Goal: Task Accomplishment & Management: Manage account settings

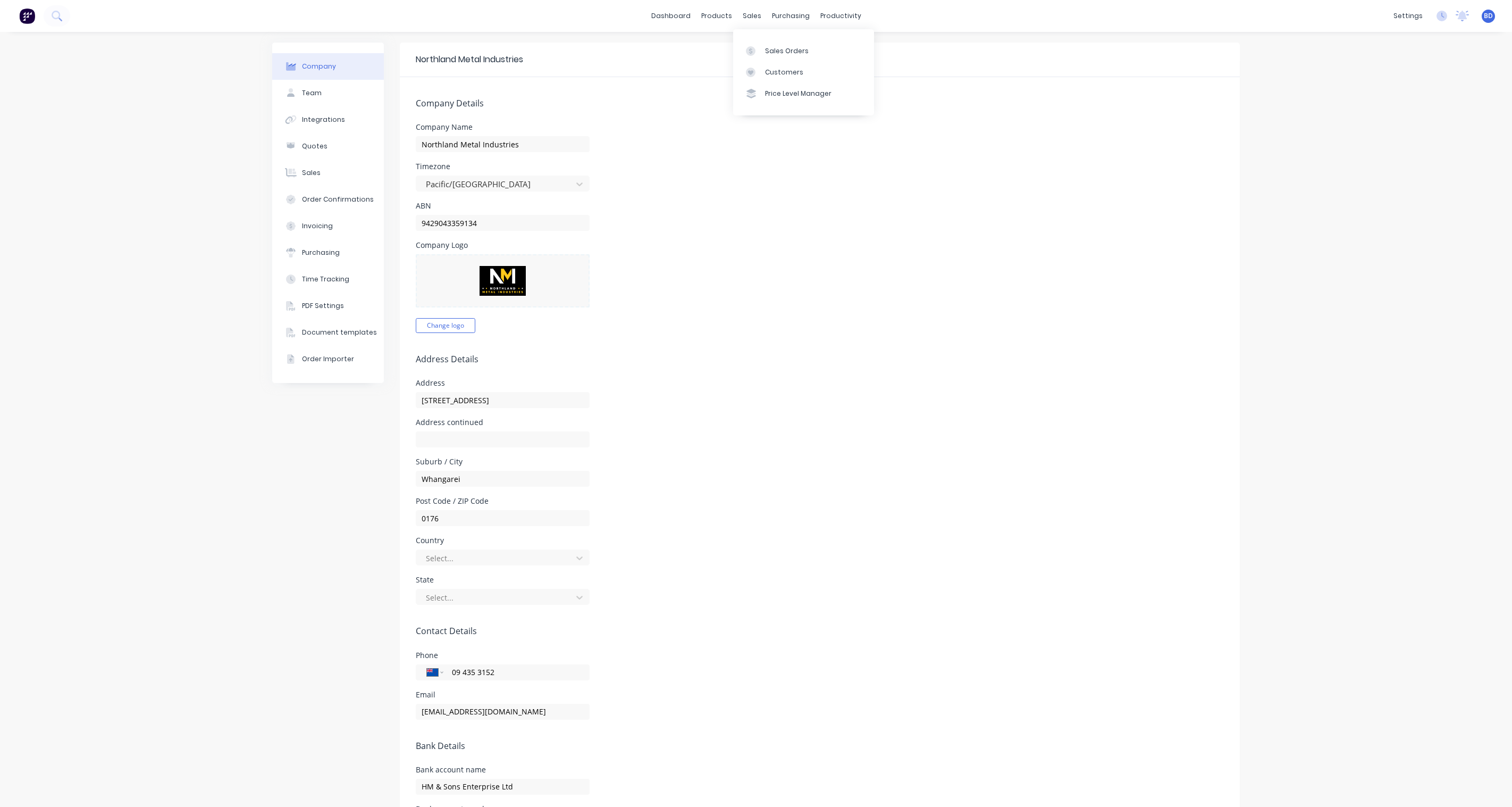
select select "NZ"
click at [771, 49] on div "Sales Orders" at bounding box center [787, 50] width 43 height 9
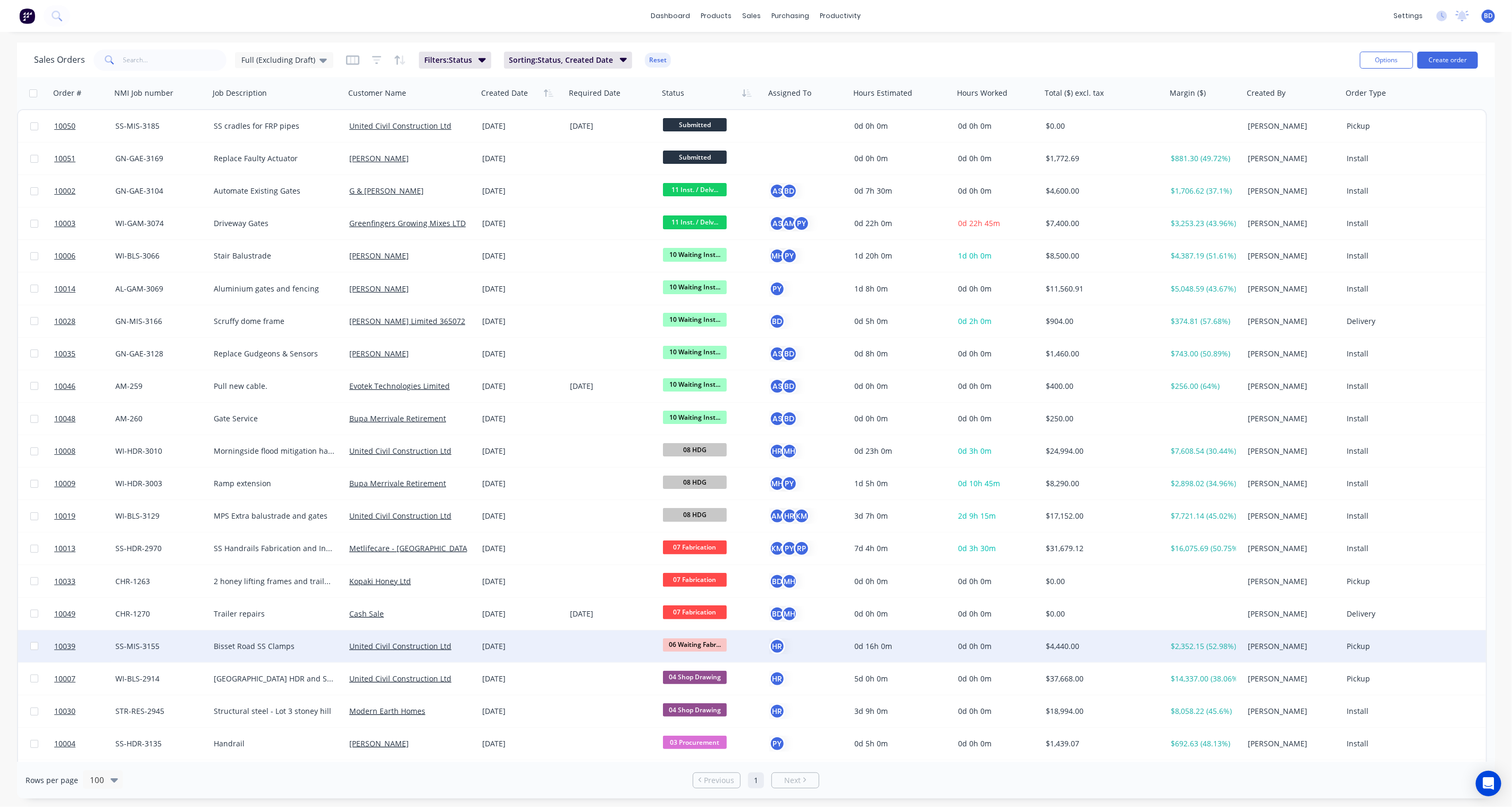
click at [701, 646] on span "06 Waiting Fabr..." at bounding box center [695, 645] width 64 height 13
click at [702, 597] on span "07 Fabrication" at bounding box center [692, 600] width 50 height 10
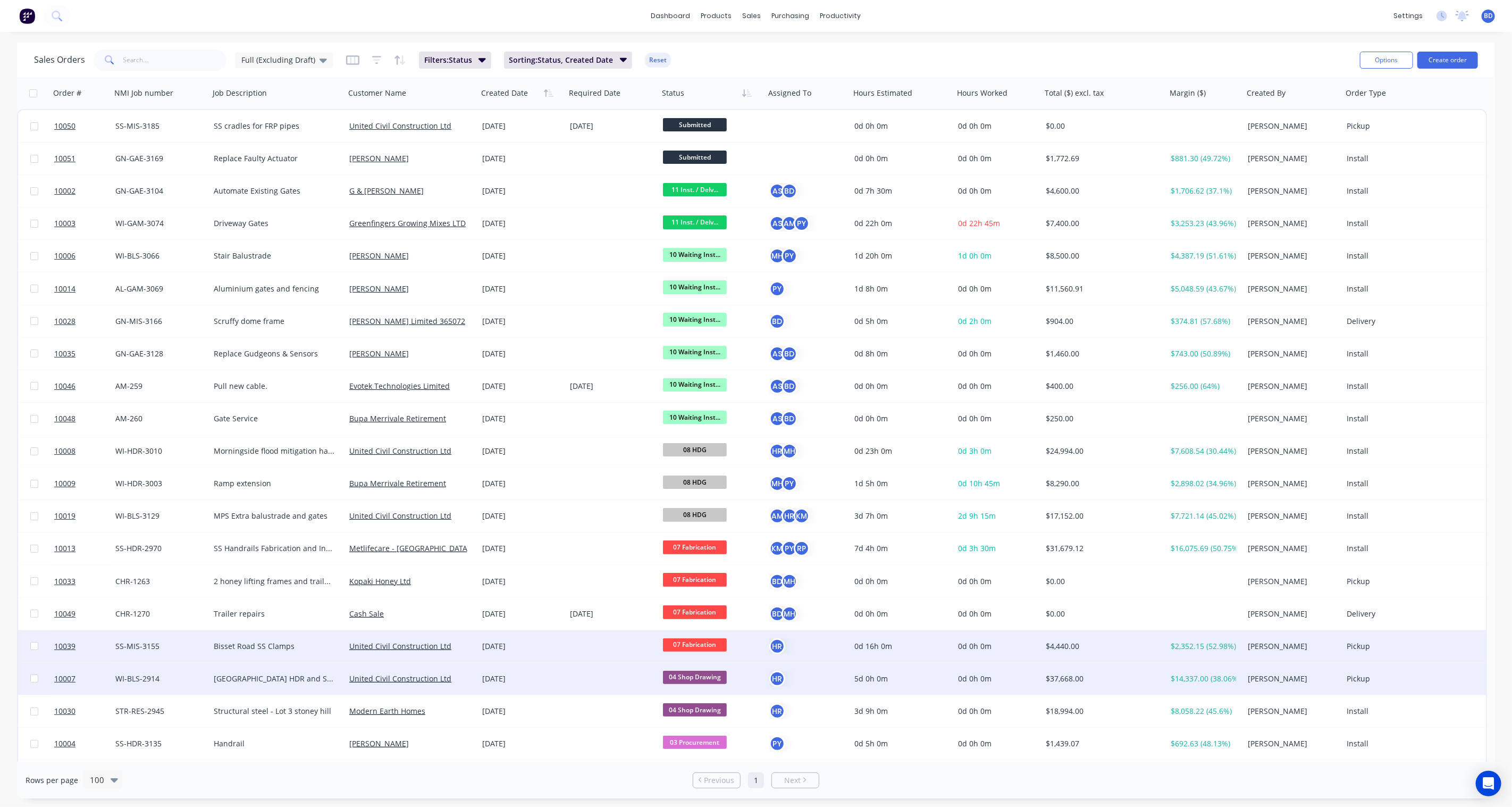
click at [690, 675] on span "04 Shop Drawing" at bounding box center [695, 677] width 64 height 13
click at [690, 675] on span "04 Shop Drawing" at bounding box center [700, 678] width 64 height 14
click at [715, 687] on div "04 Shop Drawing" at bounding box center [715, 679] width 106 height 32
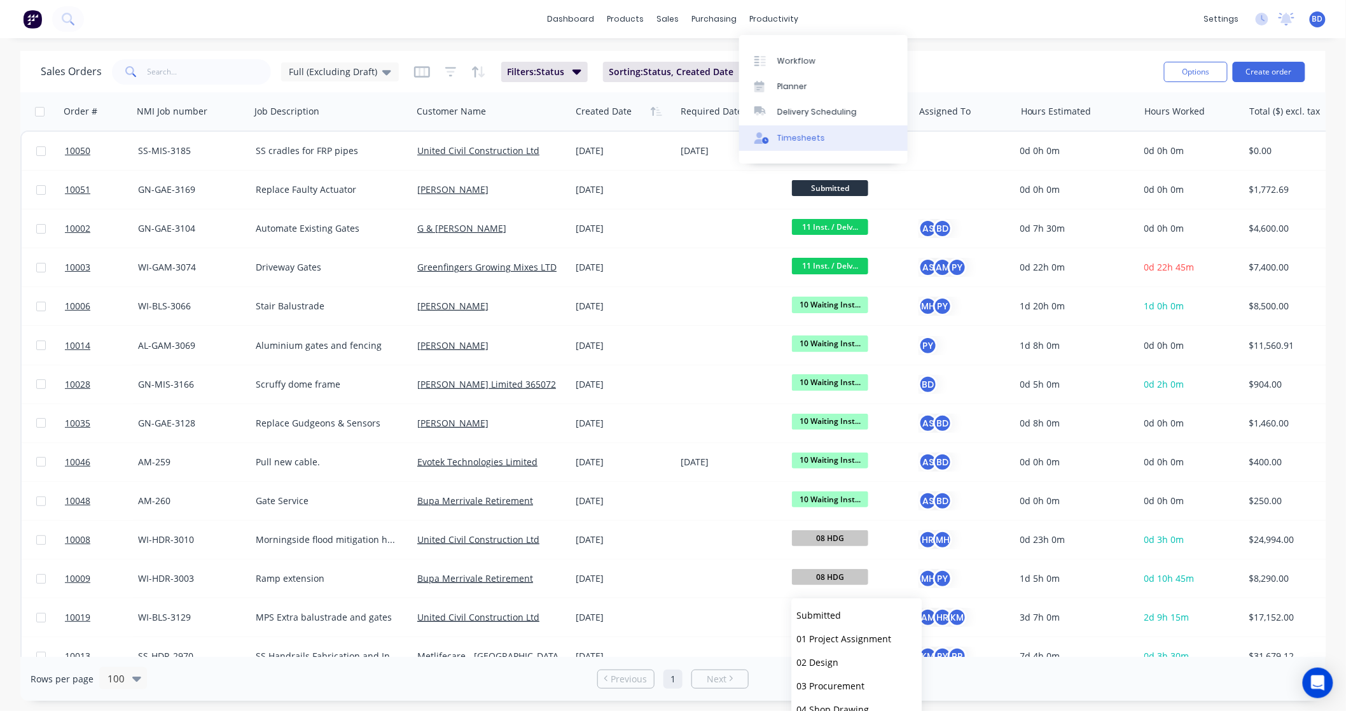
click at [805, 136] on div "Timesheets" at bounding box center [801, 137] width 48 height 11
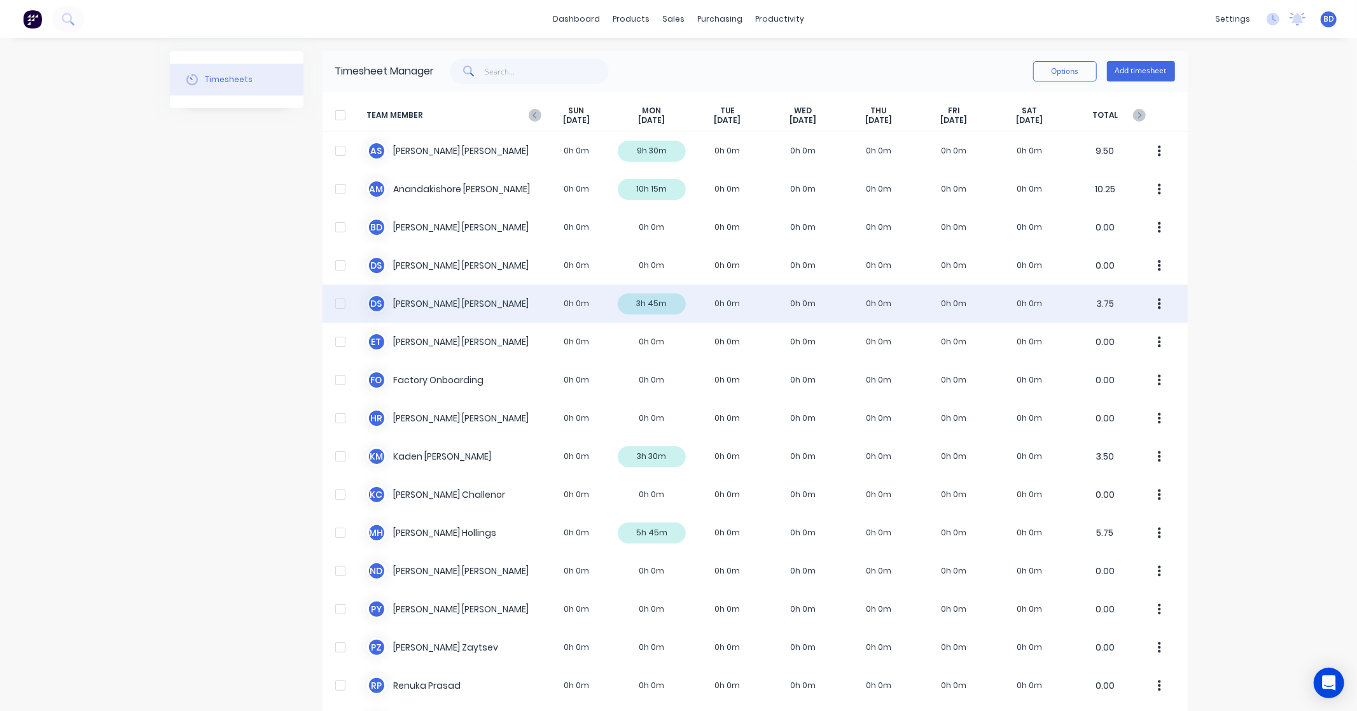
click at [485, 299] on div "D S Duncan Sneddon 0h 0m 3h 45m 0h 0m 0h 0m 0h 0m 0h 0m 0h 0m 3.75" at bounding box center [755, 303] width 865 height 38
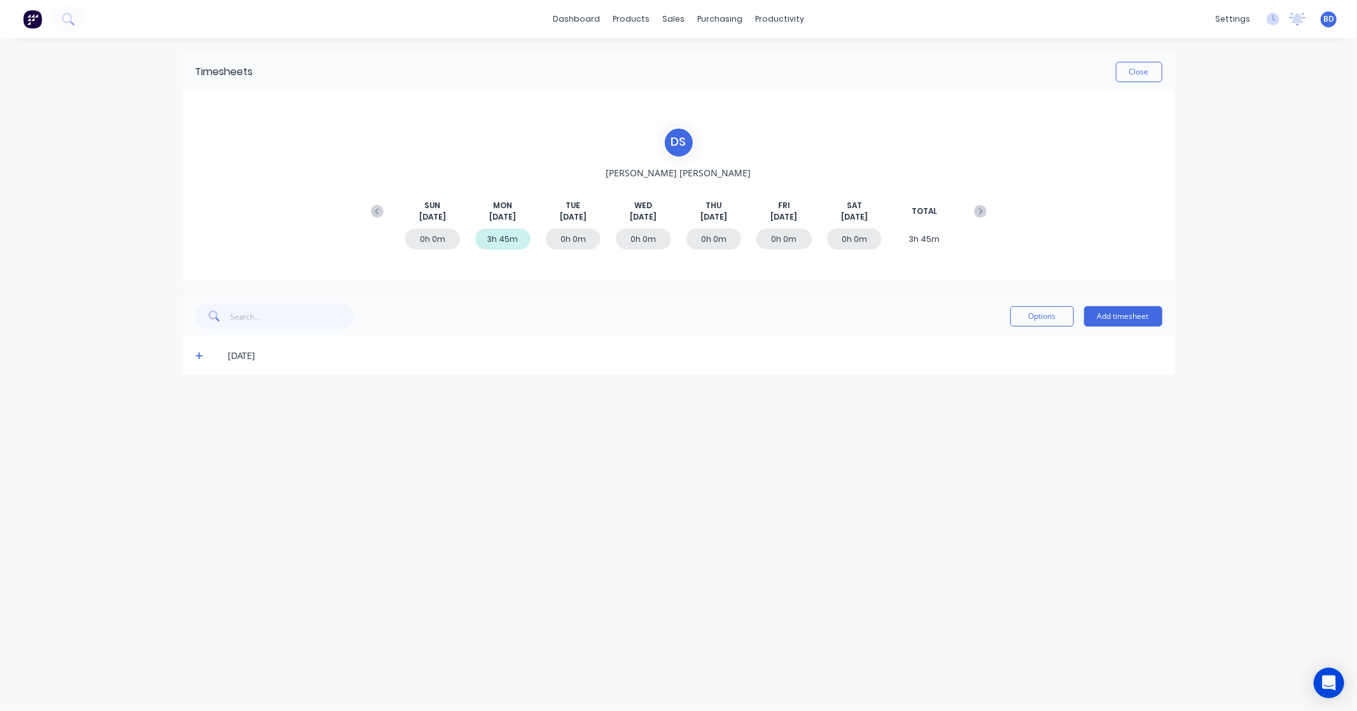
click at [575, 236] on div "0h 0m" at bounding box center [573, 238] width 55 height 21
click at [1125, 323] on button "Add timesheet" at bounding box center [1123, 316] width 78 height 20
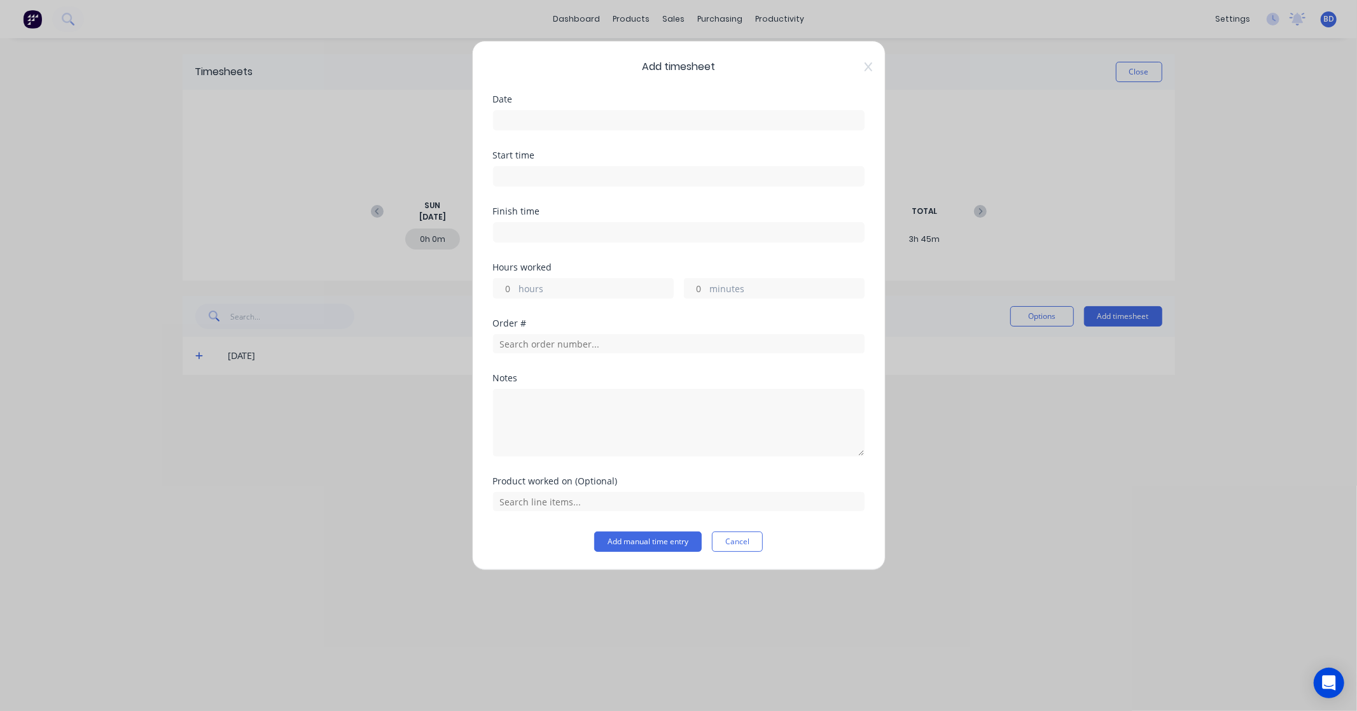
click at [513, 112] on input at bounding box center [679, 120] width 370 height 19
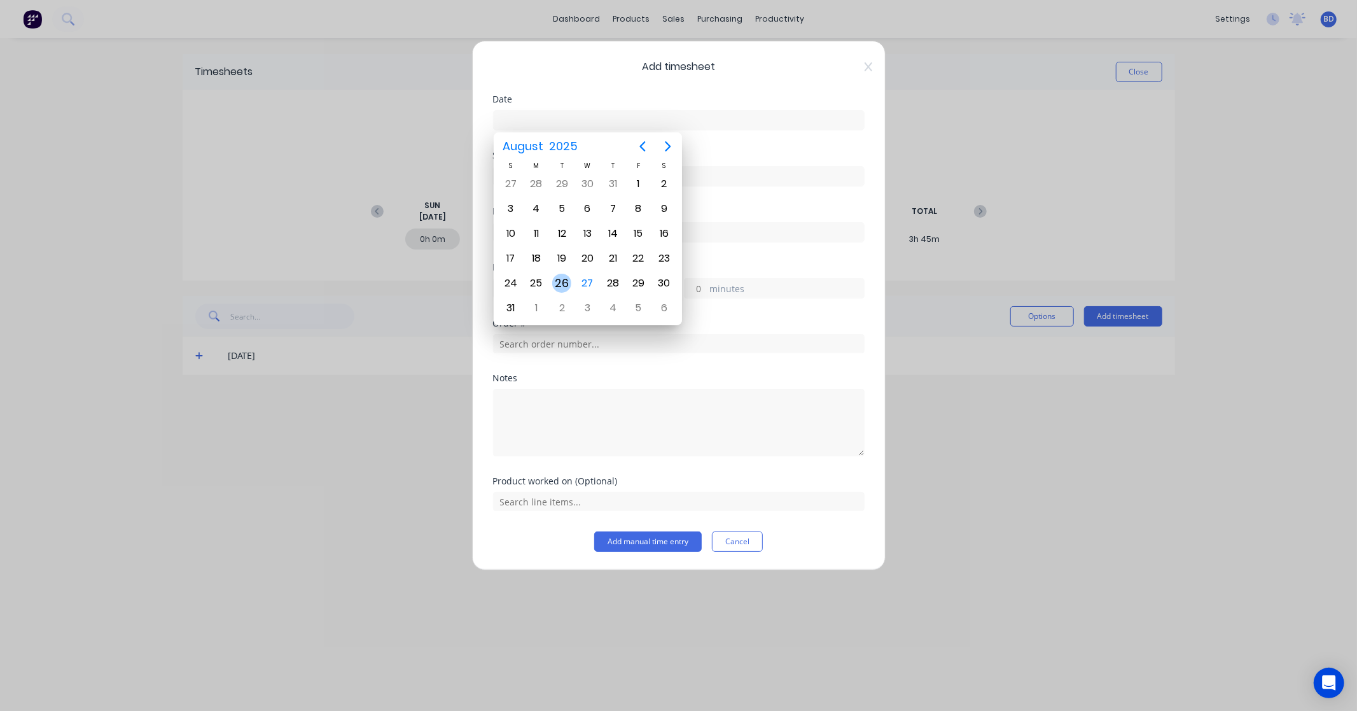
click at [564, 282] on div "26" at bounding box center [561, 283] width 19 height 19
type input "[DATE]"
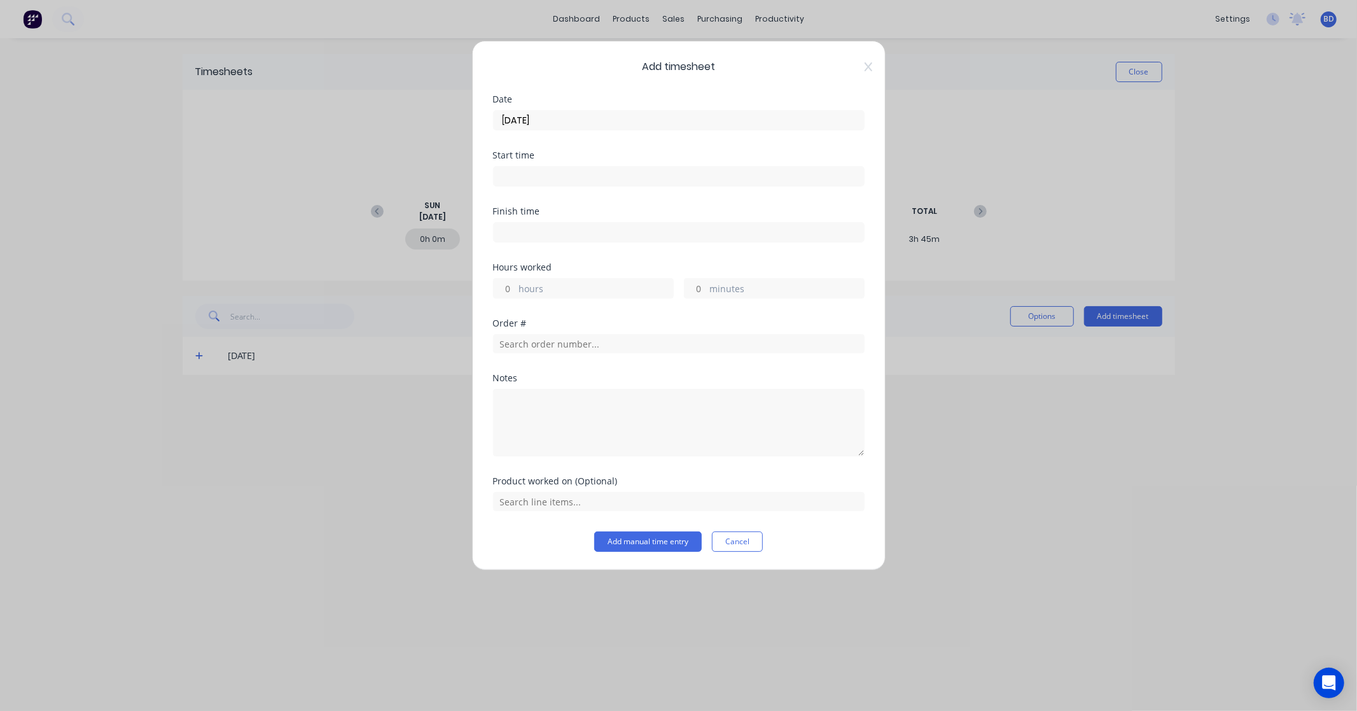
click at [606, 178] on input at bounding box center [679, 176] width 370 height 19
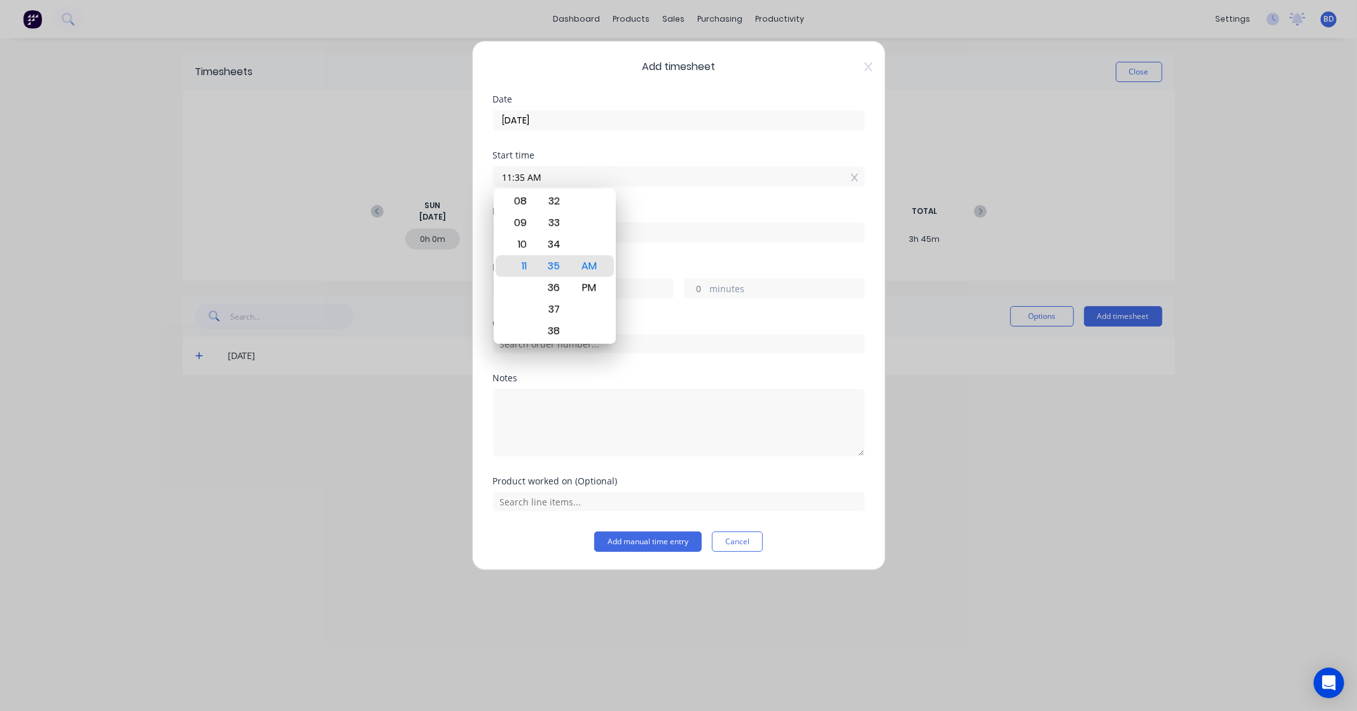
paste input "10:45 AM"
drag, startPoint x: 606, startPoint y: 178, endPoint x: 418, endPoint y: 179, distance: 188.3
click at [418, 179] on div "Add timesheet Date 26/08/2025 Start time 11:35 AM10:45 AM Finish time Hours wor…" at bounding box center [678, 355] width 1357 height 711
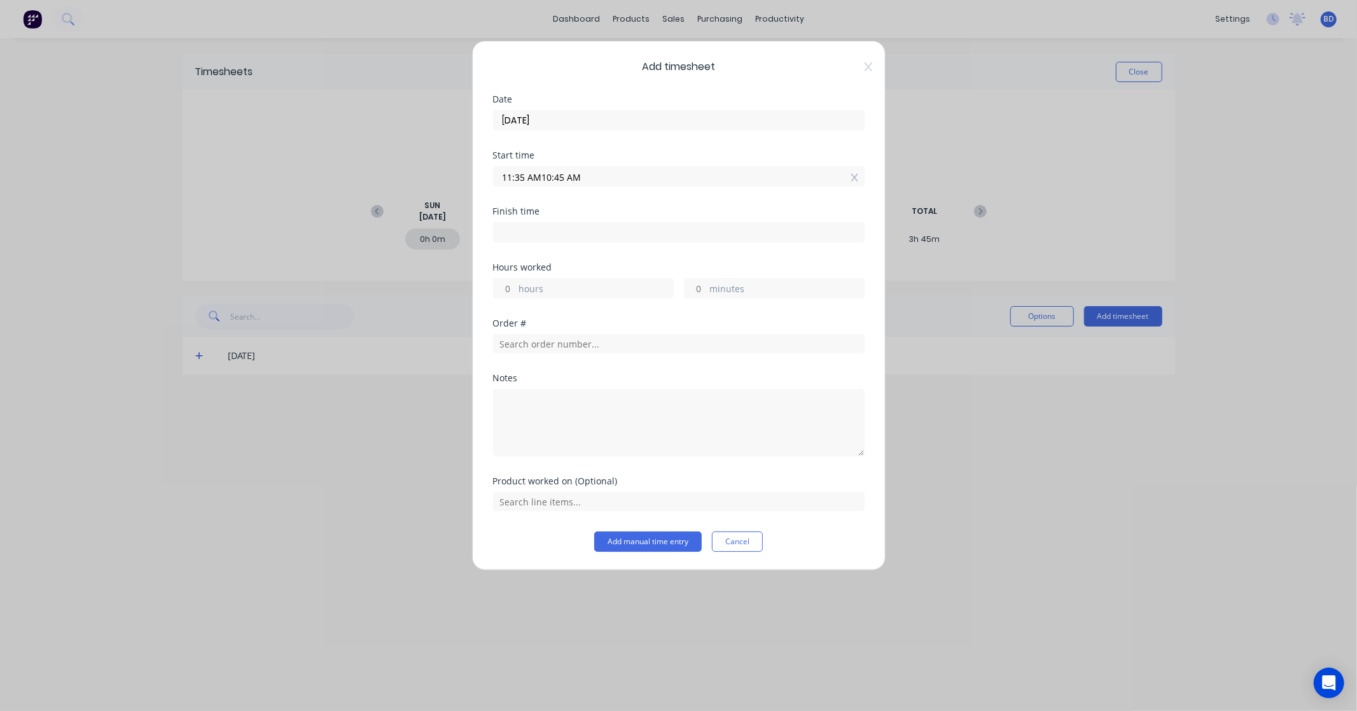
paste input
type input "10:45 AM"
click at [536, 235] on input at bounding box center [679, 232] width 370 height 19
type input "11:35 AM"
type input "0"
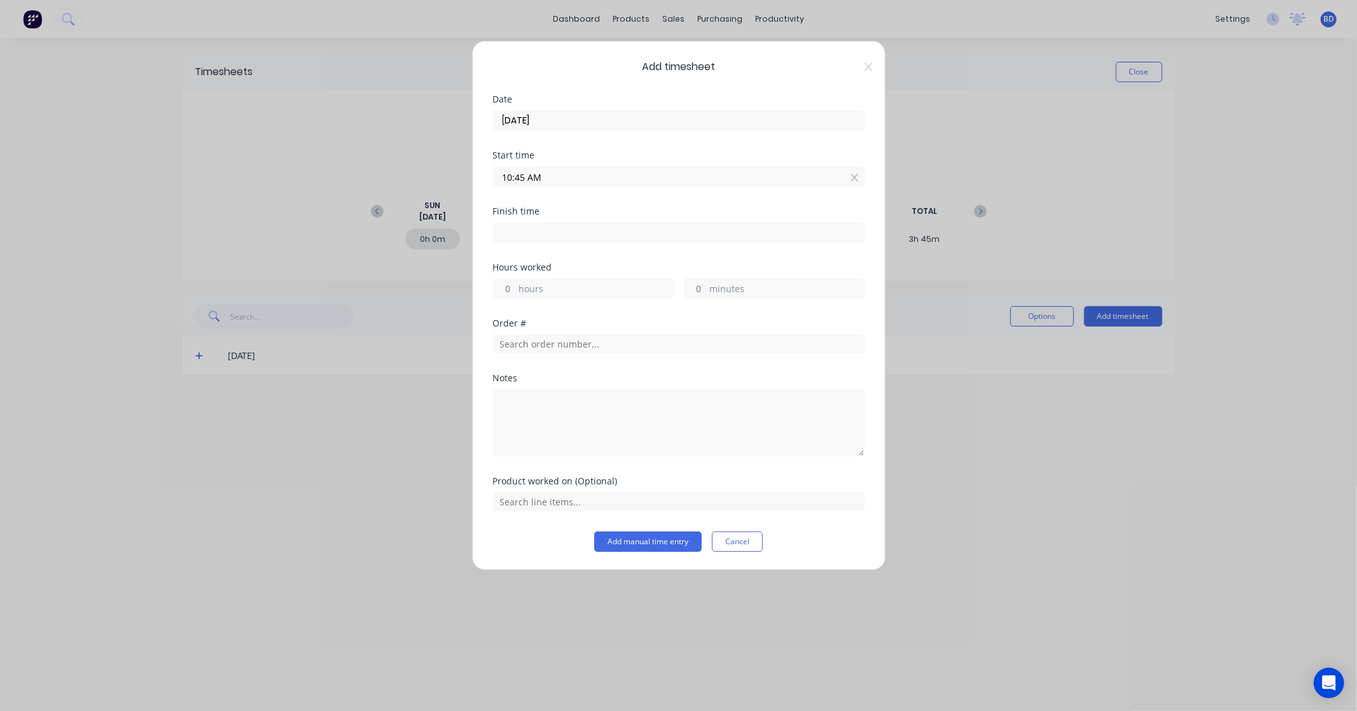
type input "50"
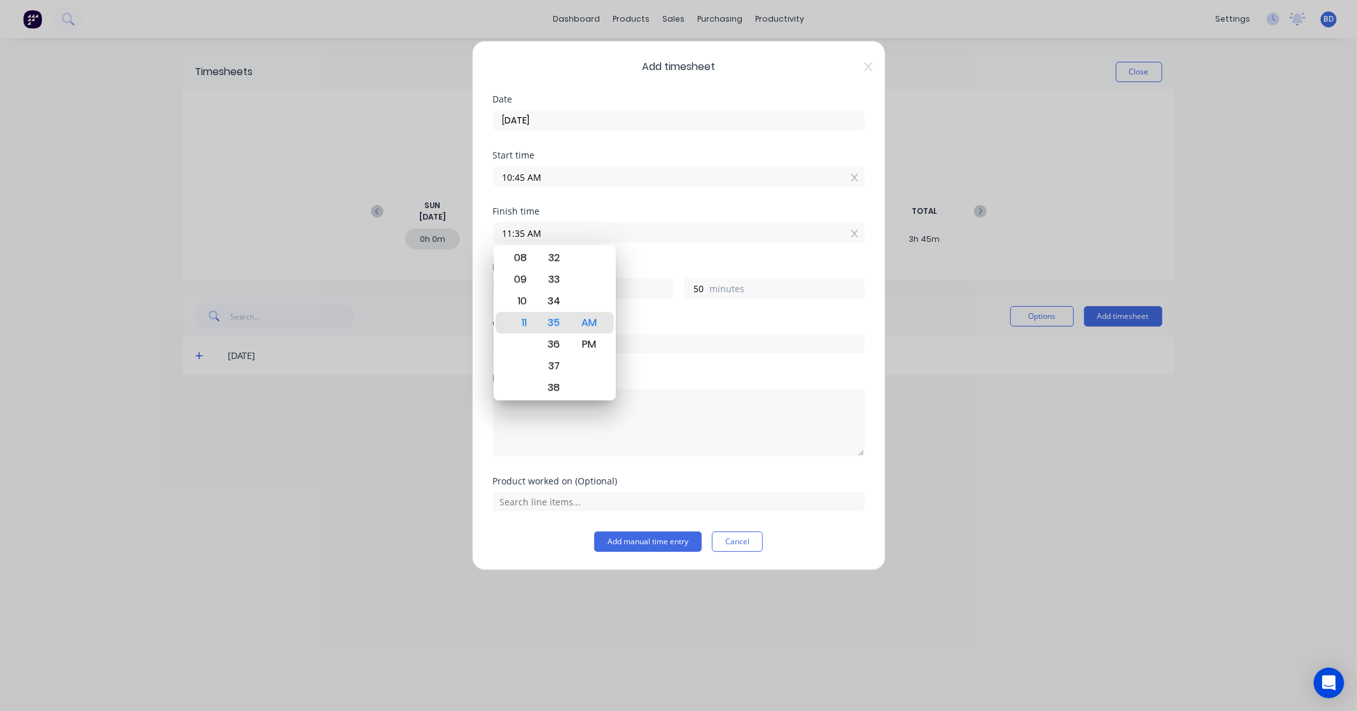
paste input "12:00 PM"
drag, startPoint x: 590, startPoint y: 237, endPoint x: 423, endPoint y: 230, distance: 167.4
click at [423, 230] on div "Add timesheet Date 26/08/2025 Start time 10:45 AM Finish time 11:35 AM12:00 PM …" at bounding box center [678, 355] width 1357 height 711
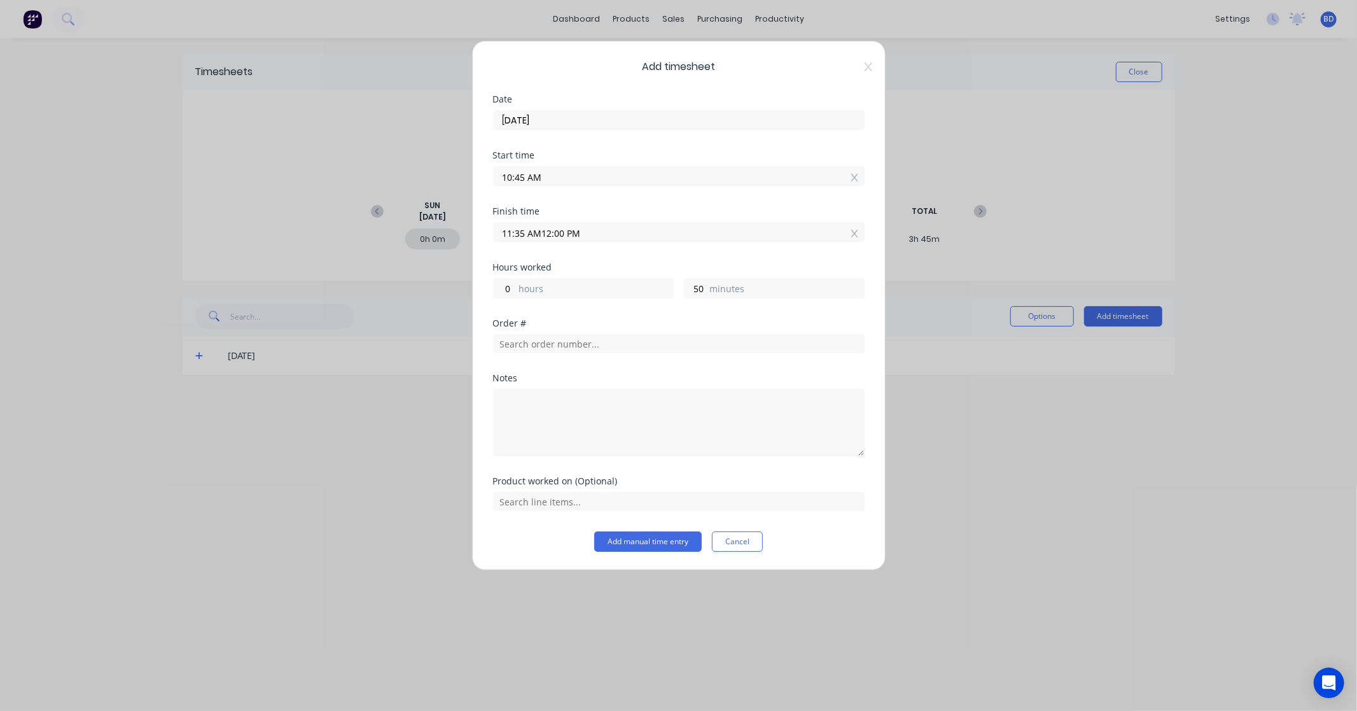
paste input
type input "12:00 PM"
type input "1"
type input "15"
click at [573, 319] on div "Order #" at bounding box center [679, 323] width 372 height 9
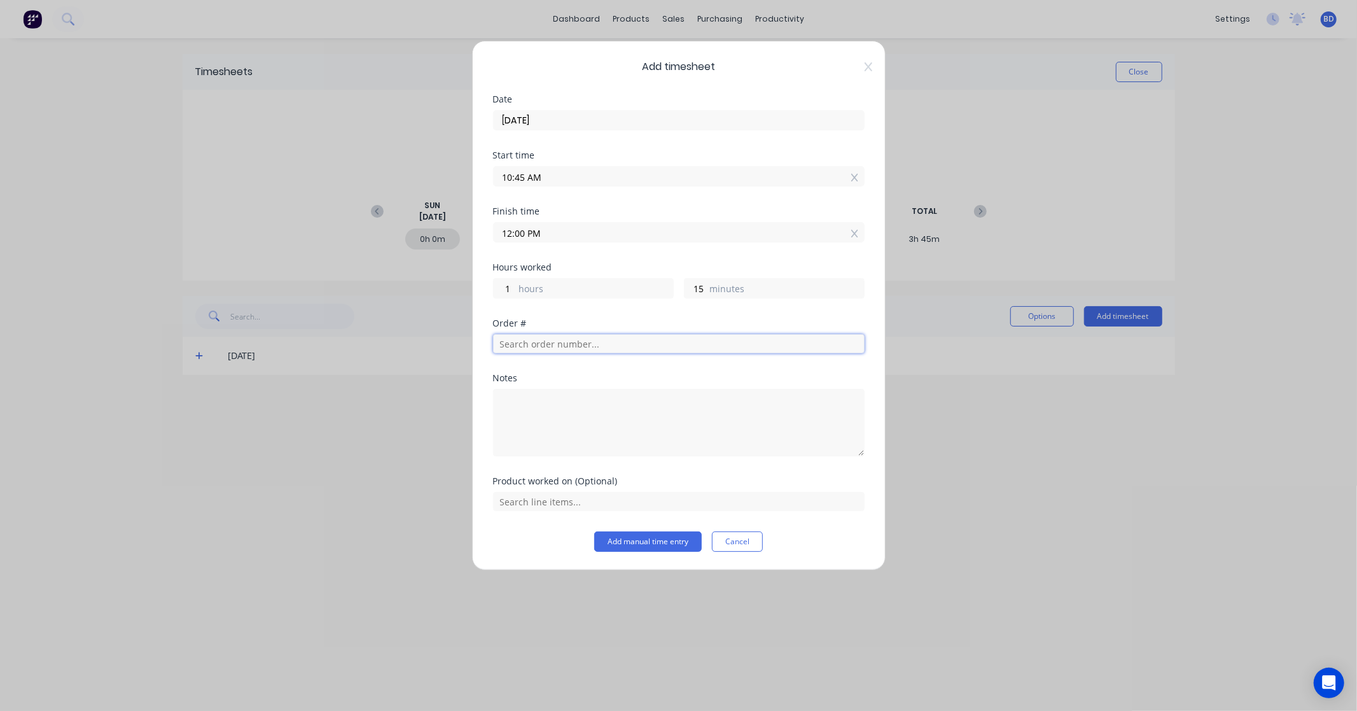
click at [583, 339] on input "text" at bounding box center [679, 343] width 372 height 19
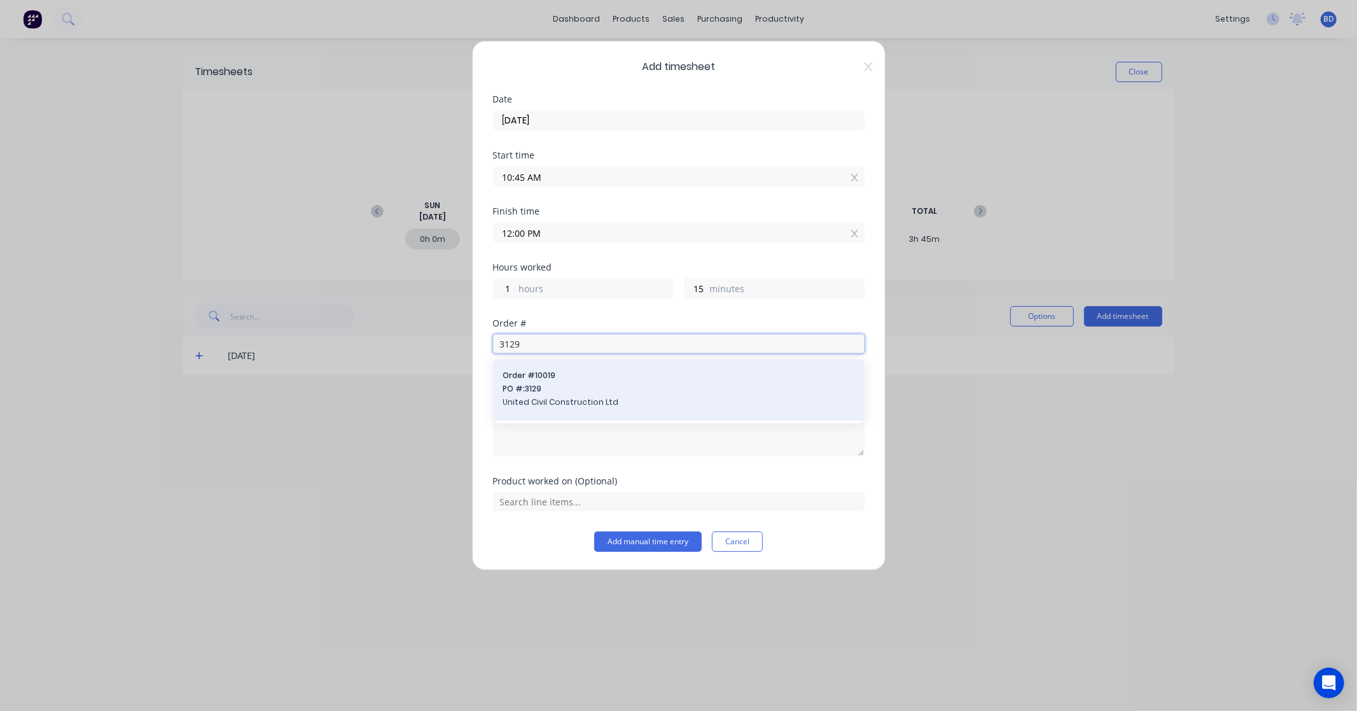
type input "3129"
click at [587, 375] on span "Order # 10019" at bounding box center [678, 375] width 351 height 11
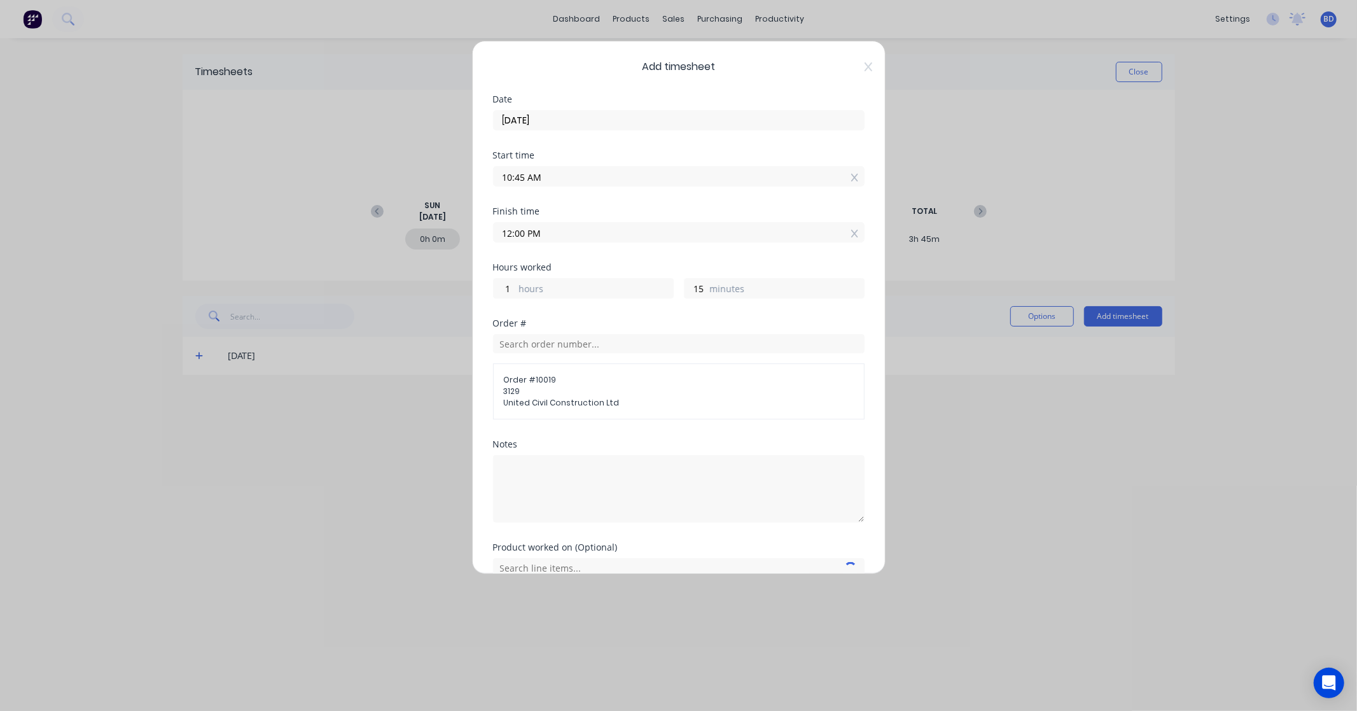
scroll to position [62, 0]
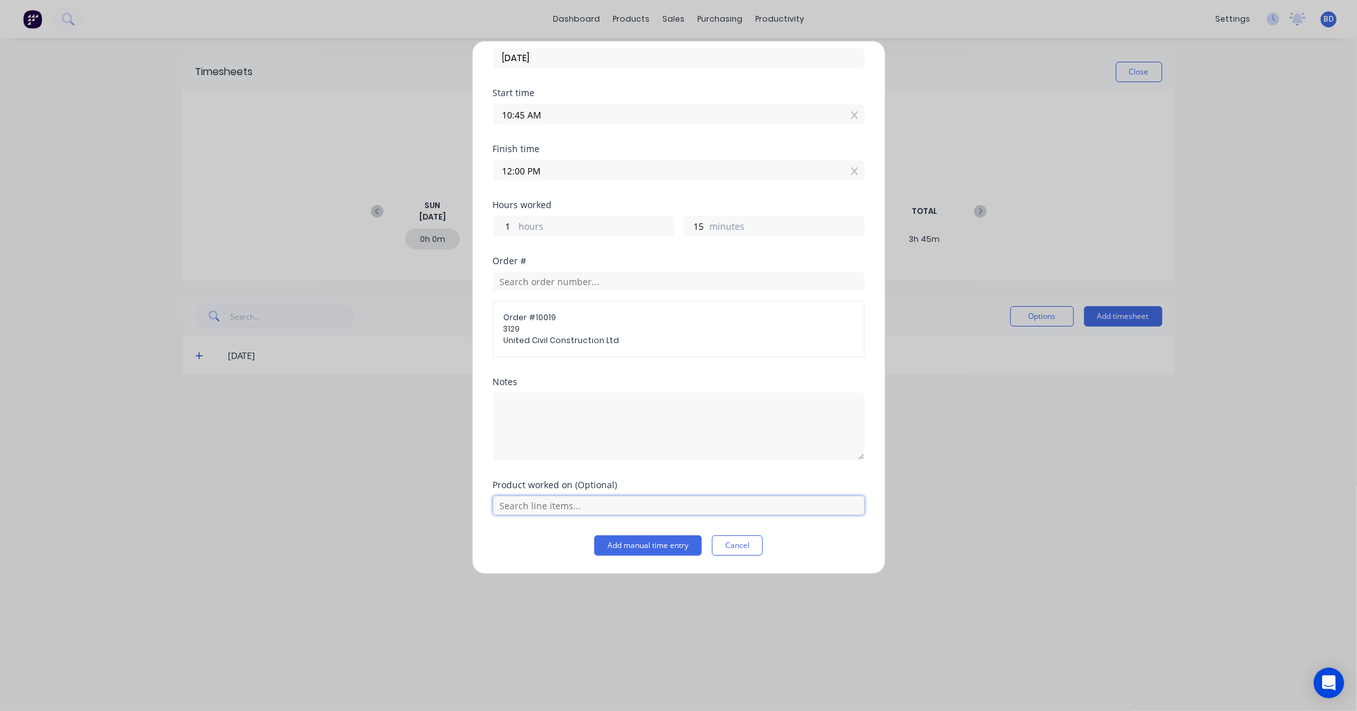
click at [637, 507] on input "text" at bounding box center [679, 505] width 372 height 19
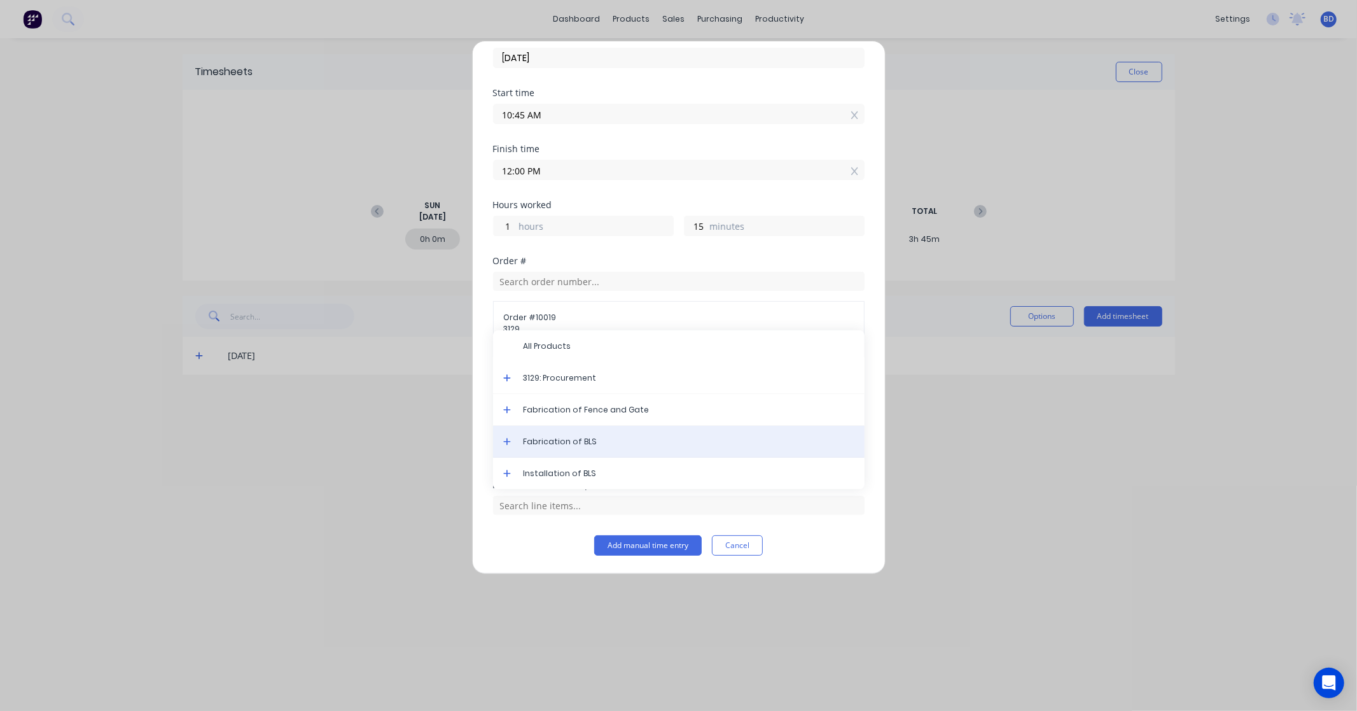
click at [590, 439] on span "Fabrication of BLS" at bounding box center [689, 441] width 331 height 11
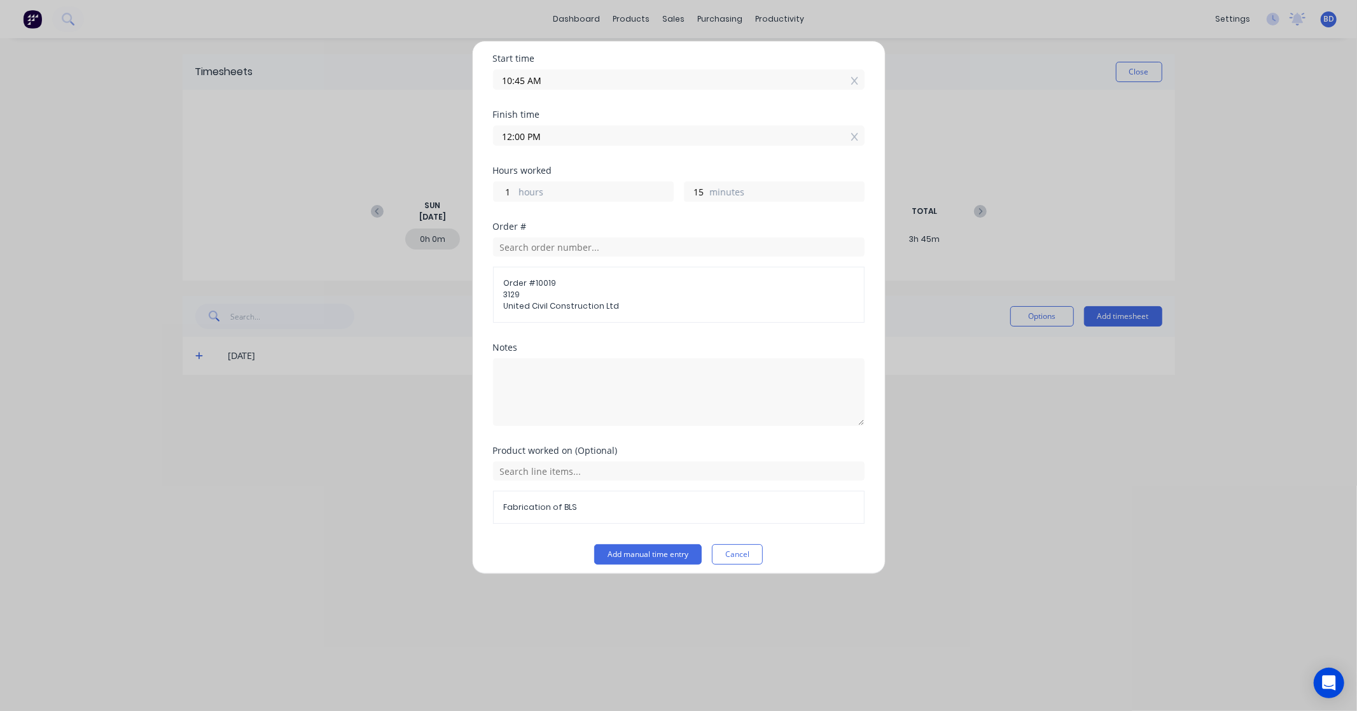
scroll to position [106, 0]
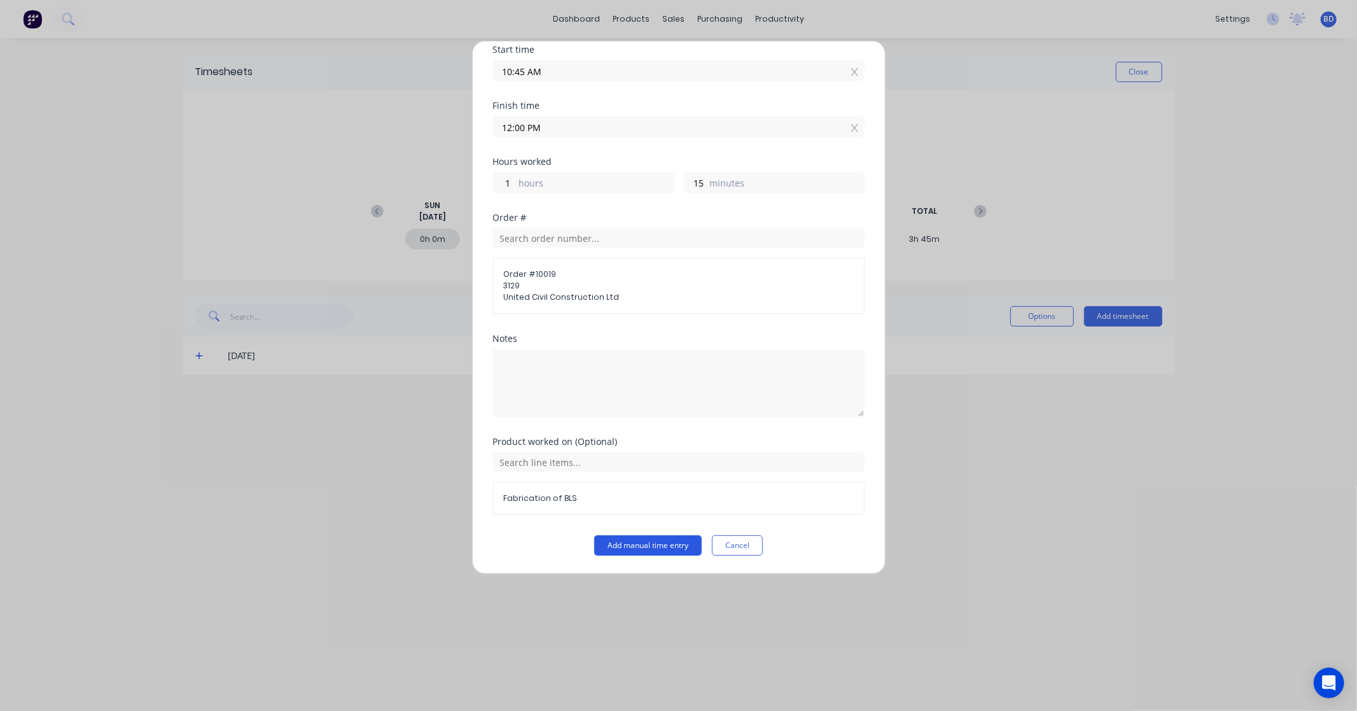
click at [653, 544] on button "Add manual time entry" at bounding box center [648, 545] width 108 height 20
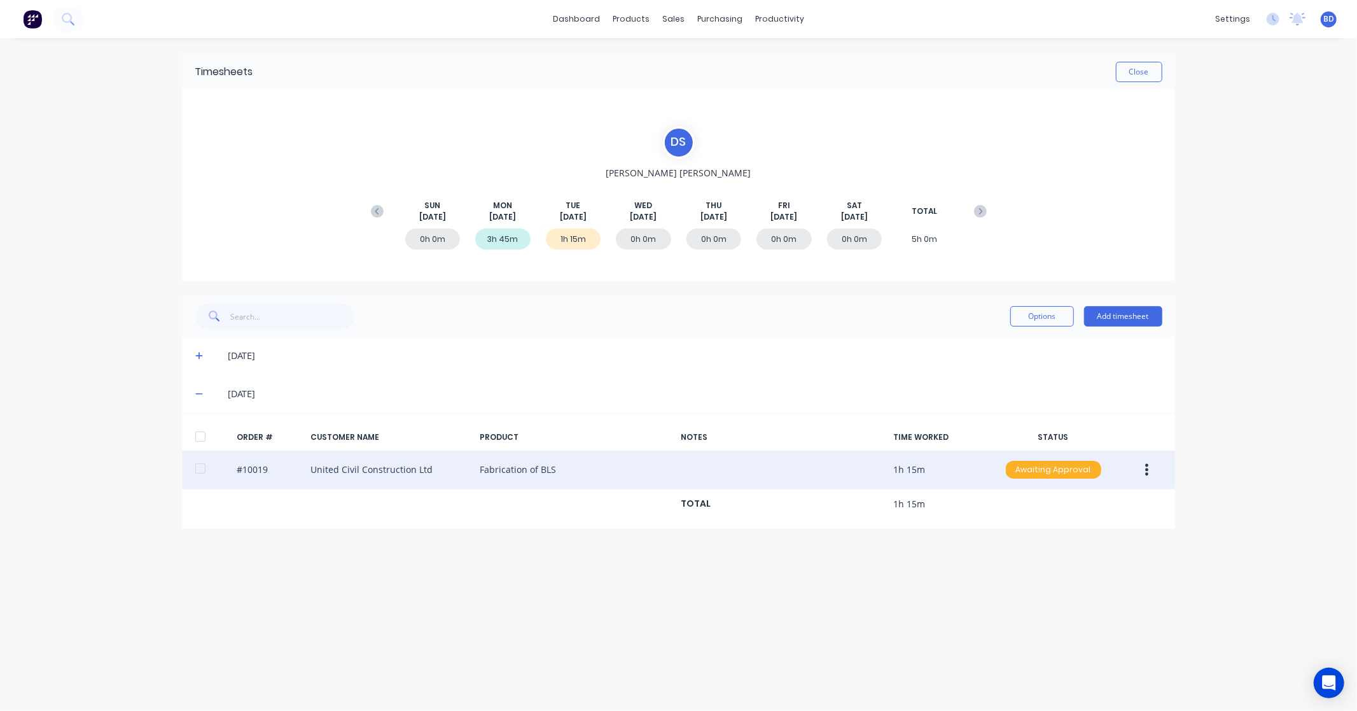
click at [1071, 474] on div "Awaiting Approval" at bounding box center [1053, 470] width 95 height 18
click at [1038, 534] on div "Approved" at bounding box center [1025, 534] width 104 height 18
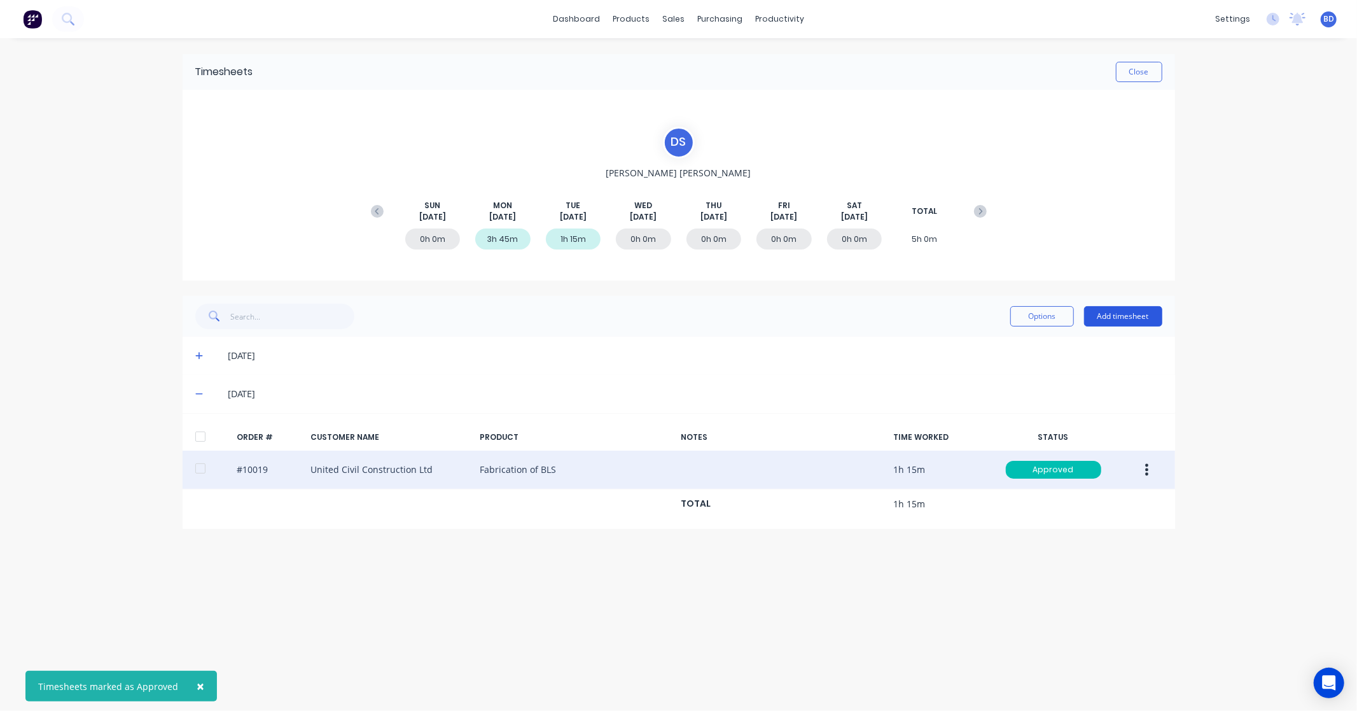
click at [1129, 323] on button "Add timesheet" at bounding box center [1123, 316] width 78 height 20
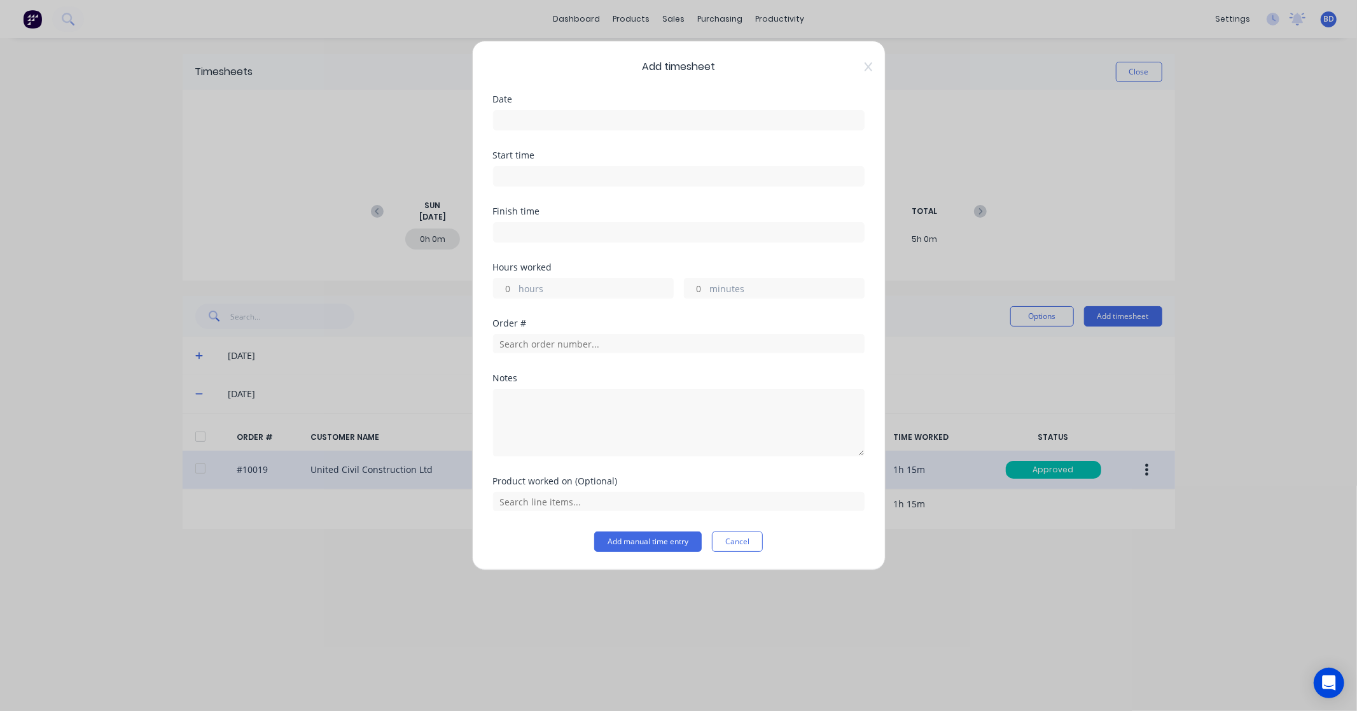
click at [571, 123] on input at bounding box center [679, 120] width 370 height 19
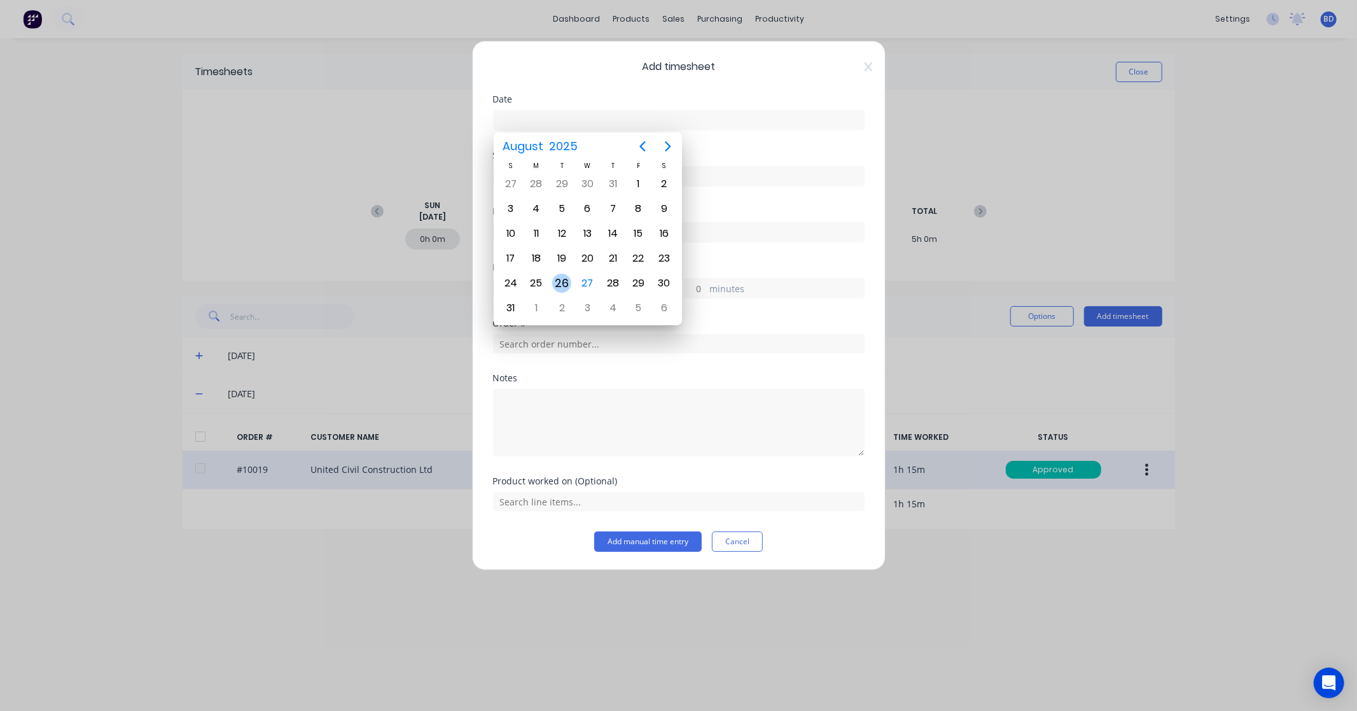
click at [564, 276] on div "26" at bounding box center [561, 283] width 19 height 19
type input "[DATE]"
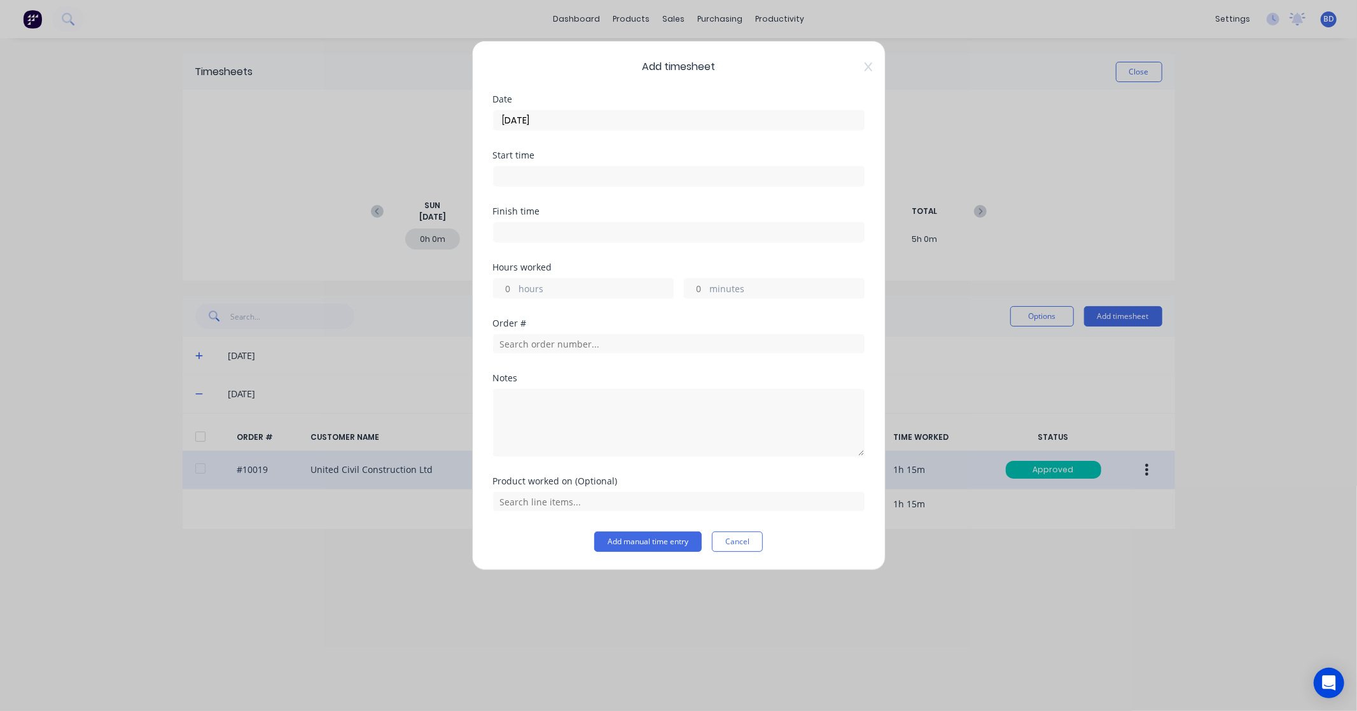
click at [523, 175] on input at bounding box center [679, 176] width 370 height 19
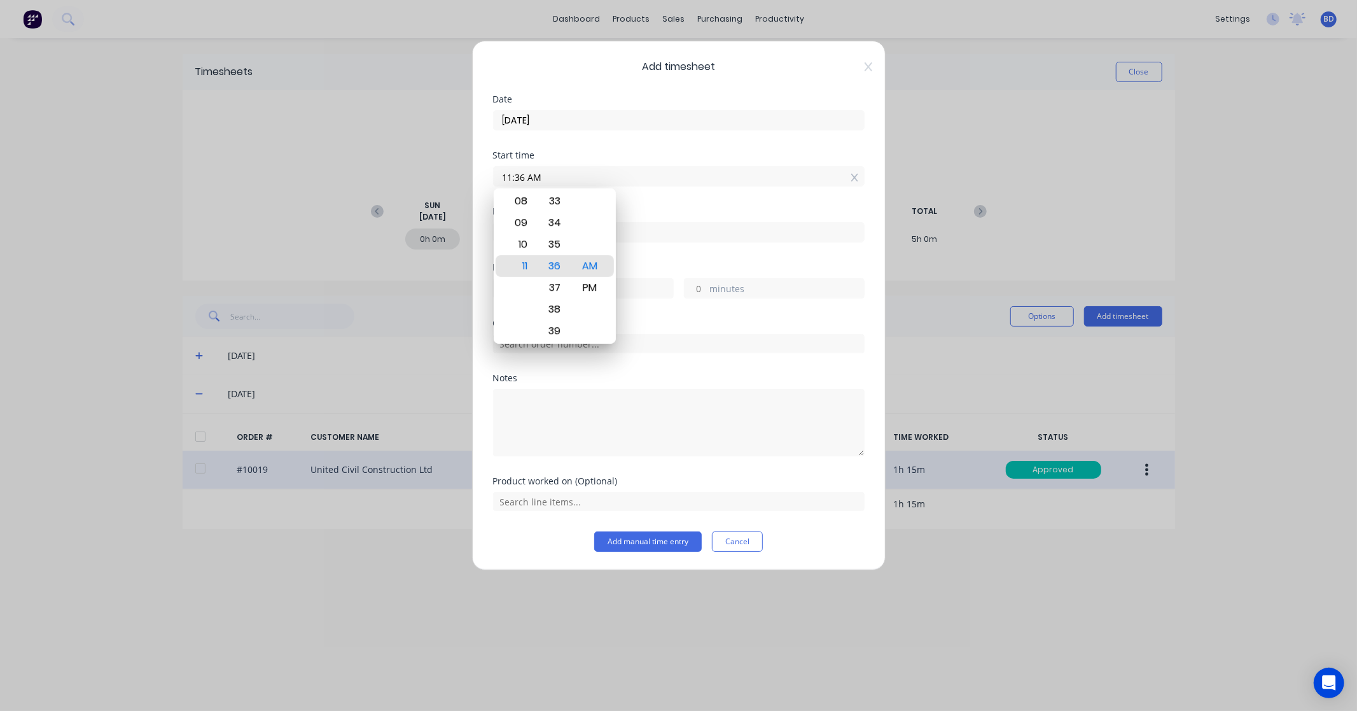
drag, startPoint x: 569, startPoint y: 176, endPoint x: 485, endPoint y: 173, distance: 84.7
click at [485, 173] on div "Add timesheet Date 26/08/2025 Start time 11:36 AM Finish time Hours worked hour…" at bounding box center [679, 305] width 414 height 529
paste input "2:00 P"
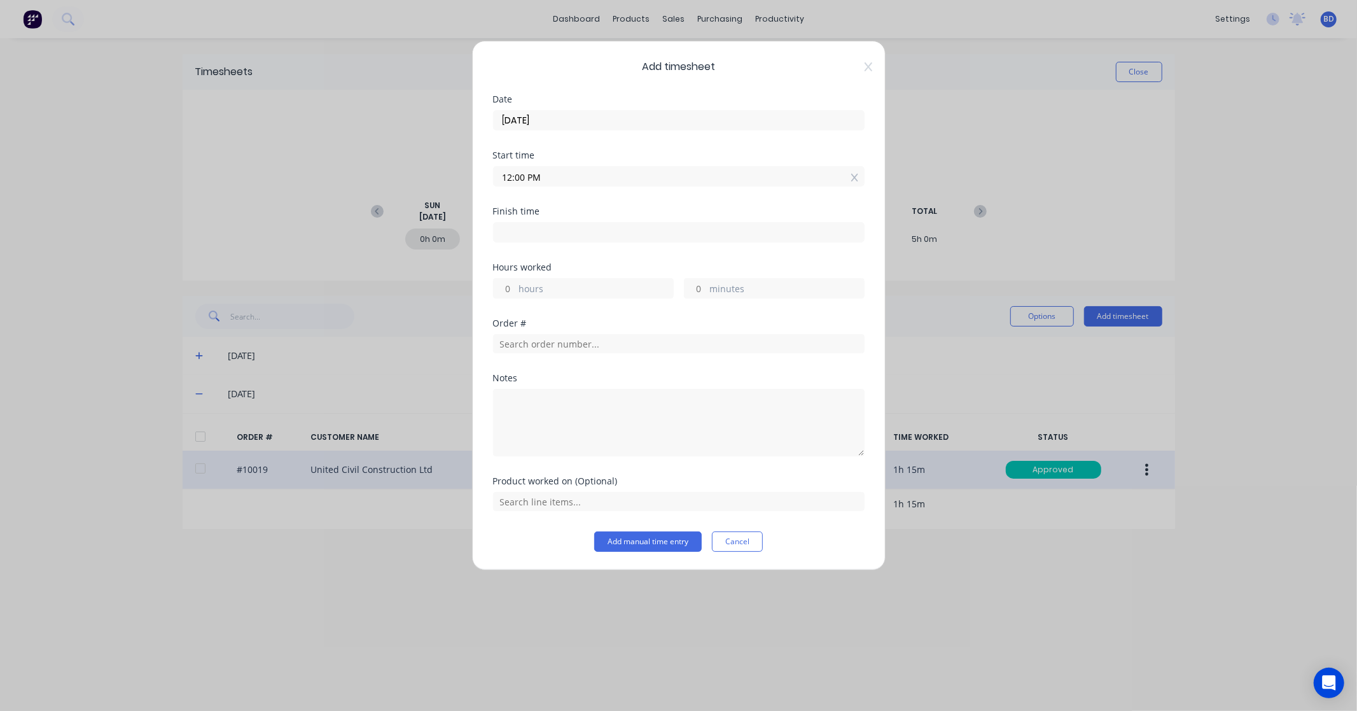
type input "12:00 PM"
click at [573, 238] on input at bounding box center [679, 232] width 370 height 19
type input "11:36 AM"
type input "23"
type input "36"
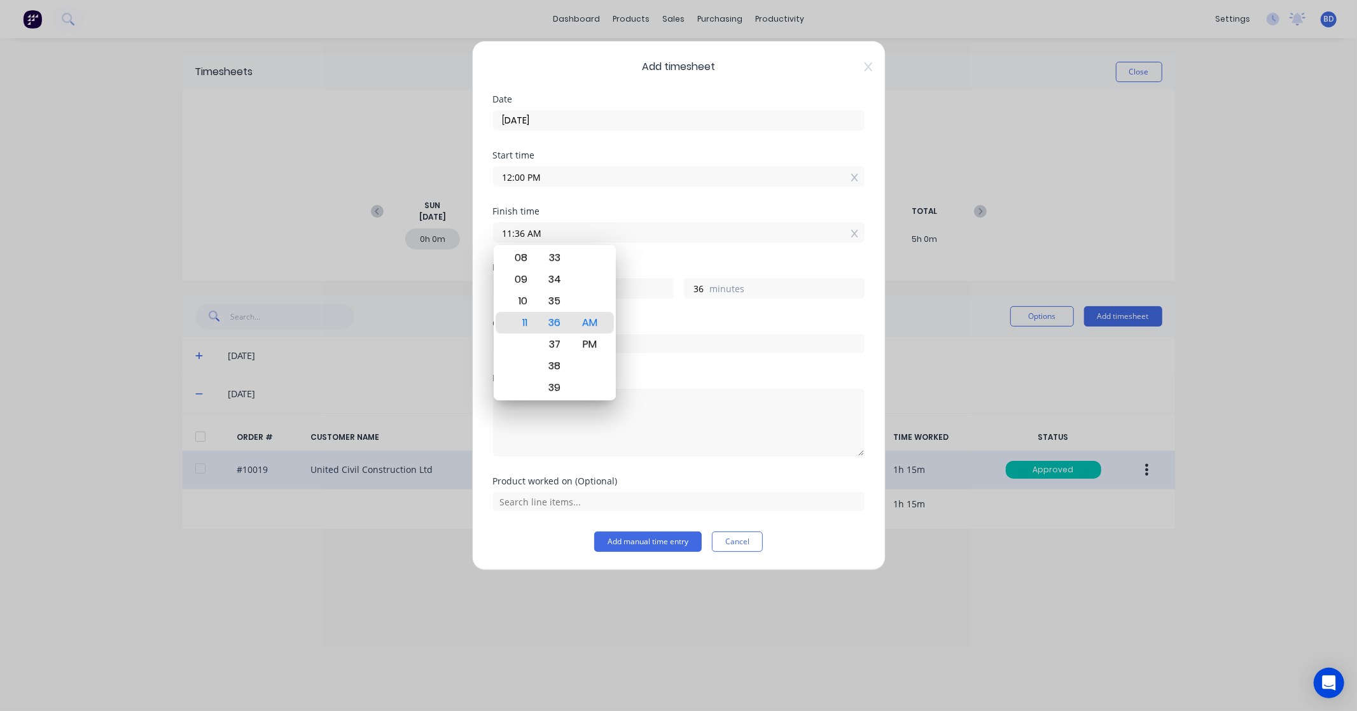
drag, startPoint x: 574, startPoint y: 237, endPoint x: 471, endPoint y: 235, distance: 103.7
click at [471, 235] on div "Add timesheet Date 26/08/2025 Start time 12:00 PM Finish time 11:36 AM Hours wo…" at bounding box center [678, 355] width 1357 height 711
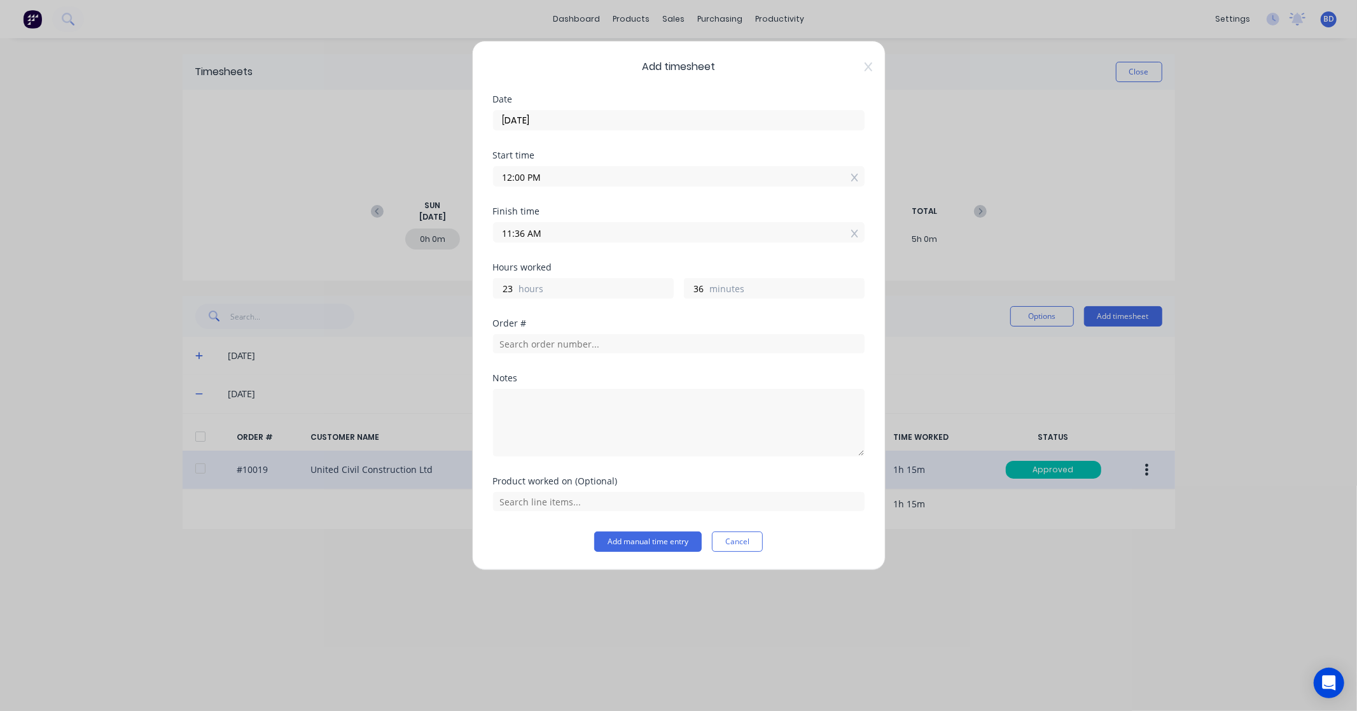
paste input "2:30 P"
type input "12:30 PM"
type input "0"
type input "30"
click at [590, 270] on div "Hours worked" at bounding box center [679, 267] width 372 height 9
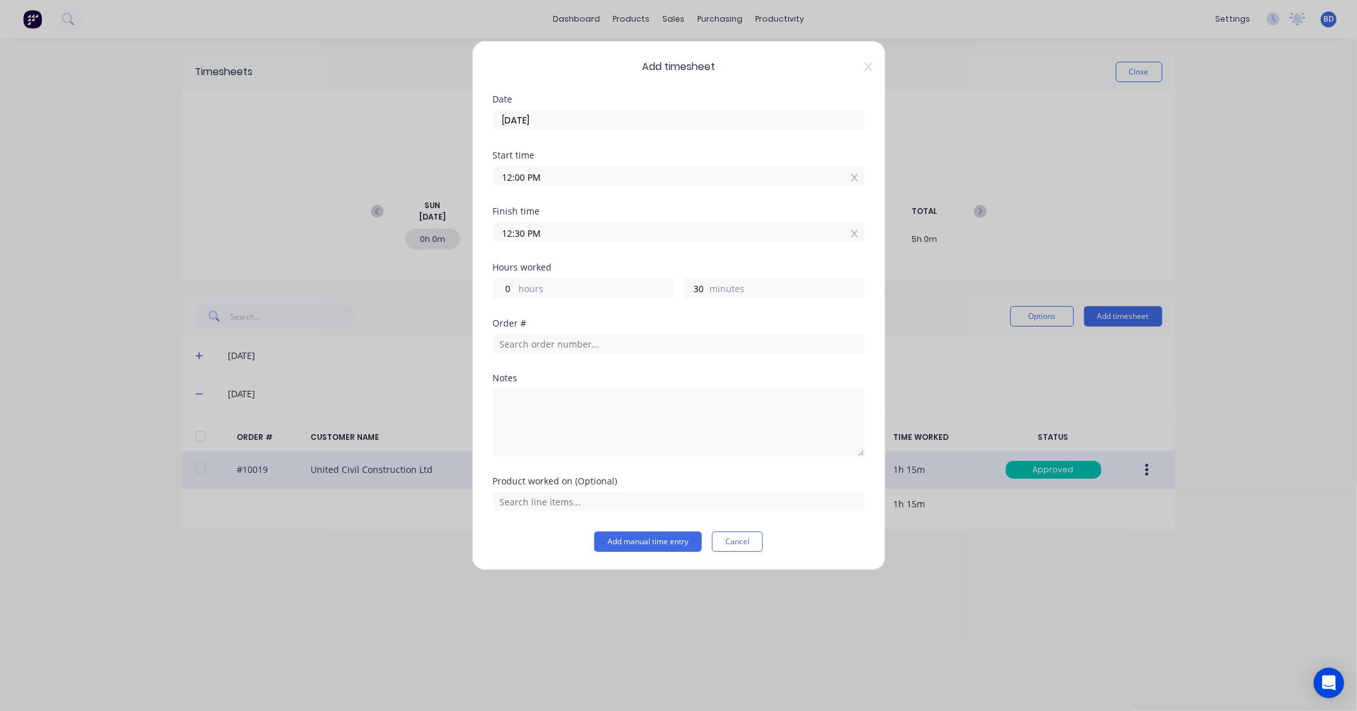
click at [615, 354] on div "Order #" at bounding box center [679, 346] width 372 height 55
click at [617, 342] on input "text" at bounding box center [679, 343] width 372 height 19
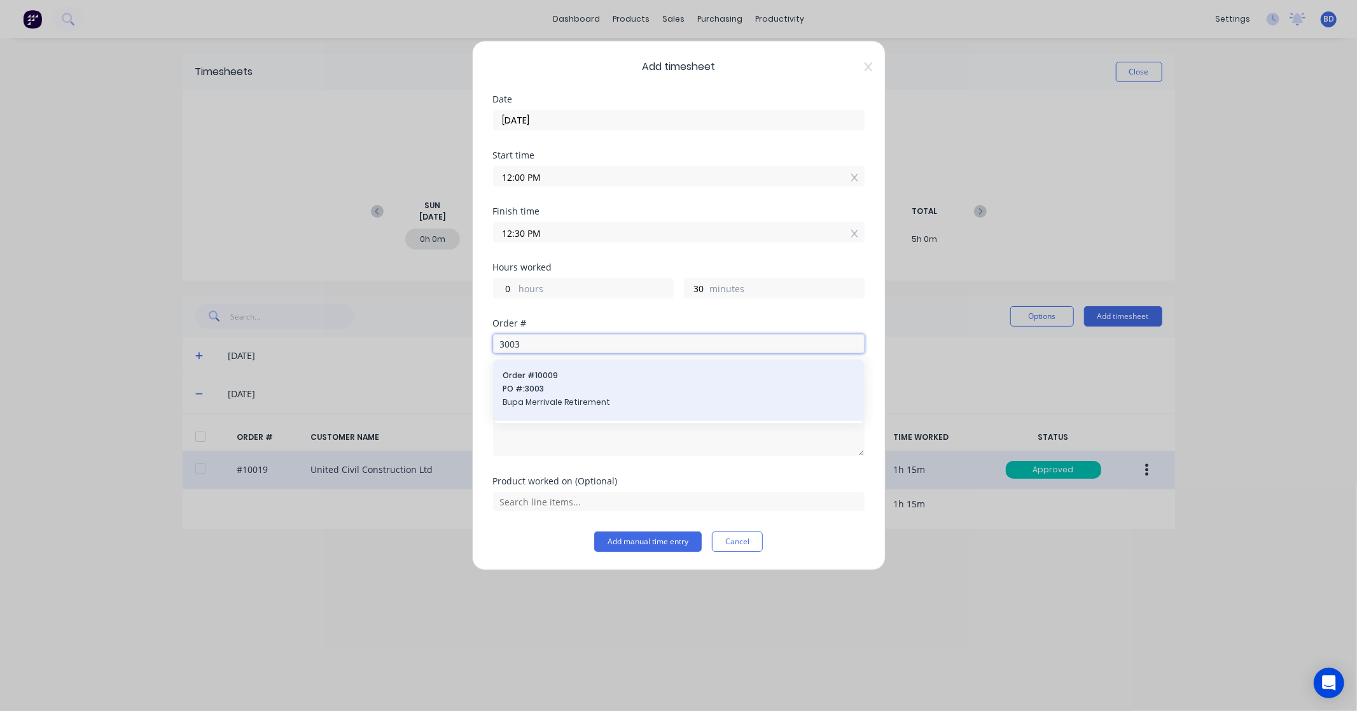
type input "3003"
click at [613, 382] on div "Order # 10009 PO #: 3003 Bupa Merrivale Retirement" at bounding box center [678, 390] width 351 height 41
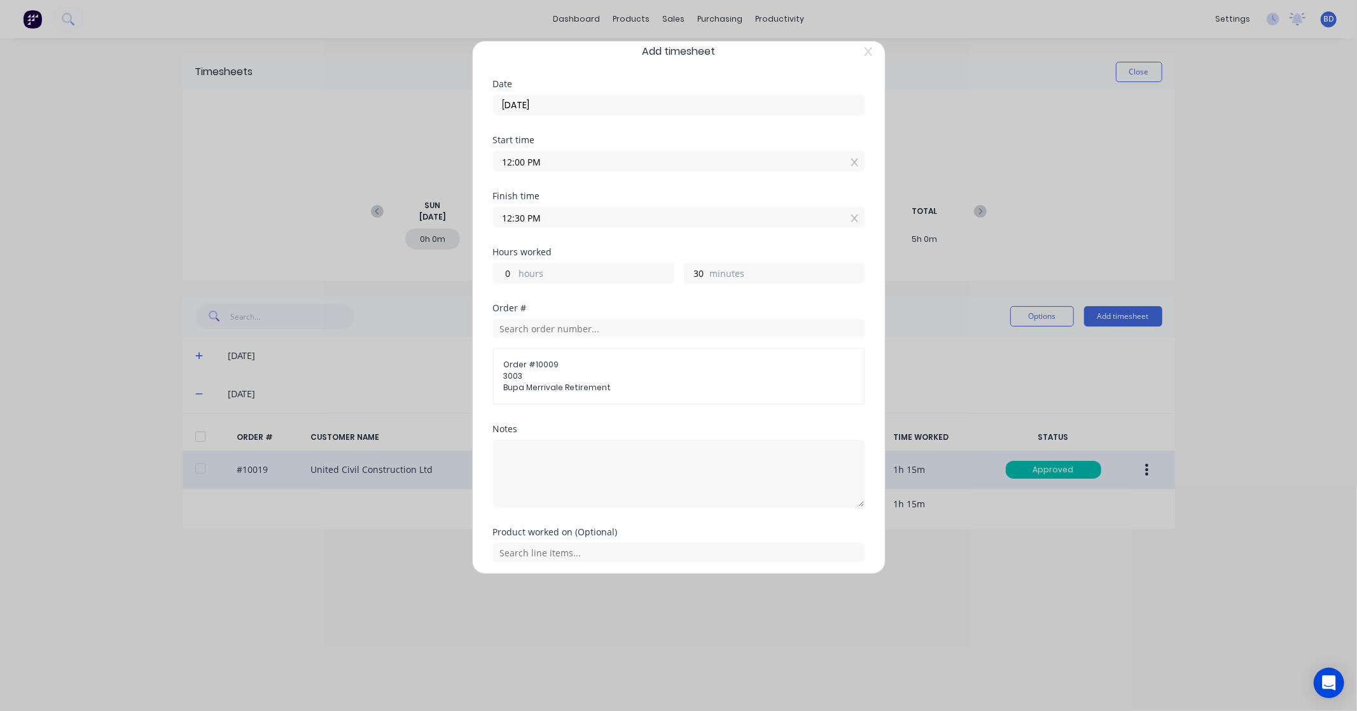
scroll to position [62, 0]
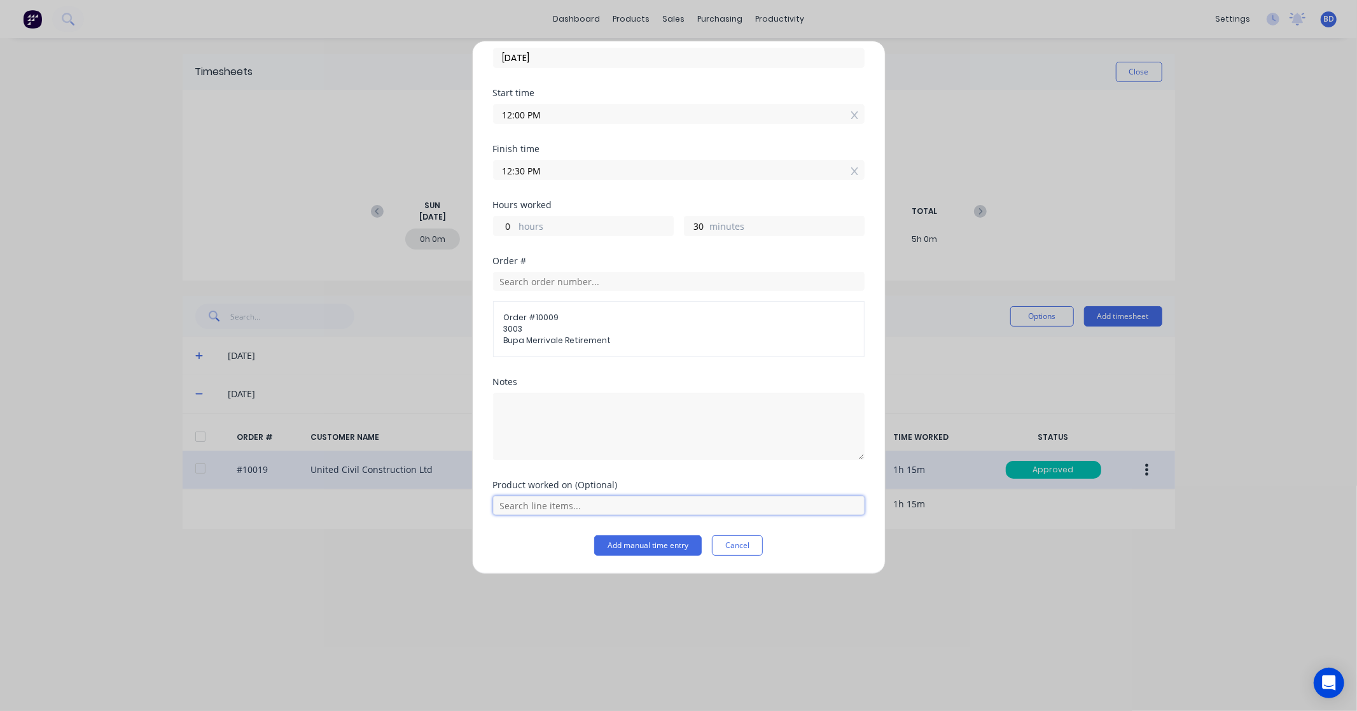
click at [601, 500] on input "text" at bounding box center [679, 505] width 372 height 19
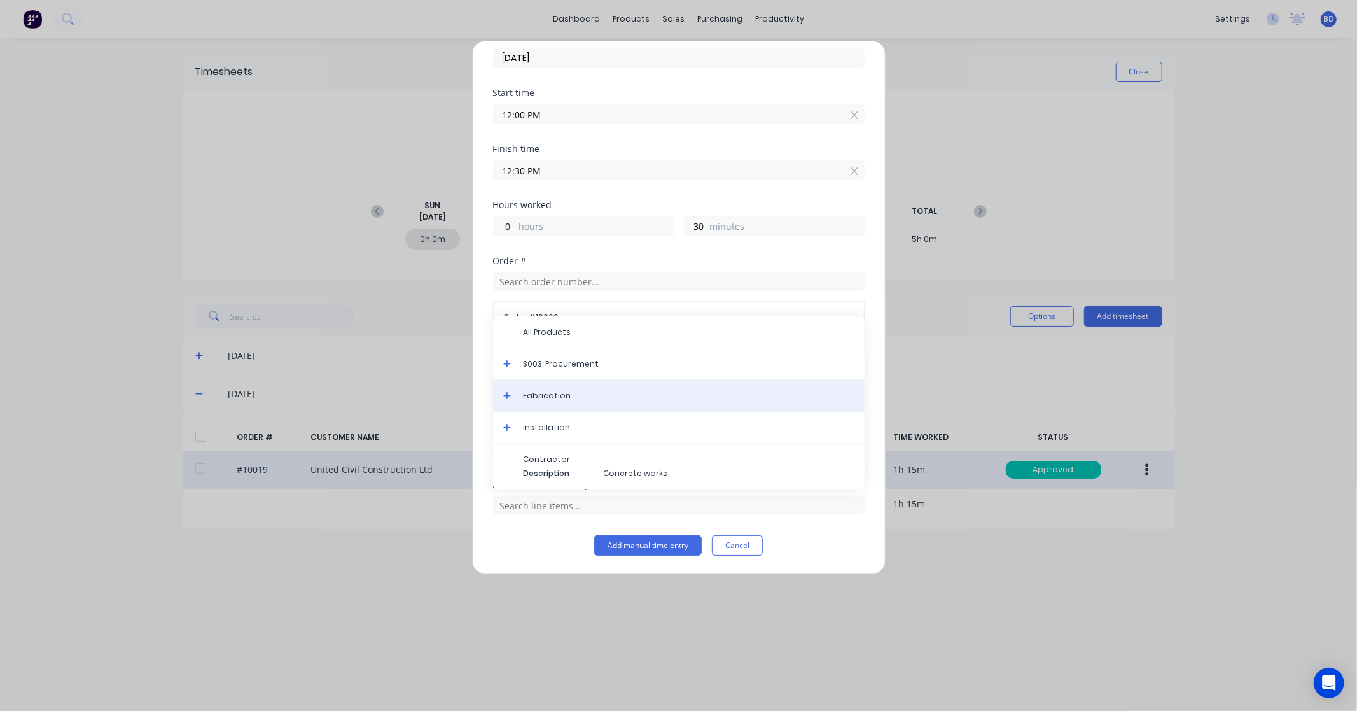
click at [618, 391] on span "Fabrication" at bounding box center [689, 395] width 331 height 11
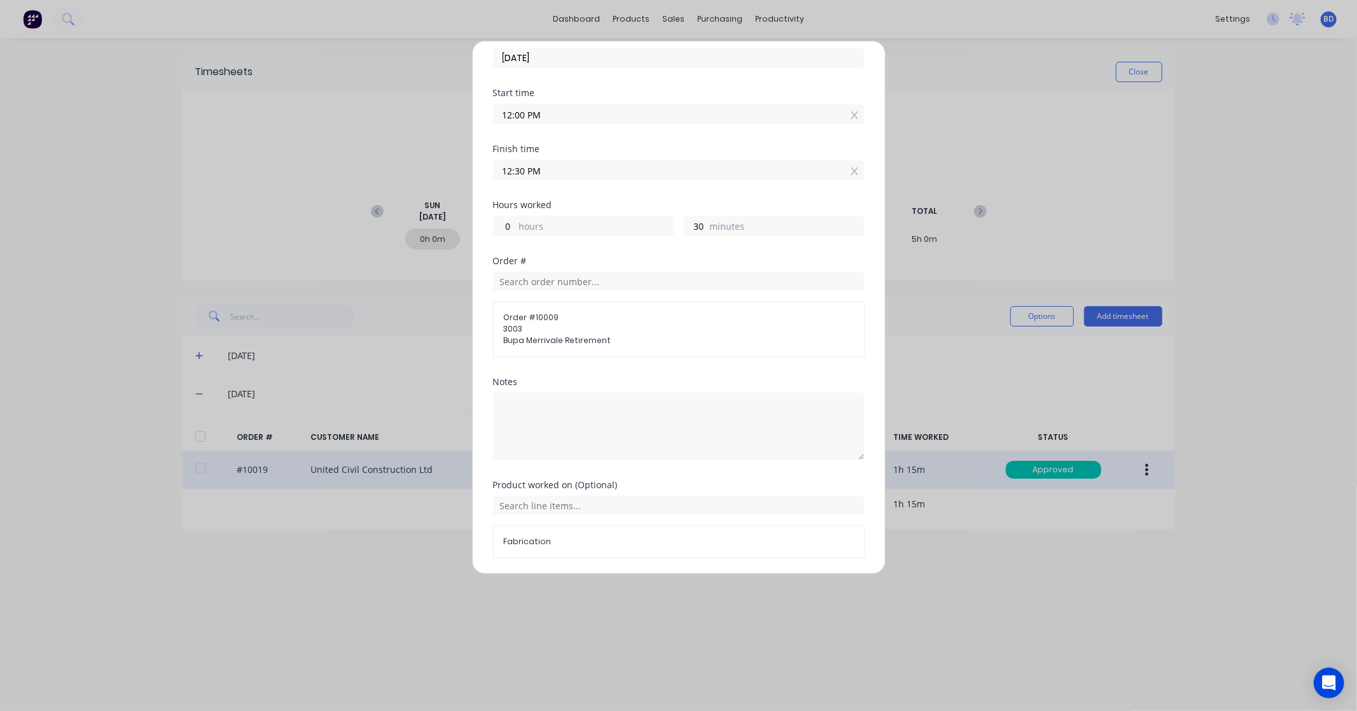
scroll to position [106, 0]
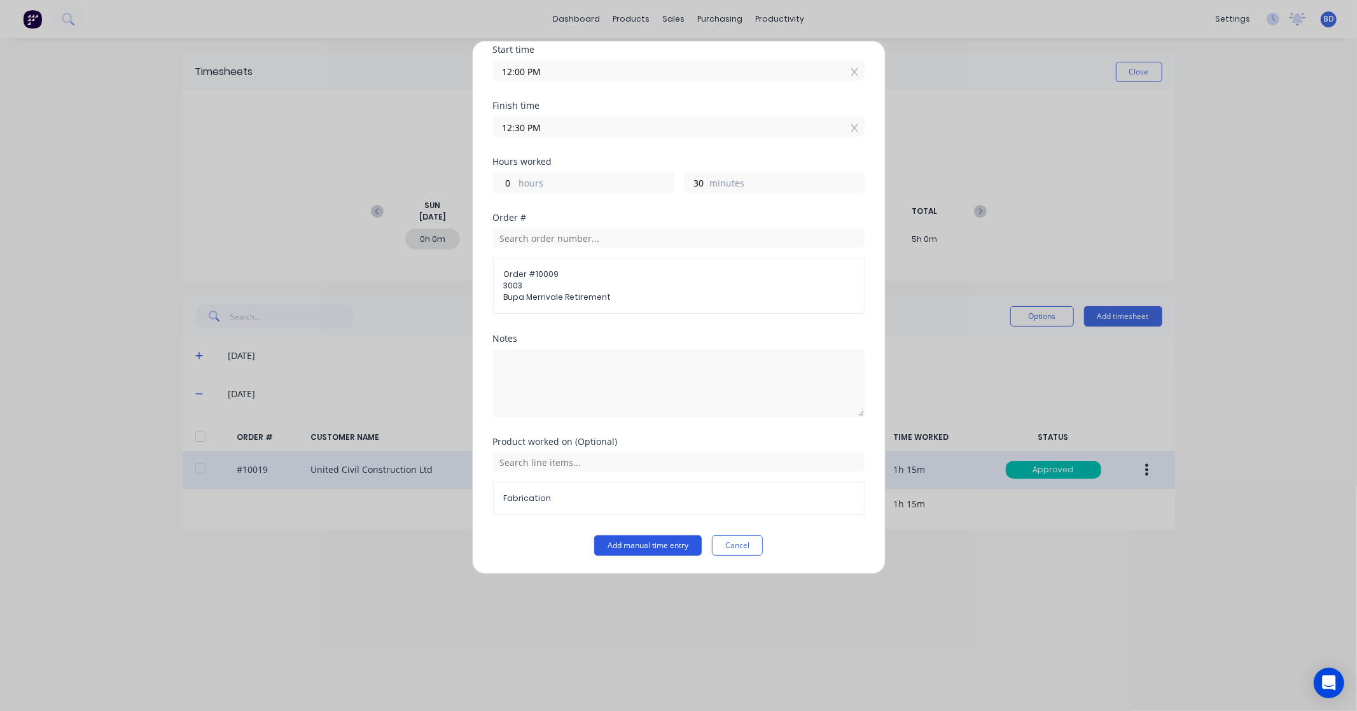
click at [650, 545] on button "Add manual time entry" at bounding box center [648, 545] width 108 height 20
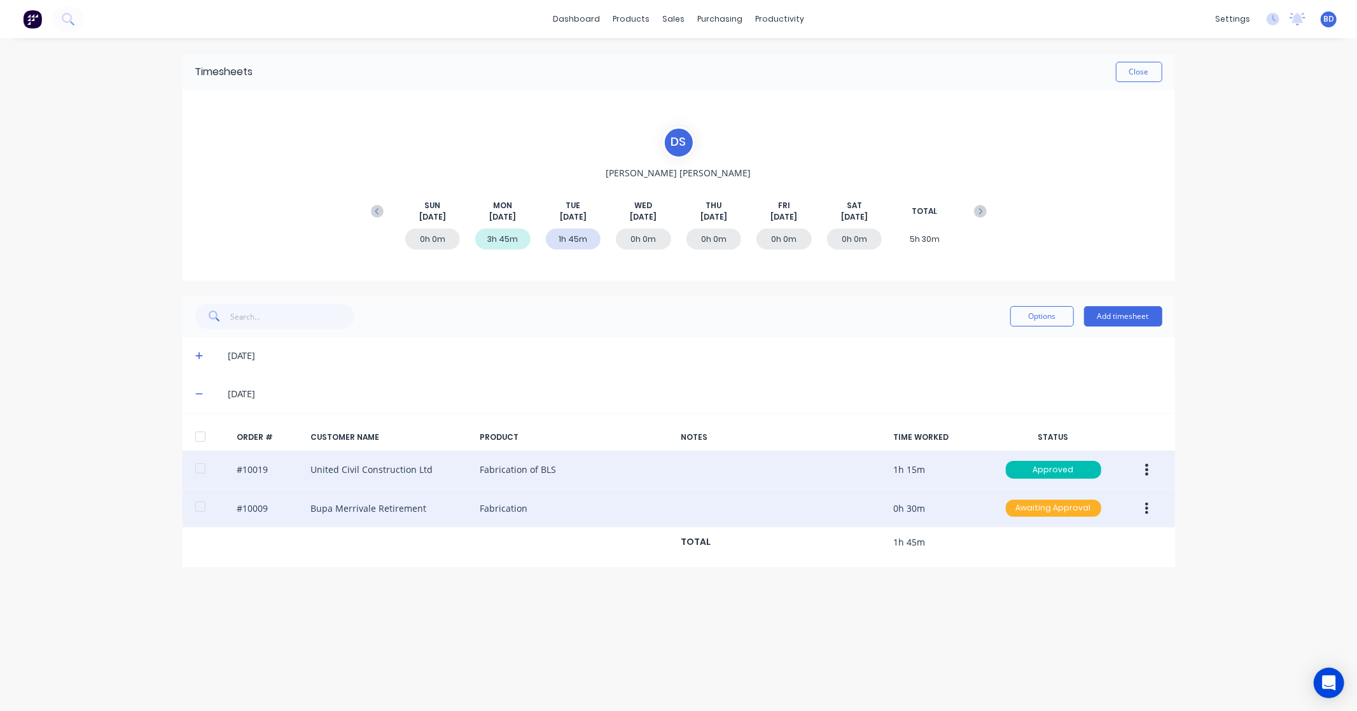
click at [1027, 507] on div "Awaiting Approval" at bounding box center [1053, 508] width 95 height 18
click at [1041, 574] on div "Approved" at bounding box center [1025, 572] width 104 height 18
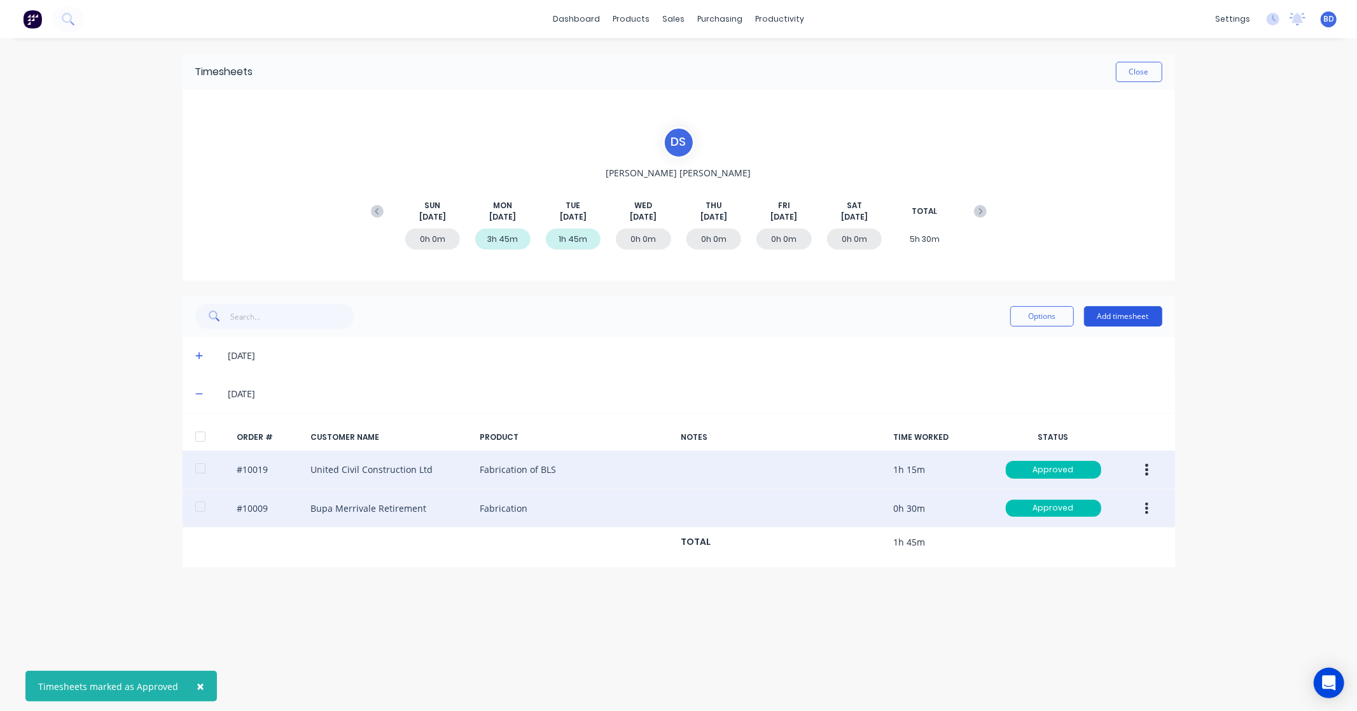
click at [1134, 317] on button "Add timesheet" at bounding box center [1123, 316] width 78 height 20
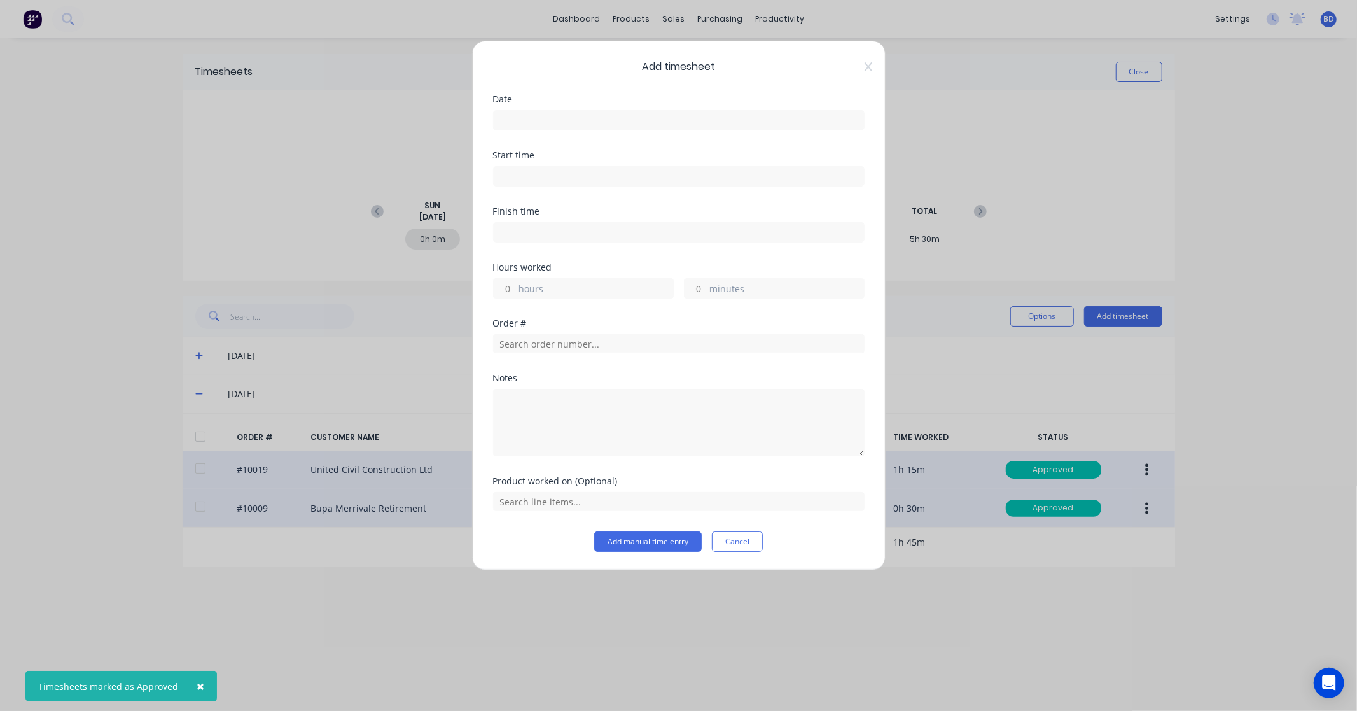
click at [576, 120] on input at bounding box center [679, 120] width 370 height 19
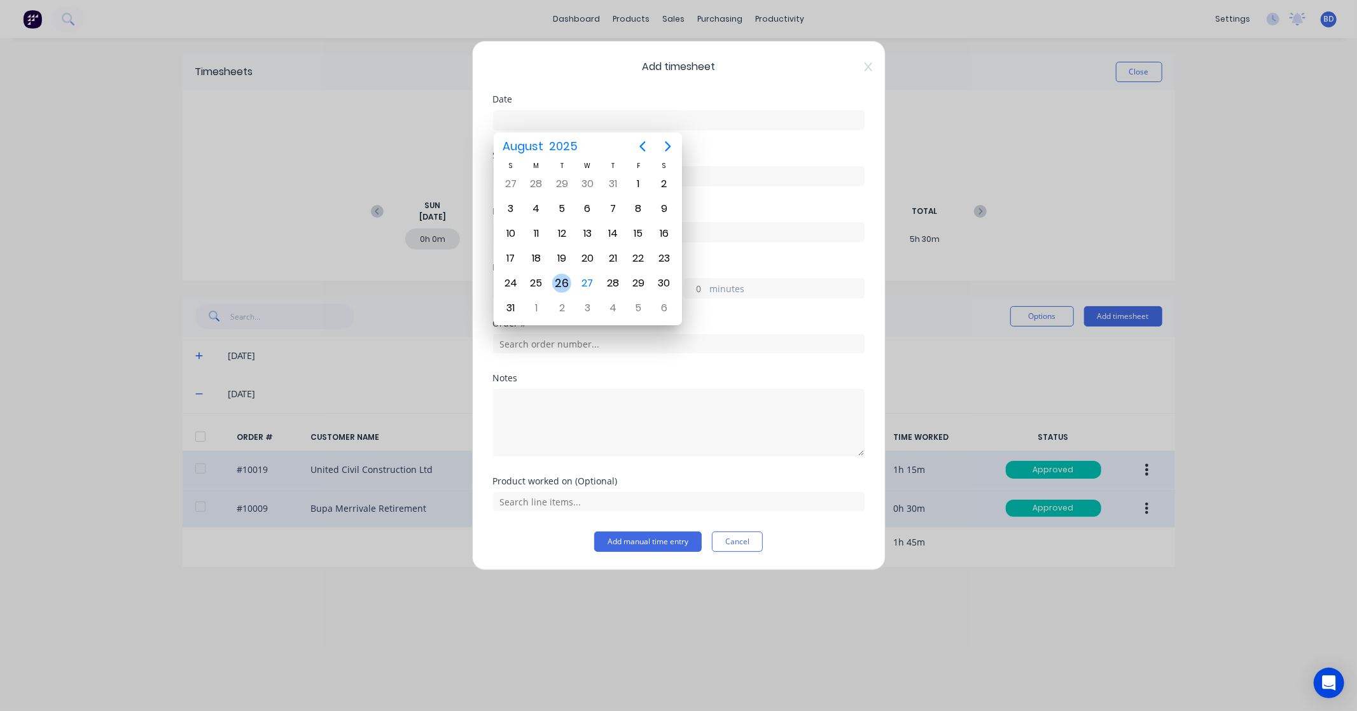
click at [560, 279] on div "26" at bounding box center [561, 283] width 19 height 19
type input "[DATE]"
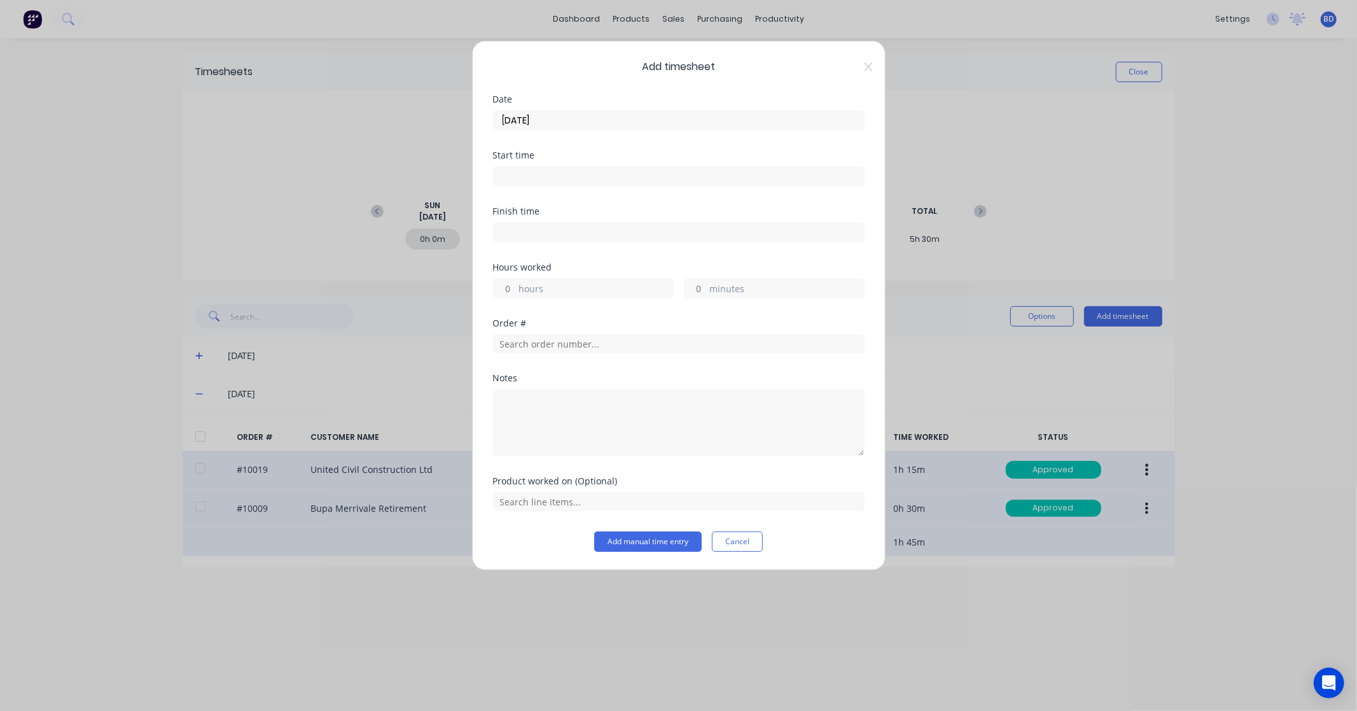
click at [742, 537] on button "Cancel" at bounding box center [737, 541] width 51 height 20
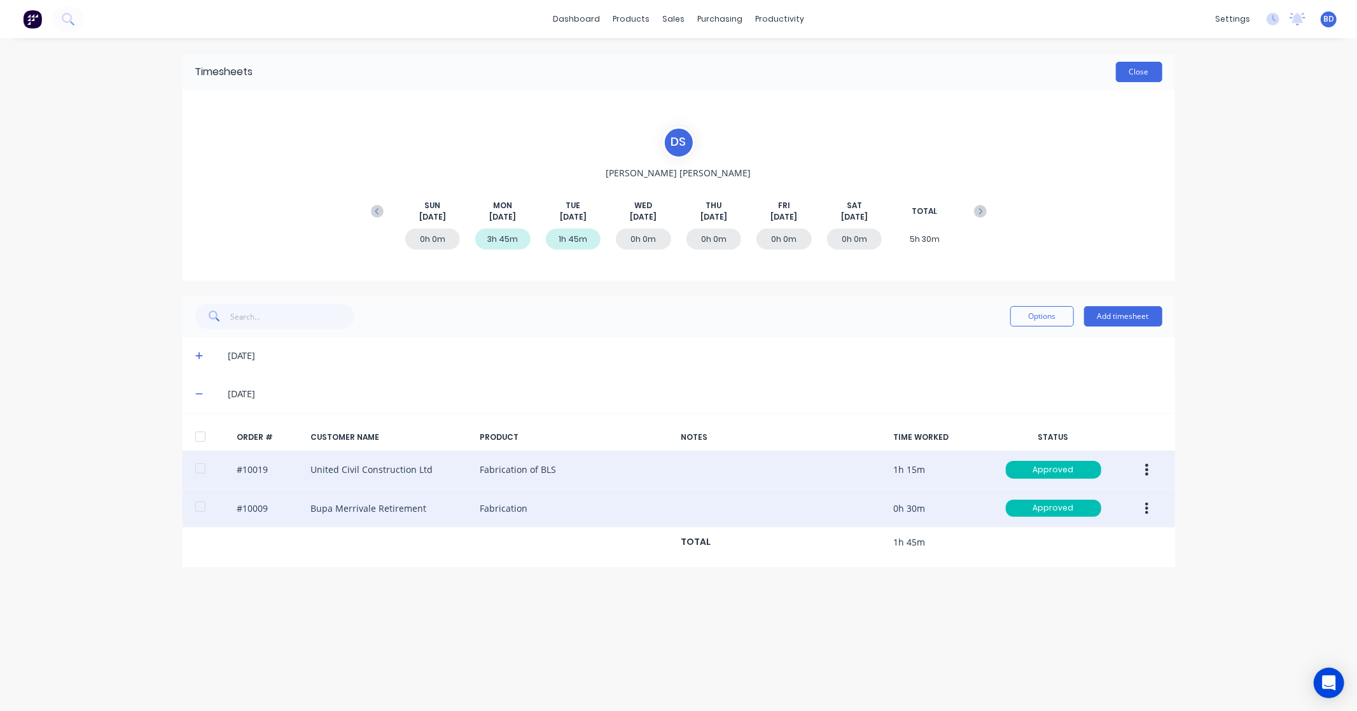
click at [1139, 64] on button "Close" at bounding box center [1139, 72] width 46 height 20
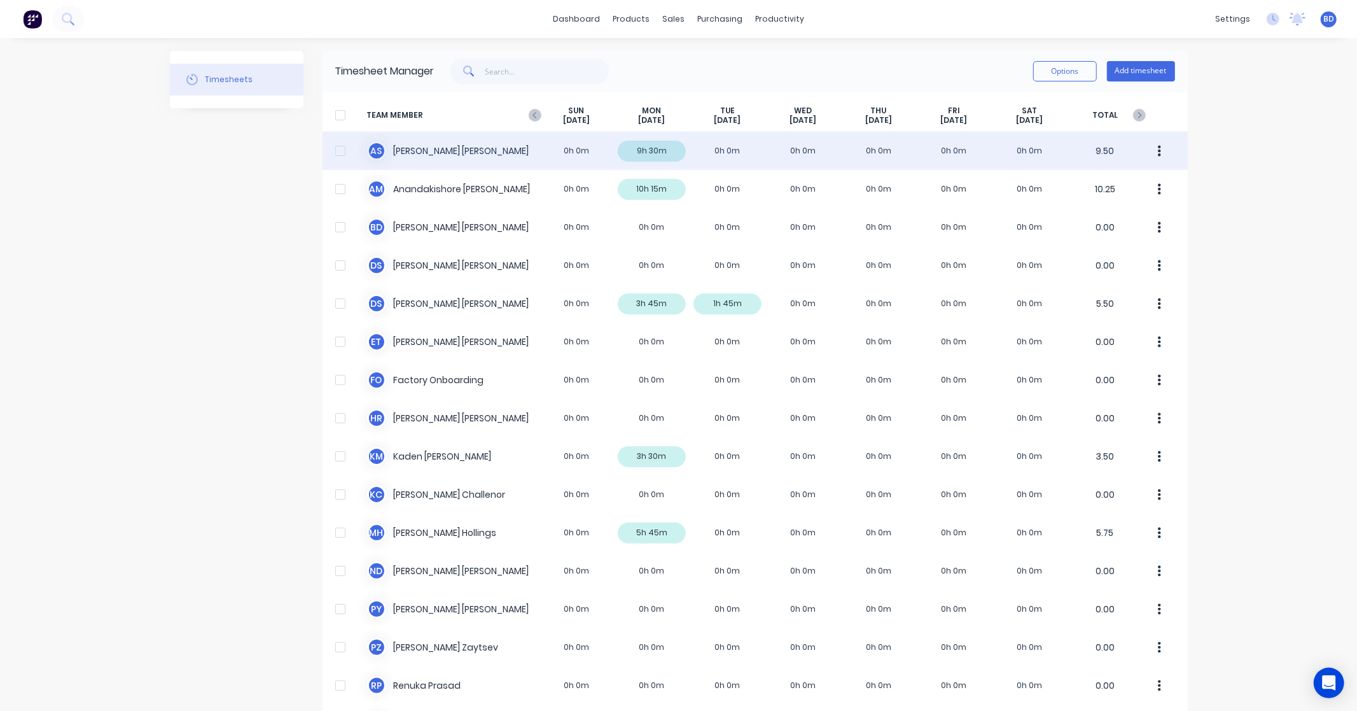
click at [436, 153] on div "A S Albert Scown 0h 0m 9h 30m 0h 0m 0h 0m 0h 0m 0h 0m 0h 0m 9.50" at bounding box center [755, 151] width 865 height 38
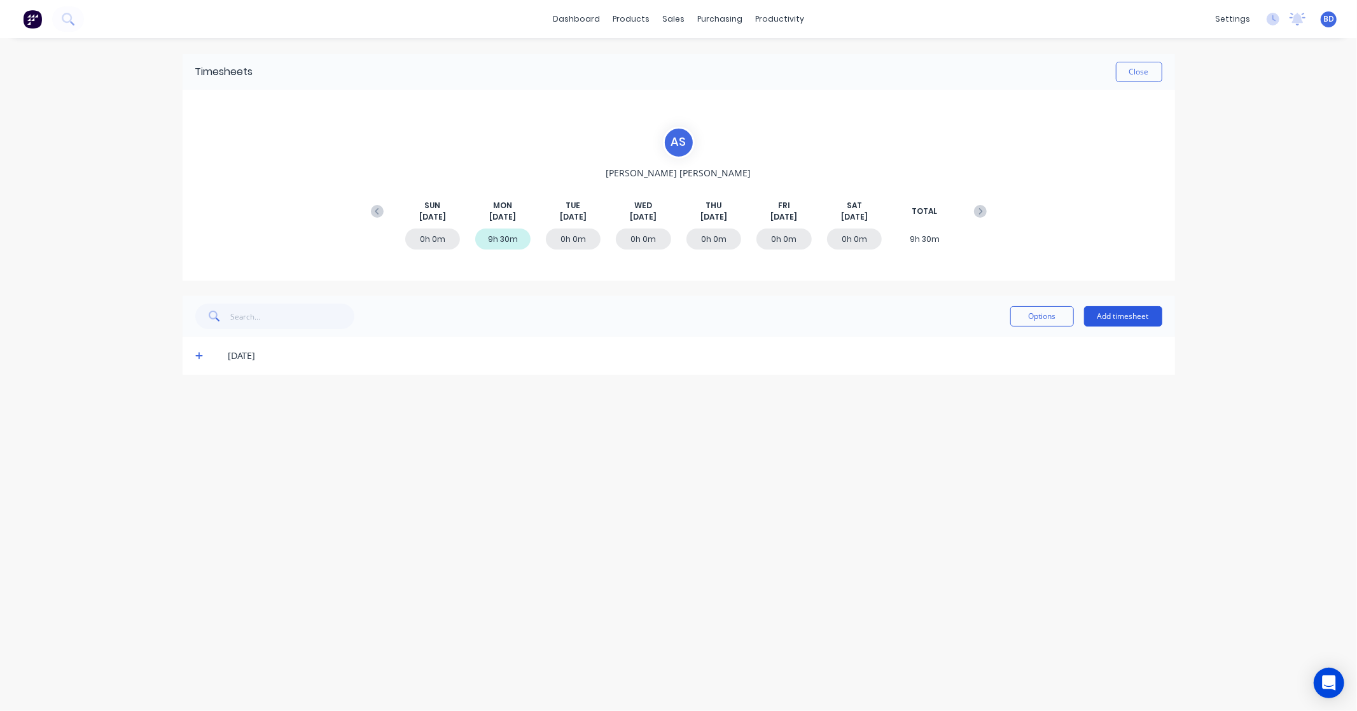
click at [1144, 310] on button "Add timesheet" at bounding box center [1123, 316] width 78 height 20
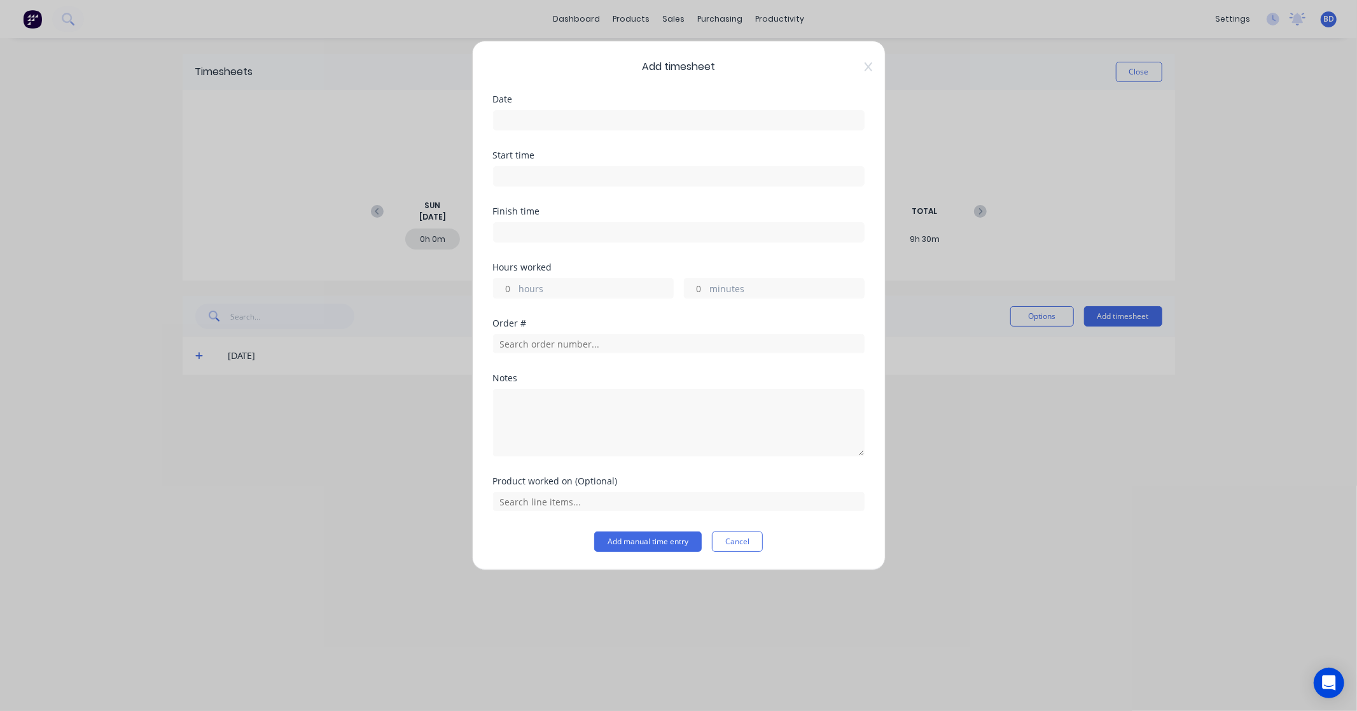
click at [595, 127] on input at bounding box center [679, 120] width 370 height 19
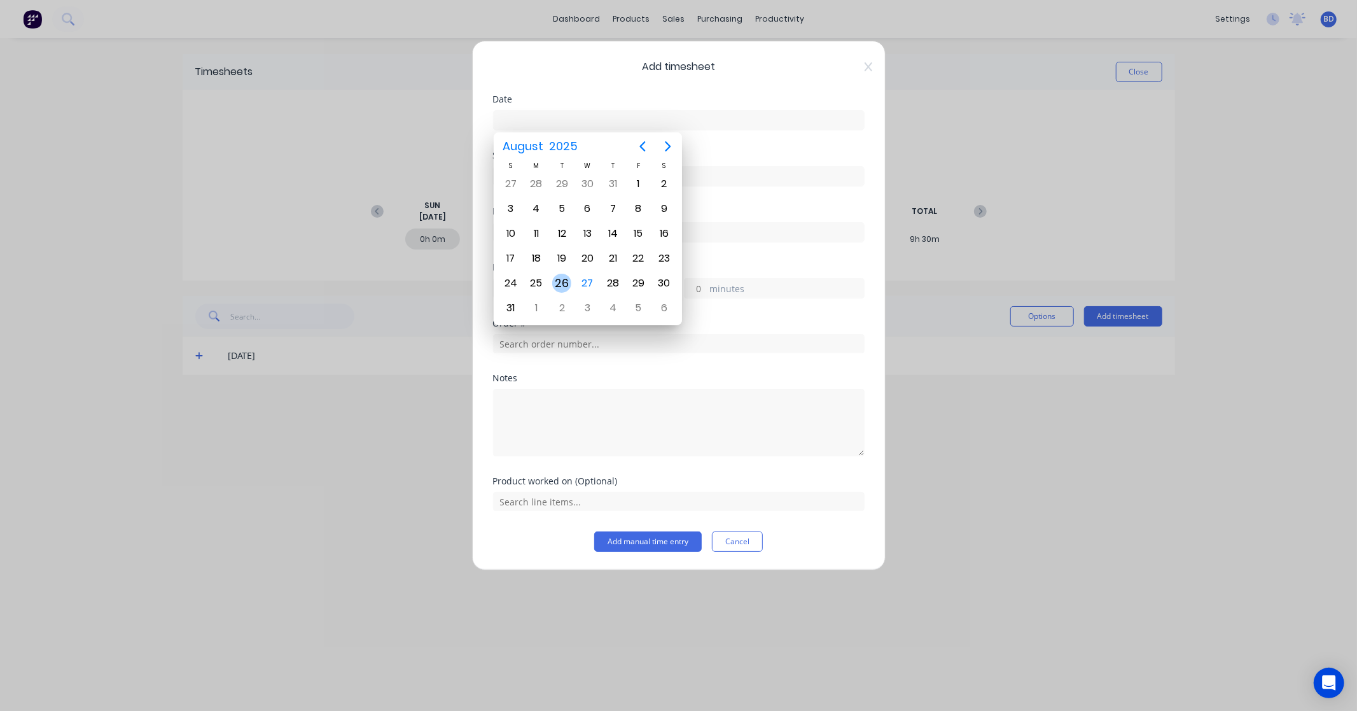
click at [561, 275] on div "26" at bounding box center [561, 283] width 19 height 19
type input "[DATE]"
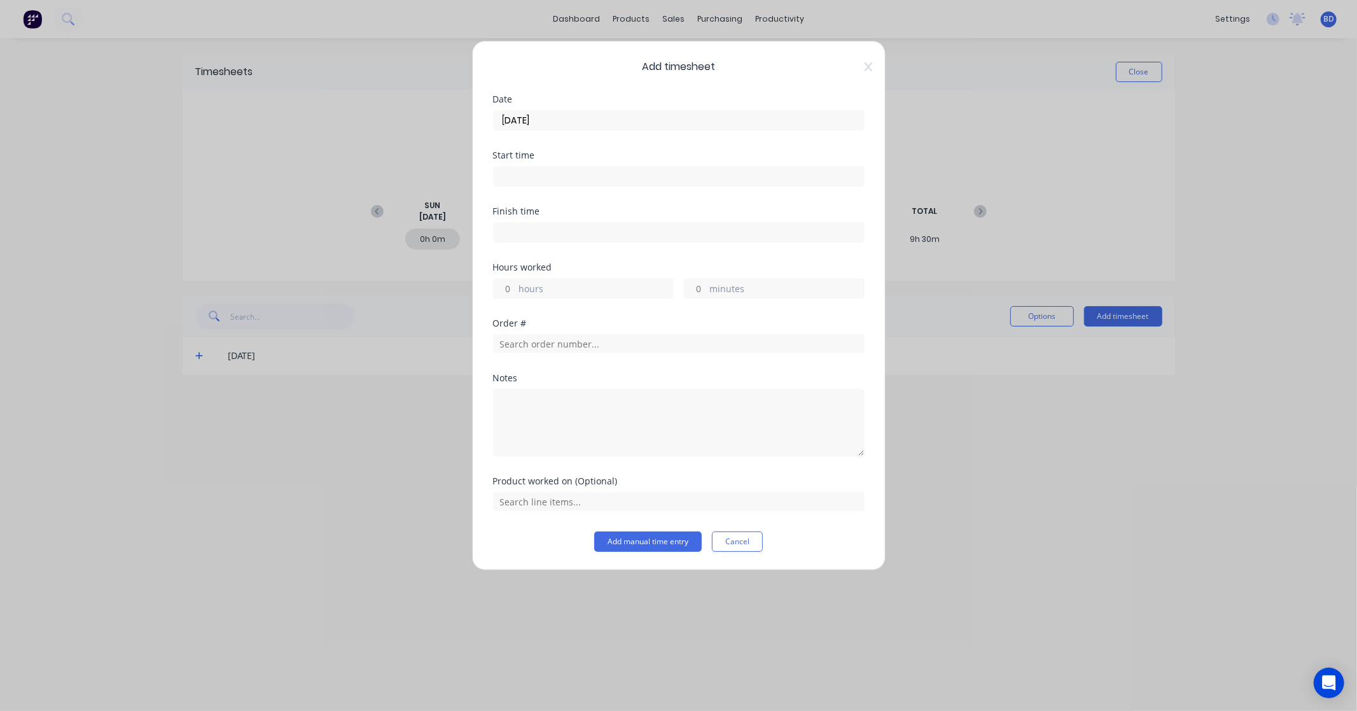
drag, startPoint x: 641, startPoint y: 183, endPoint x: 628, endPoint y: 174, distance: 15.7
click at [641, 183] on input at bounding box center [679, 176] width 370 height 19
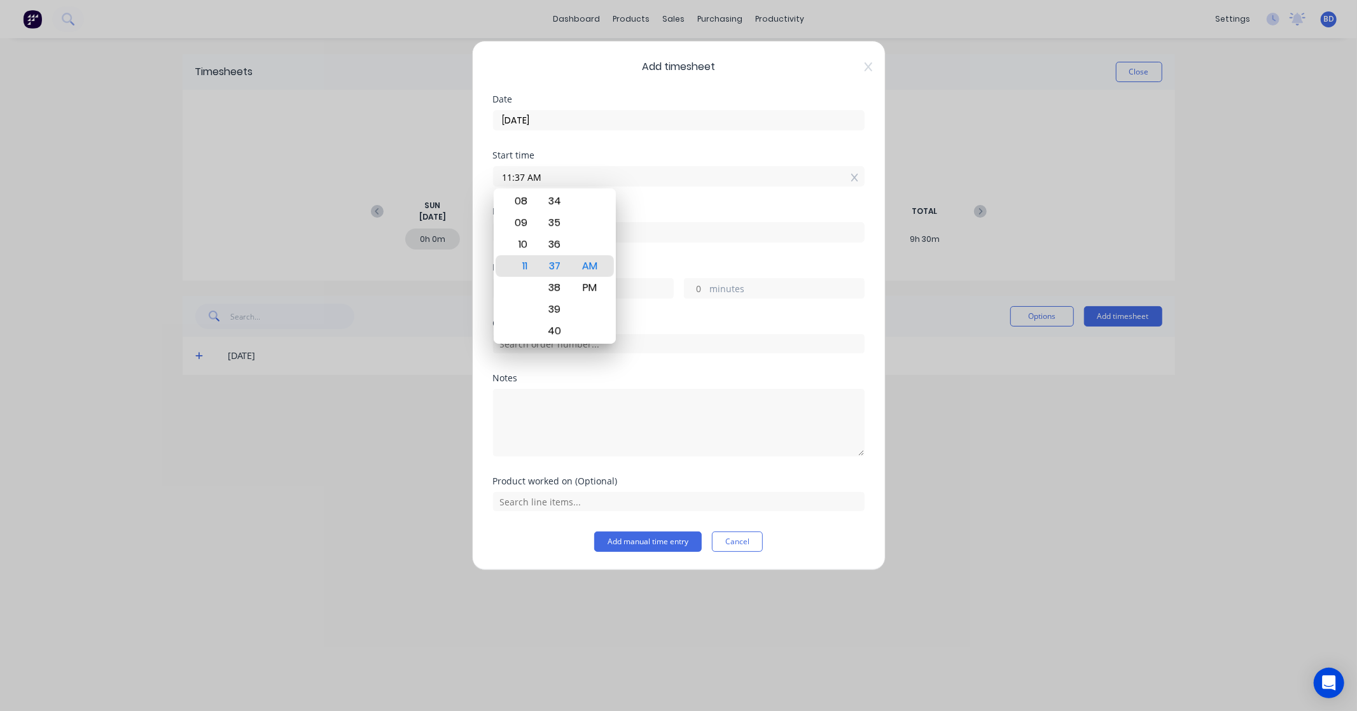
drag, startPoint x: 580, startPoint y: 172, endPoint x: 492, endPoint y: 176, distance: 88.5
click at [492, 176] on div "Add timesheet Date 26/08/2025 Start time 11:37 AM Finish time Hours worked hour…" at bounding box center [679, 305] width 414 height 529
paste input "8:15"
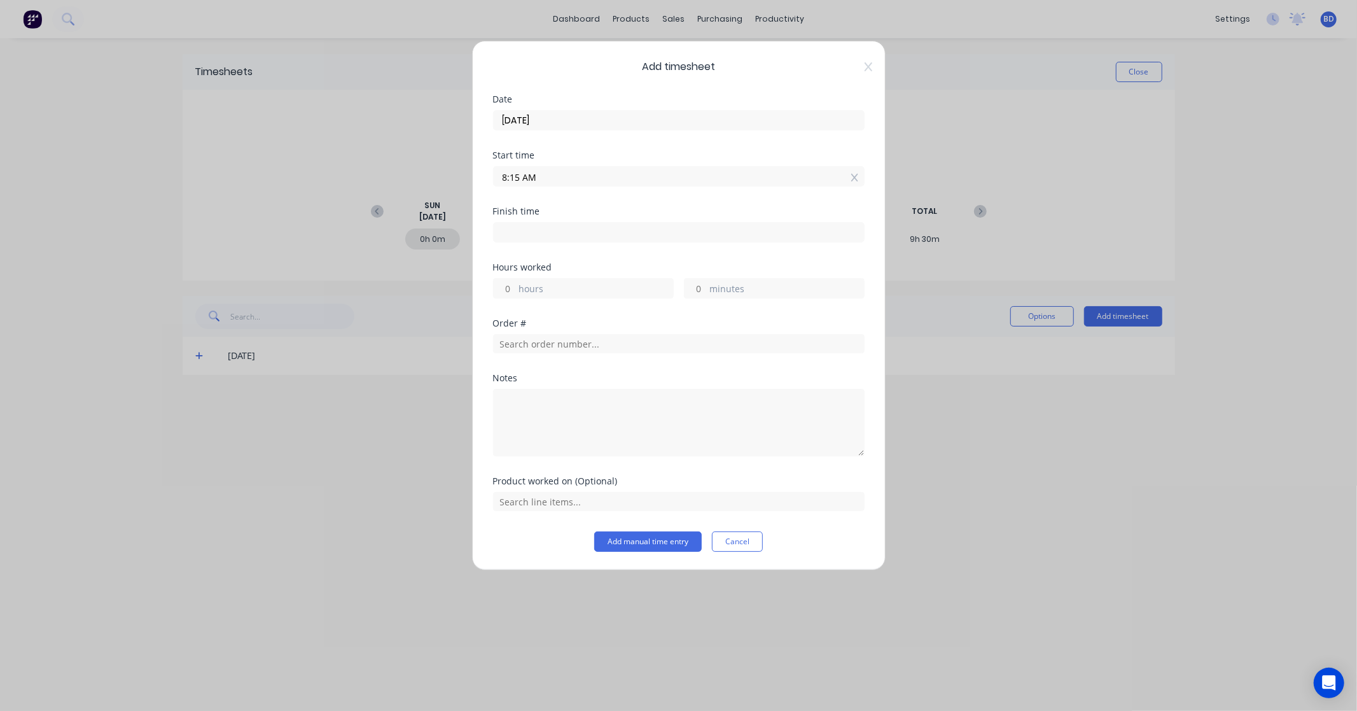
drag, startPoint x: 517, startPoint y: 179, endPoint x: 443, endPoint y: 183, distance: 73.9
click at [443, 183] on div "Add timesheet Date 26/08/2025 Start time 8:15 AM Finish time Hours worked hours…" at bounding box center [678, 355] width 1357 height 711
type input "08:15 AM"
click at [528, 233] on input at bounding box center [679, 232] width 370 height 19
type input "11:37 AM"
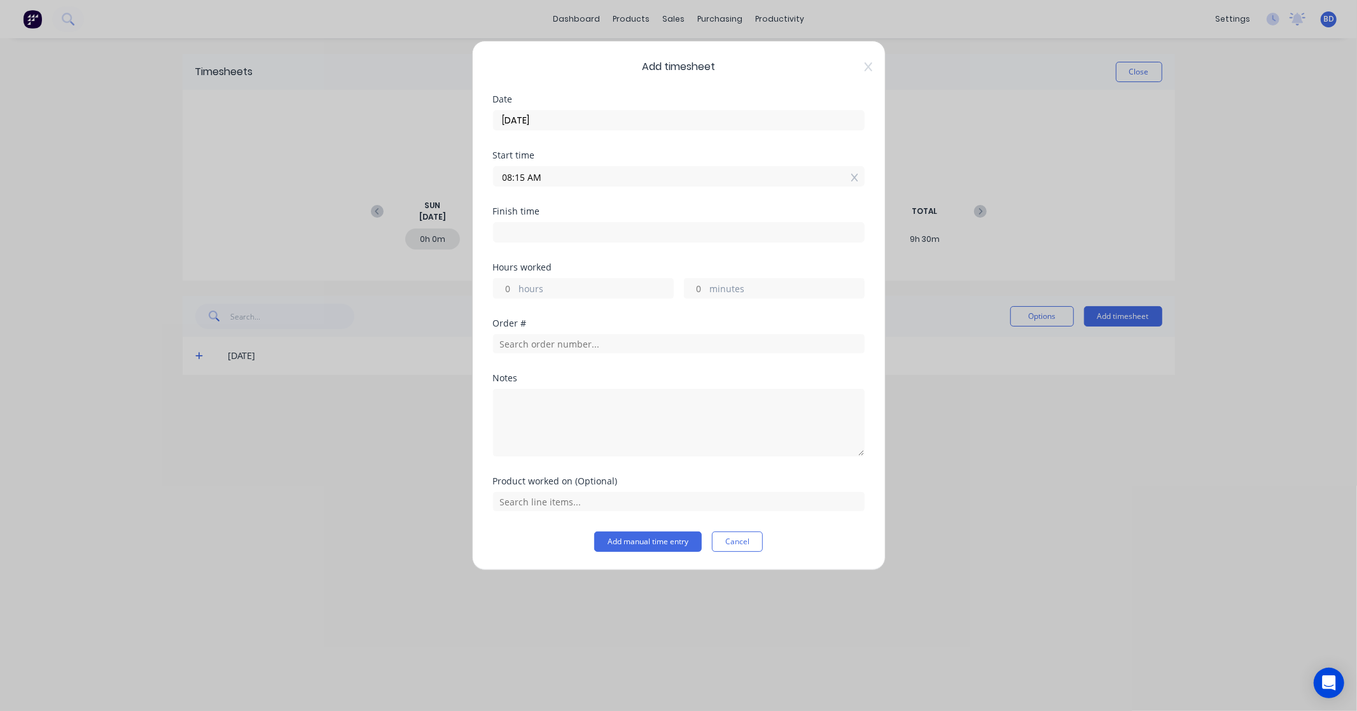
type input "3"
type input "22"
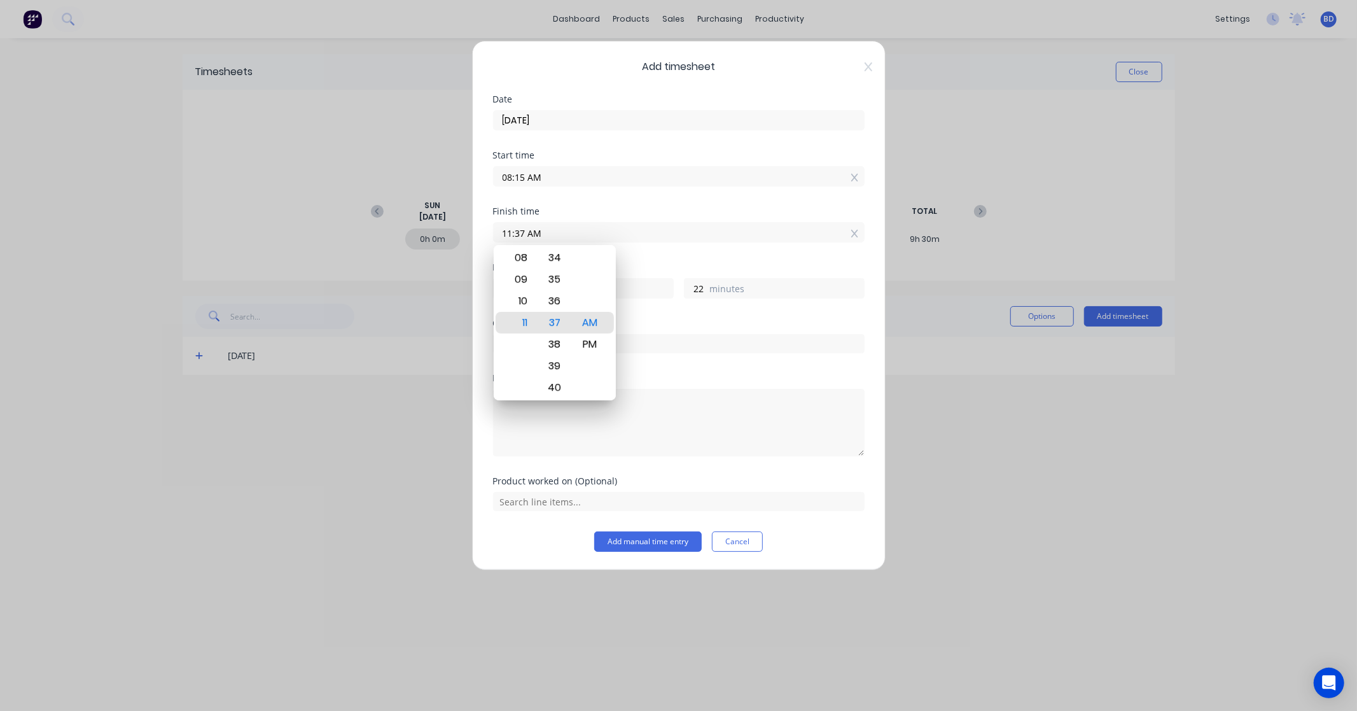
drag, startPoint x: 541, startPoint y: 231, endPoint x: 478, endPoint y: 233, distance: 63.7
click at [478, 233] on div "Add timesheet Date 26/08/2025 Start time 08:15 AM Finish time 11:37 AM Hours wo…" at bounding box center [679, 305] width 414 height 529
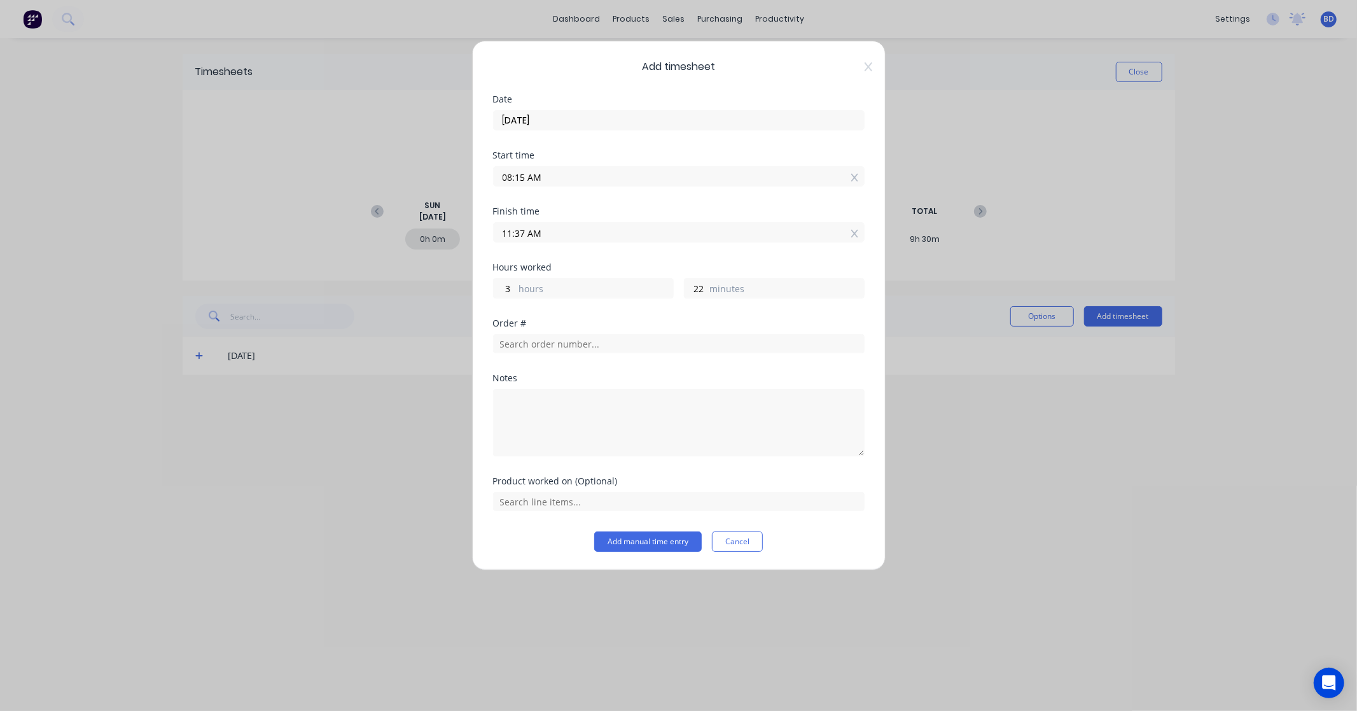
paste input "3:30 P"
drag, startPoint x: 518, startPoint y: 233, endPoint x: 397, endPoint y: 228, distance: 121.0
click at [401, 229] on div "Add timesheet Date 26/08/2025 Start time 08:15 AM Finish time 3:30 PM Hours wor…" at bounding box center [678, 355] width 1357 height 711
type input "03:30 PM"
type input "7"
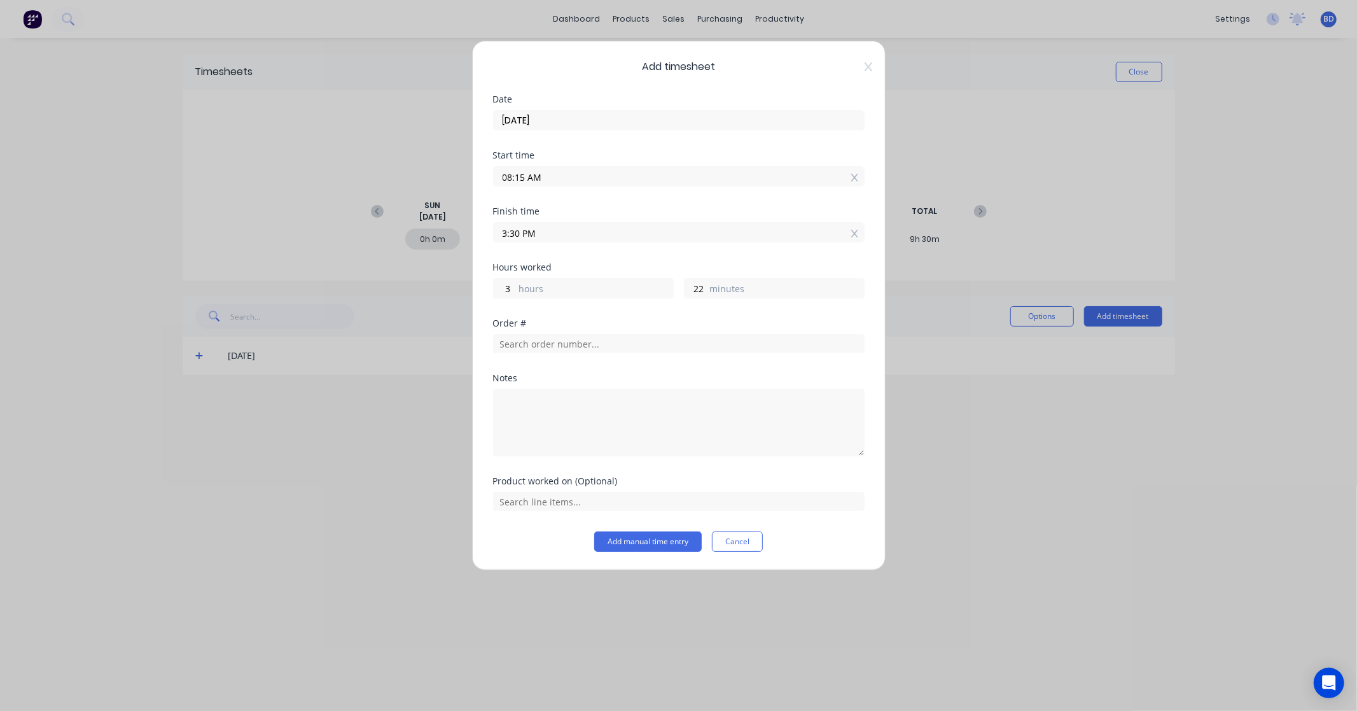
type input "15"
click at [626, 372] on div "Order #" at bounding box center [679, 346] width 372 height 55
click at [641, 337] on input "text" at bounding box center [679, 343] width 372 height 19
click at [619, 351] on input "text" at bounding box center [679, 343] width 372 height 19
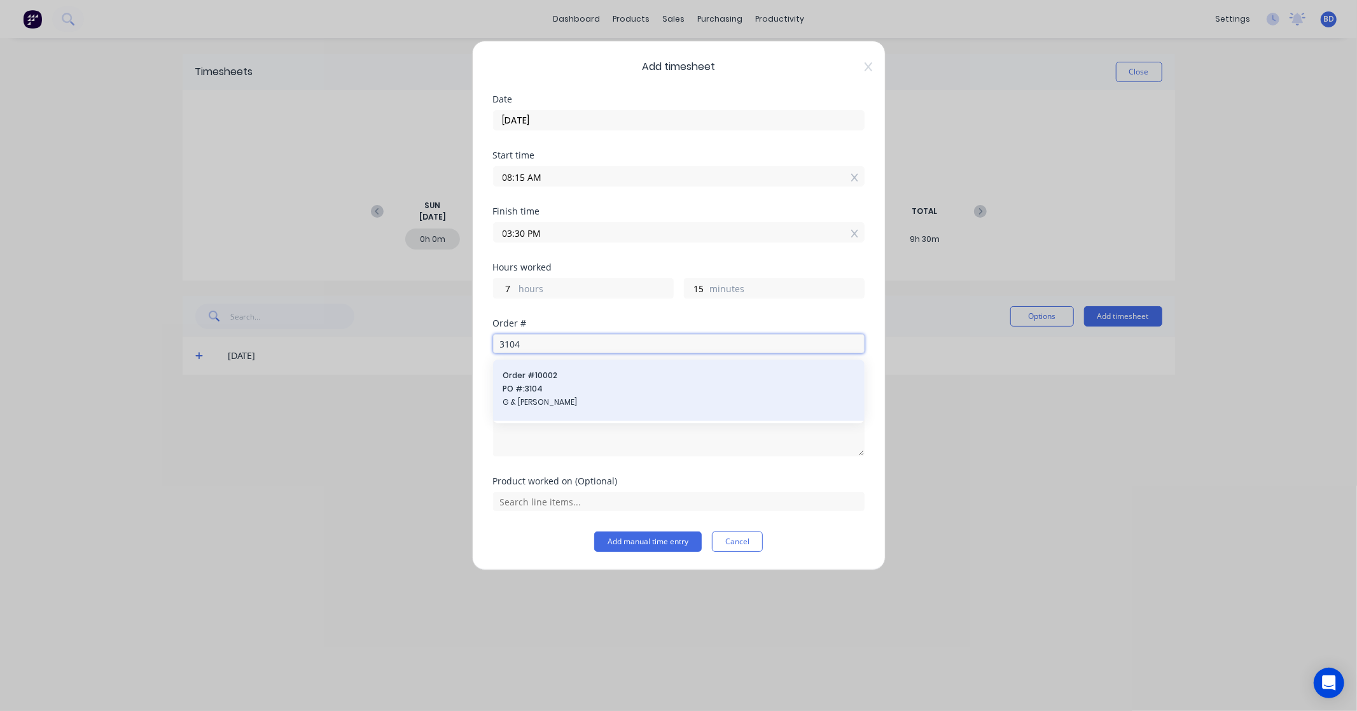
type input "3104"
click at [603, 377] on span "Order # 10002" at bounding box center [678, 375] width 351 height 11
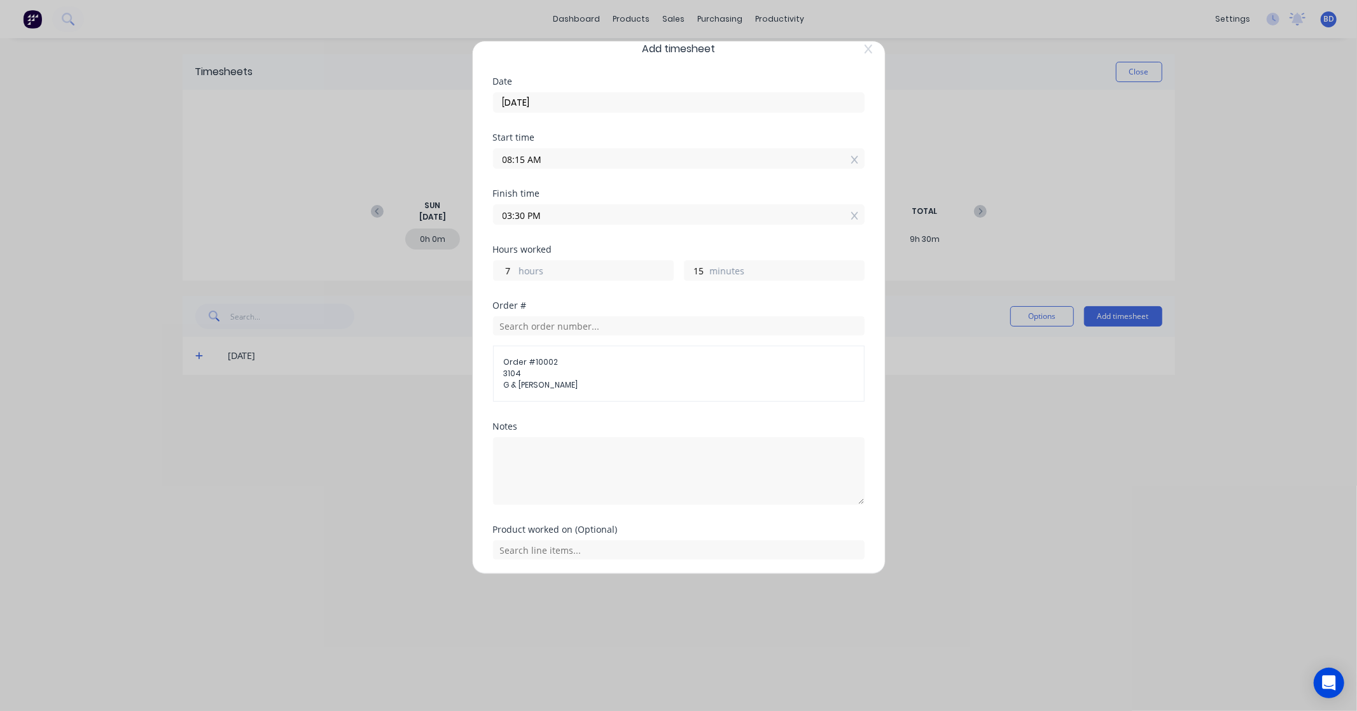
scroll to position [62, 0]
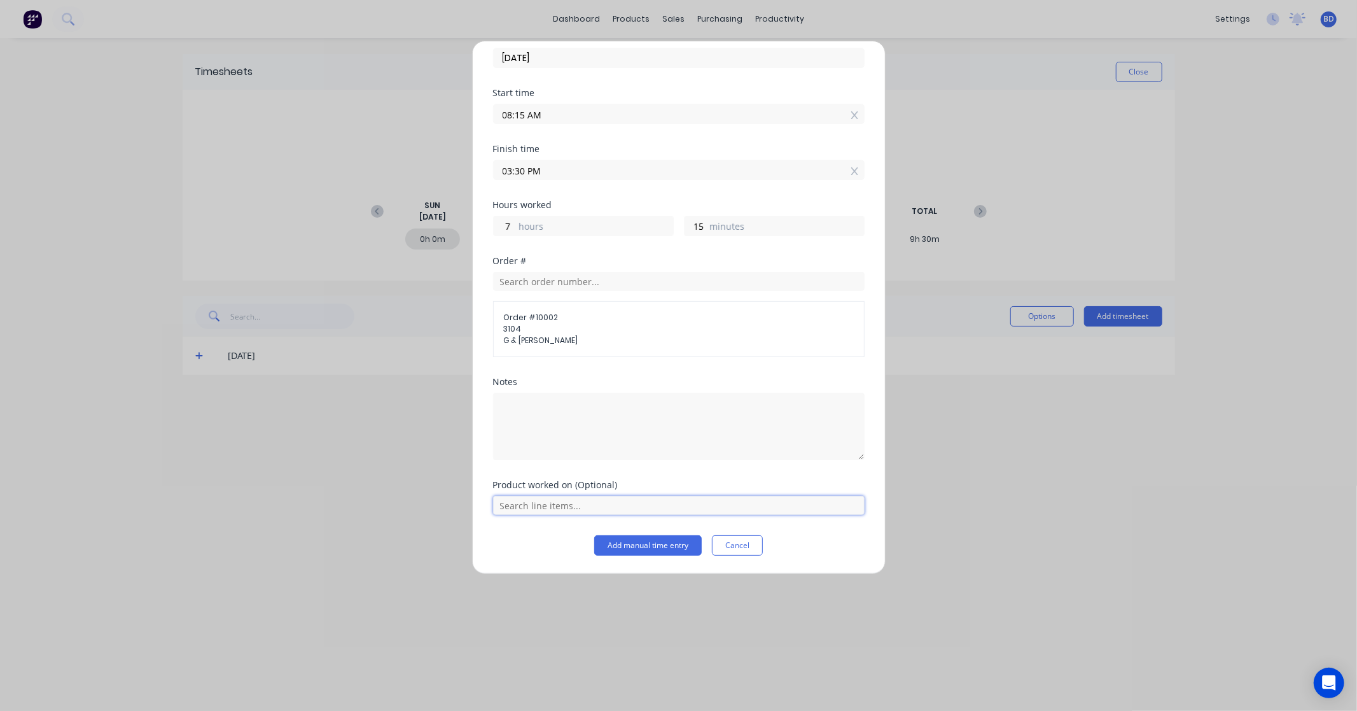
click at [573, 507] on input "text" at bounding box center [679, 505] width 372 height 19
click at [578, 474] on span "Labour Kit" at bounding box center [689, 473] width 331 height 11
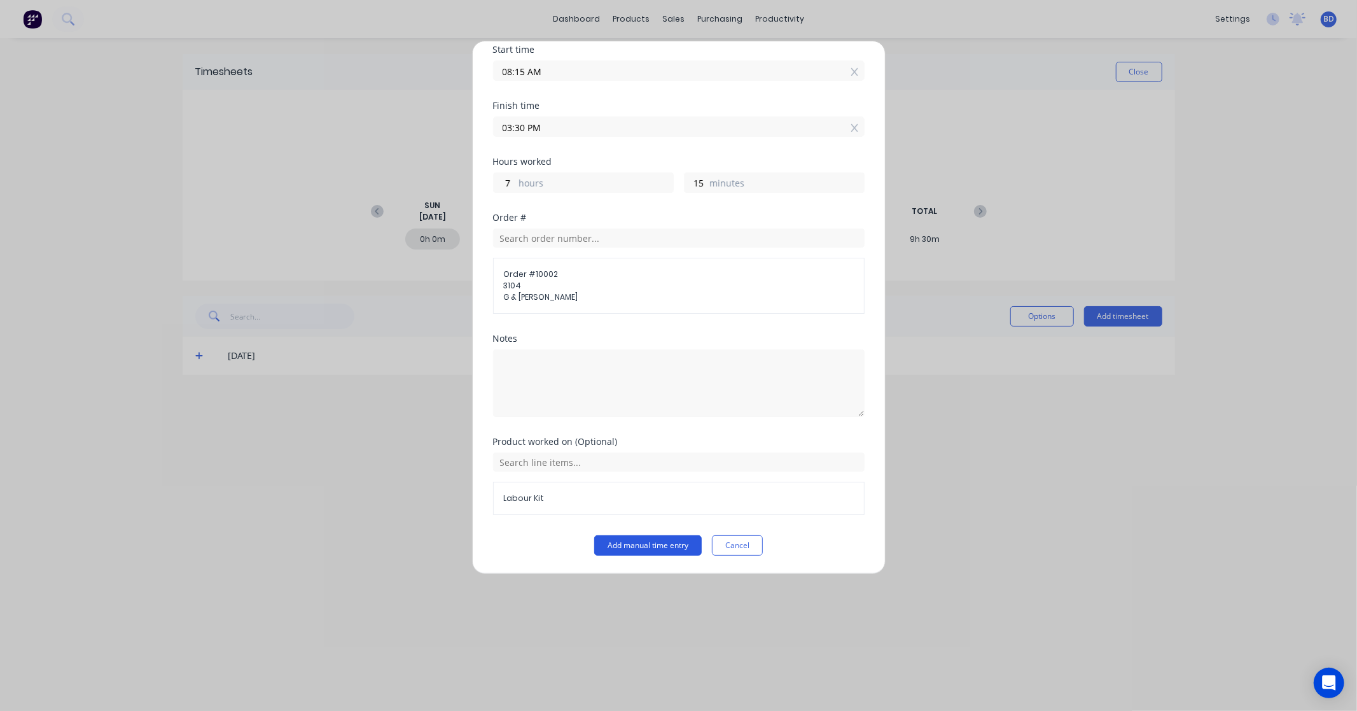
click at [673, 543] on button "Add manual time entry" at bounding box center [648, 545] width 108 height 20
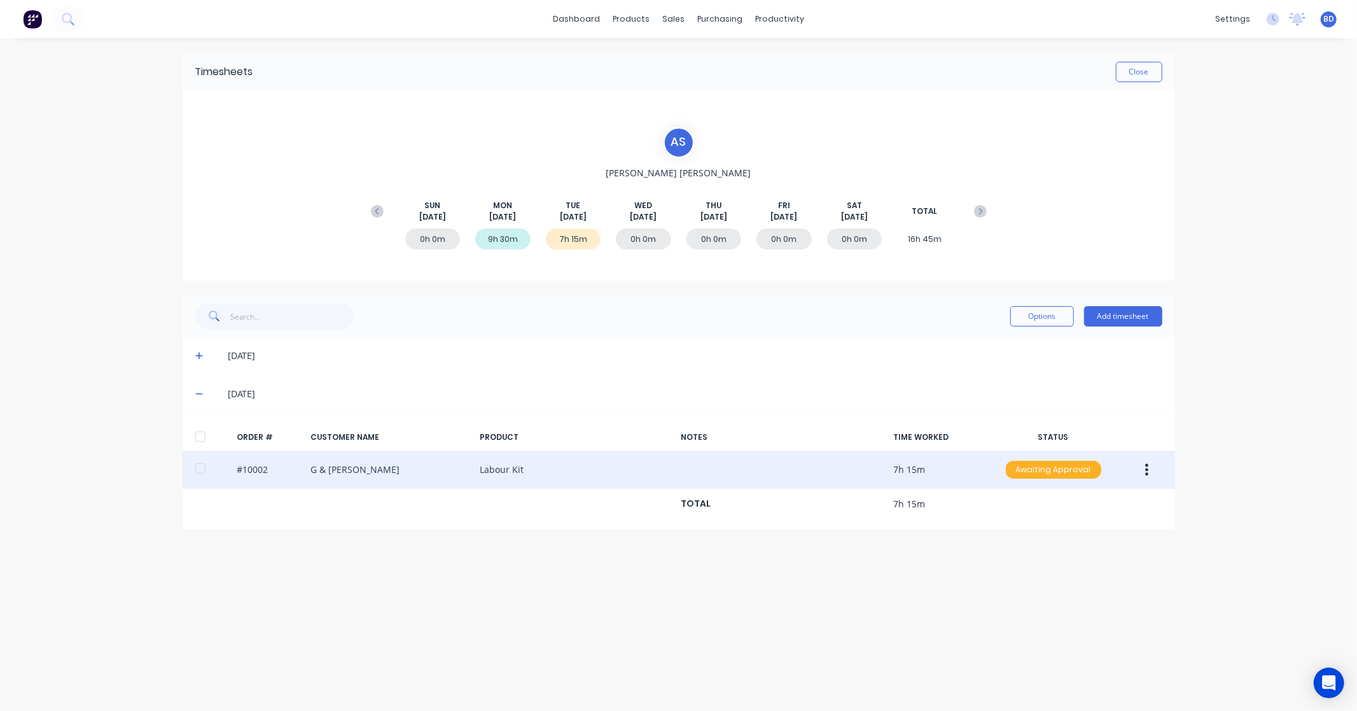
click at [1073, 464] on div "Awaiting Approval" at bounding box center [1053, 470] width 95 height 18
click at [1037, 537] on div "Approved" at bounding box center [1025, 534] width 104 height 18
click at [1139, 66] on button "Close" at bounding box center [1139, 72] width 46 height 20
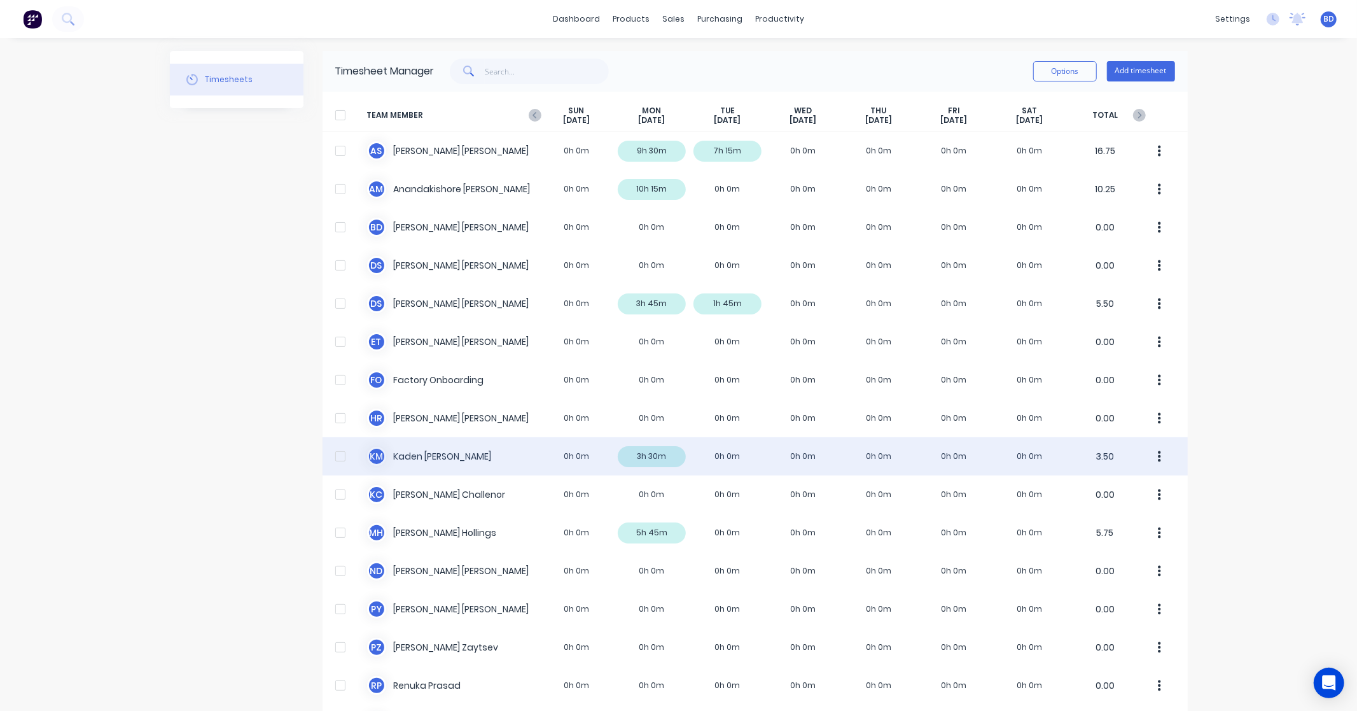
click at [424, 456] on div "K M Kaden Mcconnell 0h 0m 3h 30m 0h 0m 0h 0m 0h 0m 0h 0m 0h 0m 3.50" at bounding box center [755, 456] width 865 height 38
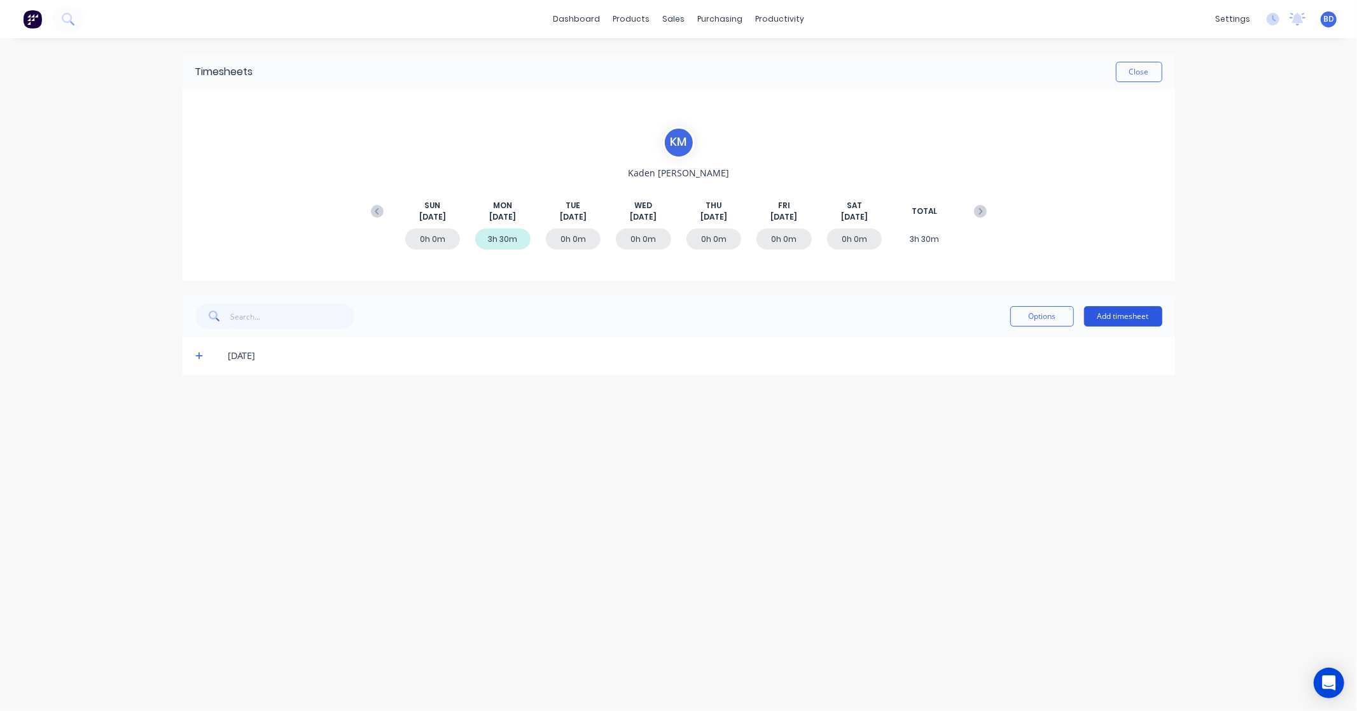
click at [1125, 315] on button "Add timesheet" at bounding box center [1123, 316] width 78 height 20
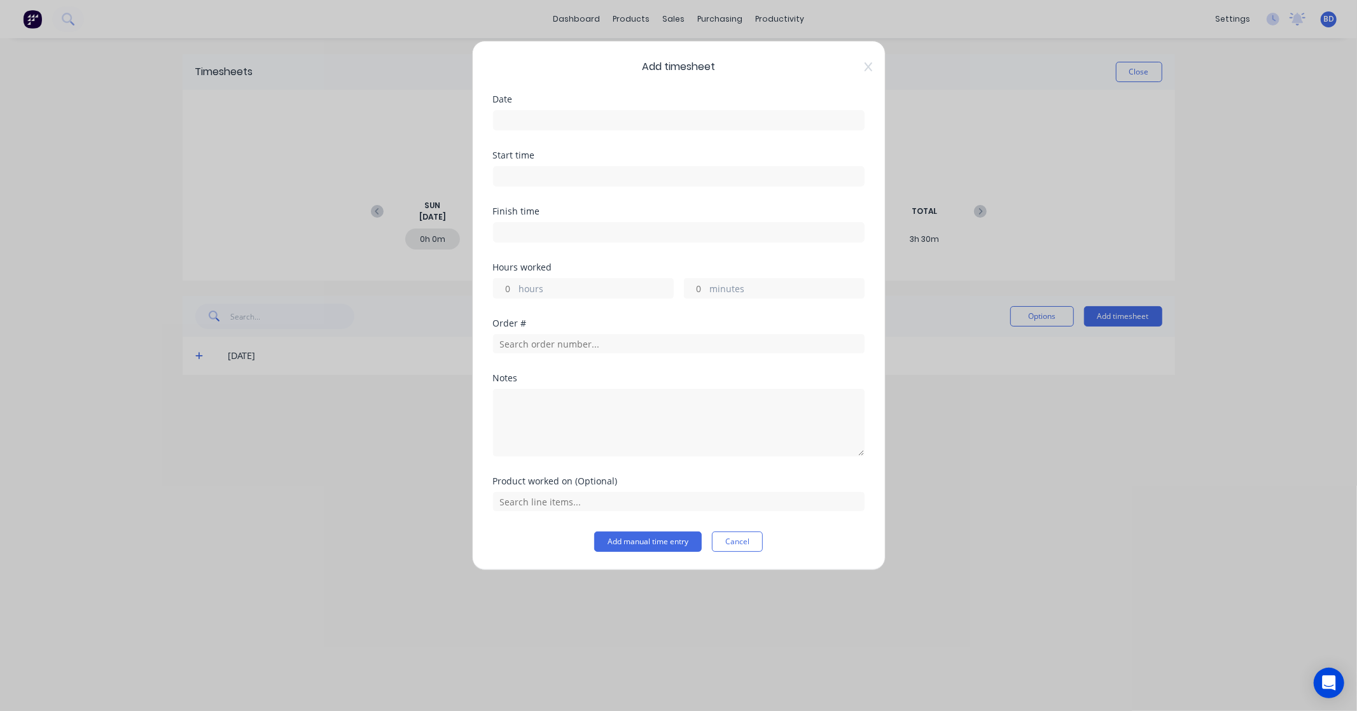
click at [538, 127] on input at bounding box center [679, 120] width 370 height 19
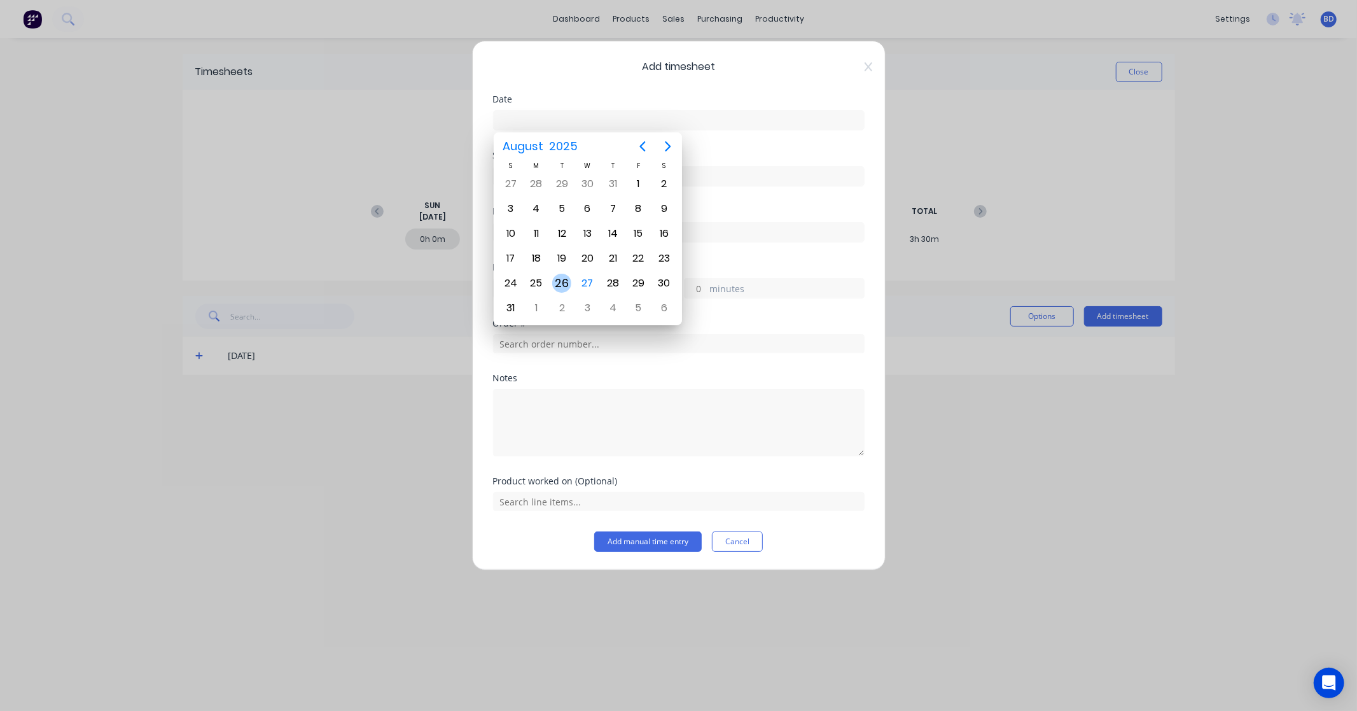
click at [569, 283] on div "26" at bounding box center [561, 283] width 19 height 19
type input "[DATE]"
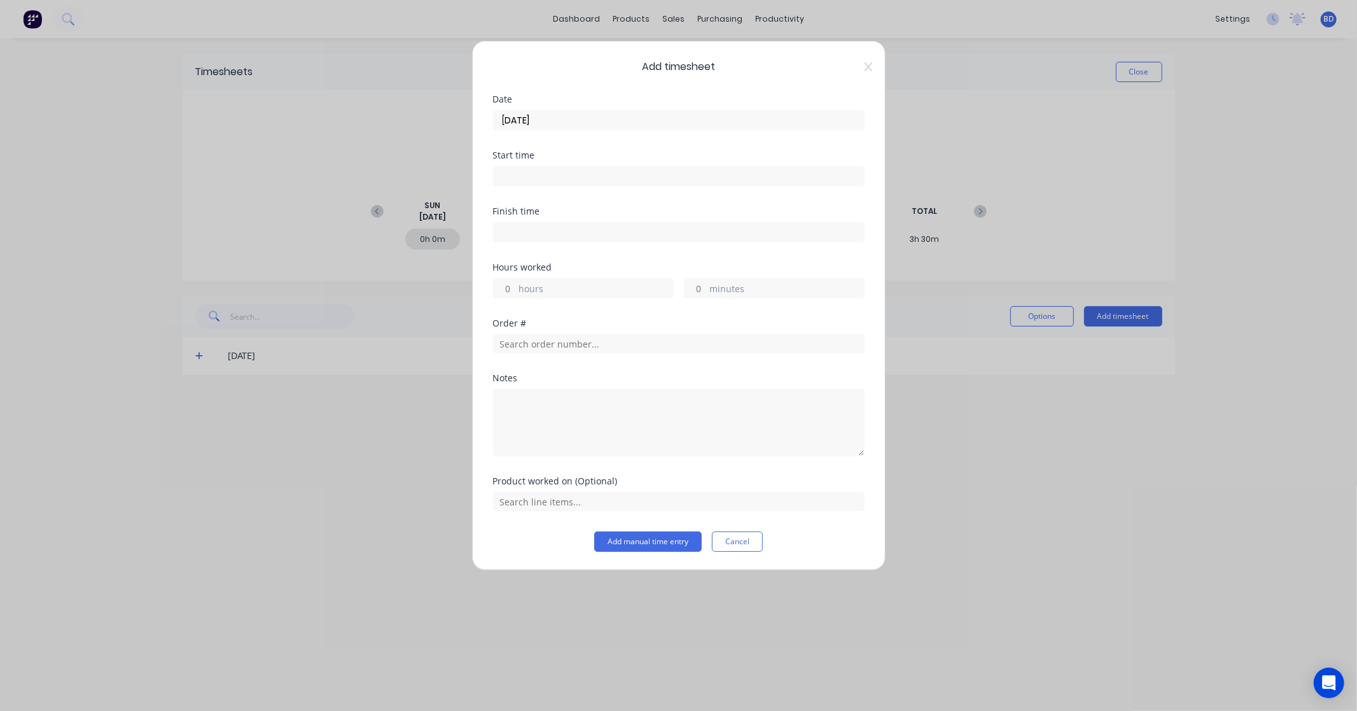
click at [596, 179] on input at bounding box center [679, 176] width 370 height 19
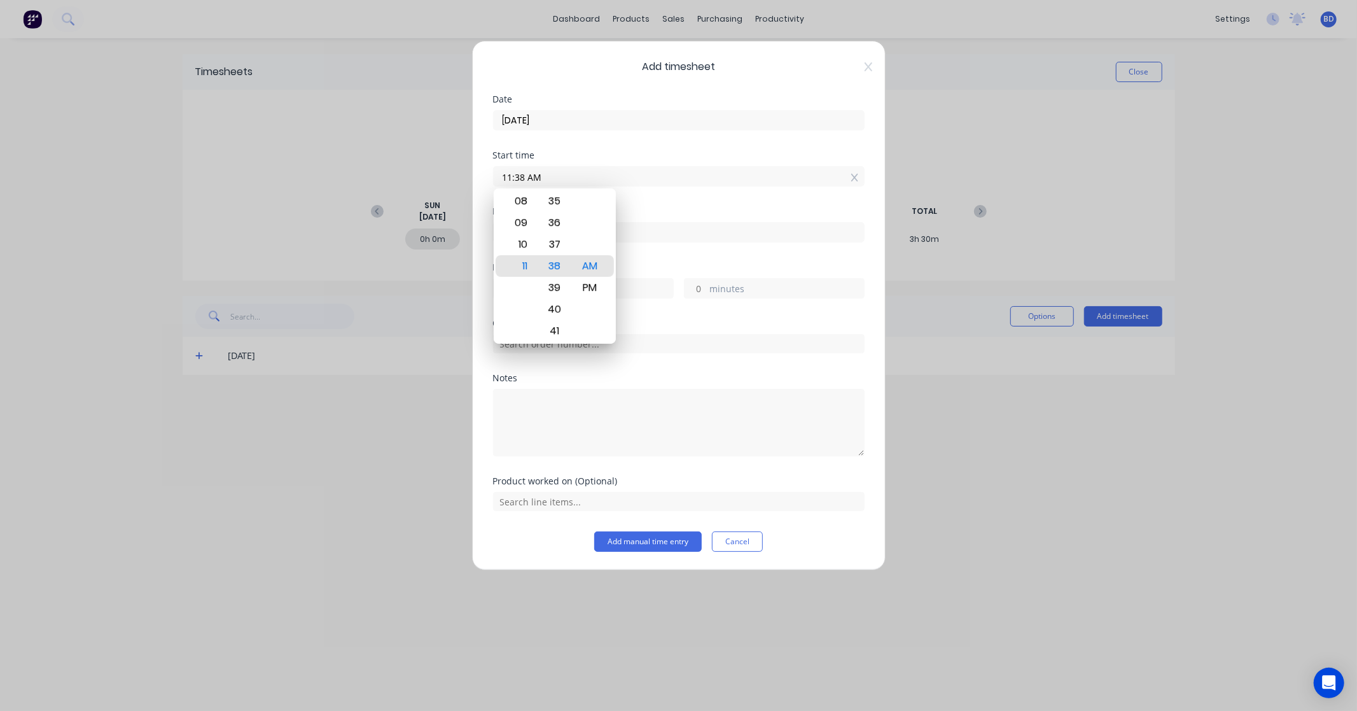
drag, startPoint x: 598, startPoint y: 177, endPoint x: 486, endPoint y: 178, distance: 112.0
click at [486, 178] on div "Add timesheet Date 26/08/2025 Start time 11:38 AM Finish time Hours worked hour…" at bounding box center [679, 305] width 414 height 529
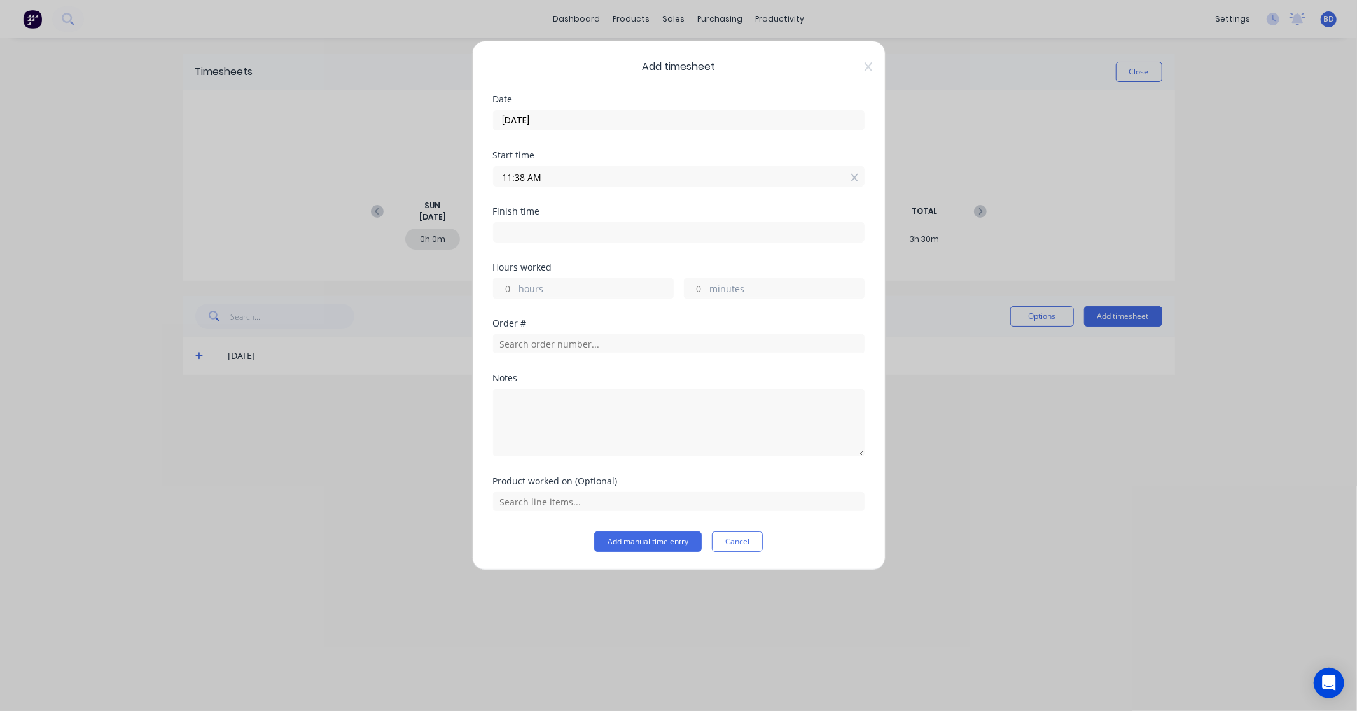
paste input "8:00"
drag, startPoint x: 520, startPoint y: 179, endPoint x: 420, endPoint y: 174, distance: 100.0
click at [420, 174] on div "Add timesheet Date 26/08/2025 Start time 8:00 AM Finish time Hours worked hours…" at bounding box center [678, 355] width 1357 height 711
type input "08:00 AM"
click at [562, 233] on input at bounding box center [679, 232] width 370 height 19
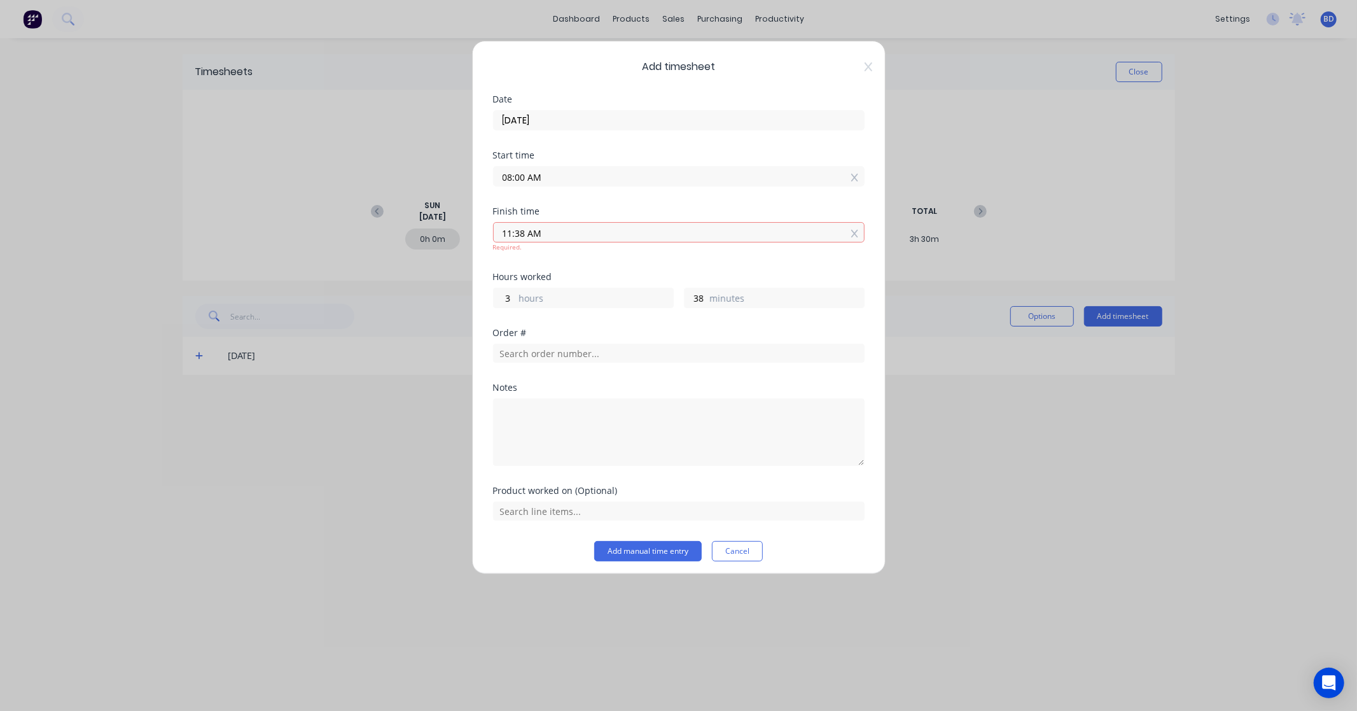
type input "11:38 AM"
type input "3"
type input "38"
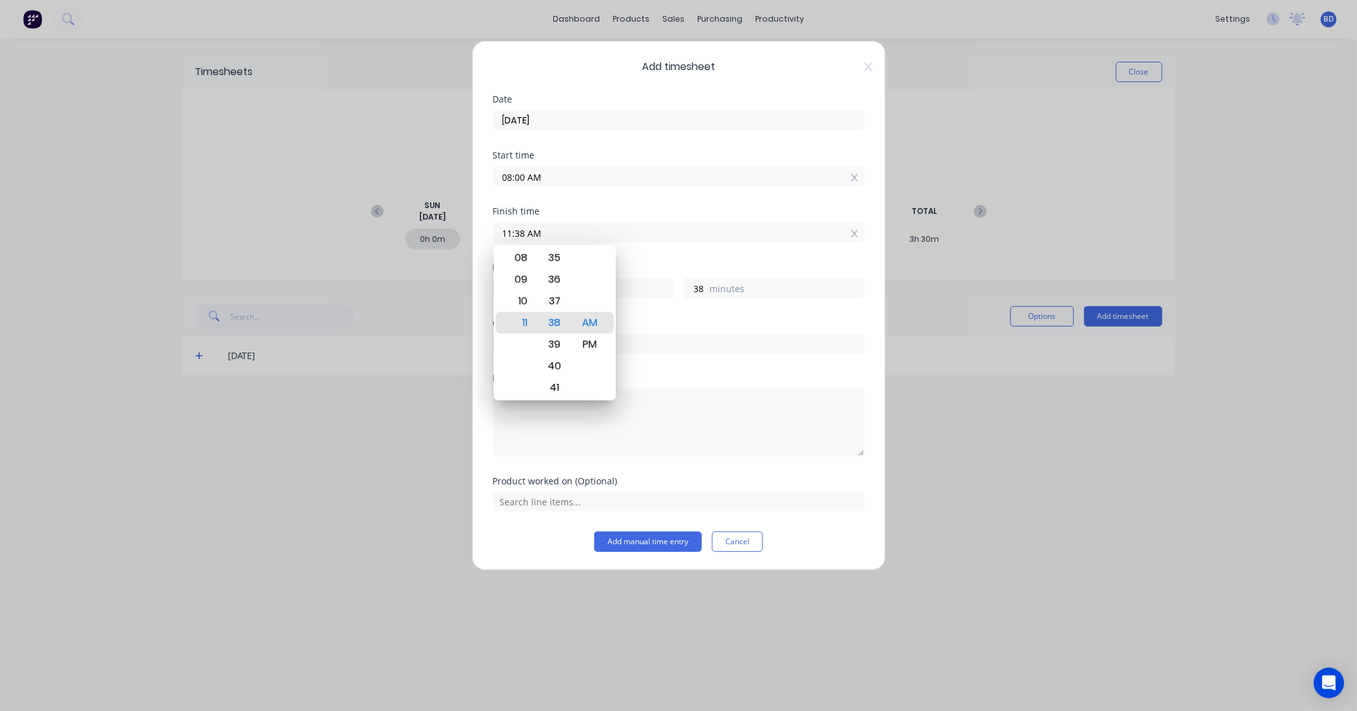
click at [560, 233] on input "11:38 AM" at bounding box center [679, 232] width 370 height 19
drag, startPoint x: 565, startPoint y: 229, endPoint x: 480, endPoint y: 229, distance: 85.2
click at [480, 229] on div "Add timesheet Date 26/08/2025 Start time 08:00 AM Finish time 11:38 AM Hours wo…" at bounding box center [679, 305] width 414 height 529
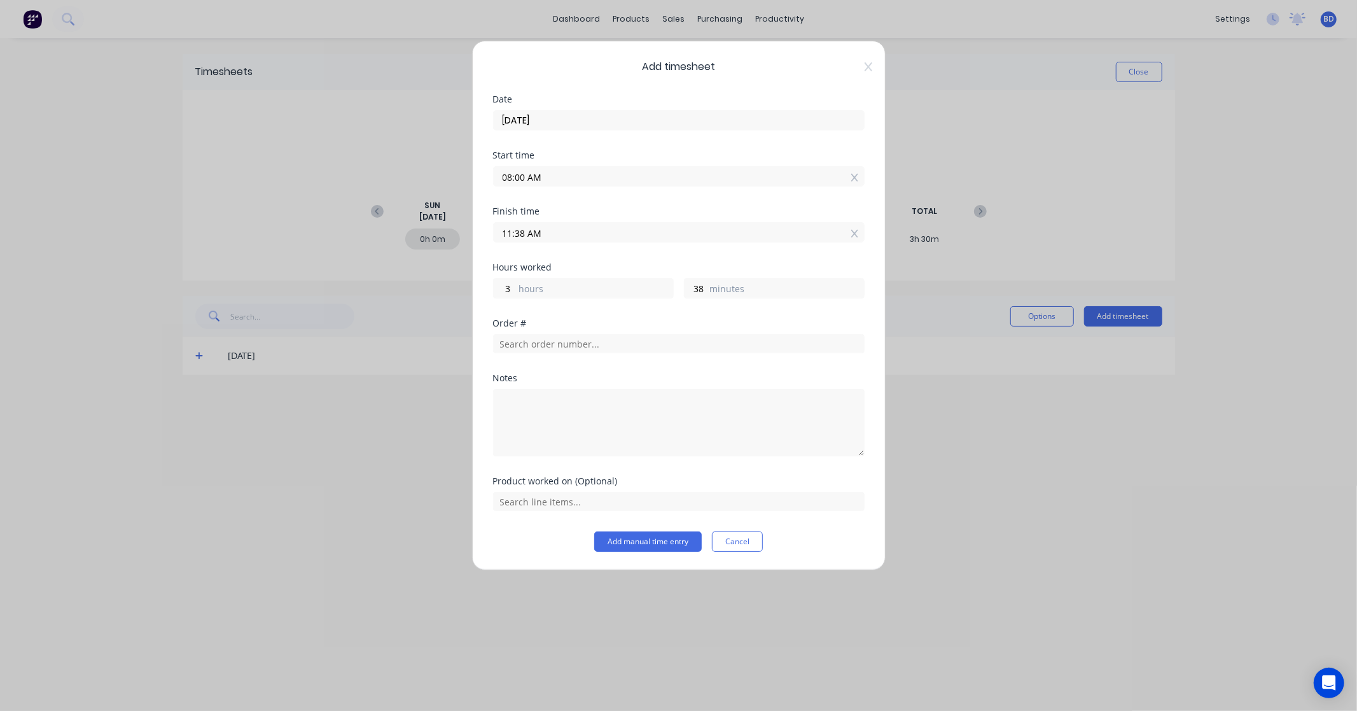
paste input "3:45 P"
click at [516, 232] on input "3:45 PM" at bounding box center [679, 232] width 370 height 19
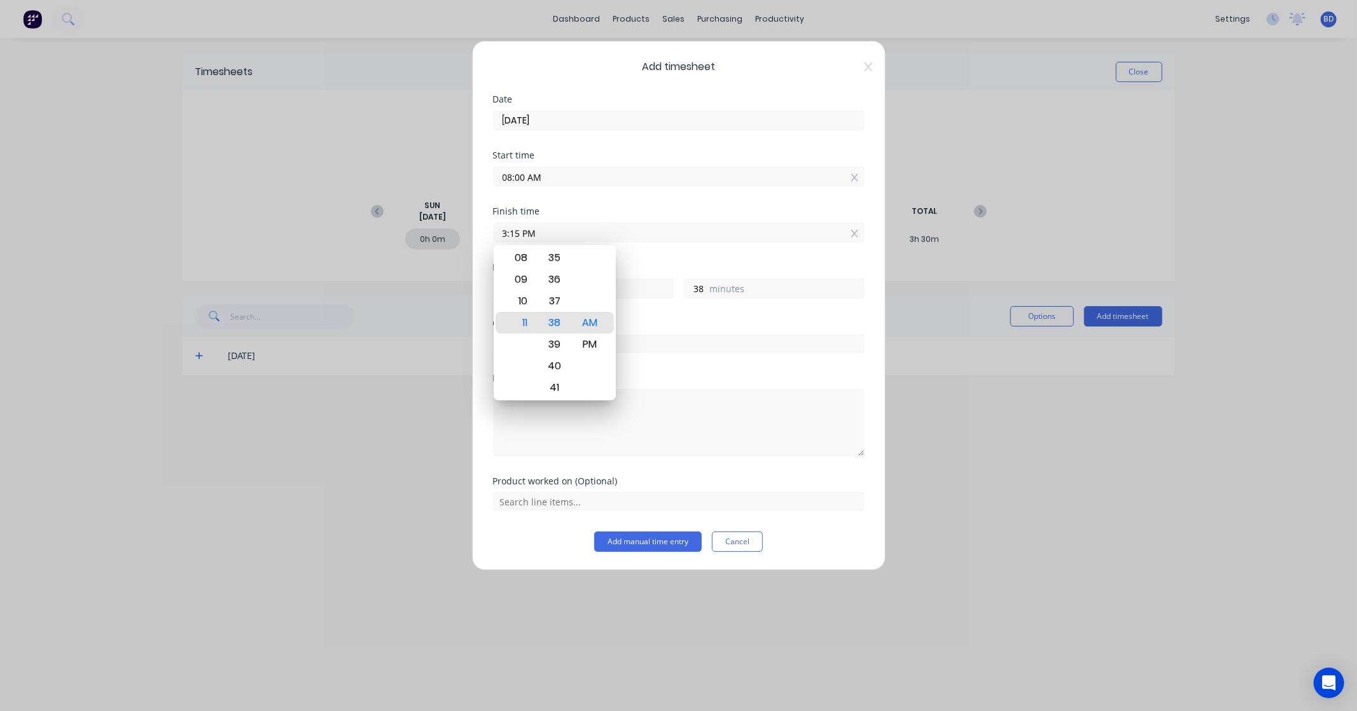
type input "03:15 PM"
type input "7"
type input "15"
click at [632, 255] on div "Finish time 03:15 PM" at bounding box center [679, 235] width 372 height 56
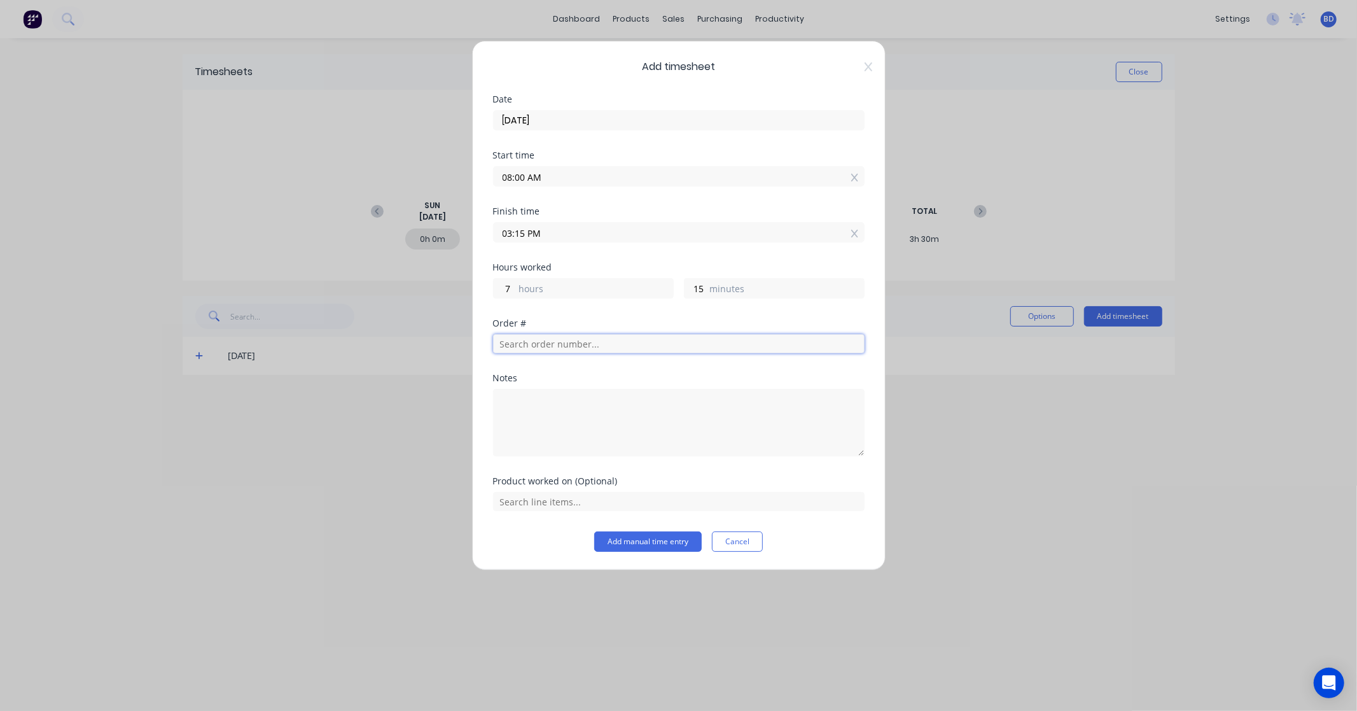
click at [606, 346] on input "text" at bounding box center [679, 343] width 372 height 19
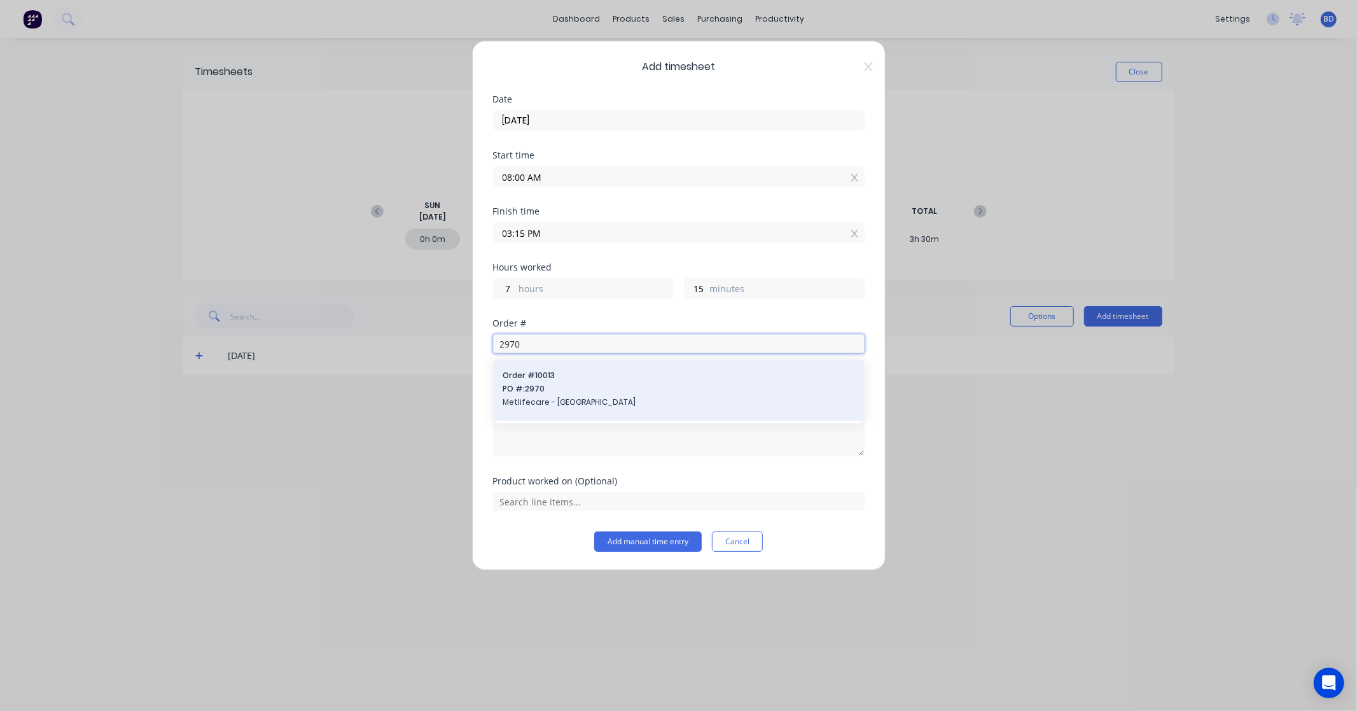
type input "2970"
click at [604, 386] on span "PO #: 2970" at bounding box center [678, 388] width 351 height 11
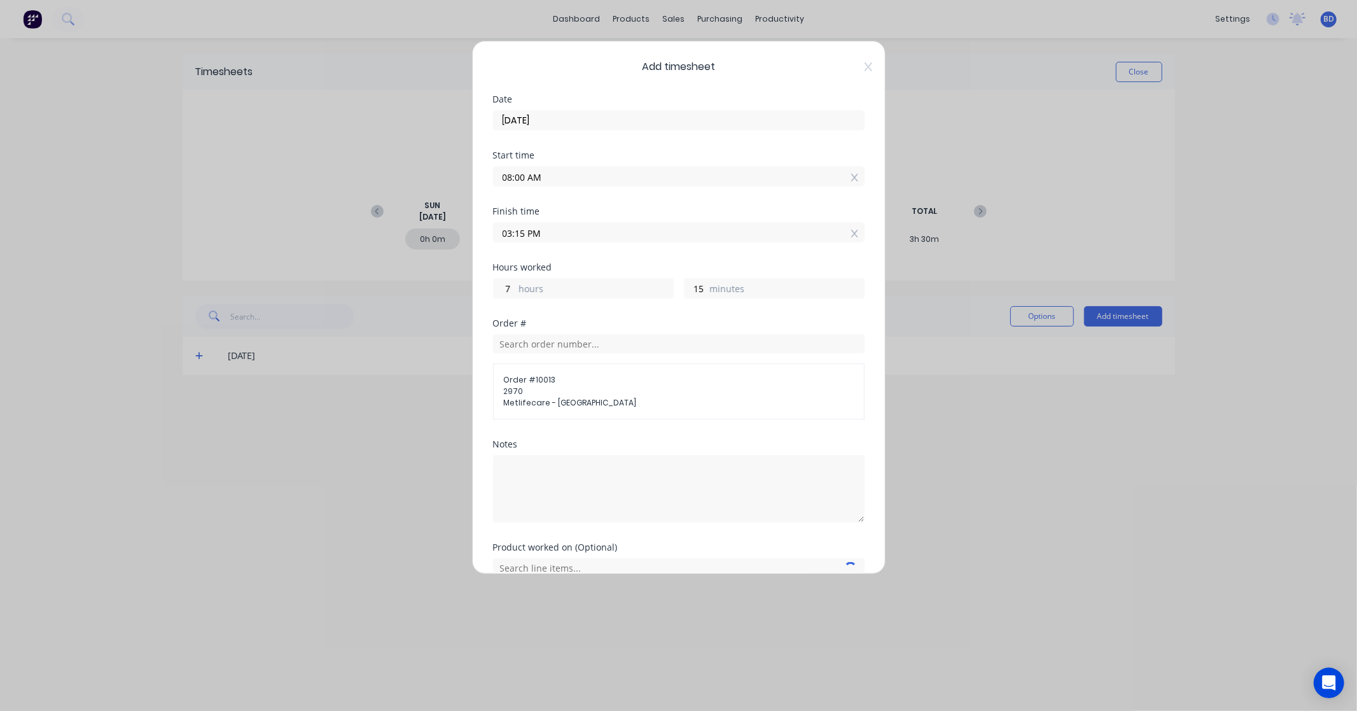
scroll to position [62, 0]
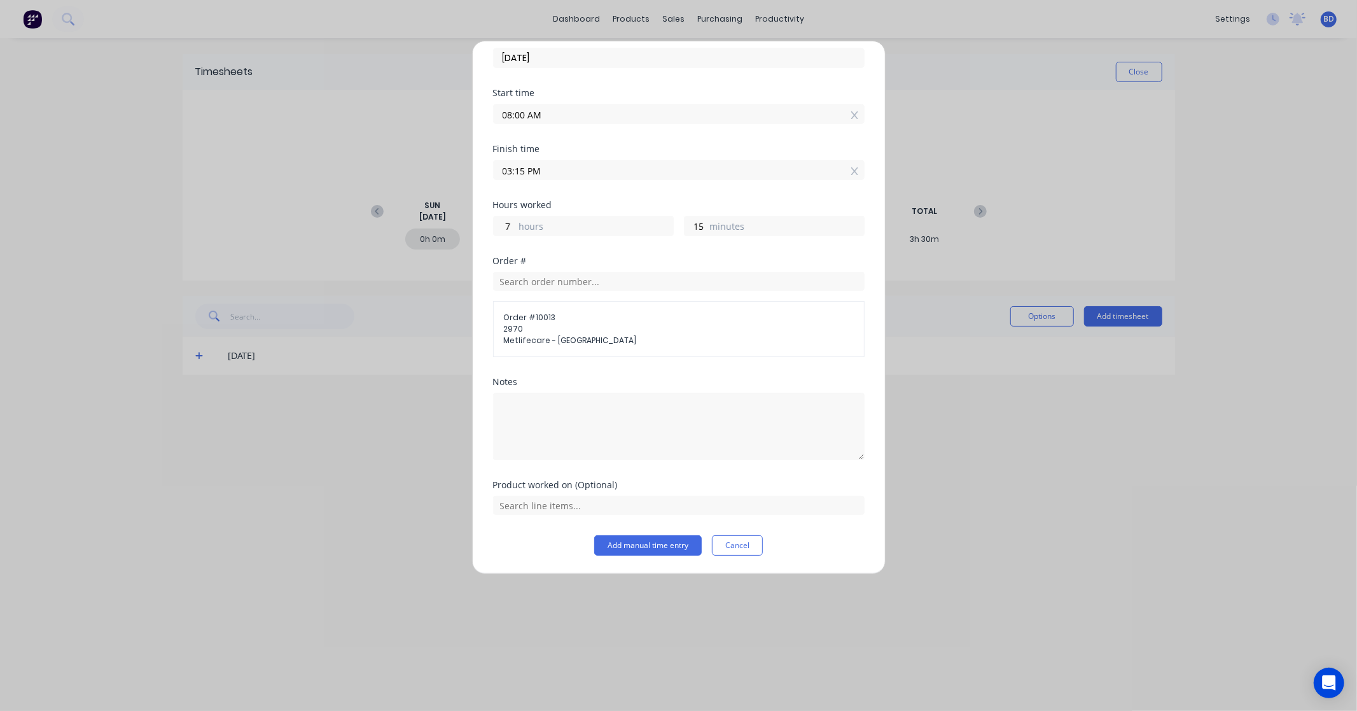
click at [631, 491] on div "Product worked on (Optional)" at bounding box center [679, 497] width 372 height 34
click at [630, 505] on input "text" at bounding box center [679, 505] width 372 height 19
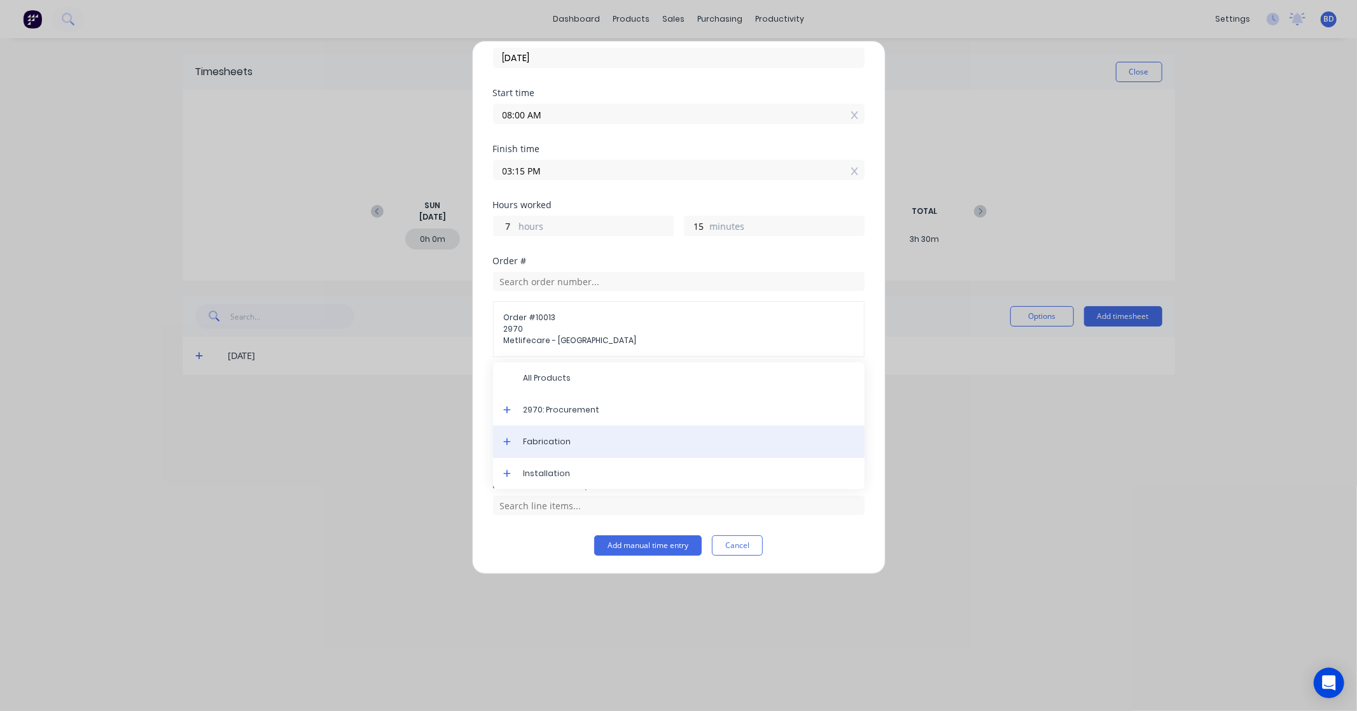
click at [612, 433] on div "Fabrication" at bounding box center [679, 442] width 372 height 32
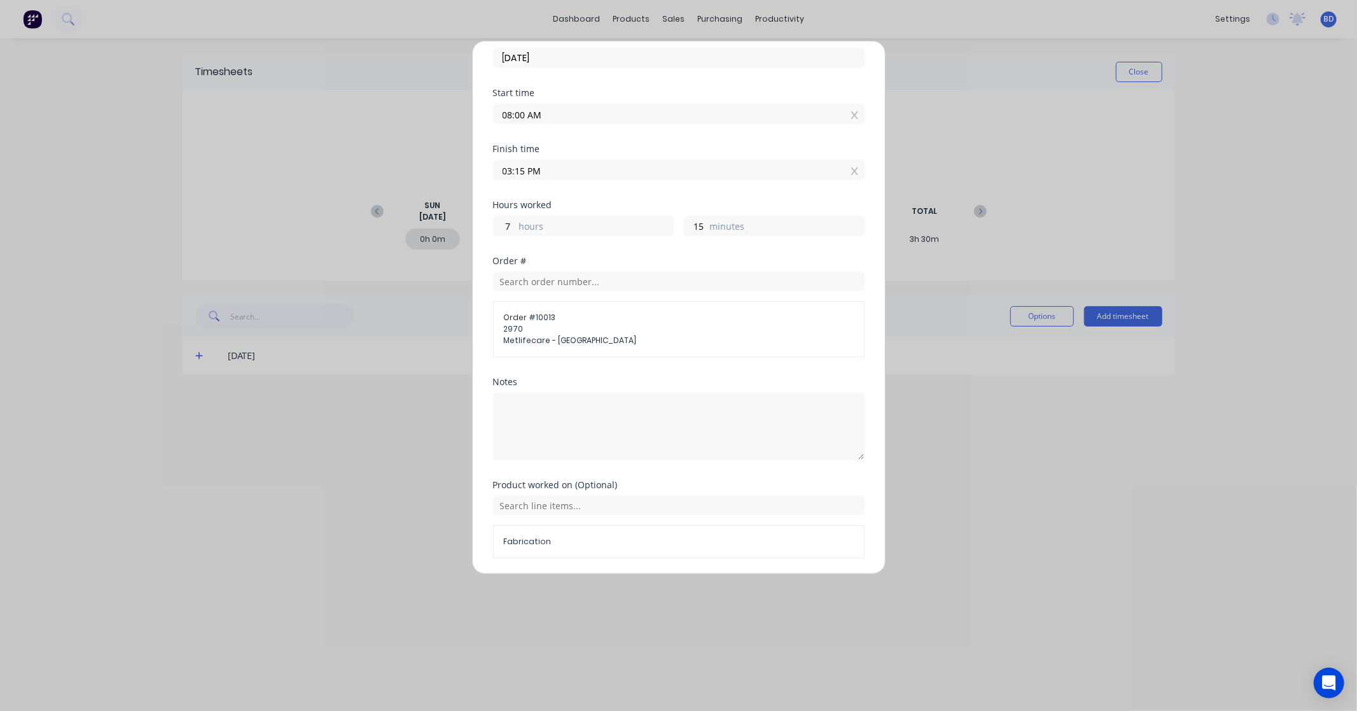
scroll to position [106, 0]
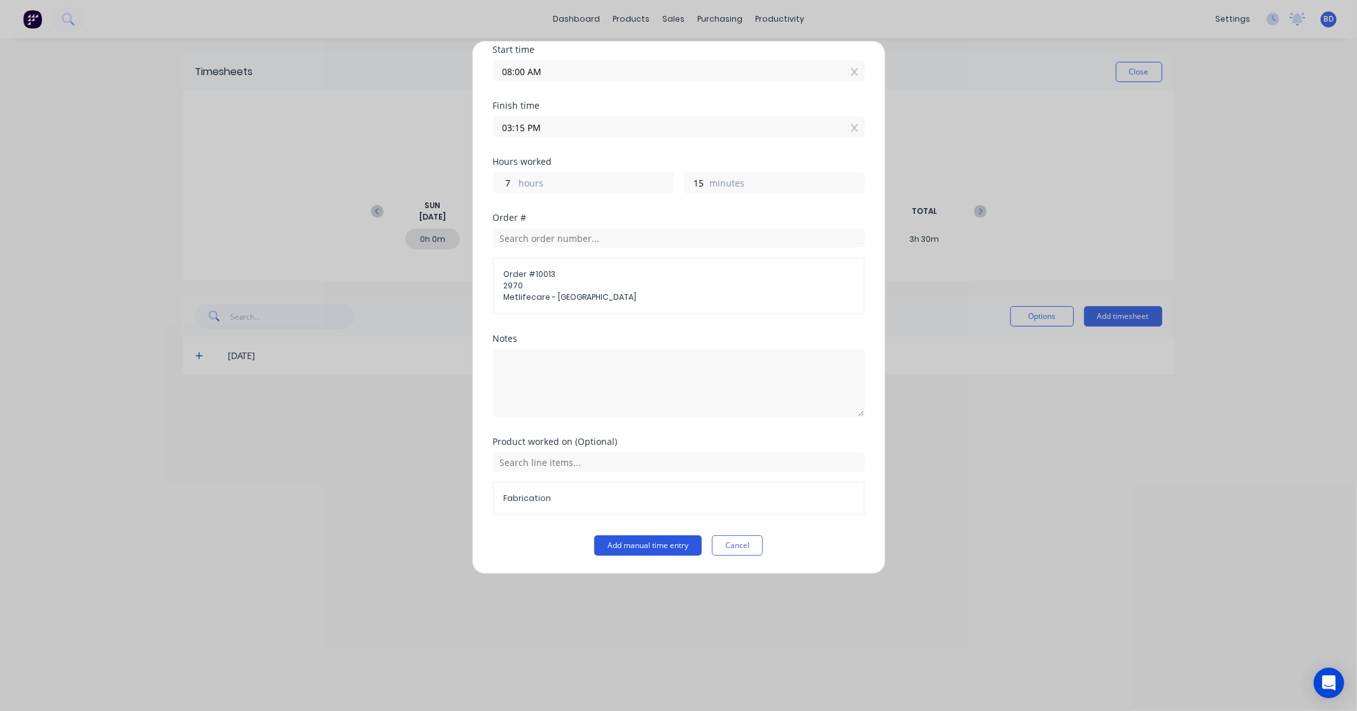
click at [626, 542] on button "Add manual time entry" at bounding box center [648, 545] width 108 height 20
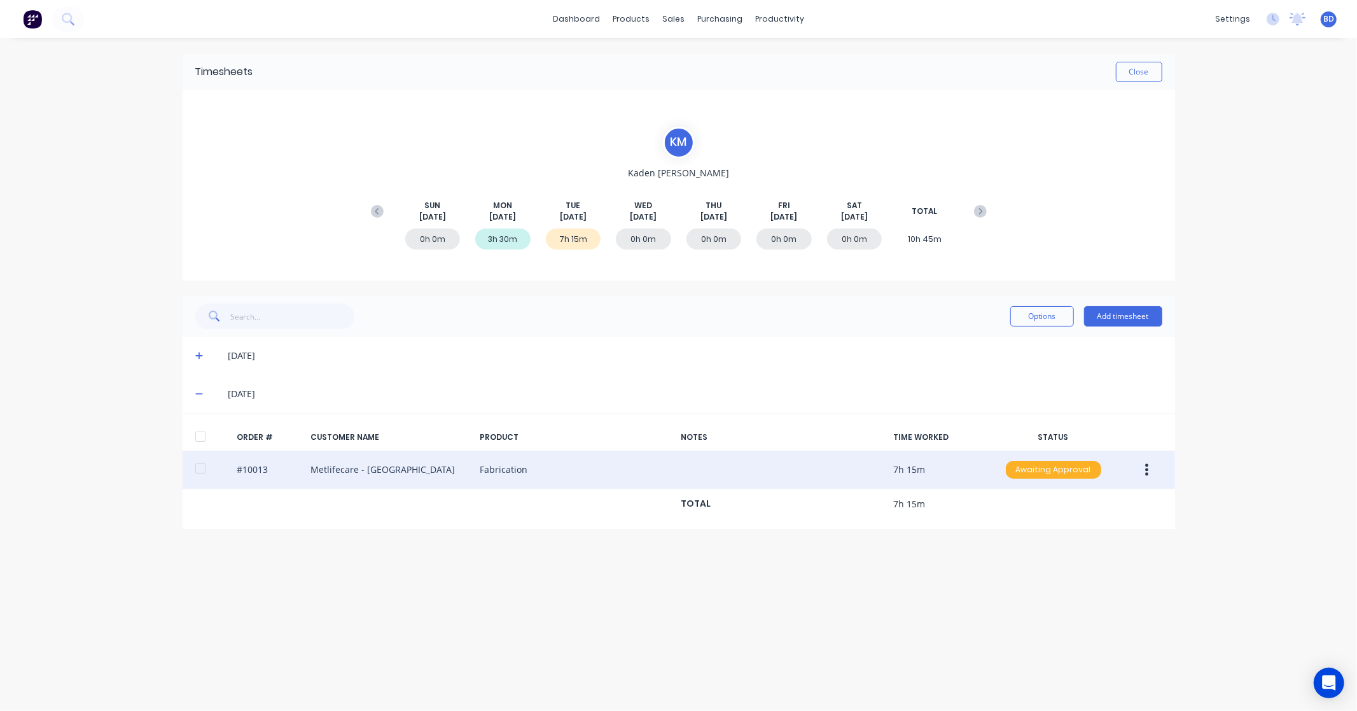
click at [1089, 466] on div "Awaiting Approval" at bounding box center [1053, 470] width 95 height 18
click at [1022, 526] on div "Approved" at bounding box center [1025, 534] width 104 height 18
click at [1153, 62] on button "Close" at bounding box center [1139, 72] width 46 height 20
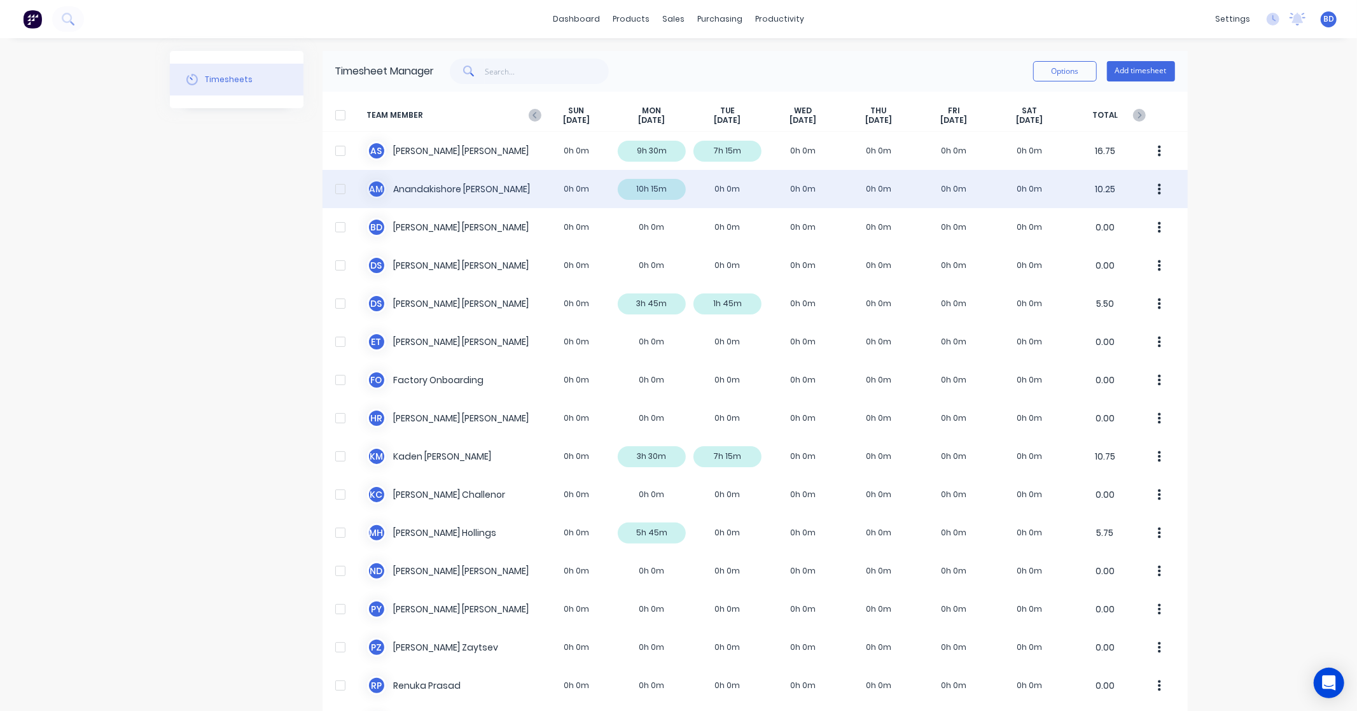
click at [463, 192] on div "A M Anandakishore Marothi 0h 0m 10h 15m 0h 0m 0h 0m 0h 0m 0h 0m 0h 0m 10.25" at bounding box center [755, 189] width 865 height 38
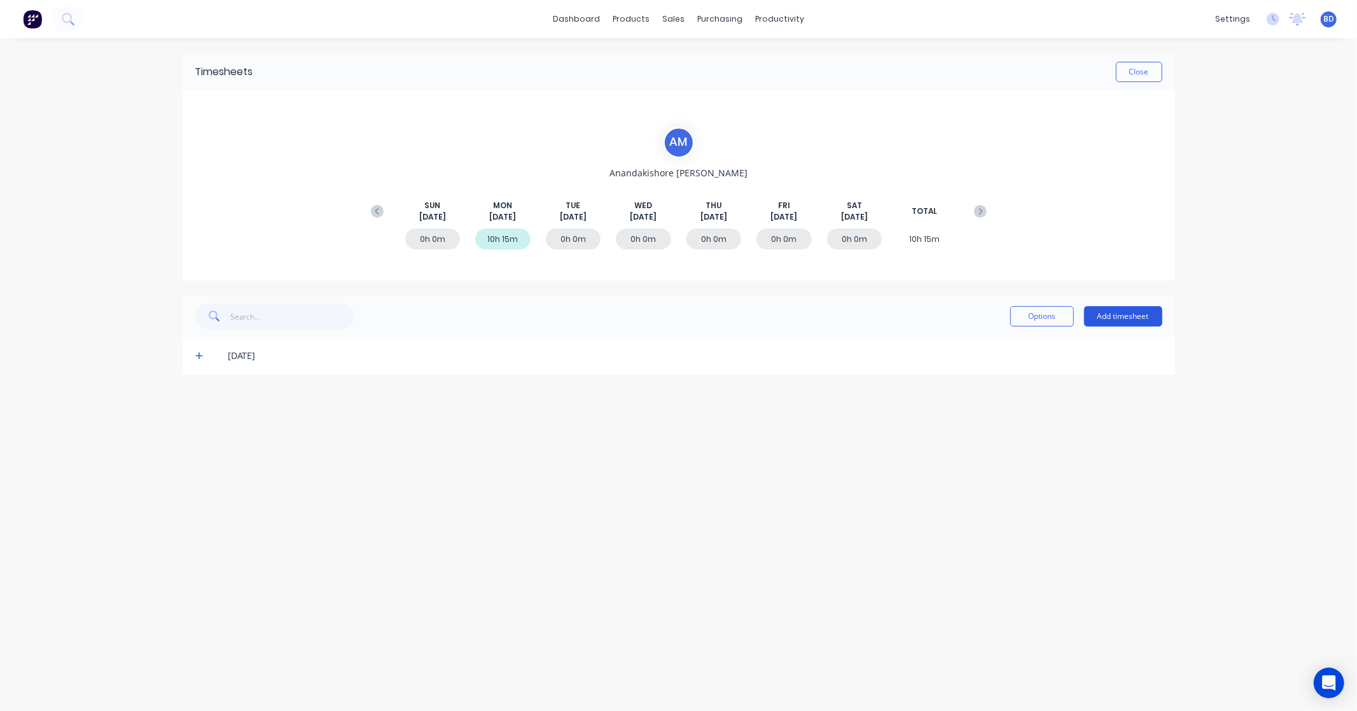
click at [1108, 312] on button "Add timesheet" at bounding box center [1123, 316] width 78 height 20
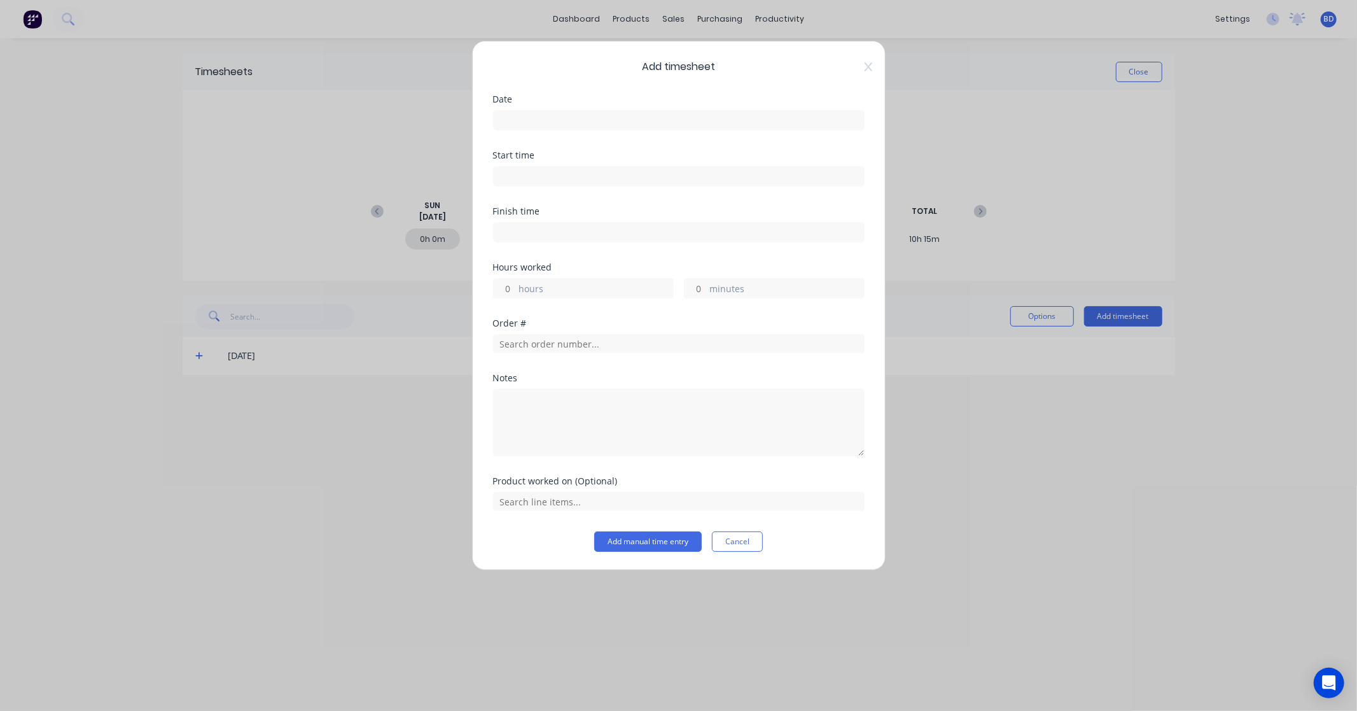
click at [586, 123] on input at bounding box center [679, 120] width 370 height 19
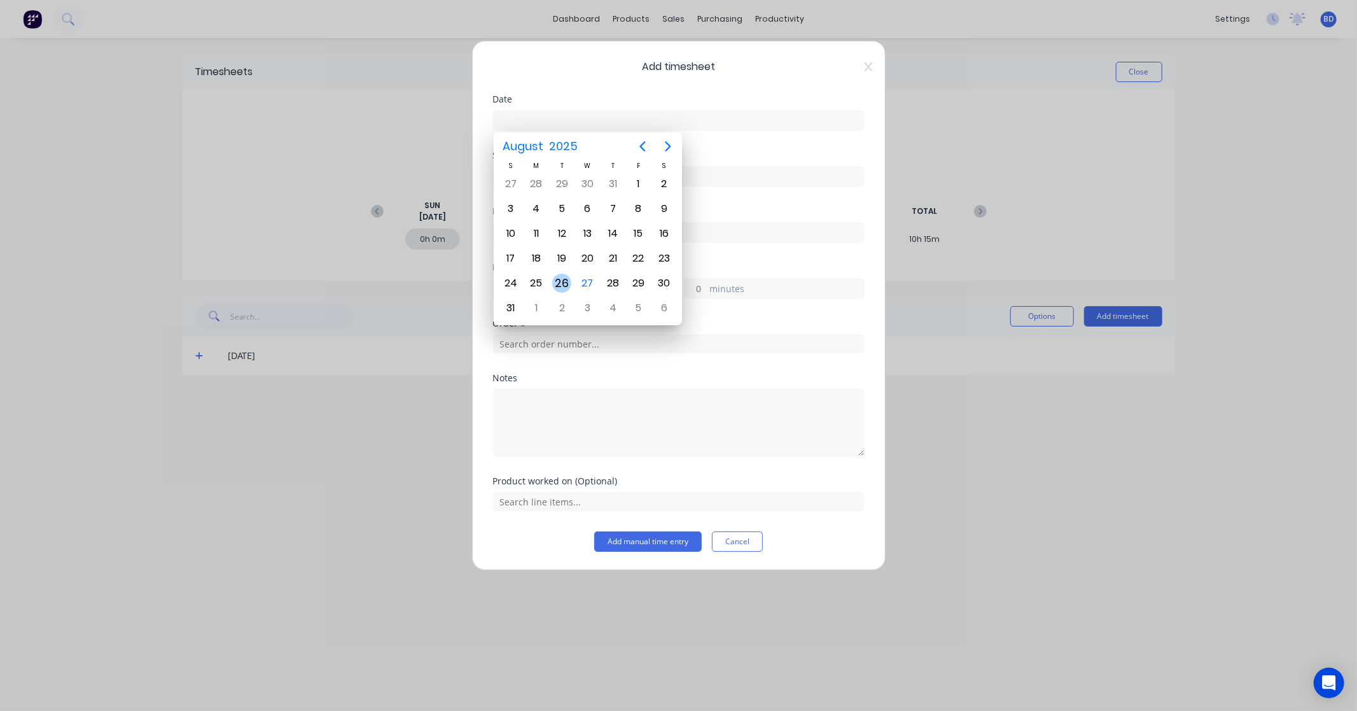
click at [560, 282] on div "26" at bounding box center [561, 283] width 19 height 19
type input "[DATE]"
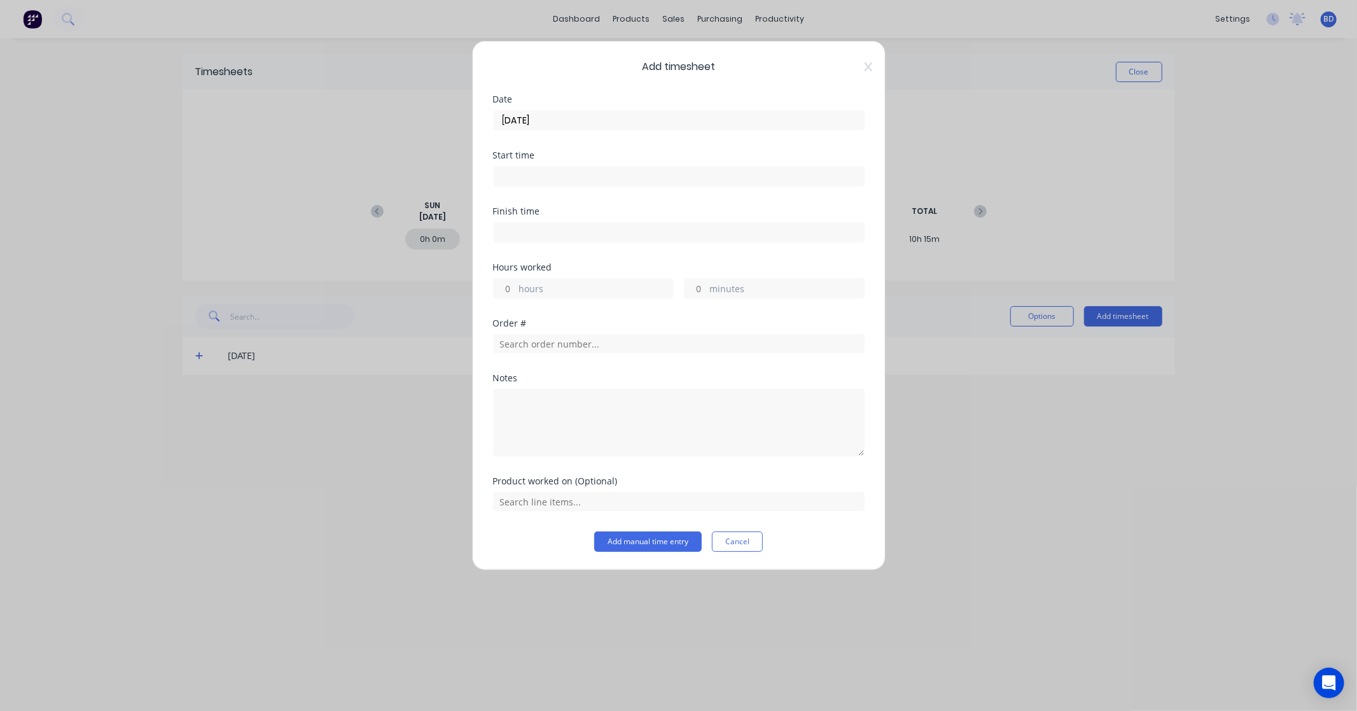
click at [526, 174] on input at bounding box center [679, 176] width 370 height 19
paste input "8:00 AM"
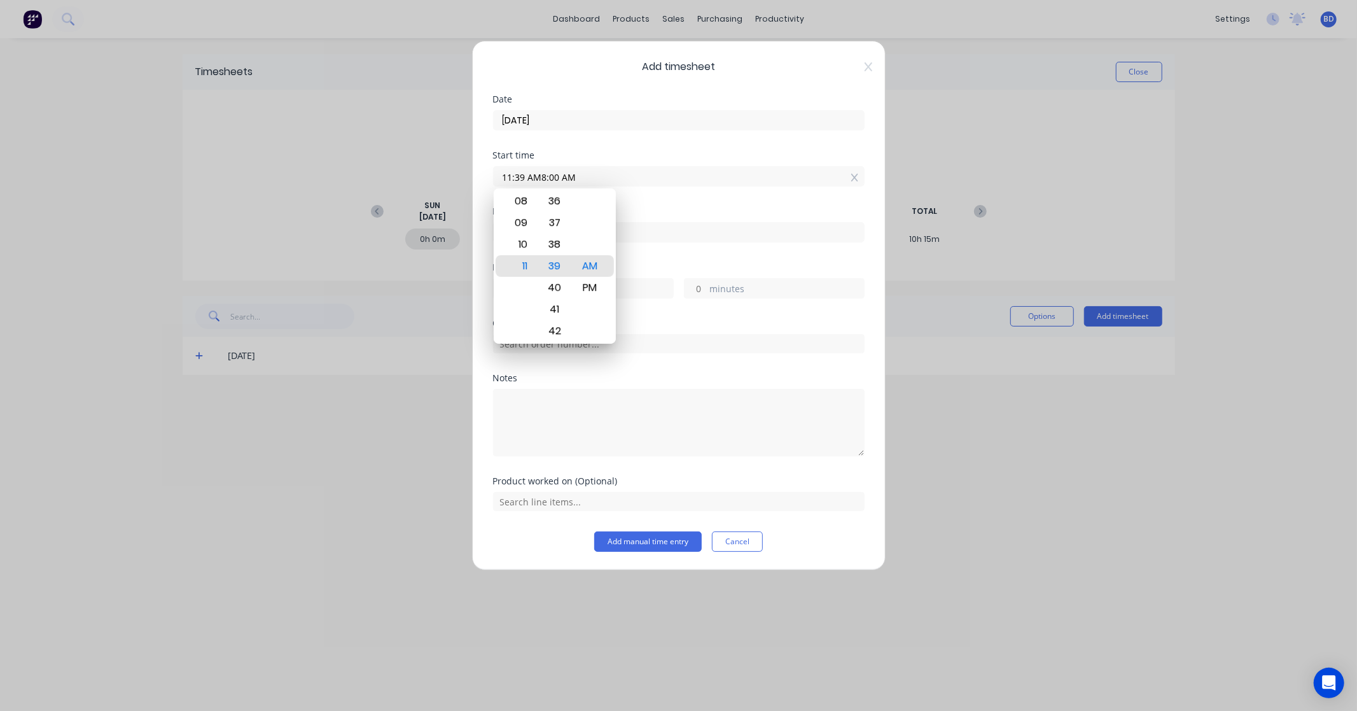
drag, startPoint x: 588, startPoint y: 174, endPoint x: 353, endPoint y: 162, distance: 235.7
click at [353, 162] on div "Add timesheet Date 26/08/2025 Start time 11:39 AM8:00 AM Finish time Hours work…" at bounding box center [678, 355] width 1357 height 711
paste input
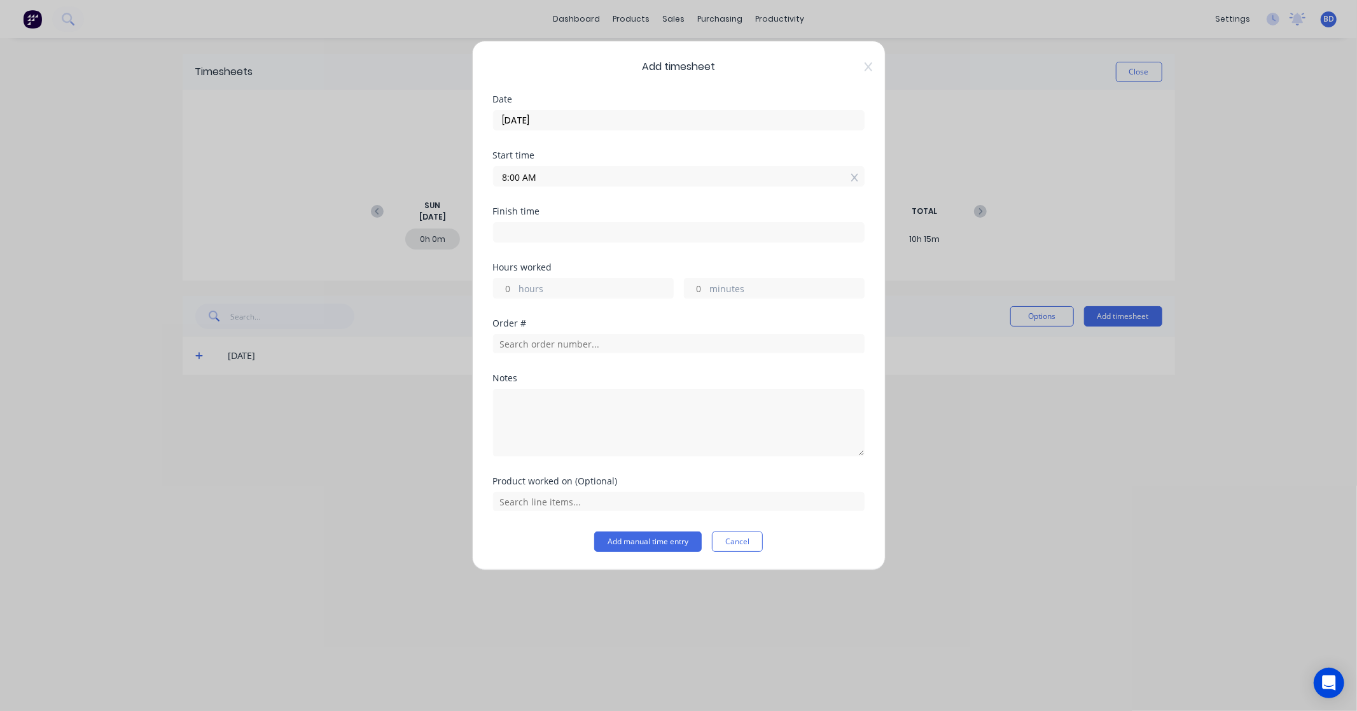
type input "08:00 AM"
click at [551, 235] on input at bounding box center [679, 232] width 370 height 19
type input "11:39 AM"
type input "3"
type input "39"
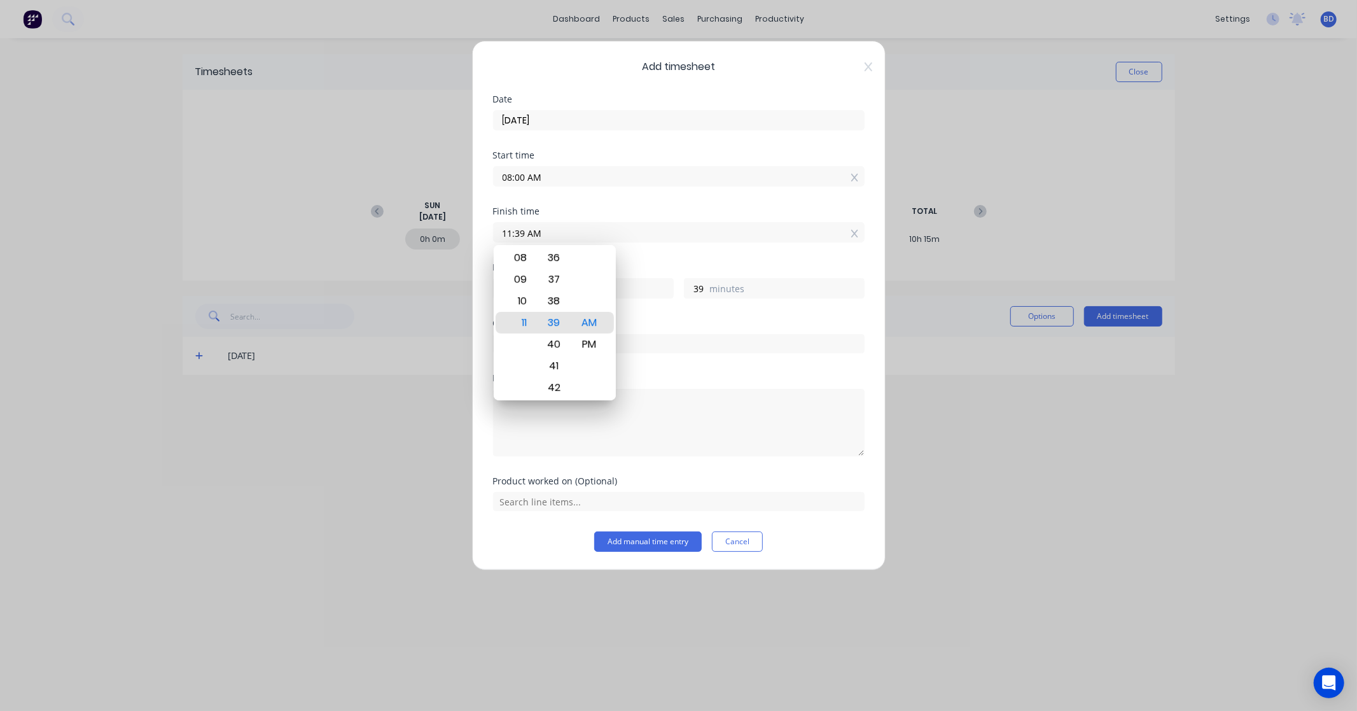
paste input "4:30 PM"
drag, startPoint x: 592, startPoint y: 231, endPoint x: 345, endPoint y: 210, distance: 248.4
click at [345, 210] on div "Add timesheet Date 26/08/2025 Start time 08:00 AM Finish time 11:39 AM4:30 PM H…" at bounding box center [678, 355] width 1357 height 711
paste input
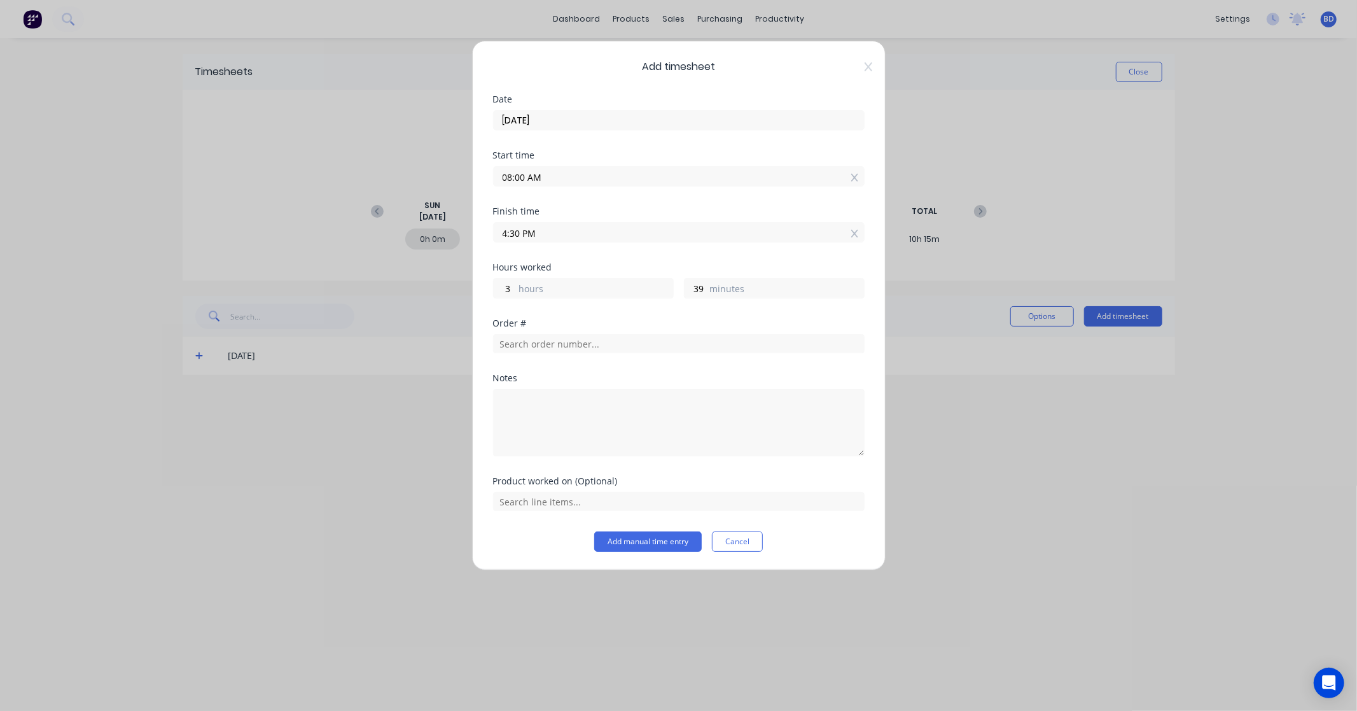
click at [513, 232] on input "4:30 PM" at bounding box center [679, 232] width 370 height 19
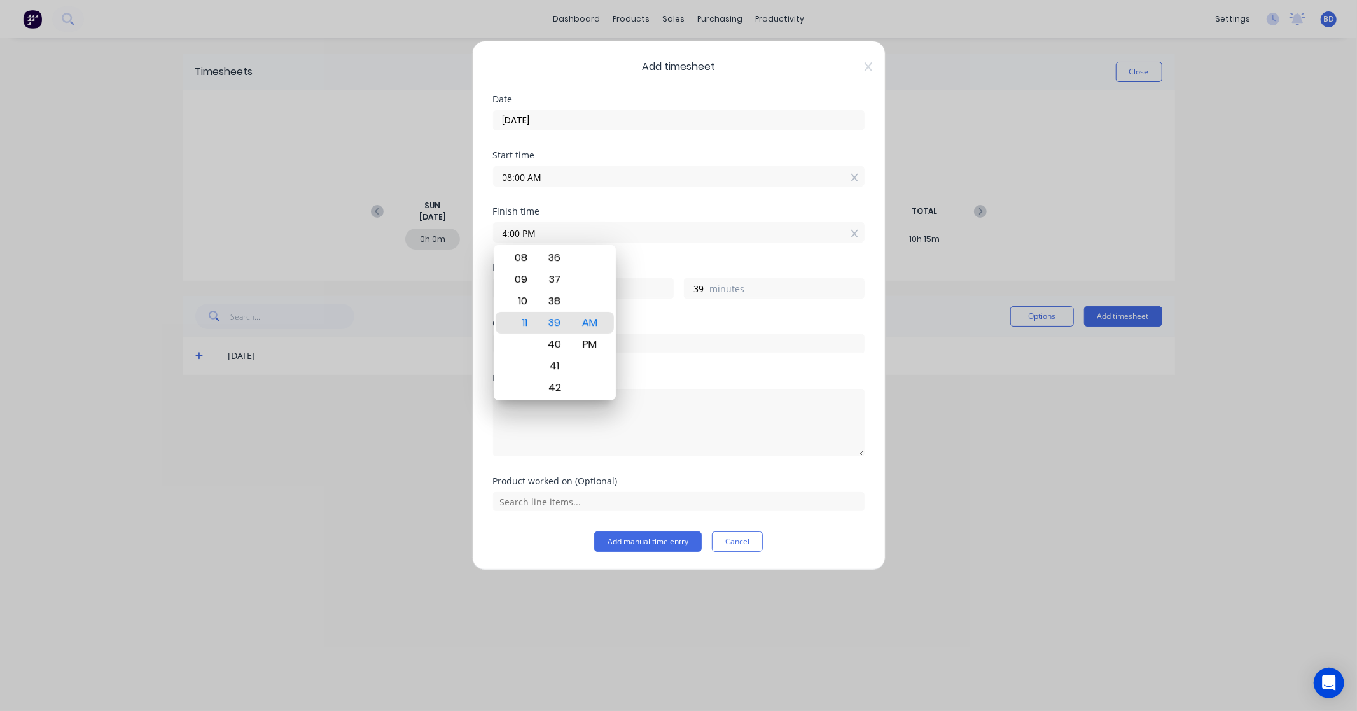
type input "04:00 PM"
type input "8"
type input "0"
click at [618, 258] on div "Finish time 04:00 PM" at bounding box center [679, 235] width 372 height 56
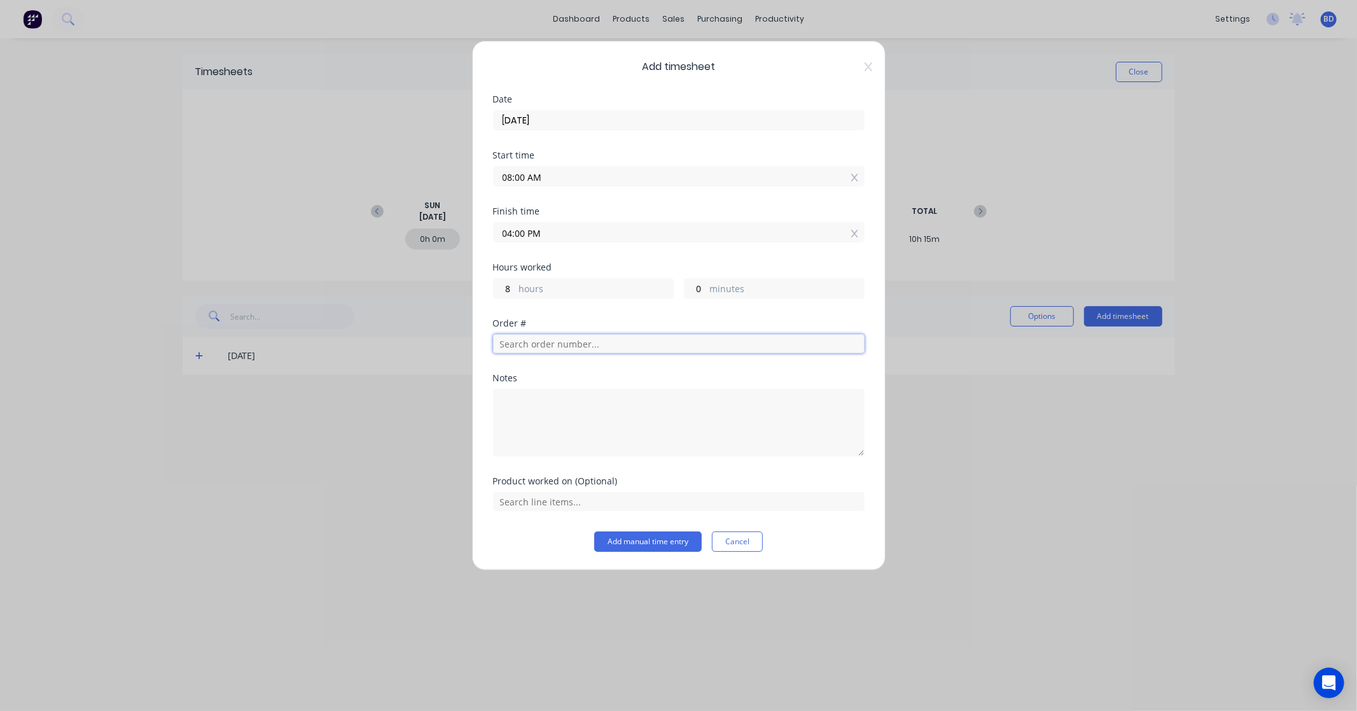
click at [644, 350] on input "text" at bounding box center [679, 343] width 372 height 19
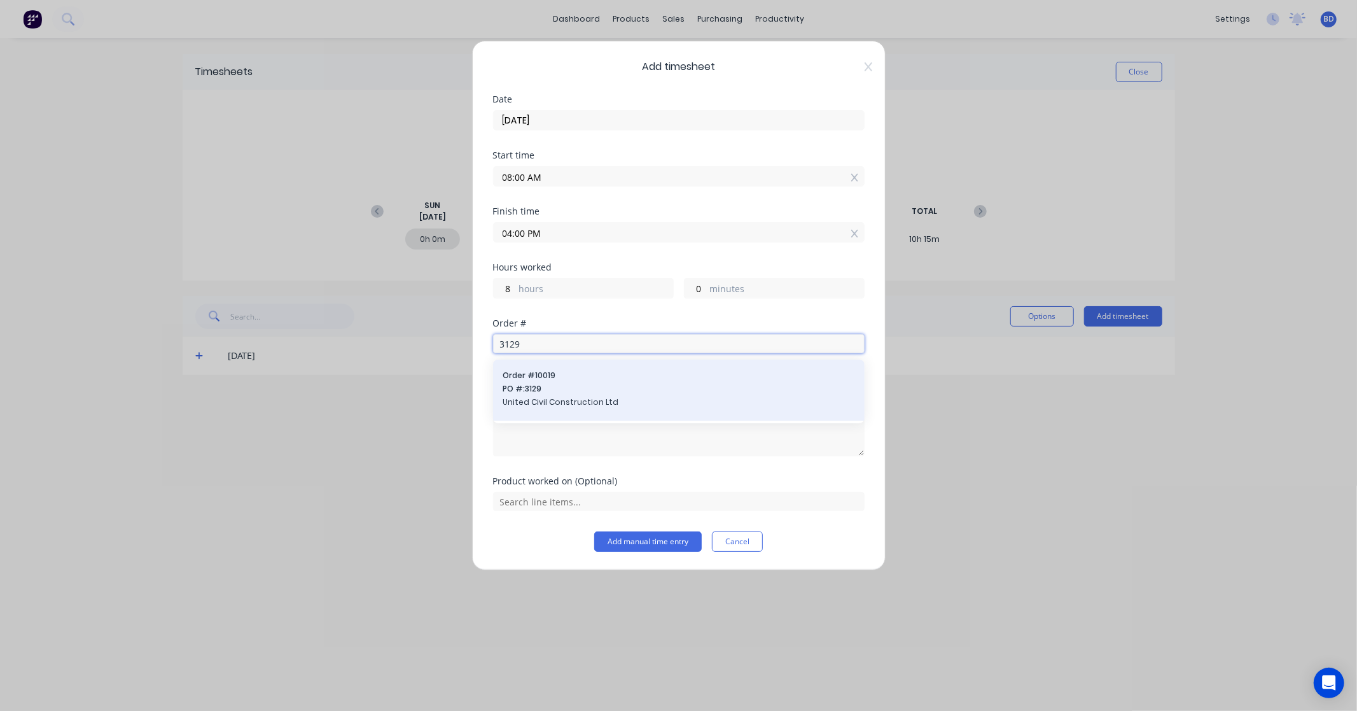
type input "3129"
click at [648, 384] on span "PO #: 3129" at bounding box center [678, 388] width 351 height 11
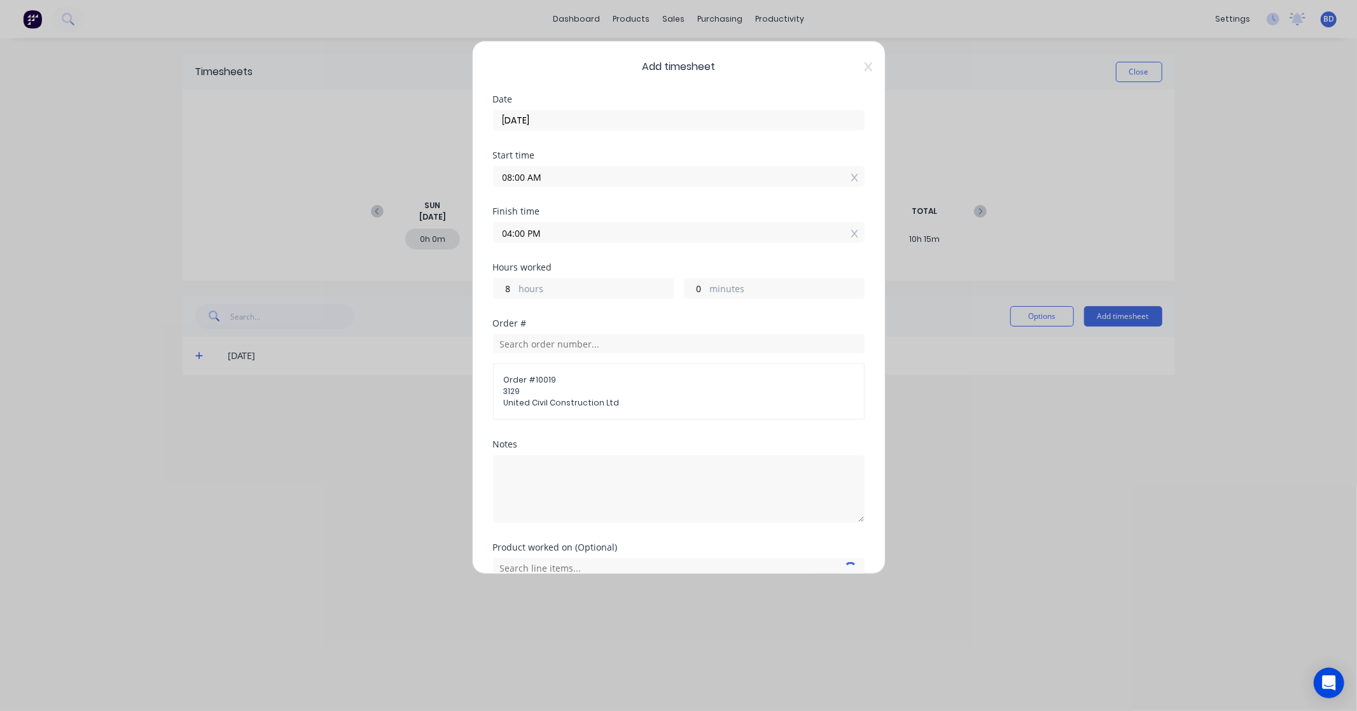
scroll to position [62, 0]
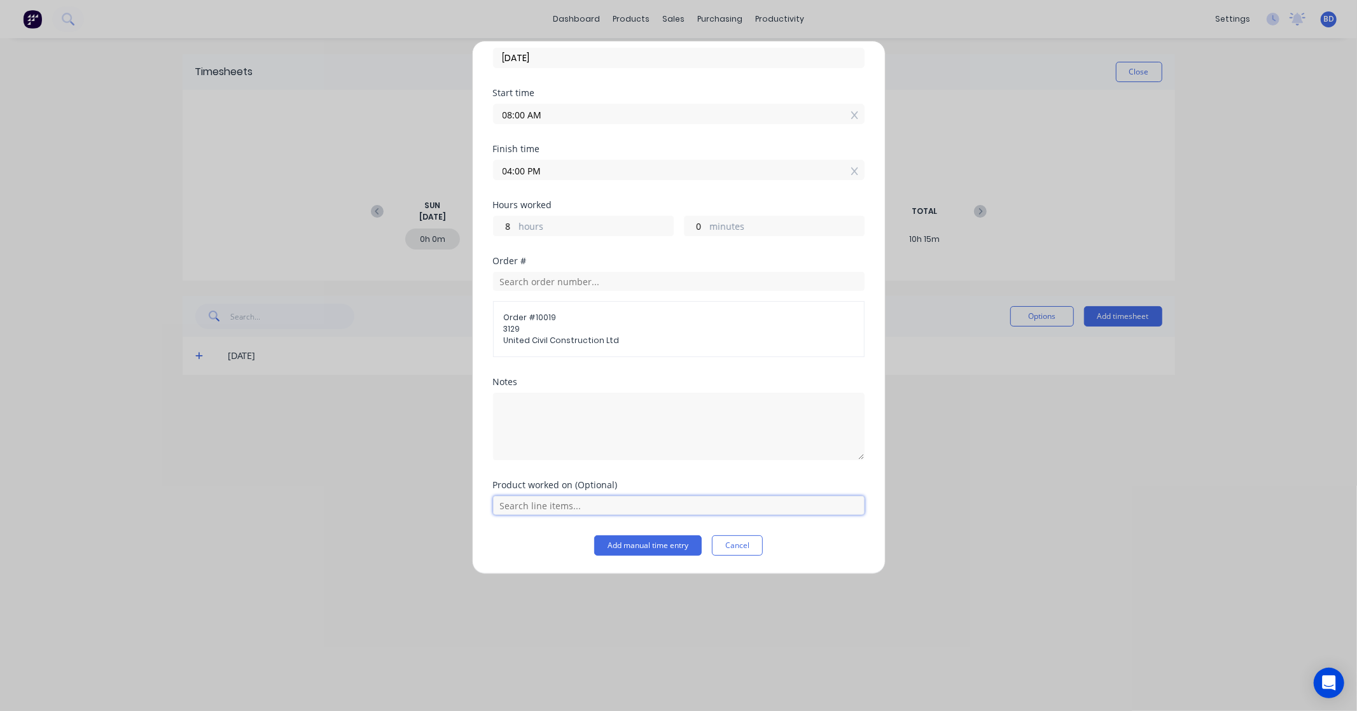
click at [783, 513] on input "text" at bounding box center [679, 505] width 372 height 19
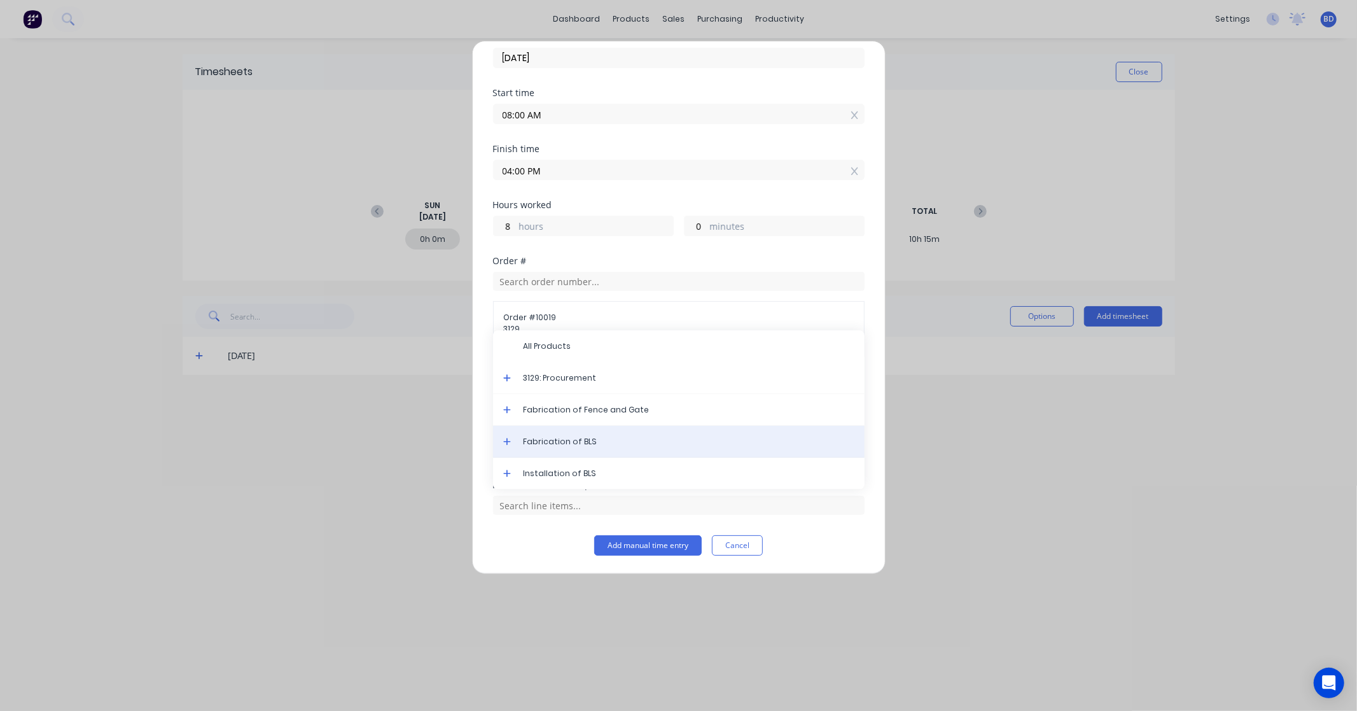
click at [666, 440] on span "Fabrication of BLS" at bounding box center [689, 441] width 331 height 11
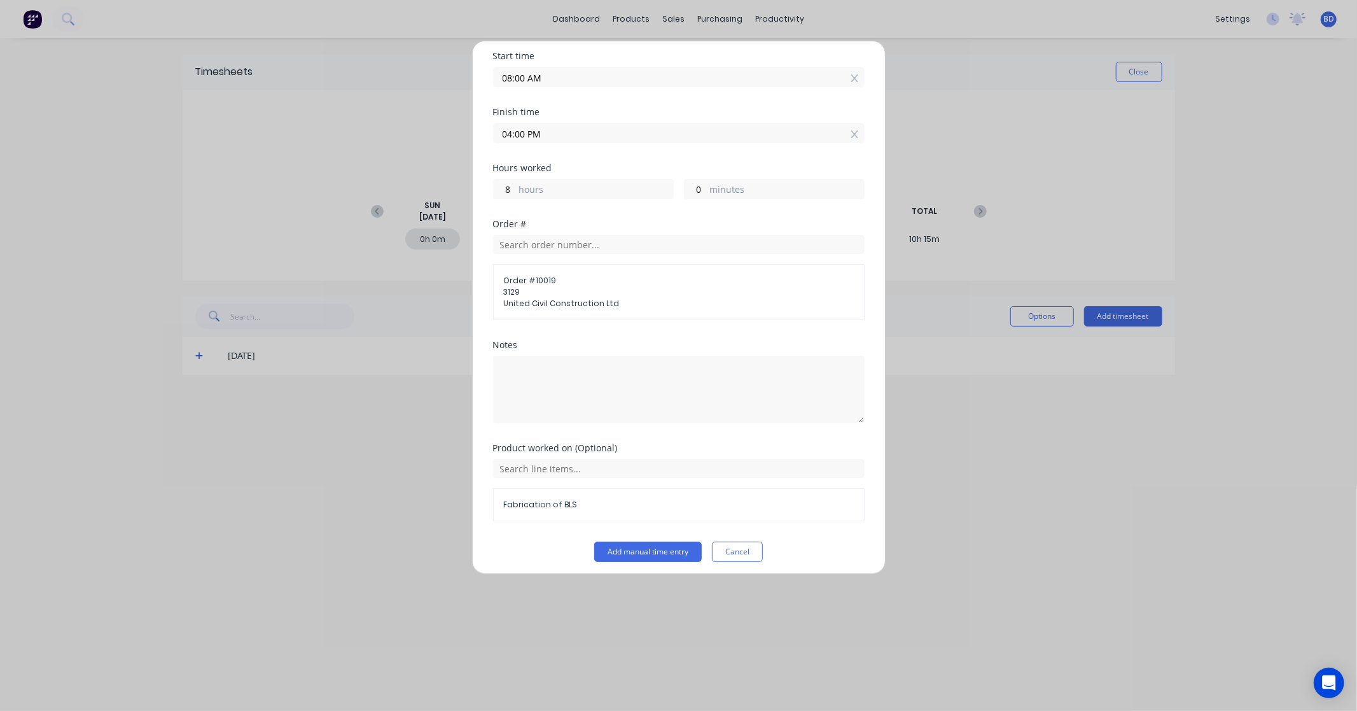
scroll to position [106, 0]
click at [636, 543] on button "Add manual time entry" at bounding box center [648, 545] width 108 height 20
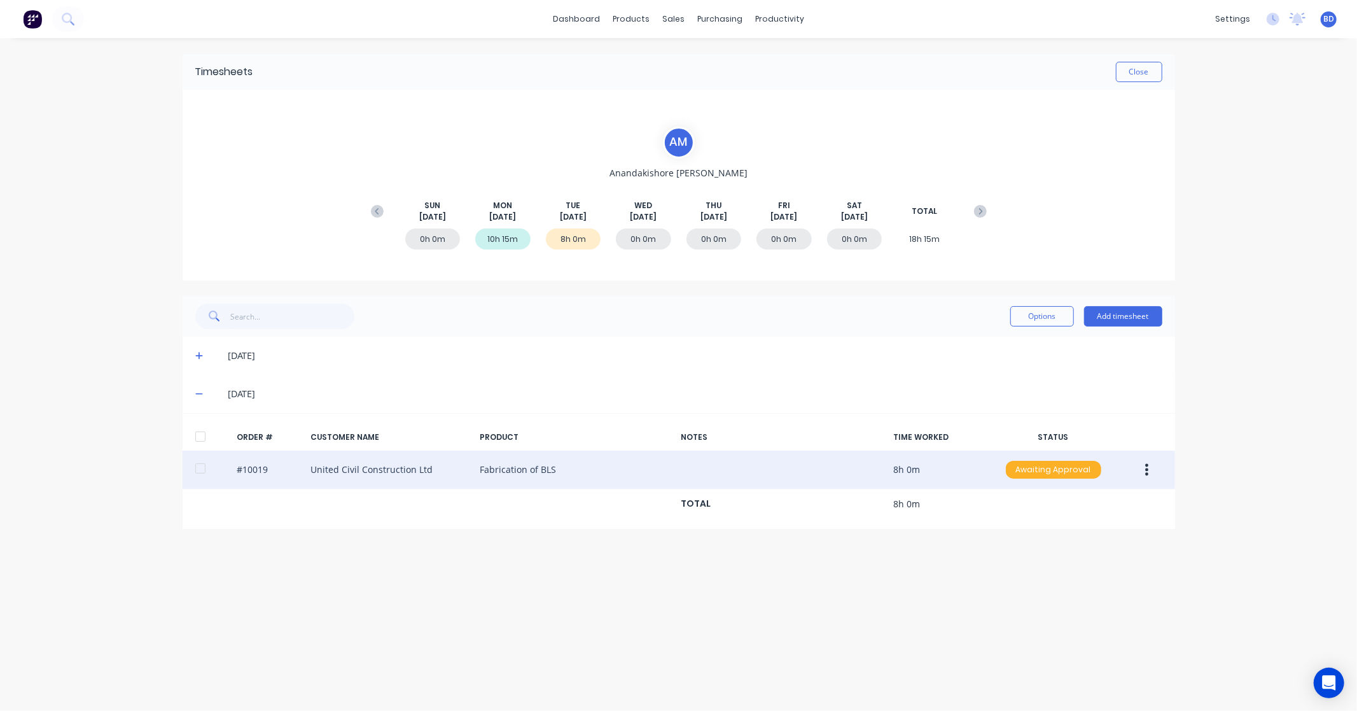
click at [1060, 469] on div "Awaiting Approval" at bounding box center [1053, 470] width 95 height 18
click at [1032, 538] on div "Approved" at bounding box center [1025, 534] width 104 height 18
click at [1150, 73] on button "Close" at bounding box center [1139, 72] width 46 height 20
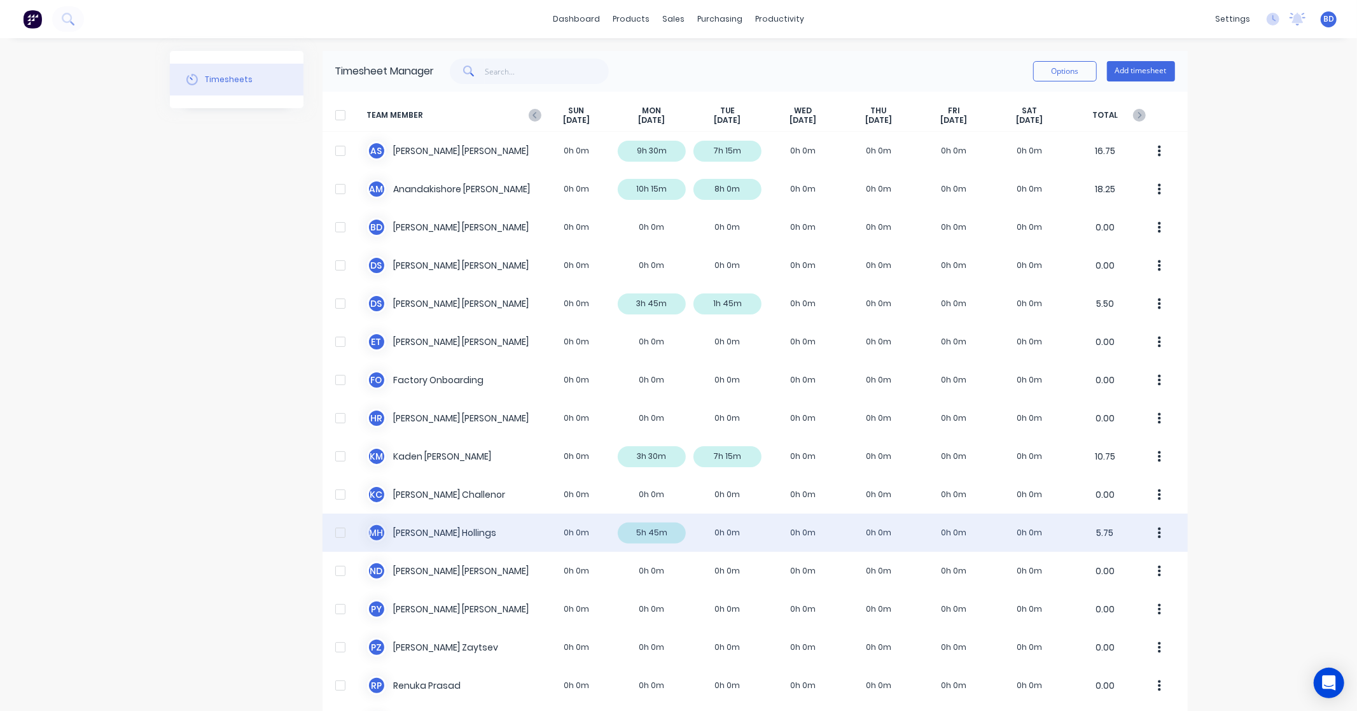
click at [441, 533] on div "M H [PERSON_NAME] 0h 0m 5h 45m 0h 0m 0h 0m 0h 0m 0h 0m 0h 0m 5.75" at bounding box center [755, 532] width 865 height 38
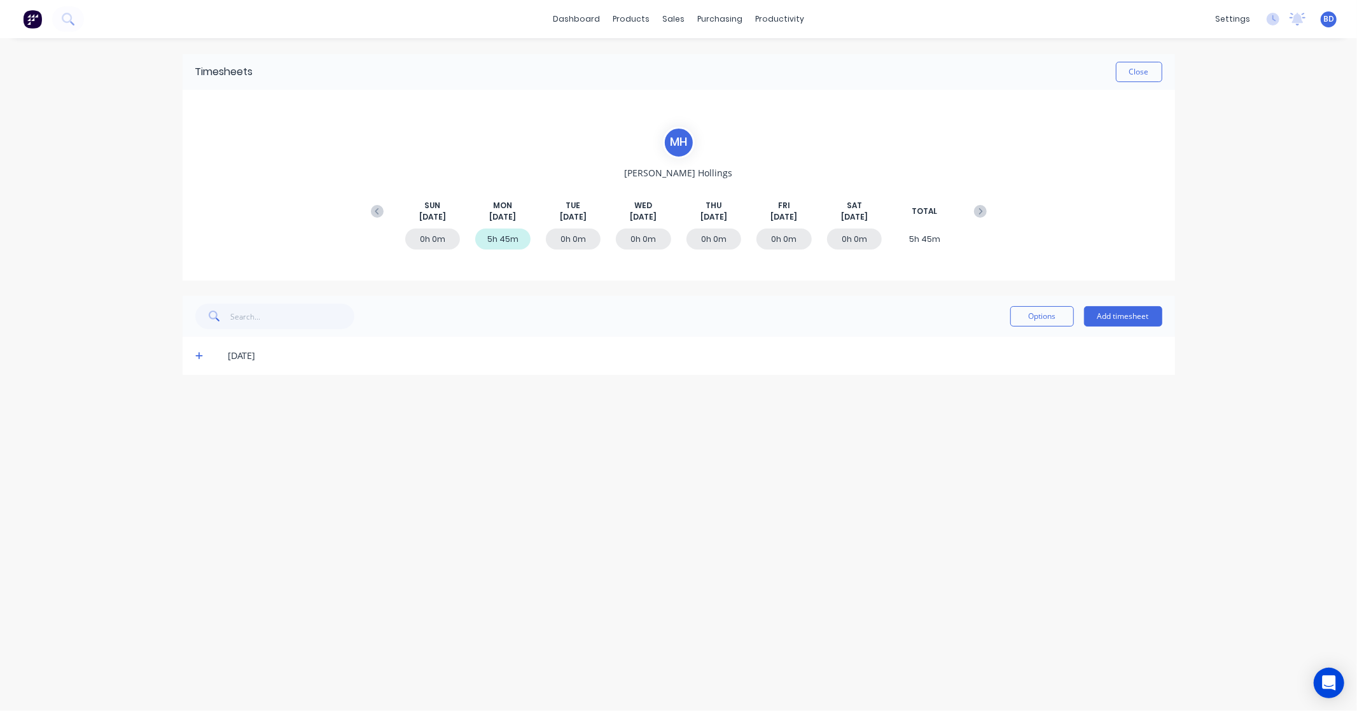
click at [201, 359] on span at bounding box center [201, 355] width 13 height 13
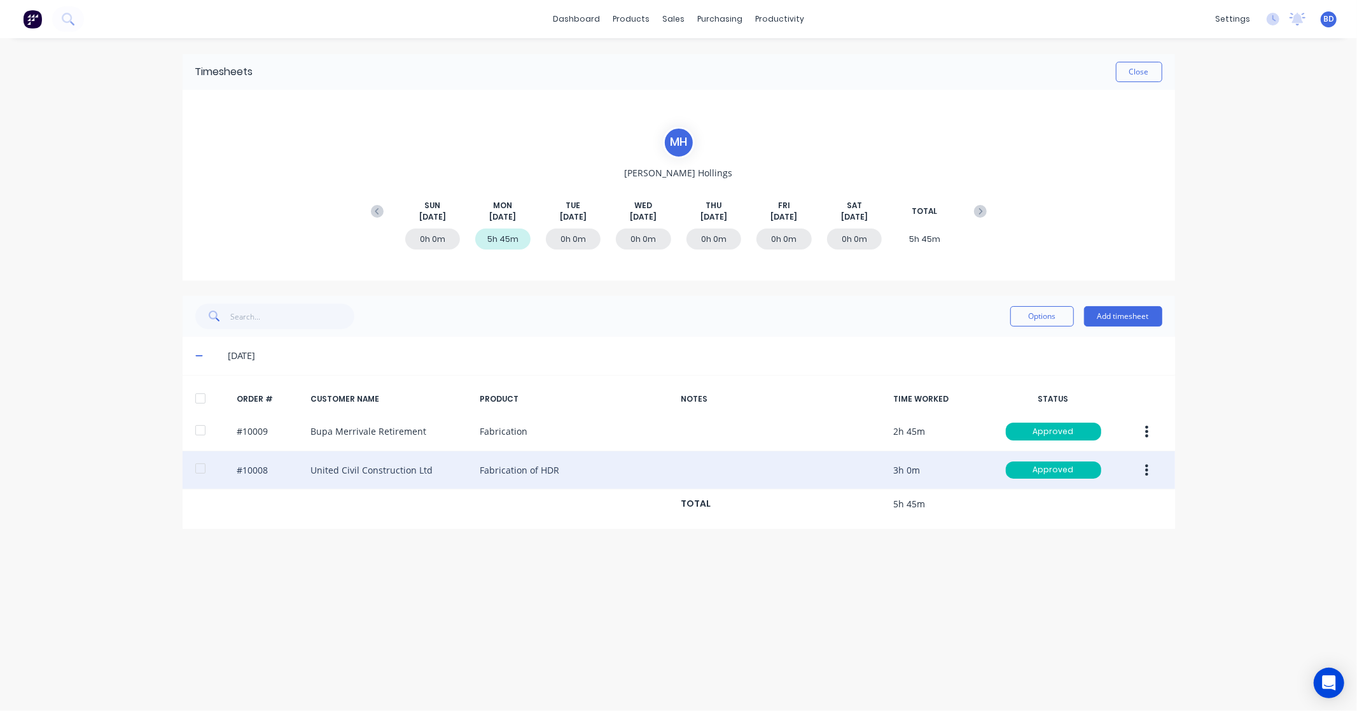
click at [517, 471] on div "#10008 United Civil Construction Ltd Fabrication of HDR 3h 0m Approved" at bounding box center [679, 470] width 992 height 39
click at [347, 463] on div "#10008 United Civil Construction Ltd Fabrication of HDR 3h 0m Approved" at bounding box center [679, 470] width 992 height 39
click at [886, 461] on div "#10008 United Civil Construction Ltd Fabrication of HDR 3h 0m Approved" at bounding box center [679, 470] width 992 height 39
click at [905, 466] on div "#10008 United Civil Construction Ltd Fabrication of HDR 3h 0m Approved" at bounding box center [679, 470] width 992 height 39
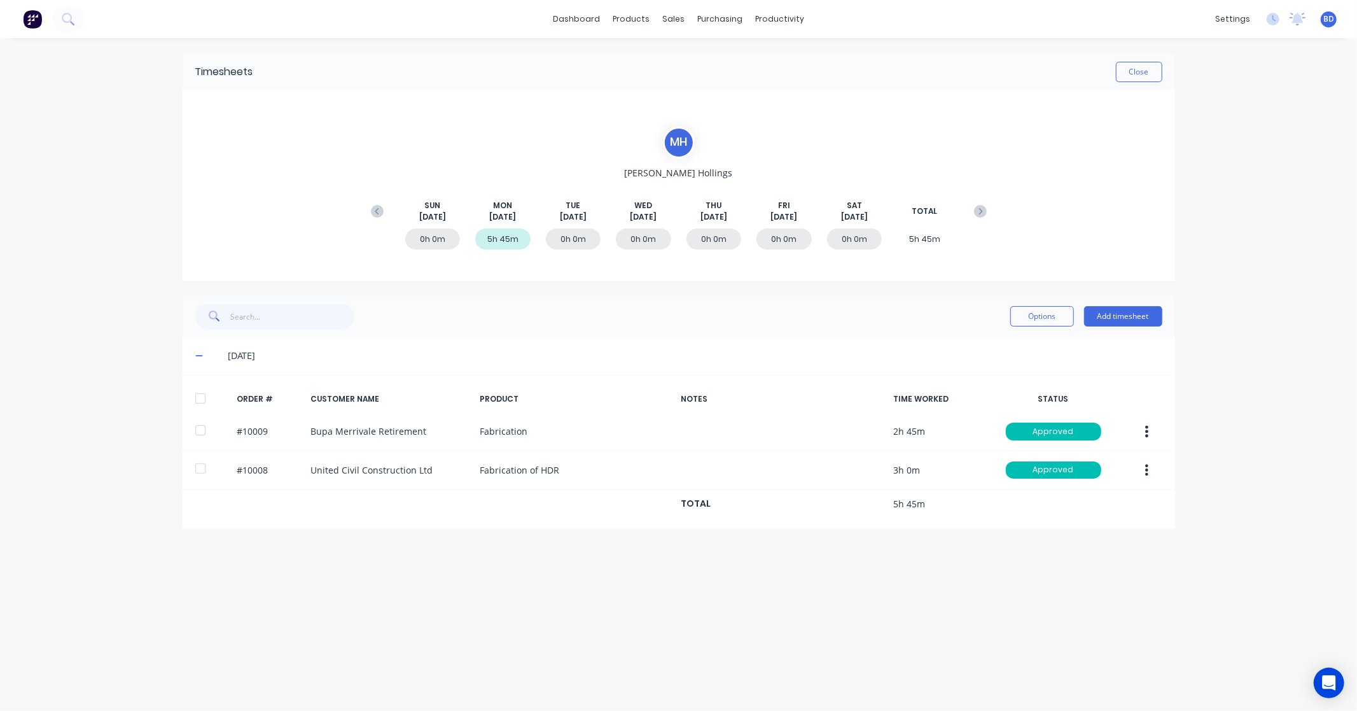
click at [504, 226] on div "0h 0m 5h 45m 0h 0m 0h 0m 0h 0m 0h 0m 0h 0m 5h 45m" at bounding box center [679, 242] width 629 height 38
click at [497, 234] on div "5h 45m" at bounding box center [502, 238] width 55 height 21
click at [497, 239] on div "5h 45m" at bounding box center [502, 238] width 55 height 21
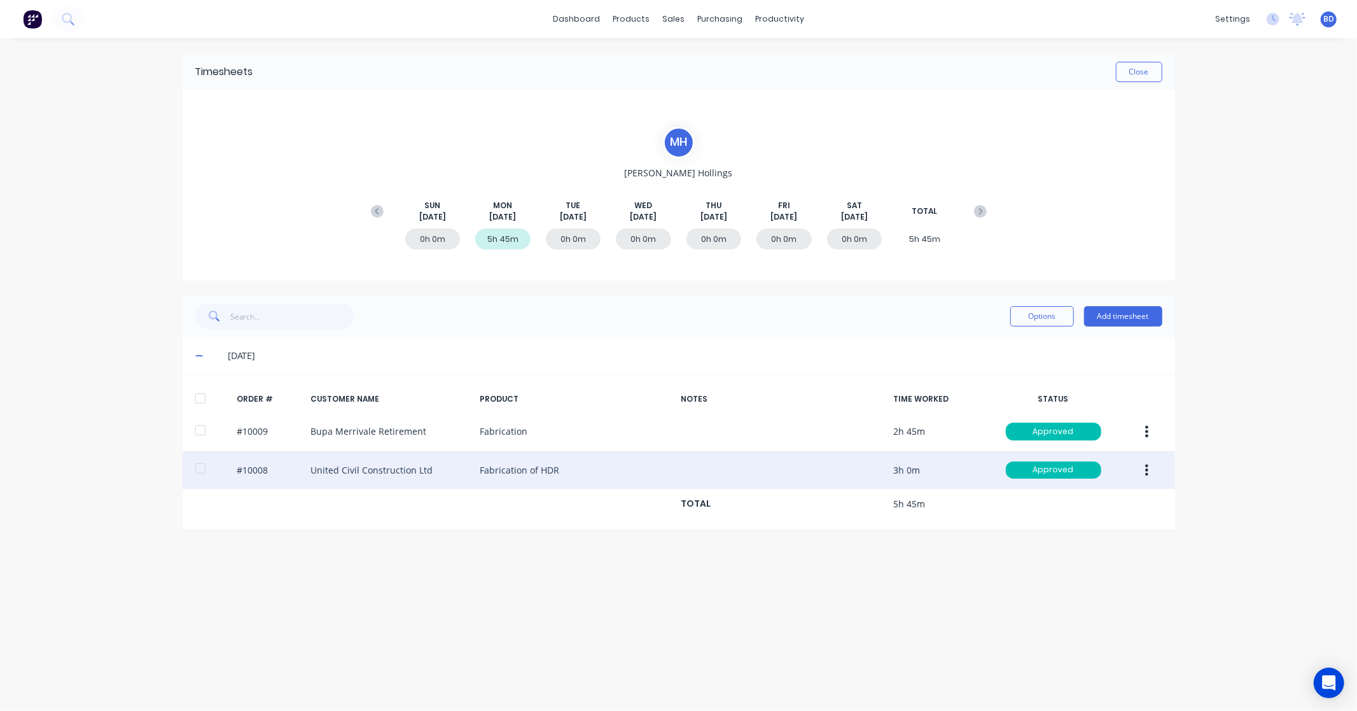
click at [1150, 471] on button "button" at bounding box center [1147, 470] width 30 height 23
click at [1089, 548] on div "Edit" at bounding box center [1102, 554] width 98 height 18
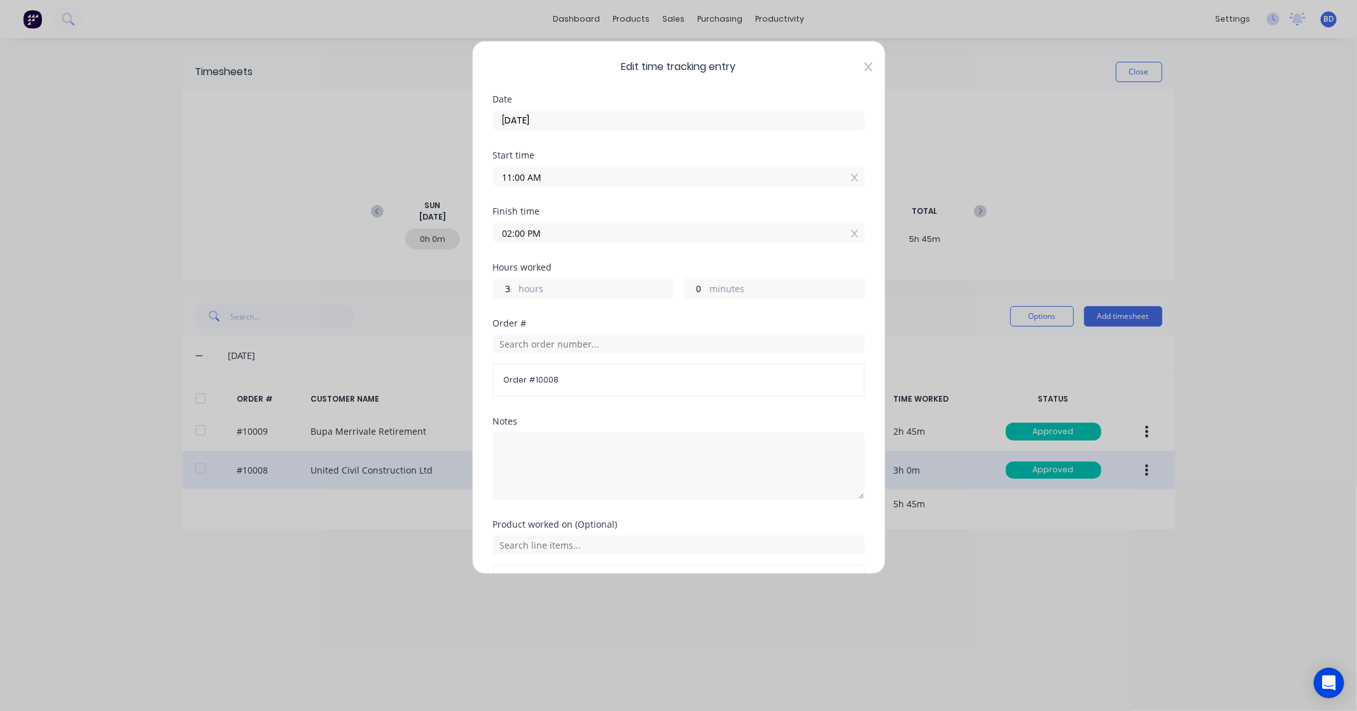
click at [865, 64] on icon at bounding box center [869, 67] width 8 height 10
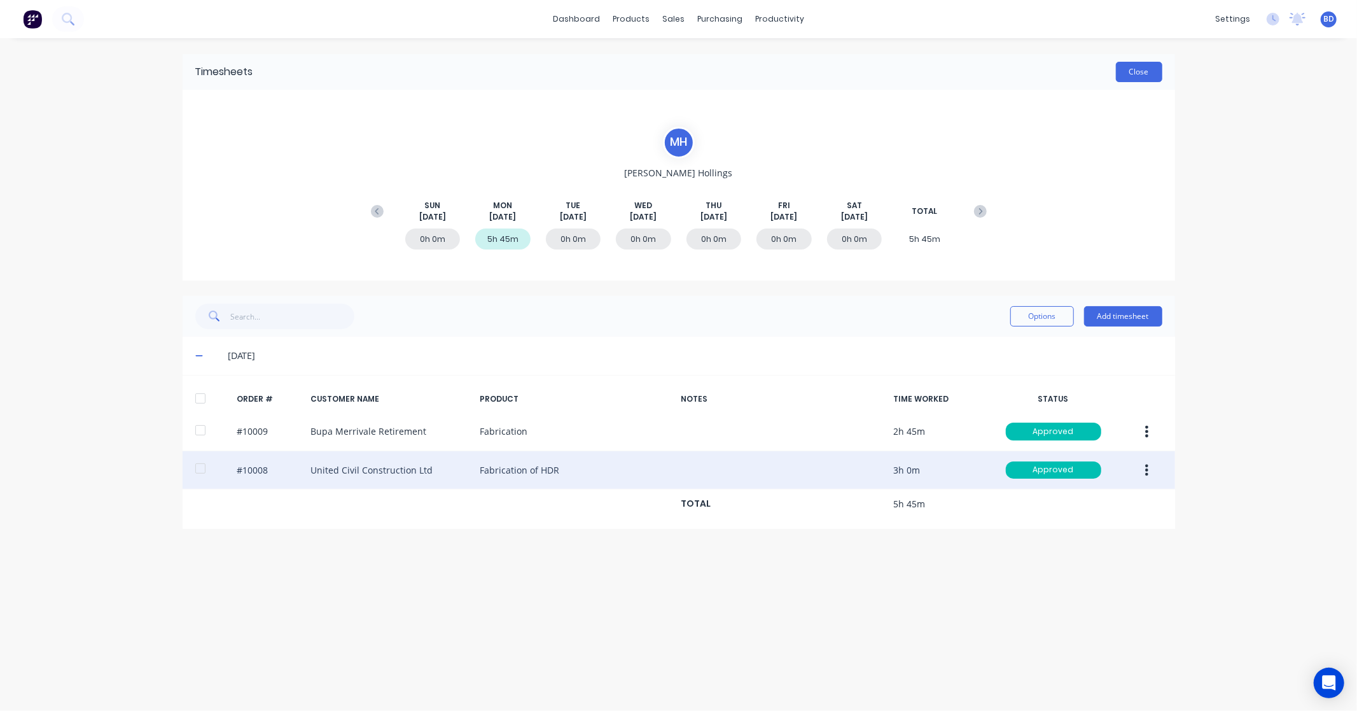
click at [1129, 66] on button "Close" at bounding box center [1139, 72] width 46 height 20
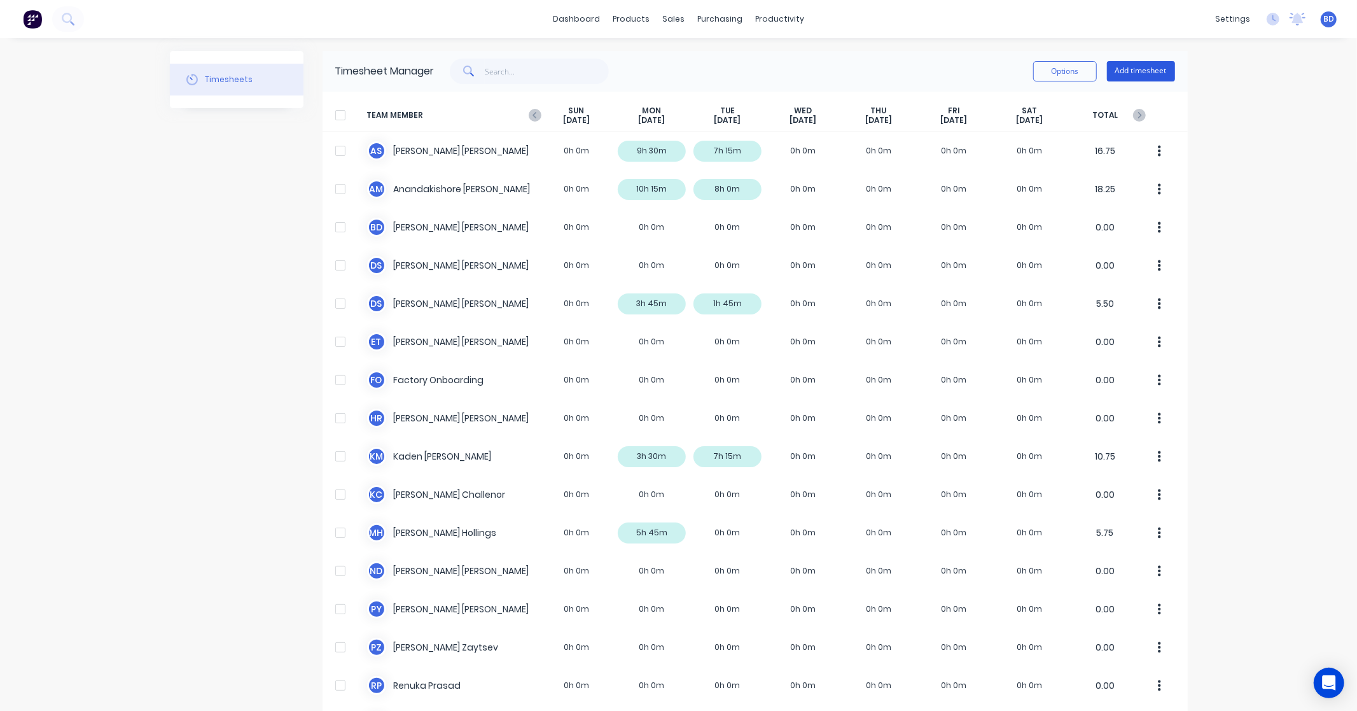
click at [1148, 75] on button "Add timesheet" at bounding box center [1141, 71] width 68 height 20
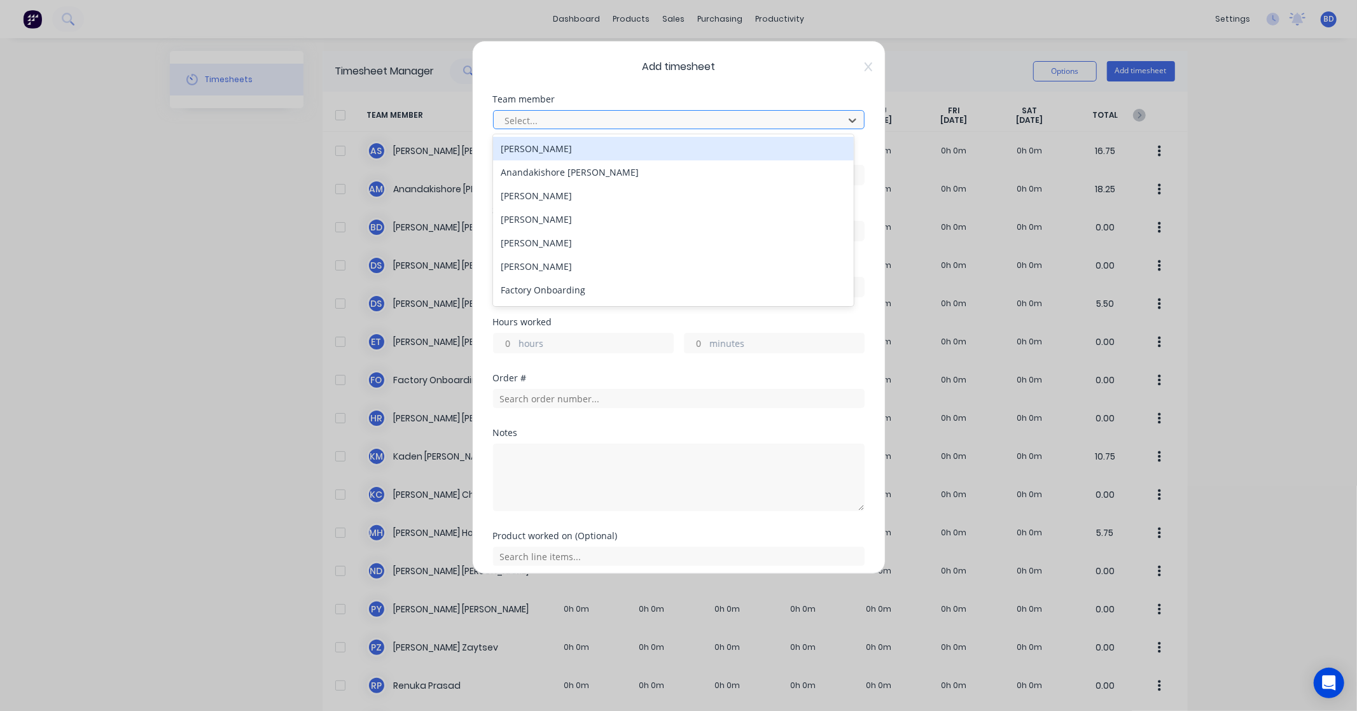
click at [654, 121] on div at bounding box center [670, 121] width 333 height 16
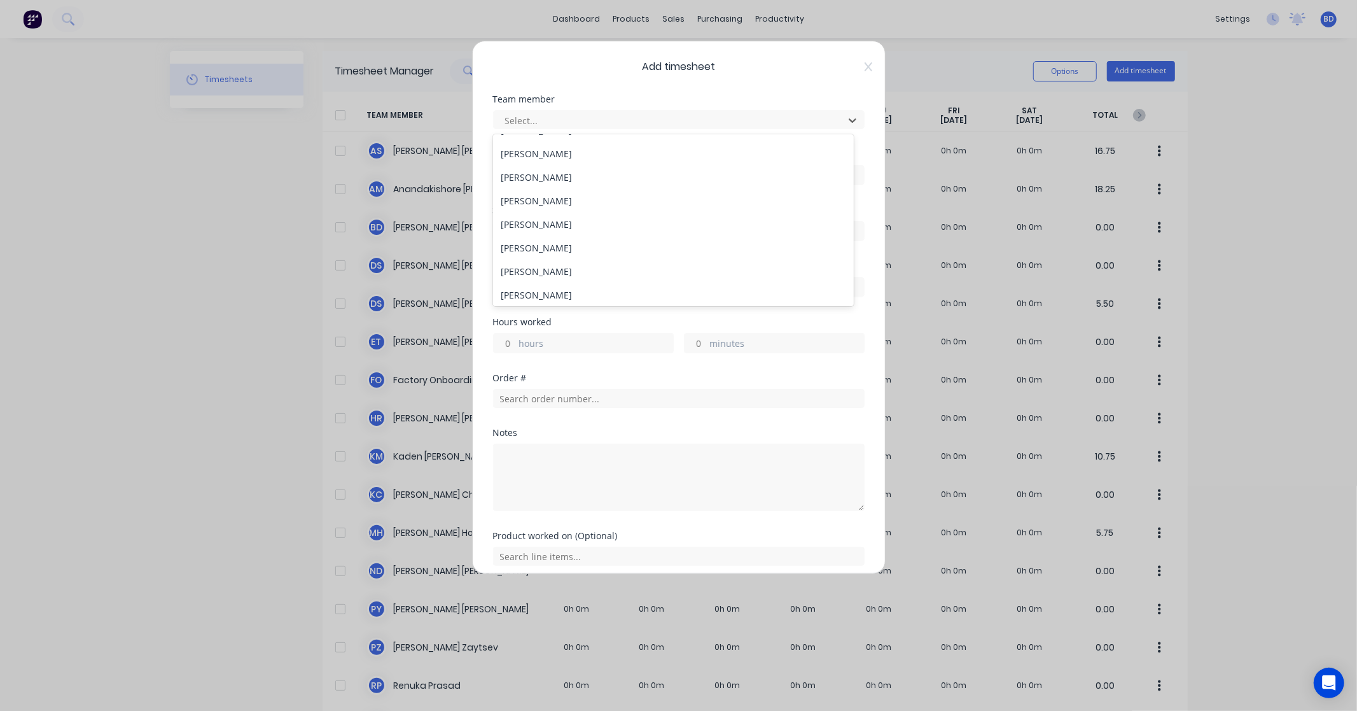
scroll to position [209, 0]
click at [18, 284] on div "Add timesheet Team member 16 results available. Use Up and Down to choose optio…" at bounding box center [678, 355] width 1357 height 711
click at [289, 328] on div "Add timesheet Team member Select... Date Start time Finish time Hours worked ho…" at bounding box center [678, 355] width 1357 height 711
click at [865, 68] on icon at bounding box center [869, 67] width 8 height 10
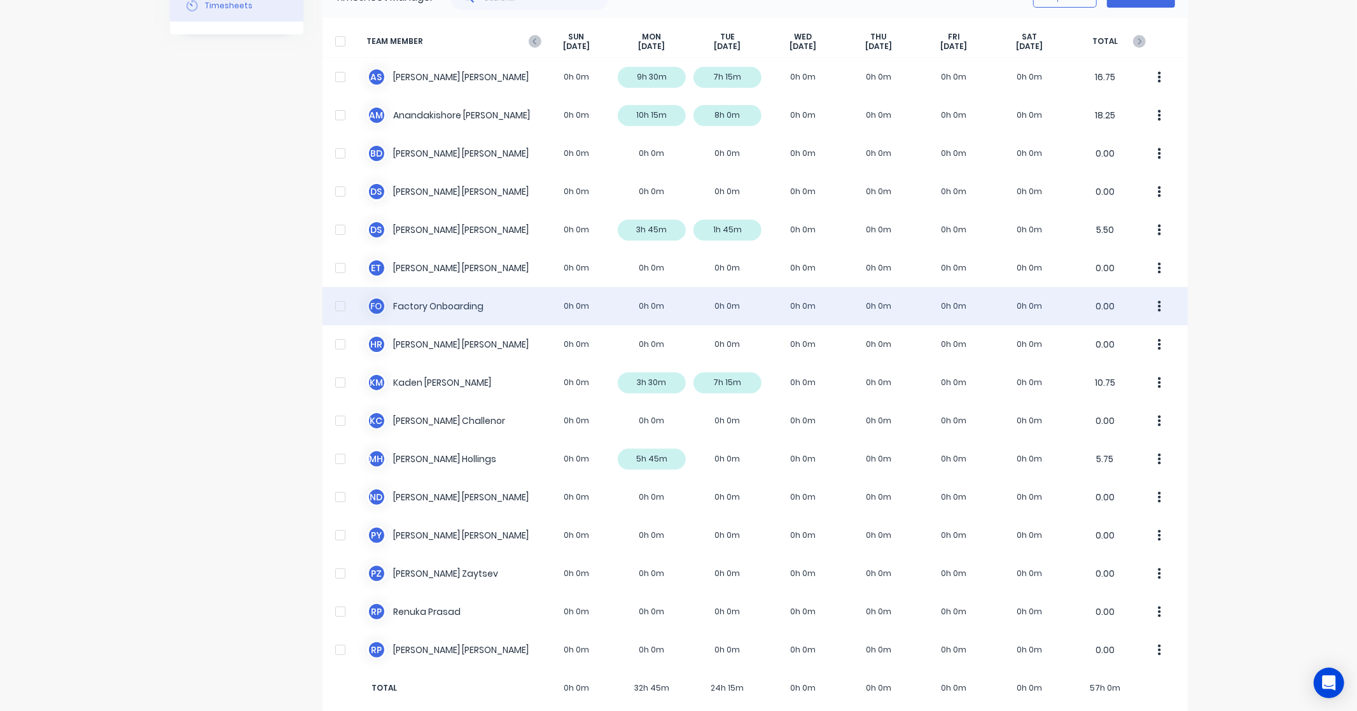
scroll to position [90, 0]
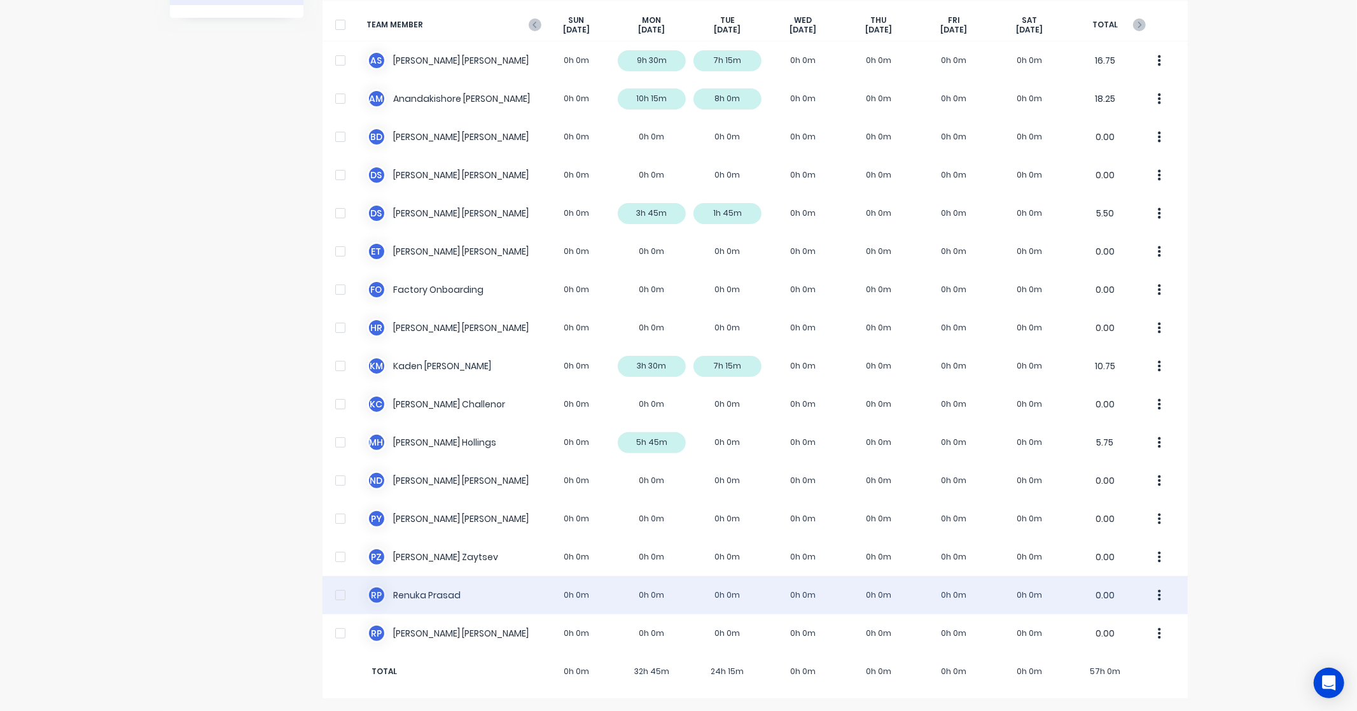
click at [430, 592] on div "R P Renuka Prasad 0h 0m 0h 0m 0h 0m 0h 0m 0h 0m 0h 0m 0h 0m 0.00" at bounding box center [755, 595] width 865 height 38
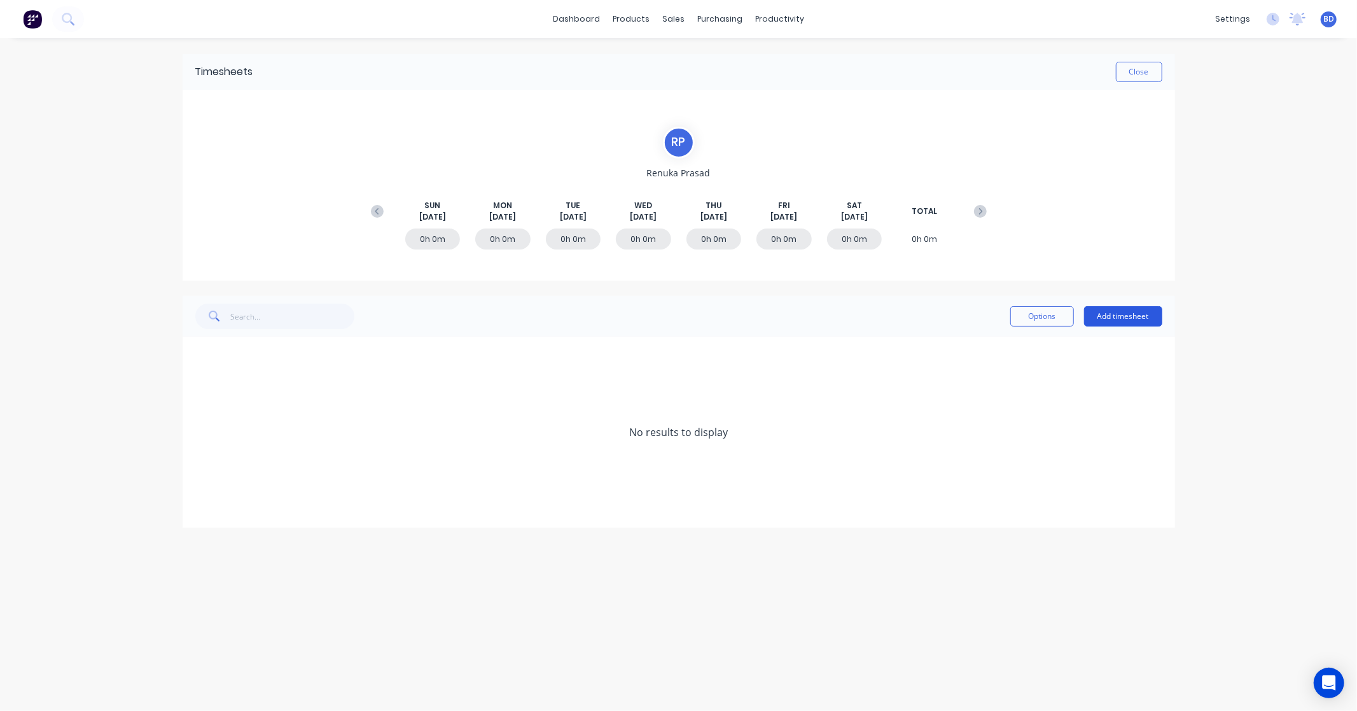
click at [1136, 316] on button "Add timesheet" at bounding box center [1123, 316] width 78 height 20
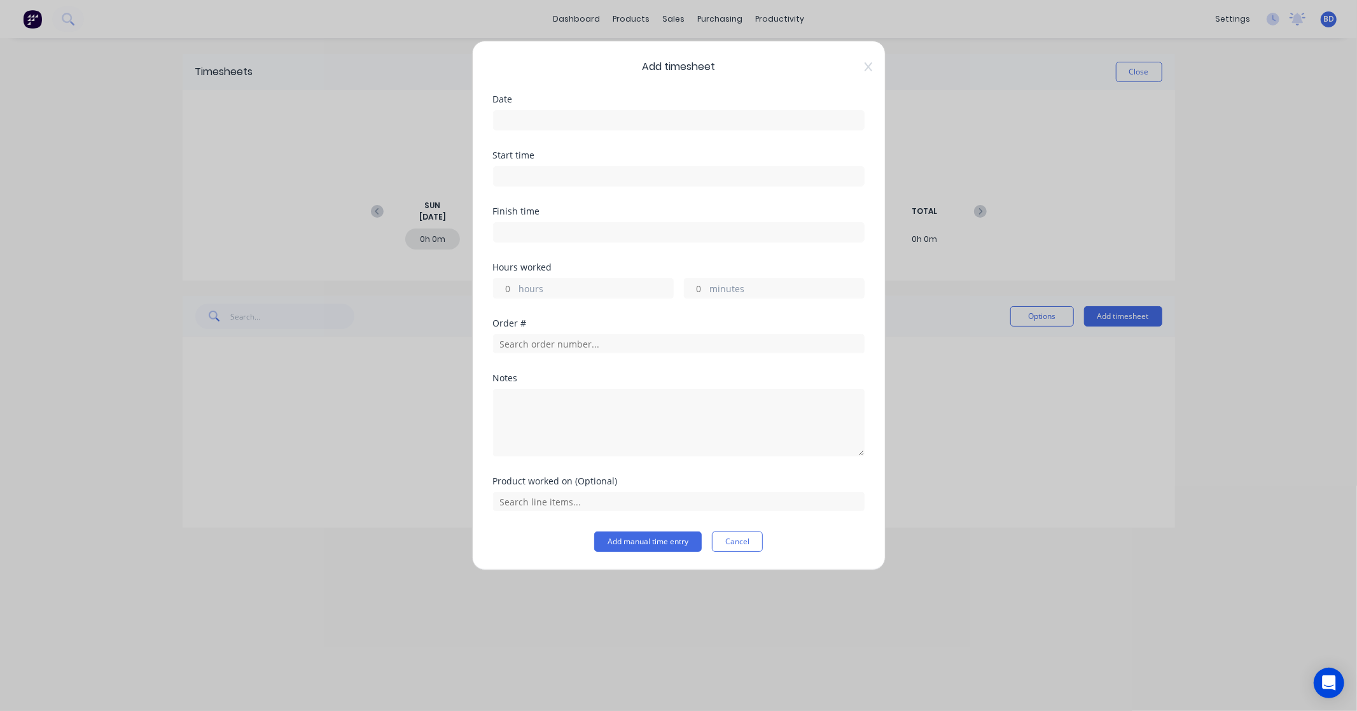
click at [552, 122] on input at bounding box center [679, 120] width 370 height 19
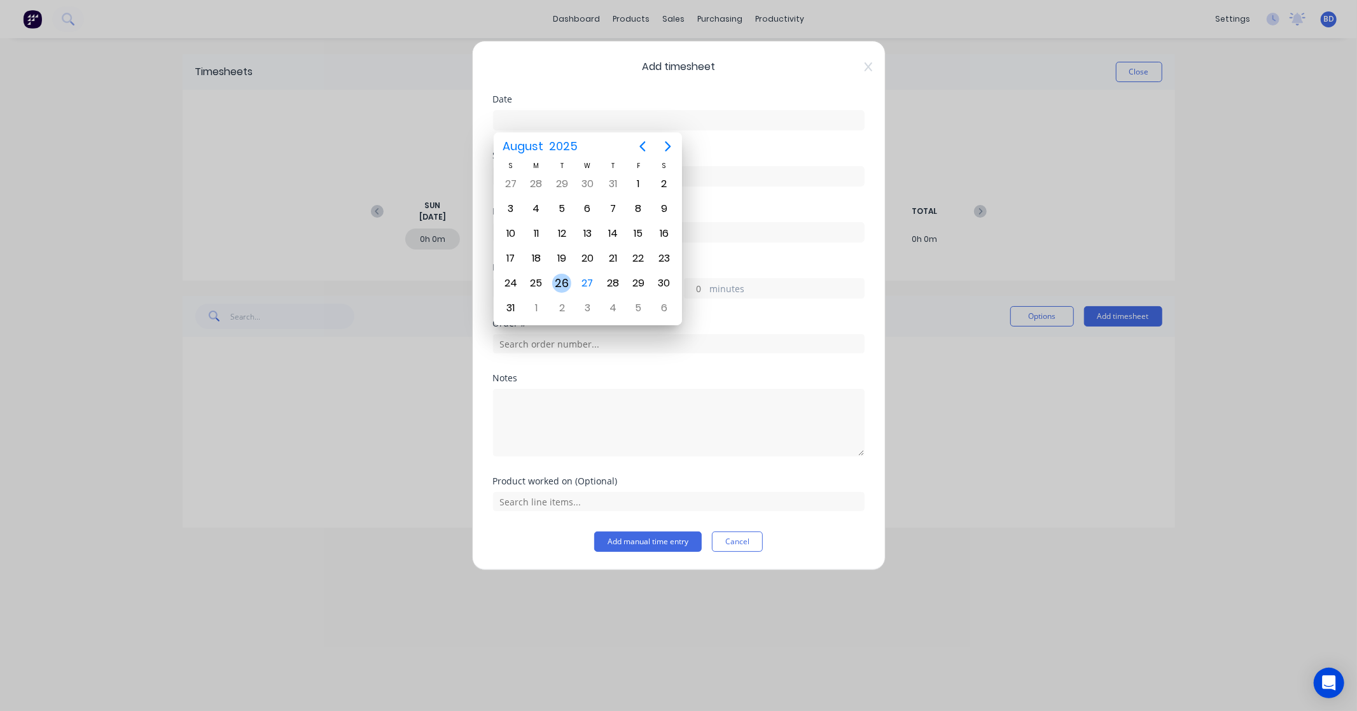
click at [559, 275] on div "26" at bounding box center [561, 283] width 19 height 19
type input "[DATE]"
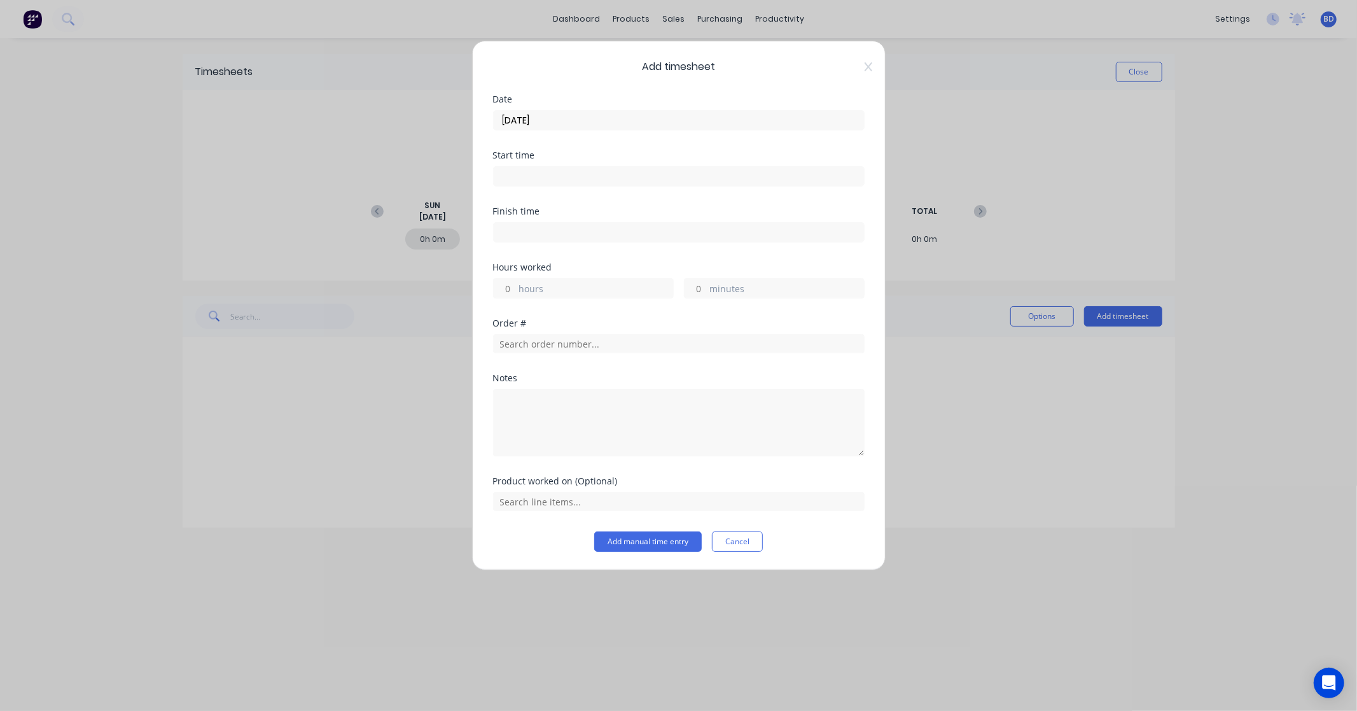
click at [526, 178] on input at bounding box center [679, 176] width 370 height 19
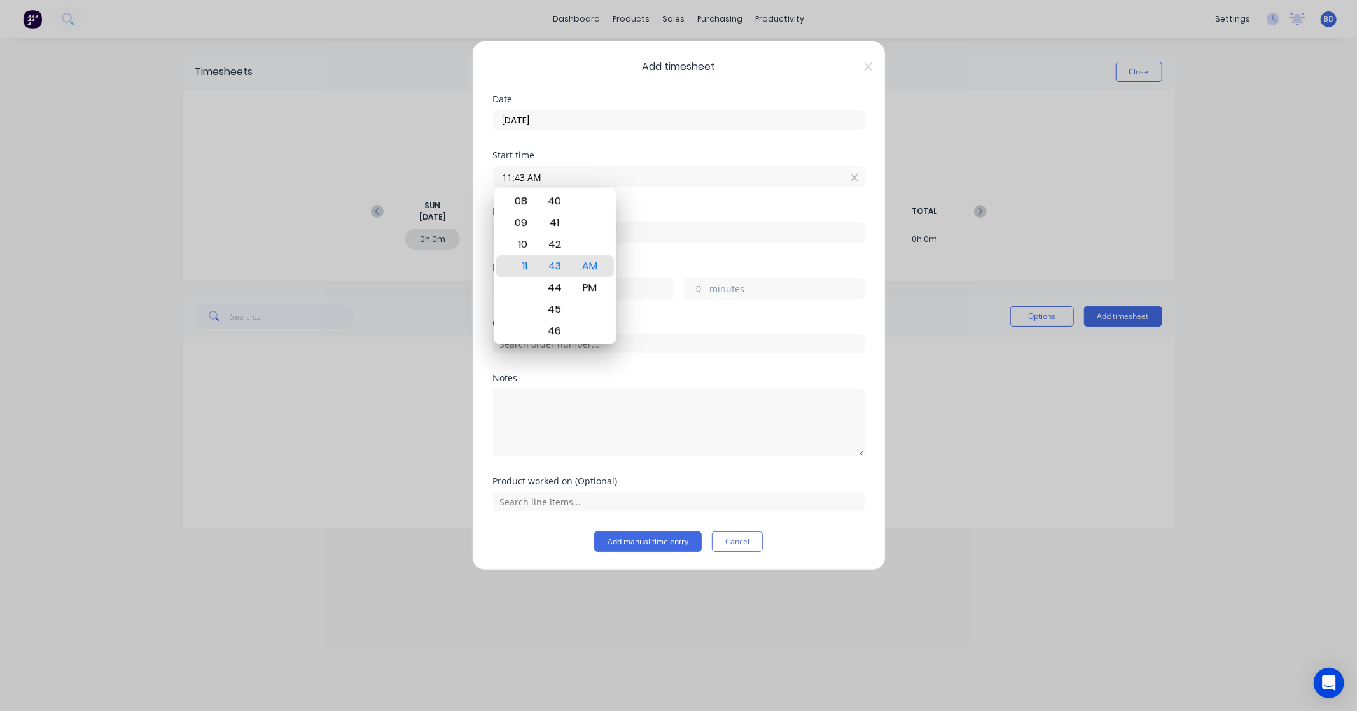
paste input "8:00 AM"
drag, startPoint x: 570, startPoint y: 175, endPoint x: 399, endPoint y: 167, distance: 171.3
click at [399, 167] on div "Add timesheet Date 26/08/2025 Start time 11:43 AM8:00 AM Finish time Hours work…" at bounding box center [678, 355] width 1357 height 711
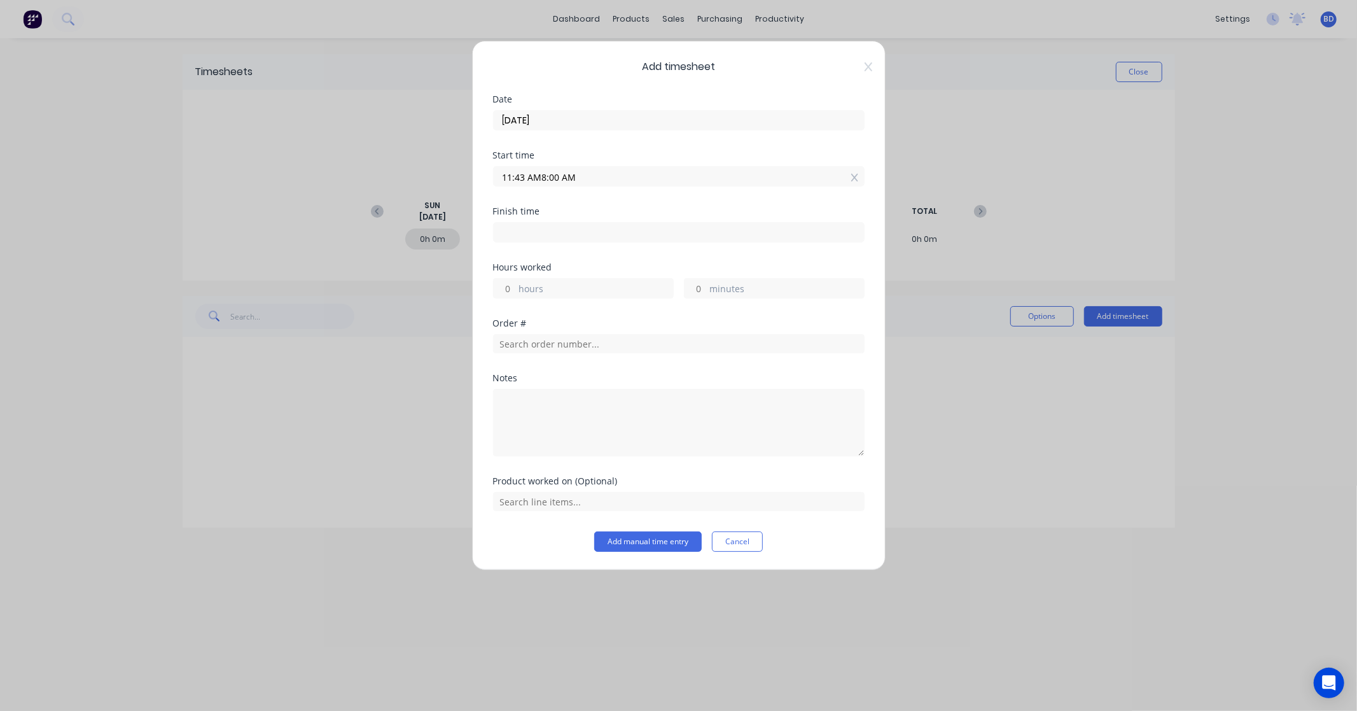
click at [605, 170] on input "11:43 AM8:00 AM" at bounding box center [679, 176] width 370 height 19
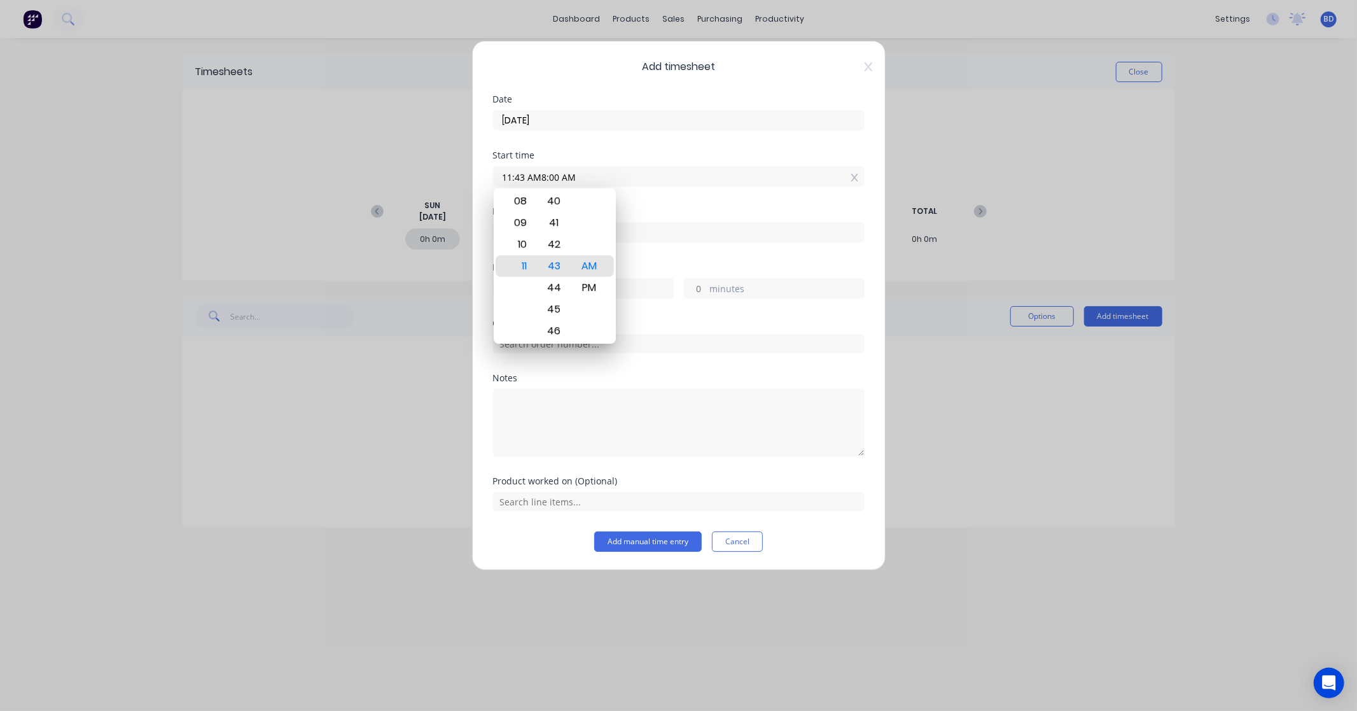
drag, startPoint x: 604, startPoint y: 179, endPoint x: 462, endPoint y: 174, distance: 142.6
click at [462, 174] on div "Add timesheet Date 26/08/2025 Start time 11:43 AM8:00 AM Finish time Hours work…" at bounding box center [678, 355] width 1357 height 711
paste input
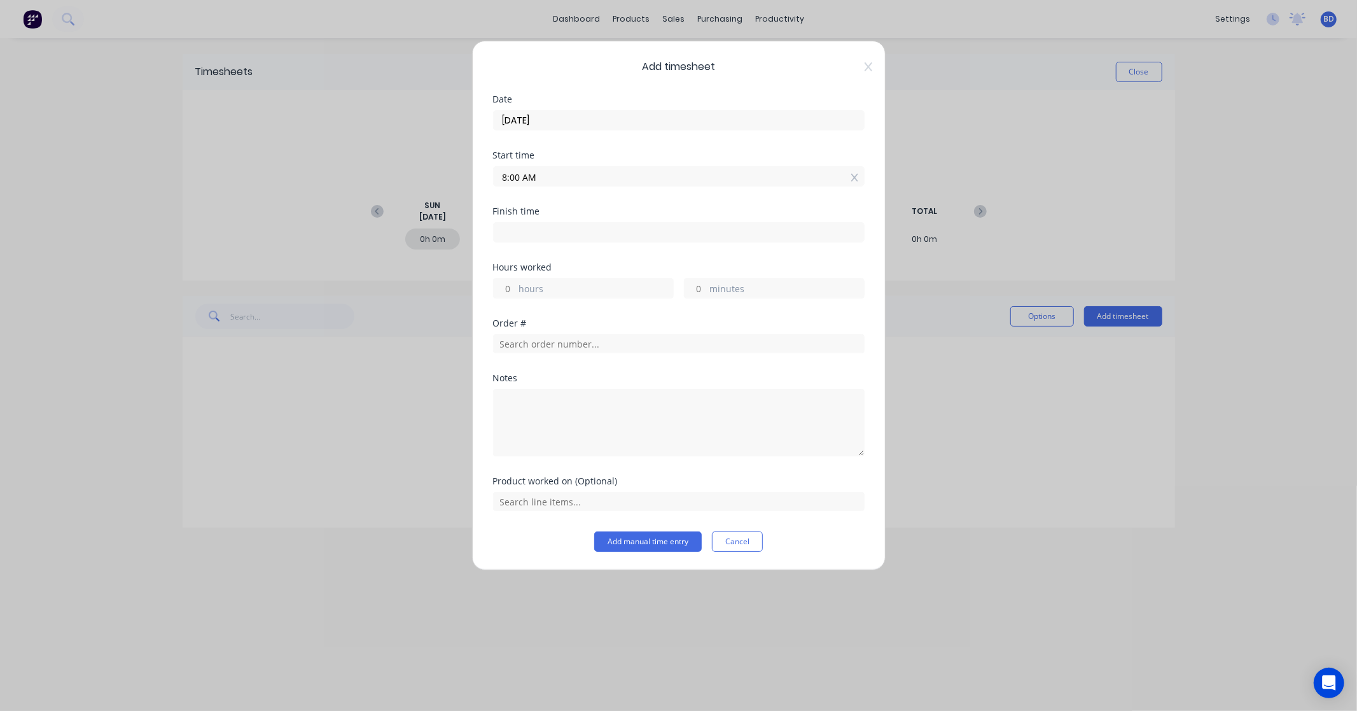
type input "08:00 AM"
click at [534, 237] on input at bounding box center [679, 232] width 370 height 19
type input "11:43 AM"
type input "3"
type input "43"
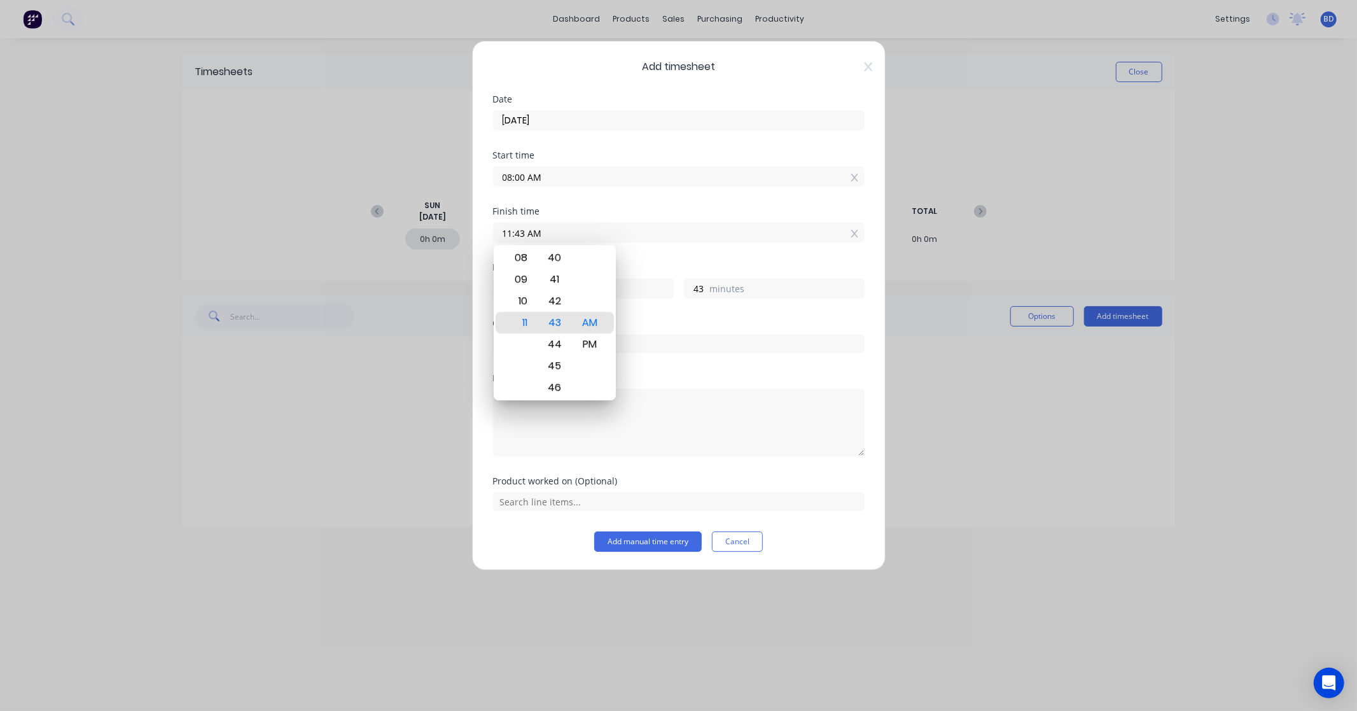
drag, startPoint x: 557, startPoint y: 231, endPoint x: 473, endPoint y: 230, distance: 84.0
click at [473, 230] on div "Add timesheet Date 26/08/2025 Start time 08:00 AM Finish time 11:43 AM Hours wo…" at bounding box center [679, 305] width 414 height 529
type input "12:30 PM"
type input "4"
type input "30"
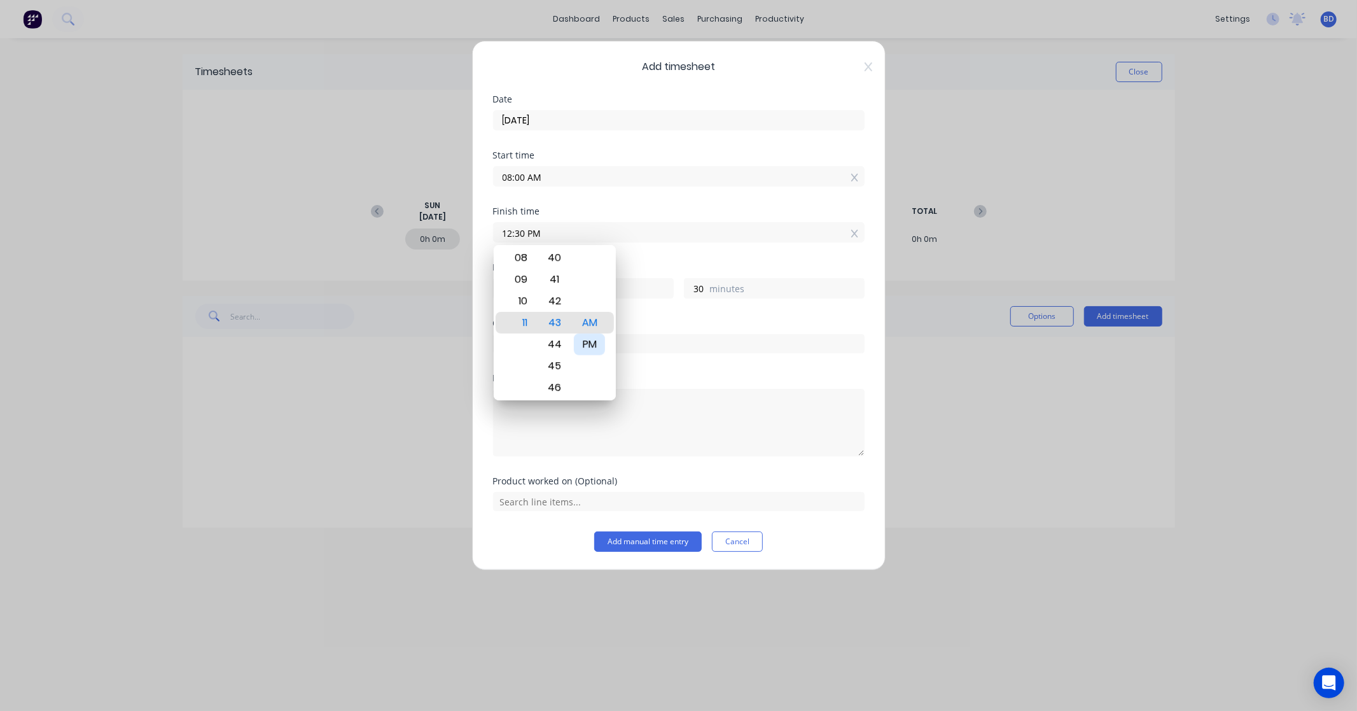
click at [587, 346] on div "PM" at bounding box center [589, 344] width 31 height 22
click at [662, 268] on div "Hours worked" at bounding box center [679, 267] width 372 height 9
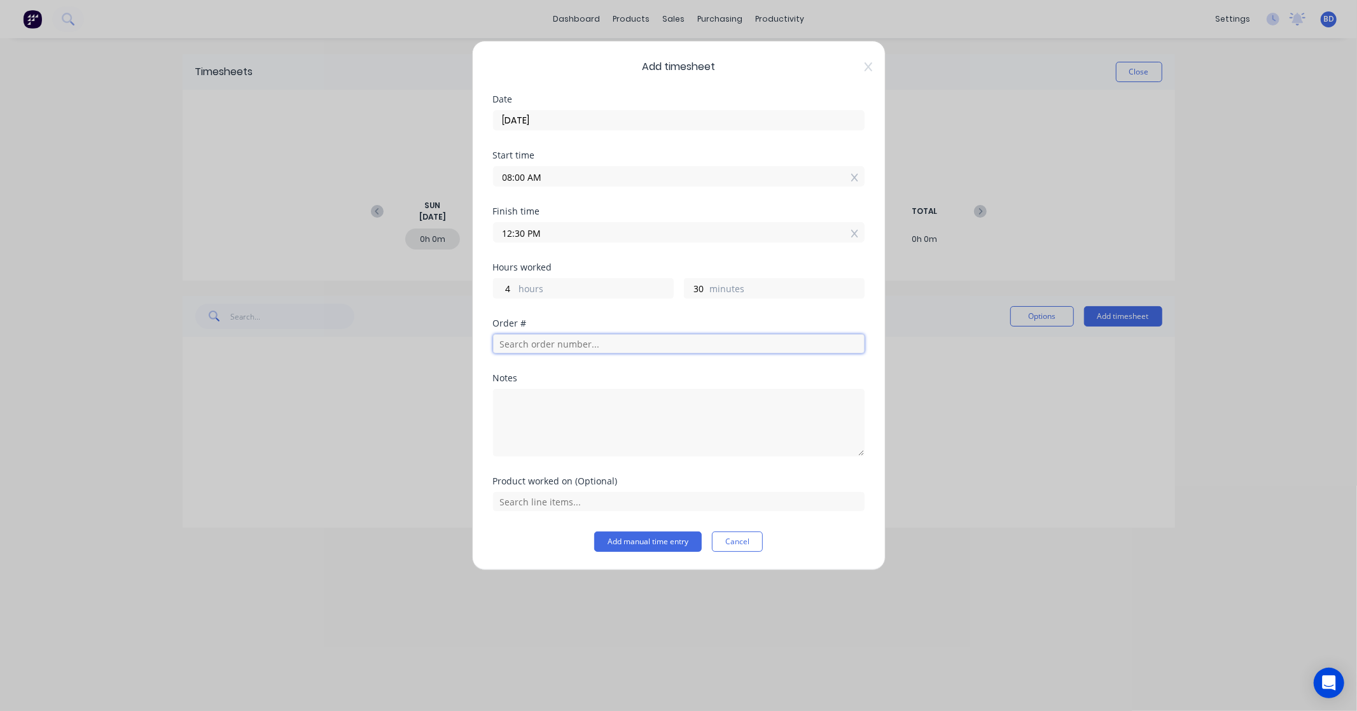
click at [595, 351] on input "text" at bounding box center [679, 343] width 372 height 19
type input "2"
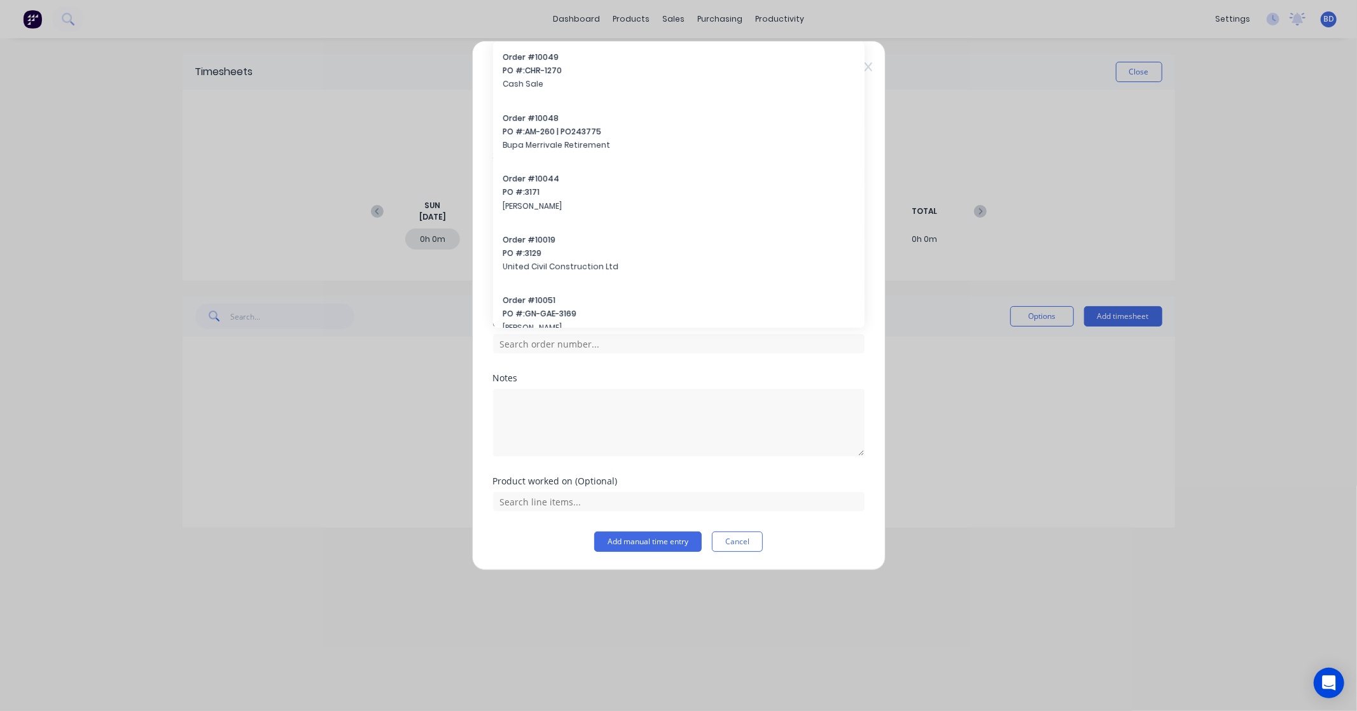
click at [480, 164] on div "Add timesheet Date 26/08/2025 Start time 08:00 AM Finish time 12:30 PM Hours wo…" at bounding box center [679, 305] width 414 height 529
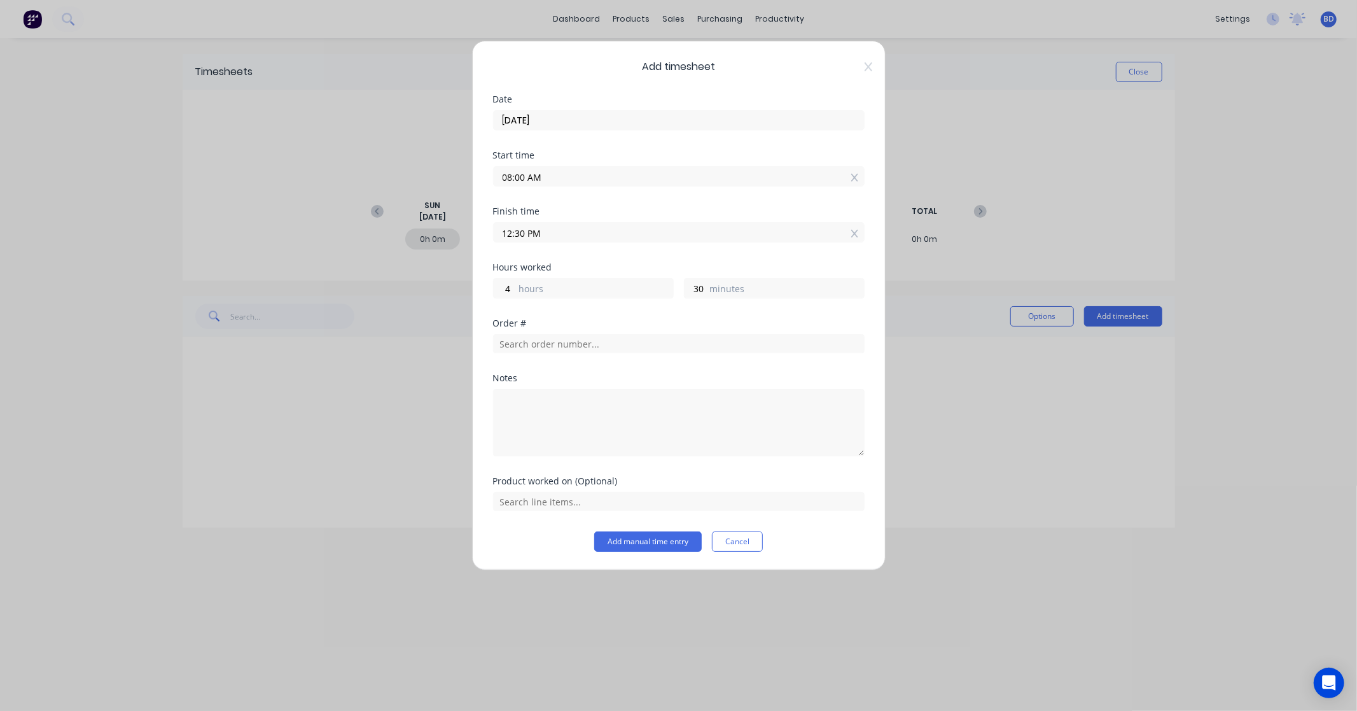
click at [555, 174] on input "08:00 AM" at bounding box center [679, 176] width 370 height 19
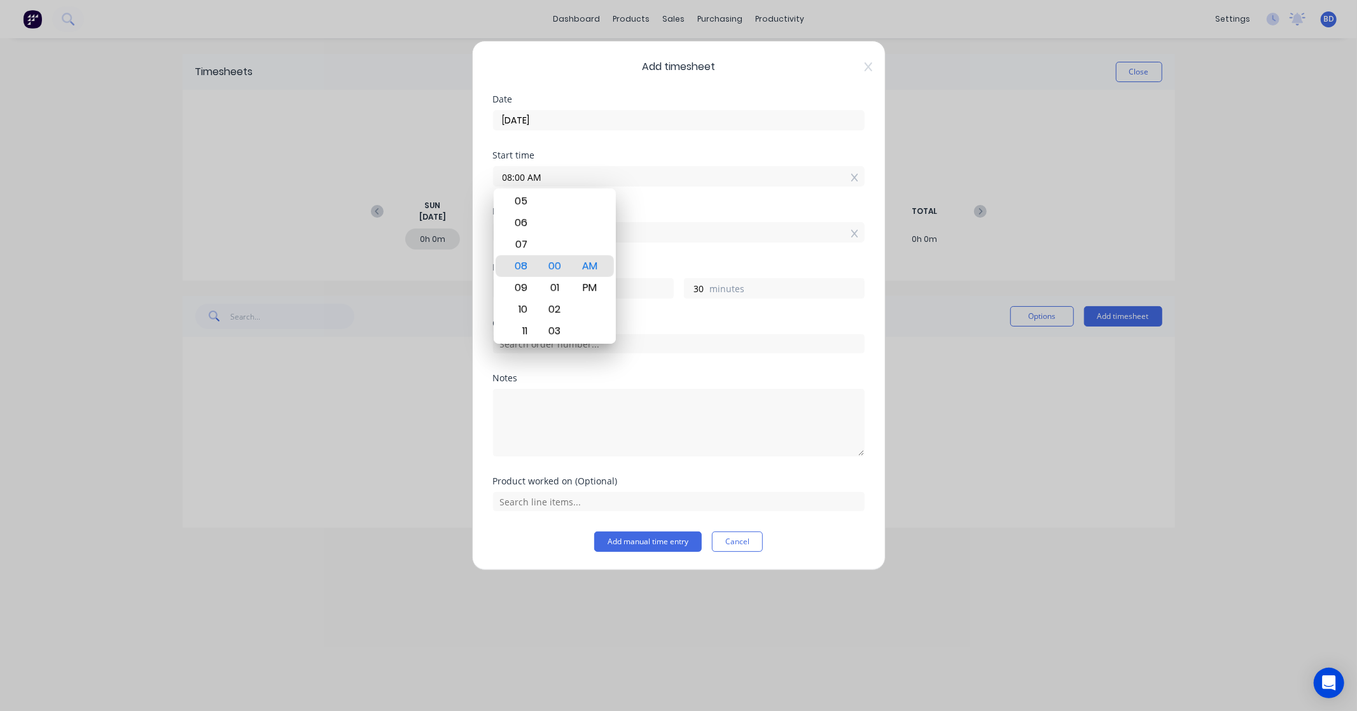
drag, startPoint x: 560, startPoint y: 173, endPoint x: 498, endPoint y: 172, distance: 62.4
click at [498, 172] on input "08:00 AM" at bounding box center [679, 176] width 370 height 19
paste input "1:00 P"
type input "01:00 PM"
type input "23"
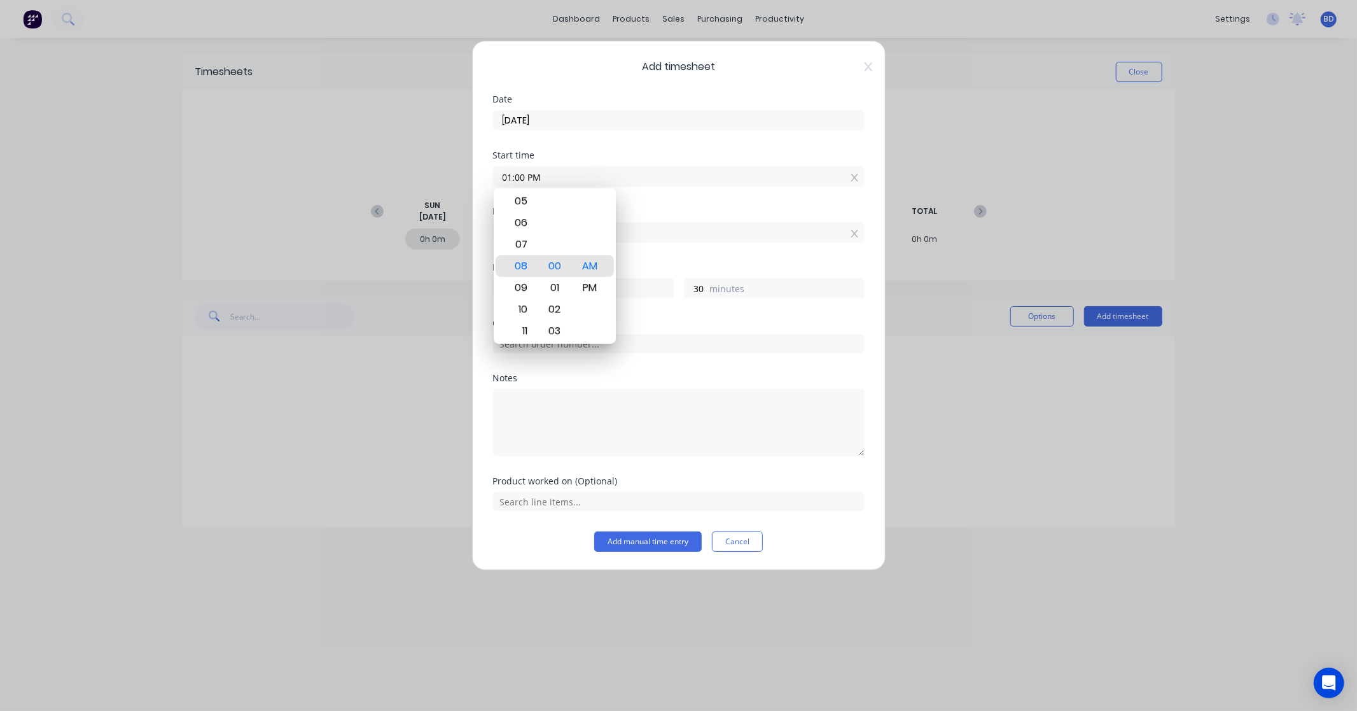
click at [669, 211] on div "Finish time" at bounding box center [679, 211] width 372 height 9
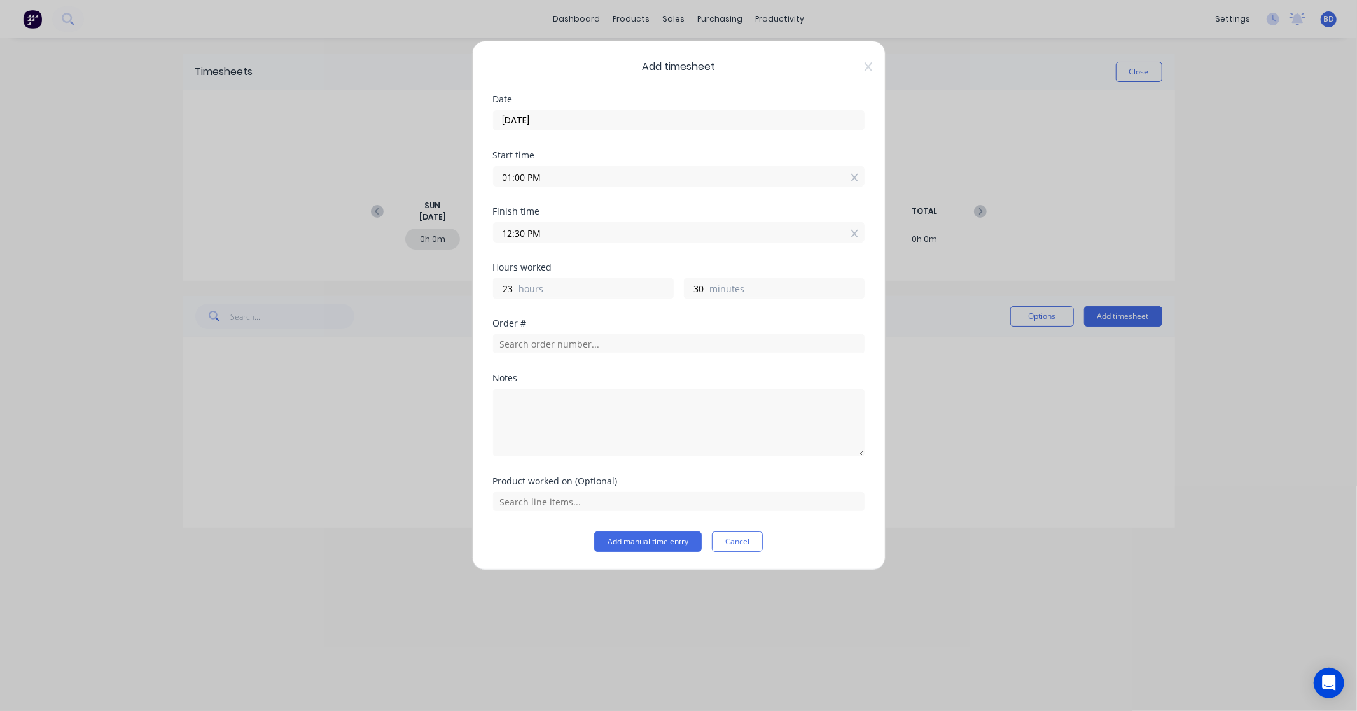
click at [557, 234] on input "12:30 PM" at bounding box center [679, 232] width 370 height 19
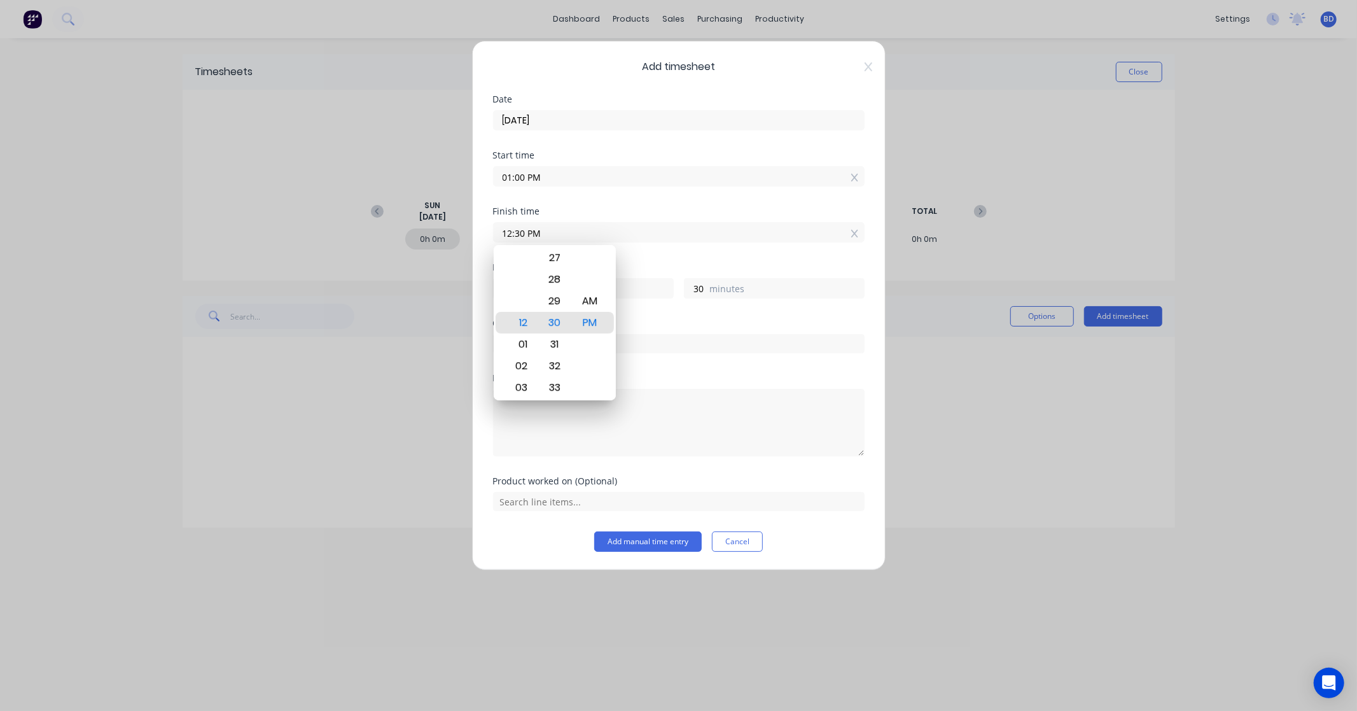
drag, startPoint x: 569, startPoint y: 230, endPoint x: 459, endPoint y: 236, distance: 110.2
click at [459, 236] on div "Add timesheet Date 26/08/2025 Start time 01:00 PM Finish time 12:30 PM Hours wo…" at bounding box center [678, 355] width 1357 height 711
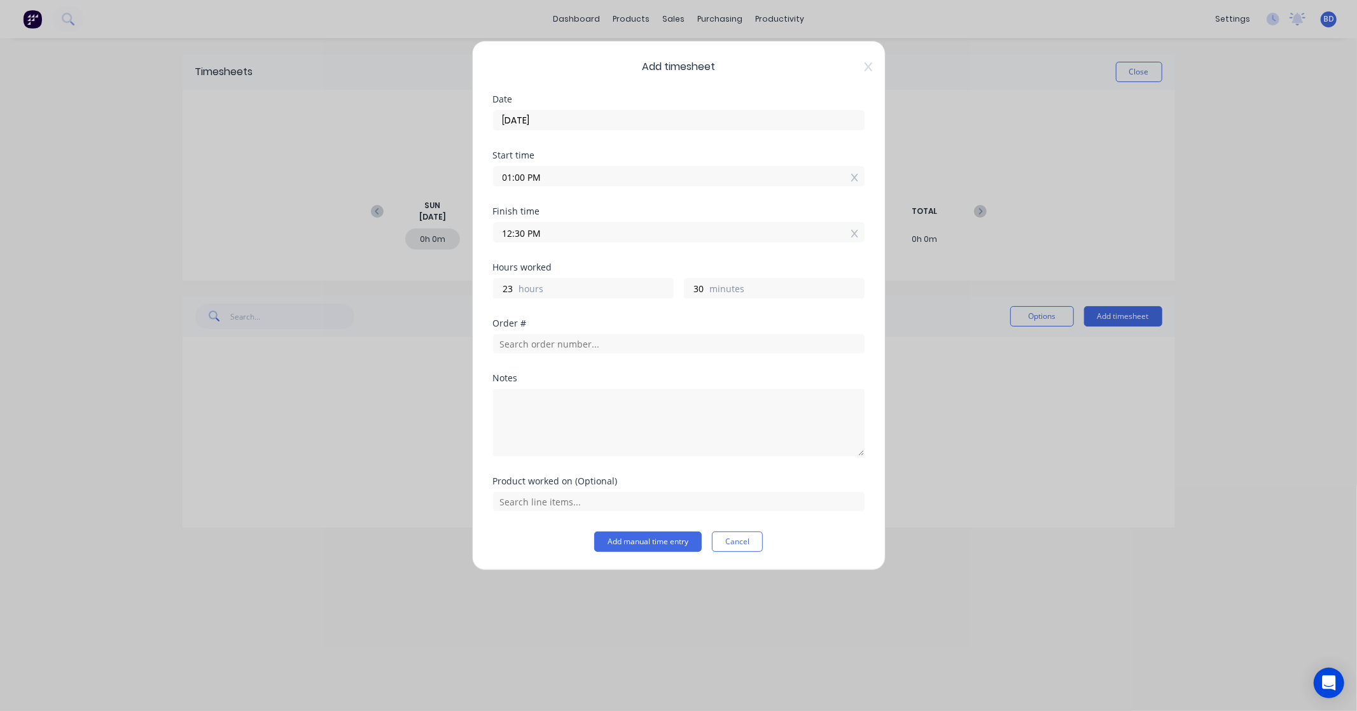
paste input "4"
type input "04:30 PM"
type input "3"
click at [592, 264] on div "Hours worked" at bounding box center [679, 267] width 372 height 9
click at [599, 357] on div "Order #" at bounding box center [679, 346] width 372 height 55
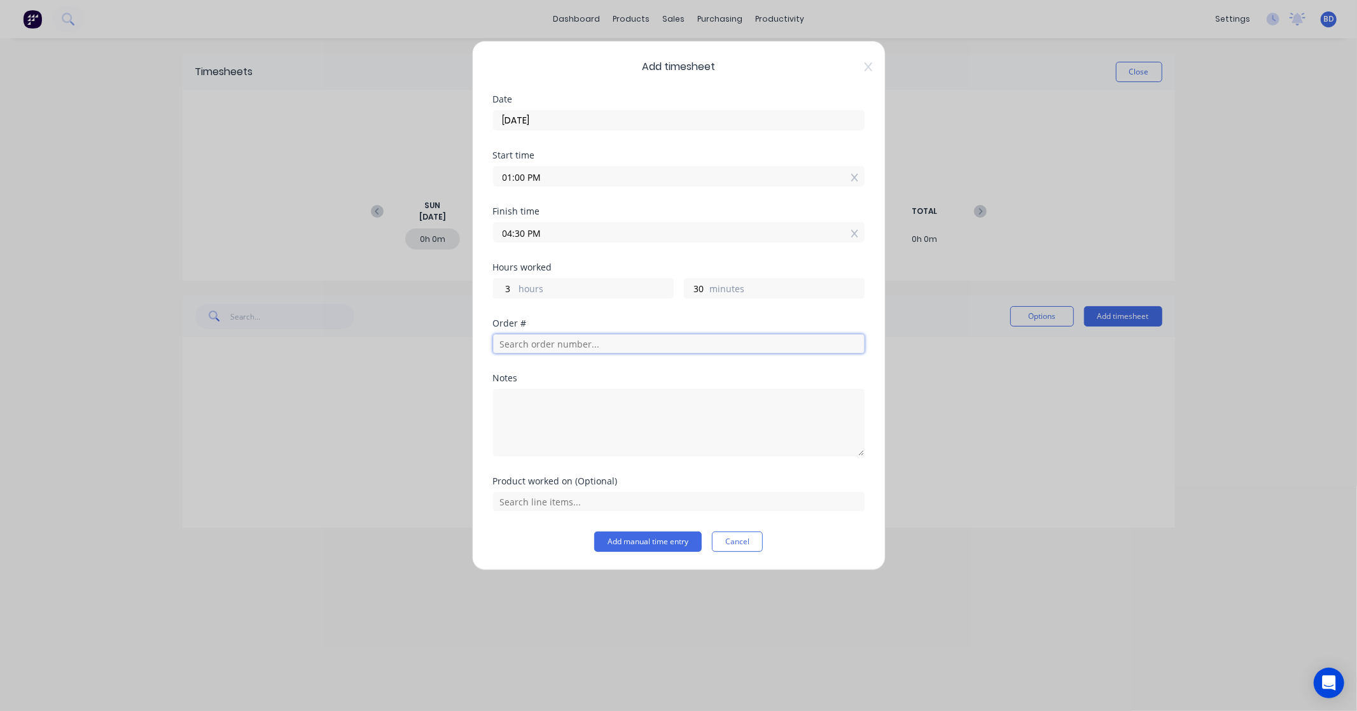
click at [601, 344] on input "text" at bounding box center [679, 343] width 372 height 19
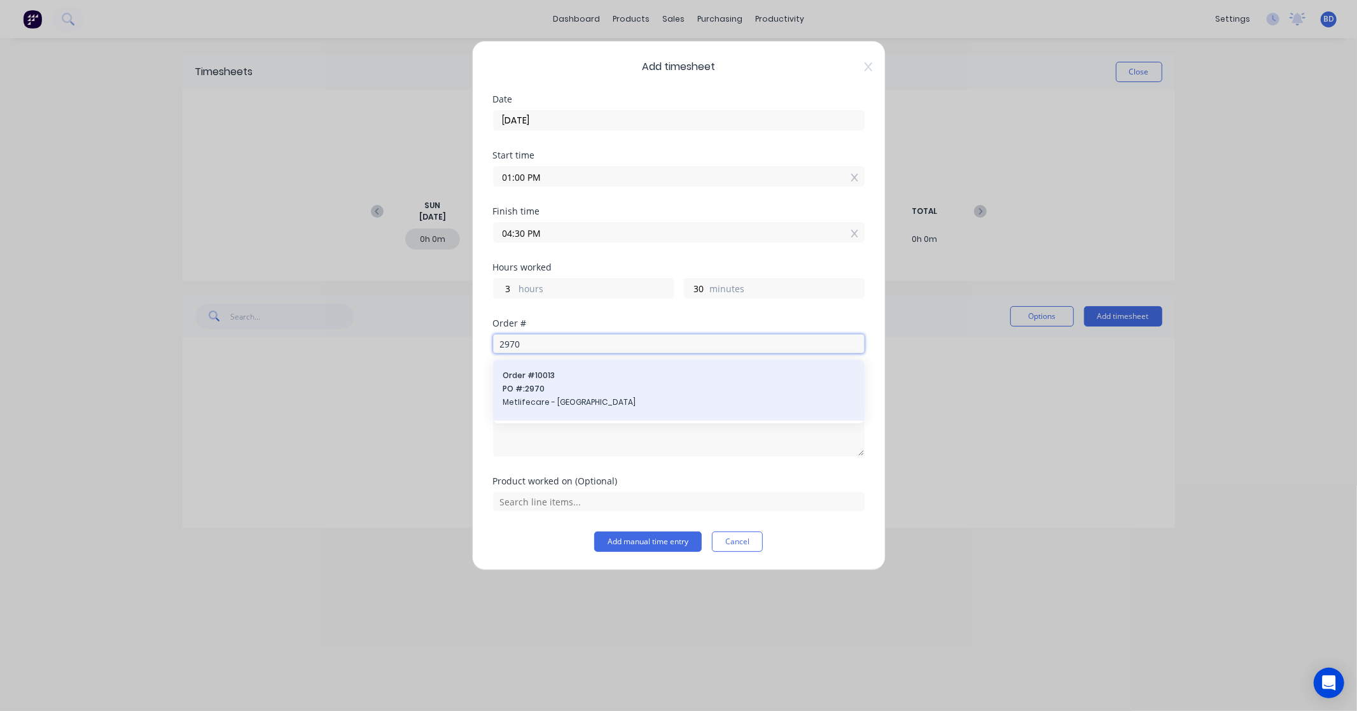
type input "2970"
click at [598, 390] on span "PO #: 2970" at bounding box center [678, 388] width 351 height 11
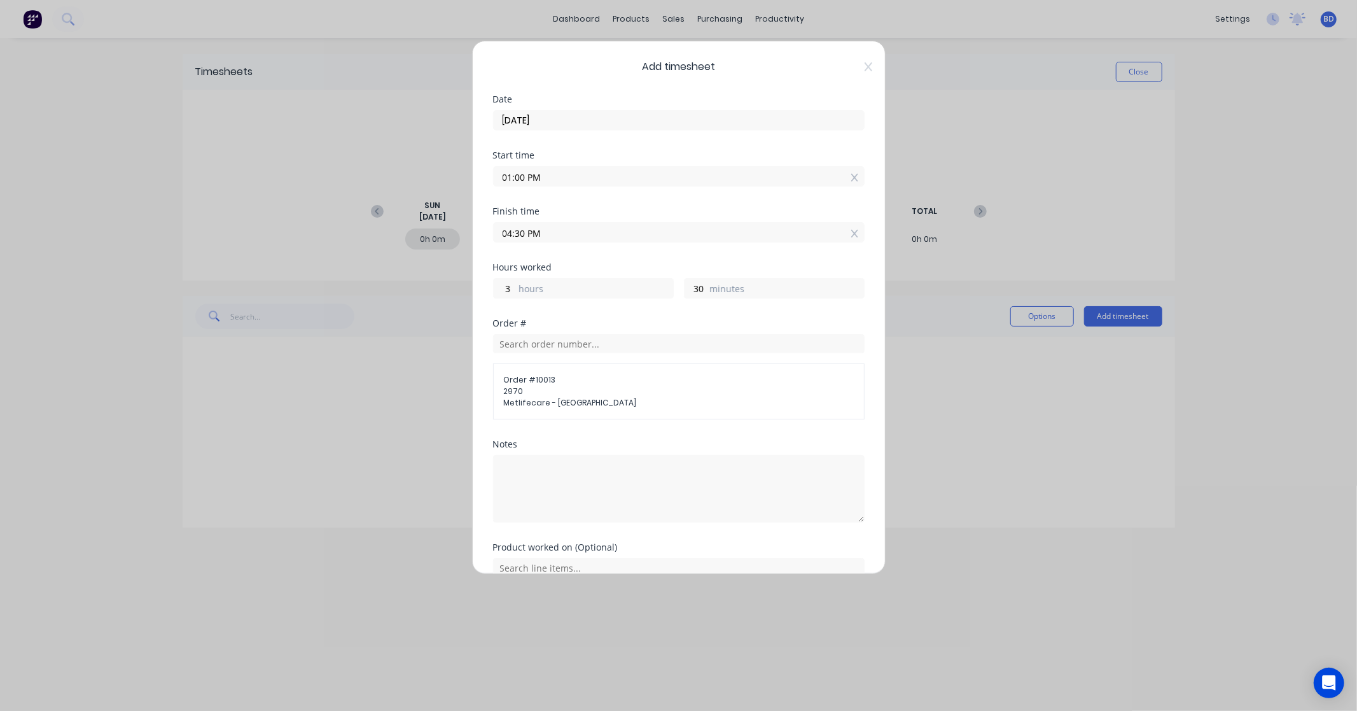
scroll to position [62, 0]
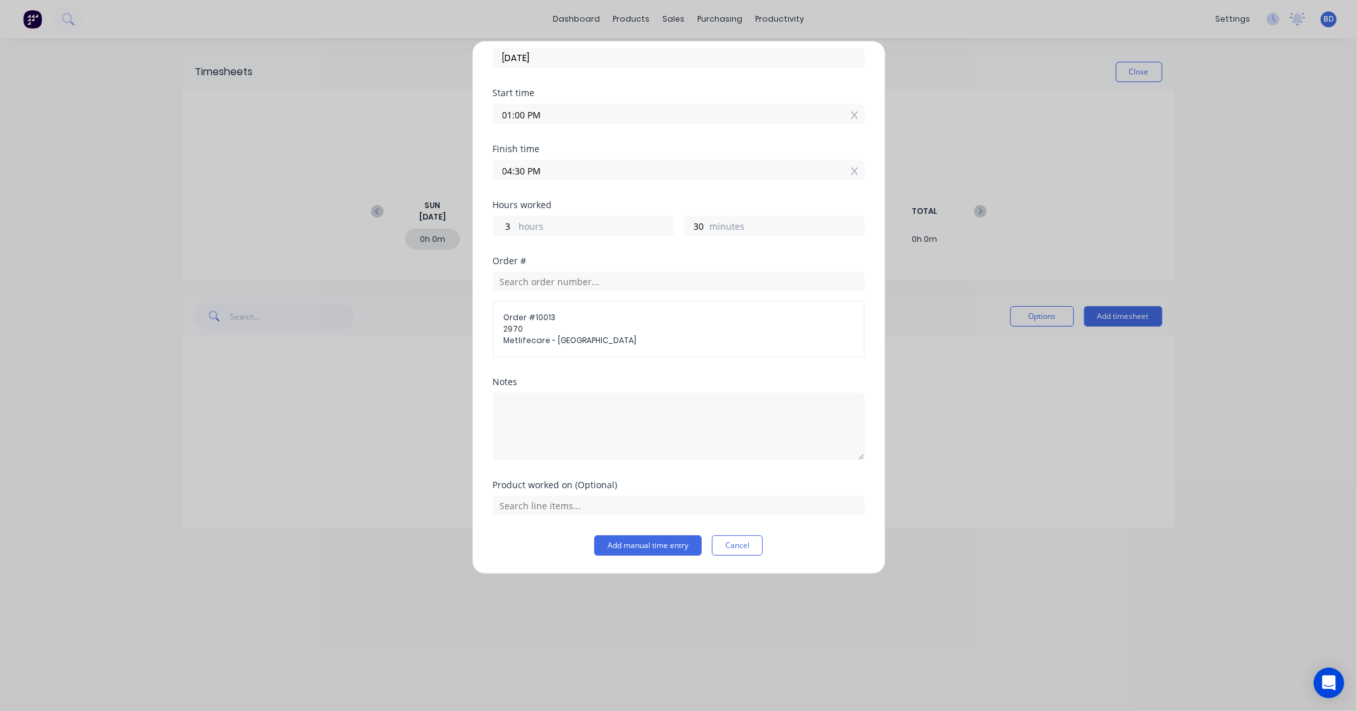
click at [599, 492] on div at bounding box center [679, 503] width 372 height 22
click at [595, 506] on input "text" at bounding box center [679, 505] width 372 height 19
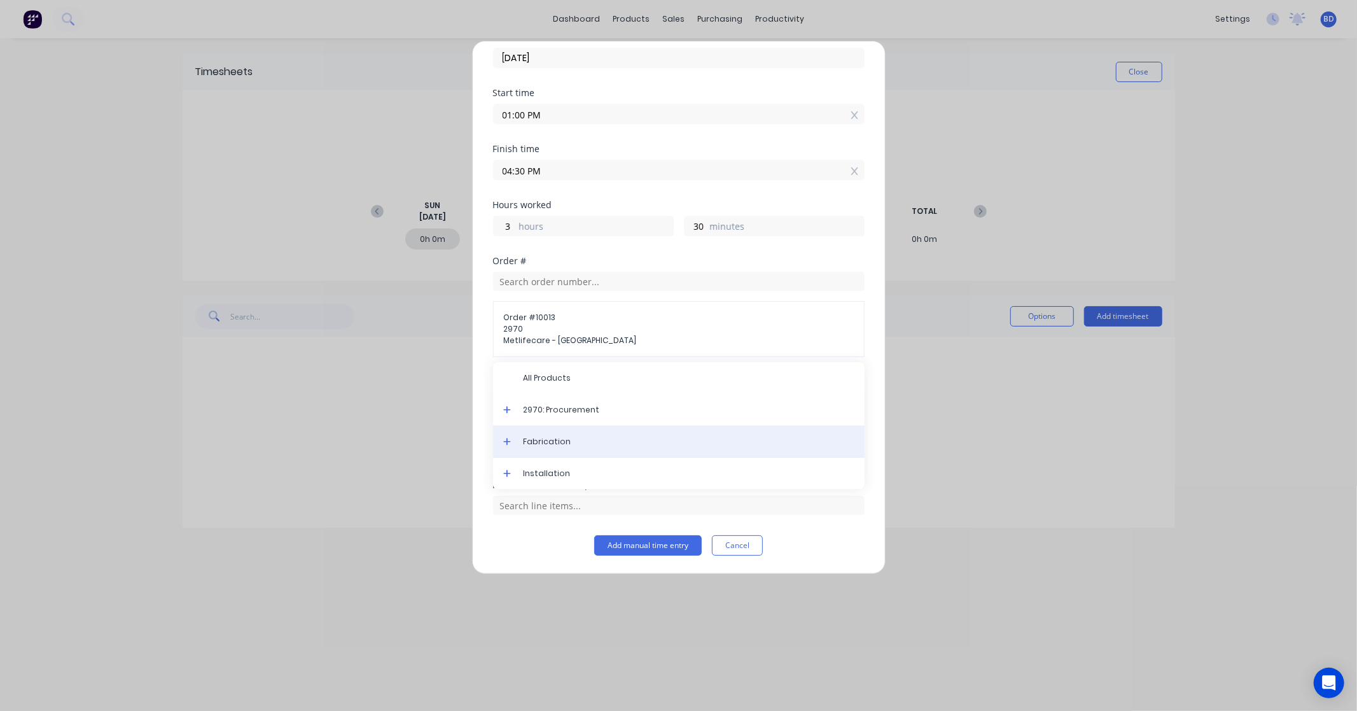
click at [576, 442] on span "Fabrication" at bounding box center [689, 441] width 331 height 11
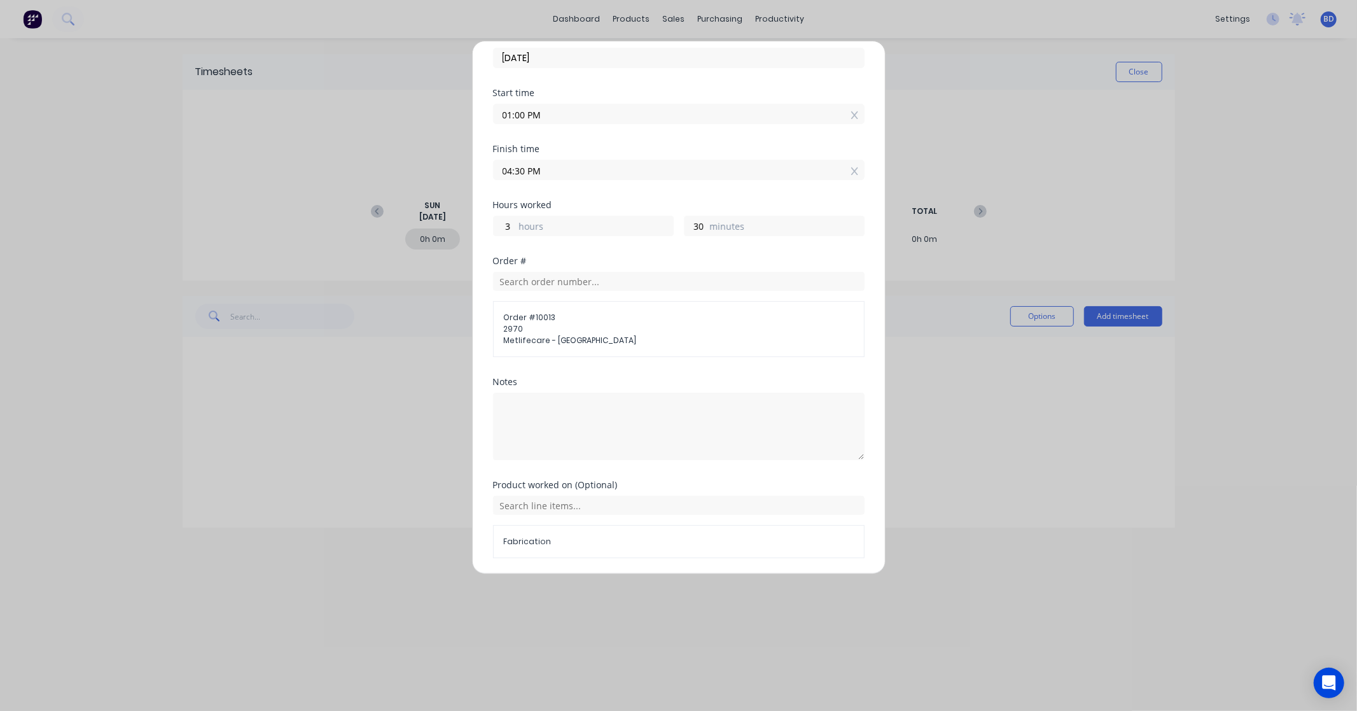
scroll to position [106, 0]
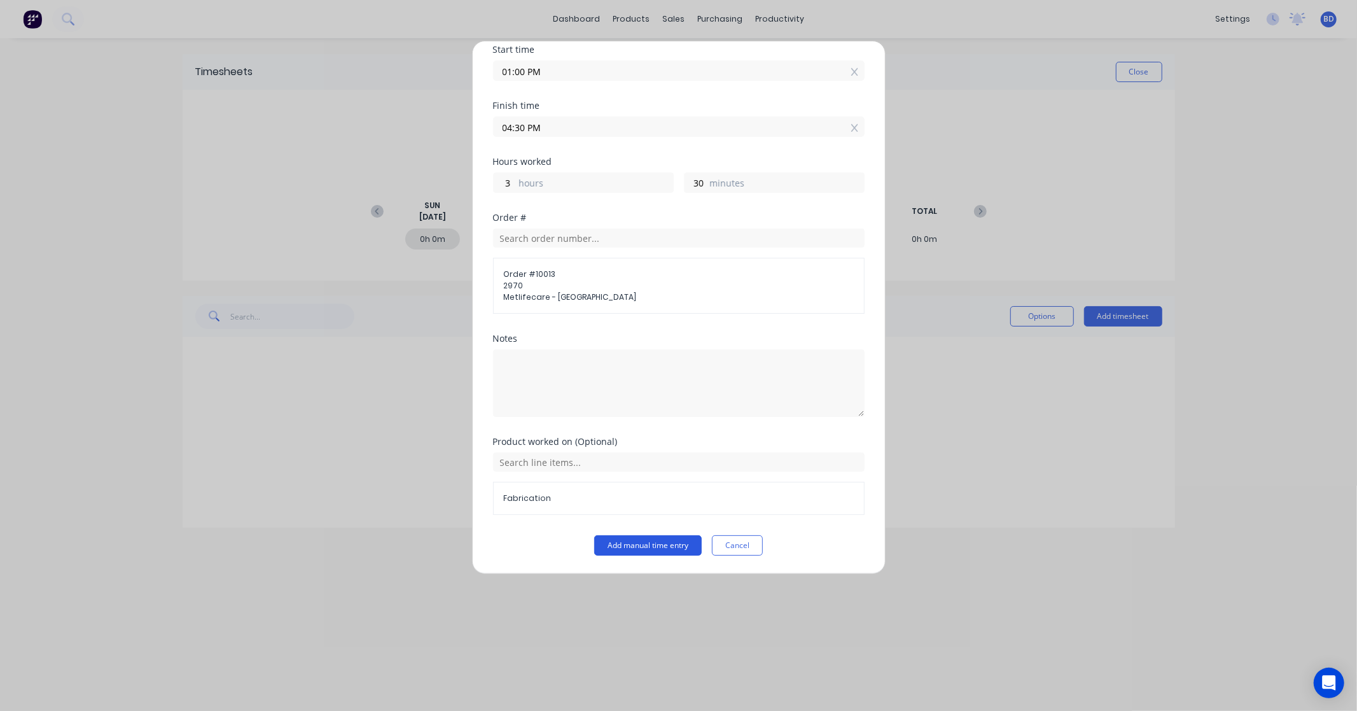
click at [615, 545] on button "Add manual time entry" at bounding box center [648, 545] width 108 height 20
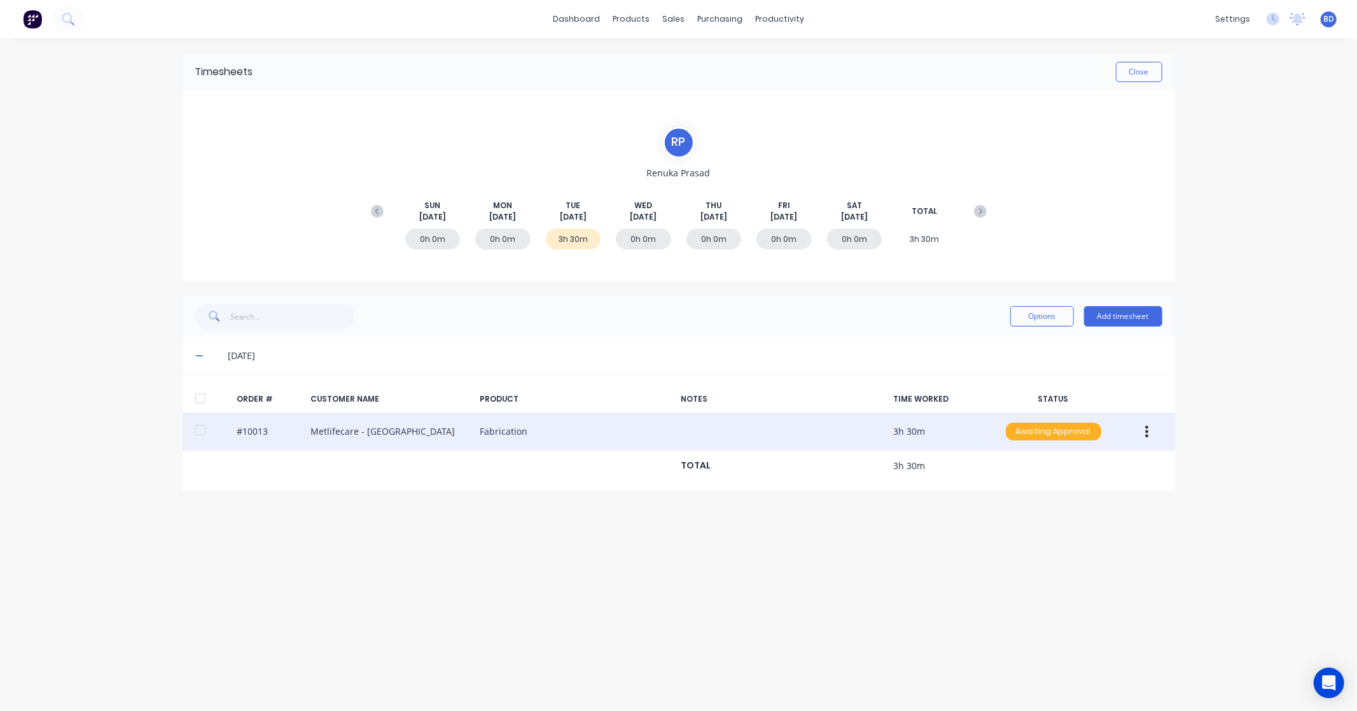
click at [1069, 435] on div "Awaiting Approval" at bounding box center [1053, 431] width 95 height 18
click at [1050, 495] on div "Approved" at bounding box center [1025, 496] width 104 height 18
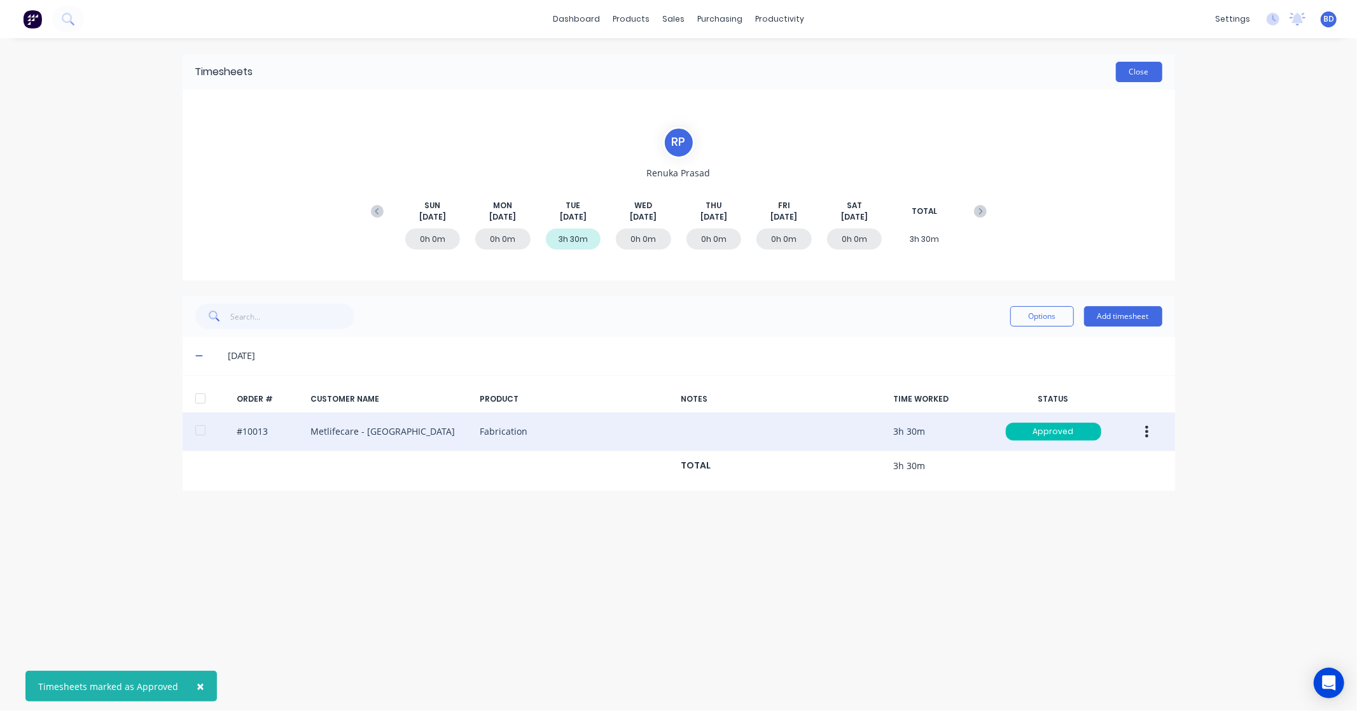
click at [1137, 76] on button "Close" at bounding box center [1139, 72] width 46 height 20
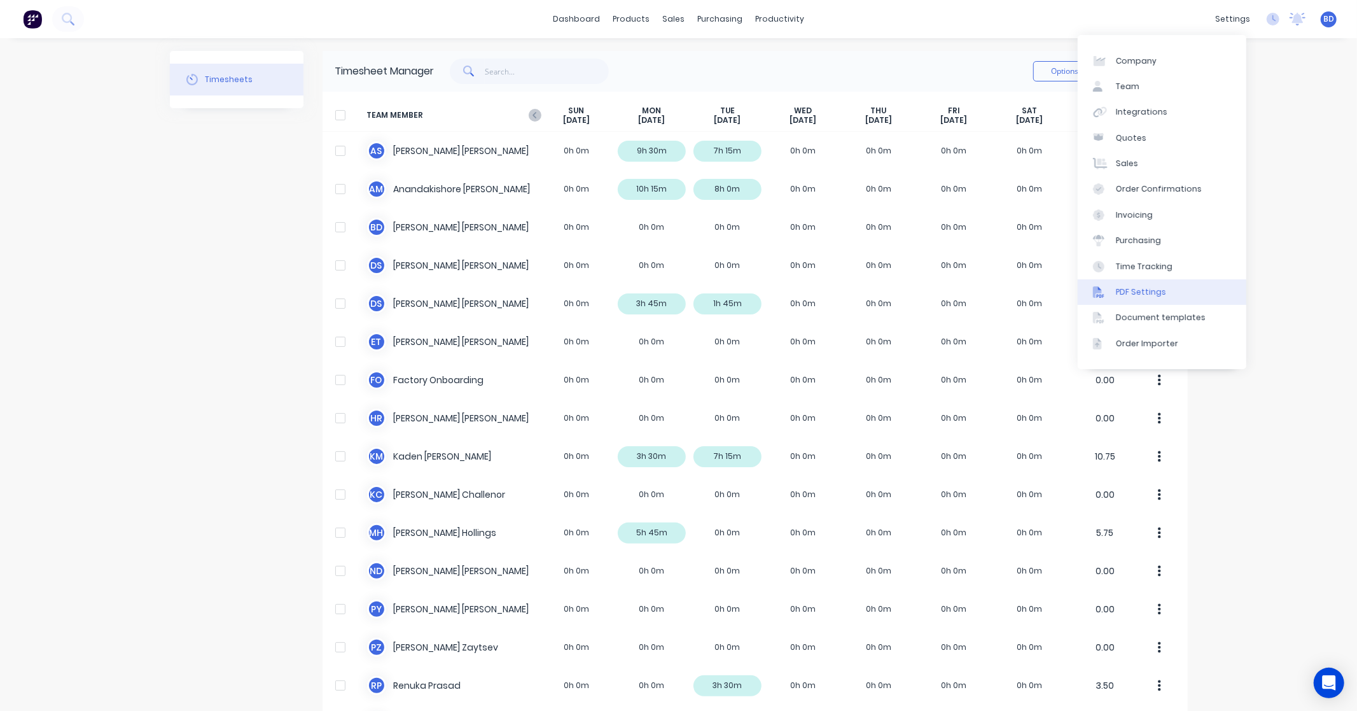
click at [1152, 288] on div "PDF Settings" at bounding box center [1141, 291] width 50 height 11
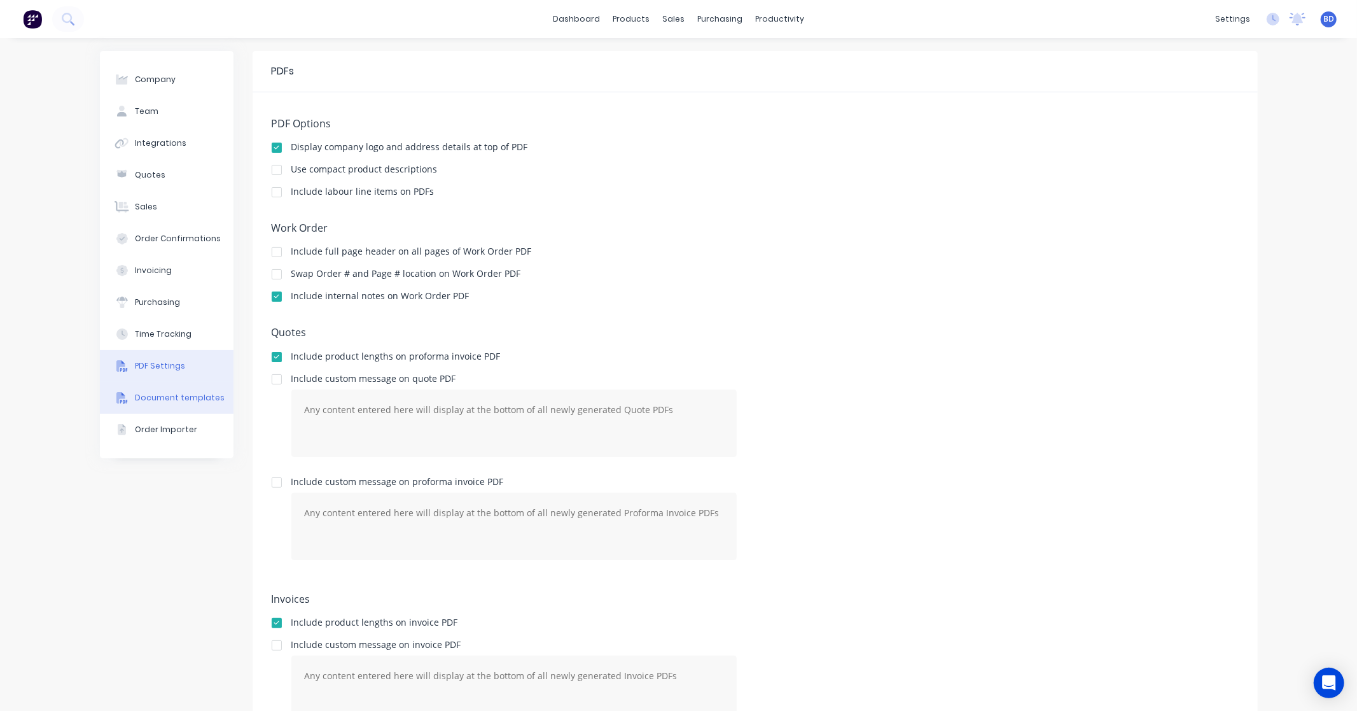
click at [176, 397] on div "Document templates" at bounding box center [180, 397] width 90 height 11
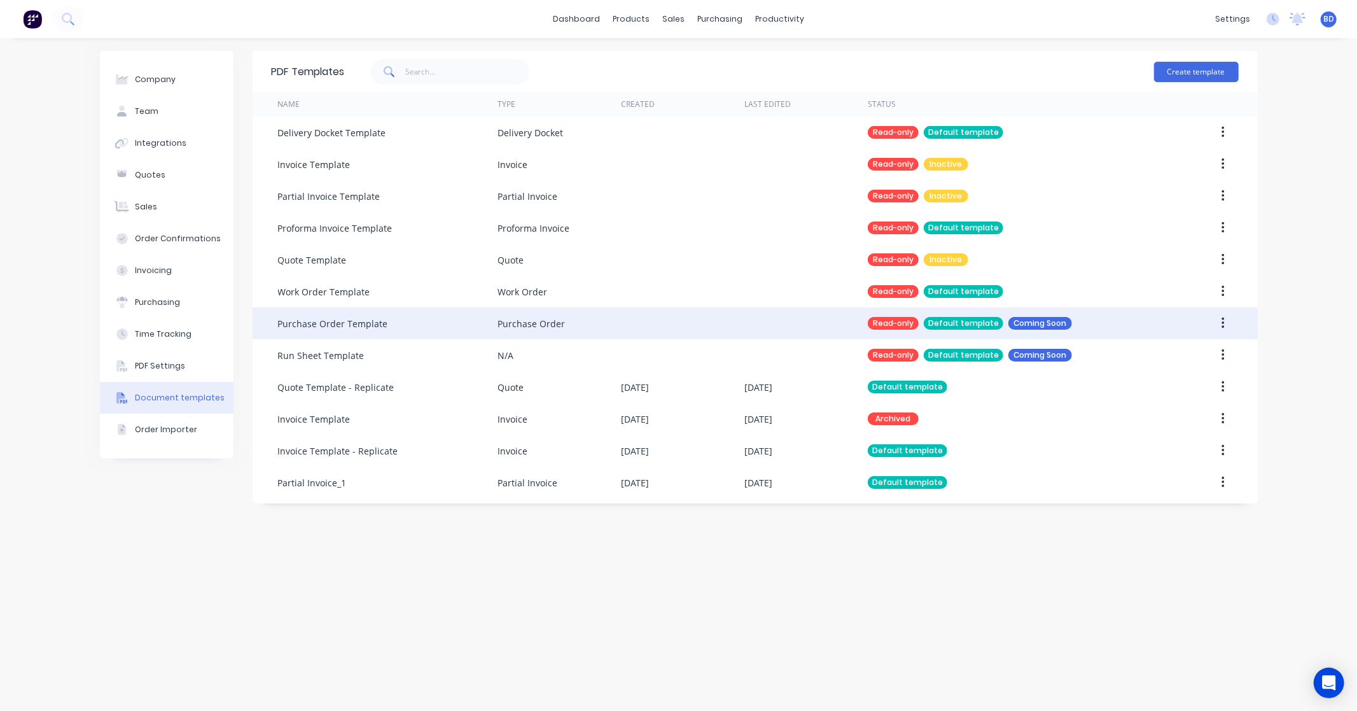
click at [947, 327] on div "Default template" at bounding box center [964, 323] width 80 height 13
click at [1226, 323] on button "button" at bounding box center [1223, 323] width 30 height 23
click at [1223, 323] on icon "button" at bounding box center [1223, 322] width 3 height 11
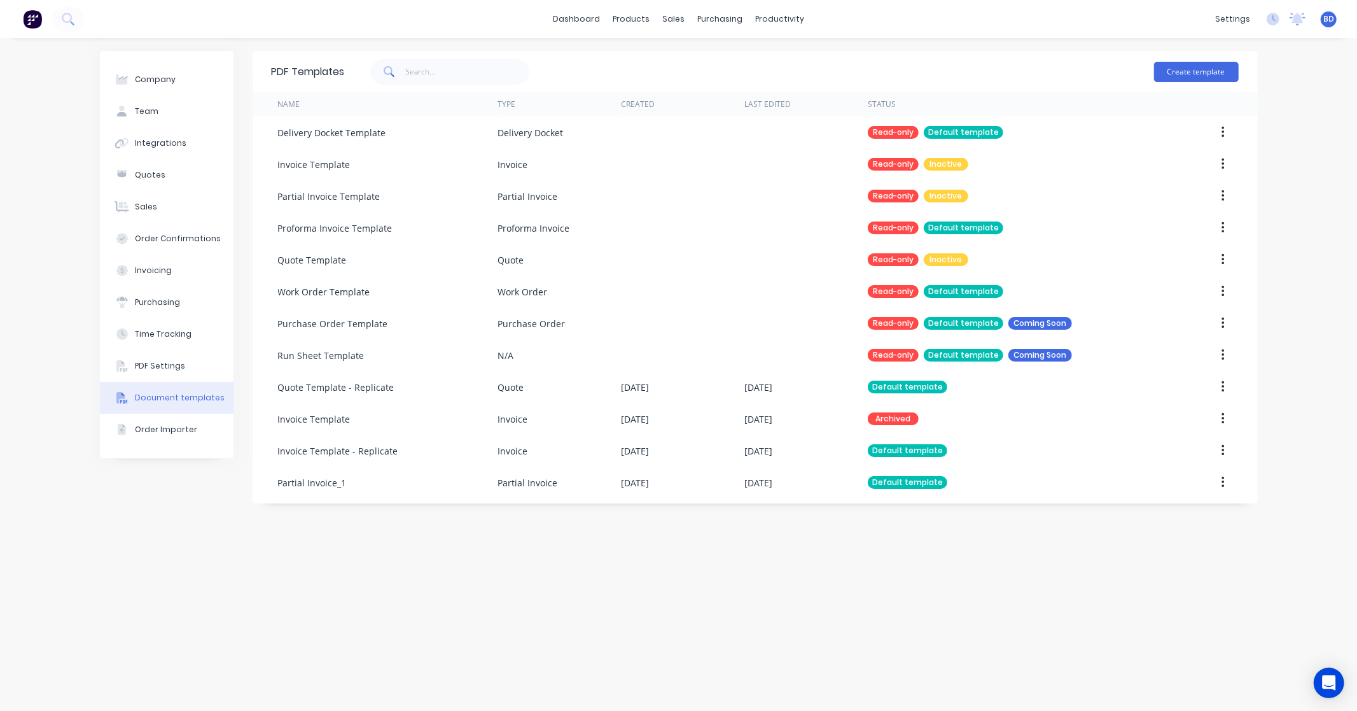
click at [779, 641] on div "PDF Templates Create template Name Type Created Last Edited Status Delivery Doc…" at bounding box center [755, 374] width 1005 height 647
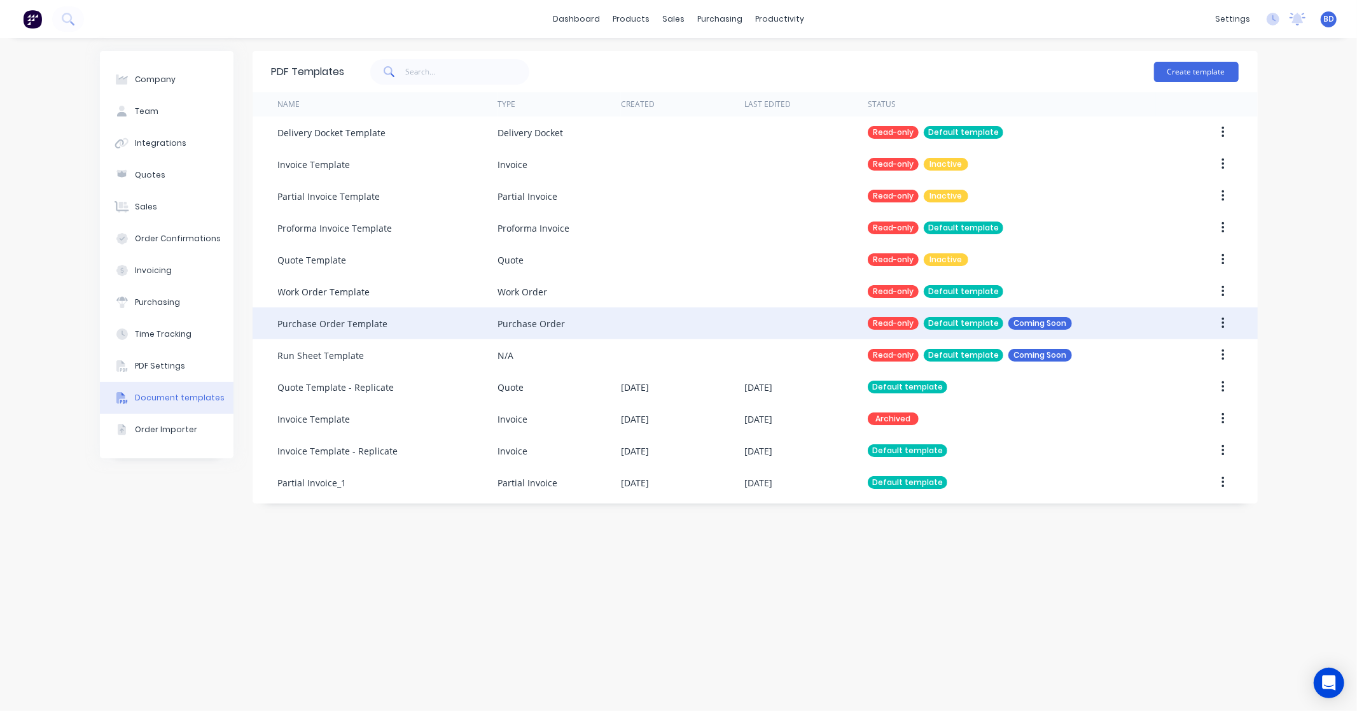
click at [1222, 321] on icon "button" at bounding box center [1222, 323] width 3 height 14
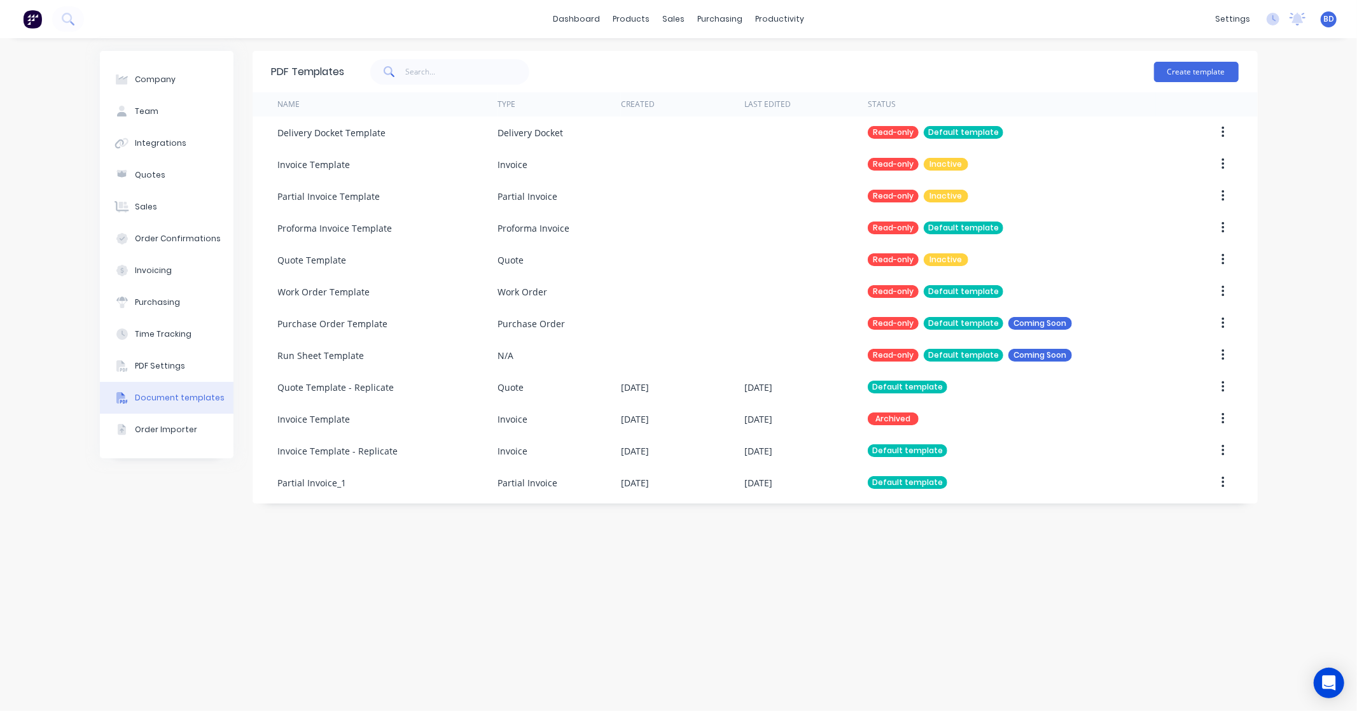
drag, startPoint x: 1222, startPoint y: 321, endPoint x: 700, endPoint y: 612, distance: 597.2
click at [700, 612] on div "PDF Templates Create template Name Type Created Last Edited Status Delivery Doc…" at bounding box center [755, 374] width 1005 height 647
click at [1181, 70] on button "Create template" at bounding box center [1196, 72] width 85 height 20
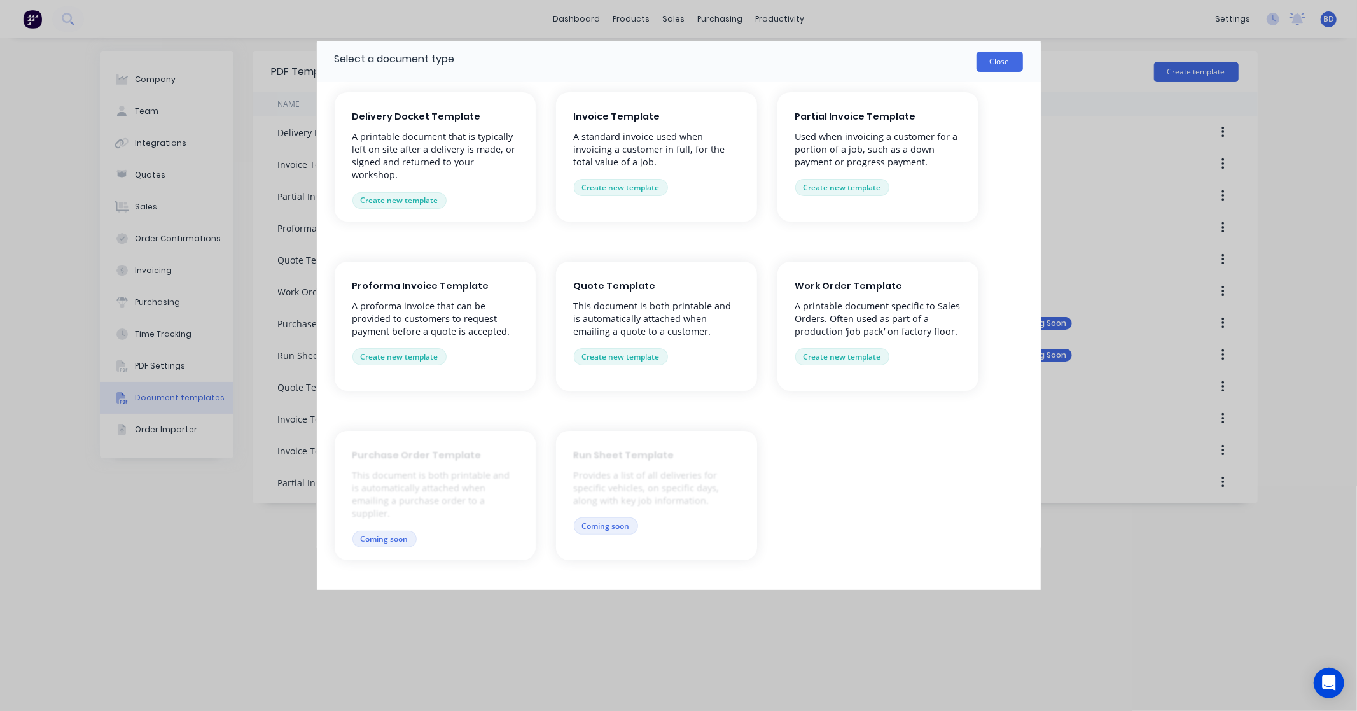
click at [994, 60] on button "Close" at bounding box center [1000, 62] width 46 height 20
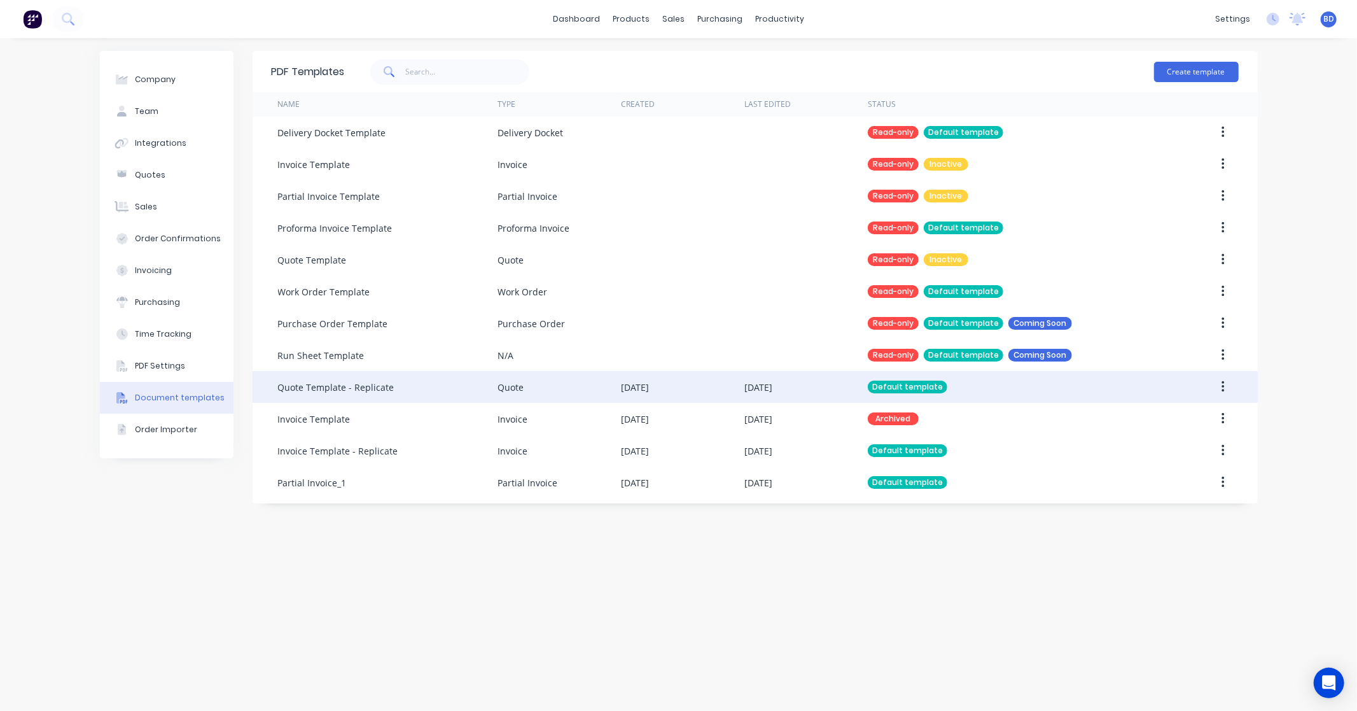
click at [893, 392] on div "Default template" at bounding box center [908, 386] width 80 height 13
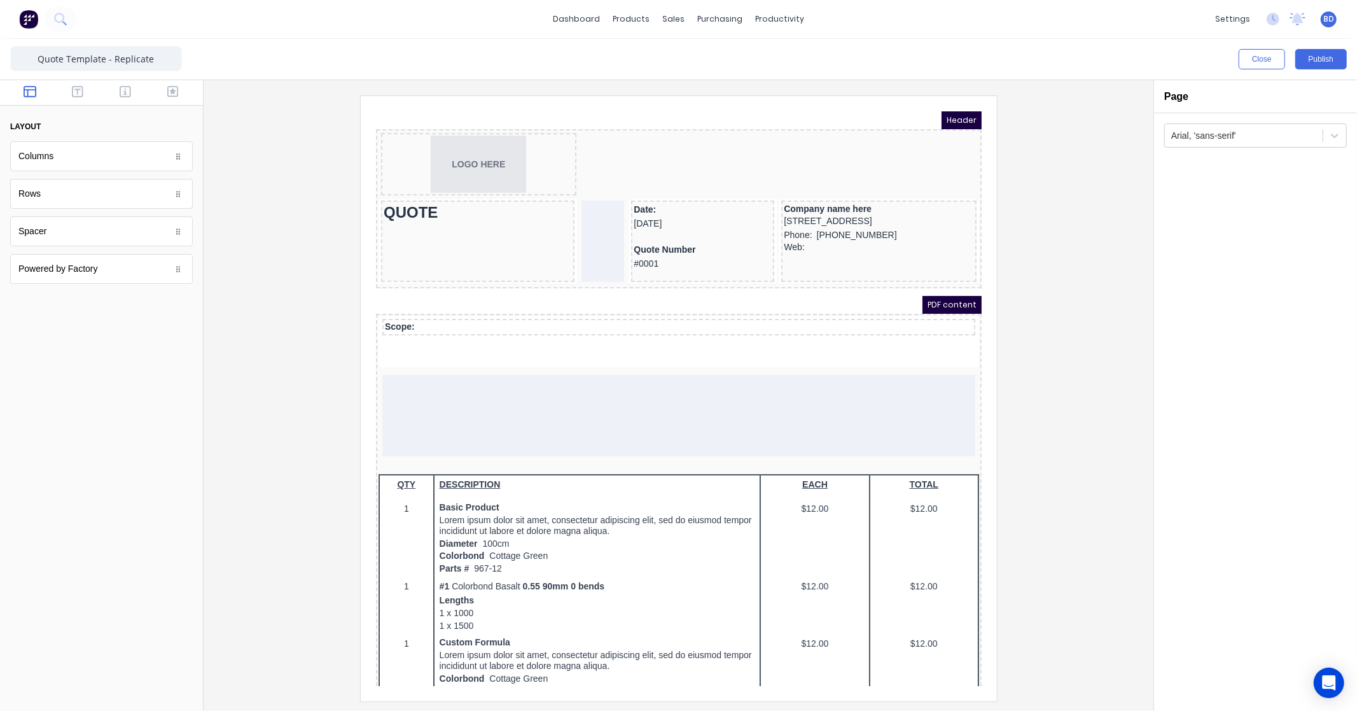
drag, startPoint x: 959, startPoint y: 212, endPoint x: 1417, endPoint y: 237, distance: 458.1
click at [699, 57] on div "Sales Orders" at bounding box center [721, 60] width 52 height 11
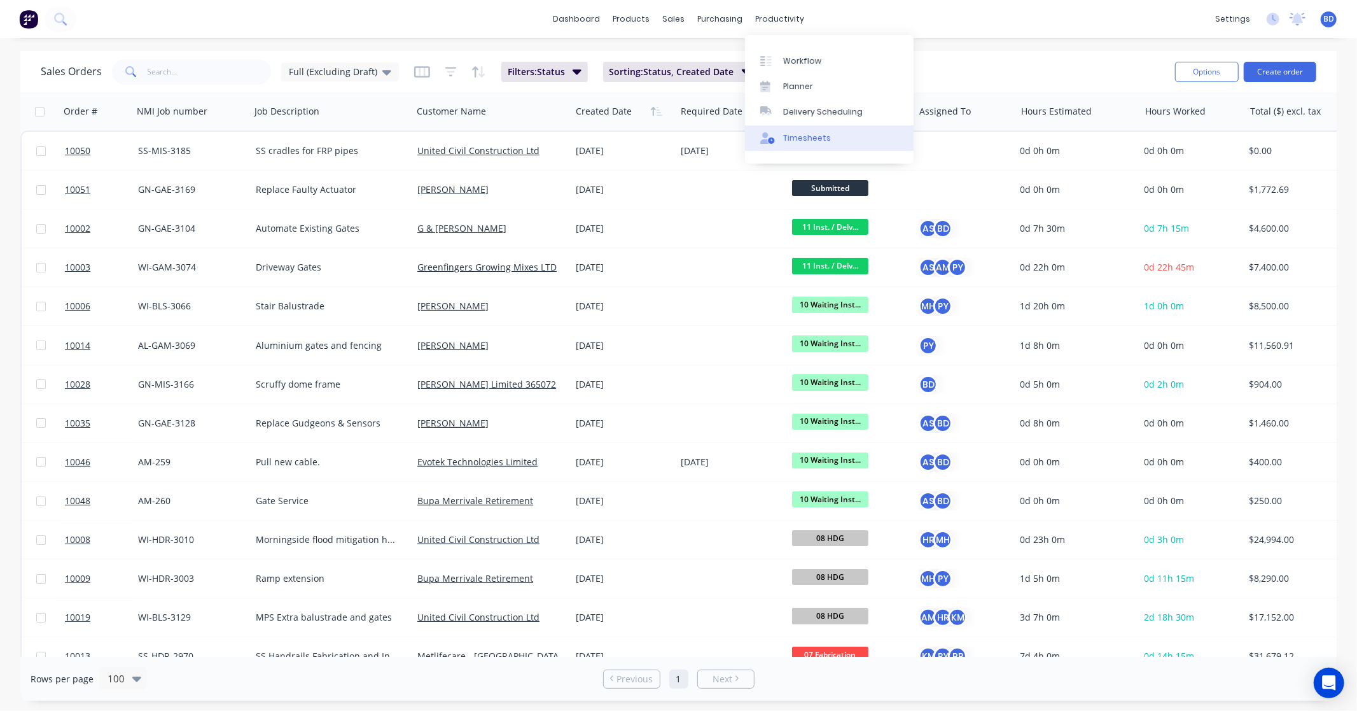
click at [815, 142] on div "Timesheets" at bounding box center [807, 137] width 48 height 11
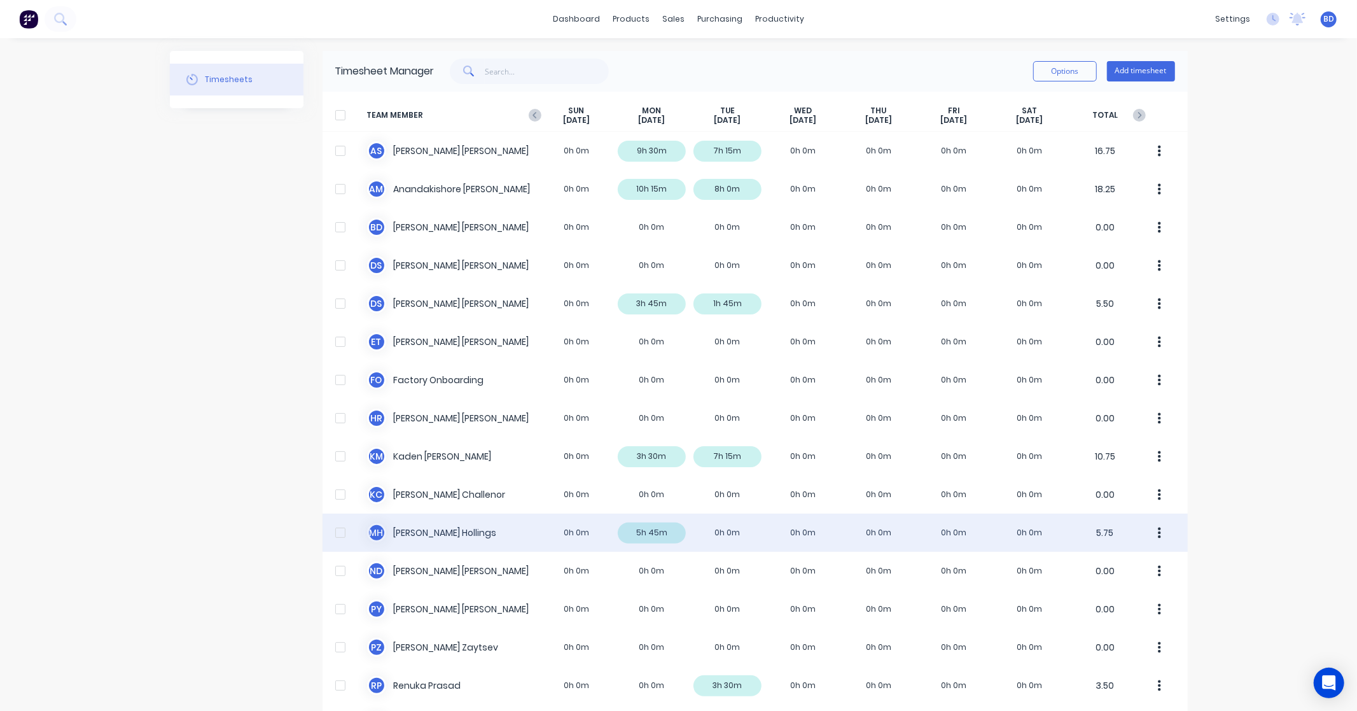
click at [449, 525] on div "M H [PERSON_NAME] 0h 0m 5h 45m 0h 0m 0h 0m 0h 0m 0h 0m 0h 0m 5.75" at bounding box center [755, 532] width 865 height 38
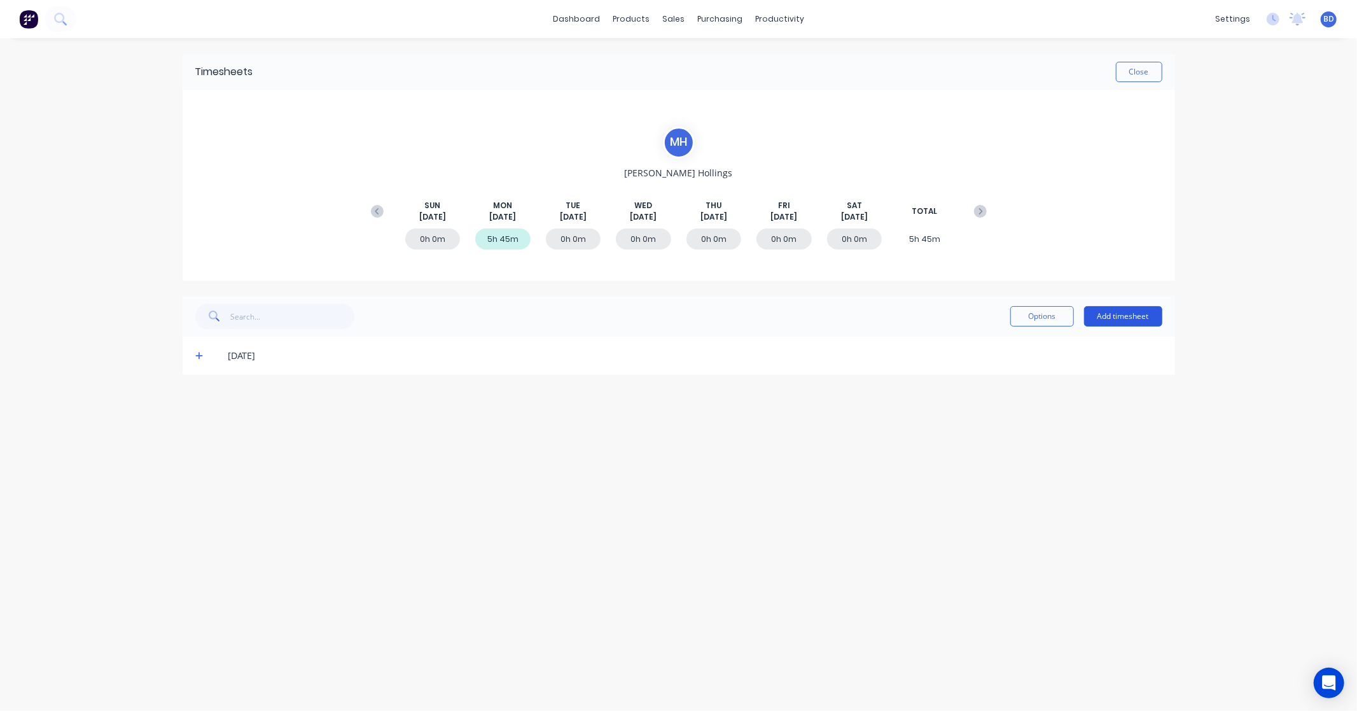
click at [1126, 315] on button "Add timesheet" at bounding box center [1123, 316] width 78 height 20
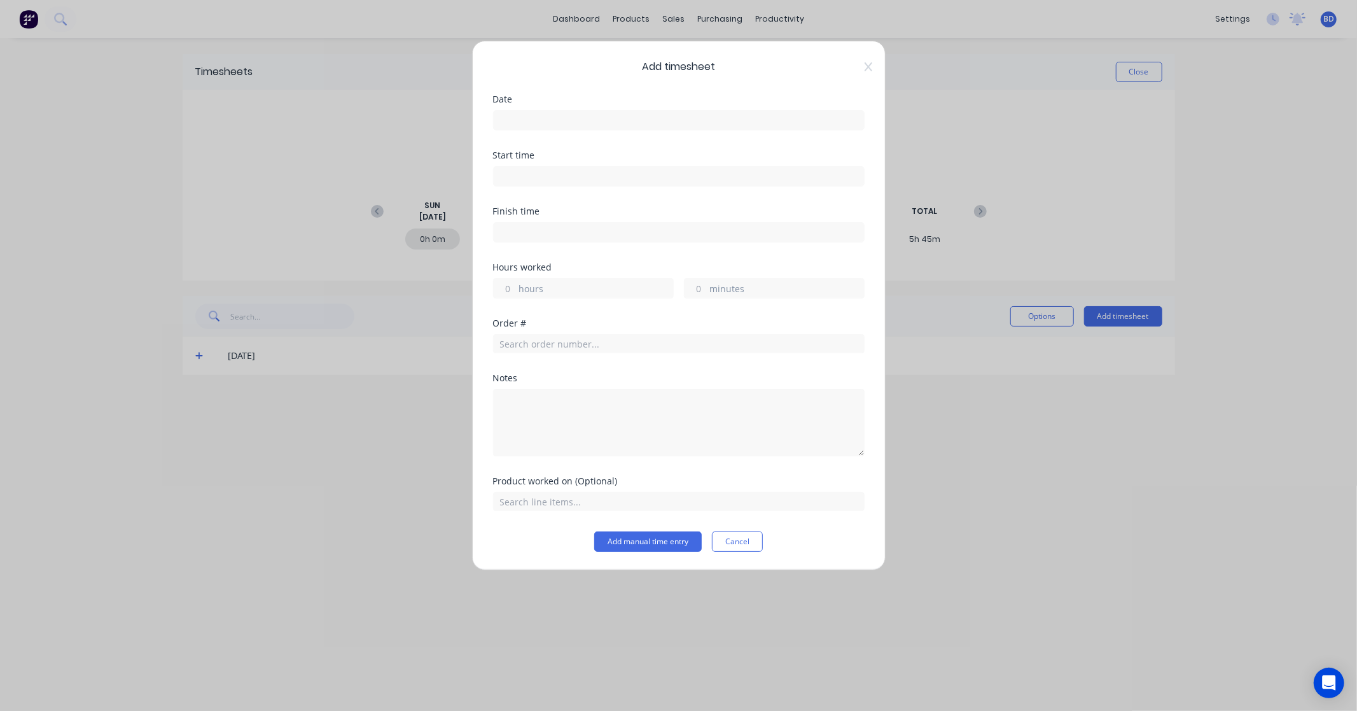
click at [555, 121] on input at bounding box center [679, 120] width 370 height 19
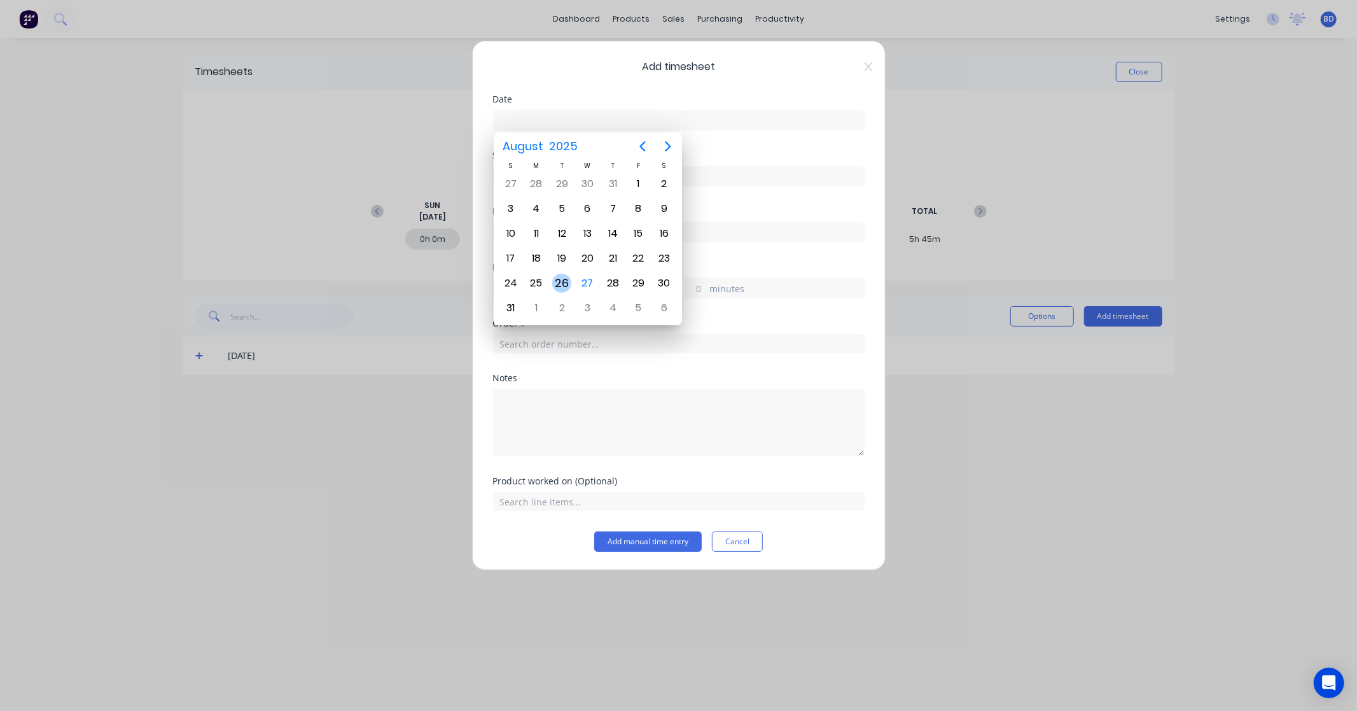
click at [561, 280] on div "26" at bounding box center [561, 283] width 19 height 19
type input "[DATE]"
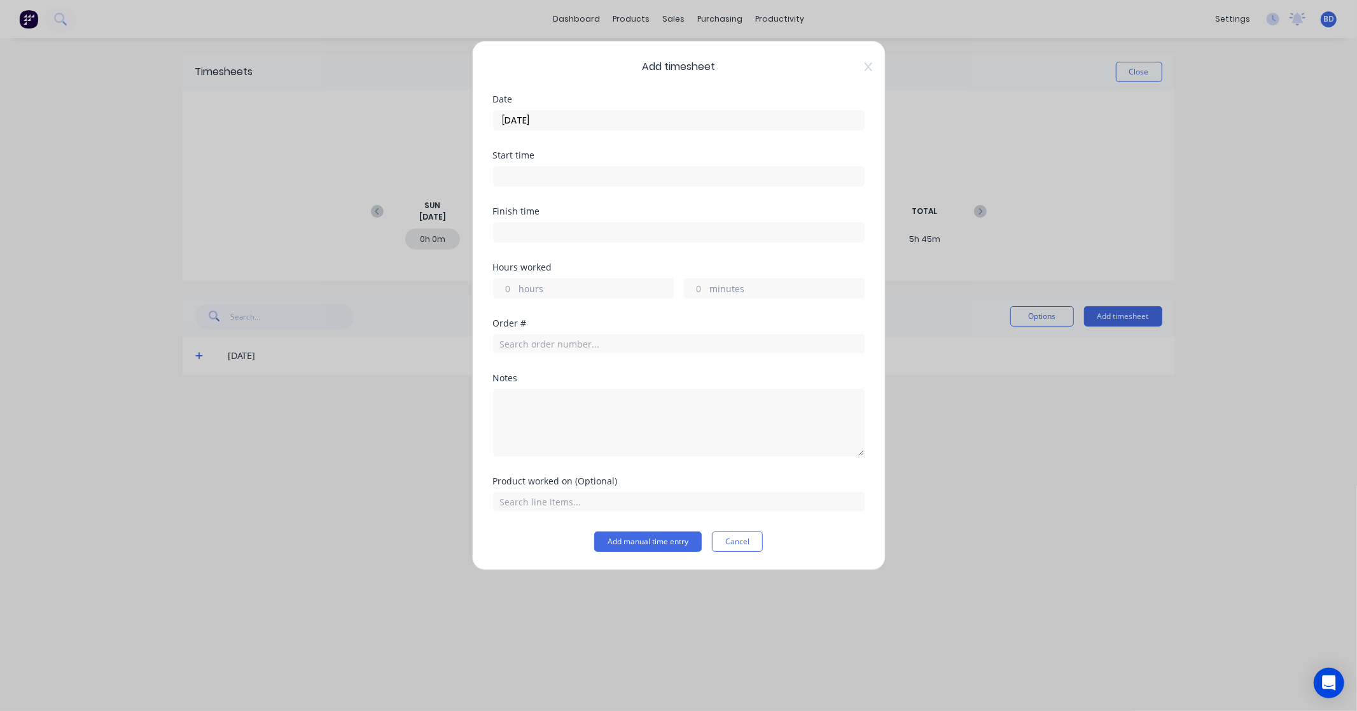
click at [524, 173] on input at bounding box center [679, 176] width 370 height 19
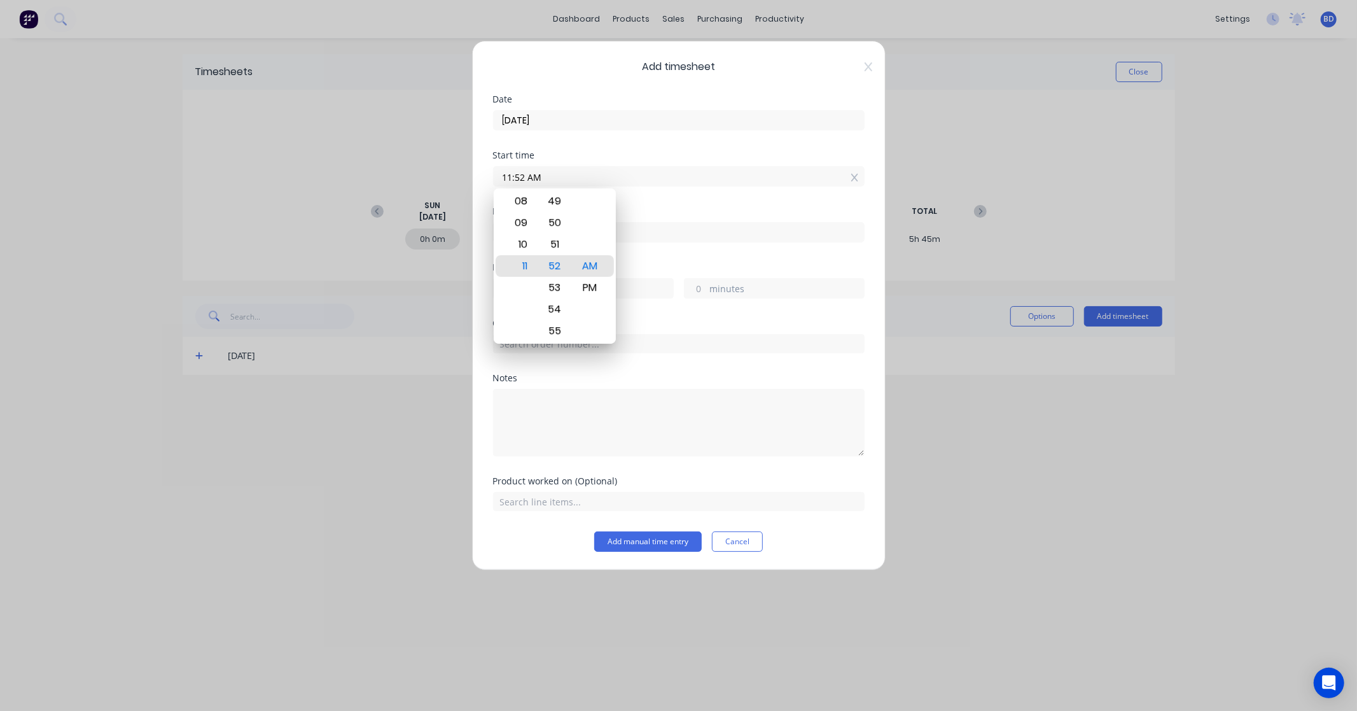
drag, startPoint x: 556, startPoint y: 174, endPoint x: 491, endPoint y: 174, distance: 65.5
click at [491, 174] on div "Add timesheet Date [DATE] Start time 11:52 AM Finish time Hours worked hours mi…" at bounding box center [679, 305] width 414 height 529
paste input "8:00"
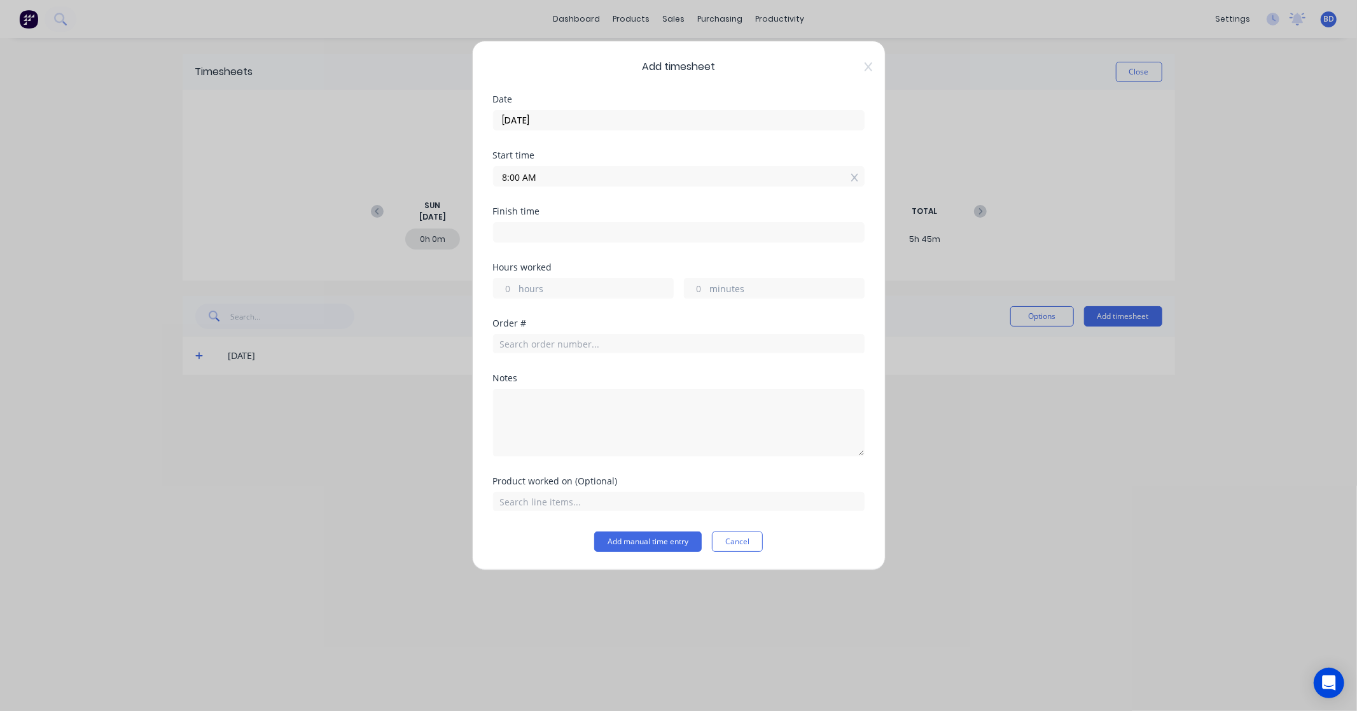
type input "08:00 AM"
click at [547, 233] on input at bounding box center [679, 232] width 370 height 19
type input "11:52 AM"
type input "3"
type input "52"
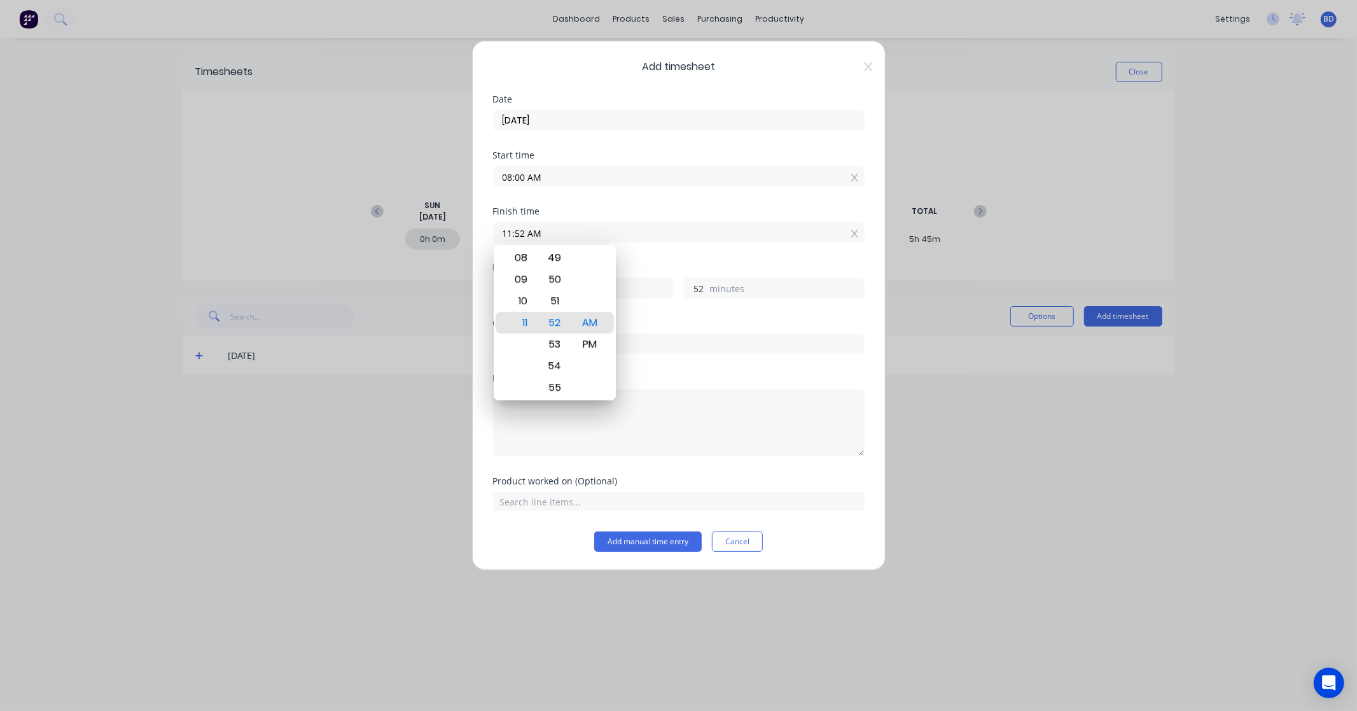
drag, startPoint x: 525, startPoint y: 231, endPoint x: 417, endPoint y: 230, distance: 107.5
click at [417, 230] on div "Add timesheet Date [DATE] Start time 08:00 AM Finish time 11:52 AM Hours worked…" at bounding box center [678, 355] width 1357 height 711
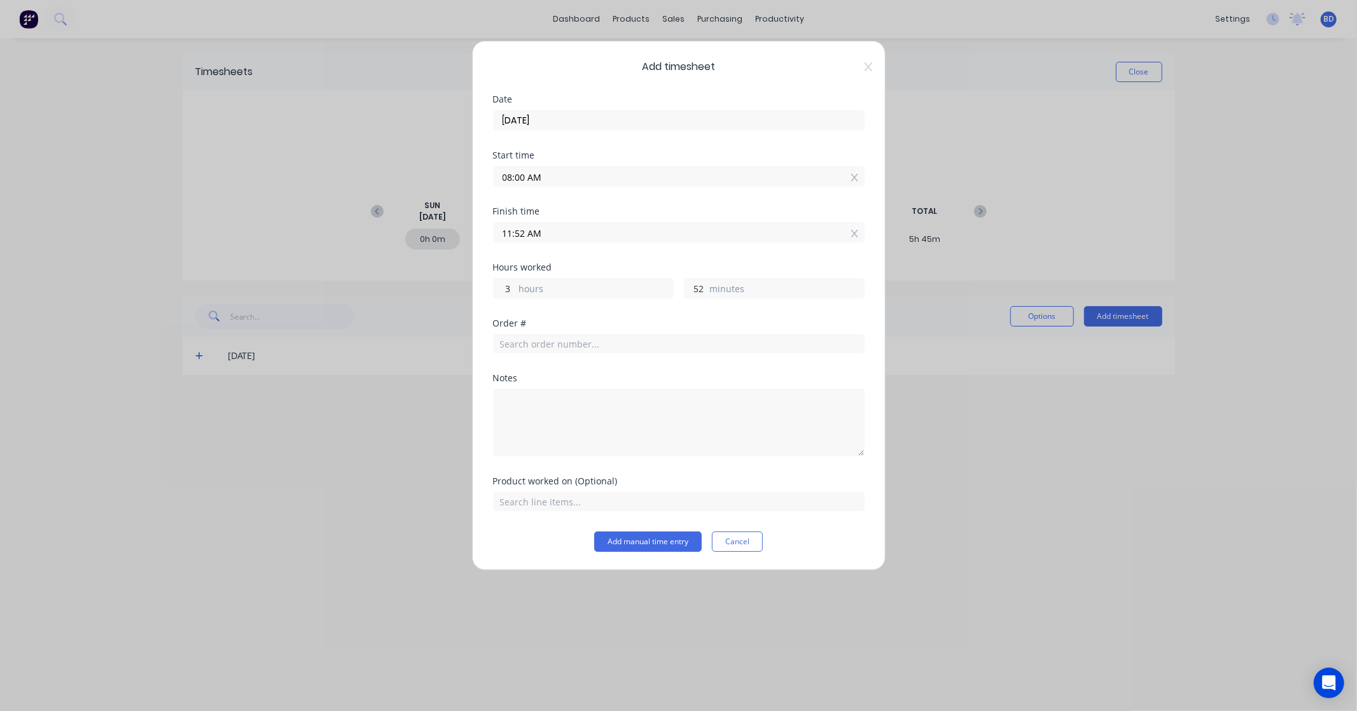
paste input "0:00"
type input "10:00 AM"
type input "2"
type input "0"
click at [619, 270] on div "Hours worked" at bounding box center [679, 267] width 372 height 9
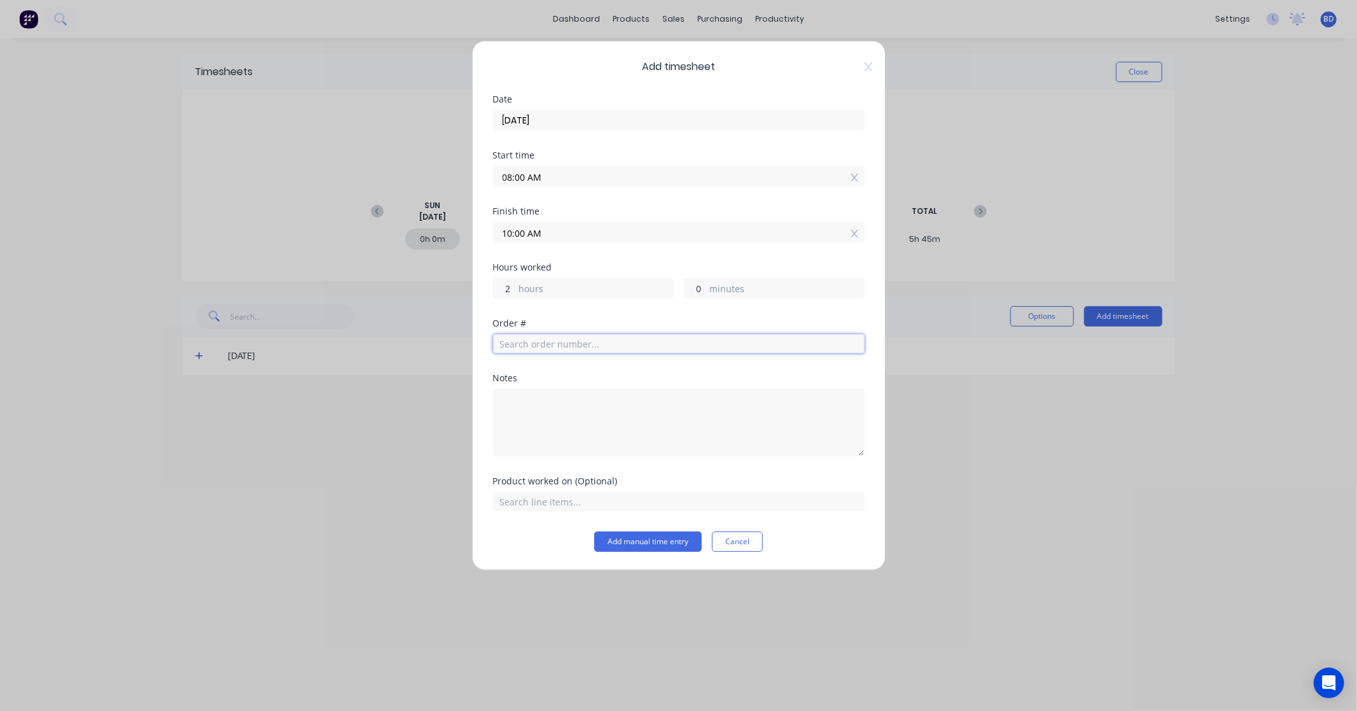
click at [628, 340] on input "text" at bounding box center [679, 343] width 372 height 19
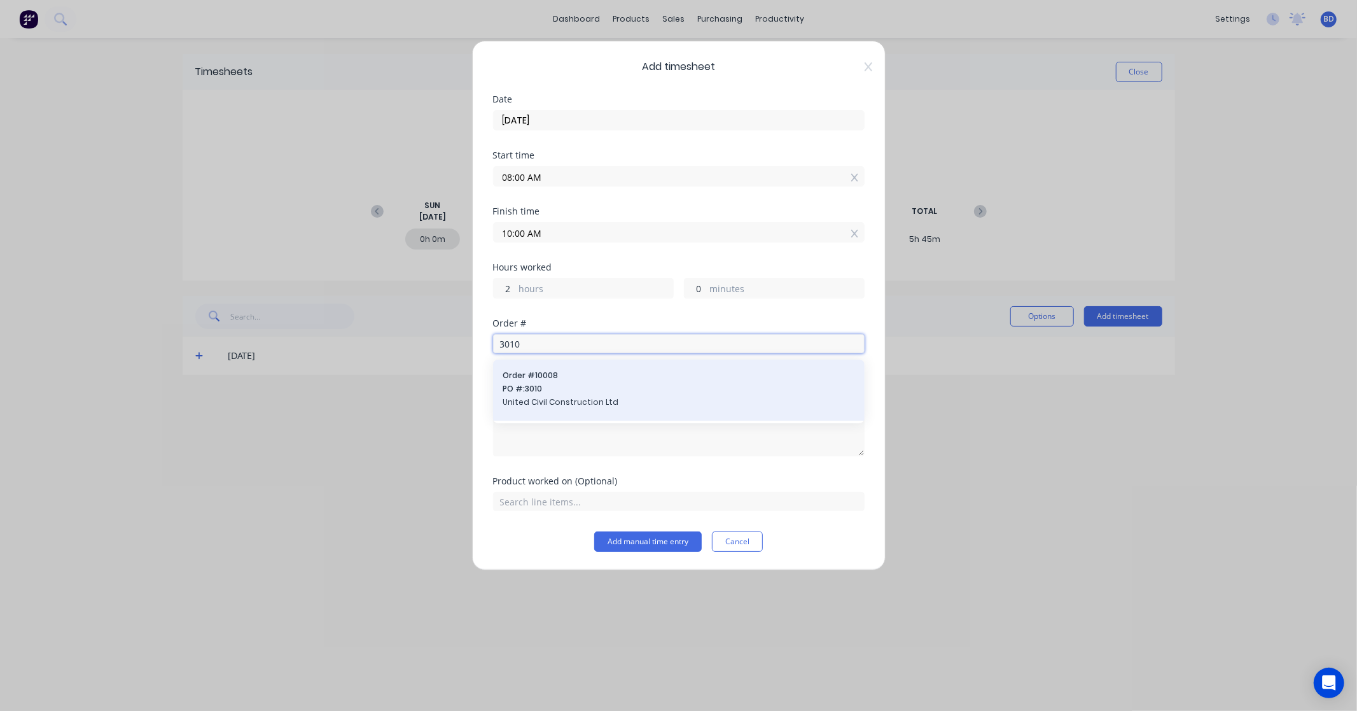
type input "3010"
click at [600, 408] on span "United Civil Construction Ltd" at bounding box center [678, 401] width 351 height 11
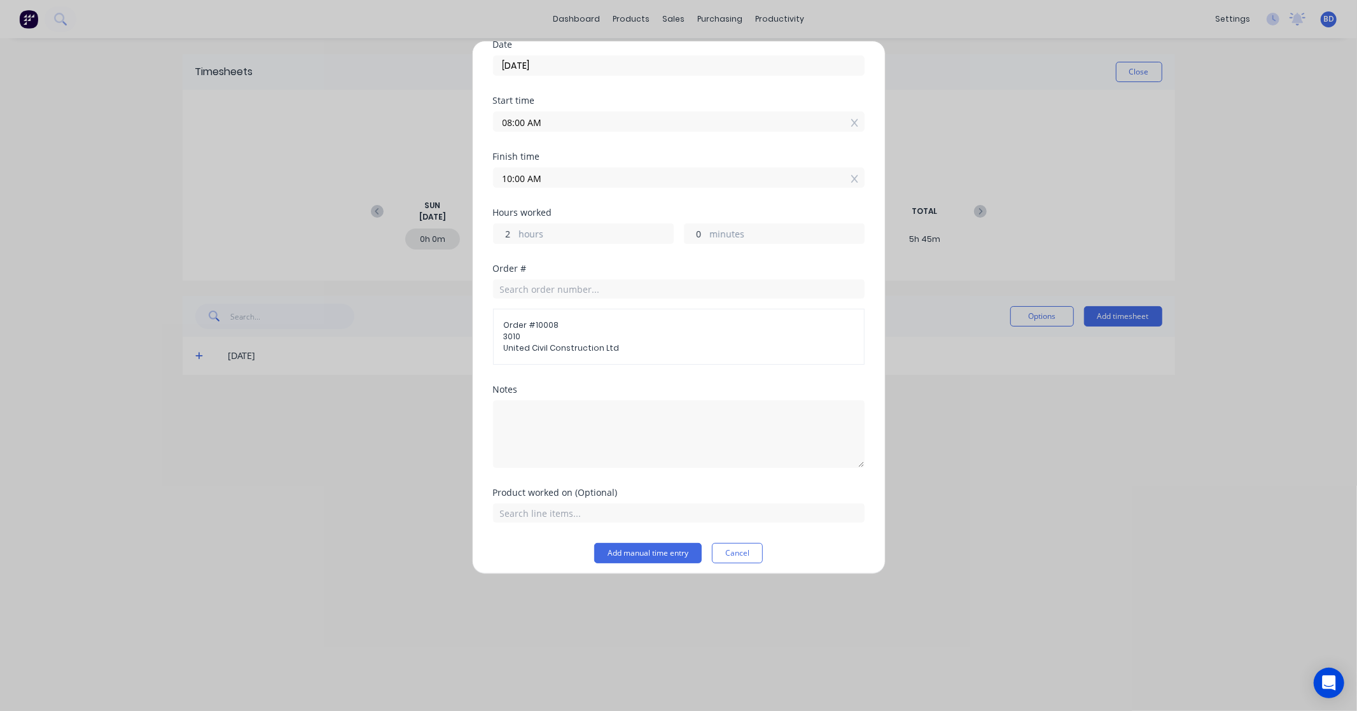
scroll to position [62, 0]
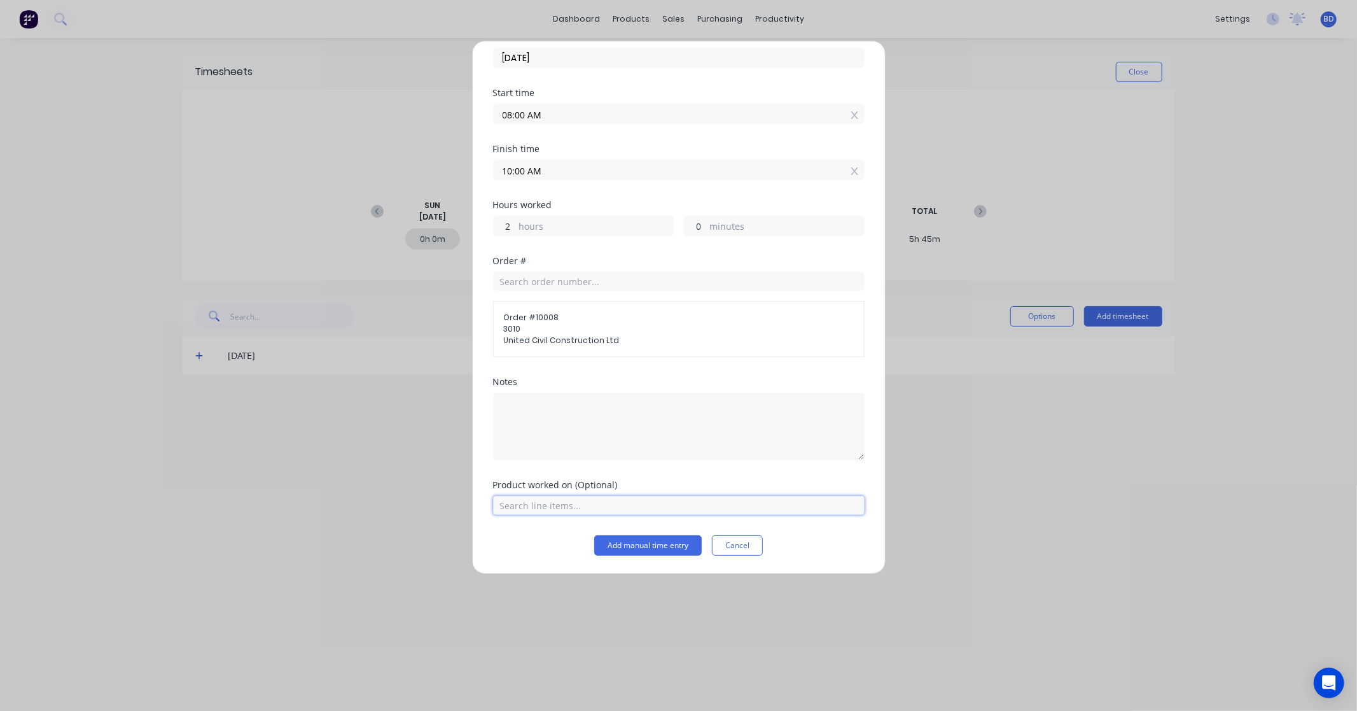
click at [601, 510] on input "text" at bounding box center [679, 505] width 372 height 19
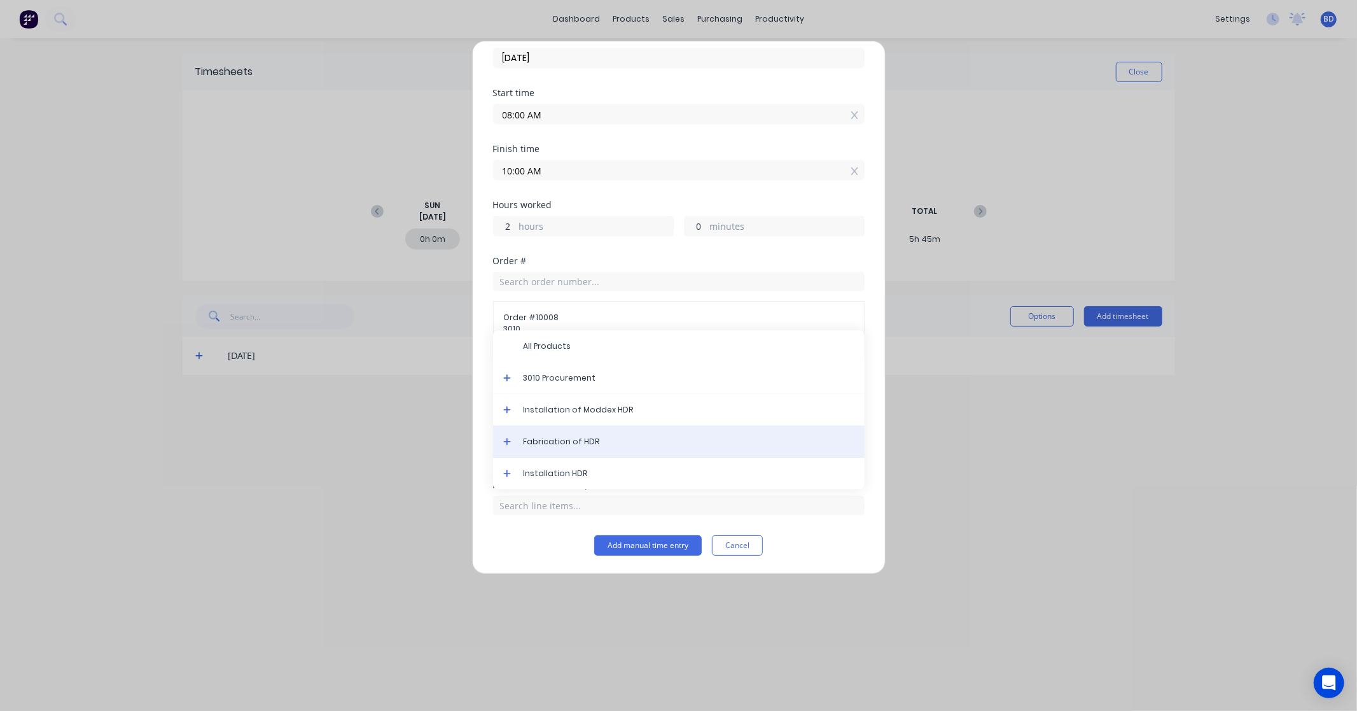
click at [601, 446] on span "Fabrication of HDR" at bounding box center [689, 441] width 331 height 11
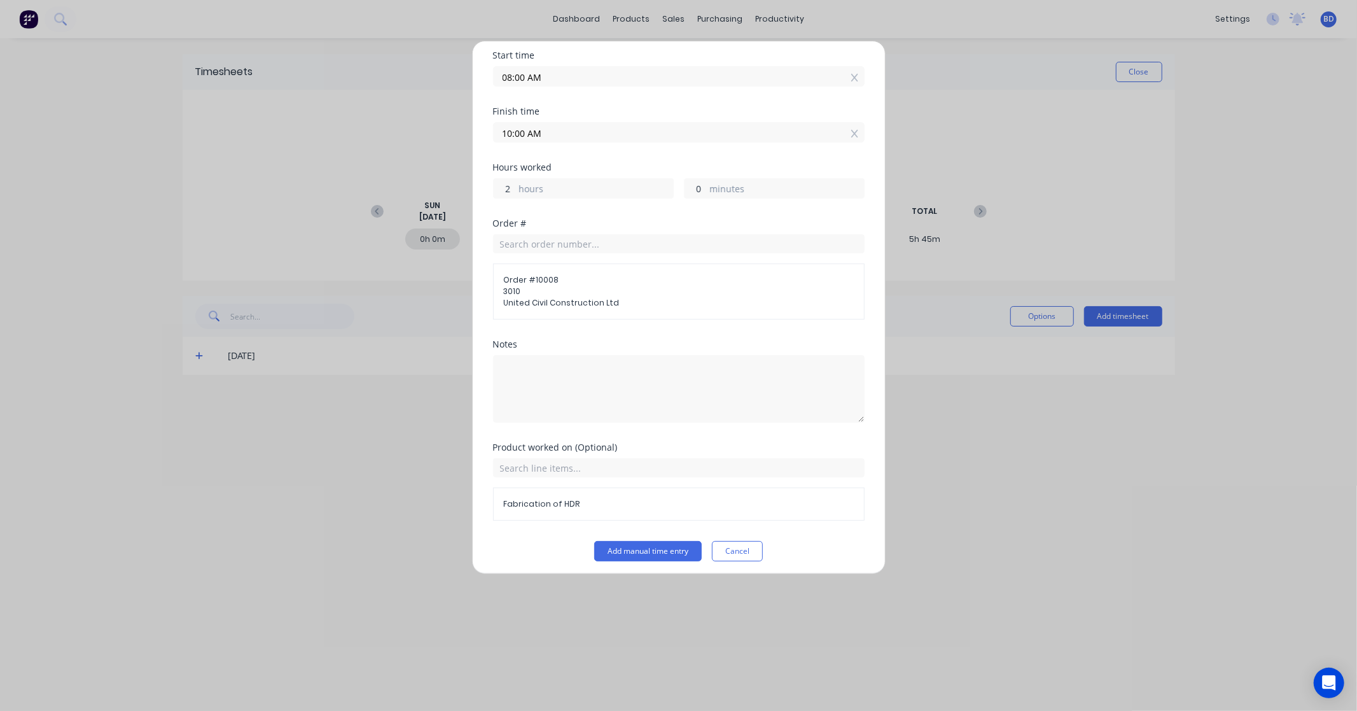
scroll to position [106, 0]
click at [657, 549] on button "Add manual time entry" at bounding box center [648, 545] width 108 height 20
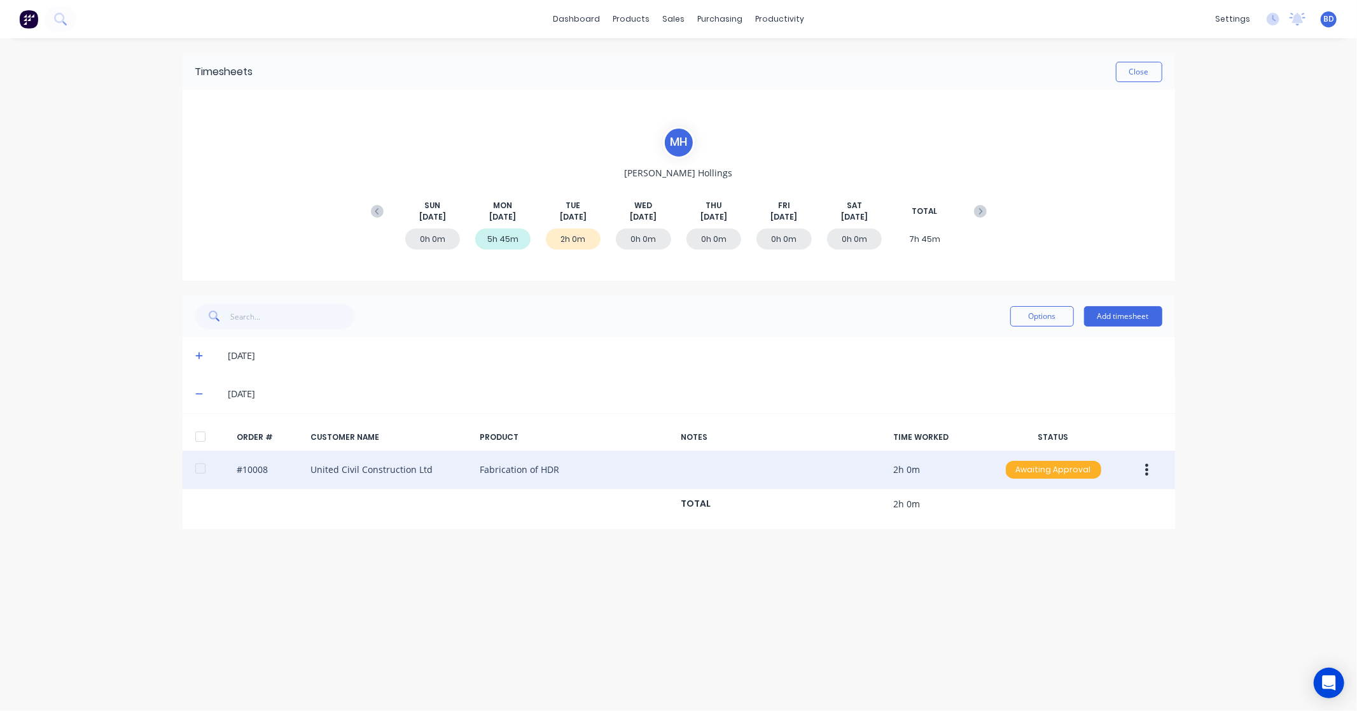
click at [1054, 475] on div "Awaiting Approval" at bounding box center [1053, 470] width 95 height 18
click at [1041, 531] on div "Approved" at bounding box center [1025, 534] width 104 height 18
click at [1113, 316] on button "Add timesheet" at bounding box center [1123, 316] width 78 height 20
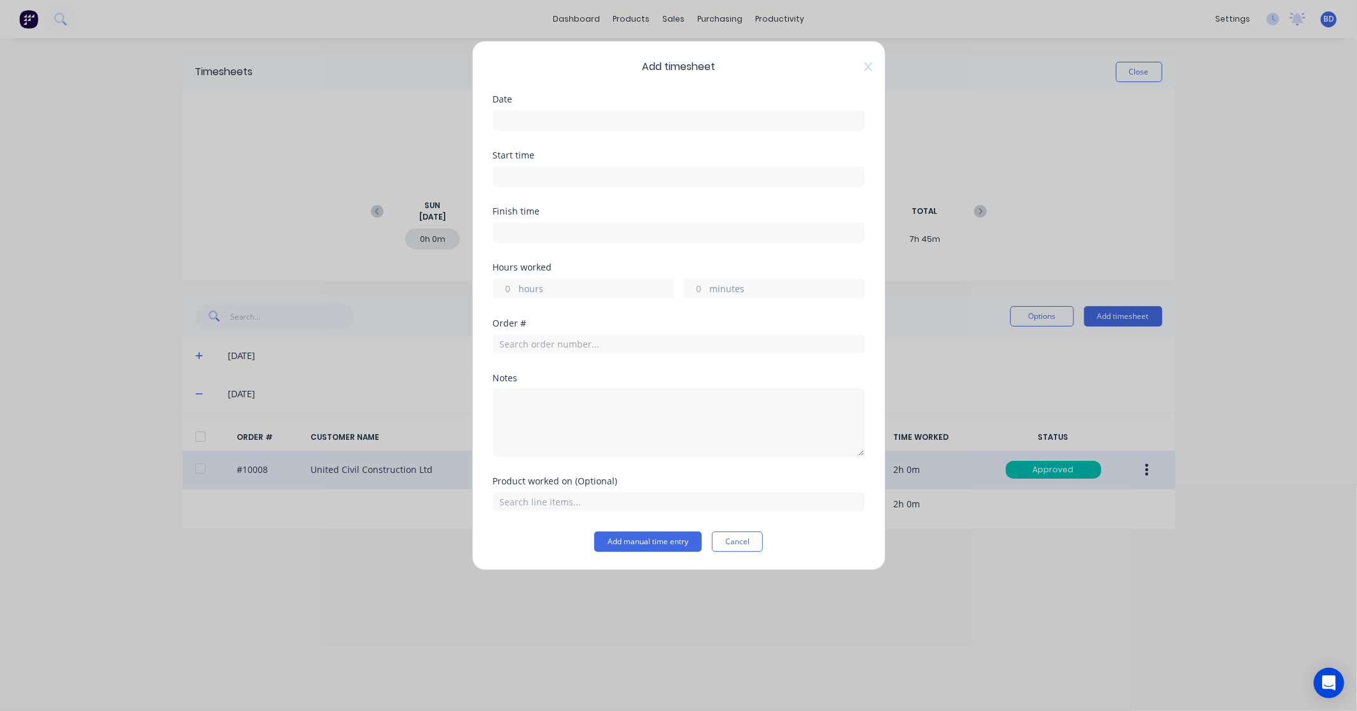
click at [566, 115] on input at bounding box center [679, 120] width 370 height 19
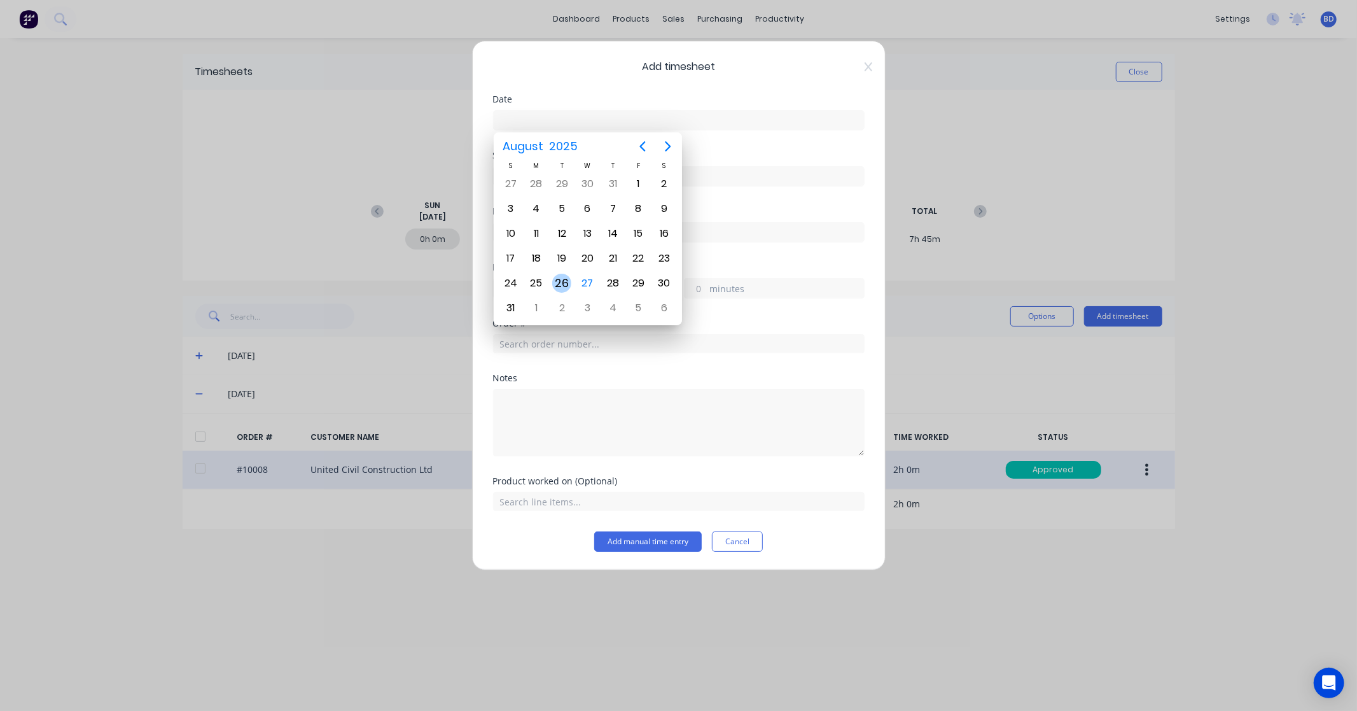
click at [556, 277] on div "26" at bounding box center [561, 283] width 19 height 19
type input "[DATE]"
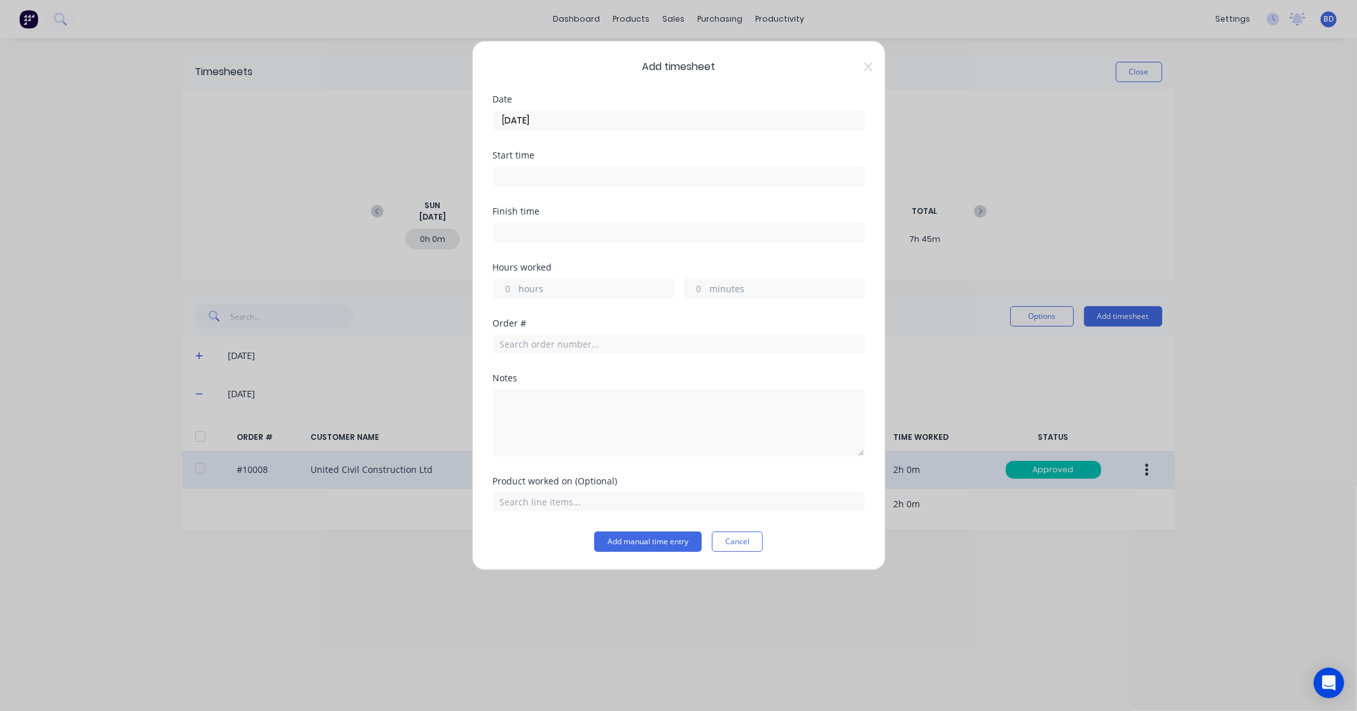
click at [531, 169] on input at bounding box center [679, 176] width 370 height 19
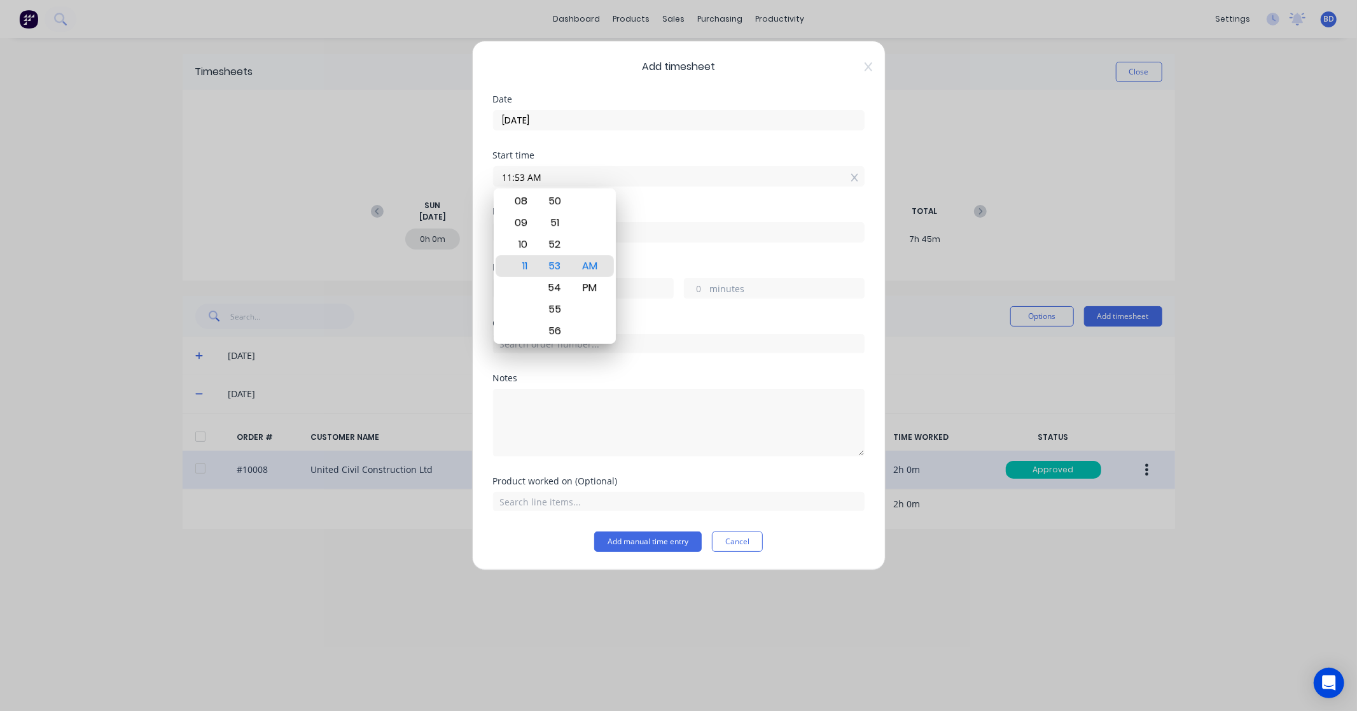
drag, startPoint x: 544, startPoint y: 170, endPoint x: 422, endPoint y: 167, distance: 121.5
click at [422, 167] on div "Add timesheet Date [DATE] Start time 11:53 AM Finish time Hours worked hours mi…" at bounding box center [678, 355] width 1357 height 711
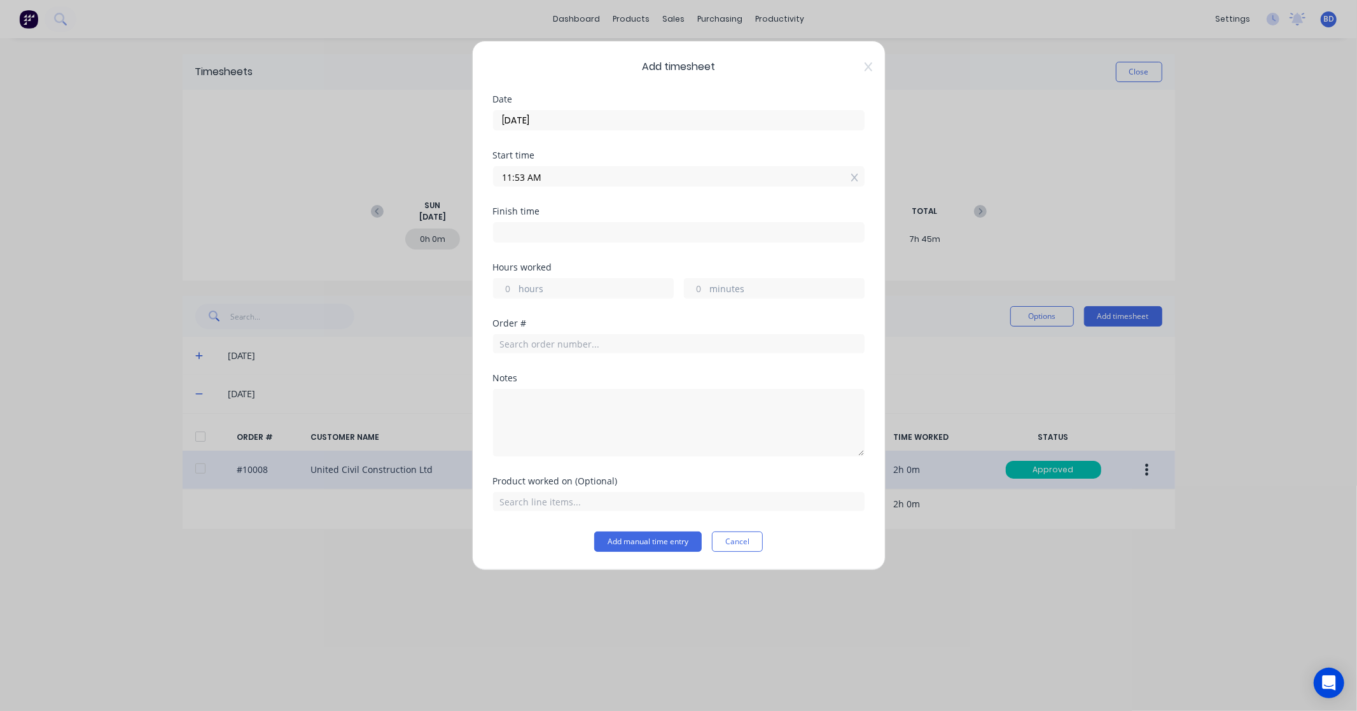
paste input "0:00"
type input "10:00 AM"
click at [536, 240] on input at bounding box center [679, 232] width 370 height 19
type input "11:53 AM"
type input "1"
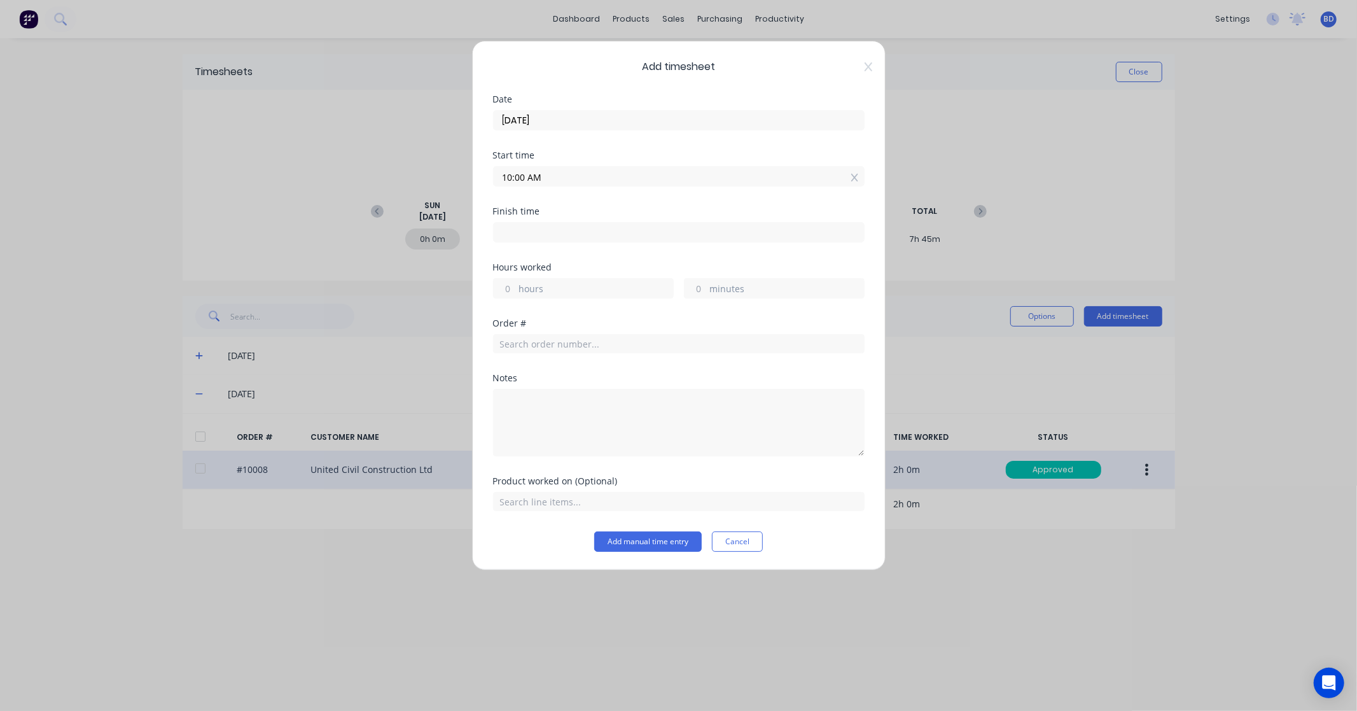
type input "53"
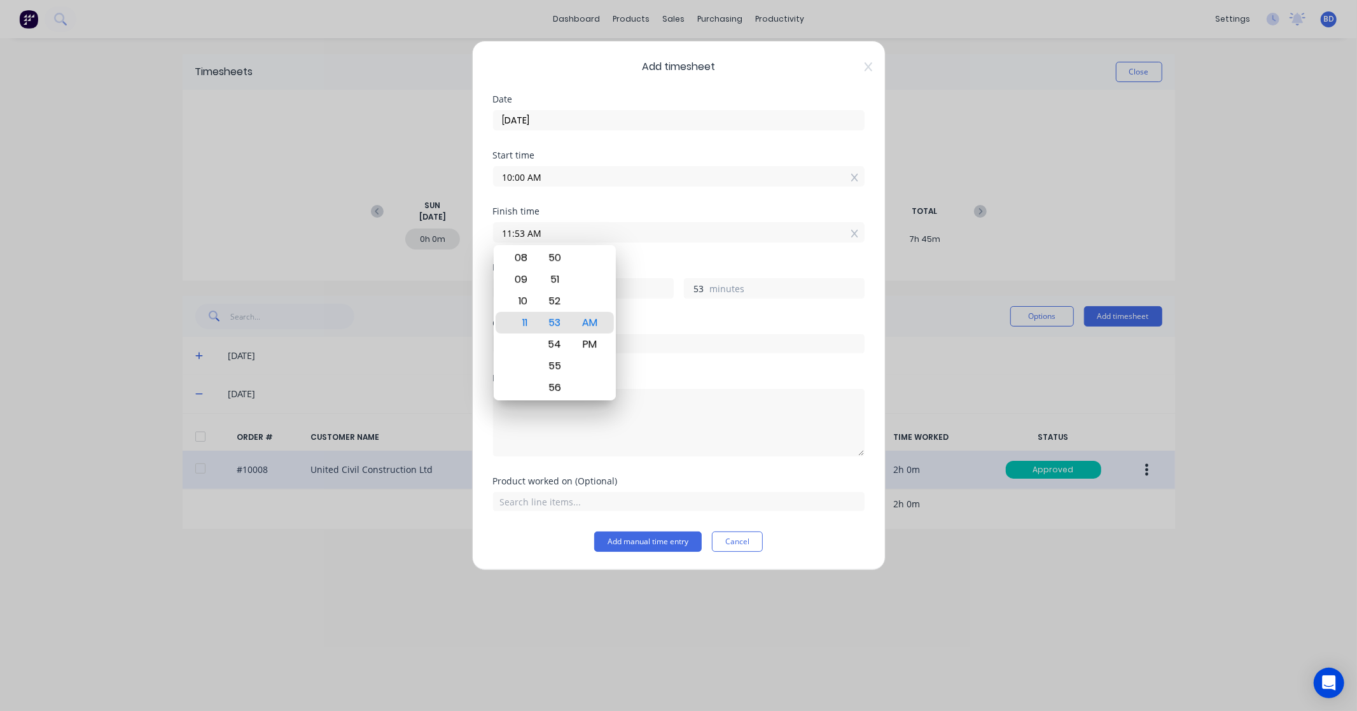
drag, startPoint x: 552, startPoint y: 236, endPoint x: 465, endPoint y: 229, distance: 86.8
click at [465, 229] on div "Add timesheet Date [DATE] Start time 10:00 AM Finish time 11:53 AM Hours worked…" at bounding box center [678, 355] width 1357 height 711
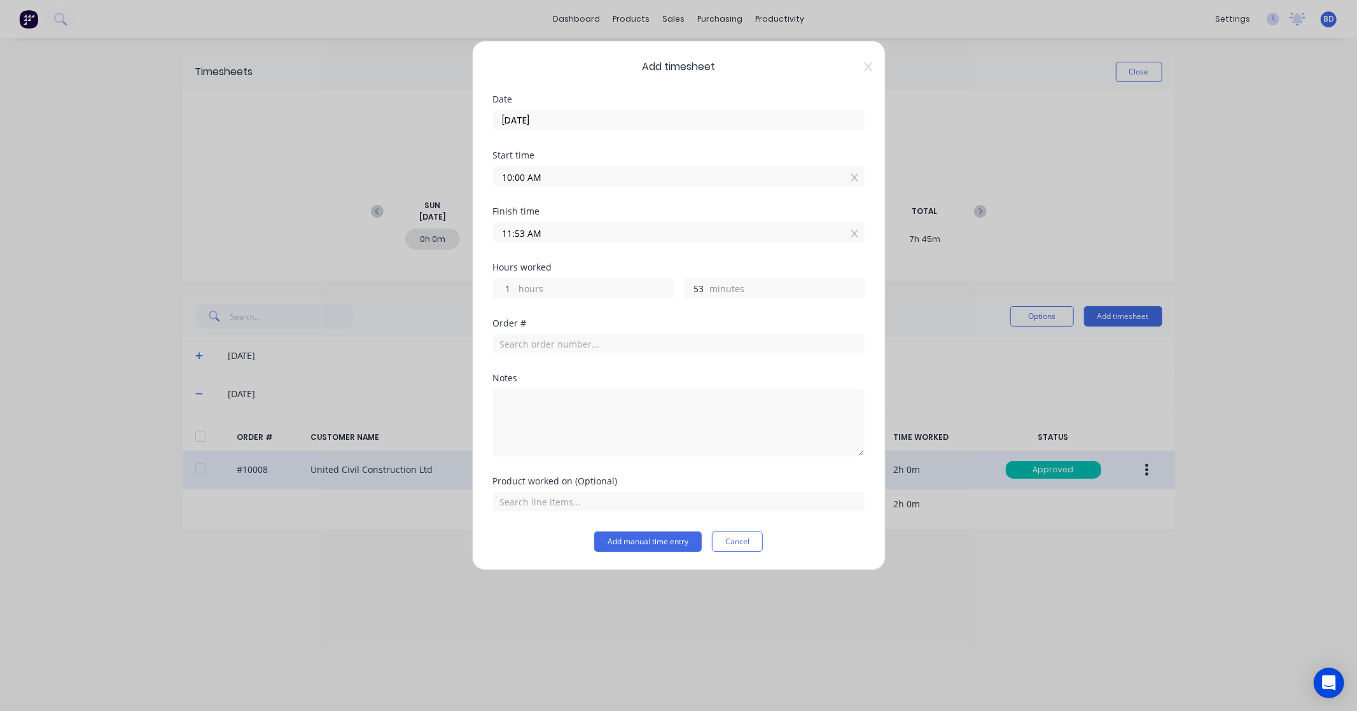
paste input "12:00 P"
type input "12:00 PM"
type input "2"
type input "0"
click at [549, 373] on div "Order #" at bounding box center [679, 346] width 372 height 55
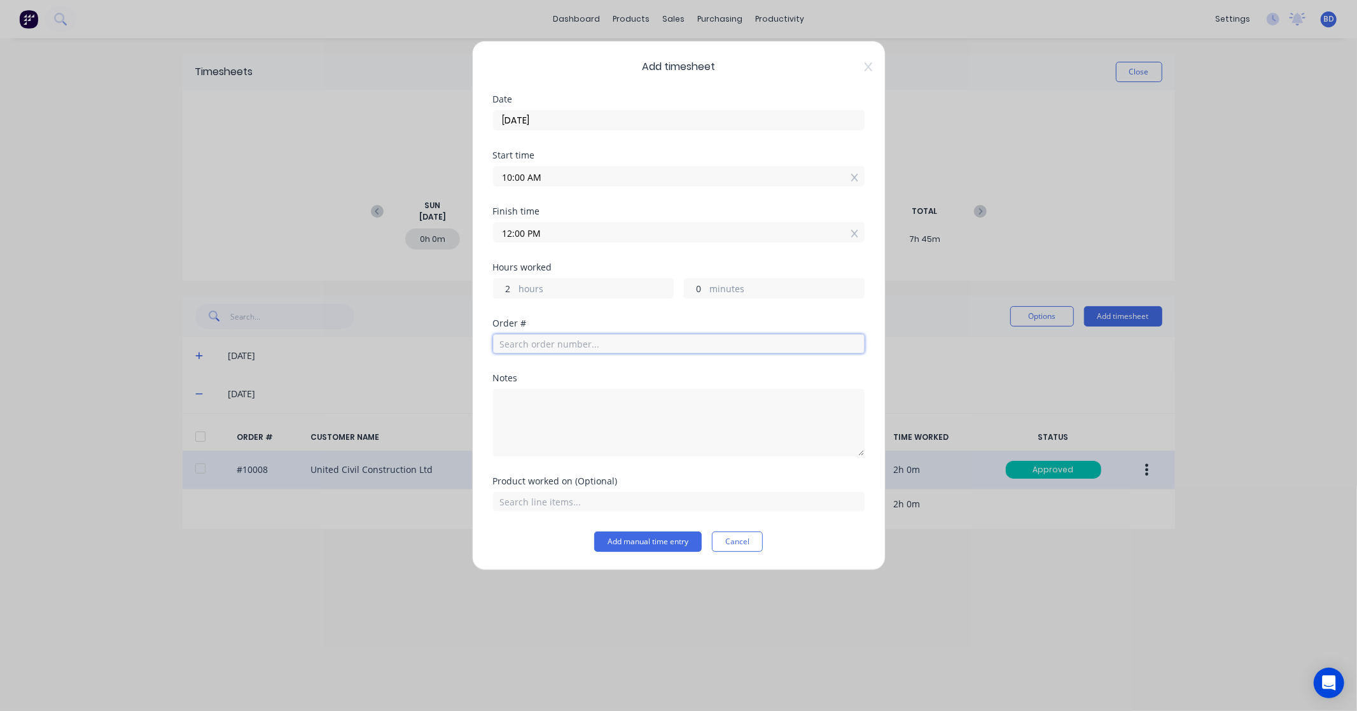
click at [557, 347] on input "text" at bounding box center [679, 343] width 372 height 19
click at [594, 316] on div "Hours worked 2 hours 0 minutes" at bounding box center [679, 291] width 372 height 56
click at [503, 341] on input "1263" at bounding box center [679, 343] width 372 height 19
click at [500, 341] on input "1263" at bounding box center [679, 343] width 372 height 19
type input "C1263"
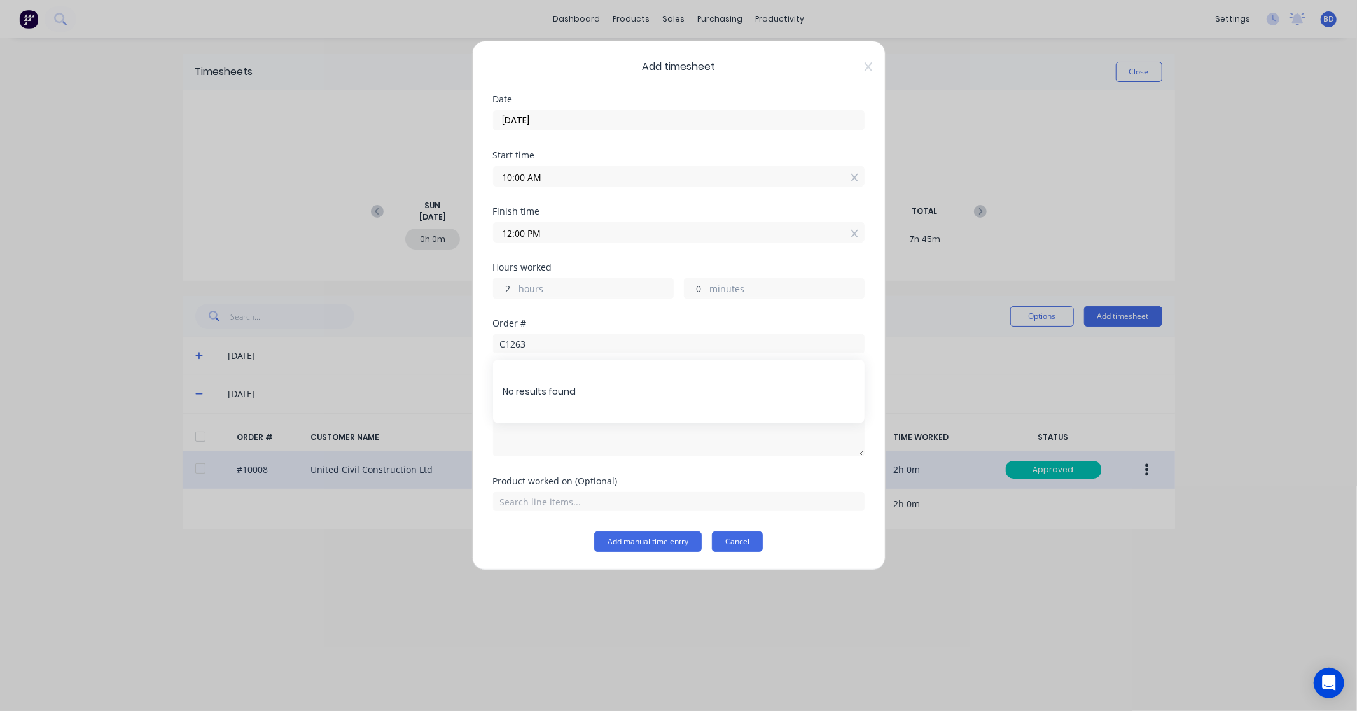
click at [734, 545] on button "Cancel" at bounding box center [737, 541] width 51 height 20
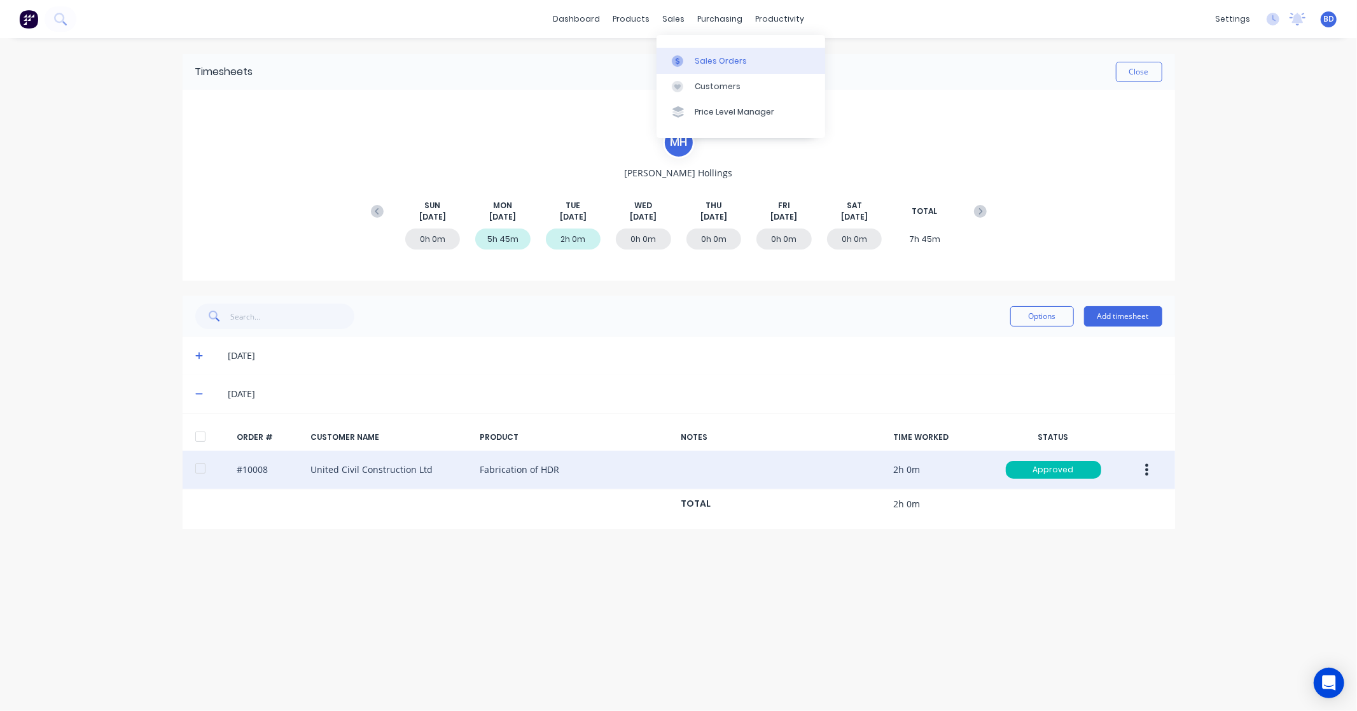
click at [727, 66] on div "Sales Orders" at bounding box center [721, 60] width 52 height 11
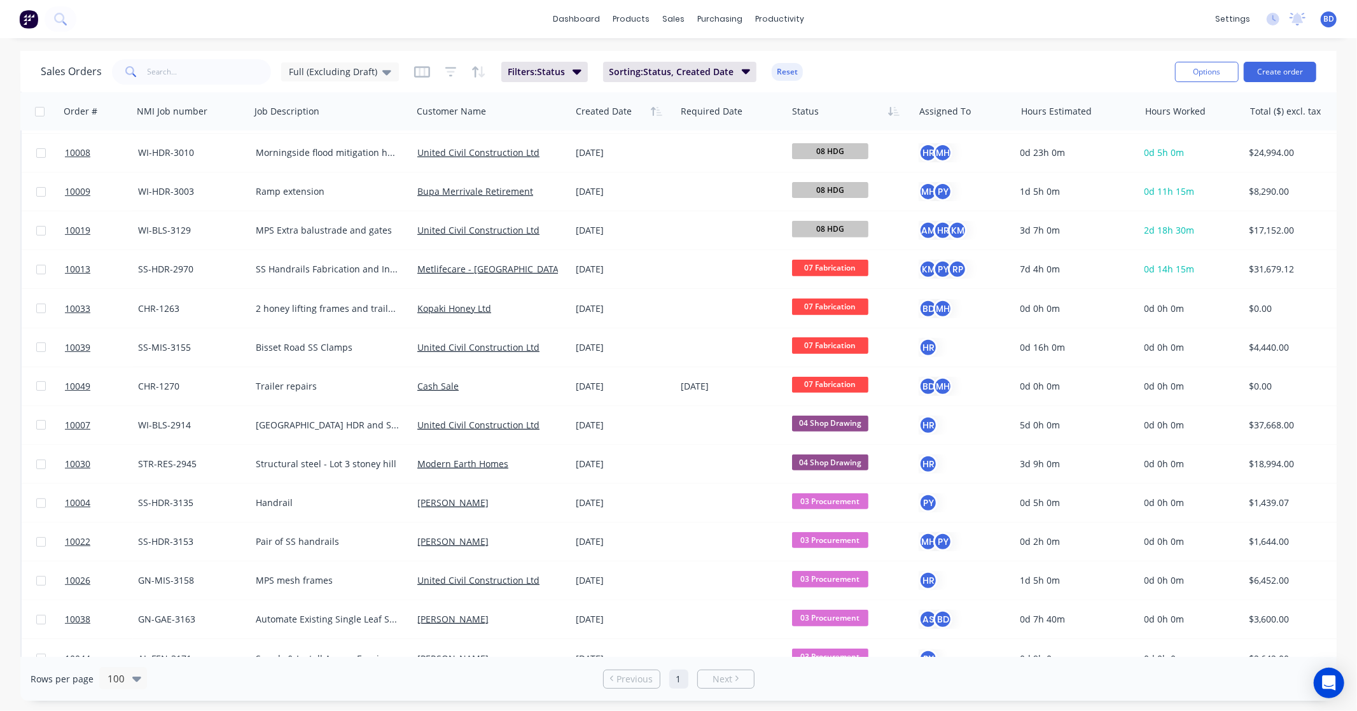
scroll to position [424, 0]
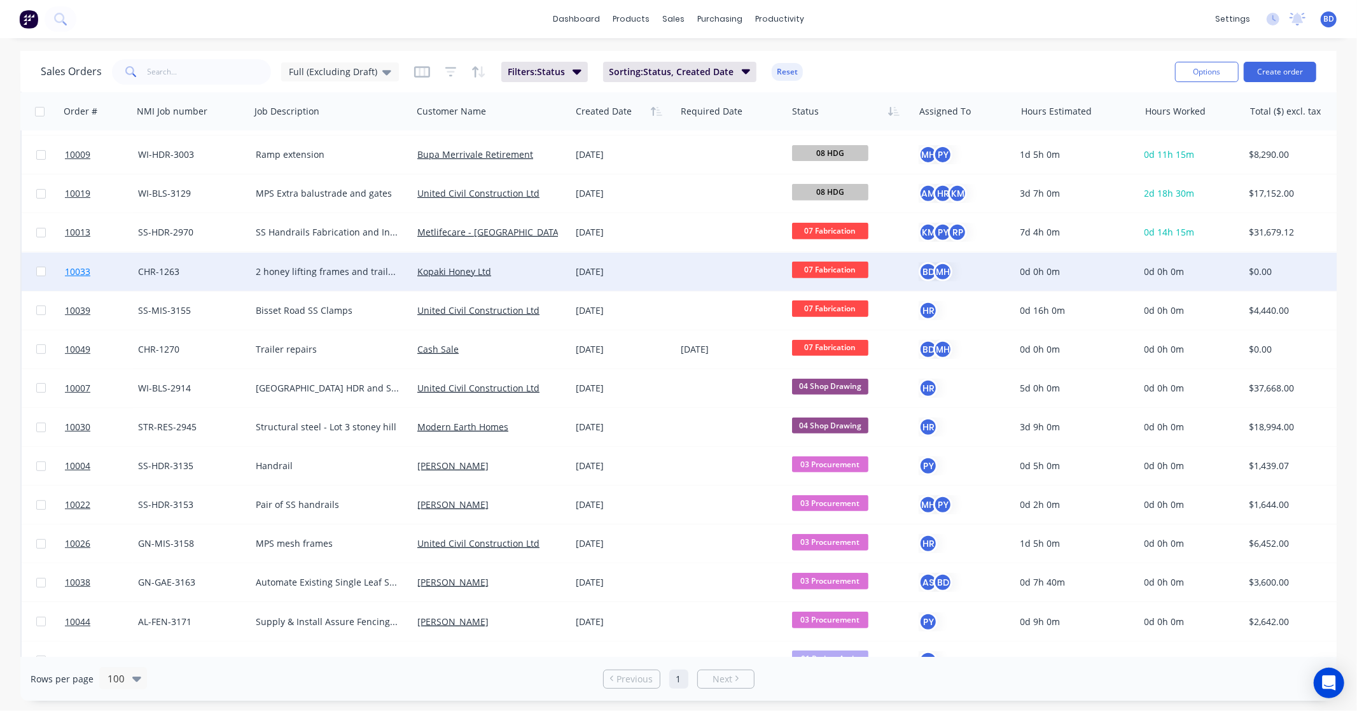
click at [78, 269] on span "10033" at bounding box center [77, 271] width 25 height 13
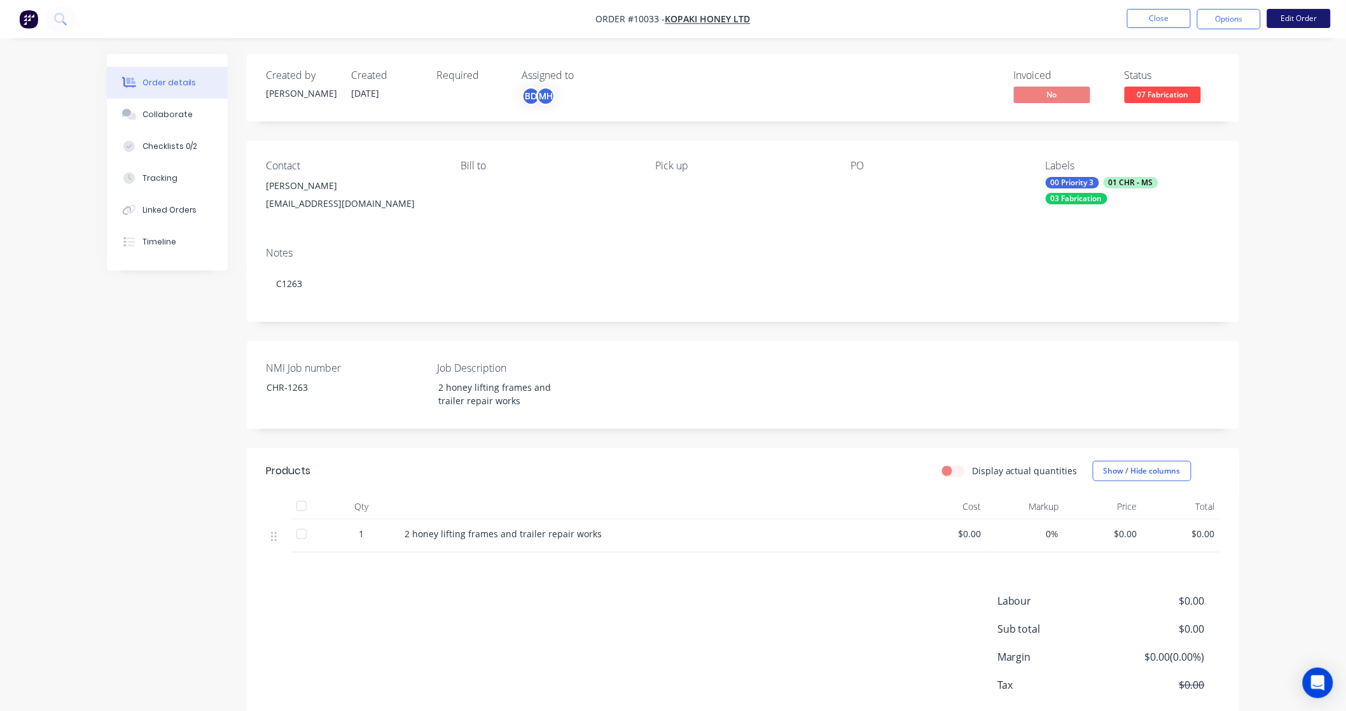
click at [1290, 24] on button "Edit Order" at bounding box center [1299, 18] width 64 height 19
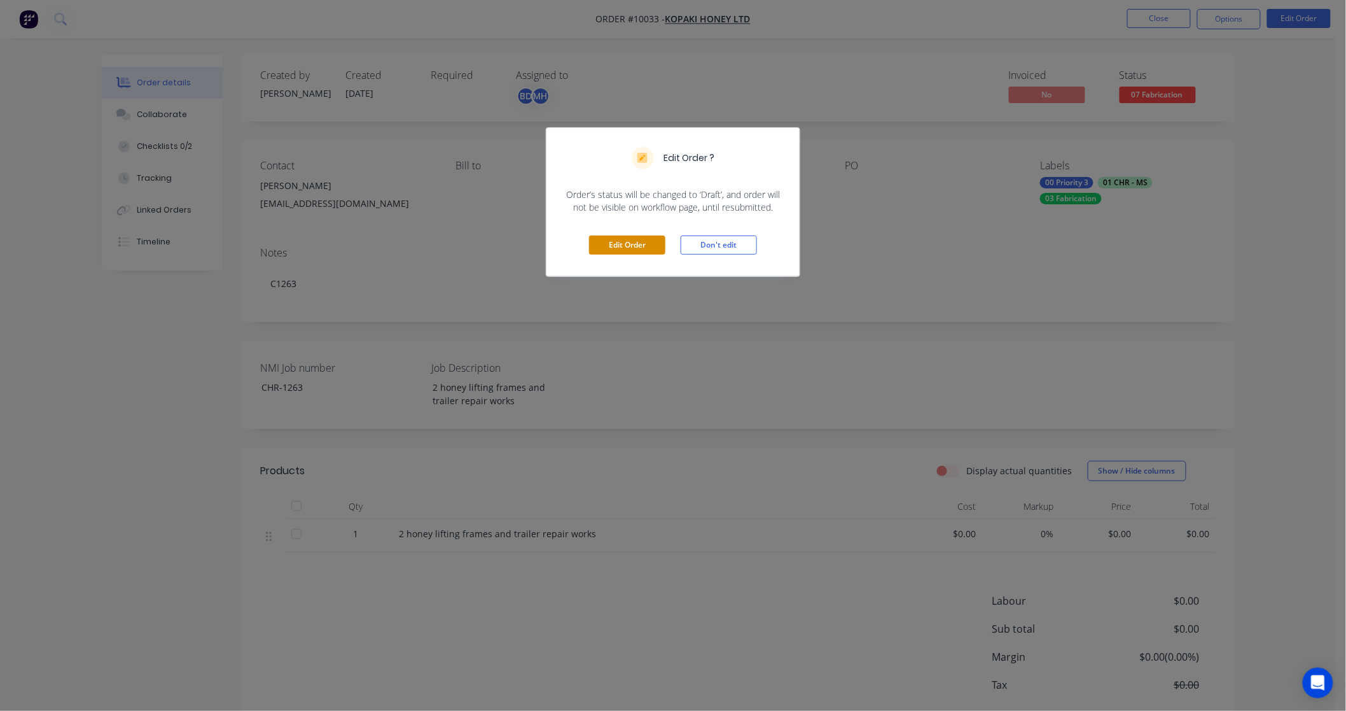
click at [636, 244] on button "Edit Order" at bounding box center [627, 244] width 76 height 19
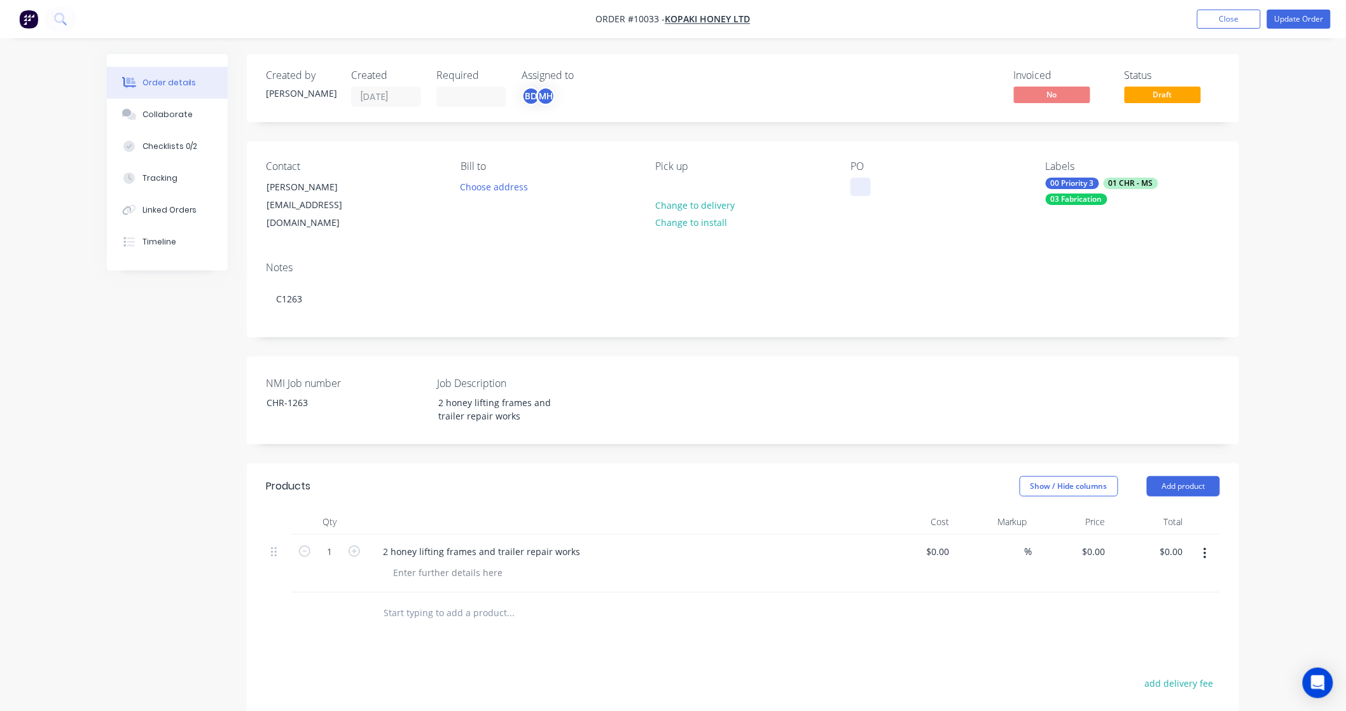
drag, startPoint x: 863, startPoint y: 170, endPoint x: 861, endPoint y: 180, distance: 9.6
click at [861, 179] on div "PO" at bounding box center [938, 196] width 174 height 72
click at [863, 189] on div at bounding box center [861, 186] width 20 height 18
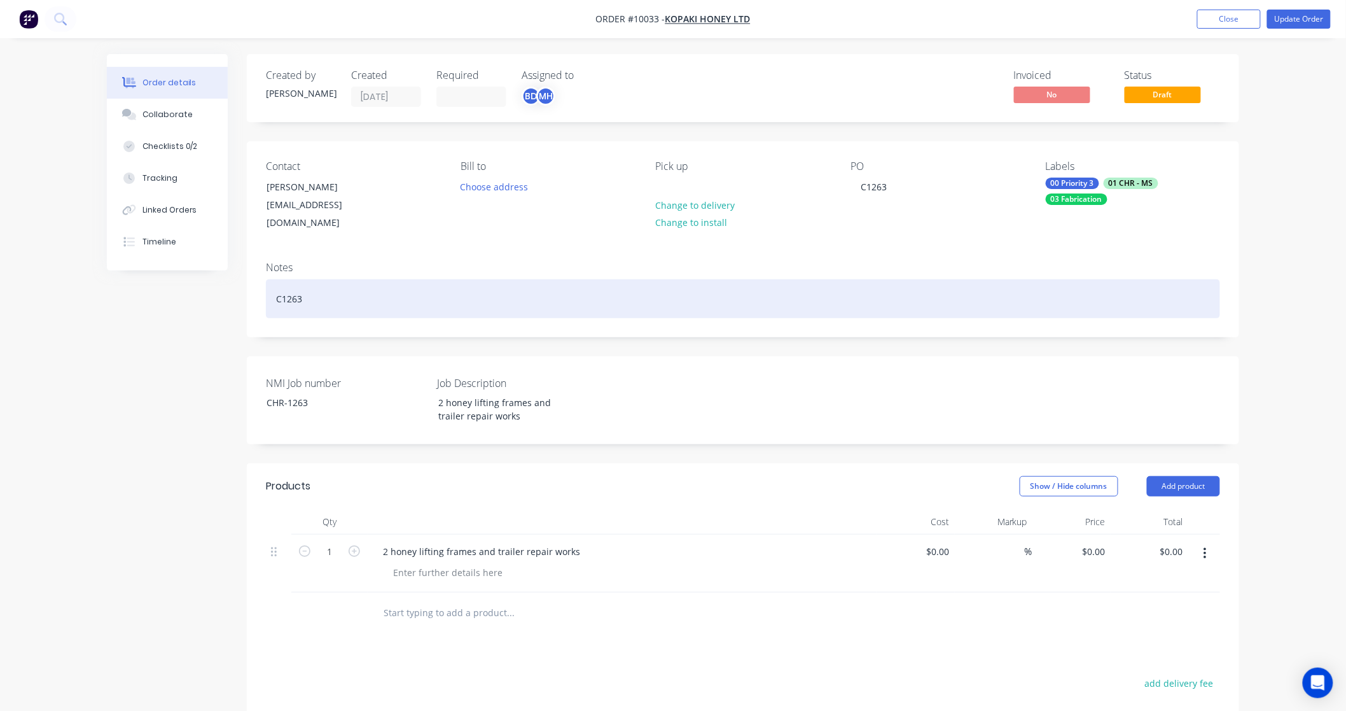
click at [868, 279] on div "C1263" at bounding box center [743, 298] width 954 height 39
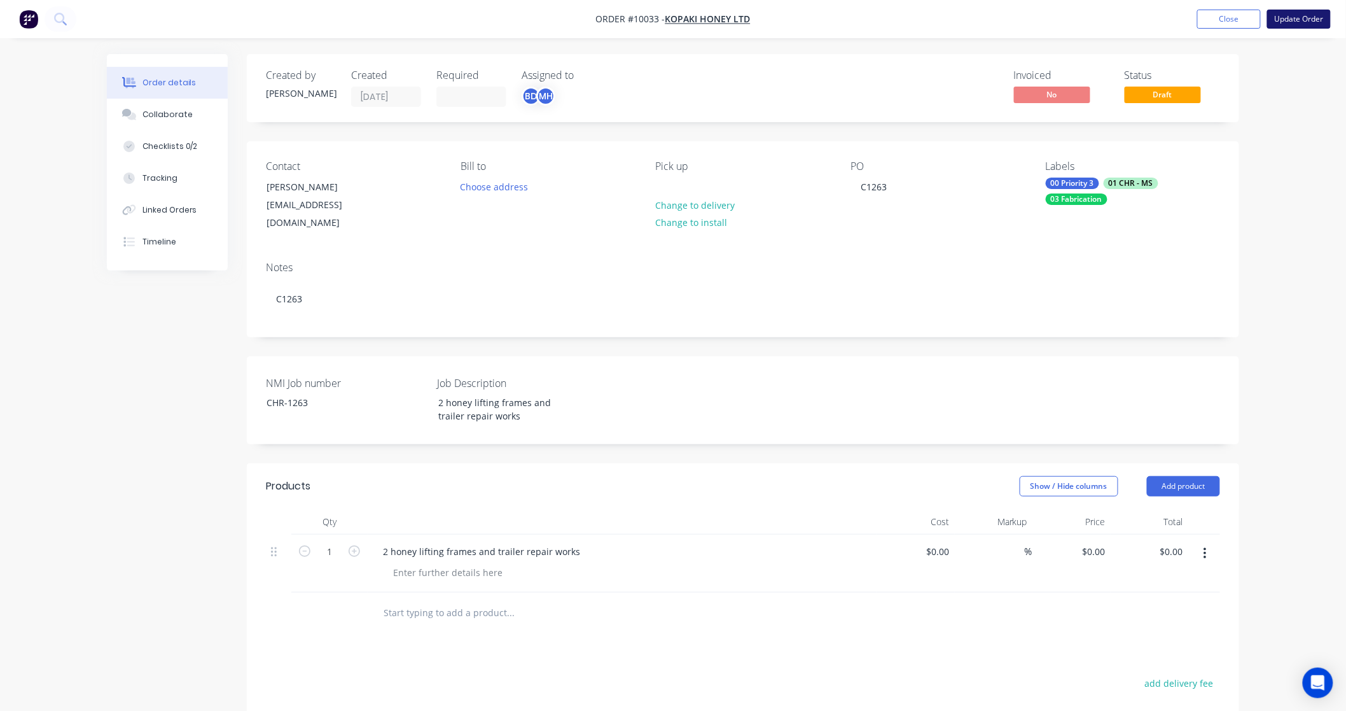
click at [1314, 10] on button "Update Order" at bounding box center [1299, 19] width 64 height 19
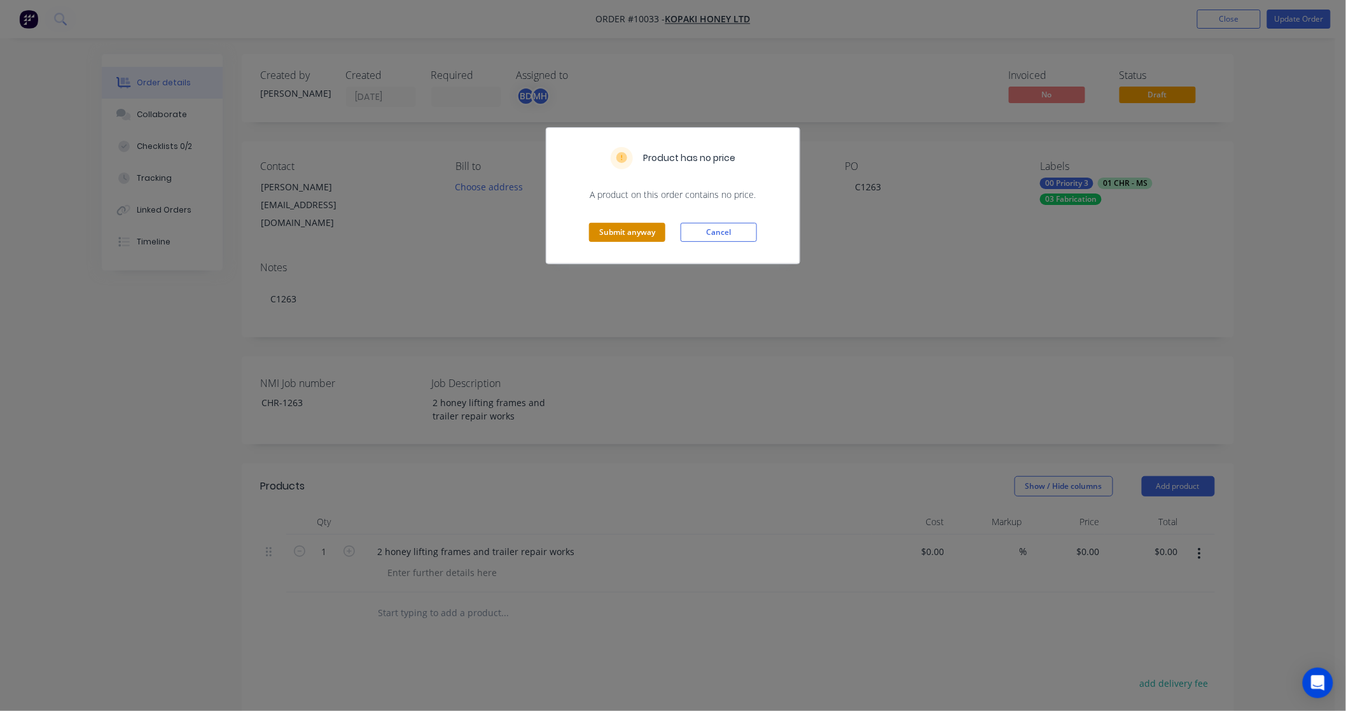
click at [646, 228] on button "Submit anyway" at bounding box center [627, 232] width 76 height 19
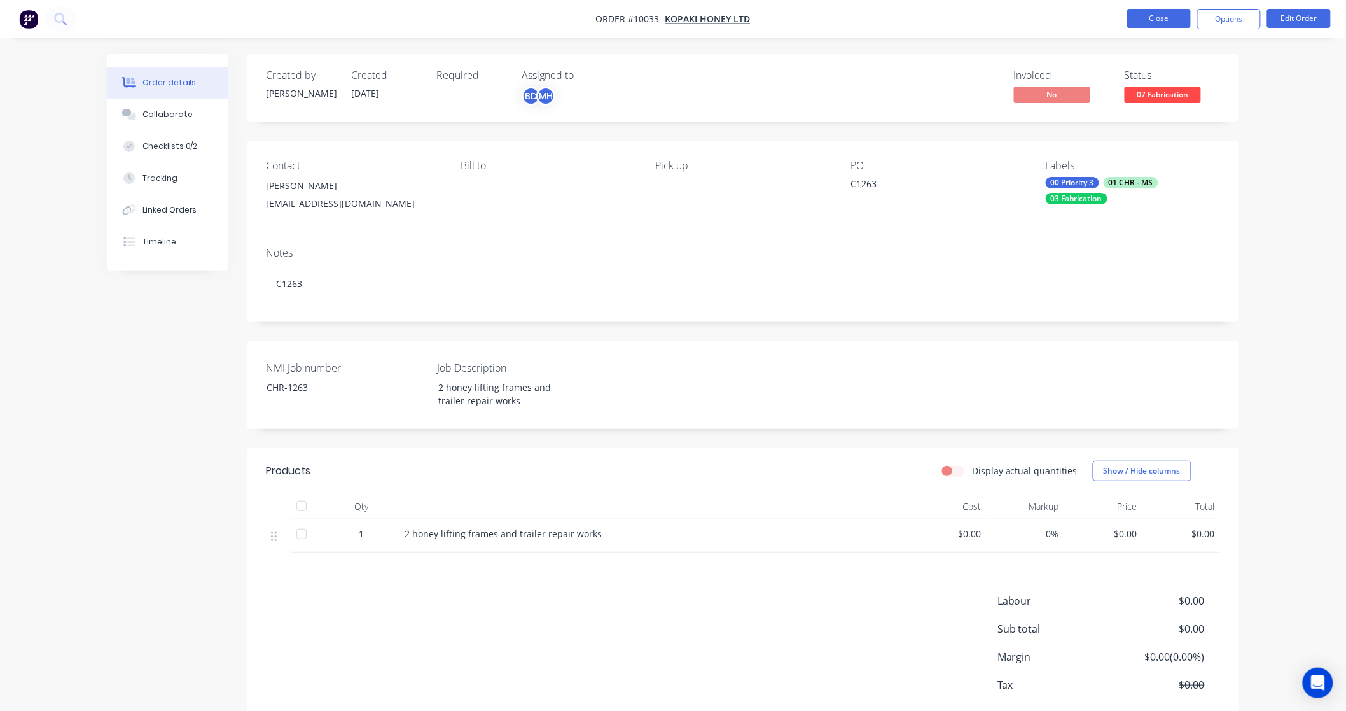
click at [1174, 22] on button "Close" at bounding box center [1159, 18] width 64 height 19
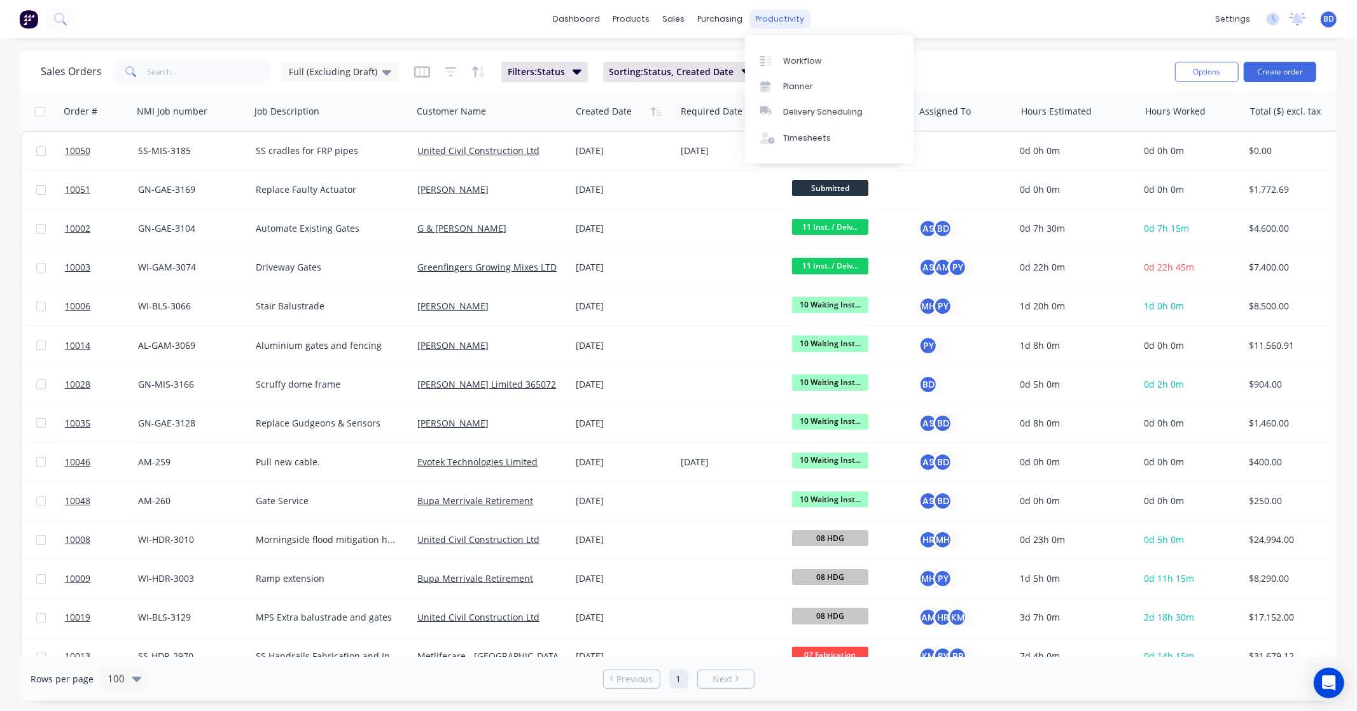
click at [770, 17] on div "productivity" at bounding box center [780, 19] width 62 height 19
click at [804, 132] on div "Timesheets" at bounding box center [807, 137] width 48 height 11
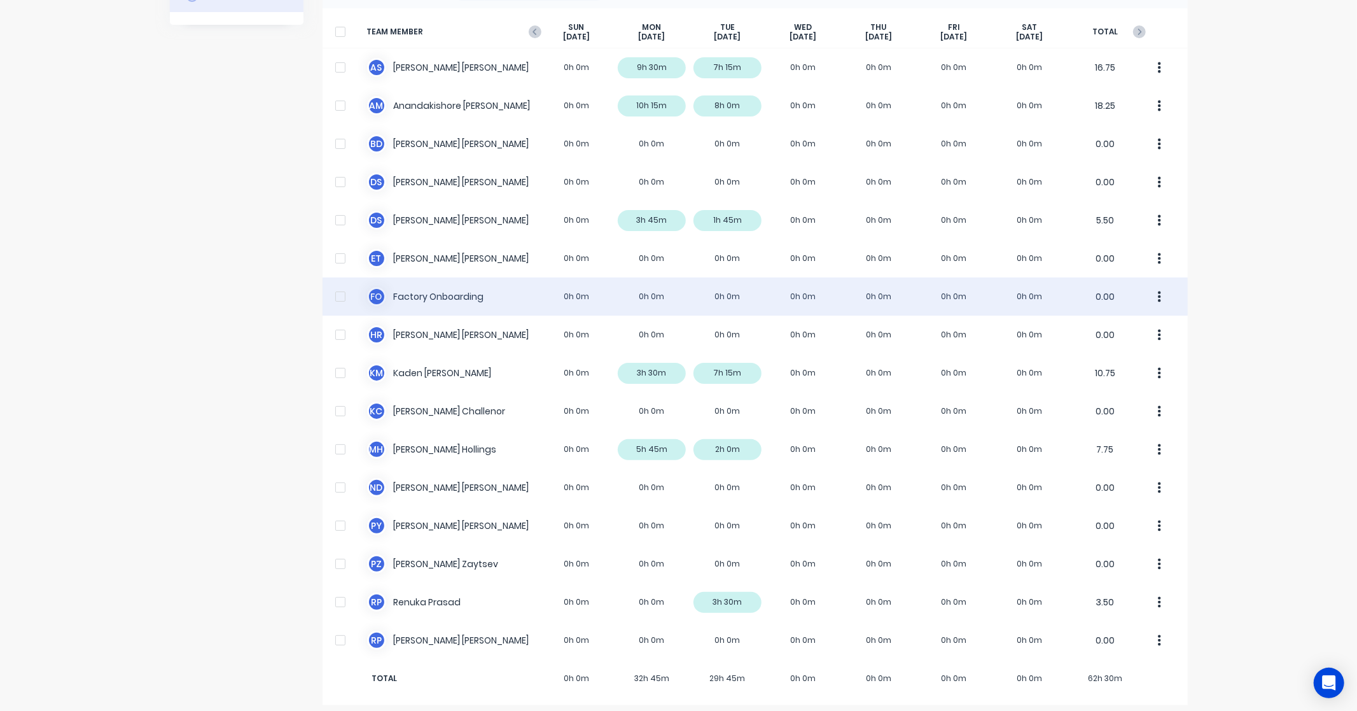
scroll to position [90, 0]
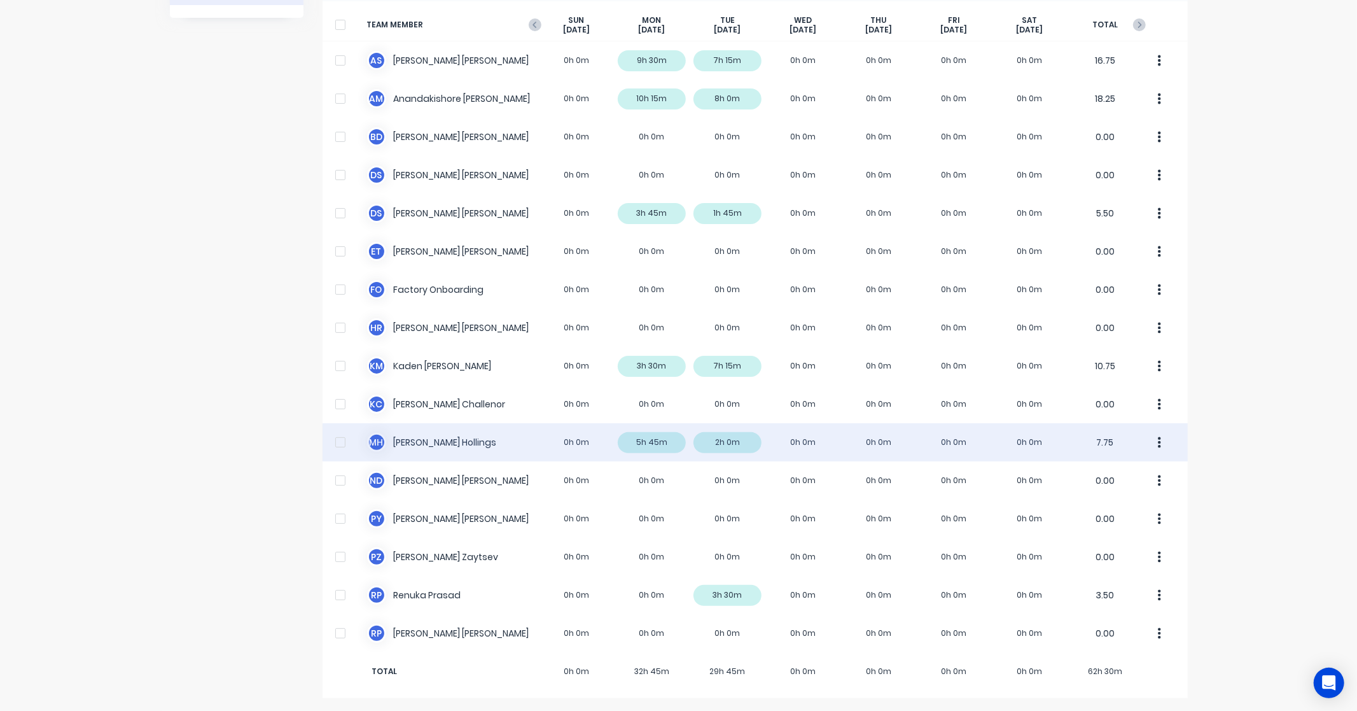
click at [416, 442] on div "M H [PERSON_NAME] 0h 0m 5h 45m 2h 0m 0h 0m 0h 0m 0h 0m 0h 0m 7.75" at bounding box center [755, 442] width 865 height 38
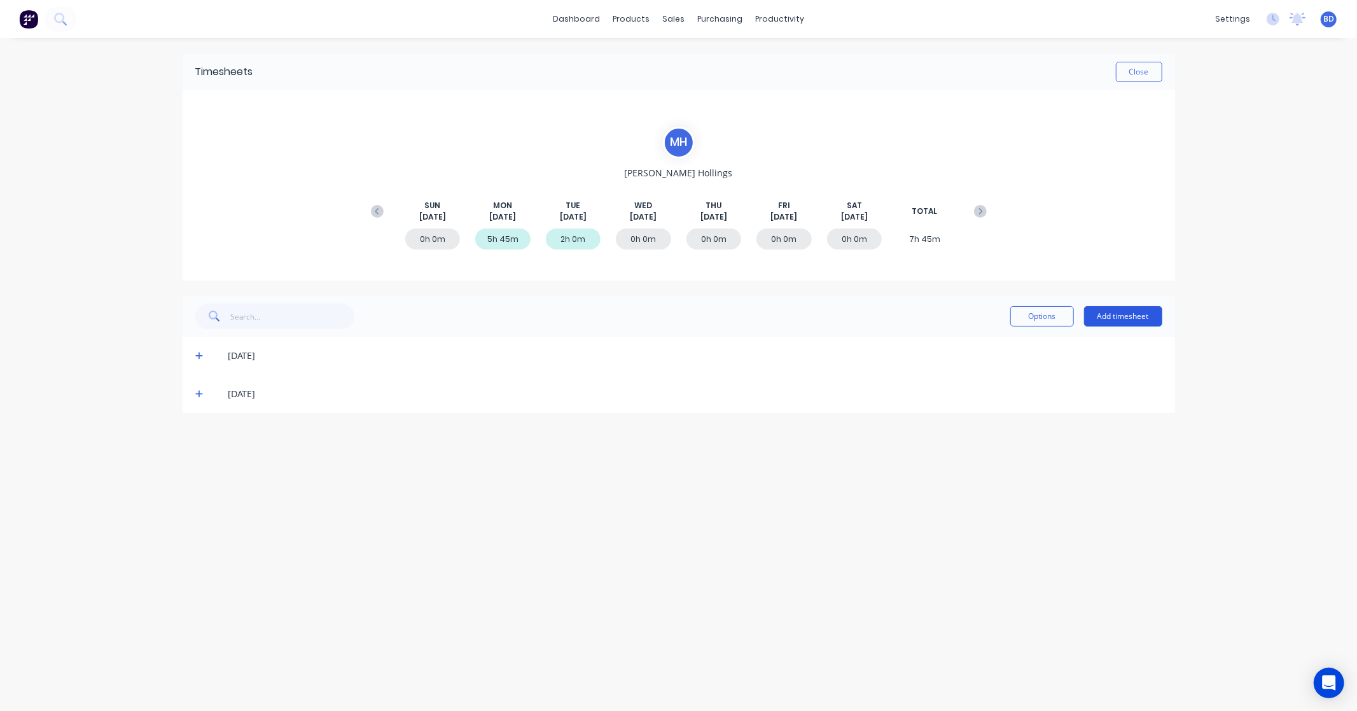
click at [1141, 312] on button "Add timesheet" at bounding box center [1123, 316] width 78 height 20
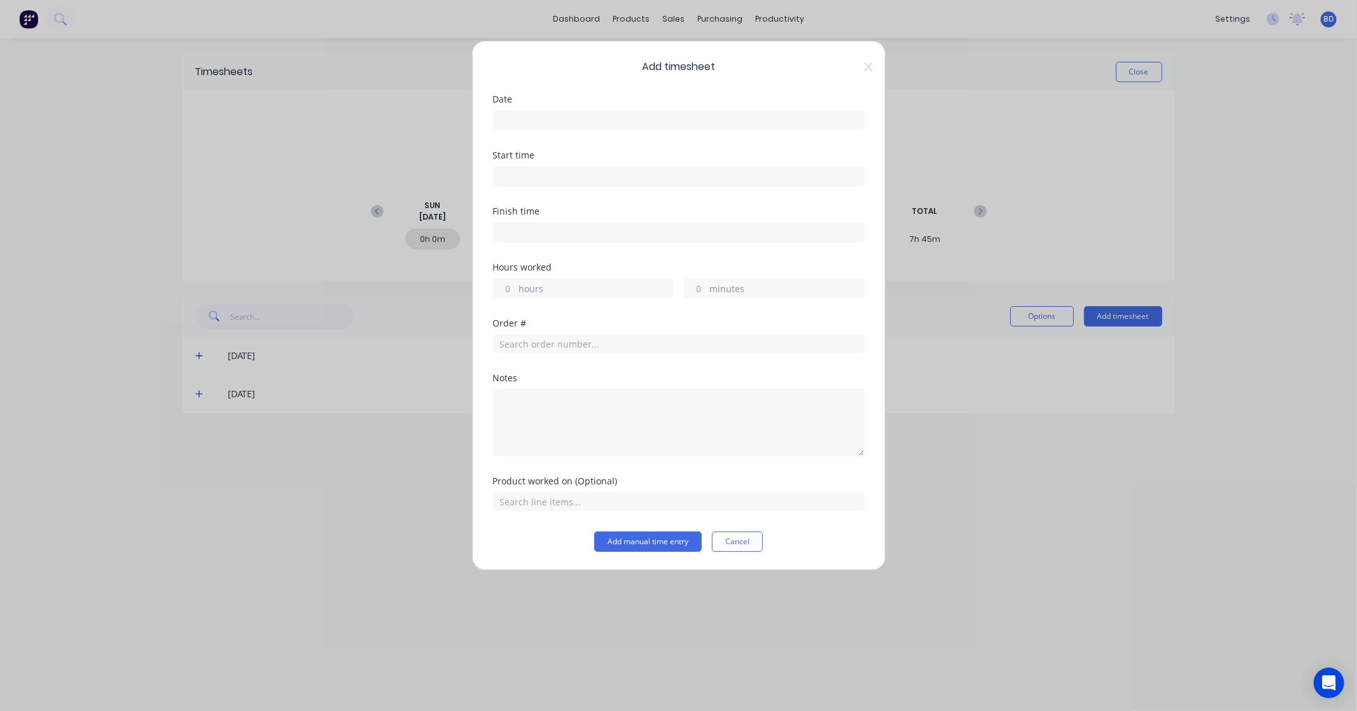
click at [619, 121] on input at bounding box center [679, 120] width 370 height 19
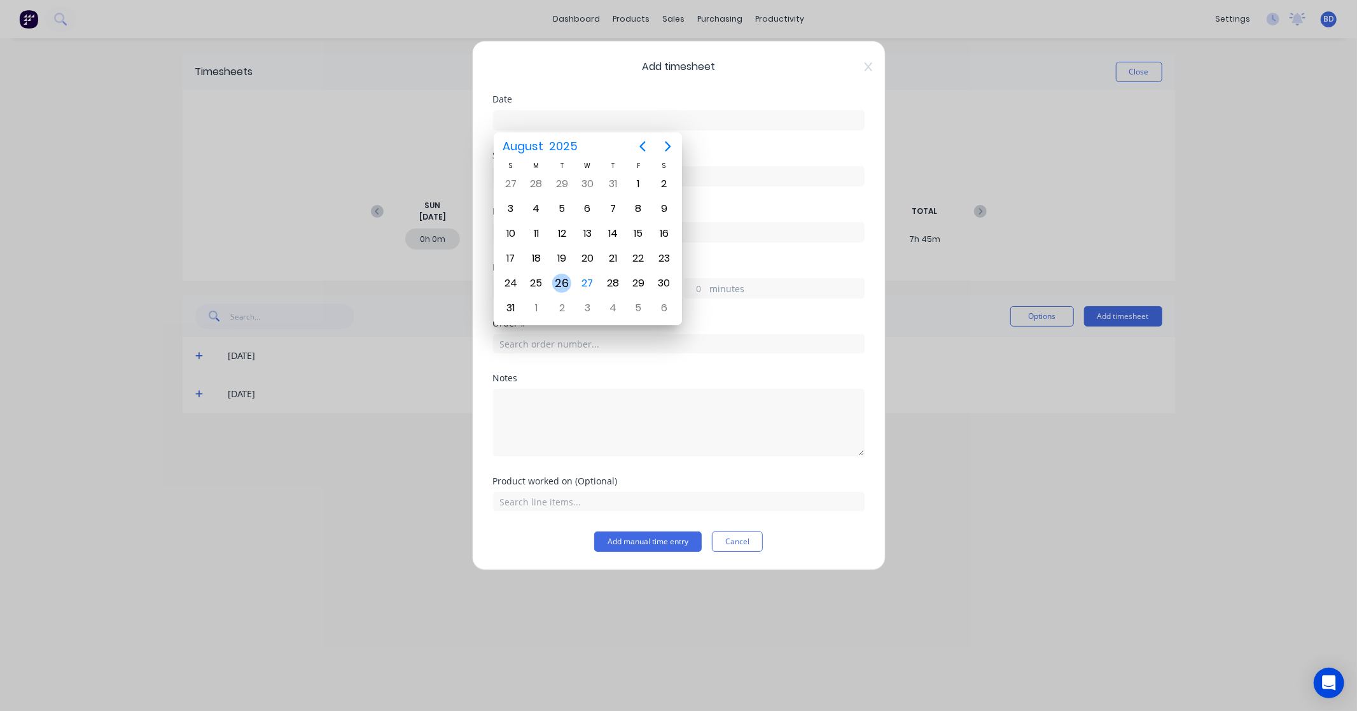
click at [558, 277] on div "26" at bounding box center [561, 283] width 19 height 19
type input "[DATE]"
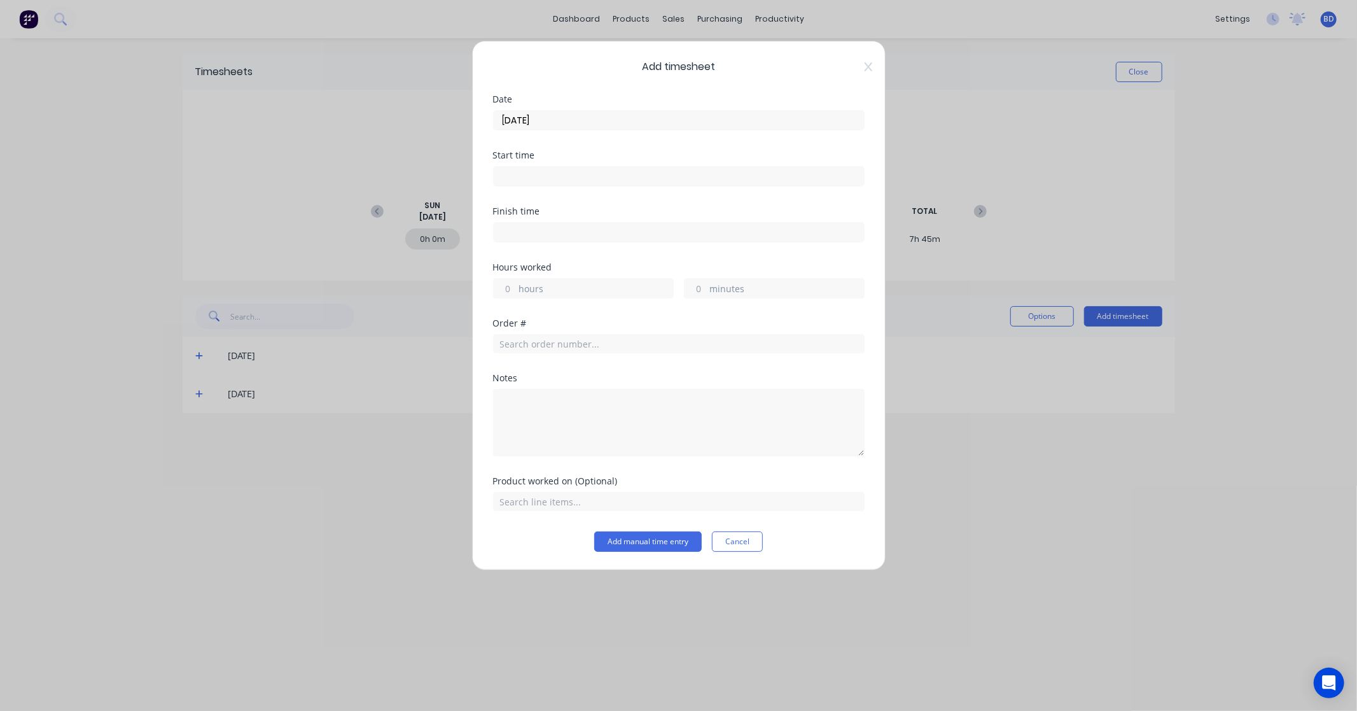
click at [541, 172] on input at bounding box center [679, 176] width 370 height 19
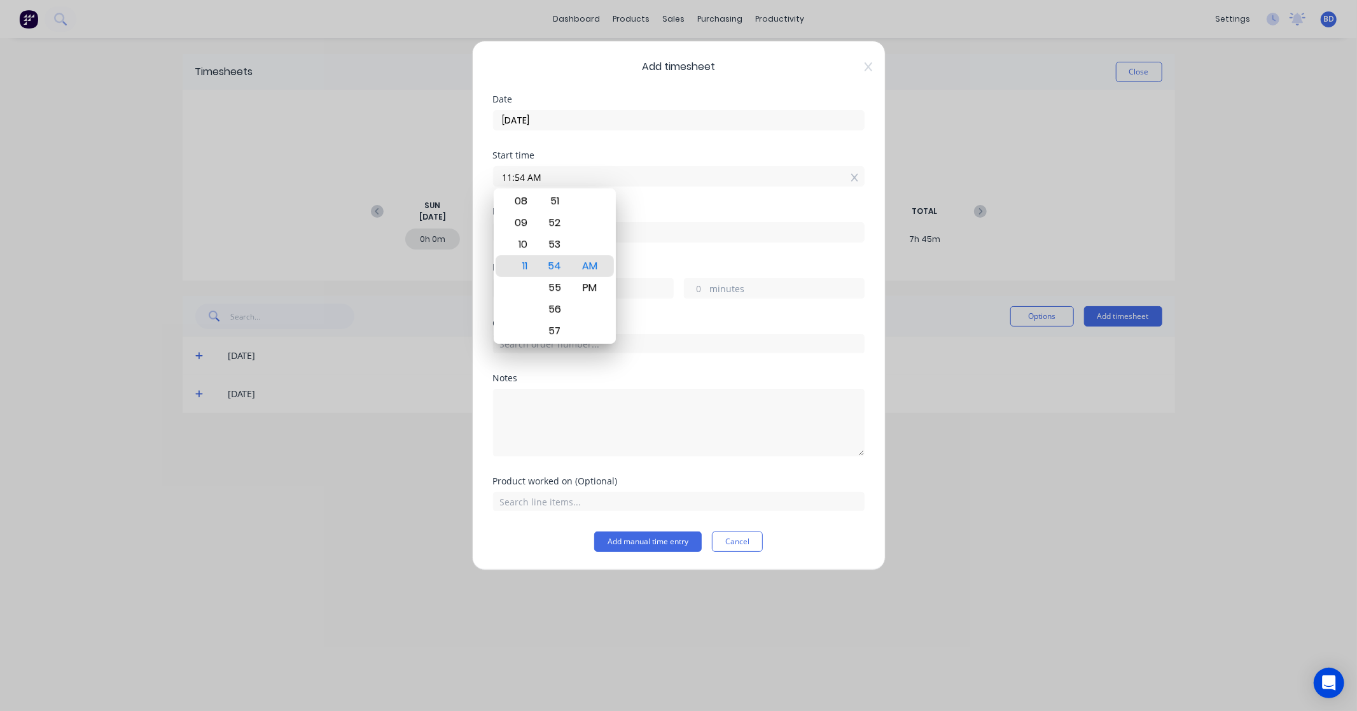
drag, startPoint x: 588, startPoint y: 173, endPoint x: 408, endPoint y: 167, distance: 180.8
click at [408, 167] on div "Add timesheet Date [DATE] Start time 11:54 AM Finish time Hours worked hours mi…" at bounding box center [678, 355] width 1357 height 711
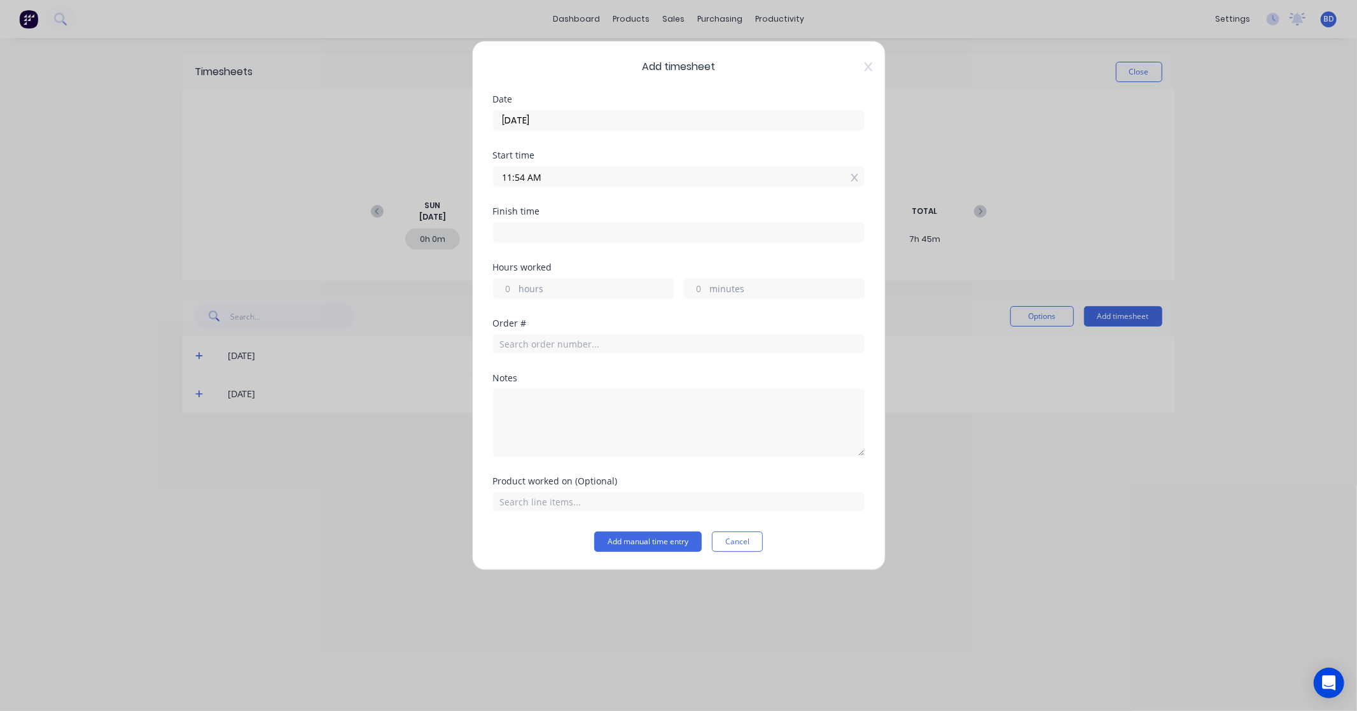
paste input "0:00"
type input "10:00 AM"
click at [582, 232] on input at bounding box center [679, 232] width 370 height 19
type input "11:54 AM"
type input "1"
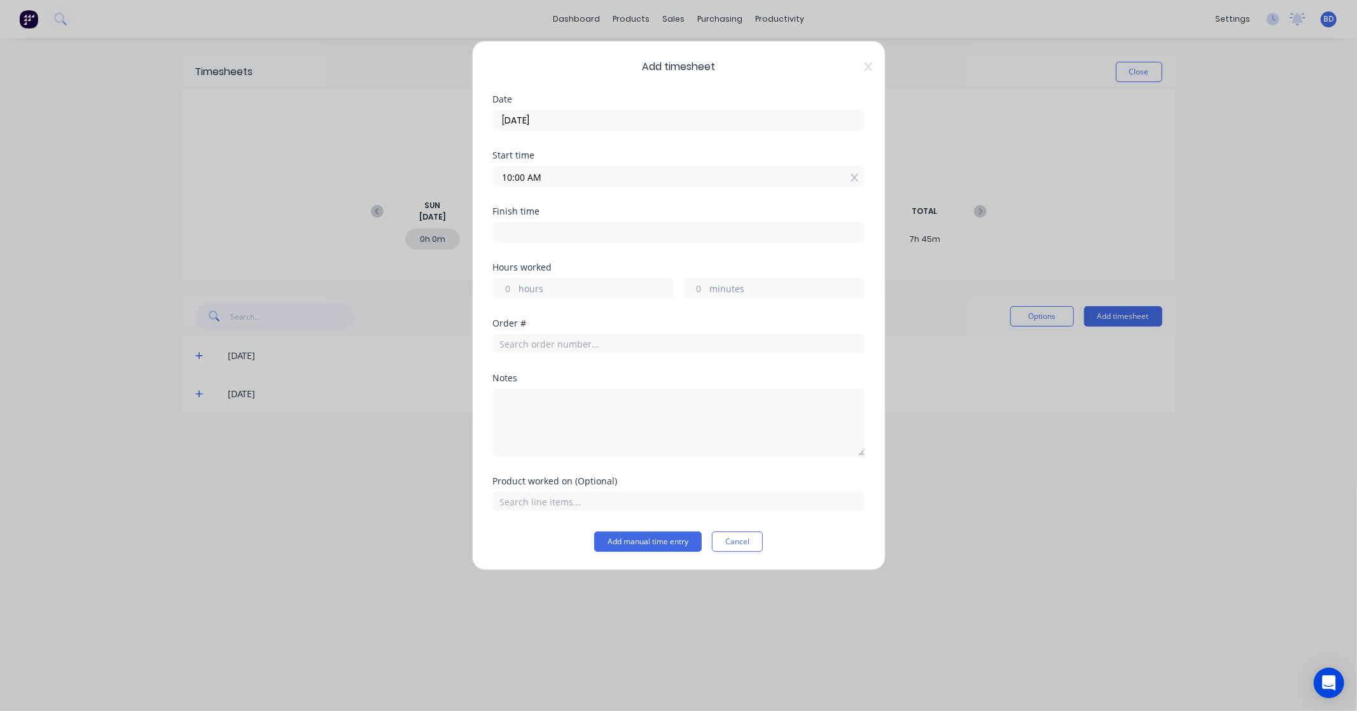
type input "54"
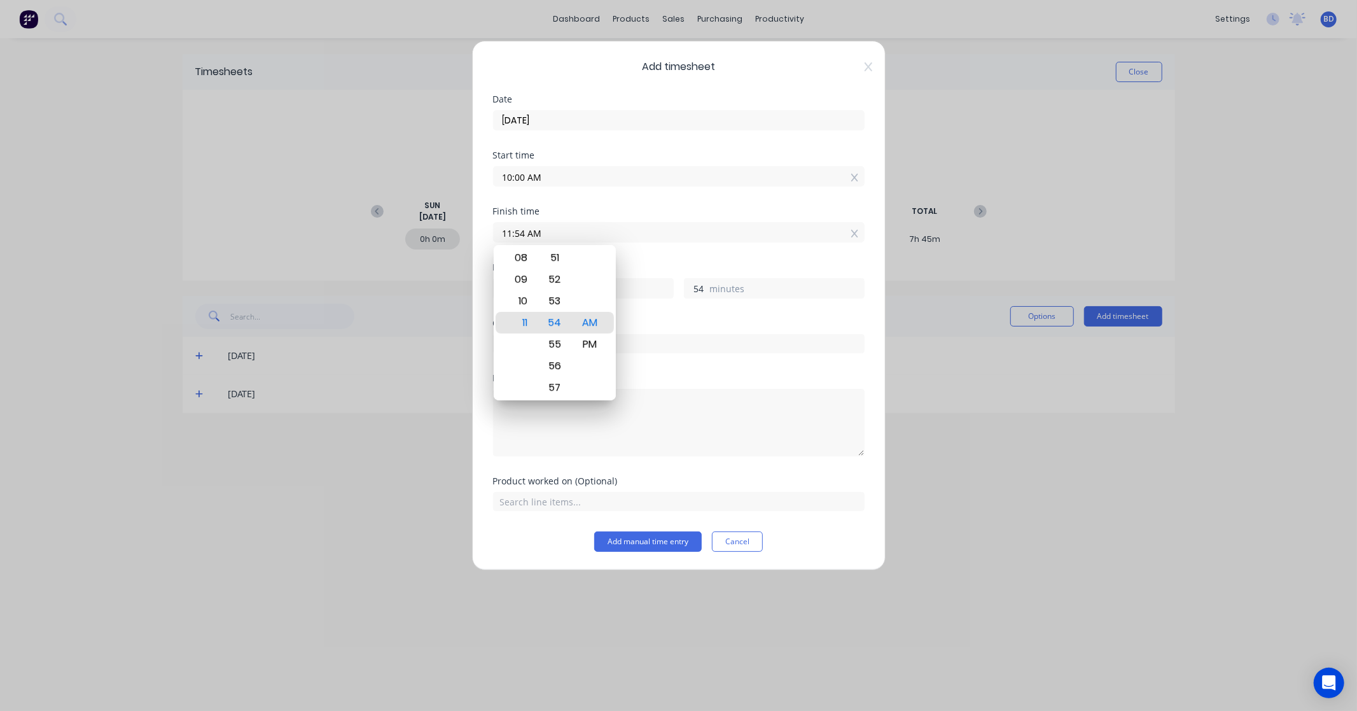
paste input "12:00 PM"
drag, startPoint x: 606, startPoint y: 232, endPoint x: 307, endPoint y: 234, distance: 299.7
click at [307, 234] on div "Add timesheet Date [DATE] Start time 10:00 AM Finish time 11:54 AM12:00 PM Hour…" at bounding box center [678, 355] width 1357 height 711
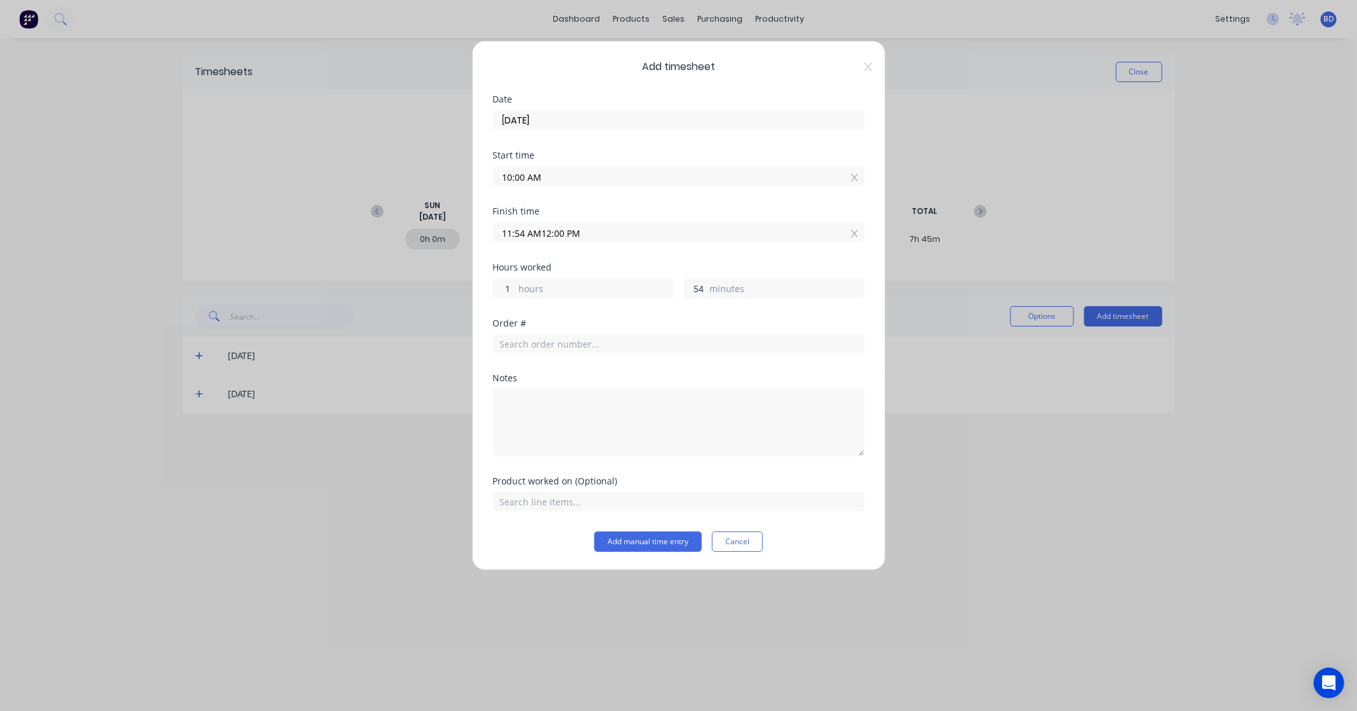
paste input
type input "12:00 PM"
type input "2"
type input "0"
click at [595, 309] on div "Hours worked 2 hours 0 minutes" at bounding box center [679, 291] width 372 height 56
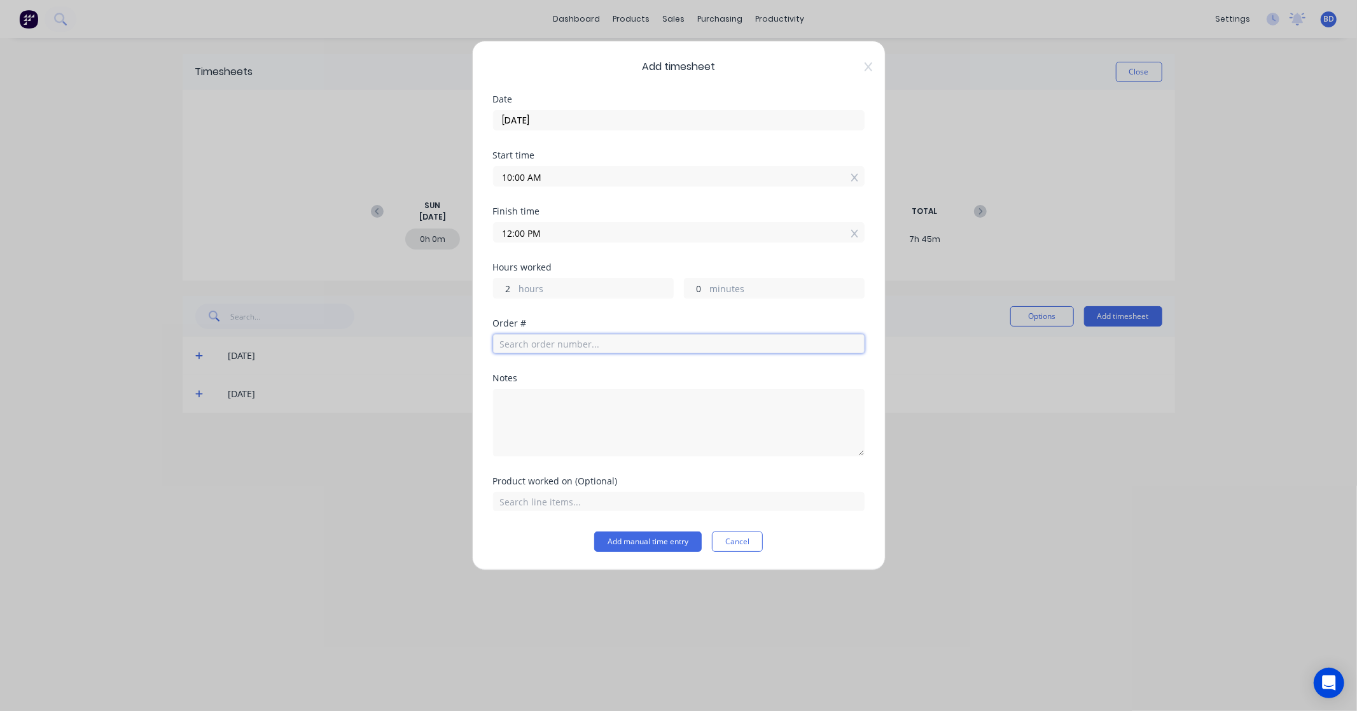
click at [632, 351] on input "text" at bounding box center [679, 343] width 372 height 19
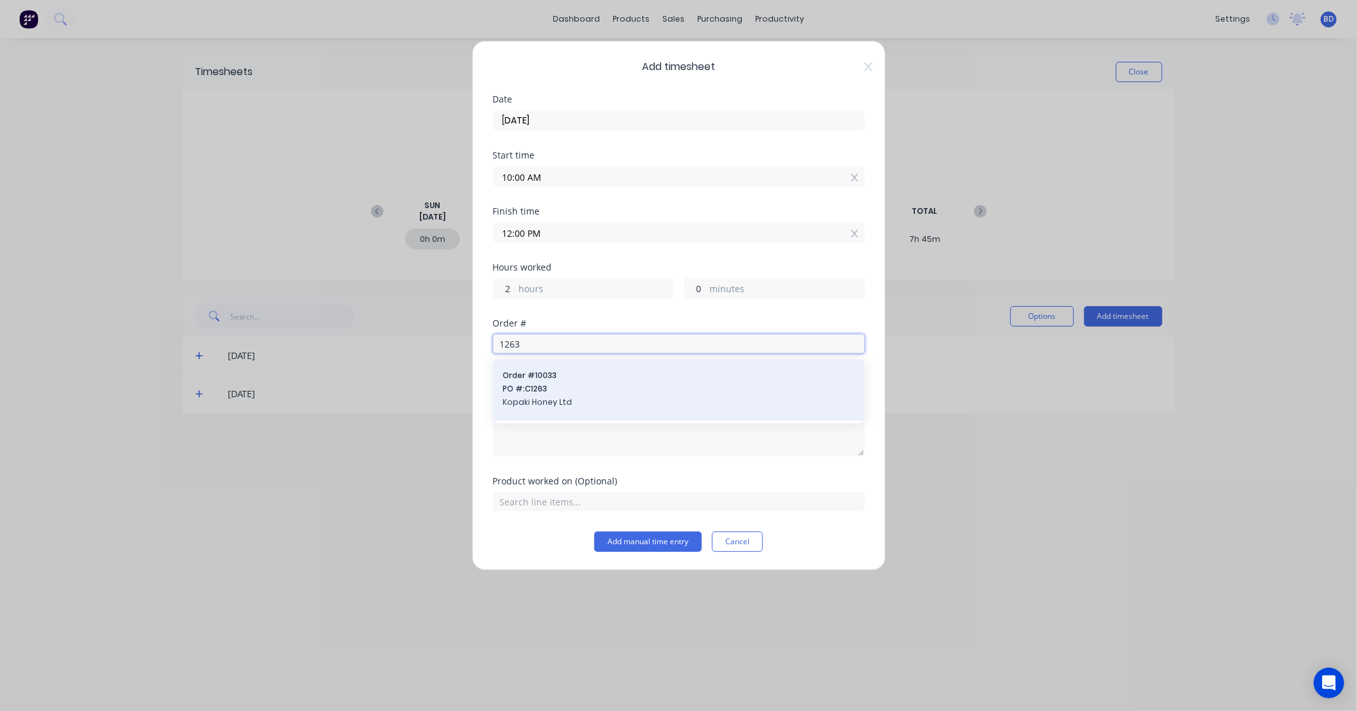
type input "1263"
click at [605, 391] on span "PO #: C1263" at bounding box center [678, 388] width 351 height 11
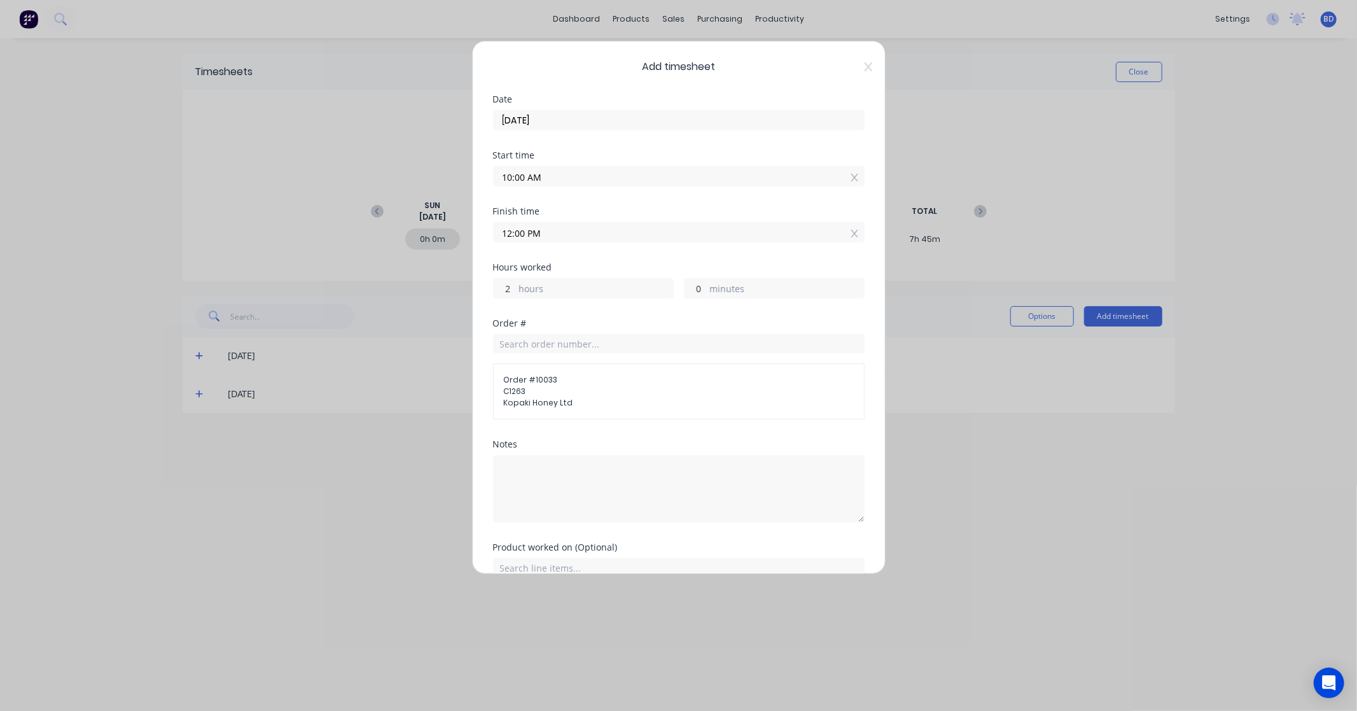
scroll to position [62, 0]
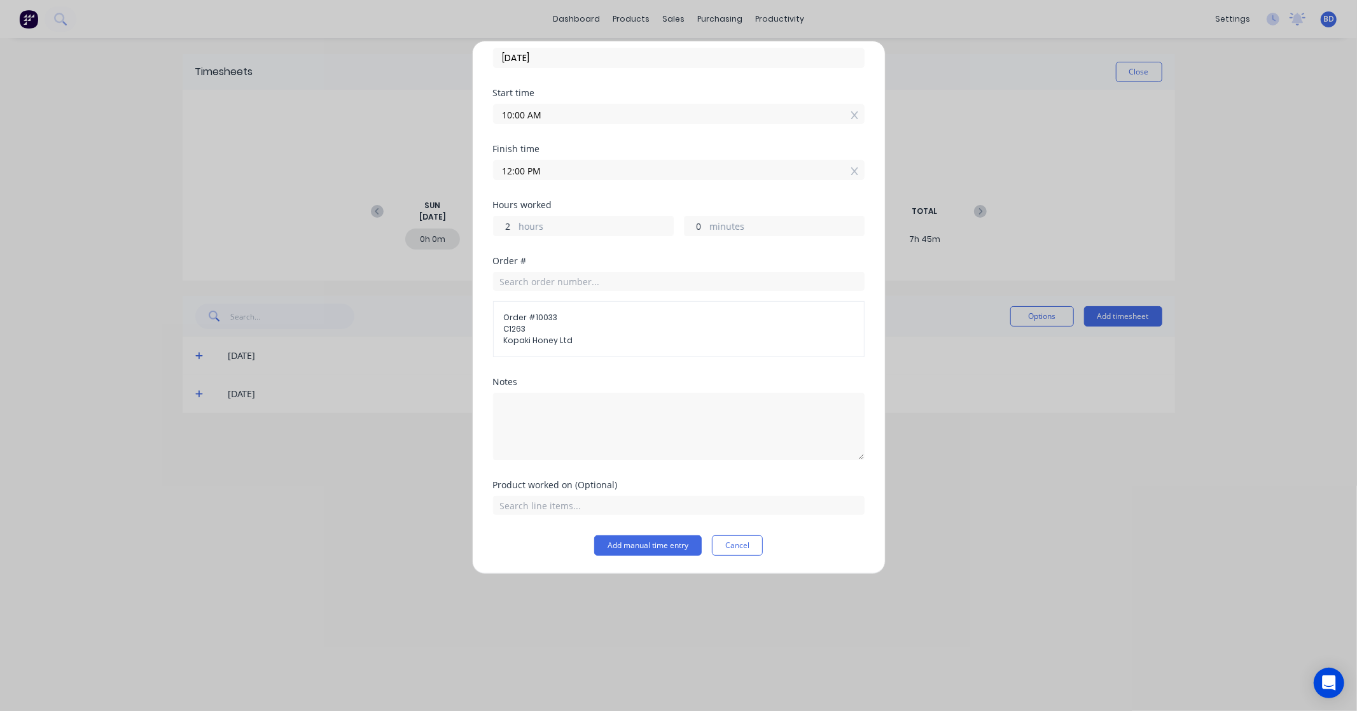
click at [590, 485] on div "Product worked on (Optional)" at bounding box center [679, 484] width 372 height 9
click at [582, 503] on input "text" at bounding box center [679, 505] width 372 height 19
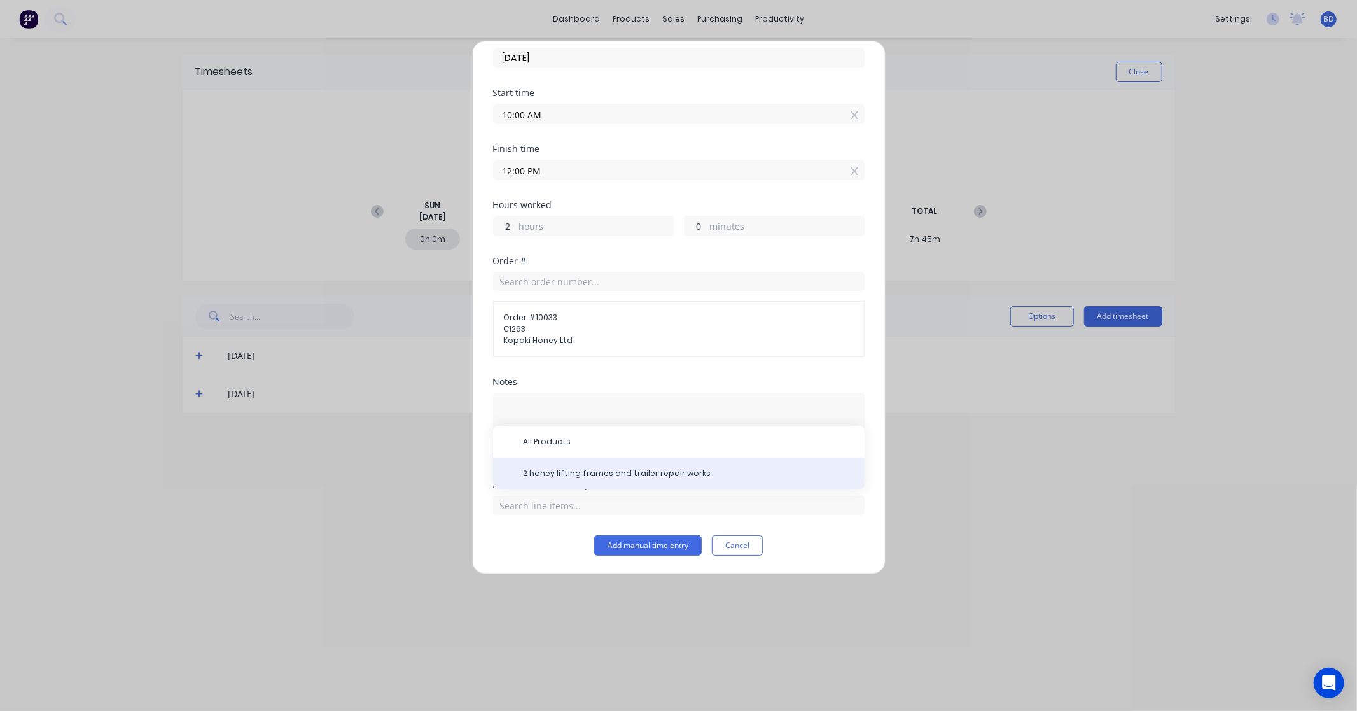
click at [580, 468] on span "2 honey lifting frames and trailer repair works" at bounding box center [689, 473] width 331 height 11
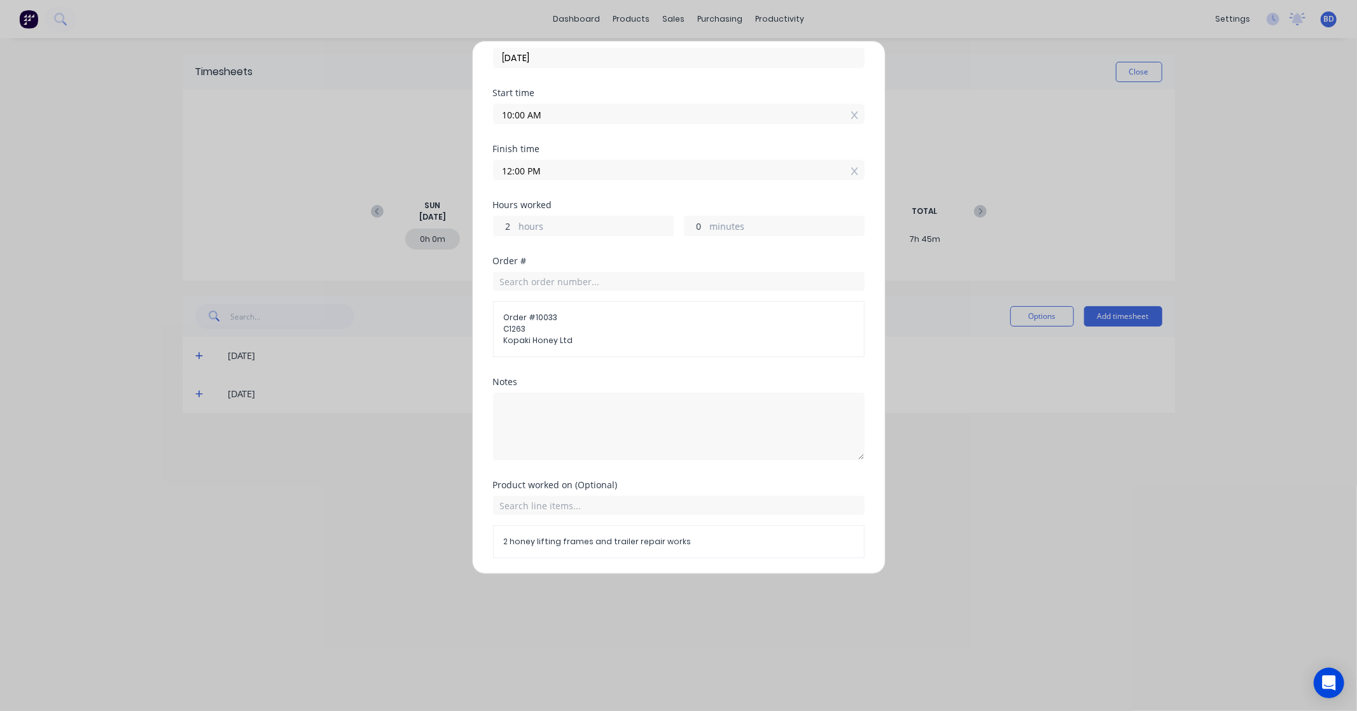
scroll to position [106, 0]
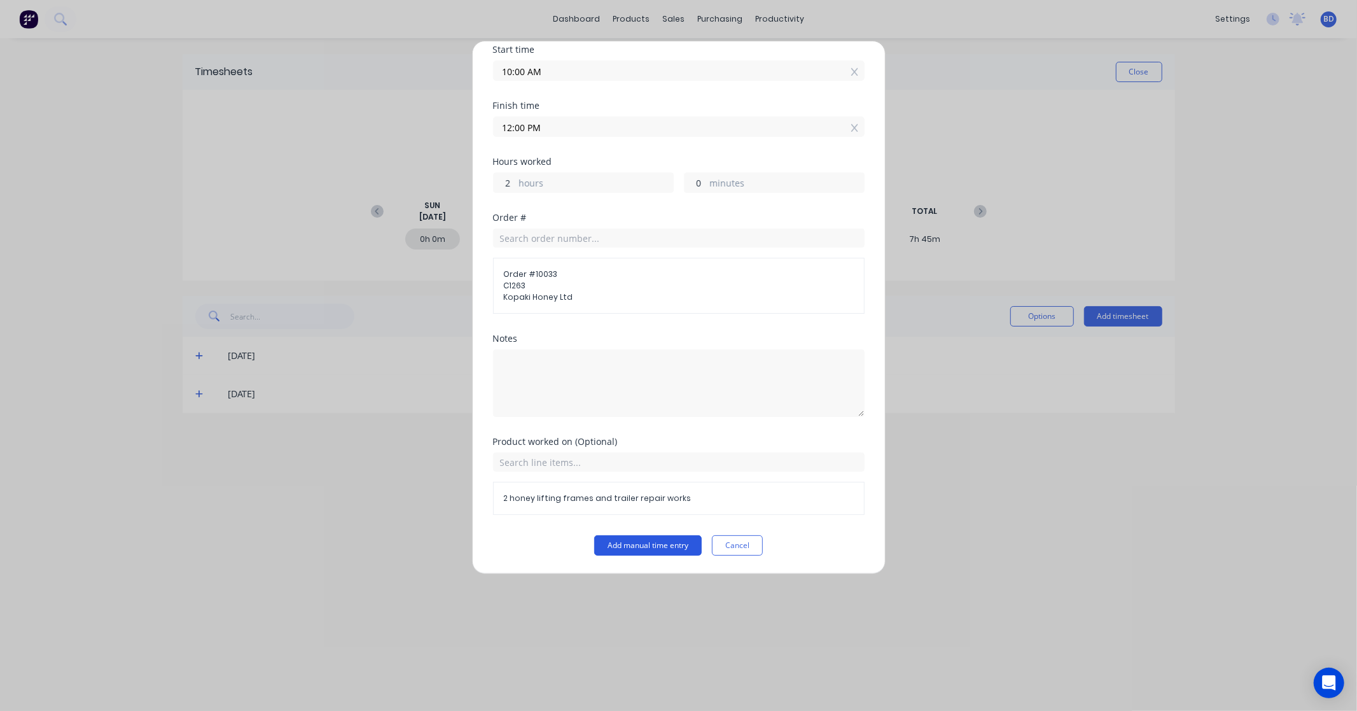
click at [646, 547] on button "Add manual time entry" at bounding box center [648, 545] width 108 height 20
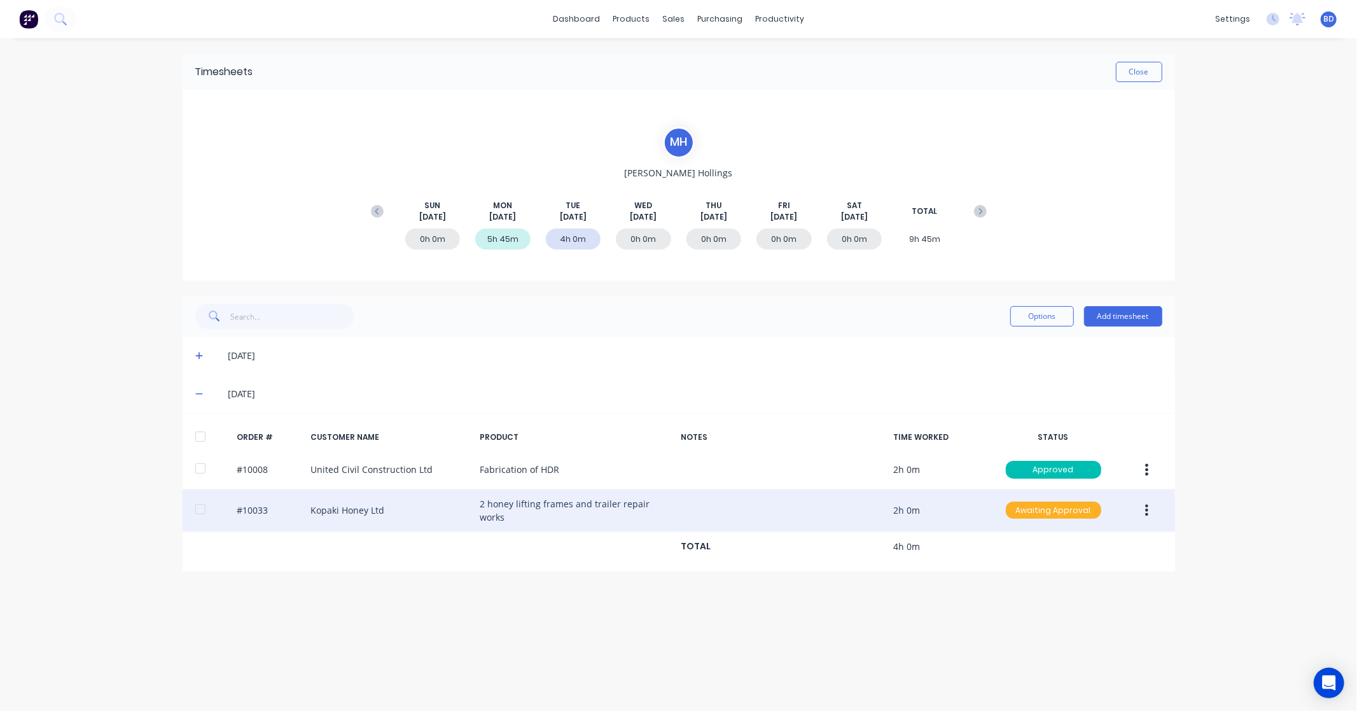
click at [1052, 508] on div "Awaiting Approval" at bounding box center [1053, 510] width 95 height 18
click at [1034, 571] on div "Approved" at bounding box center [1025, 575] width 104 height 18
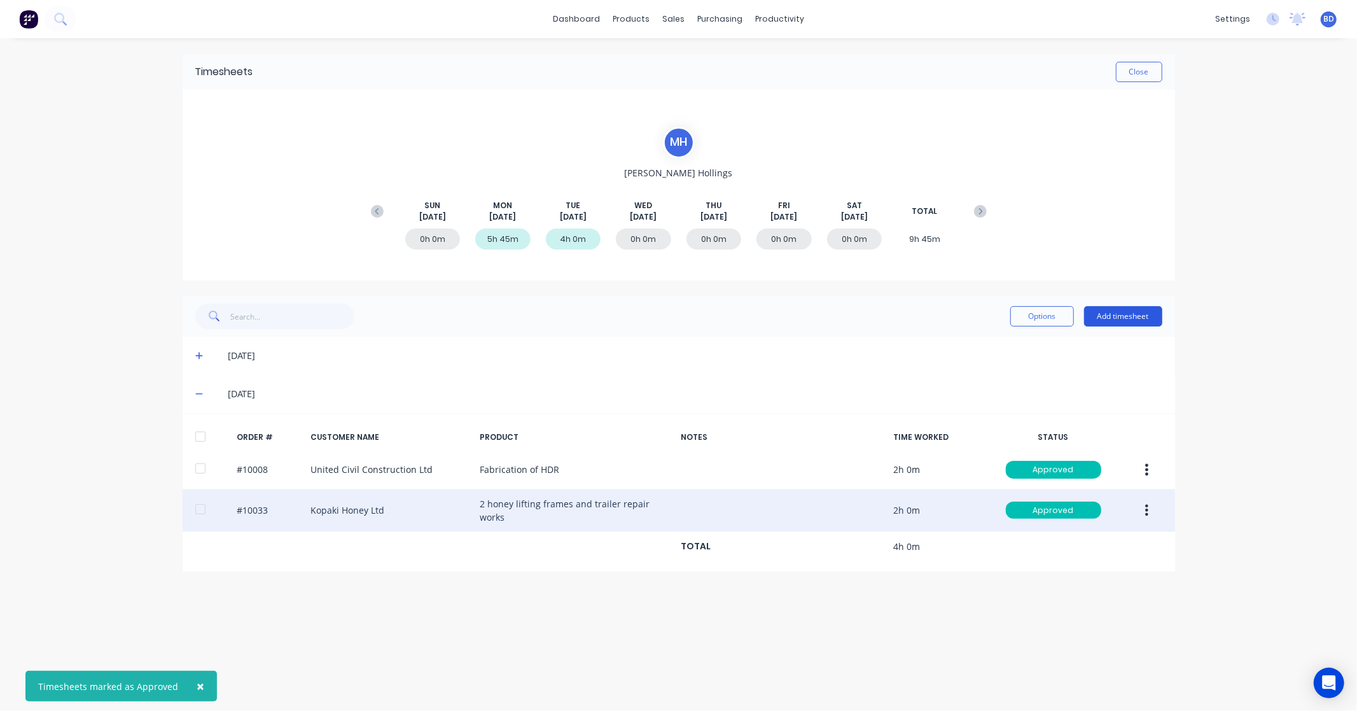
click at [1123, 319] on button "Add timesheet" at bounding box center [1123, 316] width 78 height 20
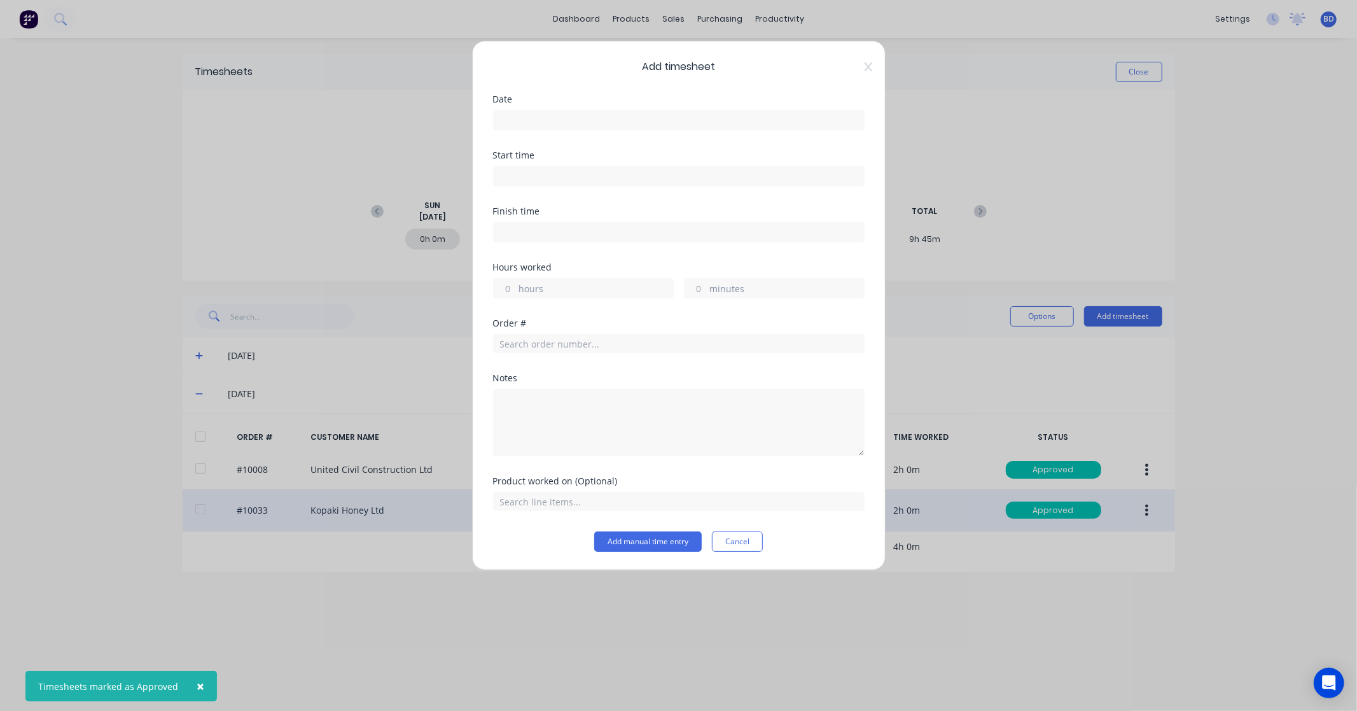
click at [558, 117] on input at bounding box center [679, 120] width 370 height 19
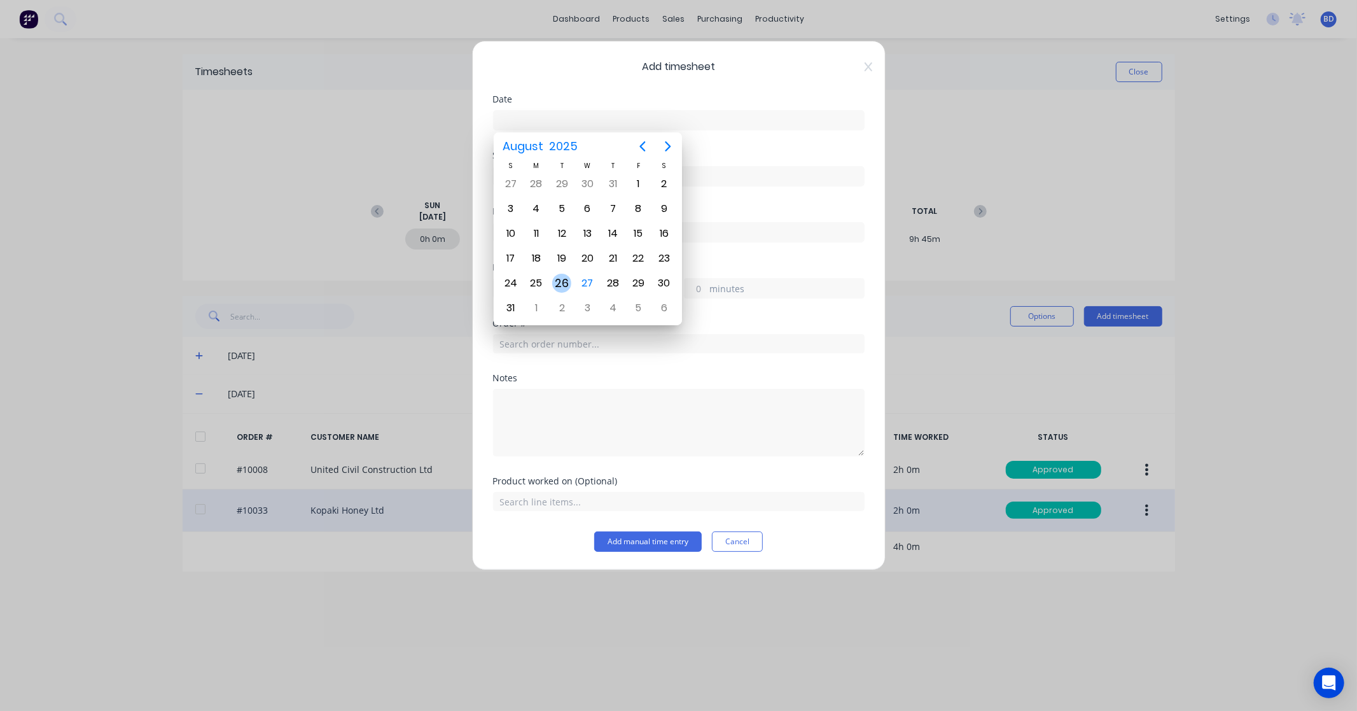
click at [562, 277] on div "26" at bounding box center [561, 283] width 19 height 19
type input "[DATE]"
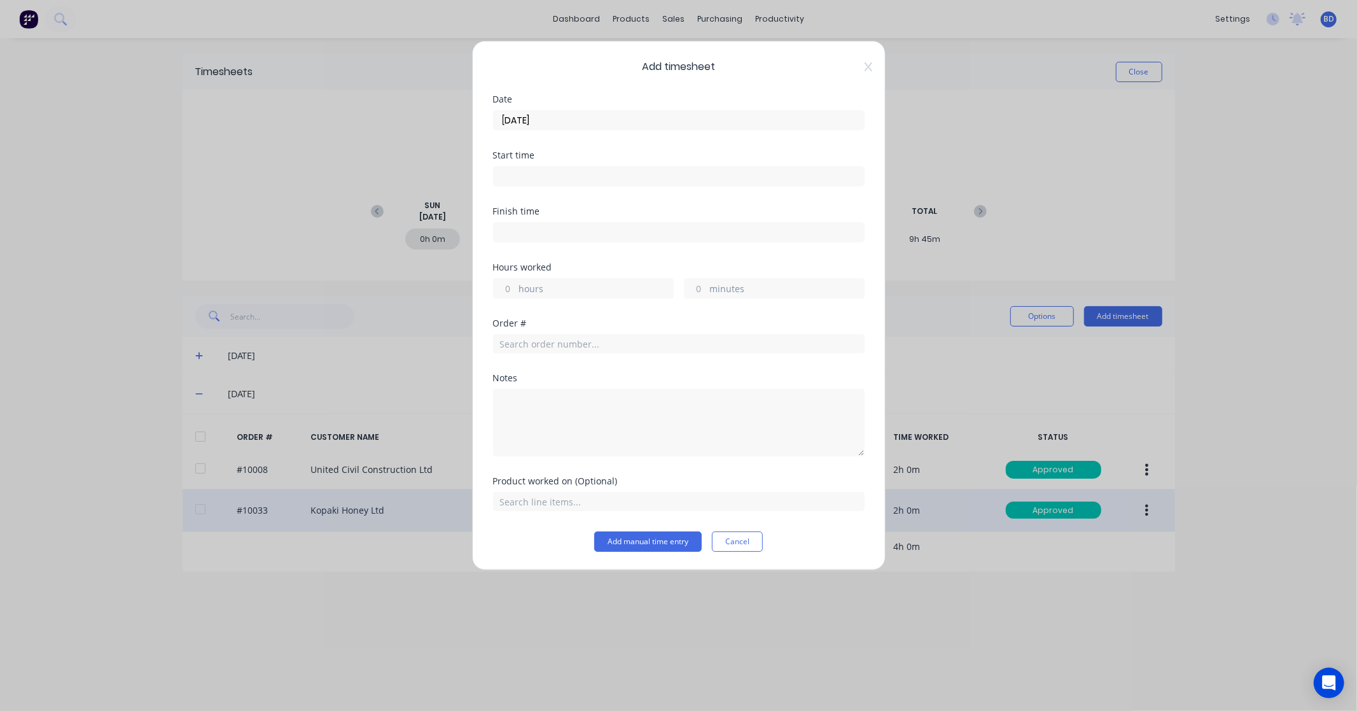
click at [630, 174] on input at bounding box center [679, 176] width 370 height 19
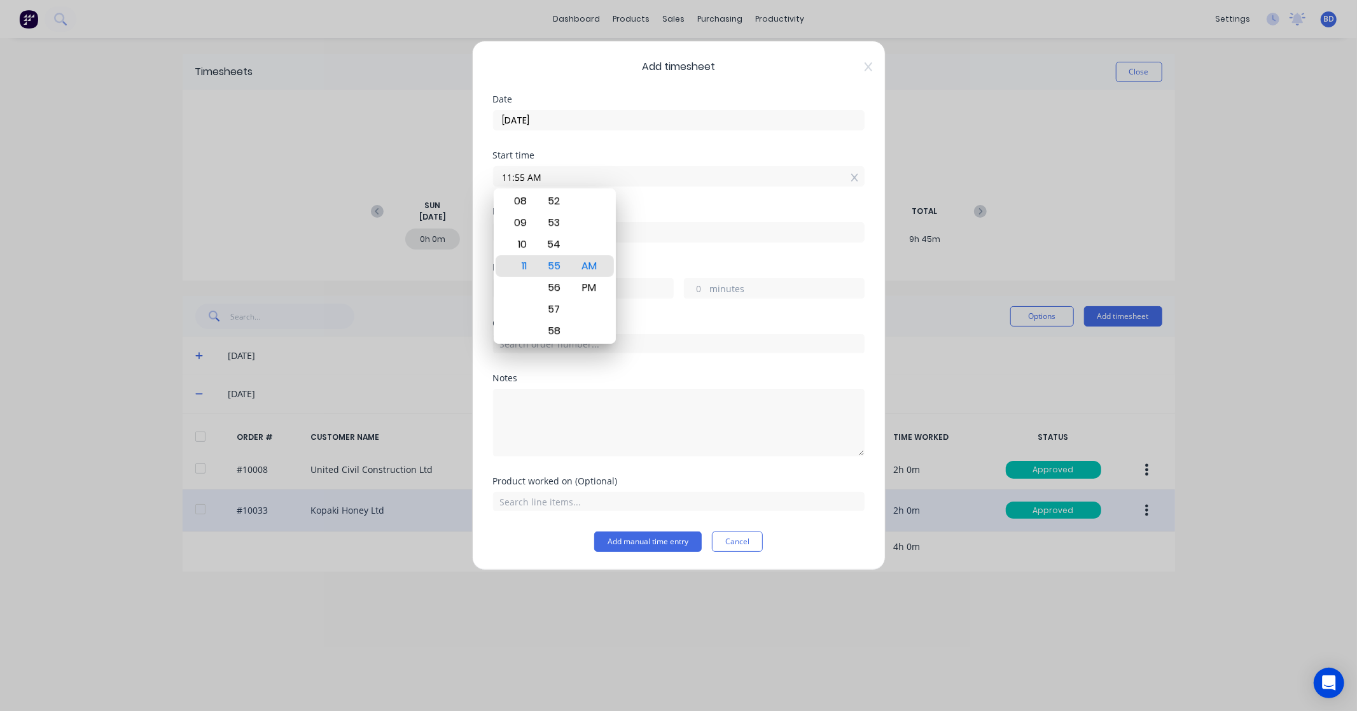
paste input "12:00 PM"
drag, startPoint x: 616, startPoint y: 182, endPoint x: 462, endPoint y: 181, distance: 154.0
click at [462, 181] on div "Add timesheet Date [DATE] Start time 11:55 AM12:00 PM Finish time Hours worked …" at bounding box center [678, 355] width 1357 height 711
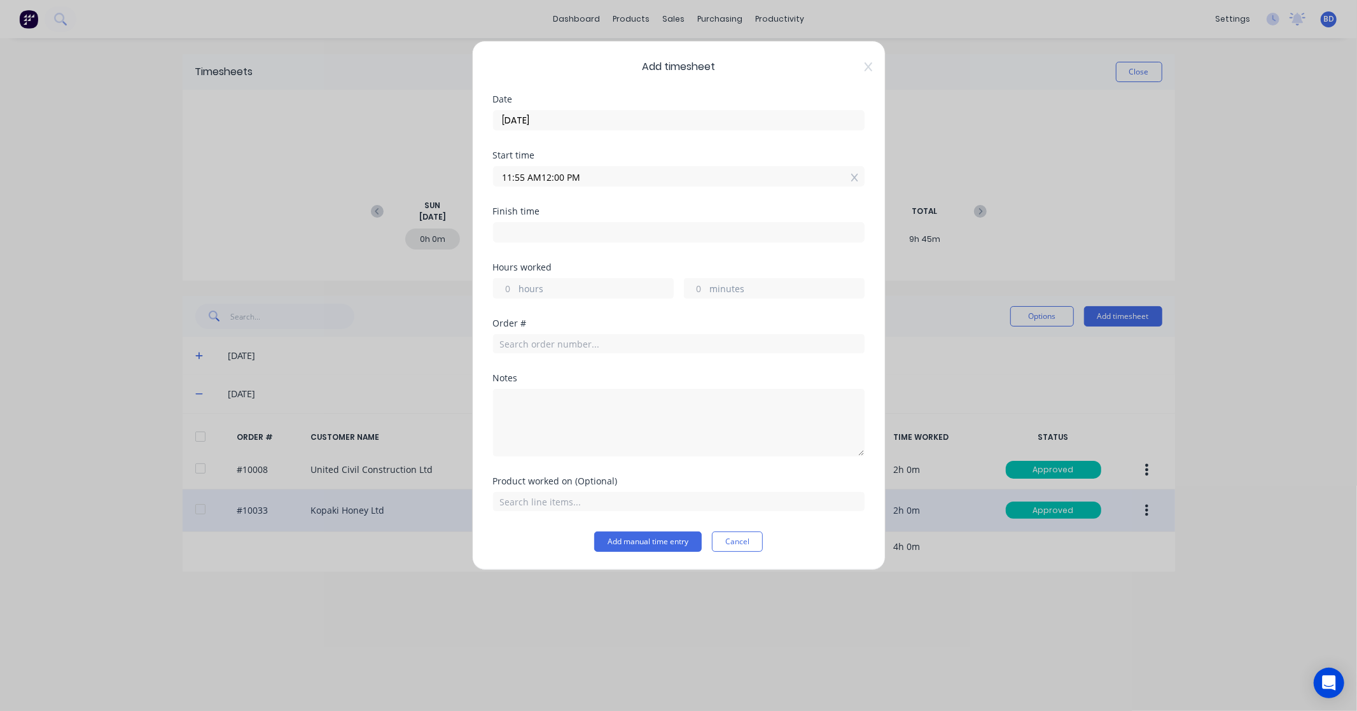
paste input
click at [520, 176] on input "12:00 PM" at bounding box center [679, 176] width 370 height 19
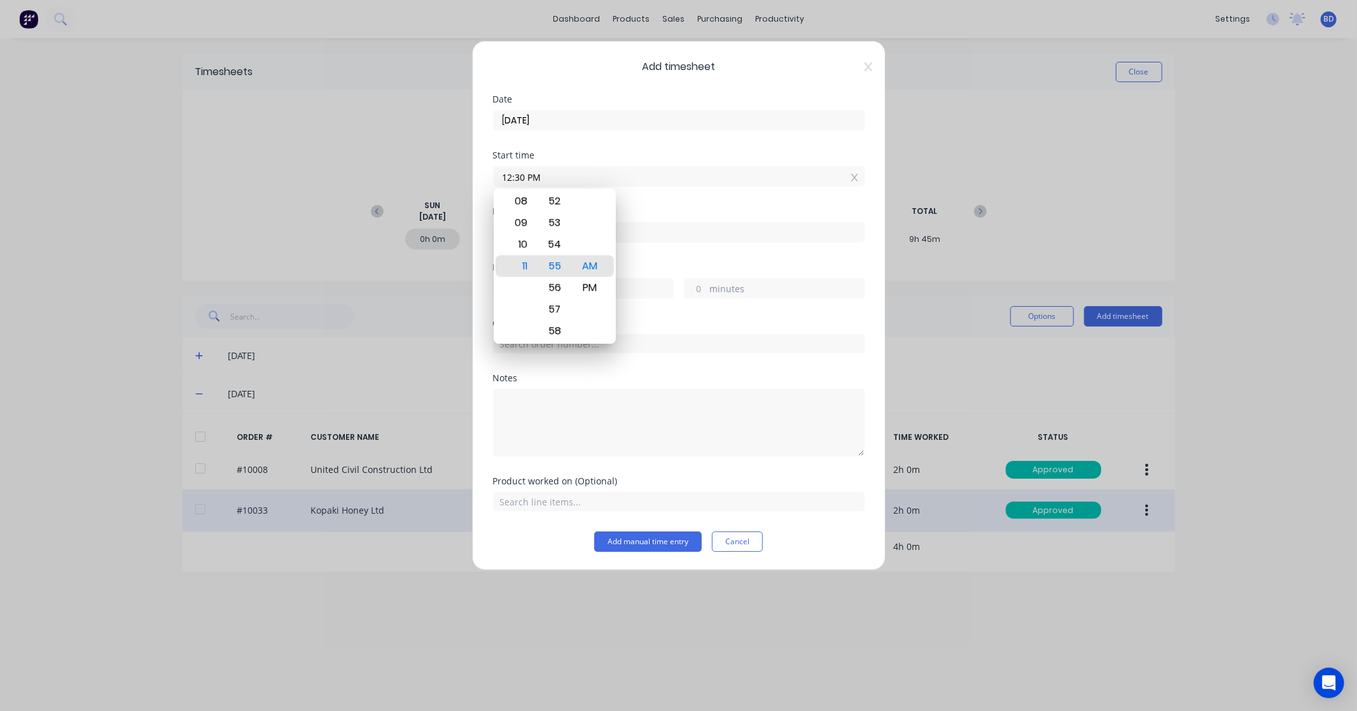
type input "12:30 PM"
click at [618, 195] on div "Start time 12:30 PM" at bounding box center [679, 179] width 372 height 56
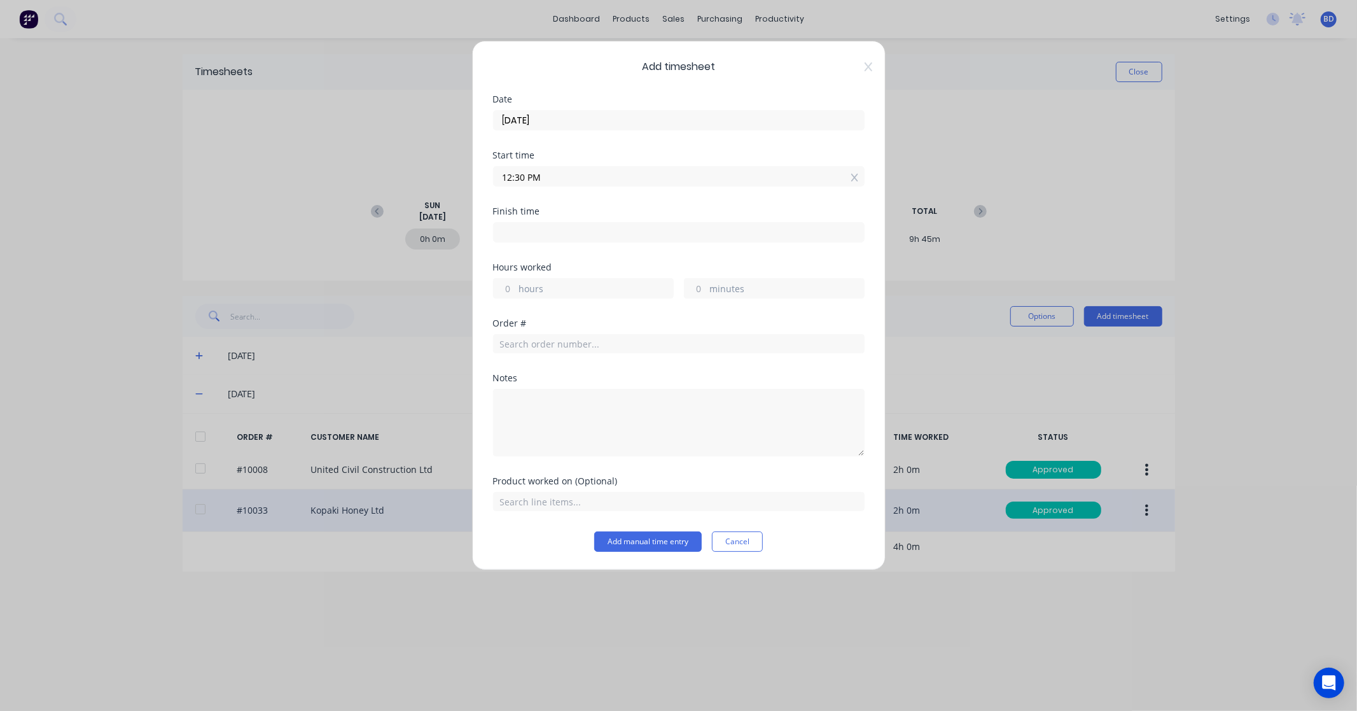
click at [582, 232] on input at bounding box center [679, 232] width 370 height 19
type input "11:55 AM"
type input "23"
type input "25"
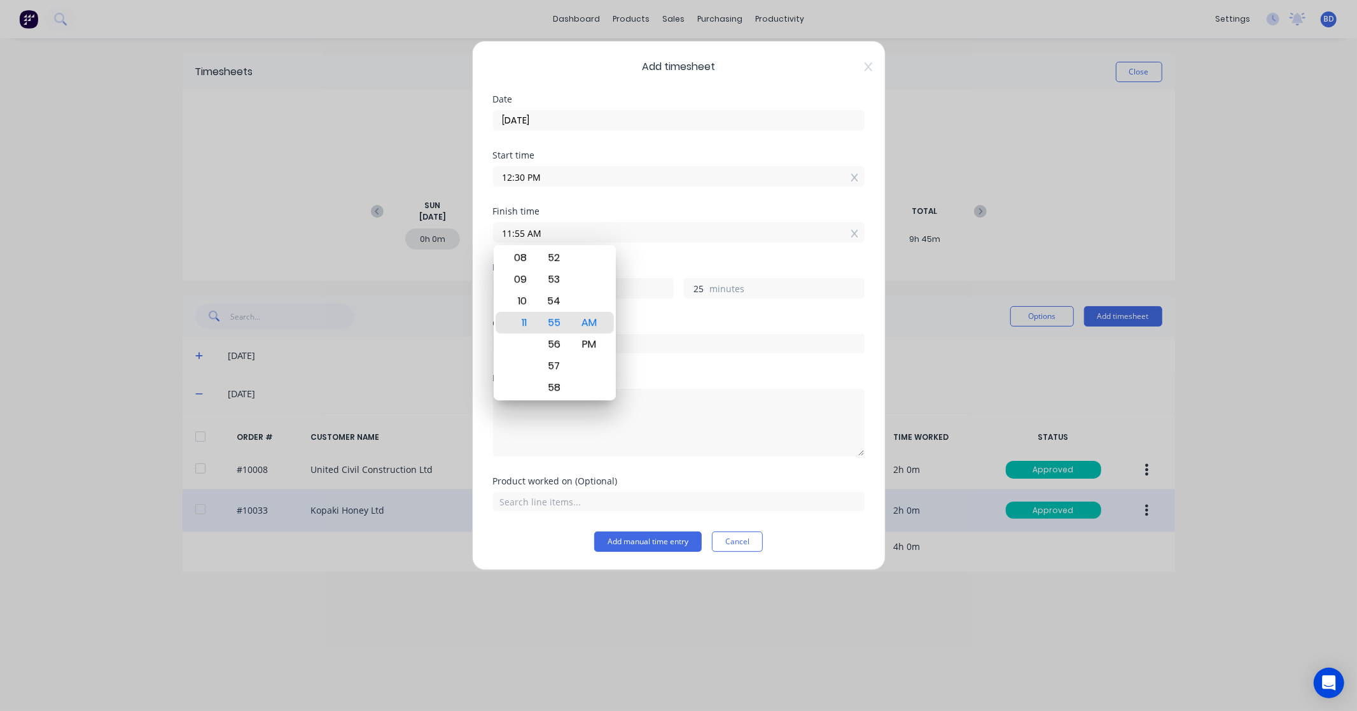
paste input "2:30 PM"
drag, startPoint x: 605, startPoint y: 234, endPoint x: 351, endPoint y: 246, distance: 254.1
click at [351, 246] on div "Add timesheet Date [DATE] Start time 12:30 PM Finish time 11:55 AM2:30 PM Hours…" at bounding box center [678, 355] width 1357 height 711
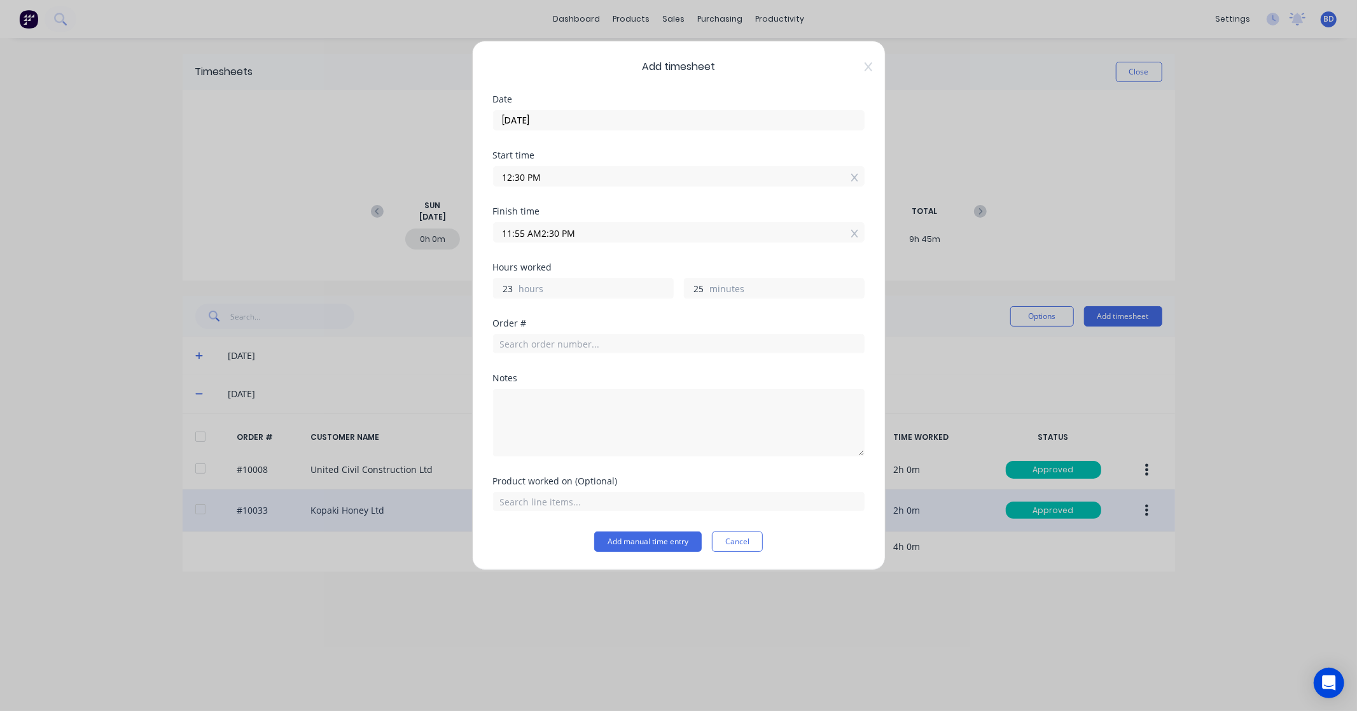
paste input
type input "02:30 PM"
type input "2"
type input "0"
click at [666, 265] on div "Hours worked" at bounding box center [679, 267] width 372 height 9
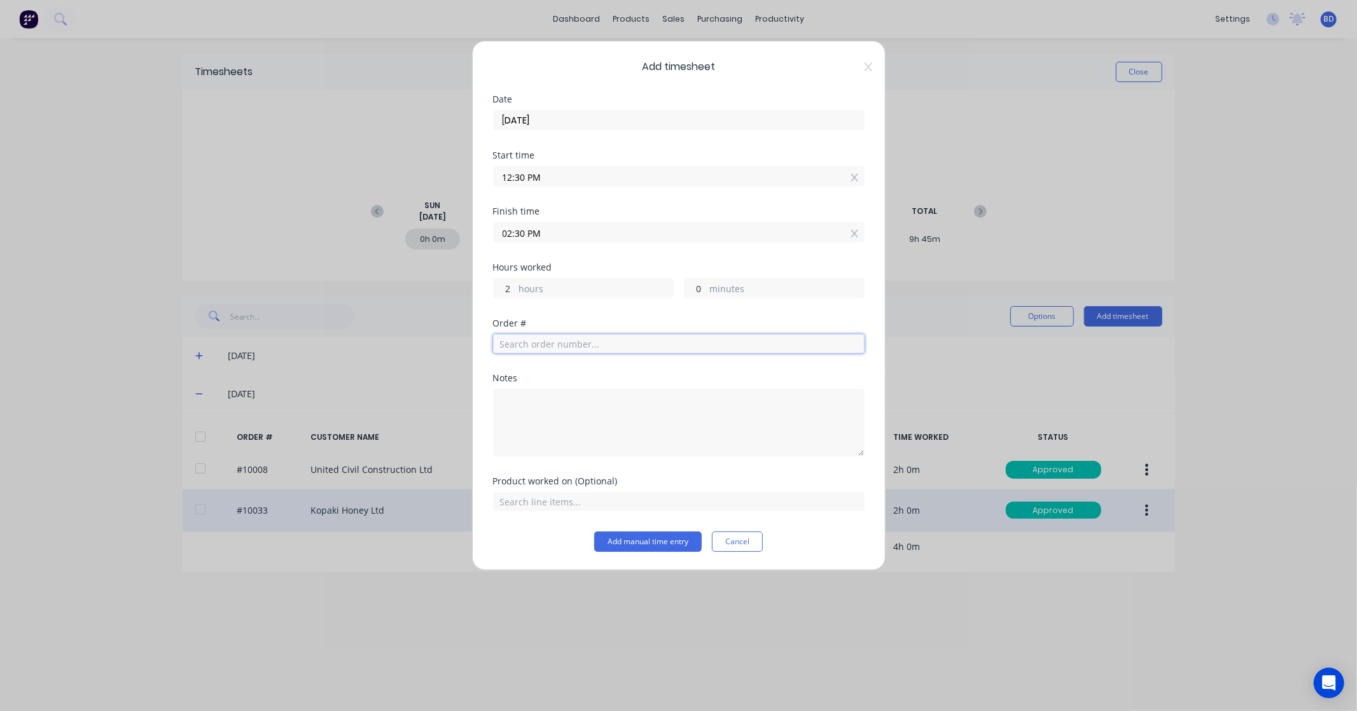
click at [557, 350] on input "text" at bounding box center [679, 343] width 372 height 19
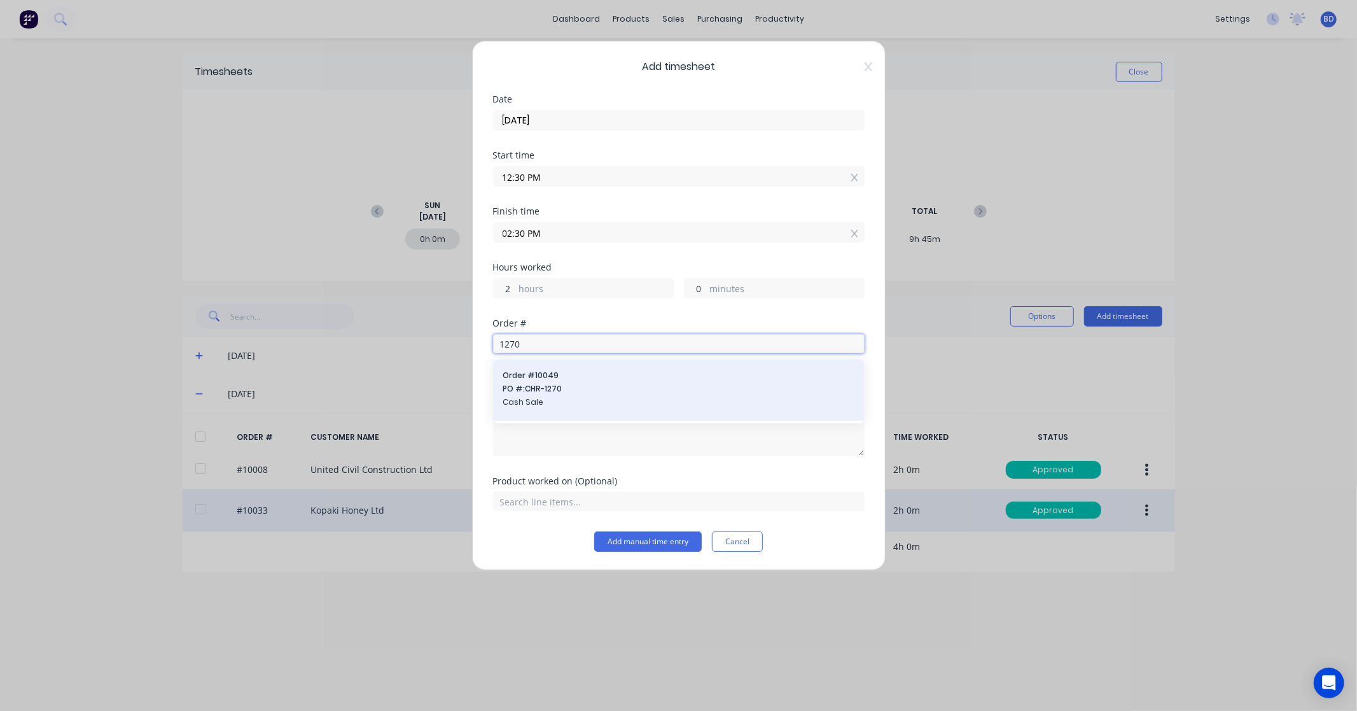
type input "1270"
click at [552, 408] on span "Cash Sale" at bounding box center [678, 401] width 351 height 11
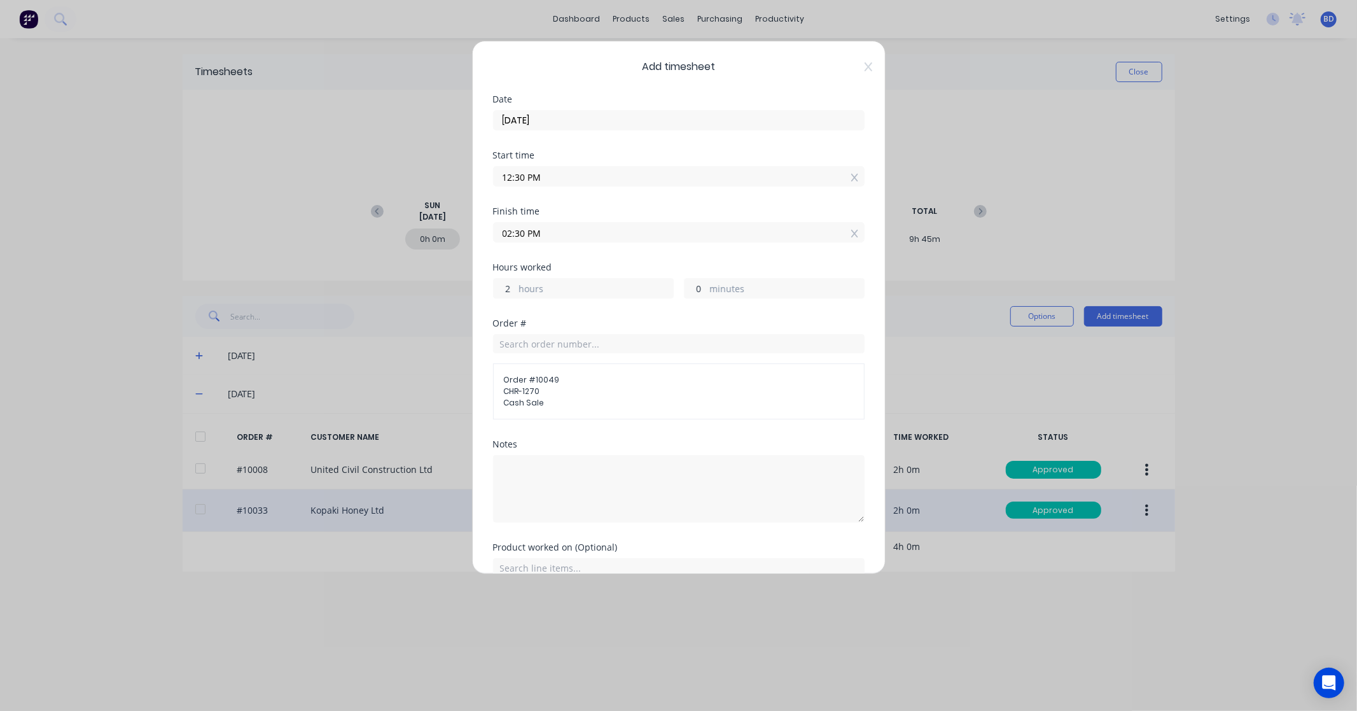
scroll to position [62, 0]
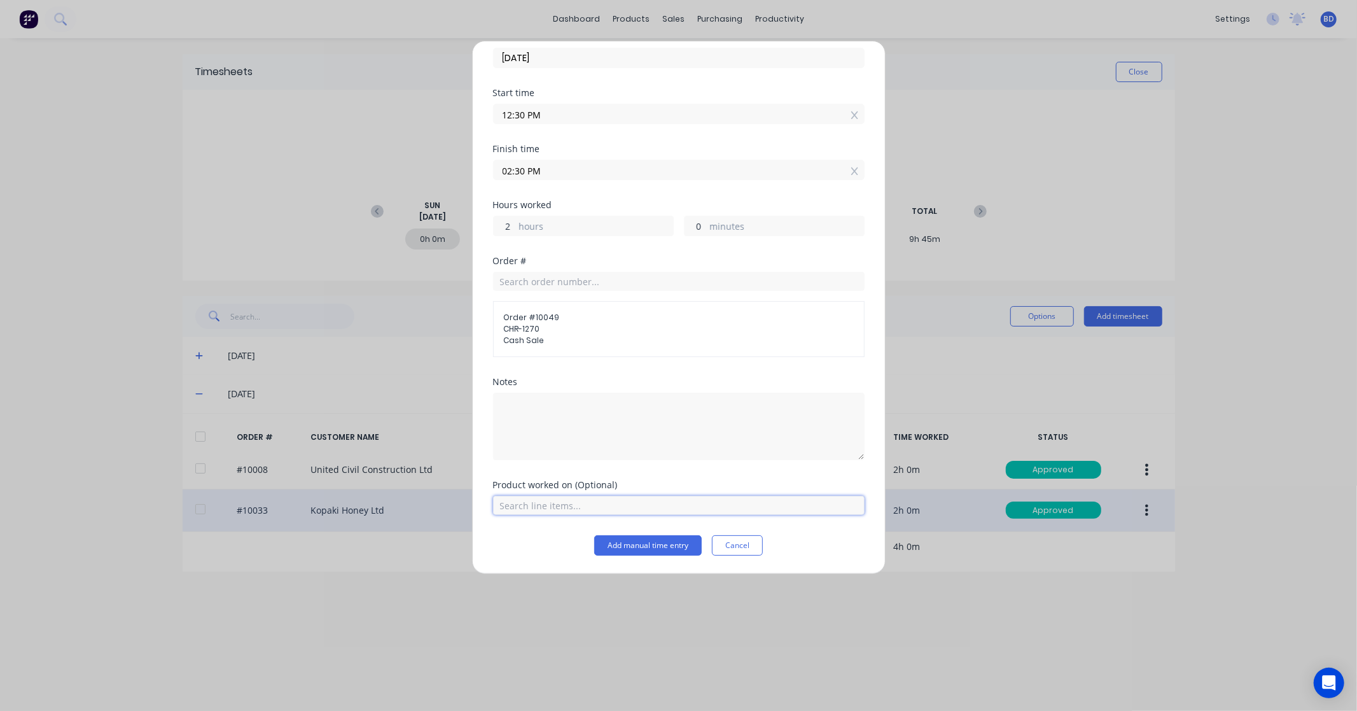
click at [535, 510] on input "text" at bounding box center [679, 505] width 372 height 19
click at [548, 477] on span "Hardware" at bounding box center [689, 473] width 331 height 11
click at [552, 506] on input "text" at bounding box center [679, 505] width 372 height 19
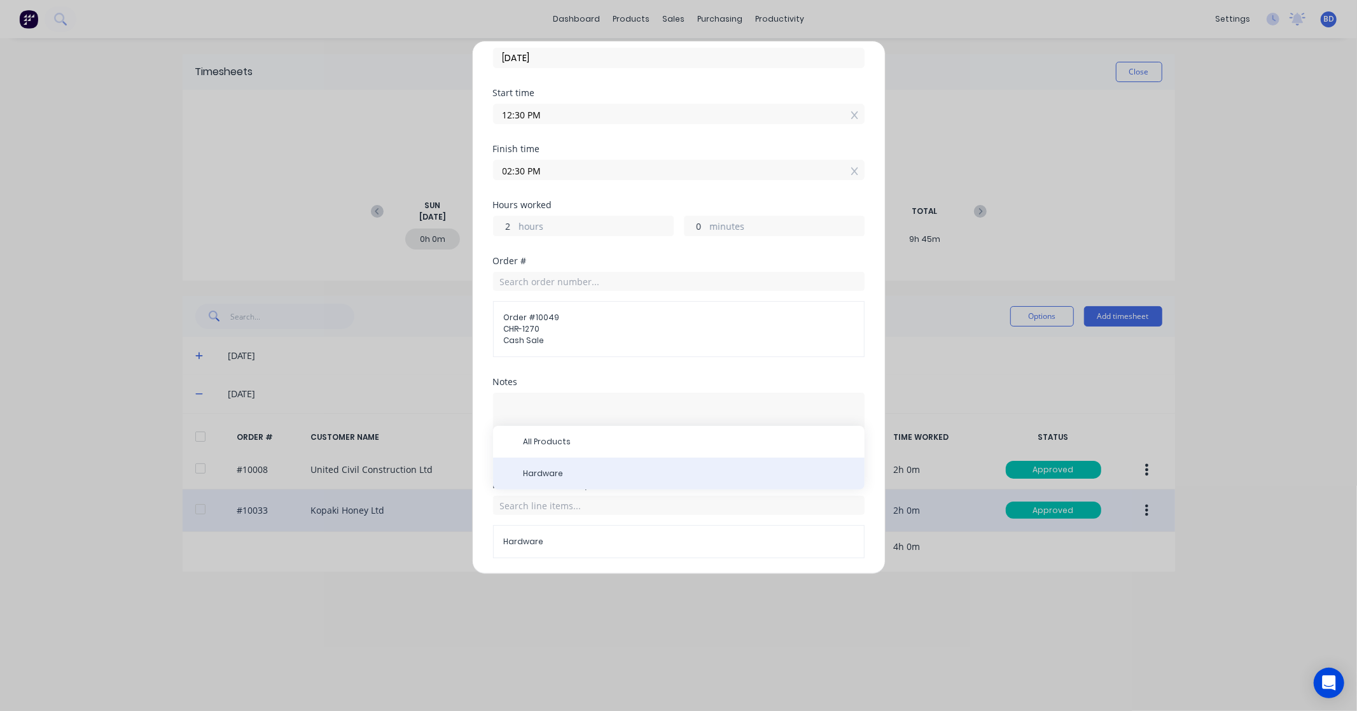
click at [567, 481] on div "Hardware" at bounding box center [679, 473] width 372 height 32
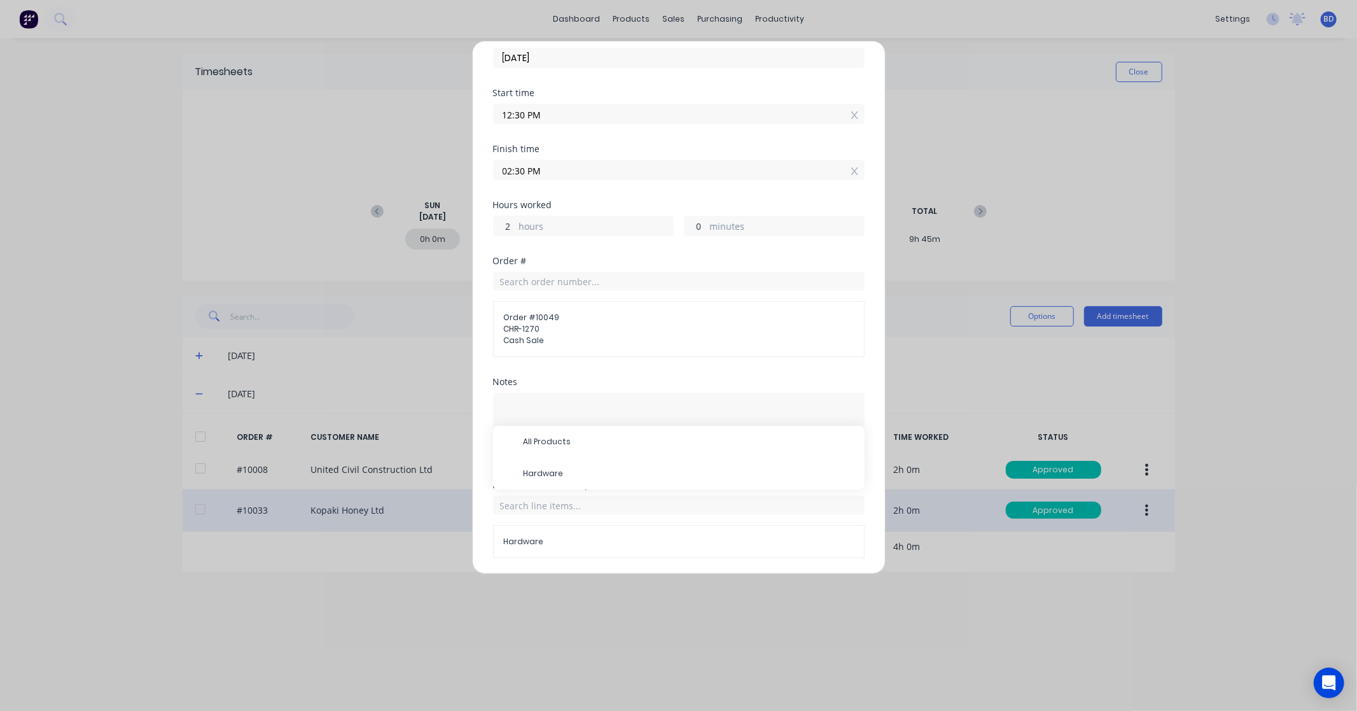
click at [480, 418] on div "Add timesheet Date [DATE] Start time 12:30 PM Finish time 02:30 PM Hours worked…" at bounding box center [679, 307] width 414 height 533
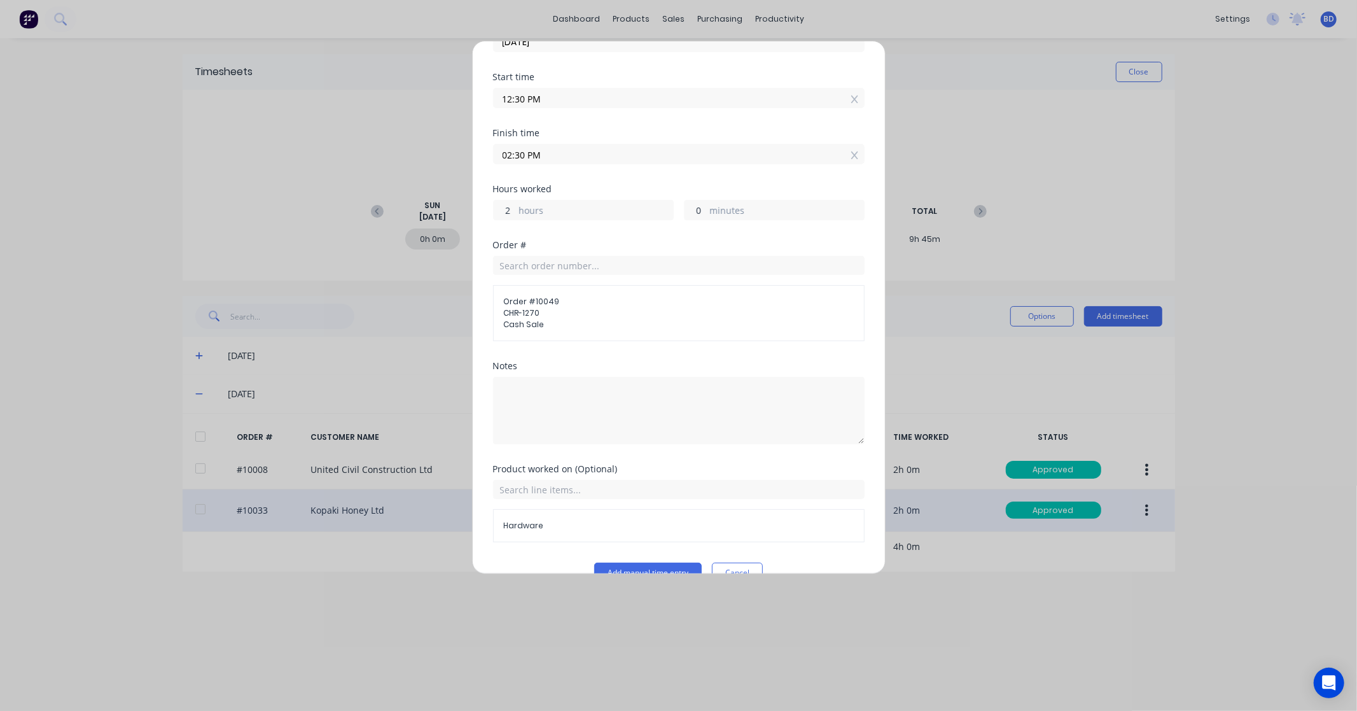
scroll to position [106, 0]
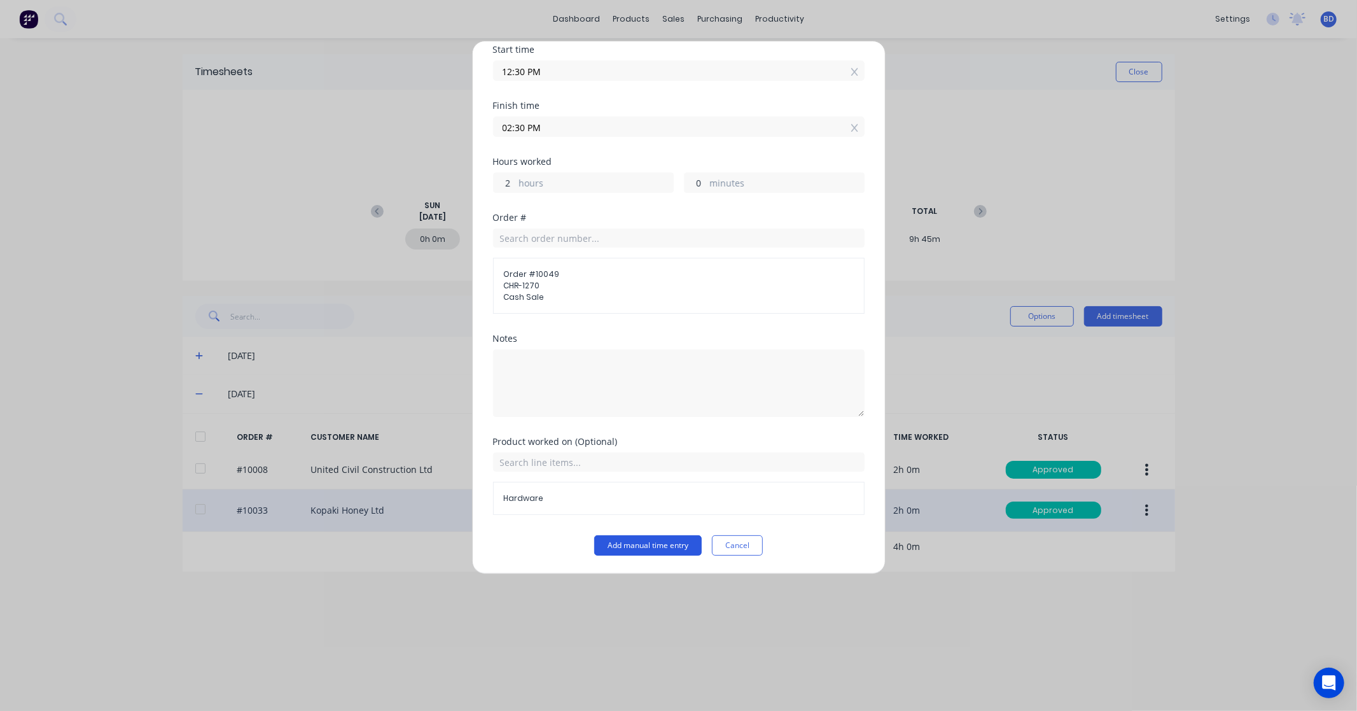
click at [665, 545] on button "Add manual time entry" at bounding box center [648, 545] width 108 height 20
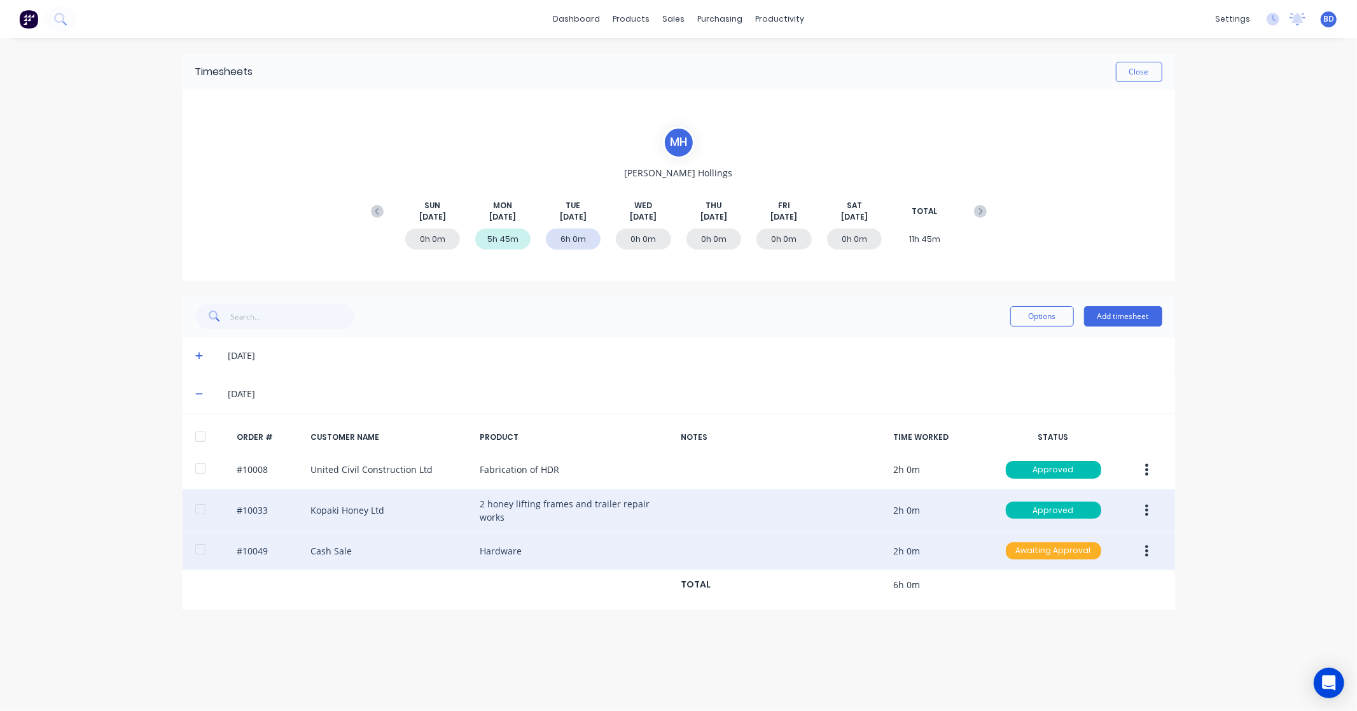
click at [1033, 545] on div "Awaiting Approval" at bounding box center [1053, 551] width 95 height 18
click at [1015, 609] on div "Approved" at bounding box center [1025, 615] width 104 height 18
click at [700, 52] on link "Sales Orders" at bounding box center [741, 60] width 169 height 25
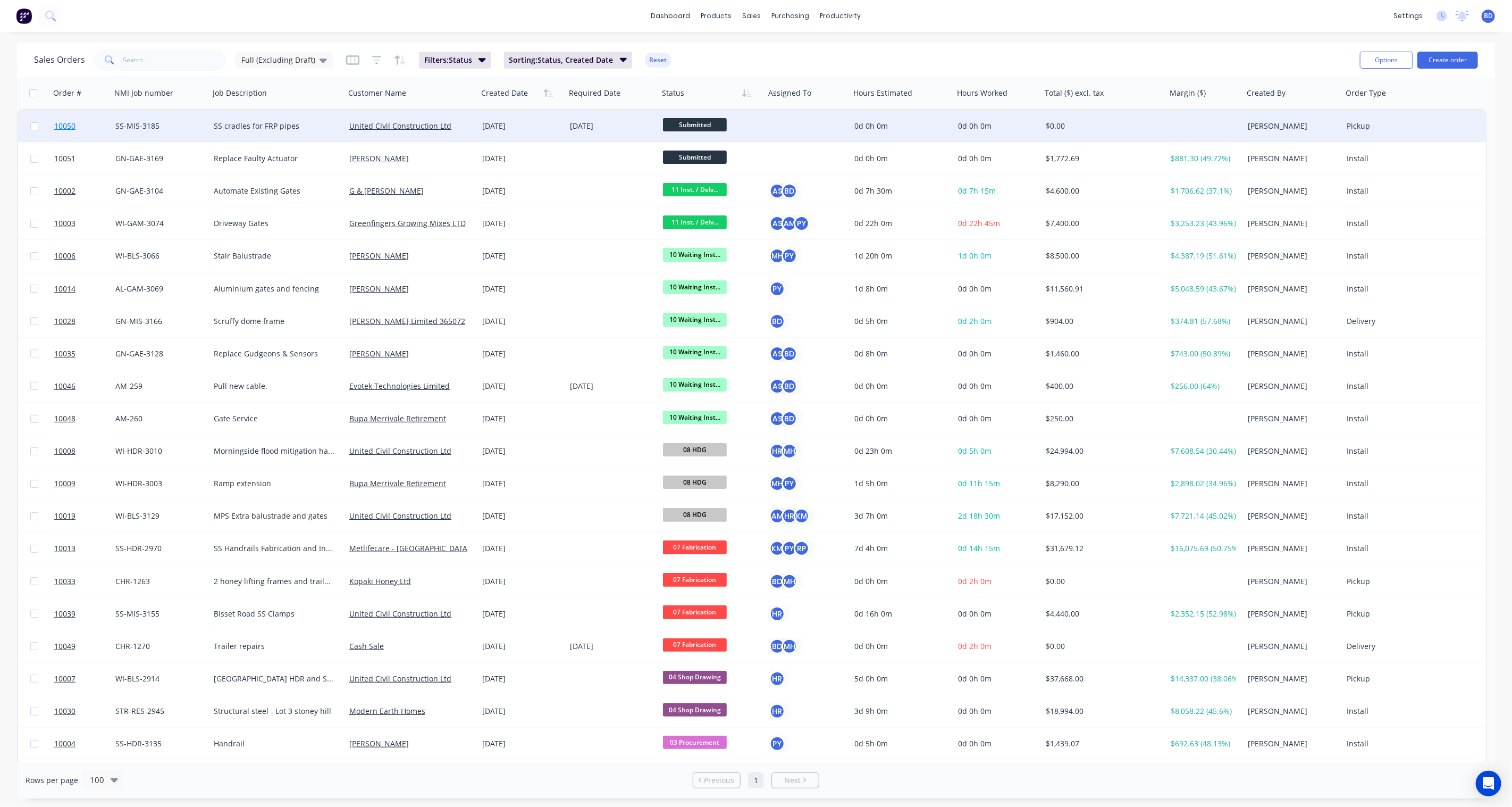
click at [68, 125] on span "10050" at bounding box center [64, 125] width 21 height 11
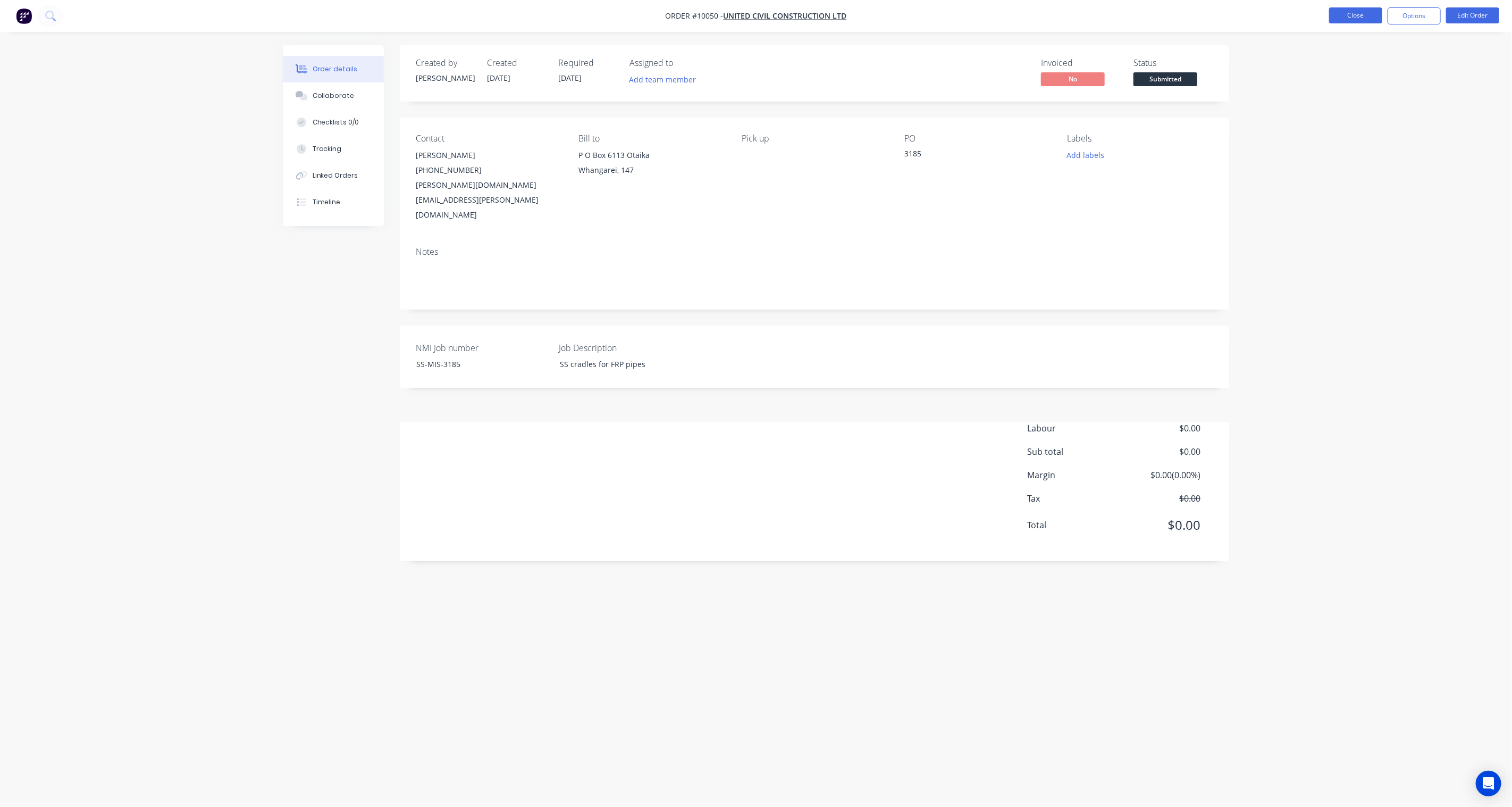
click at [1133, 14] on button "Close" at bounding box center [1356, 15] width 53 height 16
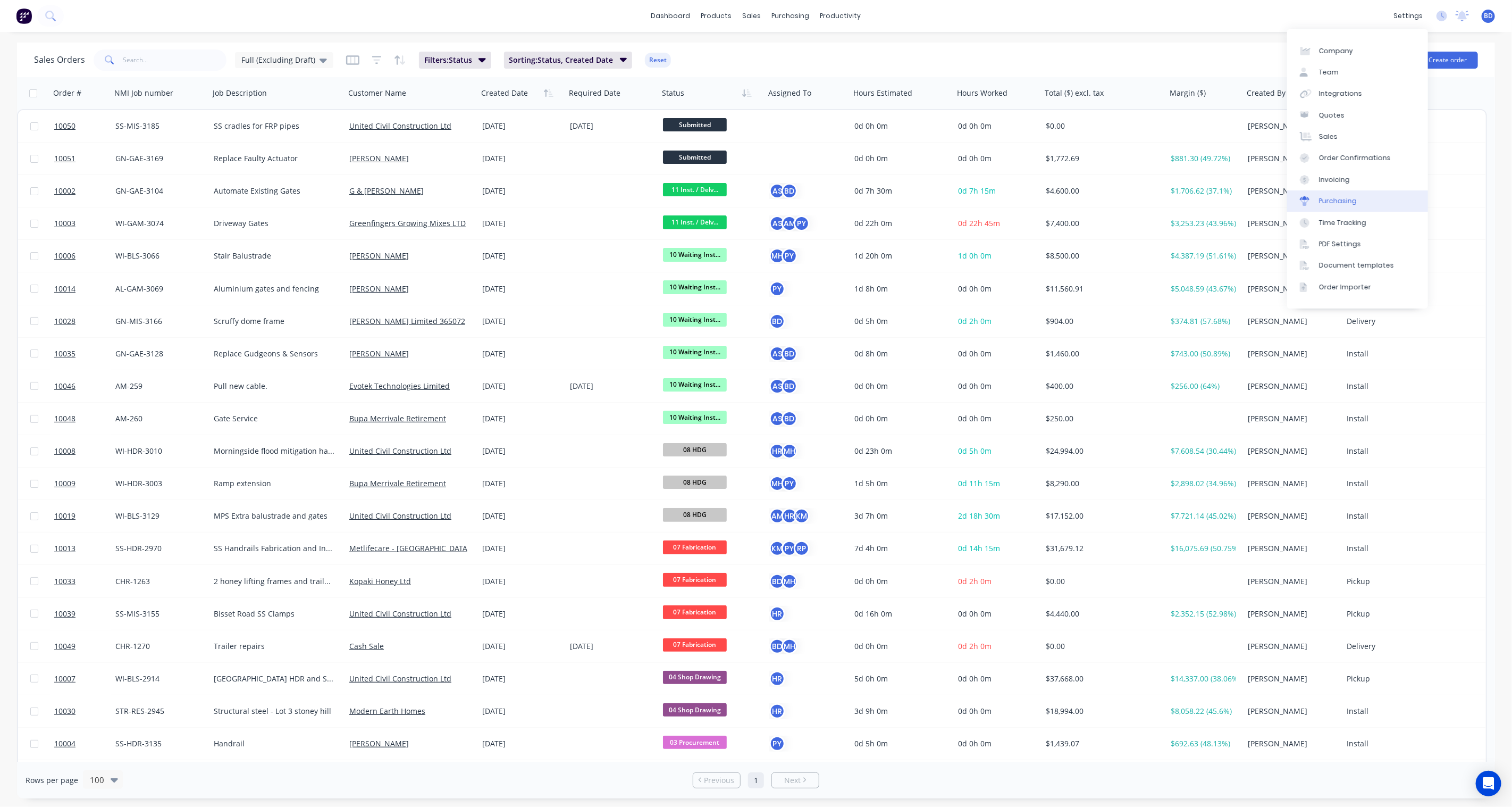
click at [1133, 197] on div "Purchasing" at bounding box center [1337, 201] width 38 height 9
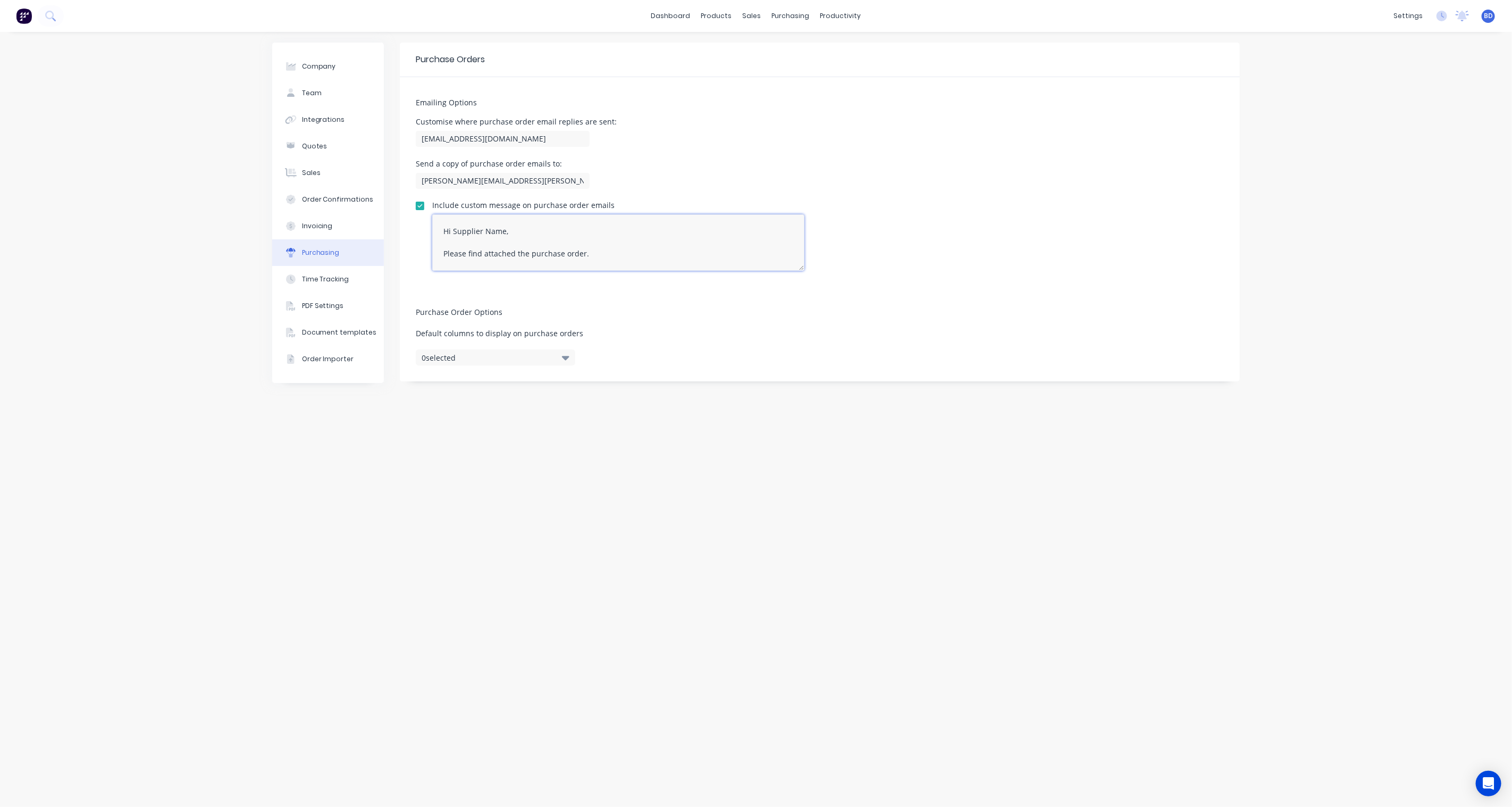
drag, startPoint x: 786, startPoint y: 270, endPoint x: 783, endPoint y: 277, distance: 7.6
click at [783, 277] on div "Emailing Options Customise where purchase order email replies are sent: [EMAIL_…" at bounding box center [819, 181] width 840 height 210
drag, startPoint x: 802, startPoint y: 268, endPoint x: 793, endPoint y: 406, distance: 138.3
click at [793, 406] on textarea "Hi Supplier Name, Please find attached the purchase order. For your reference p…" at bounding box center [618, 310] width 372 height 193
click at [591, 296] on textarea "Hi Supplier Name, Please find attached the purchase order. For your reference p…" at bounding box center [618, 310] width 372 height 193
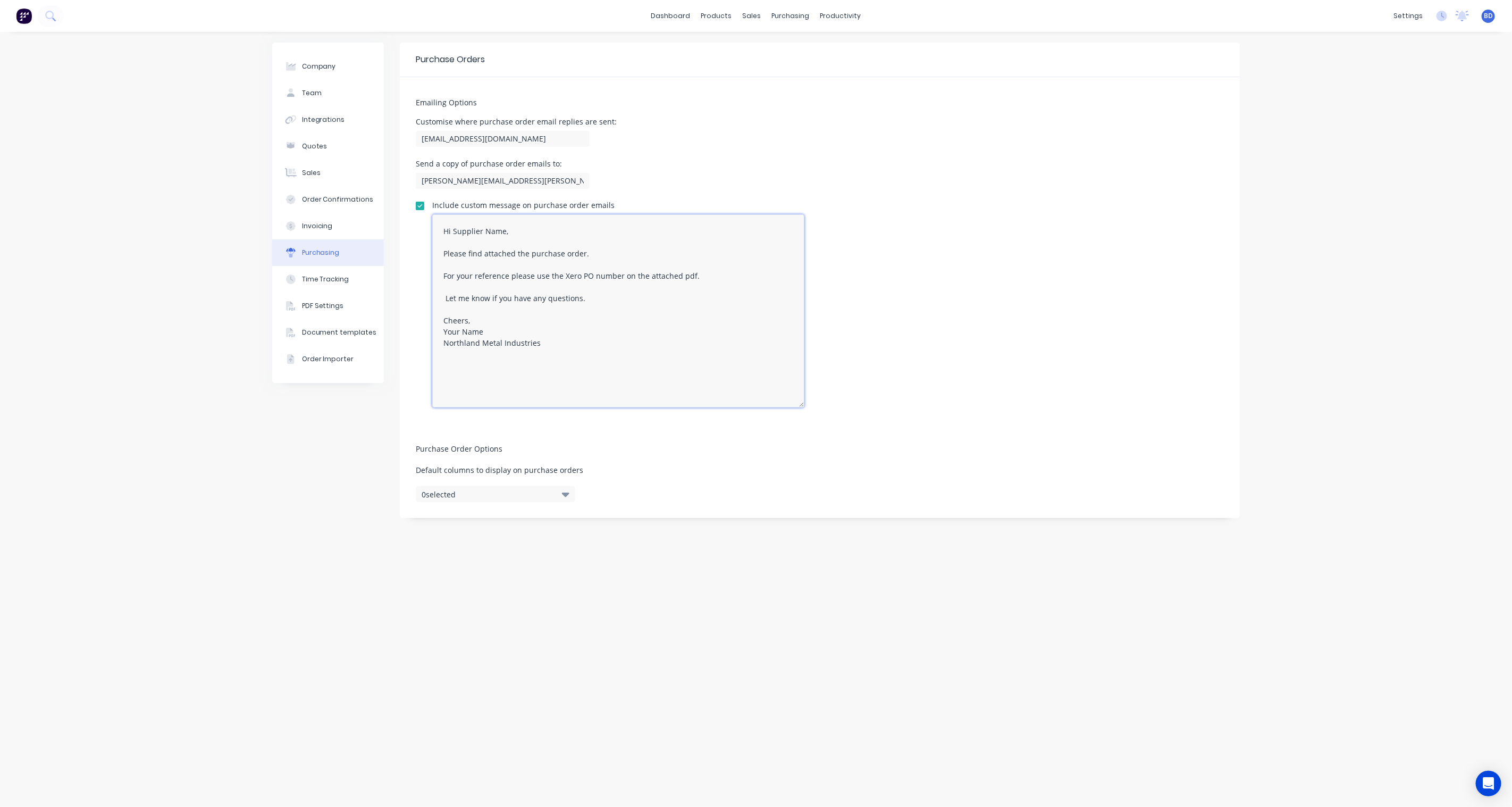
click at [471, 276] on textarea "Hi Supplier Name, Please find attached the purchase order. For your reference p…" at bounding box center [618, 310] width 372 height 193
drag, startPoint x: 503, startPoint y: 229, endPoint x: 455, endPoint y: 232, distance: 48.1
click at [455, 232] on textarea "Hi Supplier Name, Please find attached the purchase order. For your and our ref…" at bounding box center [618, 310] width 372 height 193
drag, startPoint x: 493, startPoint y: 332, endPoint x: 438, endPoint y: 329, distance: 55.1
click at [438, 329] on textarea "Hi, Please find attached the purchase order. For your and our reference please …" at bounding box center [618, 310] width 372 height 193
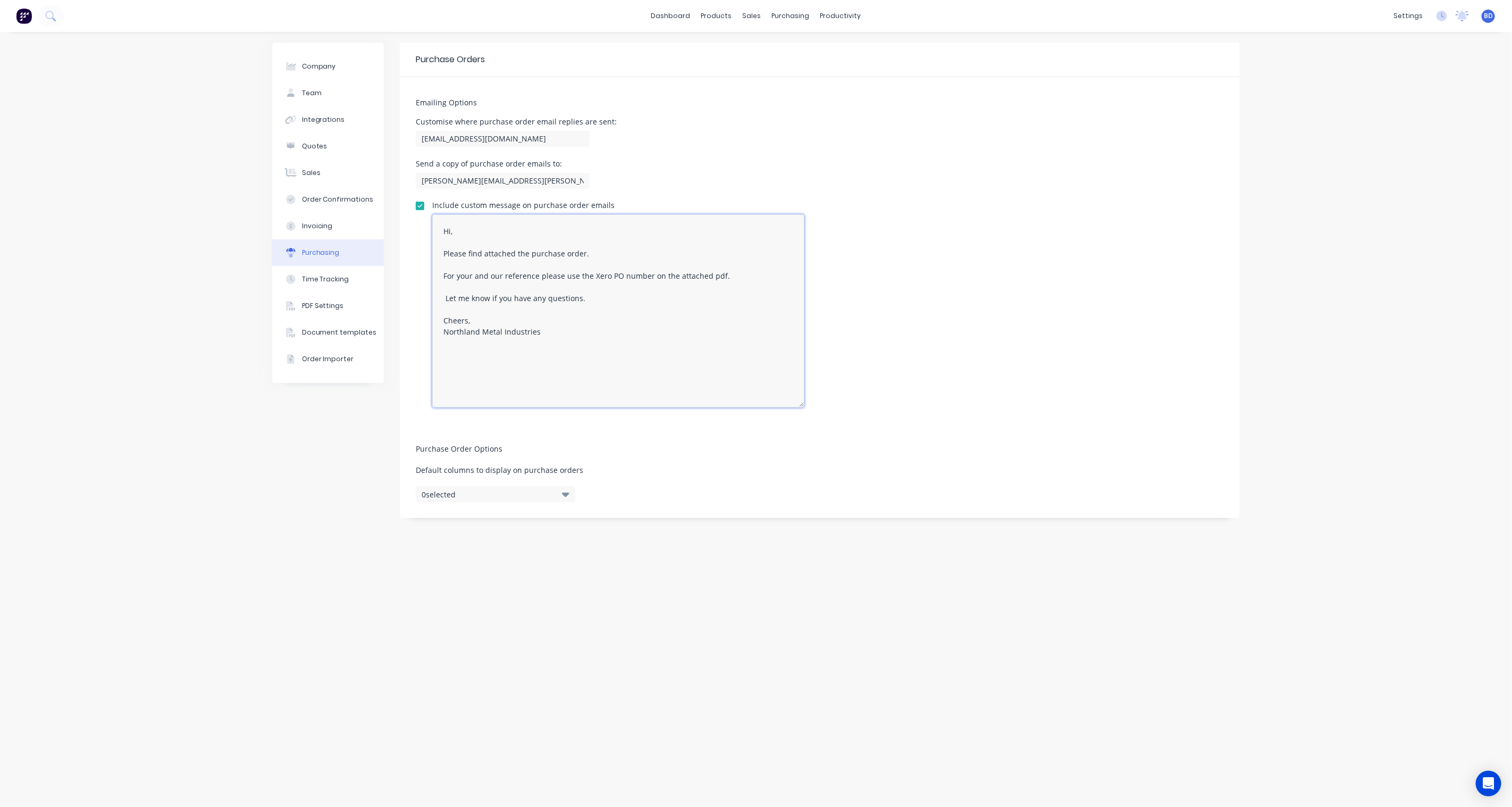
type textarea "Hi, Please find attached the purchase order. For your and our reference please …"
click at [1001, 342] on div "Include custom message on purchase order emails Hi, Please find attached the pu…" at bounding box center [820, 304] width 808 height 206
click at [559, 497] on button "0 selected" at bounding box center [496, 493] width 160 height 16
click at [676, 488] on div "Purchase Order Options Default columns to display on purchase orders 0 selected" at bounding box center [819, 470] width 840 height 94
click at [858, 375] on div "Include custom message on purchase order emails Hi, Please find attached the pu…" at bounding box center [820, 304] width 808 height 206
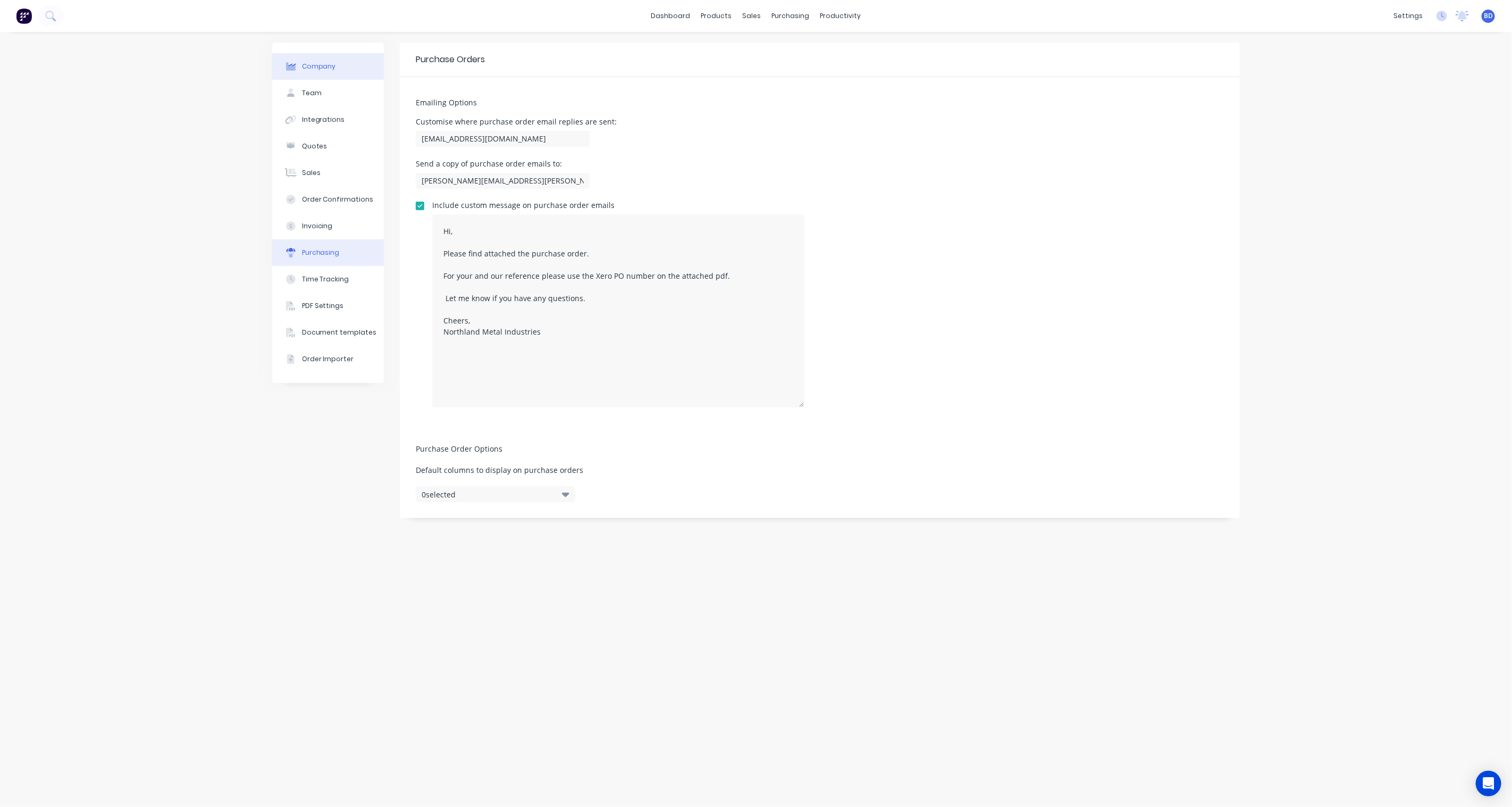
click at [312, 67] on div "Company" at bounding box center [318, 66] width 34 height 9
select select "NZ"
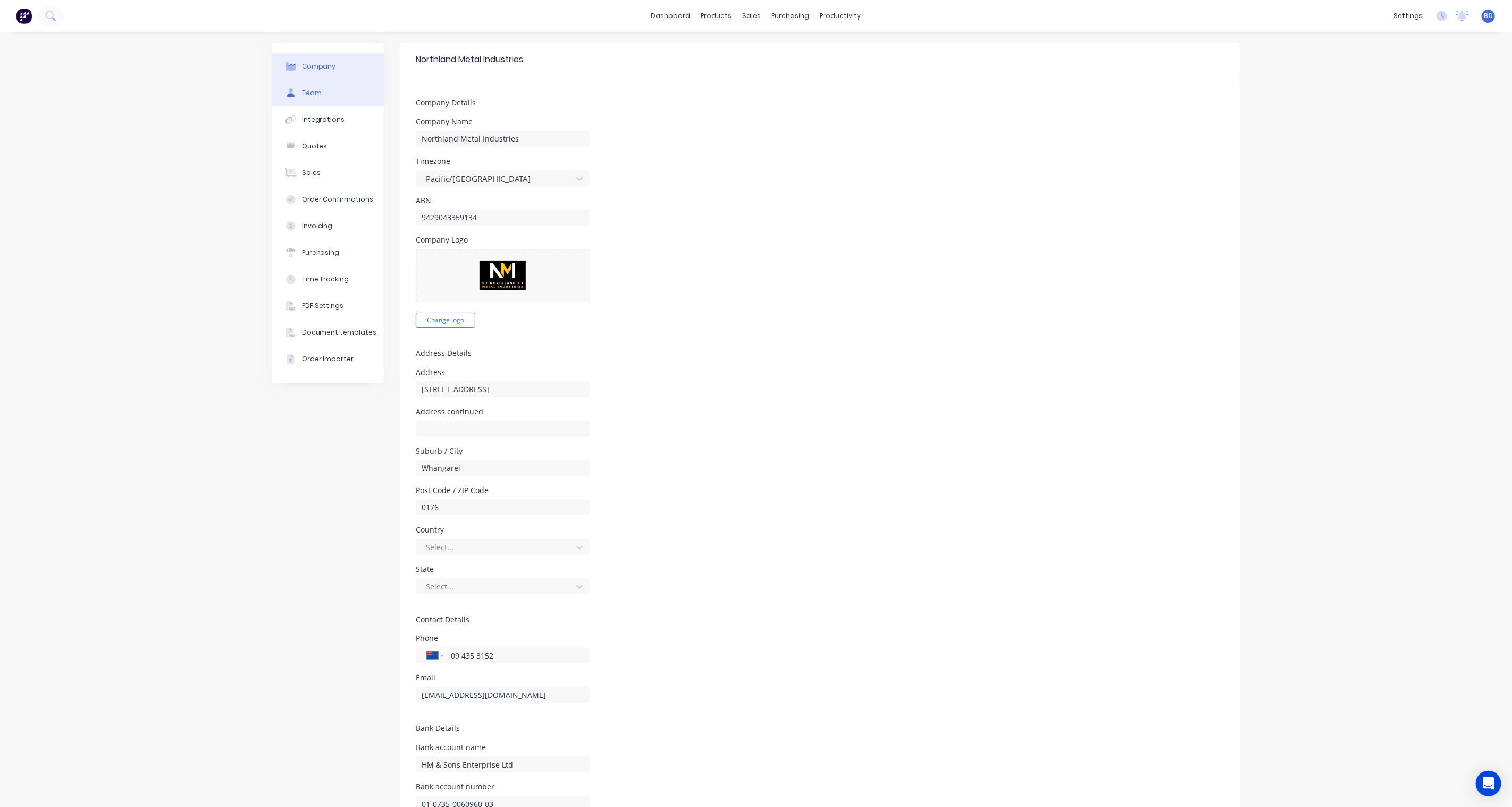
click at [312, 91] on div "Team" at bounding box center [312, 93] width 20 height 9
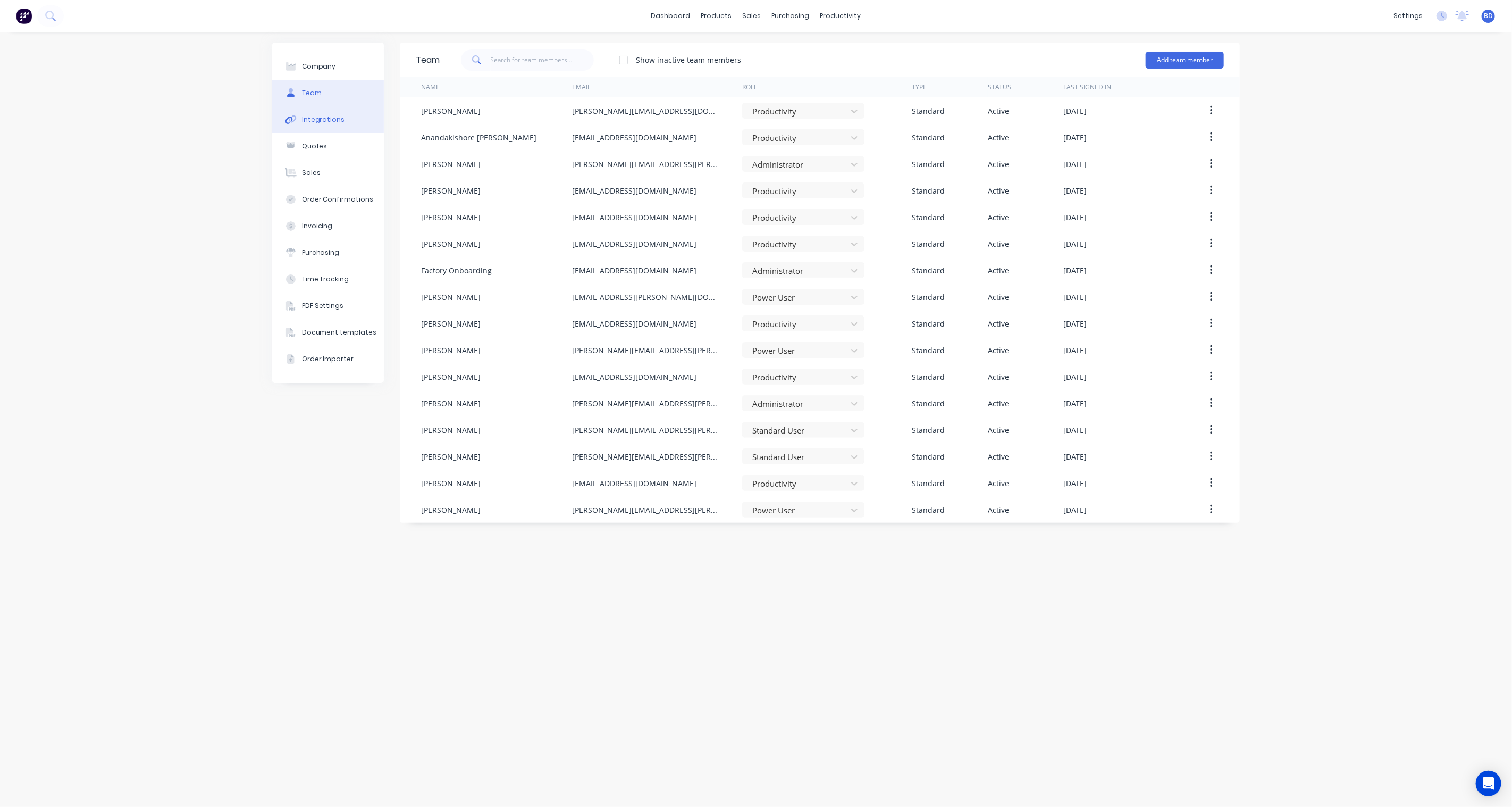
click at [312, 121] on div "Integrations" at bounding box center [323, 119] width 43 height 9
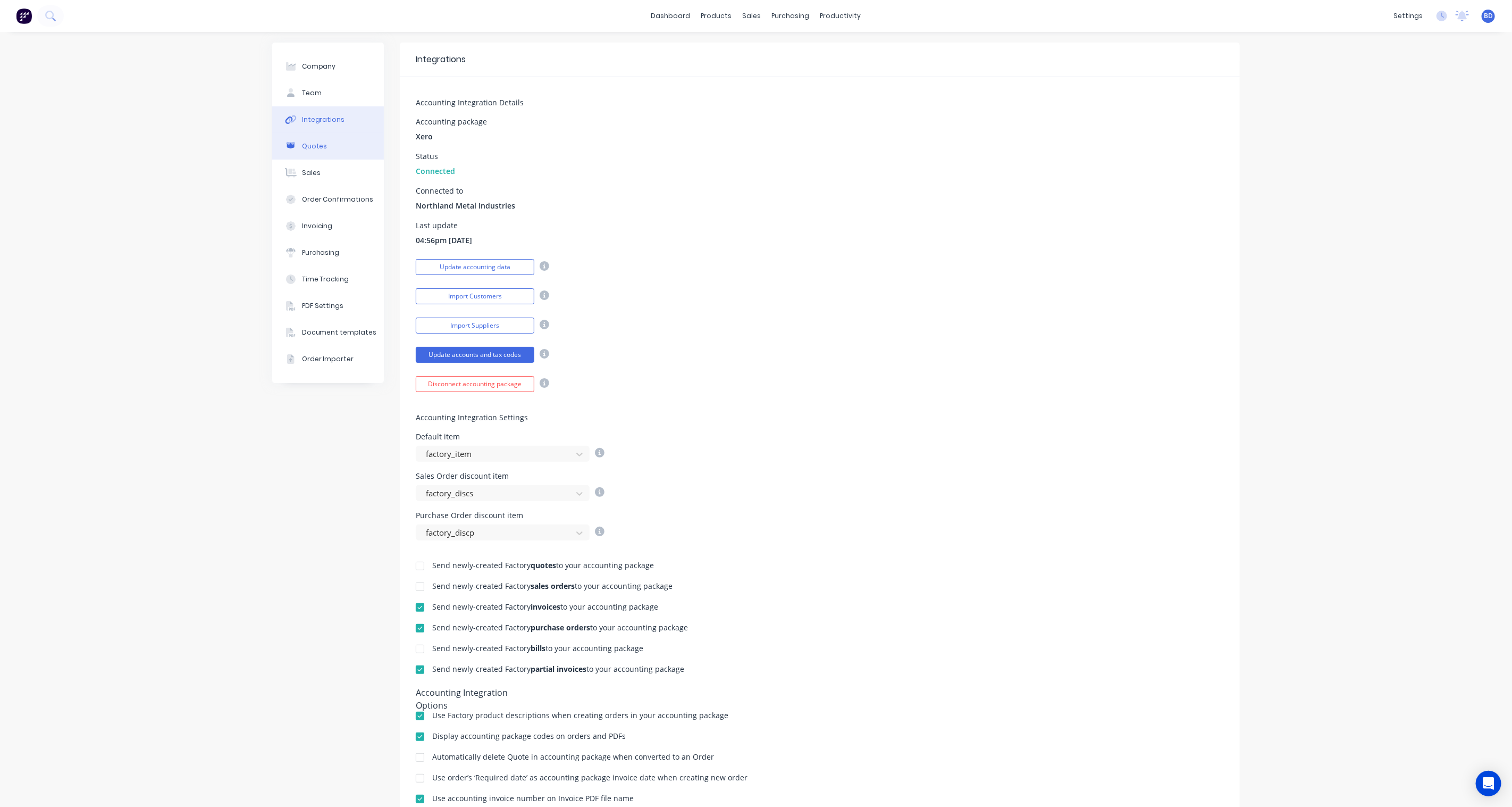
click at [309, 151] on button "Quotes" at bounding box center [328, 146] width 112 height 27
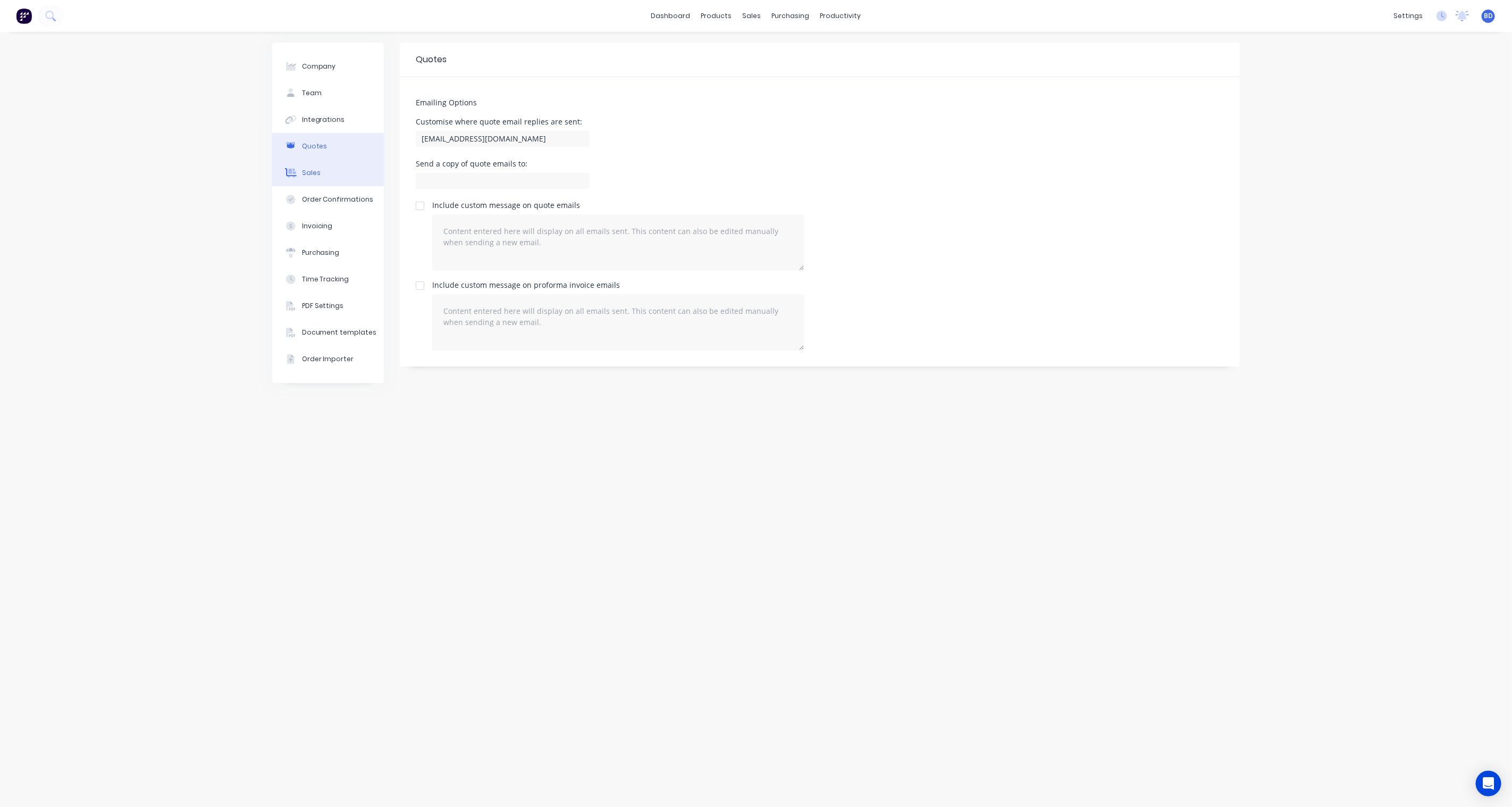
click at [308, 169] on div "Sales" at bounding box center [311, 172] width 18 height 9
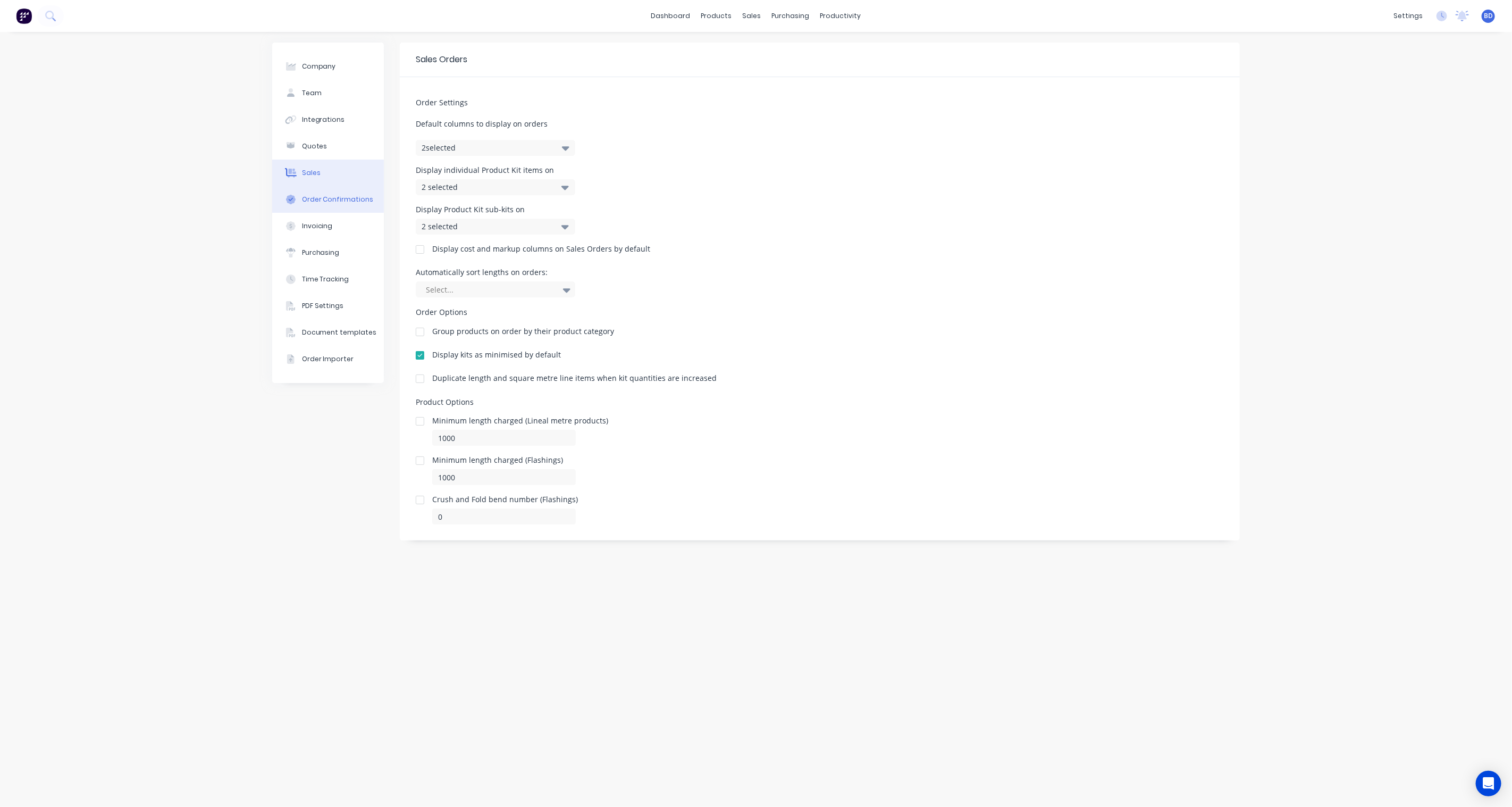
click at [316, 192] on button "Order Confirmations" at bounding box center [328, 200] width 112 height 27
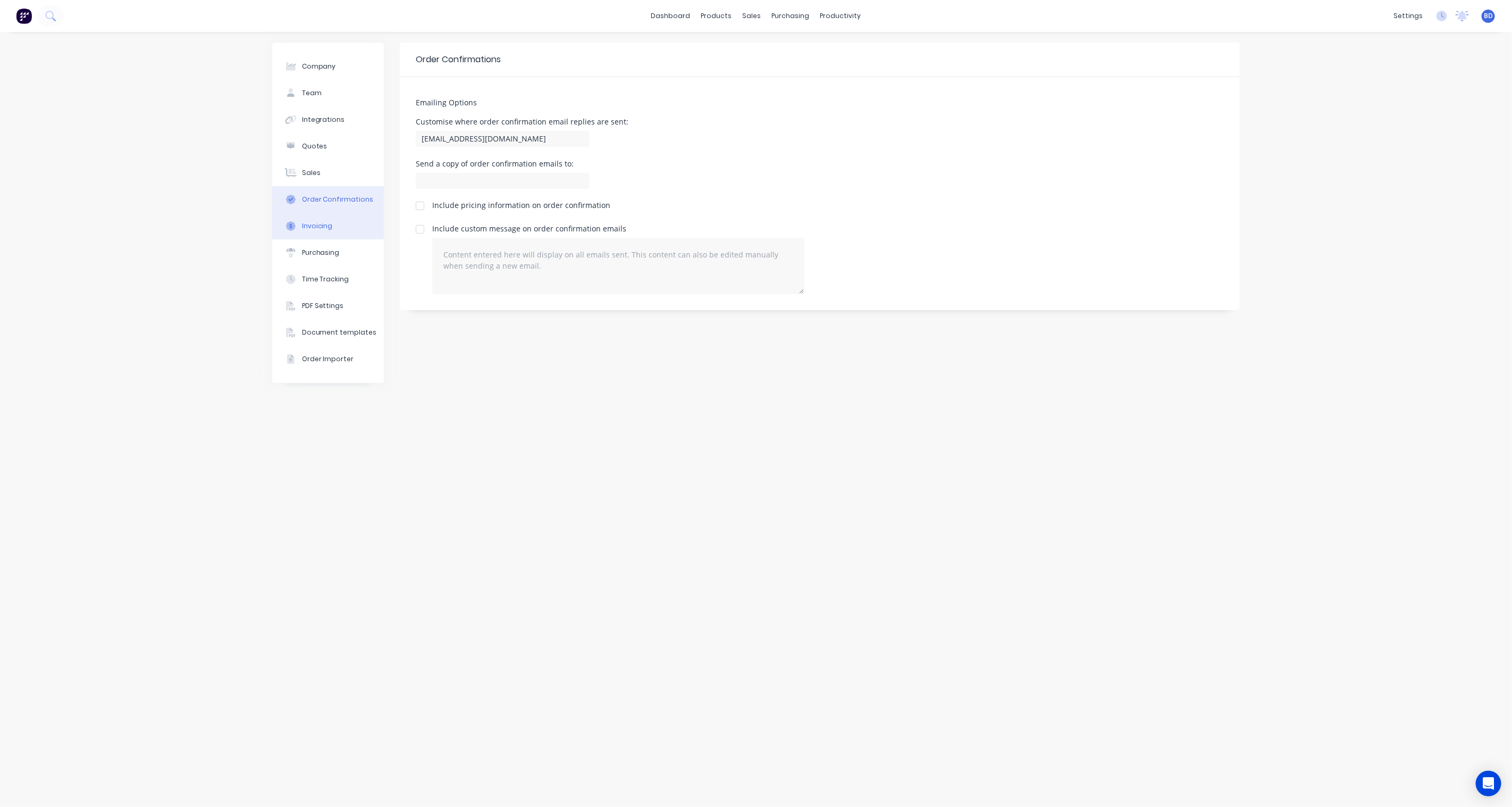
click at [317, 227] on div "Invoicing" at bounding box center [317, 226] width 31 height 9
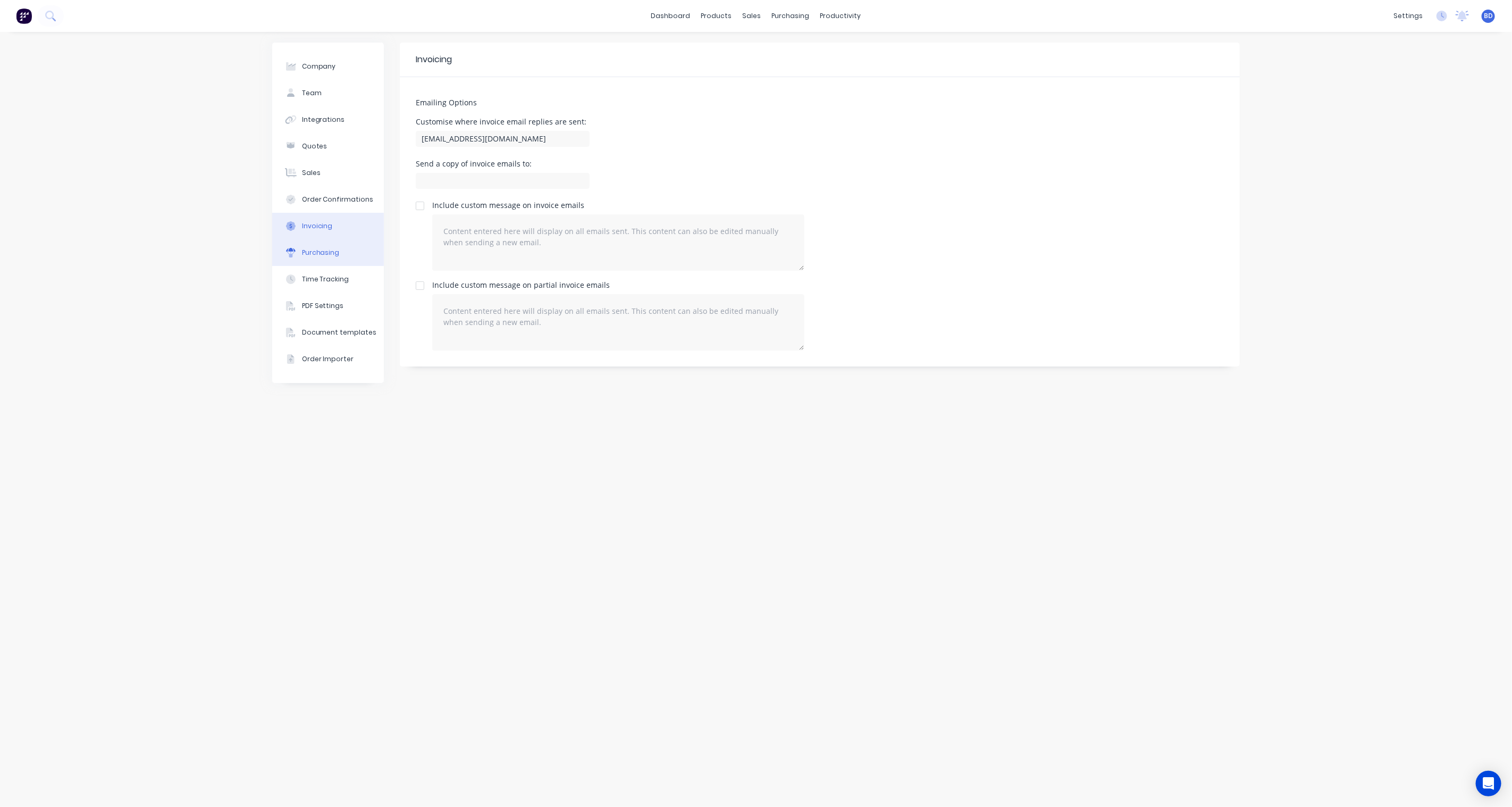
click at [321, 253] on div "Purchasing" at bounding box center [320, 252] width 38 height 9
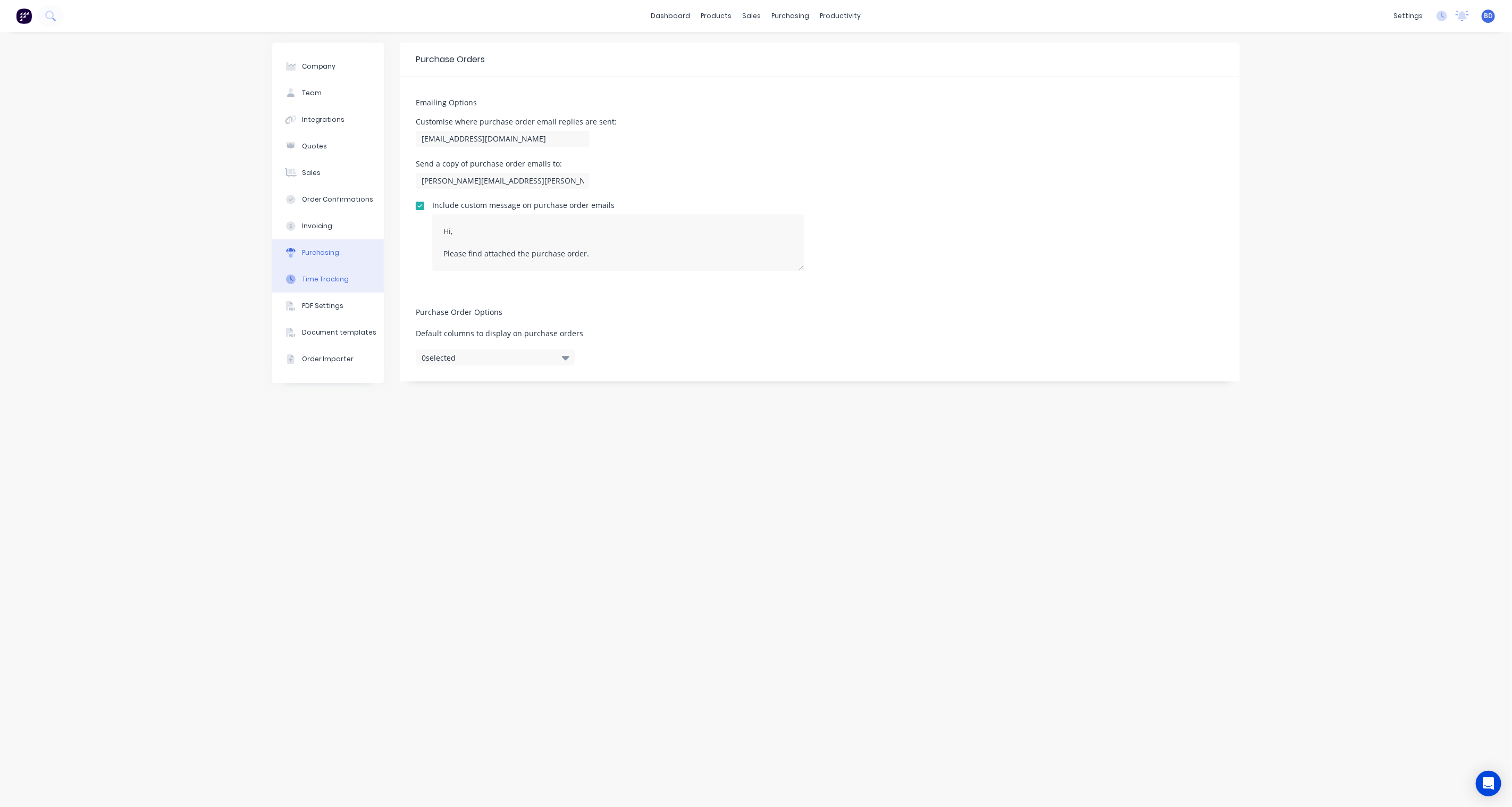
click at [325, 283] on div "Time Tracking" at bounding box center [325, 278] width 48 height 9
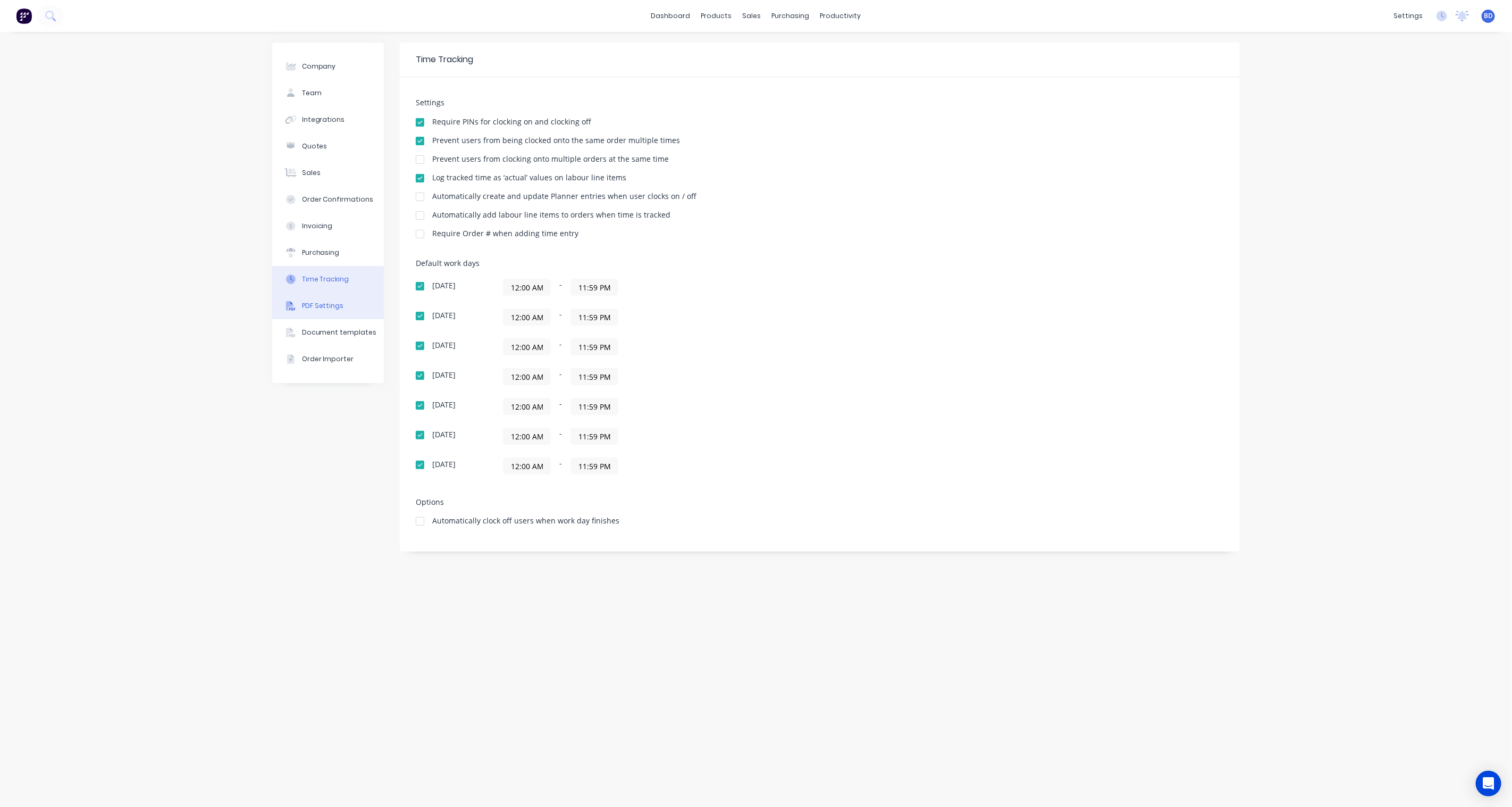
click at [319, 310] on div "PDF Settings" at bounding box center [323, 305] width 42 height 9
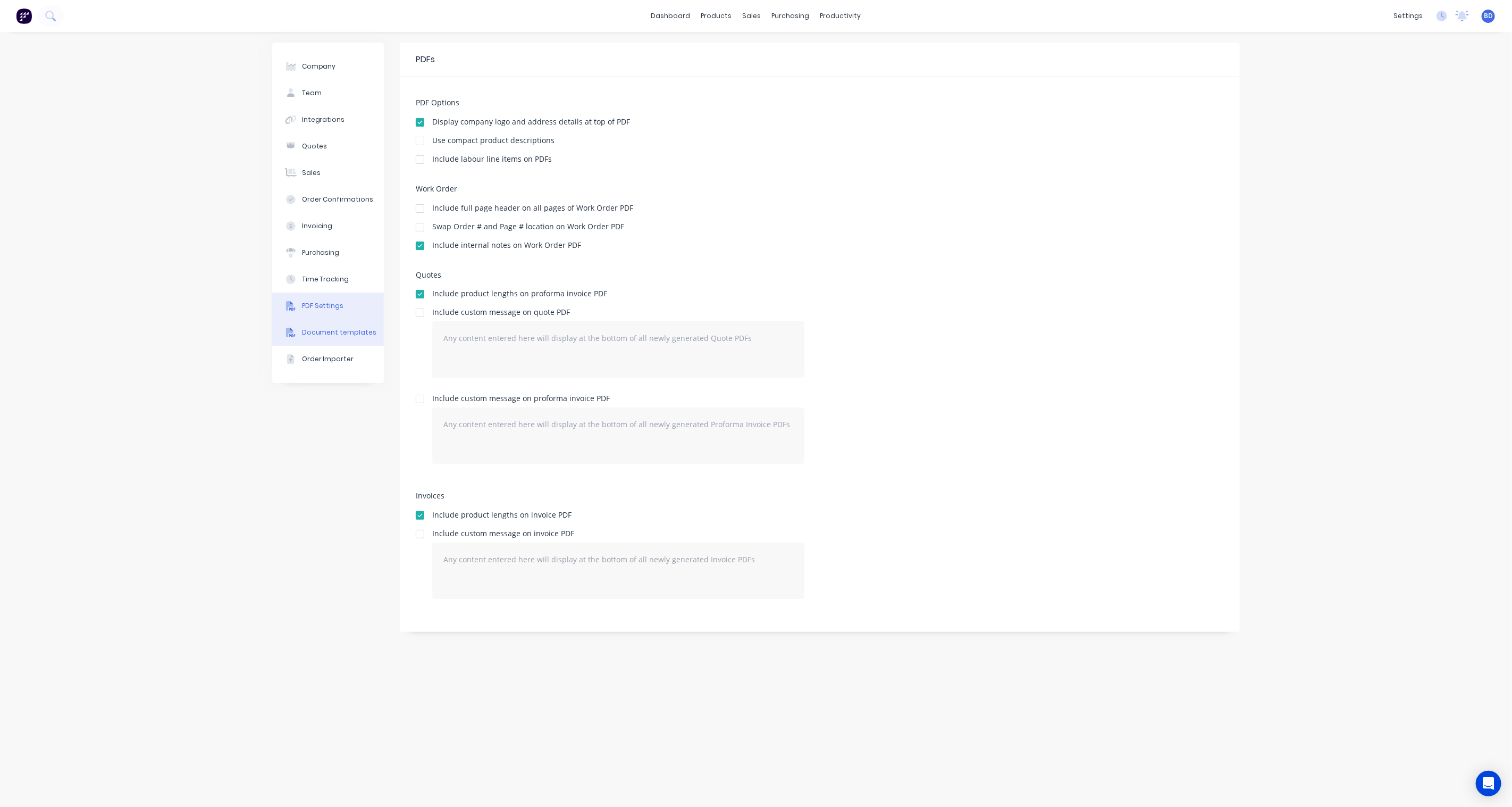
click at [323, 325] on button "Document templates" at bounding box center [328, 333] width 112 height 27
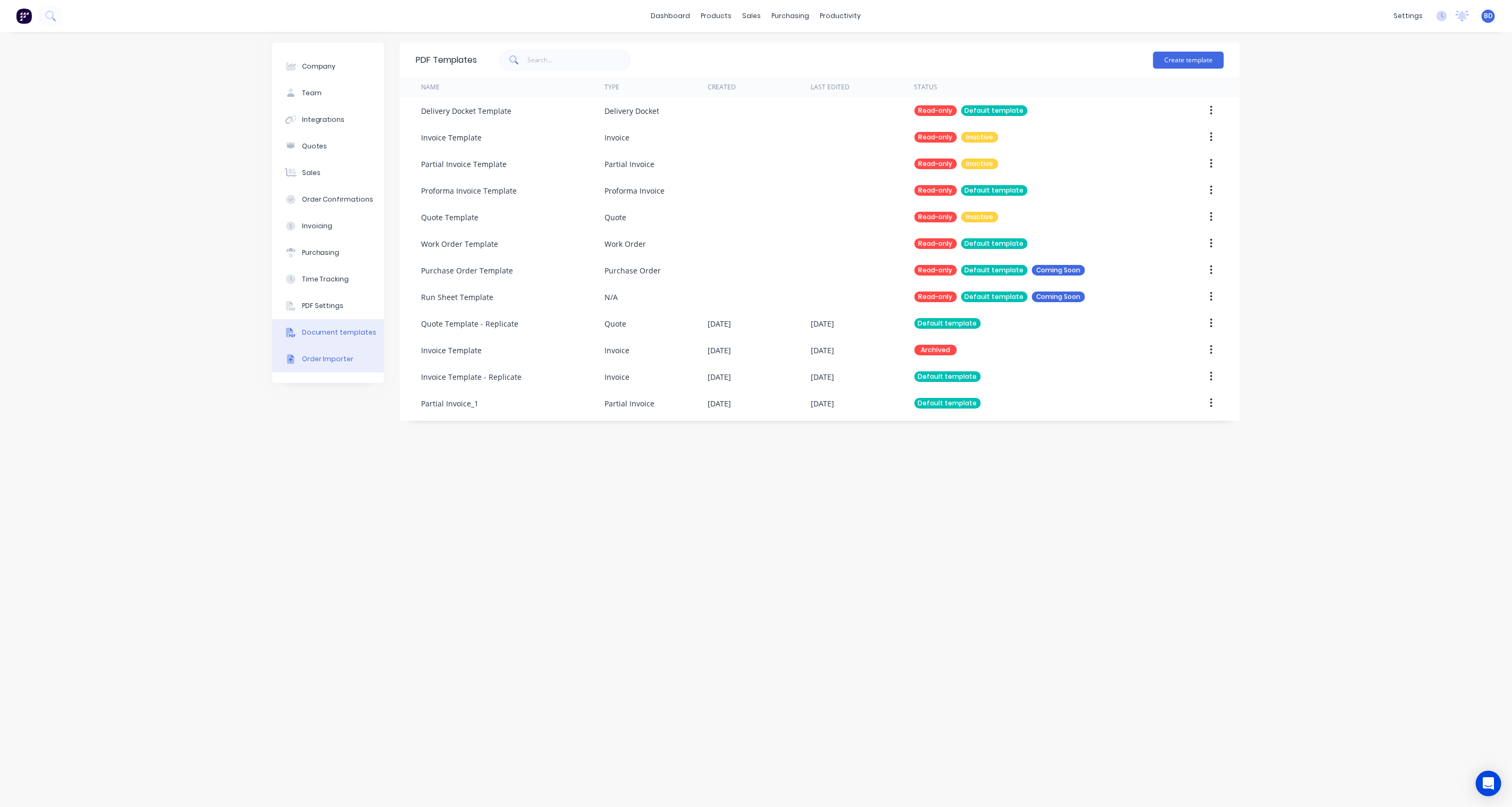
click at [324, 360] on div "Order Importer" at bounding box center [328, 359] width 52 height 9
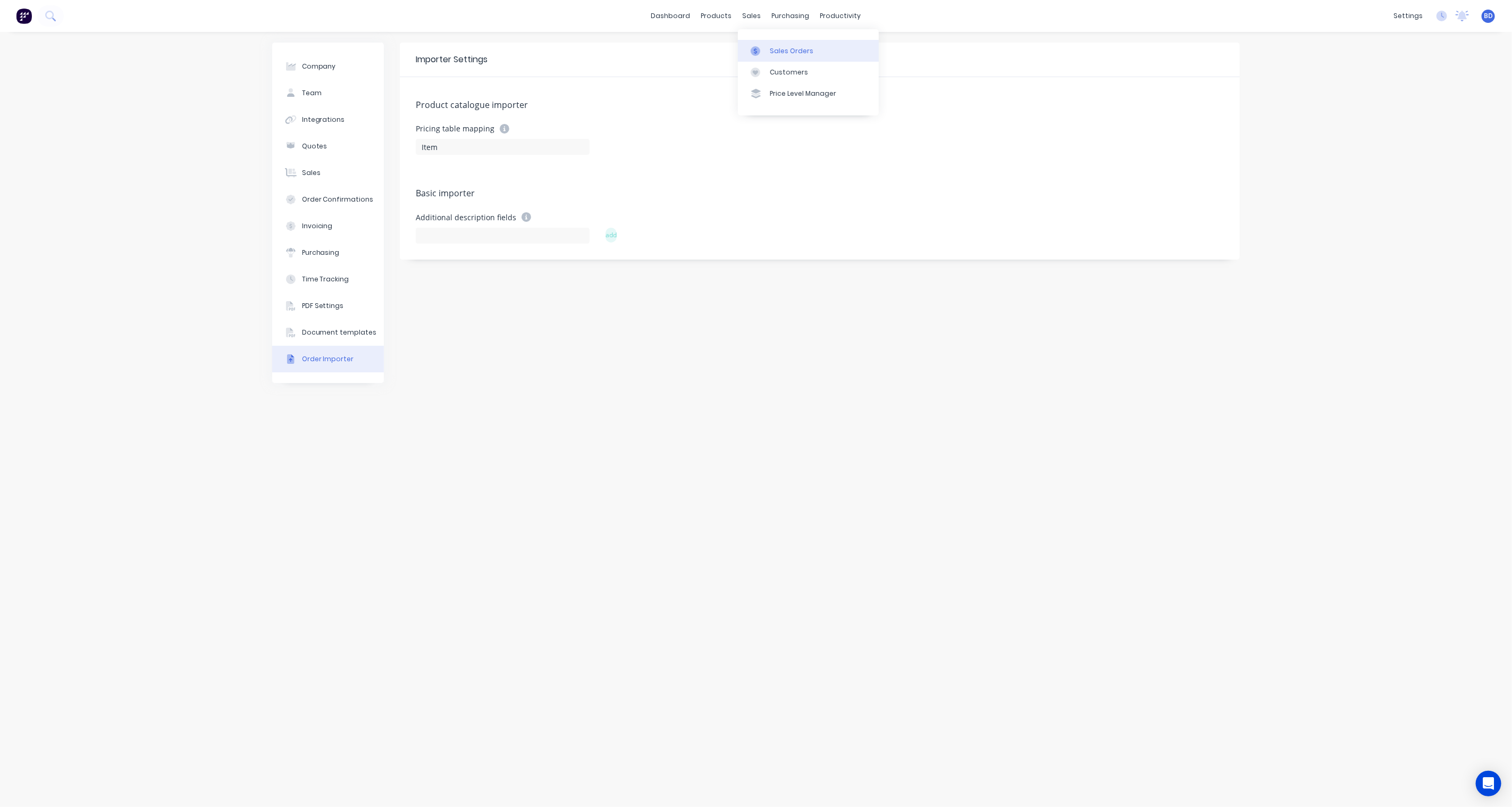
click at [762, 50] on div at bounding box center [758, 50] width 16 height 9
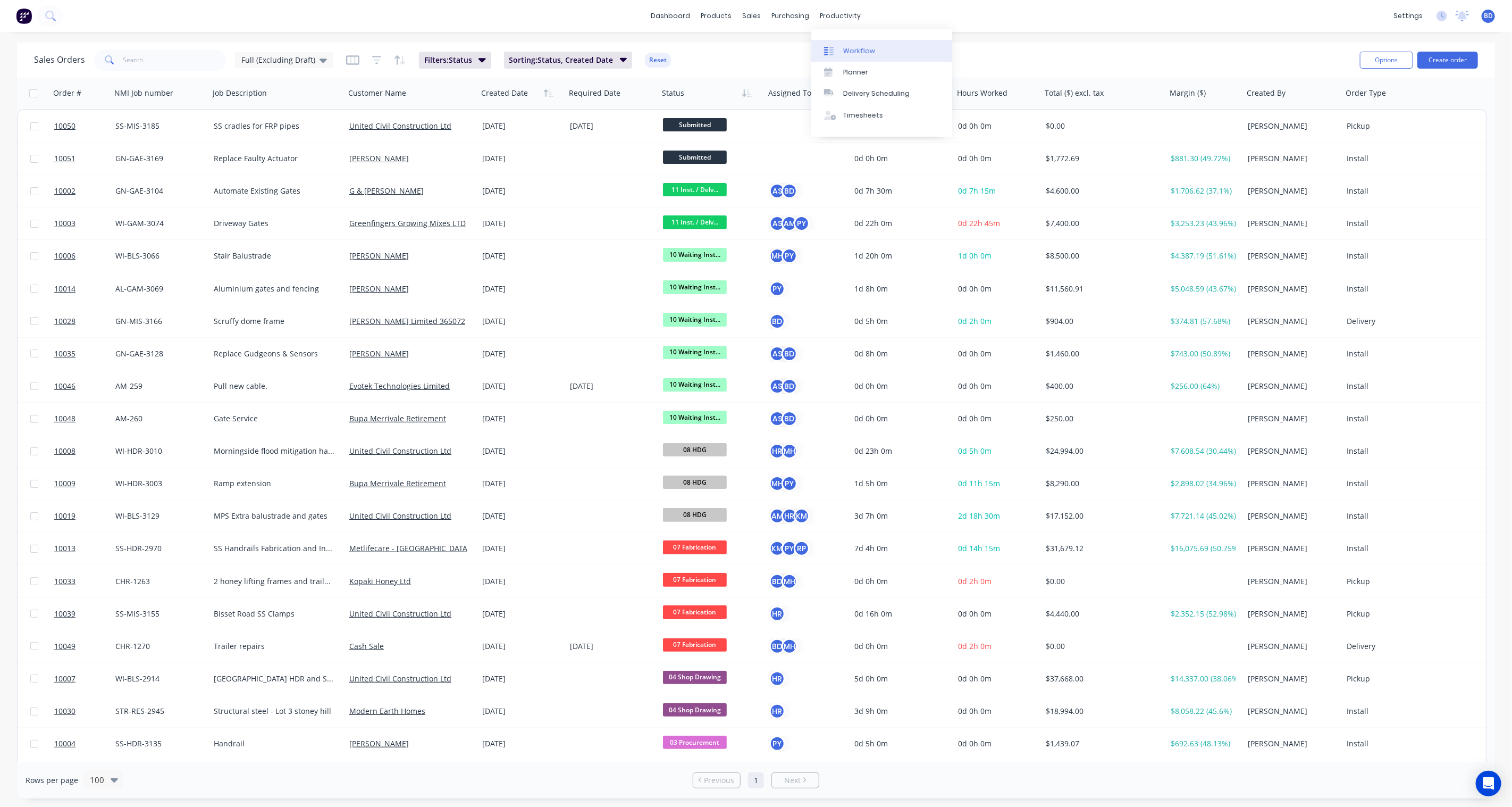
click at [848, 46] on div "Workflow" at bounding box center [859, 50] width 32 height 9
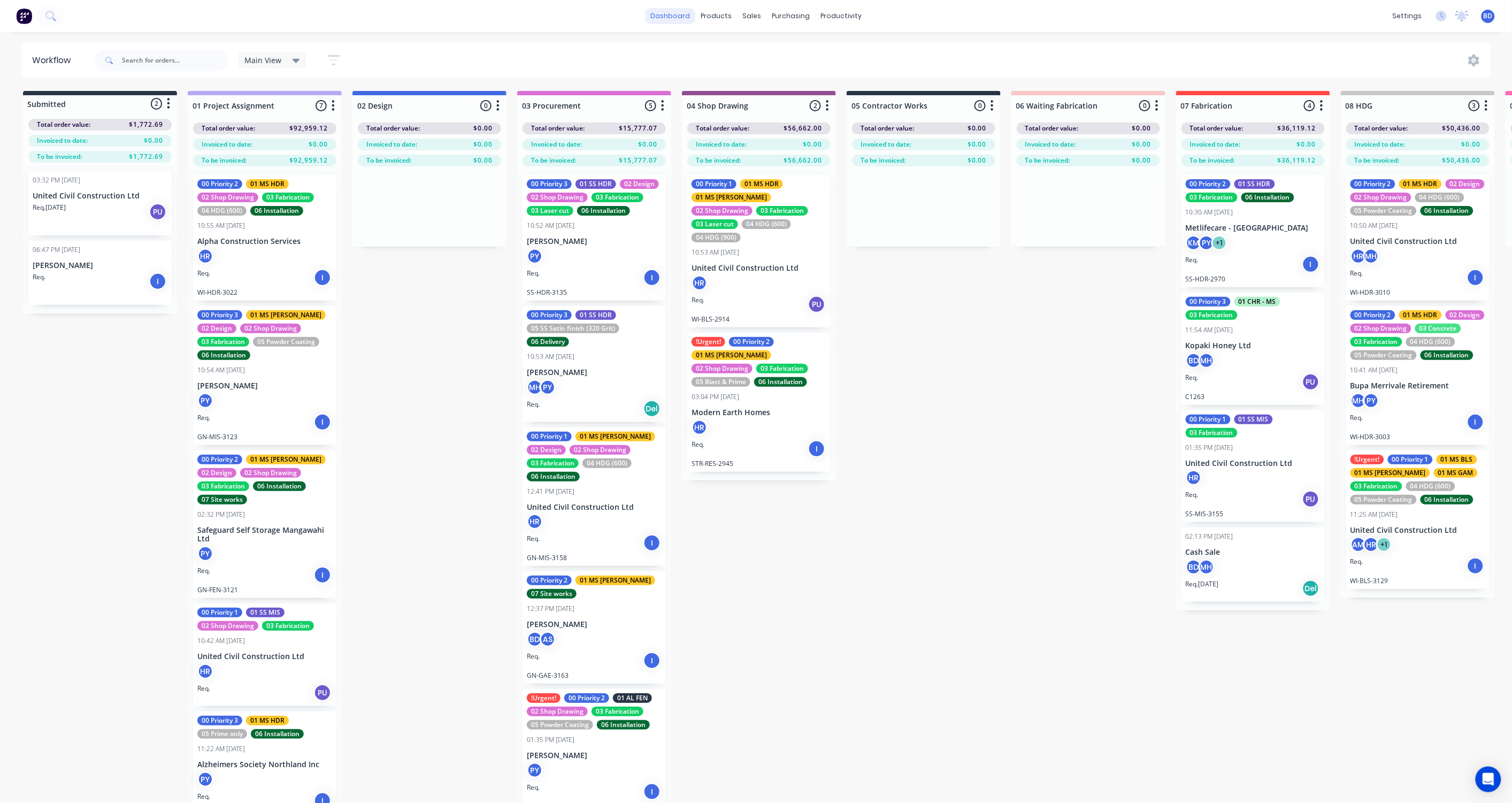
click at [682, 11] on link "dashboard" at bounding box center [670, 16] width 50 height 16
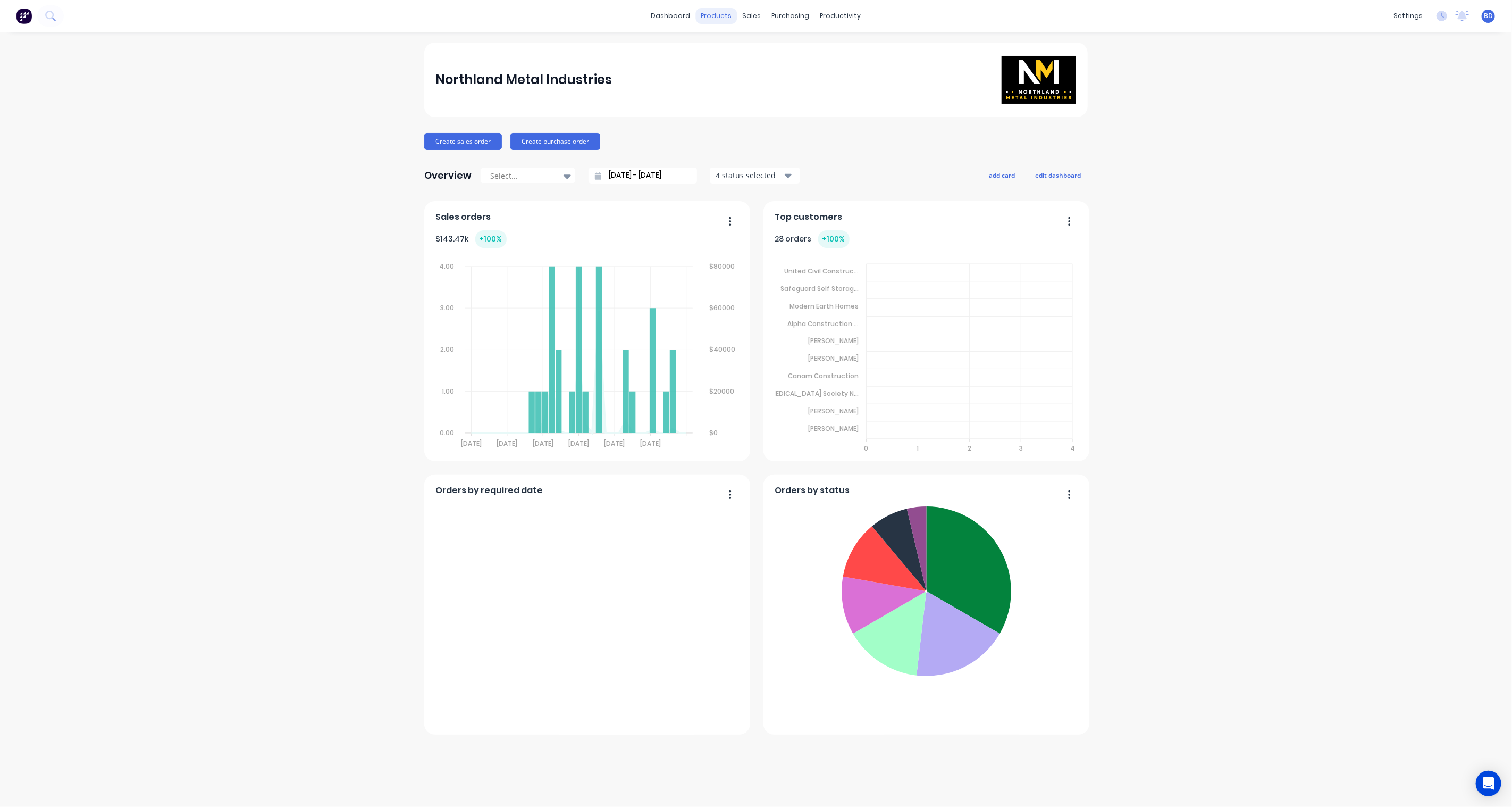
click at [725, 16] on div "products" at bounding box center [717, 16] width 42 height 16
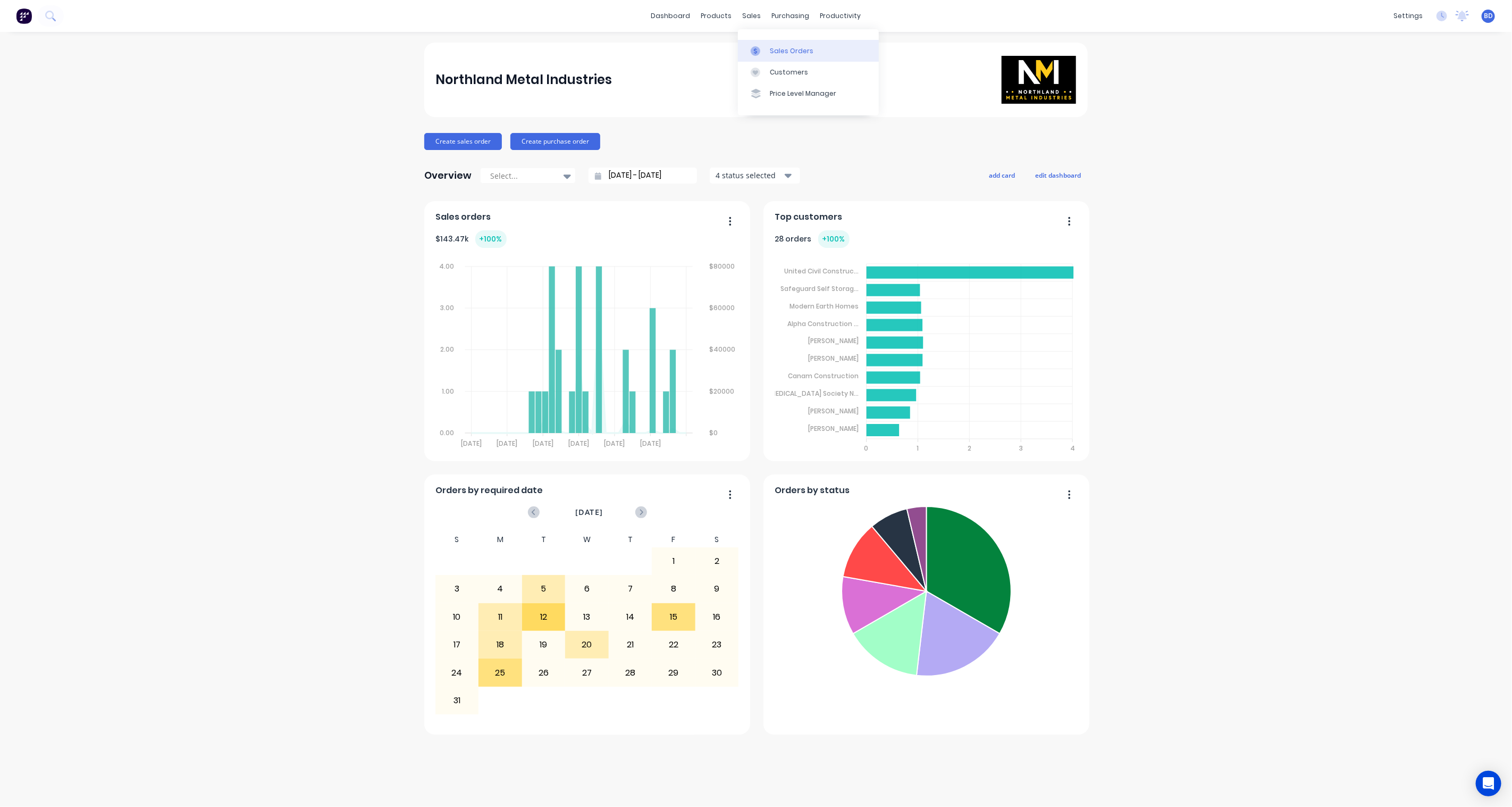
click at [762, 52] on div at bounding box center [758, 50] width 16 height 9
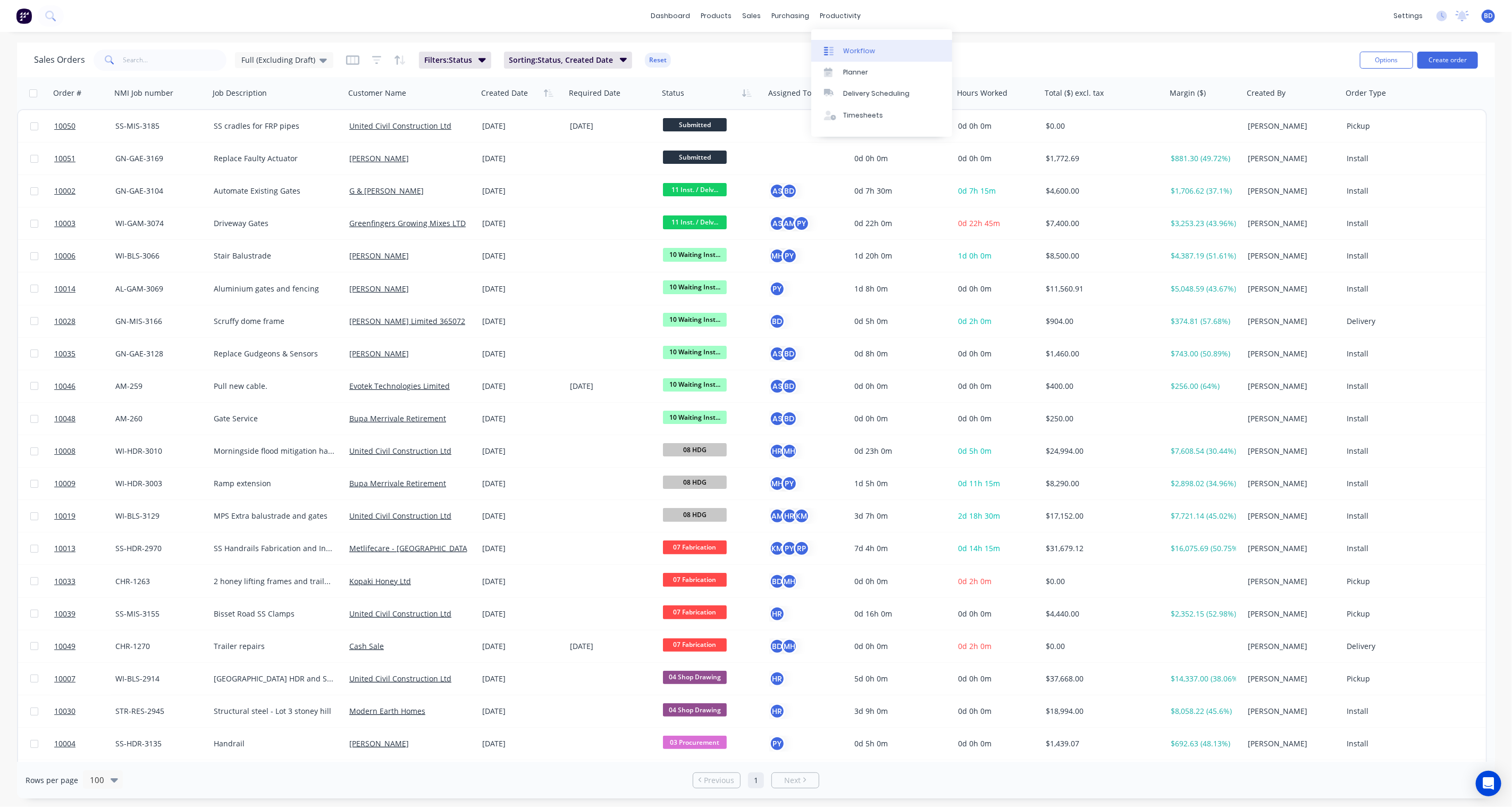
click at [848, 49] on div "Workflow" at bounding box center [859, 50] width 32 height 9
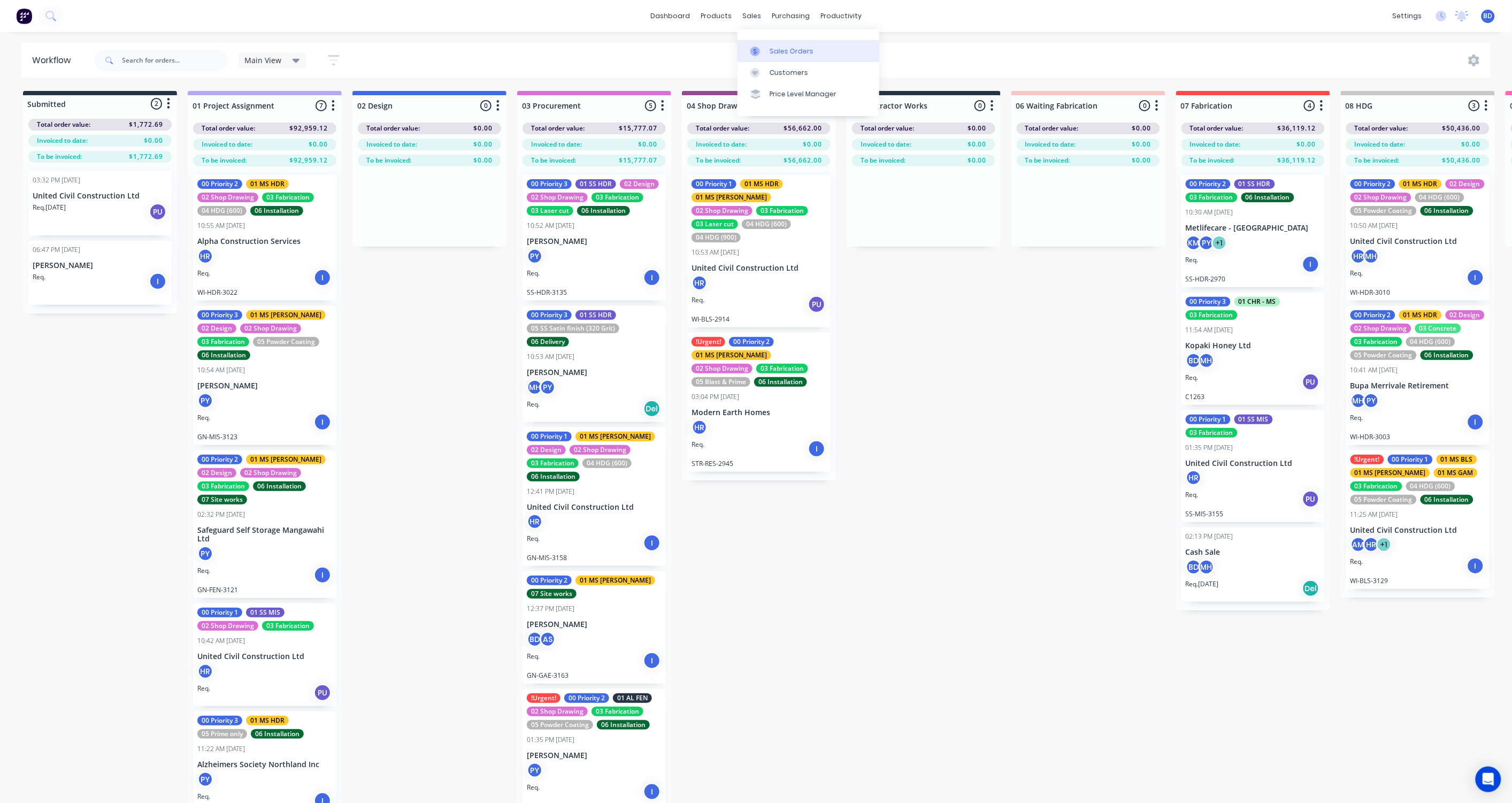
click at [777, 50] on div "Sales Orders" at bounding box center [791, 50] width 44 height 9
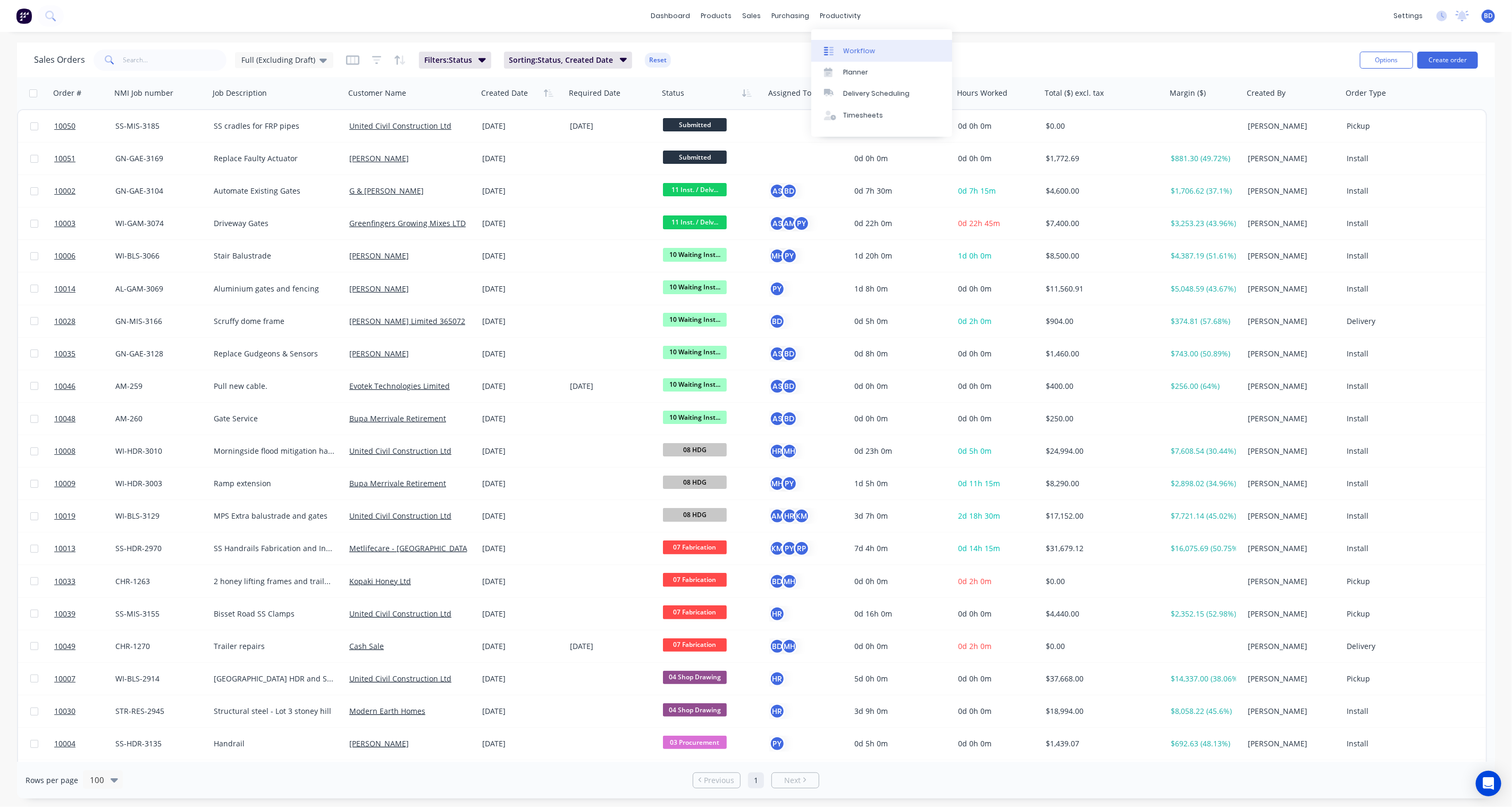
click at [866, 52] on div "Workflow" at bounding box center [859, 50] width 32 height 9
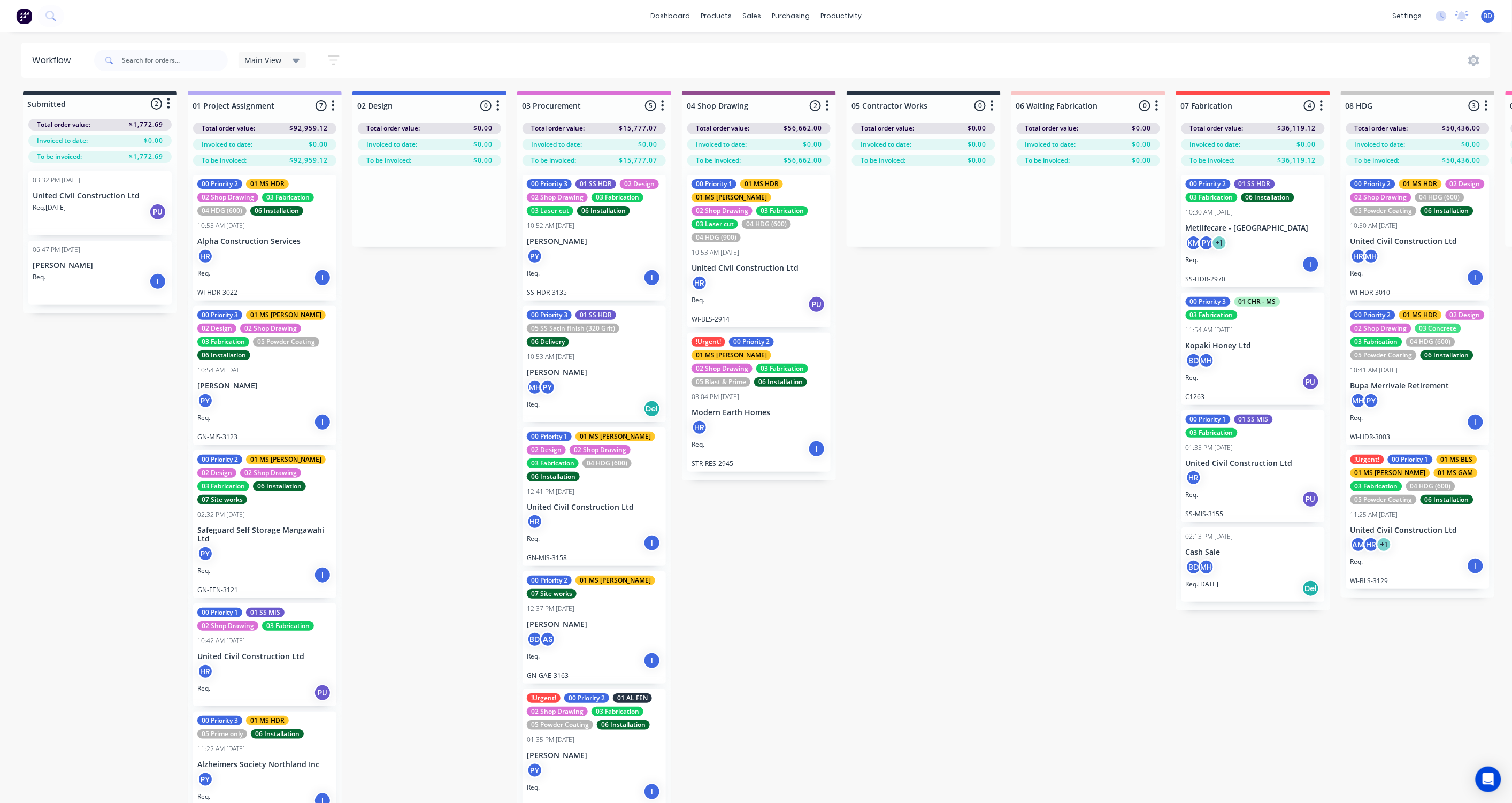
click at [828, 108] on icon "button" at bounding box center [827, 106] width 3 height 13
click at [808, 145] on button "Notifications" at bounding box center [780, 146] width 107 height 18
click at [975, 421] on div "Submitted 2 Status colour #273444 hex #273444 Save Cancel Summaries Total order…" at bounding box center [1271, 466] width 2558 height 750
click at [1140, 597] on icon "Open Intercom Messenger" at bounding box center [1488, 779] width 14 height 14
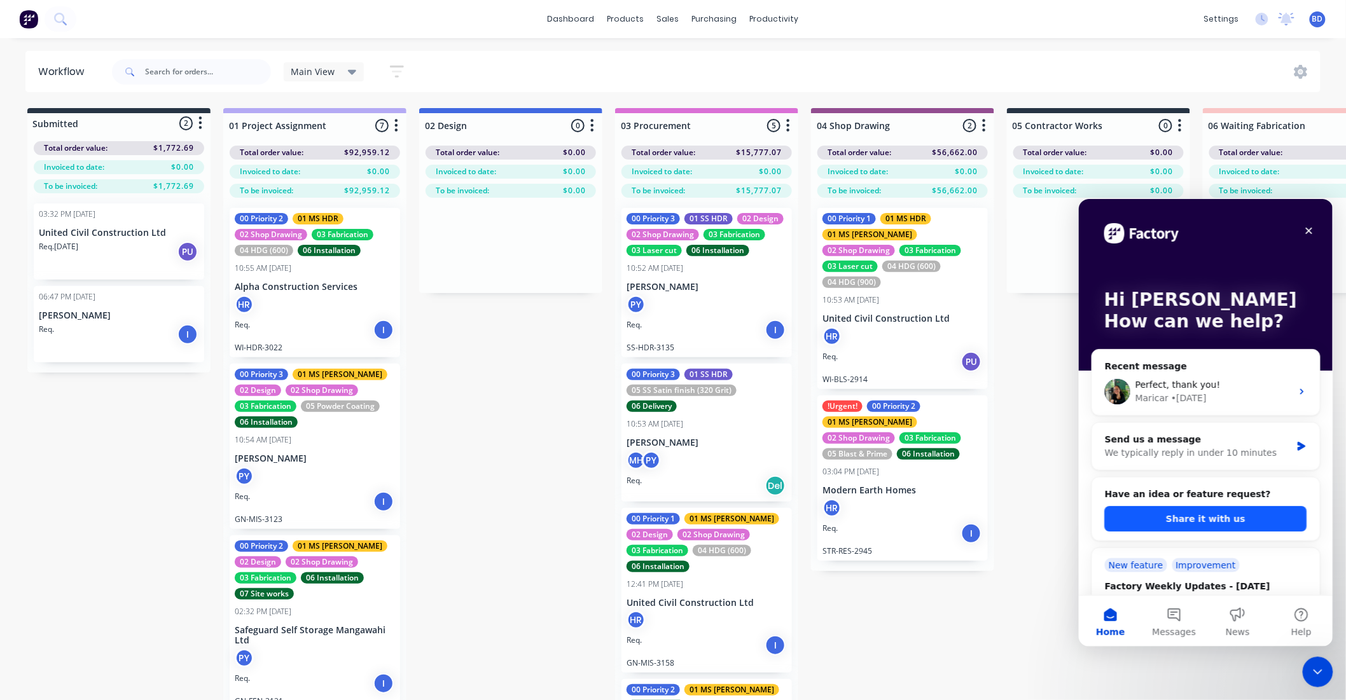
click at [1215, 515] on button "Share it with us" at bounding box center [1205, 518] width 202 height 25
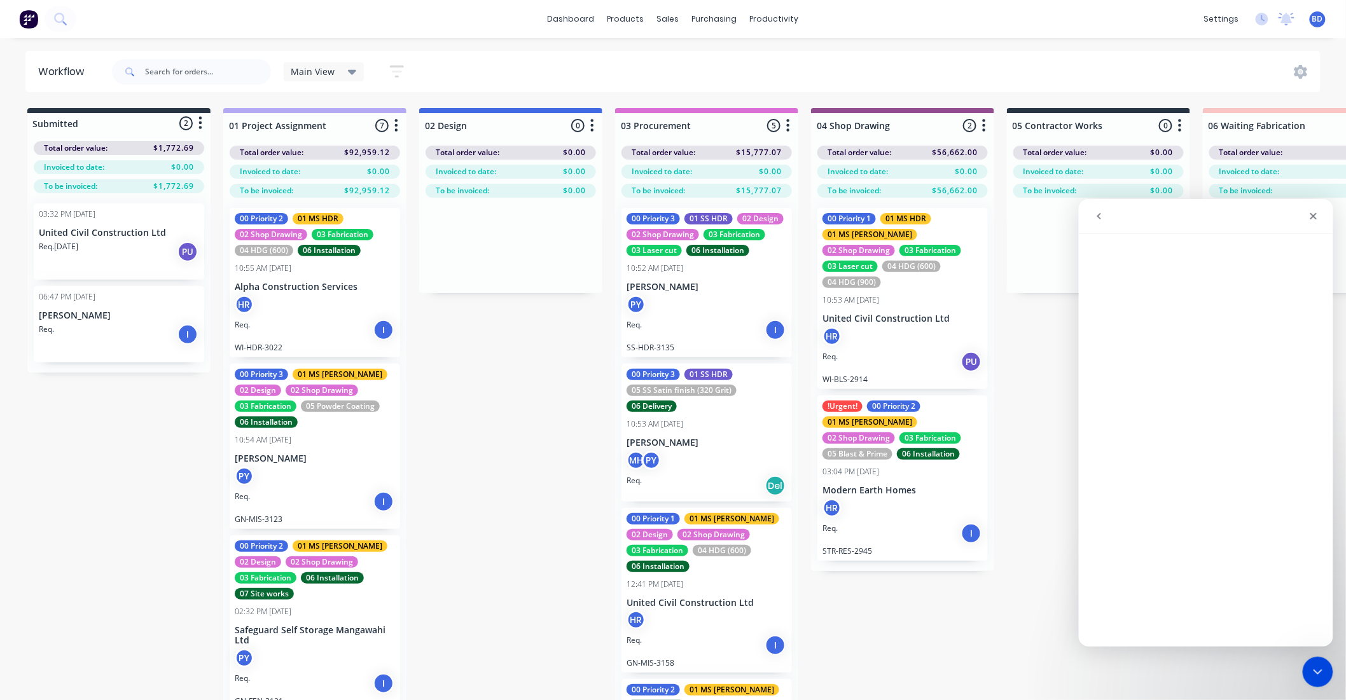
click at [1106, 219] on button "go back" at bounding box center [1099, 216] width 24 height 24
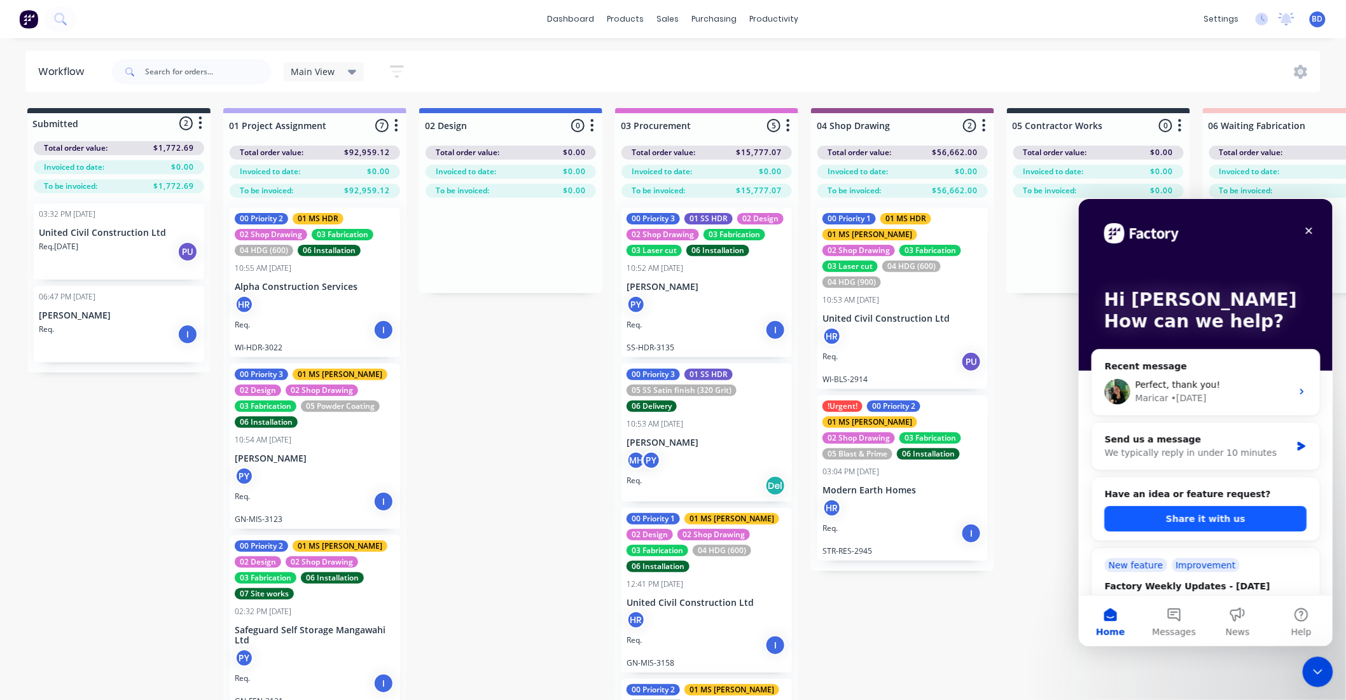
click at [1188, 520] on button "Share it with us" at bounding box center [1205, 518] width 202 height 25
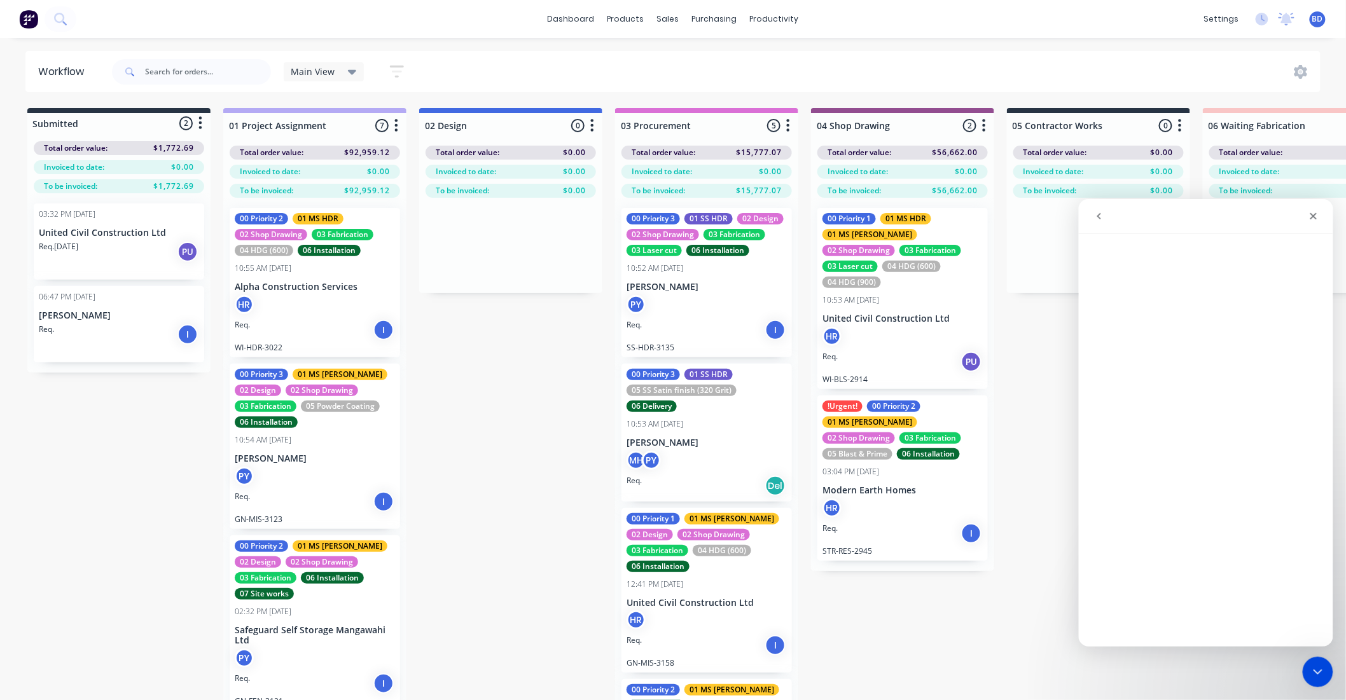
click at [1101, 215] on icon "go back" at bounding box center [1099, 216] width 10 height 10
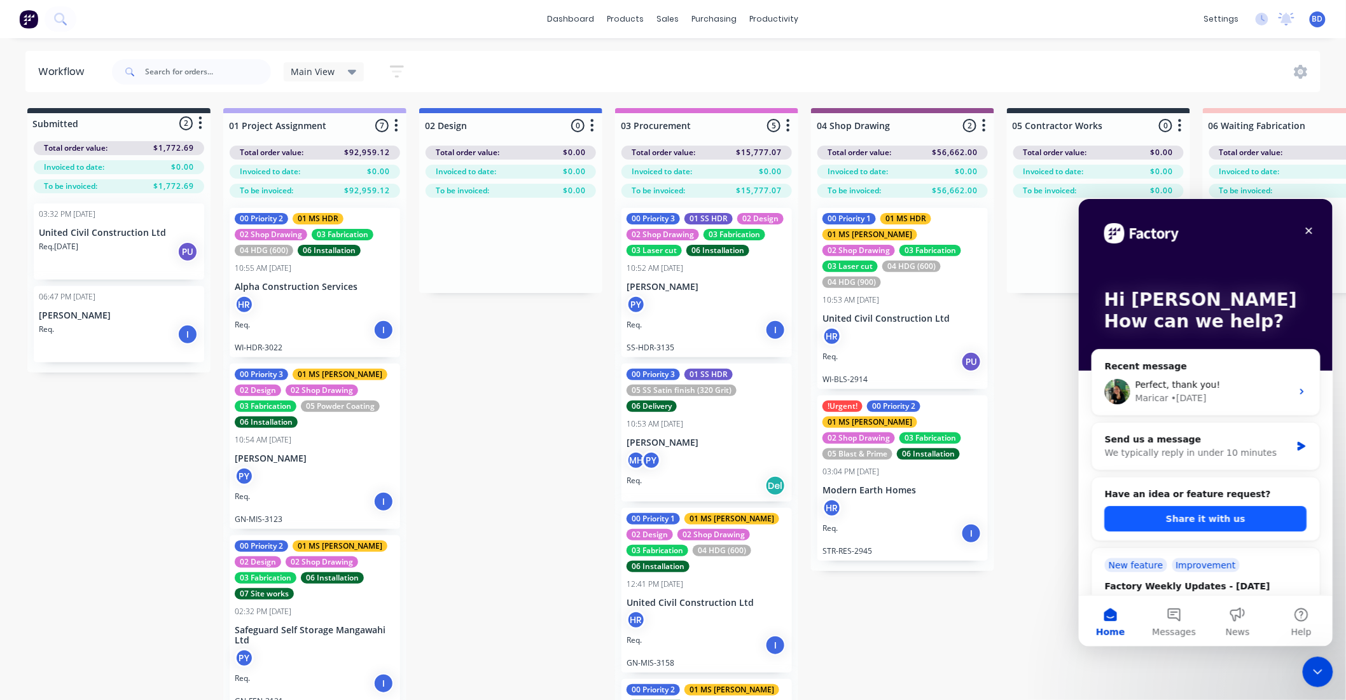
click at [1169, 514] on button "Share it with us" at bounding box center [1205, 518] width 202 height 25
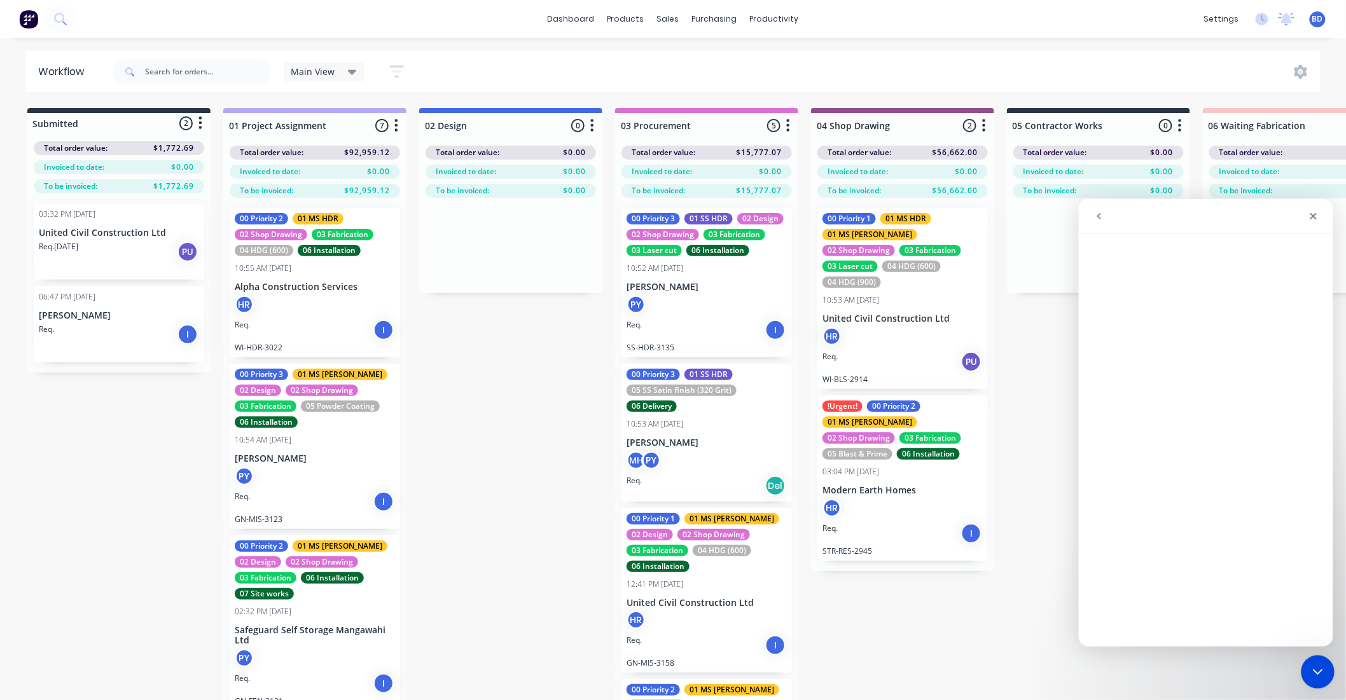
click at [1315, 679] on div "Close Intercom Messenger" at bounding box center [1315, 670] width 31 height 31
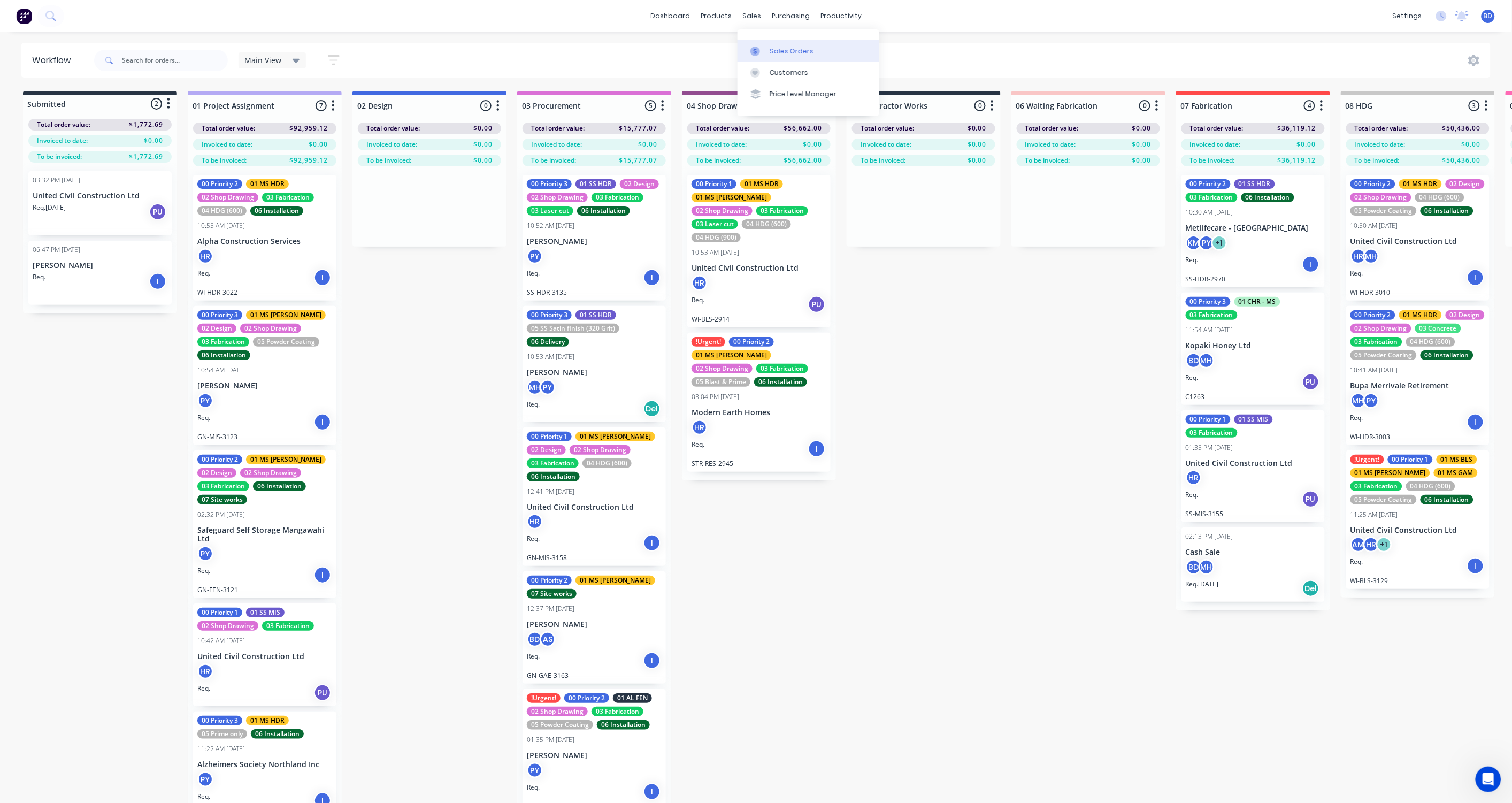
click at [771, 48] on div "Sales Orders" at bounding box center [791, 50] width 44 height 9
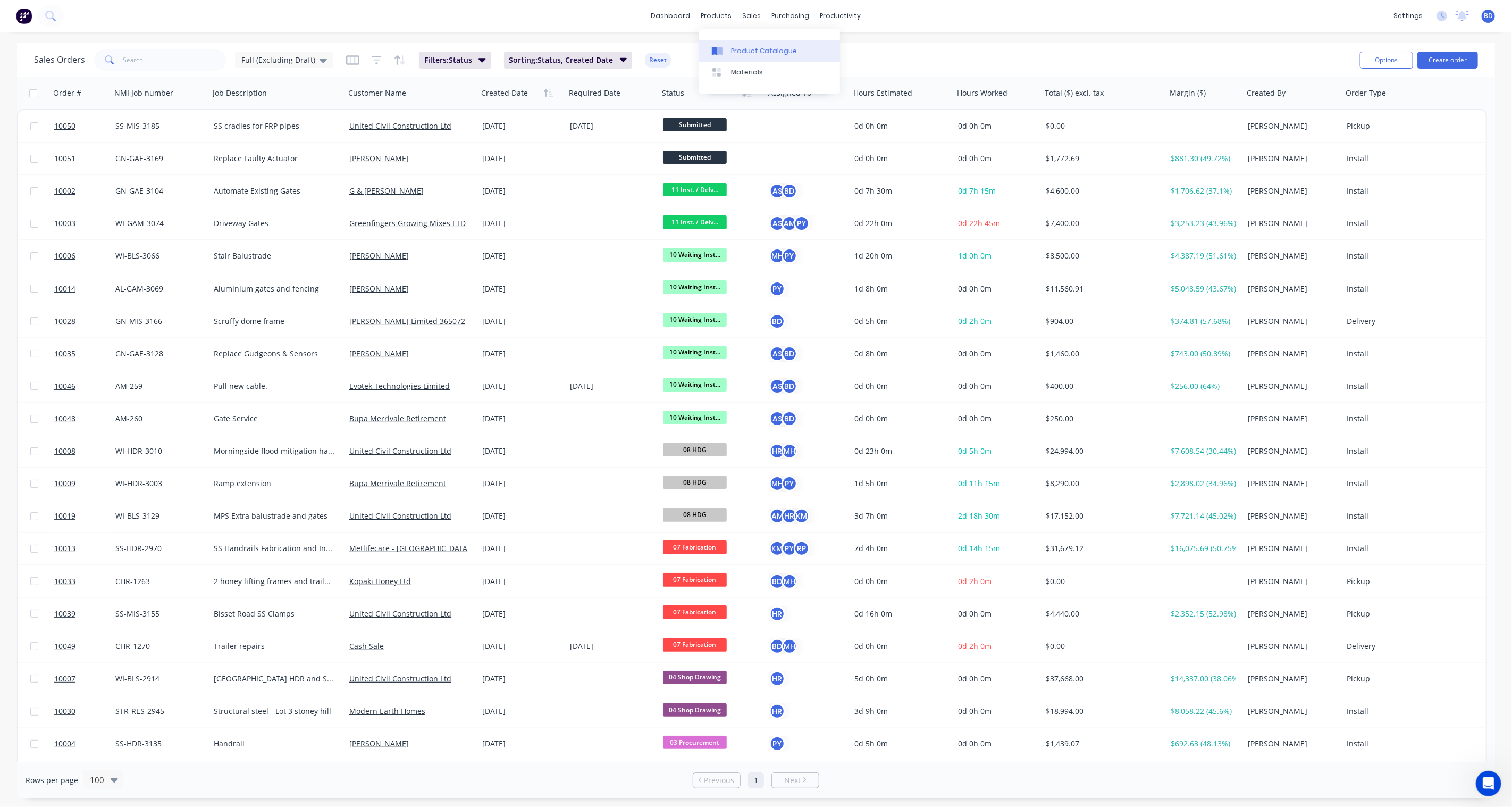
click at [746, 51] on div "Product Catalogue" at bounding box center [764, 50] width 66 height 9
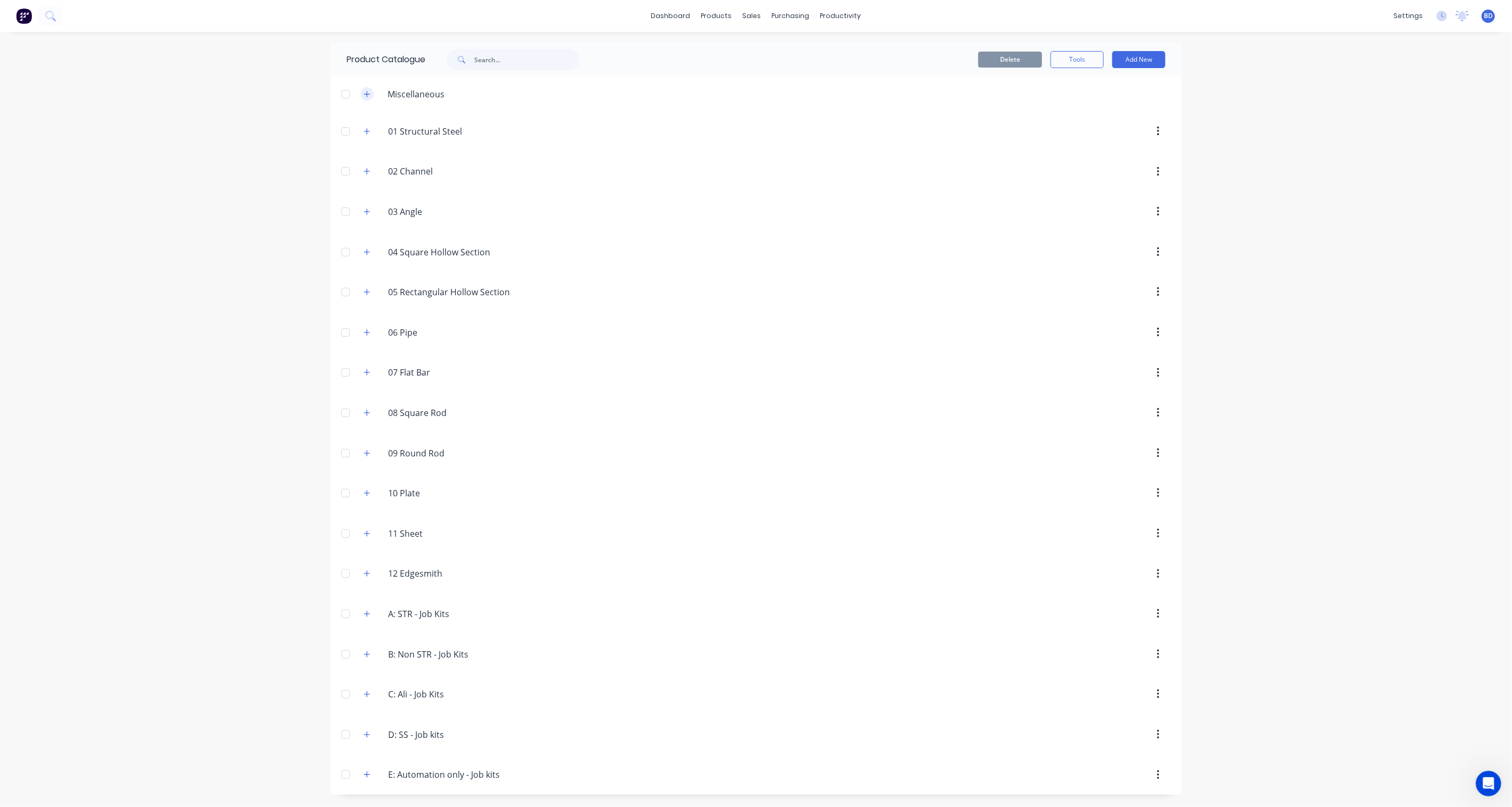
click at [369, 93] on icon "button" at bounding box center [367, 94] width 7 height 8
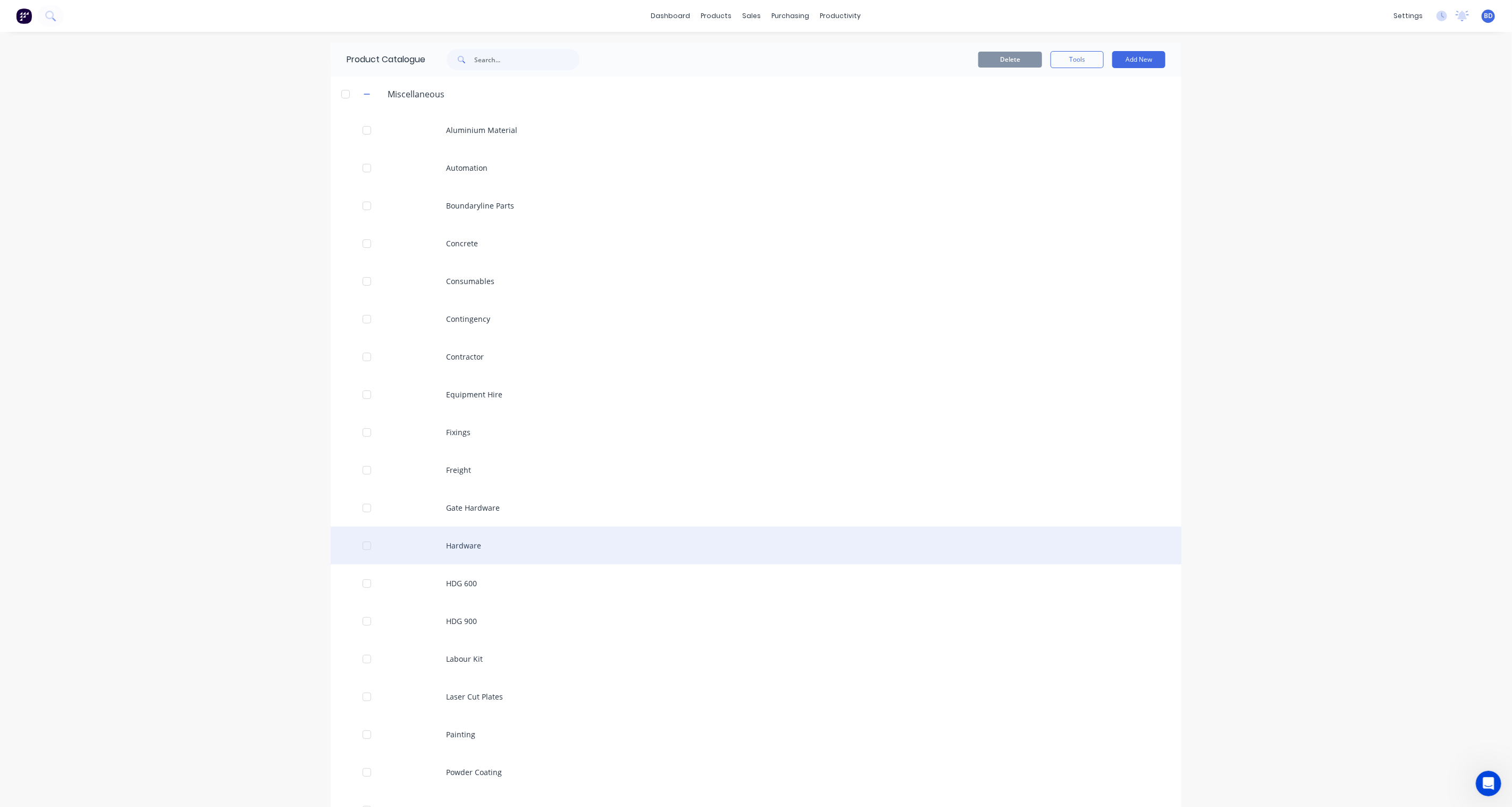
click at [495, 549] on div "Hardware" at bounding box center [756, 545] width 851 height 38
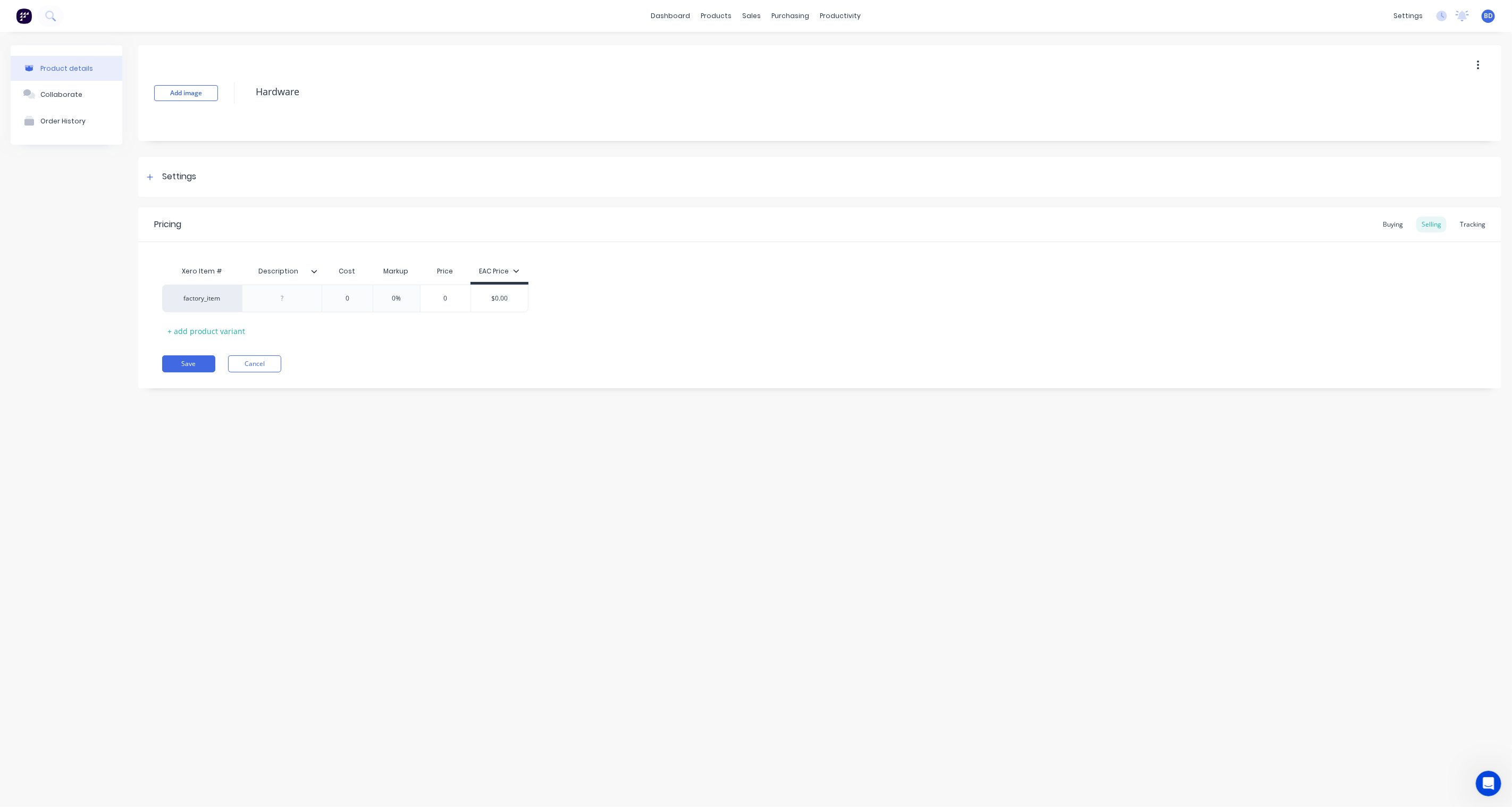
click at [1133, 67] on icon "button" at bounding box center [1478, 65] width 3 height 12
click at [1133, 101] on div "Duplicate" at bounding box center [1440, 93] width 82 height 15
type textarea "x"
click at [741, 48] on div "Product Catalogue" at bounding box center [764, 50] width 66 height 9
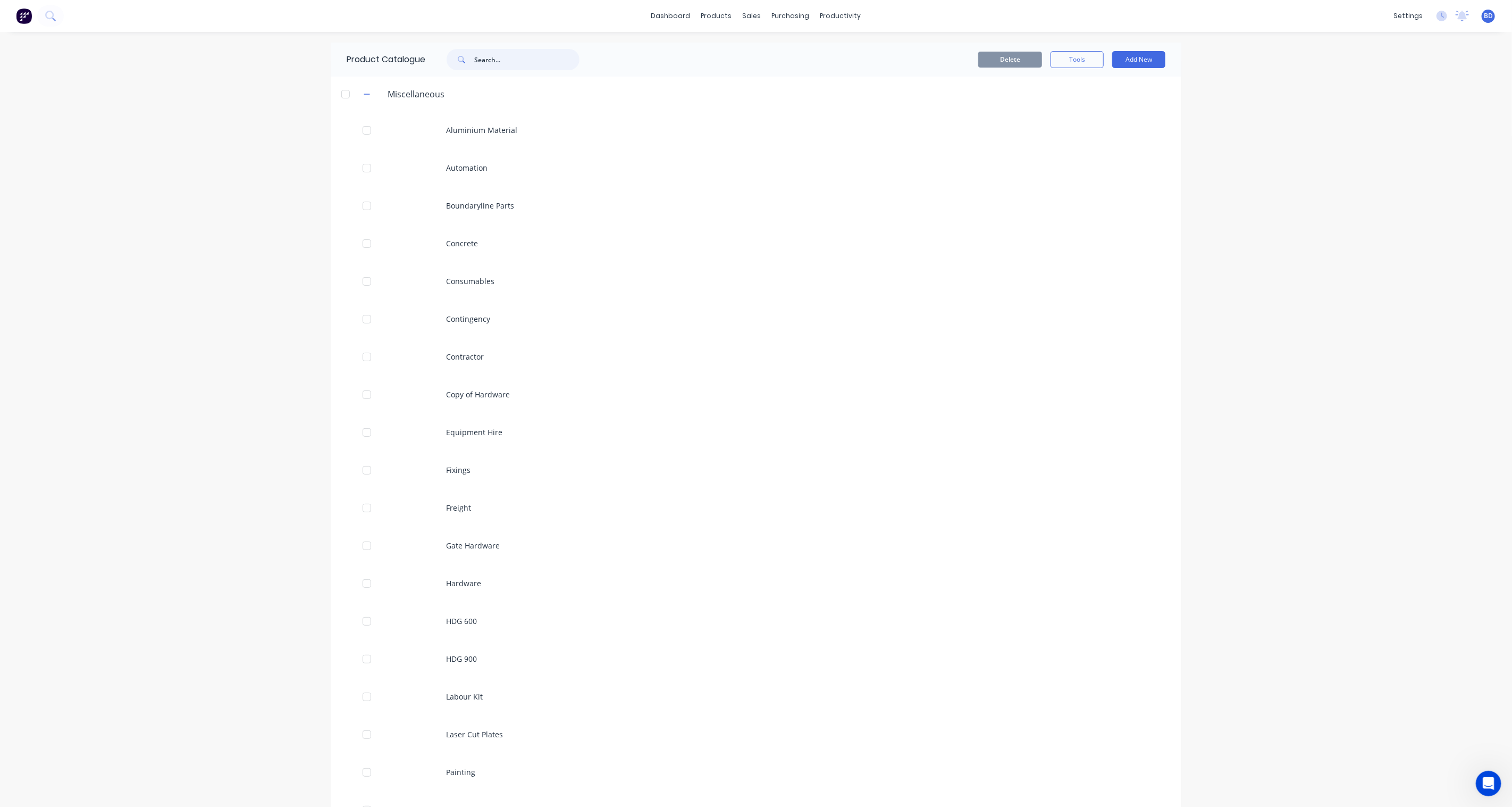
click at [517, 59] on input "text" at bounding box center [527, 59] width 105 height 21
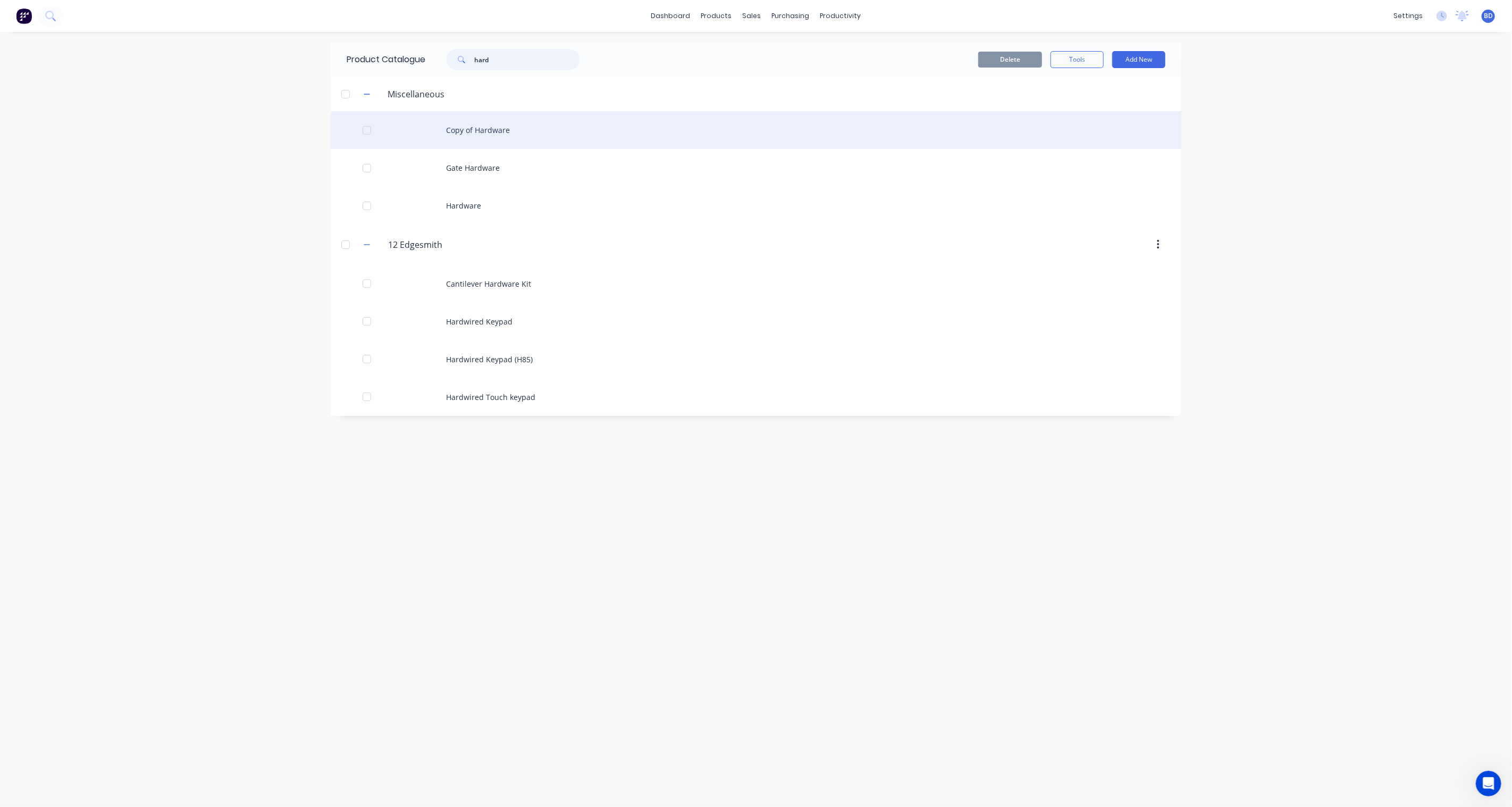
type input "hard"
click at [501, 133] on div "Copy of Hardware" at bounding box center [756, 130] width 851 height 38
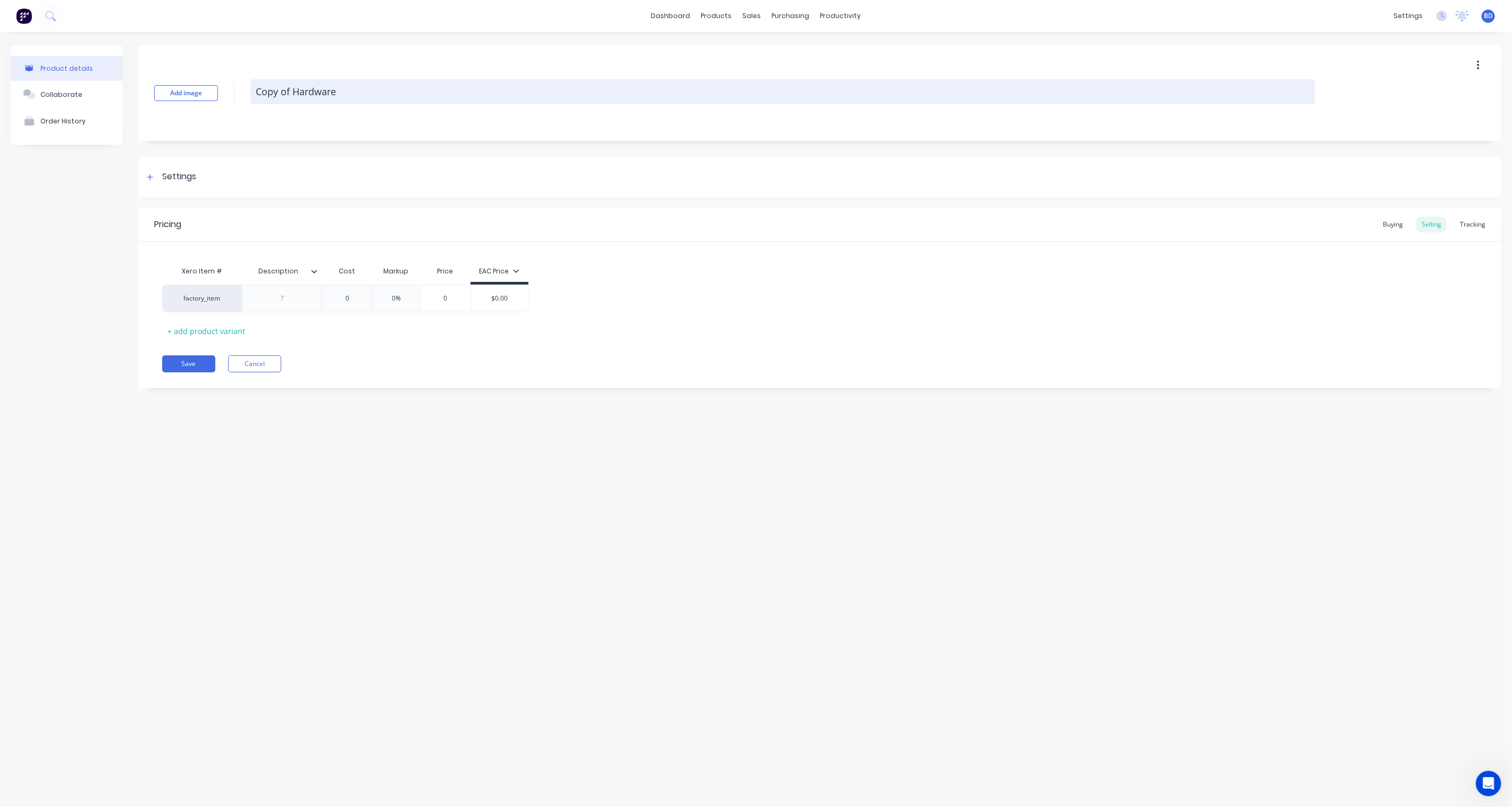
click at [298, 89] on textarea "Copy of Hardware" at bounding box center [783, 92] width 1065 height 25
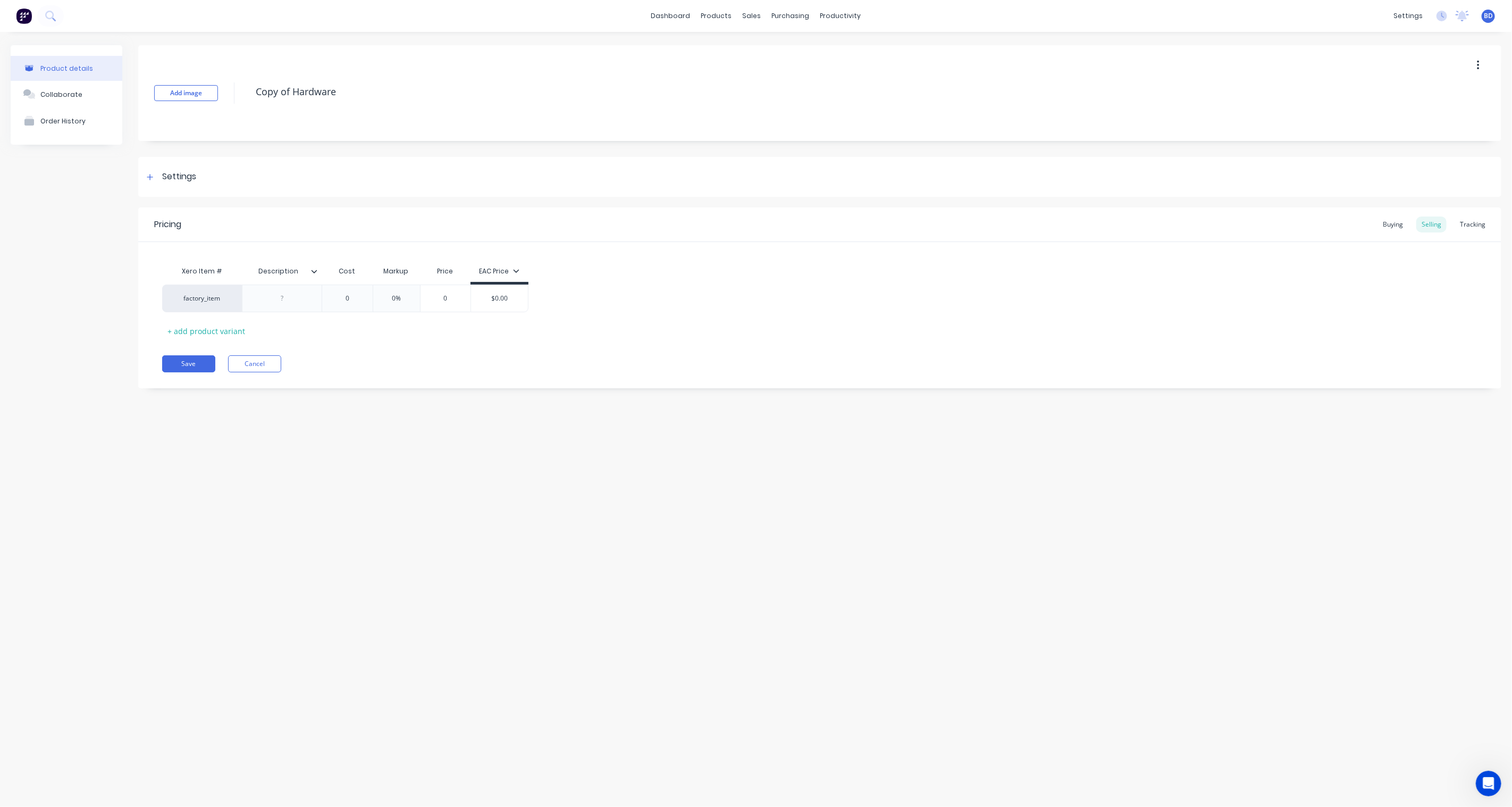
drag, startPoint x: 360, startPoint y: 90, endPoint x: 237, endPoint y: 93, distance: 123.0
click at [237, 93] on div "Add image Copy of Hardware" at bounding box center [819, 93] width 1363 height 96
type textarea "x"
type textarea "G"
type textarea "x"
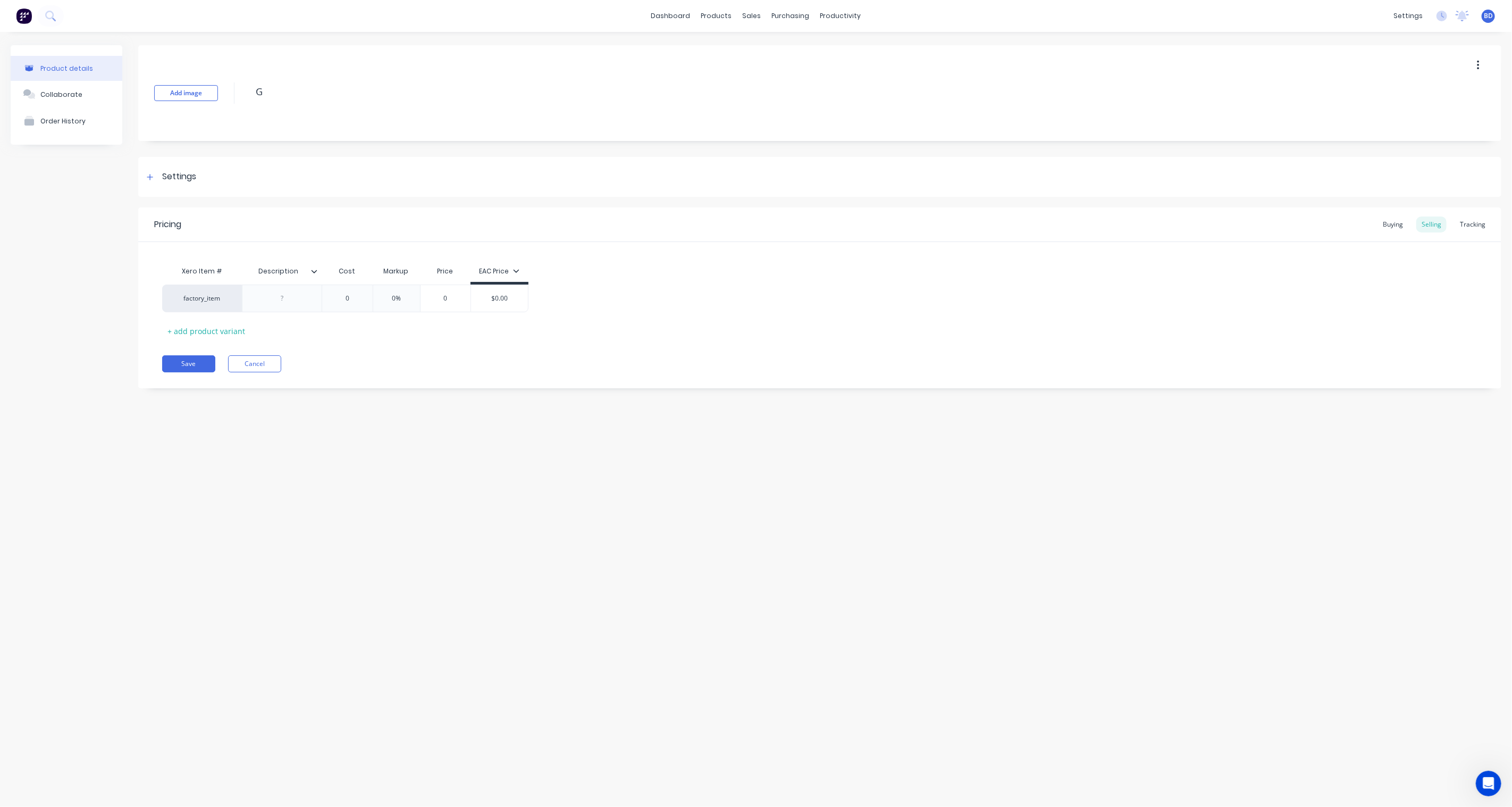
type textarea "Ge"
type textarea "x"
type textarea "Gen"
type textarea "x"
type textarea "Gene"
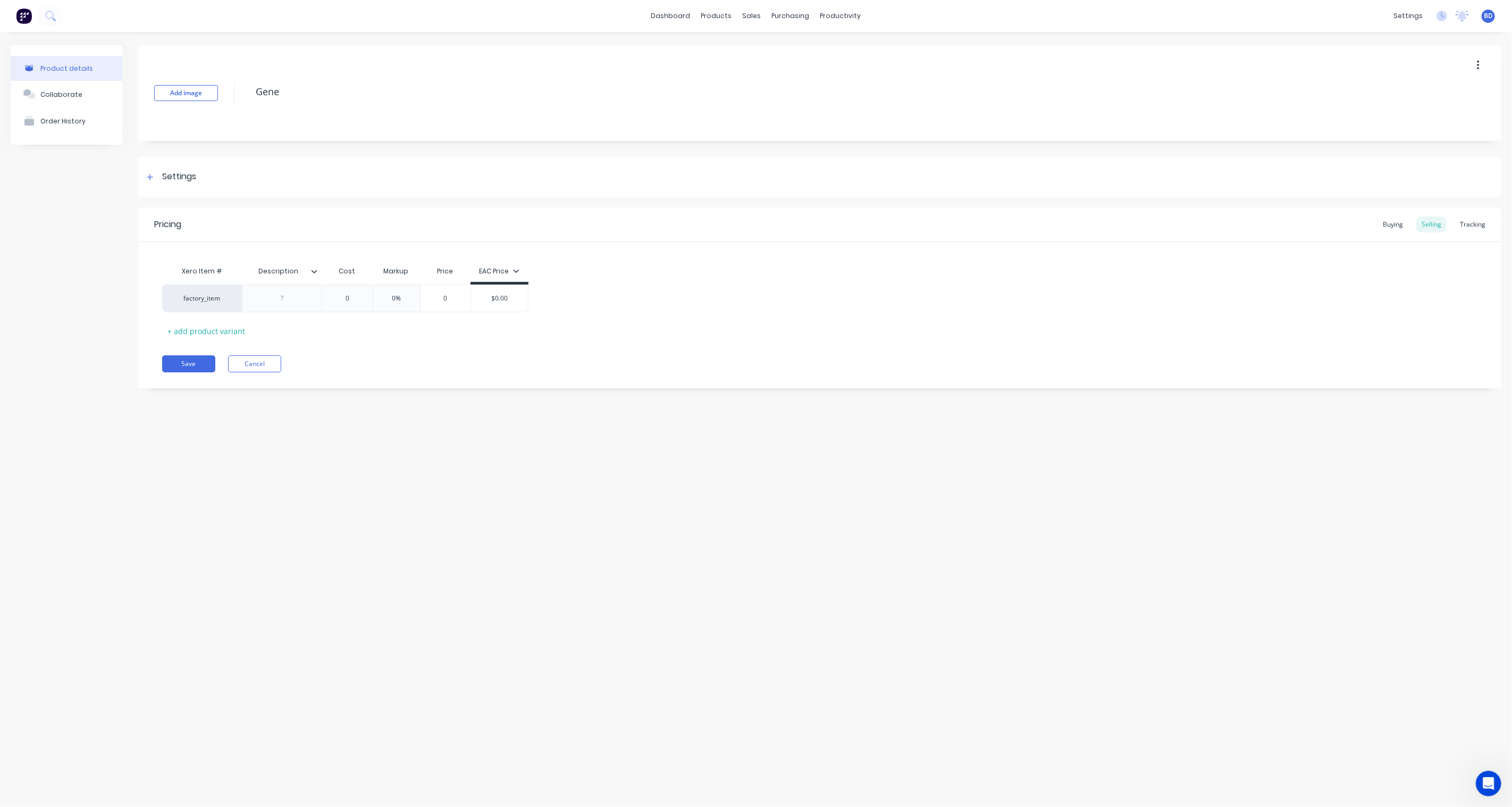
type textarea "x"
type textarea "Gener"
type textarea "x"
type textarea "Genera"
type textarea "x"
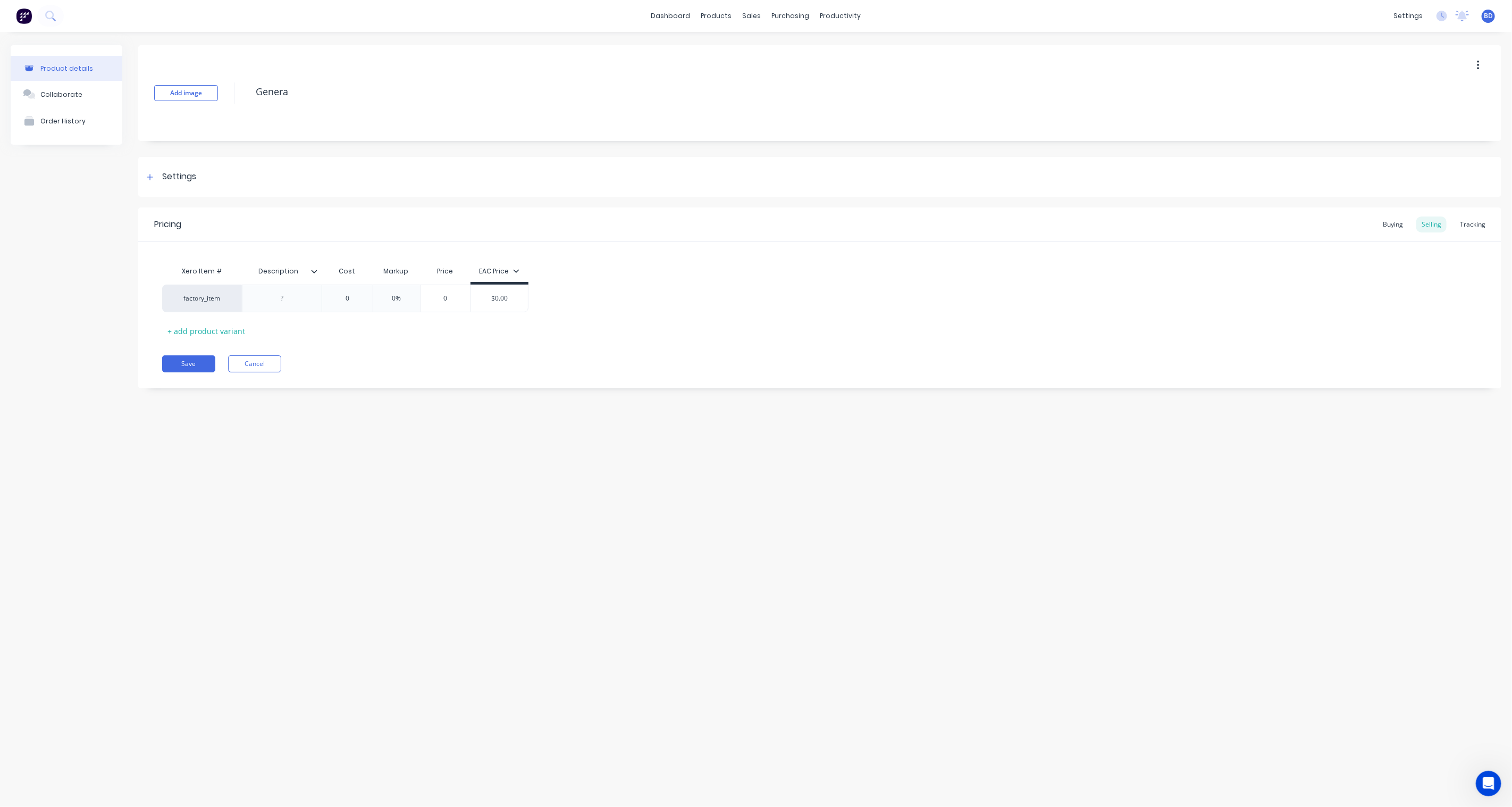
type textarea "General"
type textarea "x"
type textarea "General"
type textarea "x"
type textarea "General M"
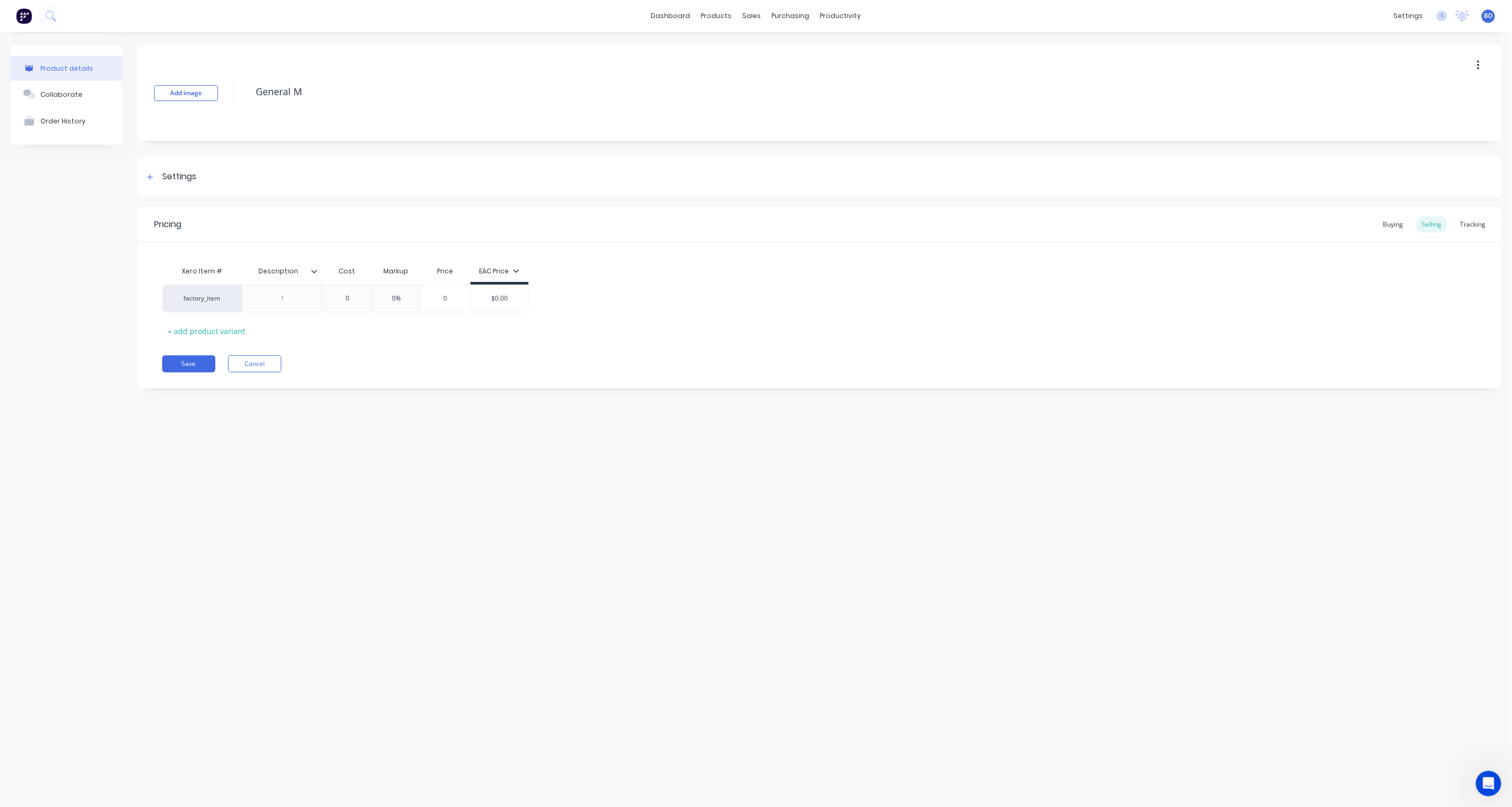
type textarea "x"
type textarea "General [PERSON_NAME]"
type textarea "x"
type textarea "General [PERSON_NAME]"
type textarea "x"
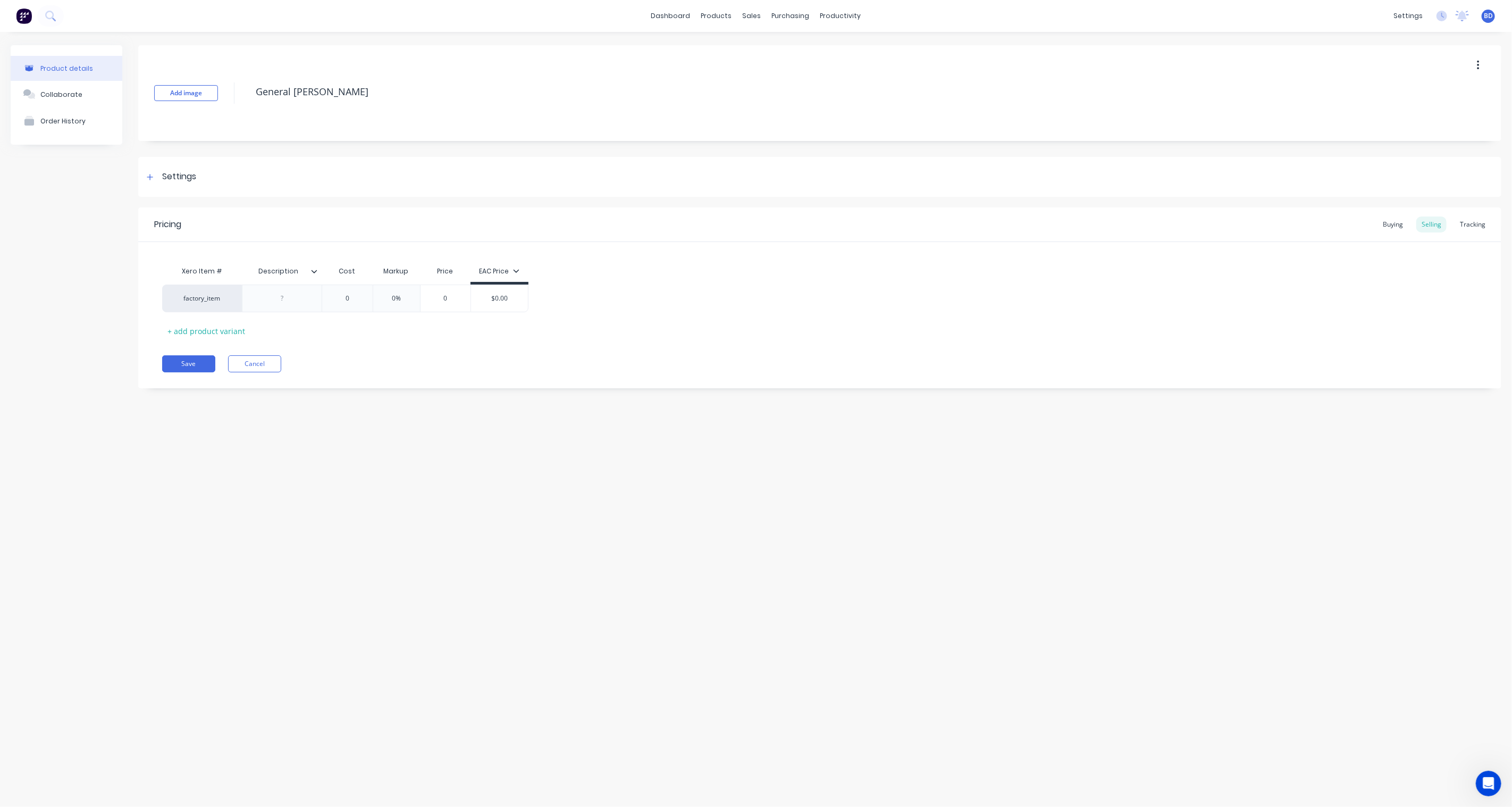
type textarea "General Mate"
type textarea "x"
type textarea "General Mater"
type textarea "x"
type textarea "General Materia"
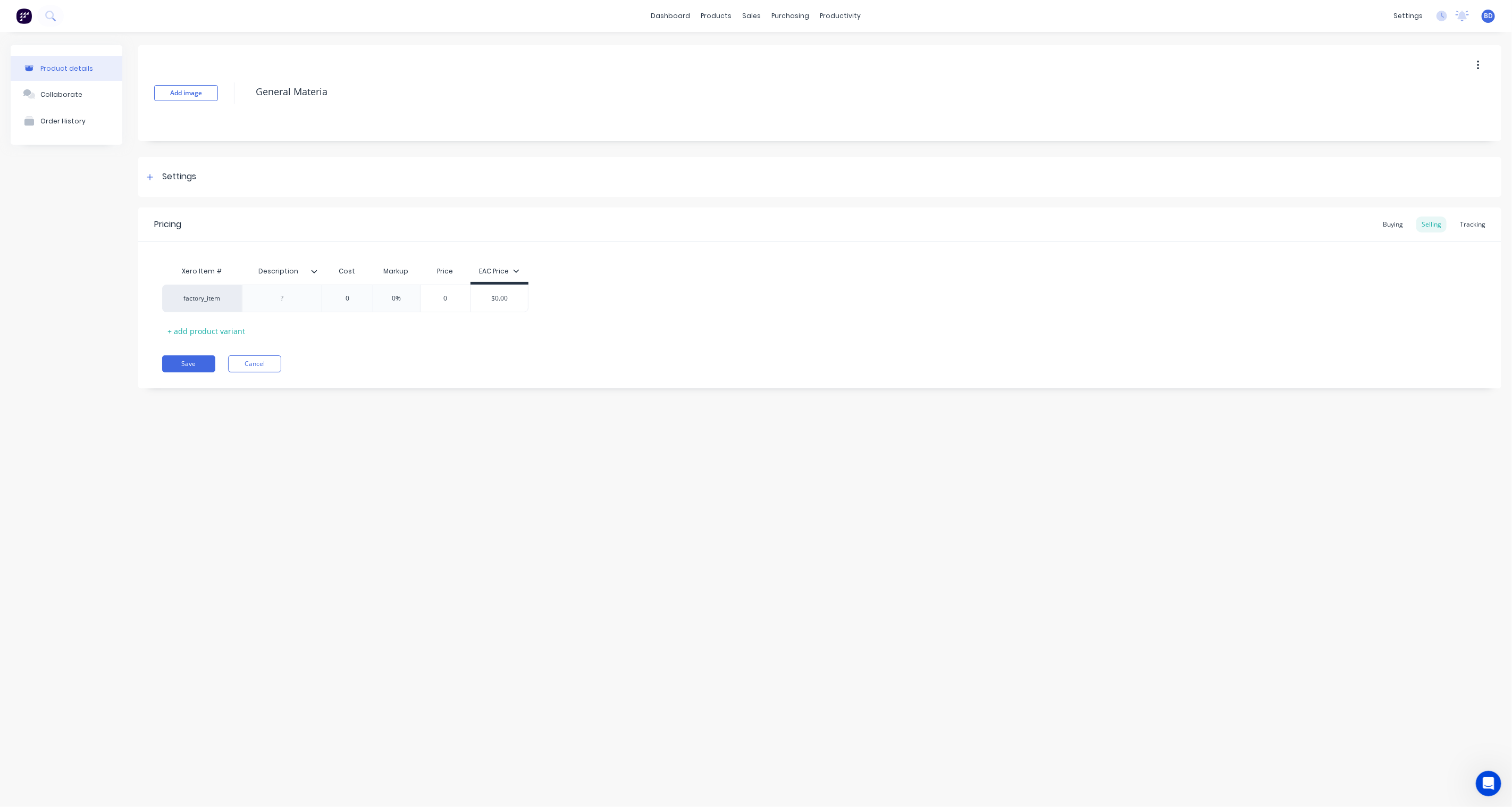
type textarea "x"
type textarea "General Material"
type textarea "x"
type textarea "General Material"
click at [158, 175] on div "Settings" at bounding box center [170, 177] width 53 height 13
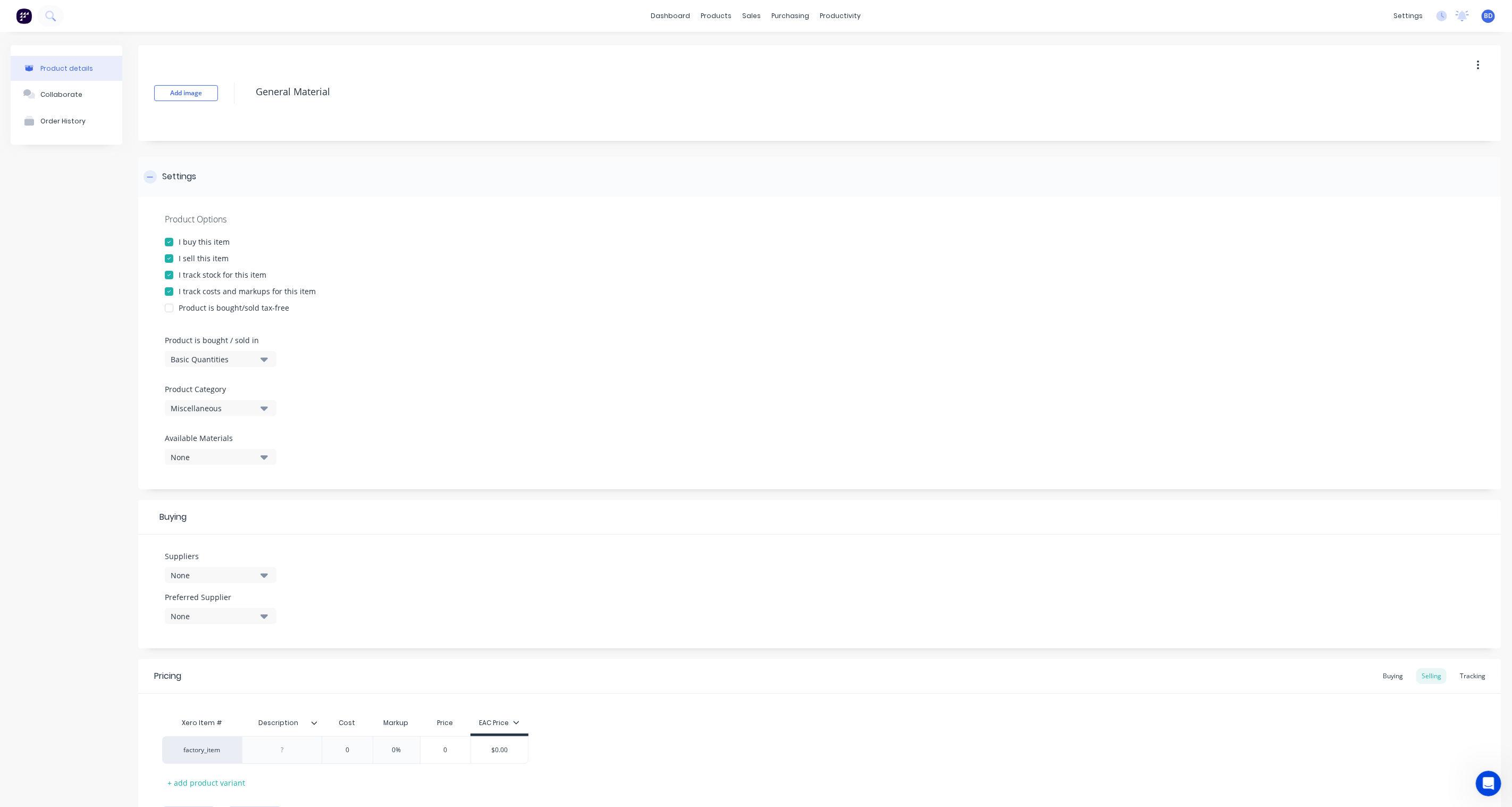
click at [158, 175] on div "Settings" at bounding box center [170, 177] width 53 height 13
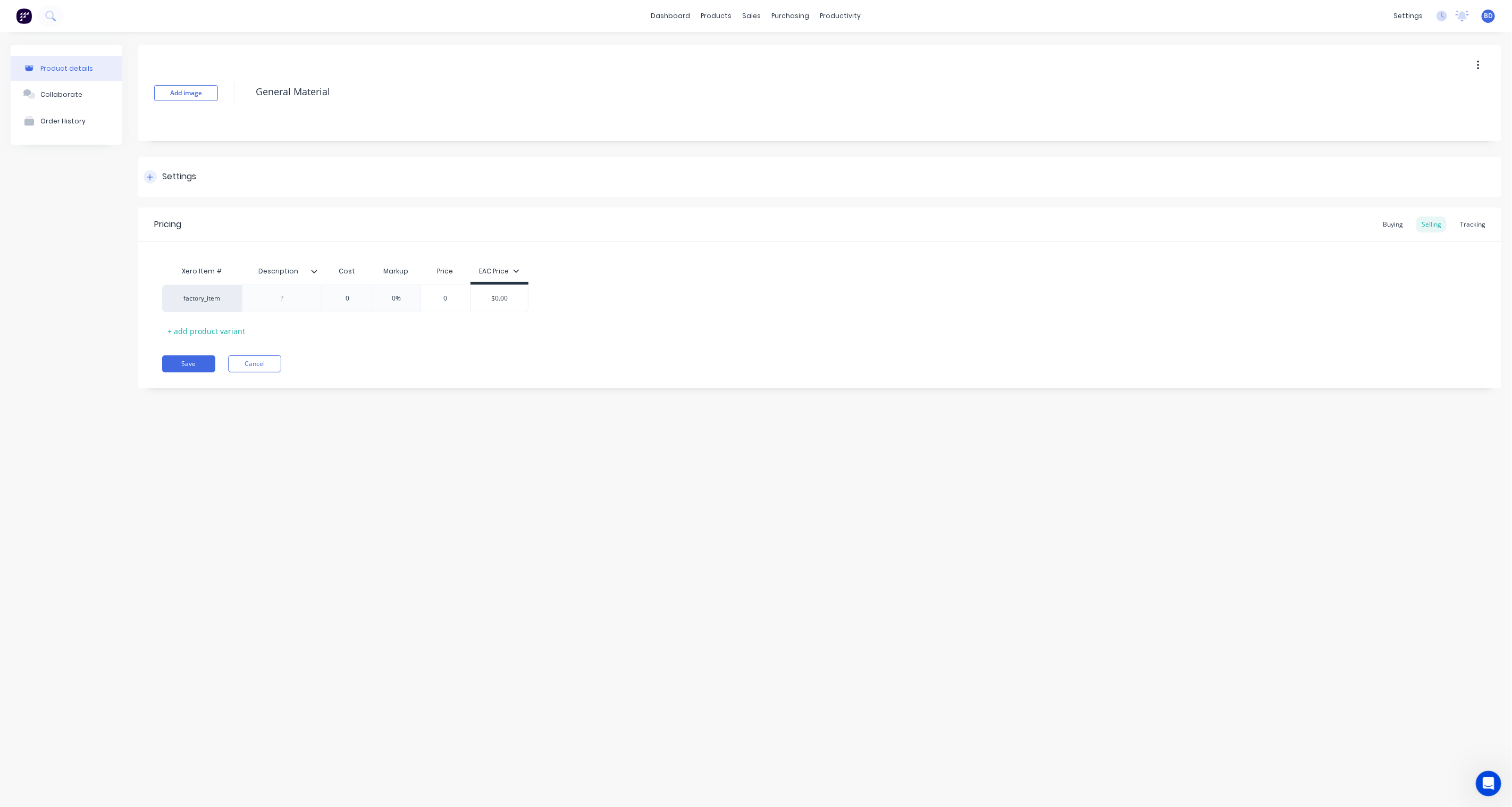
click at [158, 175] on div "Settings" at bounding box center [170, 177] width 53 height 13
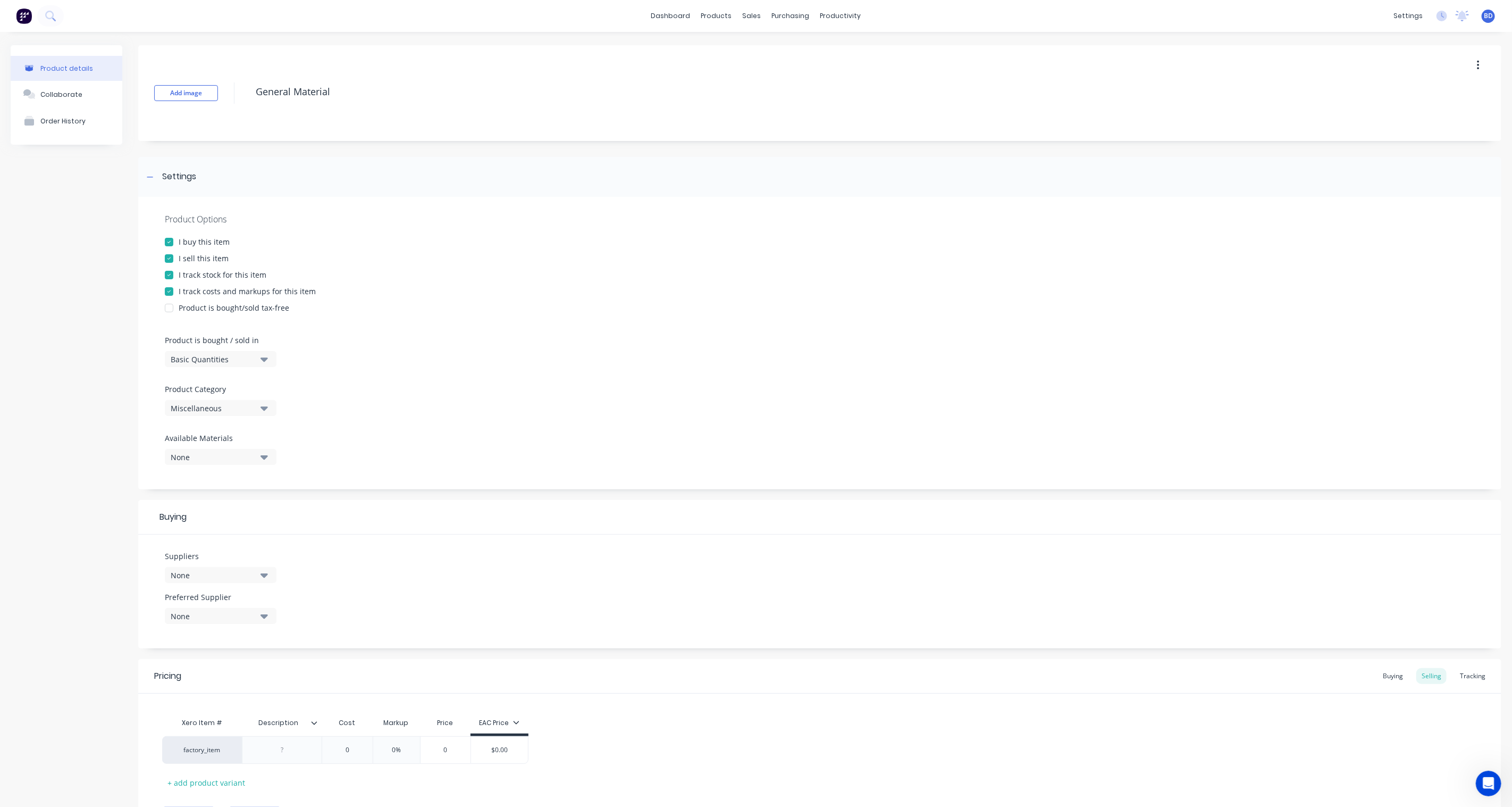
click at [165, 288] on div at bounding box center [169, 291] width 21 height 21
click at [167, 274] on div at bounding box center [169, 274] width 21 height 21
click at [150, 177] on icon at bounding box center [150, 176] width 7 height 8
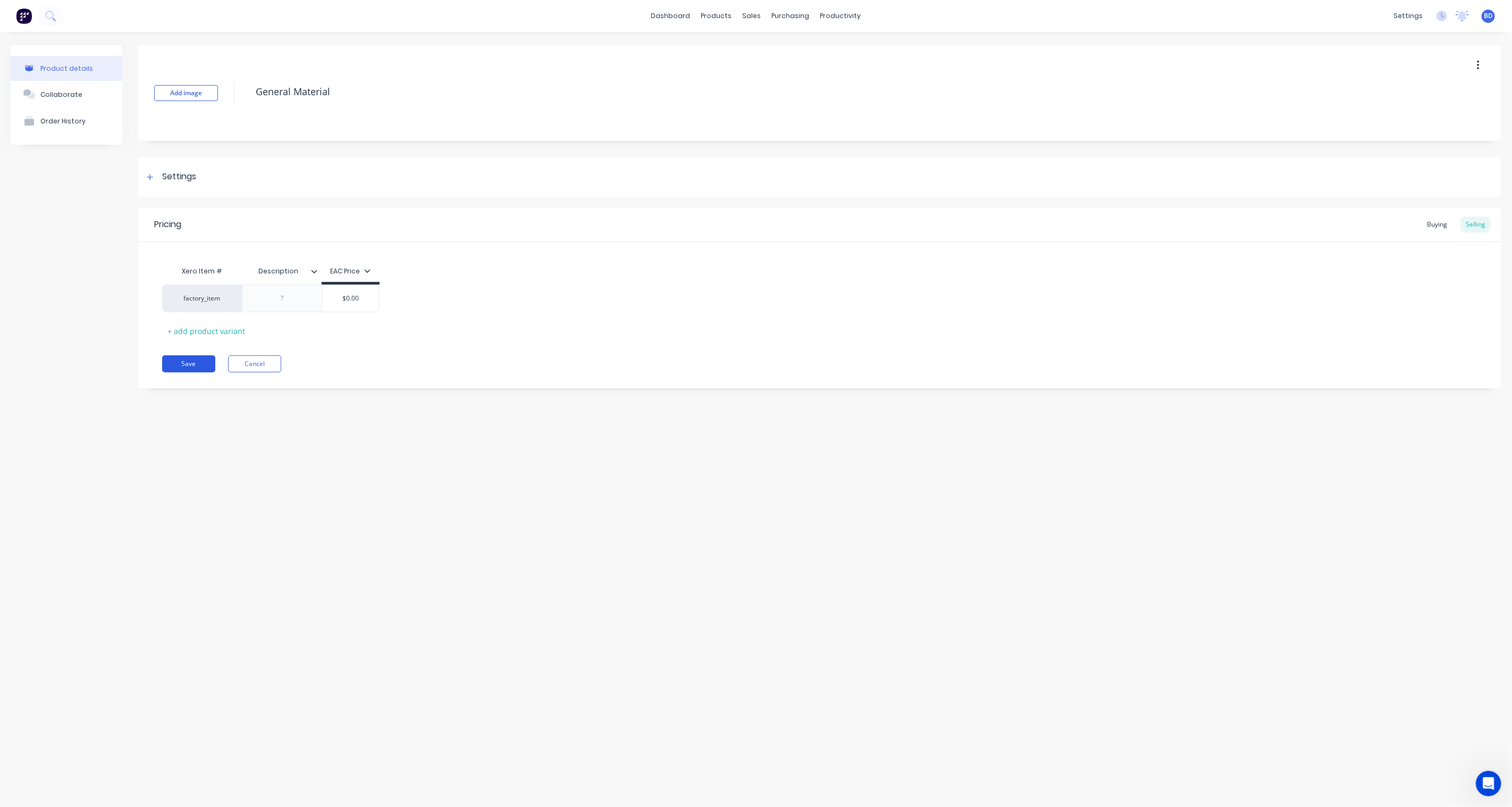
click at [191, 360] on button "Save" at bounding box center [189, 364] width 53 height 17
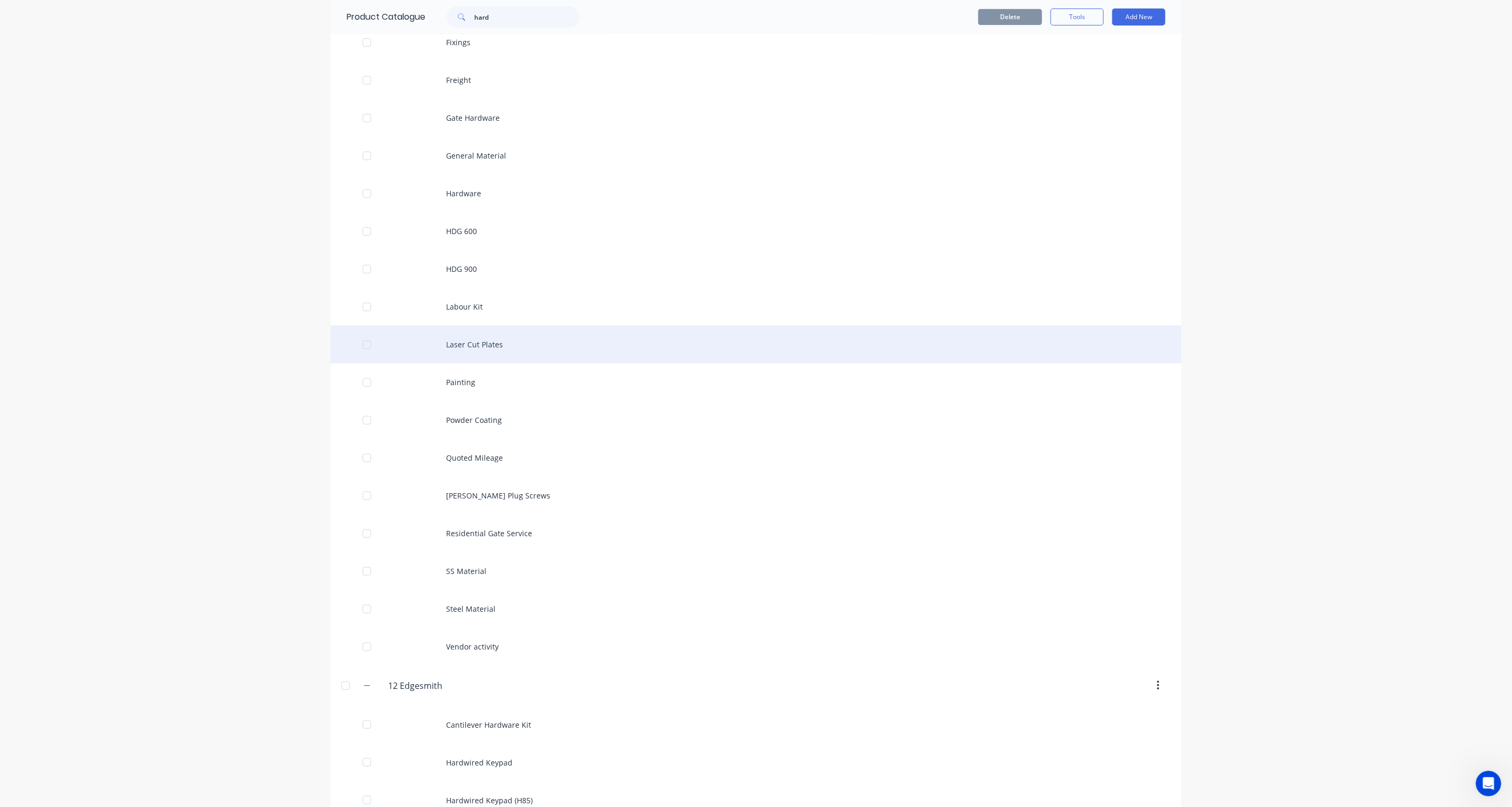
scroll to position [413, 0]
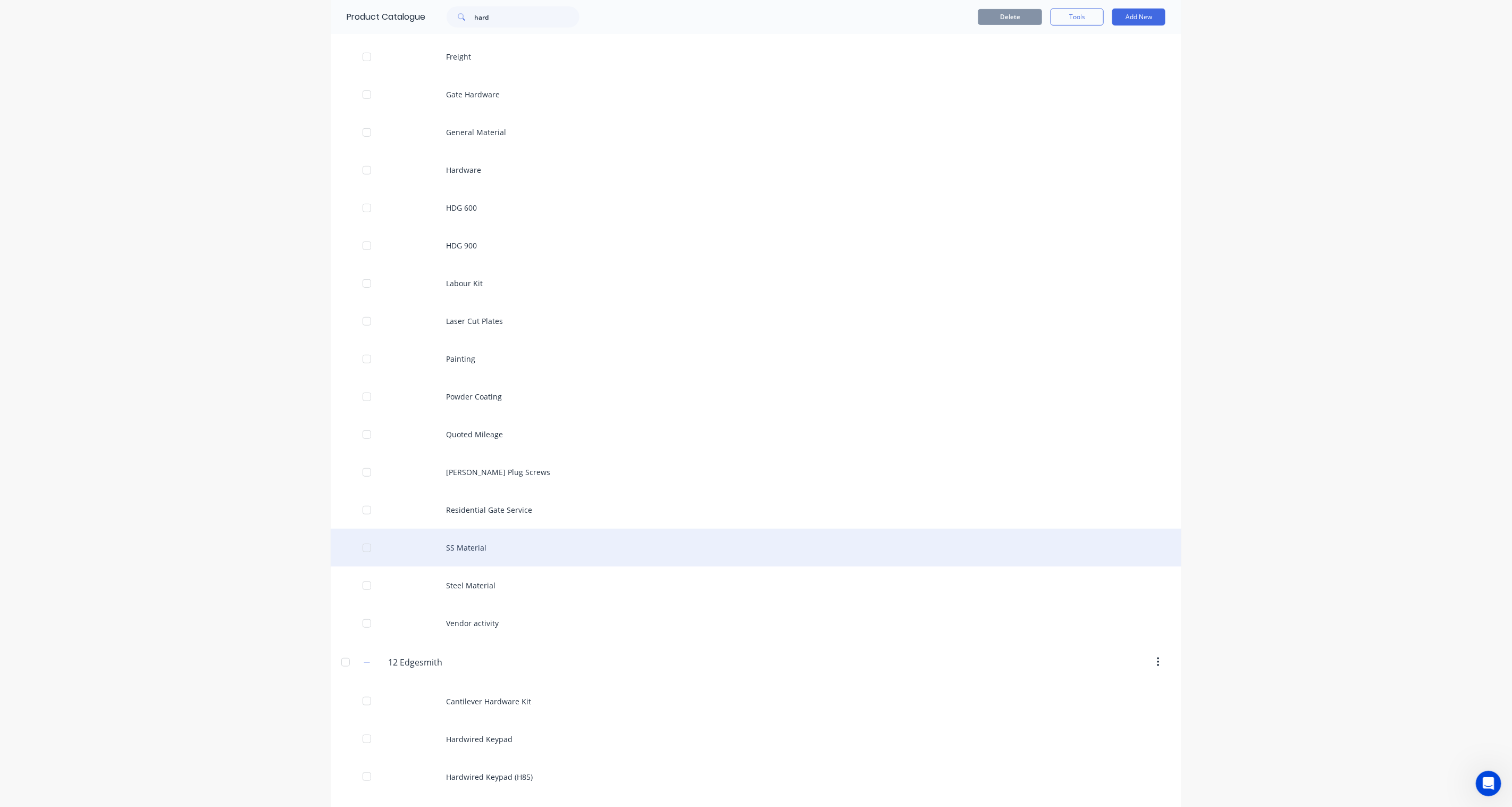
click at [364, 546] on div at bounding box center [366, 548] width 21 height 21
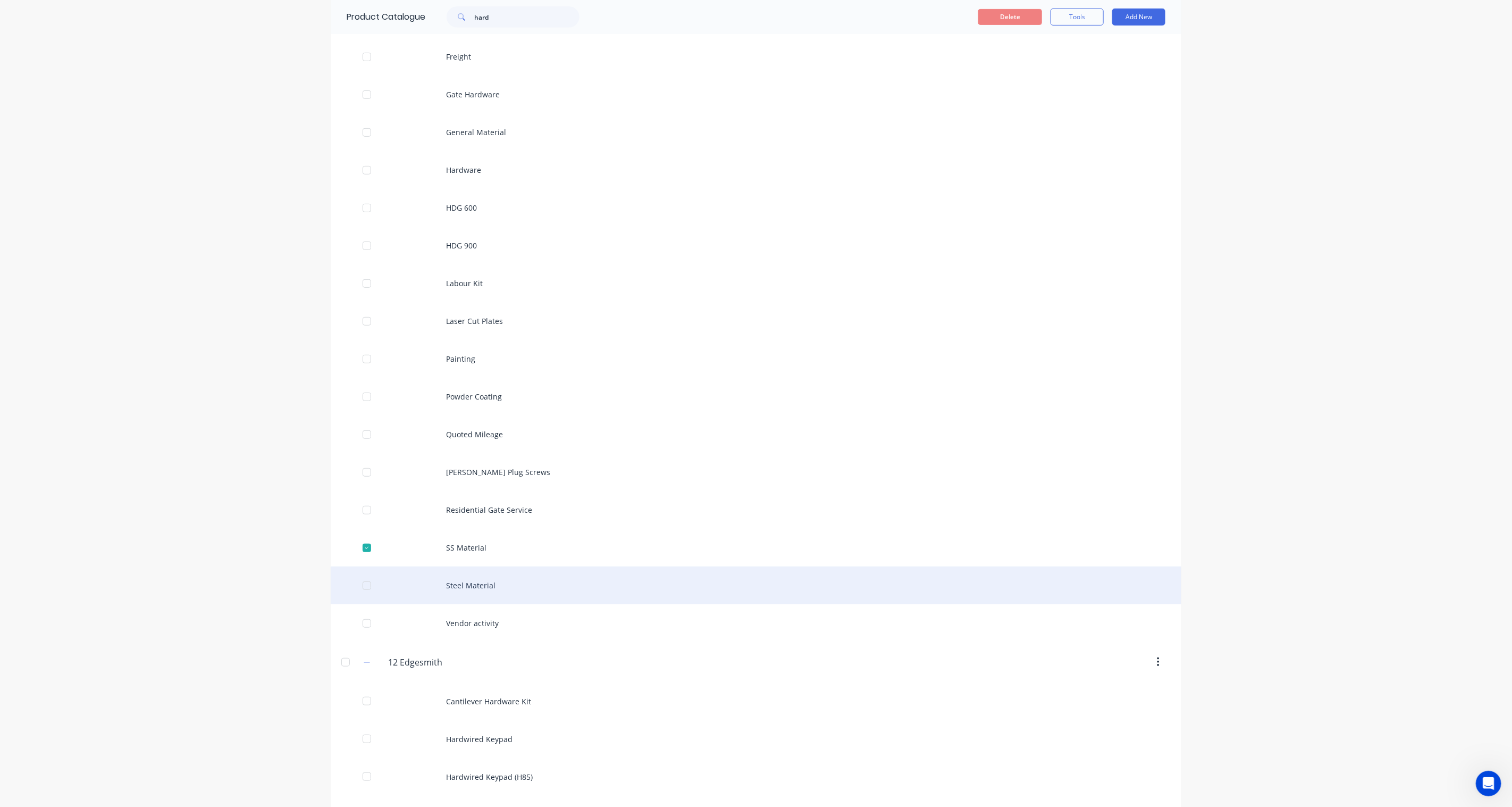
click at [360, 585] on div at bounding box center [366, 585] width 21 height 21
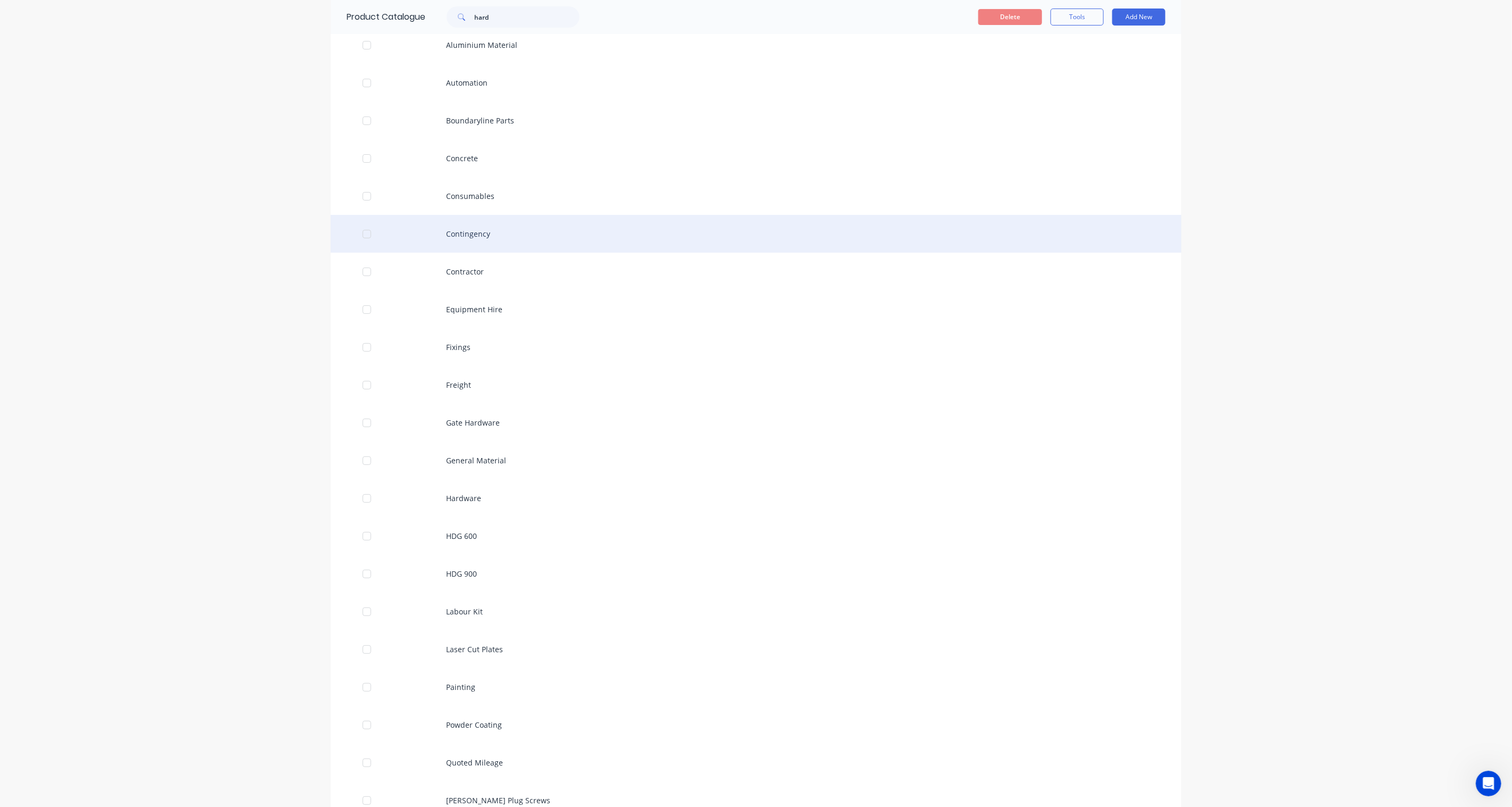
scroll to position [59, 0]
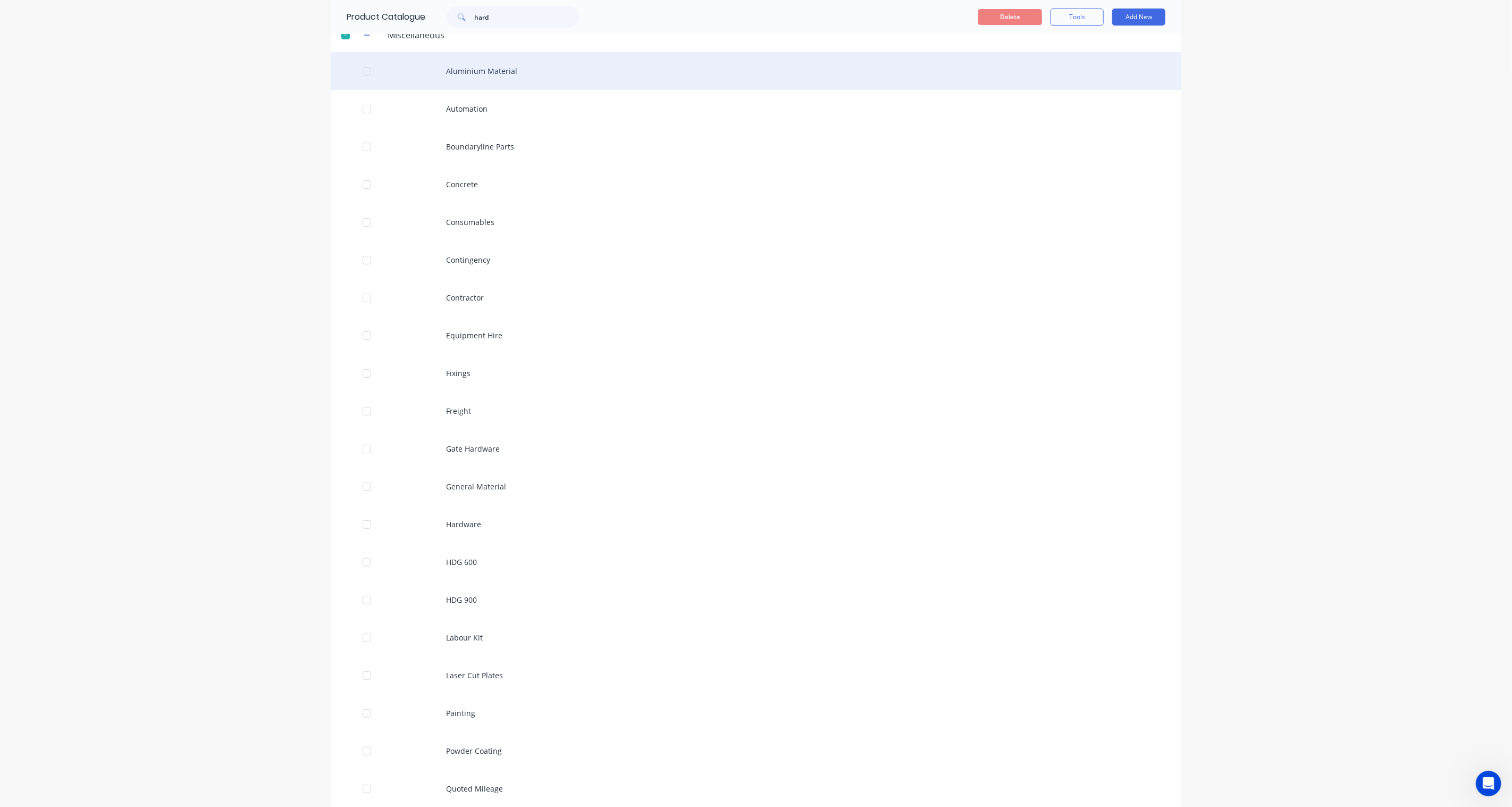
click at [360, 71] on div at bounding box center [366, 71] width 21 height 21
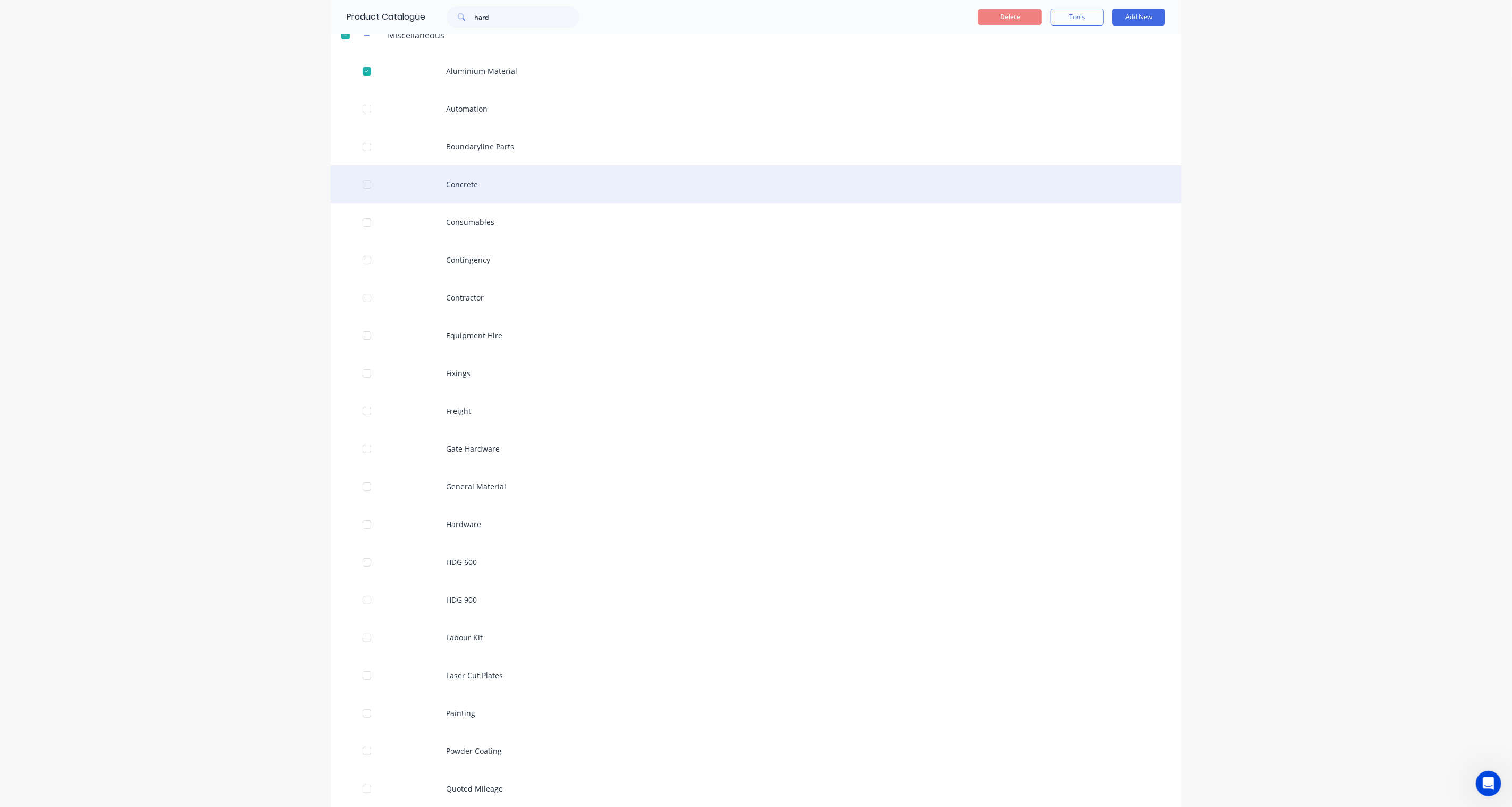
click at [362, 184] on div at bounding box center [366, 184] width 21 height 21
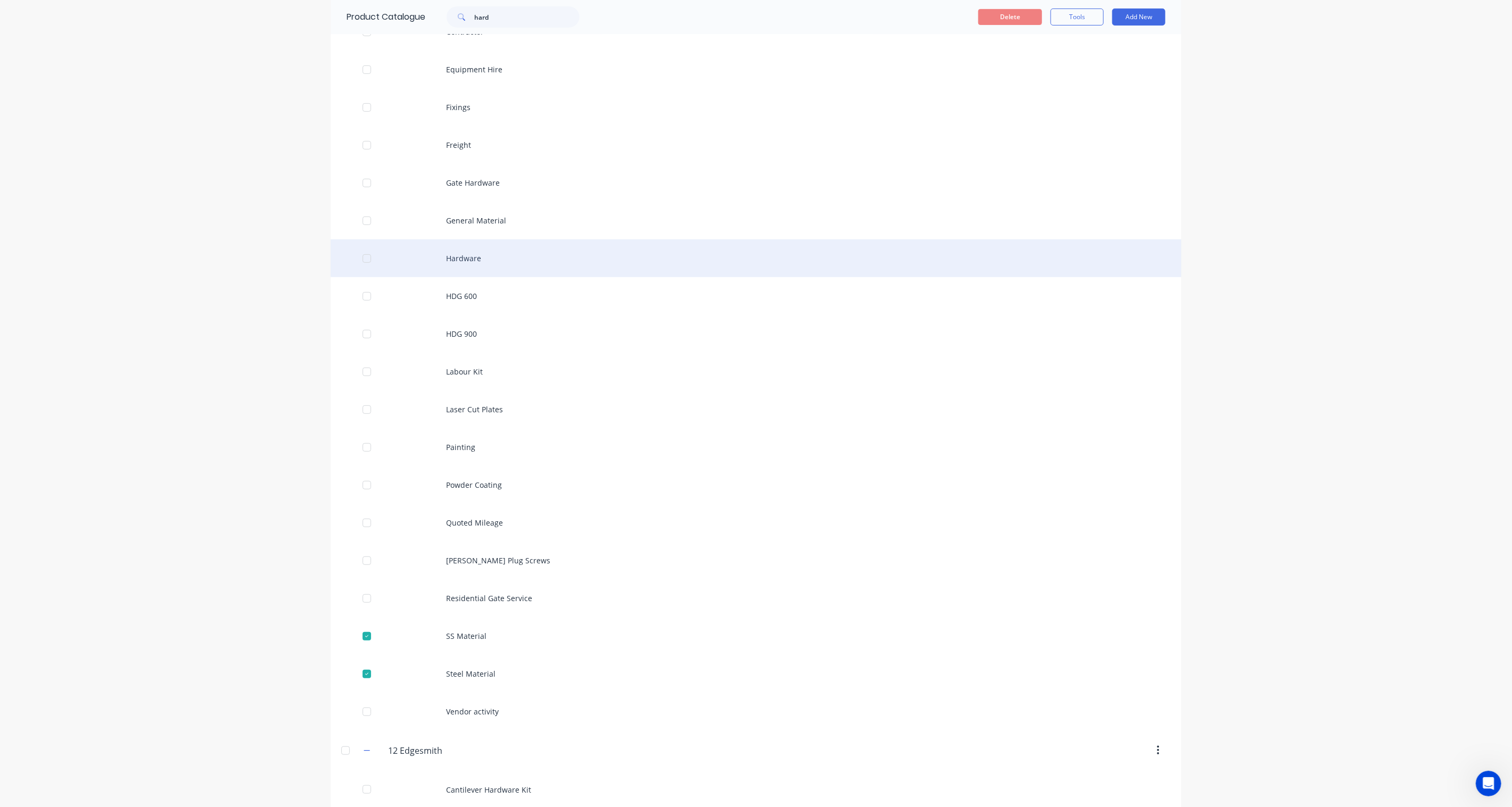
scroll to position [355, 0]
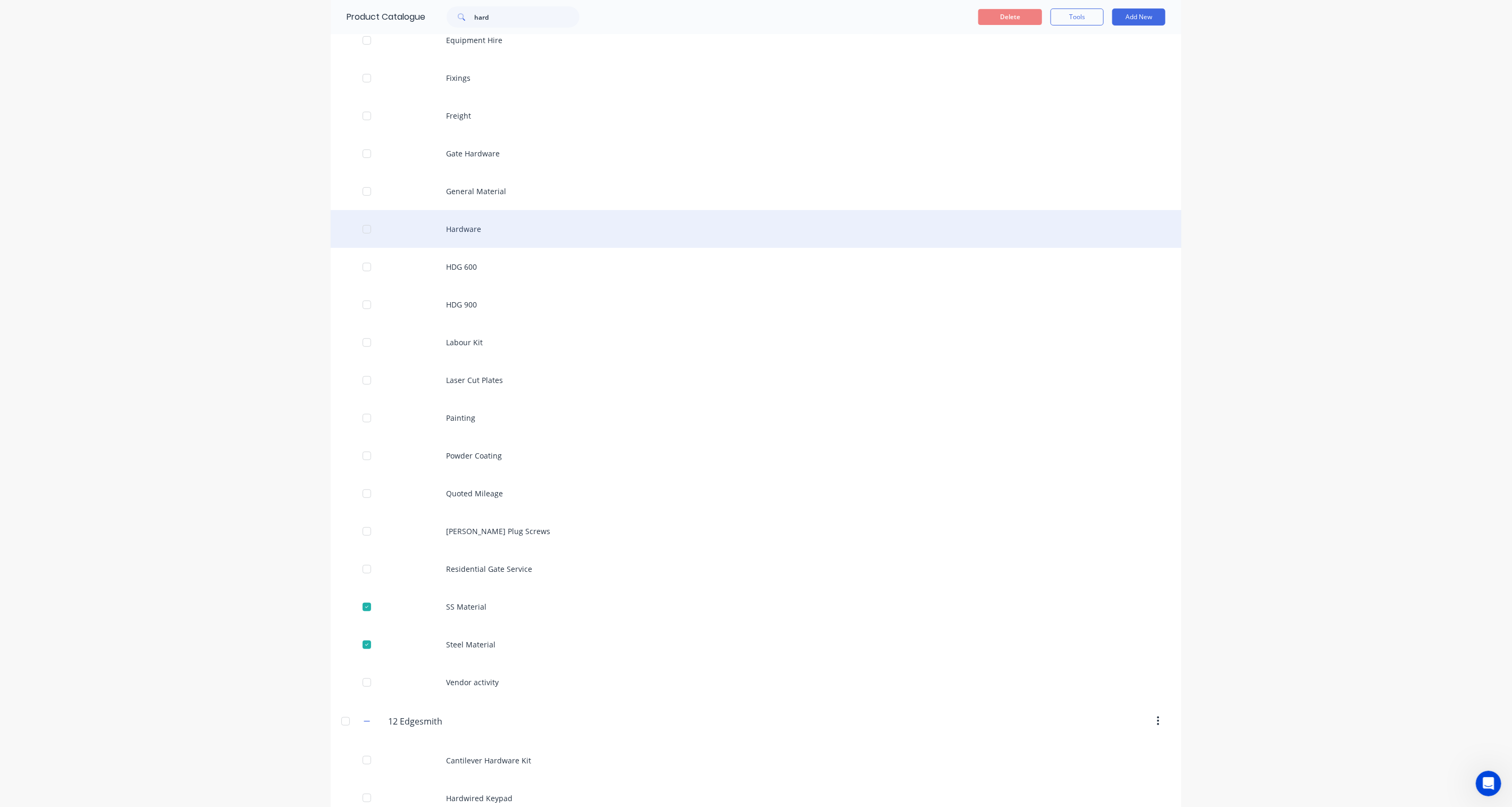
click at [364, 227] on div at bounding box center [366, 228] width 21 height 21
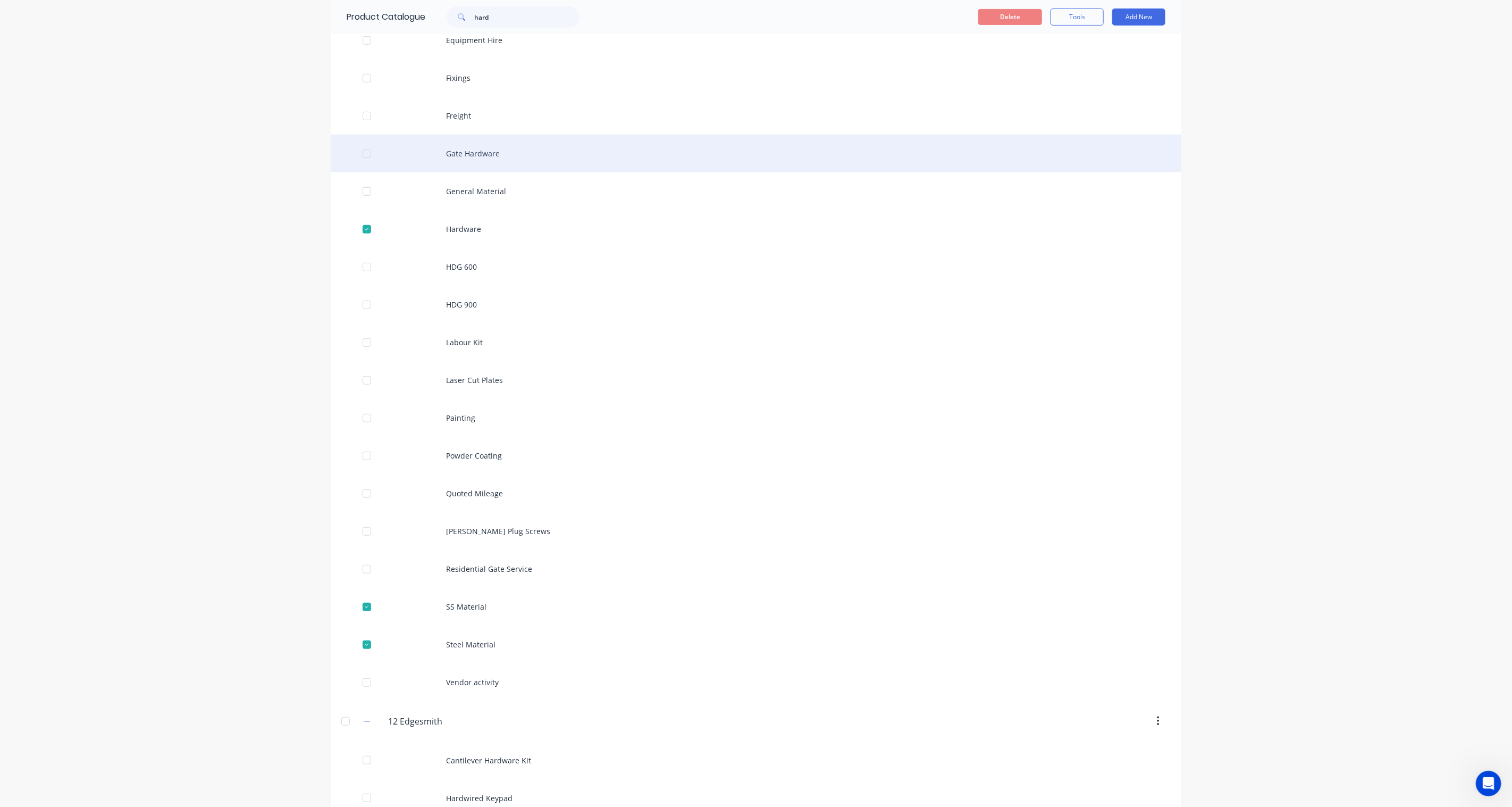
click at [362, 152] on div at bounding box center [366, 153] width 21 height 21
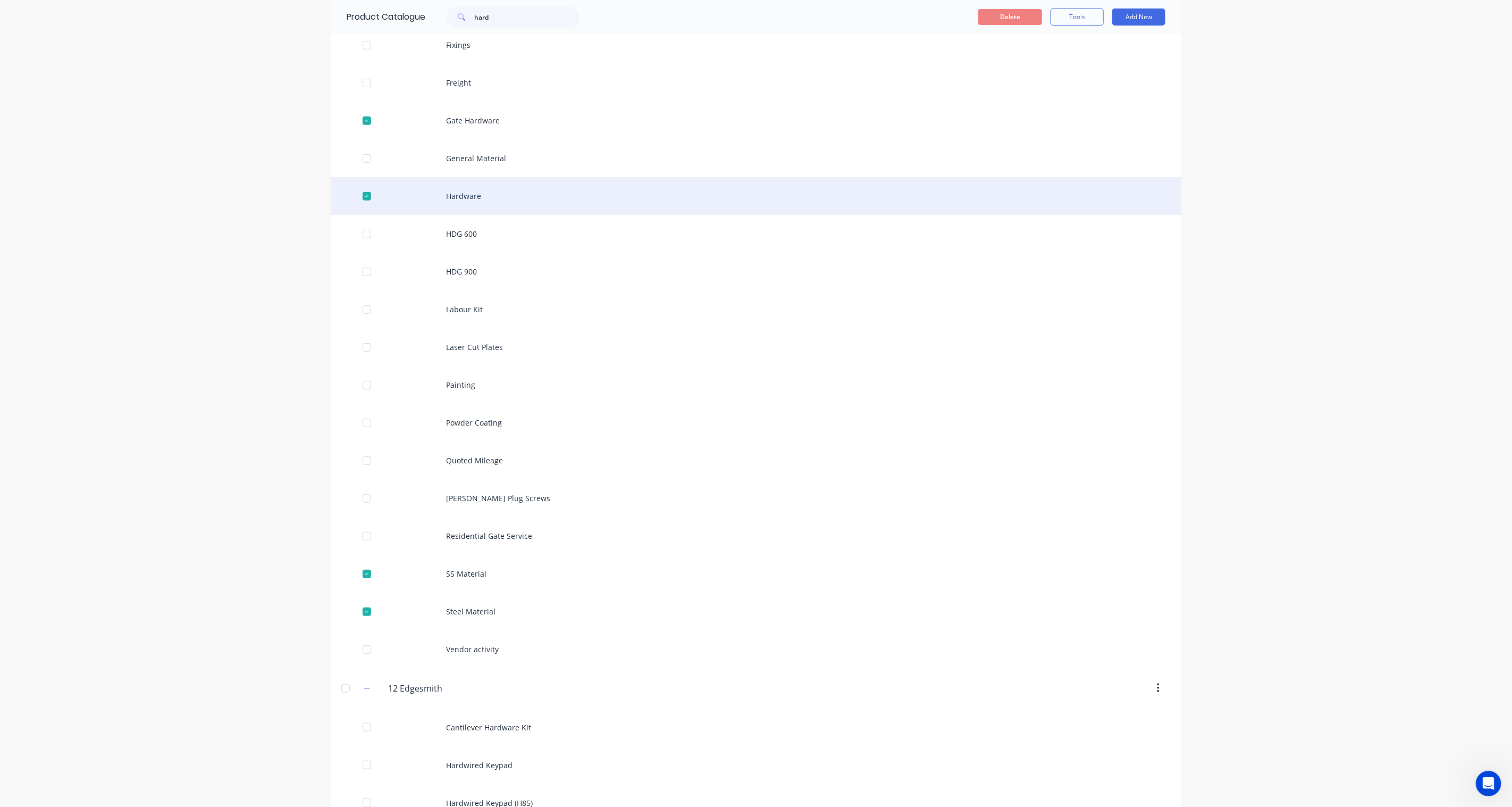
scroll to position [413, 0]
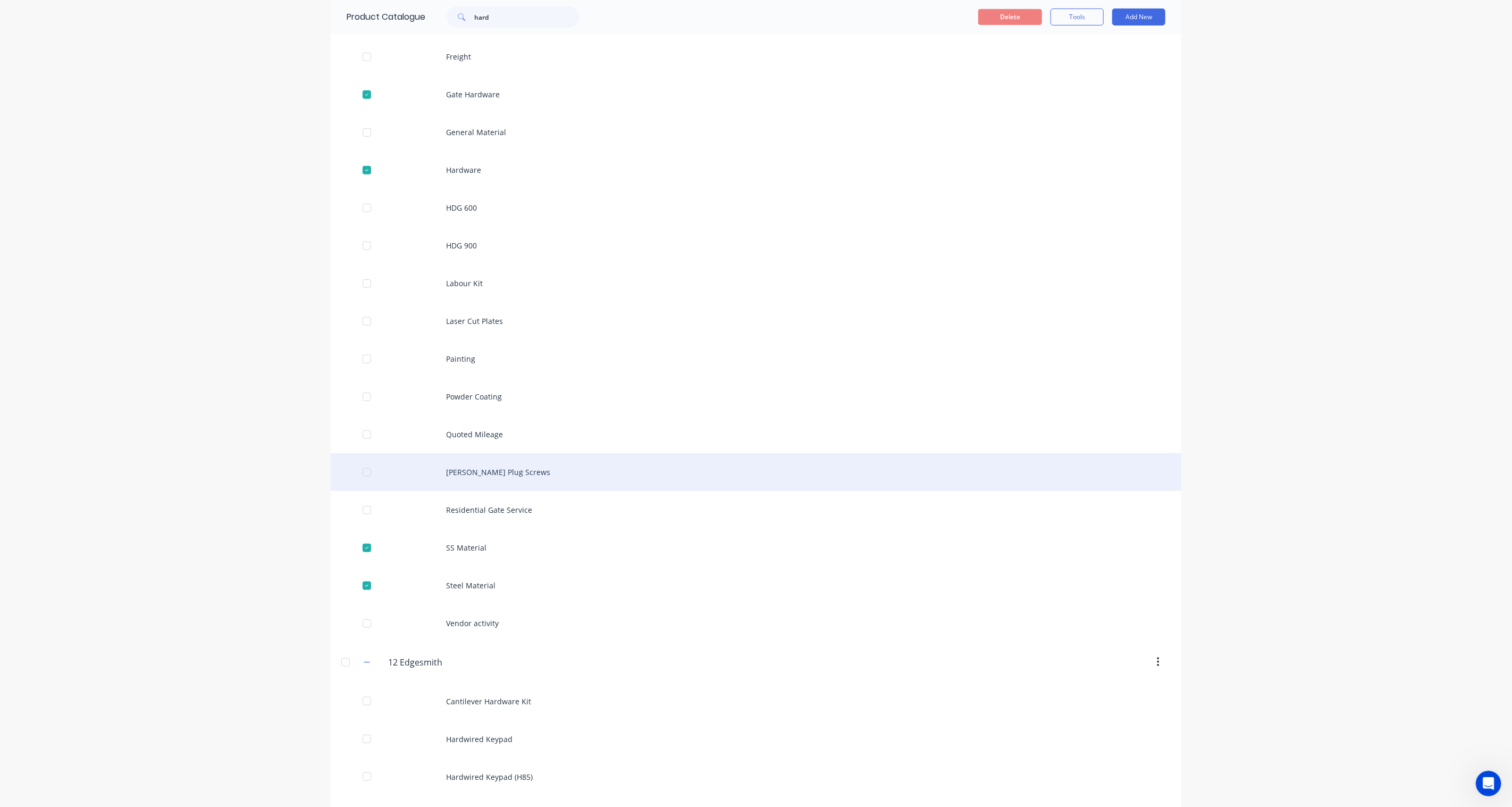
click at [362, 476] on div at bounding box center [366, 472] width 21 height 21
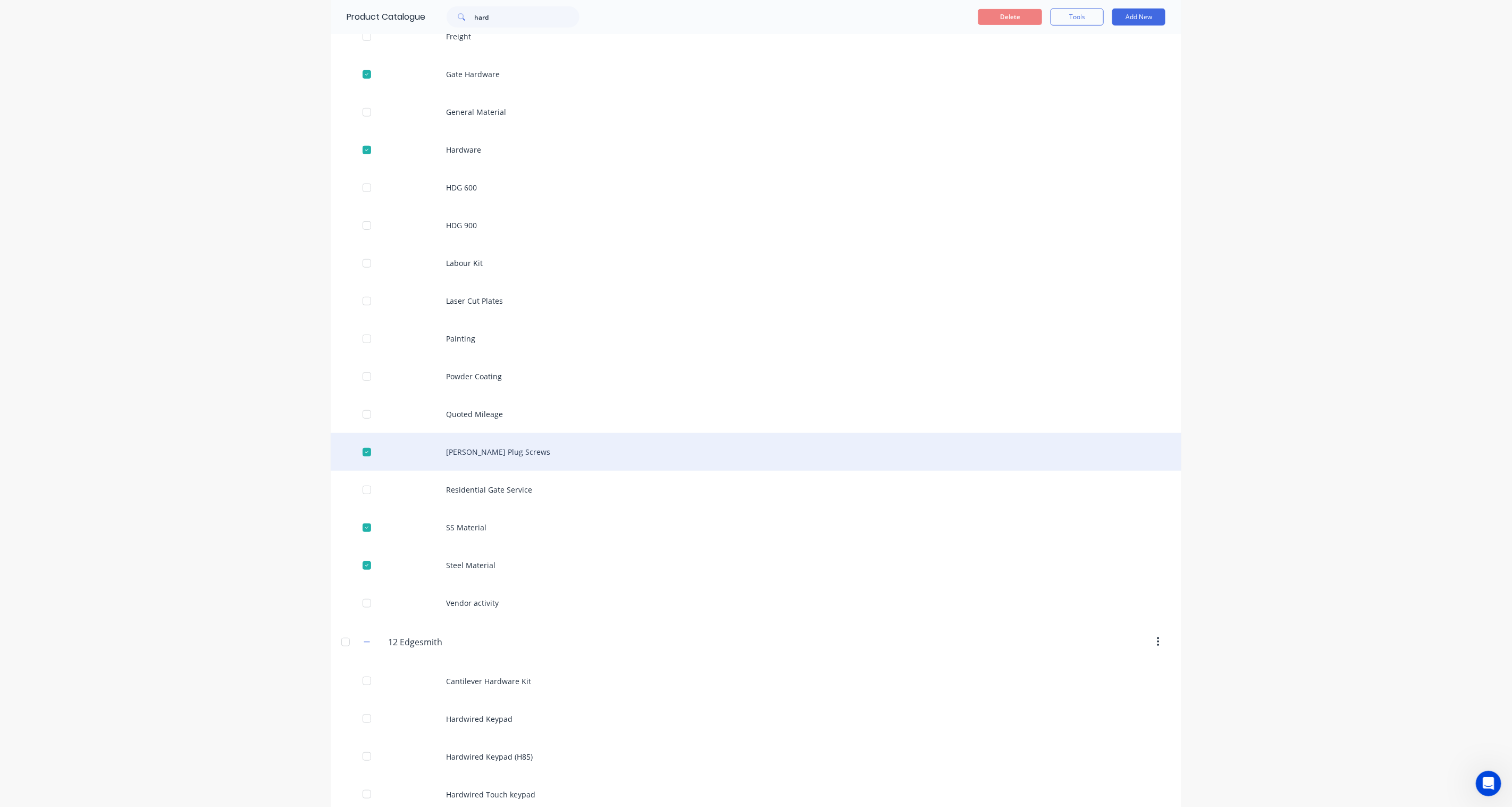
scroll to position [450, 0]
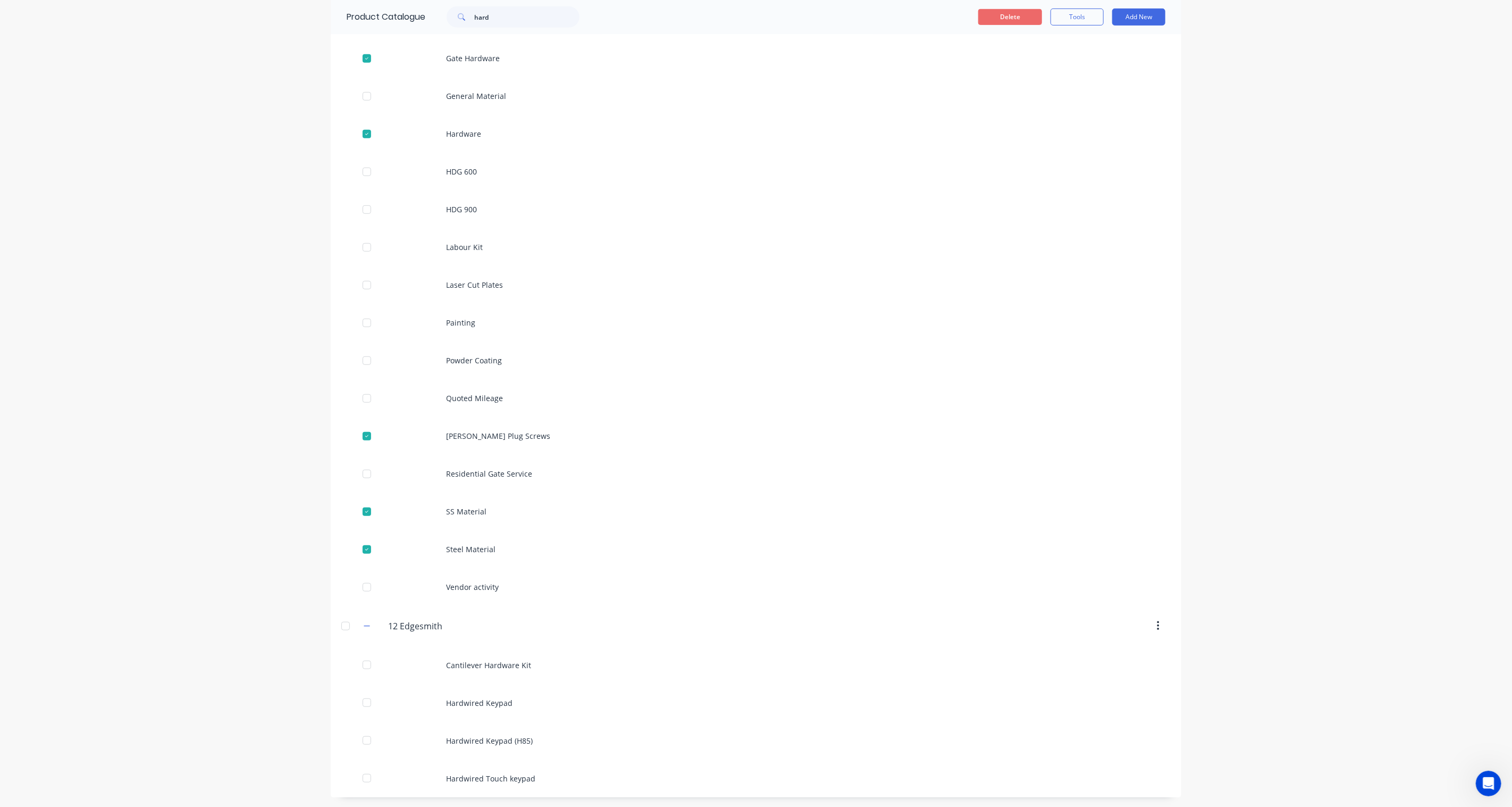
click at [1026, 18] on button "Delete" at bounding box center [1011, 17] width 64 height 16
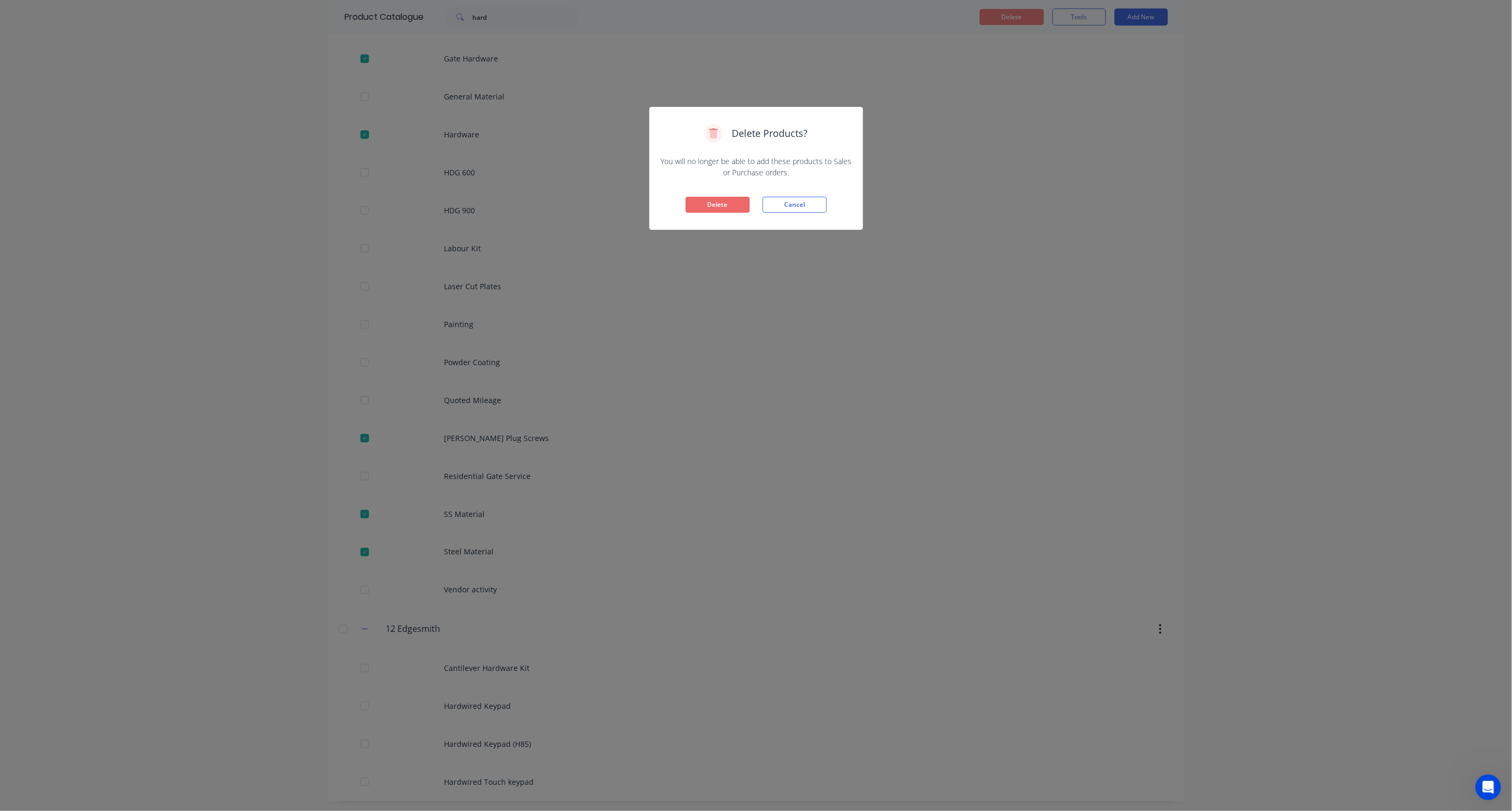
click at [738, 205] on button "Delete" at bounding box center [718, 204] width 64 height 16
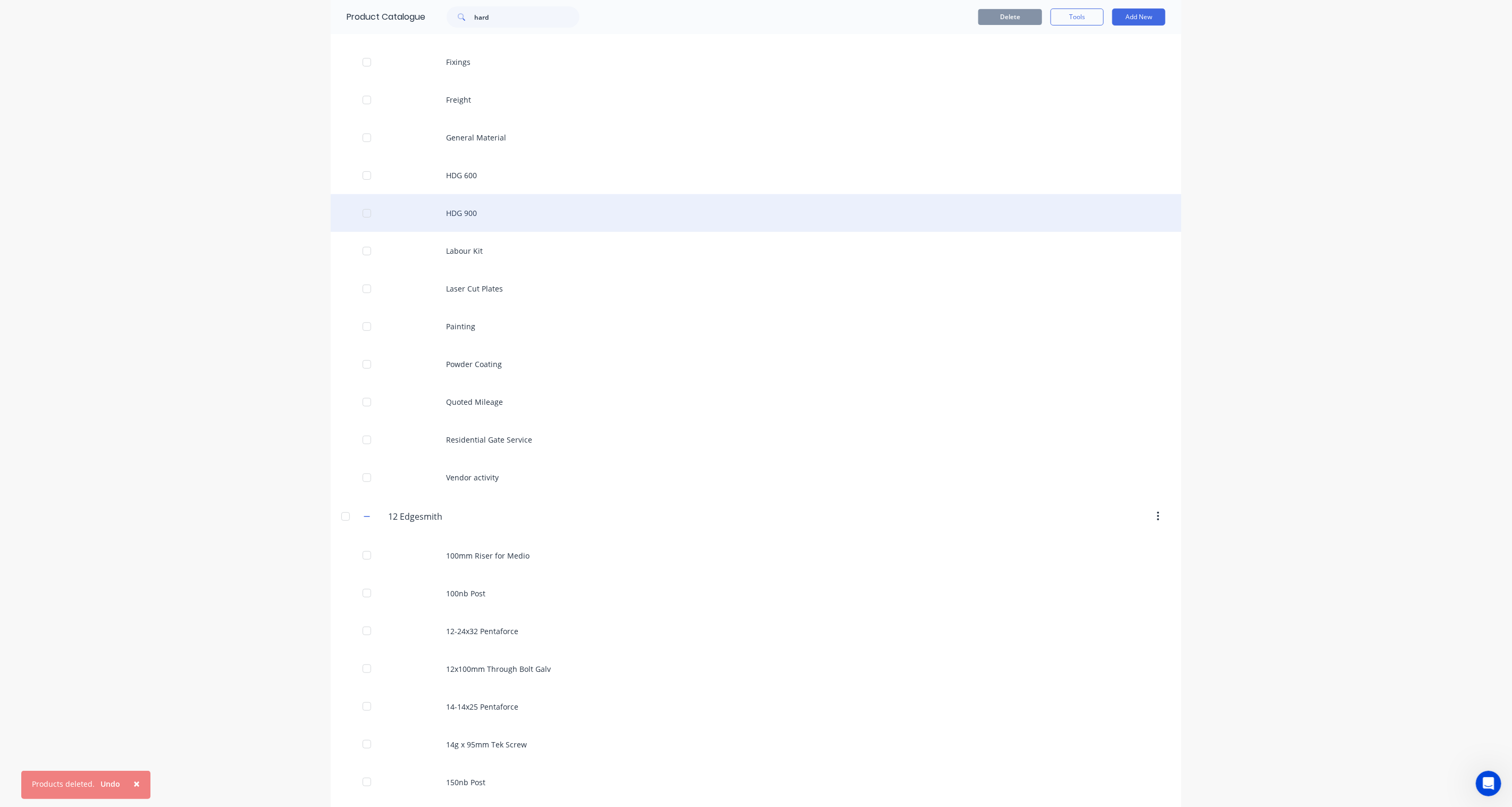
scroll to position [295, 0]
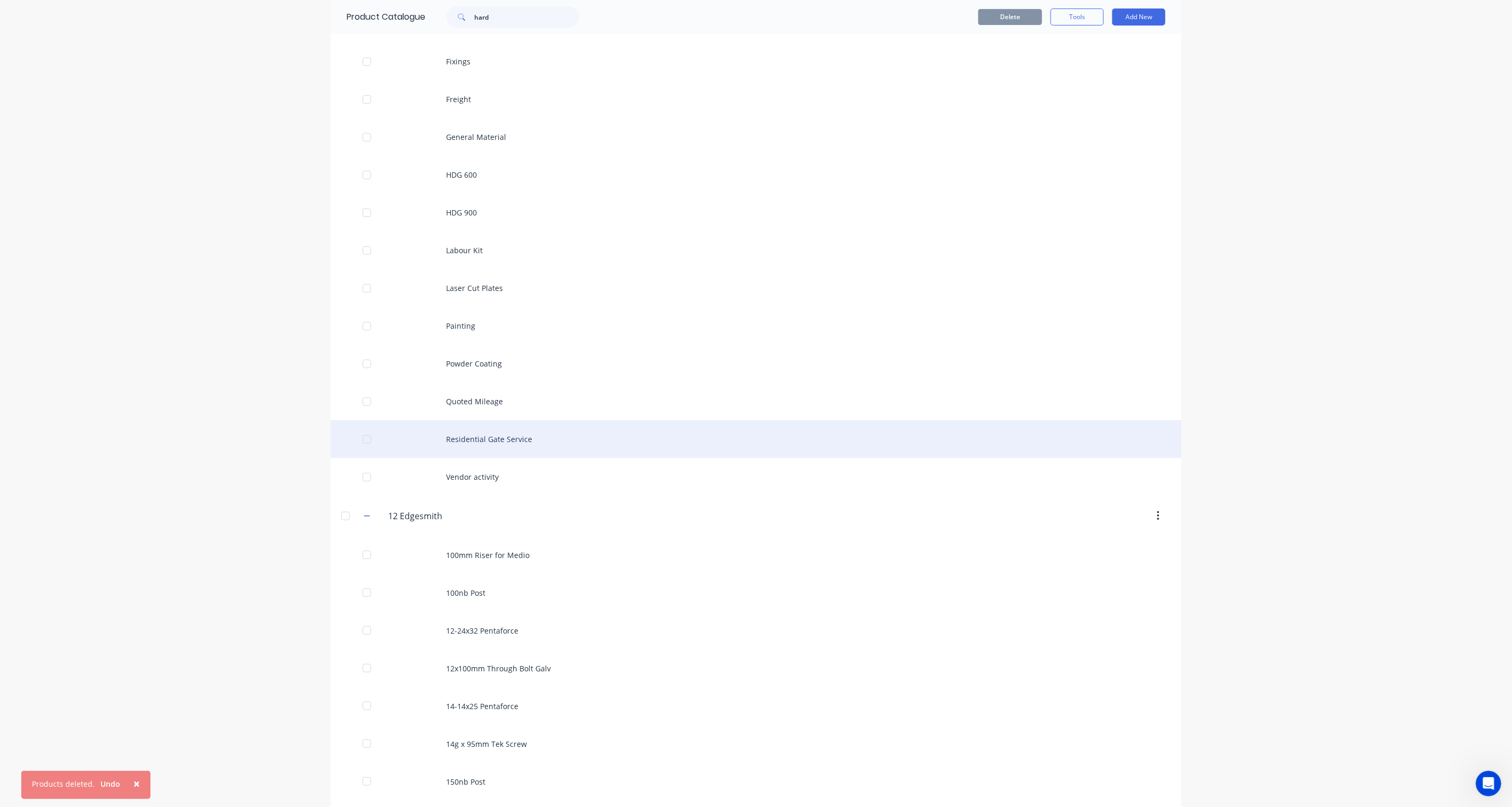
click at [493, 443] on div "Residential Gate Service" at bounding box center [756, 439] width 851 height 38
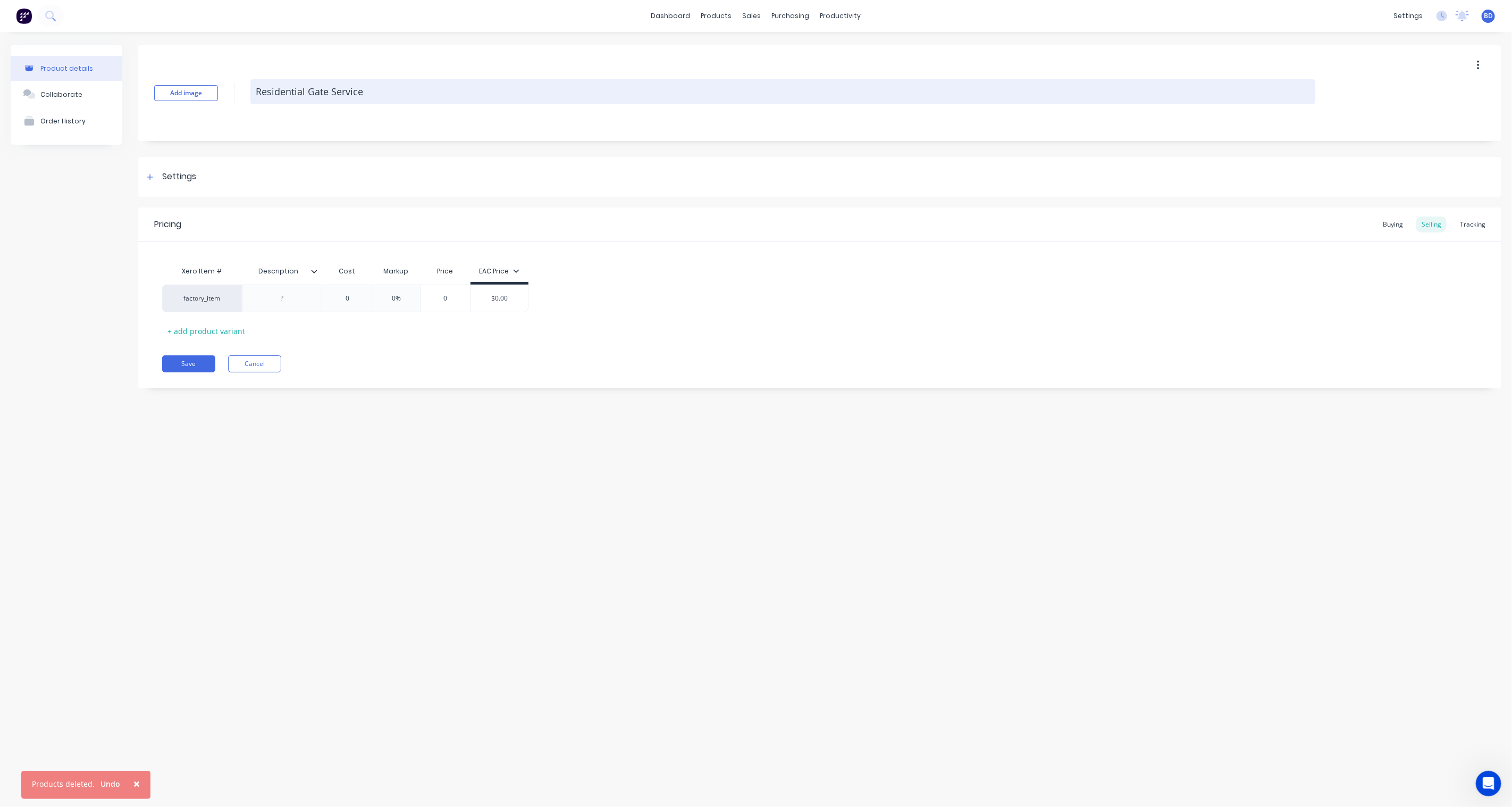
click at [298, 84] on textarea "Residential Gate Service" at bounding box center [783, 92] width 1065 height 25
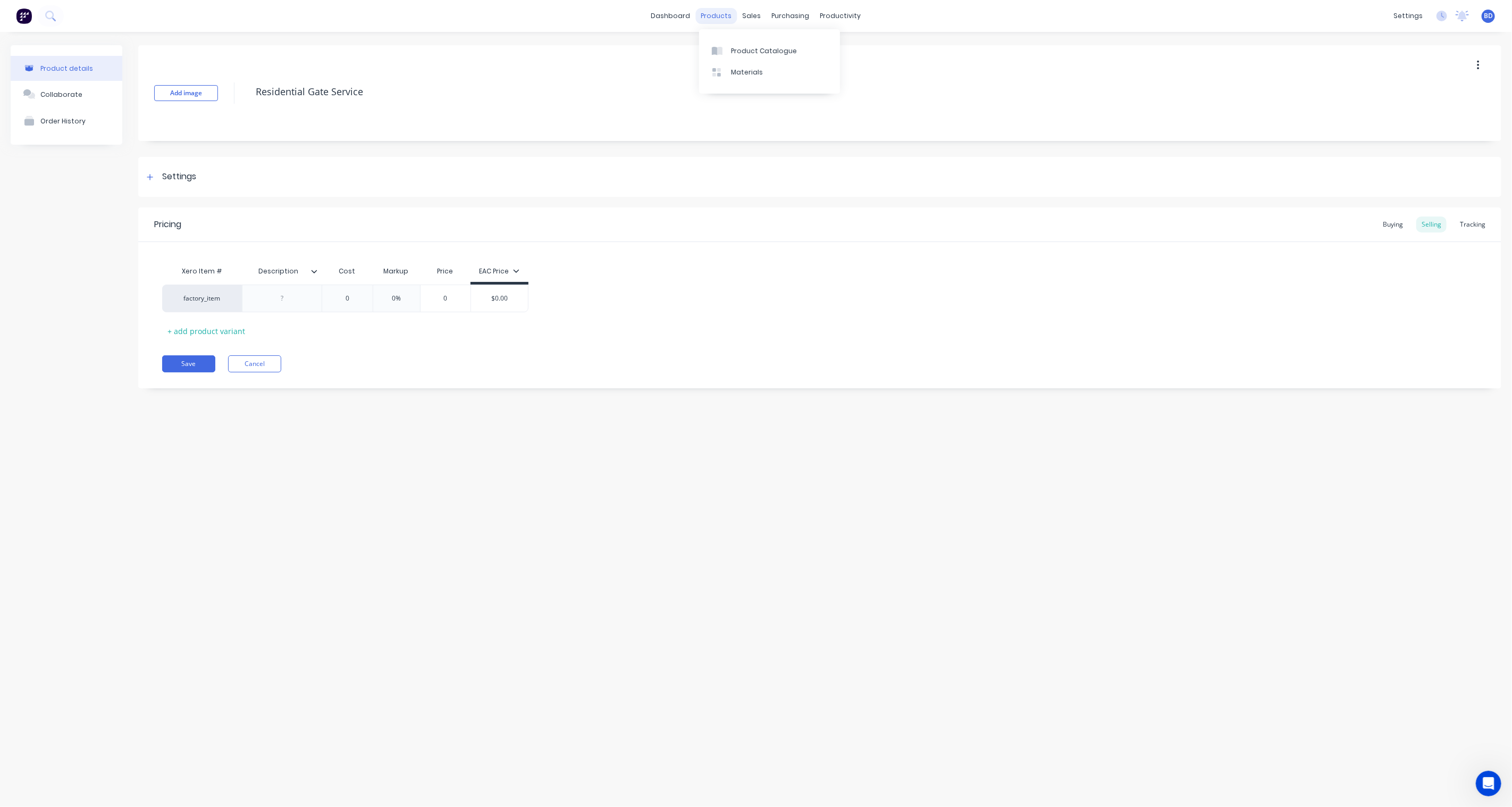
click at [712, 12] on div "products" at bounding box center [717, 16] width 42 height 16
type textarea "x"
click at [746, 49] on div "Product Catalogue" at bounding box center [764, 50] width 66 height 9
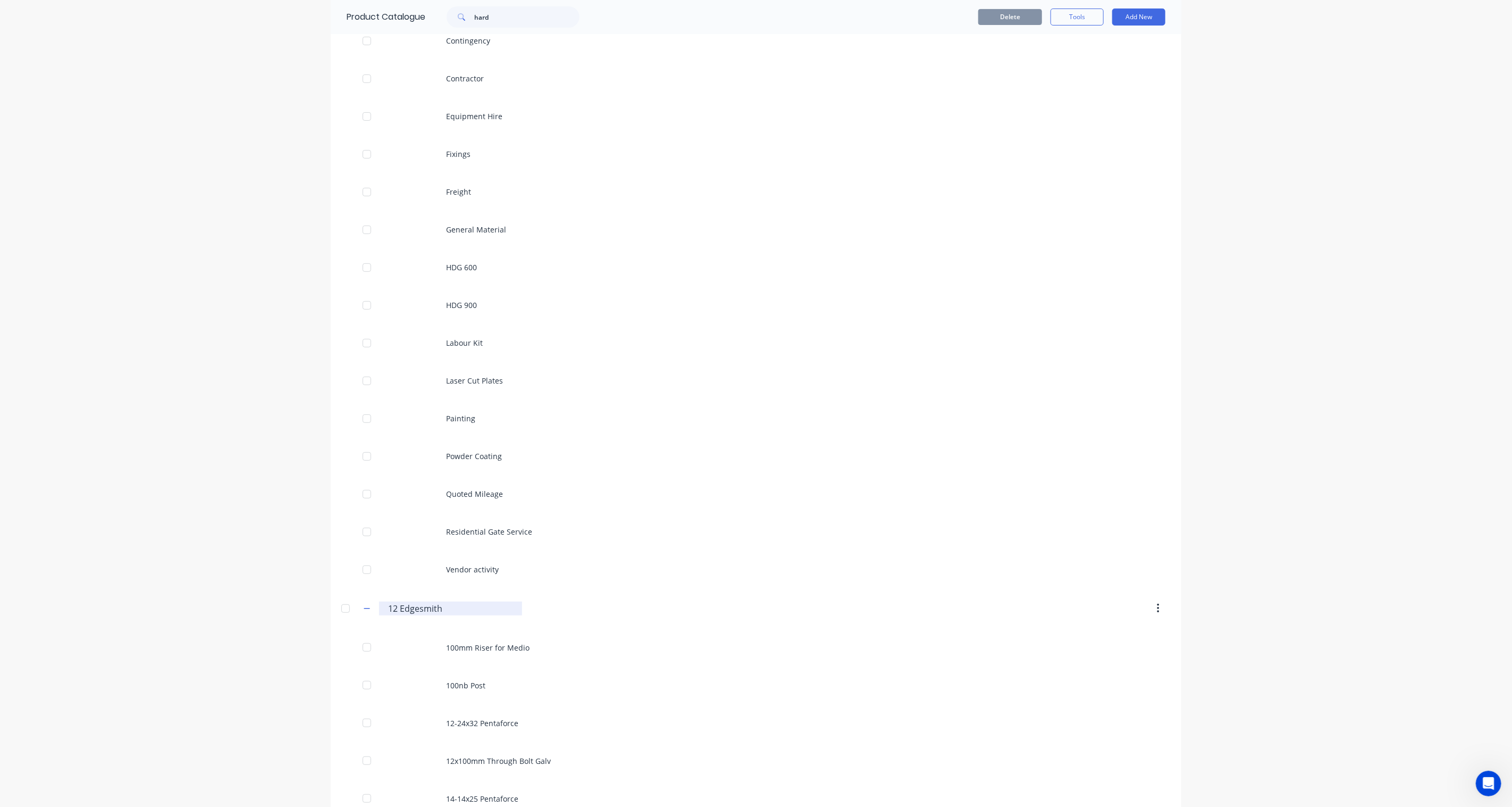
scroll to position [295, 0]
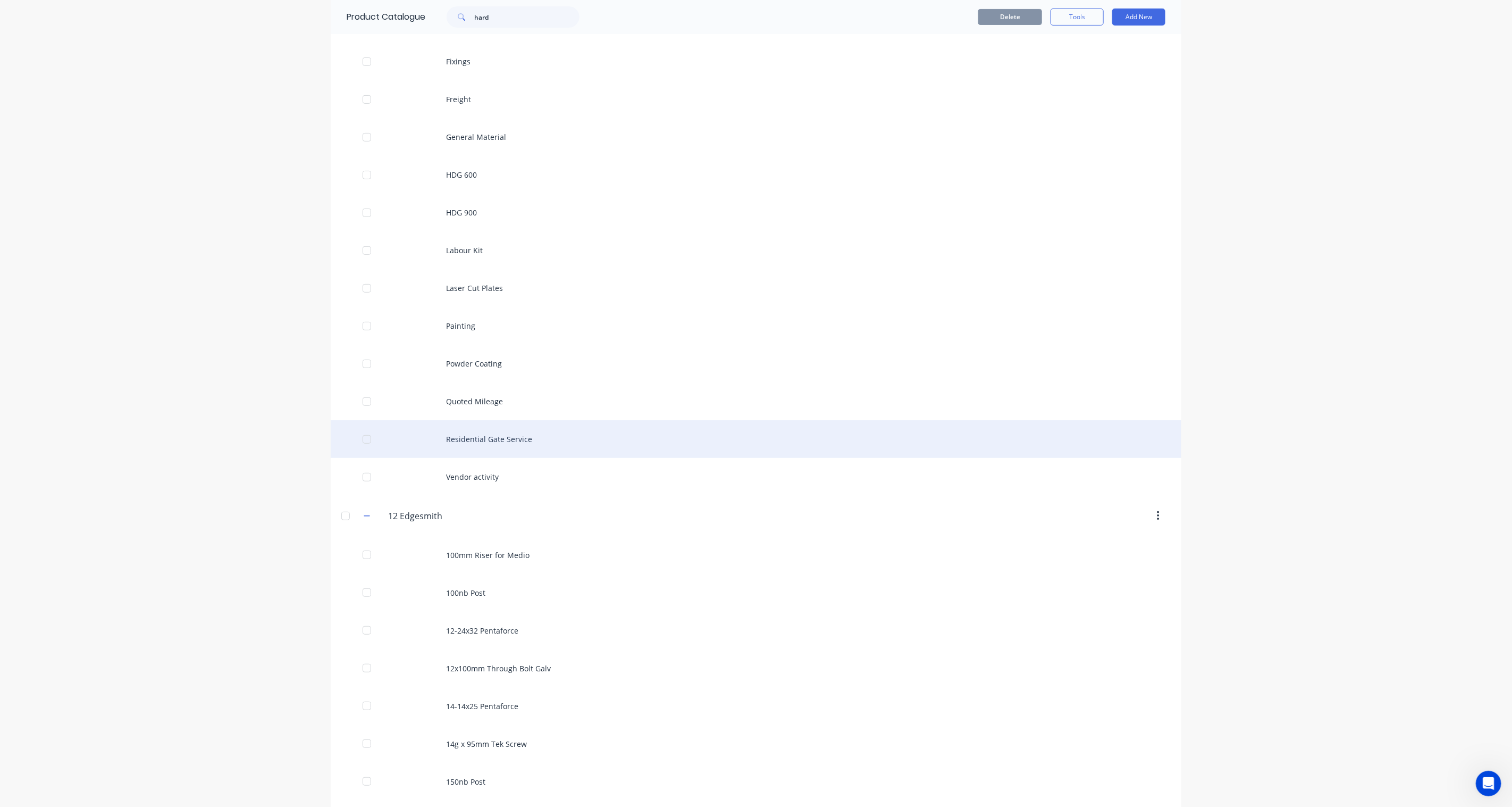
click at [359, 437] on div at bounding box center [366, 439] width 21 height 21
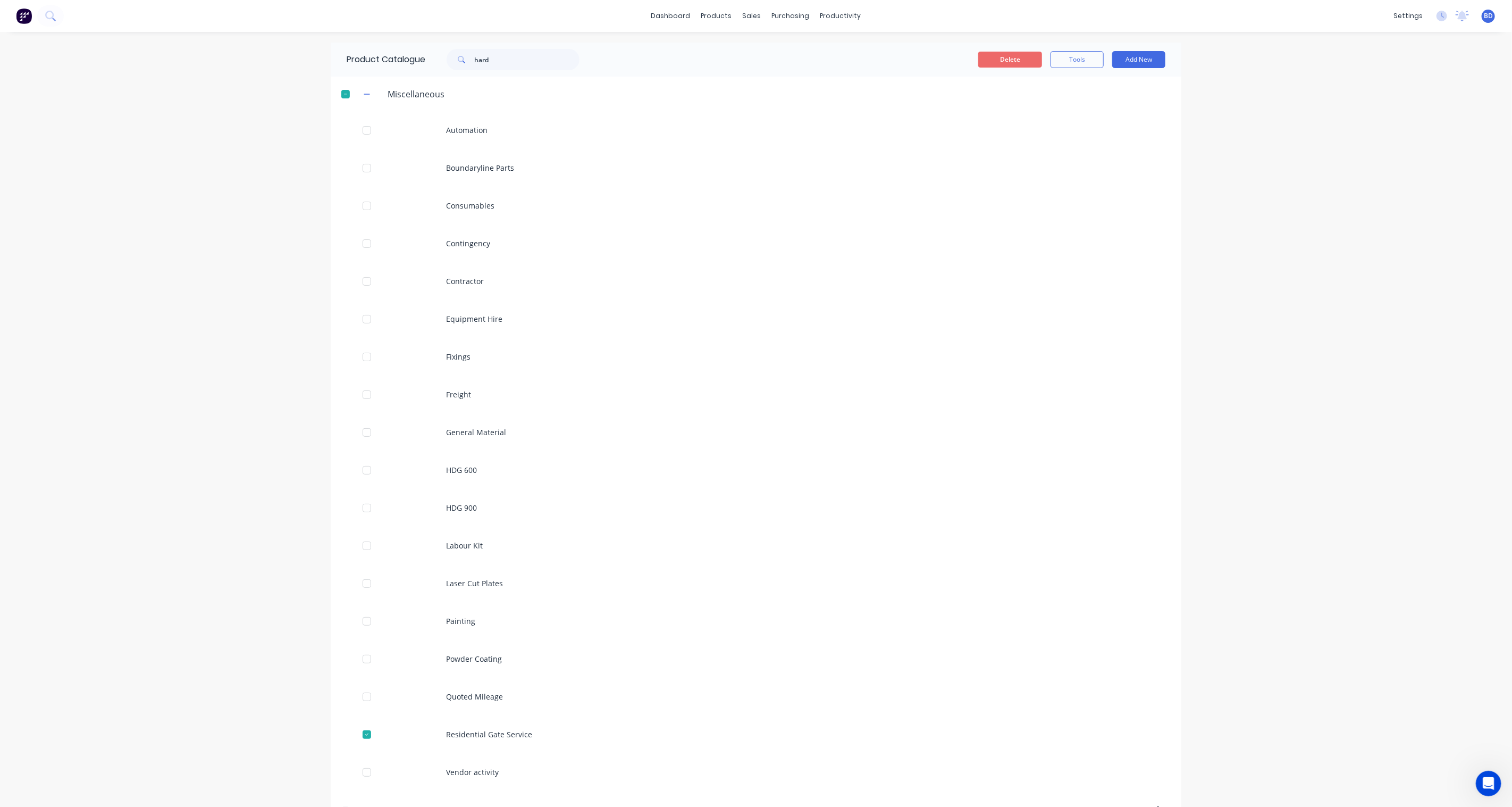
click at [1011, 60] on button "Delete" at bounding box center [1011, 59] width 64 height 16
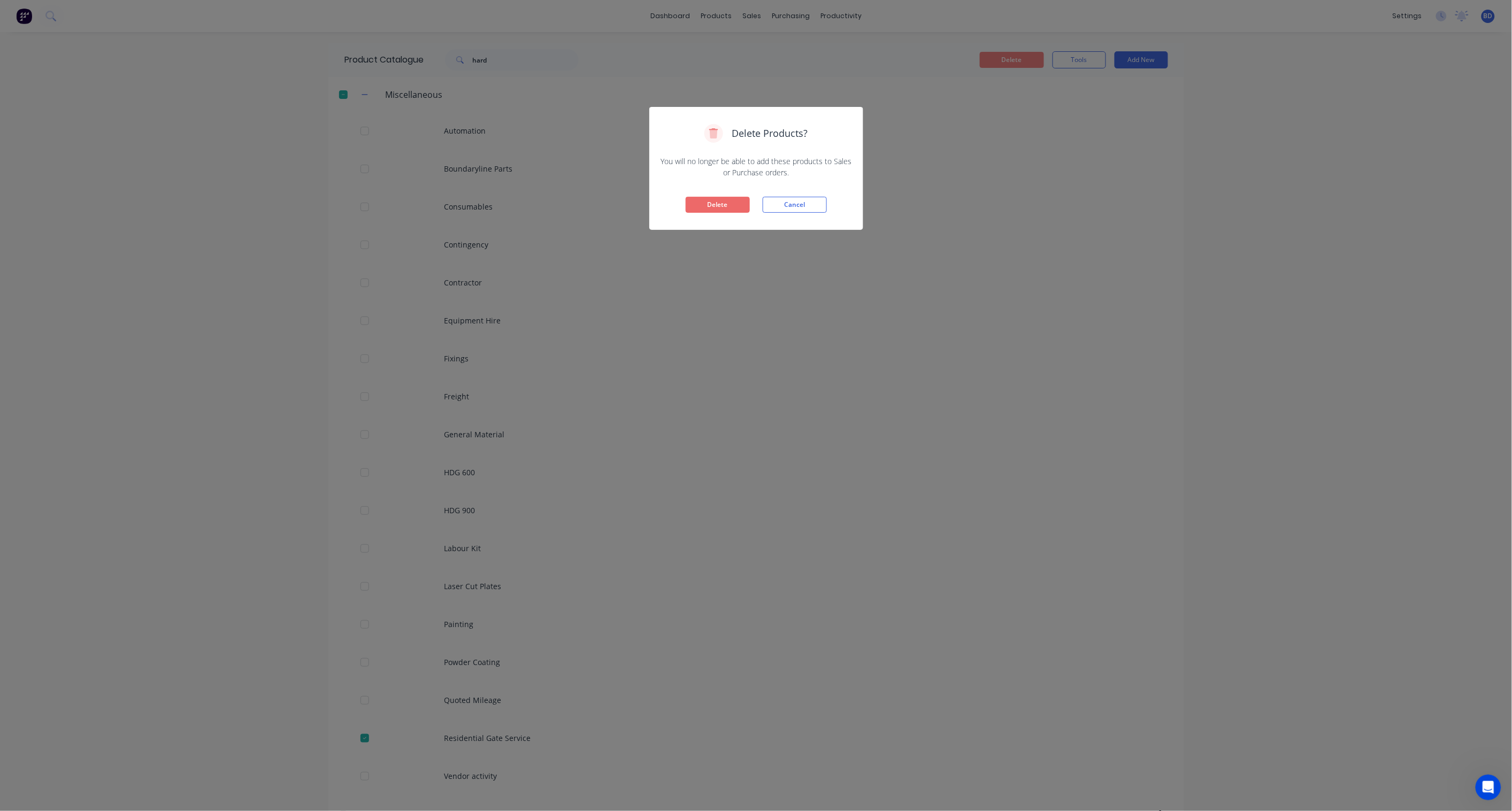
click at [709, 206] on button "Delete" at bounding box center [718, 204] width 64 height 16
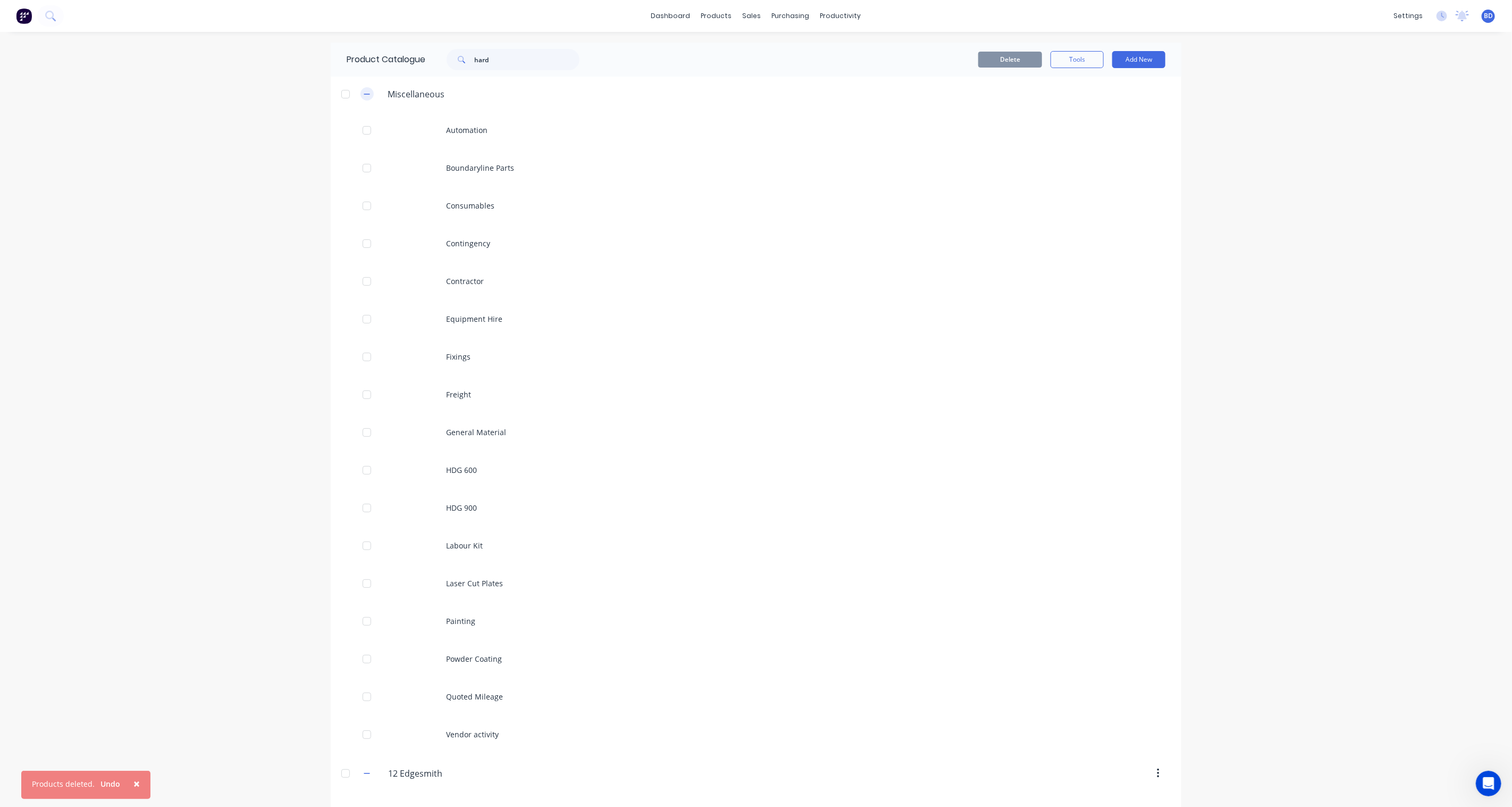
click at [366, 92] on button "button" at bounding box center [367, 94] width 13 height 13
click at [365, 135] on icon "button" at bounding box center [367, 131] width 7 height 8
drag, startPoint x: 508, startPoint y: 61, endPoint x: 415, endPoint y: 61, distance: 93.0
click at [415, 61] on div "Product Catalogue hard" at bounding box center [469, 59] width 276 height 34
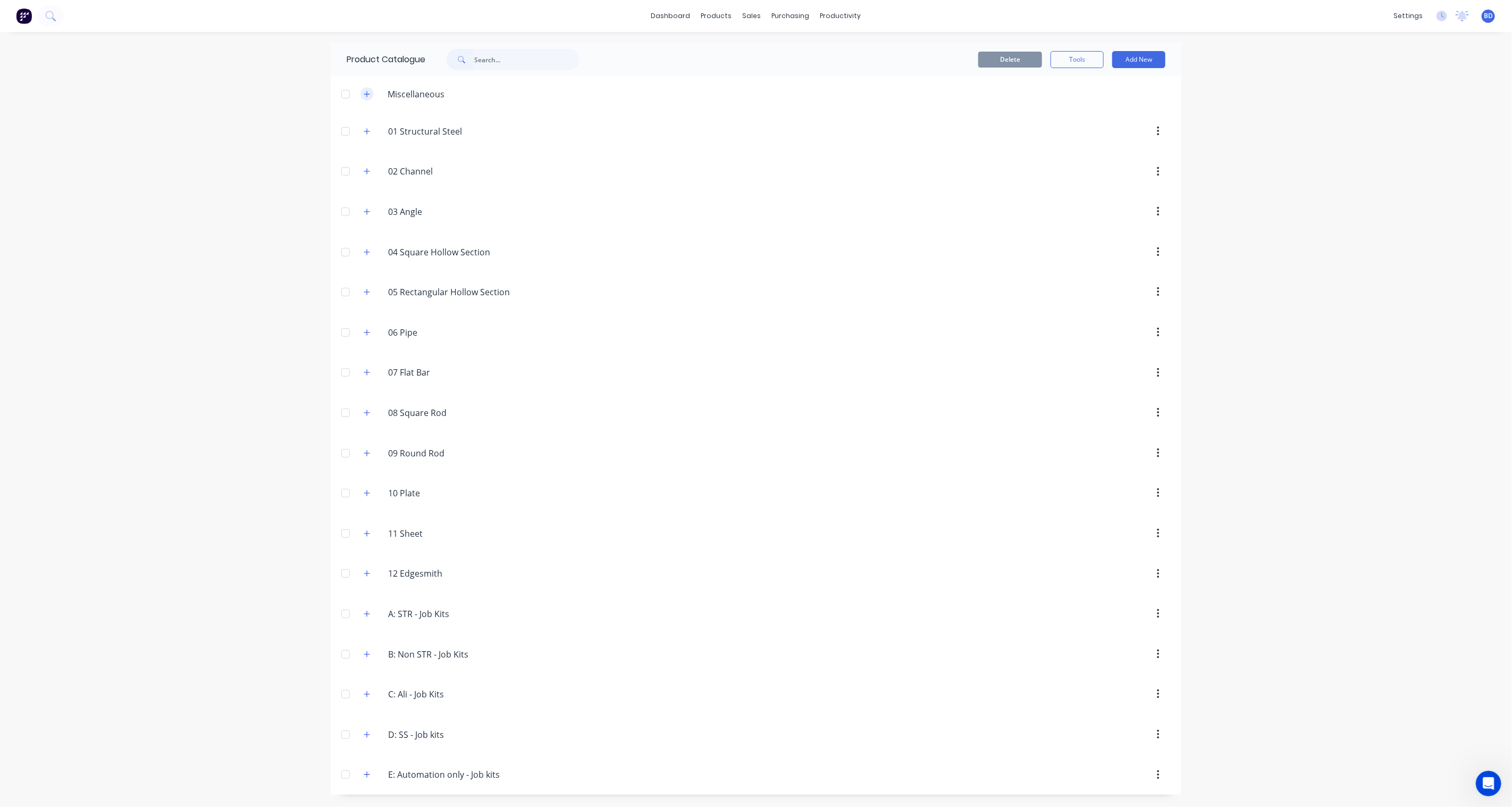
click at [368, 99] on button "button" at bounding box center [367, 94] width 13 height 13
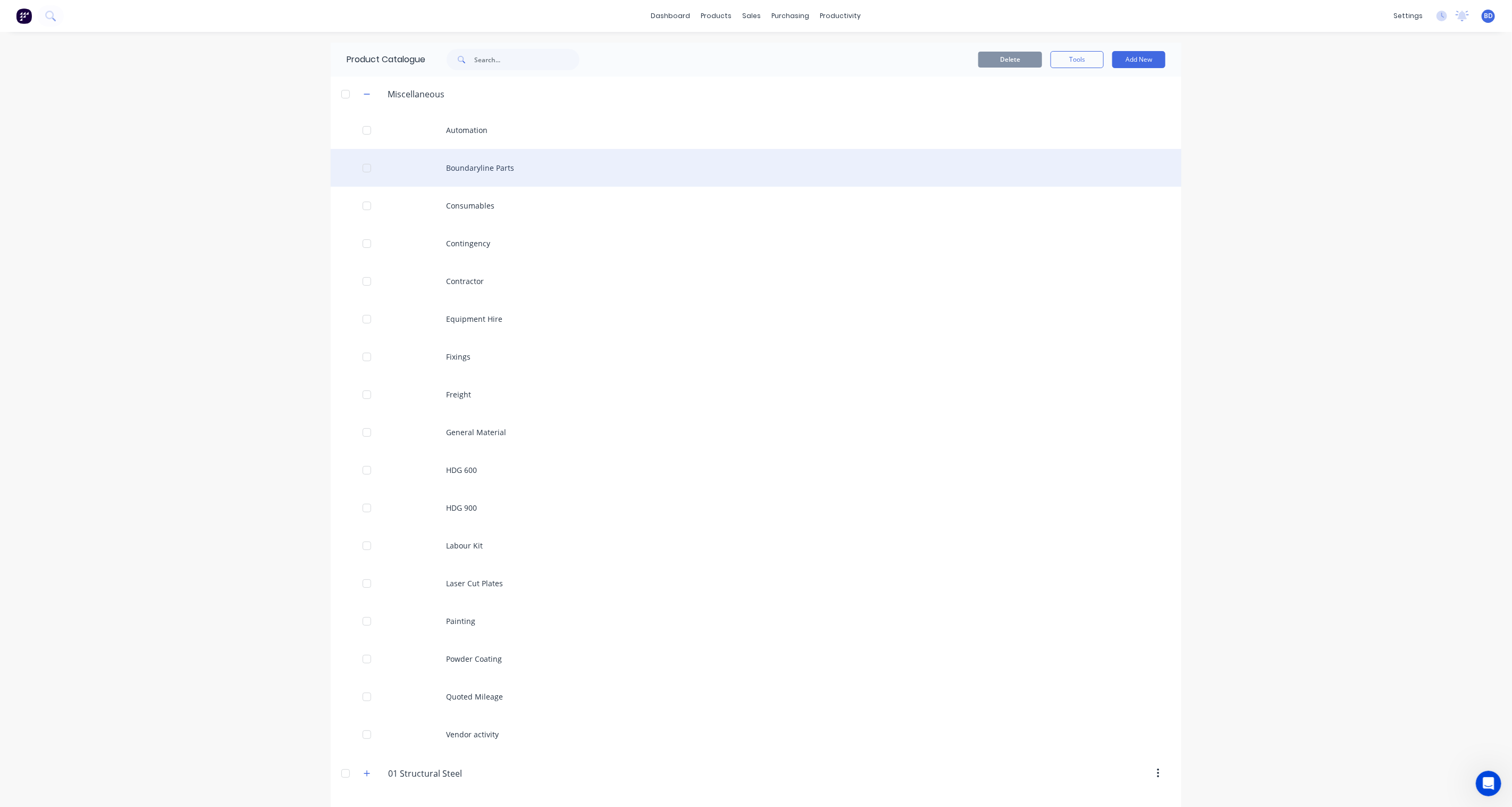
click at [363, 166] on div at bounding box center [366, 167] width 21 height 21
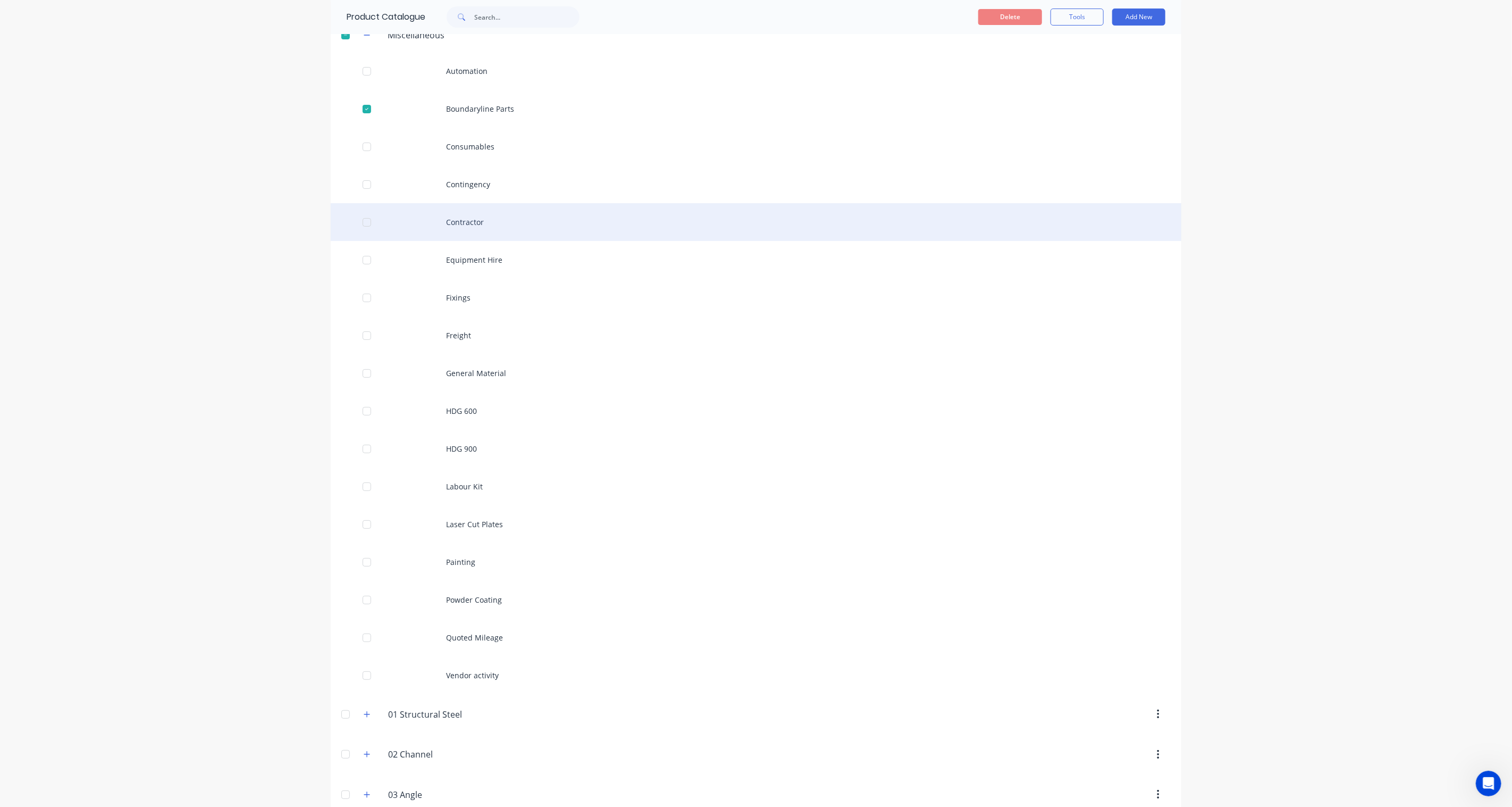
scroll to position [118, 0]
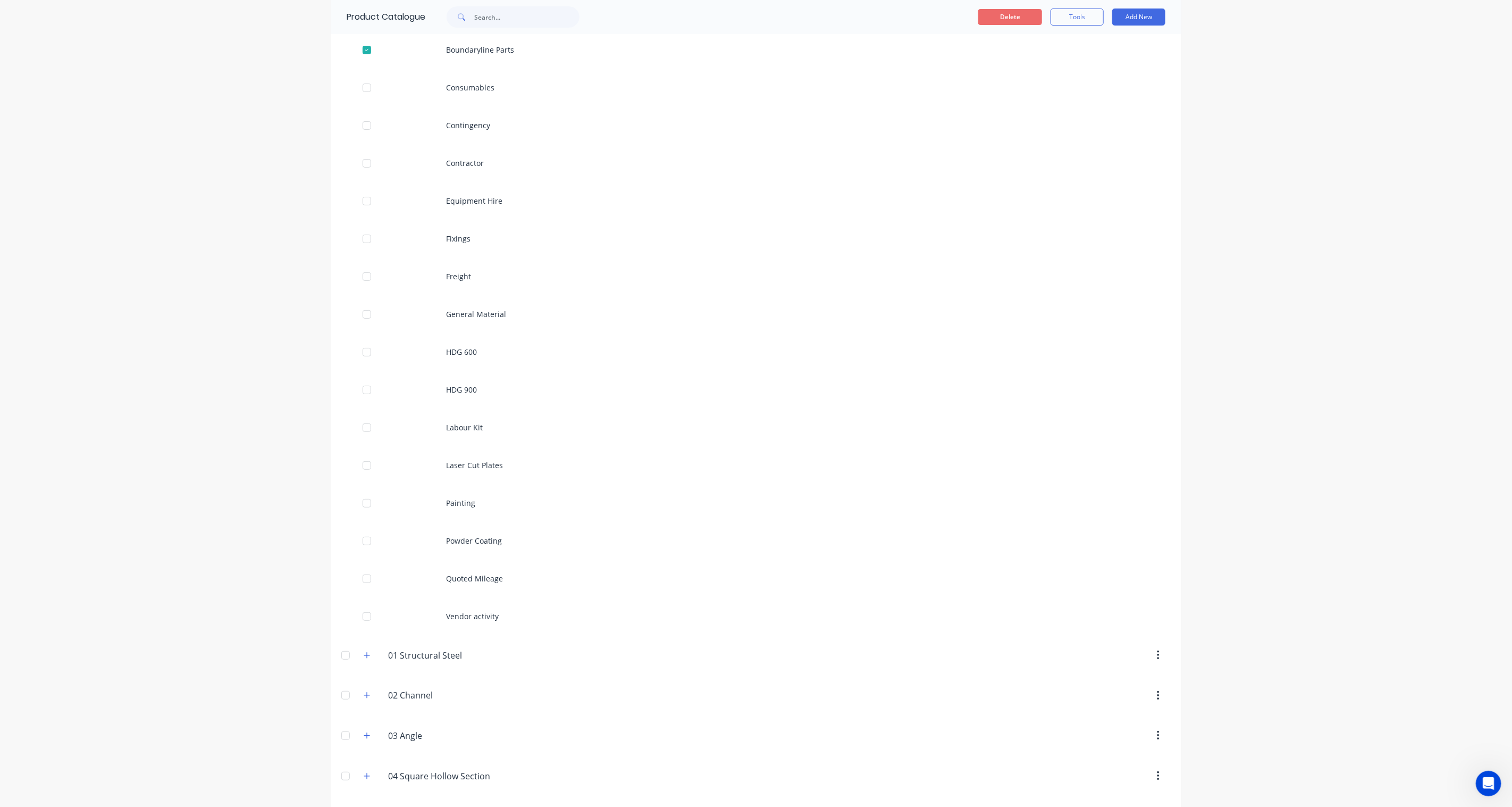
click at [990, 13] on button "Delete" at bounding box center [1011, 17] width 64 height 16
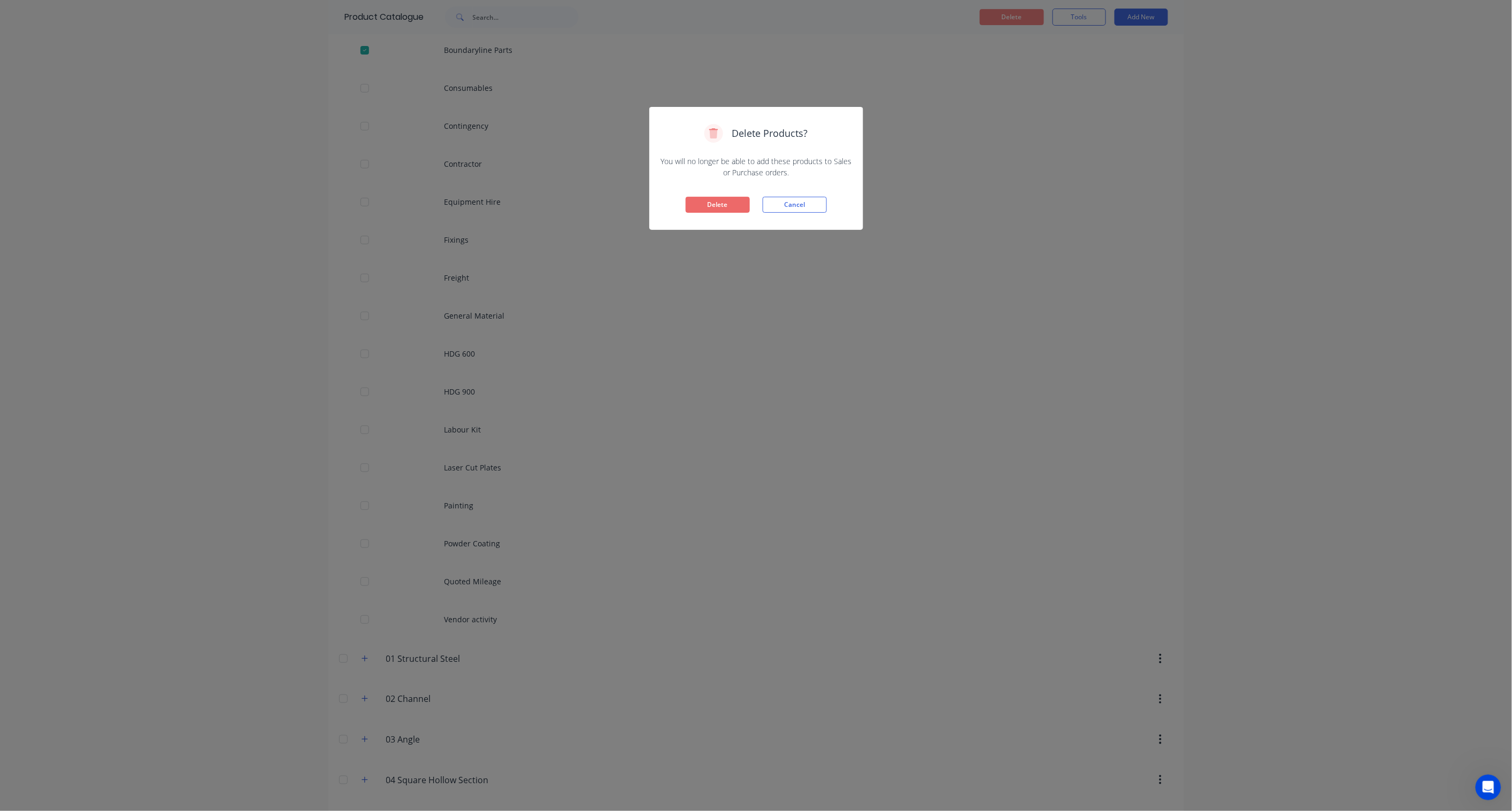
click at [704, 206] on button "Delete" at bounding box center [718, 204] width 64 height 16
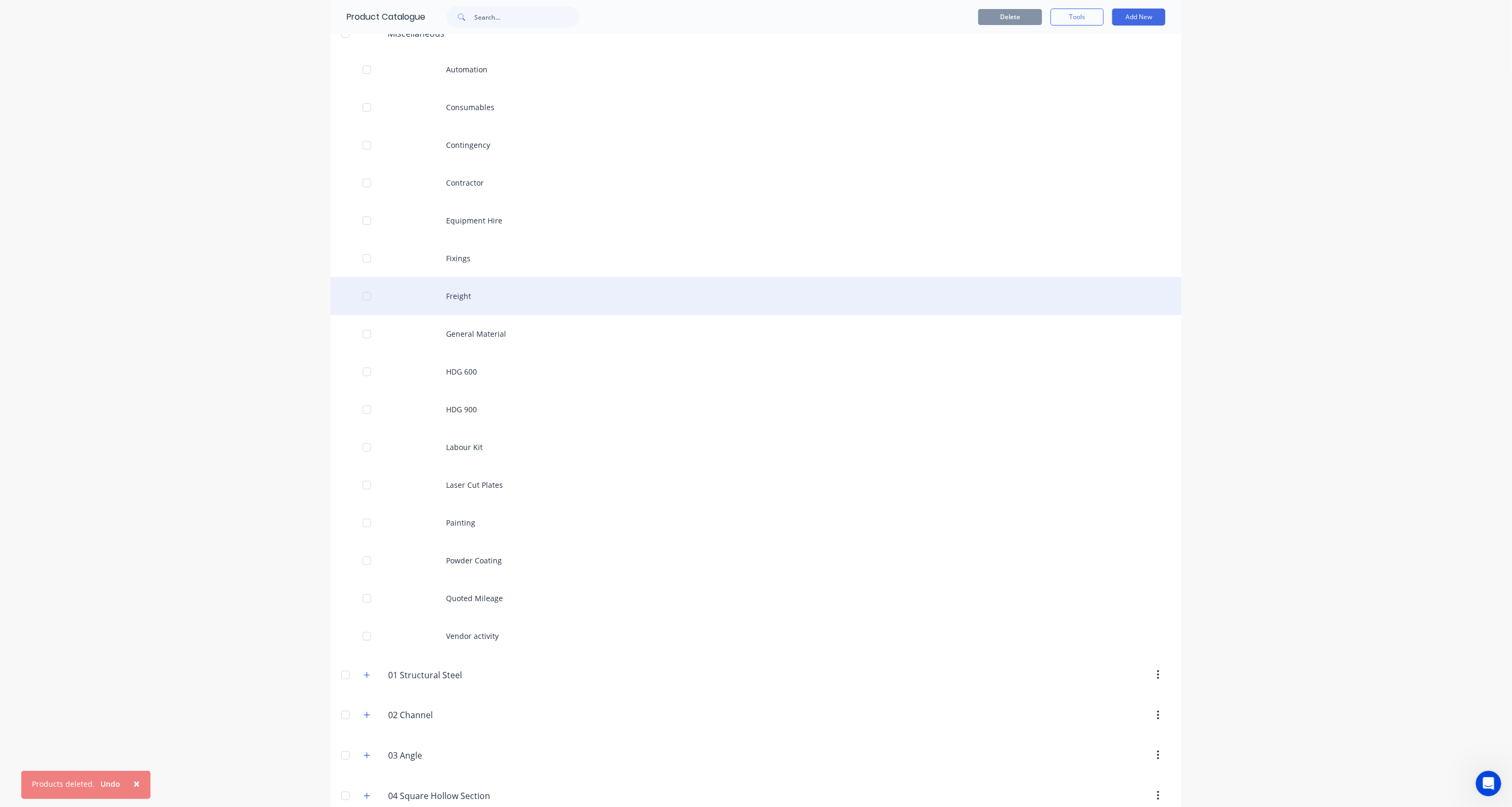
scroll to position [0, 0]
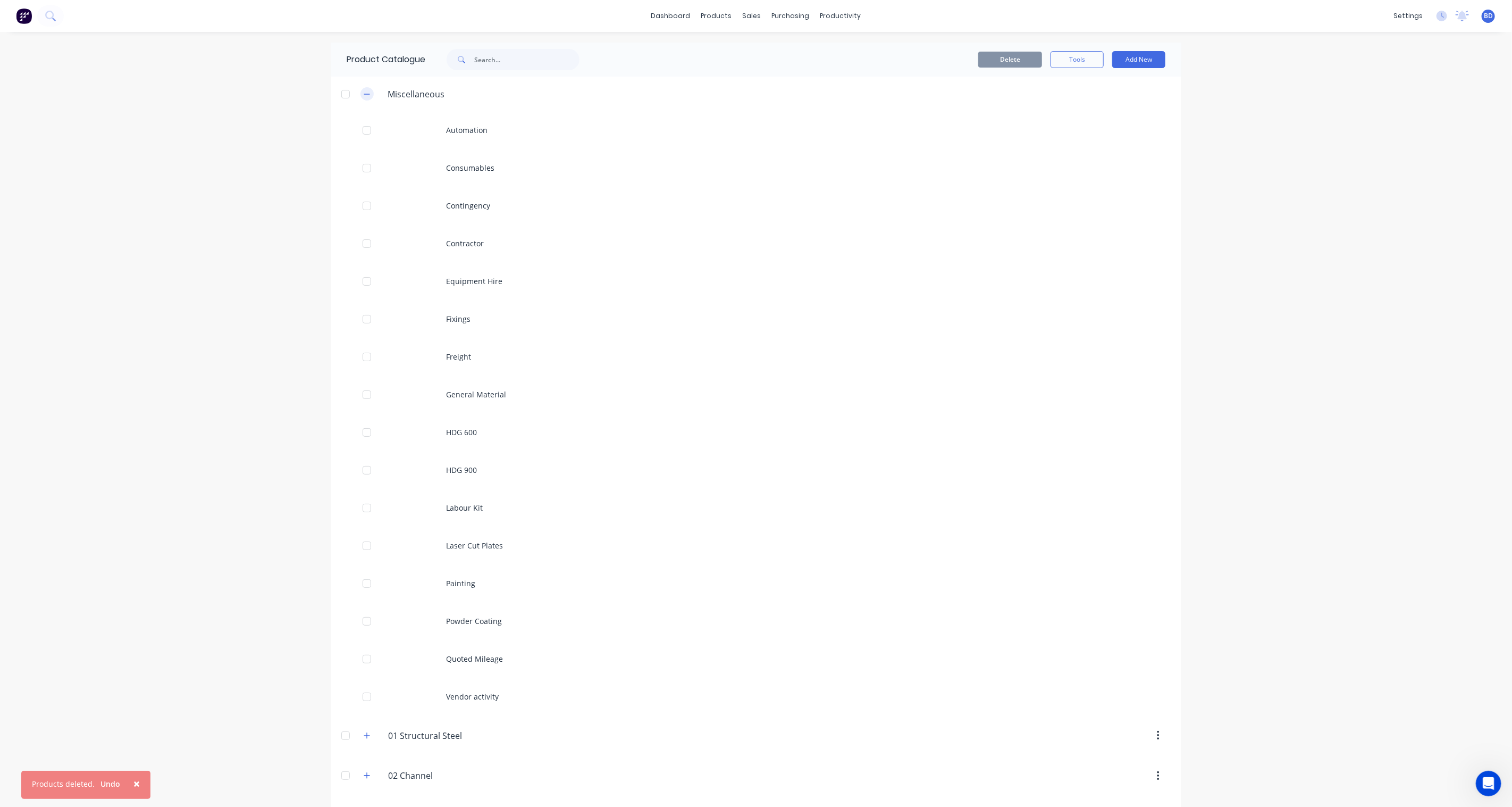
click at [366, 94] on button "button" at bounding box center [367, 94] width 13 height 13
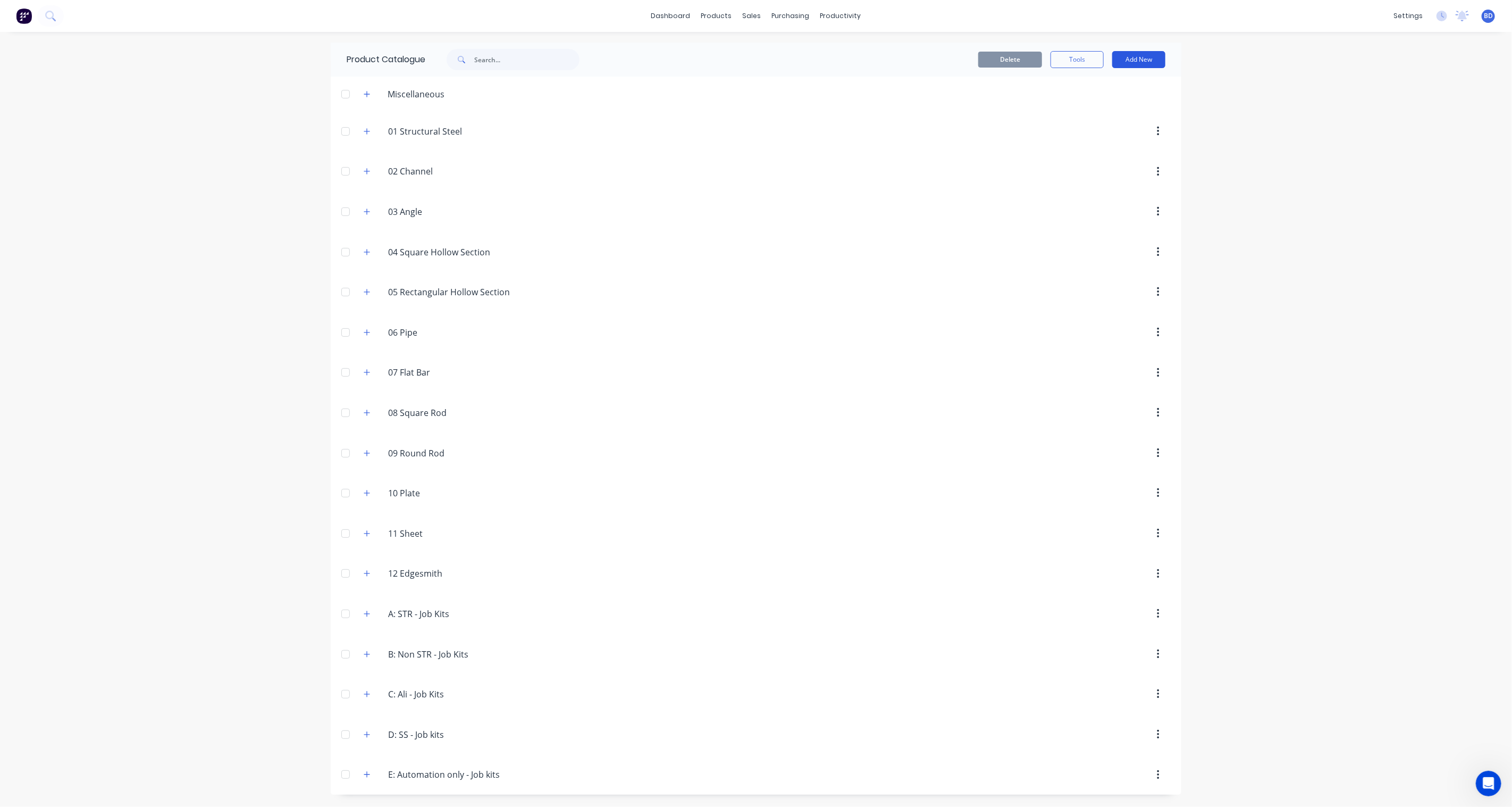
click at [1133, 59] on button "Add New" at bounding box center [1139, 59] width 53 height 17
click at [1115, 128] on div "Product Kit" at bounding box center [1115, 130] width 82 height 15
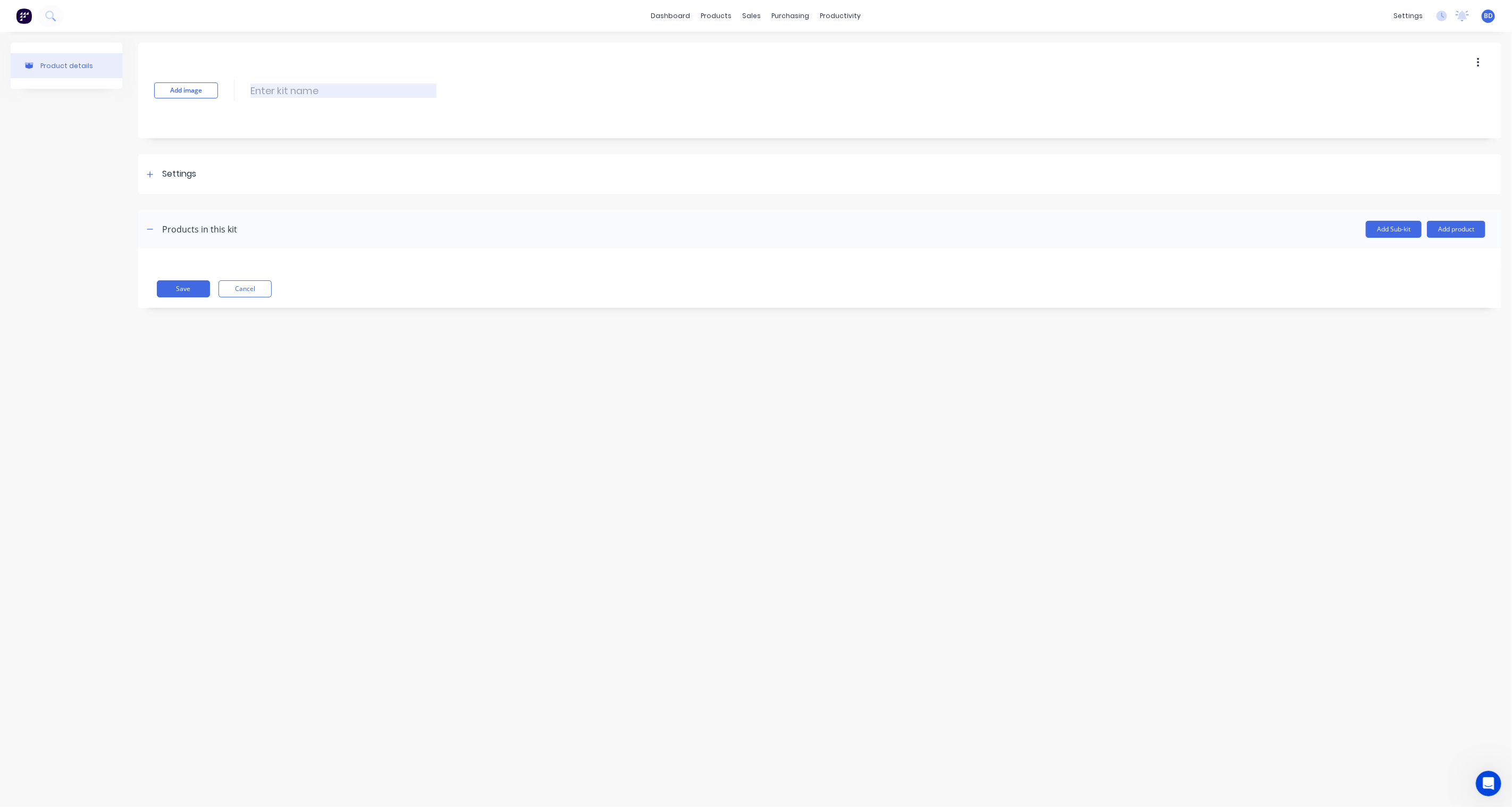
click at [305, 91] on input at bounding box center [344, 90] width 186 height 14
type input "3185: Procurement"
click at [141, 172] on div "Settings" at bounding box center [819, 174] width 1363 height 40
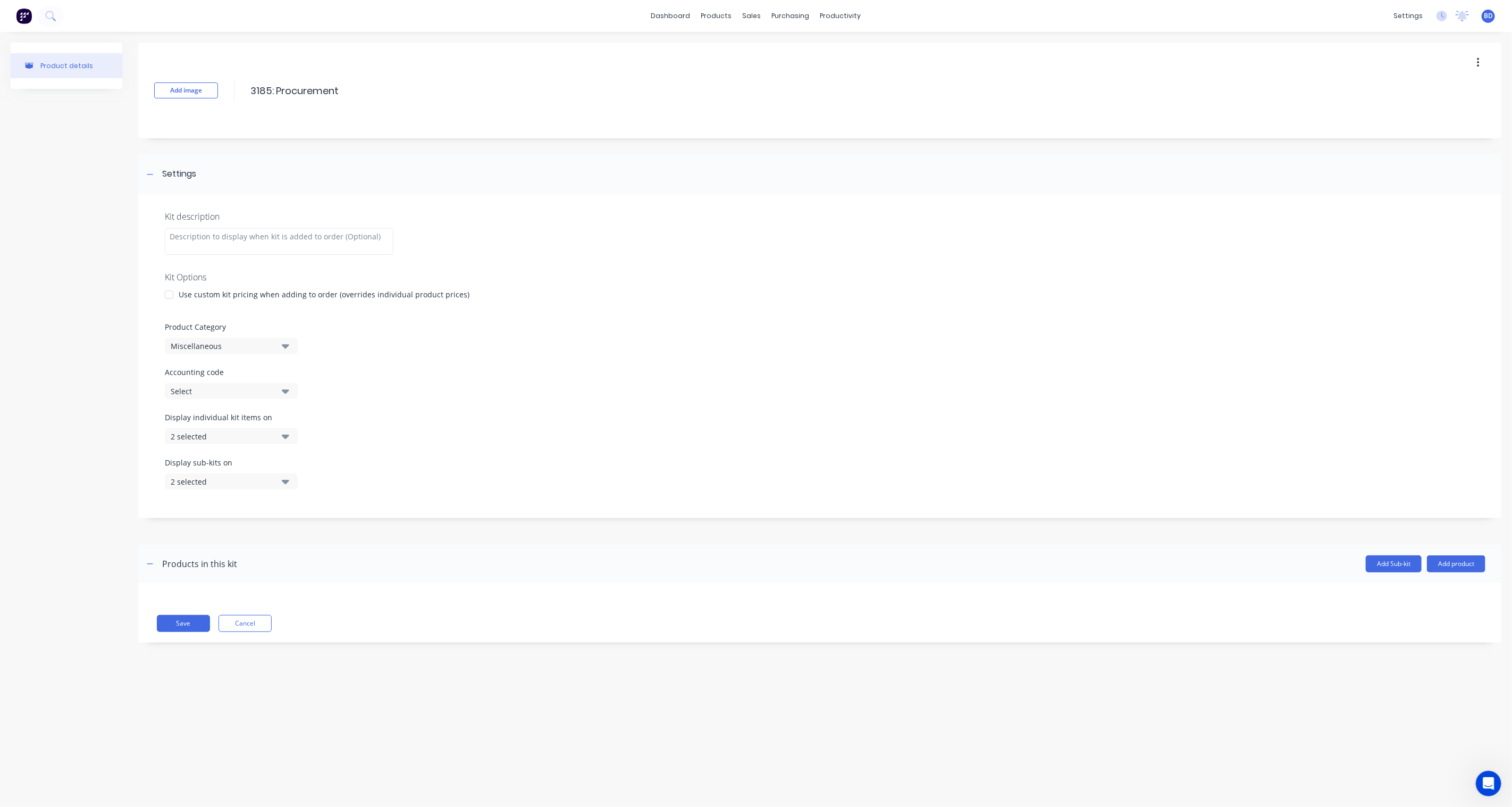
click at [267, 346] on div "Miscellaneous" at bounding box center [221, 345] width 103 height 11
click at [216, 460] on div "D: SS - Job kits" at bounding box center [244, 457] width 160 height 21
click at [397, 378] on div "Accounting code Select" at bounding box center [820, 382] width 1311 height 33
click at [1133, 566] on button "Add Sub-kit" at bounding box center [1393, 564] width 56 height 17
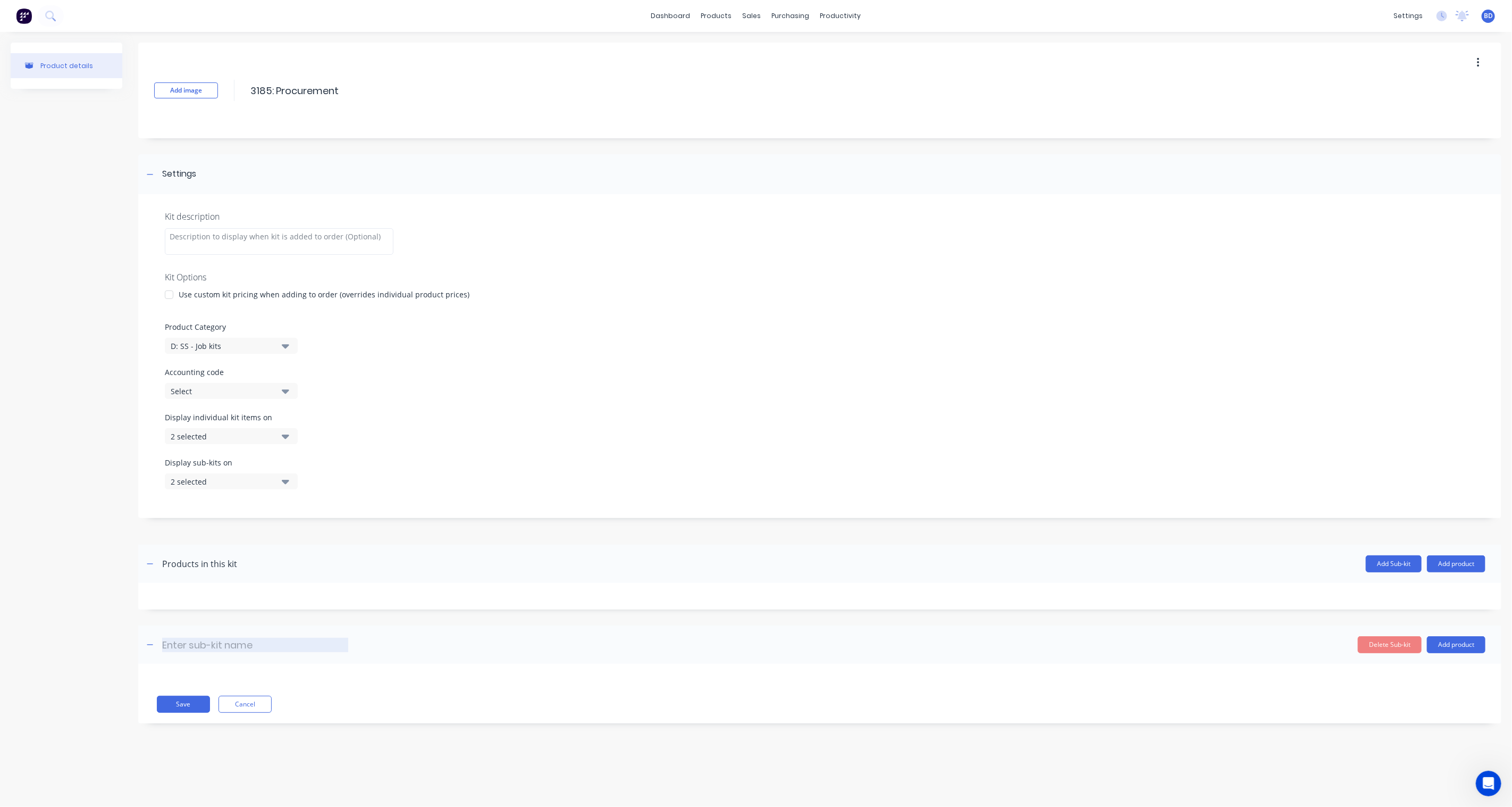
click at [255, 594] on input at bounding box center [255, 645] width 186 height 14
type input "Steel"
click at [1133, 565] on button "Add Sub-kit" at bounding box center [1393, 564] width 56 height 17
click at [200, 594] on header "Enter sub-kit name Delete Sub-kit Add product" at bounding box center [819, 726] width 1363 height 38
click at [196, 594] on input at bounding box center [255, 725] width 186 height 14
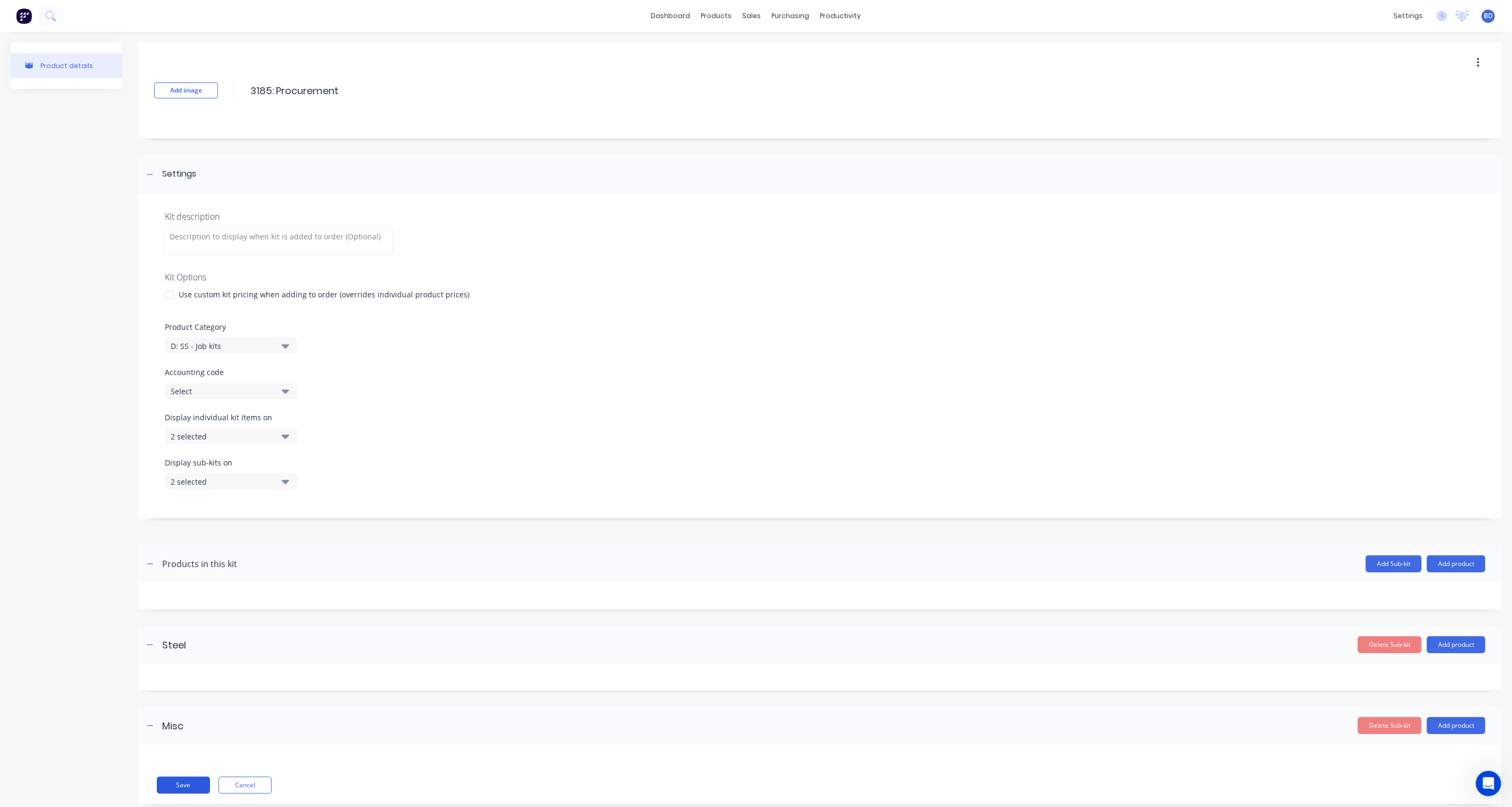
type input "Misc"
click at [178, 594] on button "Save" at bounding box center [184, 785] width 53 height 17
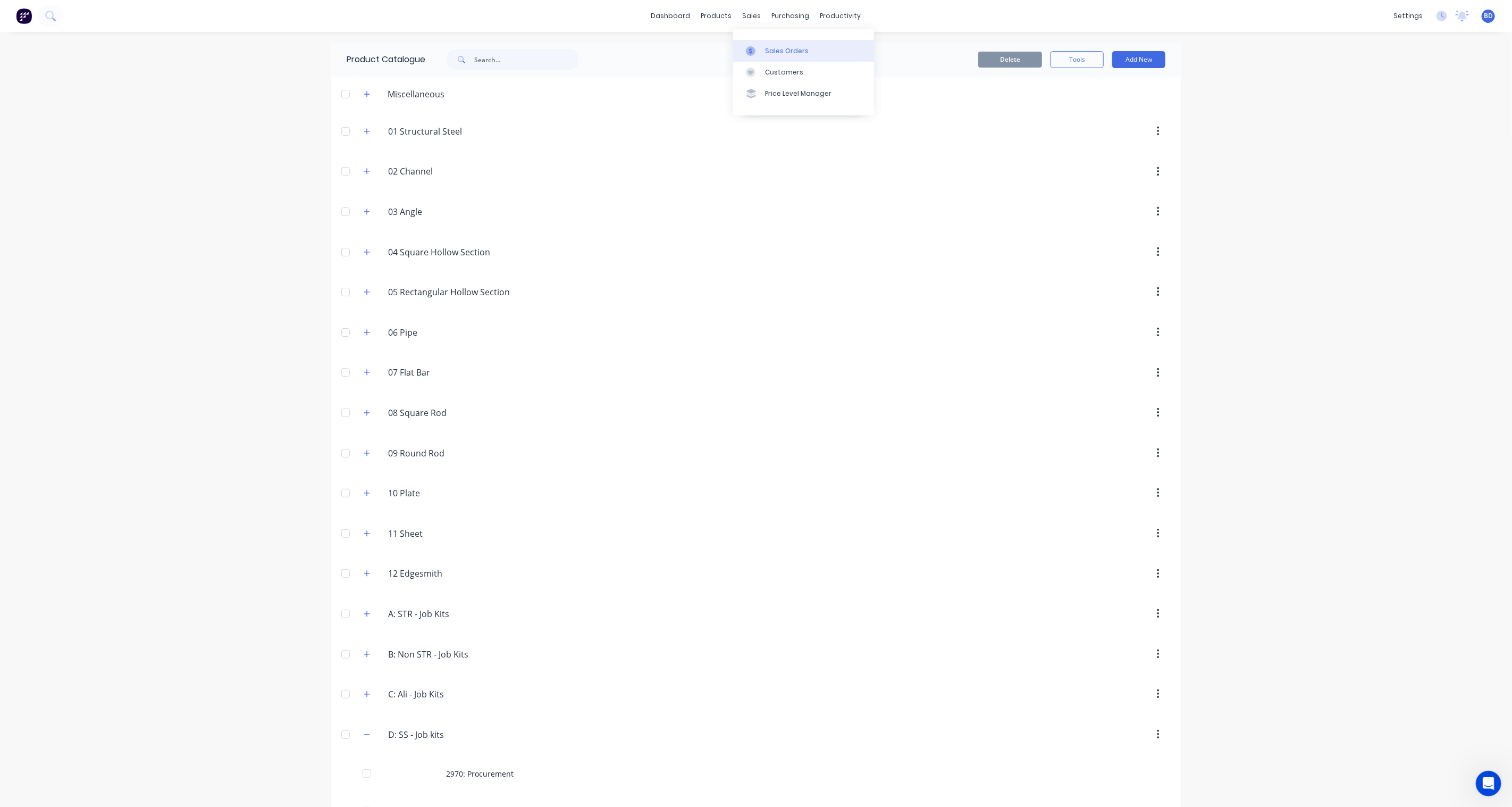
click at [771, 54] on div "Sales Orders" at bounding box center [787, 50] width 43 height 9
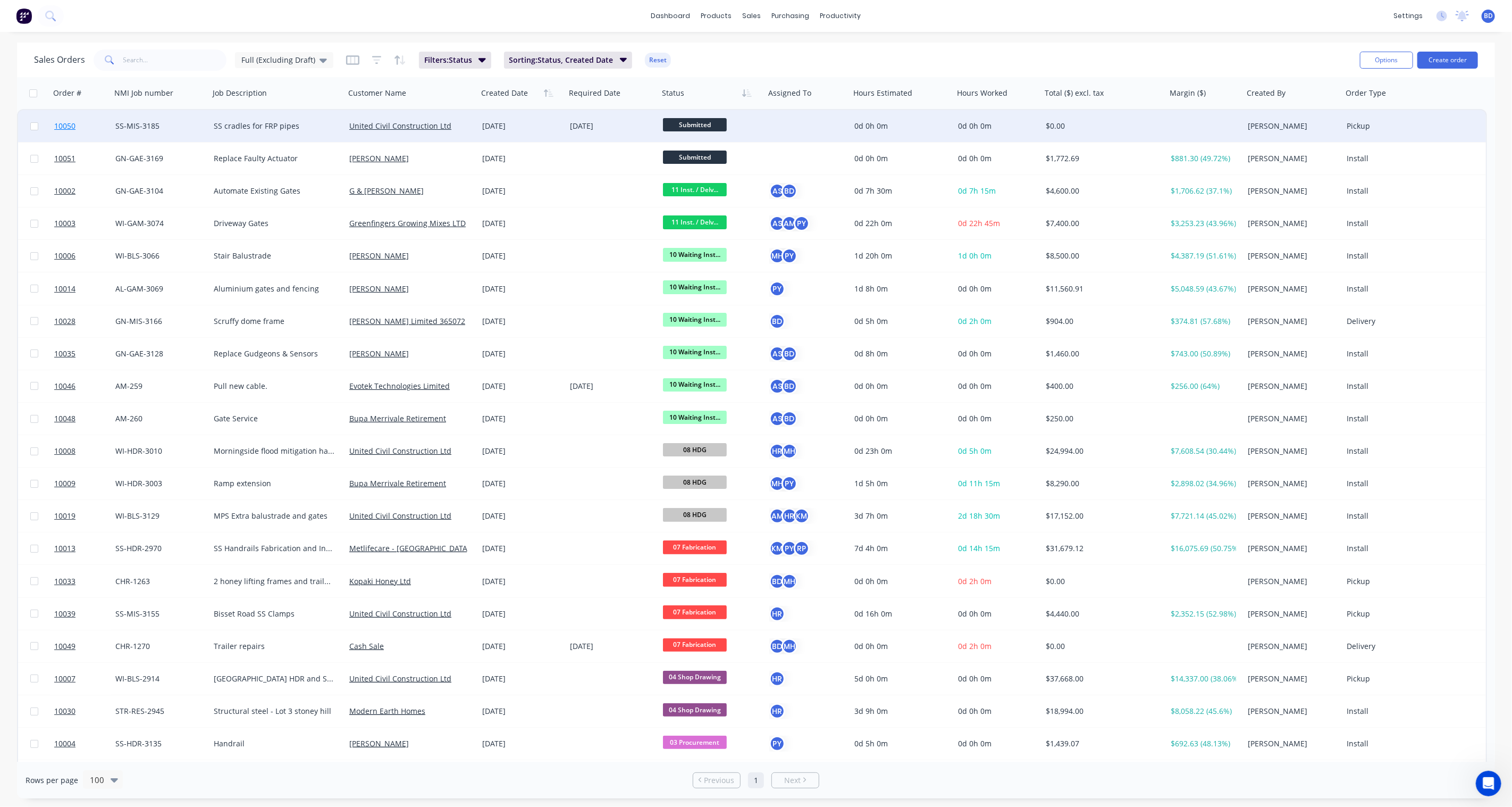
click at [63, 125] on span "10050" at bounding box center [64, 125] width 21 height 11
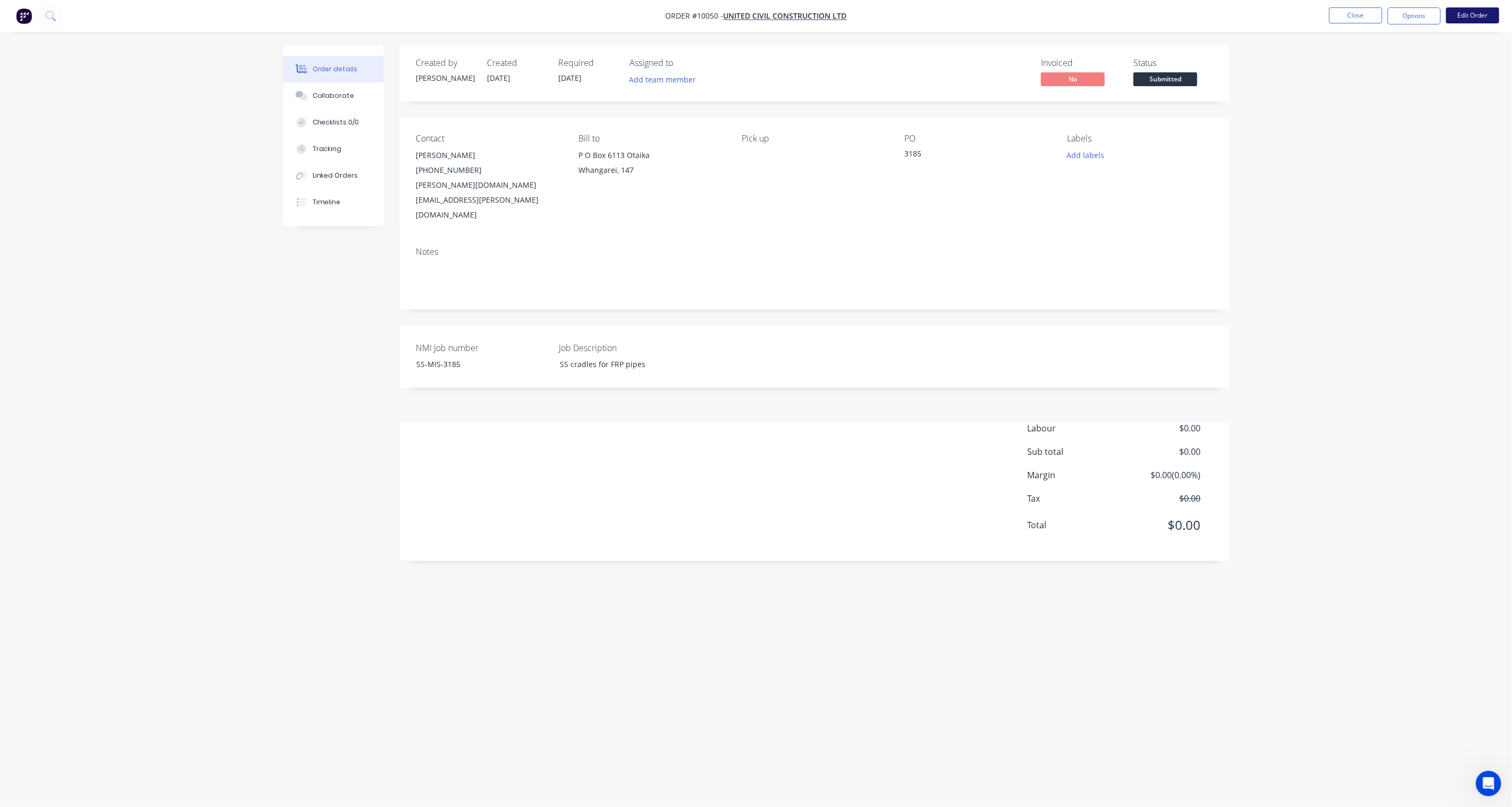
click at [1133, 17] on button "Edit Order" at bounding box center [1473, 15] width 53 height 16
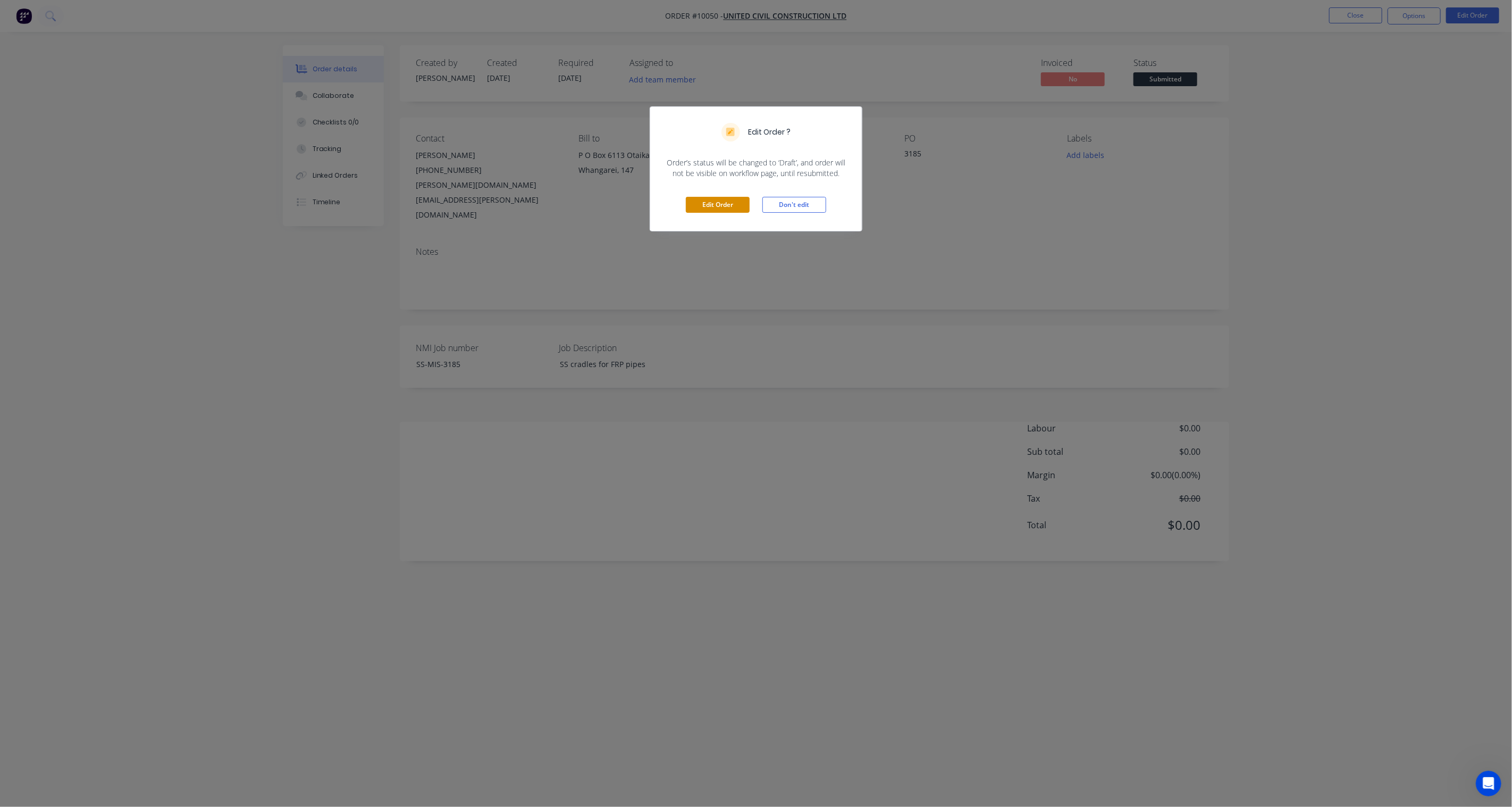
click at [700, 202] on button "Edit Order" at bounding box center [718, 204] width 64 height 16
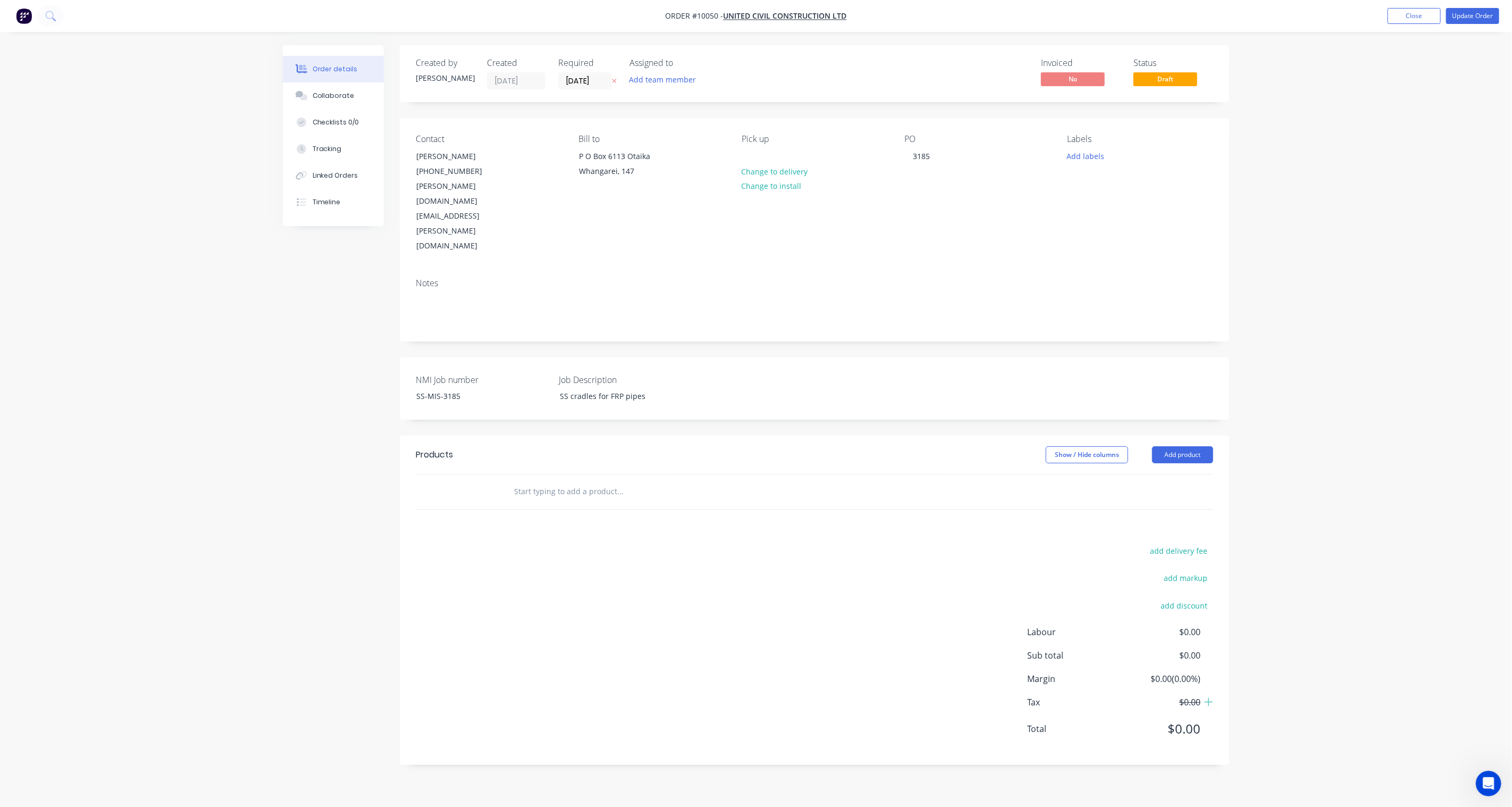
click at [615, 79] on icon at bounding box center [614, 81] width 5 height 7
click at [1133, 447] on button "Add product" at bounding box center [1183, 455] width 61 height 17
click at [1133, 474] on div "Product catalogue" at bounding box center [1163, 482] width 82 height 15
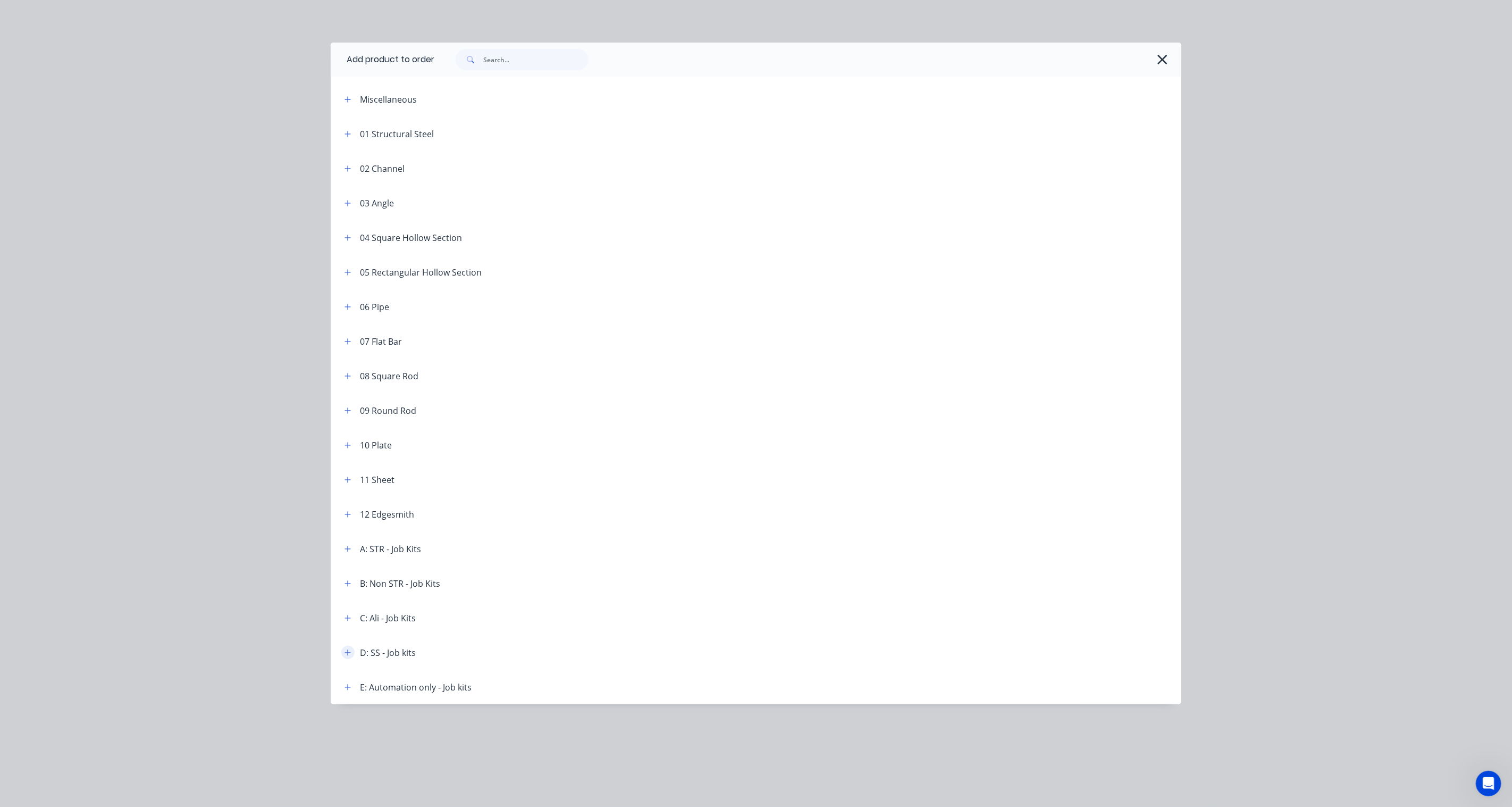
click at [344, 594] on button "button" at bounding box center [348, 652] width 13 height 13
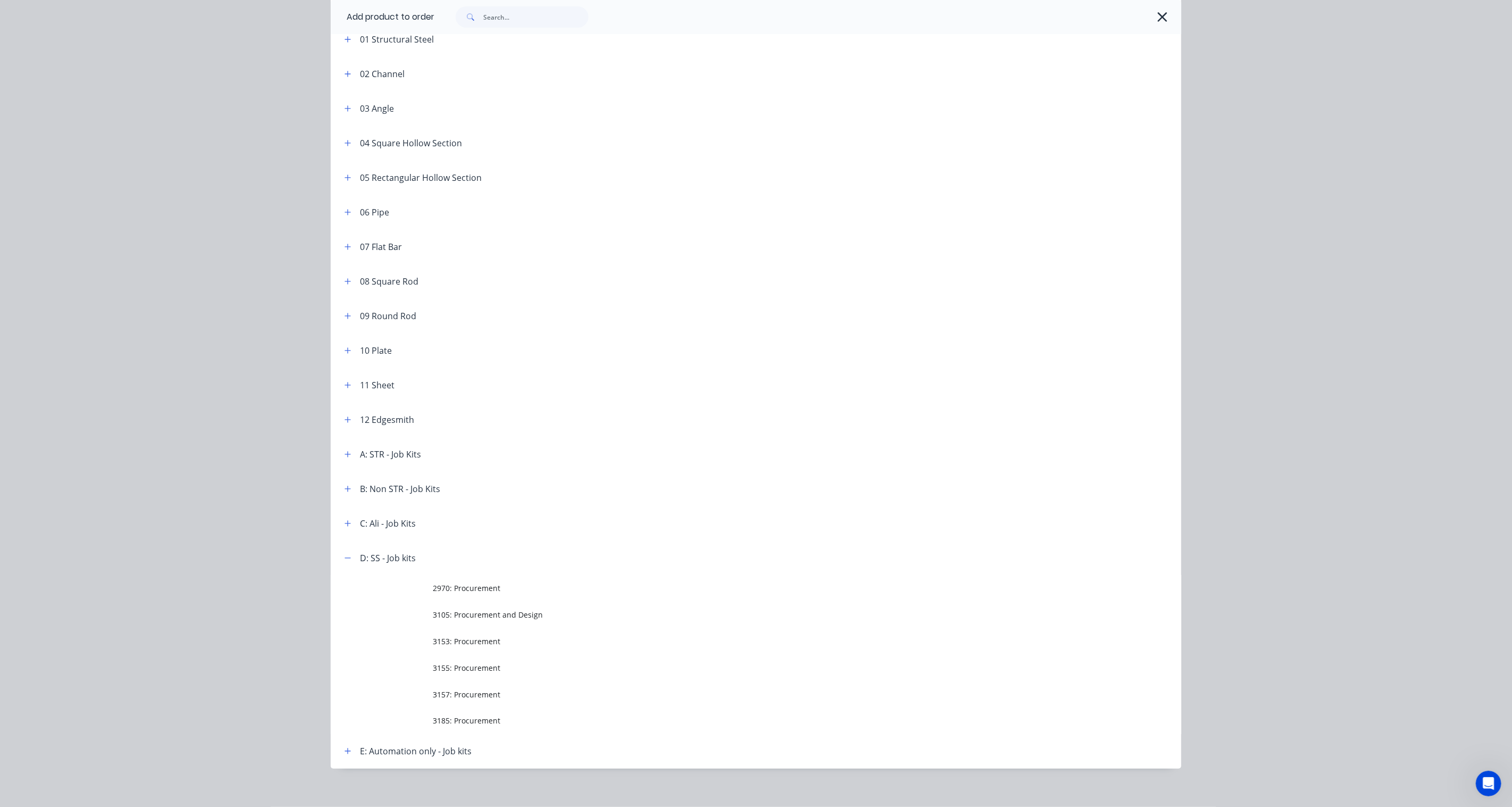
scroll to position [103, 0]
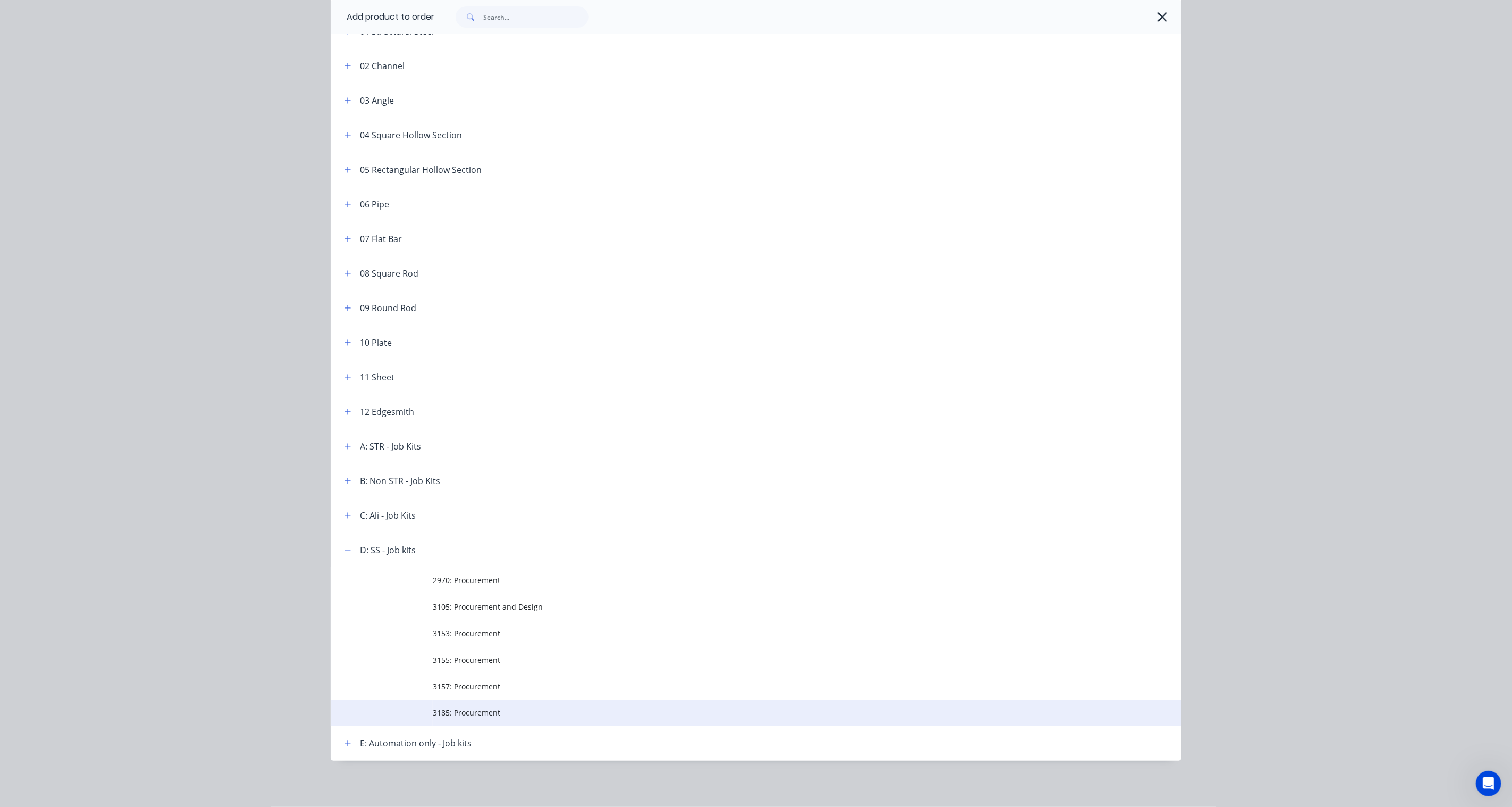
click at [488, 594] on span "3185: Procurement" at bounding box center [732, 712] width 598 height 11
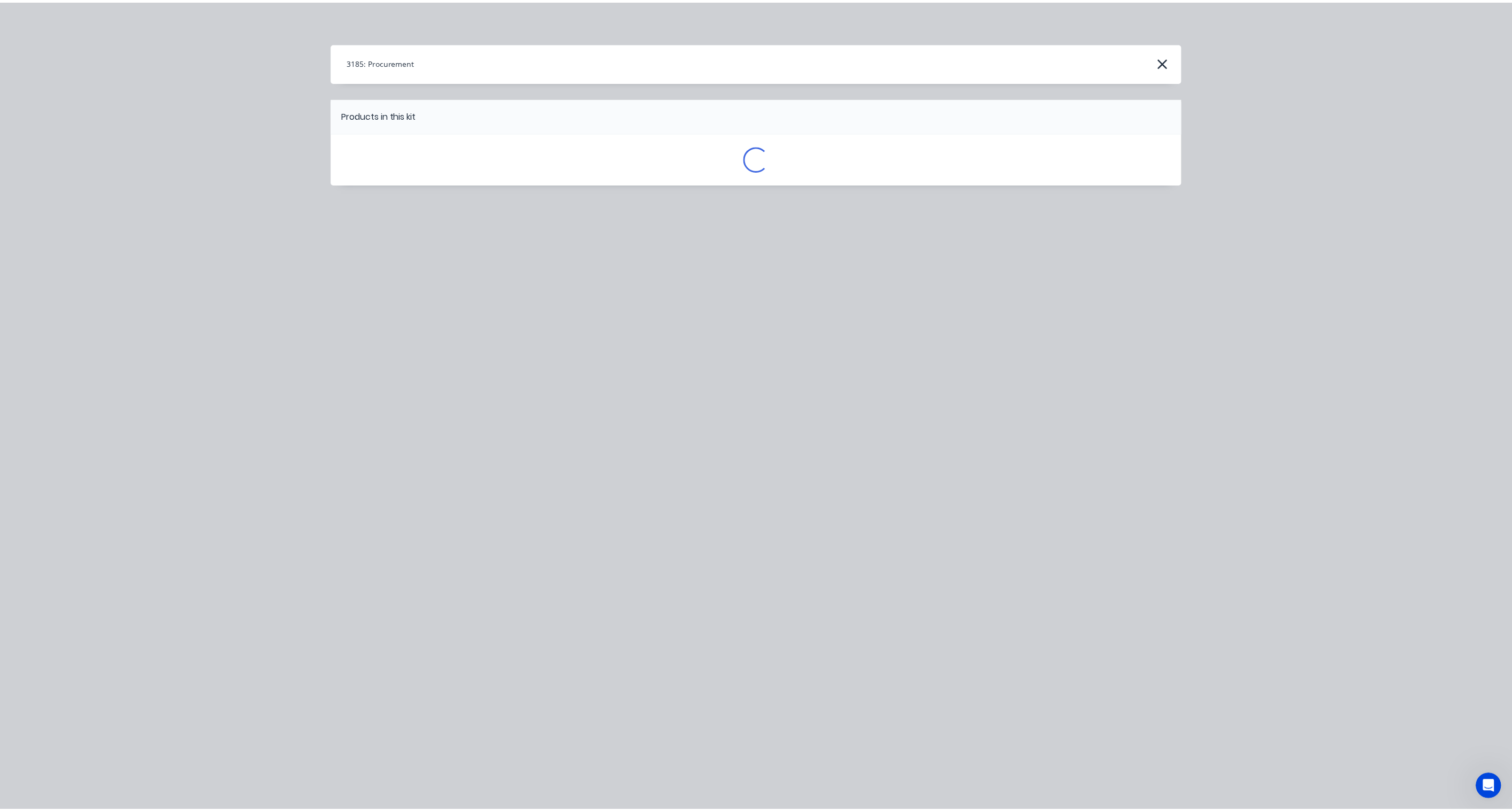
scroll to position [0, 0]
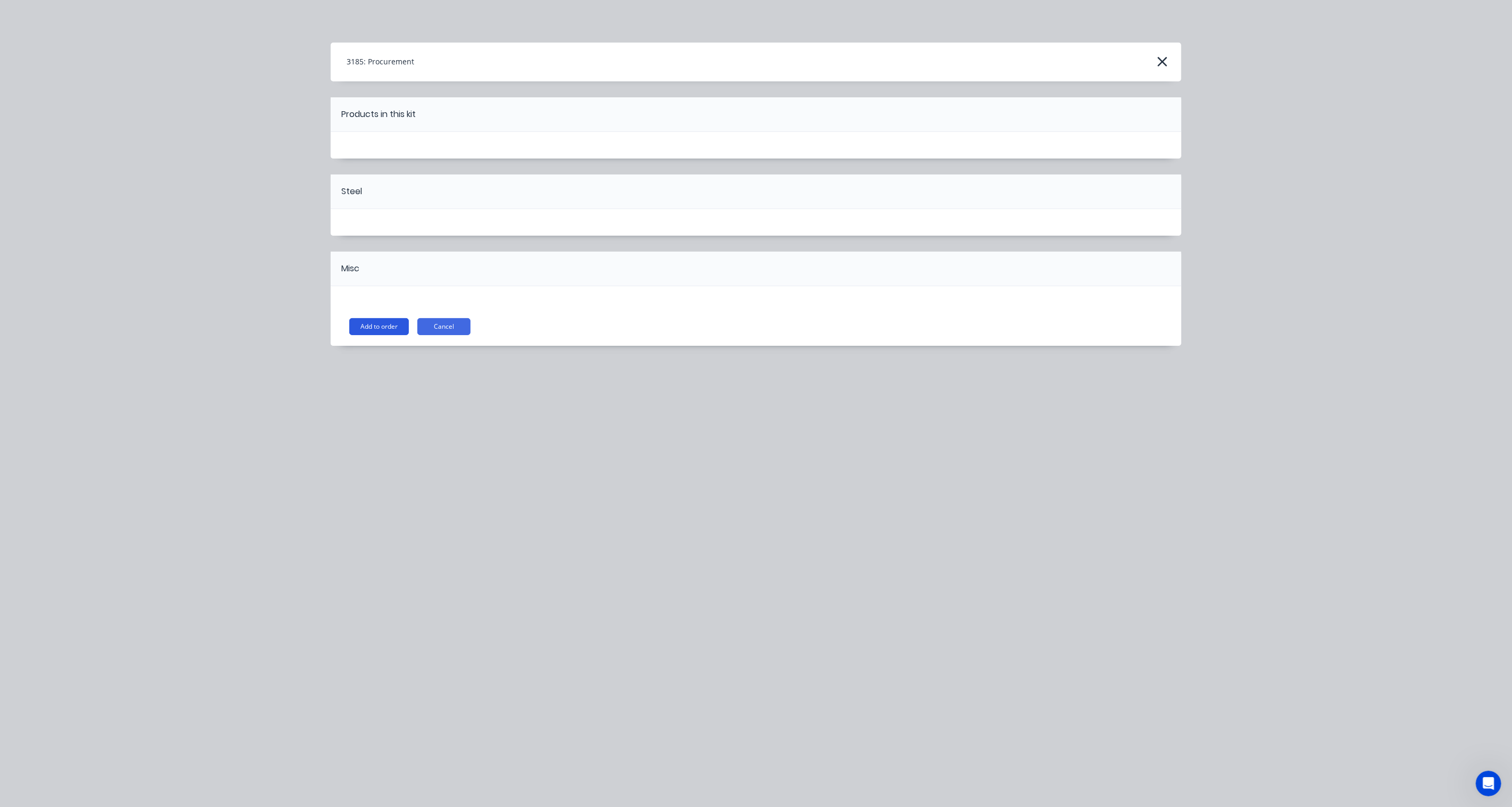
click at [364, 325] on button "Add to order" at bounding box center [379, 326] width 59 height 17
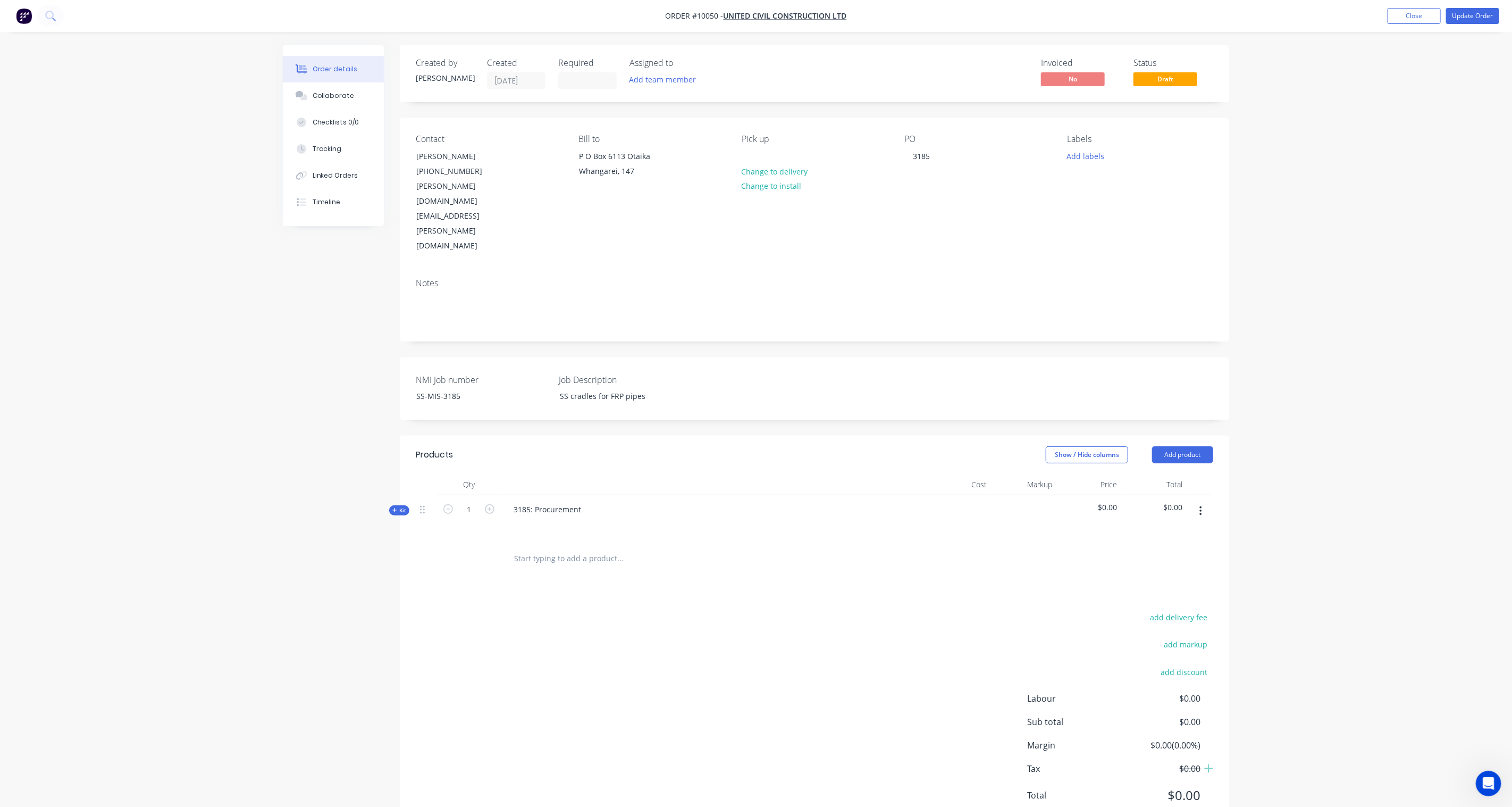
click at [398, 507] on span "Kit" at bounding box center [400, 511] width 14 height 8
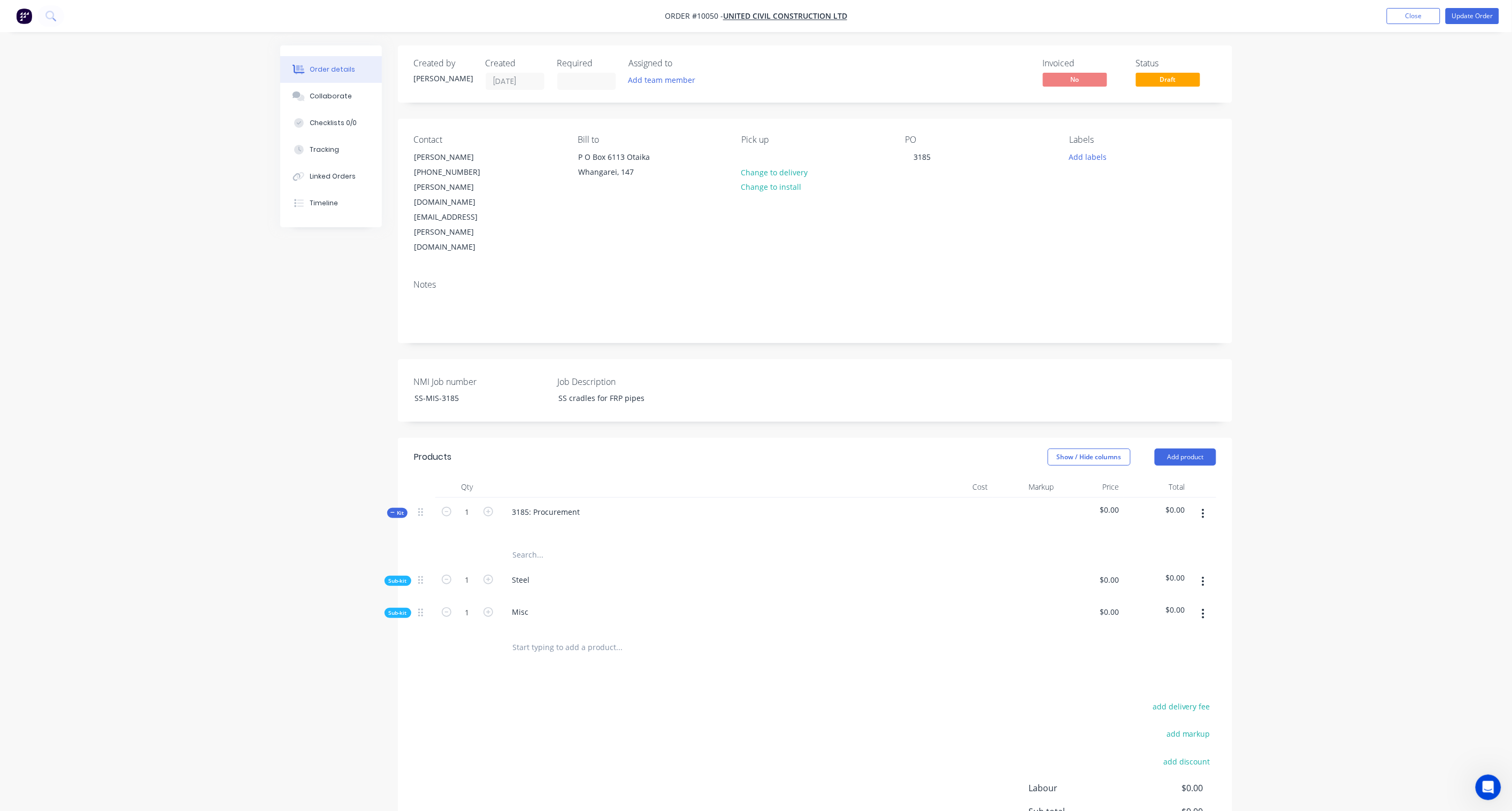
click at [402, 577] on span "Sub-kit" at bounding box center [398, 581] width 18 height 8
click at [1140, 577] on icon "button" at bounding box center [1203, 581] width 3 height 9
click at [1140, 597] on div "Add product to kit" at bounding box center [1165, 609] width 82 height 15
click at [1140, 597] on div "Product catalogue" at bounding box center [1165, 652] width 82 height 15
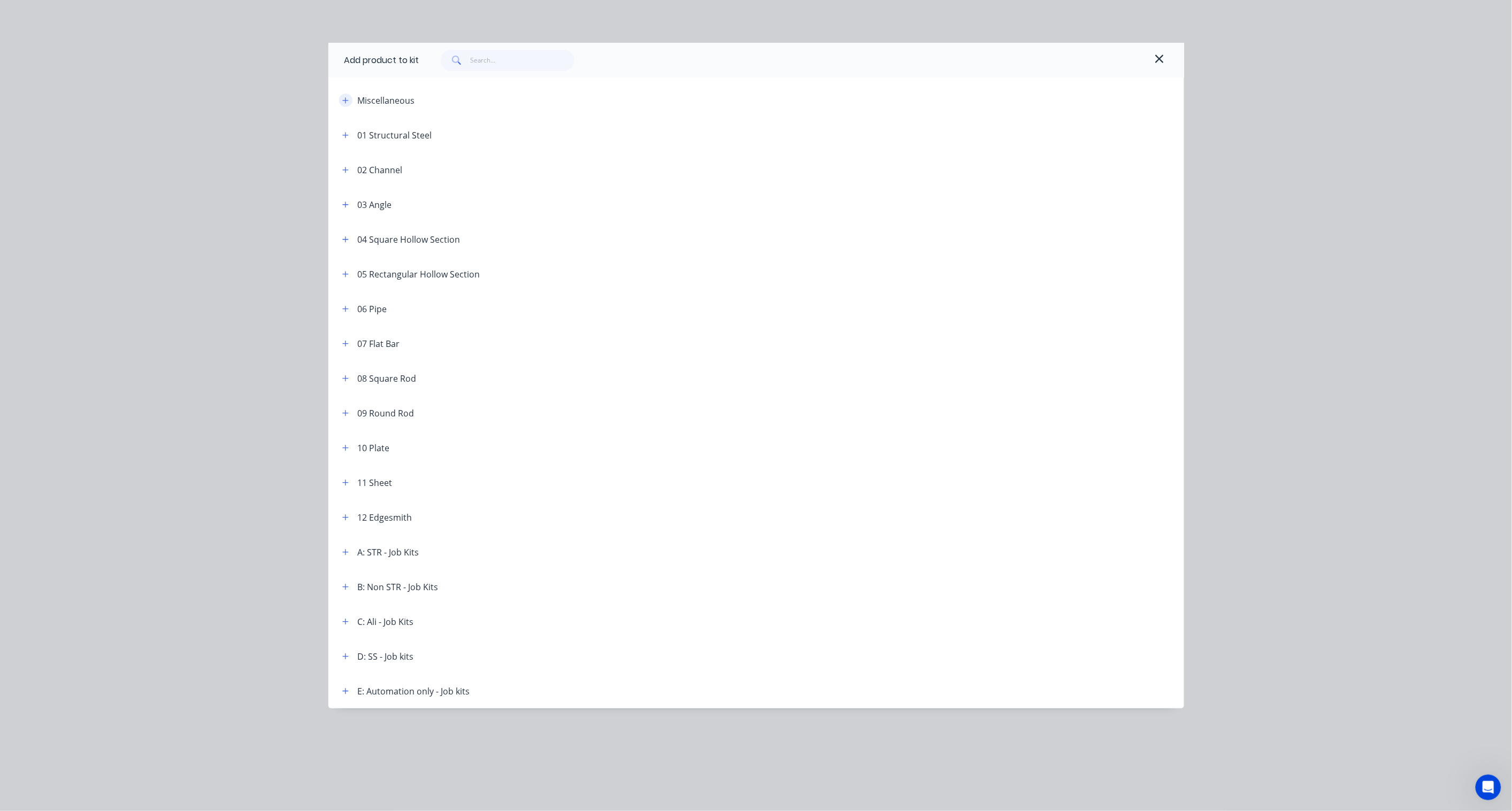
click at [345, 104] on button "button" at bounding box center [345, 100] width 13 height 13
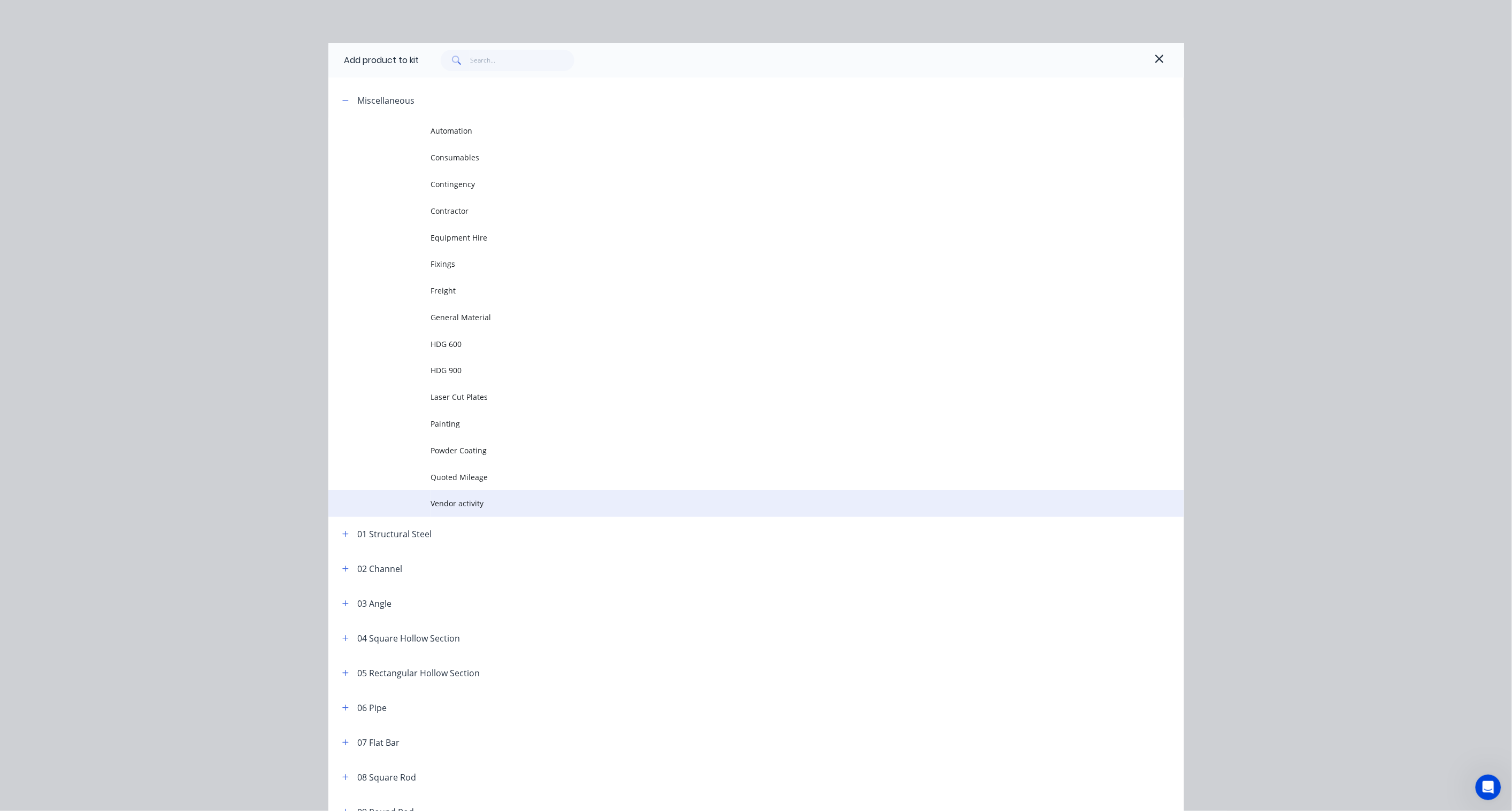
click at [467, 504] on span "Vendor activity" at bounding box center [732, 503] width 602 height 11
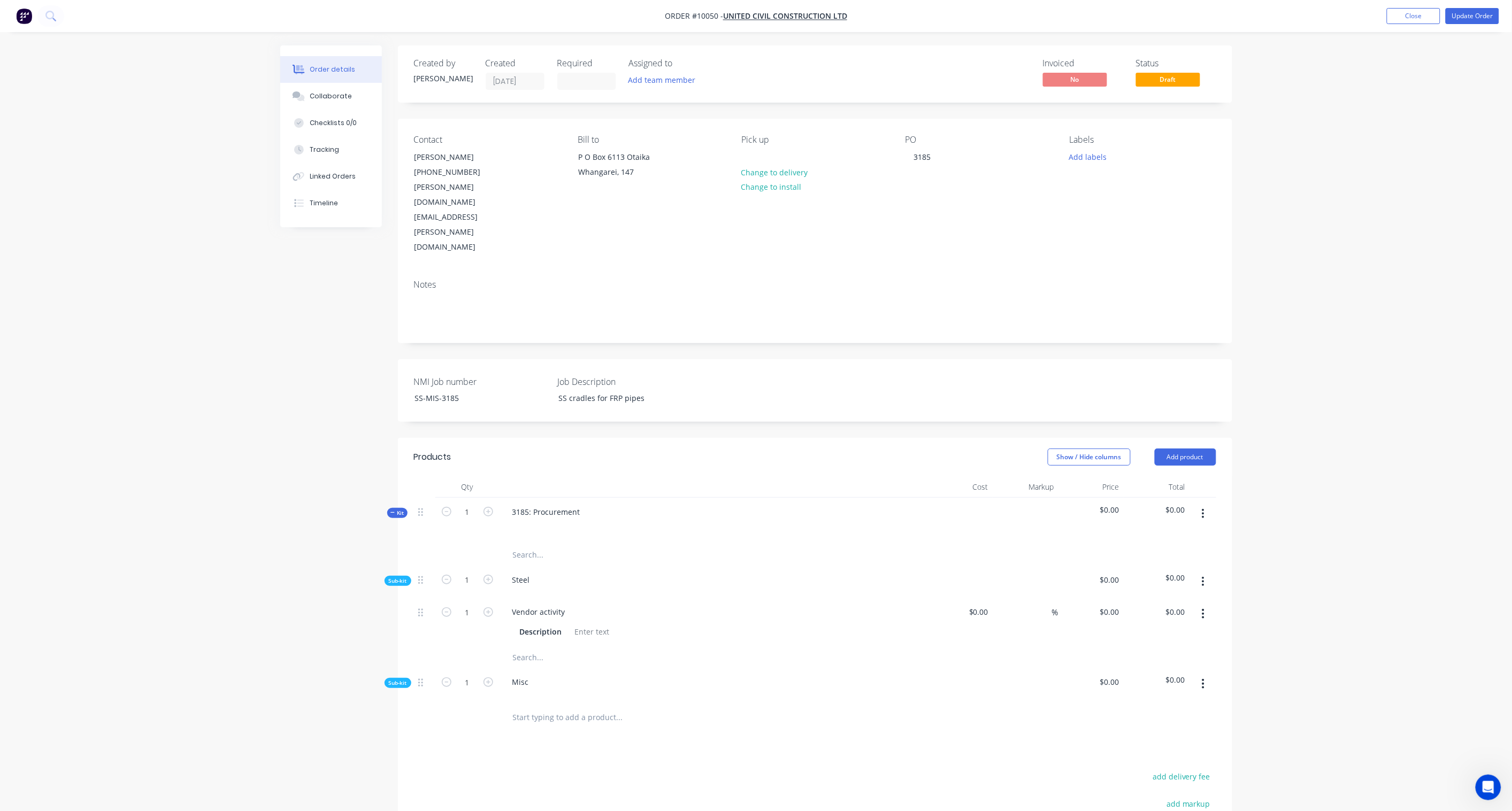
click at [1140, 576] on icon "button" at bounding box center [1203, 582] width 3 height 12
click at [1140, 597] on div "Add product to kit" at bounding box center [1165, 609] width 82 height 15
click at [1140, 597] on div "Product catalogue" at bounding box center [1165, 652] width 82 height 15
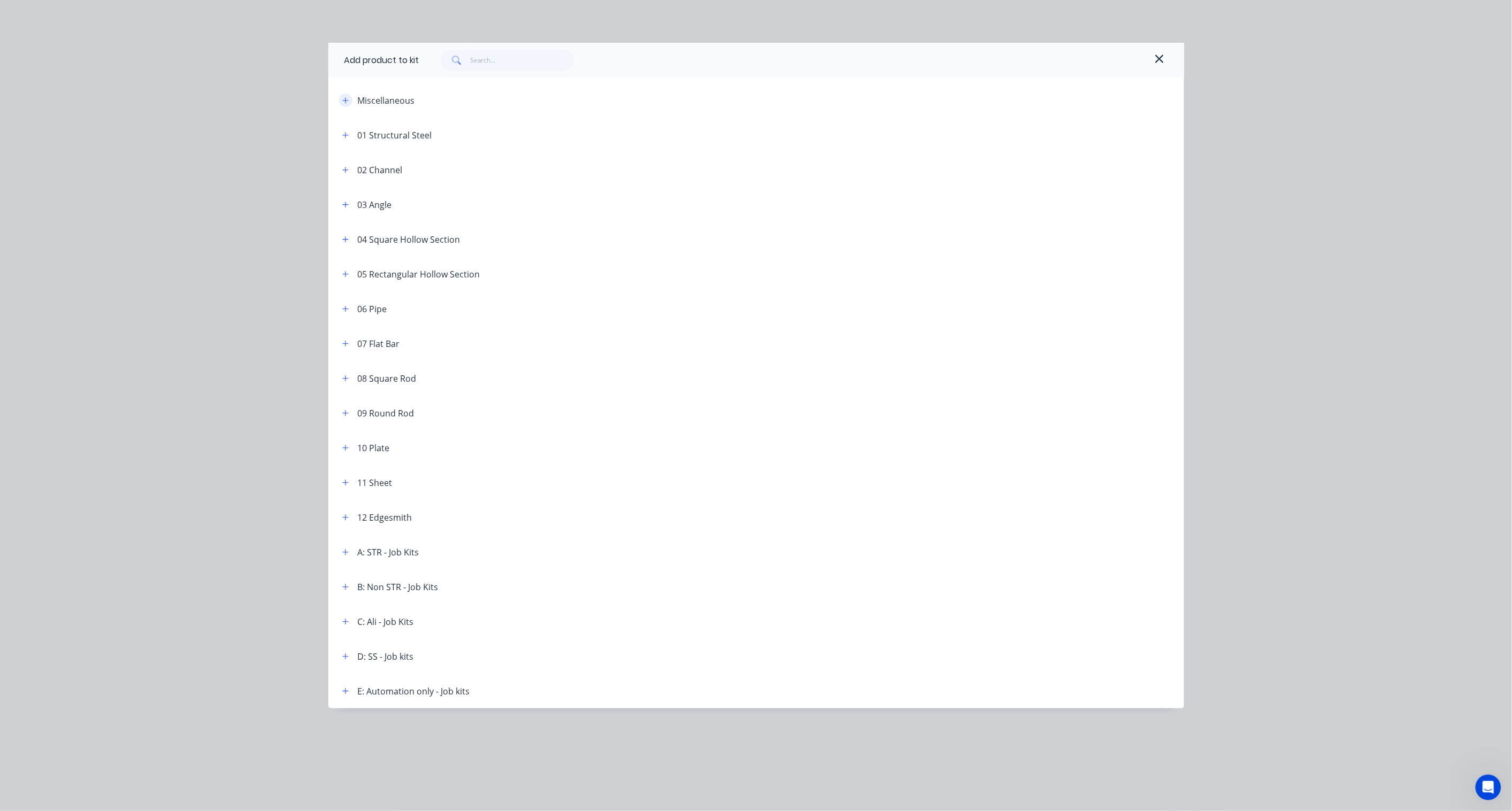
click at [341, 102] on button "button" at bounding box center [345, 100] width 13 height 13
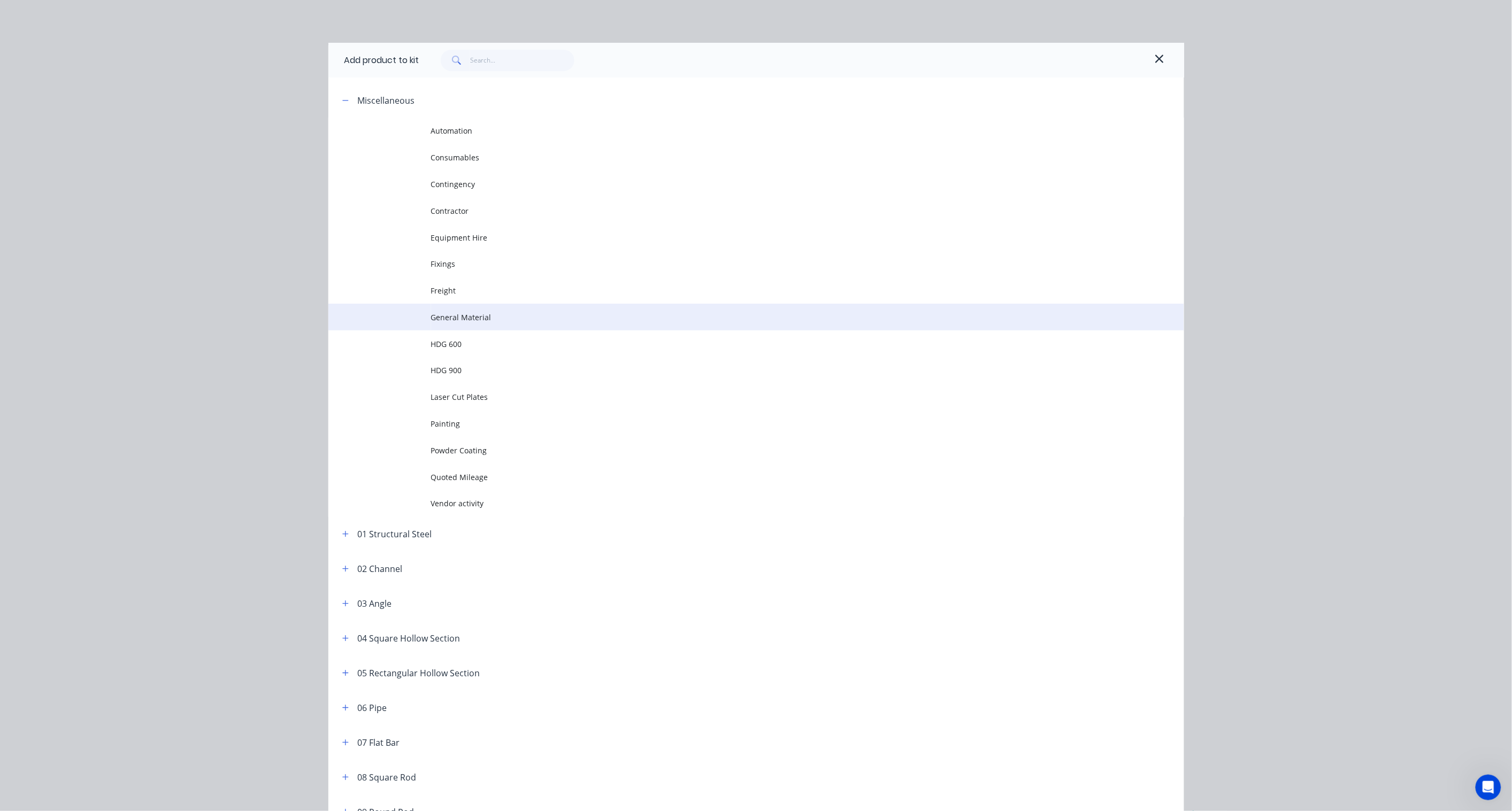
click at [535, 315] on span "General Material" at bounding box center [732, 317] width 602 height 11
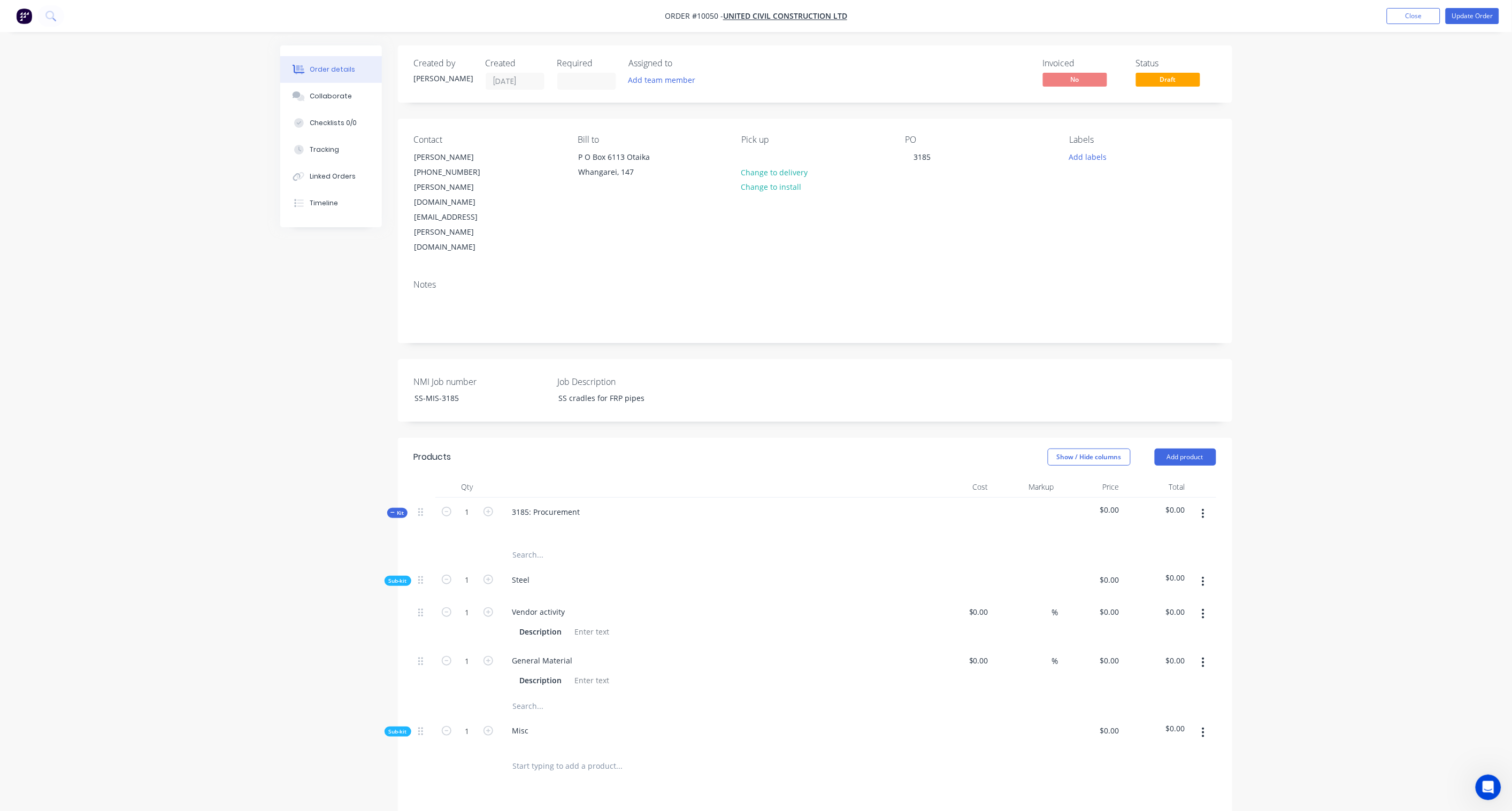
click at [400, 597] on span "Sub-kit" at bounding box center [398, 732] width 18 height 8
click at [1140, 597] on button "button" at bounding box center [1203, 732] width 25 height 19
click at [1140, 597] on div "Add product to kit" at bounding box center [1165, 761] width 82 height 15
click at [1140, 597] on button "Product catalogue" at bounding box center [1165, 803] width 102 height 21
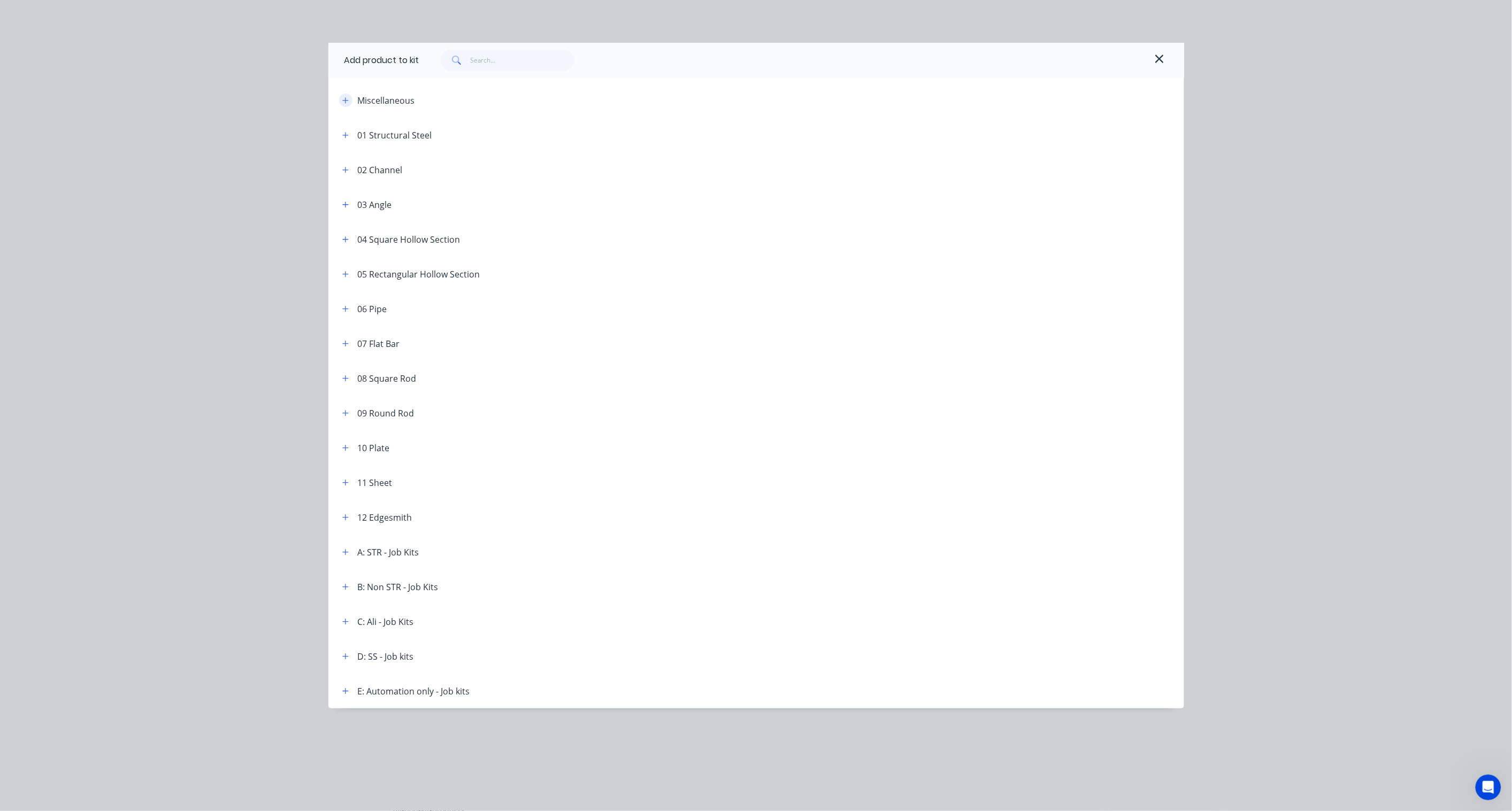
click at [341, 97] on button "button" at bounding box center [345, 100] width 13 height 13
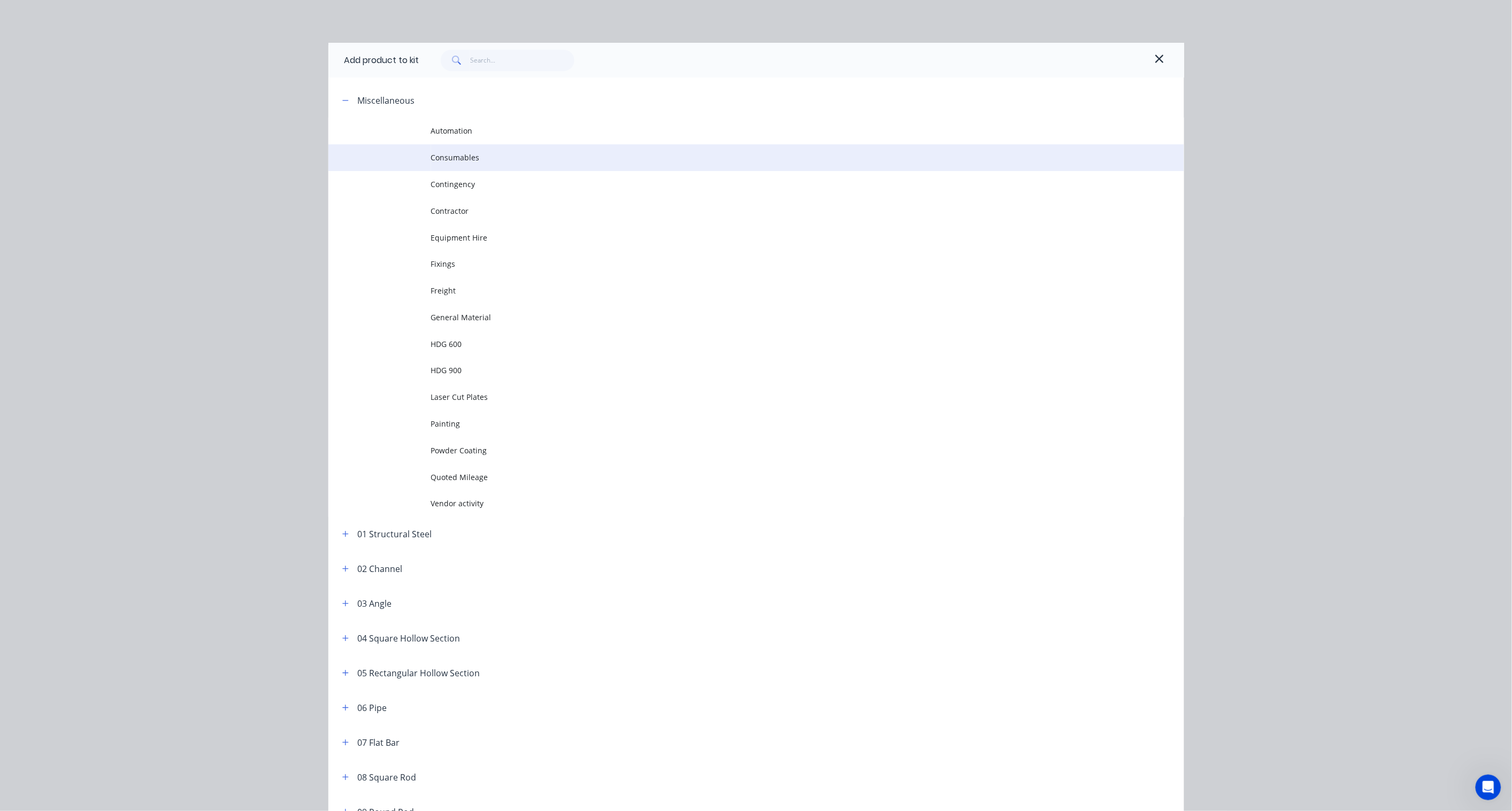
click at [466, 159] on span "Consumables" at bounding box center [732, 157] width 602 height 11
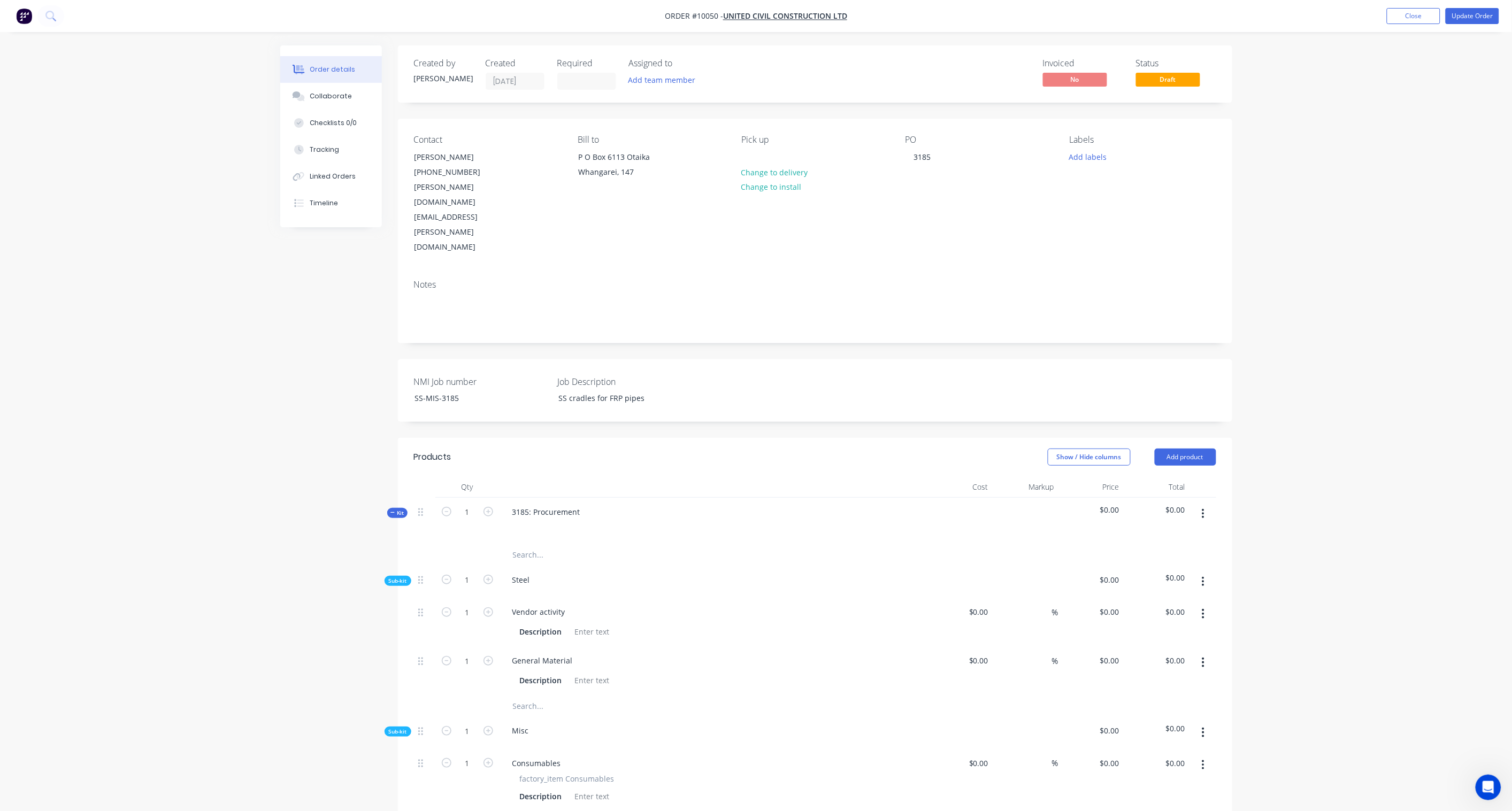
click at [1140, 597] on icon "button" at bounding box center [1203, 732] width 3 height 9
click at [1140, 597] on div "Add product to kit" at bounding box center [1165, 761] width 82 height 15
click at [1140, 597] on div "Product catalogue" at bounding box center [1165, 803] width 82 height 15
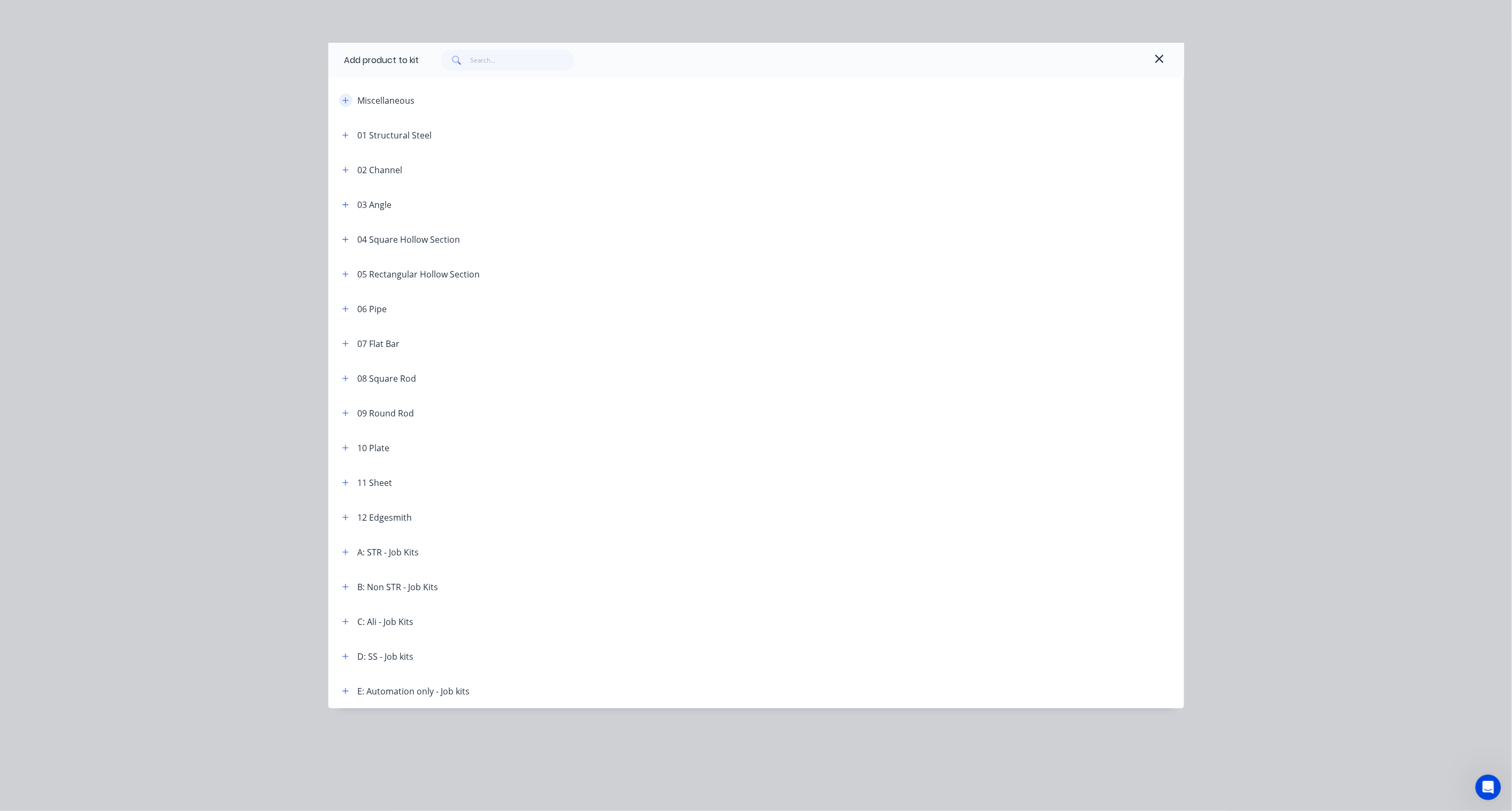
click at [345, 99] on icon "button" at bounding box center [345, 100] width 7 height 8
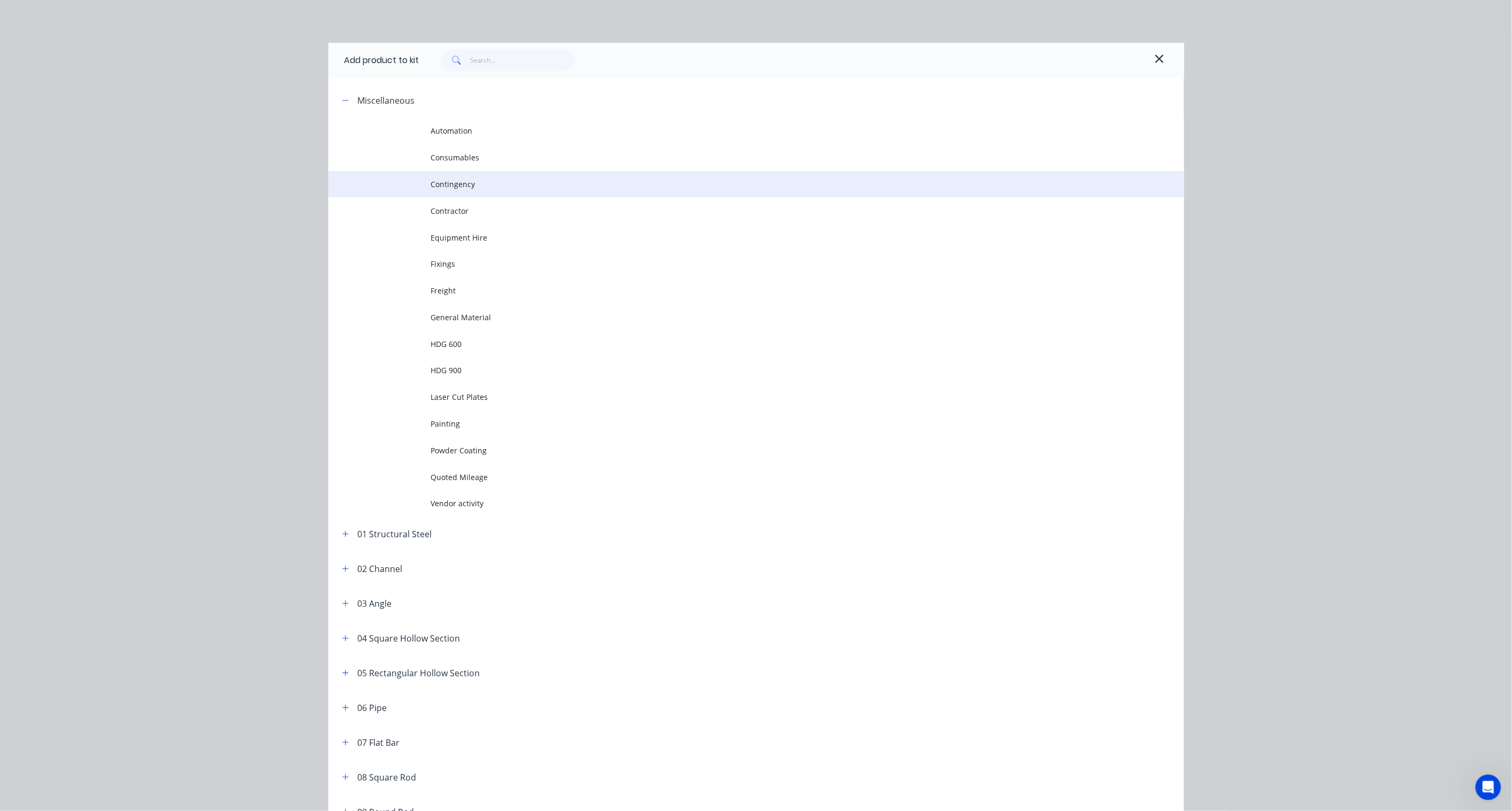
click at [475, 182] on span "Contingency" at bounding box center [732, 183] width 602 height 11
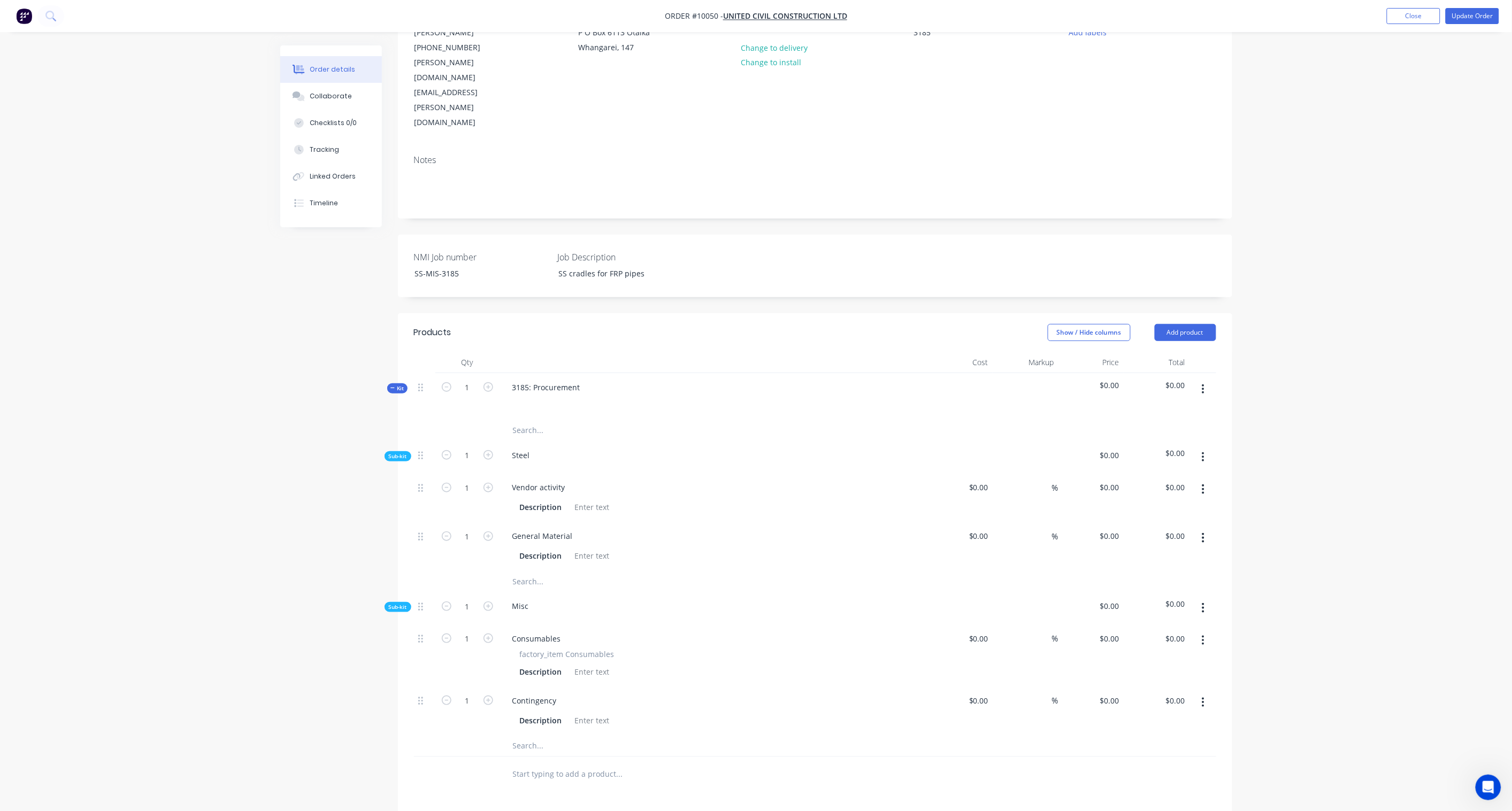
scroll to position [118, 0]
drag, startPoint x: 582, startPoint y: 443, endPoint x: 582, endPoint y: 450, distance: 7.0
click at [582, 503] on div "Description" at bounding box center [713, 512] width 419 height 18
click at [582, 505] on div at bounding box center [593, 513] width 44 height 15
paste div
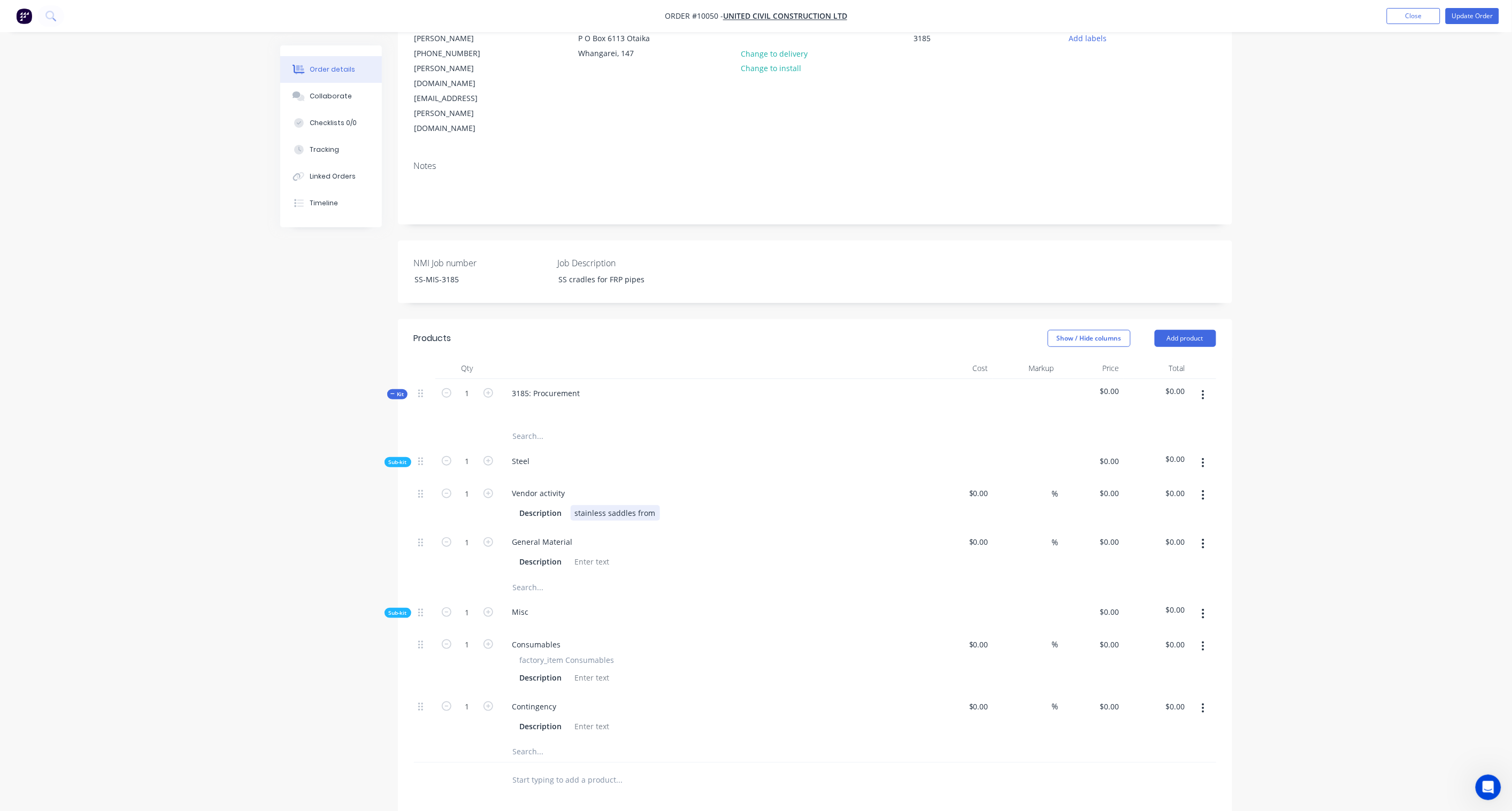
click at [578, 505] on div "stainless saddles from" at bounding box center [615, 513] width 89 height 15
click at [651, 505] on div "Stainless saddles from" at bounding box center [615, 513] width 90 height 15
click at [656, 505] on div "Description Stainless saddles from" at bounding box center [711, 513] width 392 height 15
click at [650, 505] on div "Stainless saddles from" at bounding box center [615, 513] width 90 height 15
click at [659, 505] on div "Stainless saddles from [PERSON_NAME]" at bounding box center [646, 513] width 152 height 15
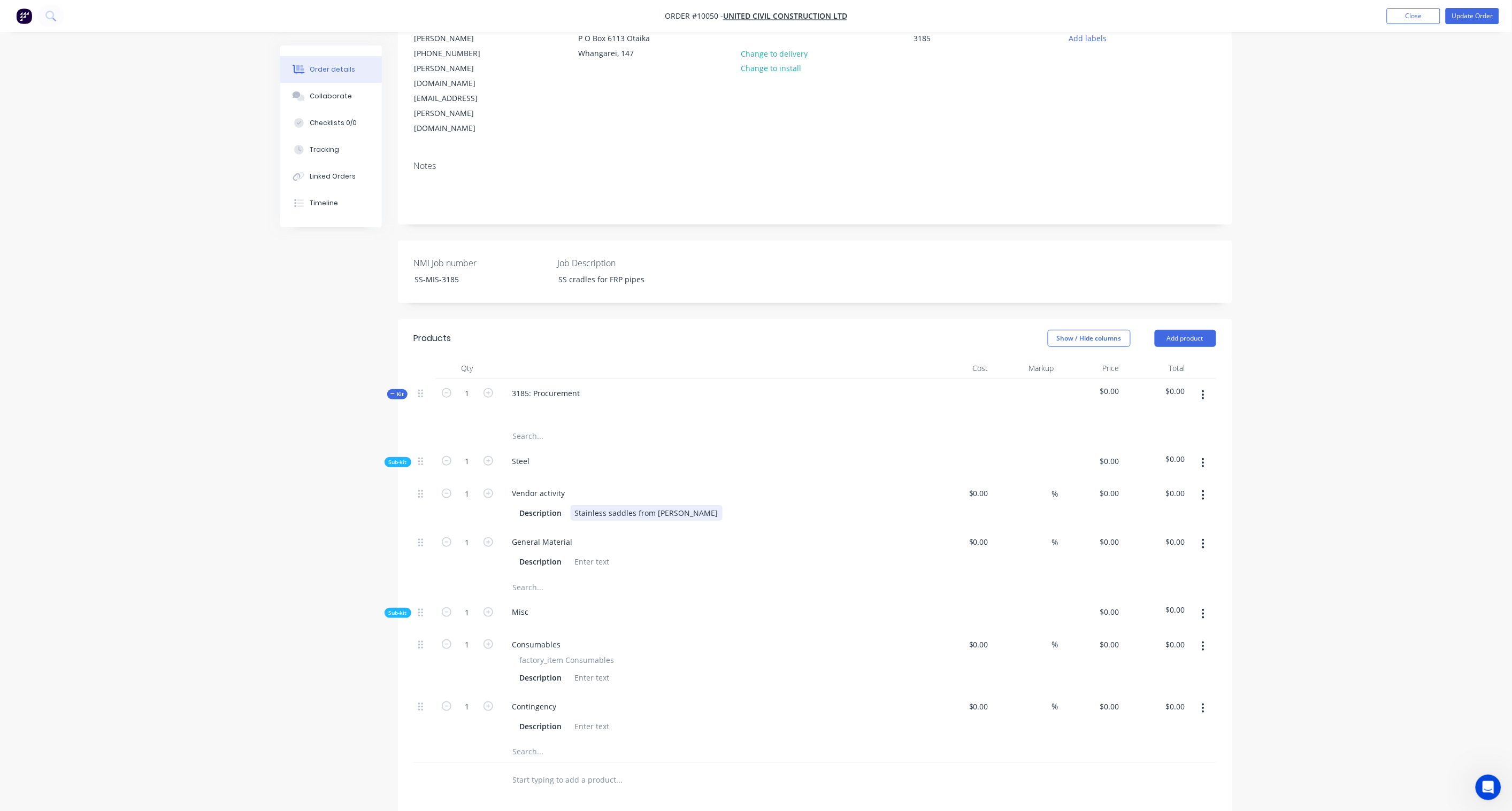
click at [682, 505] on div "Stainless saddles from [PERSON_NAME]" at bounding box center [646, 513] width 152 height 15
click at [777, 535] on div "General Material" at bounding box center [713, 542] width 419 height 15
click at [982, 486] on input "$0.00" at bounding box center [980, 493] width 24 height 15
paste input "7220.00"
type input "$7,220.00"
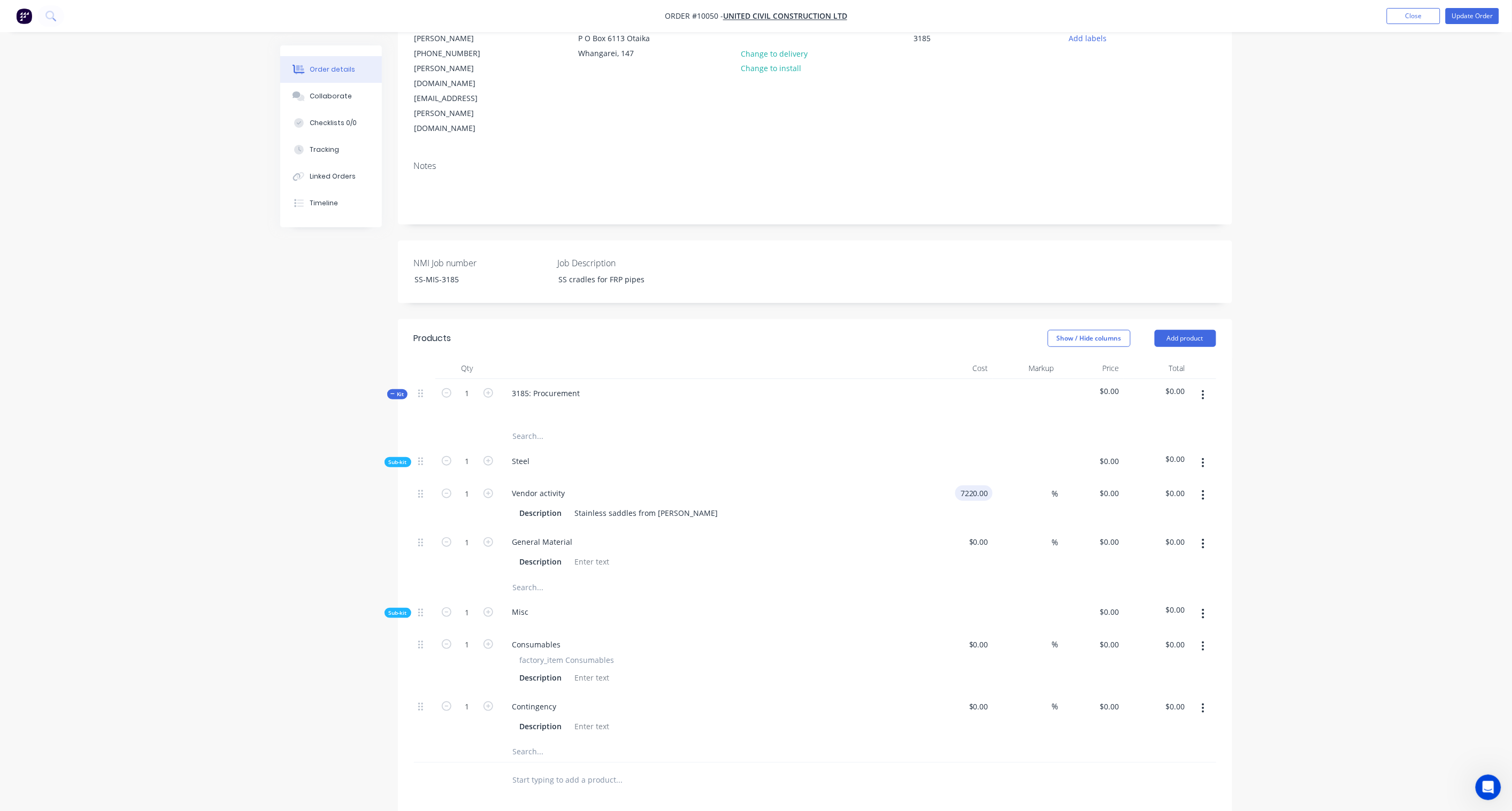
type input "$7,220.00"
click at [1140, 460] on div "Order details Collaborate Checklists 0/0 Tracking Linked Orders Timeline Order …" at bounding box center [756, 476] width 1512 height 1189
click at [1140, 486] on div "7220.00 $7,220.00" at bounding box center [1167, 493] width 44 height 15
paste input "11107.69"
type input "11107.69"
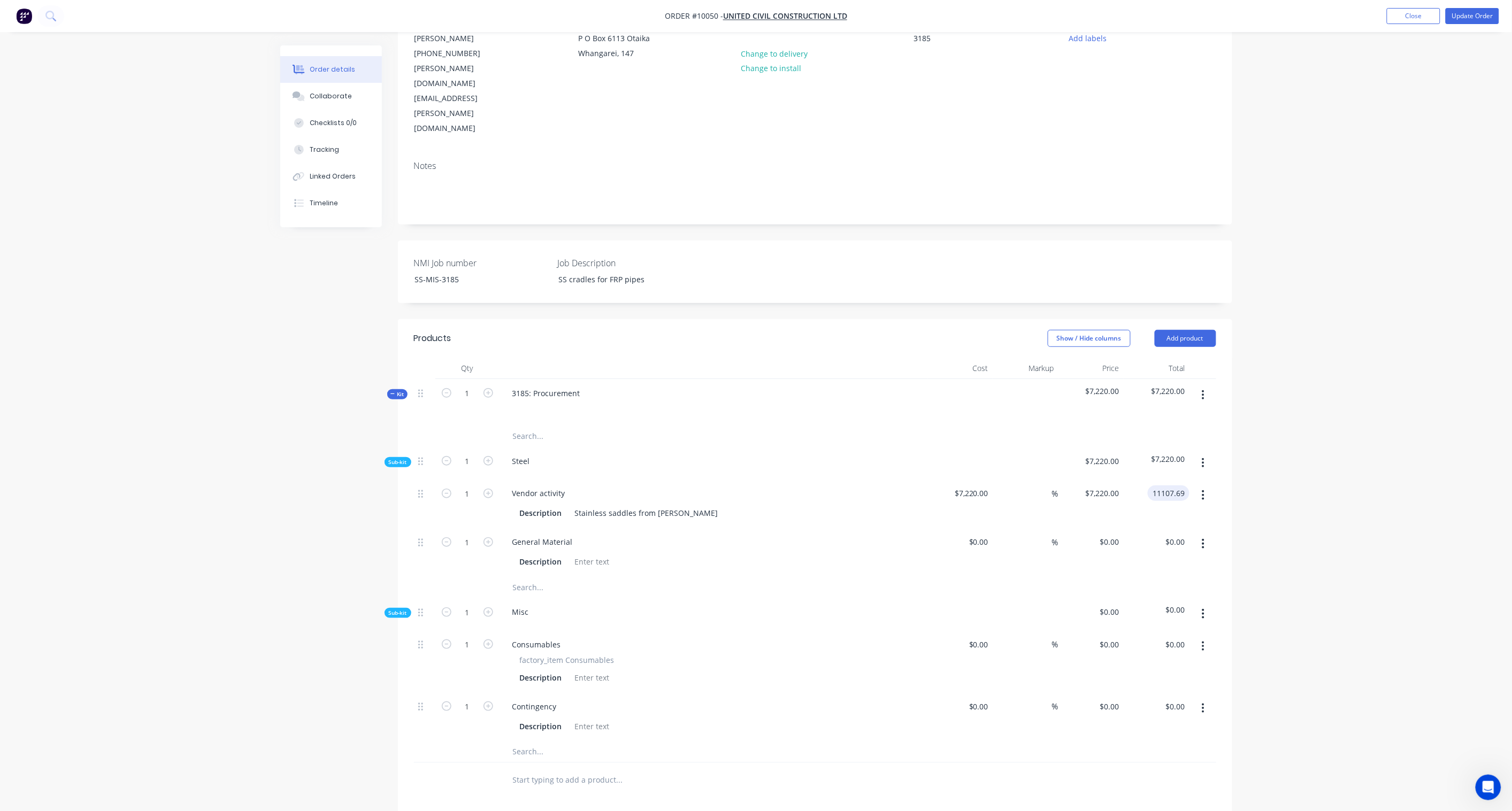
type input "53.85"
type input "$11,107.69"
click at [1140, 429] on div "Order details Collaborate Checklists 0/0 Tracking Linked Orders Timeline Order …" at bounding box center [756, 476] width 1512 height 1189
click at [584, 554] on div at bounding box center [593, 561] width 44 height 15
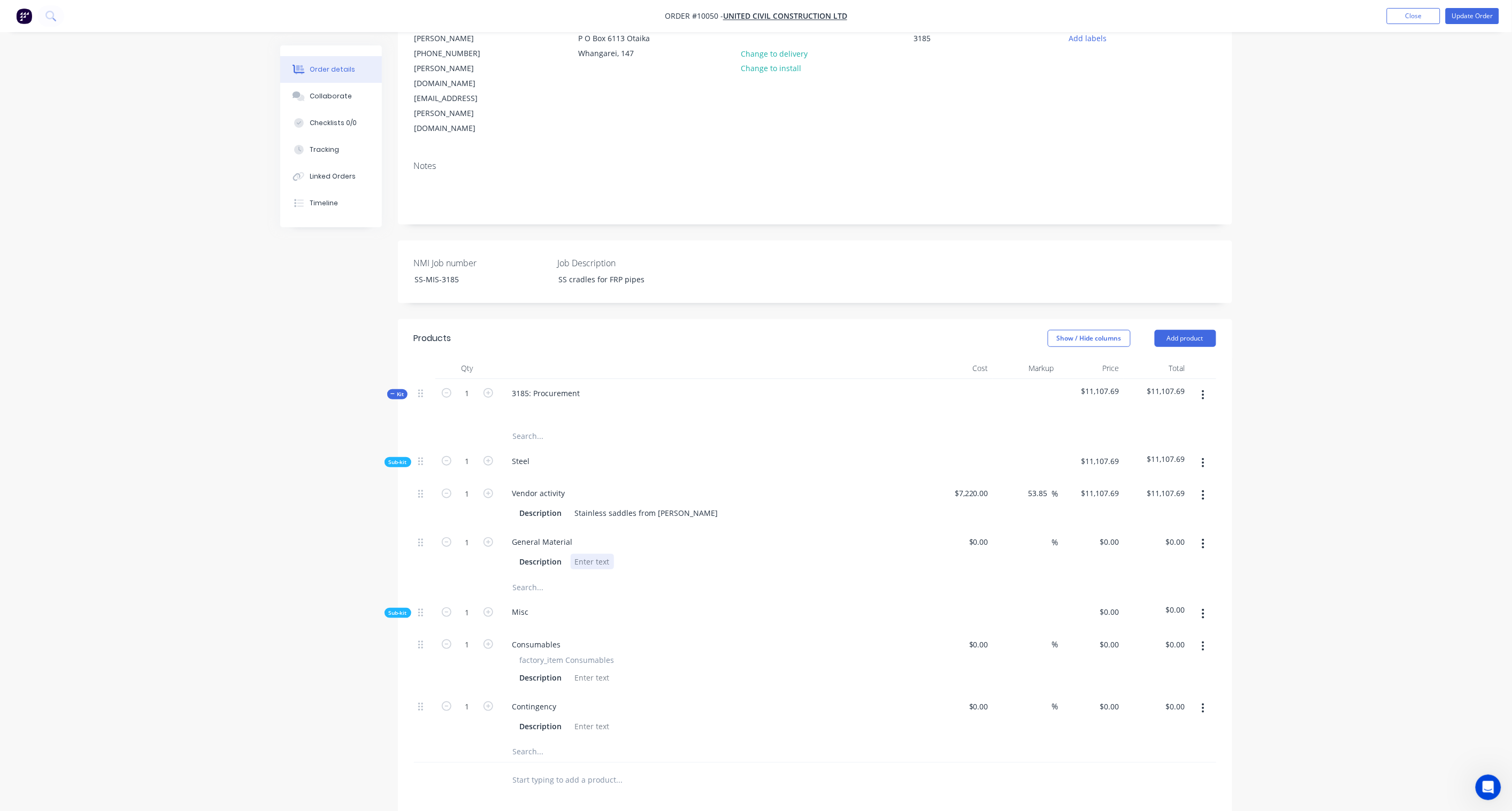
paste div
drag, startPoint x: 977, startPoint y: 482, endPoint x: 986, endPoint y: 483, distance: 9.1
click at [977, 535] on div "$0.00" at bounding box center [977, 542] width 29 height 15
paste input "800.00"
type input "$800.00"
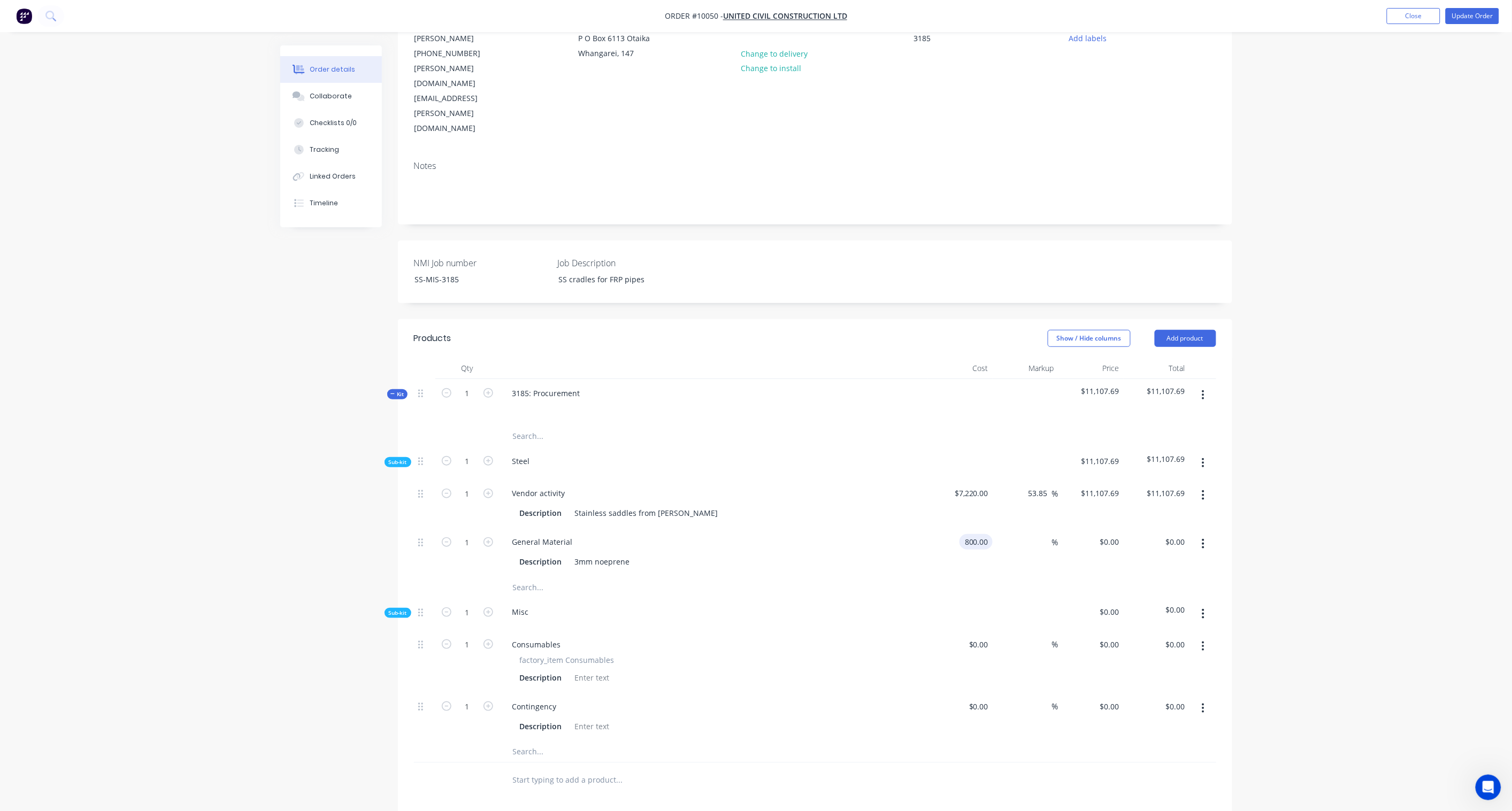
type input "$800.00"
drag, startPoint x: 1167, startPoint y: 487, endPoint x: 1188, endPoint y: 486, distance: 21.0
click at [1140, 535] on input "$800.00" at bounding box center [1172, 542] width 33 height 15
type input "$800.00"
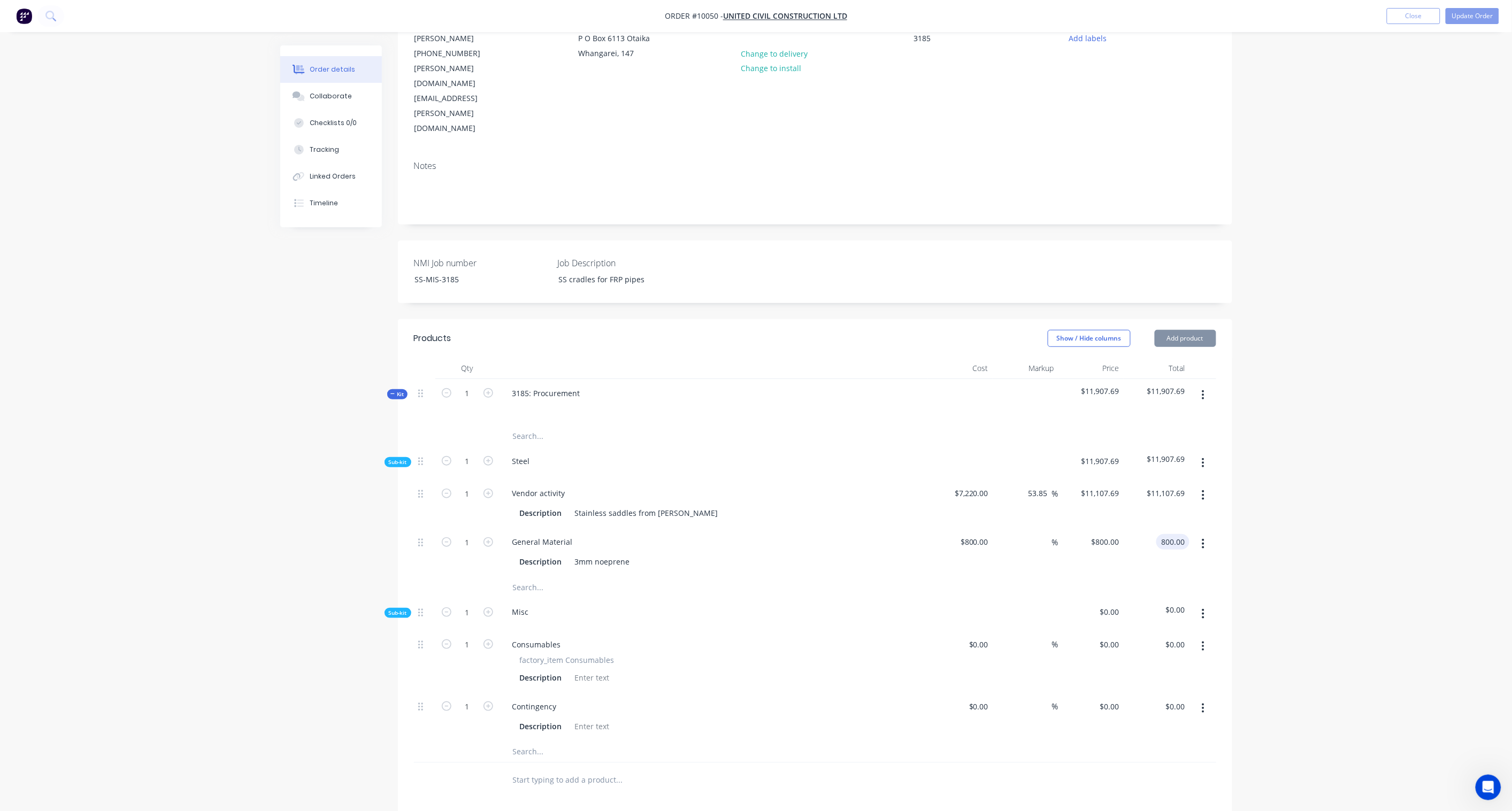
paste input "1230.77"
type input "1230.77"
click at [1140, 477] on div "Order details Collaborate Checklists 0/0 Tracking Linked Orders Timeline Order …" at bounding box center [756, 476] width 1512 height 1189
type input "53.85"
type input "$1,230.77"
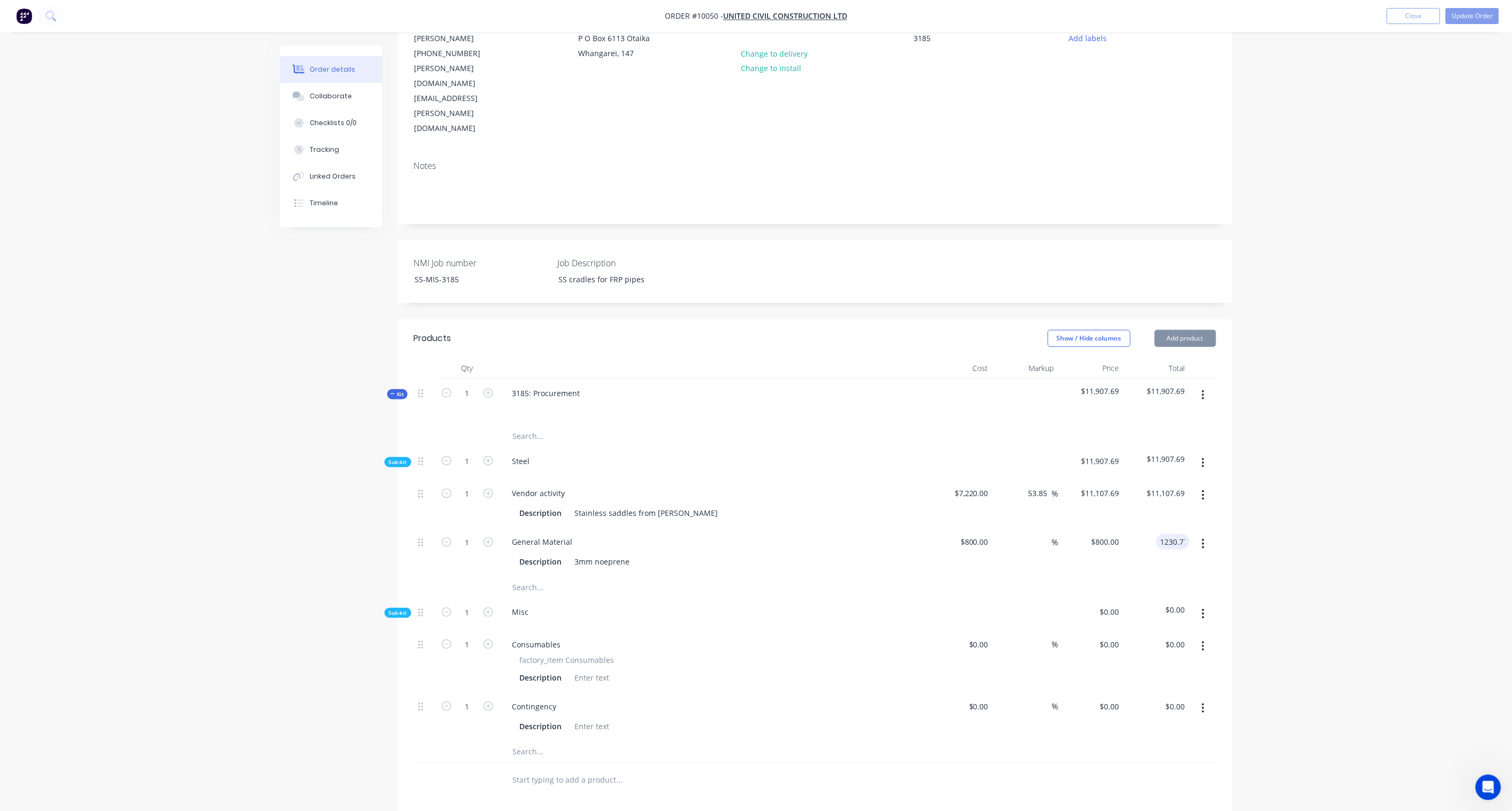
type input "$1,230.77"
click at [985, 597] on input at bounding box center [980, 645] width 24 height 15
paste input "641.60"
type input "$641.60"
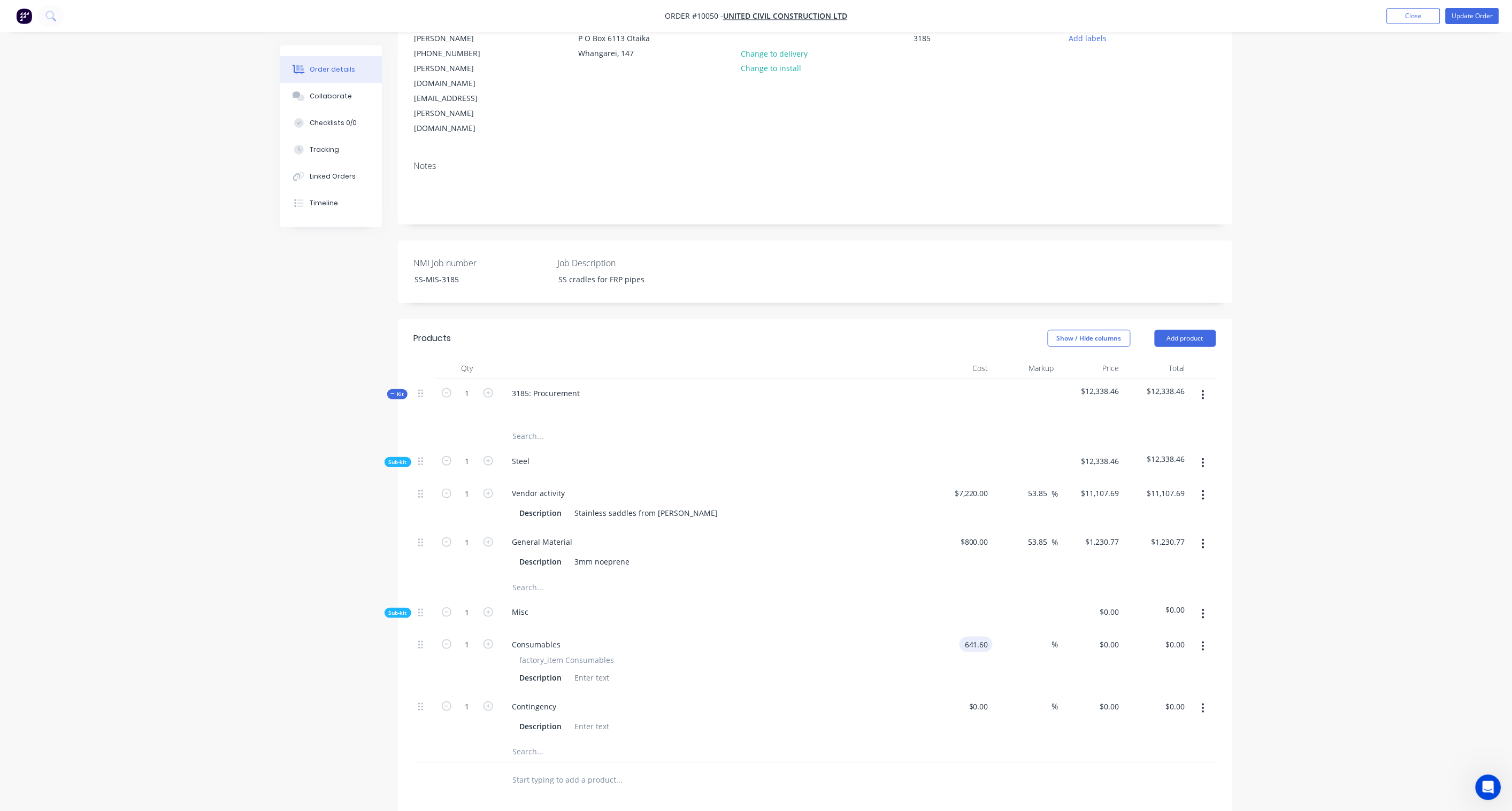
type input "$641.60"
click at [1140, 597] on div "$641.60 $641.60" at bounding box center [1172, 645] width 33 height 15
type input "$641.60"
paste input "916.57"
type input "916.57"
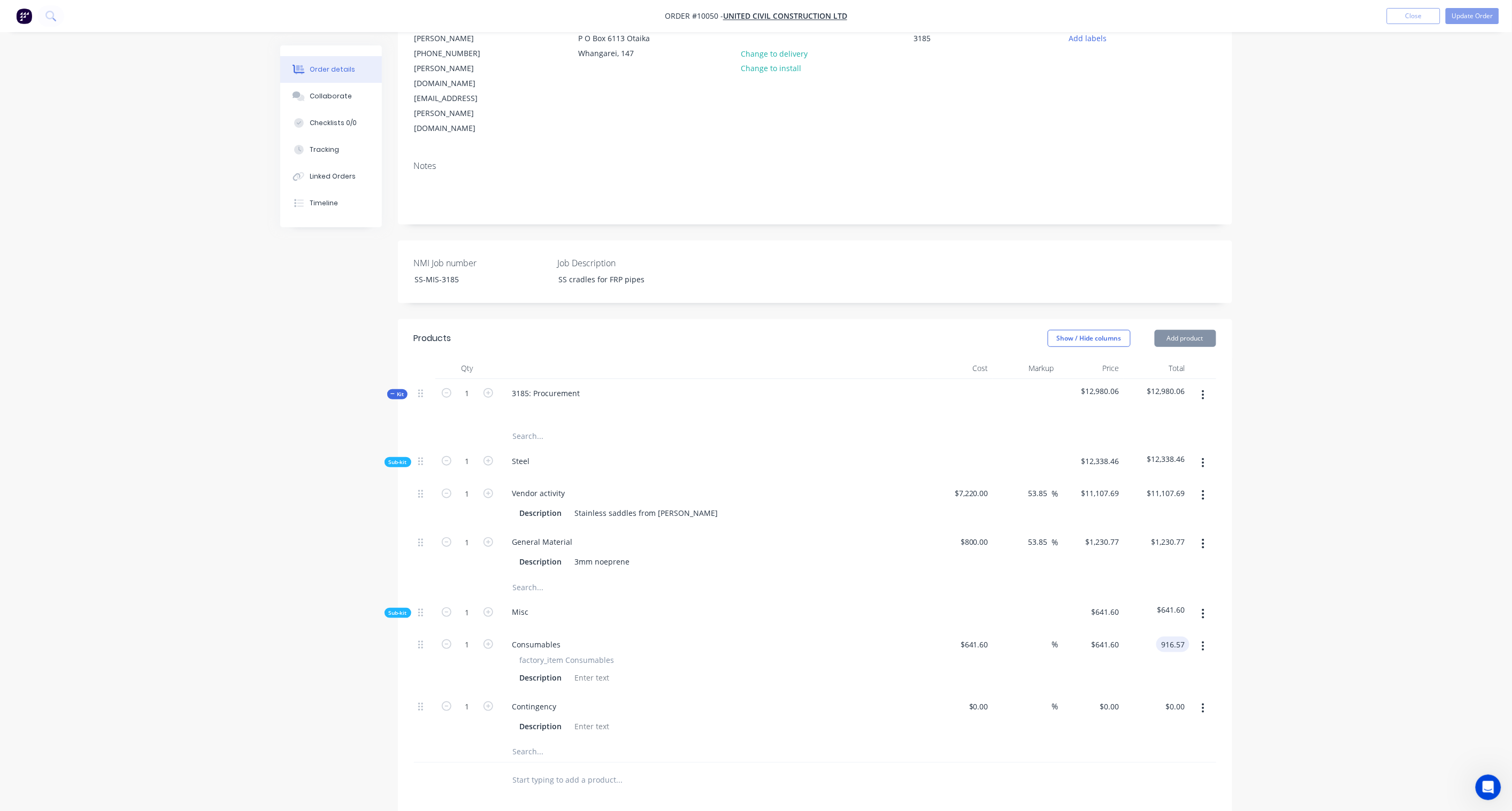
type input "42.86"
type input "$916.57"
click at [1140, 587] on div "Order details Collaborate Checklists 0/0 Tracking Linked Orders Timeline Order …" at bounding box center [756, 476] width 1512 height 1189
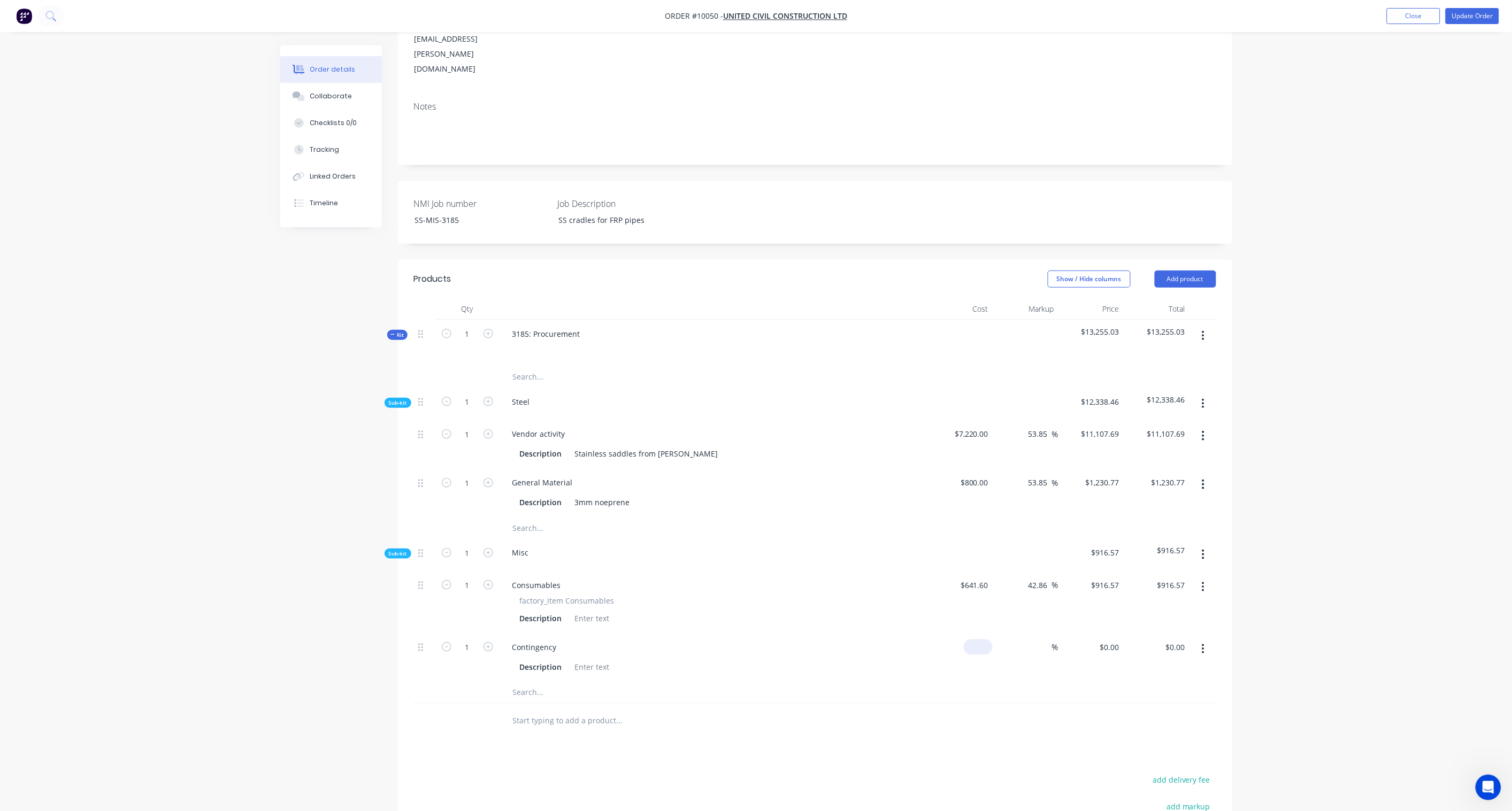
click at [983, 597] on input at bounding box center [980, 647] width 24 height 15
paste input "144.00"
type input "$144.00"
click at [1140, 551] on div "Order details Collaborate Checklists 0/0 Tracking Linked Orders Timeline Order …" at bounding box center [756, 416] width 1512 height 1189
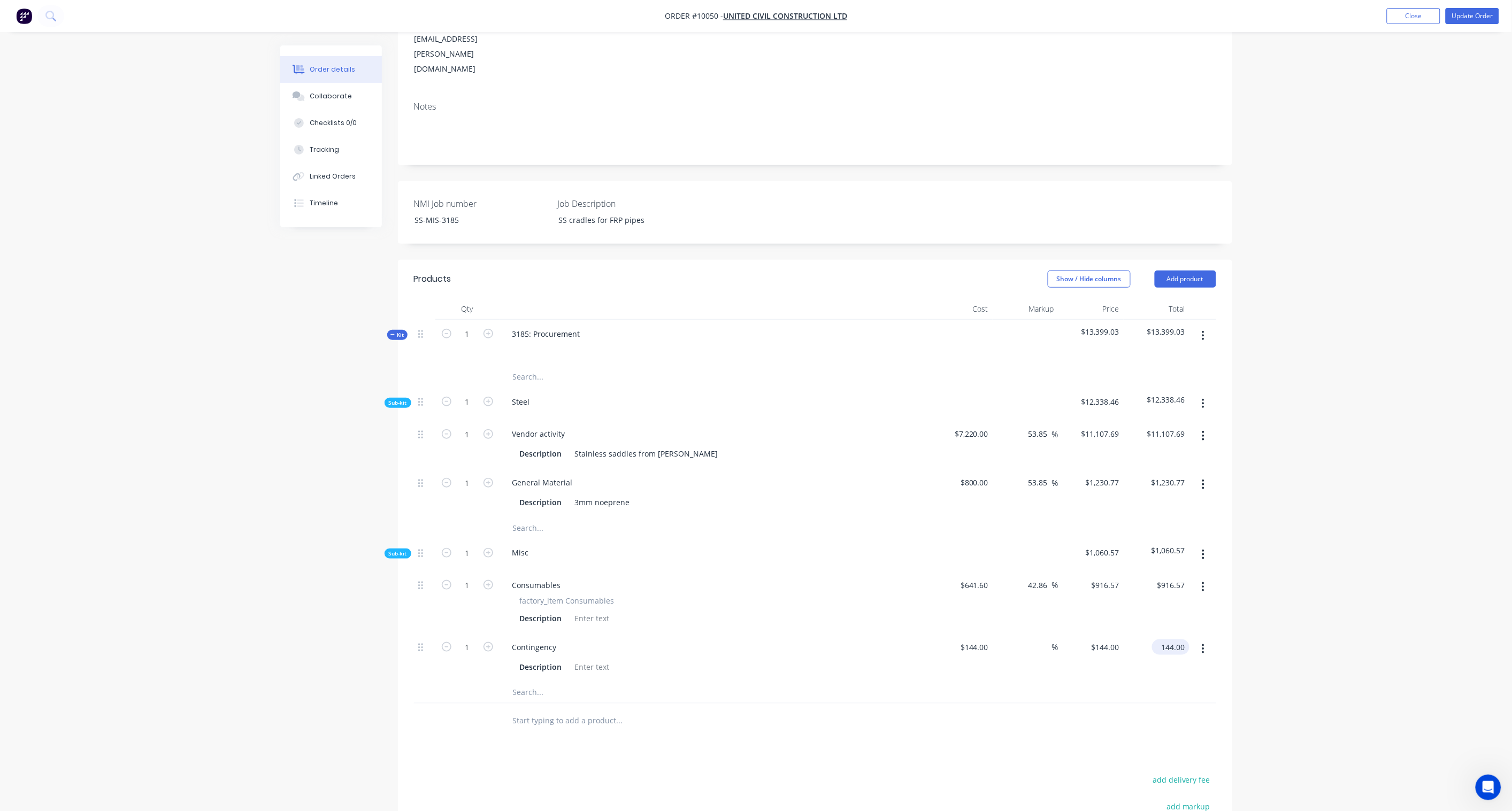
click at [1140, 597] on input "144.00" at bounding box center [1172, 647] width 33 height 15
paste input "400"
type input "400.97"
type input "178.45"
type input "$400.97"
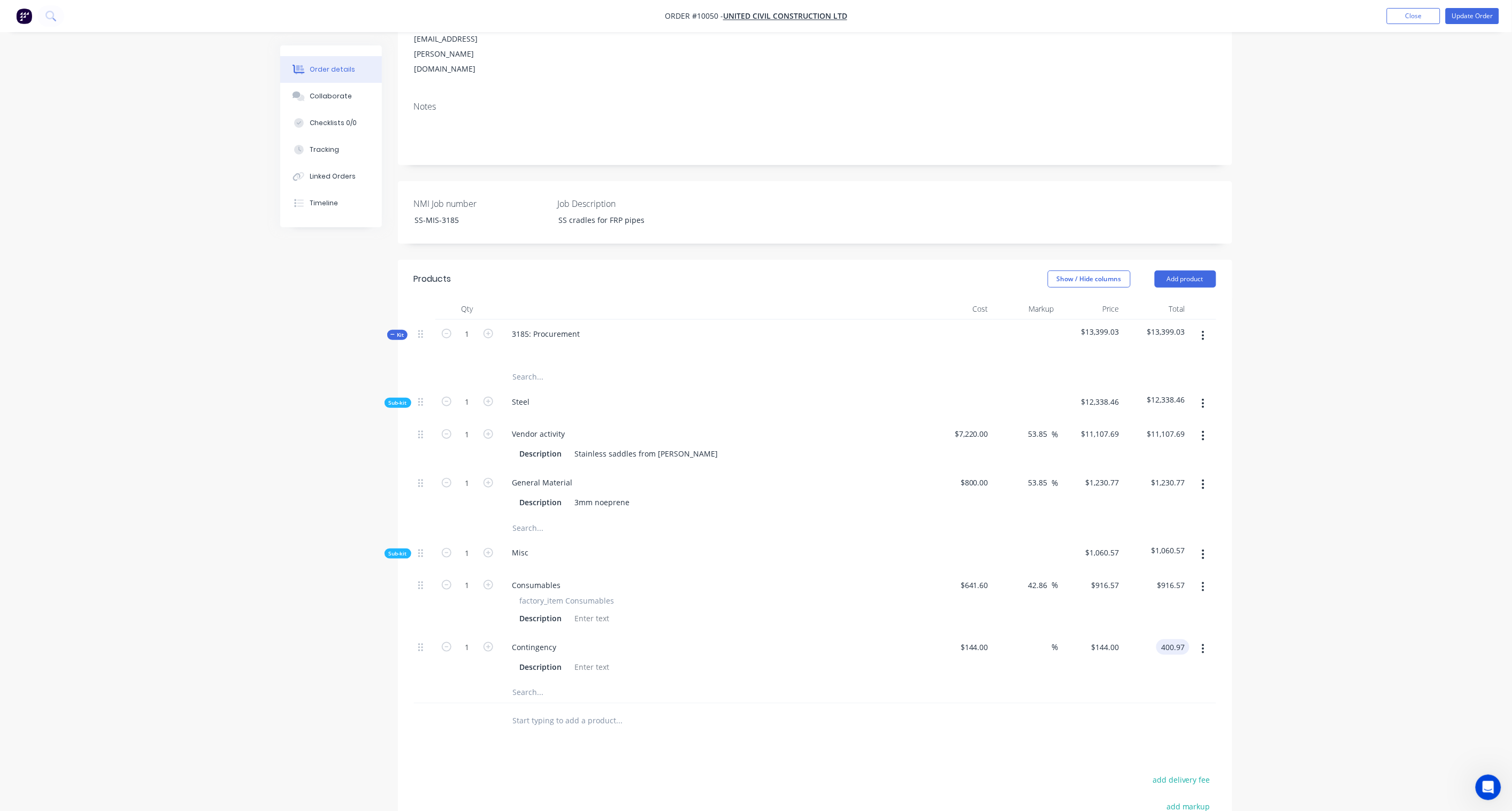
type input "$400.97"
click at [1140, 596] on div "Order details Collaborate Checklists 0/0 Tracking Linked Orders Timeline Order …" at bounding box center [756, 416] width 1512 height 1189
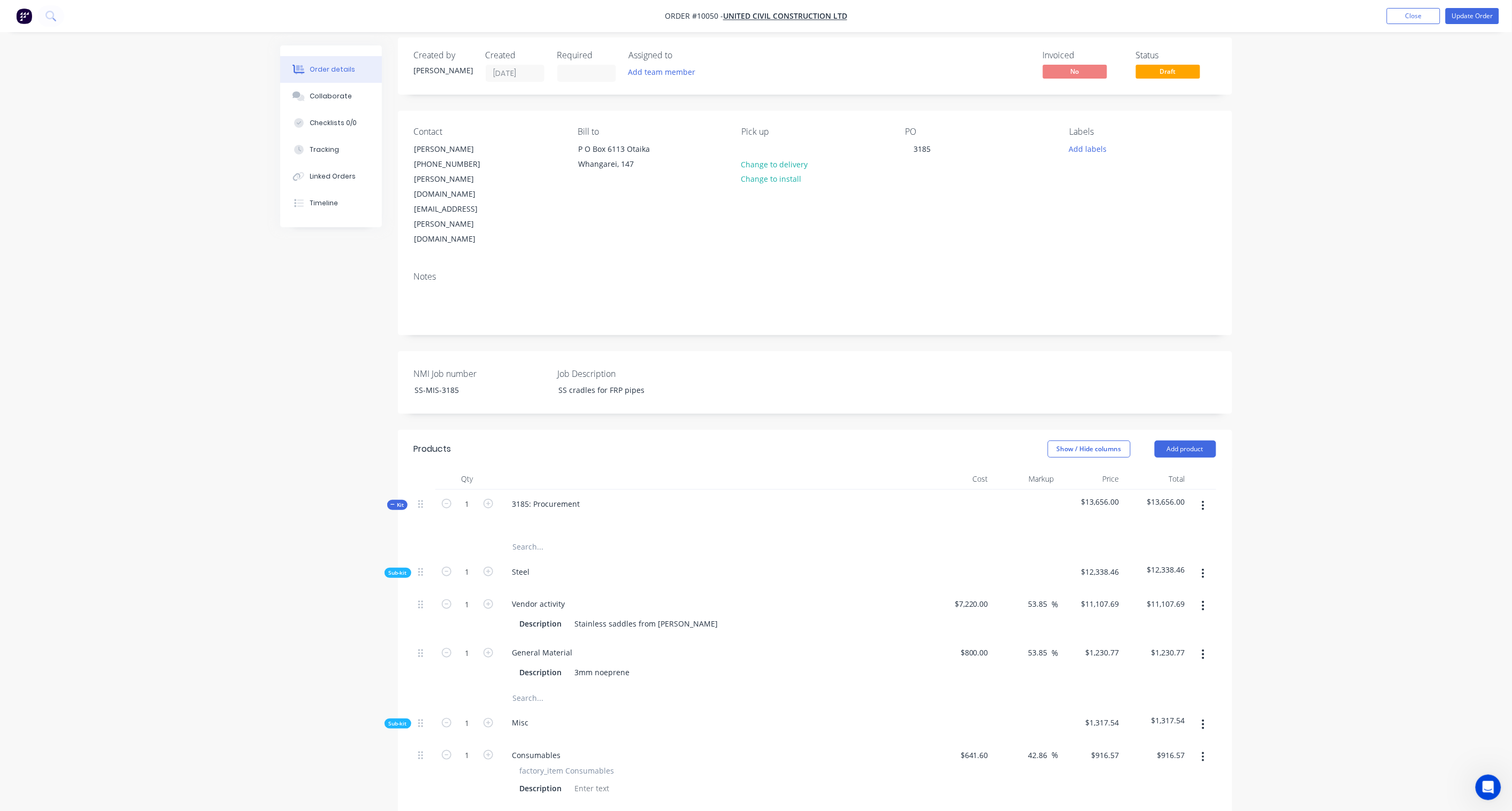
scroll to position [0, 0]
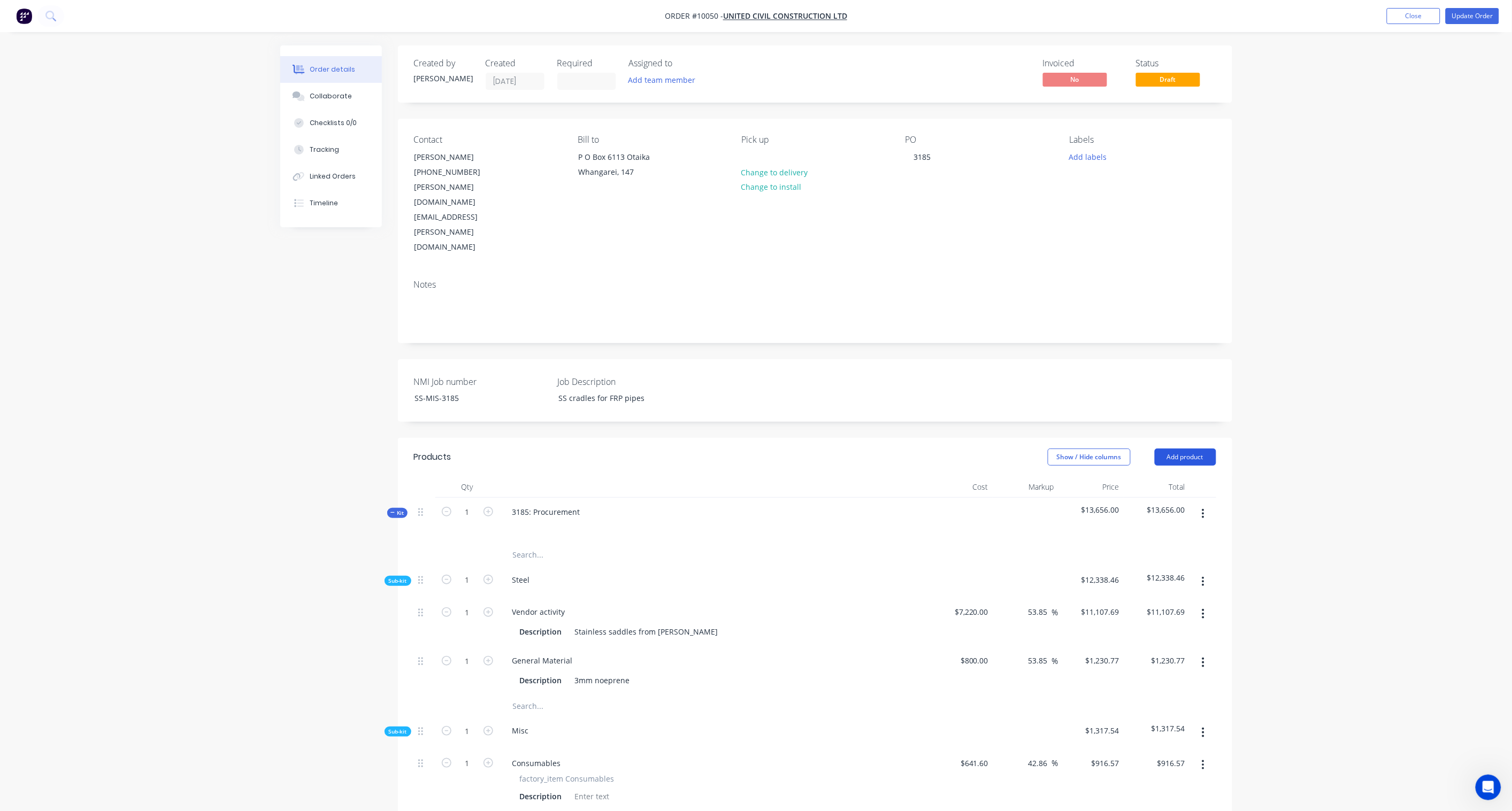
click at [1140, 449] on button "Add product" at bounding box center [1185, 457] width 61 height 17
click at [1140, 498] on div "Basic product" at bounding box center [1165, 505] width 82 height 15
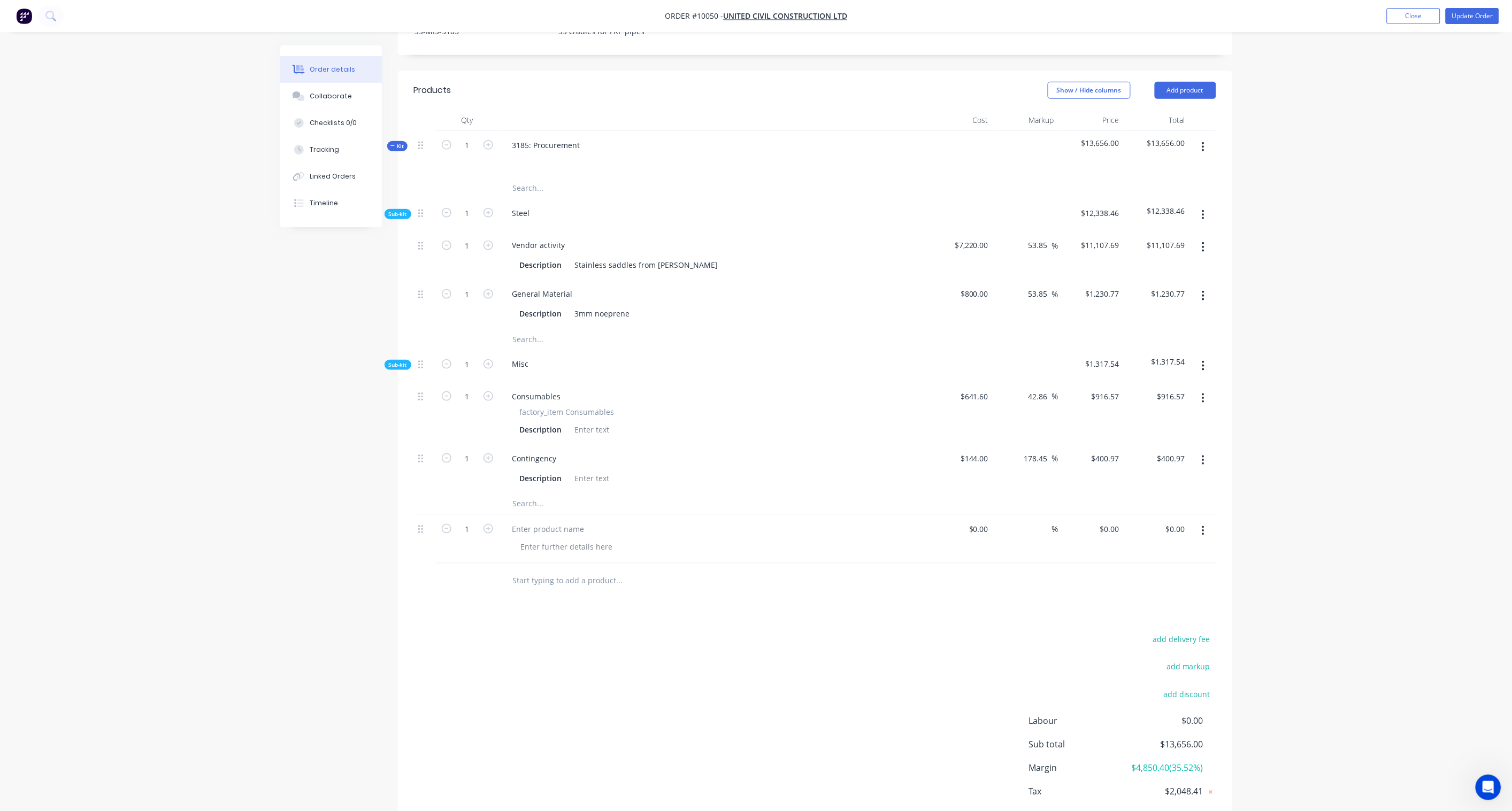
click at [1140, 521] on button "button" at bounding box center [1203, 530] width 25 height 19
click at [1140, 597] on div "Delete" at bounding box center [1165, 623] width 82 height 15
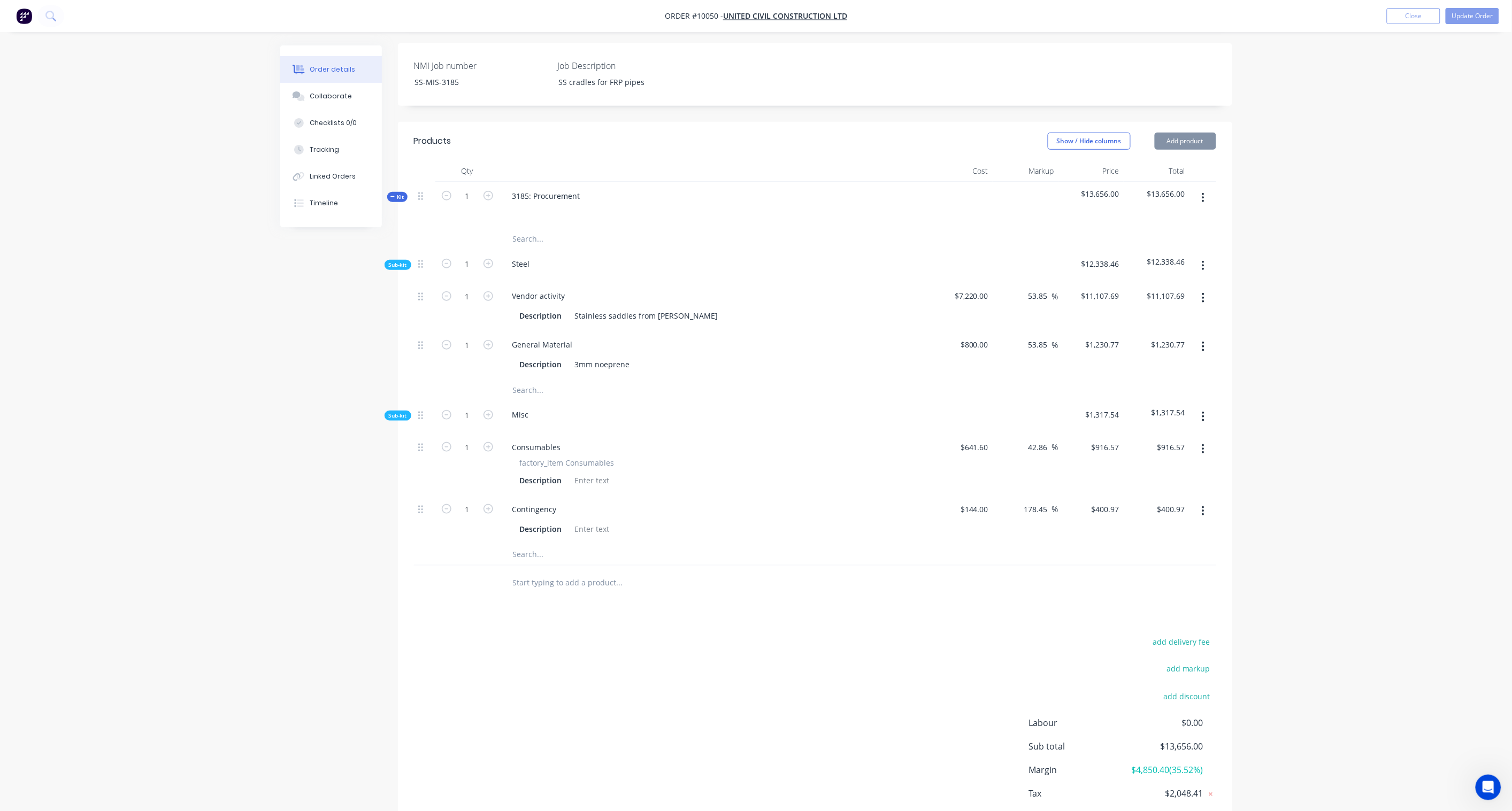
scroll to position [0, 0]
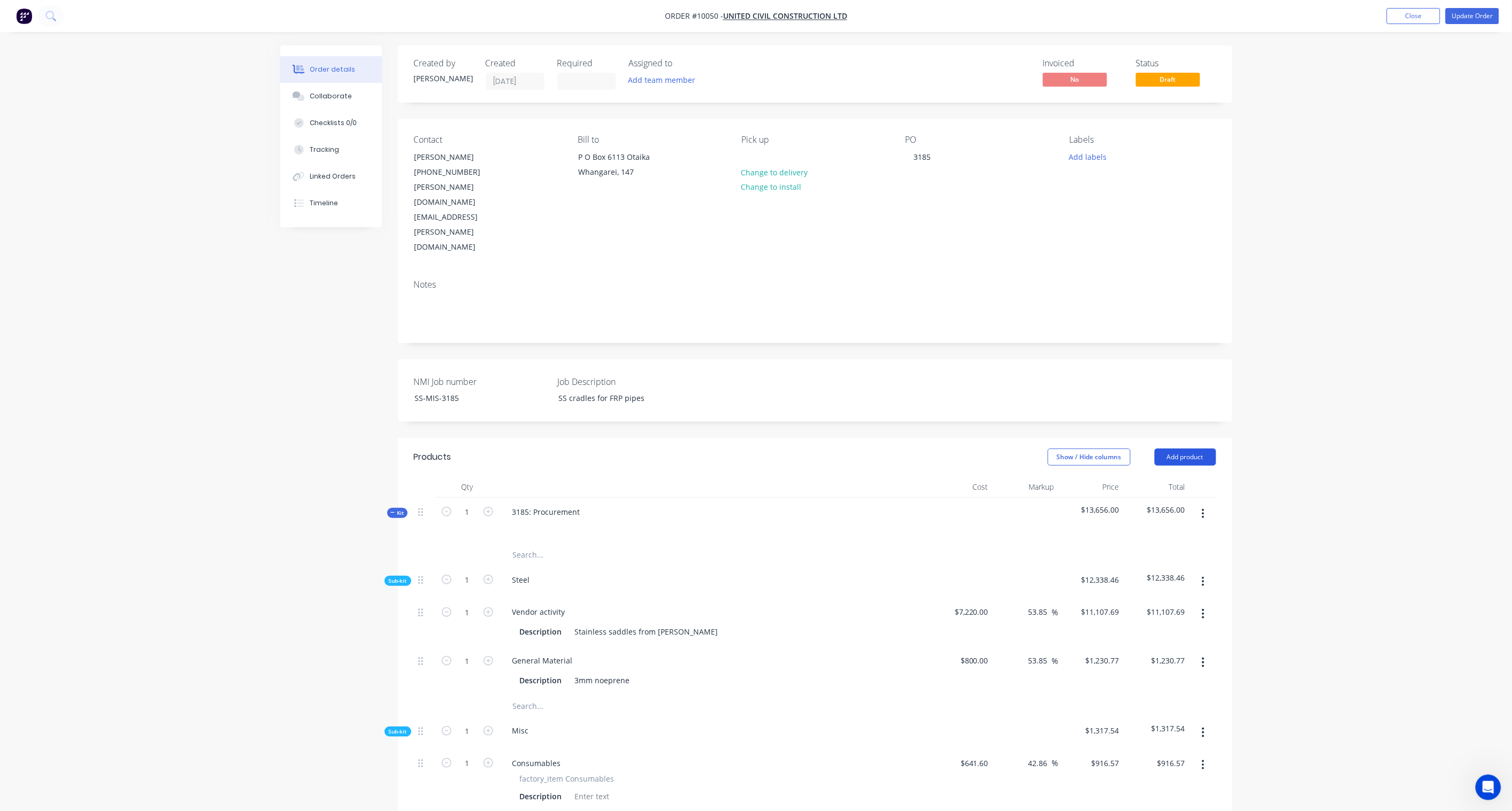
click at [1140, 449] on button "Add product" at bounding box center [1185, 457] width 61 height 17
click at [1140, 477] on div "Product catalogue" at bounding box center [1165, 484] width 82 height 15
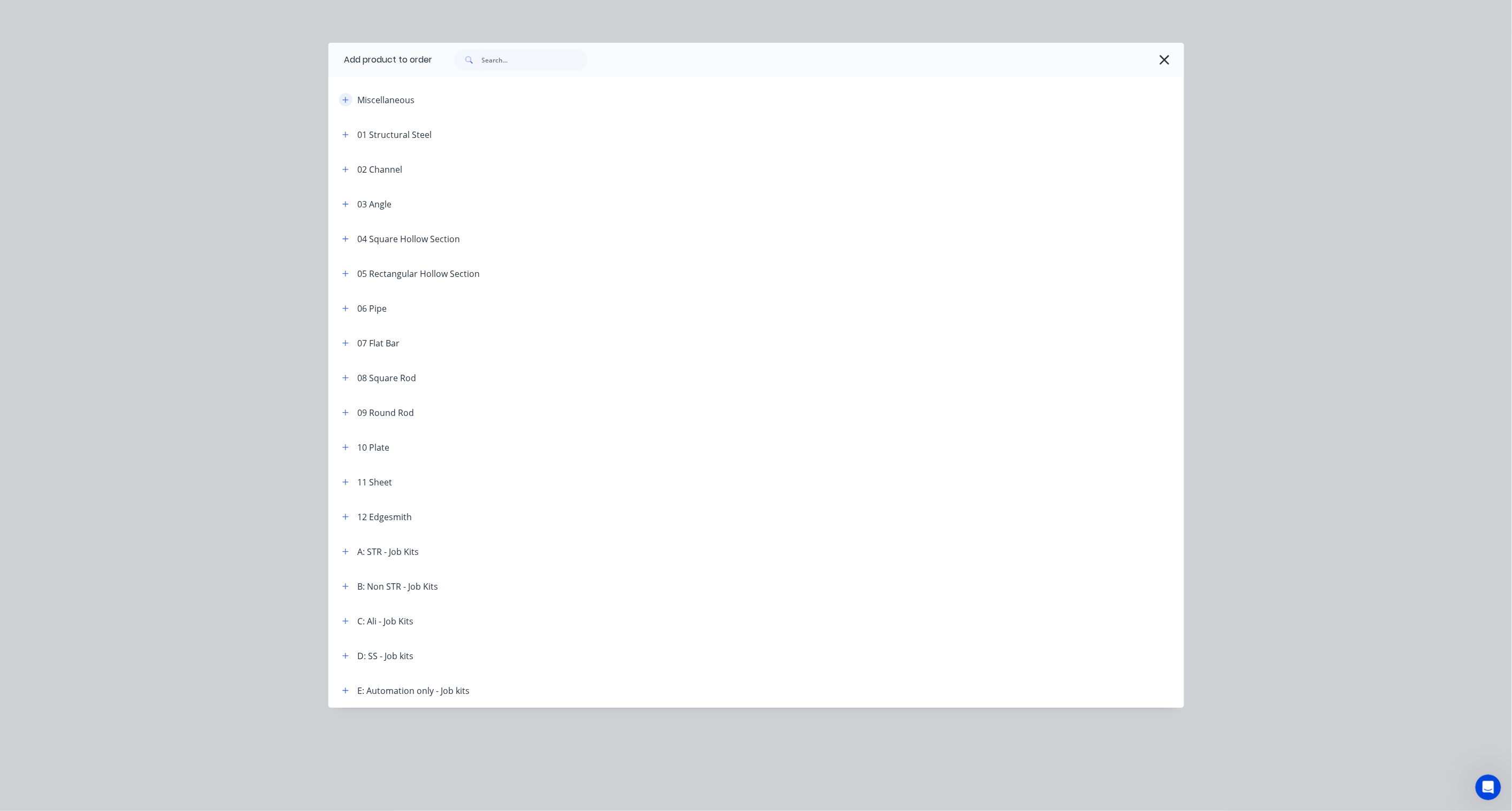
click at [346, 103] on icon "button" at bounding box center [345, 100] width 7 height 8
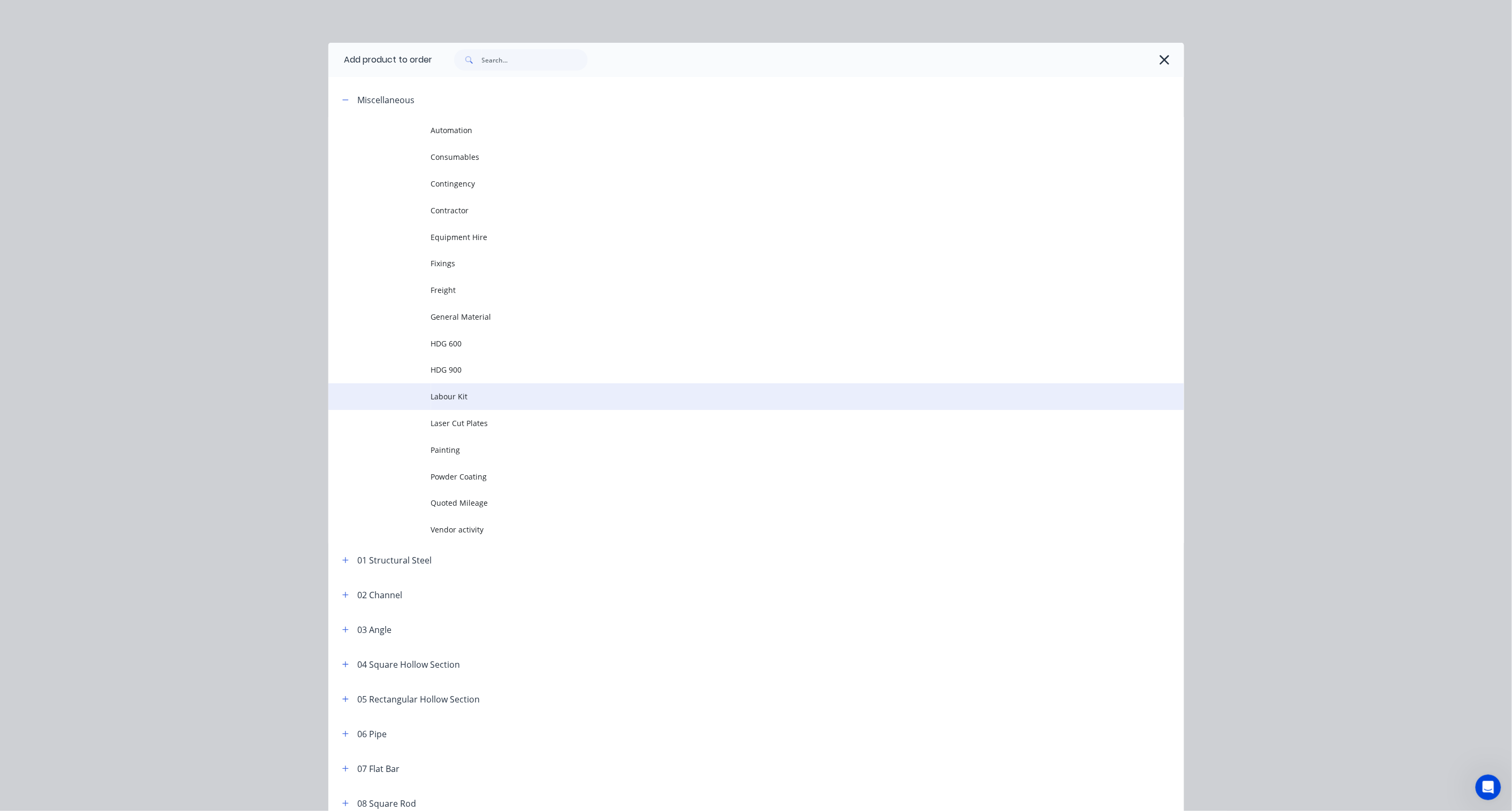
click at [462, 399] on span "Labour Kit" at bounding box center [732, 396] width 602 height 11
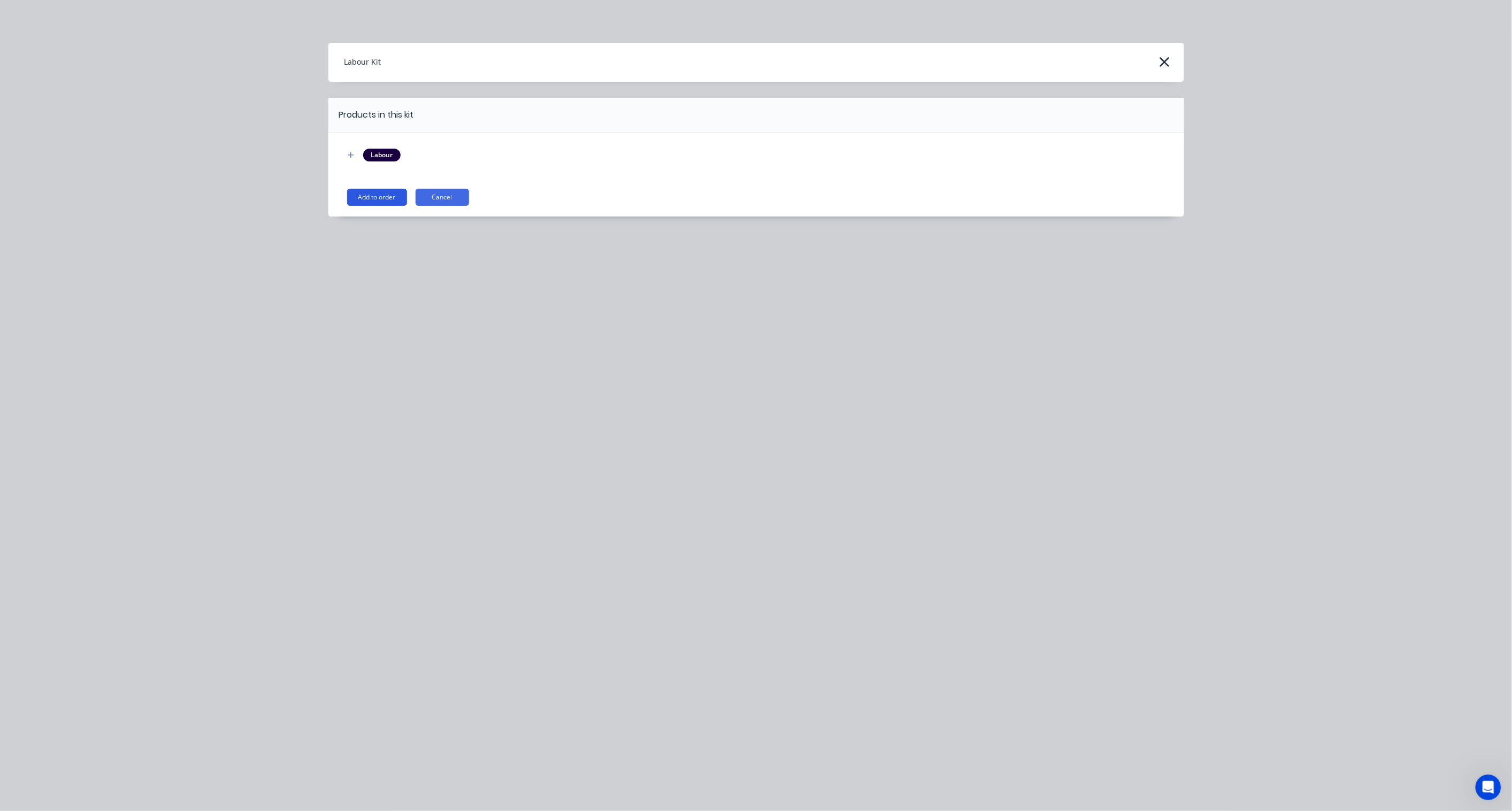
click at [387, 189] on button "Add to order" at bounding box center [377, 197] width 60 height 17
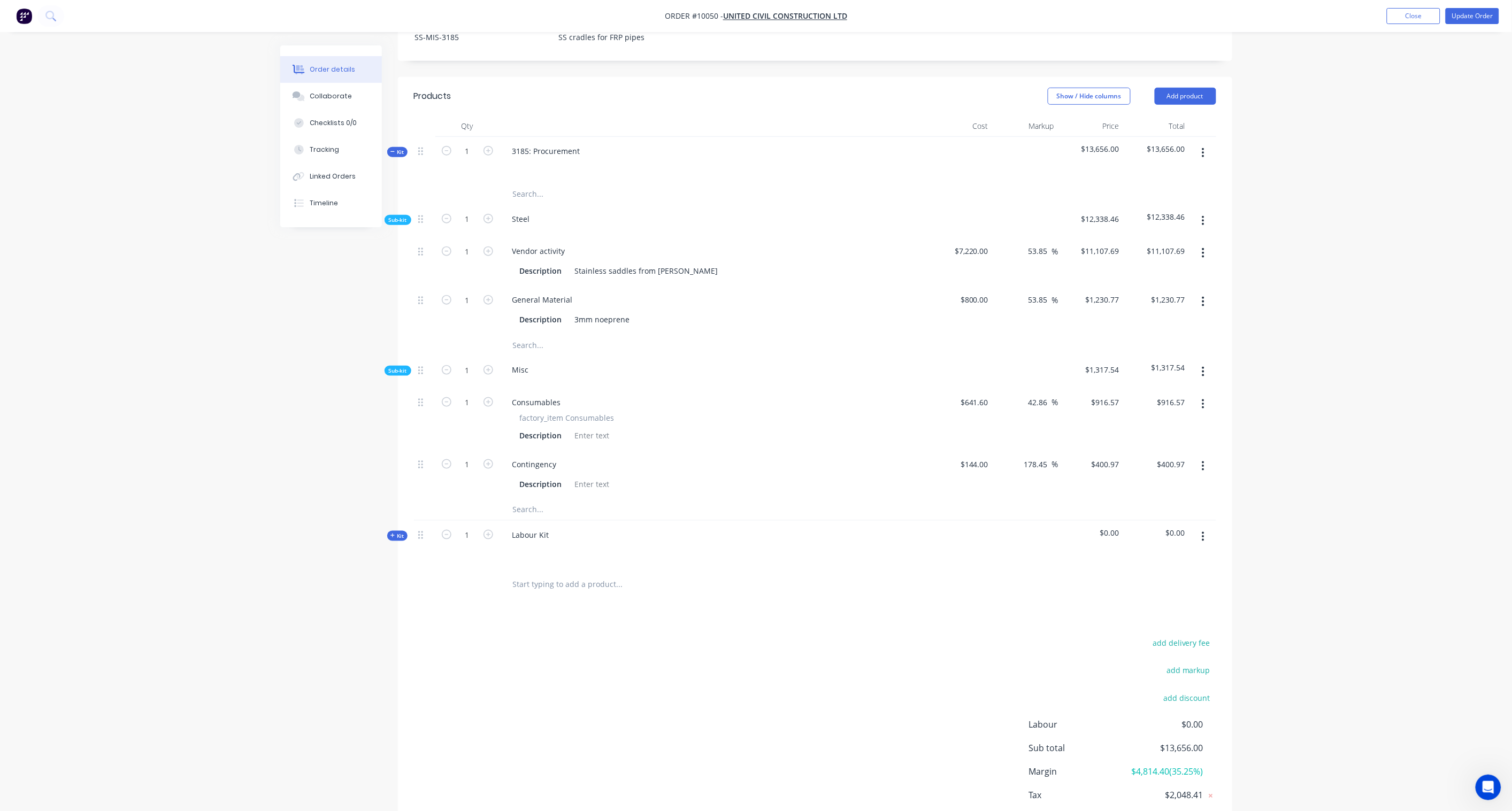
scroll to position [365, 0]
click at [545, 524] on div "Labour Kit" at bounding box center [530, 531] width 54 height 15
click at [399, 529] on span "Kit" at bounding box center [397, 533] width 14 height 8
click at [477, 255] on input "1" at bounding box center [466, 247] width 28 height 16
type input "8"
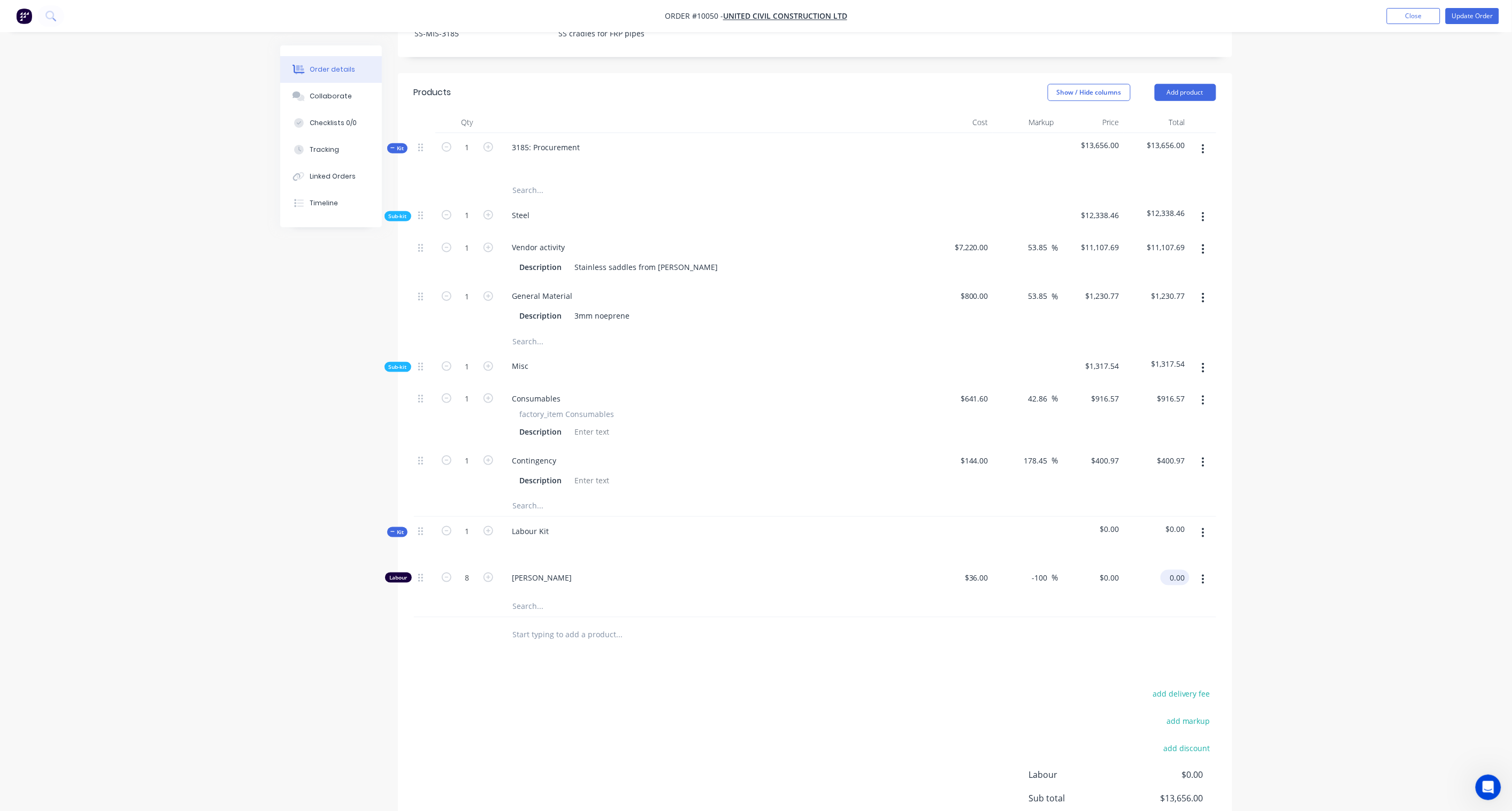
click at [1140, 570] on input "0.00" at bounding box center [1177, 577] width 24 height 15
paste input "80"
type input "800.00"
click at [1140, 508] on div "Order details Collaborate Checklists 0/0 Tracking Linked Orders Timeline Order …" at bounding box center [756, 280] width 1512 height 1289
type input "177.78"
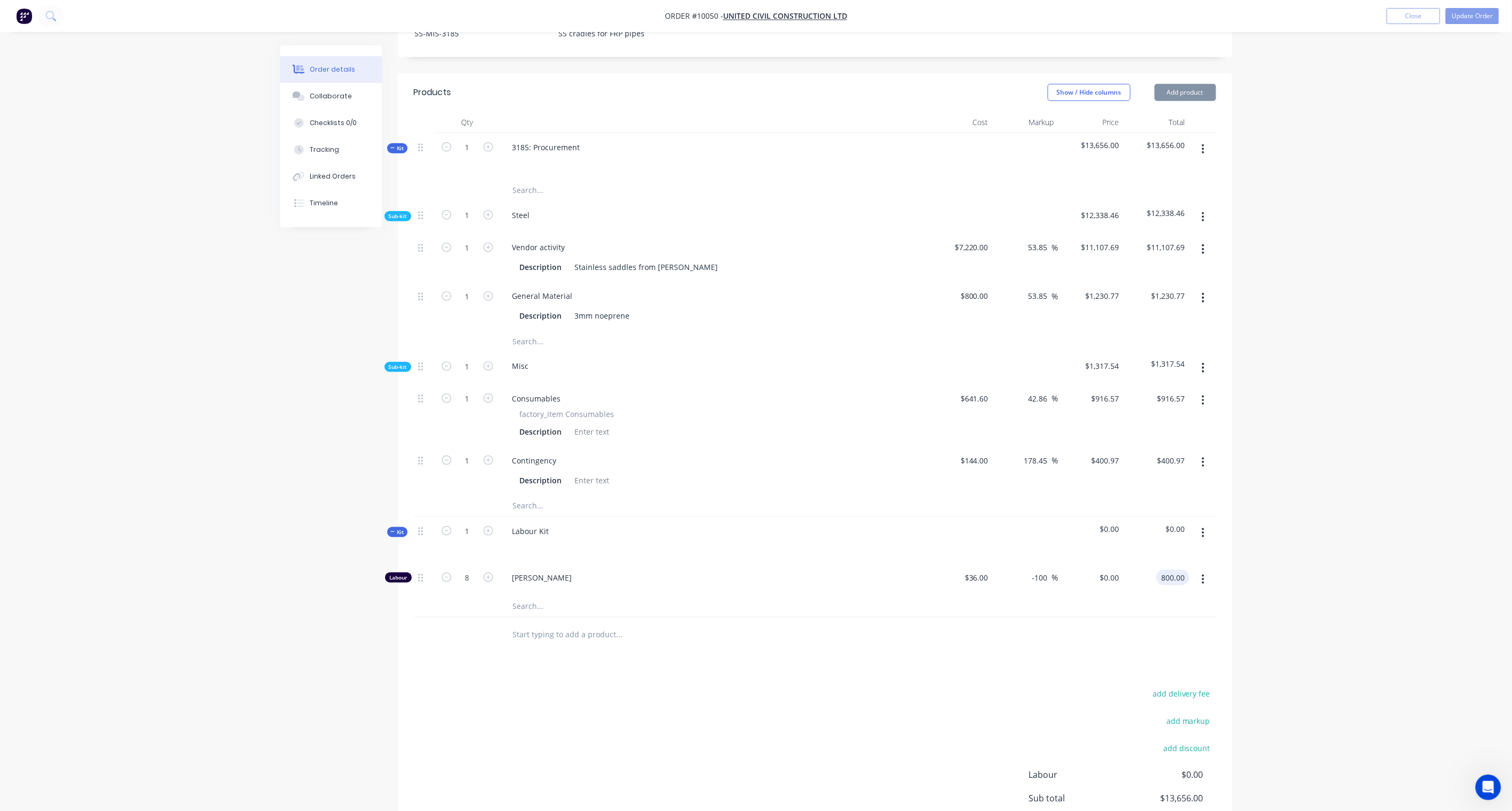
type input "$100.00"
type input "$800.00"
click at [556, 524] on div "Labour Kit" at bounding box center [530, 531] width 54 height 15
drag, startPoint x: 552, startPoint y: 470, endPoint x: 472, endPoint y: 462, distance: 80.4
click at [472, 517] on div "Kit 1 Labour Kit $800.00 $800.00" at bounding box center [814, 540] width 802 height 46
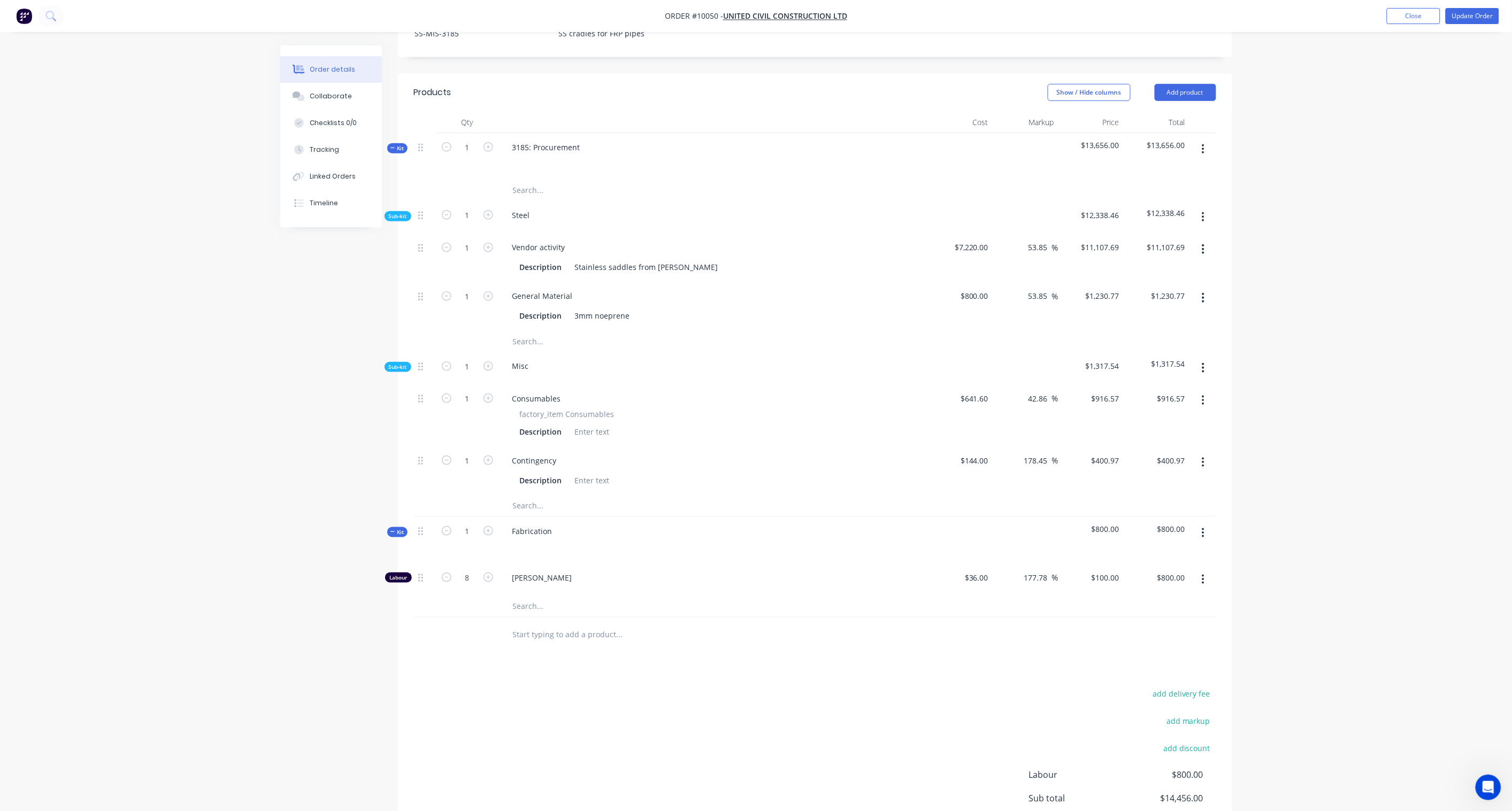
click at [335, 419] on div "Created by [PERSON_NAME] Created [DATE] Required Assigned to Add team member In…" at bounding box center [756, 303] width 951 height 1244
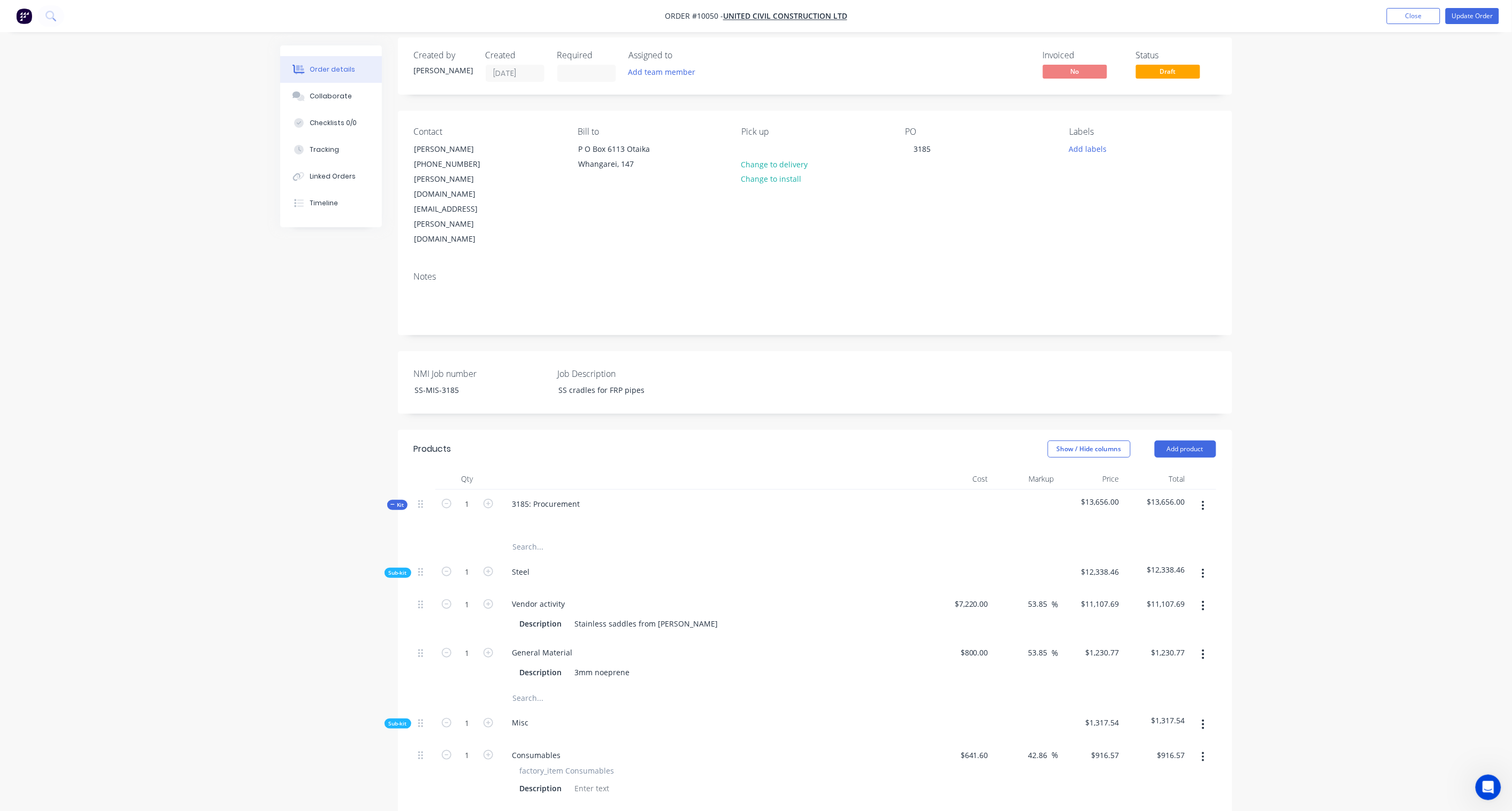
scroll to position [0, 0]
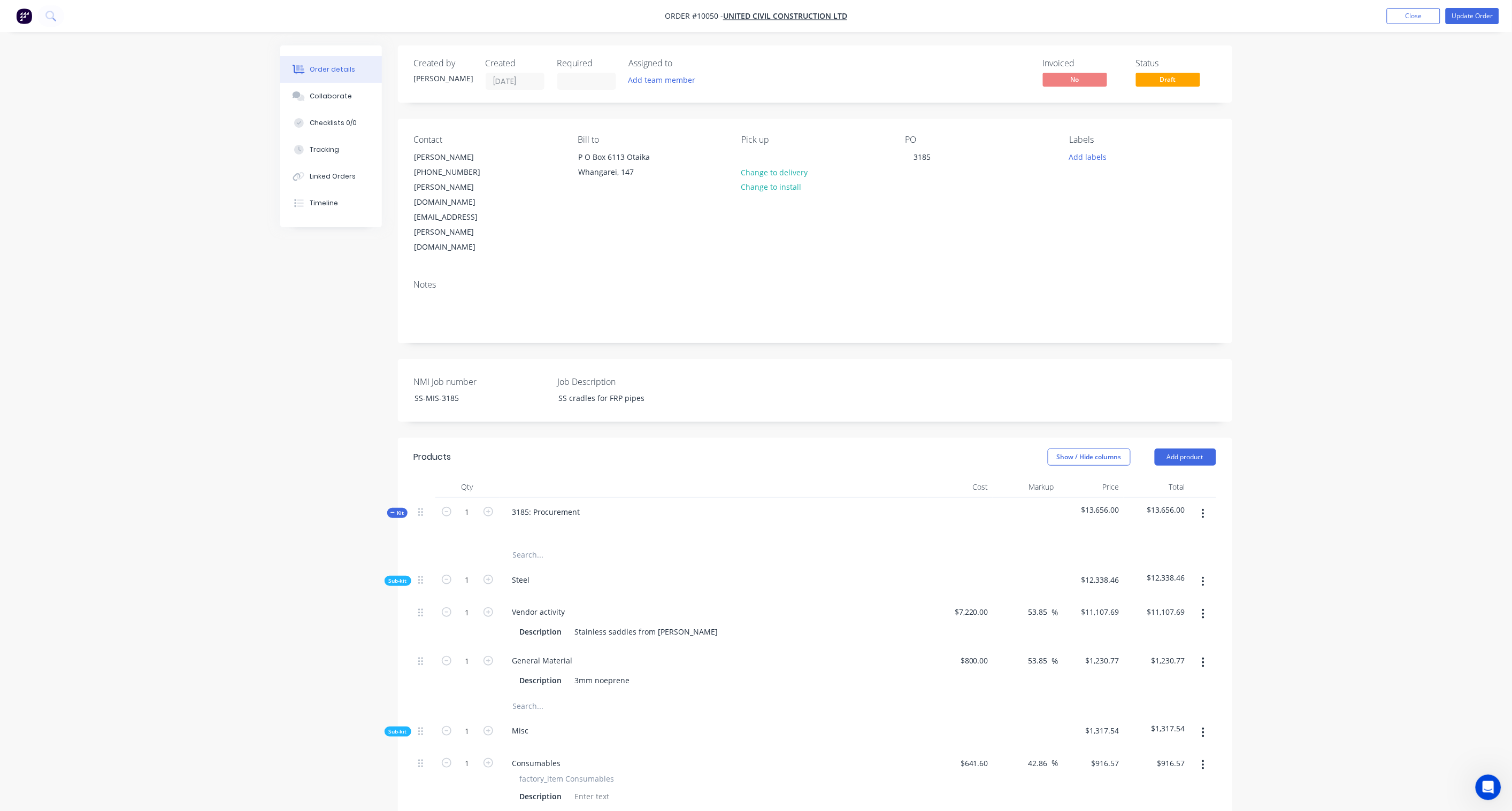
click at [1140, 372] on div "Order details Collaborate Checklists 0/0 Tracking Linked Orders Timeline Order …" at bounding box center [756, 645] width 1512 height 1289
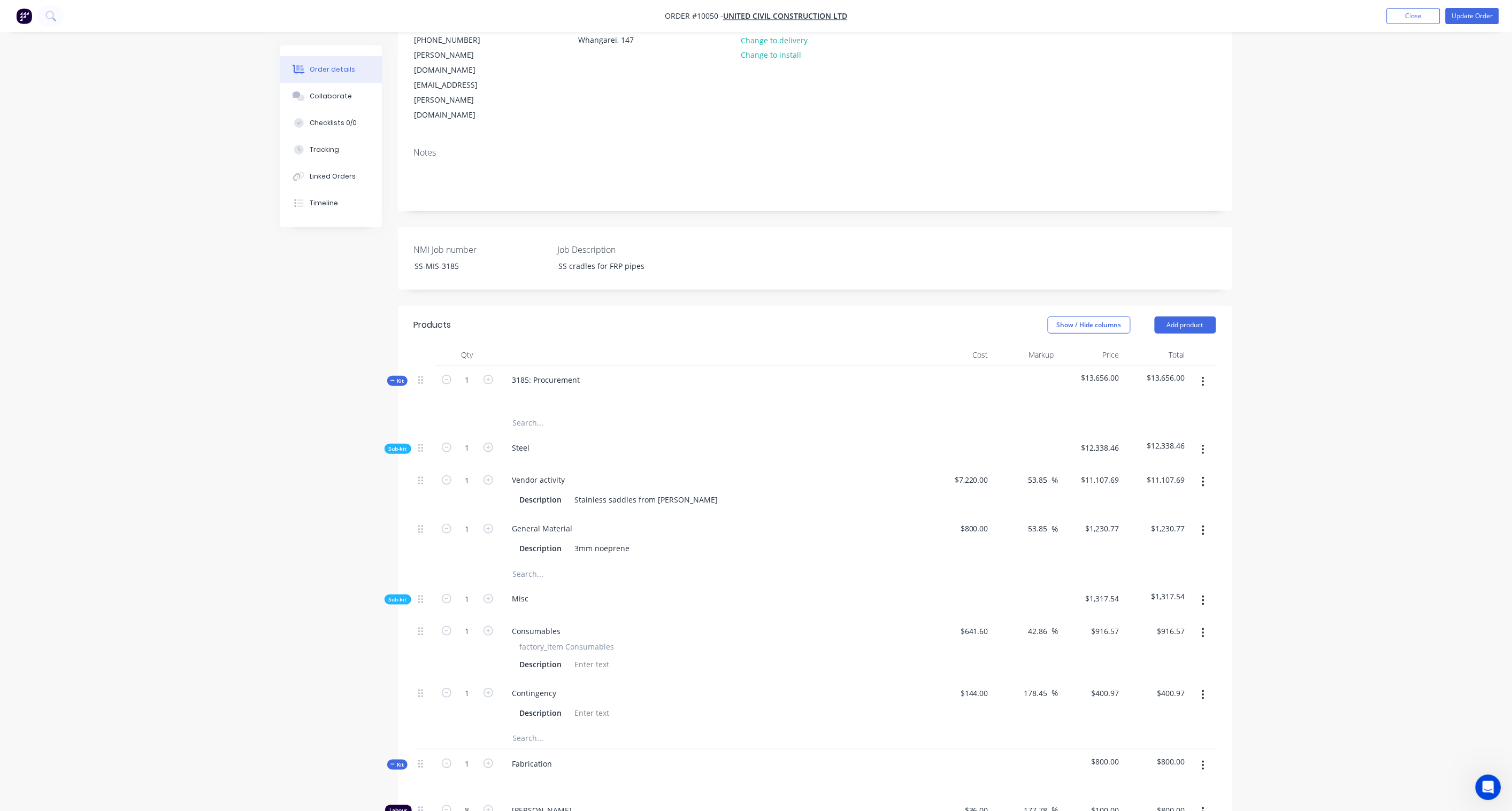
scroll to position [178, 0]
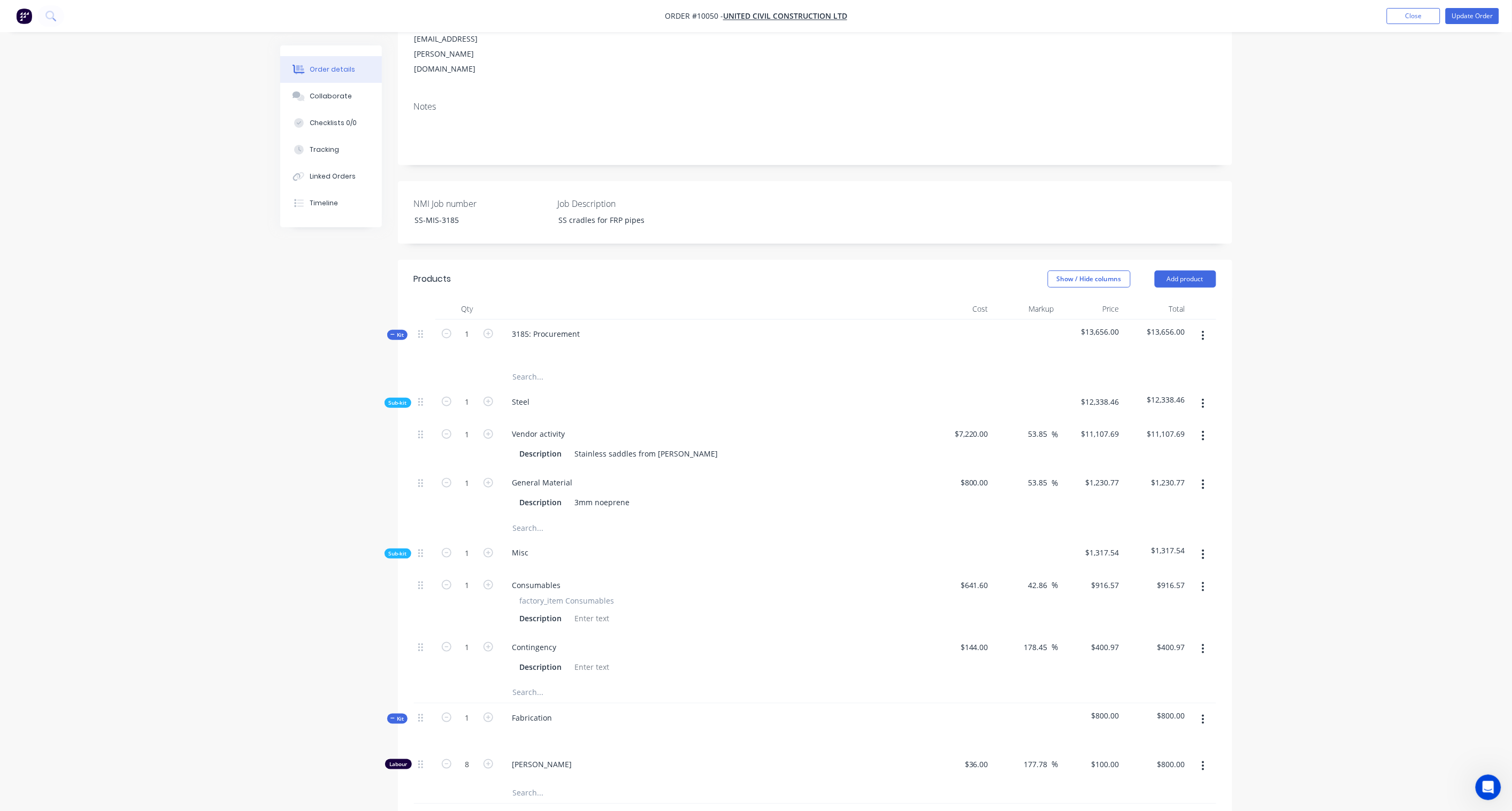
click at [390, 399] on span "Sub-kit" at bounding box center [398, 403] width 18 height 8
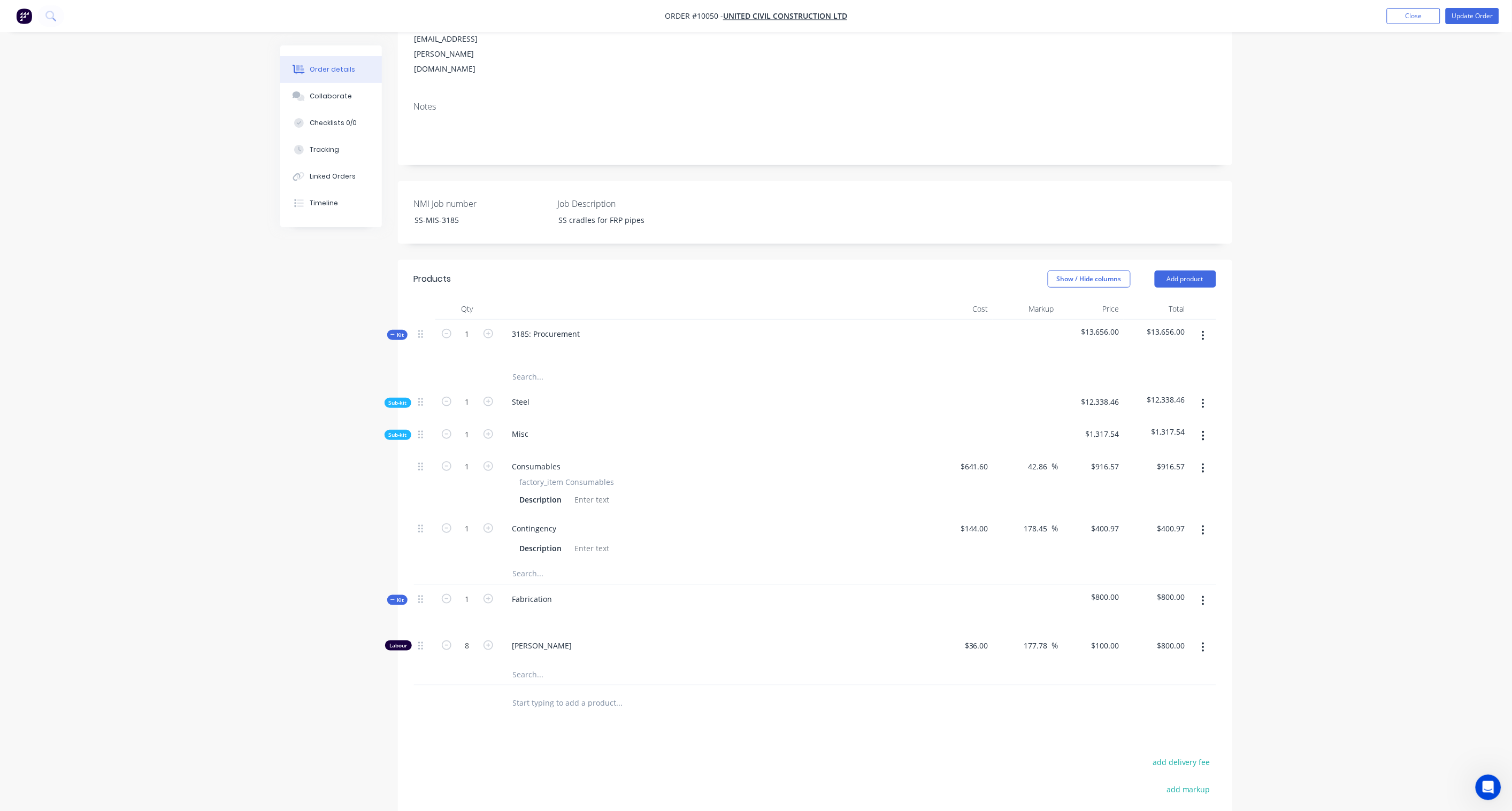
click at [392, 431] on span "Sub-kit" at bounding box center [398, 435] width 18 height 8
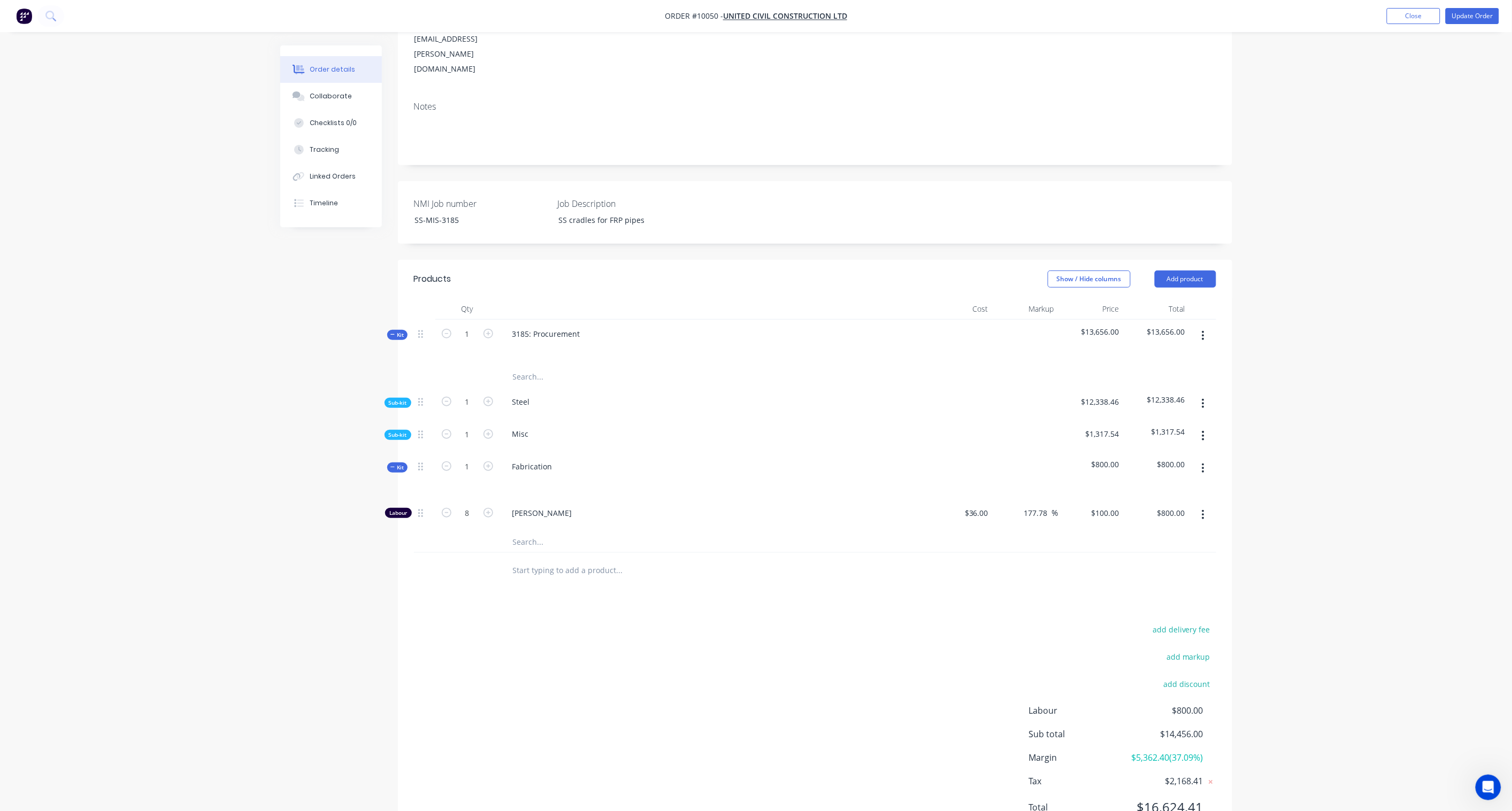
scroll to position [168, 0]
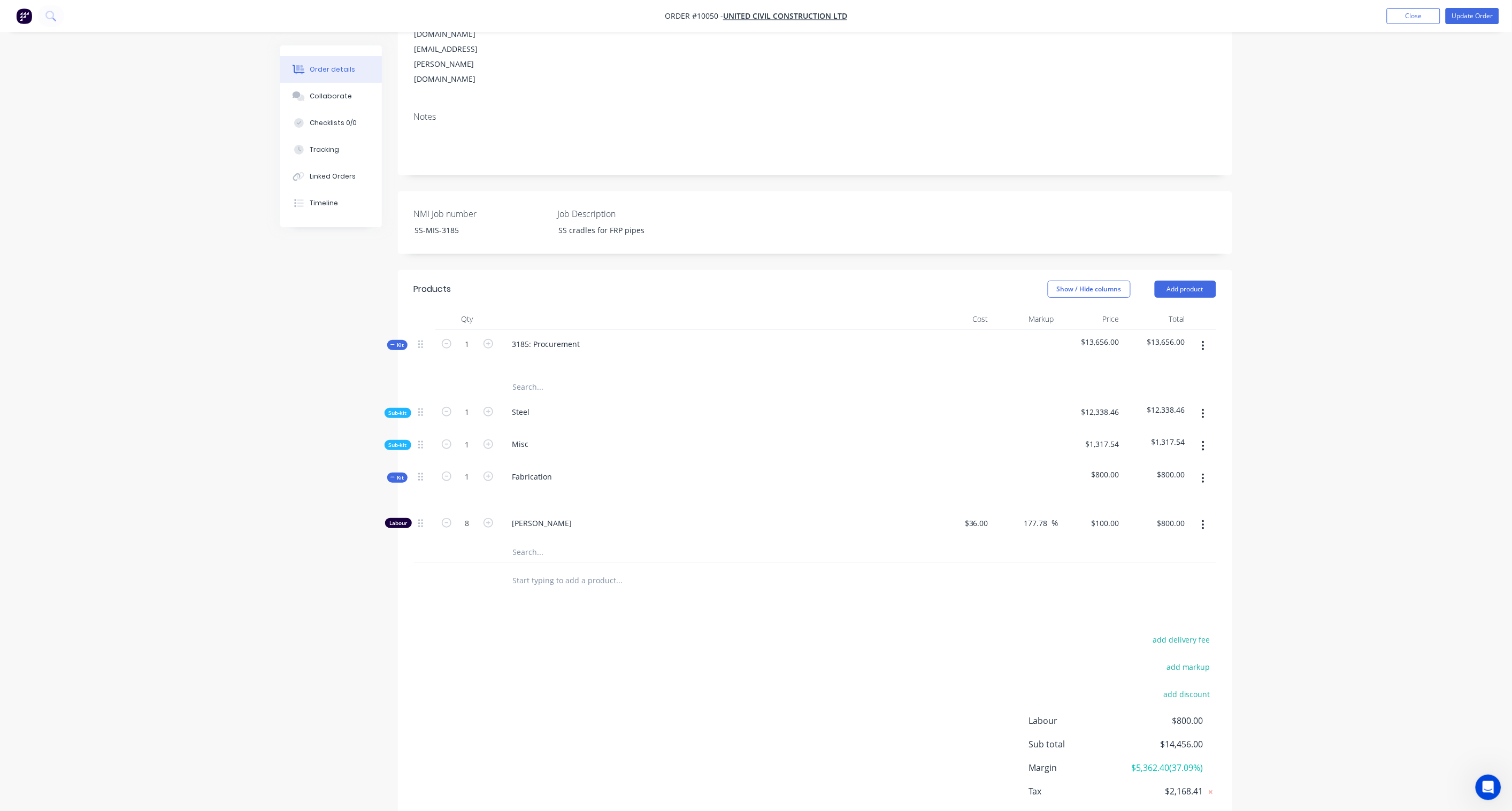
click at [392, 340] on div "Kit" at bounding box center [398, 345] width 20 height 10
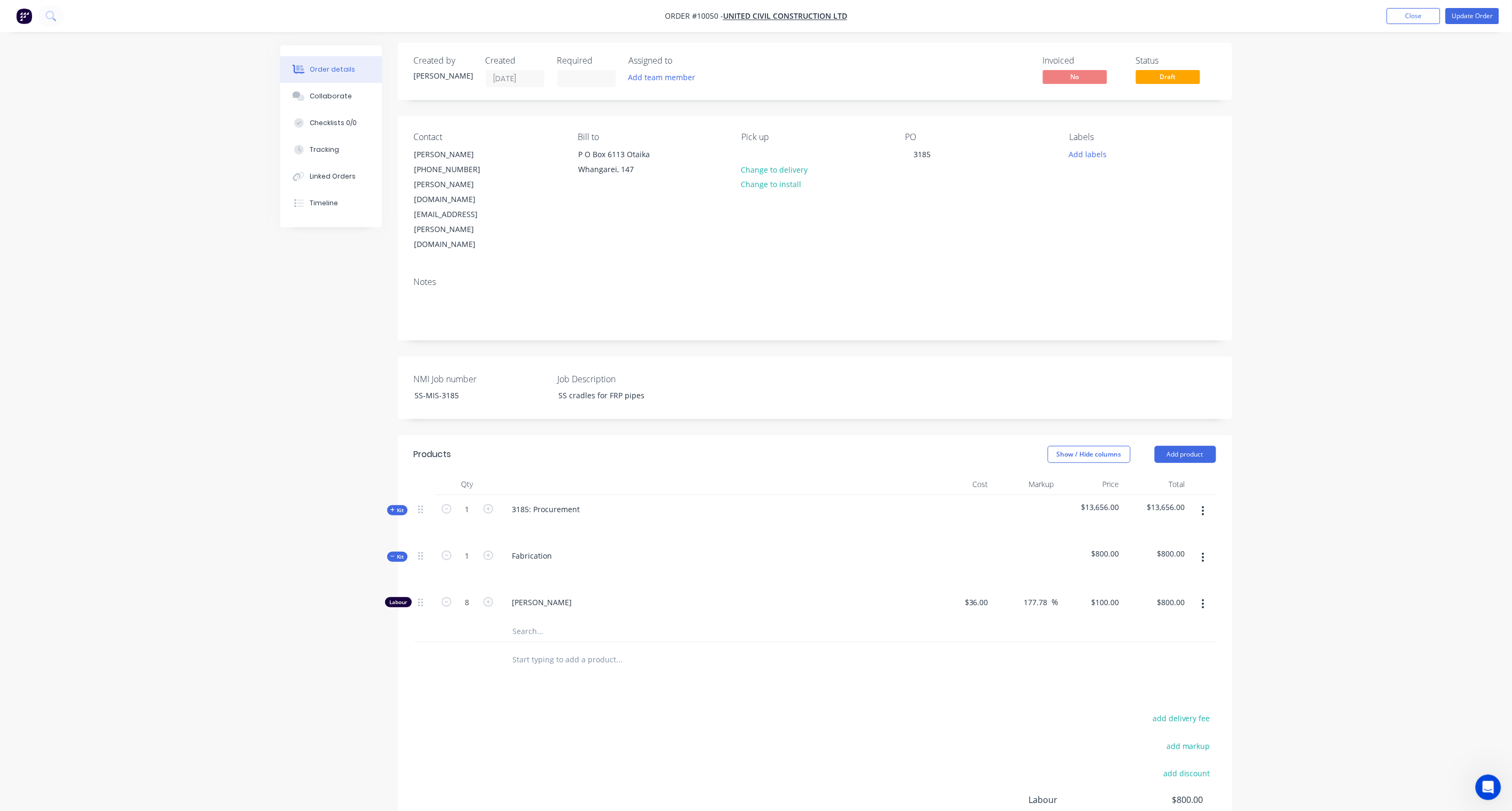
scroll to position [0, 0]
click at [1087, 154] on button "Add labels" at bounding box center [1088, 155] width 50 height 14
click at [1125, 296] on div "00 Priority 2" at bounding box center [1116, 295] width 45 height 12
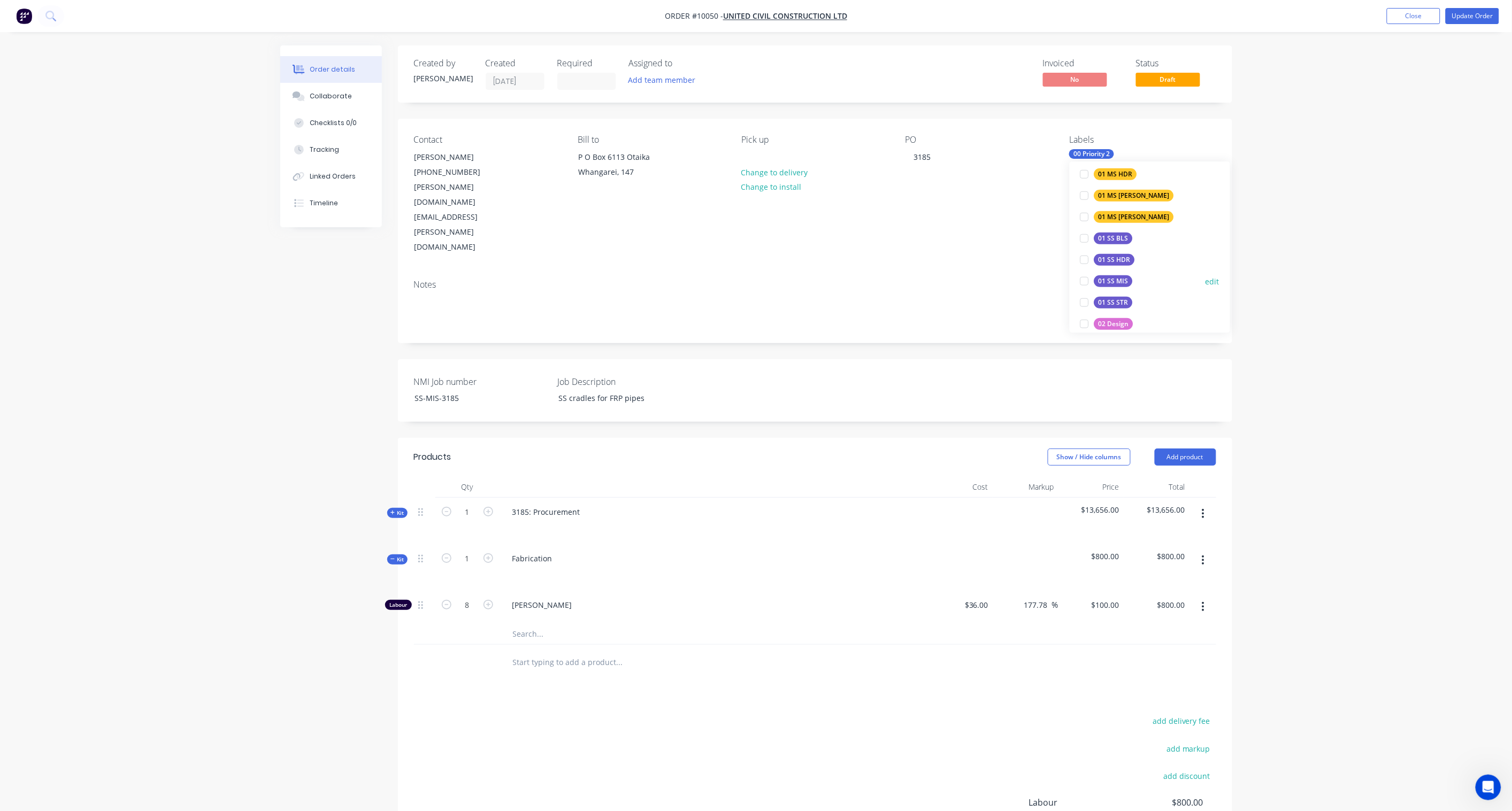
scroll to position [475, 0]
click at [1110, 240] on div "01 SS MIS" at bounding box center [1114, 243] width 39 height 12
click at [1130, 210] on div "03 Fabrication" at bounding box center [1120, 204] width 52 height 12
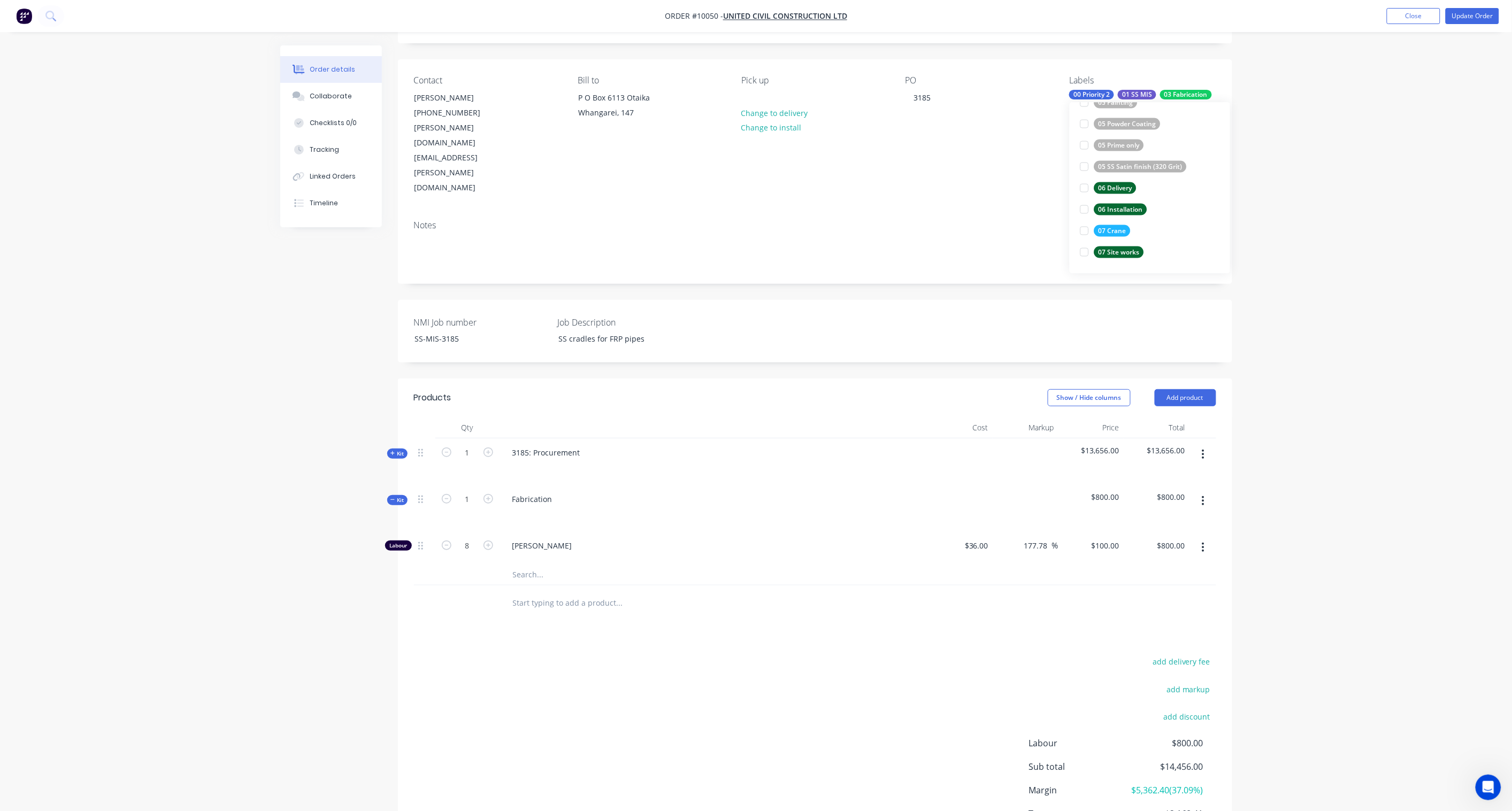
click at [1140, 230] on div "Order details Collaborate Checklists 0/0 Tracking Linked Orders Timeline Order …" at bounding box center [756, 416] width 1512 height 952
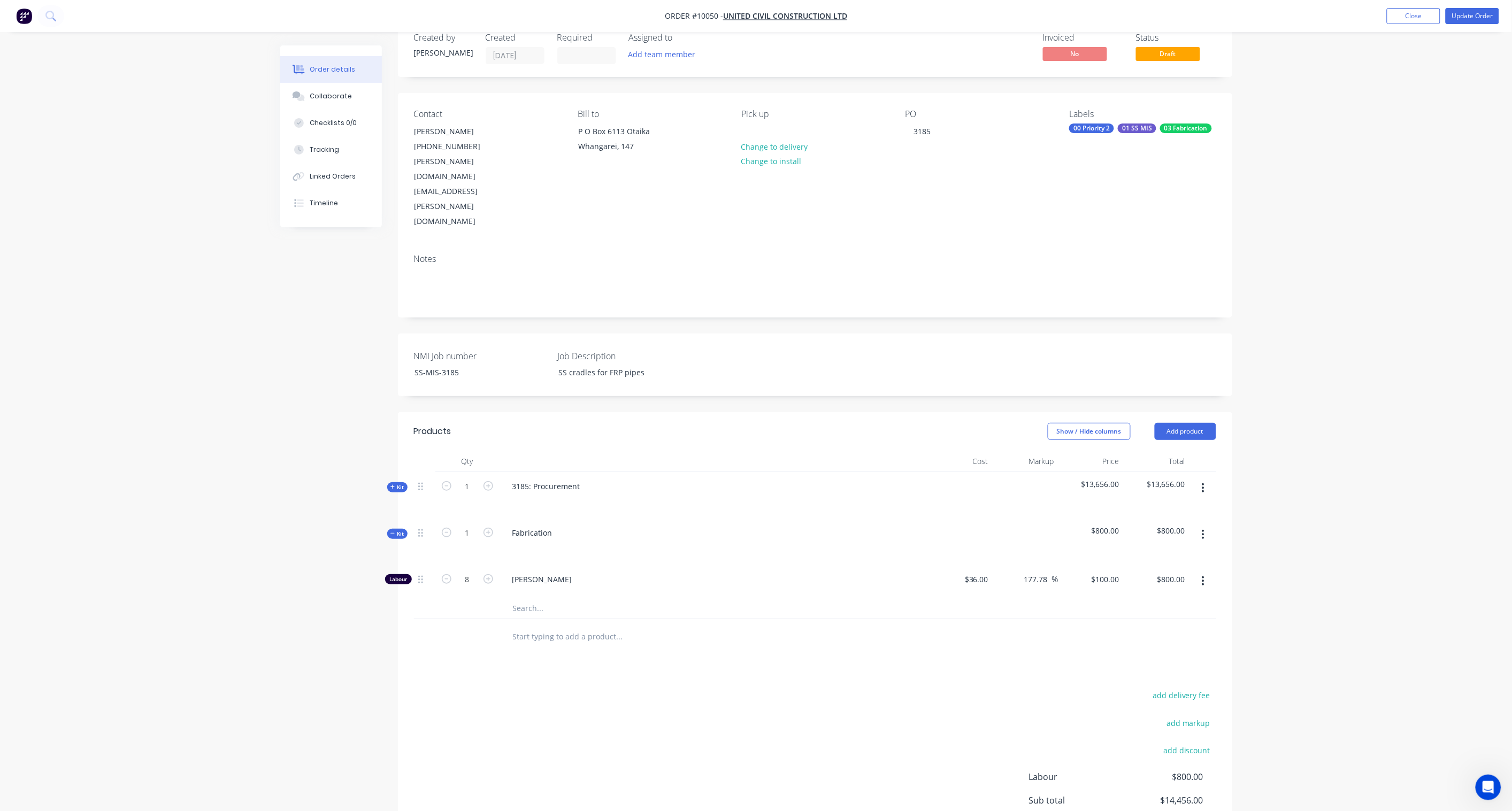
scroll to position [0, 0]
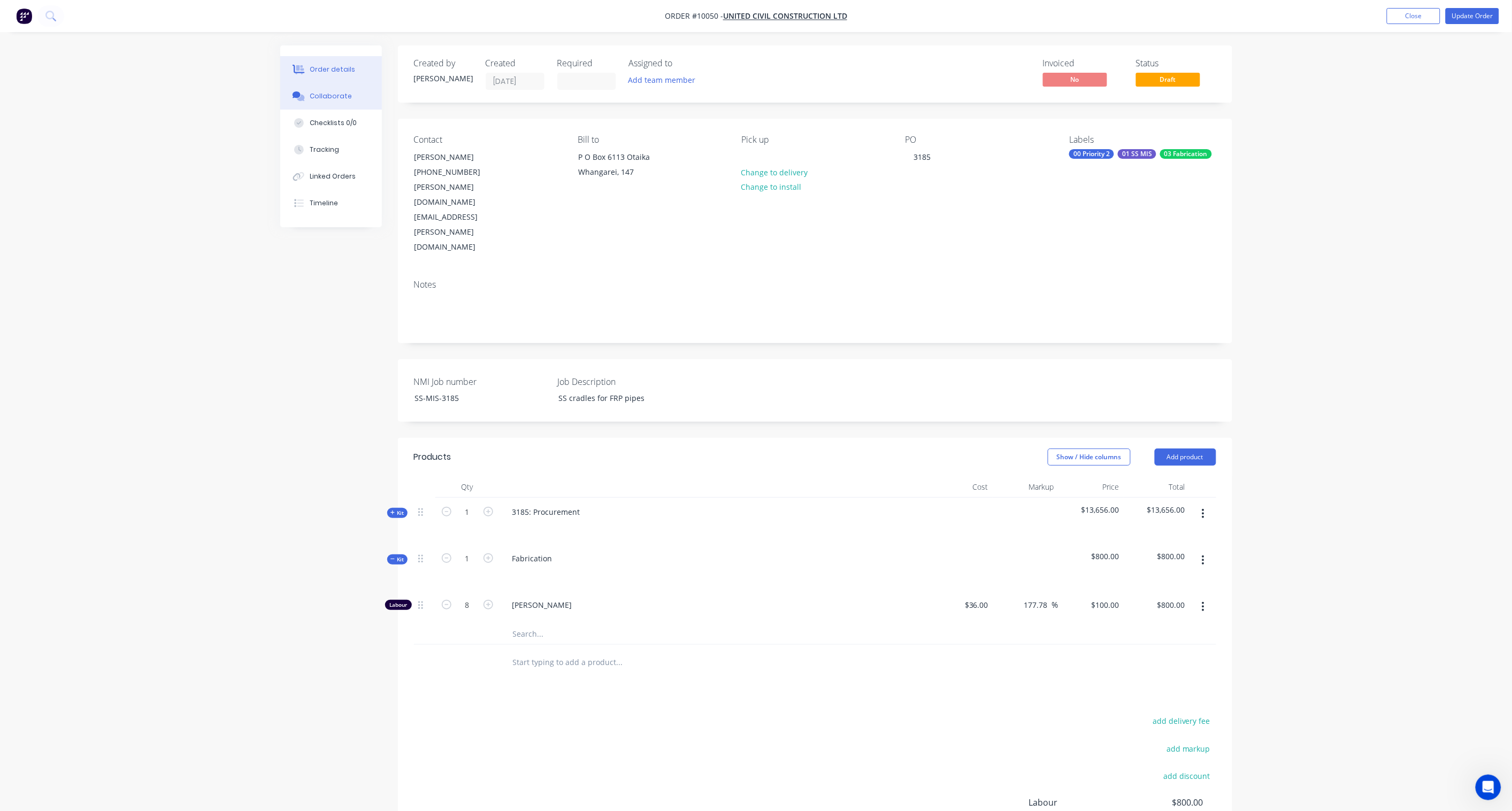
click at [336, 97] on div "Collaborate" at bounding box center [330, 96] width 42 height 9
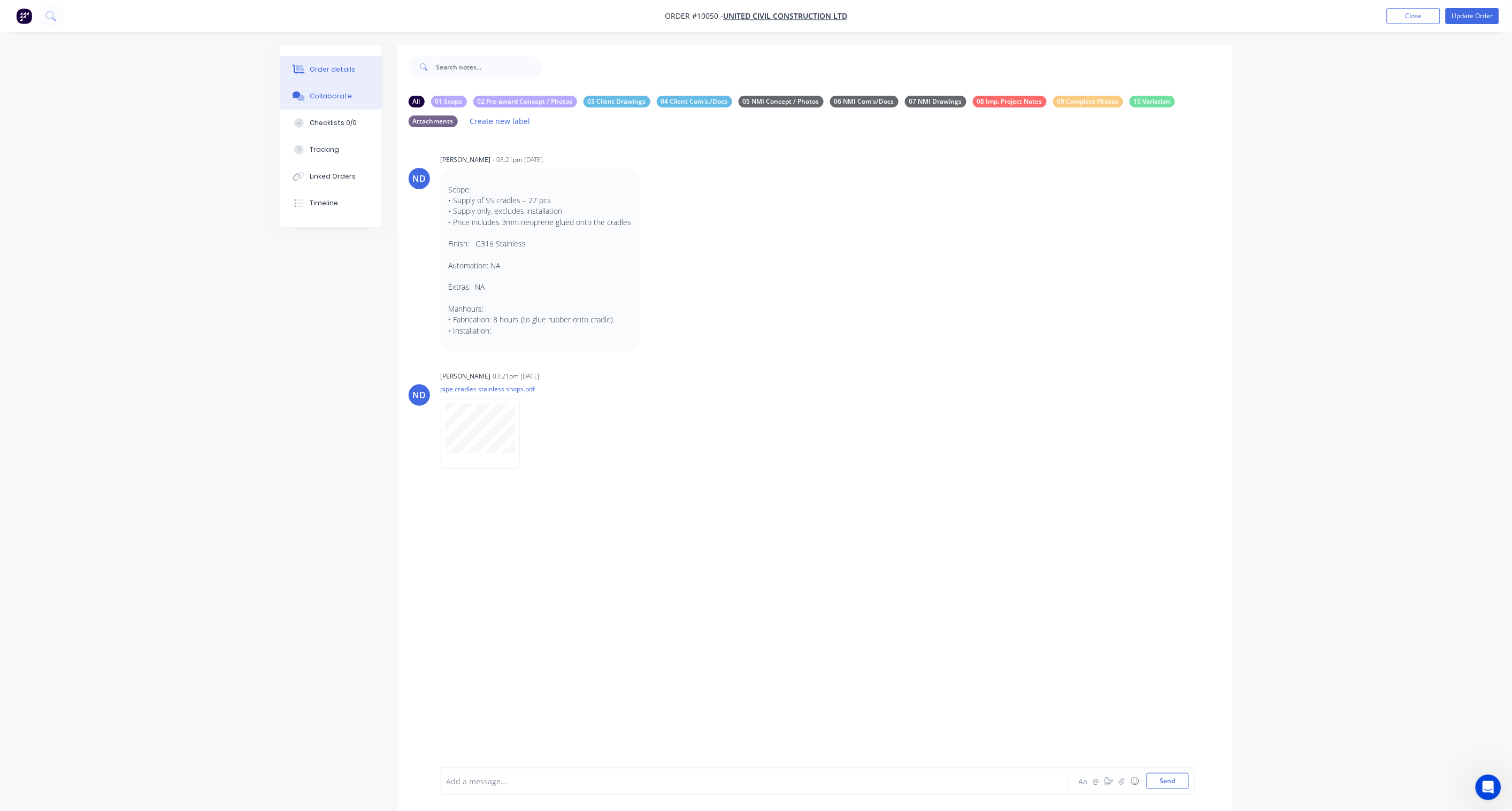
click at [339, 62] on button "Order details" at bounding box center [330, 70] width 102 height 27
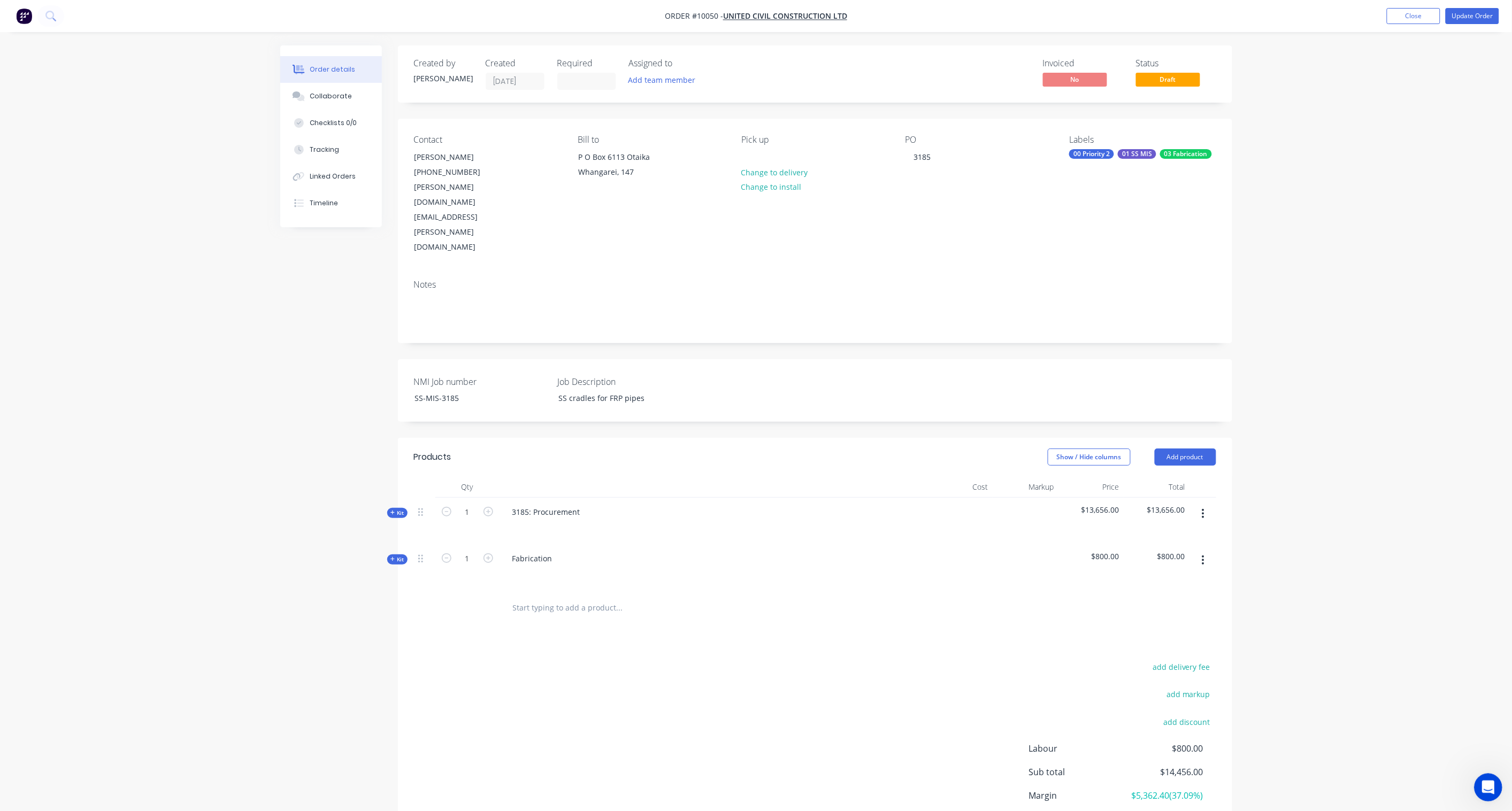
click at [1140, 597] on icon "Open Intercom Messenger" at bounding box center [1486, 786] width 18 height 18
click at [1140, 239] on div "Order details Collaborate Checklists 0/0 Tracking Linked Orders Timeline Order …" at bounding box center [756, 449] width 1512 height 898
click at [1140, 597] on div "Close Intercom Messenger" at bounding box center [1486, 786] width 26 height 26
click at [649, 79] on button "Add team member" at bounding box center [662, 80] width 79 height 14
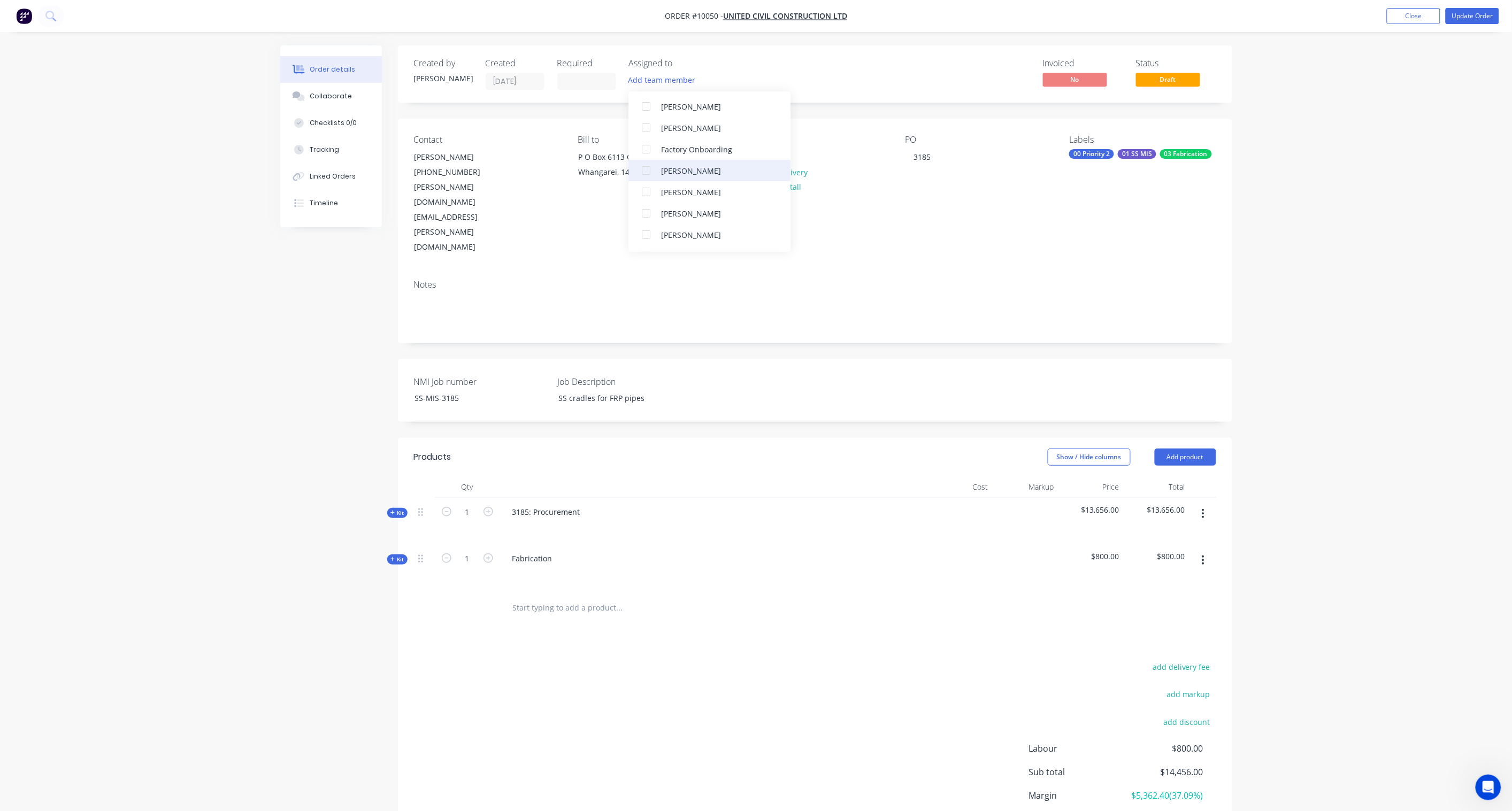
click at [676, 172] on div "[PERSON_NAME]" at bounding box center [715, 171] width 108 height 11
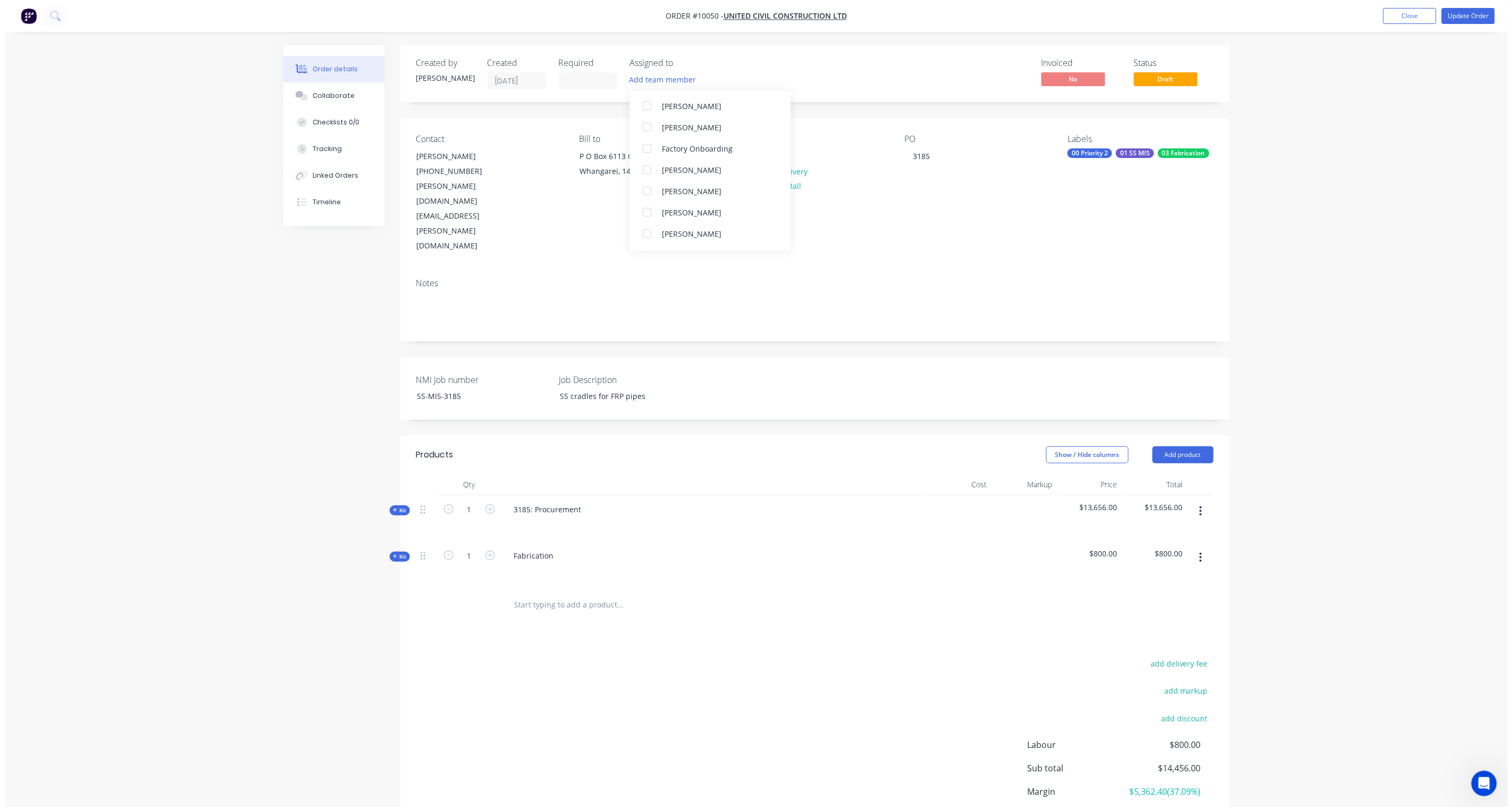
scroll to position [0, 0]
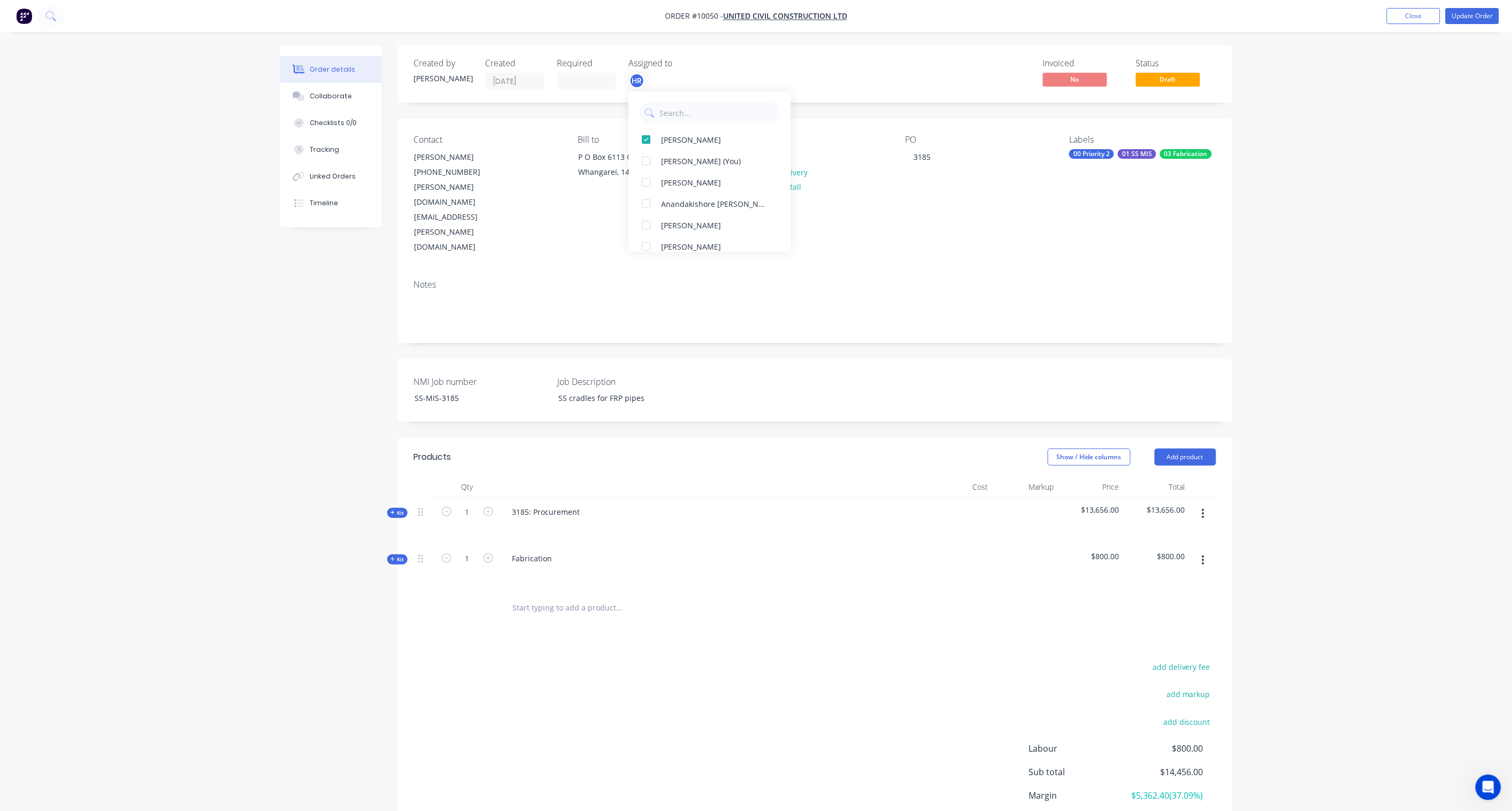
click at [832, 99] on div "Created by [PERSON_NAME] Created [DATE] Required Assigned to HR Invoiced No Sta…" at bounding box center [814, 74] width 834 height 57
click at [314, 89] on button "Collaborate" at bounding box center [330, 97] width 102 height 27
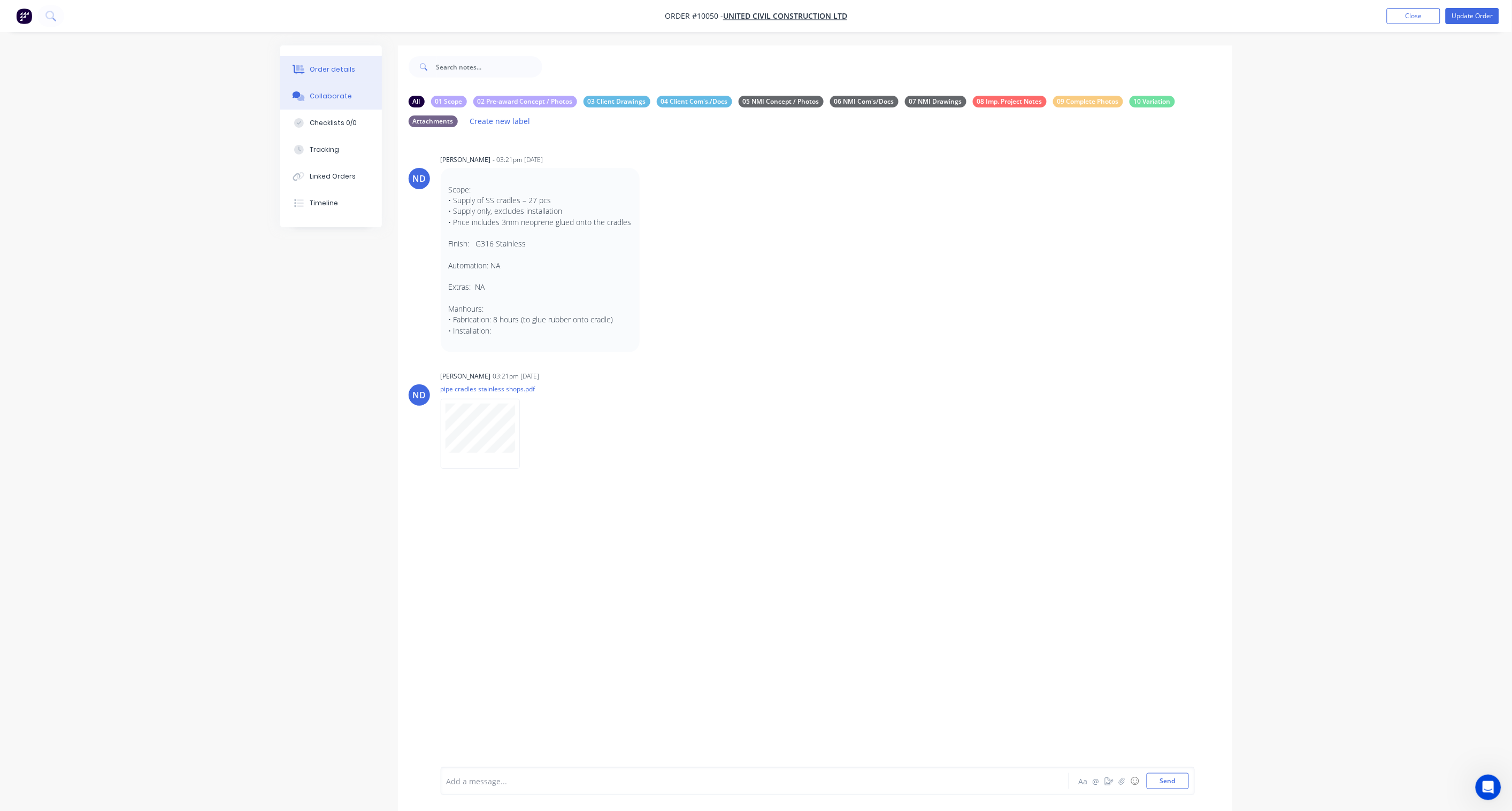
click at [344, 62] on button "Order details" at bounding box center [330, 70] width 102 height 27
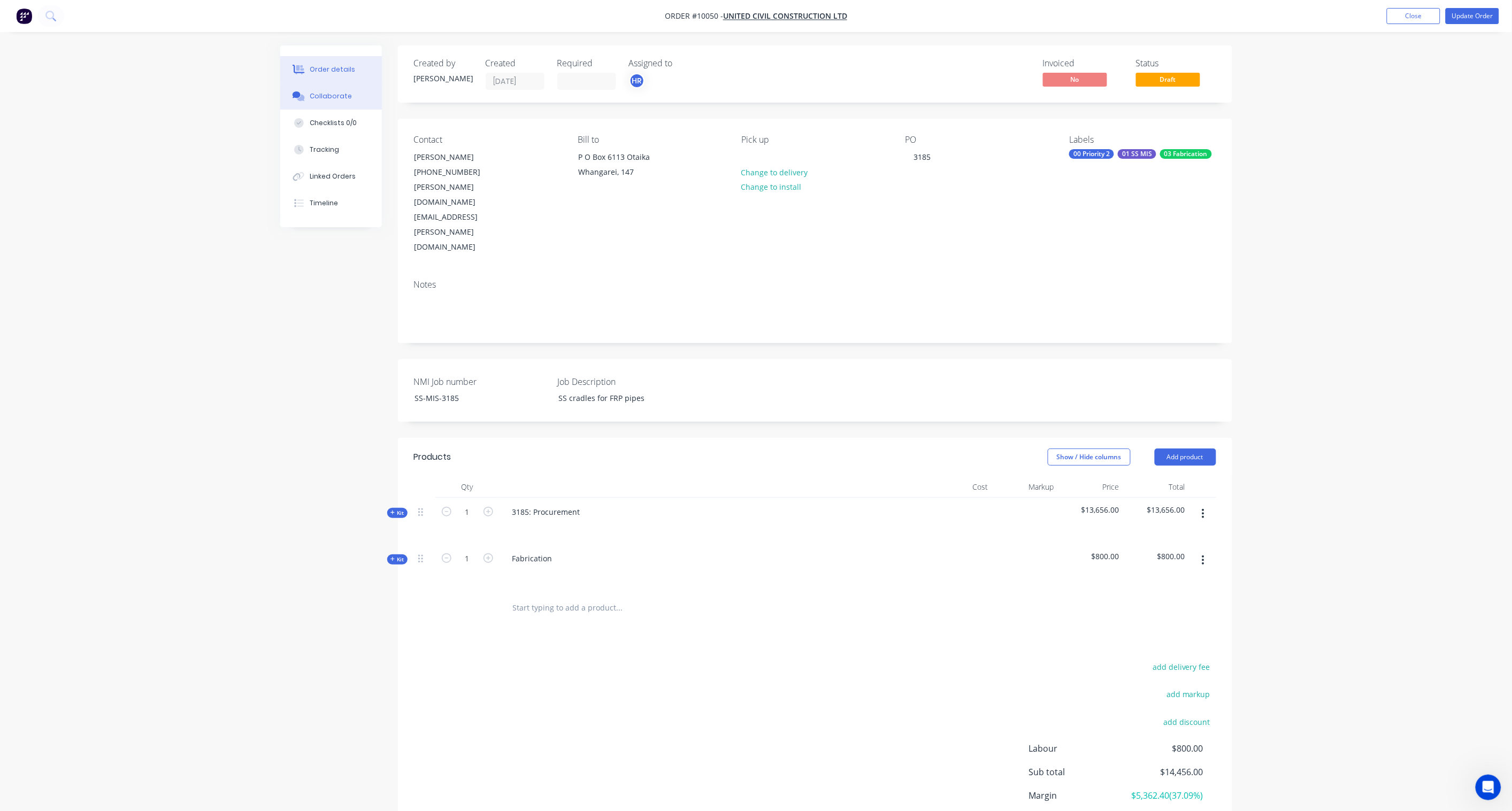
click at [336, 92] on div "Collaborate" at bounding box center [330, 96] width 42 height 9
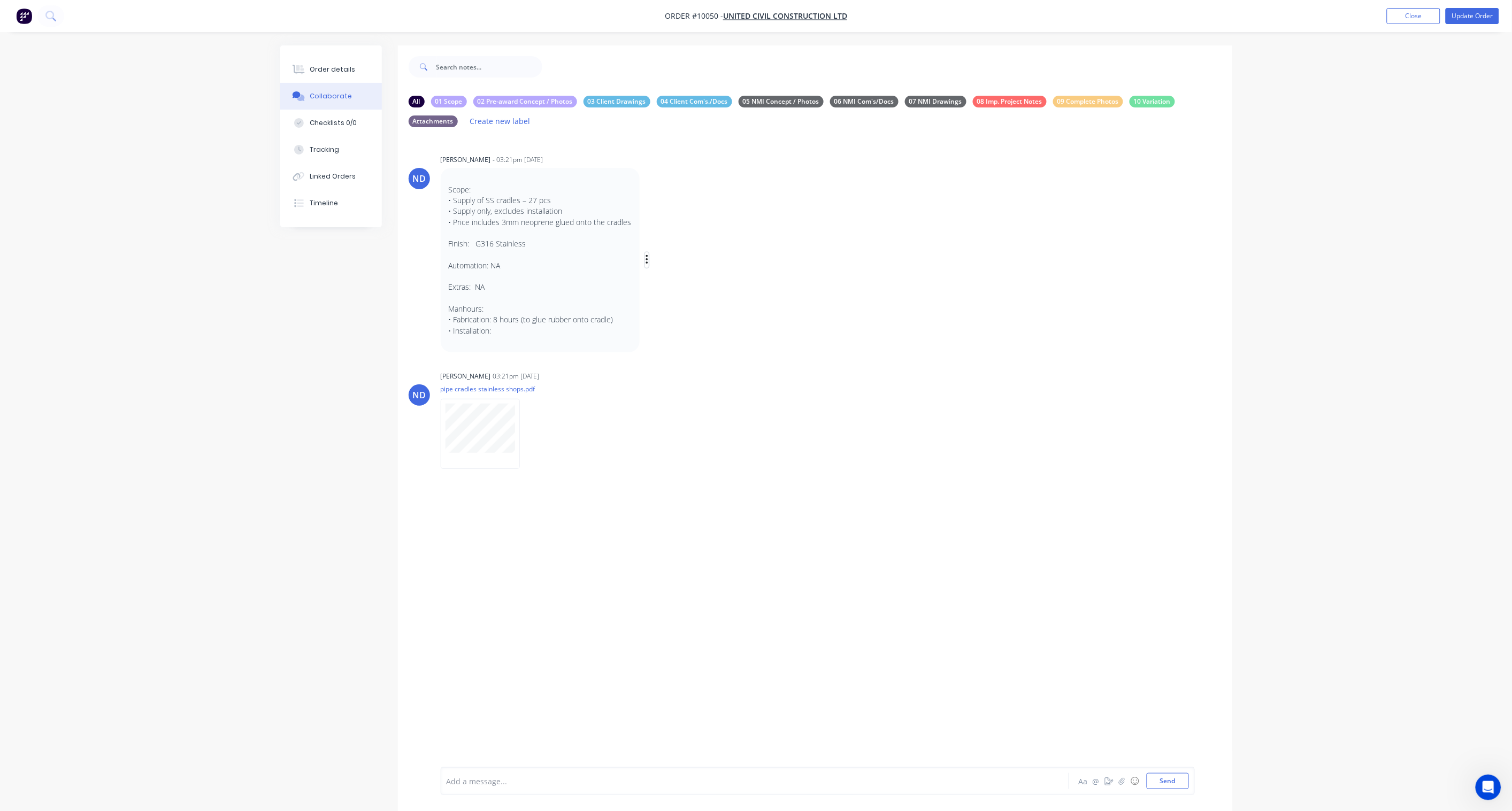
click at [647, 257] on icon "button" at bounding box center [647, 260] width 3 height 13
click at [680, 263] on button "Labels" at bounding box center [686, 261] width 67 height 18
click at [1009, 250] on div "01 Scope" at bounding box center [998, 250] width 36 height 12
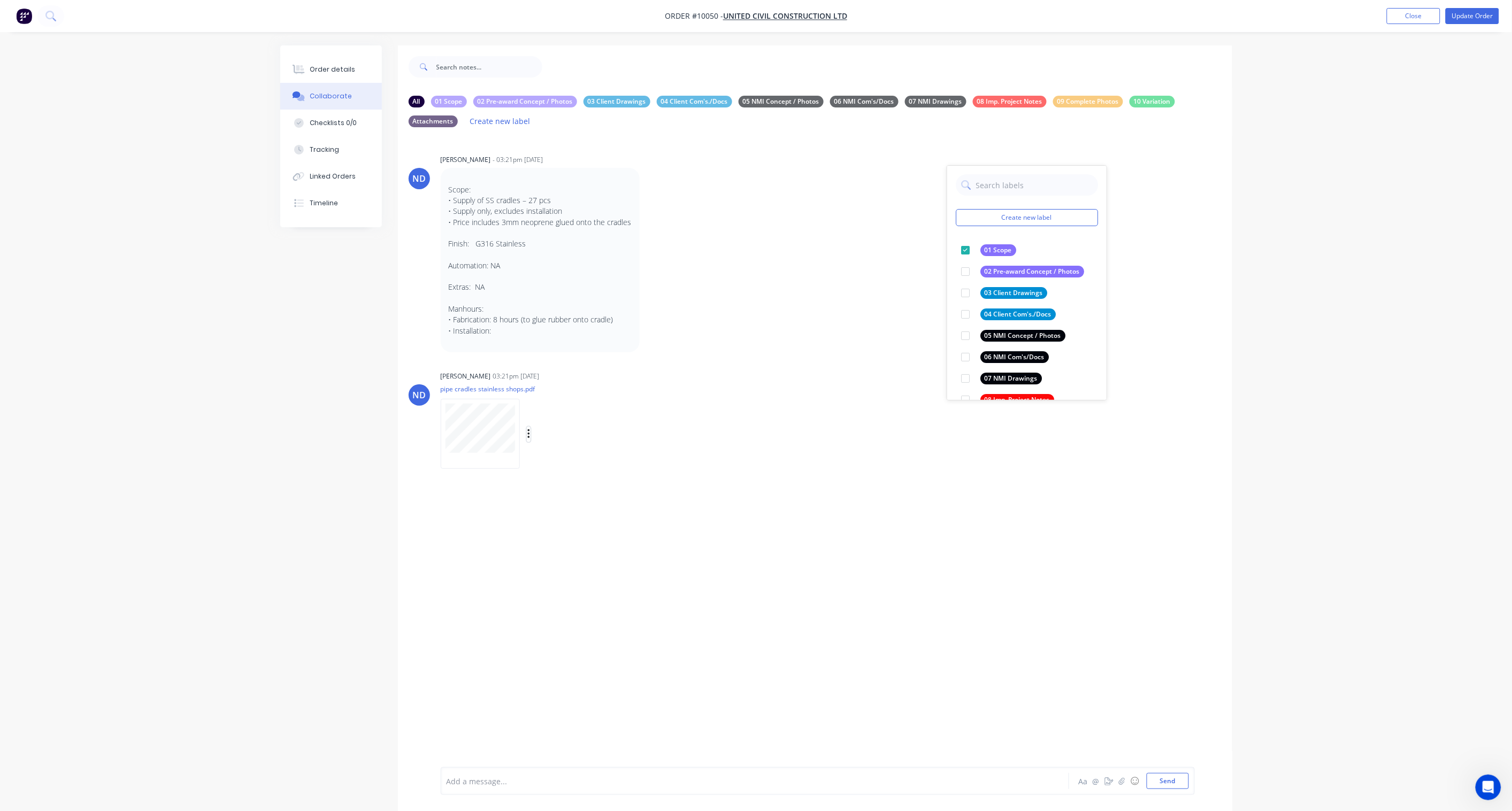
click at [528, 435] on icon "button" at bounding box center [529, 434] width 3 height 13
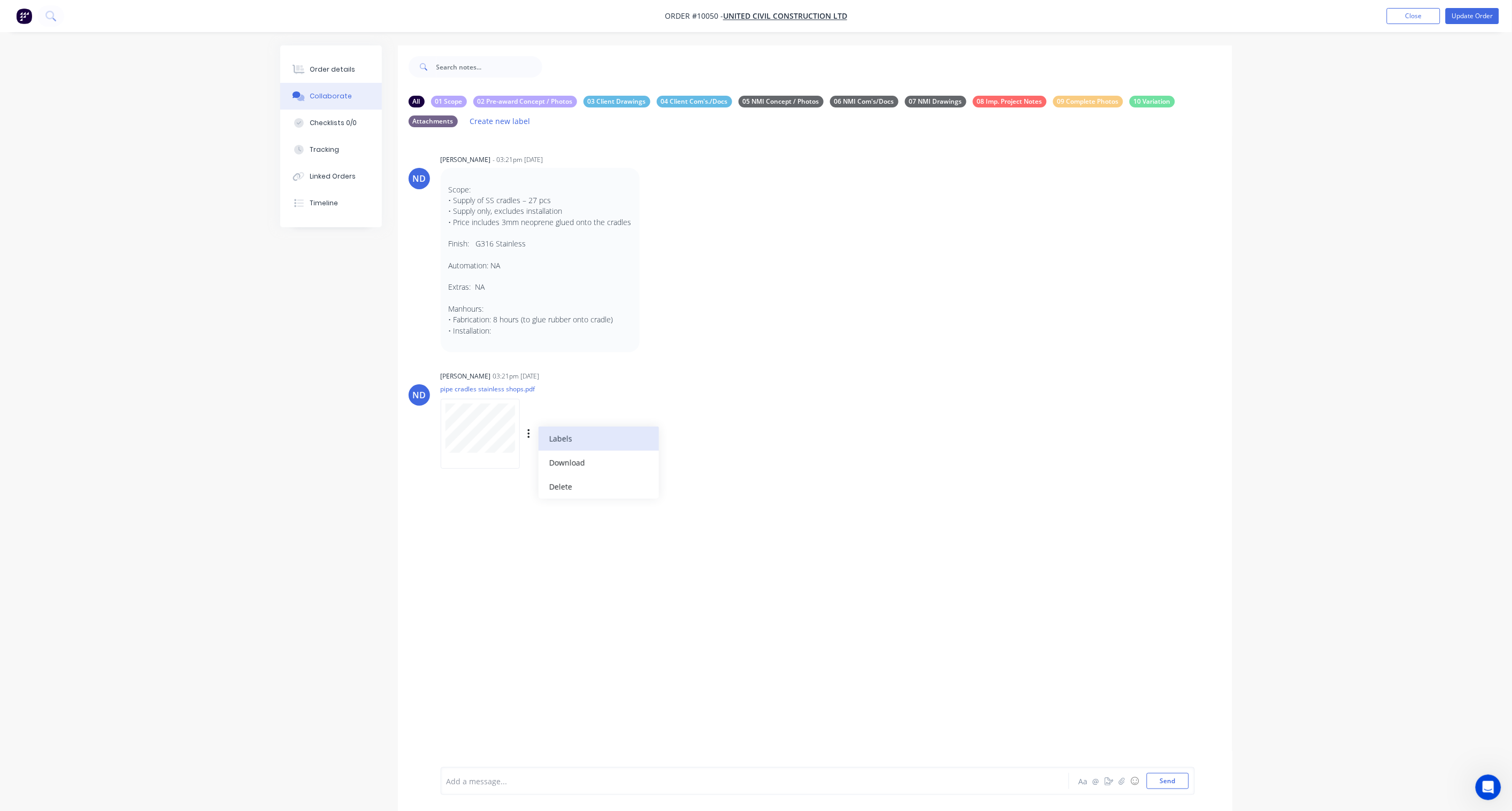
click at [586, 442] on button "Labels" at bounding box center [598, 439] width 120 height 24
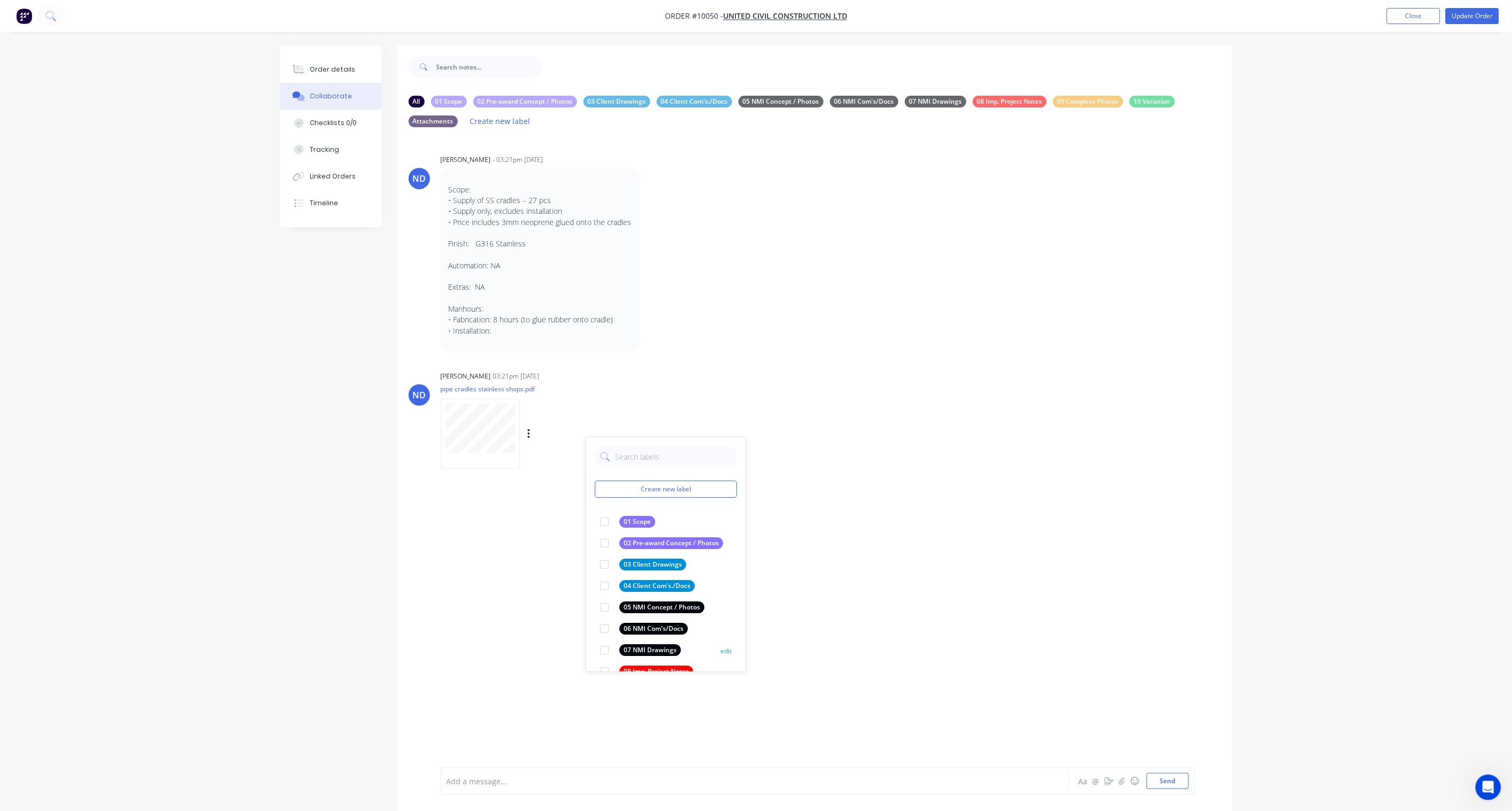
click at [659, 597] on div "07 NMI Drawings" at bounding box center [650, 650] width 61 height 12
click at [524, 590] on div "ND [PERSON_NAME] - 03:21pm [DATE] Scope: • Supply of SS cradles – 27 pcs • Supp…" at bounding box center [814, 461] width 834 height 650
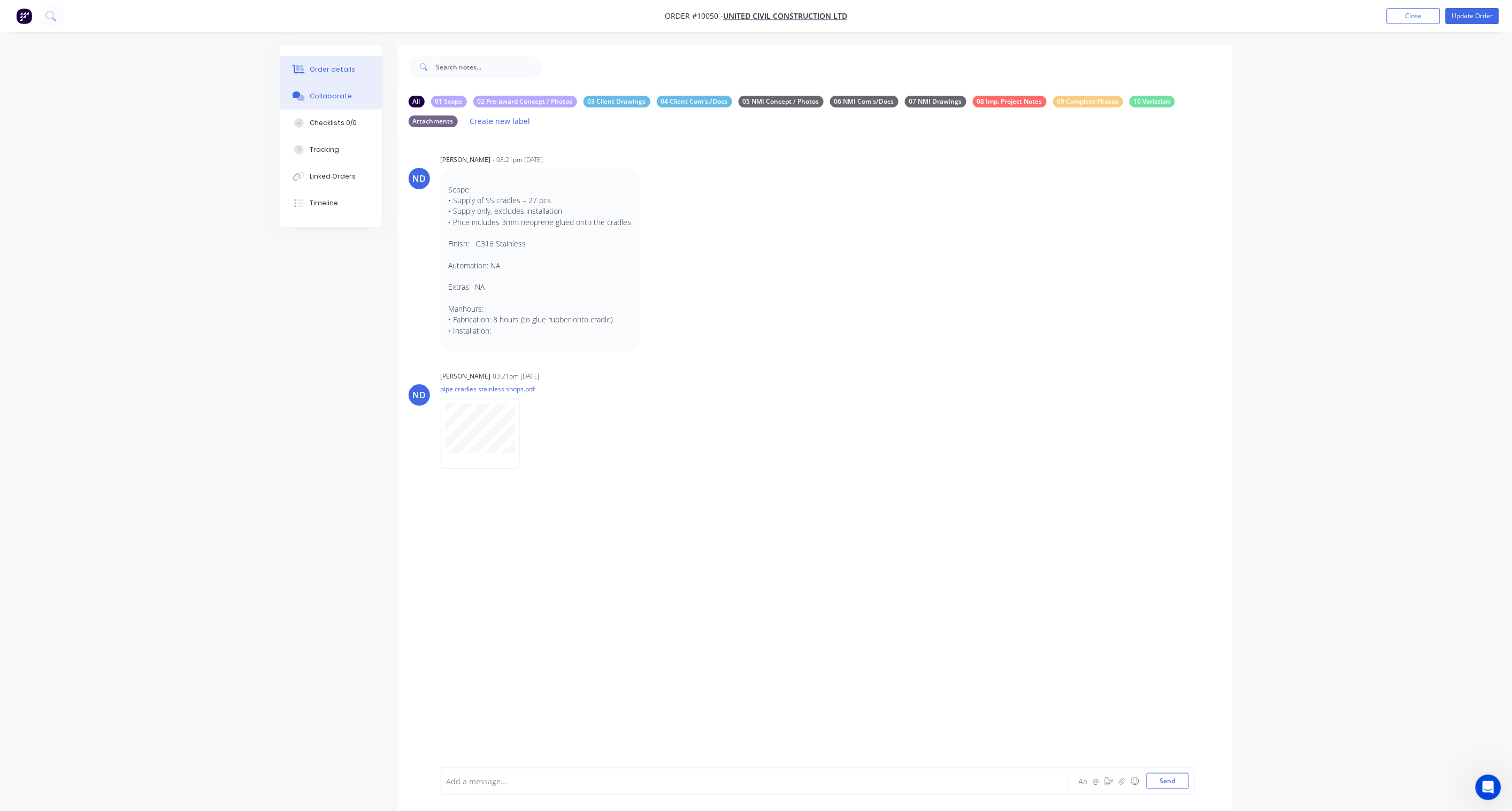
click at [321, 61] on button "Order details" at bounding box center [330, 70] width 102 height 27
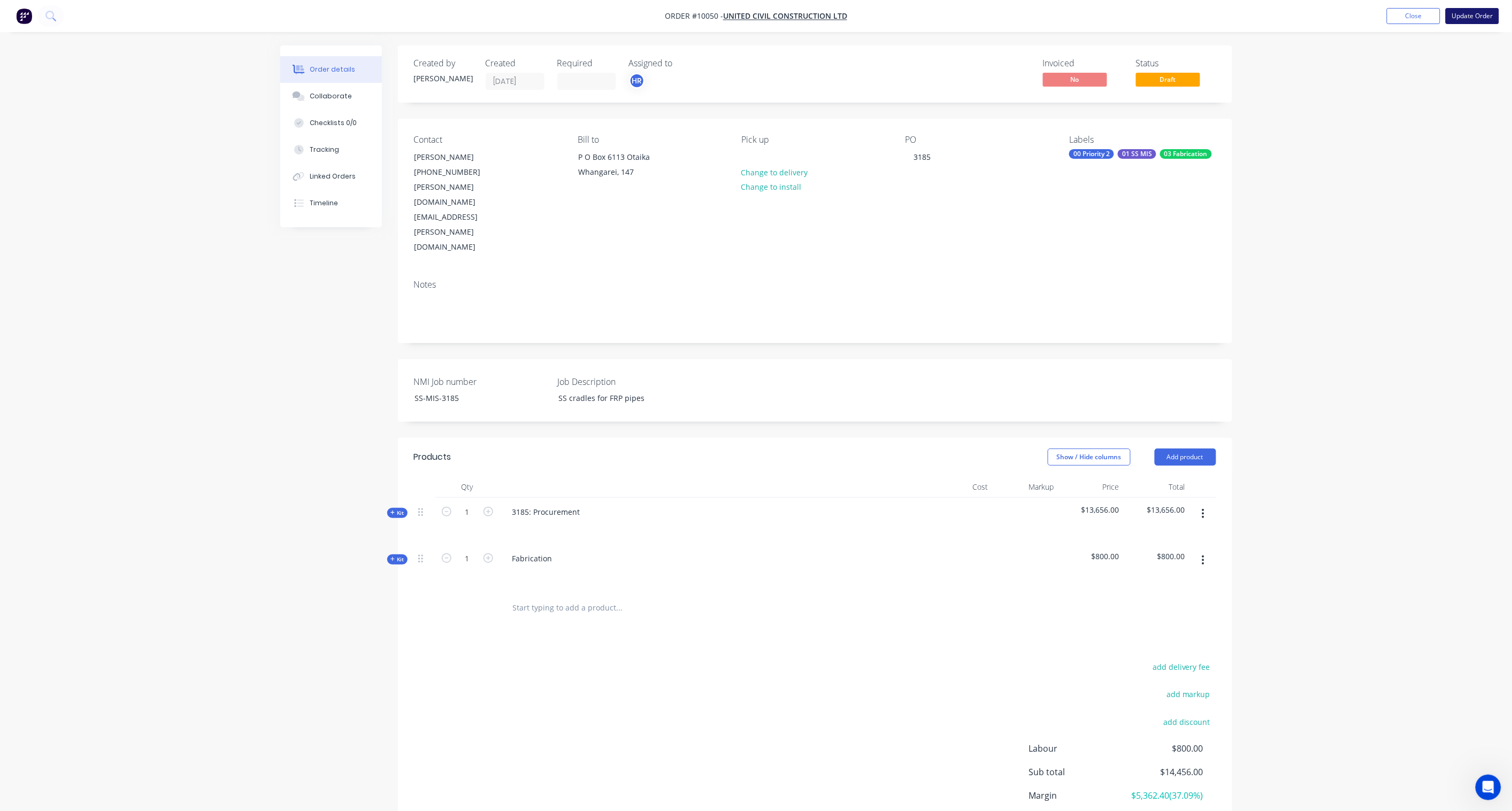
click at [1140, 14] on button "Update Order" at bounding box center [1472, 16] width 54 height 16
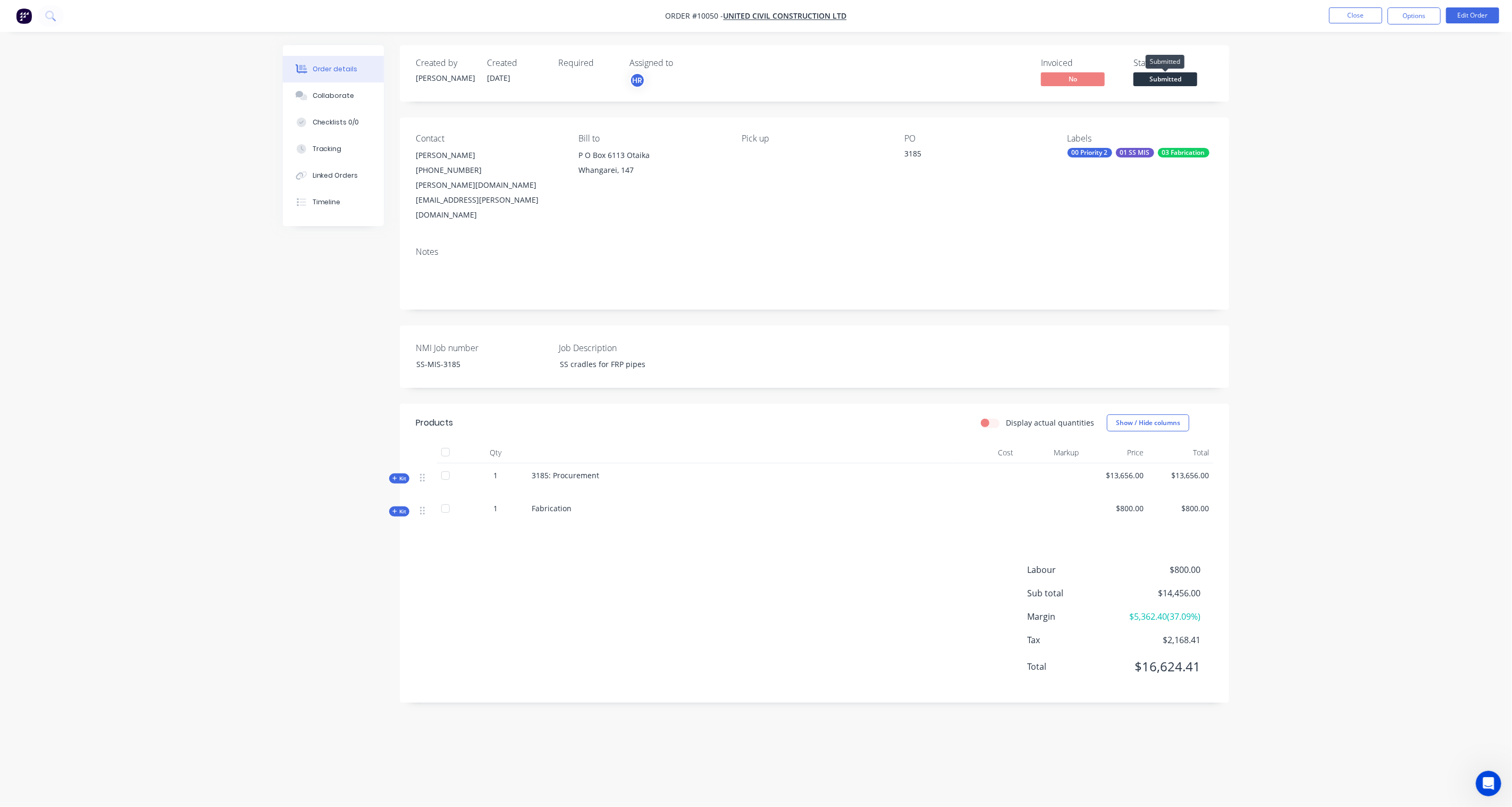
click at [1133, 78] on span "Submitted" at bounding box center [1165, 79] width 64 height 13
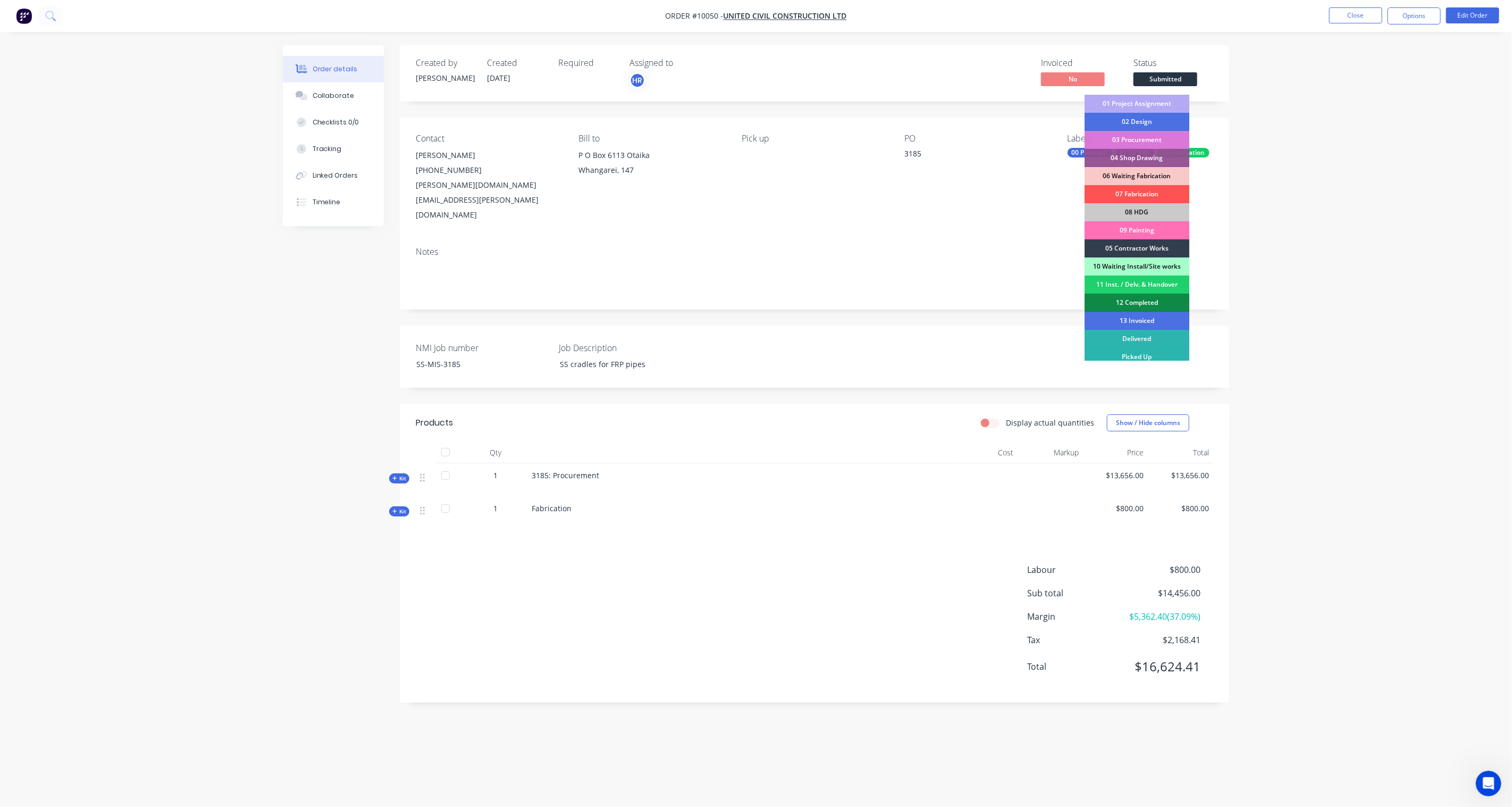
click at [1133, 102] on div "01 Project Assignment" at bounding box center [1137, 104] width 104 height 18
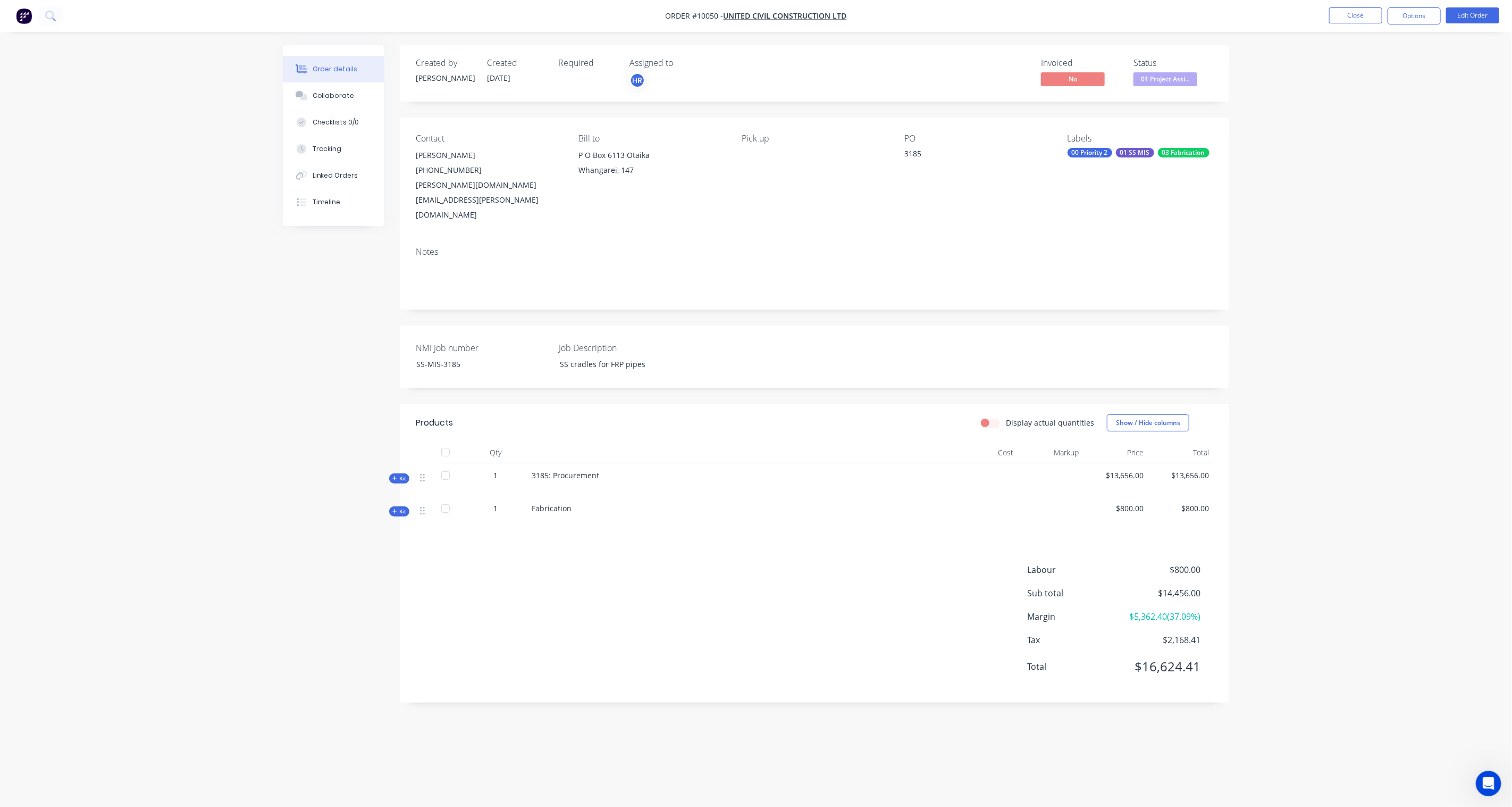
click at [1133, 120] on div "Order details Collaborate Checklists 0/0 Tracking Linked Orders Timeline Order …" at bounding box center [756, 403] width 1512 height 807
click at [1133, 15] on button "Close" at bounding box center [1356, 15] width 53 height 16
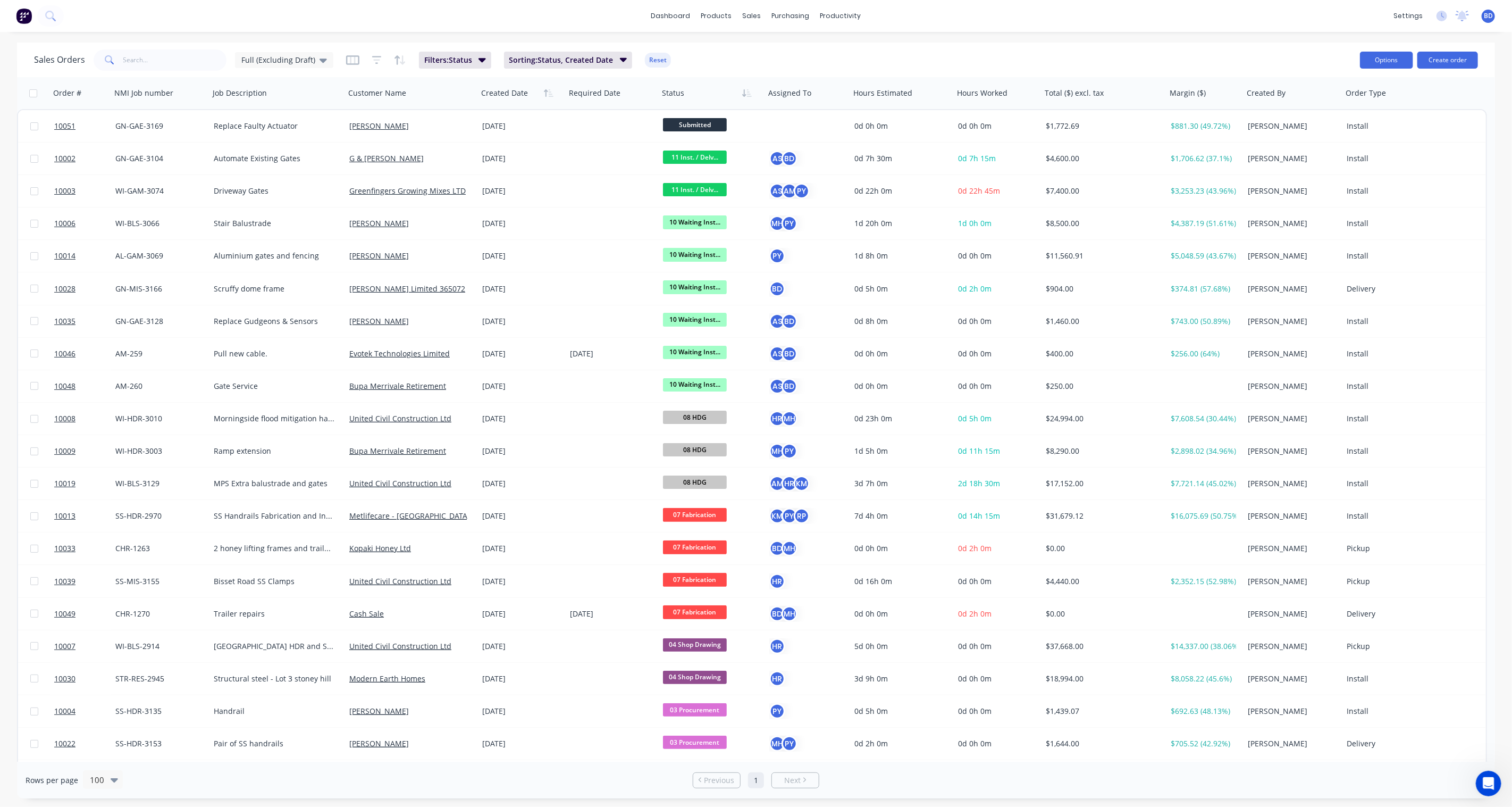
click at [1133, 59] on button "Options" at bounding box center [1387, 60] width 53 height 17
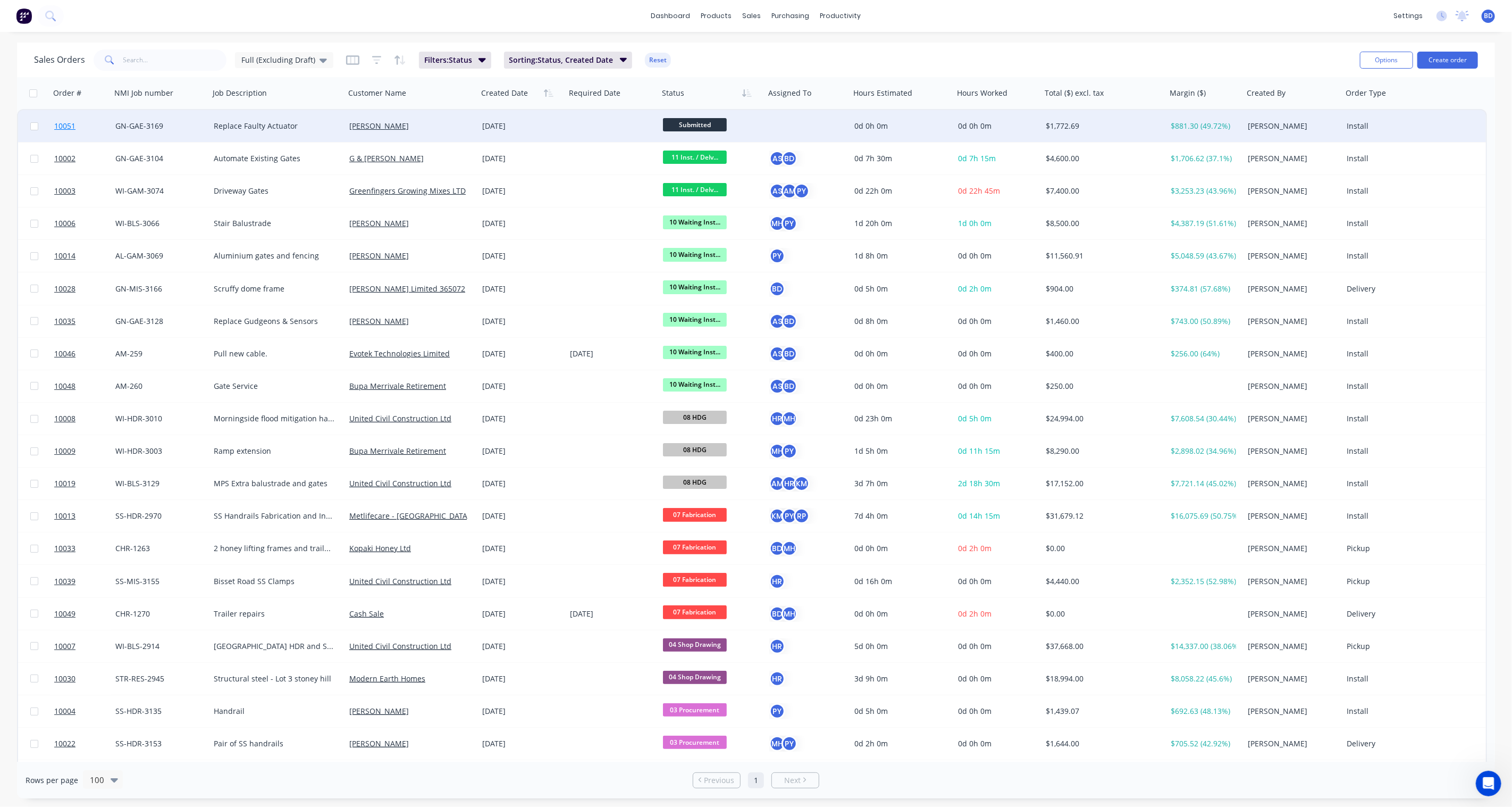
click at [65, 123] on span "10051" at bounding box center [64, 125] width 21 height 11
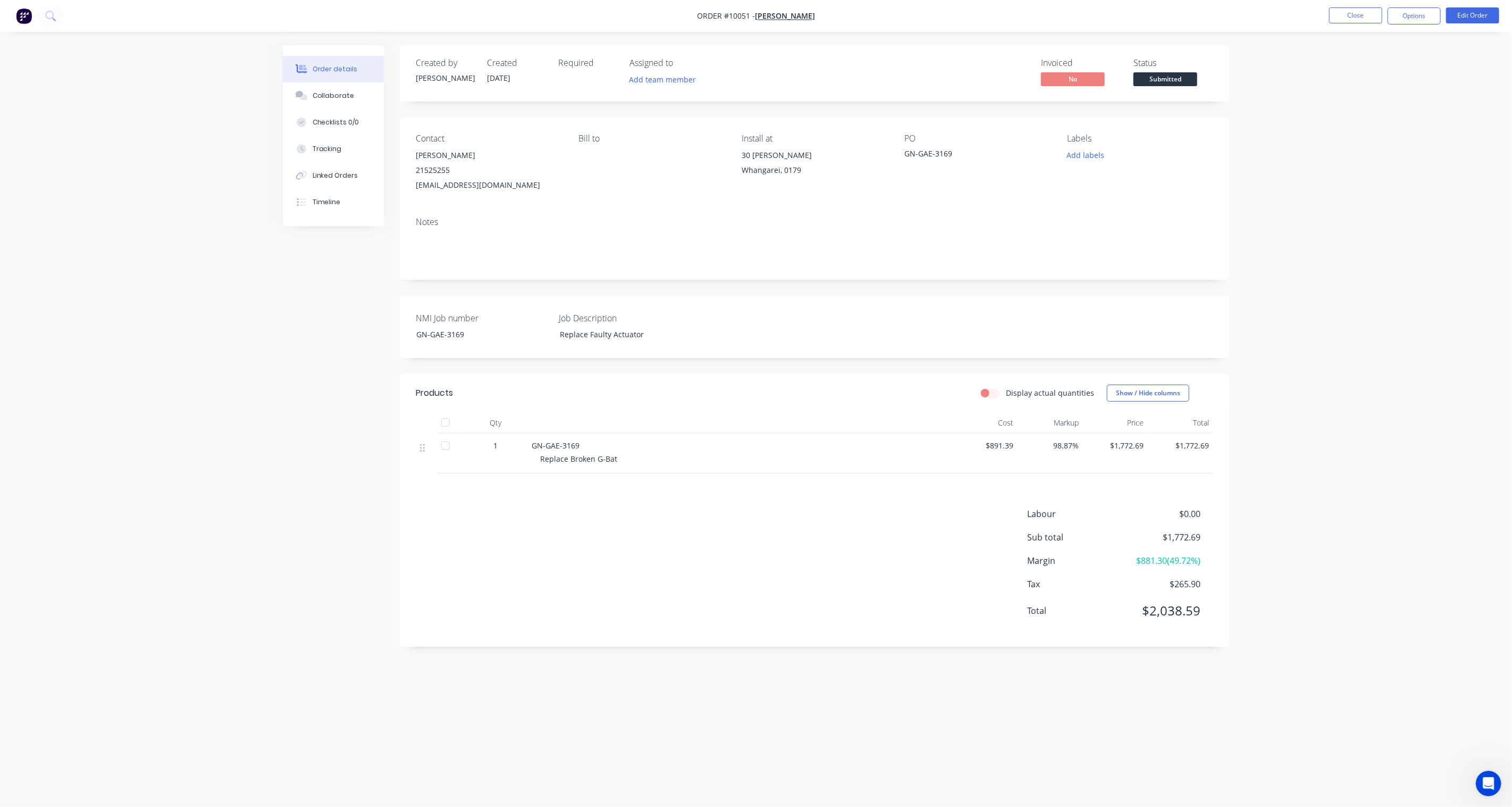
click at [930, 150] on div "GN-GAE-3169" at bounding box center [970, 156] width 133 height 15
click at [1133, 15] on button "Edit Order" at bounding box center [1473, 15] width 53 height 16
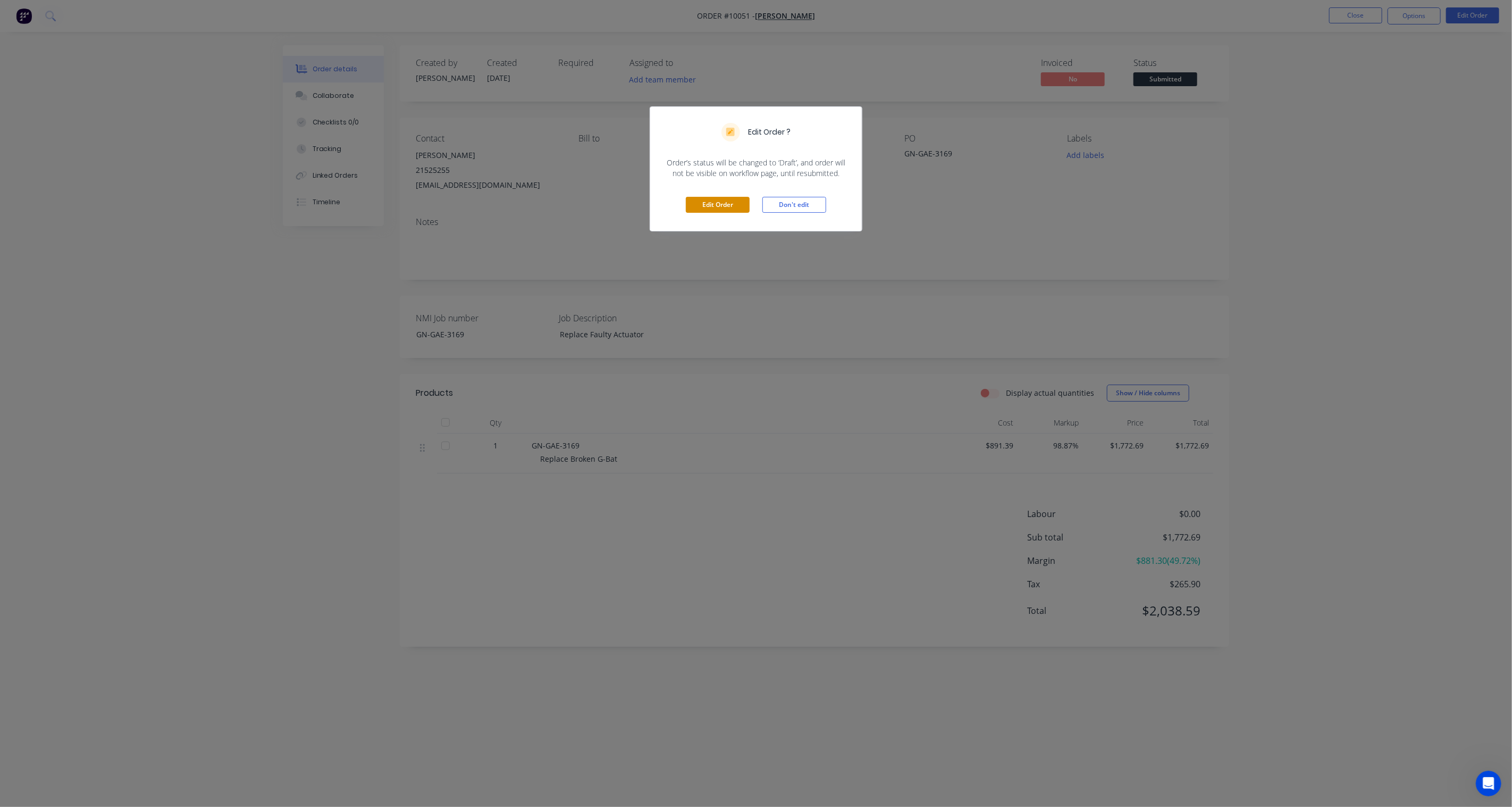
click at [700, 208] on button "Edit Order" at bounding box center [718, 204] width 64 height 16
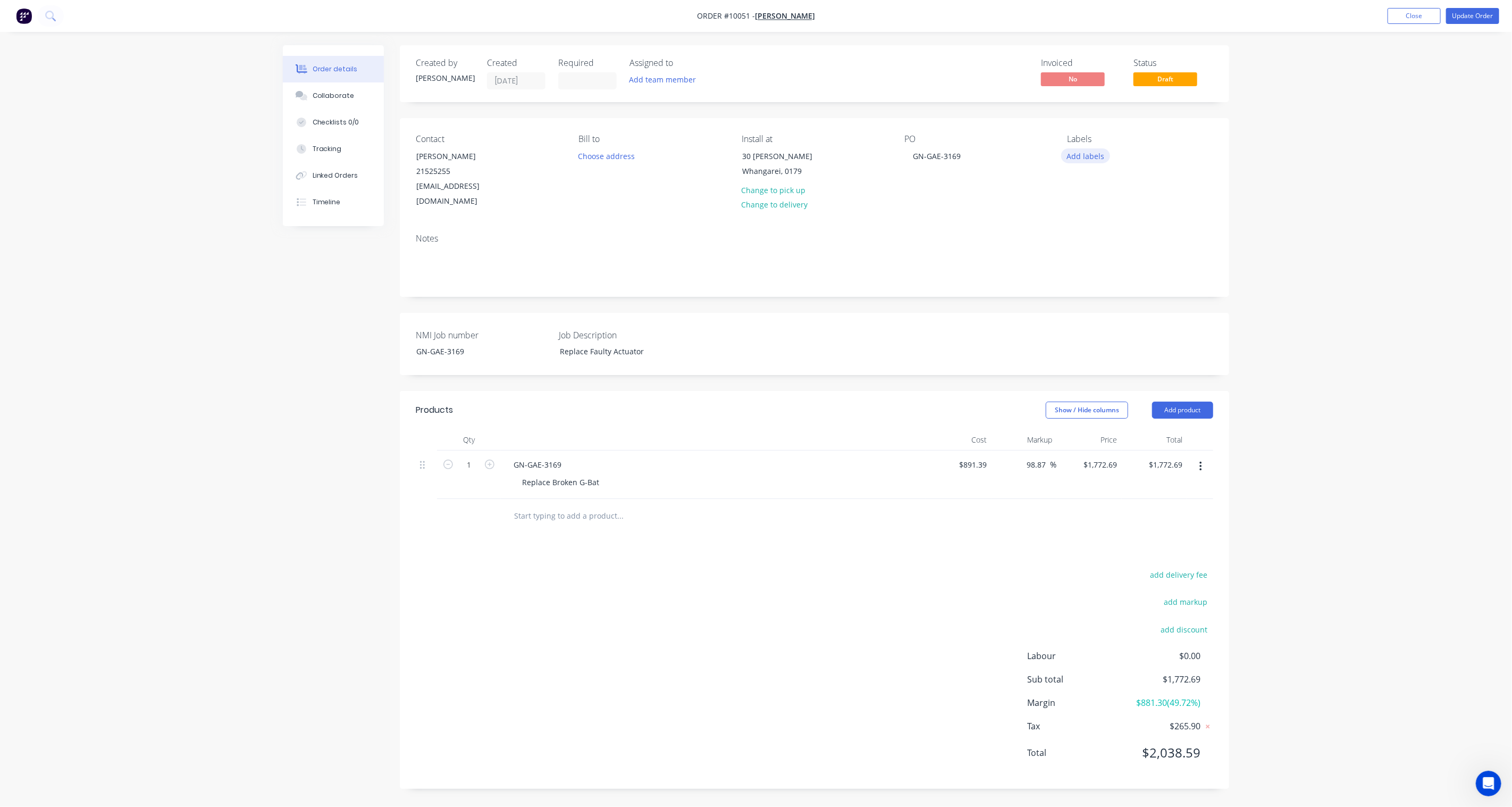
click at [1090, 160] on button "Add labels" at bounding box center [1086, 155] width 49 height 14
click at [981, 185] on div "PO GN-GAE-3169" at bounding box center [977, 171] width 145 height 75
click at [945, 156] on div "GN-GAE-3169" at bounding box center [937, 156] width 65 height 15
drag, startPoint x: 945, startPoint y: 156, endPoint x: 828, endPoint y: 154, distance: 117.0
click at [828, 154] on div "Contact [PERSON_NAME] [PHONE_NUMBER] [EMAIL_ADDRESS][DOMAIN_NAME] Bill to Choos…" at bounding box center [814, 171] width 829 height 107
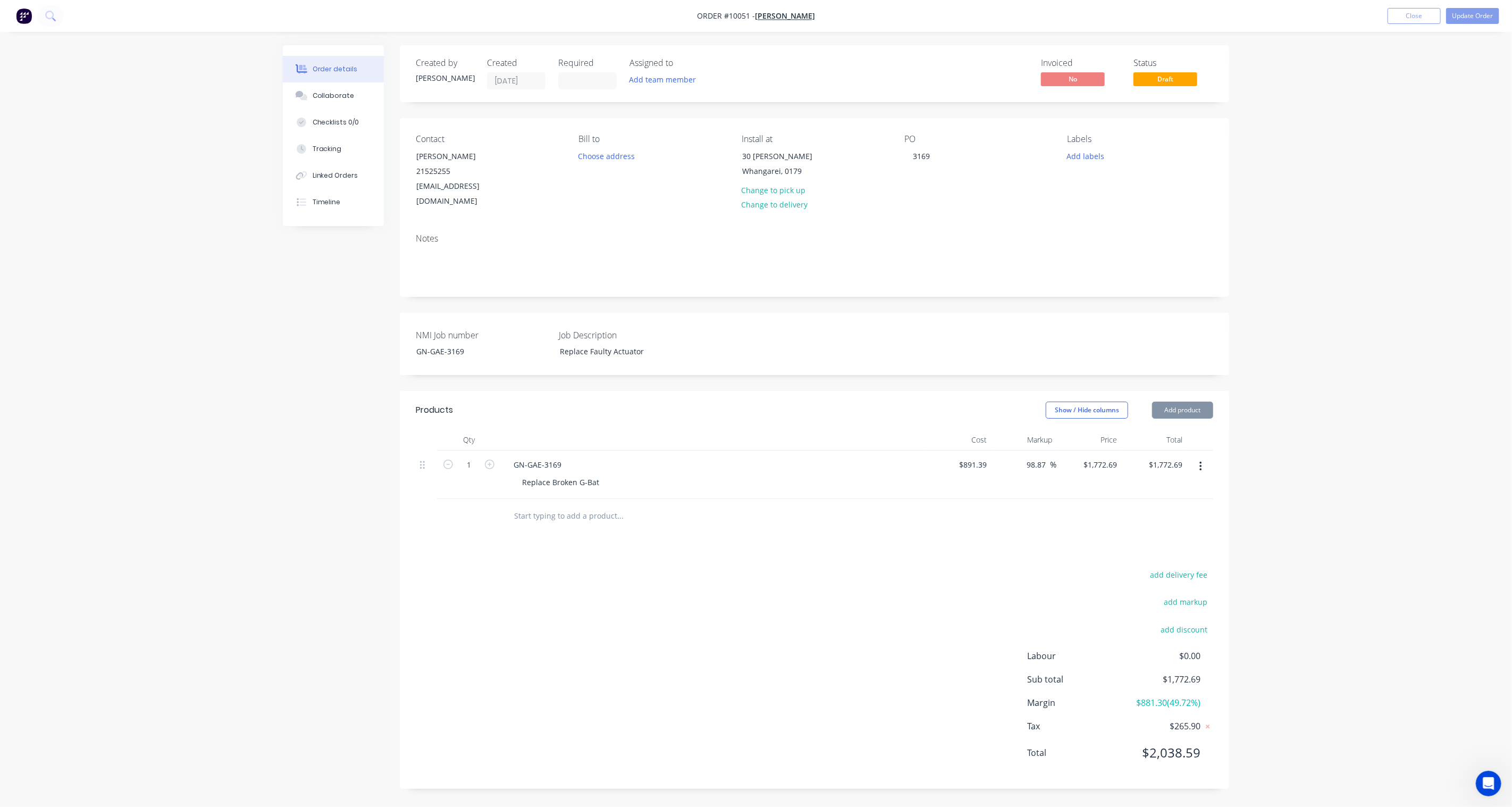
click at [1133, 233] on div "Order details Collaborate Checklists 0/0 Tracking Linked Orders Timeline Order …" at bounding box center [756, 403] width 1512 height 807
click at [457, 344] on div "GN-GAE-3169" at bounding box center [475, 351] width 133 height 15
drag, startPoint x: 468, startPoint y: 331, endPoint x: 336, endPoint y: 327, distance: 132.1
click at [336, 327] on div "Created by [PERSON_NAME] Created [DATE] Required Assigned to Add team member In…" at bounding box center [756, 425] width 946 height 759
copy div "GN-GAE-3169"
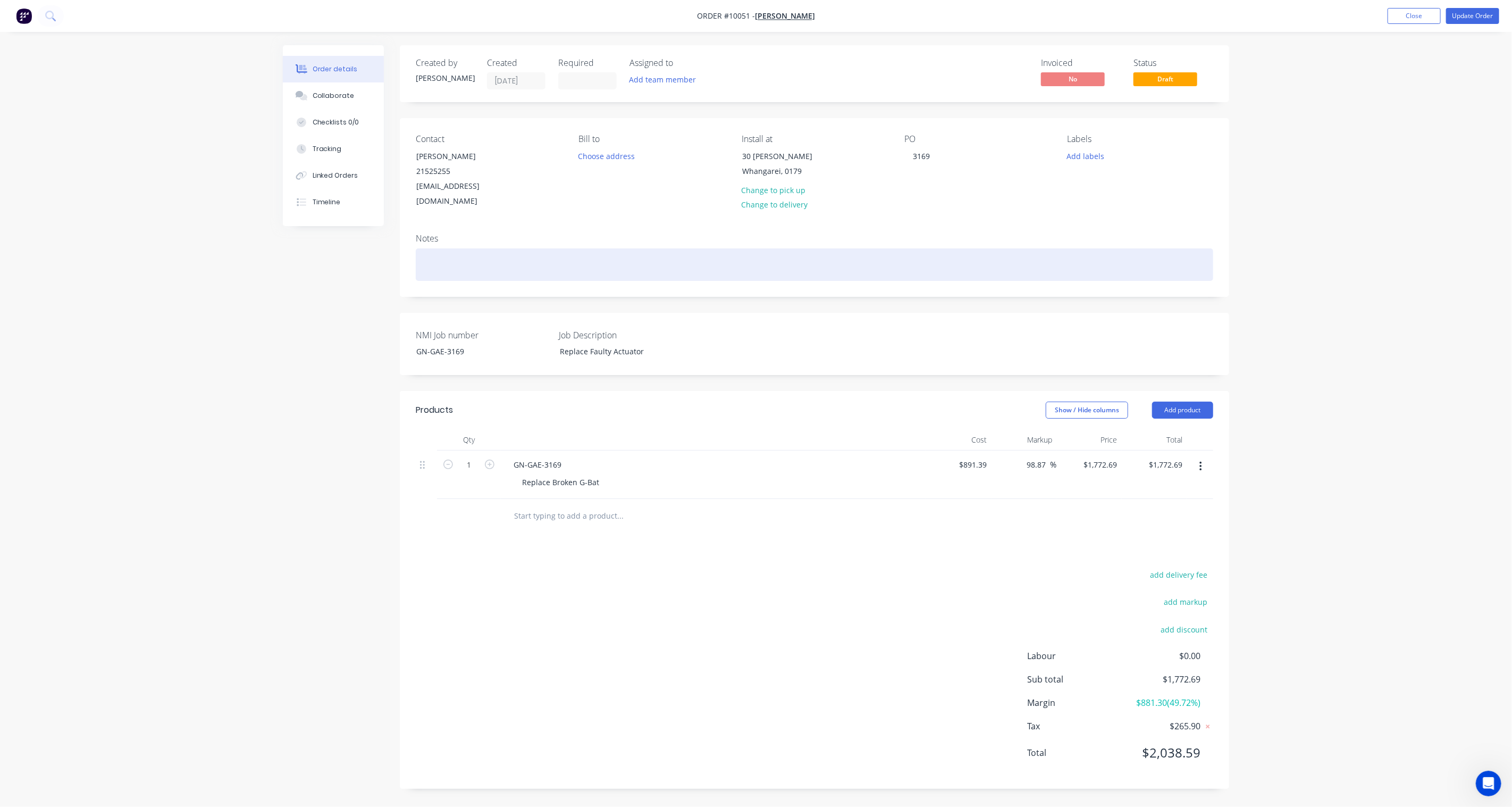
click at [441, 251] on div at bounding box center [815, 264] width 797 height 33
paste div
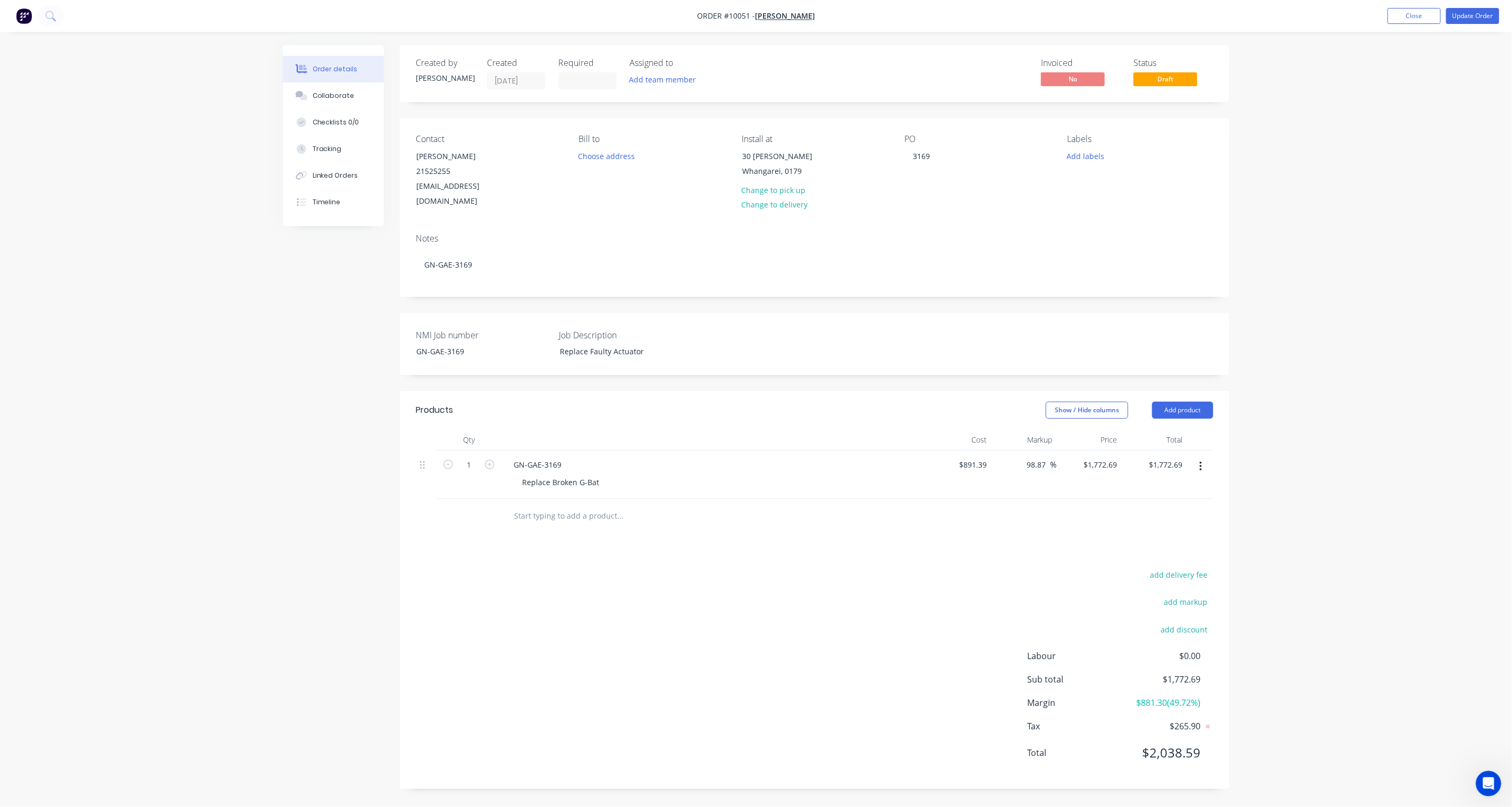
click at [288, 304] on div "Created by [PERSON_NAME] Created [DATE] Required Assigned to Add team member In…" at bounding box center [756, 425] width 946 height 759
click at [350, 98] on button "Collaborate" at bounding box center [333, 96] width 101 height 27
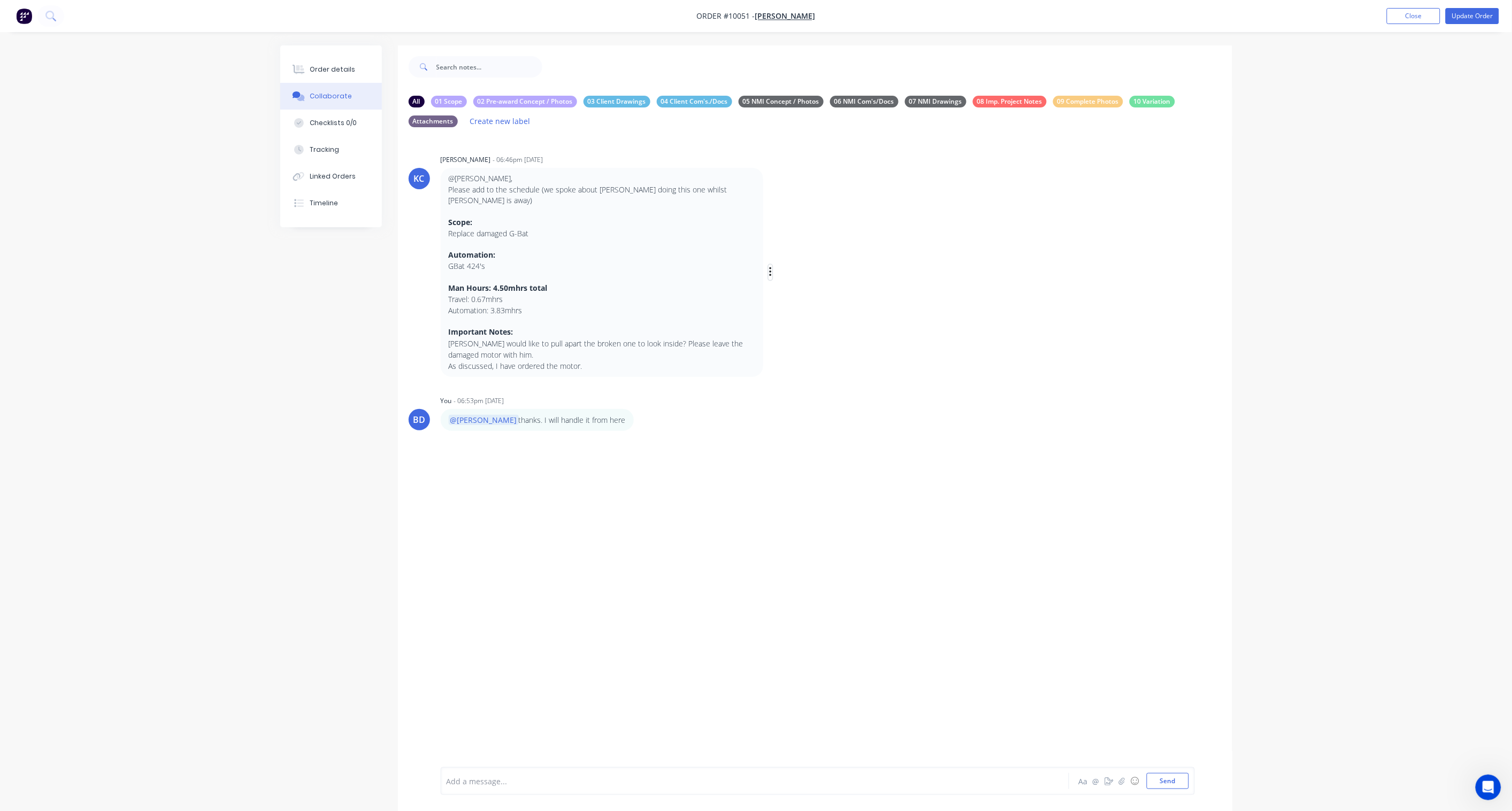
click at [772, 268] on icon "button" at bounding box center [771, 272] width 3 height 13
click at [793, 292] on button "Edit" at bounding box center [809, 292] width 67 height 18
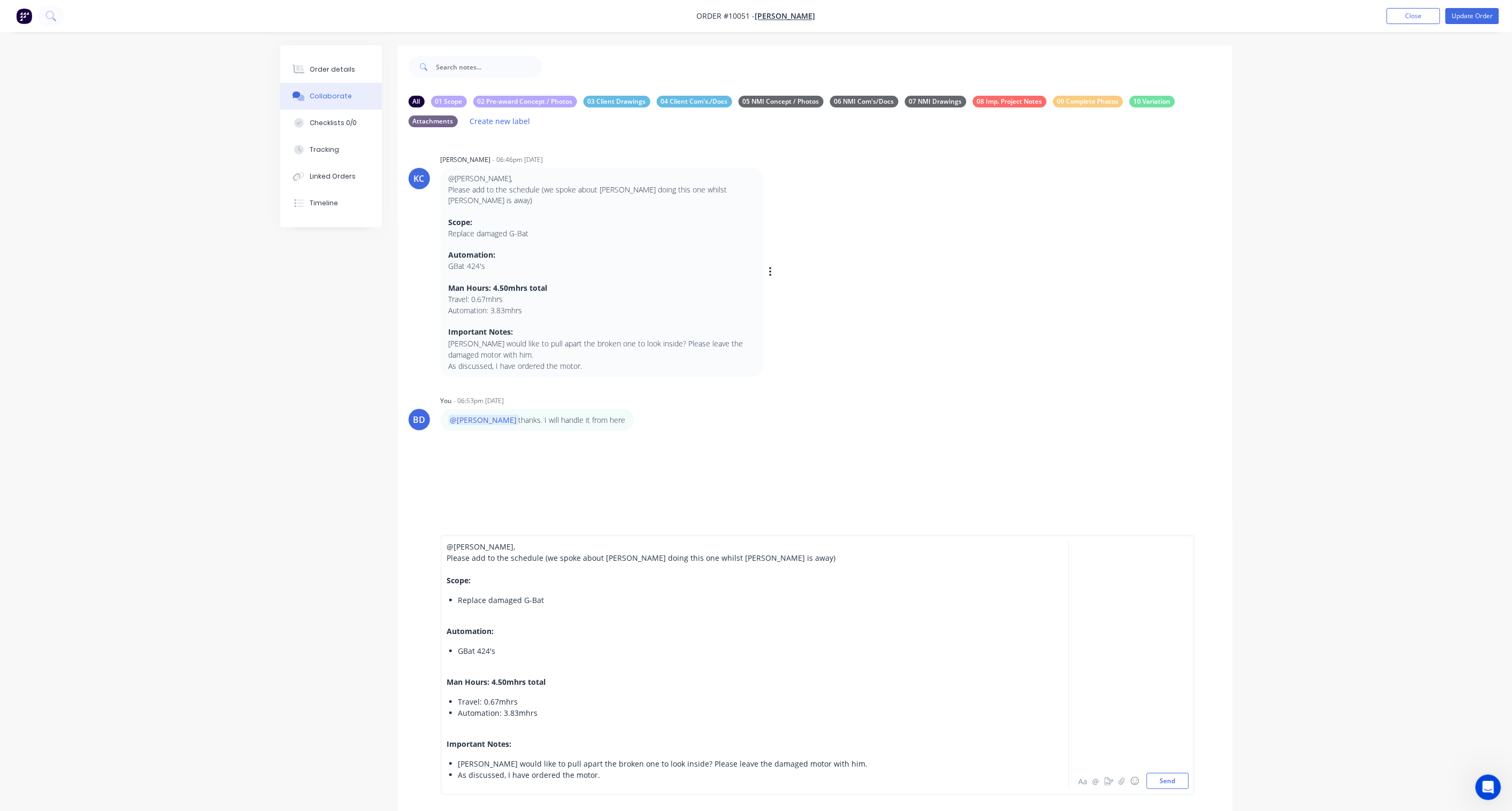
drag, startPoint x: 461, startPoint y: 199, endPoint x: 455, endPoint y: 195, distance: 7.2
click at [455, 206] on p at bounding box center [602, 211] width 307 height 11
drag, startPoint x: 450, startPoint y: 198, endPoint x: 478, endPoint y: 197, distance: 28.0
click at [455, 206] on p at bounding box center [602, 211] width 307 height 11
drag, startPoint x: 445, startPoint y: 580, endPoint x: 444, endPoint y: 532, distance: 48.0
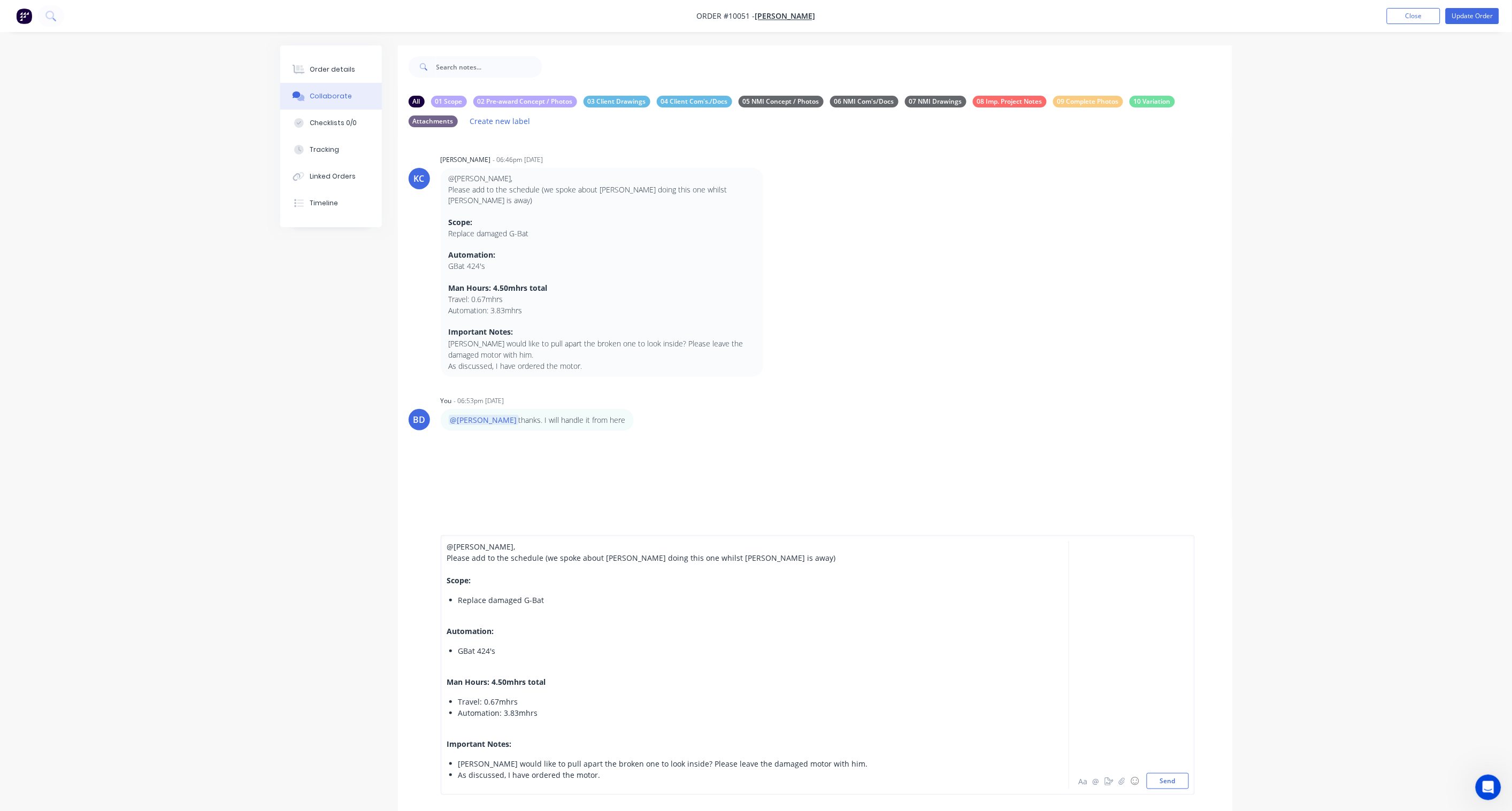
click at [444, 532] on div "@[PERSON_NAME] , Please add to the schedule (we spoke about [PERSON_NAME] doing…" at bounding box center [814, 665] width 834 height 292
drag, startPoint x: 450, startPoint y: 570, endPoint x: 433, endPoint y: 536, distance: 38.0
click at [433, 536] on div "@[PERSON_NAME] , Please add to the schedule (we spoke about [PERSON_NAME] doing…" at bounding box center [814, 665] width 834 height 292
click at [1140, 597] on button "Send" at bounding box center [1167, 781] width 42 height 16
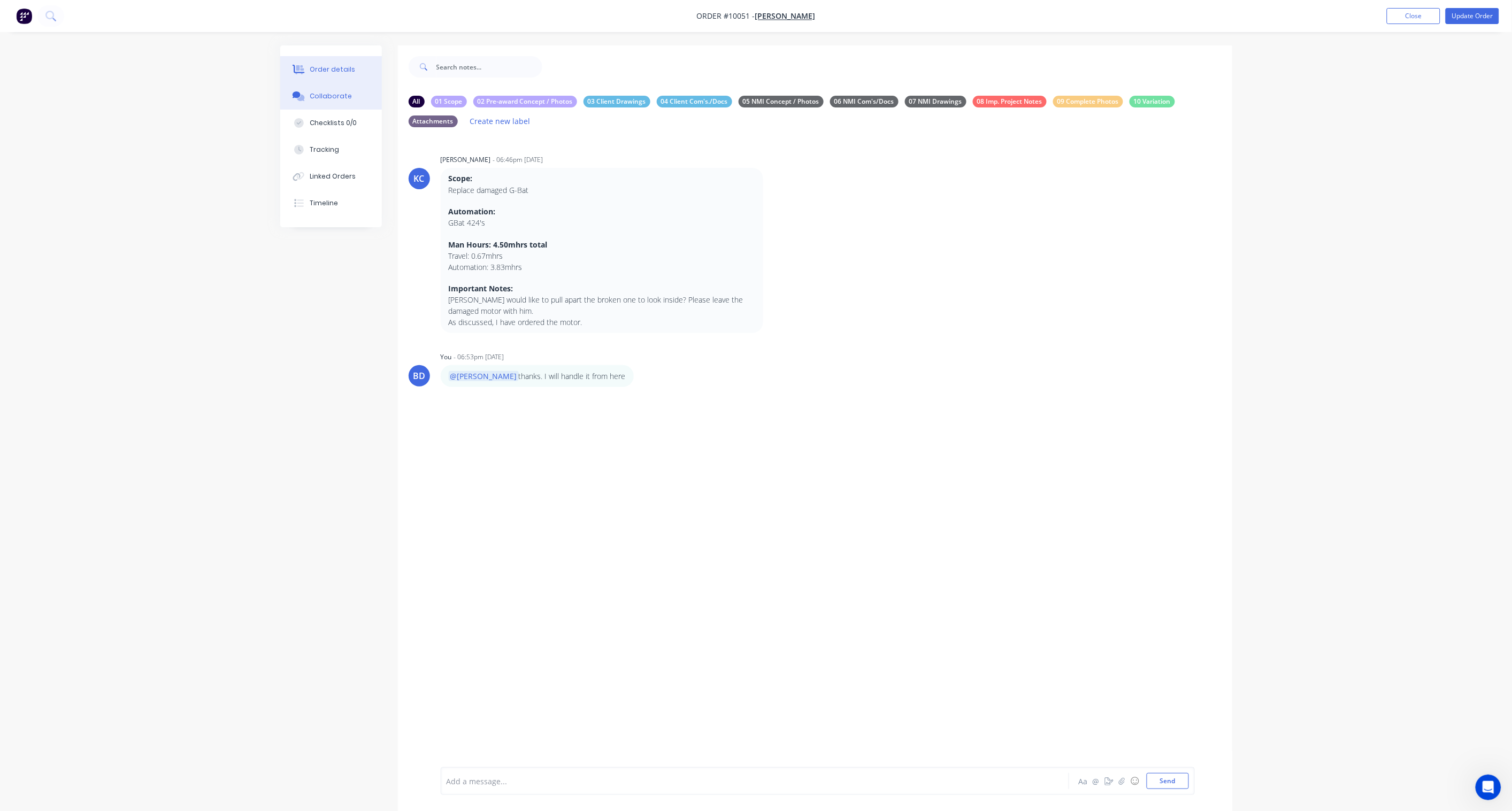
click at [348, 70] on div "Order details" at bounding box center [332, 69] width 45 height 9
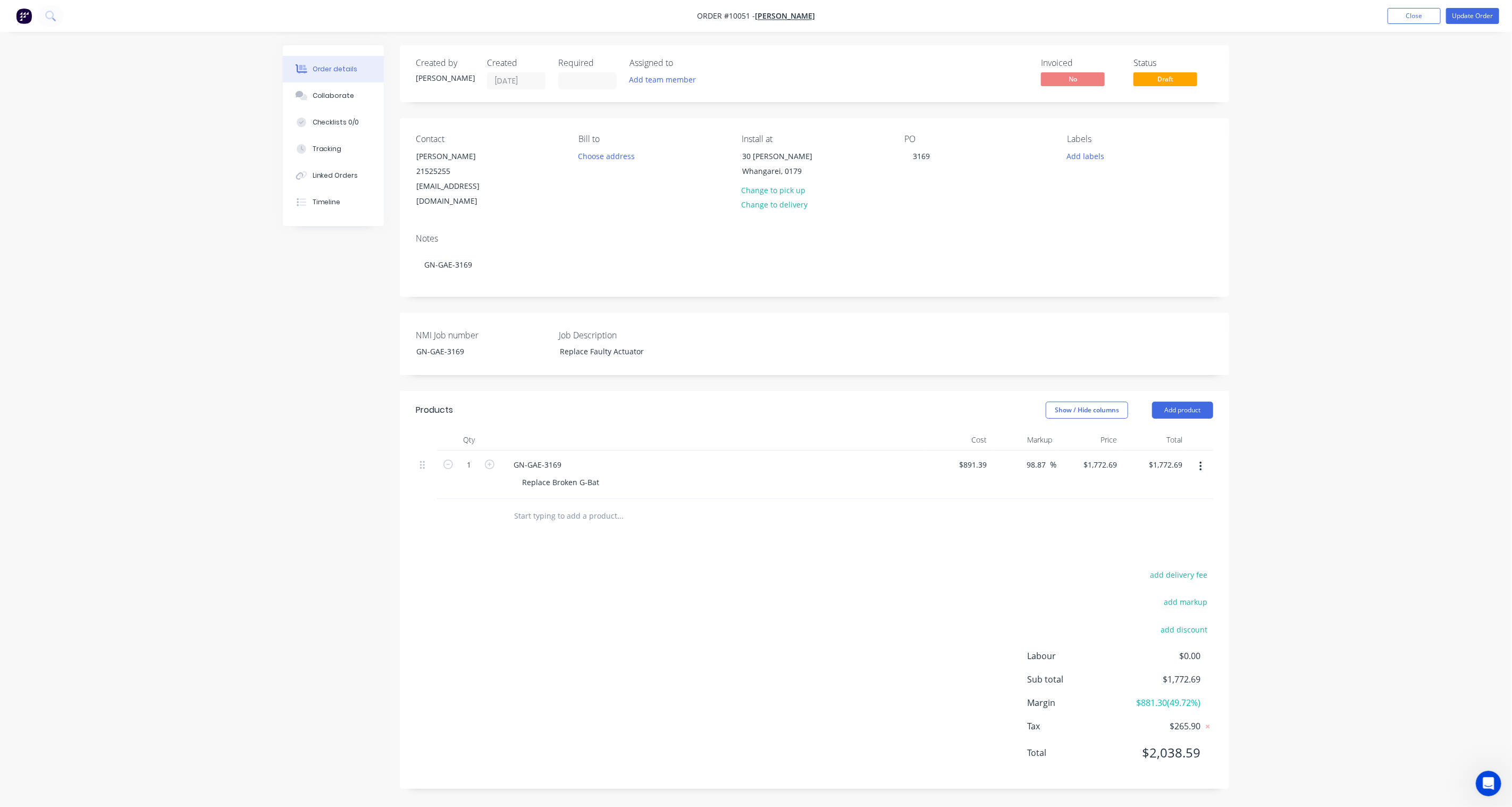
click at [1133, 457] on button "button" at bounding box center [1201, 466] width 25 height 19
click at [1133, 550] on div "Delete" at bounding box center [1163, 558] width 82 height 15
click at [1082, 158] on button "Add labels" at bounding box center [1086, 155] width 49 height 14
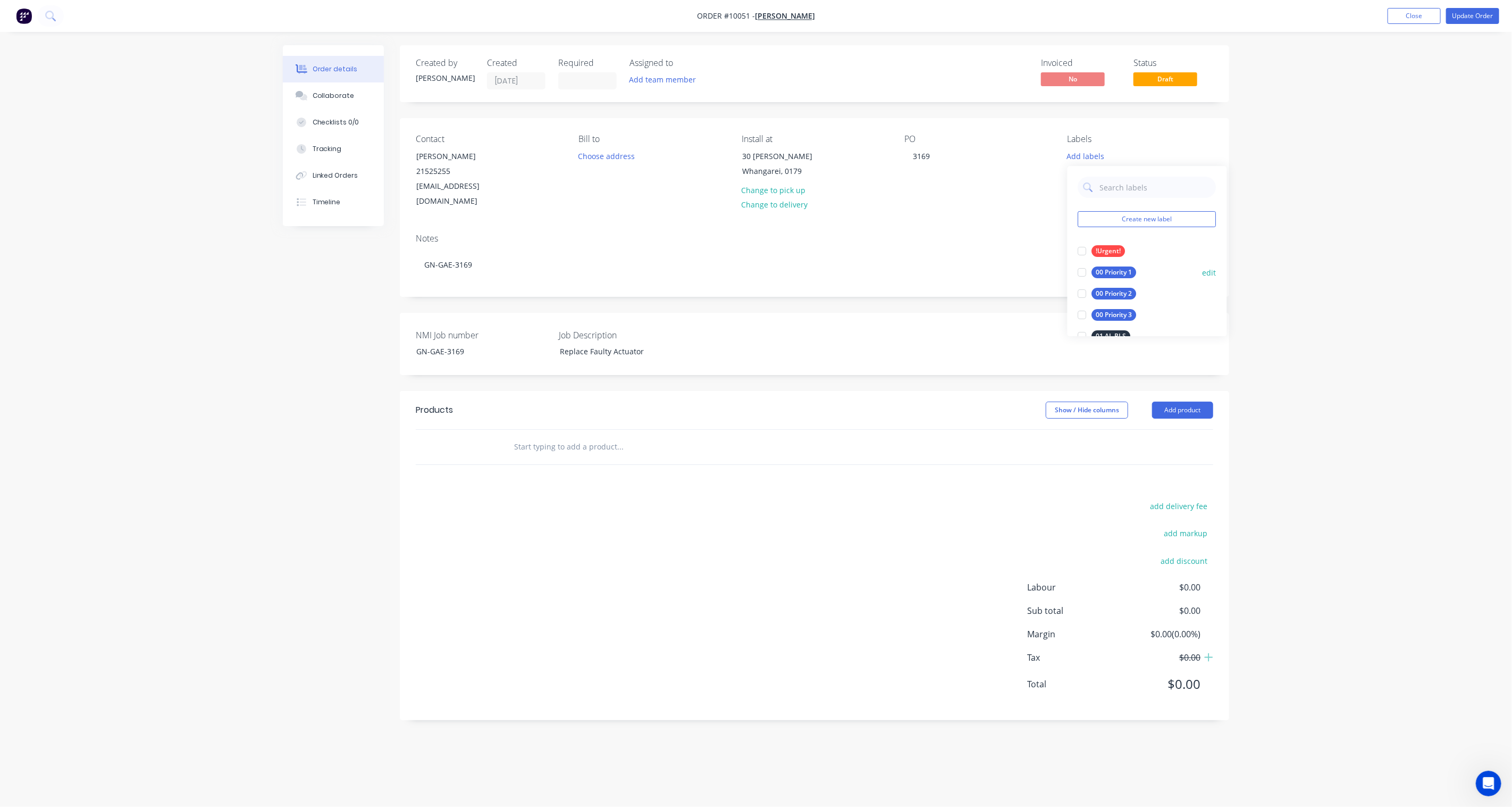
click at [1116, 272] on div "00 Priority 1" at bounding box center [1114, 273] width 44 height 12
click at [1128, 208] on div "01 MS [PERSON_NAME]" at bounding box center [1132, 211] width 79 height 12
click at [1082, 208] on div at bounding box center [1082, 207] width 21 height 21
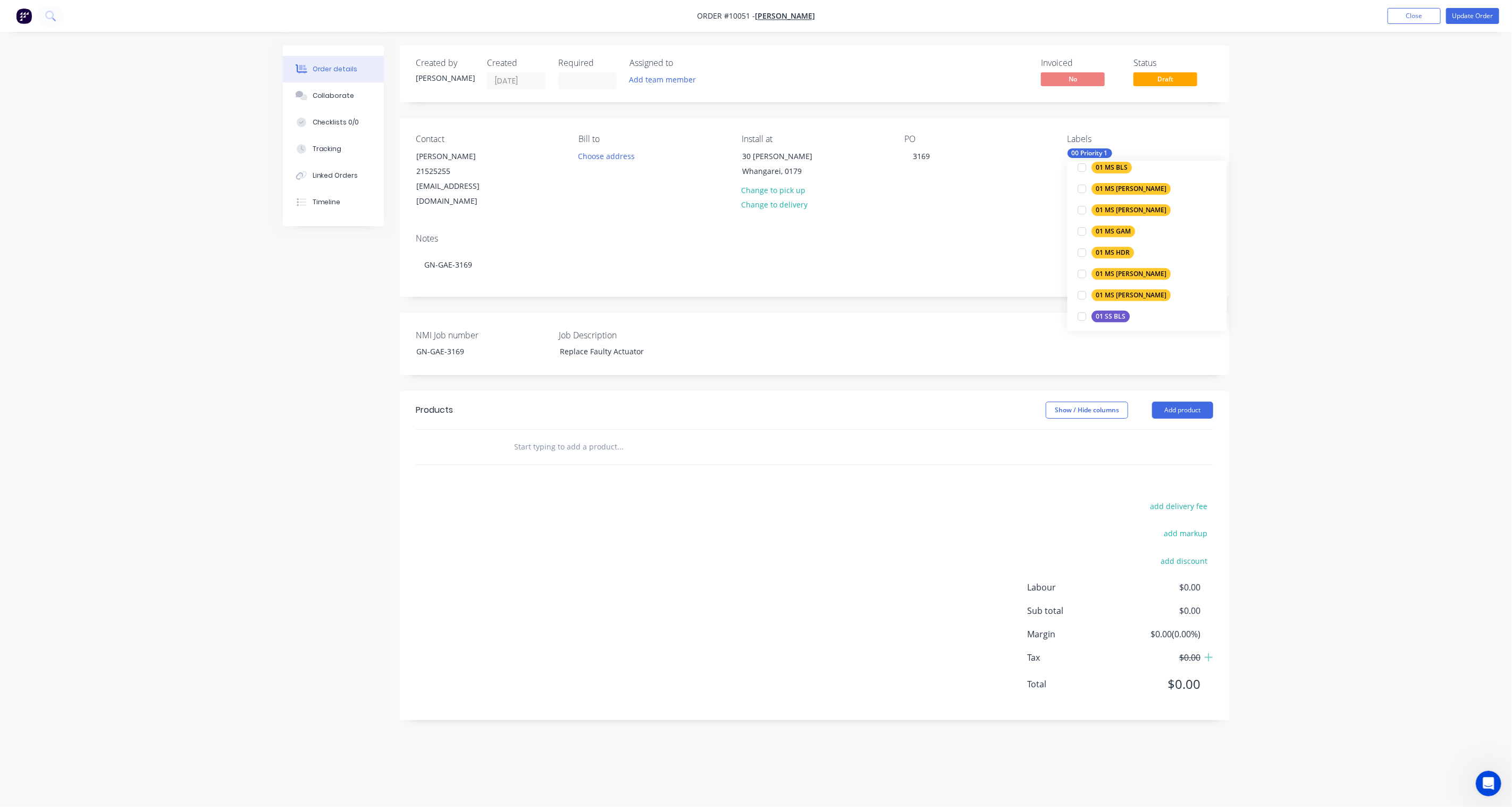
scroll to position [355, 0]
click at [1110, 192] on div "03 GAE" at bounding box center [1107, 192] width 30 height 12
click at [1133, 268] on button "edit" at bounding box center [1209, 267] width 14 height 11
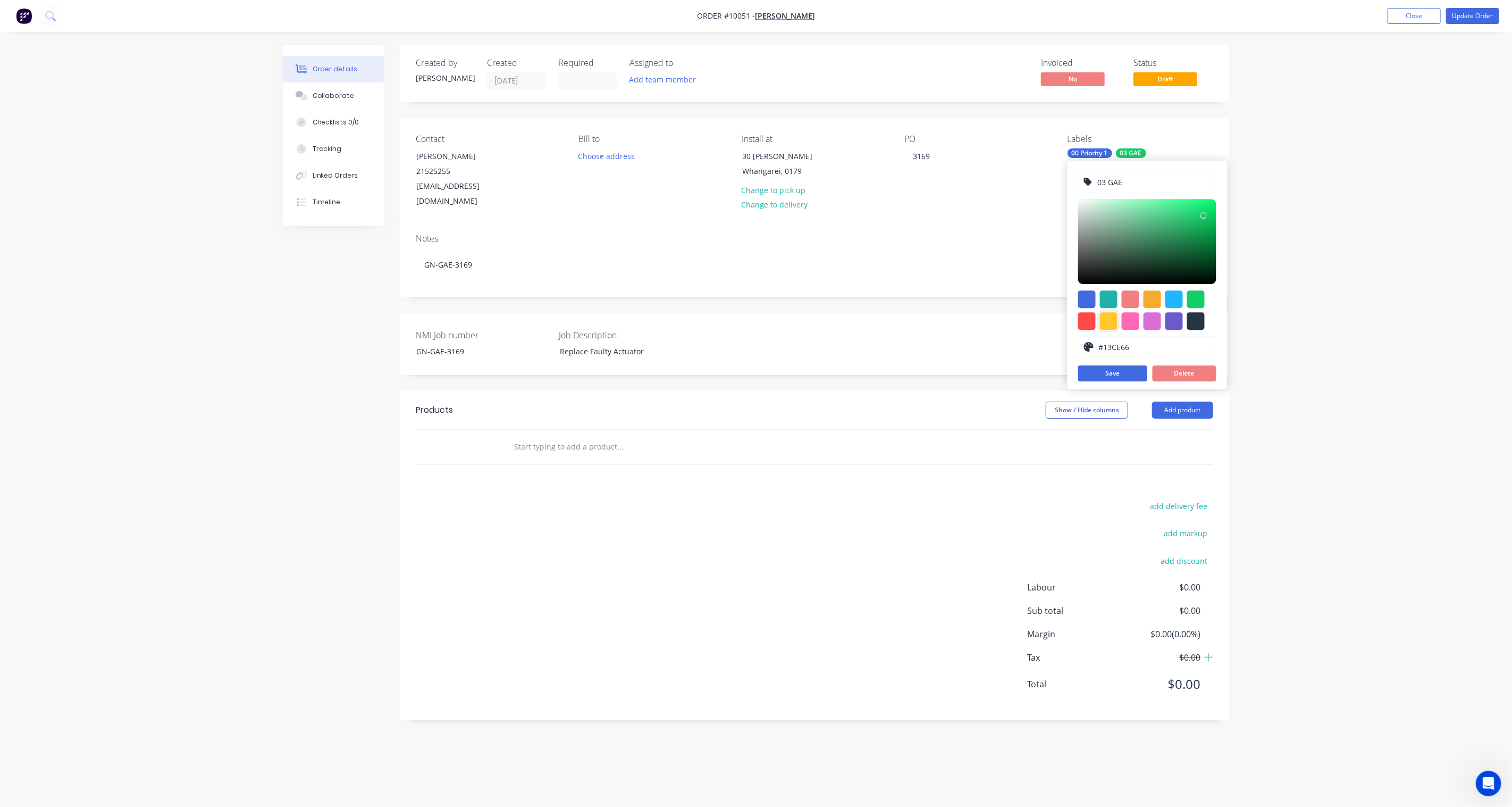
click at [1114, 323] on div at bounding box center [1108, 320] width 18 height 18
type input "#FFC82C"
click at [1106, 182] on input "03 GAE" at bounding box center [1154, 181] width 114 height 20
type input "02 GAE"
click at [1107, 376] on button "Save" at bounding box center [1112, 373] width 69 height 16
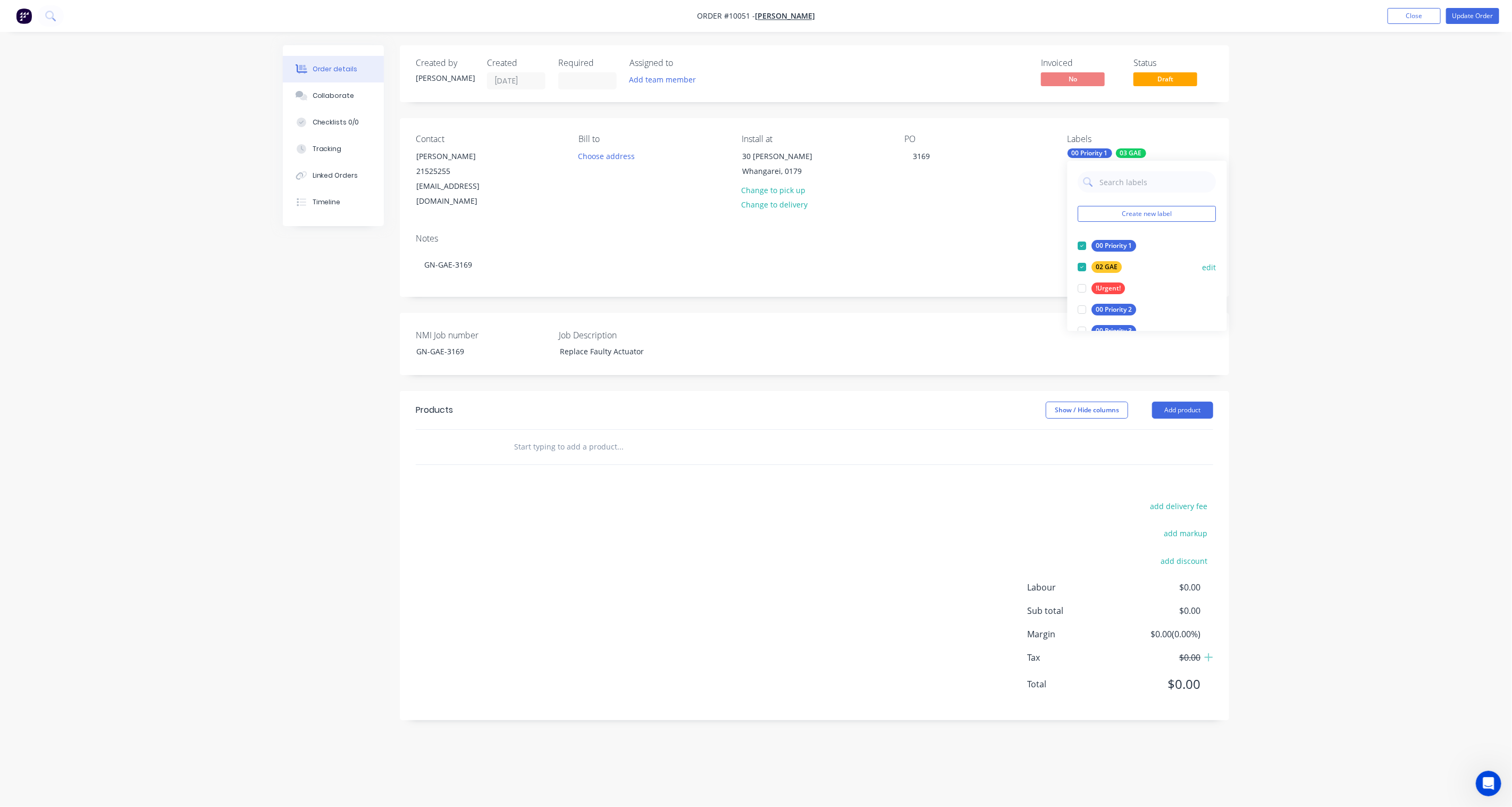
click at [1082, 267] on div at bounding box center [1082, 267] width 21 height 21
click at [1133, 243] on button "edit" at bounding box center [1209, 246] width 14 height 11
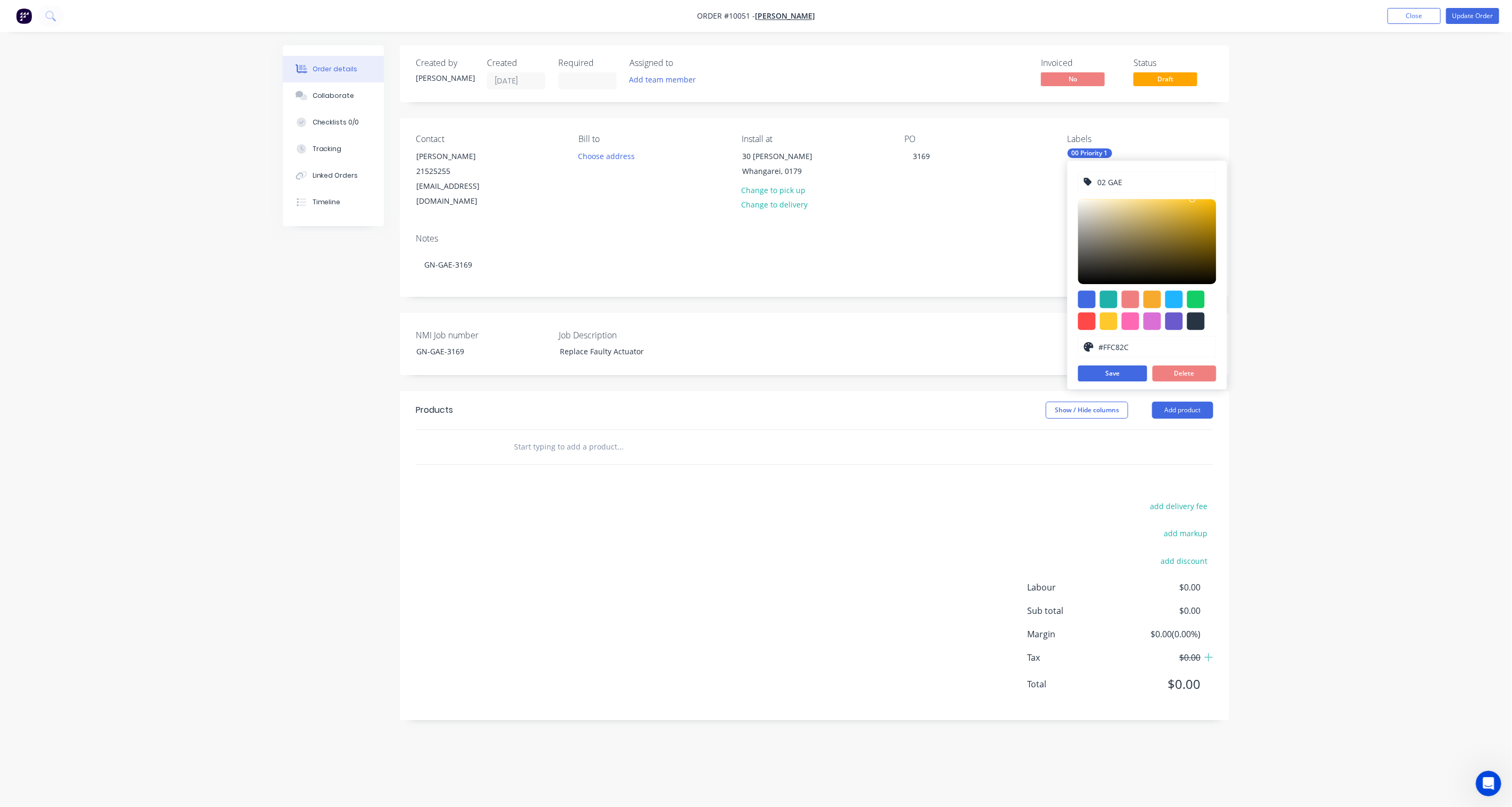
click at [1106, 183] on input "02 GAE" at bounding box center [1154, 181] width 114 height 20
type input "01 GAE"
click at [1130, 375] on button "Save" at bounding box center [1112, 373] width 69 height 16
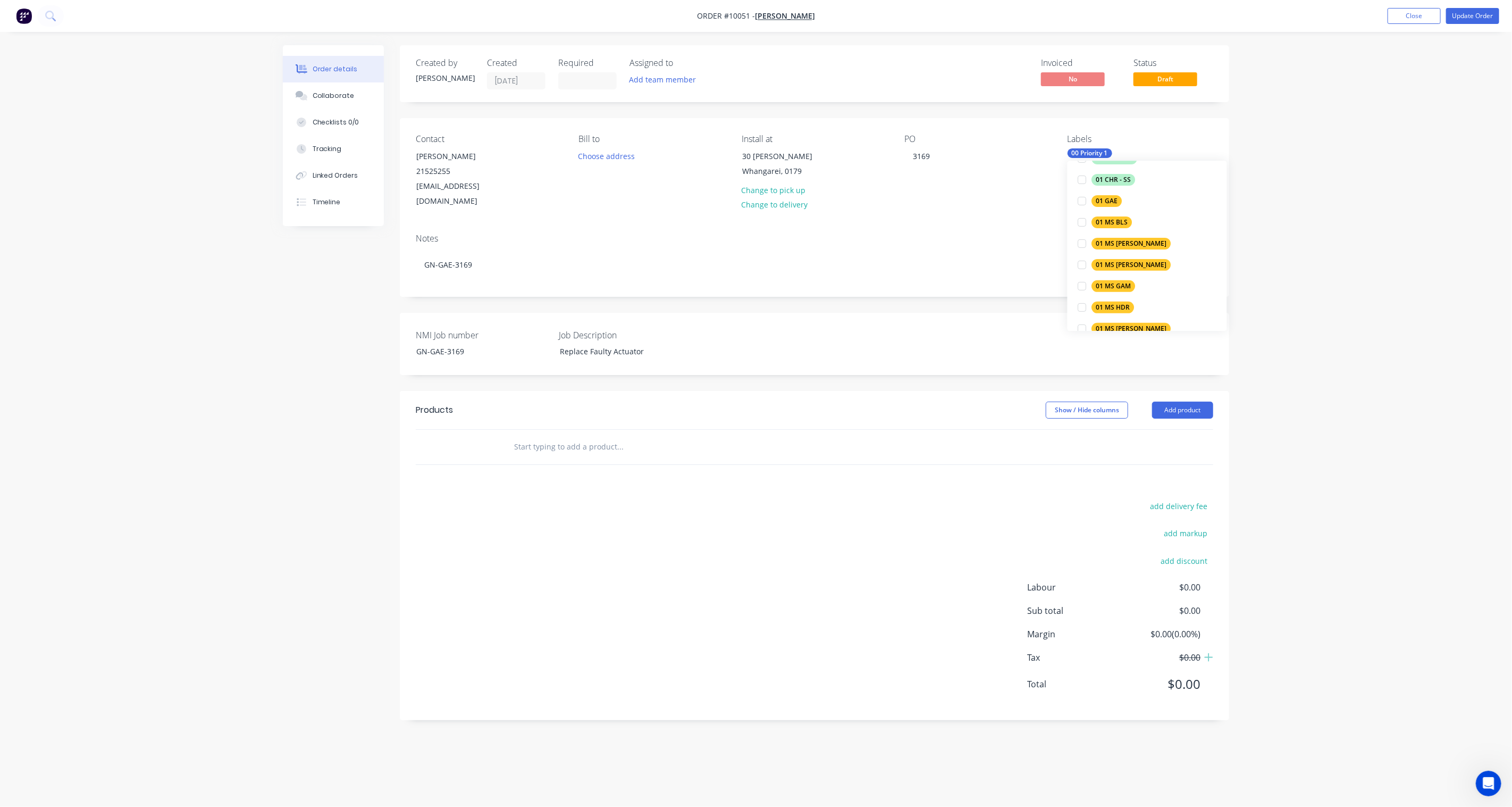
scroll to position [295, 0]
click at [1082, 227] on div at bounding box center [1082, 227] width 21 height 21
click at [1133, 263] on div "06 Installation" at bounding box center [1118, 267] width 53 height 12
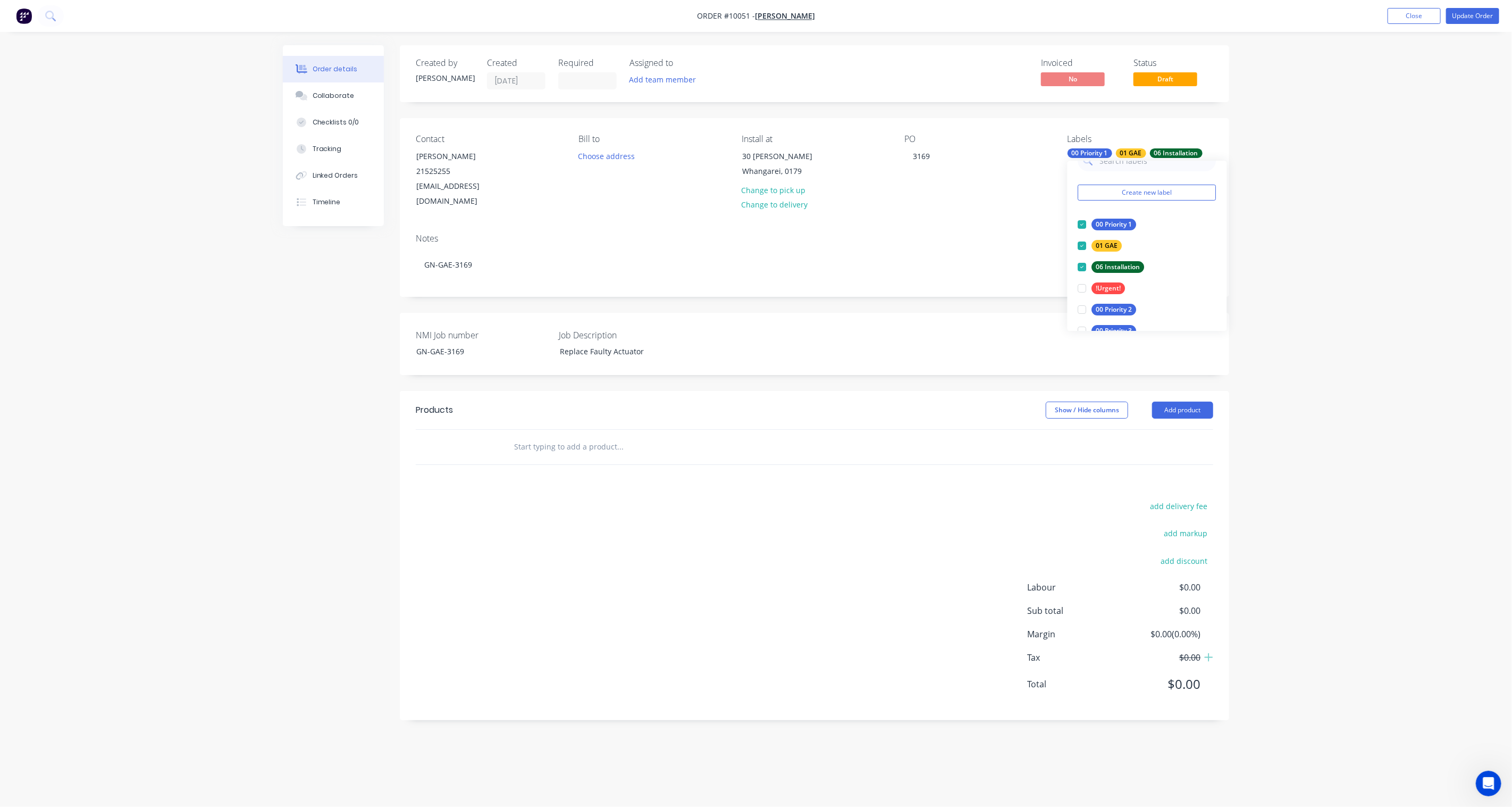
click at [1133, 233] on div "Order details Collaborate Checklists 0/0 Tracking Linked Orders Timeline Order …" at bounding box center [756, 403] width 1512 height 807
click at [669, 87] on button "Add team member" at bounding box center [663, 79] width 79 height 14
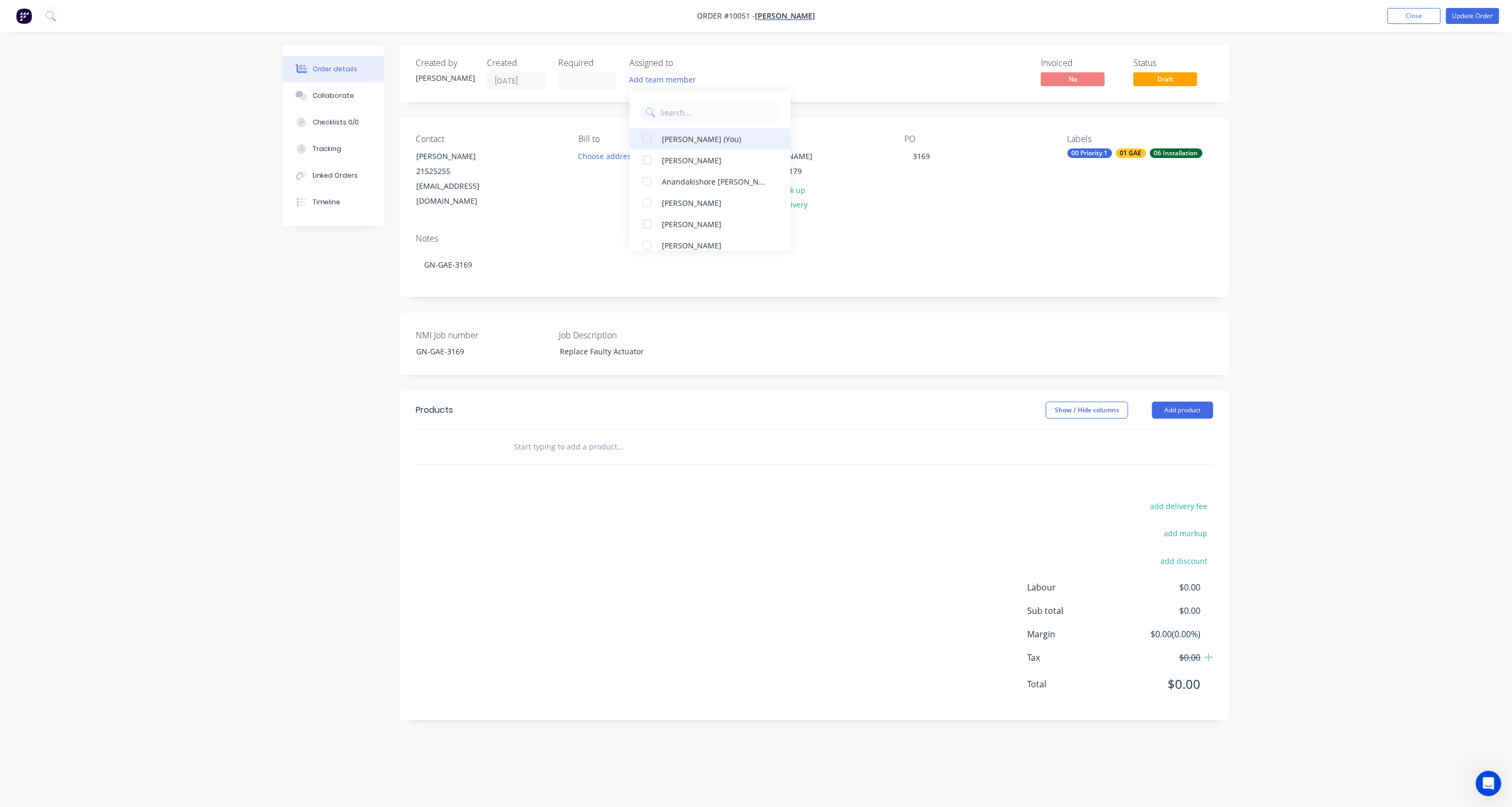
click at [647, 140] on div at bounding box center [647, 138] width 21 height 21
click at [647, 224] on div at bounding box center [647, 223] width 21 height 21
click at [384, 300] on div "Created by [PERSON_NAME] Created [DATE] Required Assigned to BD DS Invoiced No …" at bounding box center [756, 391] width 946 height 691
click at [1133, 15] on button "Update Order" at bounding box center [1473, 16] width 53 height 16
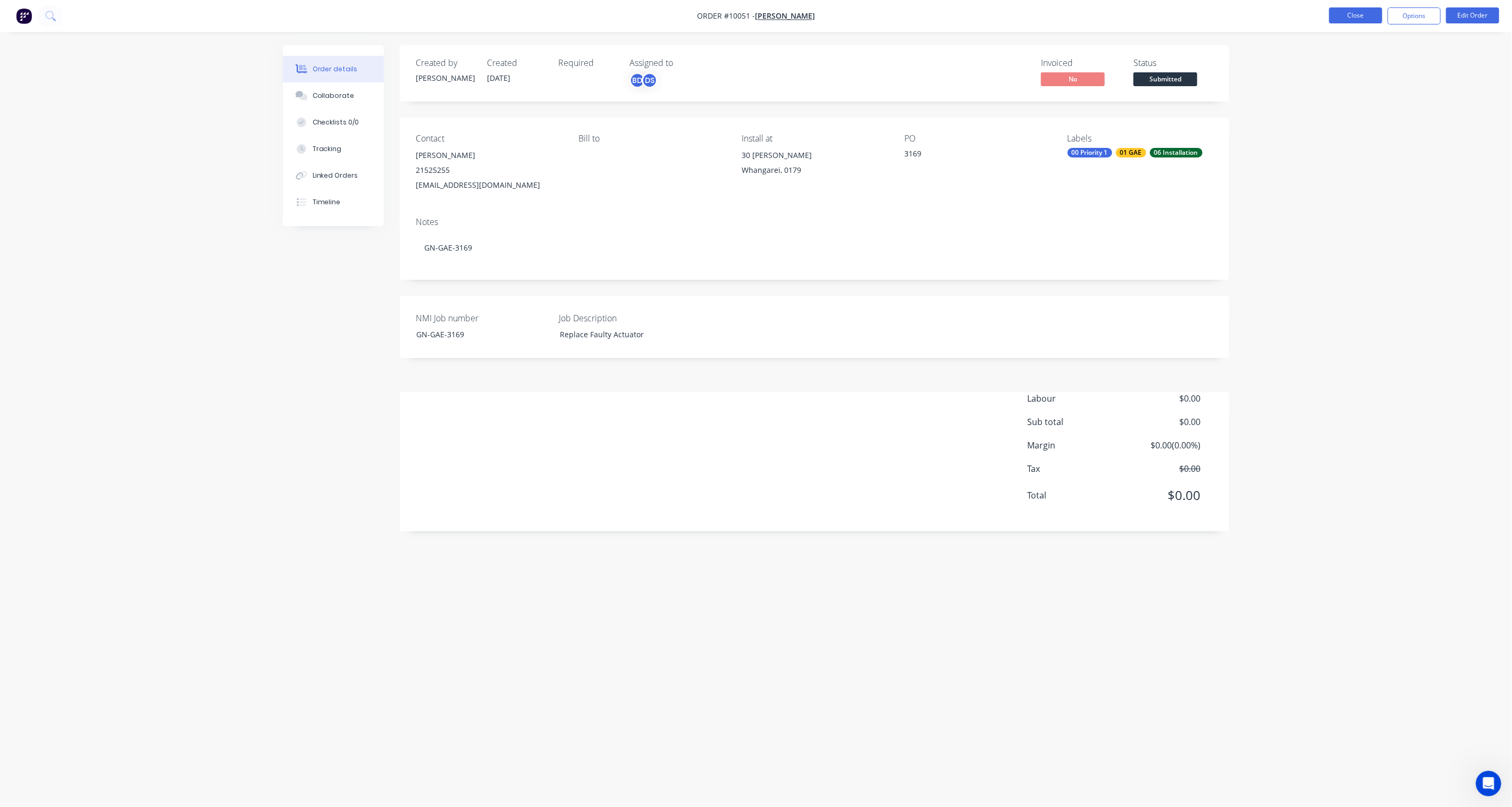
click at [1133, 15] on button "Close" at bounding box center [1356, 15] width 53 height 16
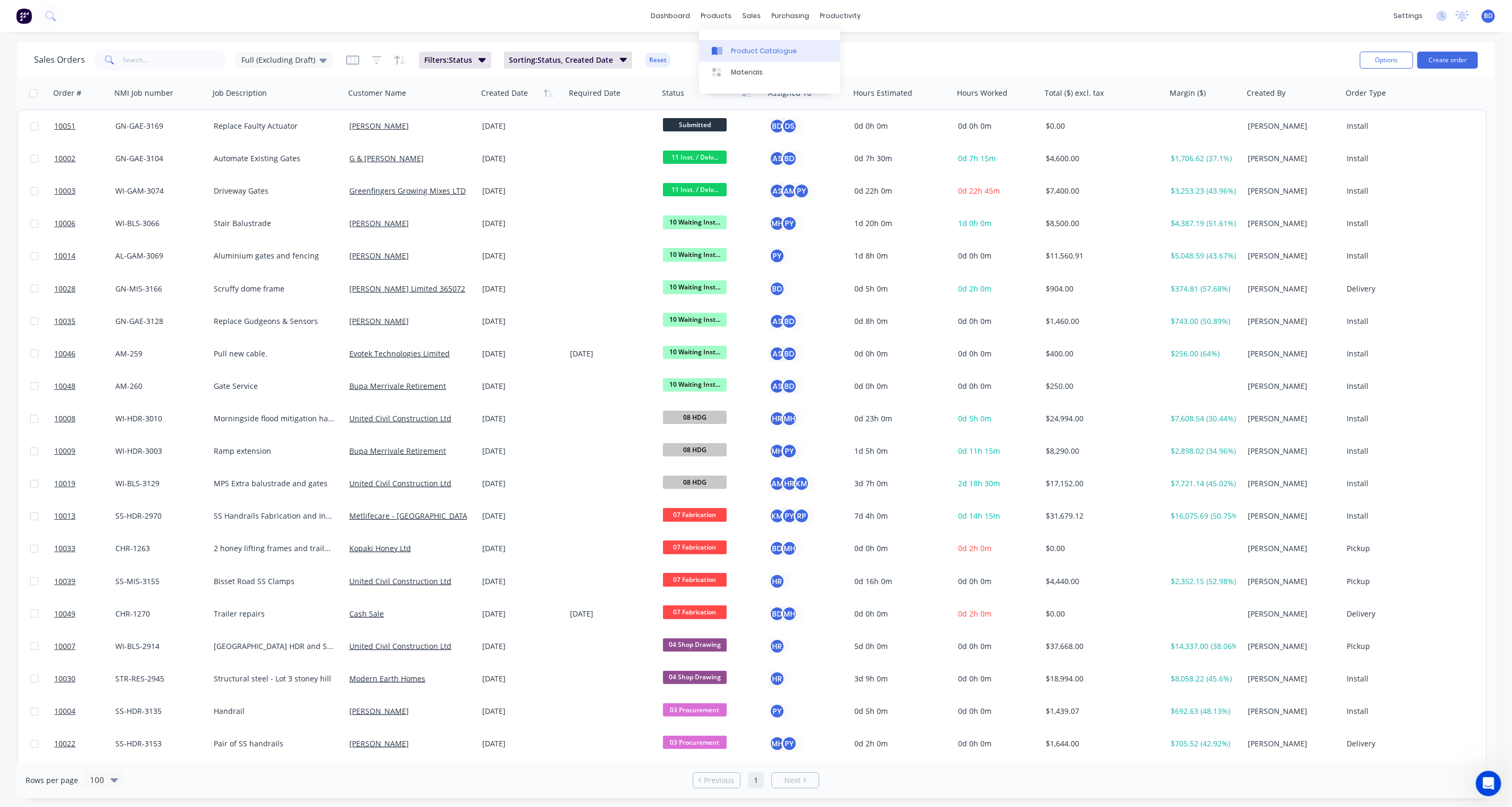
click at [740, 56] on link "Product Catalogue" at bounding box center [770, 50] width 141 height 21
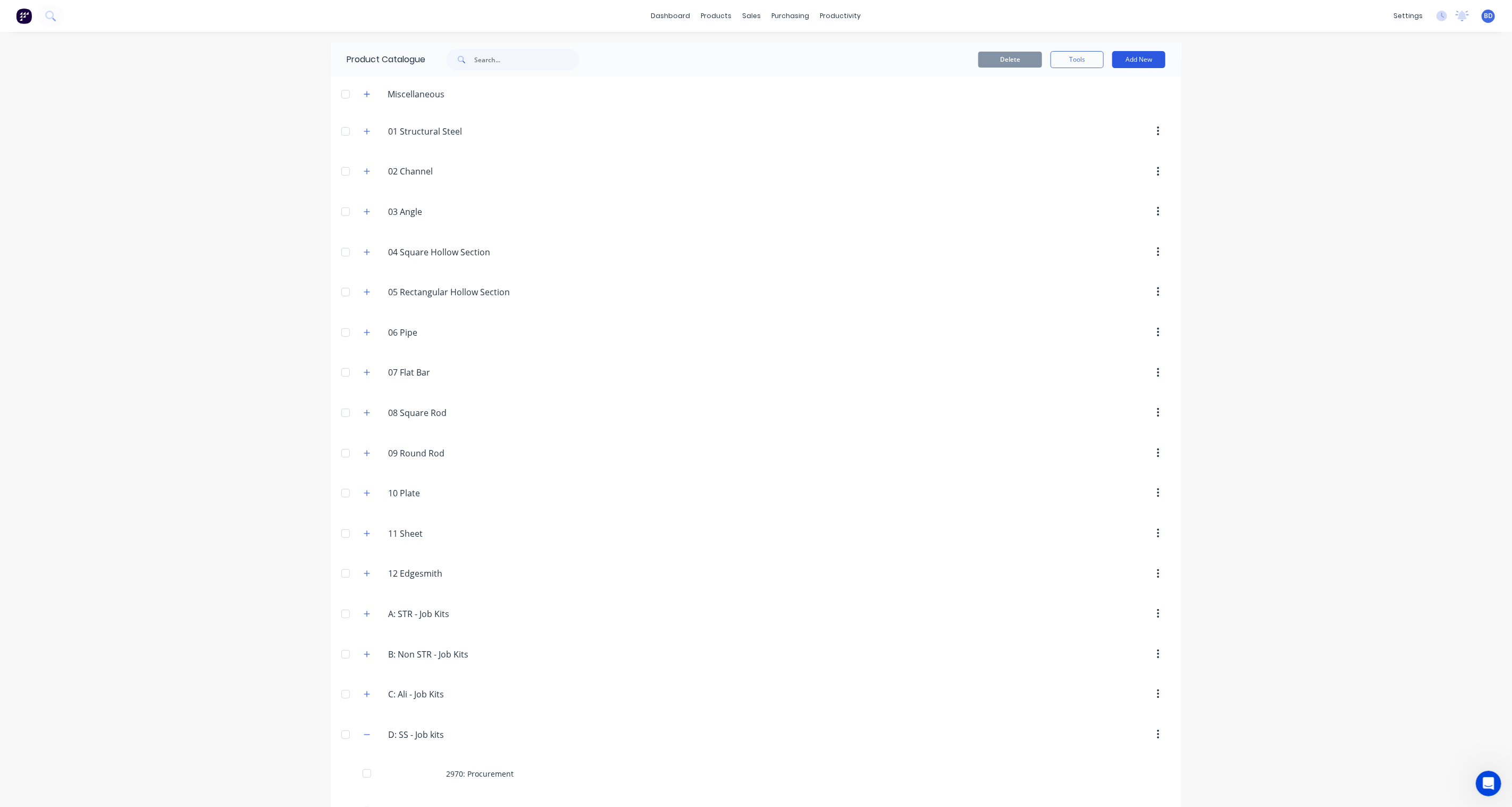
click at [1133, 61] on button "Add New" at bounding box center [1139, 59] width 53 height 17
click at [1097, 130] on div "Product Kit" at bounding box center [1115, 130] width 82 height 15
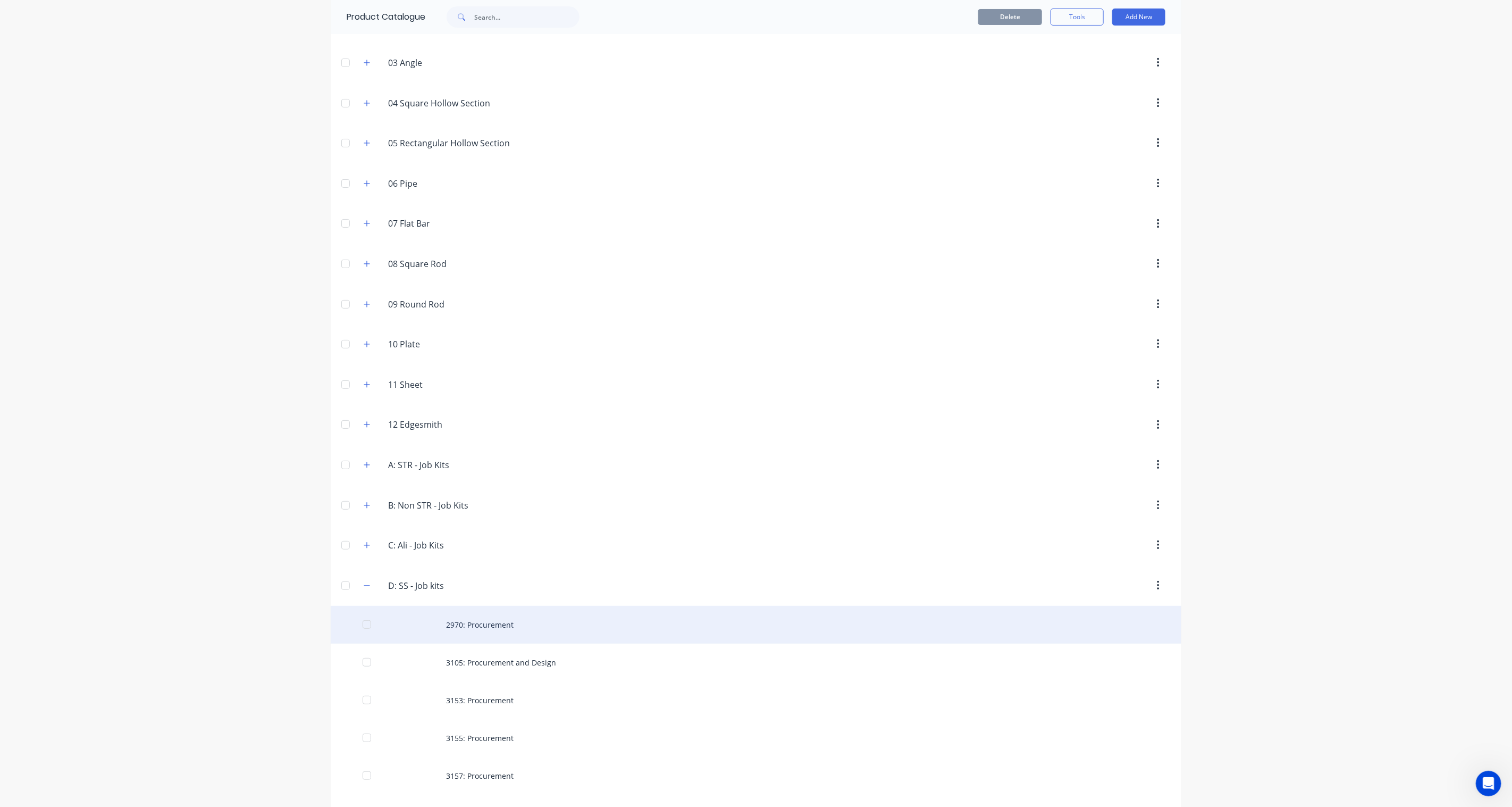
scroll to position [226, 0]
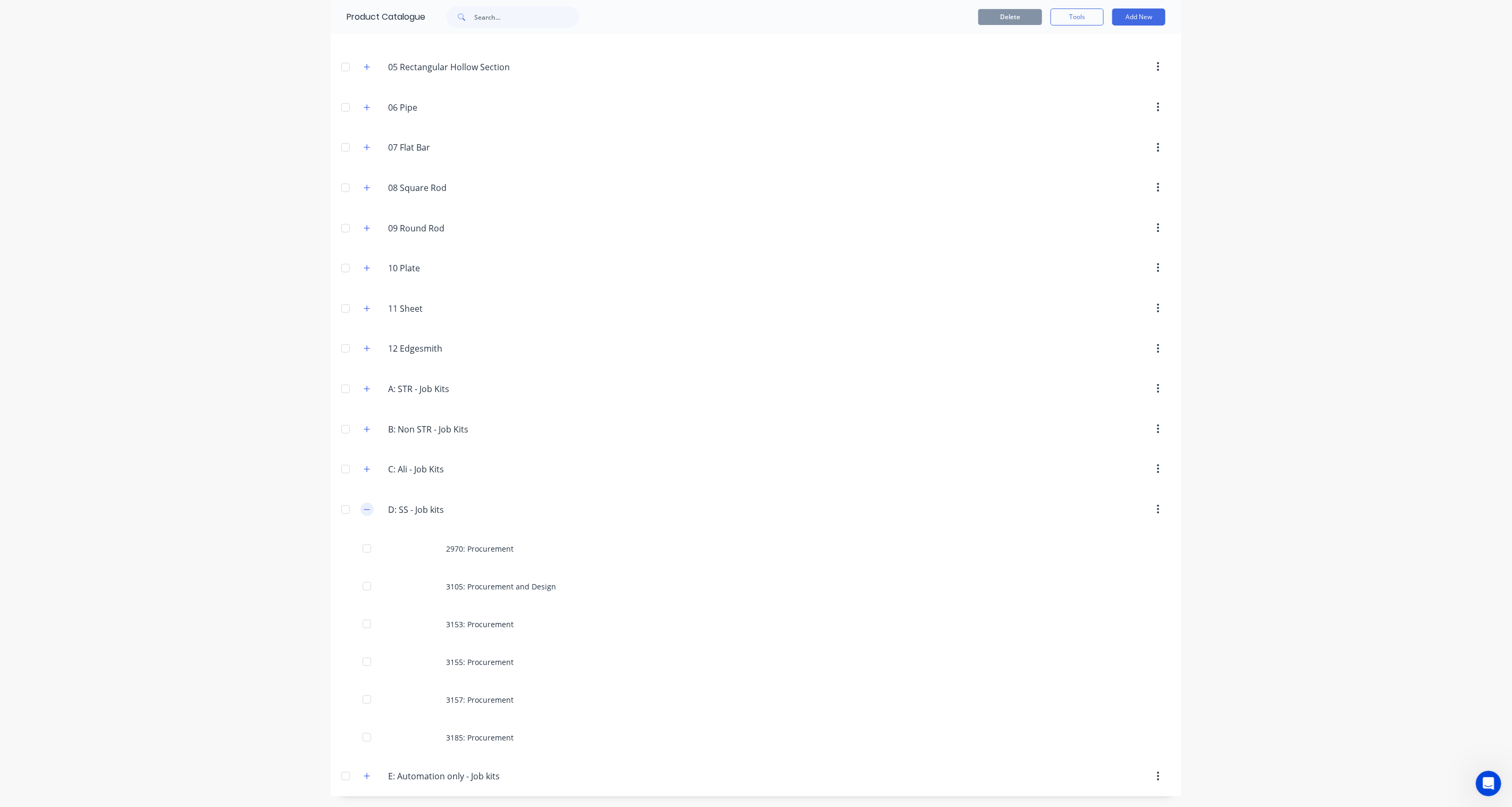
click at [364, 508] on icon "button" at bounding box center [367, 509] width 7 height 8
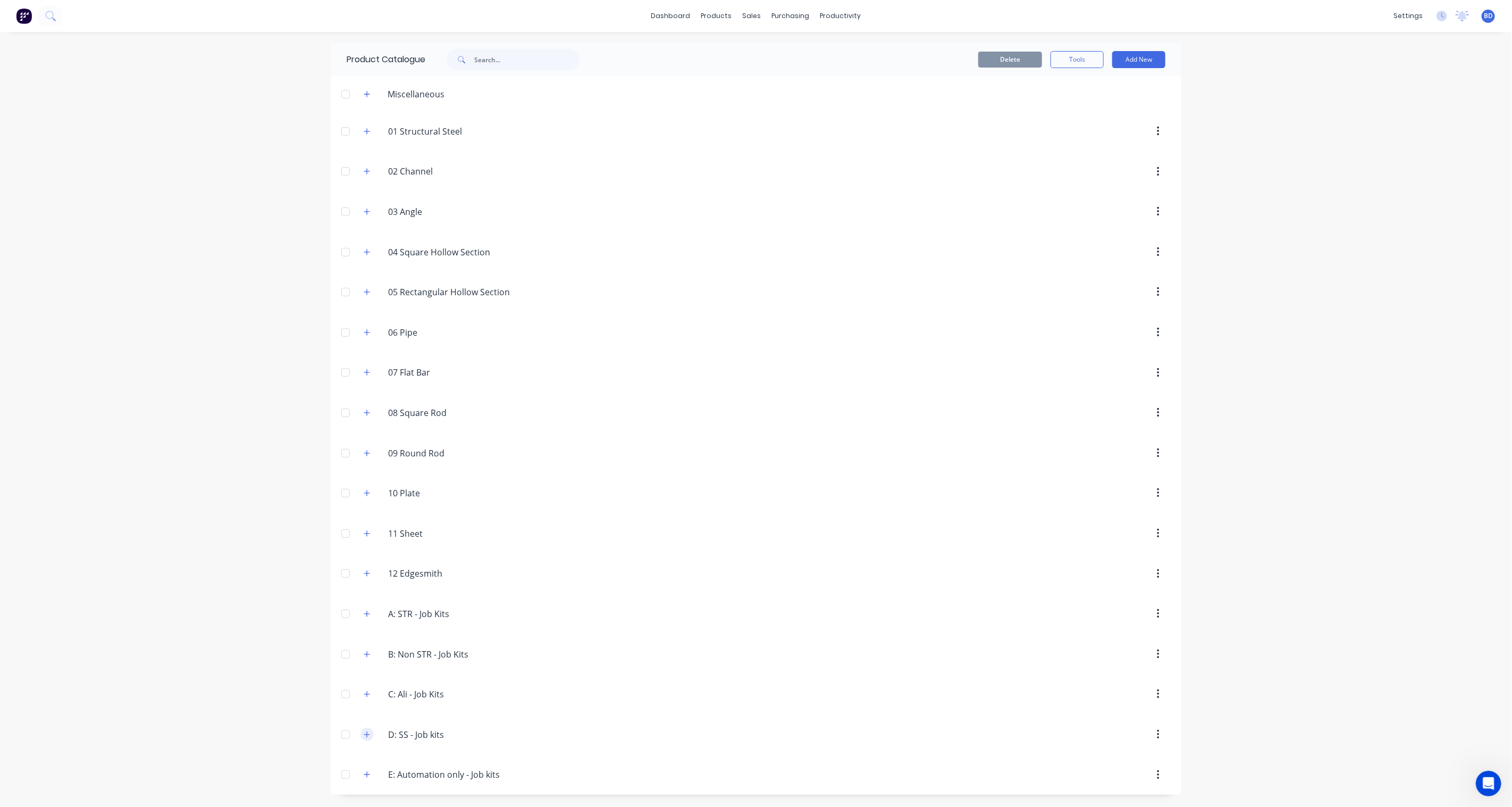
scroll to position [0, 0]
click at [365, 594] on icon "button" at bounding box center [367, 774] width 7 height 8
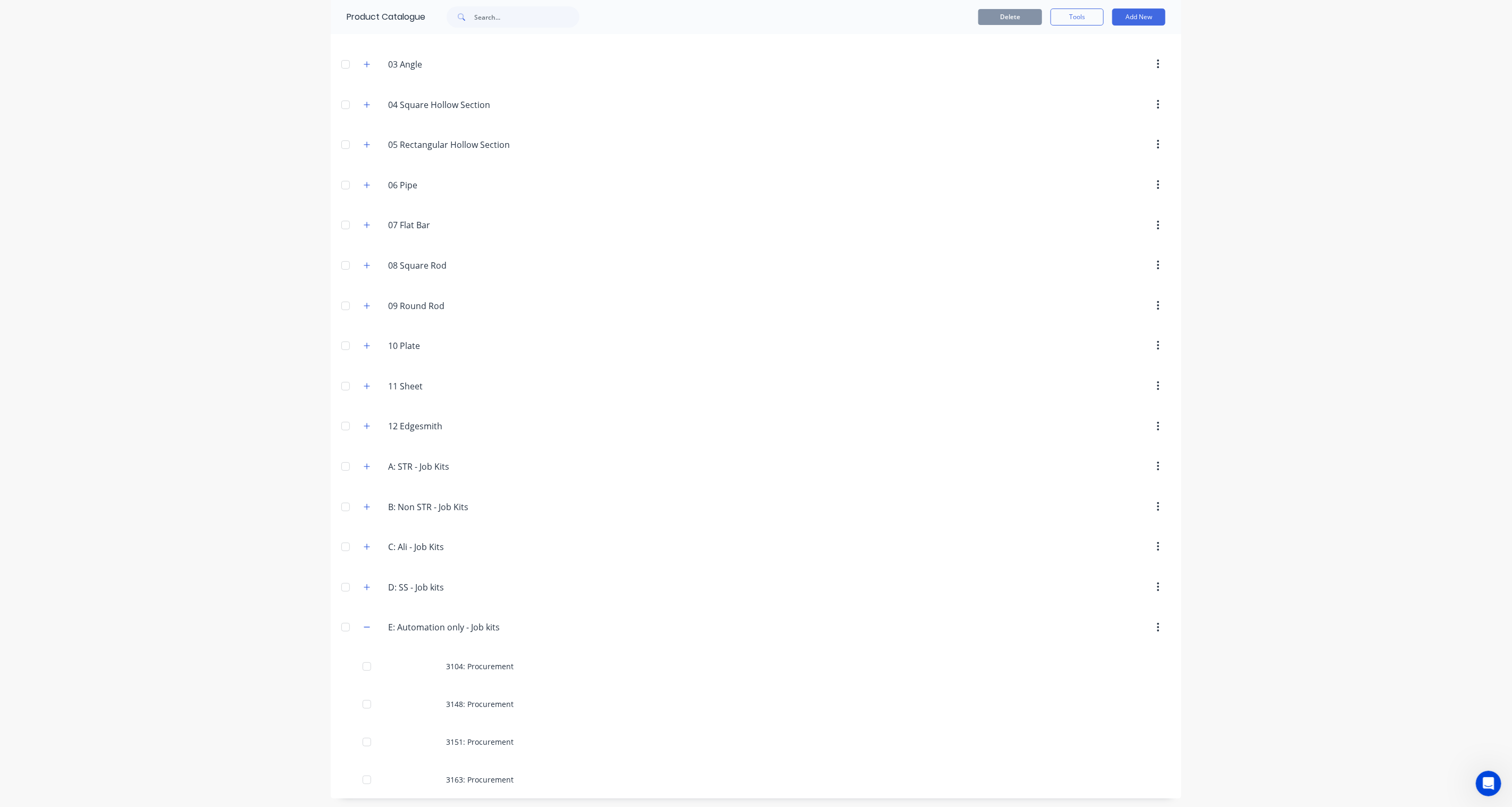
scroll to position [151, 0]
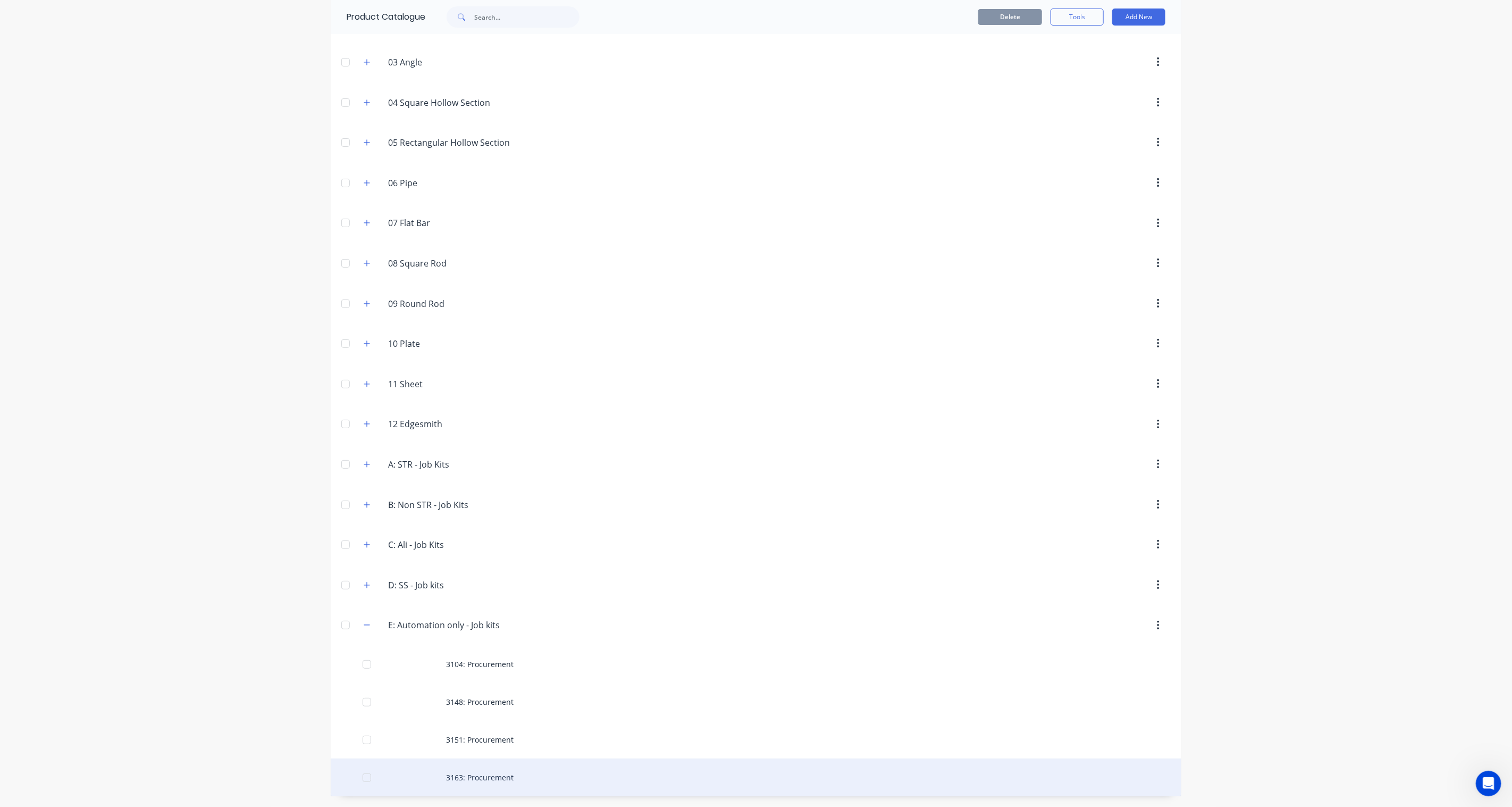
click at [493, 594] on div "3163: Procurement" at bounding box center [756, 777] width 851 height 38
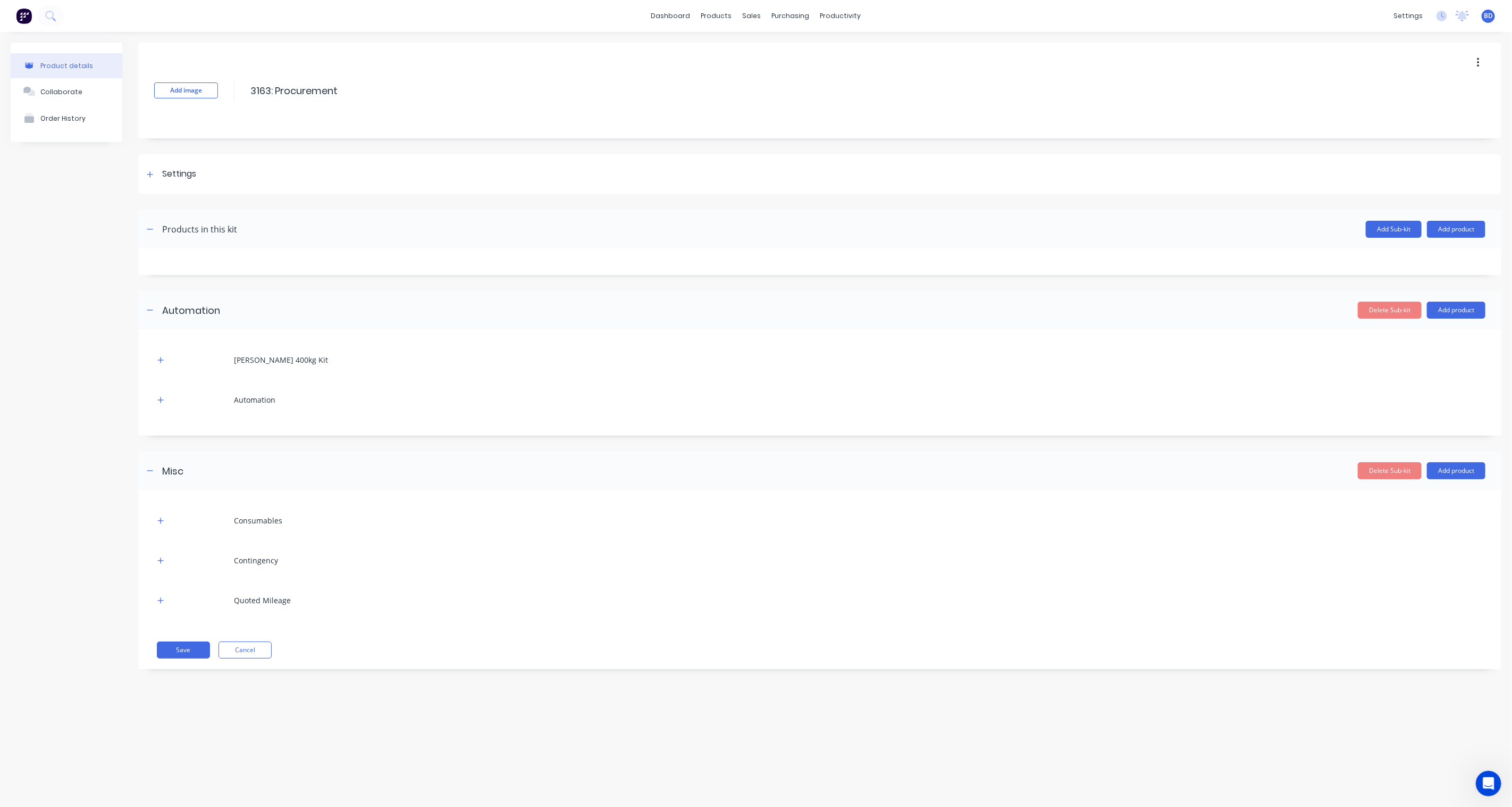
click at [1133, 59] on icon "button" at bounding box center [1478, 62] width 3 height 9
click at [1133, 84] on div "Duplicate" at bounding box center [1440, 90] width 82 height 15
click at [736, 46] on div "Product Catalogue" at bounding box center [764, 50] width 66 height 9
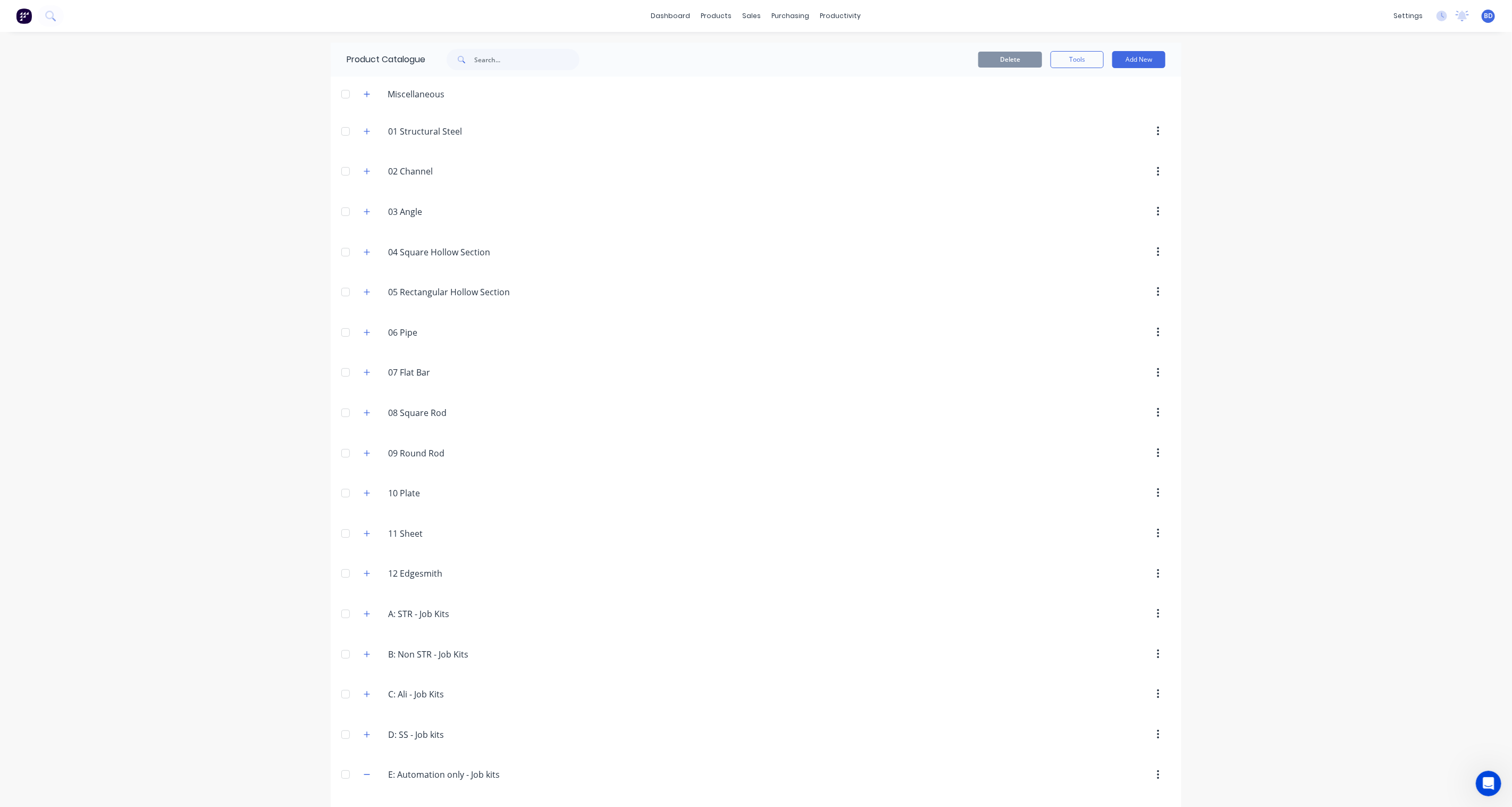
scroll to position [151, 0]
click at [370, 774] on icon "button" at bounding box center [367, 774] width 7 height 8
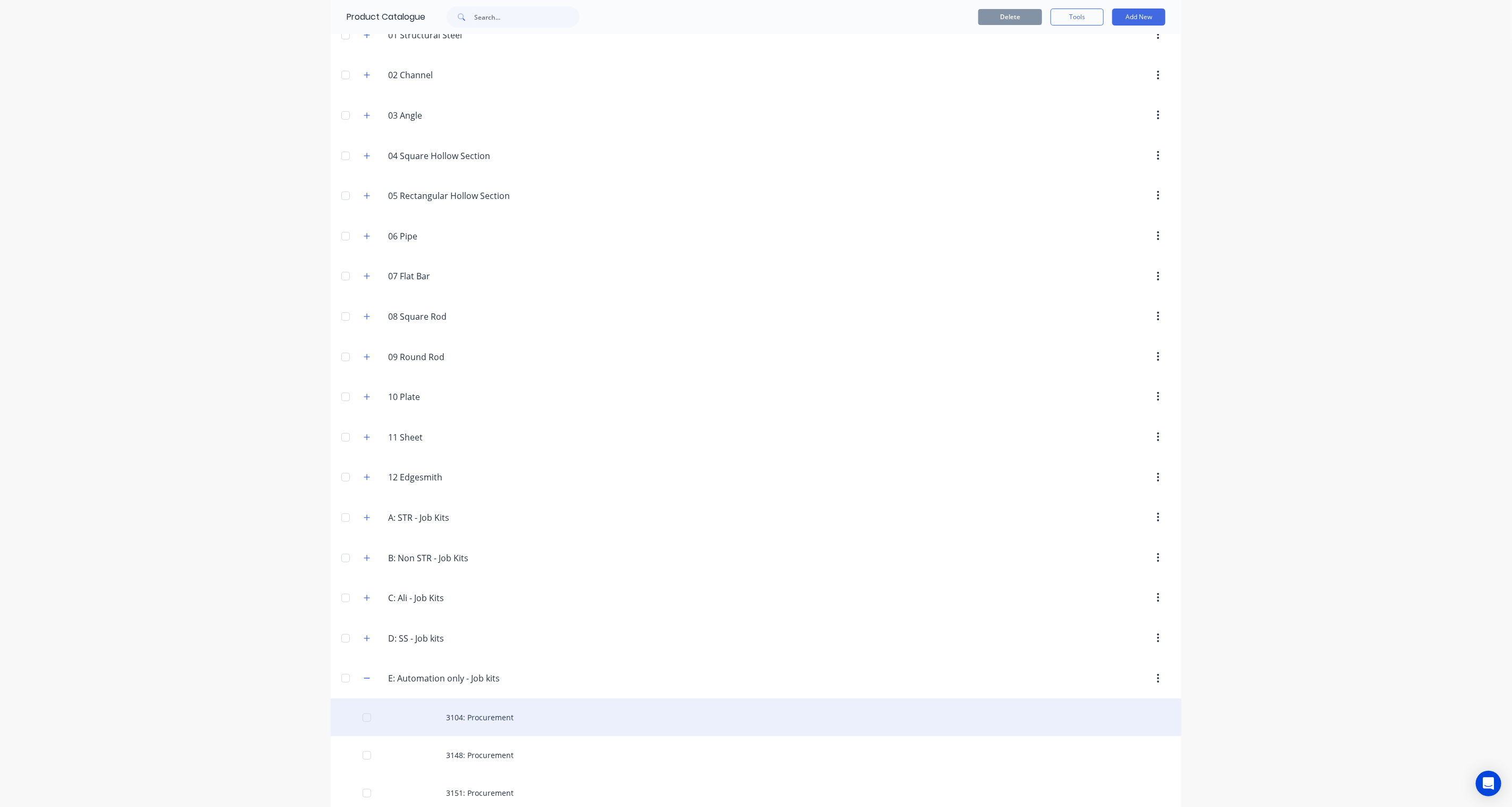
scroll to position [188, 0]
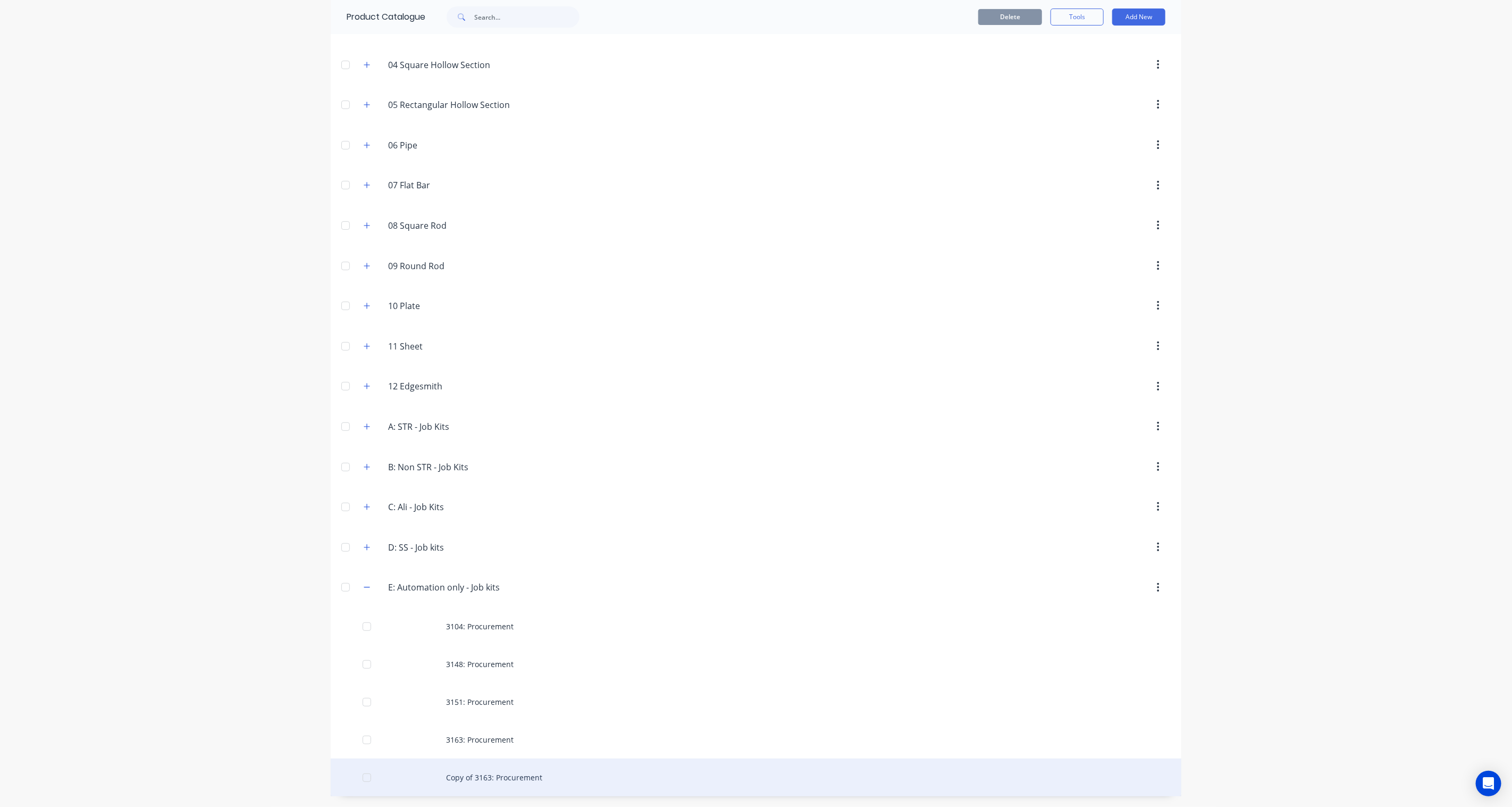
click at [529, 778] on div "Copy of 3163: Procurement" at bounding box center [756, 777] width 851 height 38
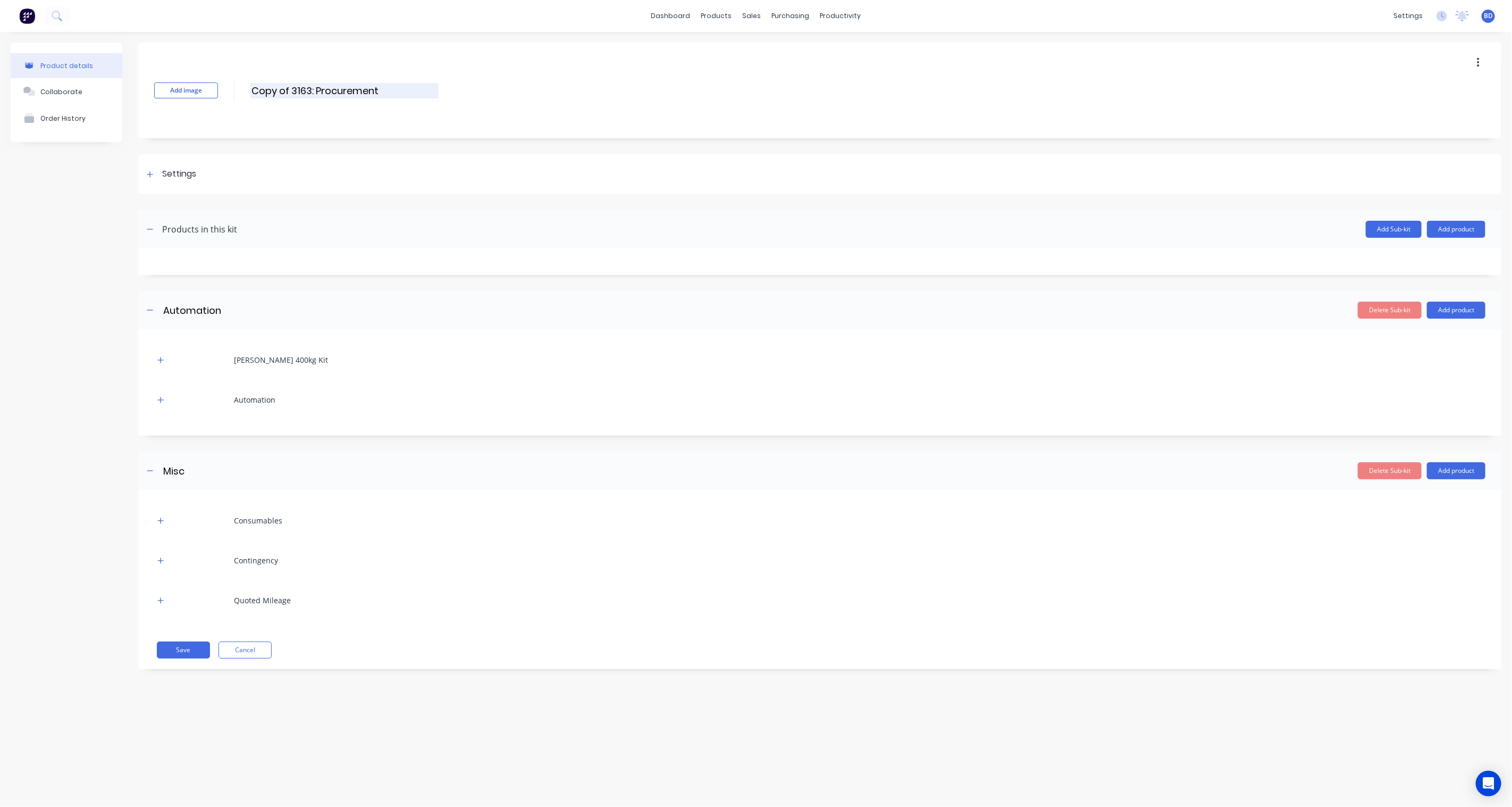
click at [305, 91] on input "Copy of 3163: Procurement" at bounding box center [344, 90] width 188 height 15
drag, startPoint x: 292, startPoint y: 89, endPoint x: 195, endPoint y: 86, distance: 97.0
click at [195, 86] on div "Add image Copy of 3163: Procurement Copy of 3163: Procurement Enter kit name" at bounding box center [819, 90] width 1363 height 96
click at [267, 89] on input "3163: Procurement" at bounding box center [344, 90] width 188 height 15
type input "3169: Procurement"
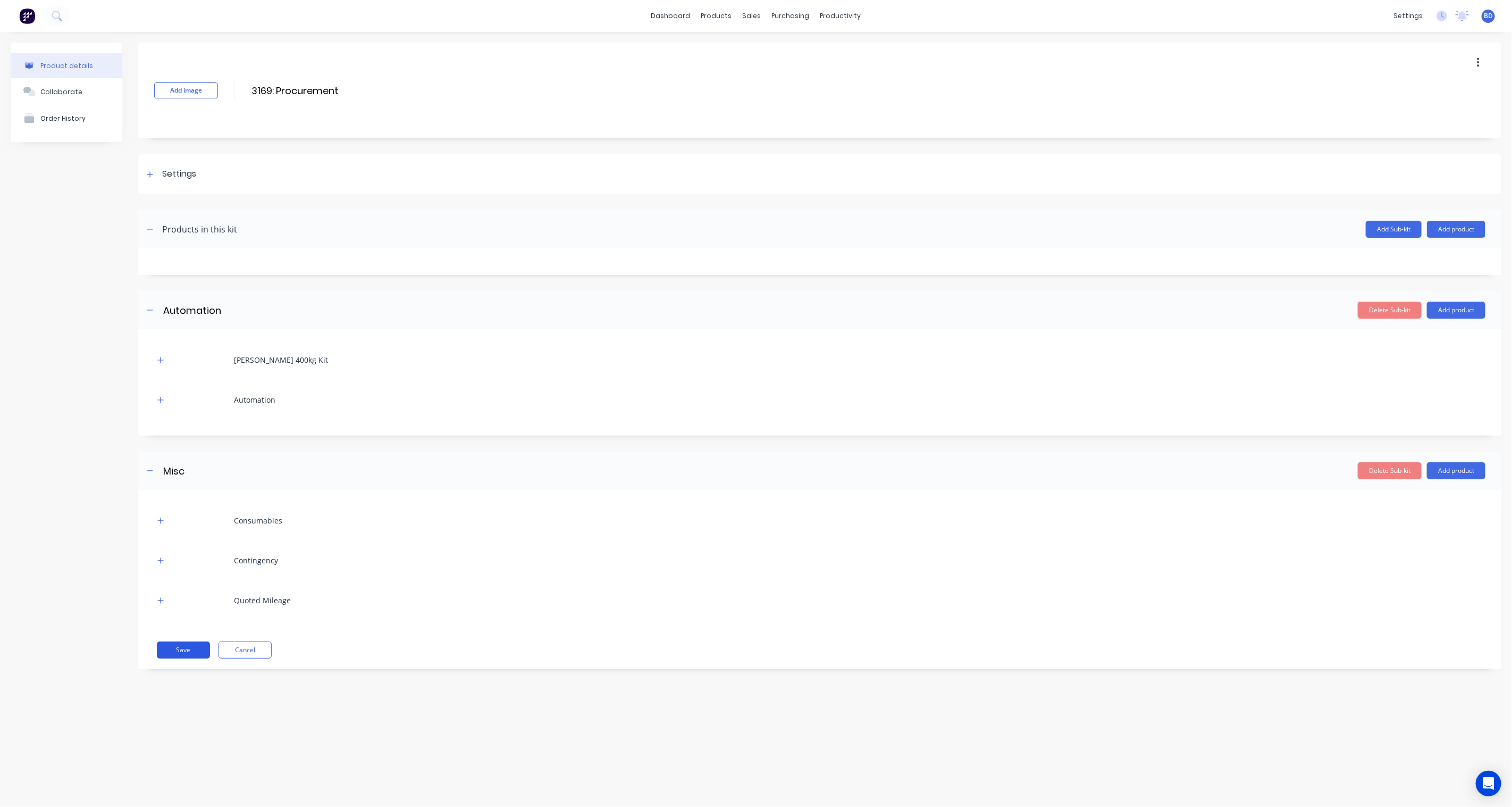
click at [198, 651] on button "Save" at bounding box center [184, 650] width 53 height 17
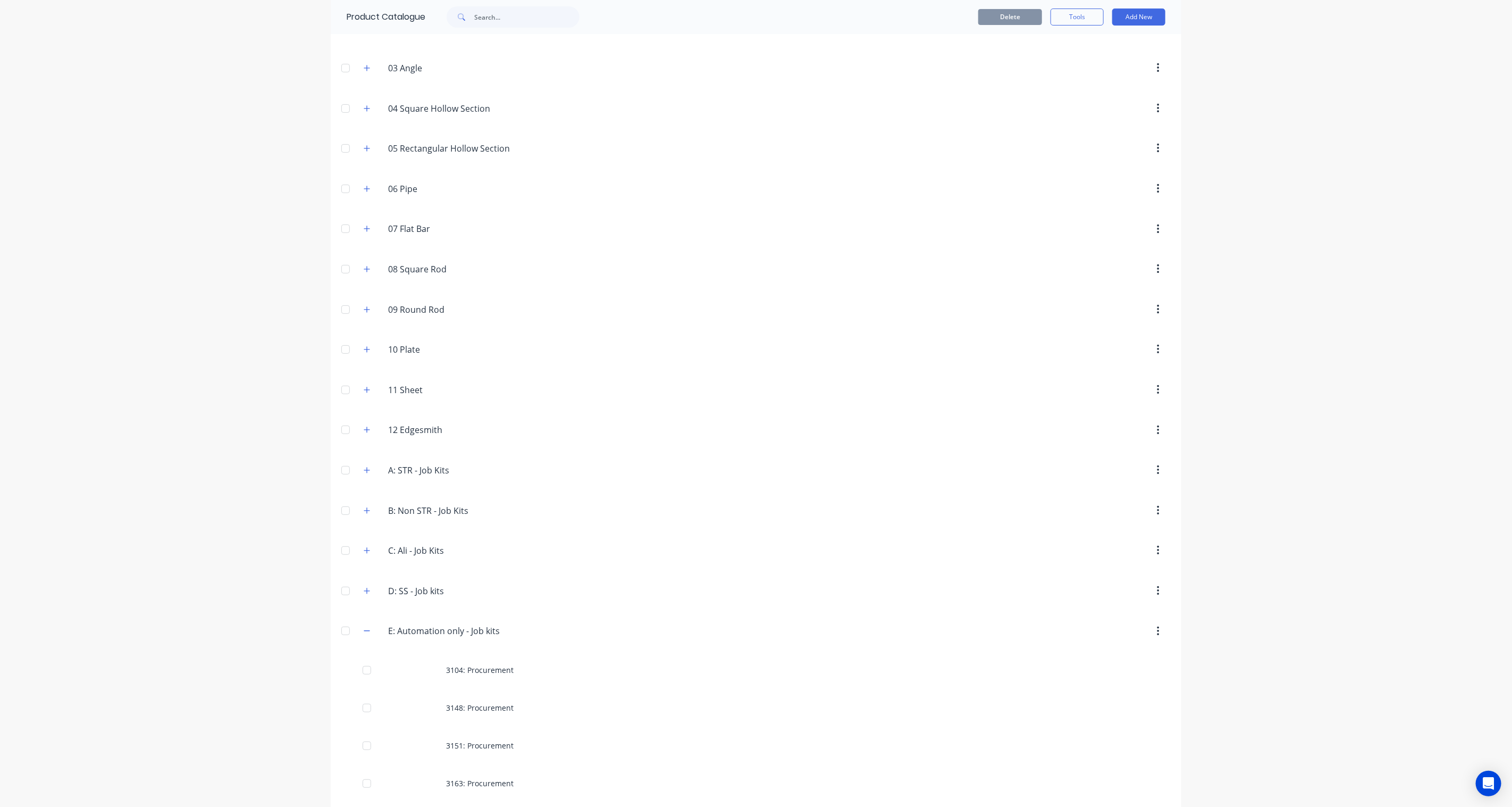
scroll to position [188, 0]
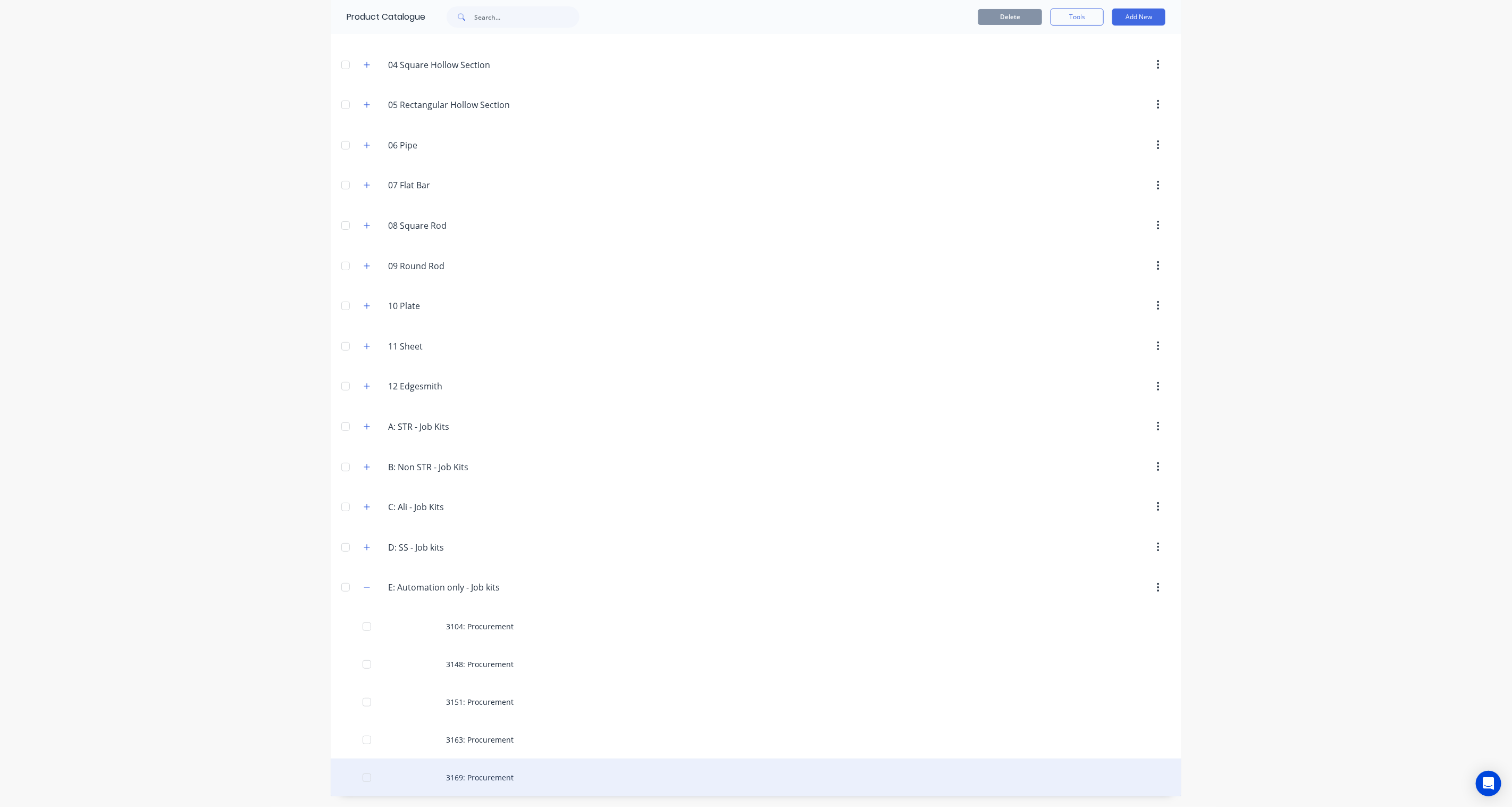
click at [497, 780] on div "3169: Procurement" at bounding box center [756, 777] width 851 height 38
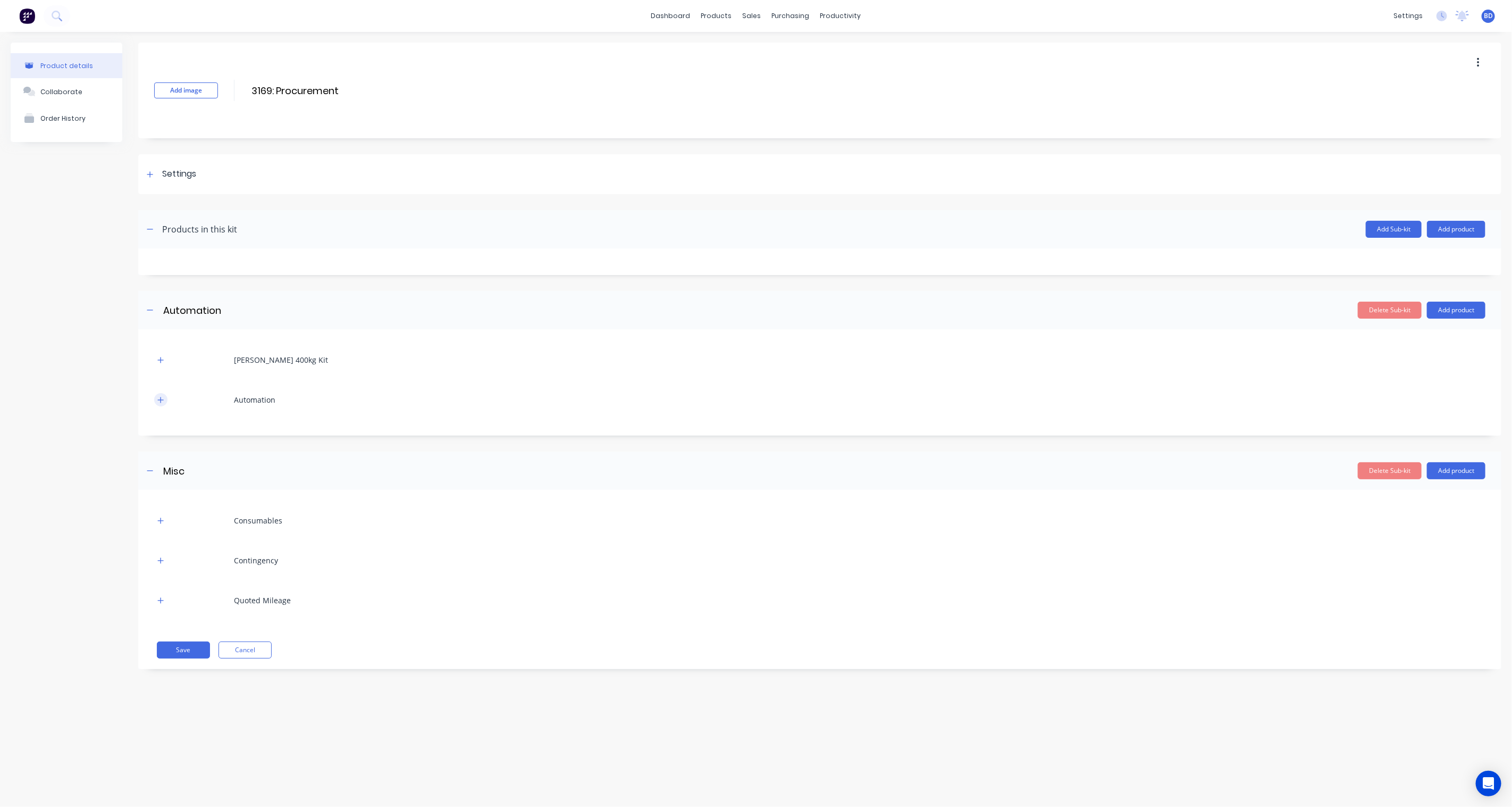
click at [161, 397] on icon "button" at bounding box center [160, 400] width 7 height 8
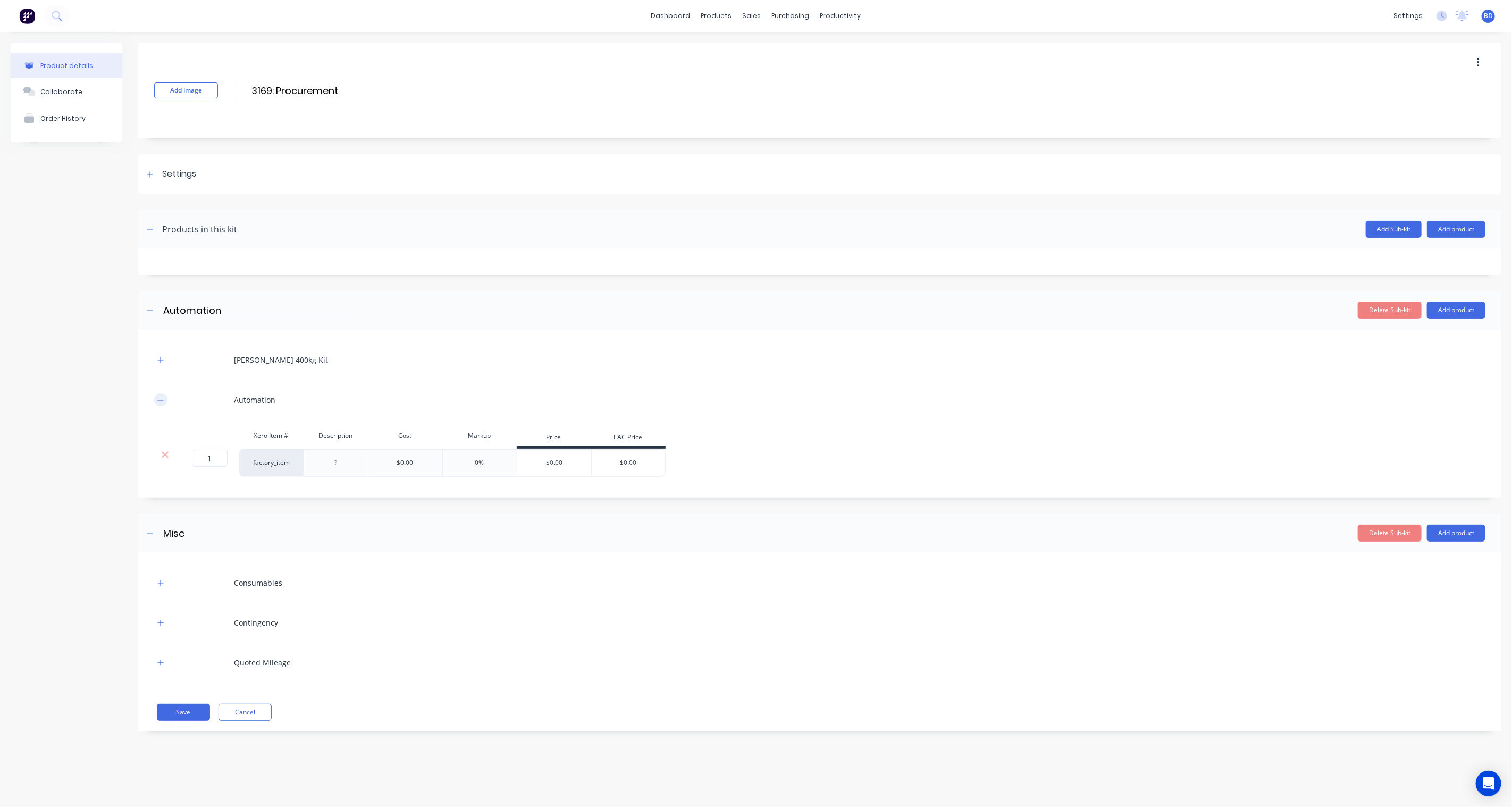
click at [161, 397] on icon "button" at bounding box center [160, 400] width 7 height 8
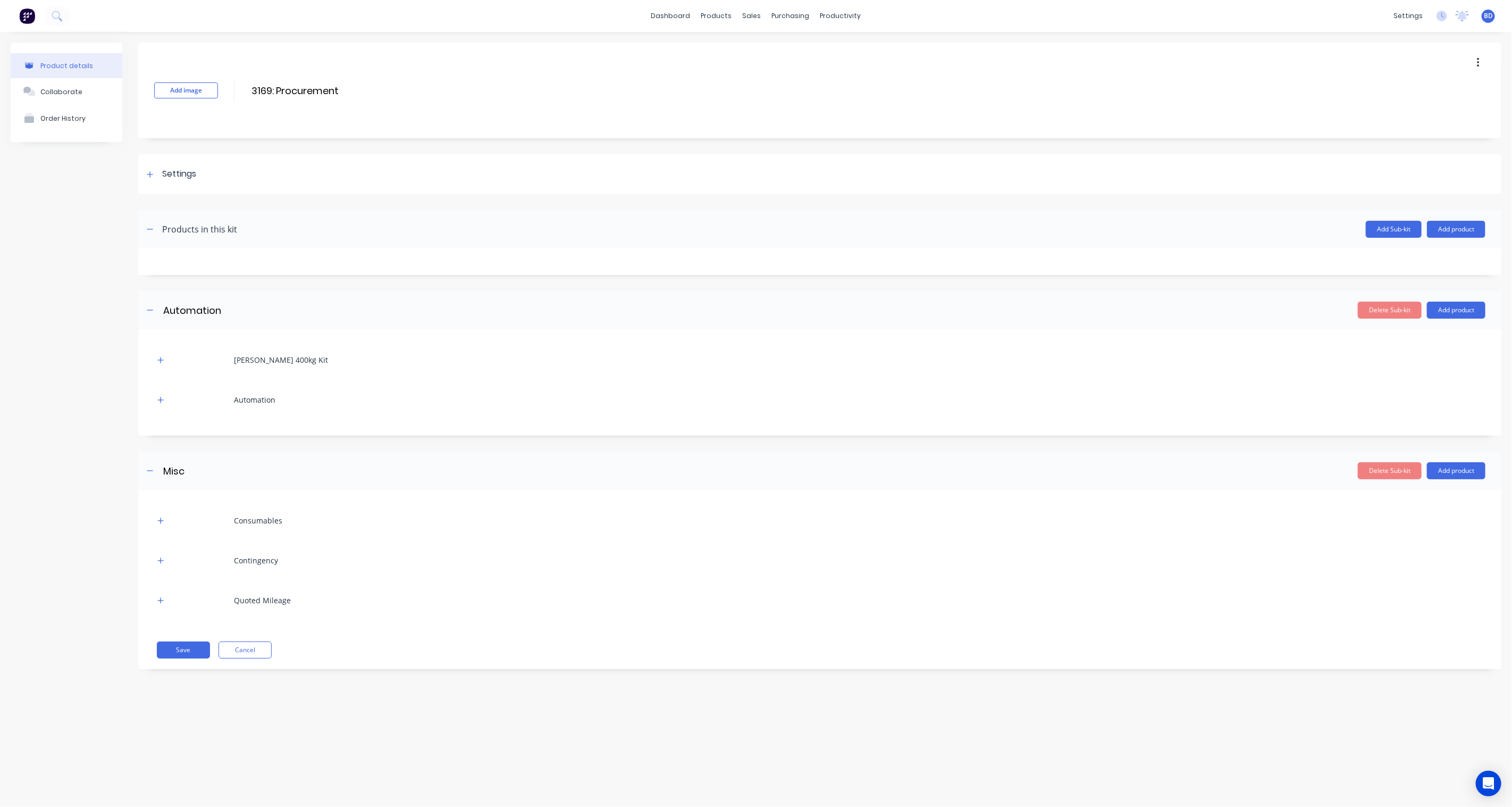
click at [258, 401] on div "Automation" at bounding box center [255, 399] width 42 height 11
click at [283, 360] on div "[PERSON_NAME] 400kg Kit" at bounding box center [281, 360] width 94 height 11
click at [157, 360] on icon "button" at bounding box center [160, 360] width 7 height 8
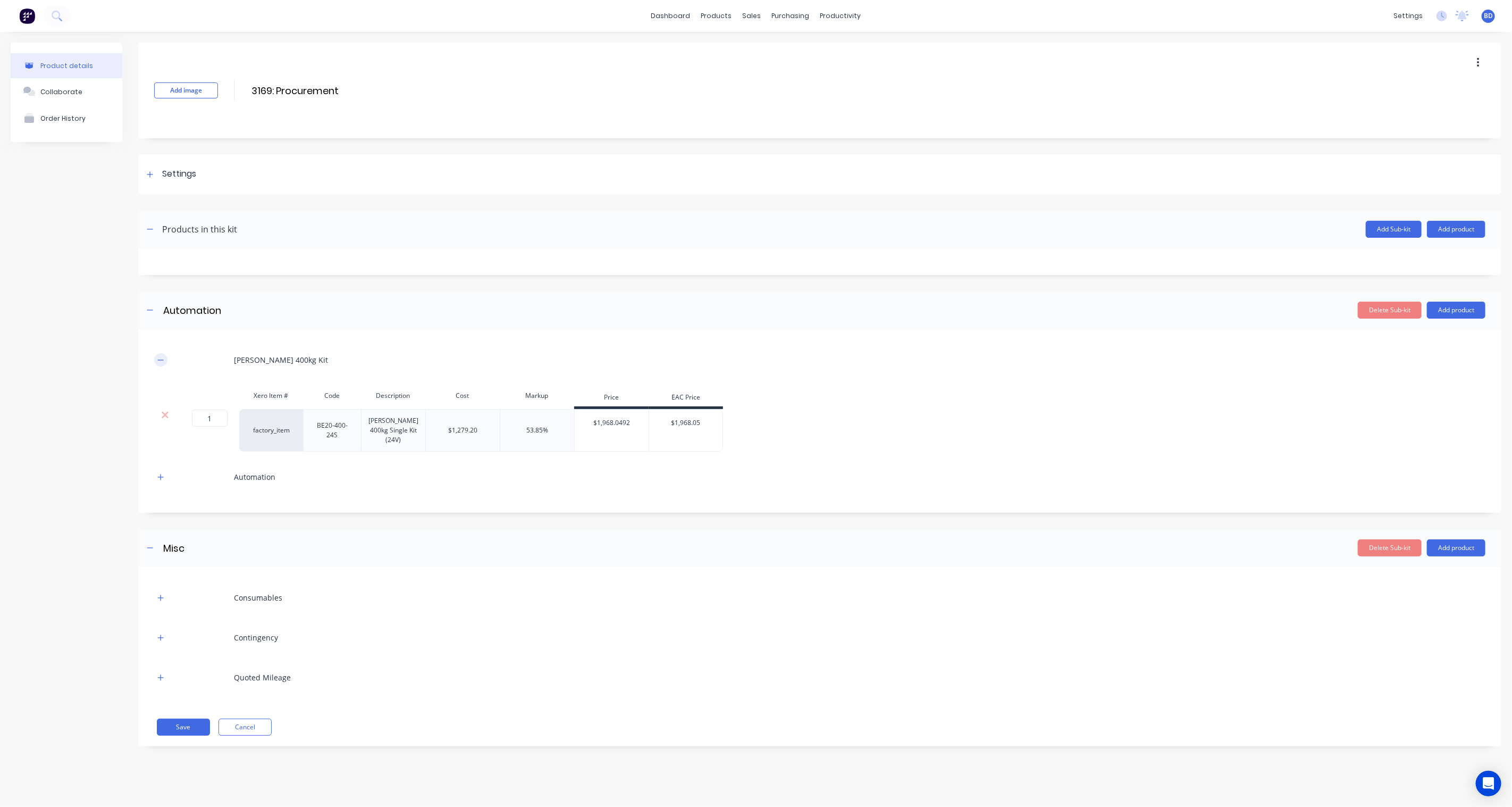
click at [160, 360] on icon "button" at bounding box center [160, 360] width 7 height 8
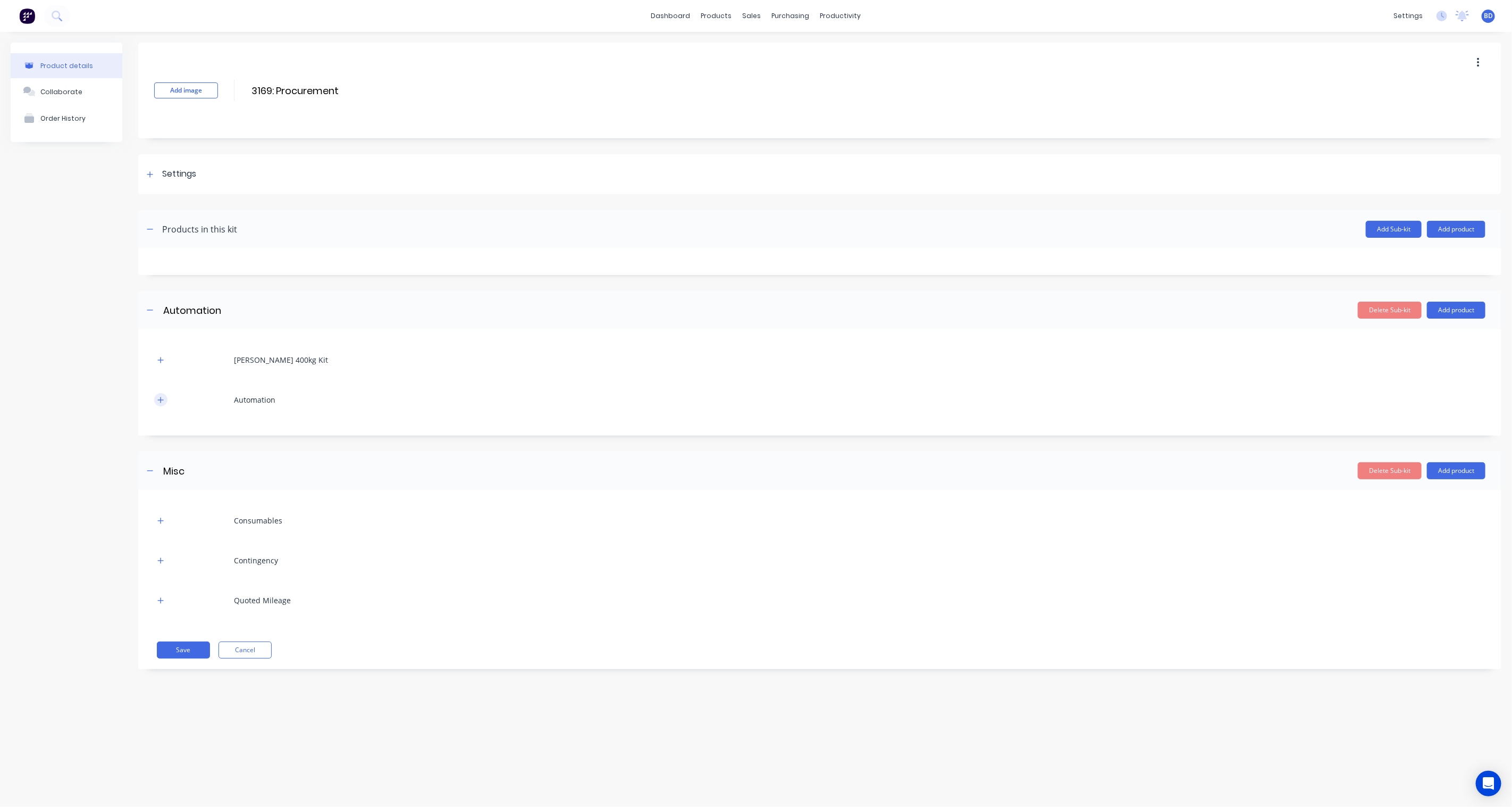
click at [160, 403] on icon "button" at bounding box center [160, 400] width 7 height 8
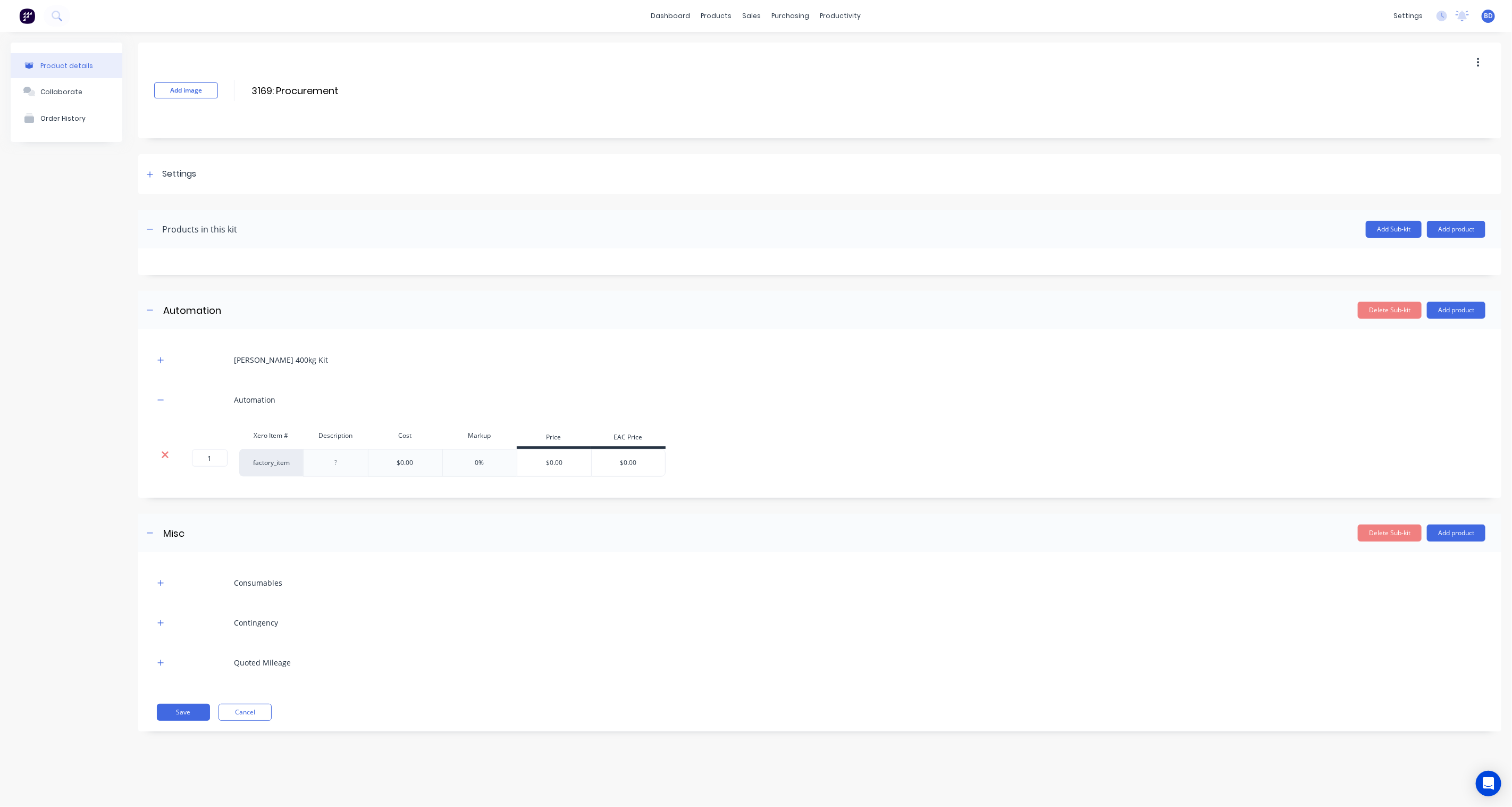
click at [164, 456] on icon at bounding box center [165, 455] width 7 height 7
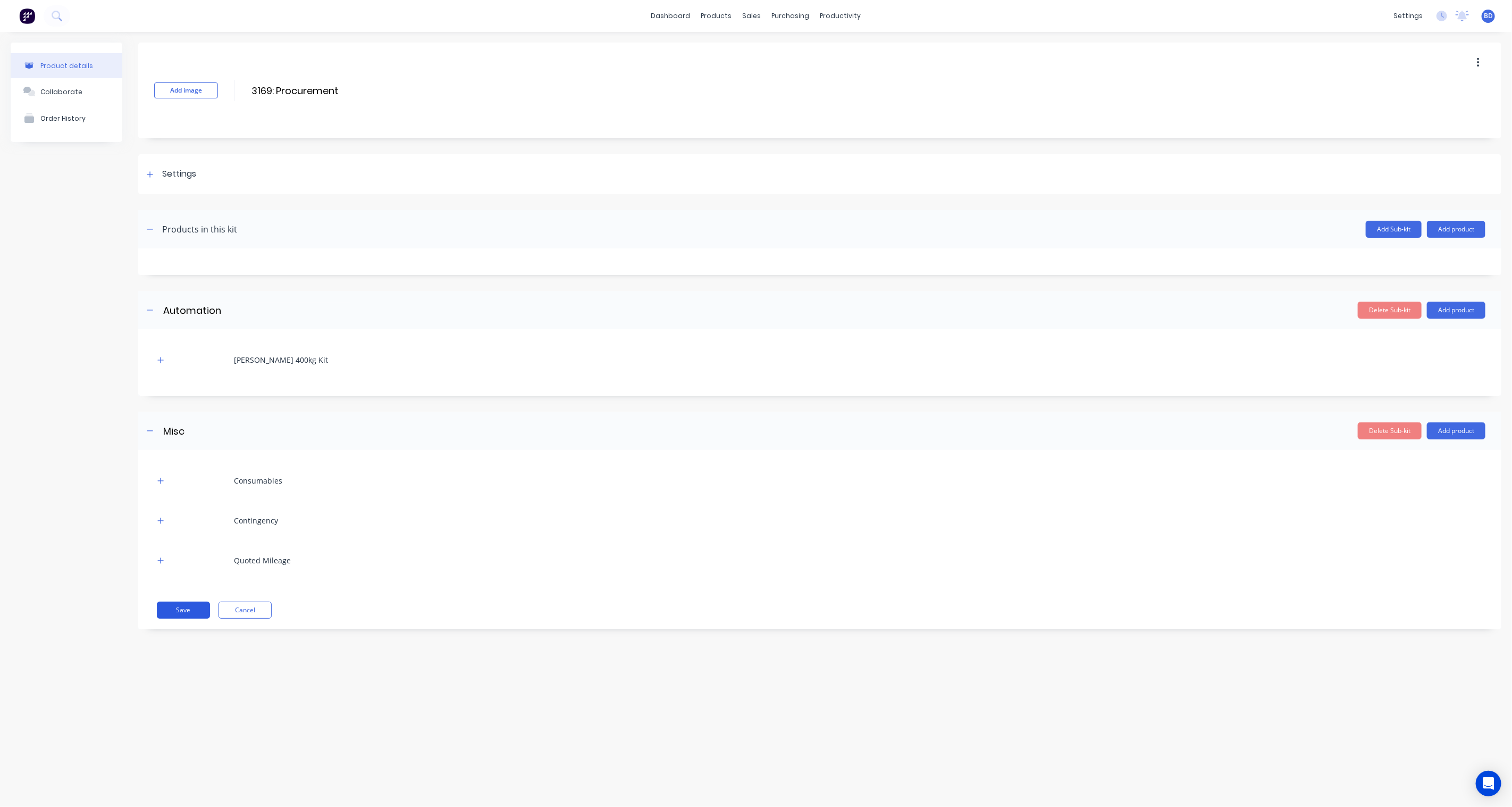
click at [192, 608] on button "Save" at bounding box center [184, 610] width 53 height 17
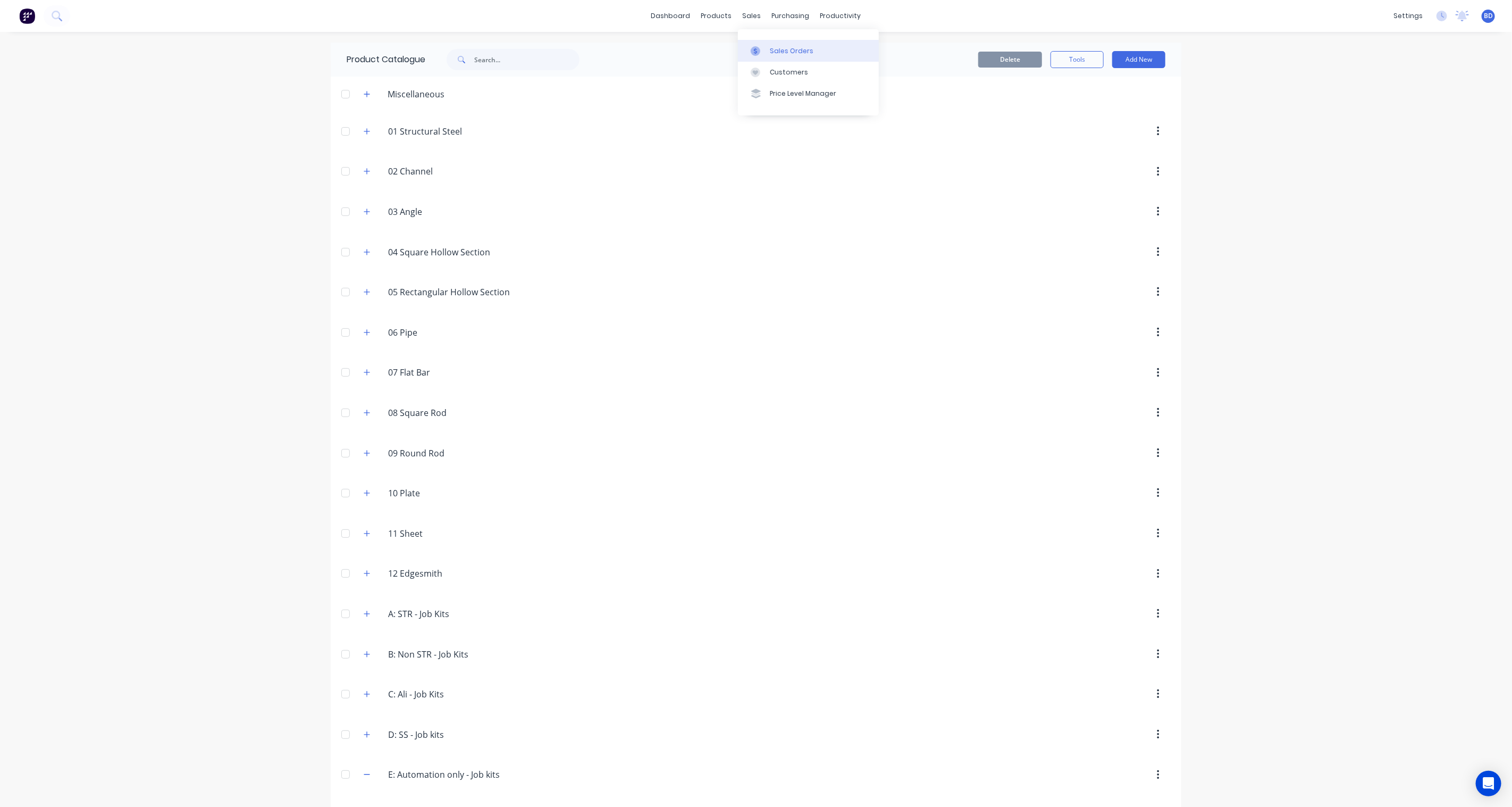
click at [778, 52] on div "Sales Orders" at bounding box center [792, 50] width 43 height 9
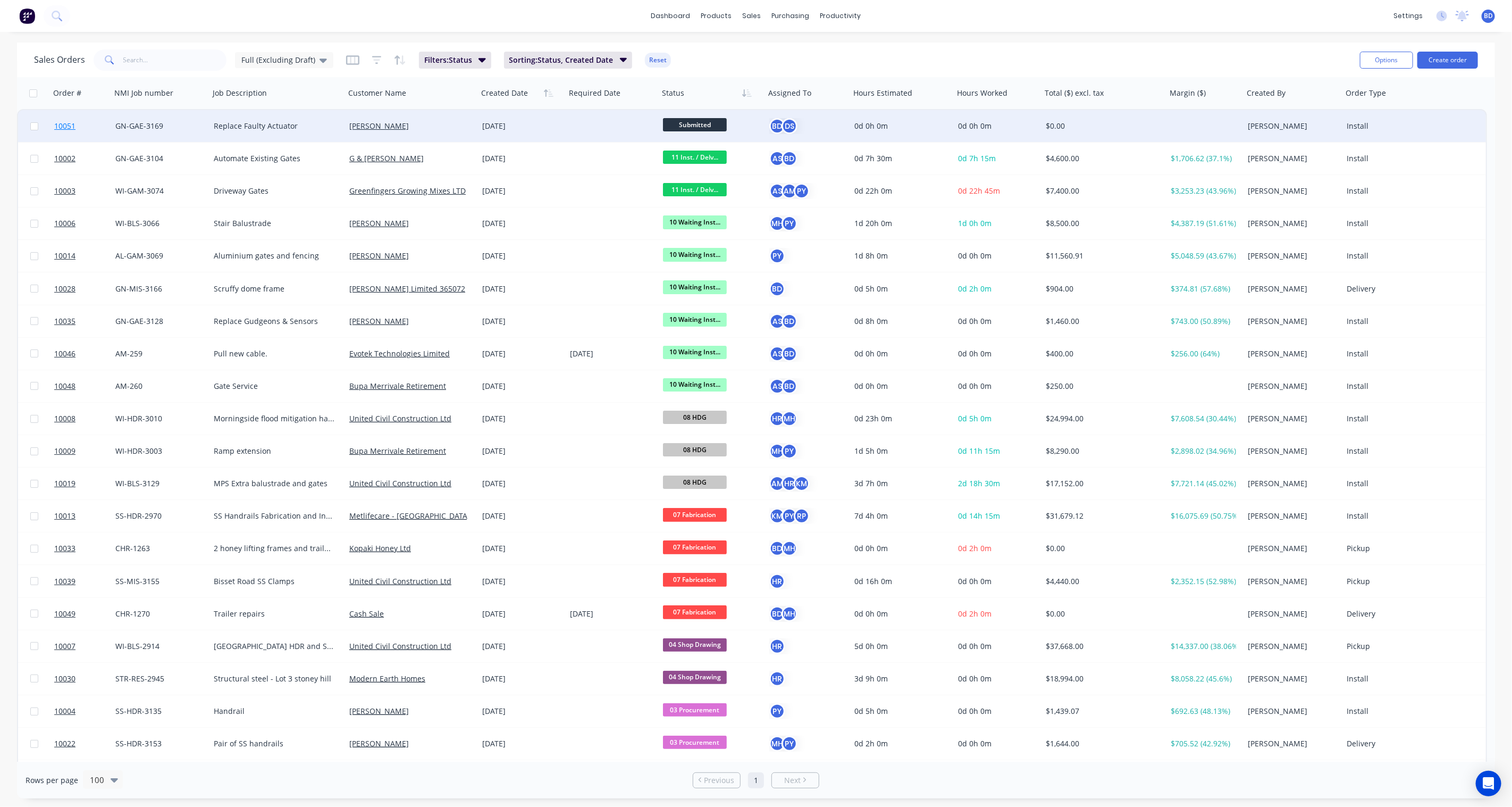
click at [59, 124] on span "10051" at bounding box center [64, 125] width 21 height 11
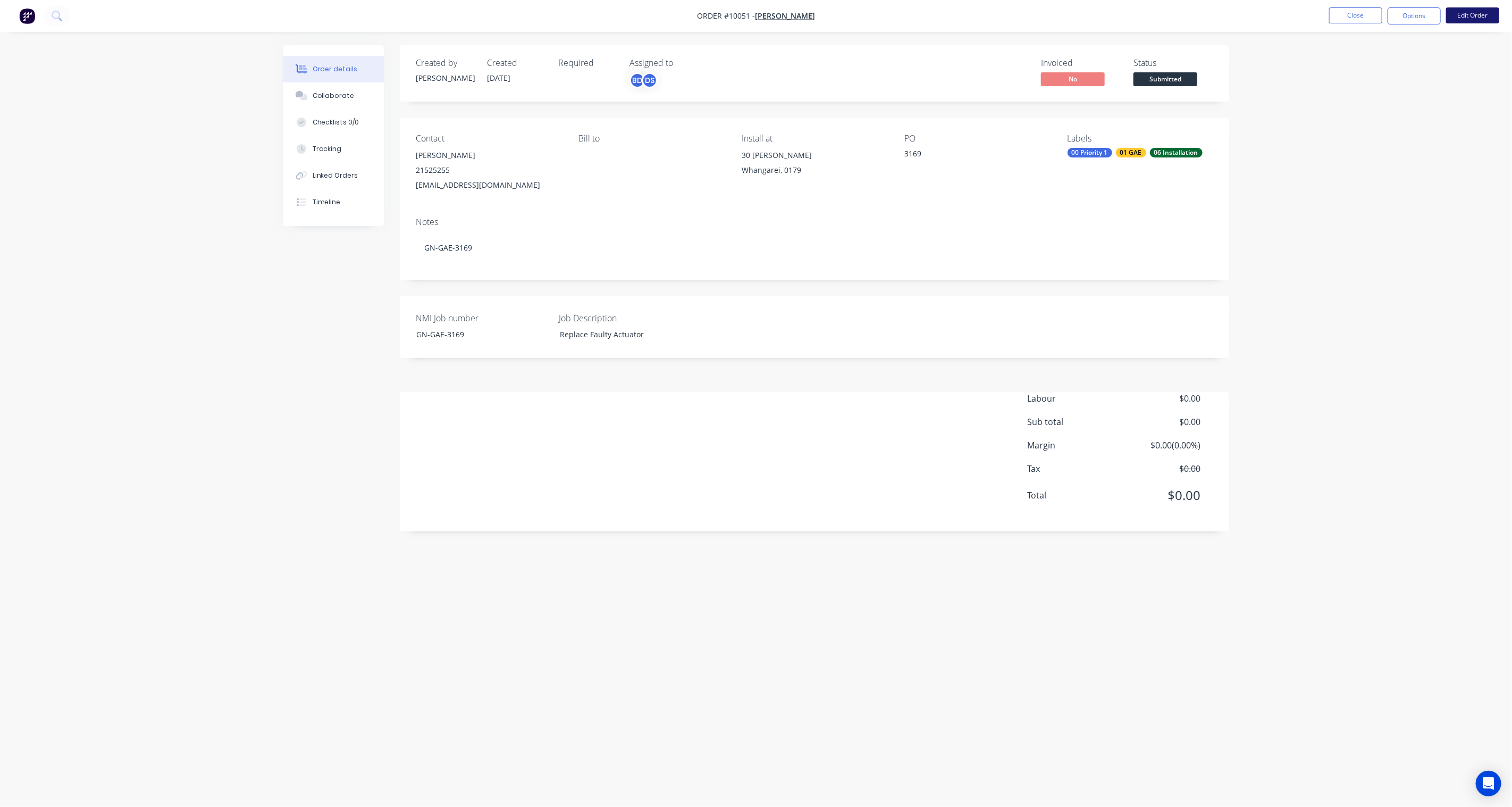
click at [1469, 12] on button "Edit Order" at bounding box center [1473, 15] width 53 height 16
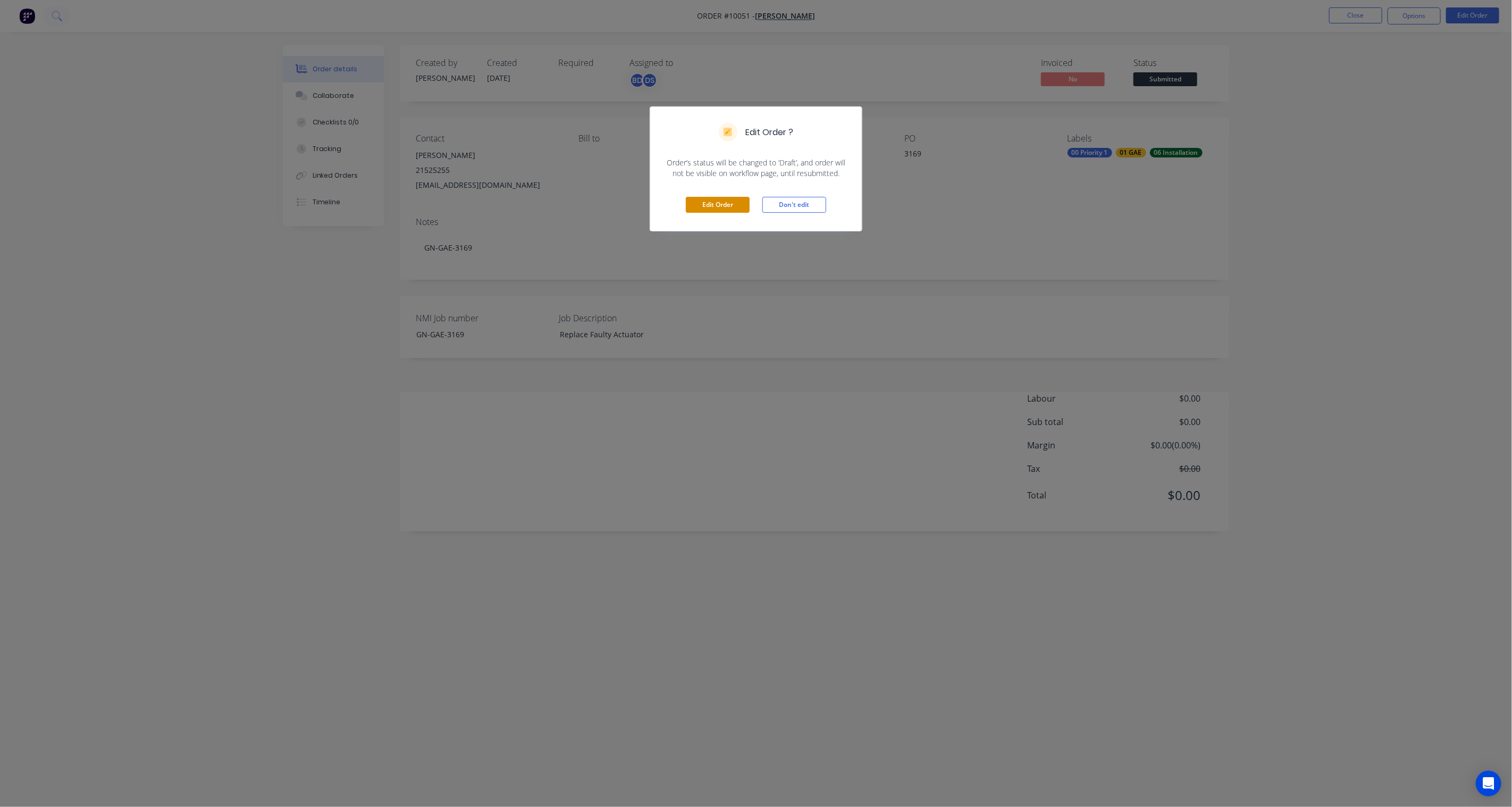
click at [726, 208] on button "Edit Order" at bounding box center [718, 204] width 64 height 16
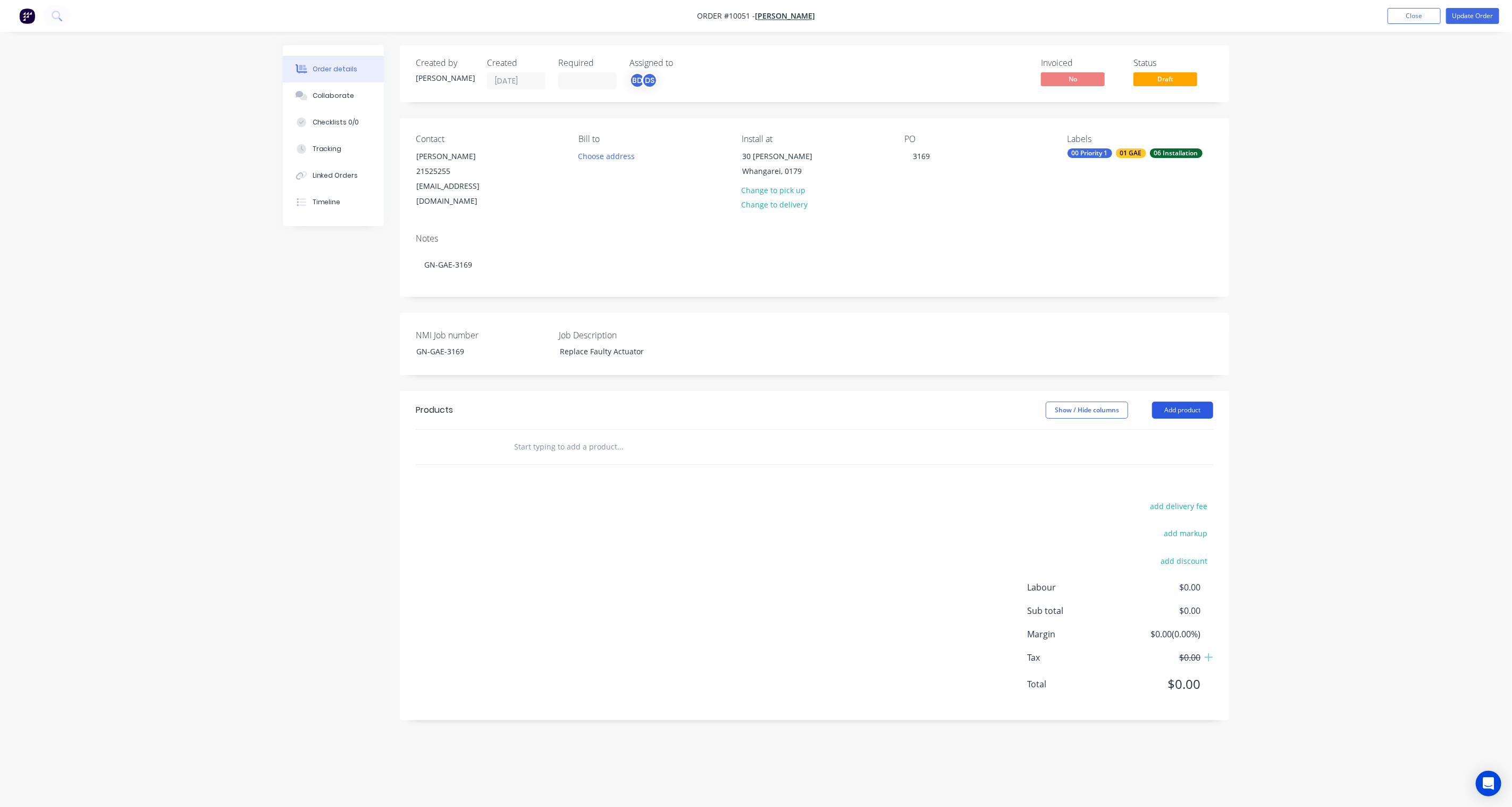
click at [1193, 401] on button "Add product" at bounding box center [1183, 410] width 61 height 17
click at [1164, 429] on div "Product catalogue" at bounding box center [1163, 437] width 82 height 15
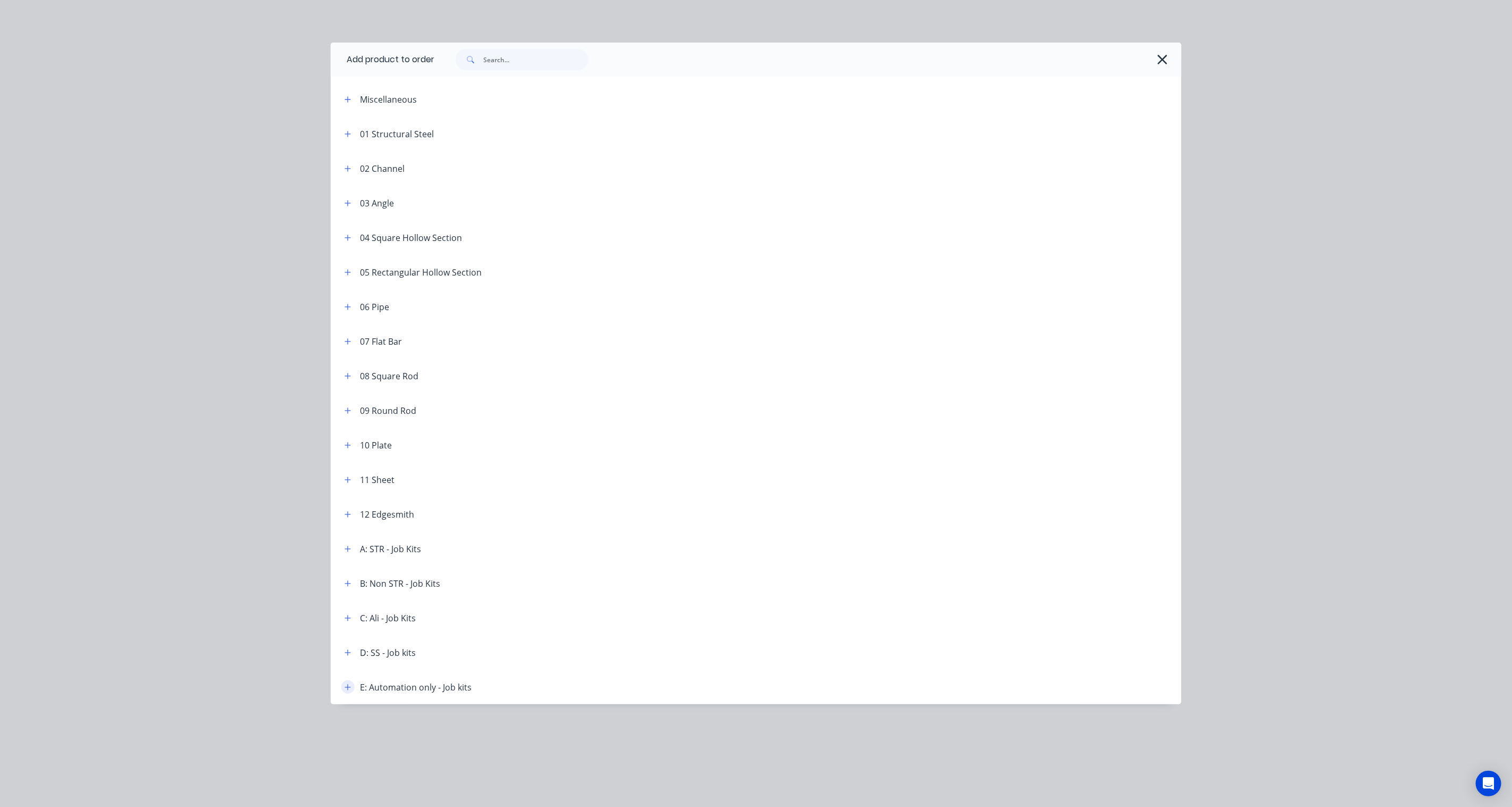
click at [347, 687] on icon "button" at bounding box center [348, 687] width 7 height 8
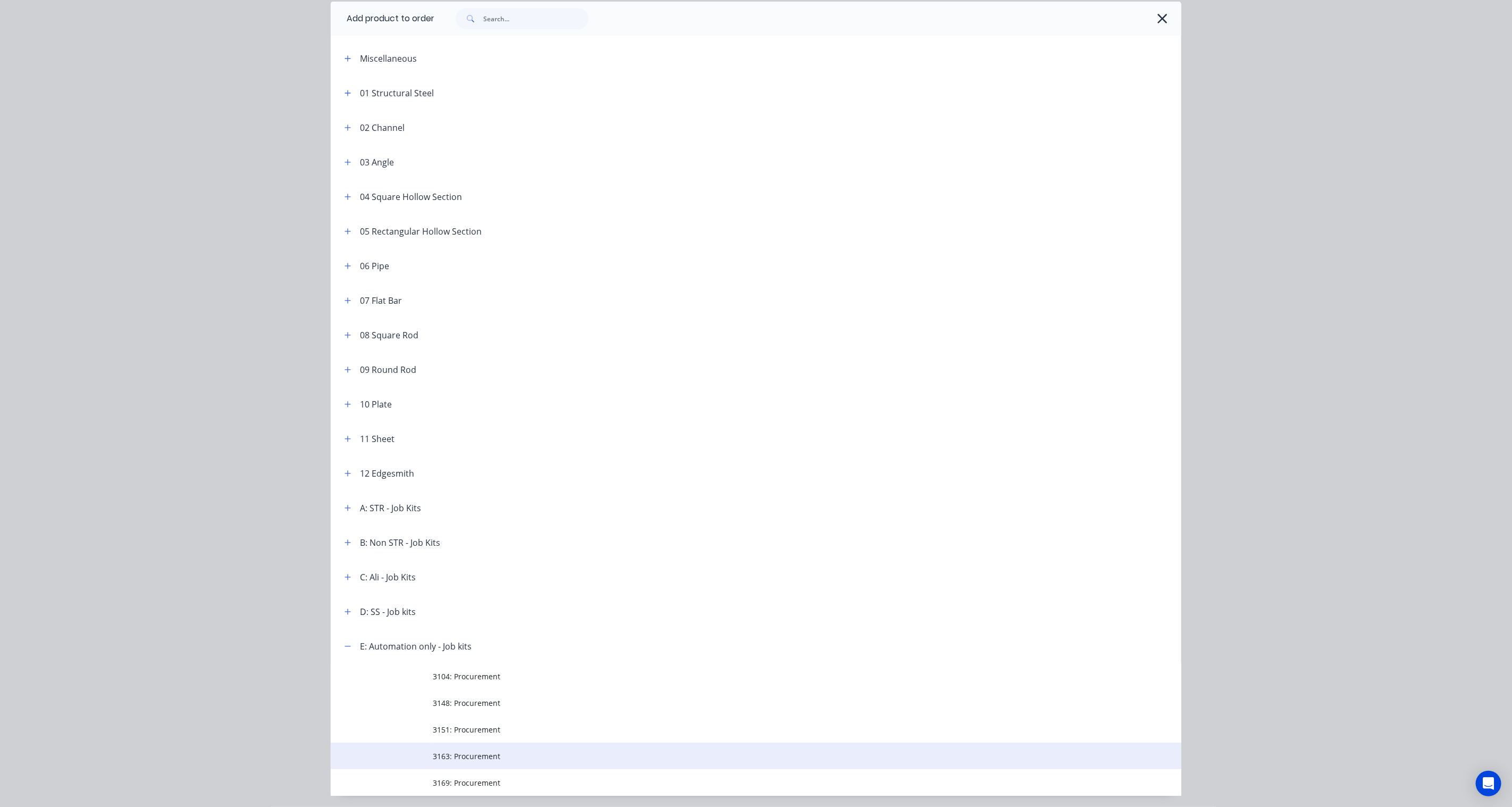
scroll to position [76, 0]
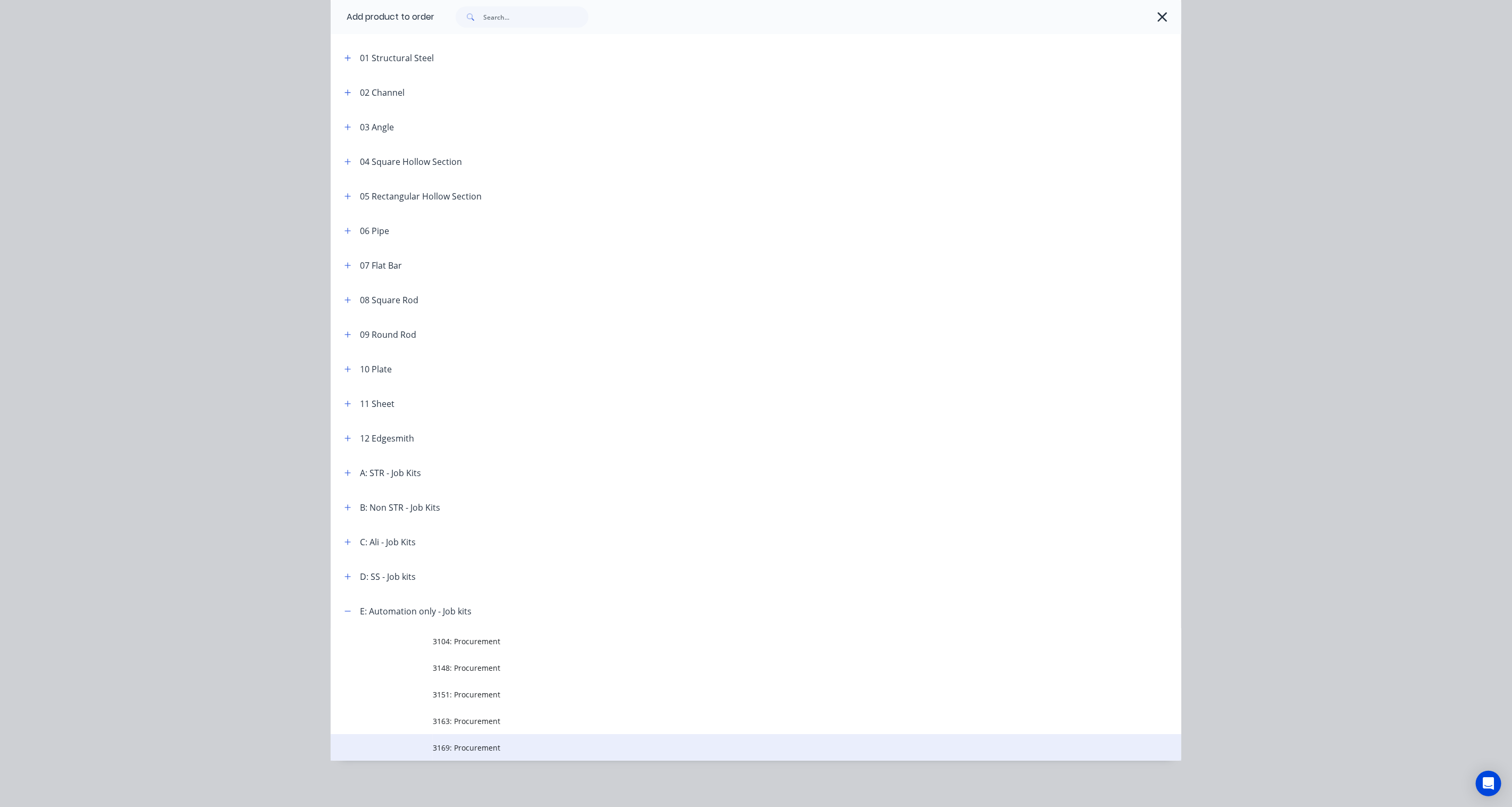
click at [464, 748] on span "3169: Procurement" at bounding box center [732, 747] width 598 height 11
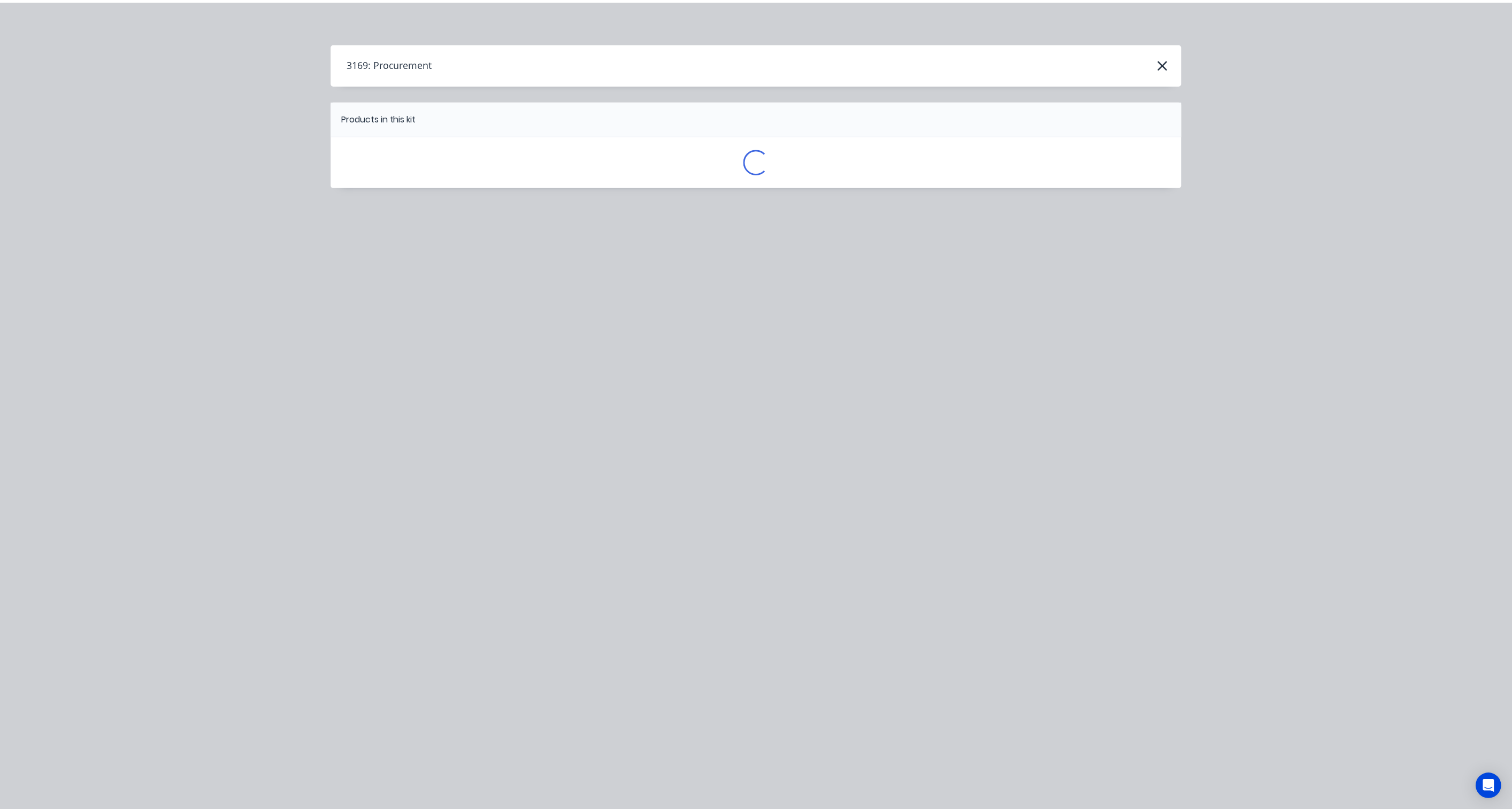
scroll to position [0, 0]
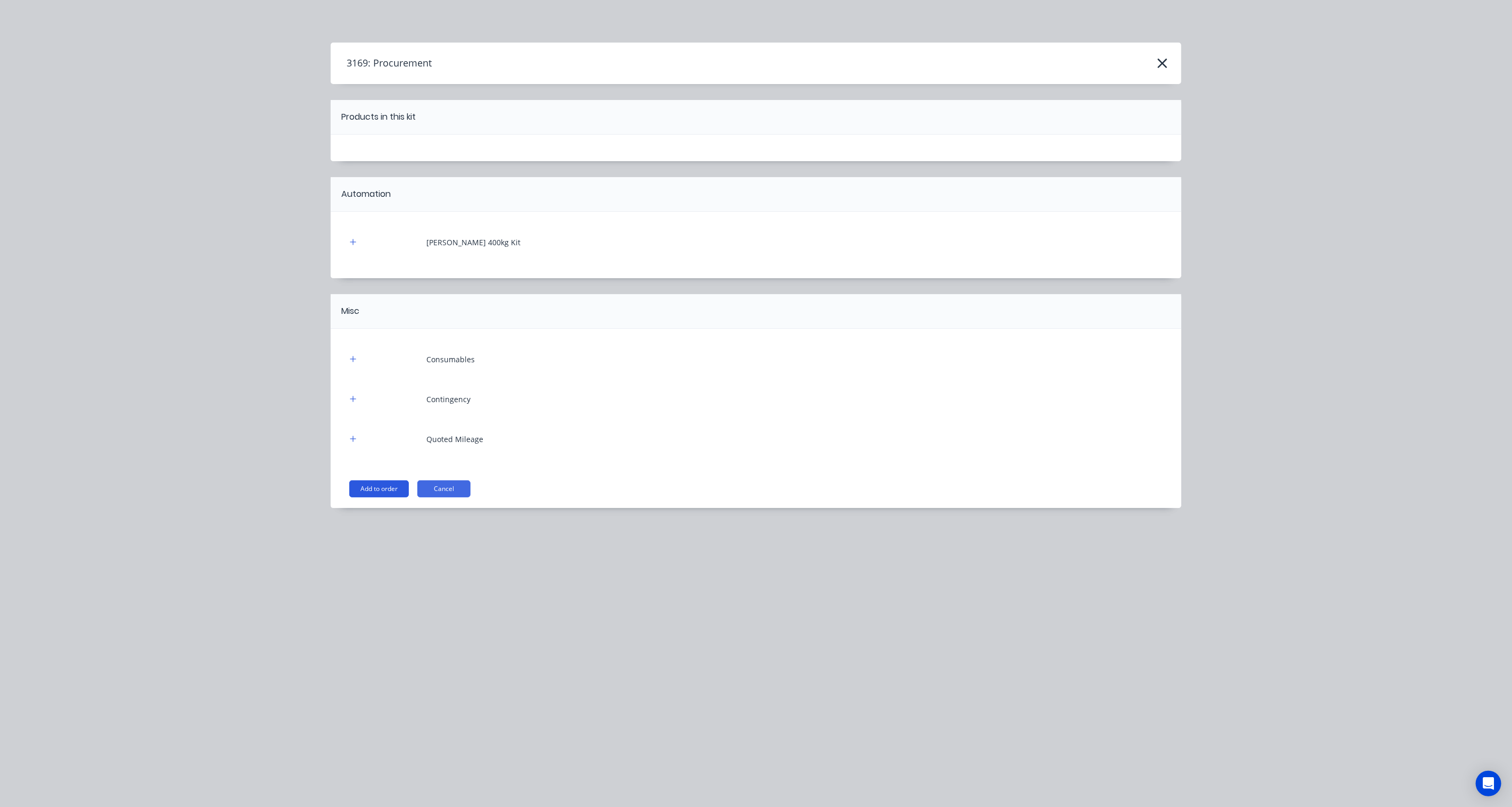
click at [383, 488] on button "Add to order" at bounding box center [379, 488] width 59 height 17
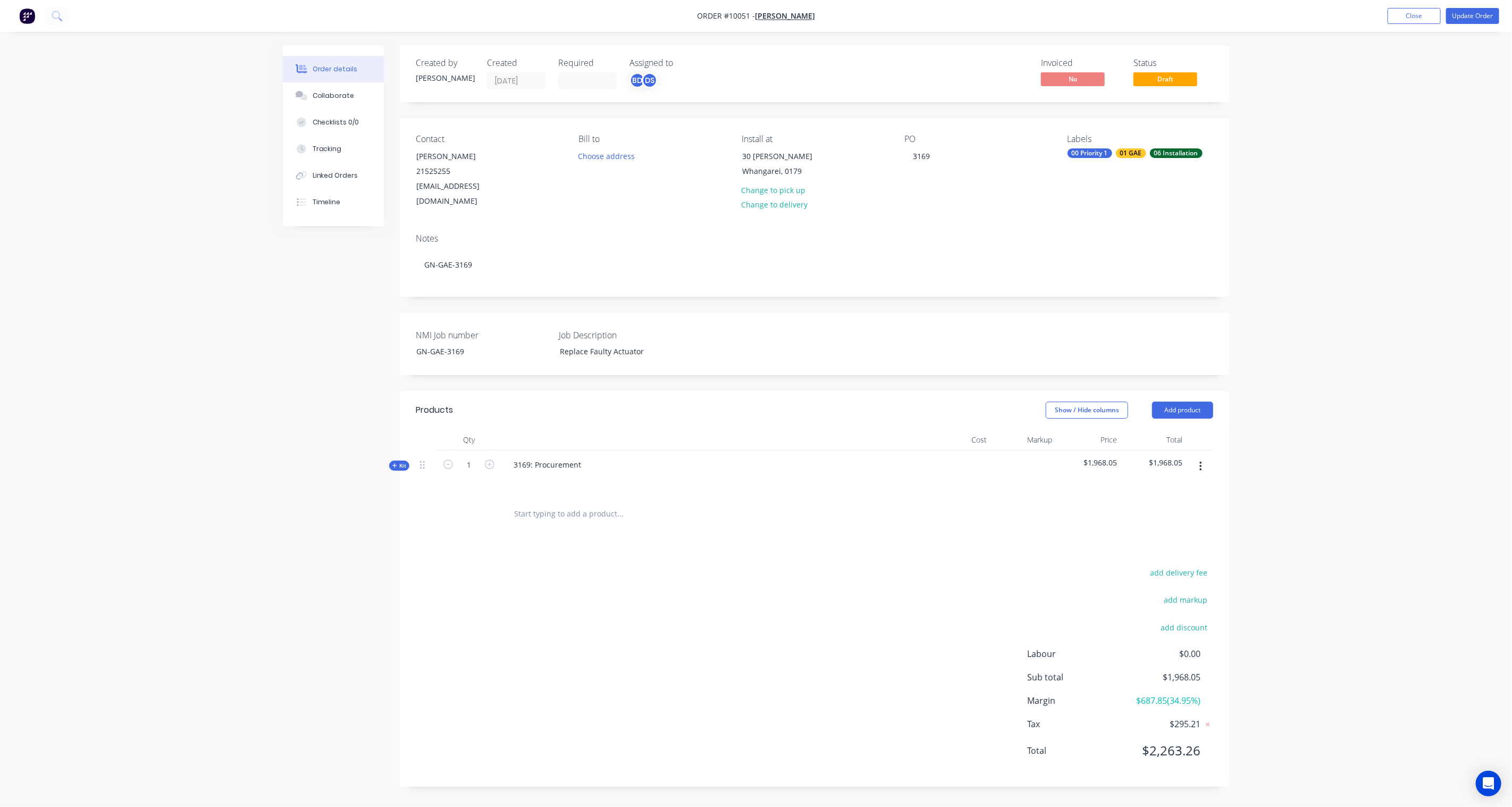
click at [397, 462] on span "Kit" at bounding box center [400, 466] width 14 height 8
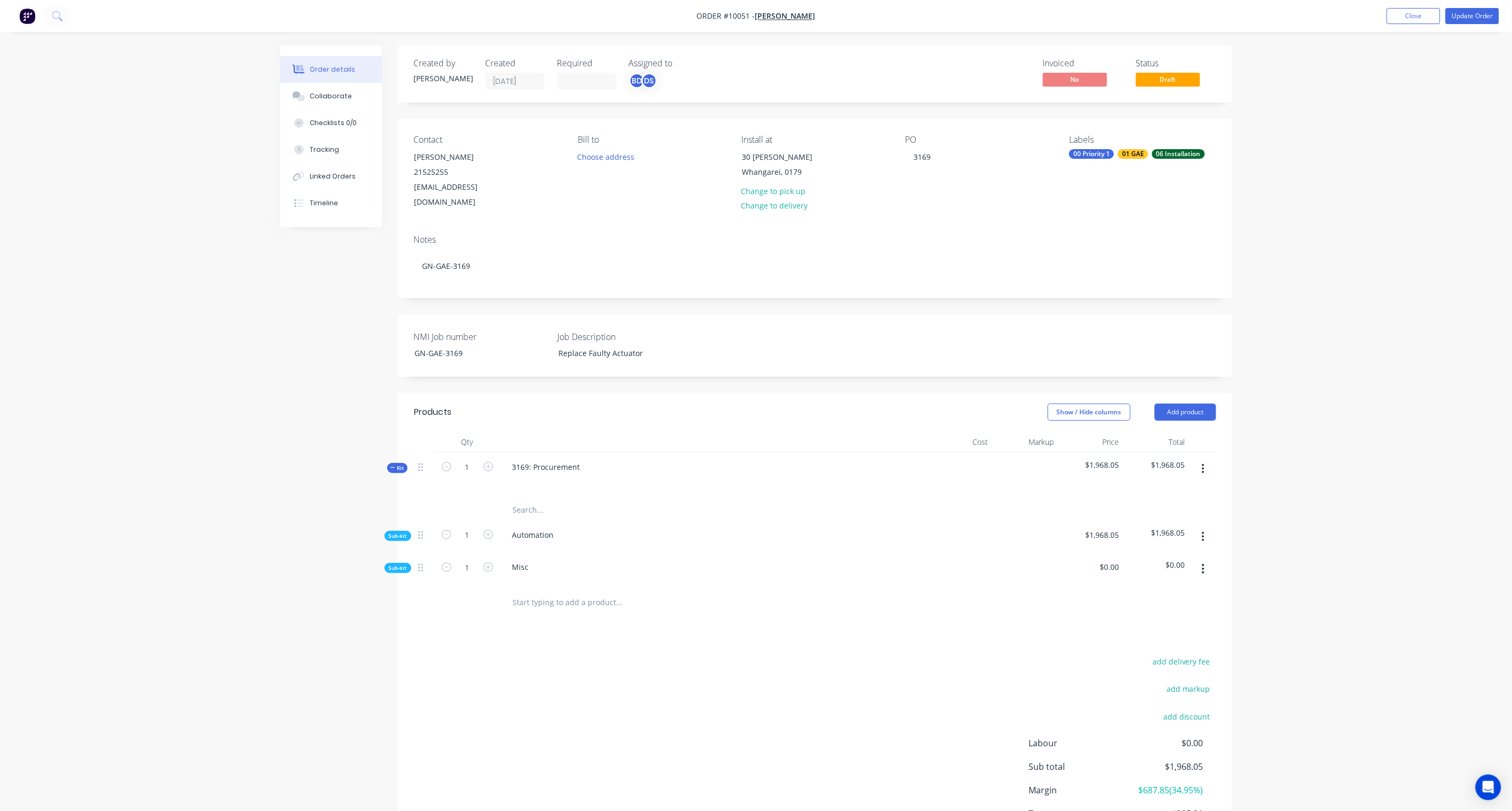
click at [403, 564] on span "Sub-kit" at bounding box center [398, 568] width 18 height 8
click at [399, 527] on div "Qty Cost Markup Price Total Kit 1 3169: Procurement $1,968.05 $1,968.05 Sub-kit…" at bounding box center [814, 616] width 834 height 370
click at [399, 532] on span "Sub-kit" at bounding box center [398, 536] width 18 height 8
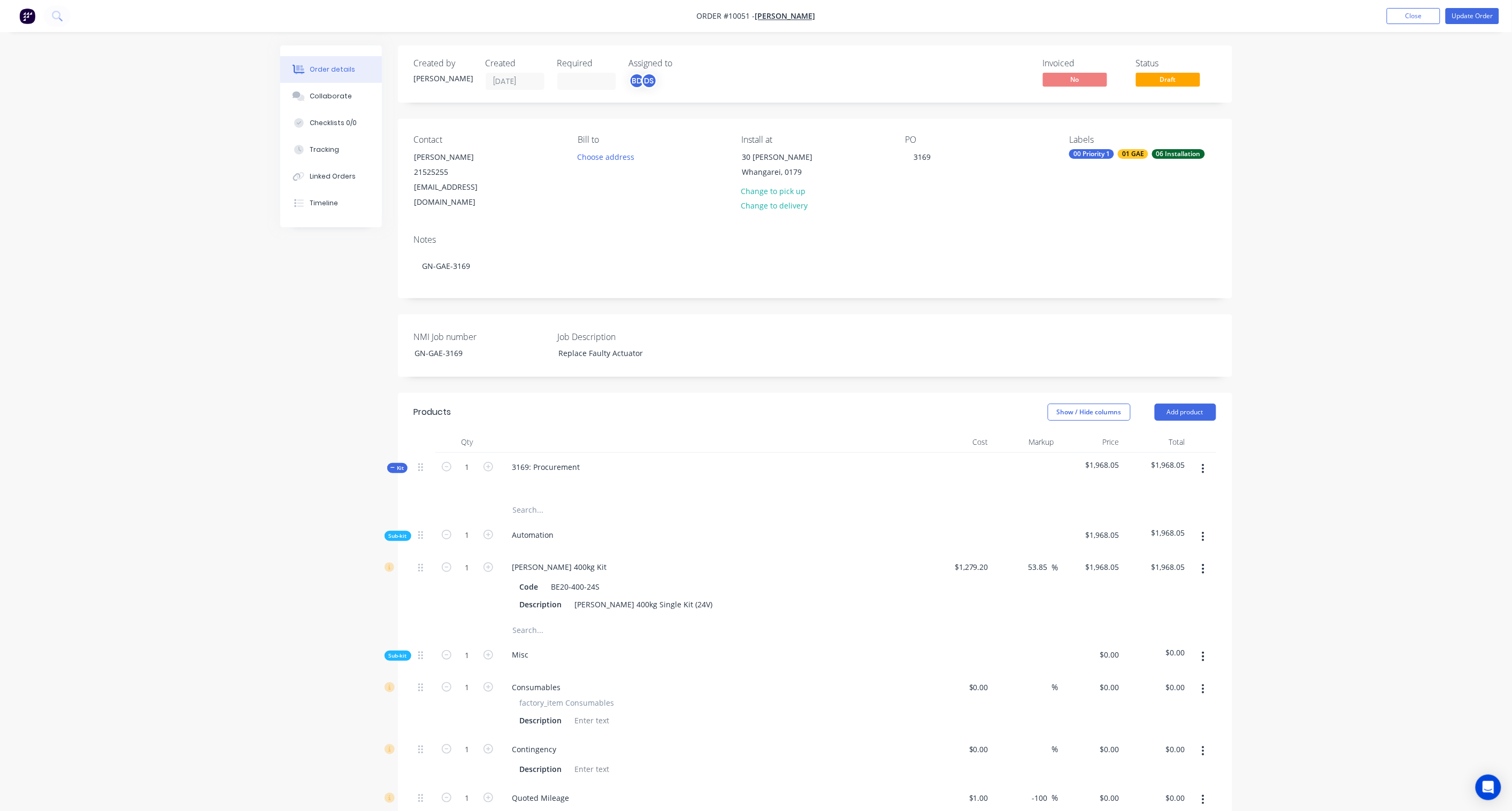
click at [1205, 559] on button "button" at bounding box center [1203, 568] width 25 height 19
click at [1136, 632] on div "Delete" at bounding box center [1165, 640] width 82 height 15
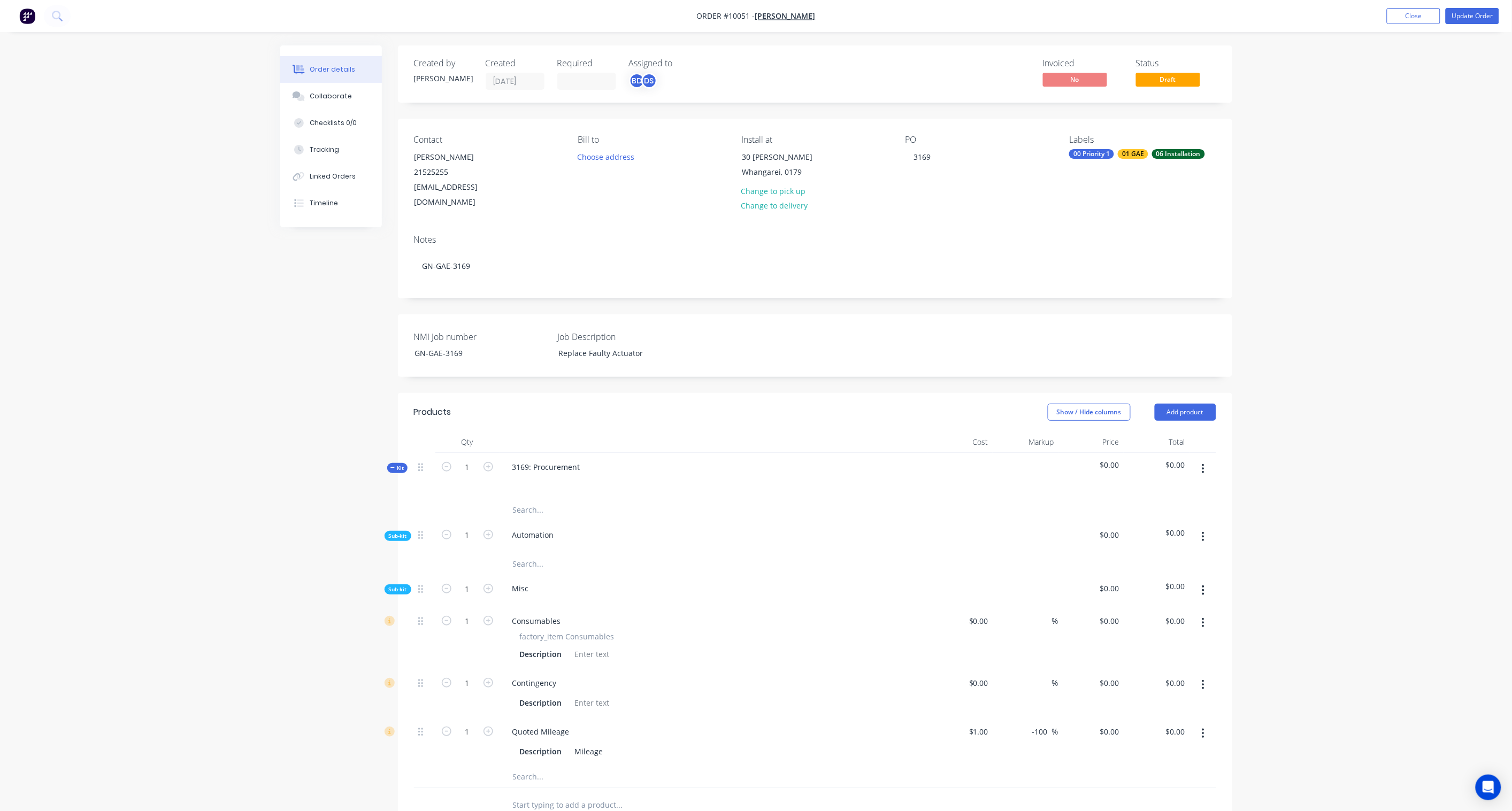
click at [1208, 527] on button "button" at bounding box center [1203, 536] width 25 height 19
click at [1157, 557] on div "Add product to kit" at bounding box center [1165, 565] width 82 height 15
click at [1161, 600] on div "Product catalogue" at bounding box center [1165, 608] width 82 height 15
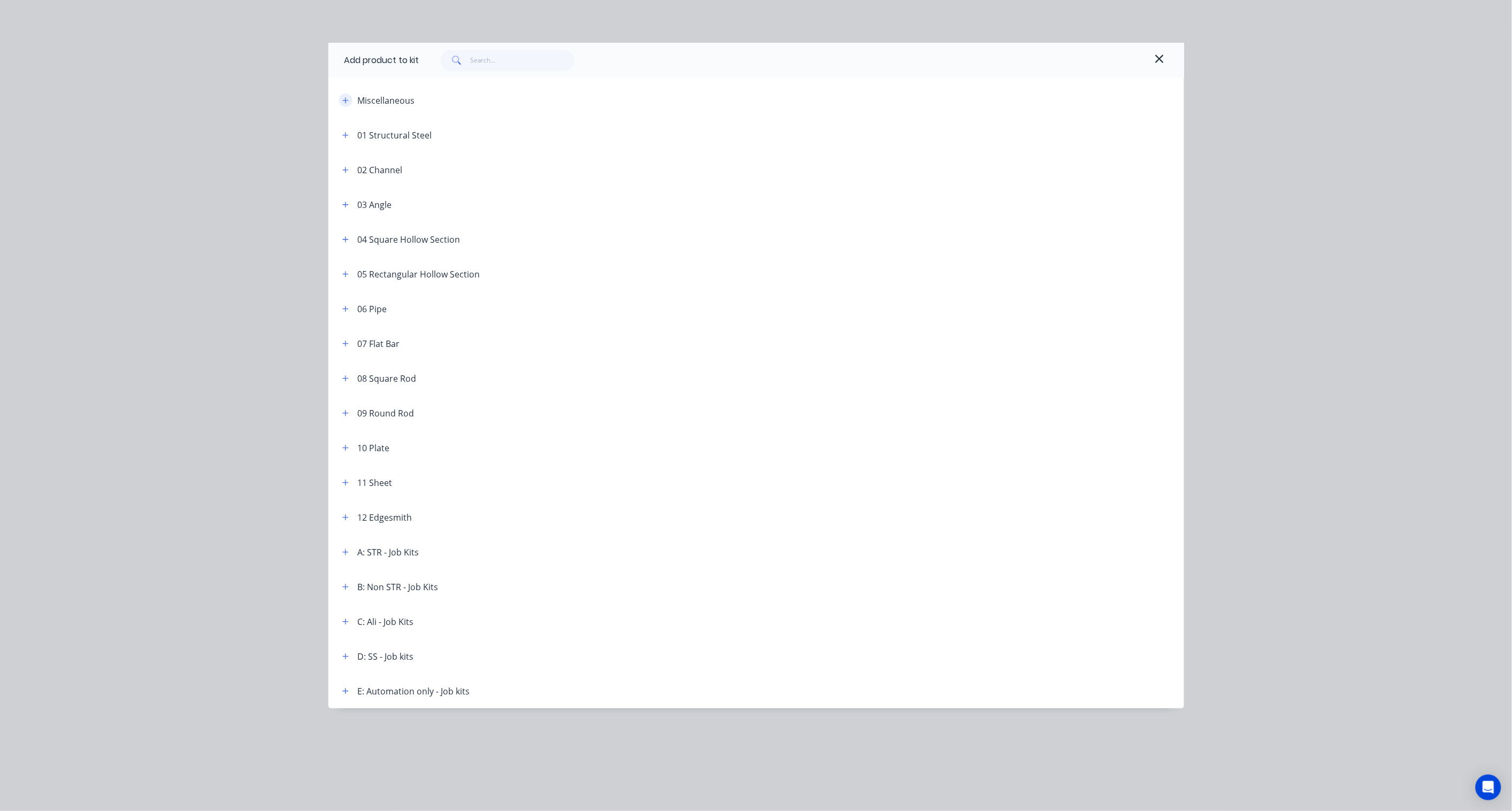
click at [340, 95] on span at bounding box center [345, 100] width 13 height 13
click at [344, 97] on icon "button" at bounding box center [345, 100] width 7 height 8
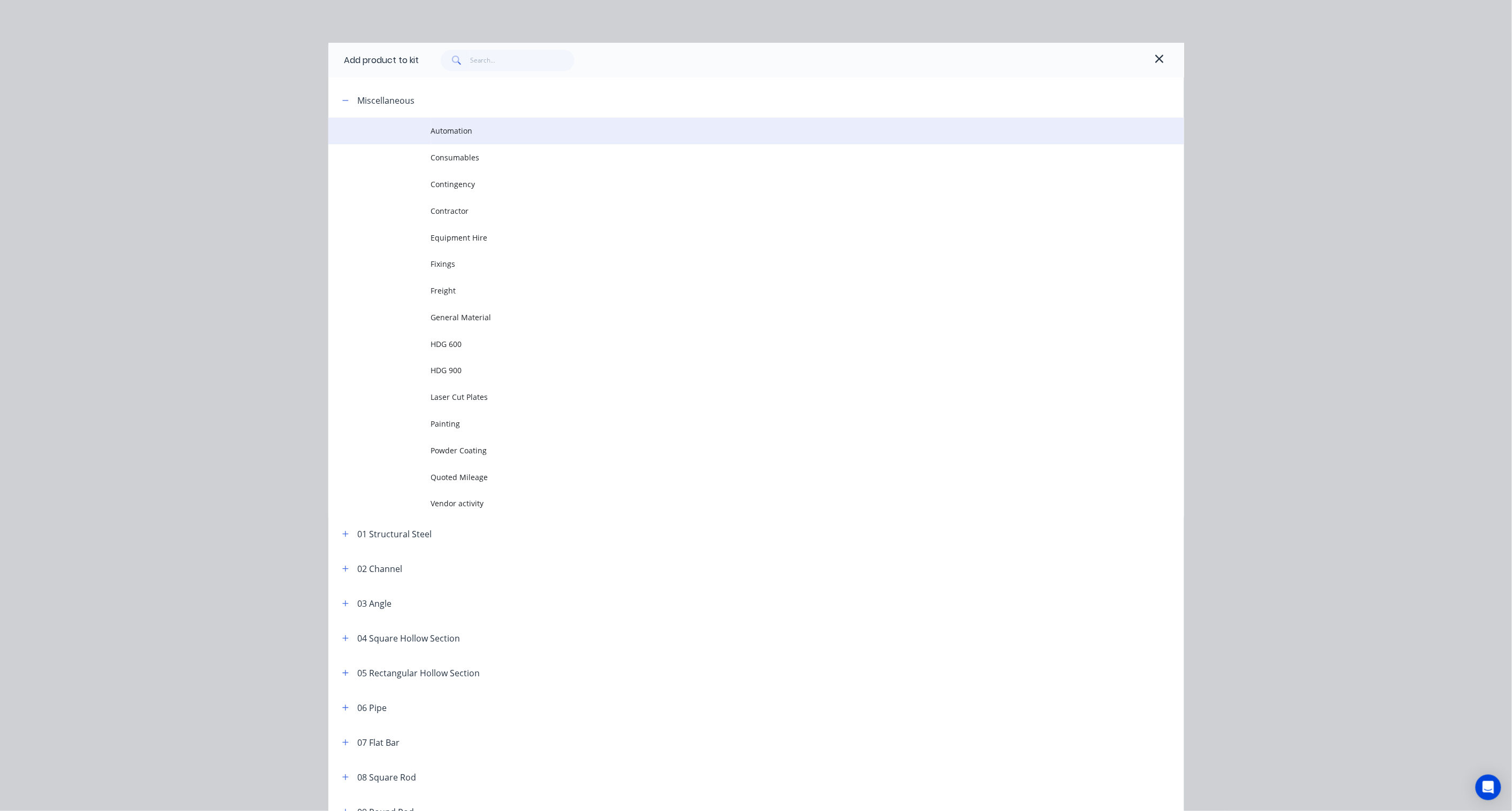
click at [445, 136] on td "Automation" at bounding box center [808, 131] width 753 height 27
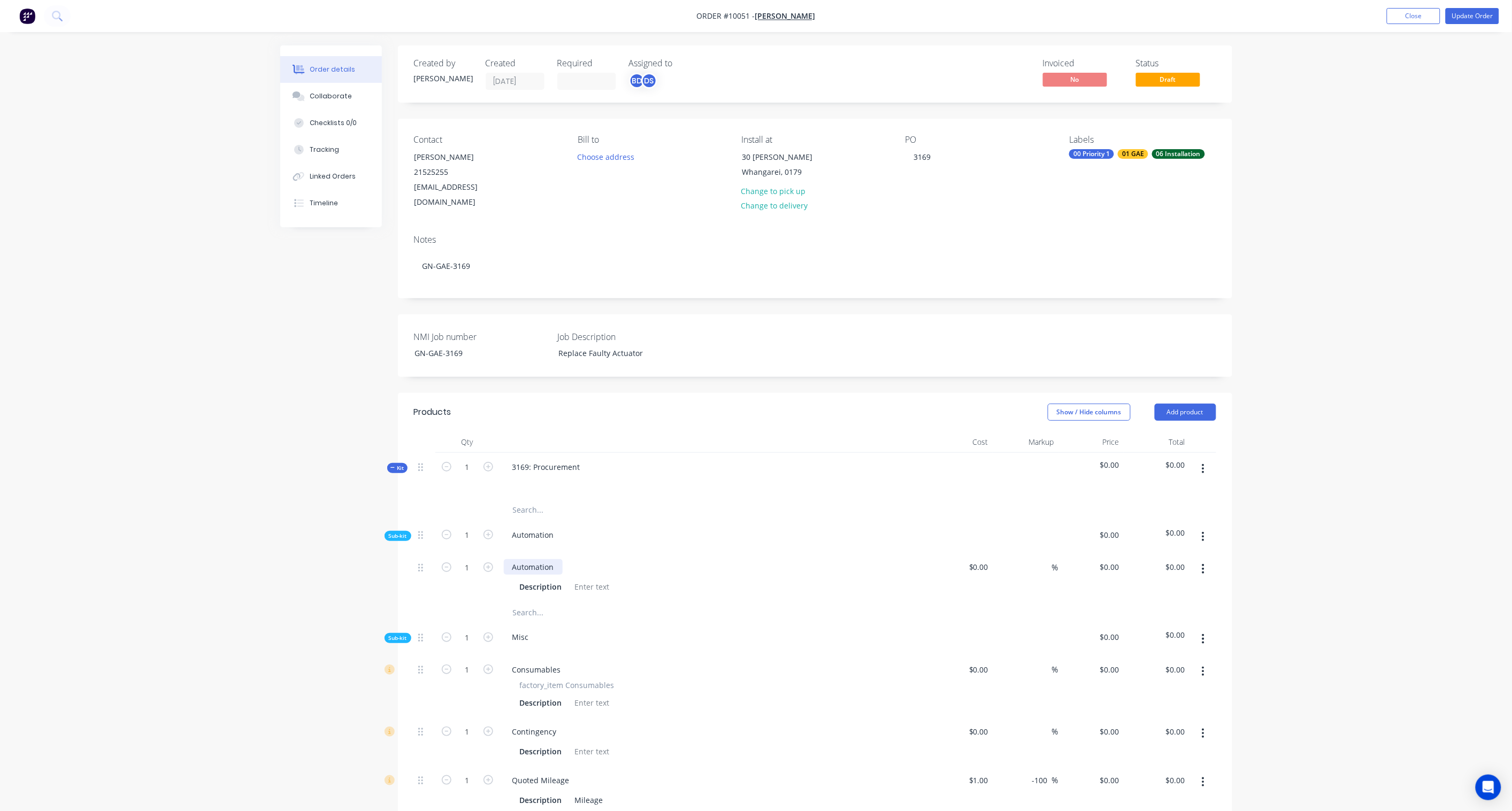
click at [534, 559] on div "Automation" at bounding box center [533, 566] width 59 height 15
drag, startPoint x: 545, startPoint y: 553, endPoint x: 552, endPoint y: 553, distance: 7.0
click at [545, 559] on div "Automation" at bounding box center [533, 566] width 59 height 15
drag, startPoint x: 555, startPoint y: 553, endPoint x: 488, endPoint y: 551, distance: 67.0
click at [488, 553] on div "1 Automation Description $0.00 $0.00 % $0.00 $0.00 $0.00 $0.00" at bounding box center [814, 577] width 802 height 49
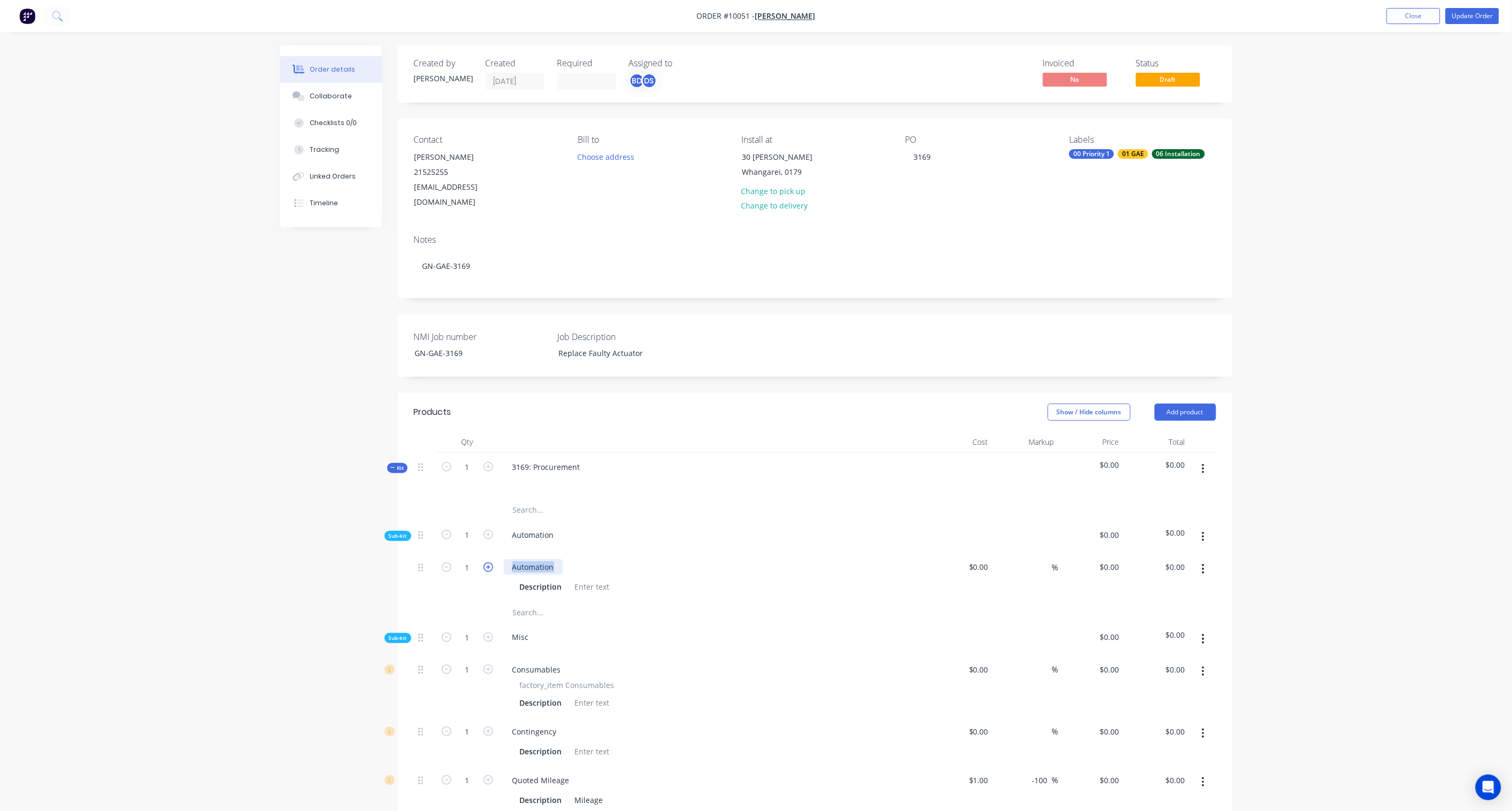
paste div
drag, startPoint x: 590, startPoint y: 580, endPoint x: 605, endPoint y: 579, distance: 15.0
click at [590, 579] on div at bounding box center [593, 587] width 44 height 15
drag, startPoint x: 553, startPoint y: 569, endPoint x: 564, endPoint y: 569, distance: 11.0
click at [553, 579] on div "Description" at bounding box center [540, 587] width 50 height 15
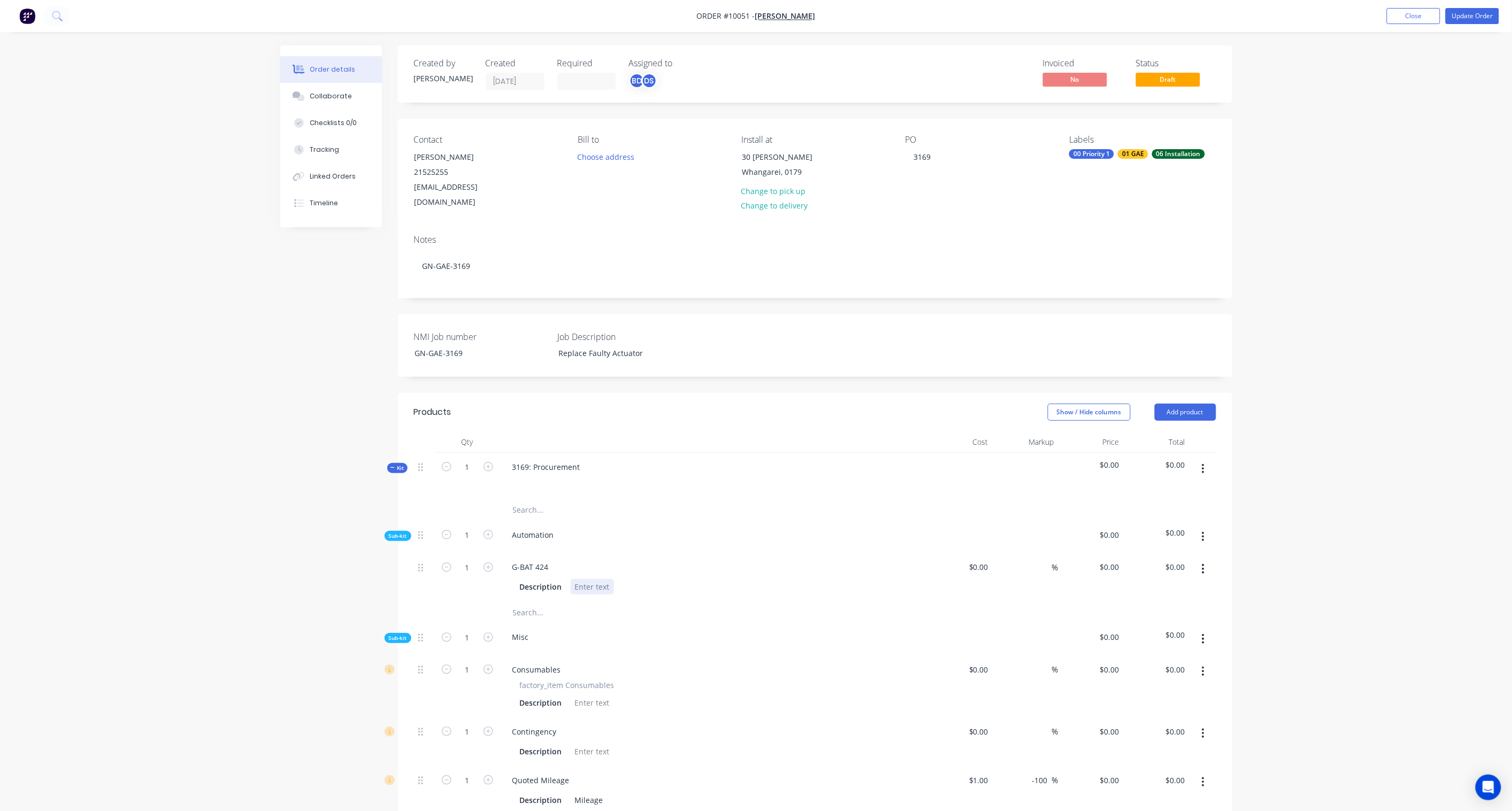
click at [576, 579] on div at bounding box center [593, 587] width 44 height 15
paste div
click at [775, 585] on div "G-BAT 424 Description GENIUS G-BAT 424" at bounding box center [713, 577] width 428 height 49
click at [987, 559] on input at bounding box center [980, 566] width 24 height 15
paste input "646.76"
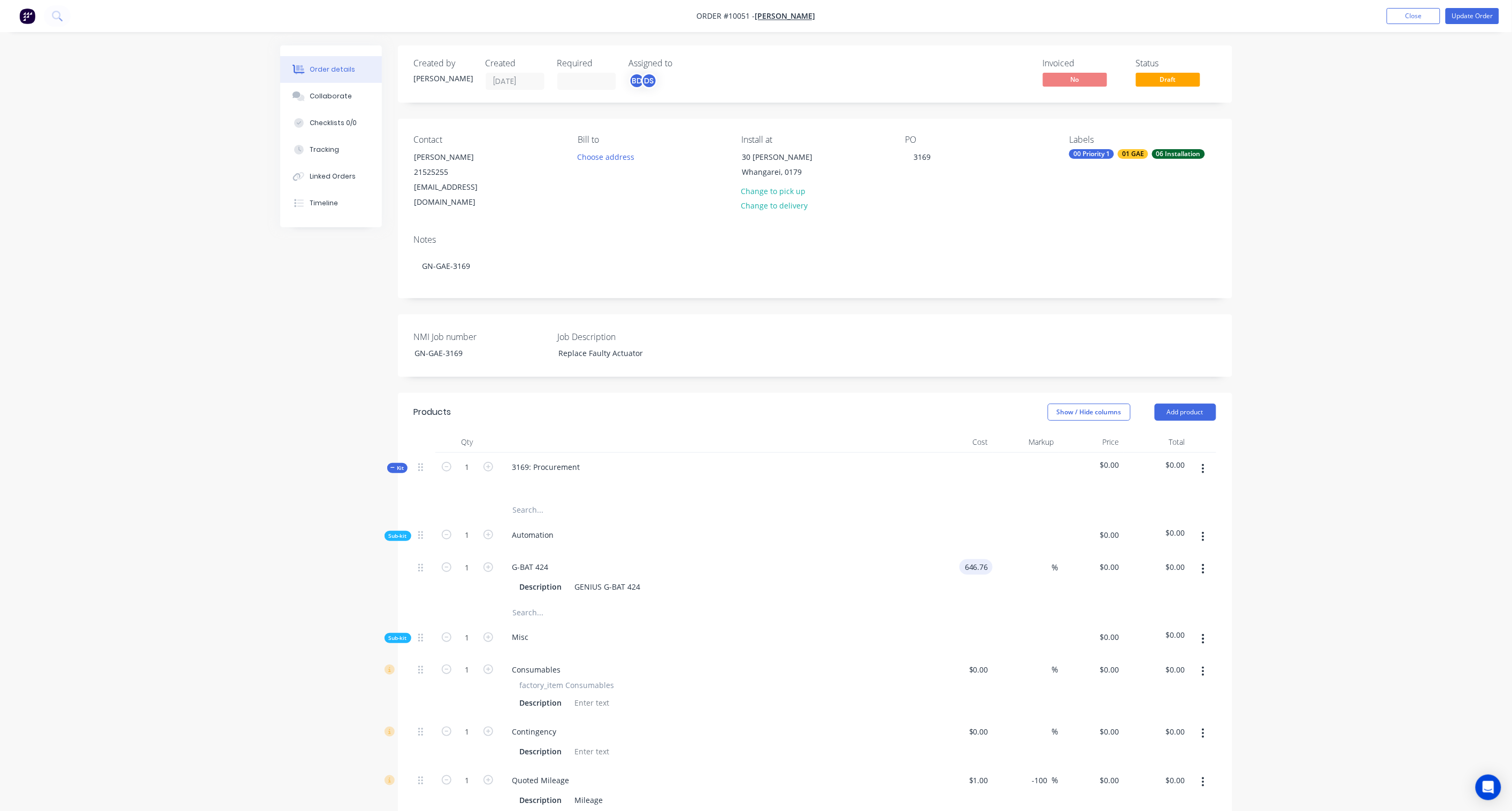
type input "$646.76"
click at [1391, 555] on div "Order details Collaborate Checklists 0/0 Tracking Linked Orders Timeline Order …" at bounding box center [756, 571] width 1512 height 1144
drag, startPoint x: 1162, startPoint y: 552, endPoint x: 1188, endPoint y: 554, distance: 26.1
click at [1162, 559] on input "646.76" at bounding box center [1172, 566] width 33 height 15
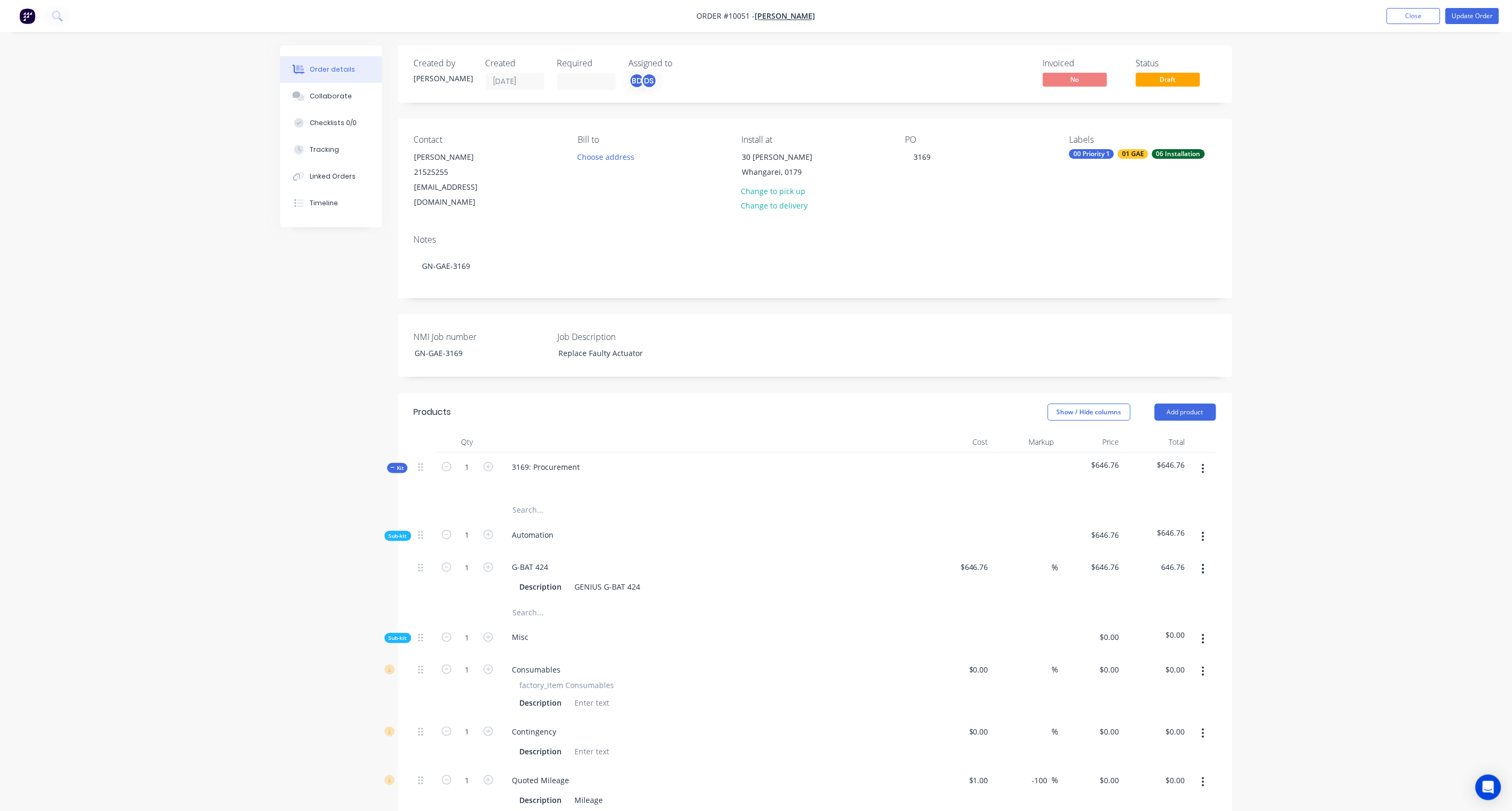
paste input "1105.57"
type input "1105.57"
type input "70.94"
type input "$1,105.57"
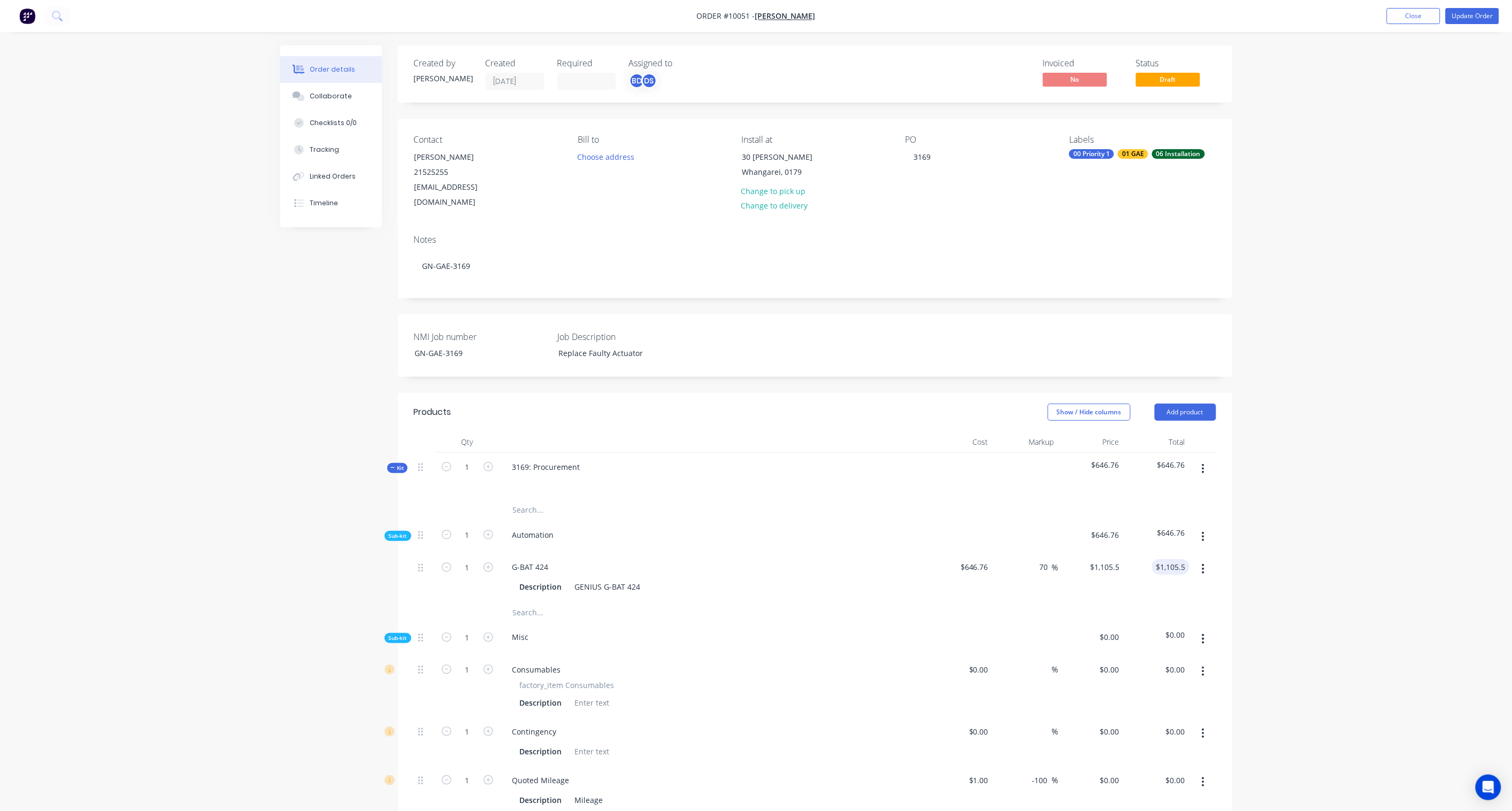
click at [1291, 527] on div "Order details Collaborate Checklists 0/0 Tracking Linked Orders Timeline Order …" at bounding box center [756, 571] width 1512 height 1144
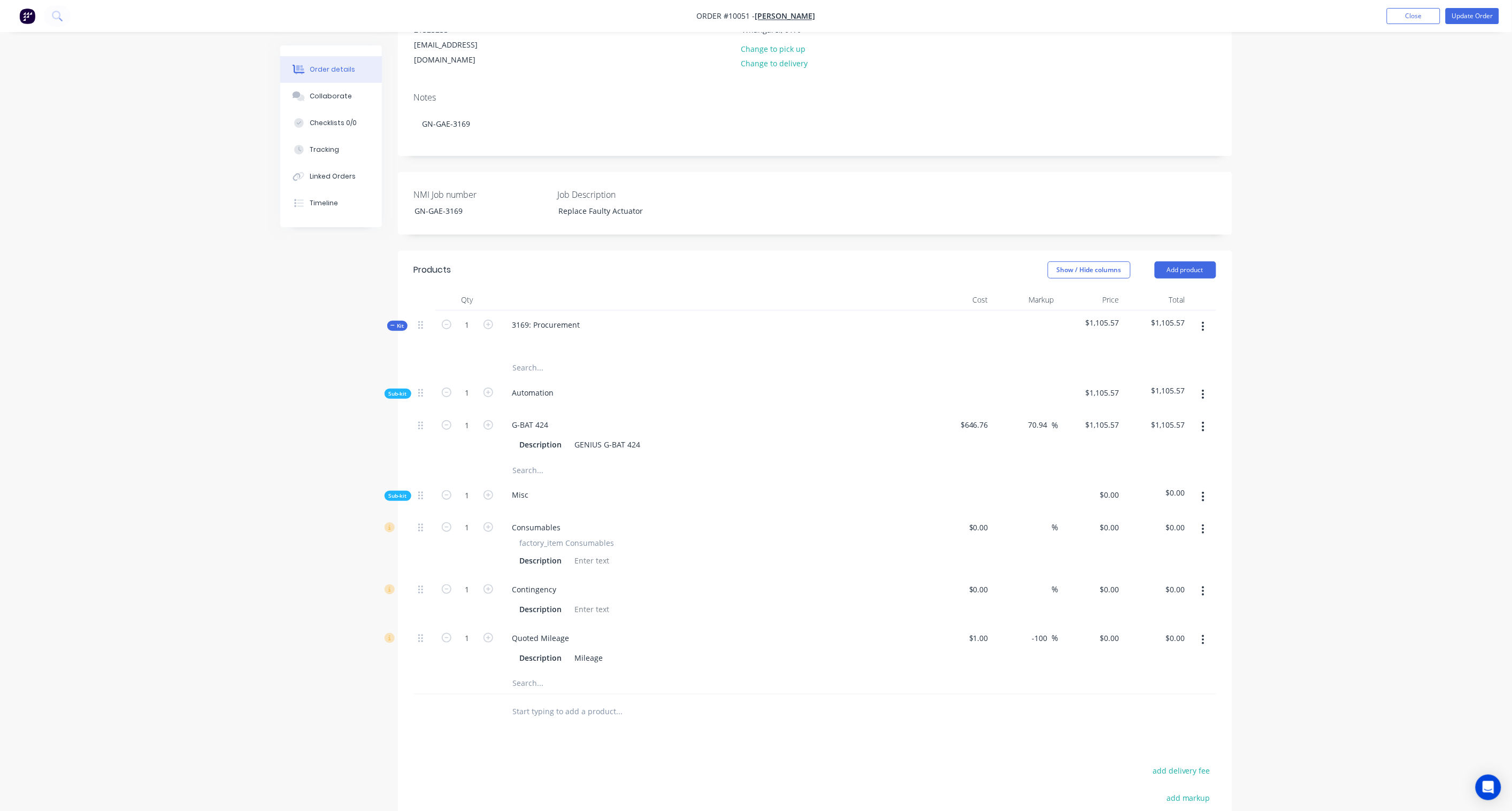
scroll to position [178, 0]
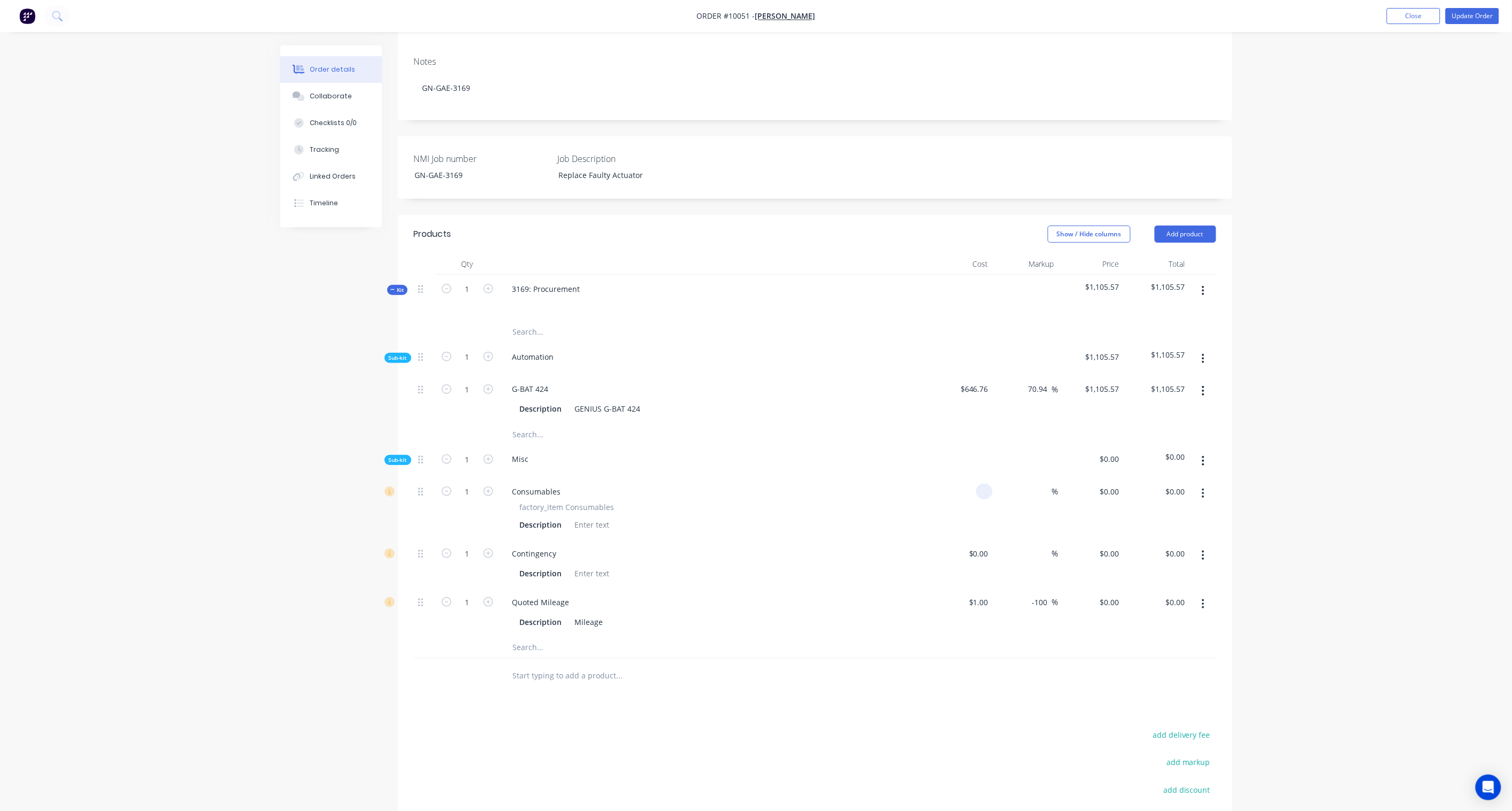
click at [981, 484] on input at bounding box center [986, 492] width 13 height 15
paste input "54.03"
type input "$54.03"
click at [1312, 506] on div "Order details Collaborate Checklists 0/0 Tracking Linked Orders Timeline Order …" at bounding box center [756, 393] width 1512 height 1144
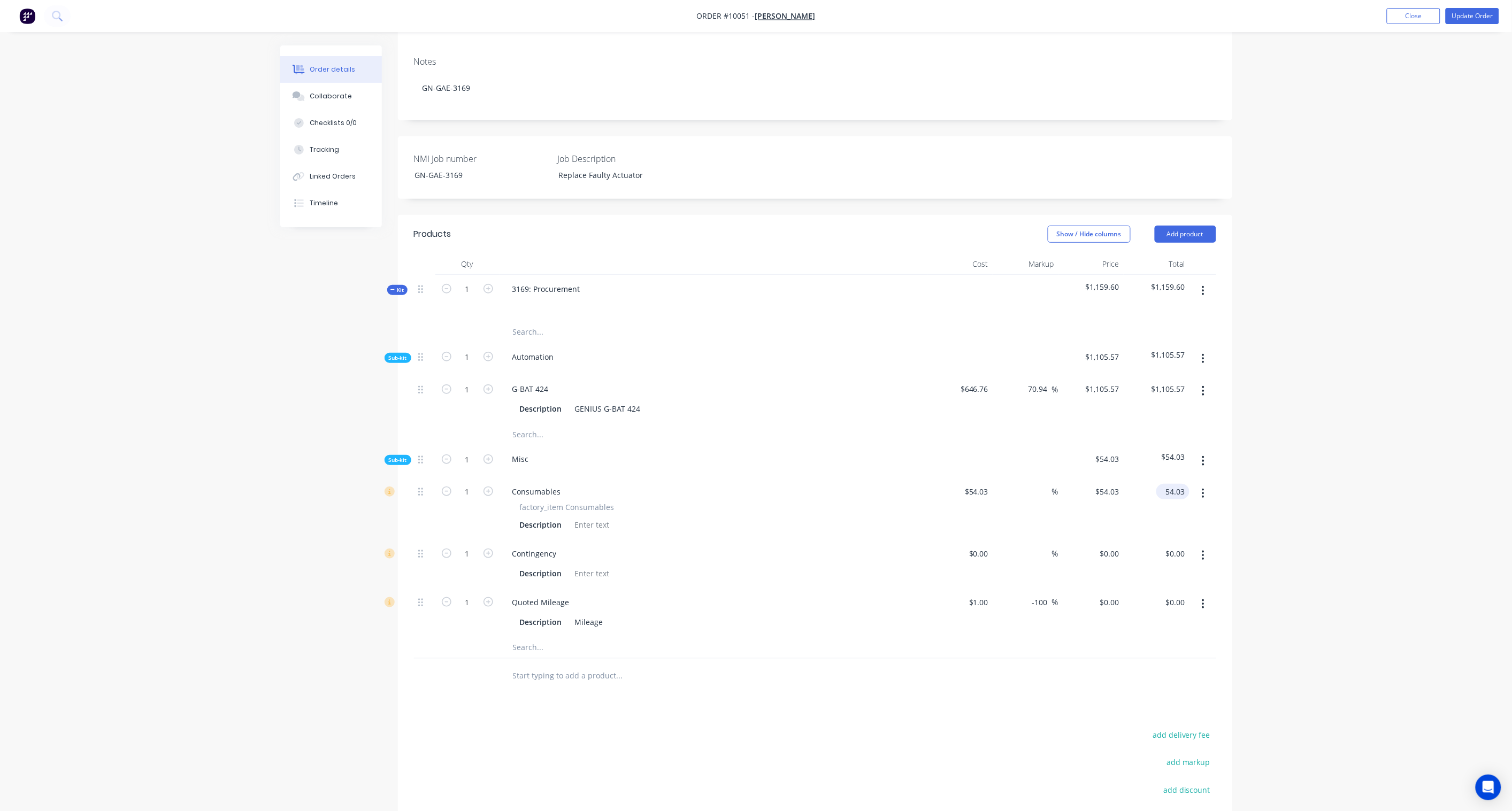
click at [1180, 484] on input "54.03" at bounding box center [1175, 492] width 29 height 15
paste input "83.12"
type input "83.12"
type input "53.84"
type input "$83.12"
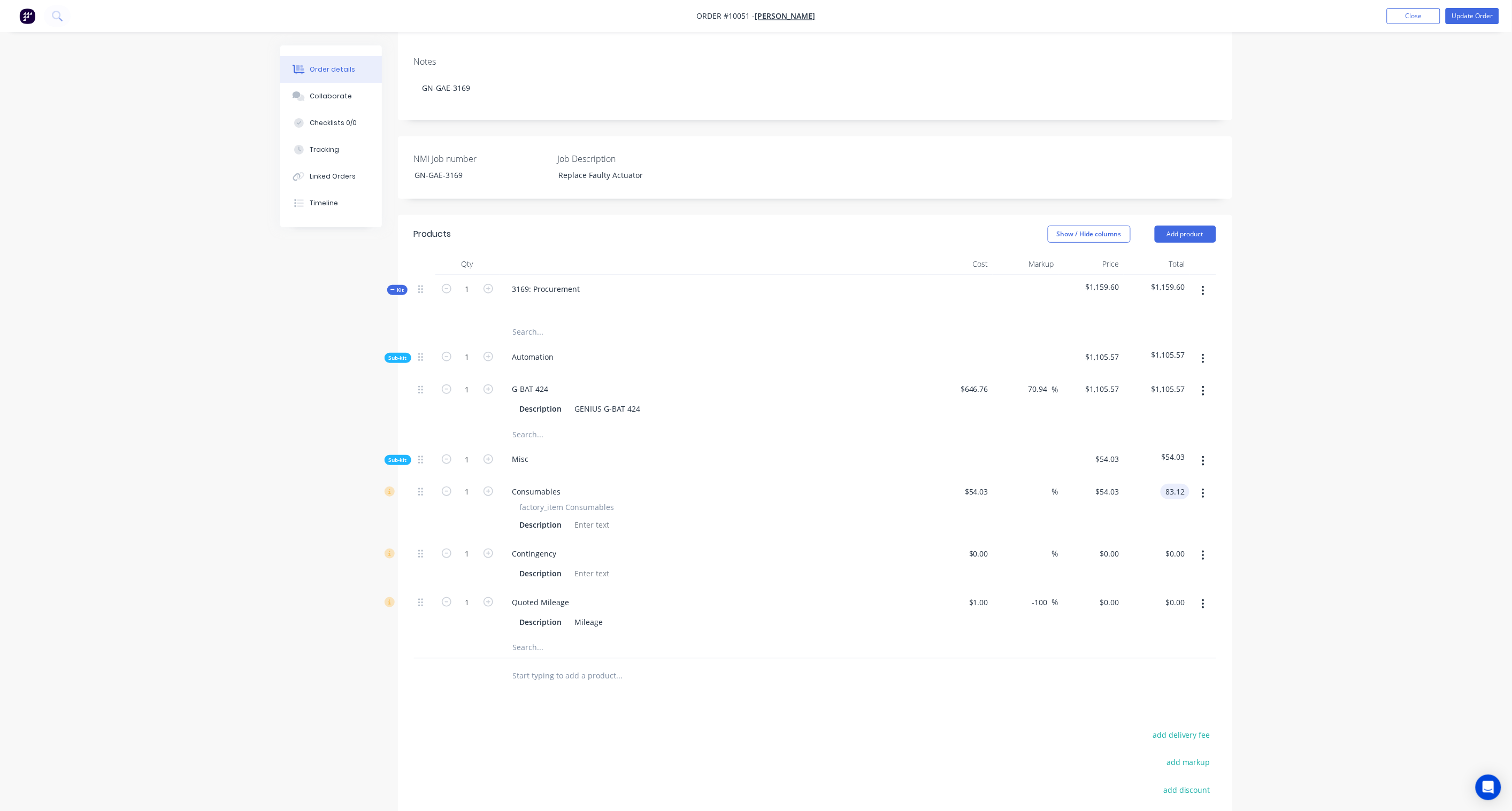
type input "$83.12"
click at [1339, 455] on div "Order details Collaborate Checklists 0/0 Tracking Linked Orders Timeline Order …" at bounding box center [756, 393] width 1512 height 1144
type input "28.6"
click at [1185, 594] on input "0.00" at bounding box center [1177, 602] width 24 height 15
paste input "44"
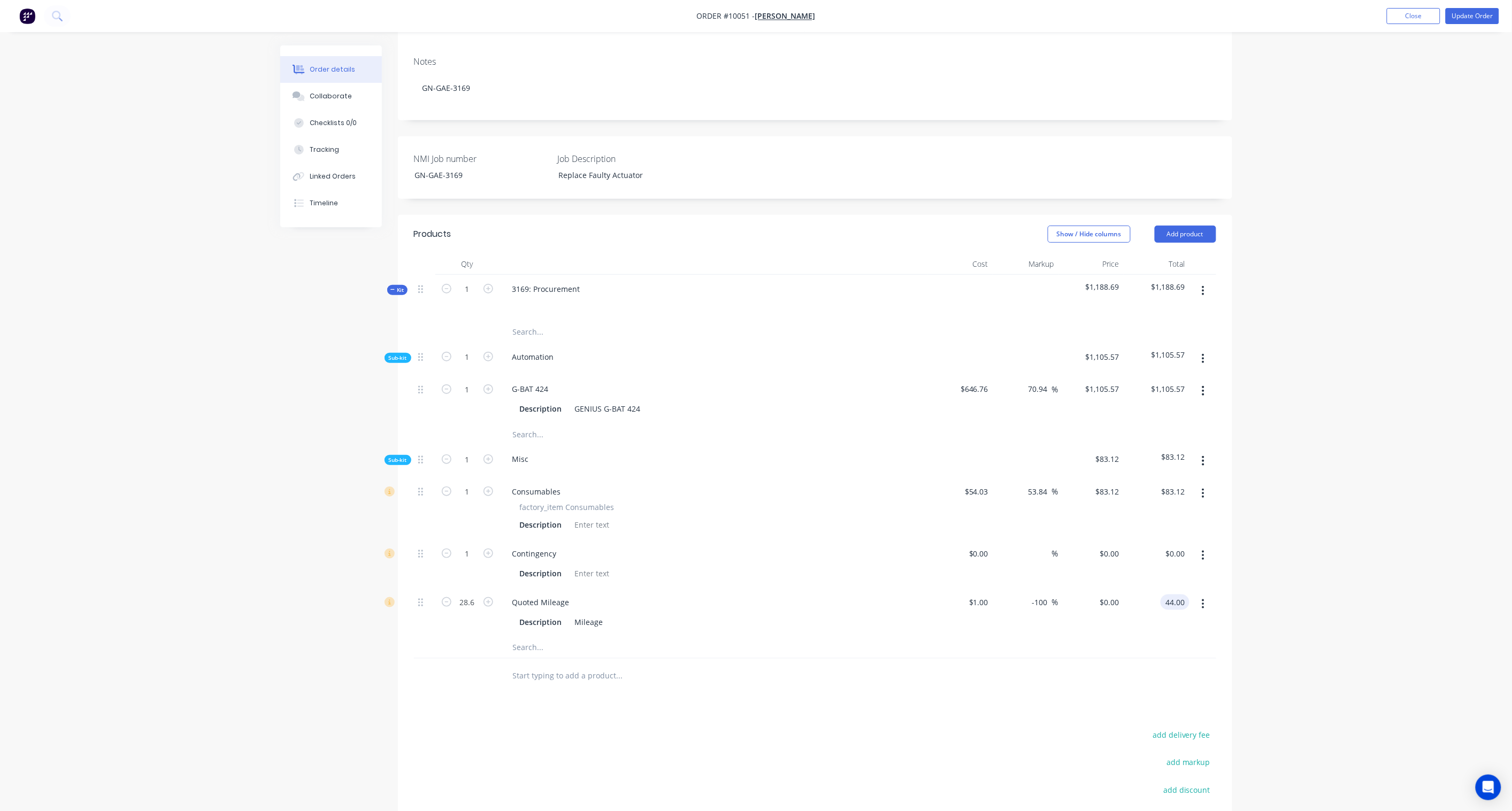
type input "44.00"
type input "53.85"
type input "$1.5385"
type input "$44.00"
click at [1313, 577] on div "Order details Collaborate Checklists 0/0 Tracking Linked Orders Timeline Order …" at bounding box center [756, 393] width 1512 height 1144
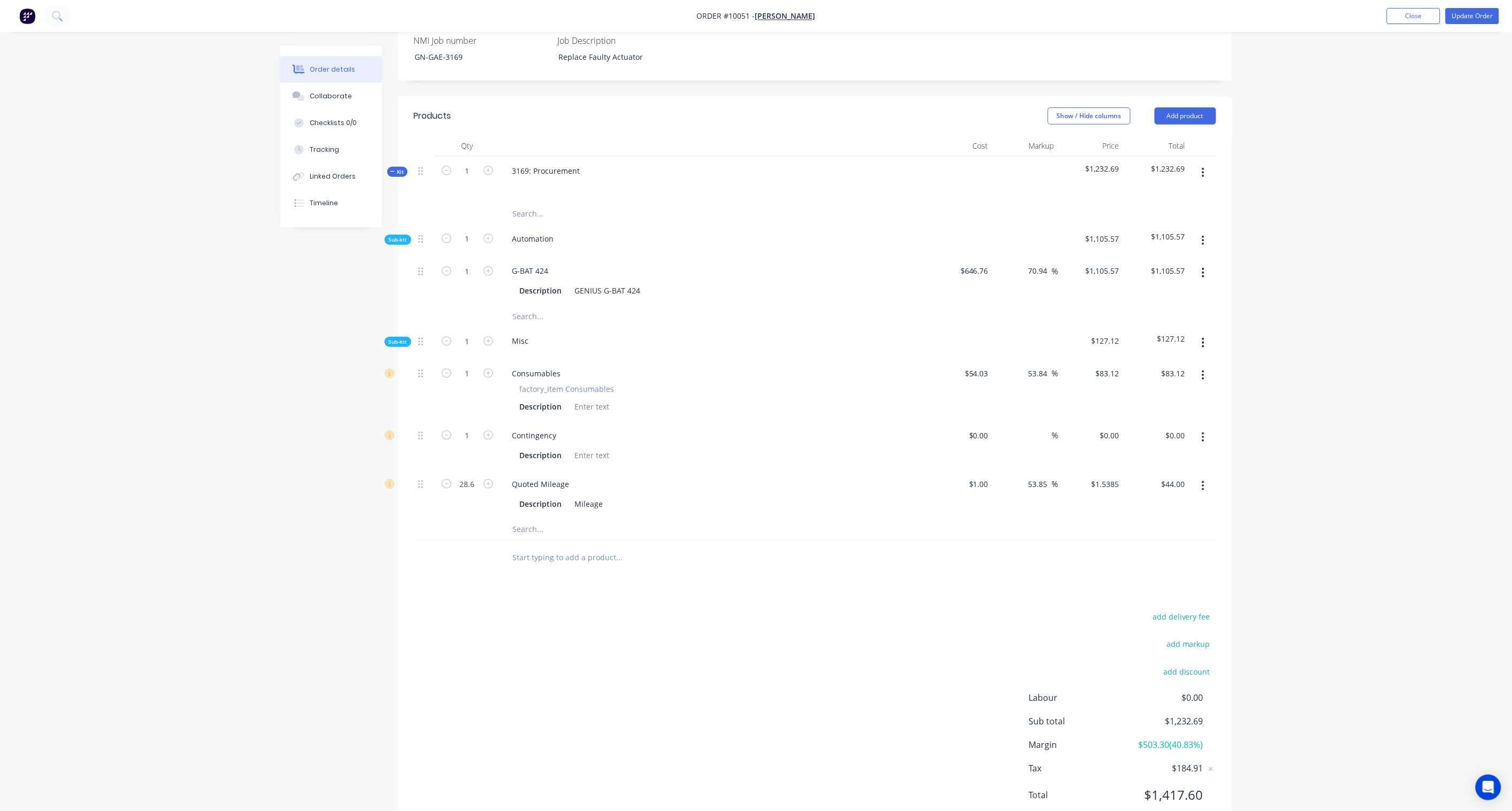
scroll to position [297, 0]
click at [1177, 107] on button "Add product" at bounding box center [1185, 115] width 61 height 17
click at [1162, 134] on div "Product catalogue" at bounding box center [1165, 142] width 82 height 15
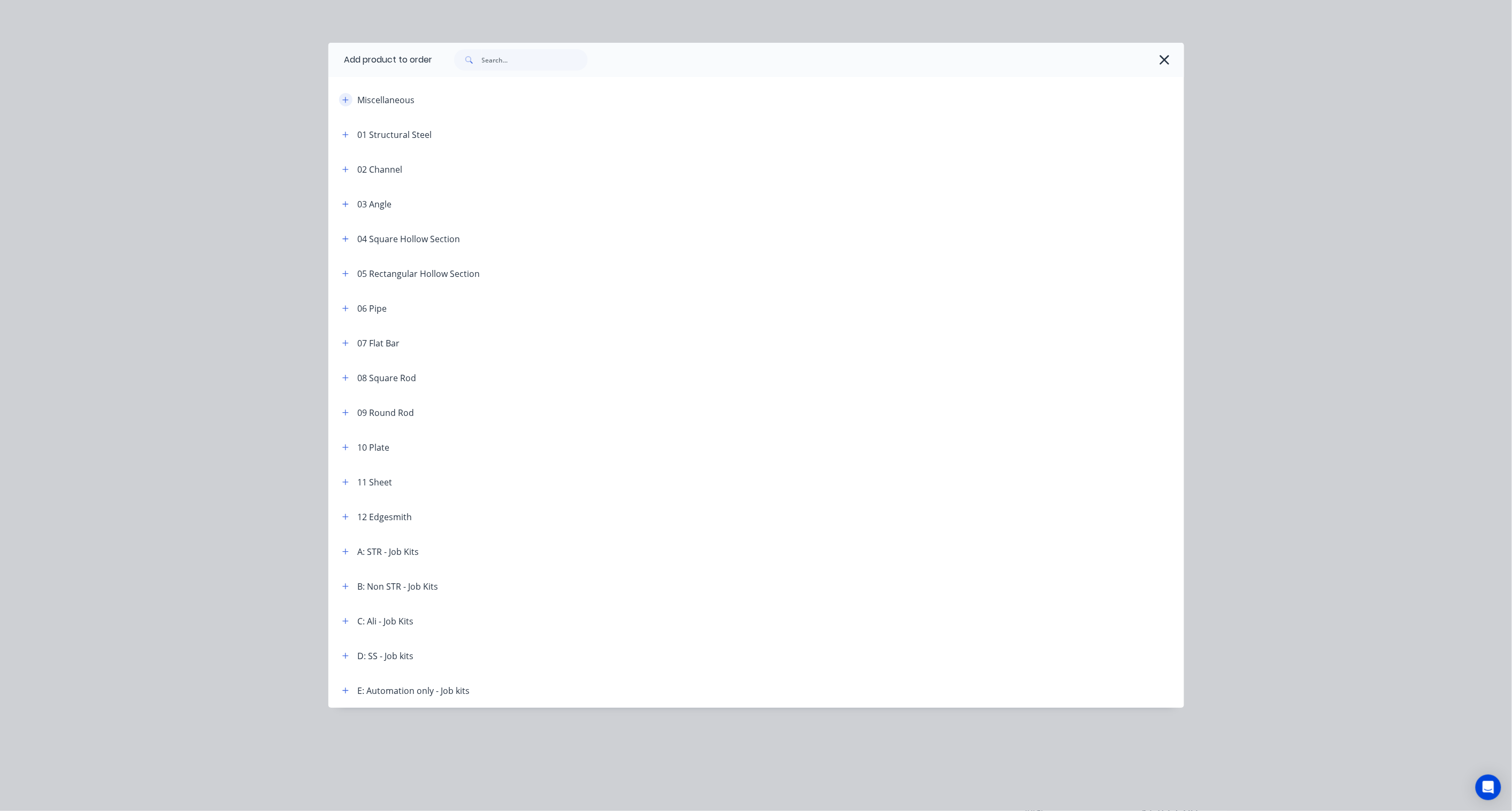
click at [349, 95] on button "button" at bounding box center [345, 100] width 13 height 13
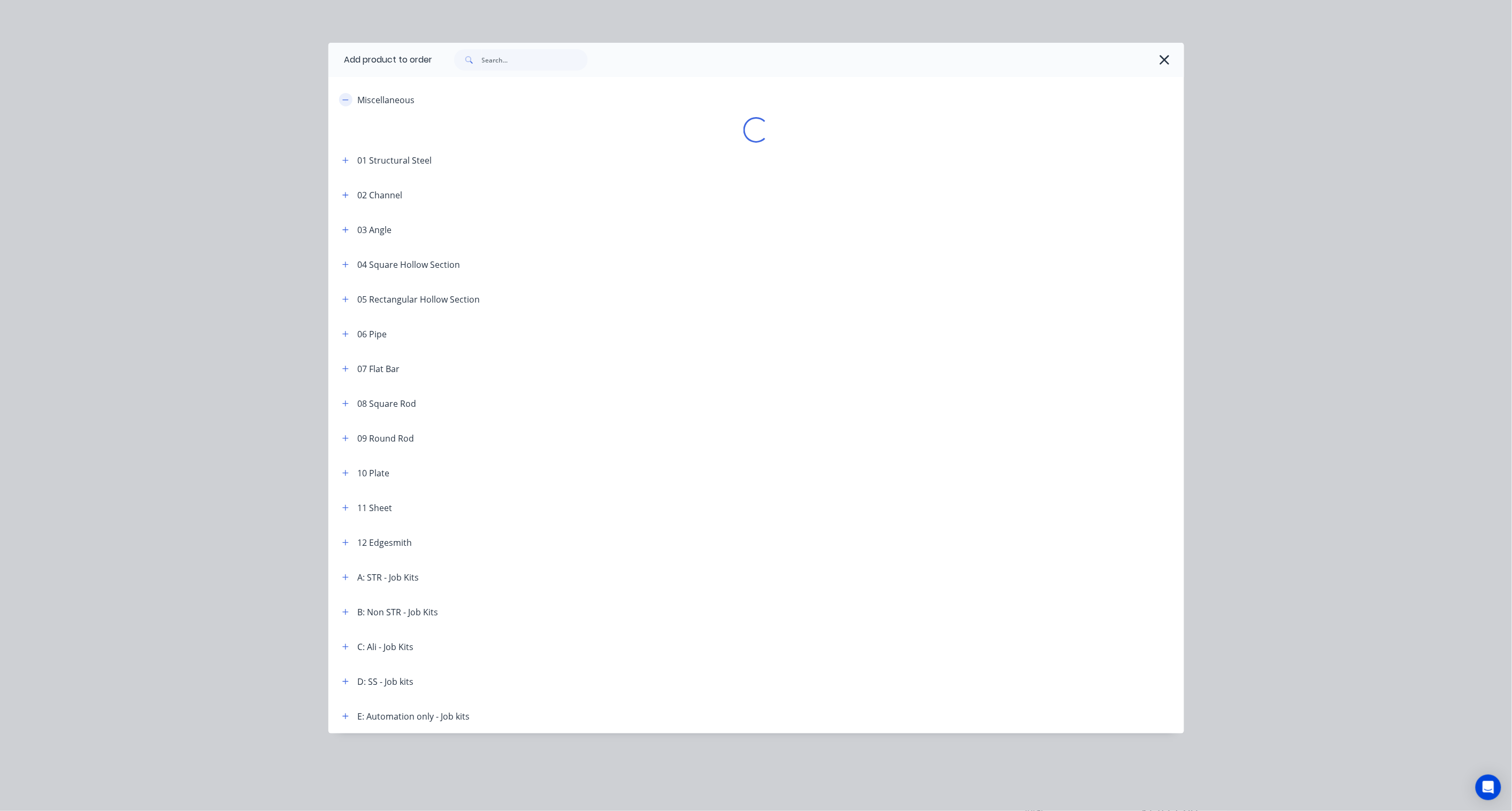
click at [343, 97] on icon "button" at bounding box center [345, 100] width 7 height 8
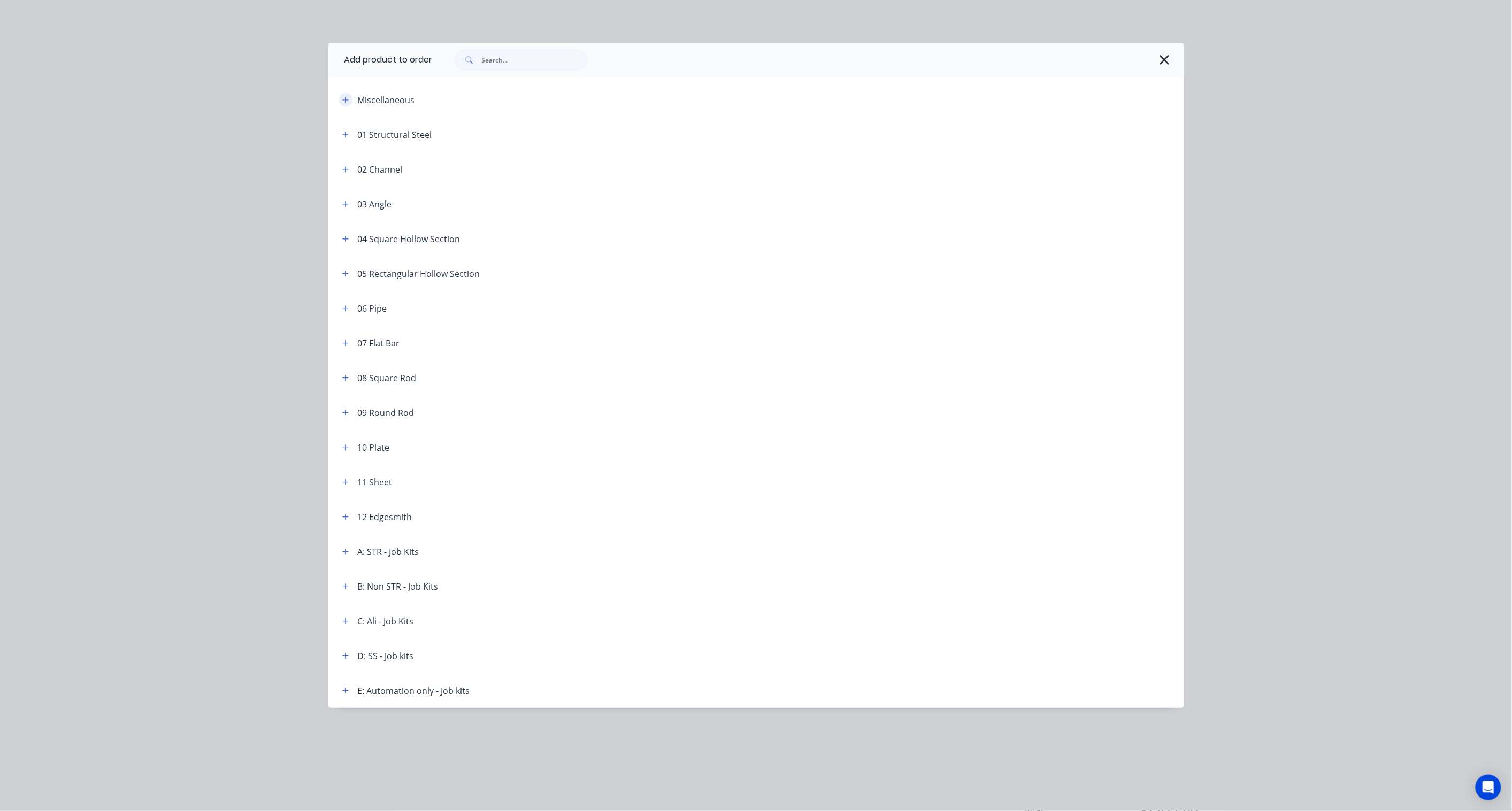
click at [343, 97] on icon "button" at bounding box center [345, 100] width 7 height 8
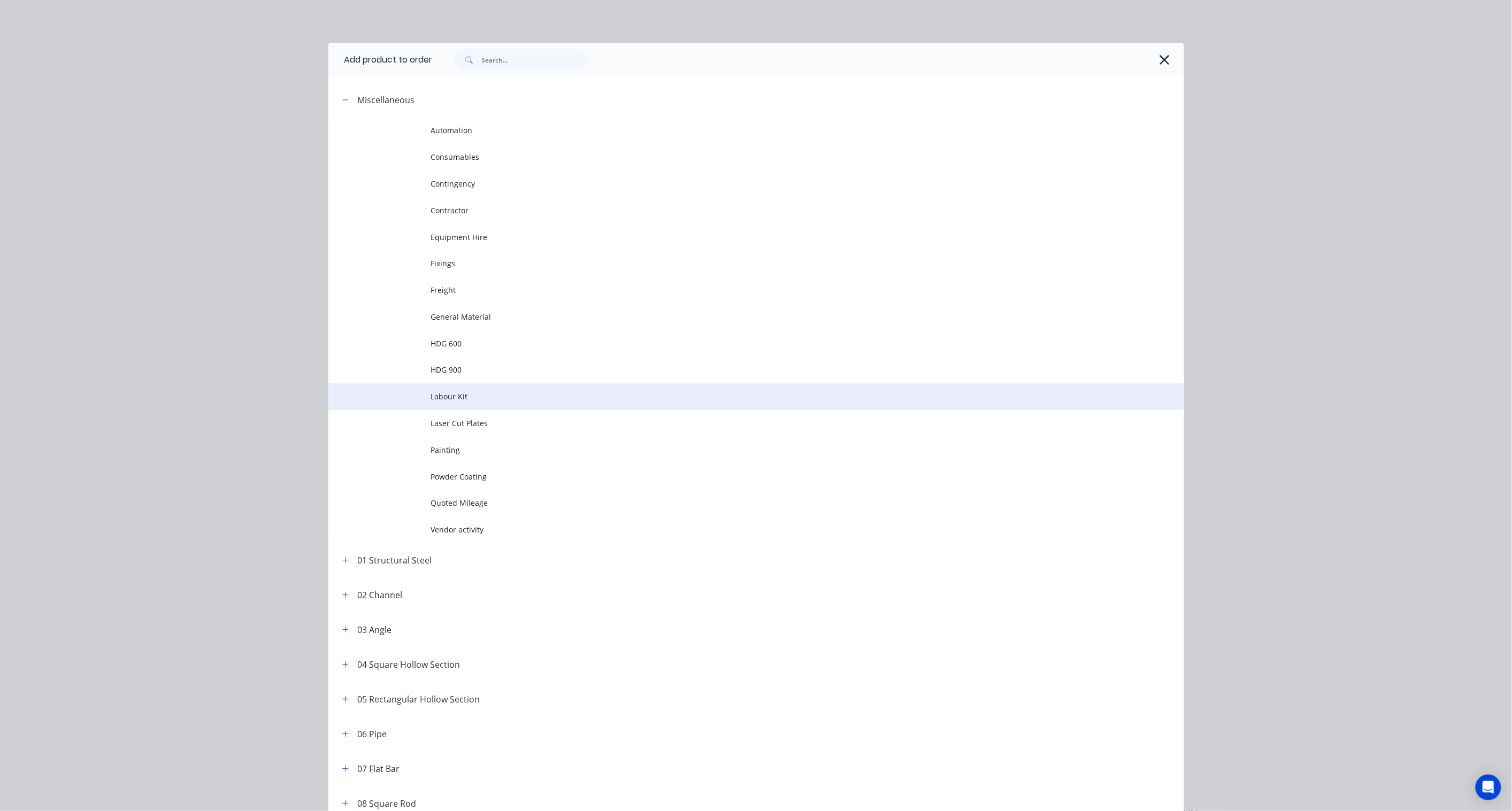
click at [465, 399] on span "Labour Kit" at bounding box center [732, 396] width 602 height 11
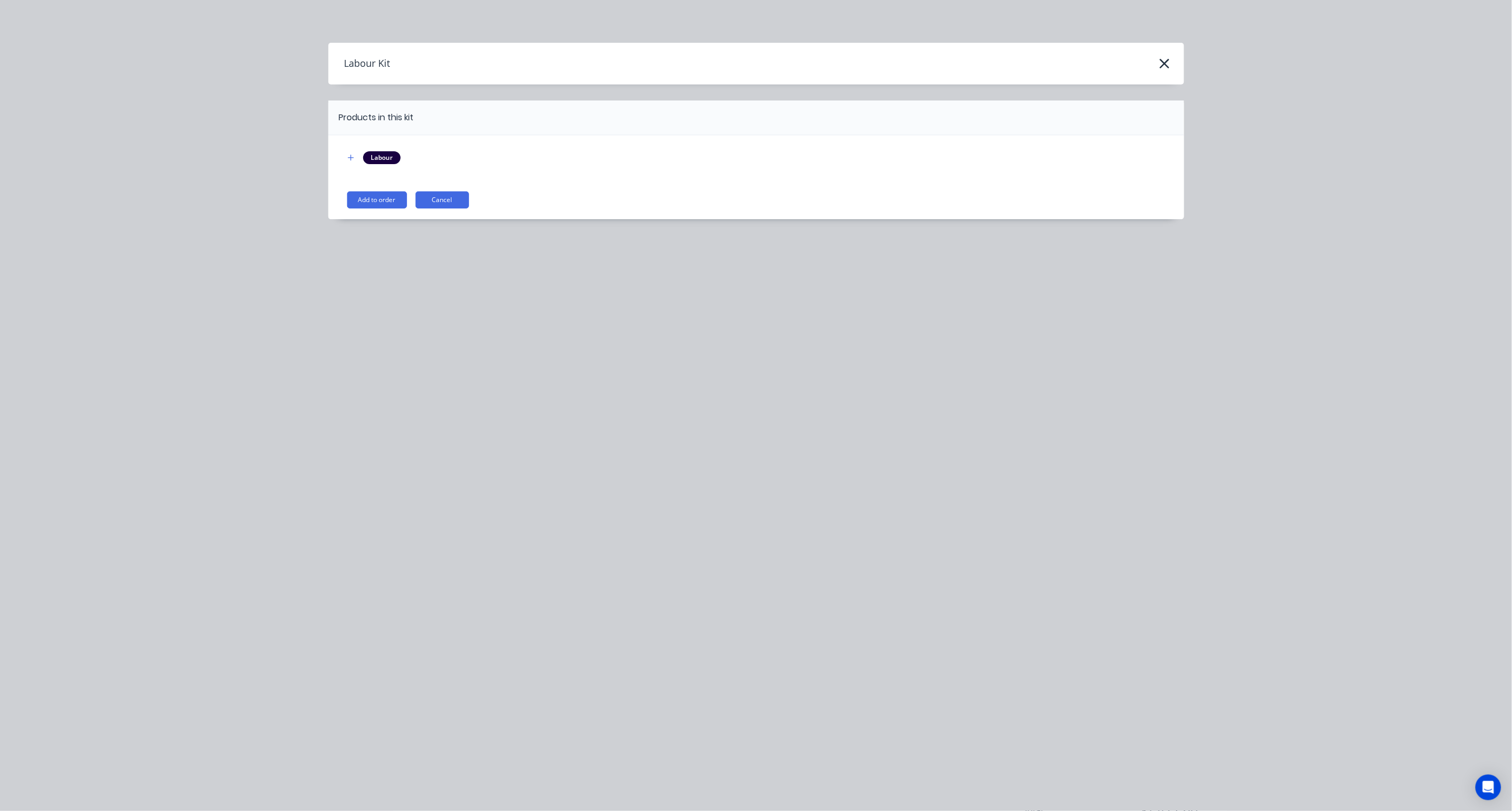
click at [399, 194] on button "Add to order" at bounding box center [377, 200] width 60 height 17
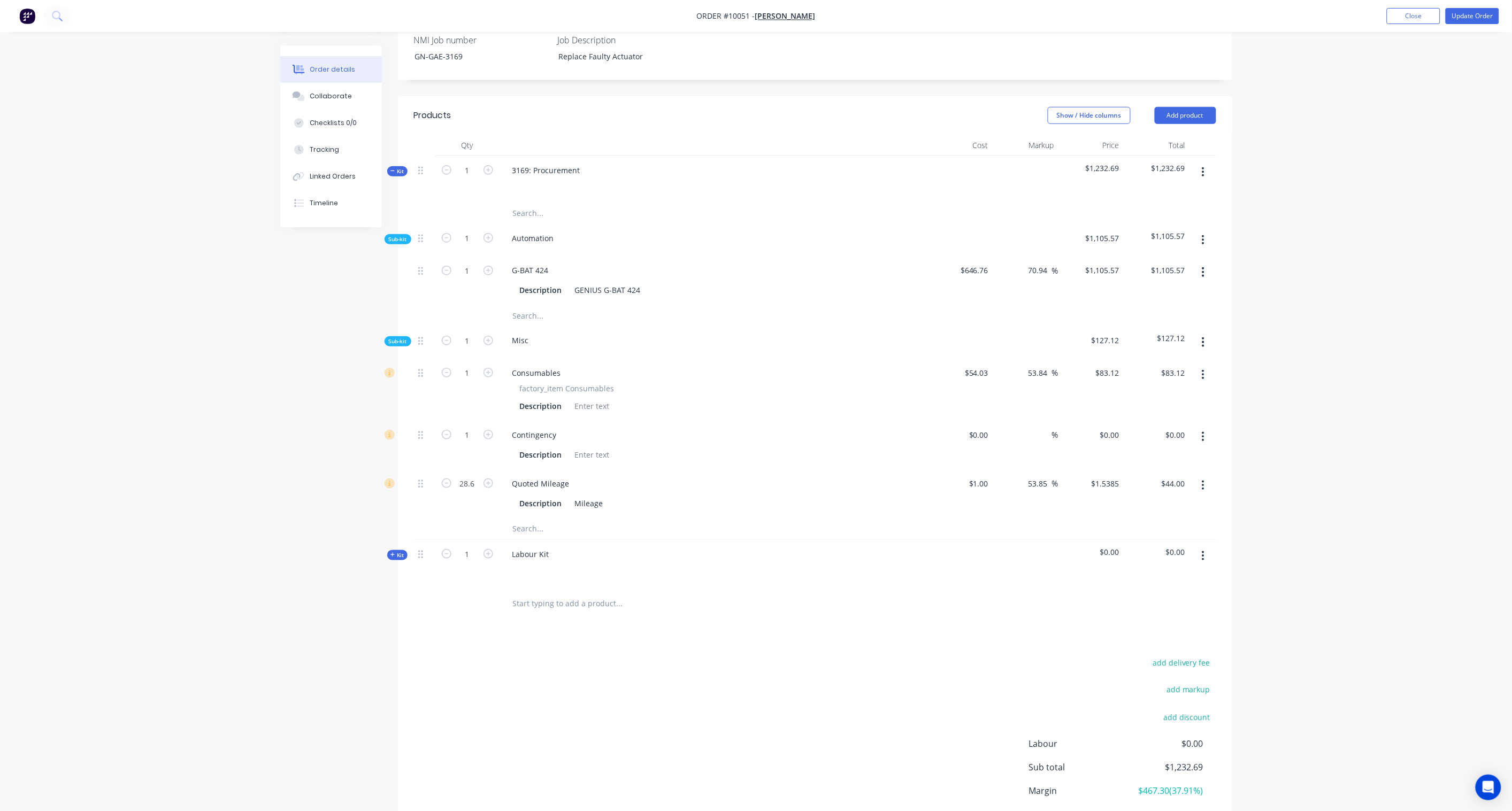
click at [398, 551] on span "Kit" at bounding box center [397, 556] width 14 height 8
click at [471, 278] on input "1" at bounding box center [466, 270] width 28 height 16
type input "4.5"
click at [277, 723] on div "Order details Collaborate Checklists 0/0 Tracking Linked Orders Timeline Order …" at bounding box center [756, 348] width 973 height 1199
click at [1175, 593] on input "0.00" at bounding box center [1177, 601] width 24 height 15
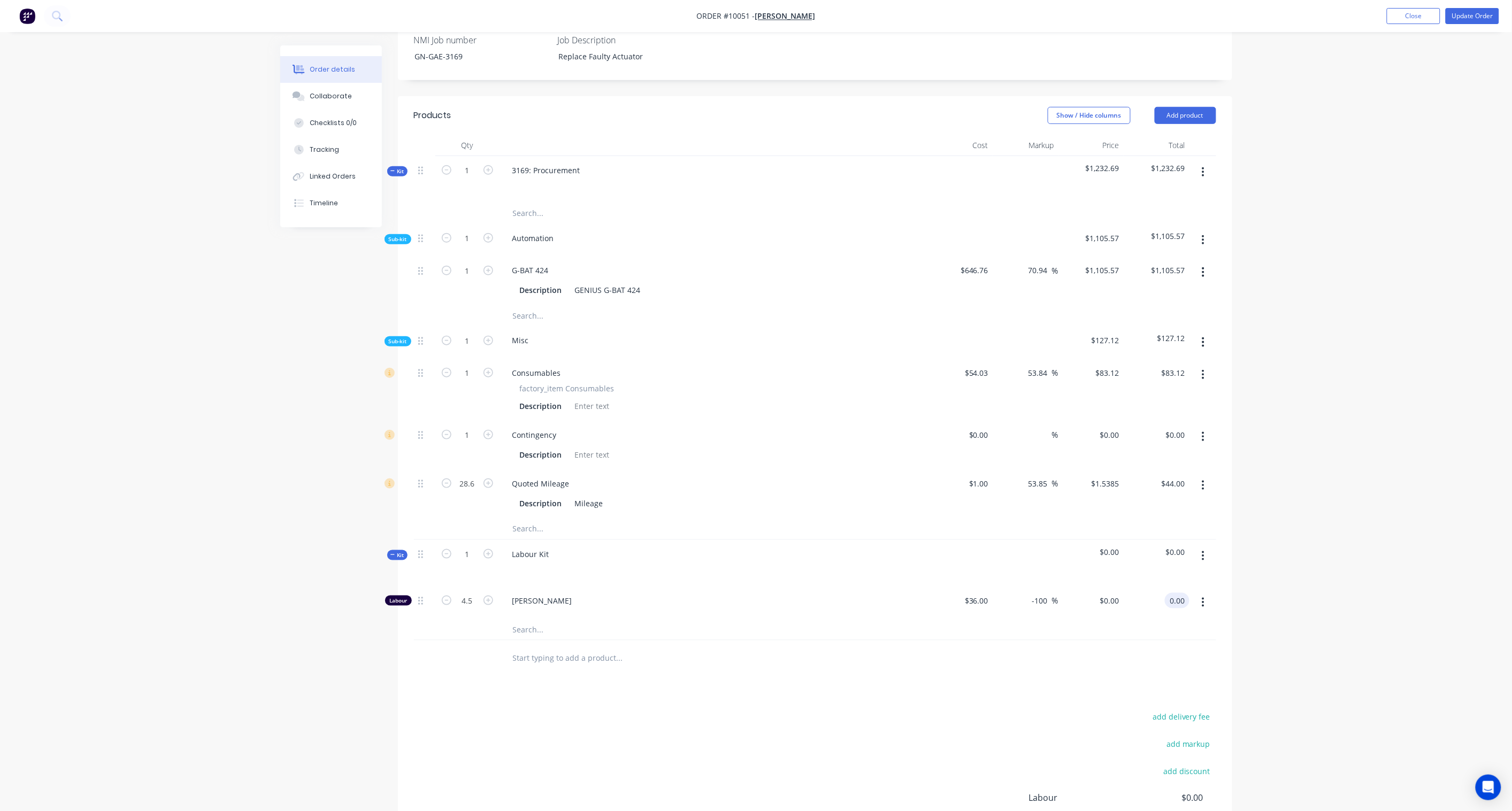
paste input "54"
type input "540.00"
type input "233.33"
type input "$120.00"
type input "$540.00"
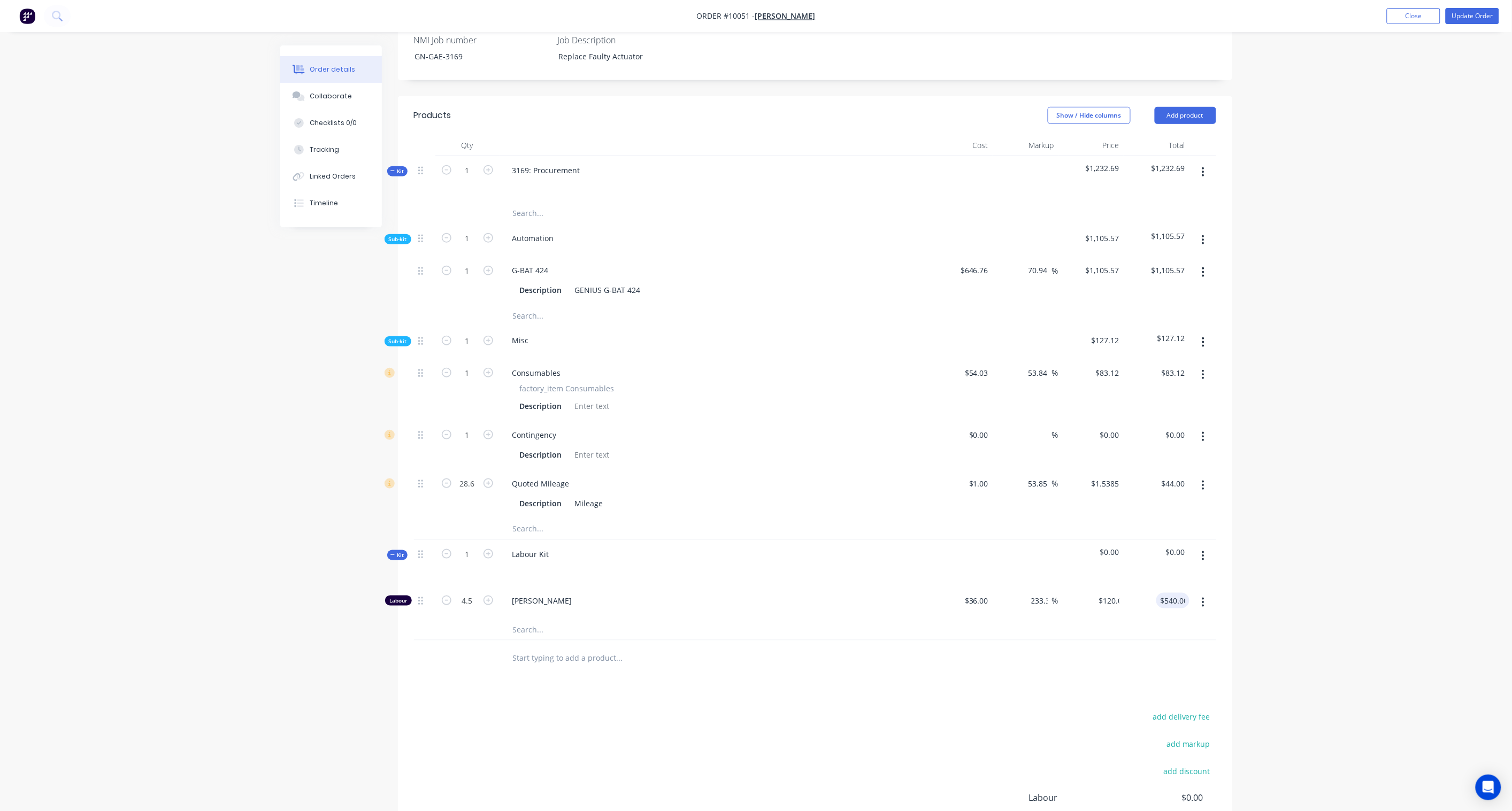
click at [1299, 575] on div "Order details Collaborate Checklists 0/0 Tracking Linked Orders Timeline Order …" at bounding box center [756, 325] width 1512 height 1245
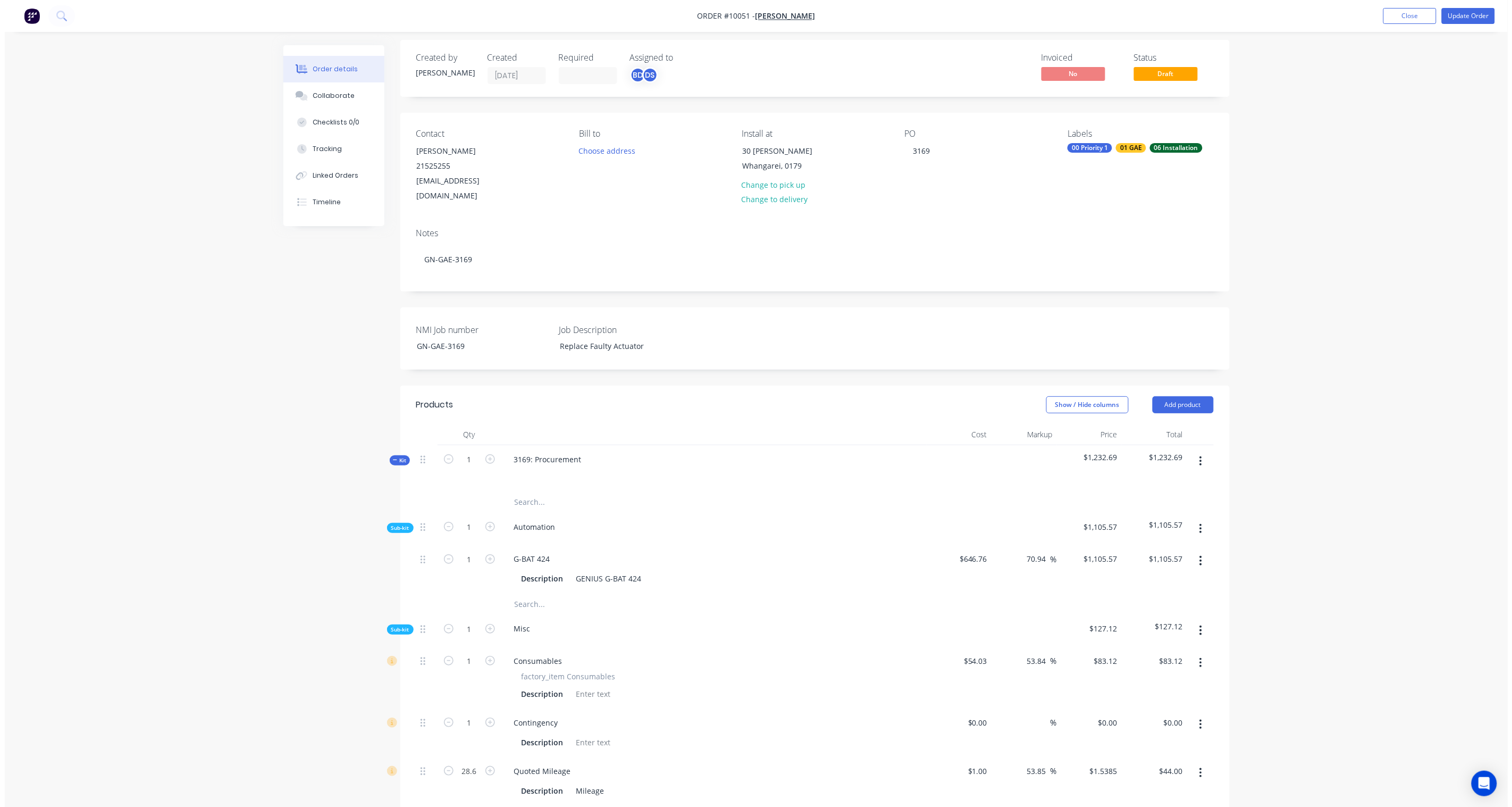
scroll to position [0, 0]
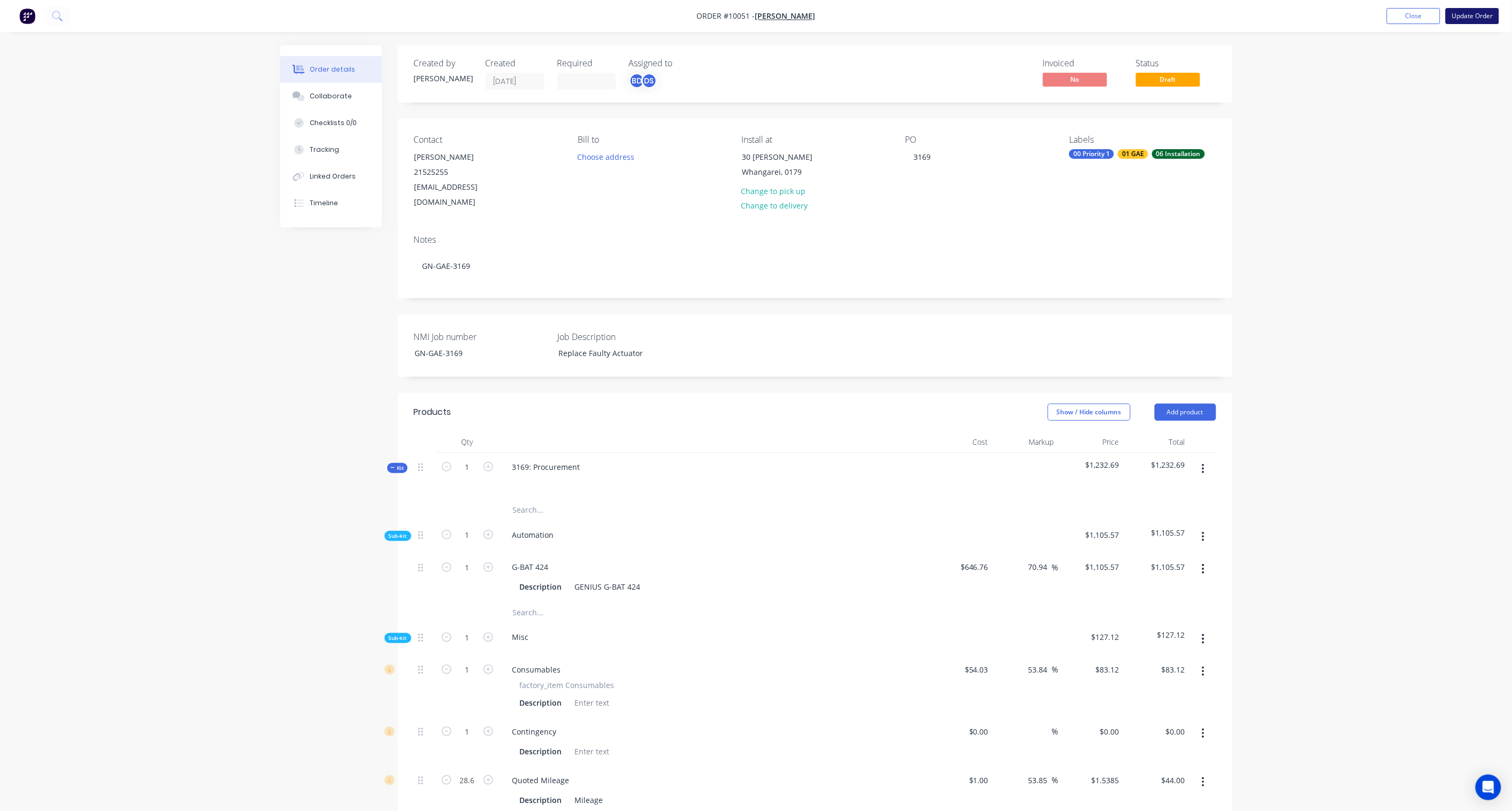
click at [1471, 17] on button "Update Order" at bounding box center [1472, 16] width 54 height 16
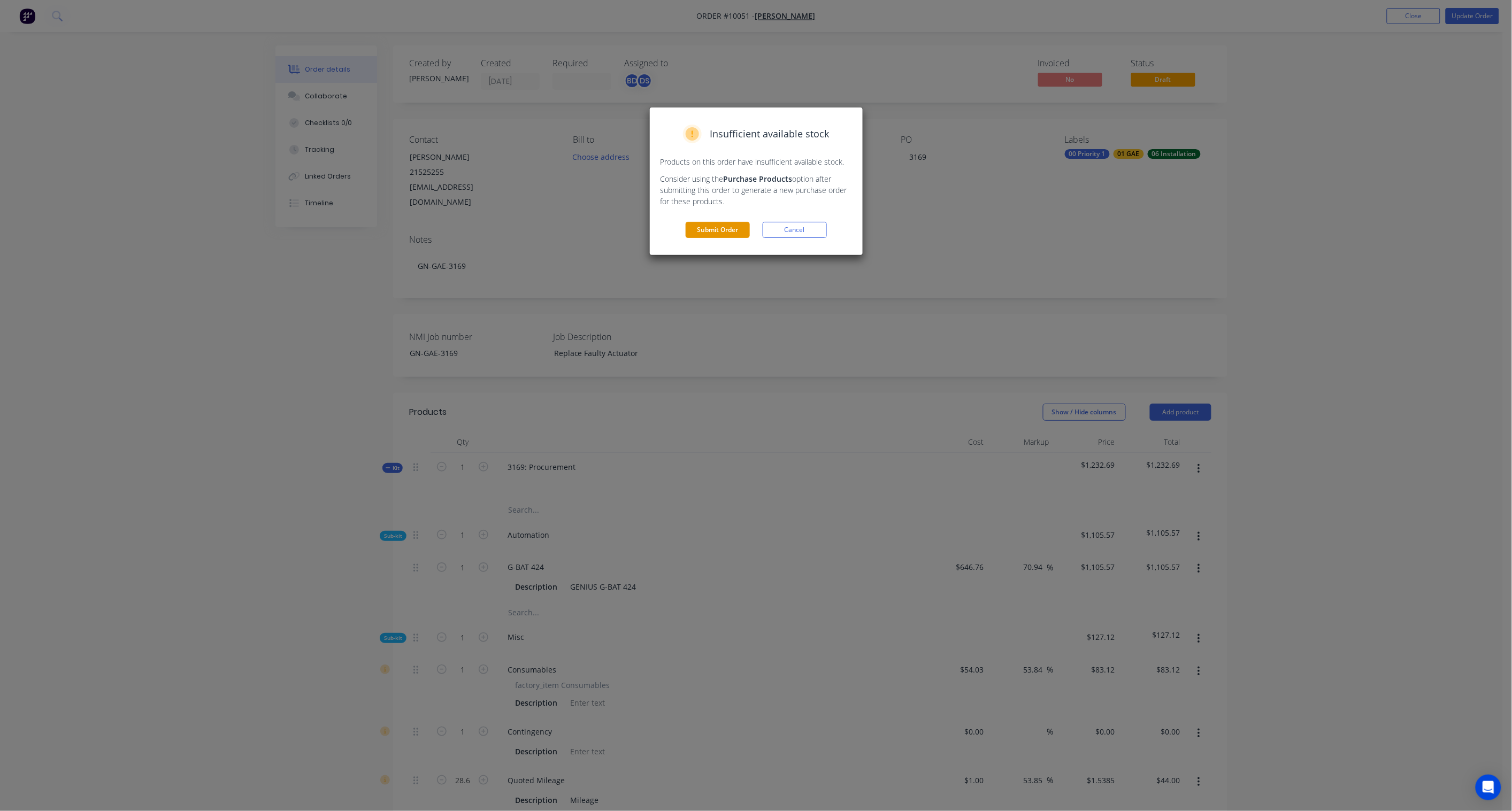
click at [714, 231] on button "Submit Order" at bounding box center [718, 229] width 64 height 16
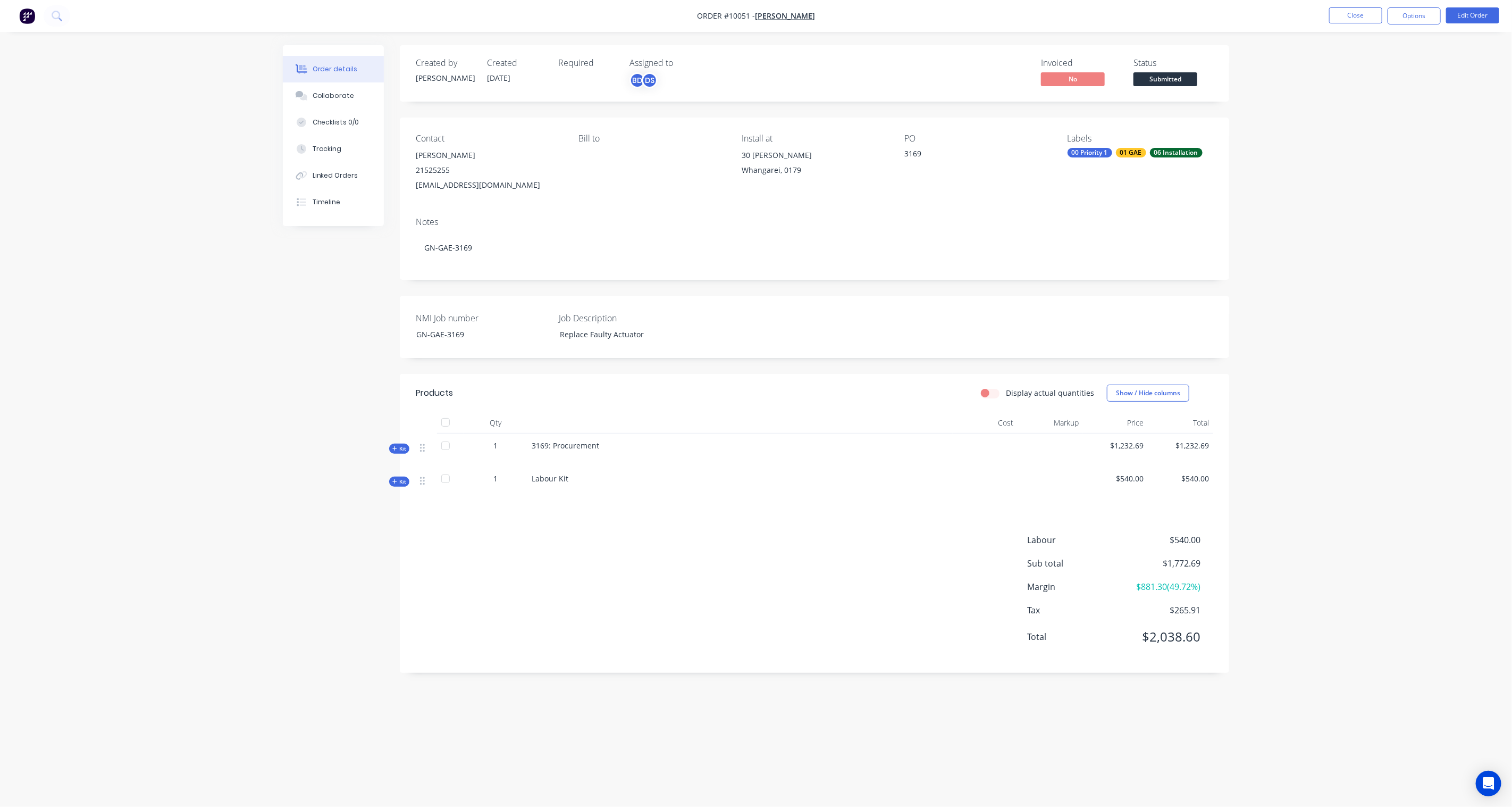
click at [1176, 83] on span "Submitted" at bounding box center [1165, 79] width 64 height 13
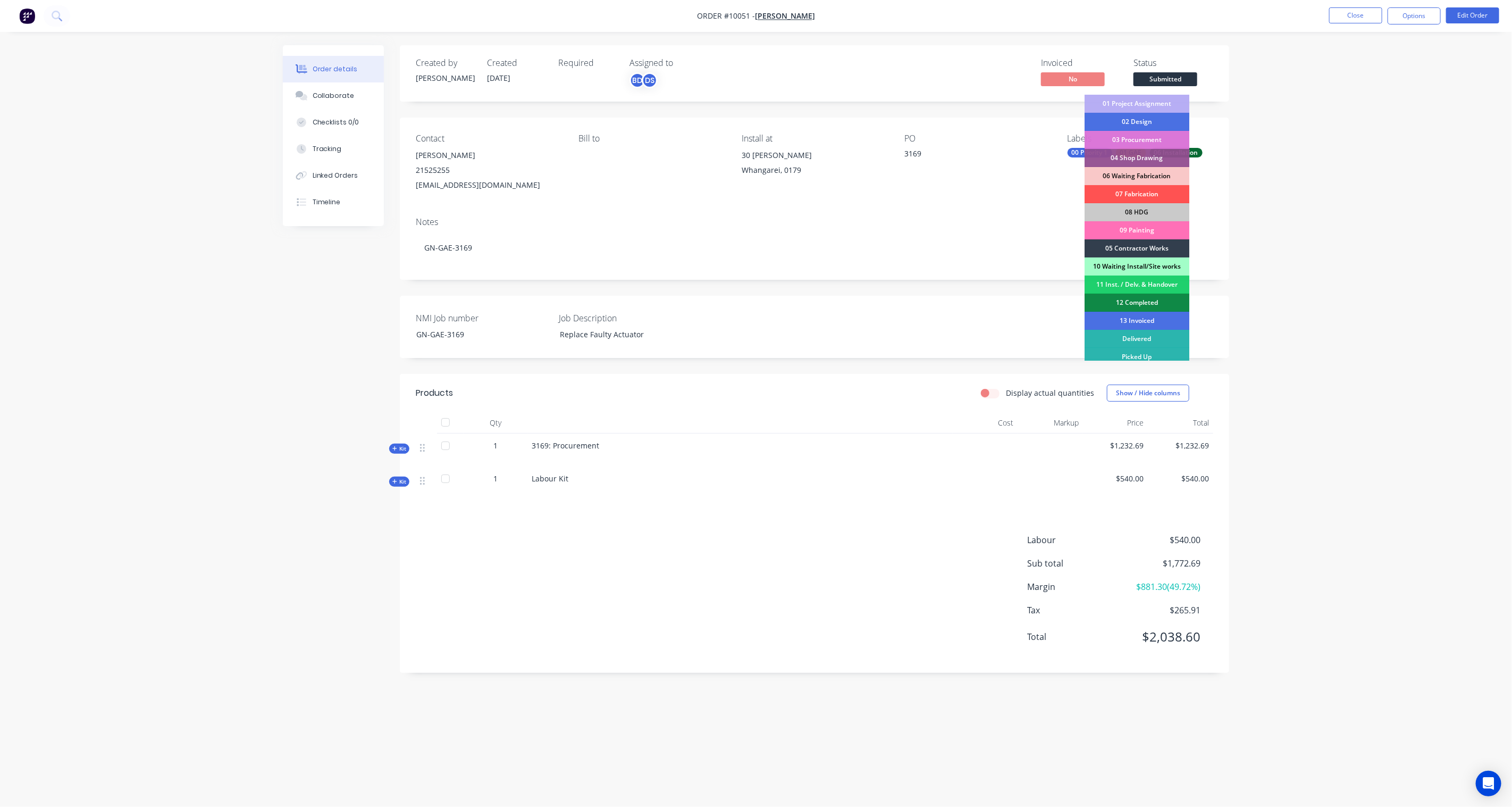
click at [1146, 268] on div "10 Waiting Install/Site works" at bounding box center [1137, 267] width 104 height 18
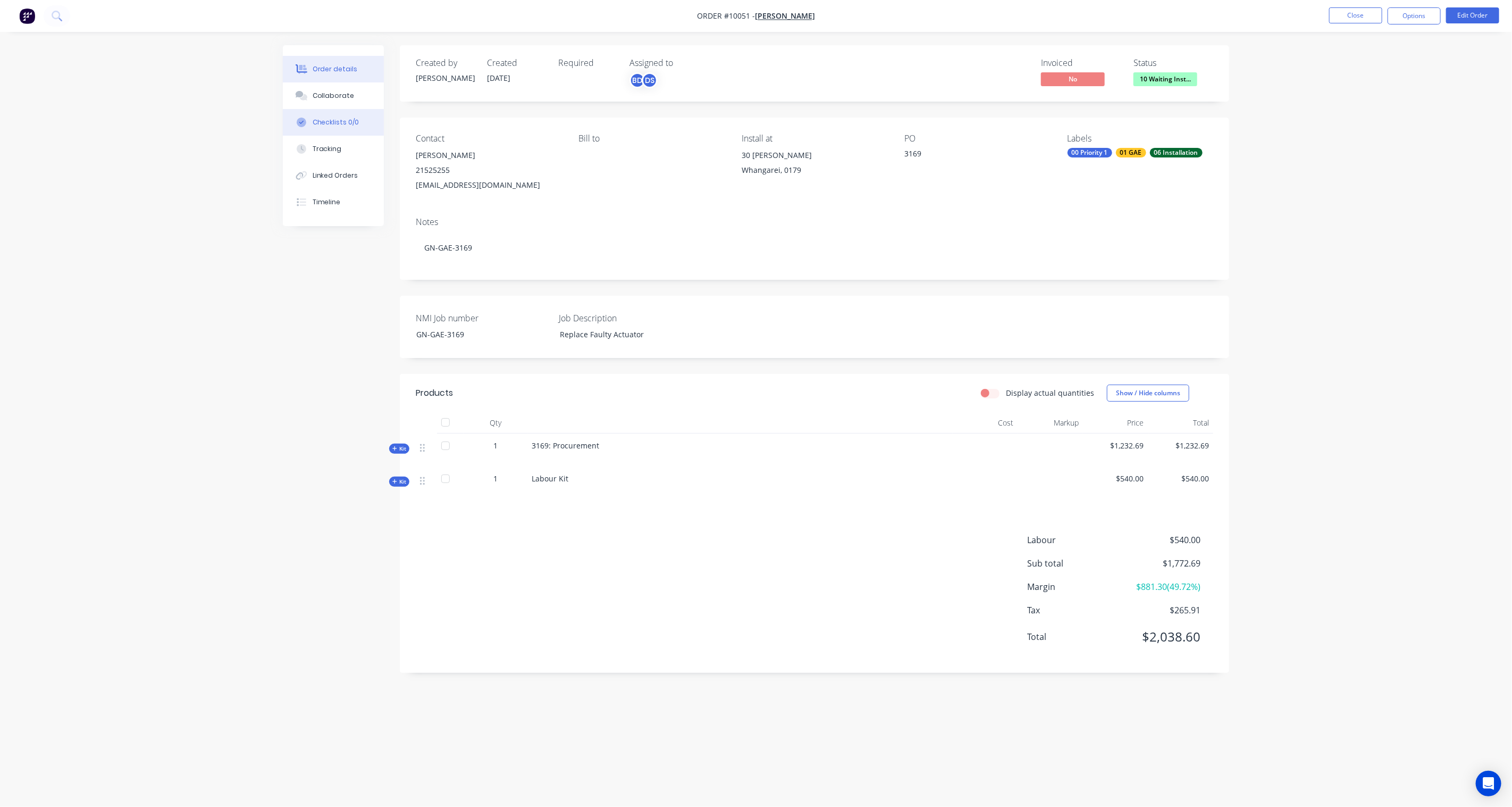
click at [339, 120] on div "Checklists 0/0" at bounding box center [336, 122] width 47 height 9
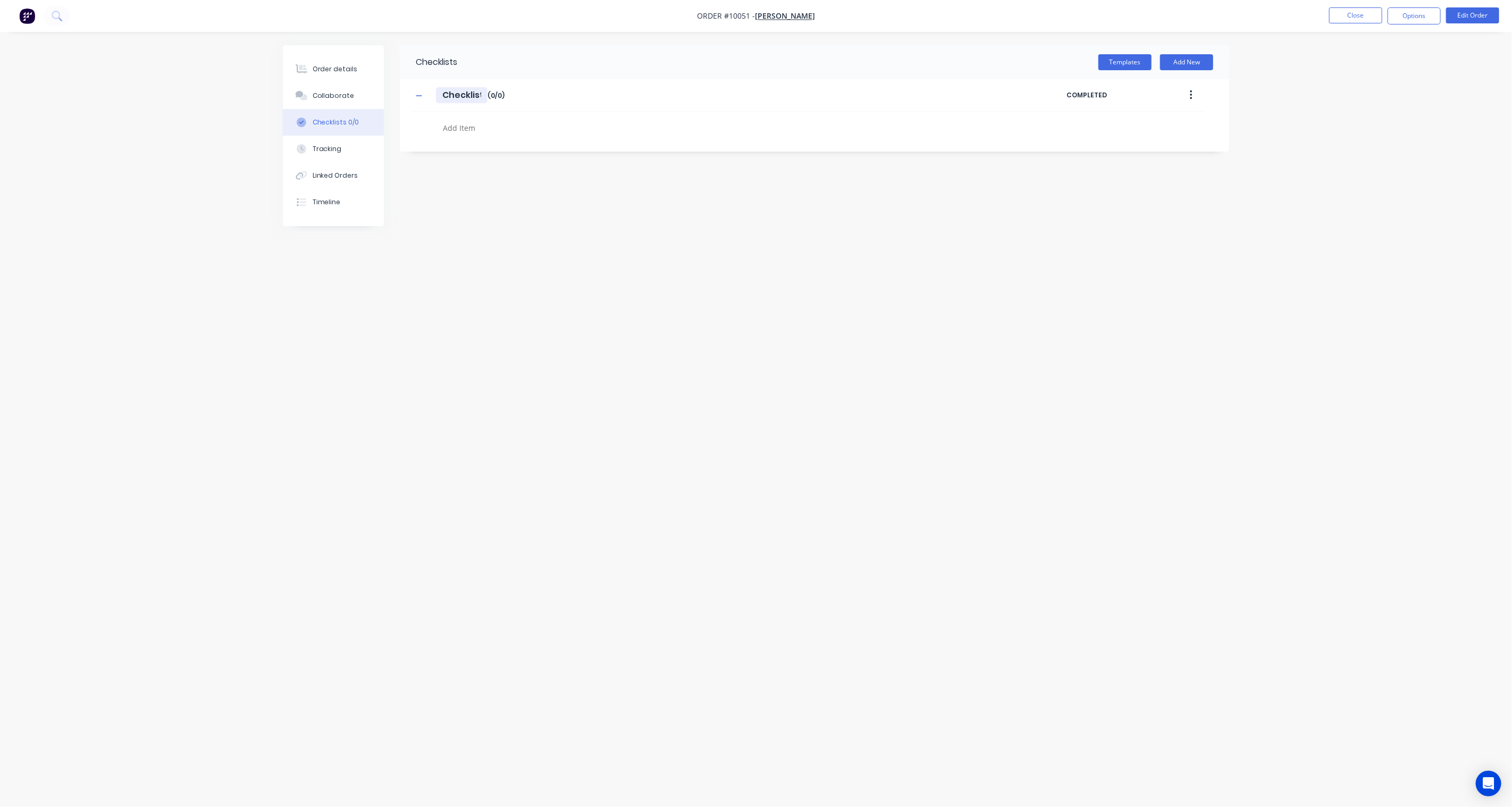
click at [479, 94] on input "Checklist" at bounding box center [462, 94] width 52 height 16
click at [471, 121] on textarea at bounding box center [695, 128] width 512 height 15
type textarea "x"
type textarea "O"
type textarea "x"
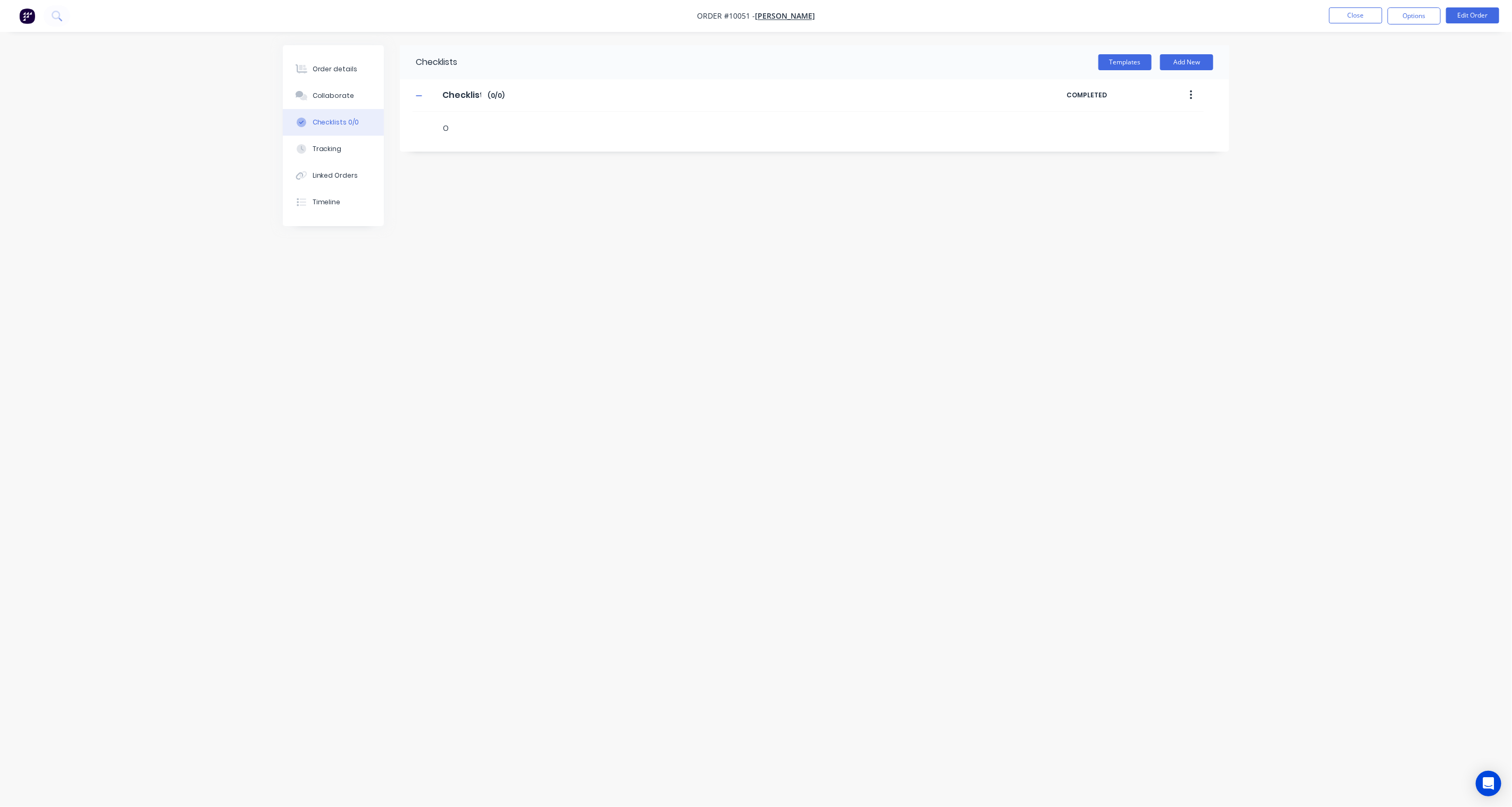
type textarea "Or"
type textarea "x"
type textarea "Ord"
type textarea "x"
type textarea "Orde"
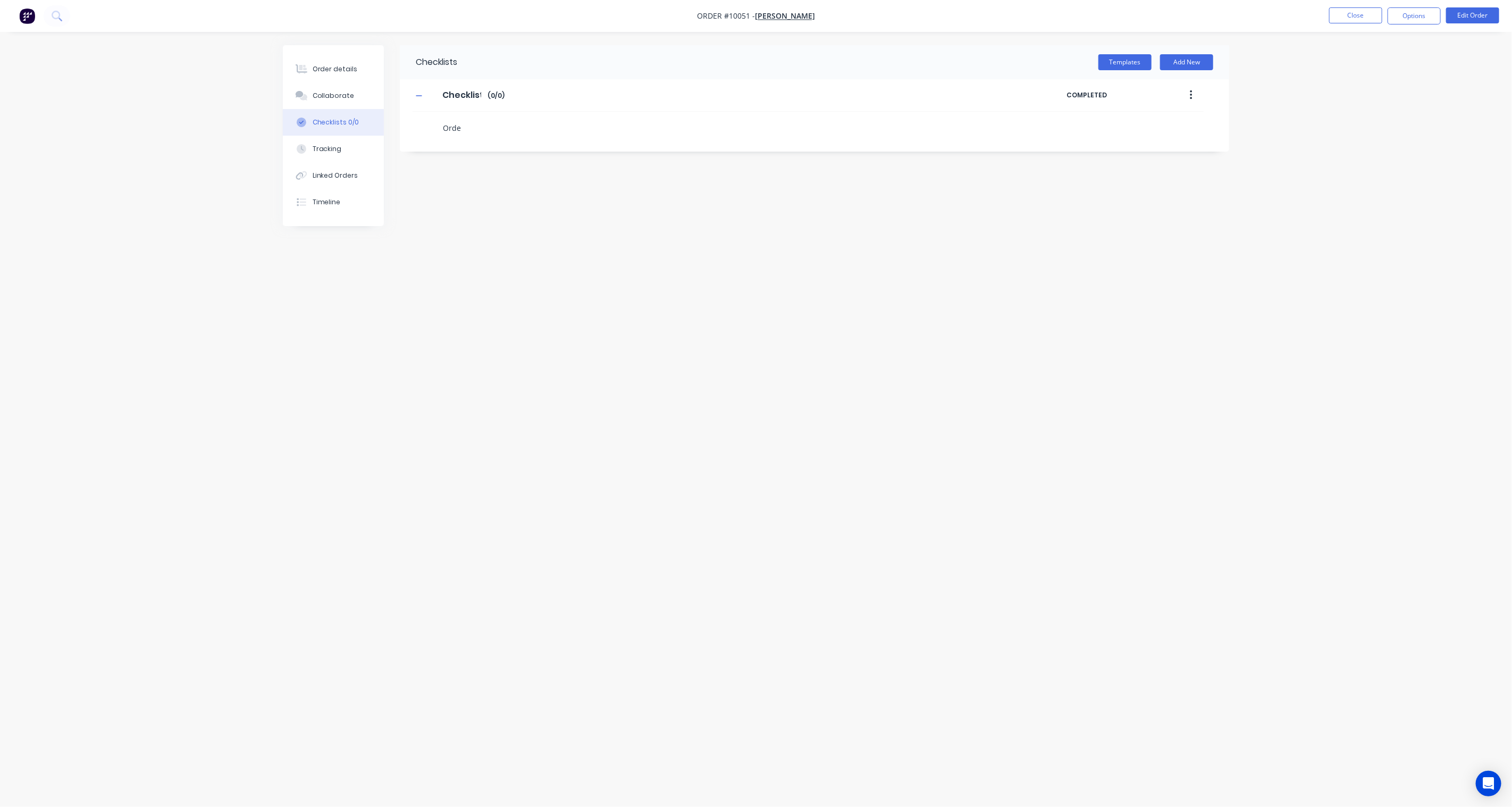
type textarea "x"
type textarea "Order"
type textarea "x"
type textarea "Order"
type textarea "x"
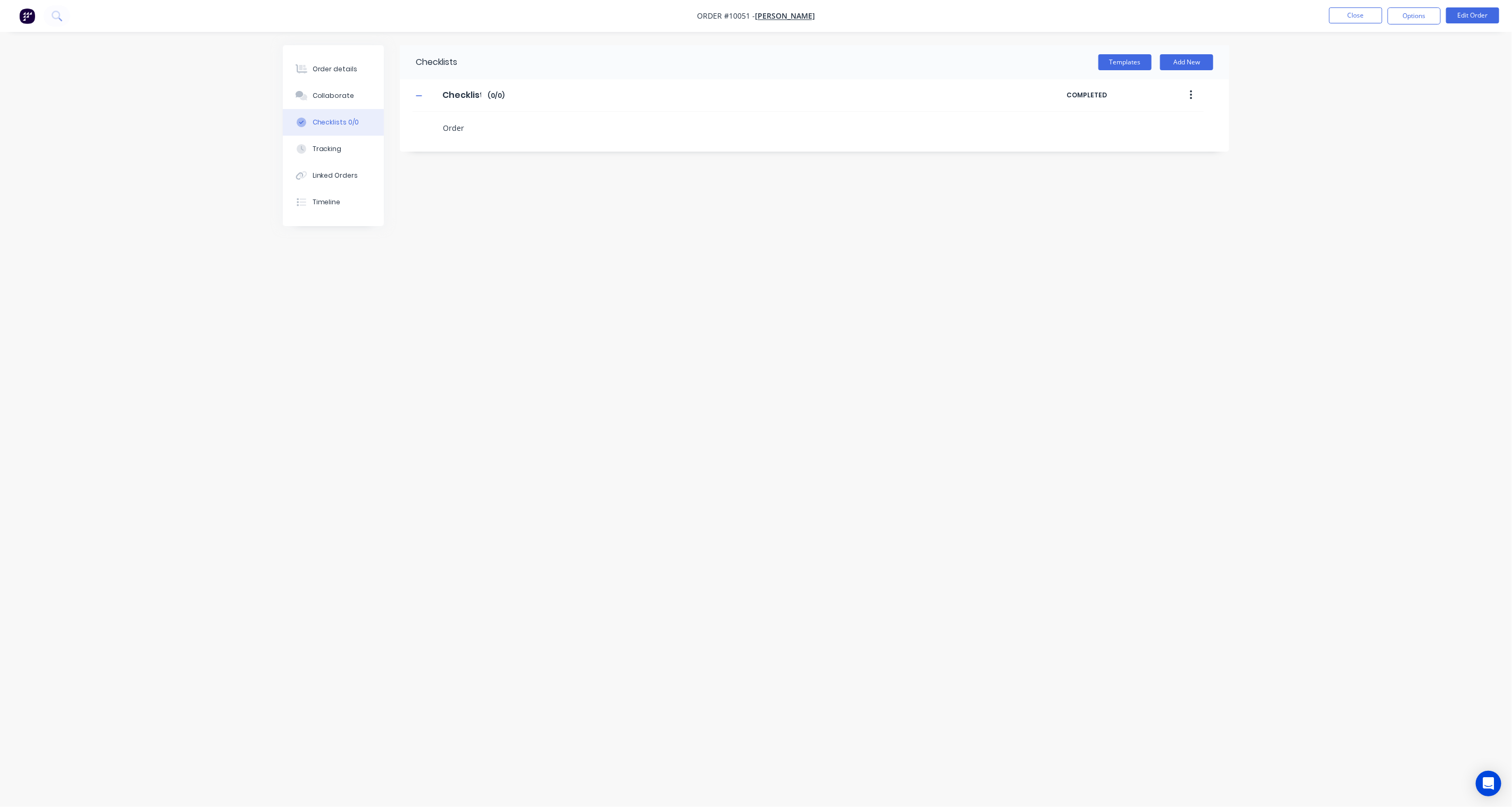
type textarea "Order A"
type textarea "x"
type textarea "Order Au"
type textarea "x"
type textarea "Order Aut"
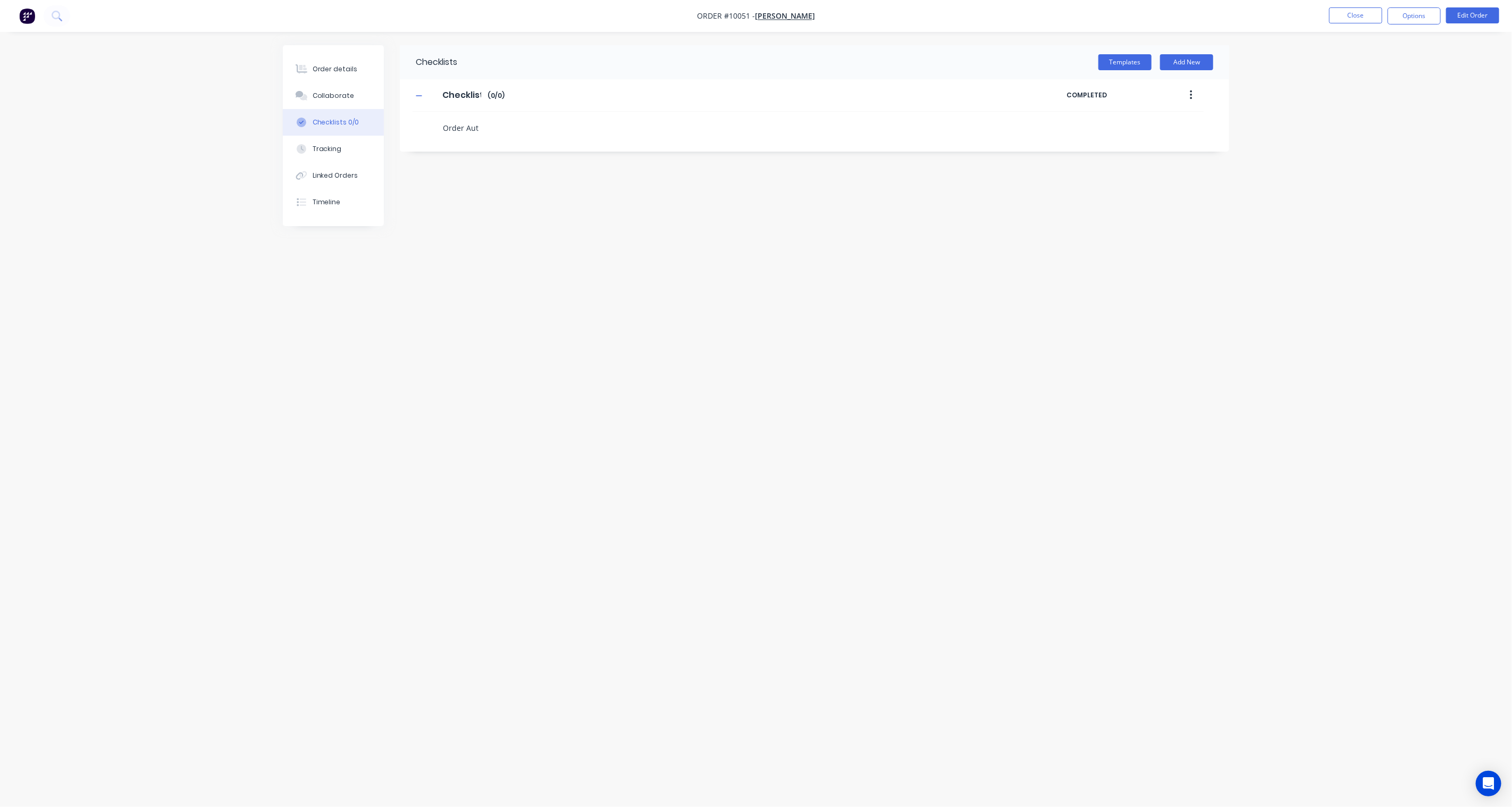
type textarea "x"
type textarea "Order Auto"
type textarea "x"
type textarea "Order Autom"
type textarea "x"
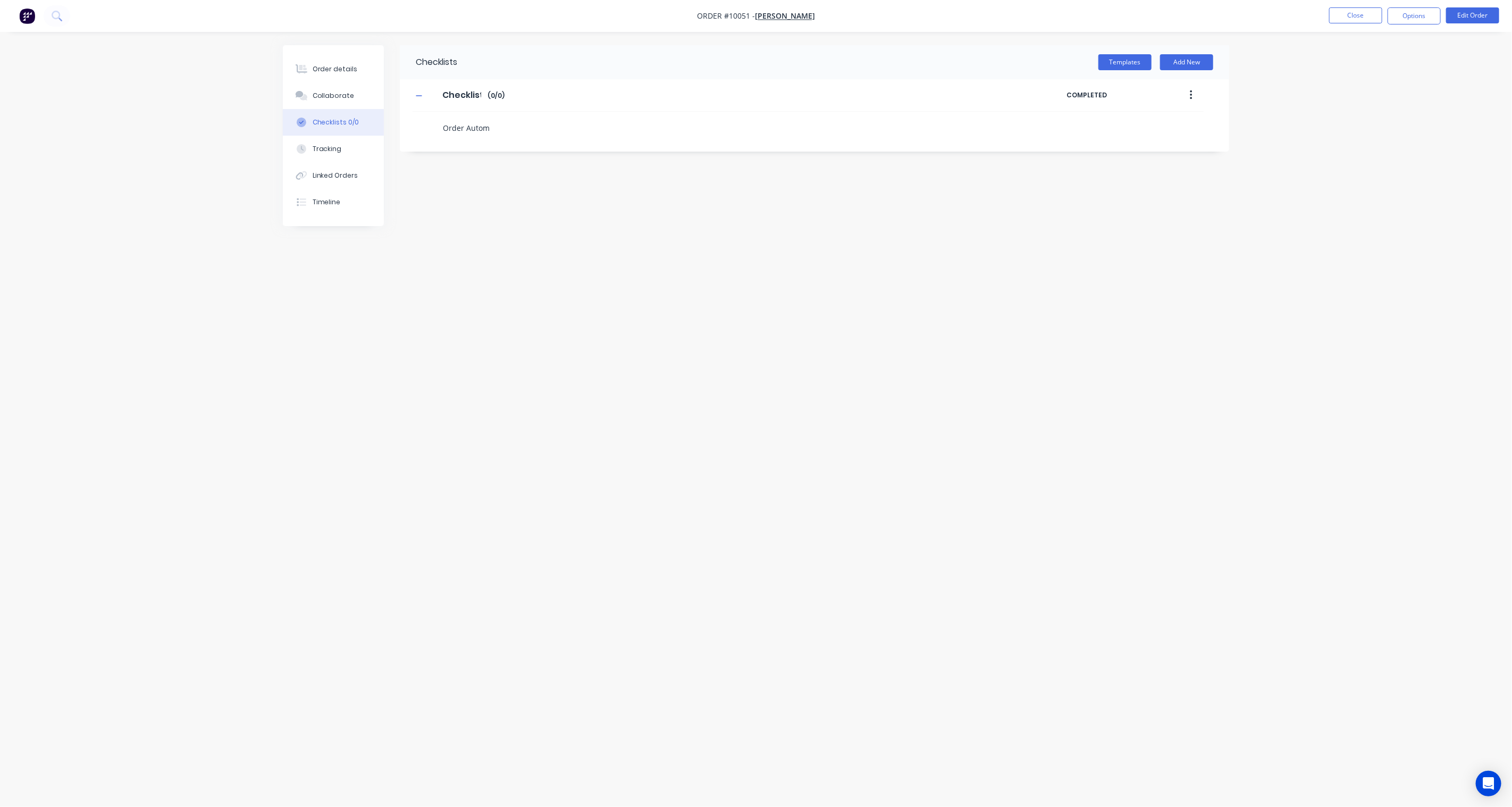
type textarea "Order Automa"
type textarea "x"
type textarea "Order Automat"
type textarea "x"
type textarea "Order Automati"
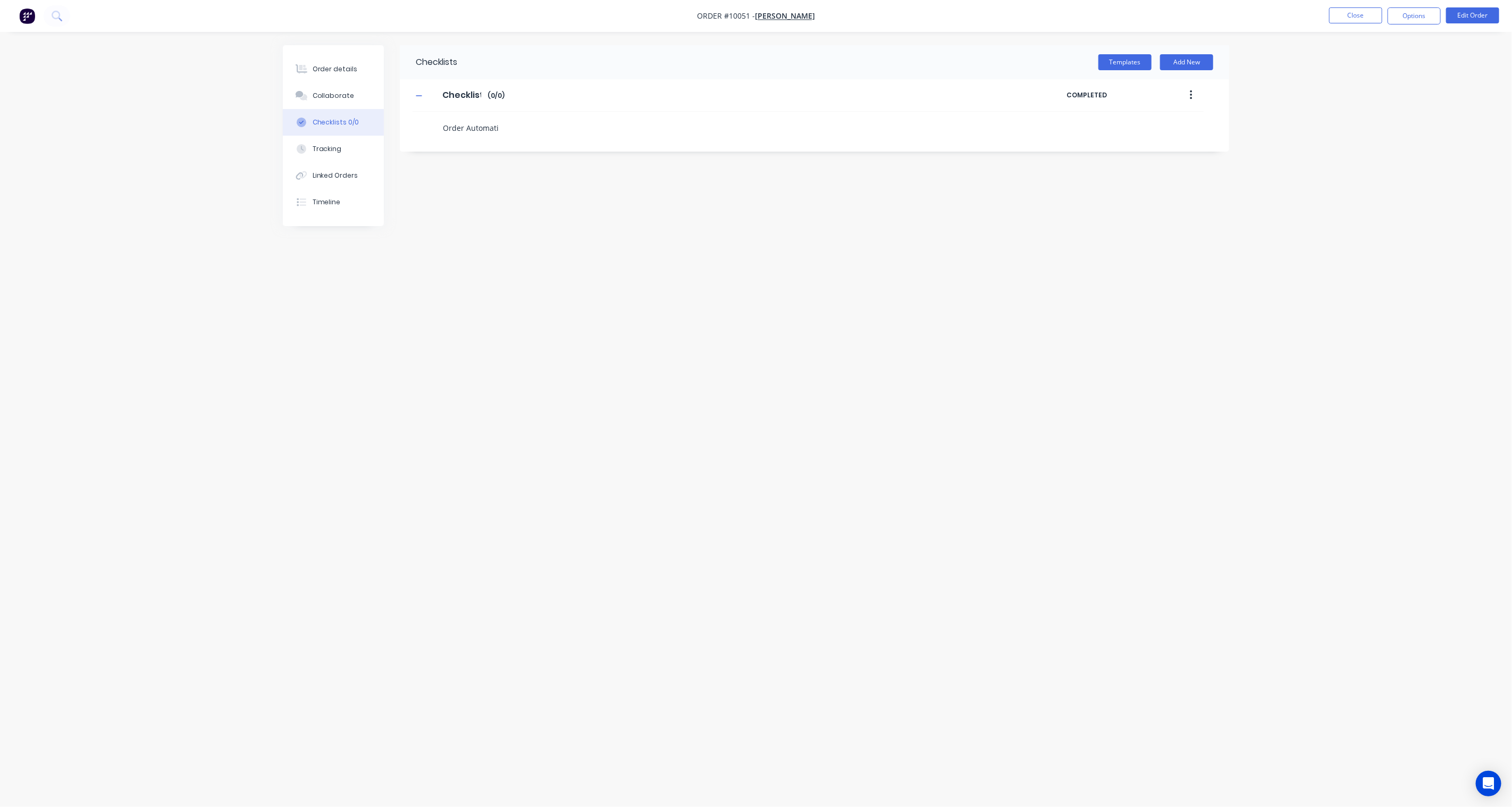
type textarea "x"
type textarea "Order Automatio"
type textarea "x"
type textarea "Order Automation"
type textarea "x"
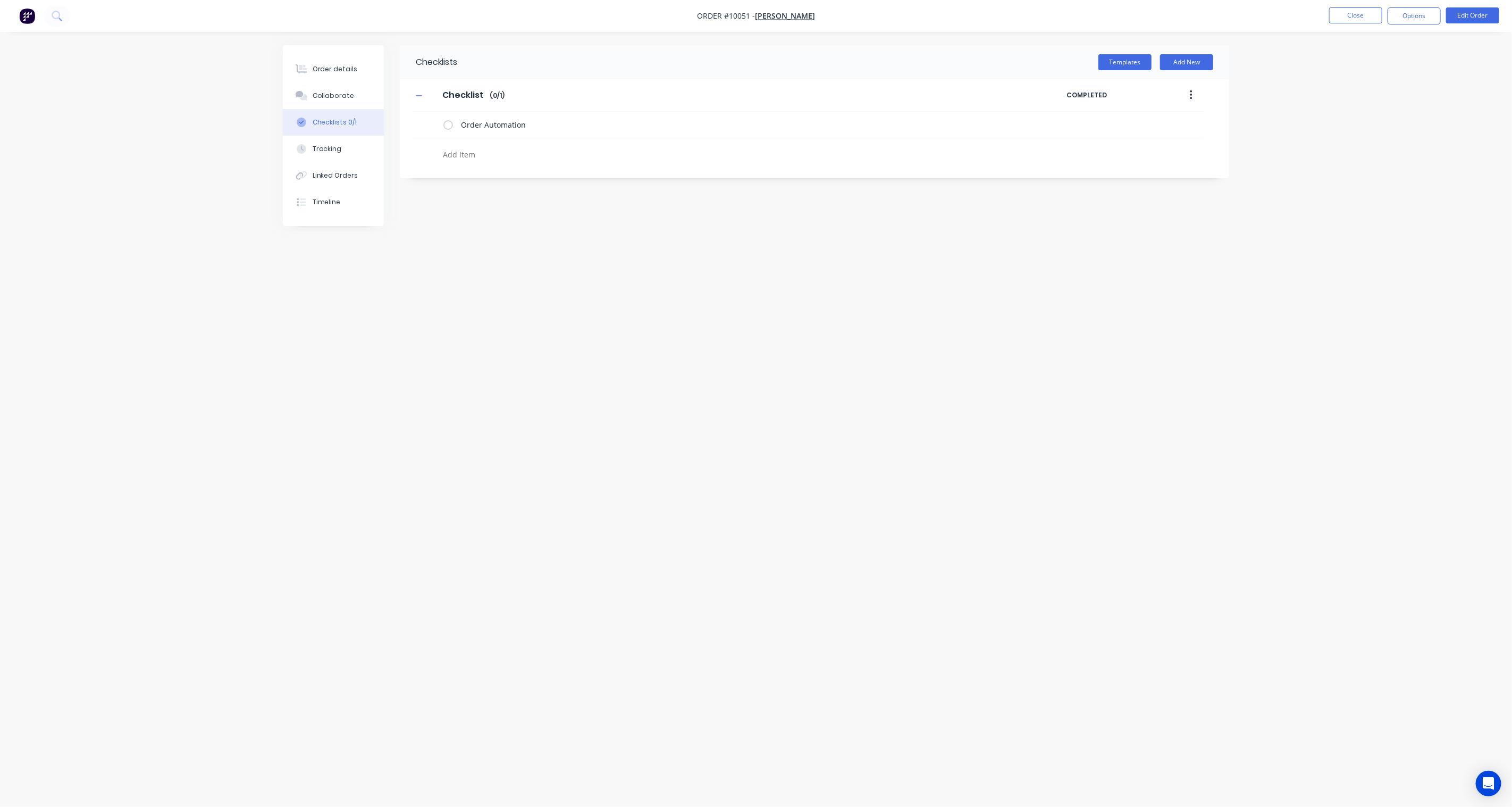
type textarea "x"
type textarea "R"
type textarea "x"
type textarea "Re"
type textarea "x"
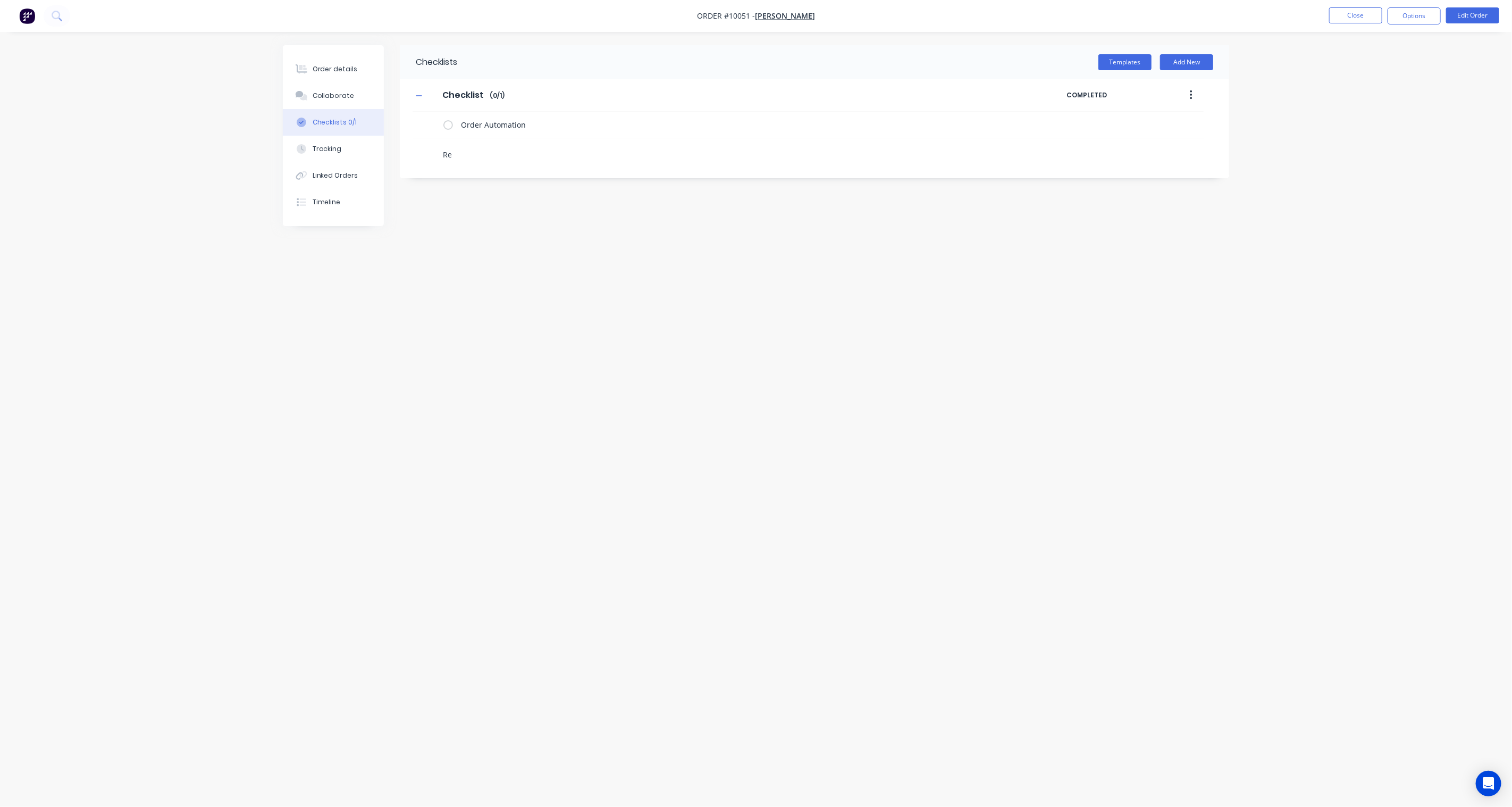
type textarea "Rec"
type textarea "x"
type textarea "Rece"
type textarea "x"
type textarea "Recei"
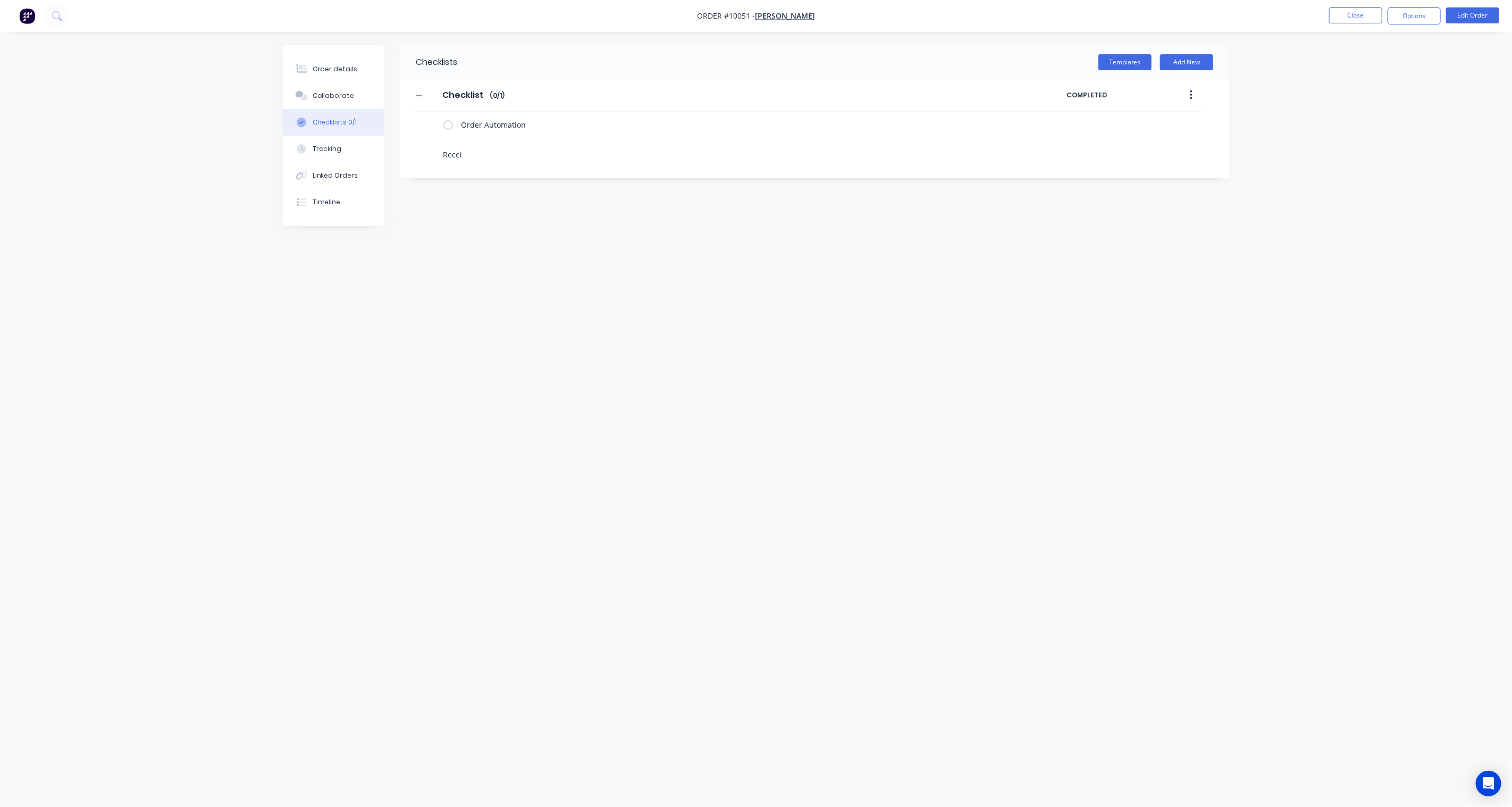
type textarea "x"
type textarea "Receip"
type textarea "x"
type textarea "Receipt"
type textarea "x"
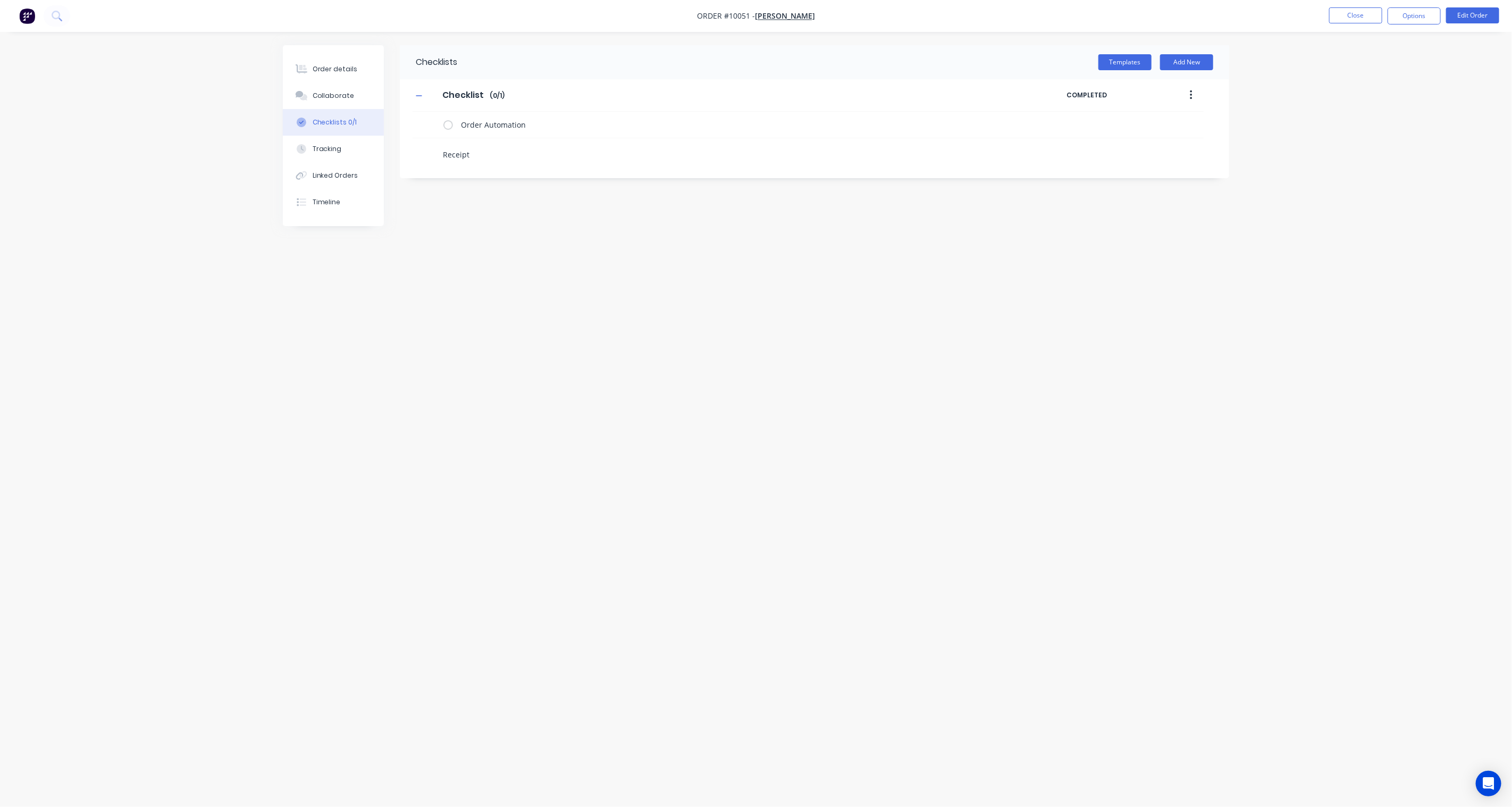
type textarea "Receipt"
type textarea "x"
type textarea "Receipt o"
type textarea "x"
type textarea "Receipt of"
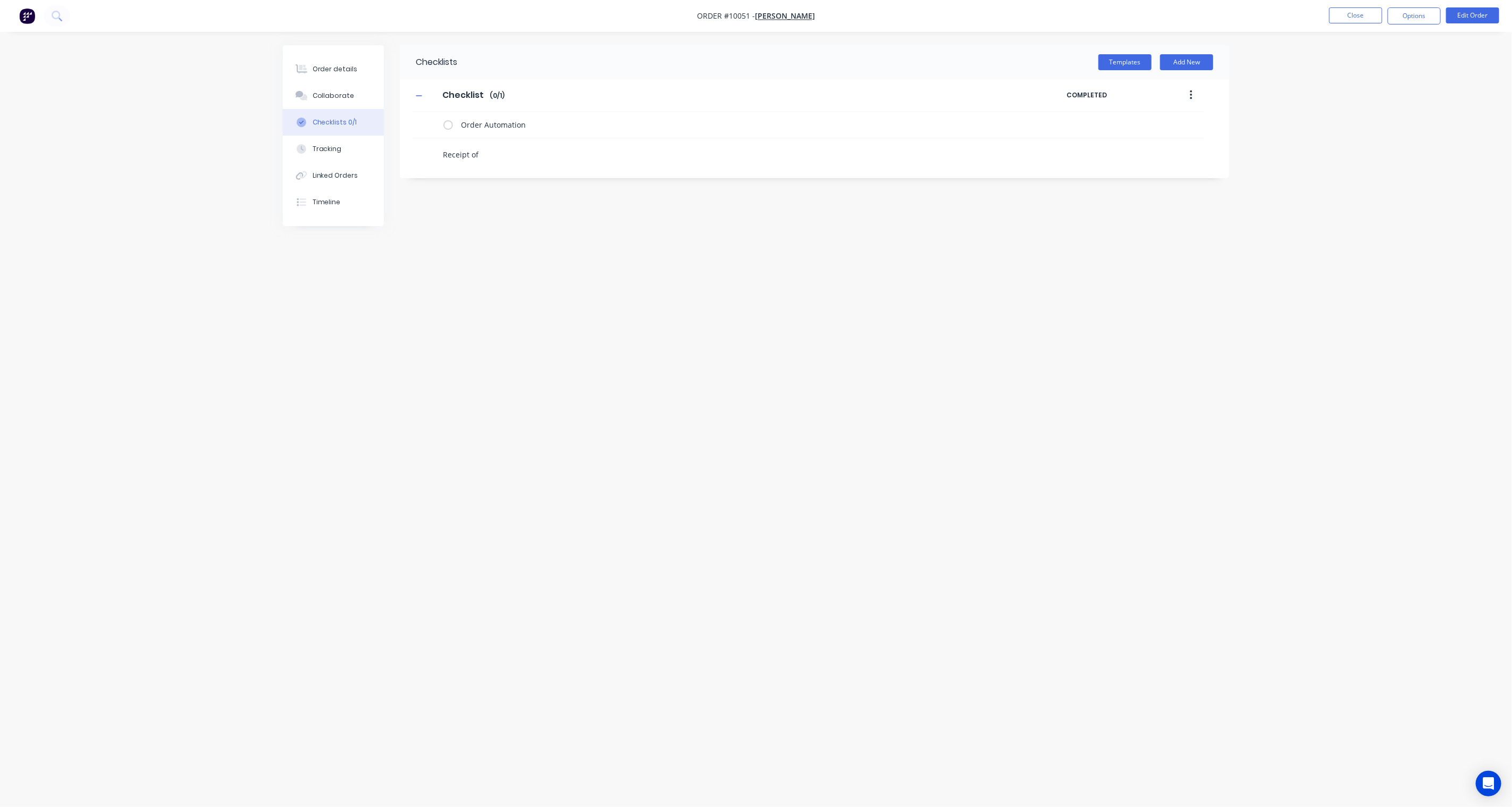
type textarea "x"
type textarea "Receipt of"
type textarea "x"
type textarea "Receipt of A"
type textarea "x"
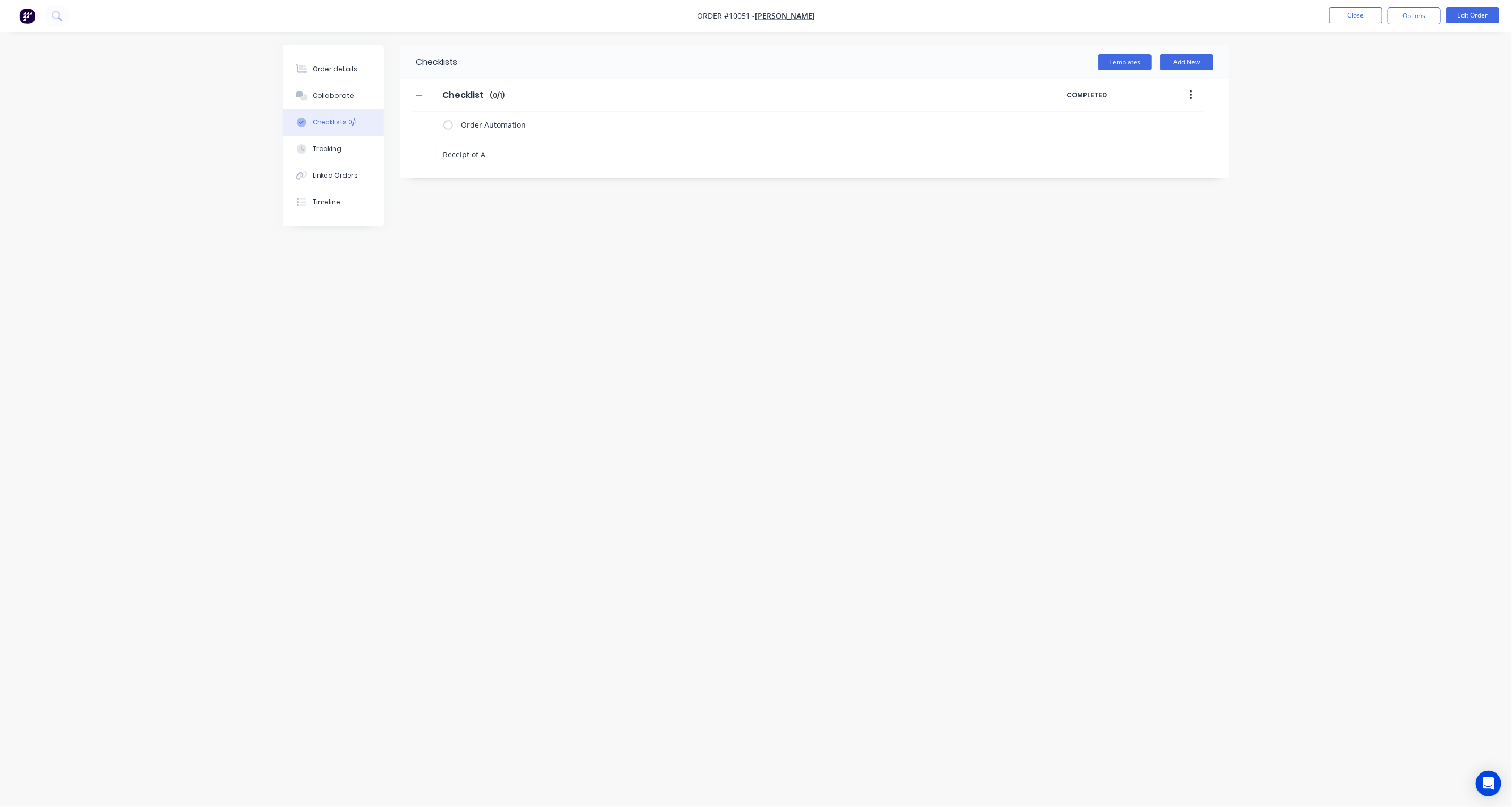
type textarea "Receipt of Au"
type textarea "x"
type textarea "Receipt of Aut"
type textarea "x"
type textarea "Receipt of Auto"
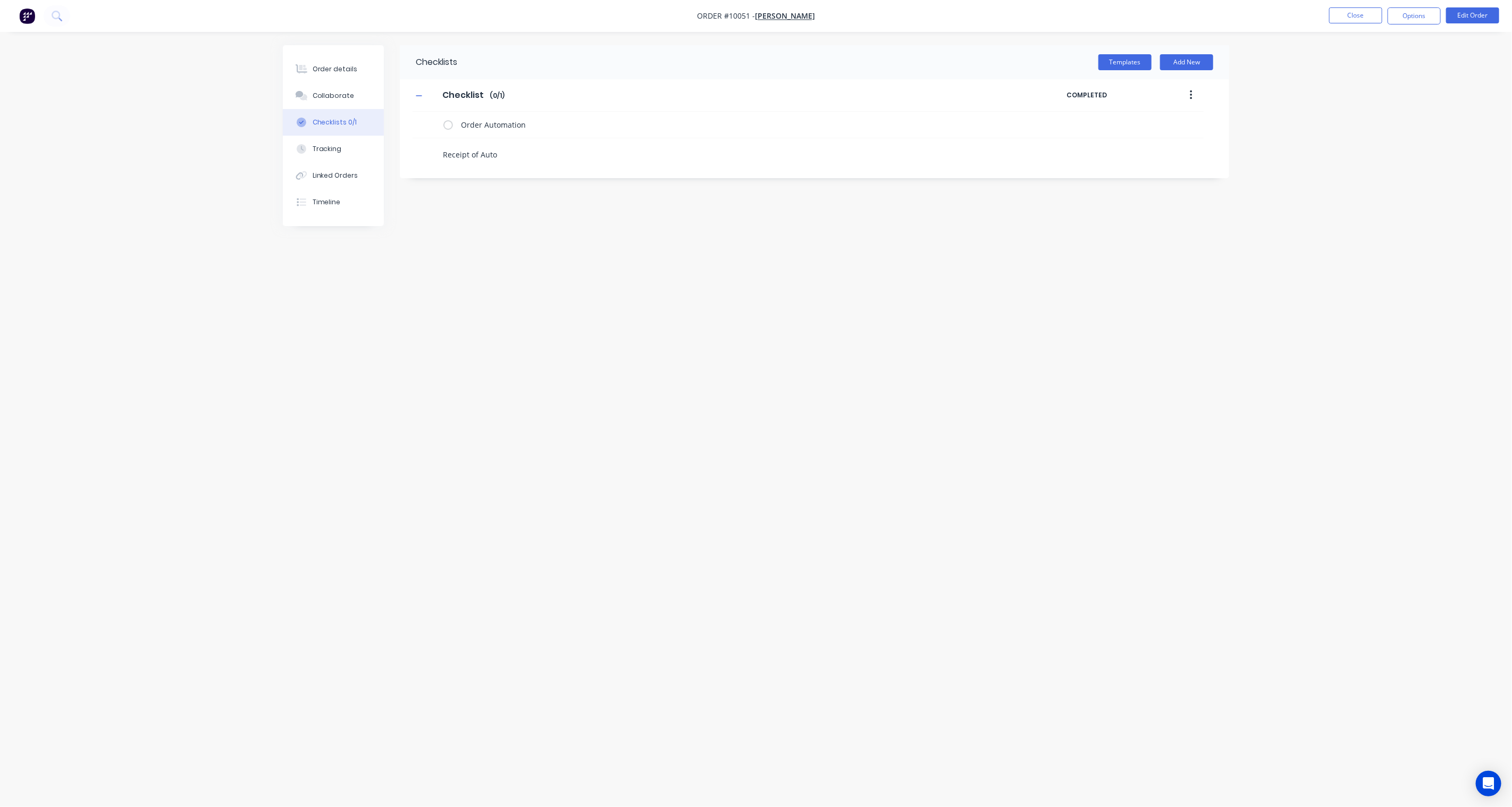
type textarea "x"
type textarea "Receipt of Automa"
type textarea "x"
type textarea "Receipt of Automat"
type textarea "x"
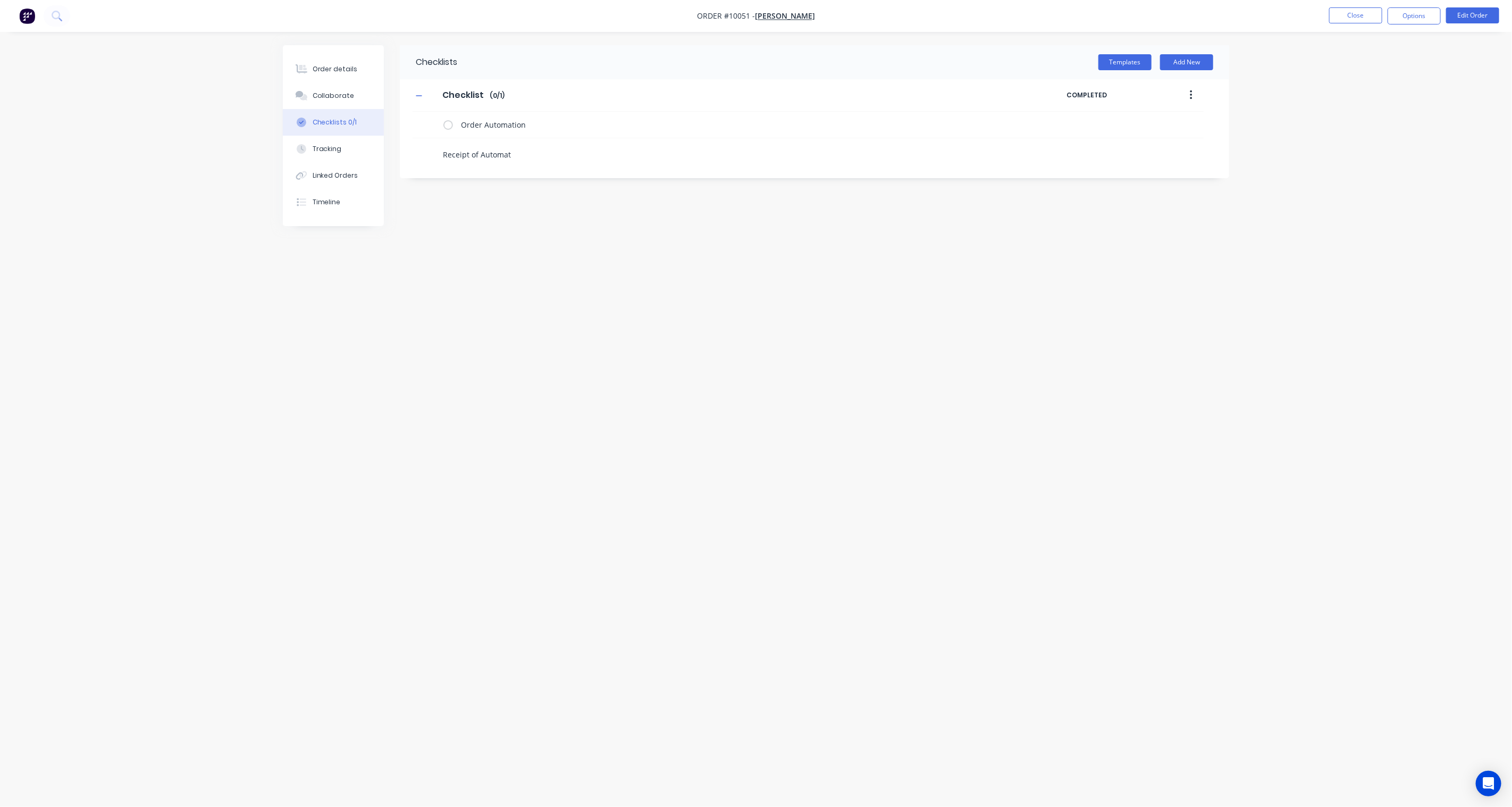
type textarea "Receipt of Automati"
type textarea "x"
type textarea "Receipt of Automatio"
type textarea "x"
type textarea "Receipt of Automation"
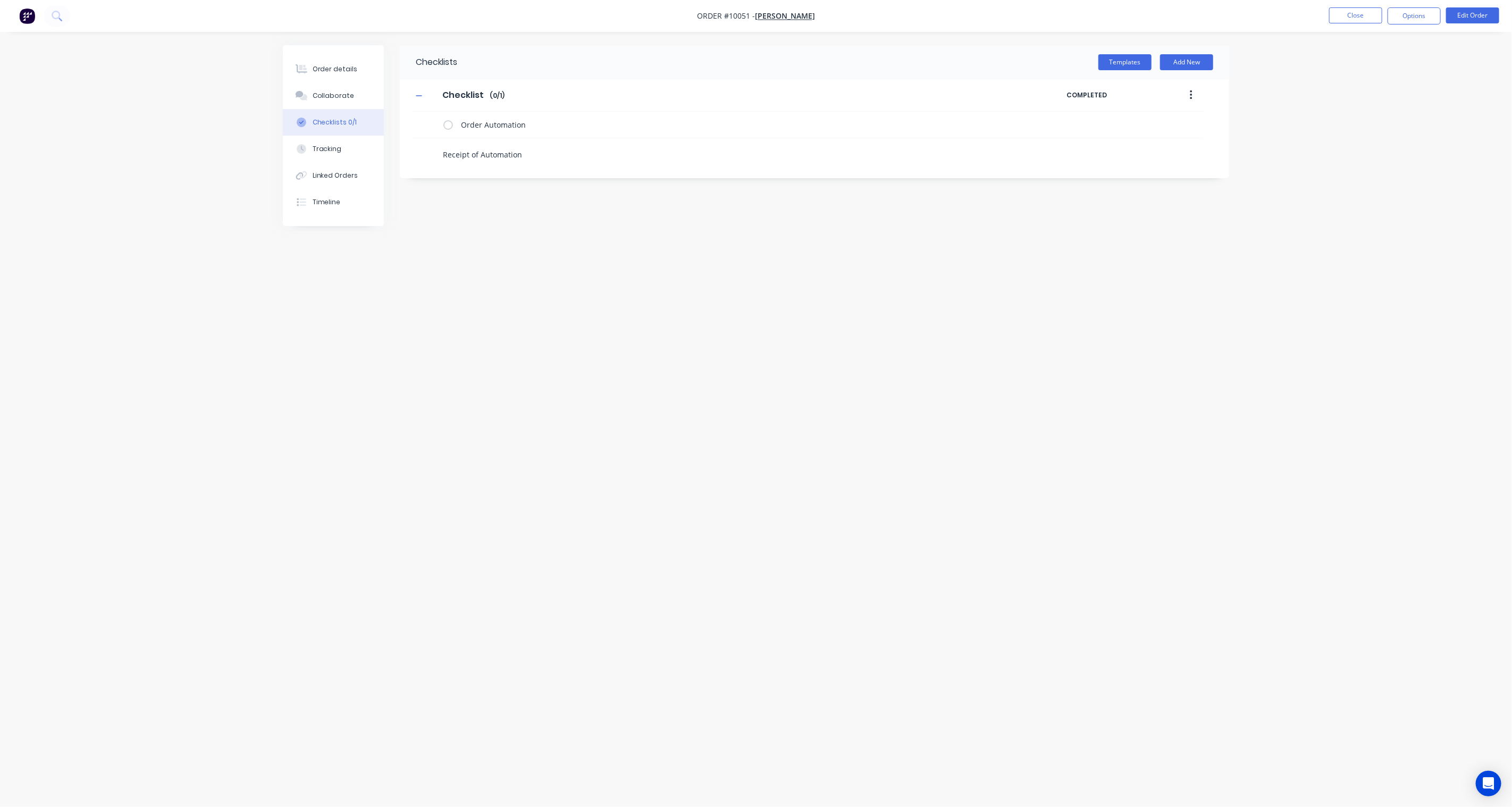
type textarea "x"
type textarea "I"
type textarea "x"
type textarea "In"
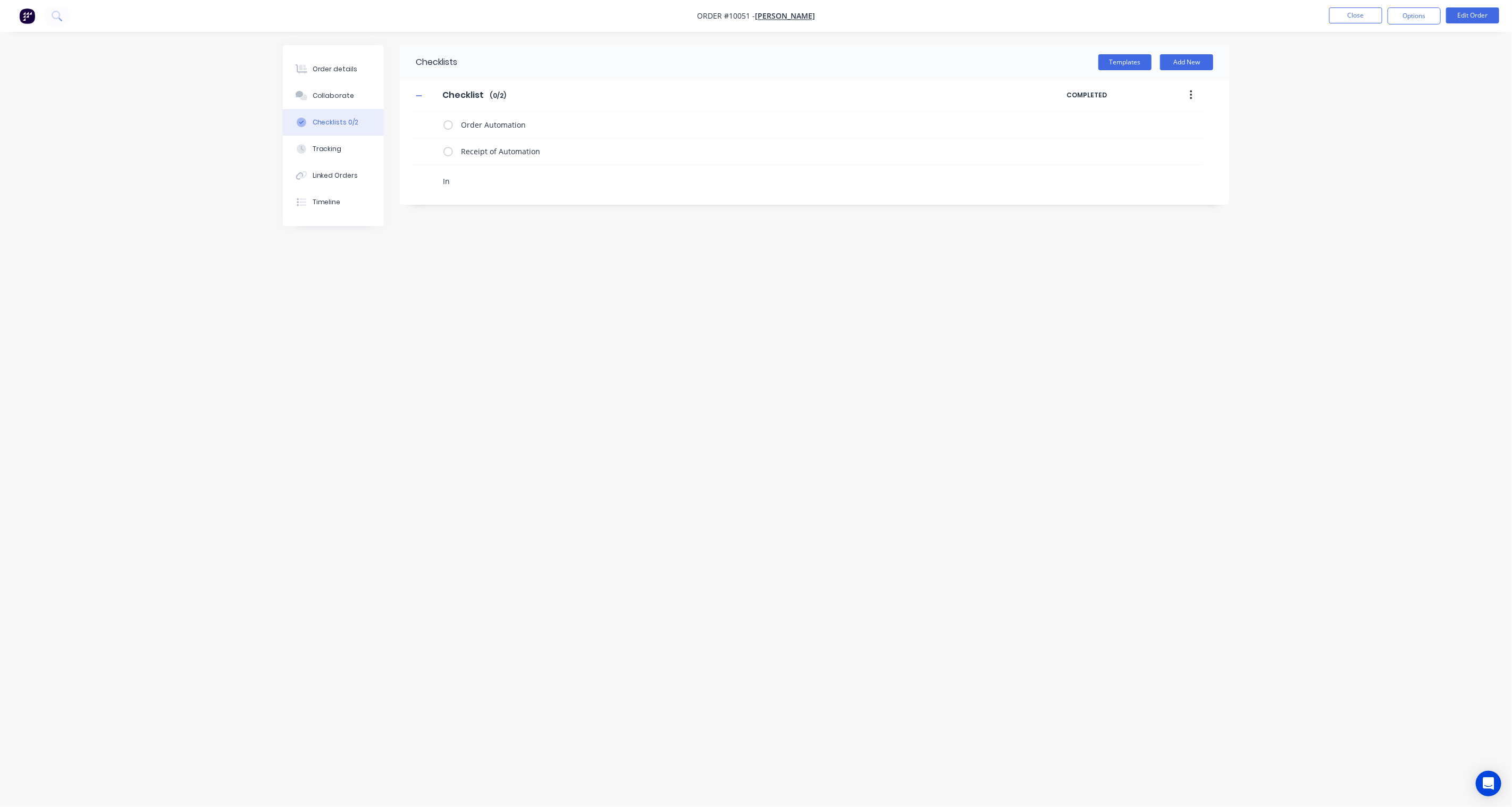
type textarea "x"
type textarea "Ins"
type textarea "x"
type textarea "Inst"
type textarea "x"
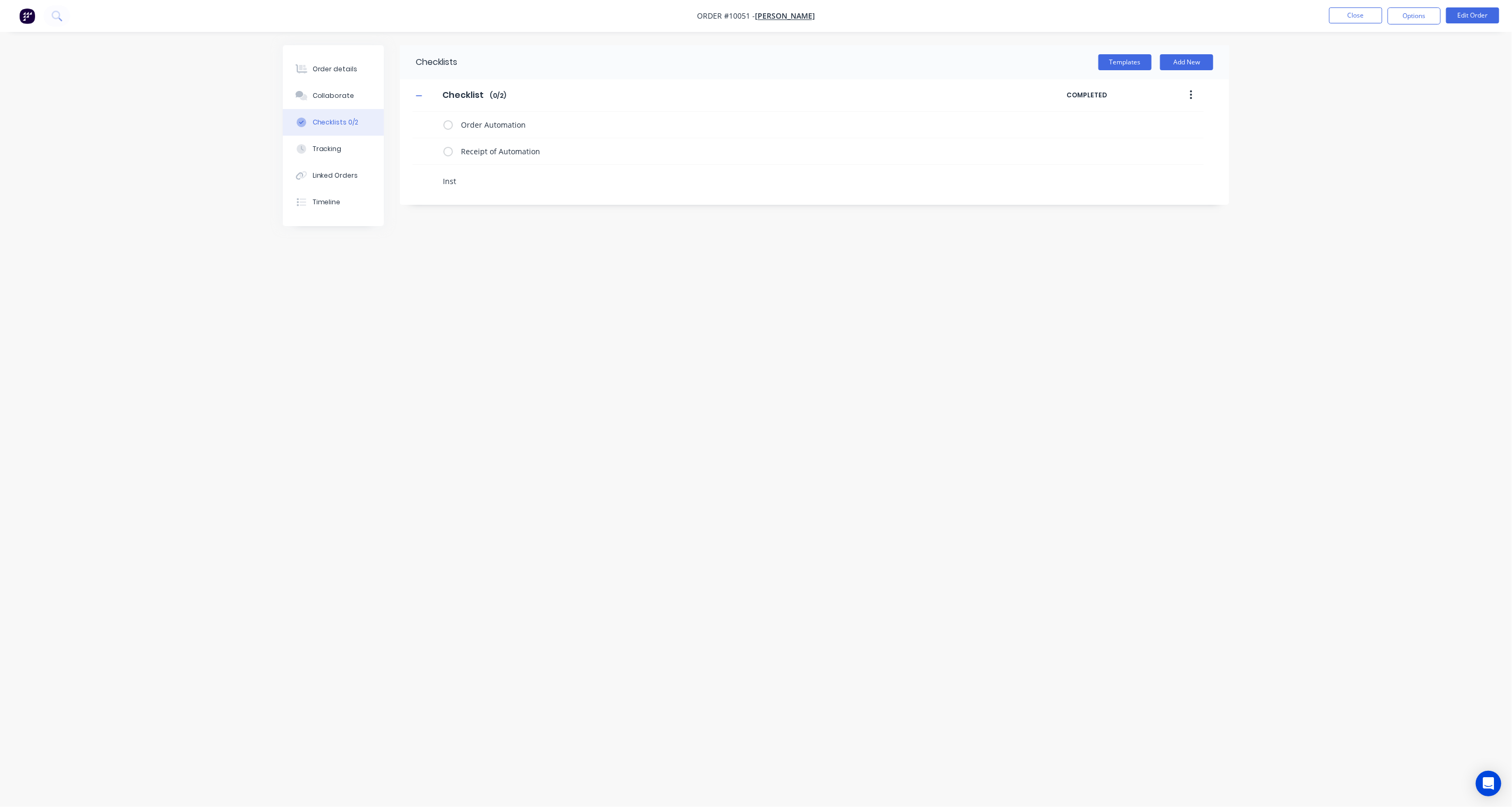
type textarea "Insta"
type textarea "x"
type textarea "Instal"
type textarea "x"
type textarea "Install"
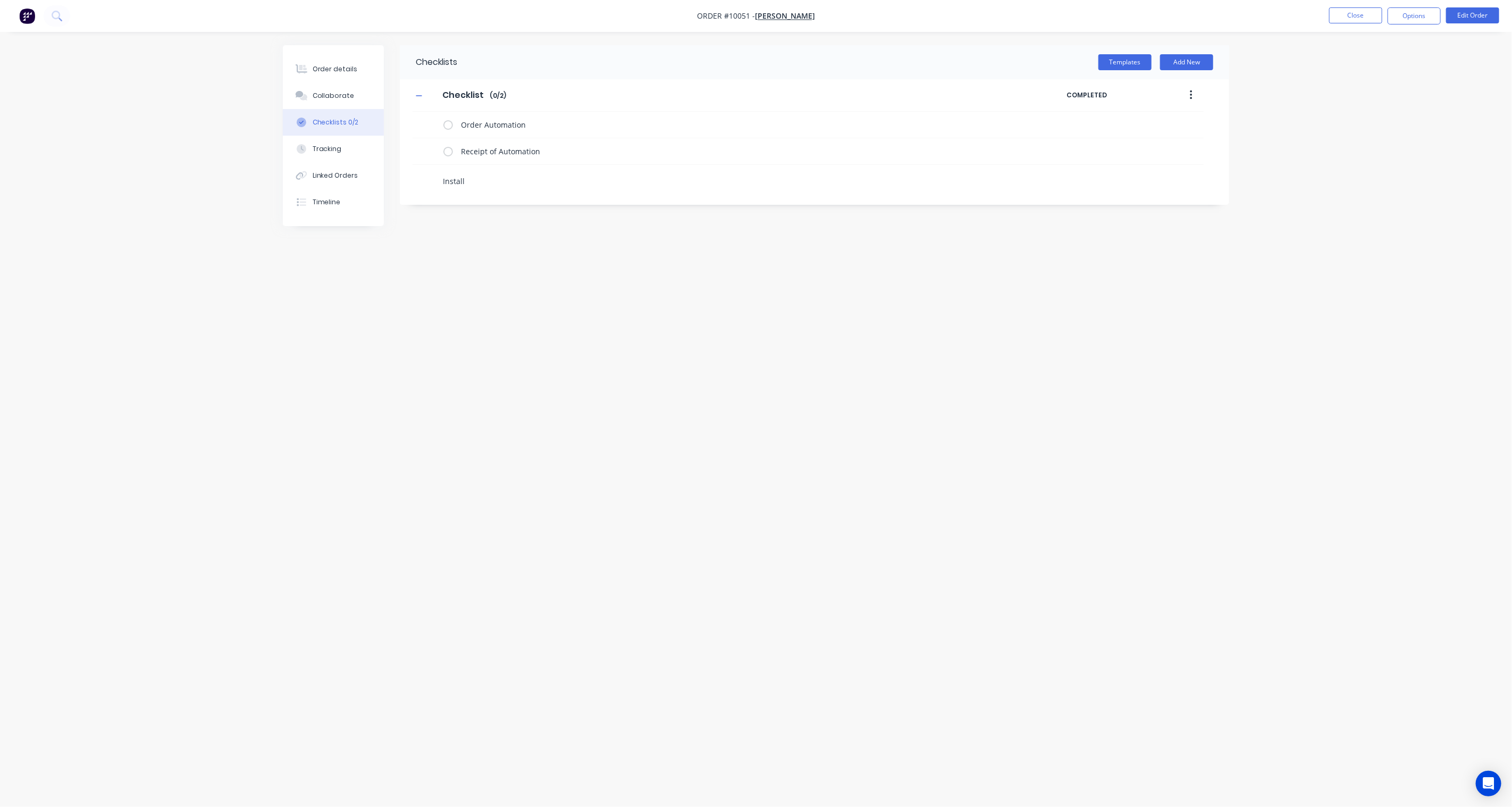
type textarea "x"
type textarea "Installa"
type textarea "x"
type textarea "Installat"
type textarea "x"
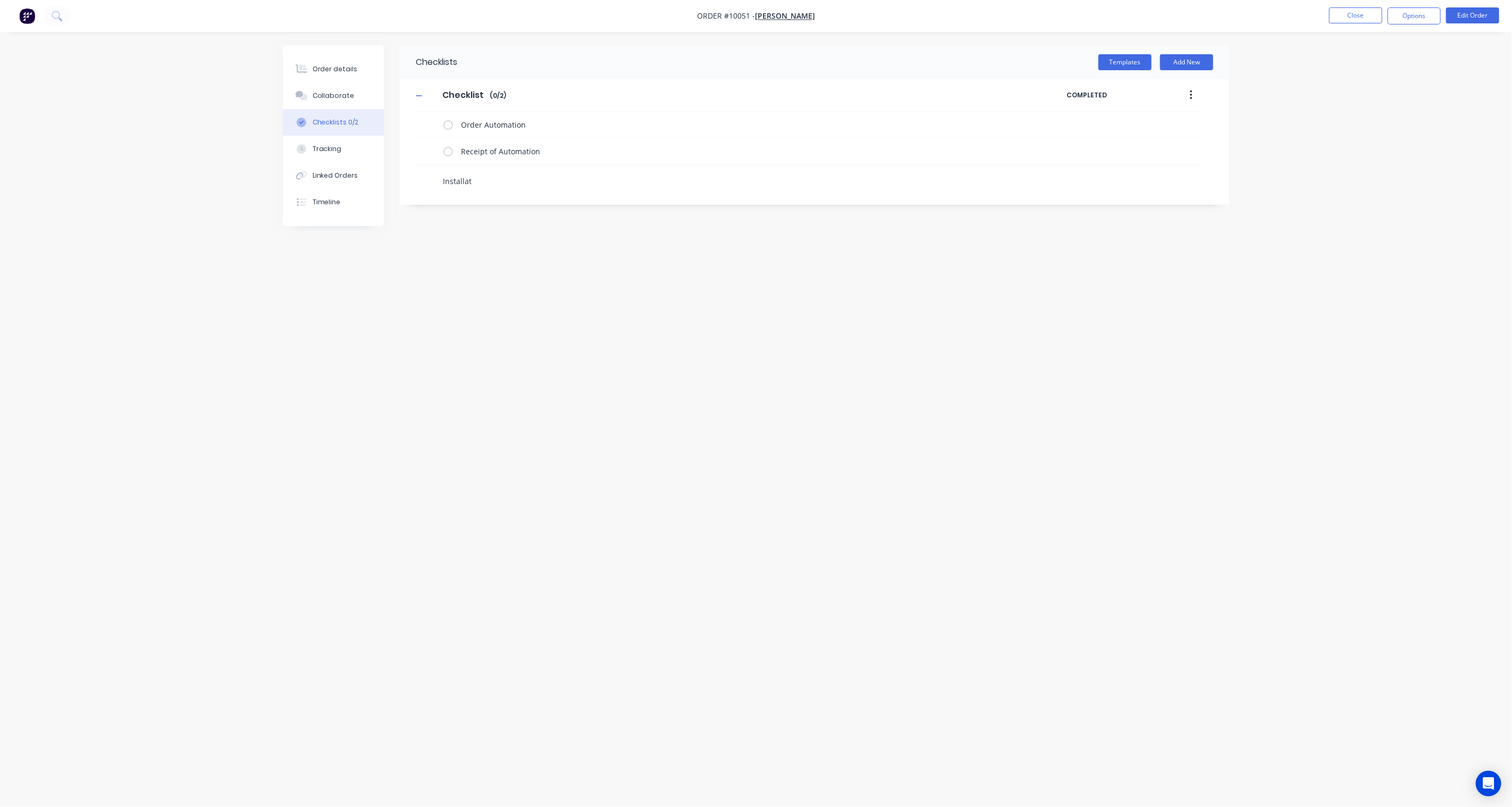
type textarea "Installati"
type textarea "x"
type textarea "Installatio"
type textarea "x"
type textarea "Installation"
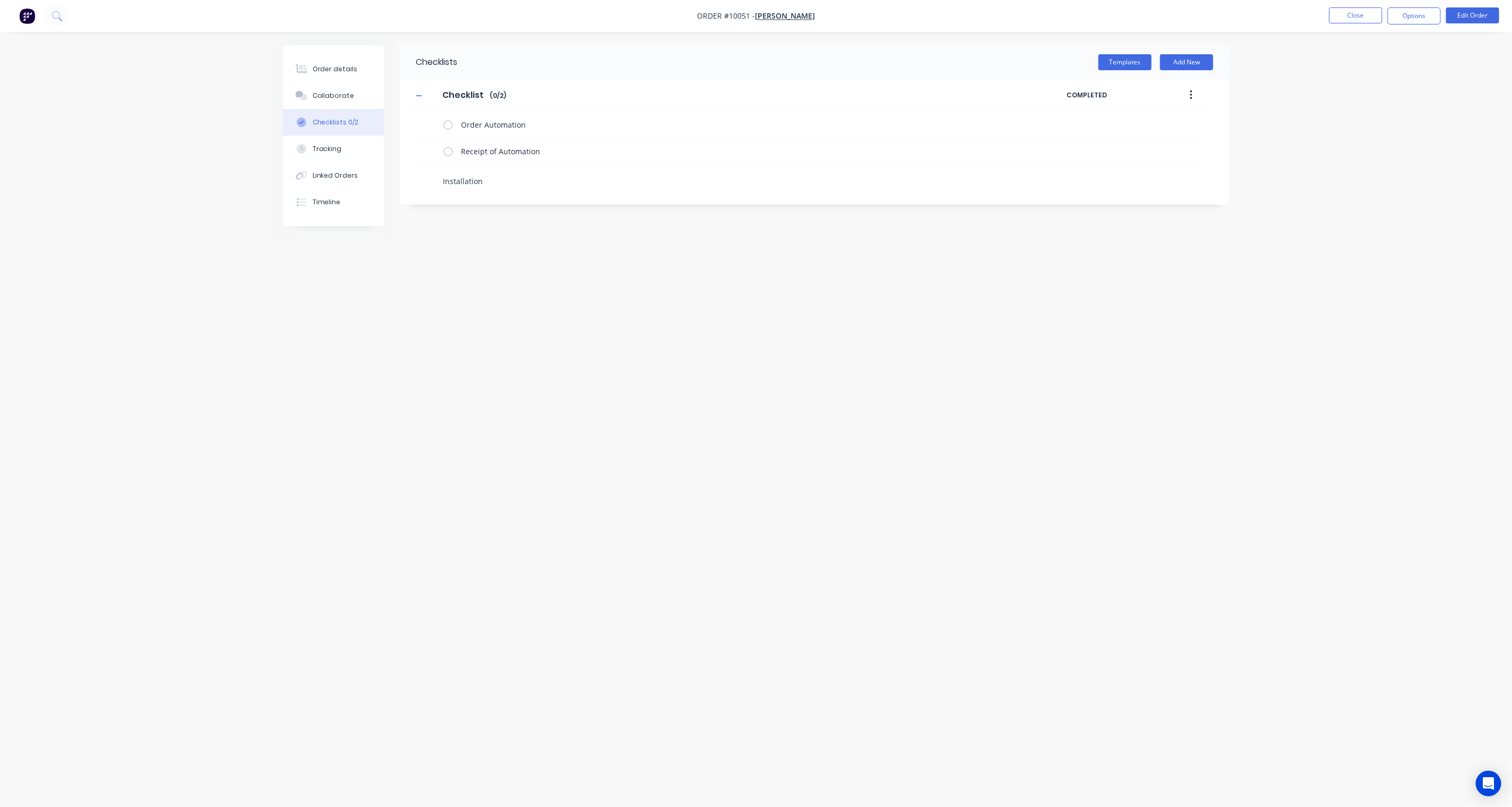
type textarea "x"
click at [450, 125] on label at bounding box center [448, 125] width 9 height 11
click at [0, 0] on input "checkbox" at bounding box center [0, 0] width 0 height 0
click at [449, 146] on label at bounding box center [448, 151] width 9 height 11
click at [0, 0] on input "checkbox" at bounding box center [0, 0] width 0 height 0
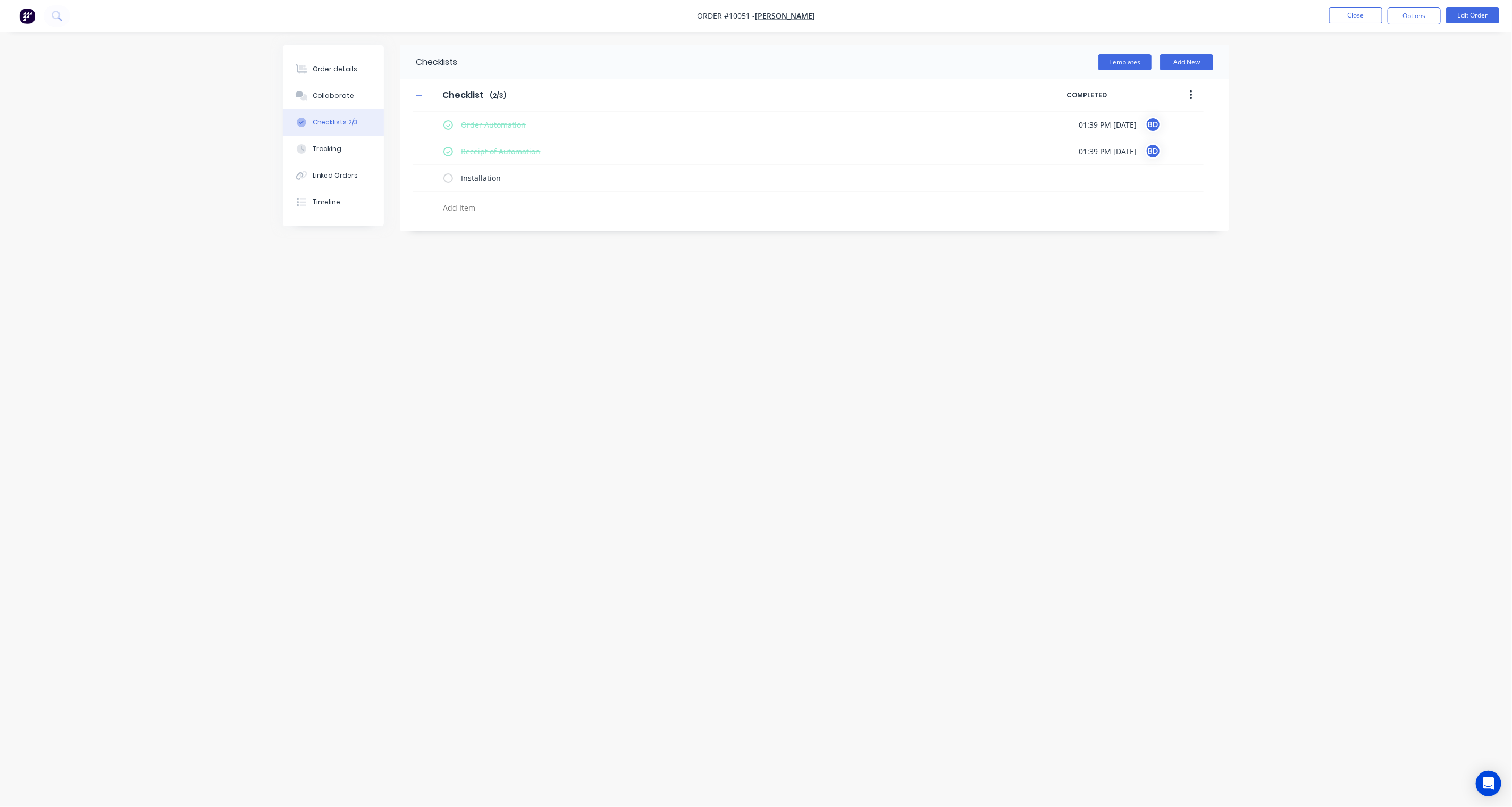
click at [625, 437] on div "Checklists Templates Add New Checklist Checklist Enter Checklist name ( 2 / 3 )…" at bounding box center [756, 383] width 946 height 677
click at [1366, 17] on button "Close" at bounding box center [1356, 15] width 53 height 16
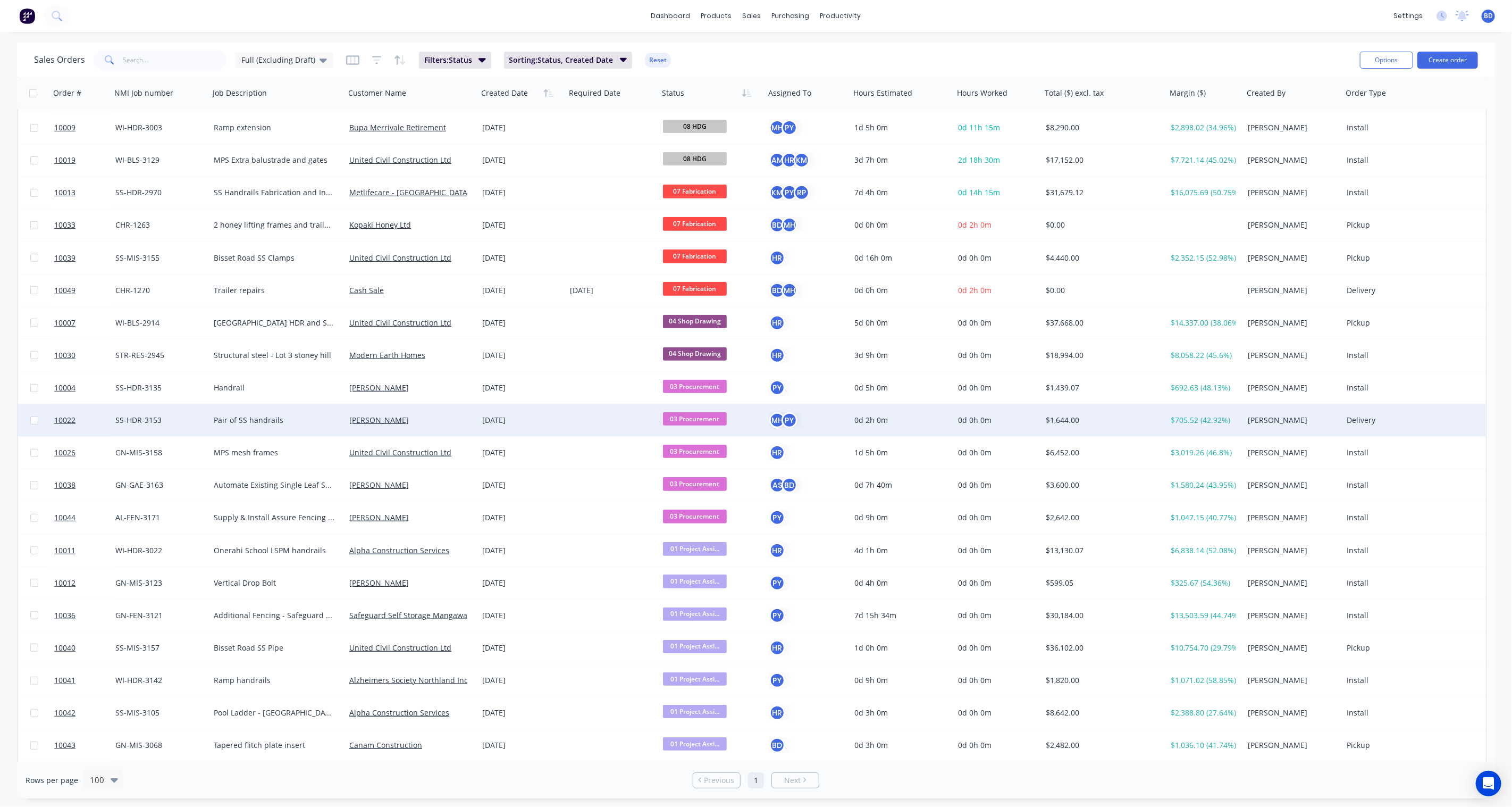
scroll to position [355, 0]
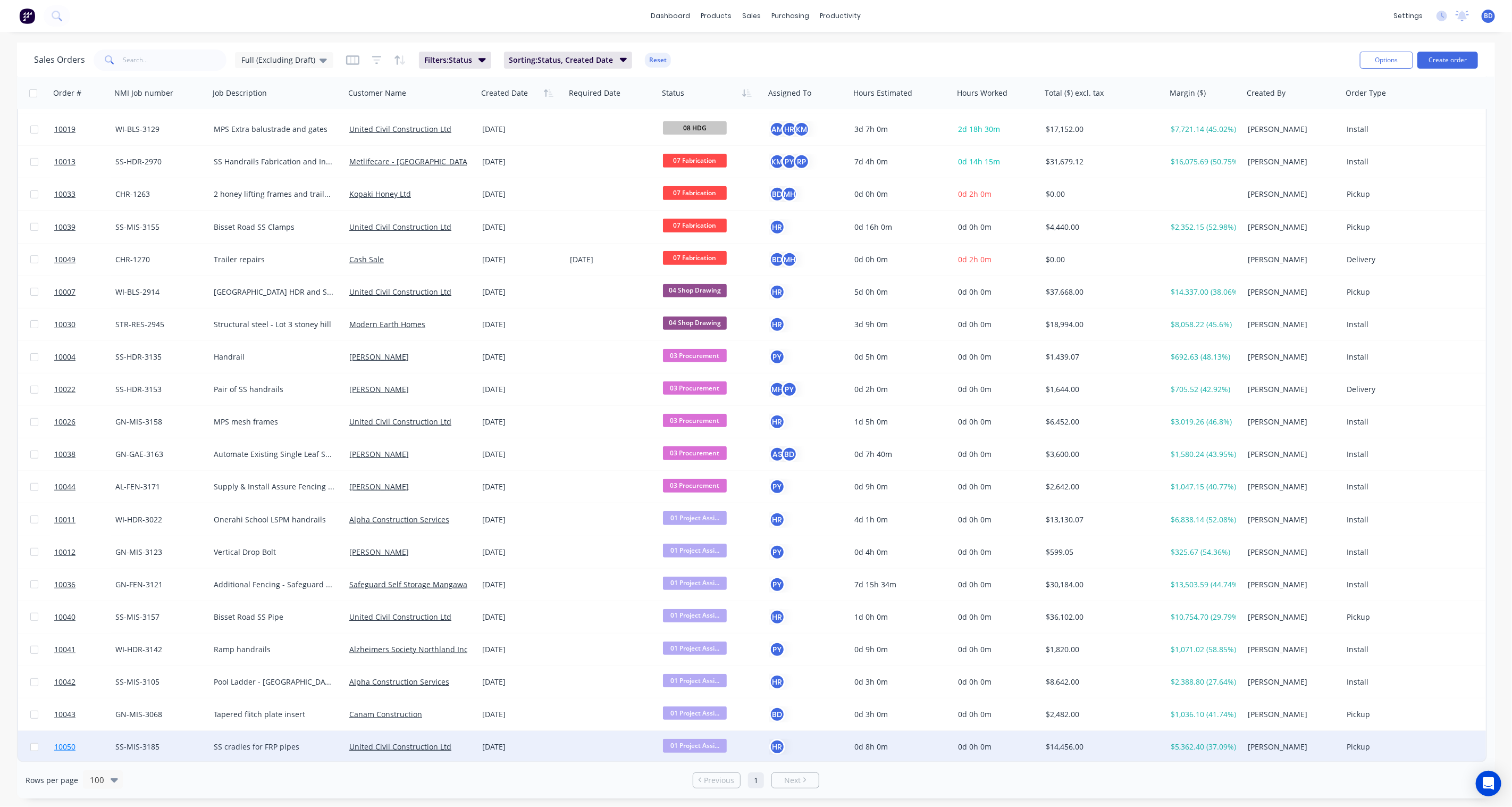
click at [67, 746] on span "10050" at bounding box center [64, 747] width 21 height 11
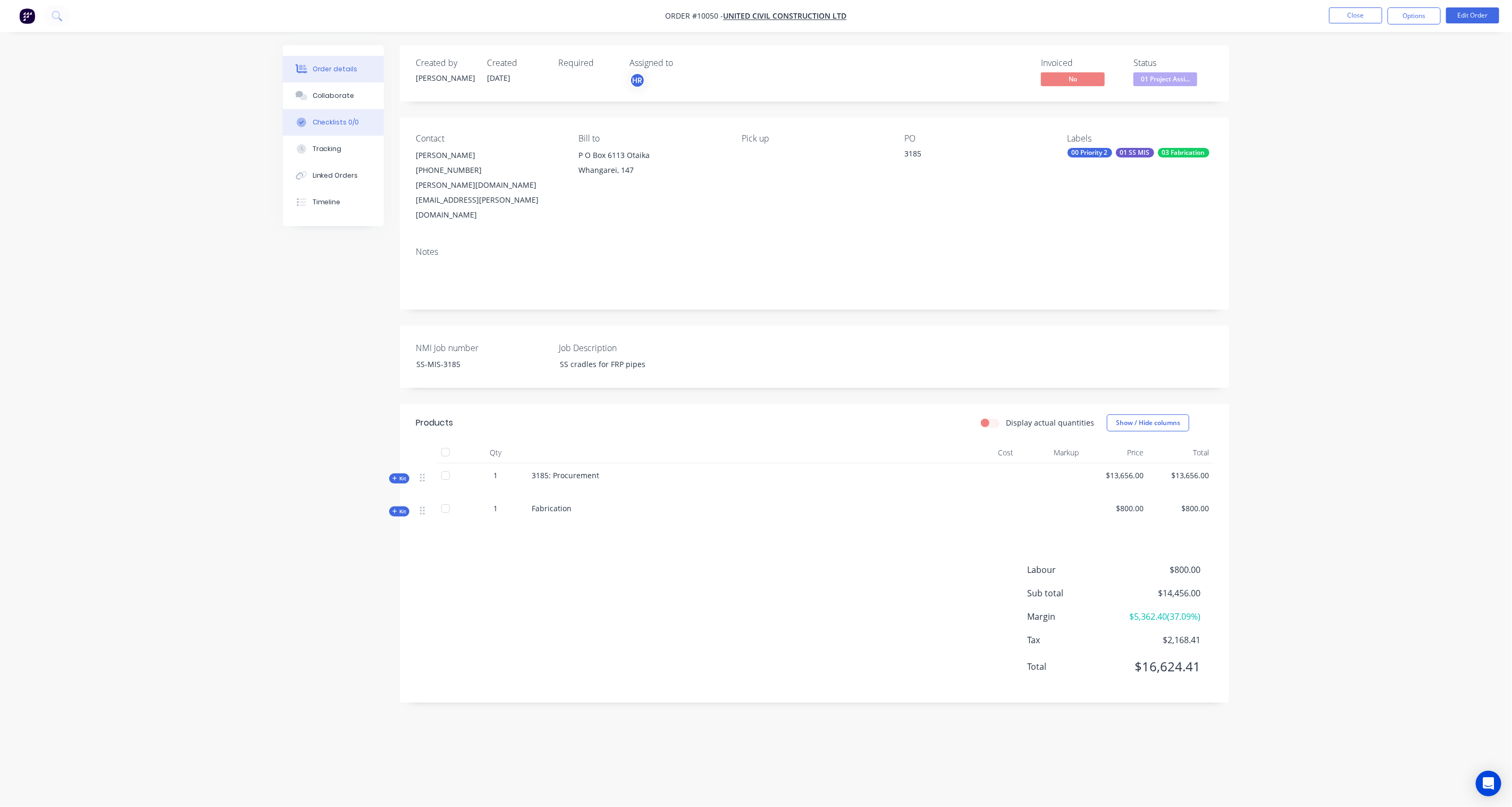
click at [339, 125] on div "Checklists 0/0" at bounding box center [336, 122] width 47 height 9
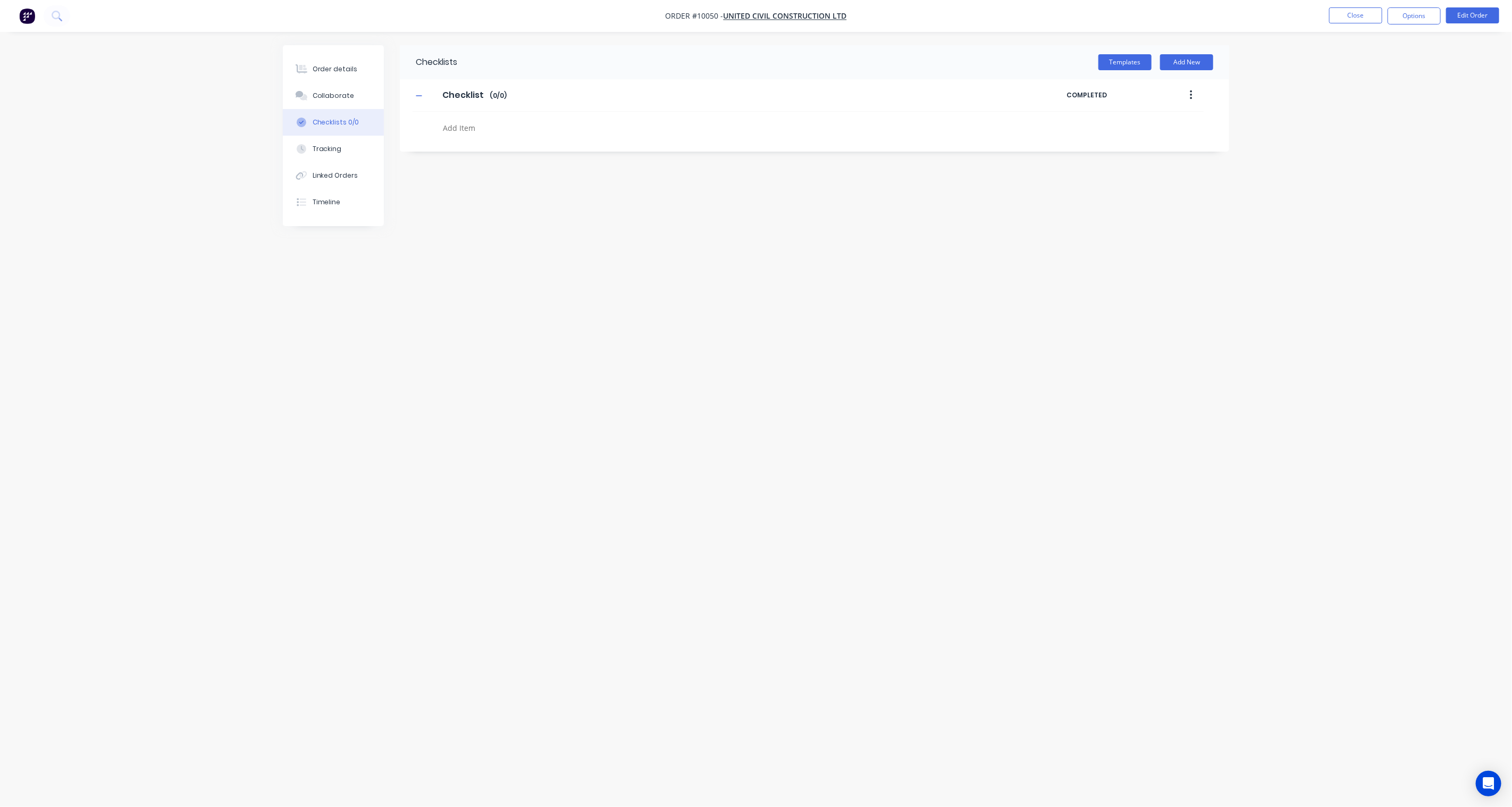
click at [1190, 96] on icon "button" at bounding box center [1191, 95] width 3 height 12
click at [1138, 144] on div "Delete" at bounding box center [1153, 145] width 82 height 15
click at [1131, 61] on button "Templates" at bounding box center [1125, 62] width 53 height 16
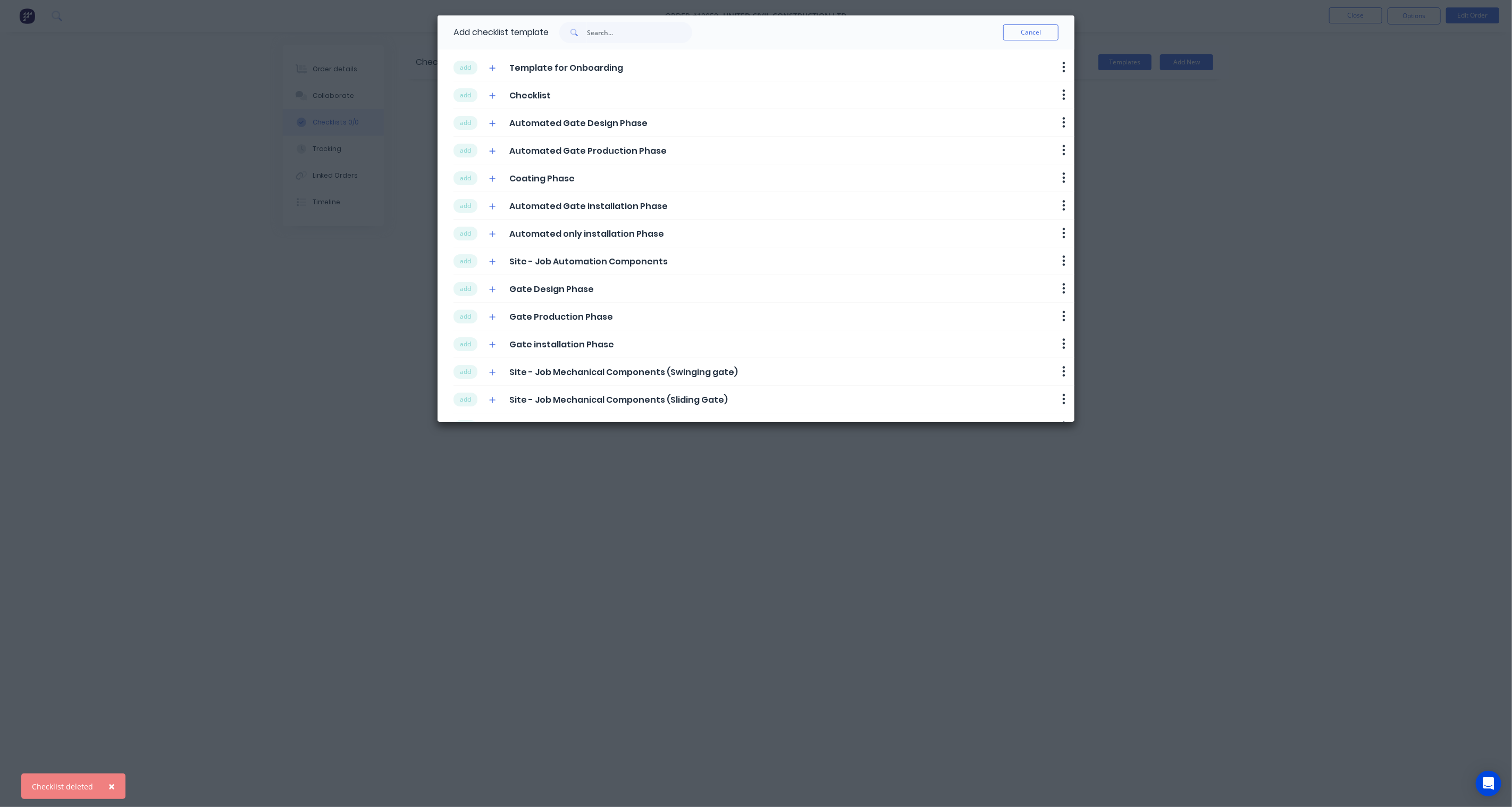
scroll to position [113, 0]
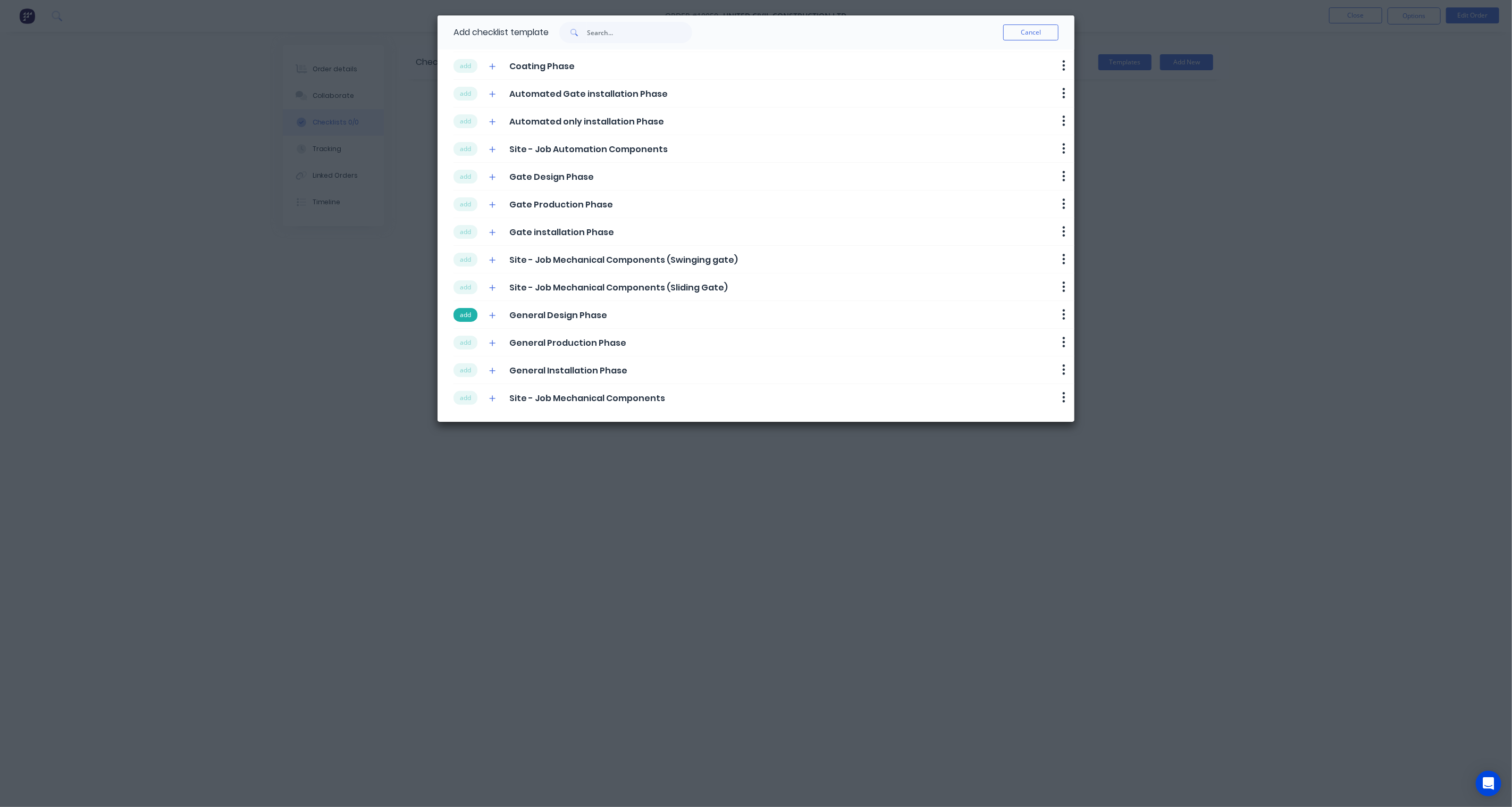
click at [464, 314] on button "add" at bounding box center [466, 314] width 24 height 14
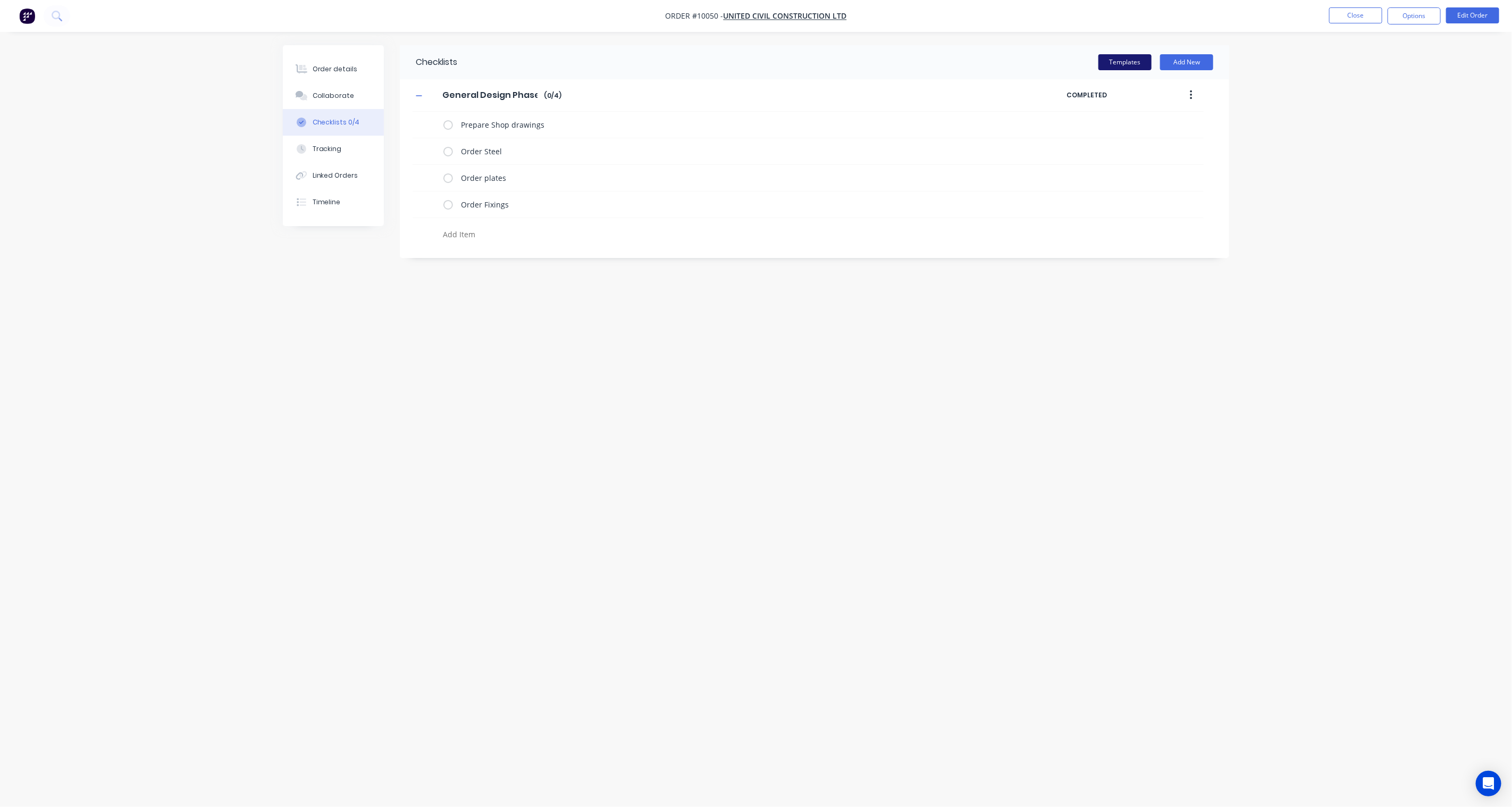
click at [1128, 57] on button "Templates" at bounding box center [1125, 62] width 53 height 16
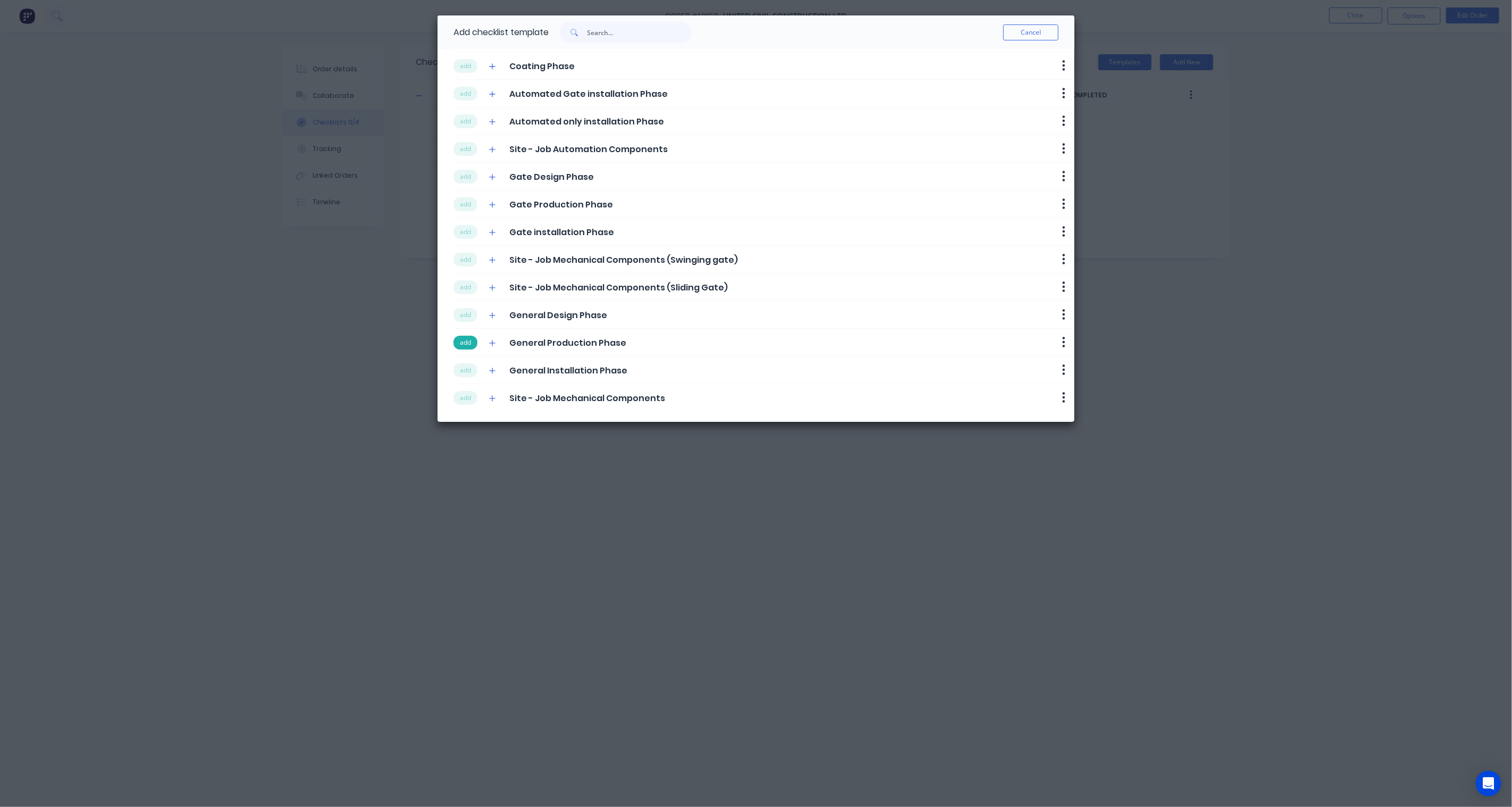
click at [461, 342] on button "add" at bounding box center [466, 342] width 24 height 14
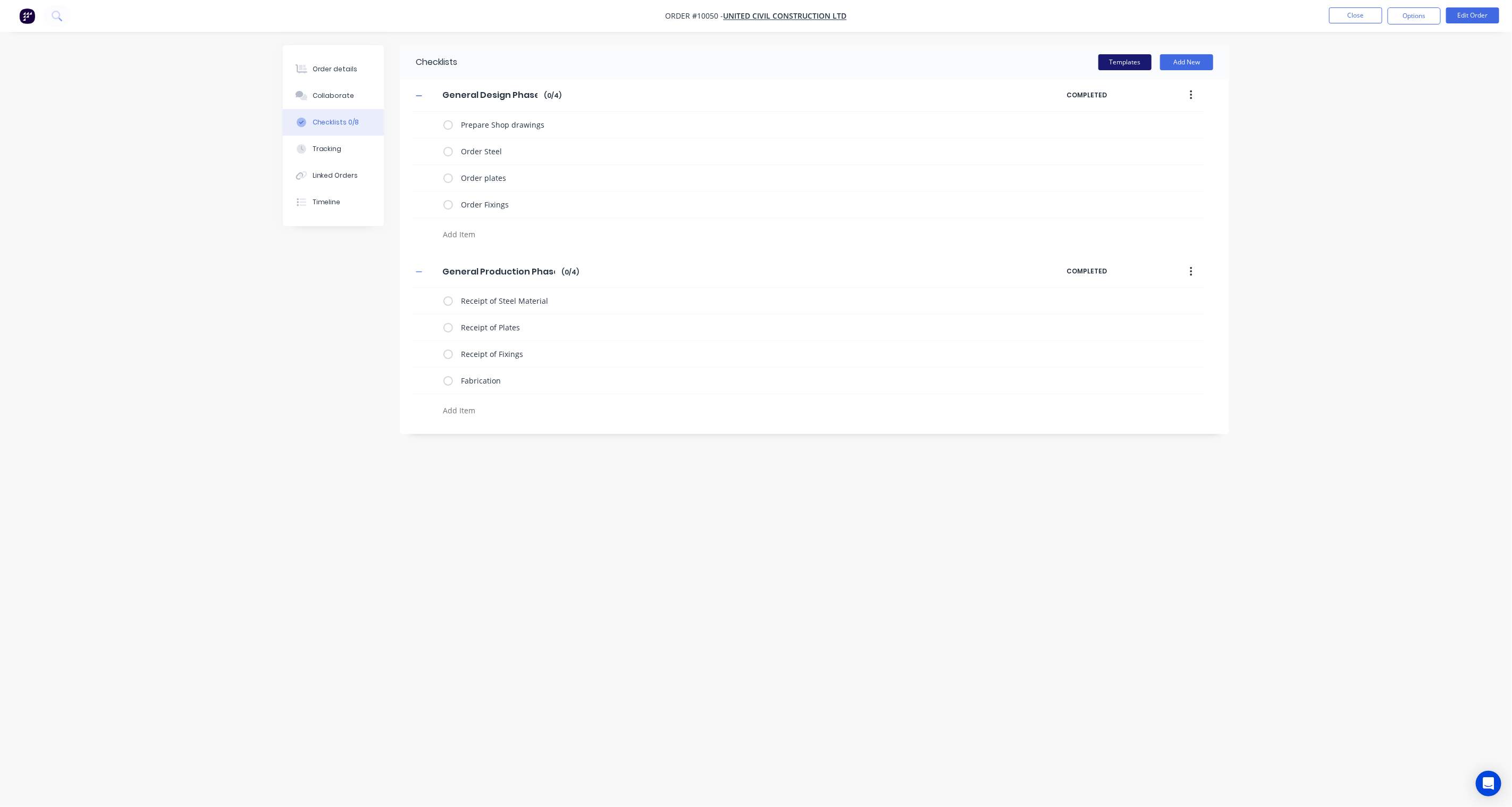
click at [1121, 64] on button "Templates" at bounding box center [1125, 62] width 53 height 16
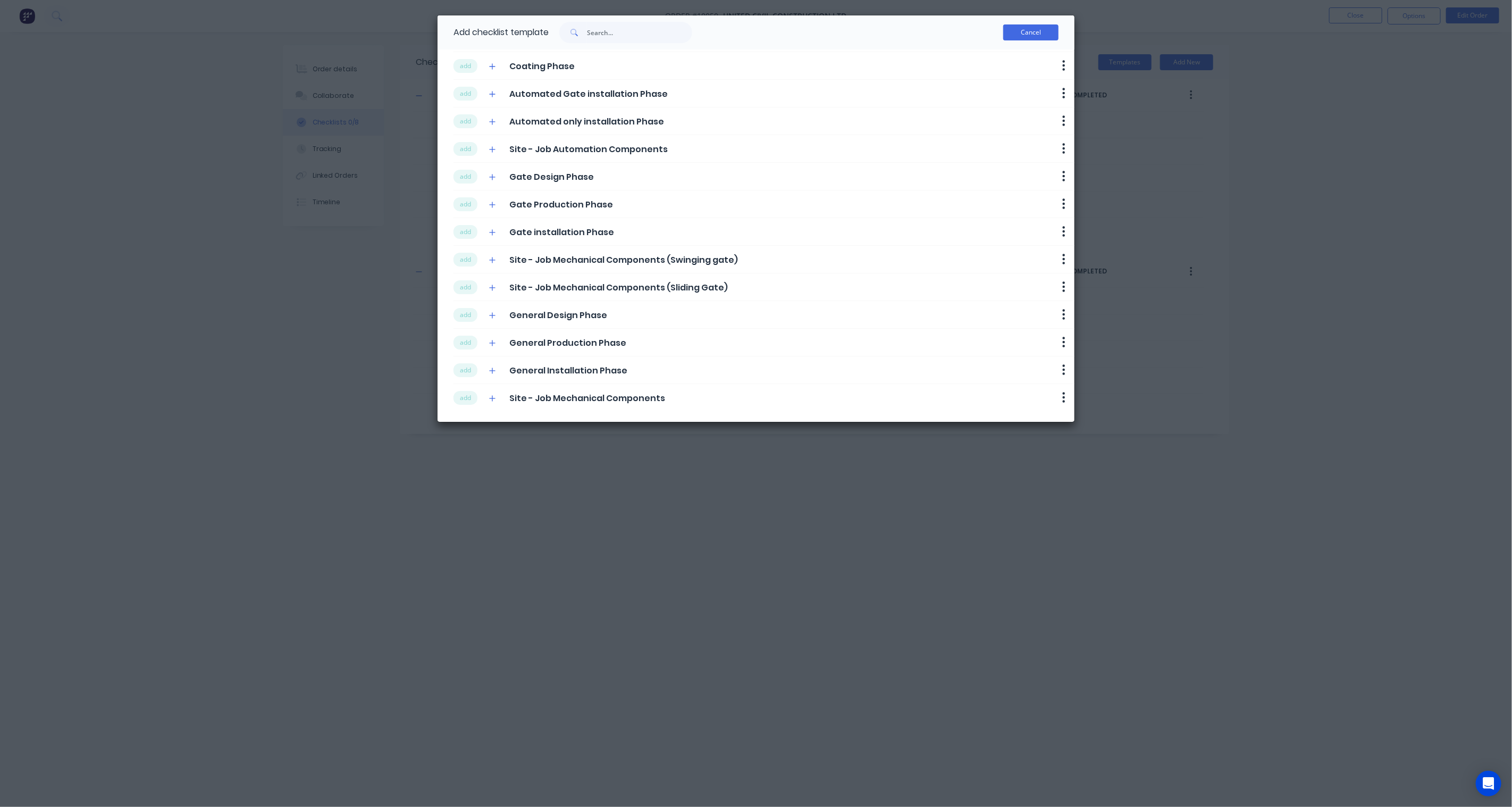
click at [1037, 31] on button "Cancel" at bounding box center [1031, 32] width 55 height 16
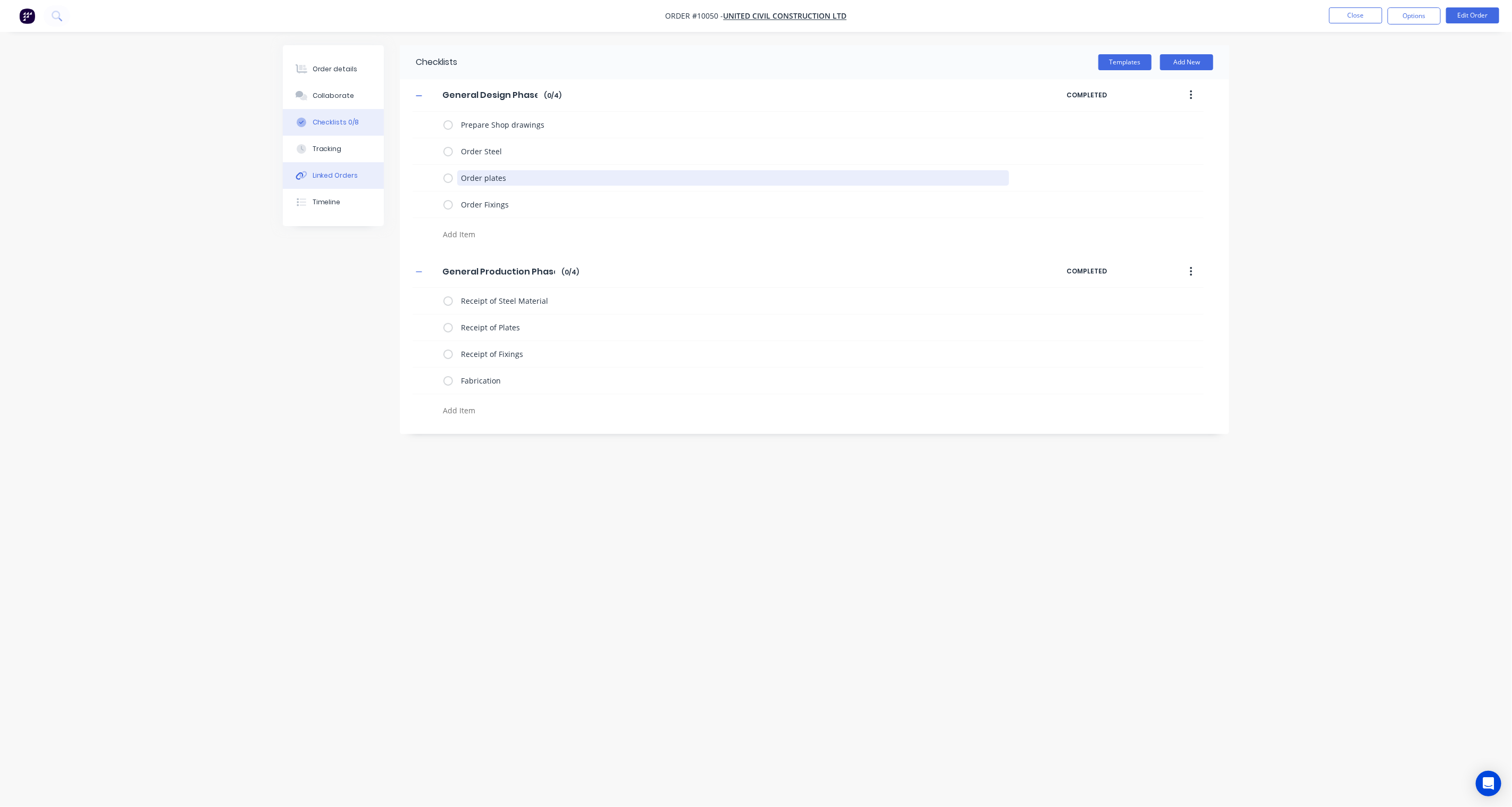
drag, startPoint x: 514, startPoint y: 179, endPoint x: 379, endPoint y: 179, distance: 135.0
click at [379, 179] on div "Order details Collaborate Checklists 0/8 Tracking Linked Orders Timeline Order …" at bounding box center [756, 383] width 968 height 677
drag, startPoint x: 527, startPoint y: 179, endPoint x: 481, endPoint y: 175, distance: 46.2
click at [481, 175] on textarea "Order Fixings" at bounding box center [733, 178] width 552 height 15
type textarea "x"
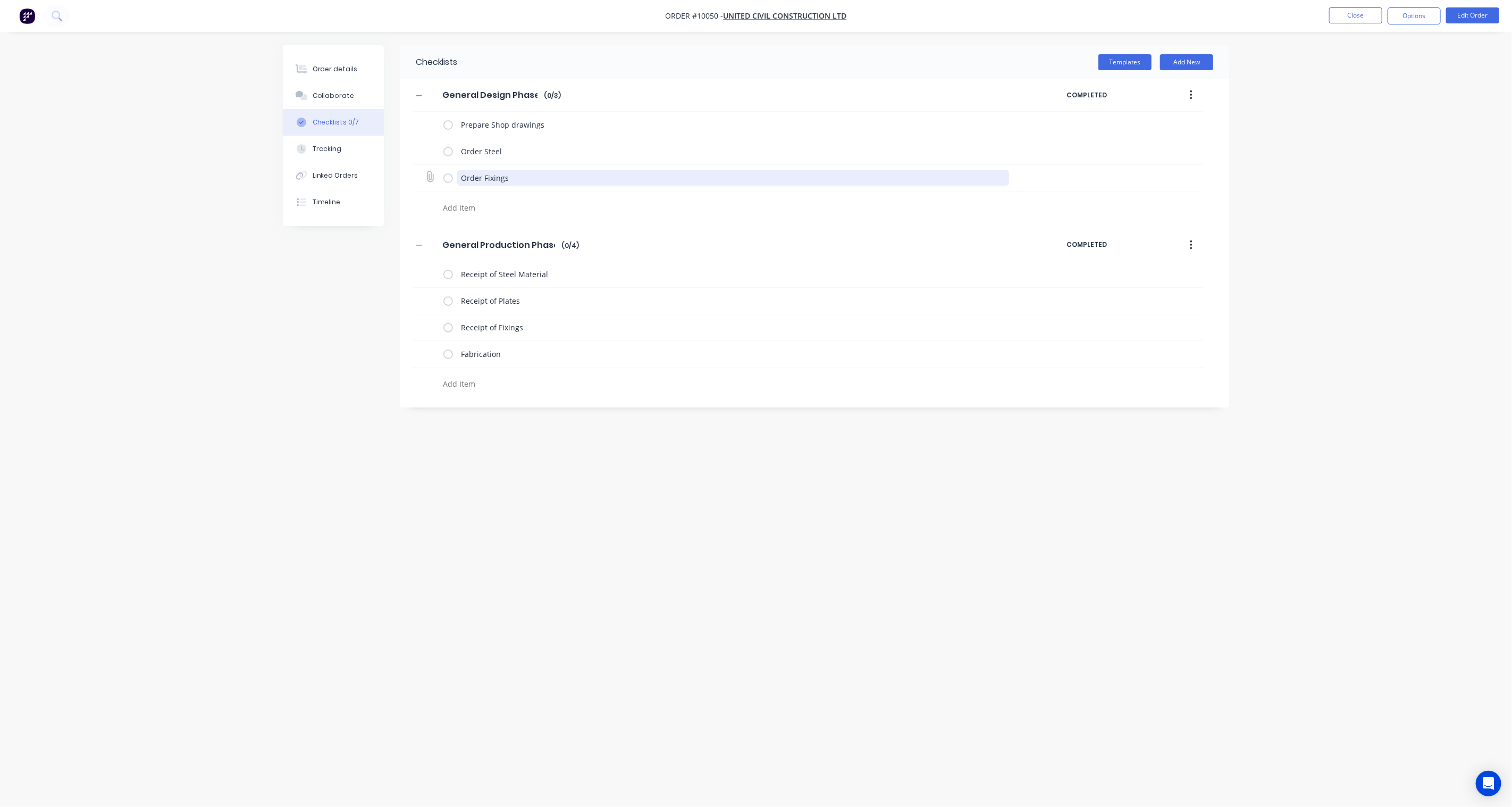
type textarea "Order R"
type textarea "x"
type textarea "Order Ru"
type textarea "x"
type textarea "Order Rub"
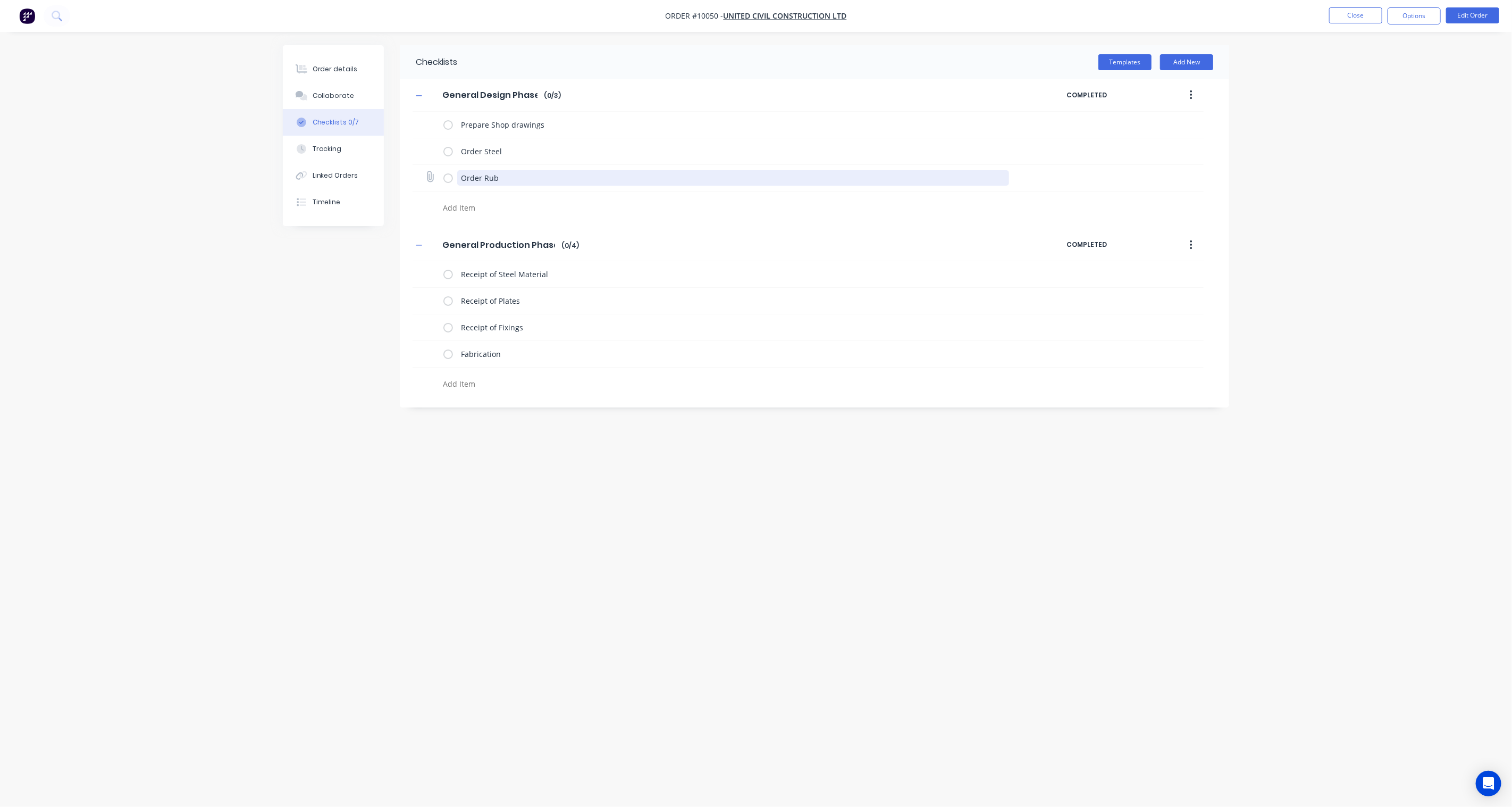
type textarea "x"
type textarea "Order Rubb"
type textarea "x"
type textarea "Order Rubbe"
type textarea "x"
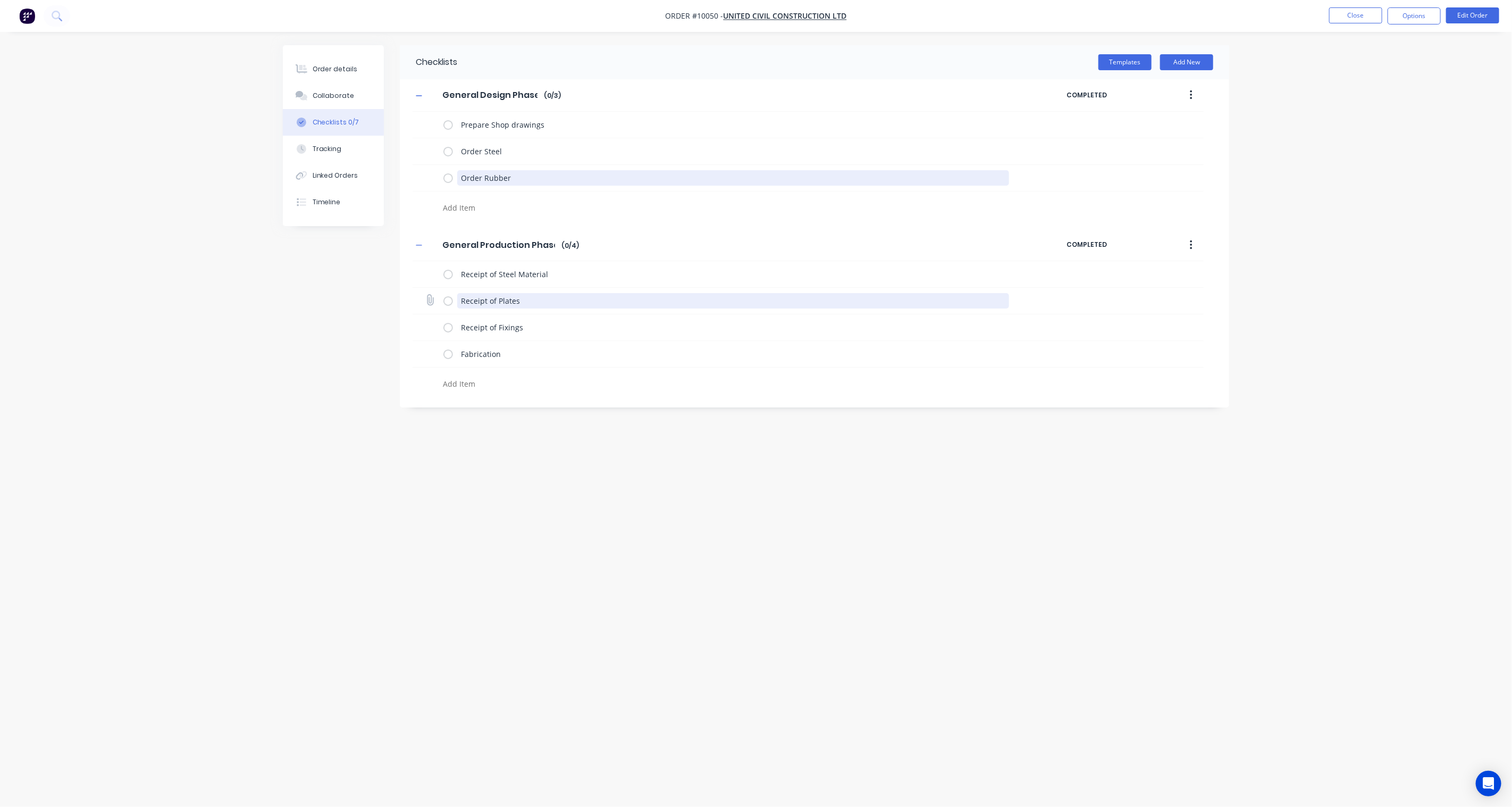
type textarea "Order Rubber"
drag, startPoint x: 529, startPoint y: 299, endPoint x: 353, endPoint y: 295, distance: 176.0
click at [353, 295] on div "Checklists Templates Add New General Design Phase General Design Phase Enter Ch…" at bounding box center [756, 383] width 946 height 677
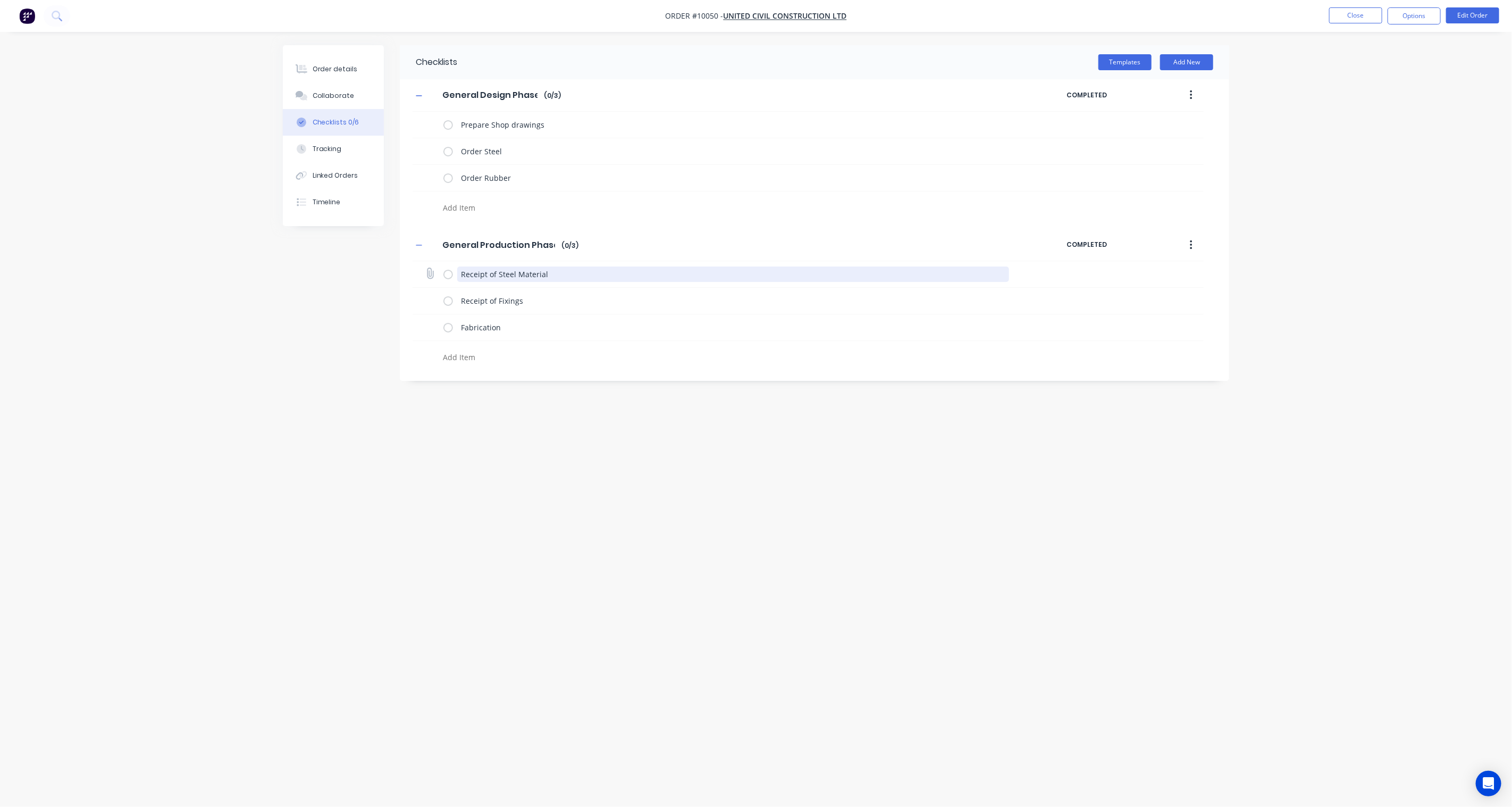
drag, startPoint x: 555, startPoint y: 273, endPoint x: 501, endPoint y: 268, distance: 54.2
click at [501, 268] on textarea "Receipt of Steel Material" at bounding box center [733, 274] width 552 height 15
click at [514, 147] on textarea "Order Steel" at bounding box center [733, 151] width 552 height 15
drag, startPoint x: 520, startPoint y: 147, endPoint x: 486, endPoint y: 150, distance: 34.1
click at [486, 150] on textarea "Order Steel" at bounding box center [733, 151] width 552 height 15
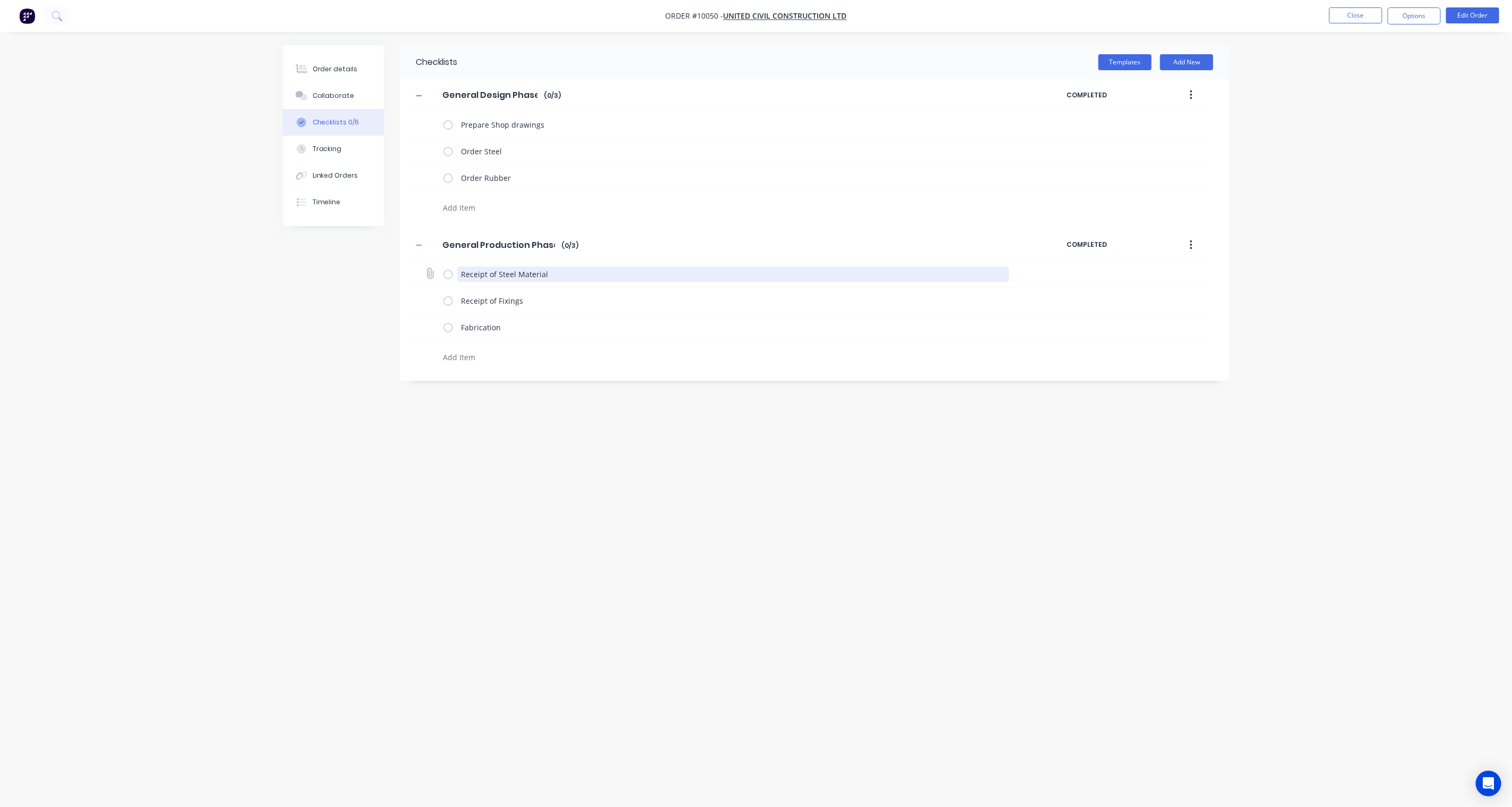
click at [544, 276] on textarea "Receipt of Steel Material" at bounding box center [733, 274] width 552 height 15
drag, startPoint x: 556, startPoint y: 274, endPoint x: 540, endPoint y: 274, distance: 16.0
click at [540, 274] on textarea "Receipt of Steel Material" at bounding box center [733, 274] width 552 height 15
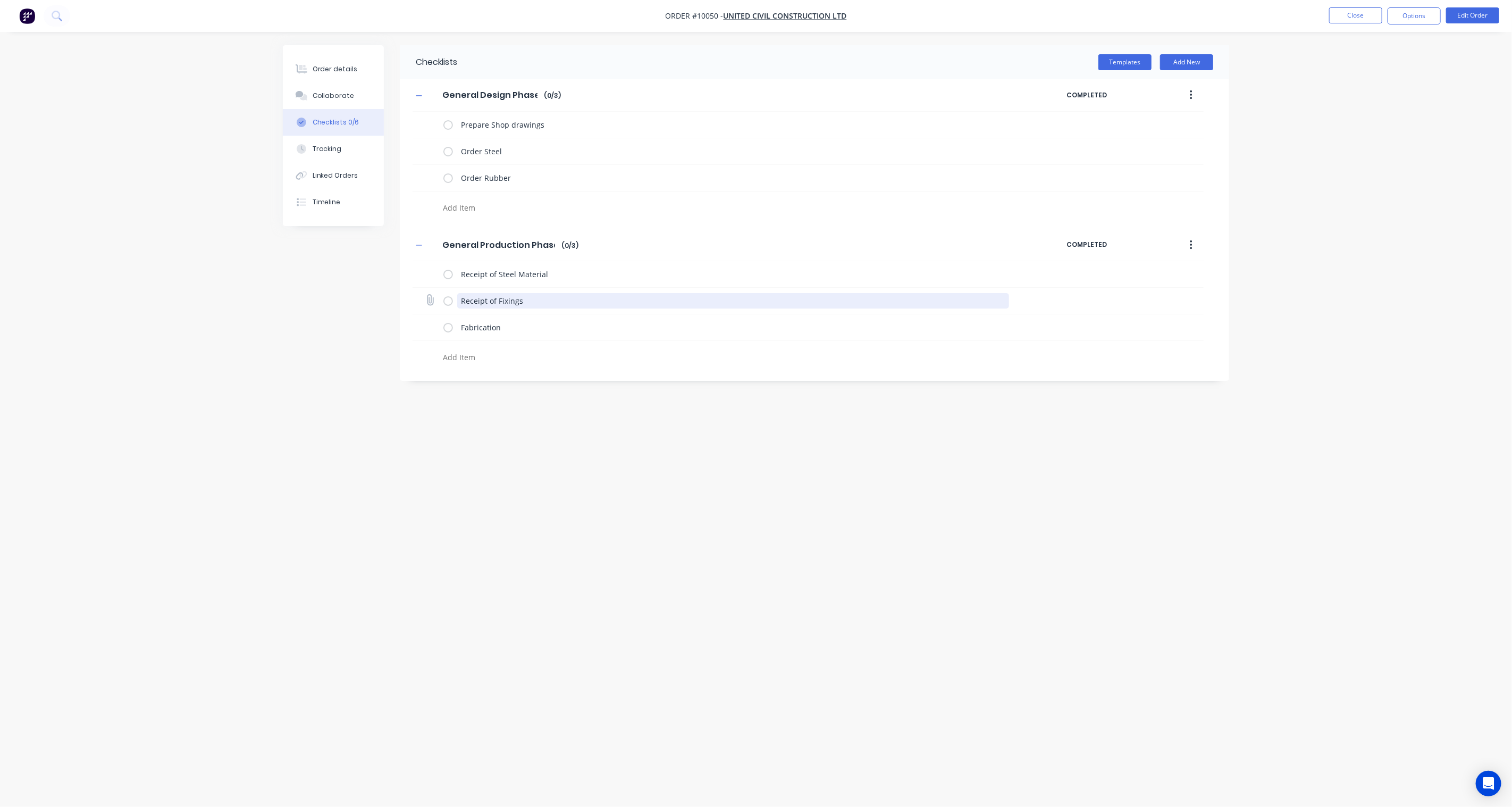
drag, startPoint x: 532, startPoint y: 302, endPoint x: 497, endPoint y: 302, distance: 35.0
click at [497, 302] on textarea "Receipt of Fixings" at bounding box center [733, 301] width 552 height 15
type textarea "x"
type textarea "Receipt of R"
type textarea "x"
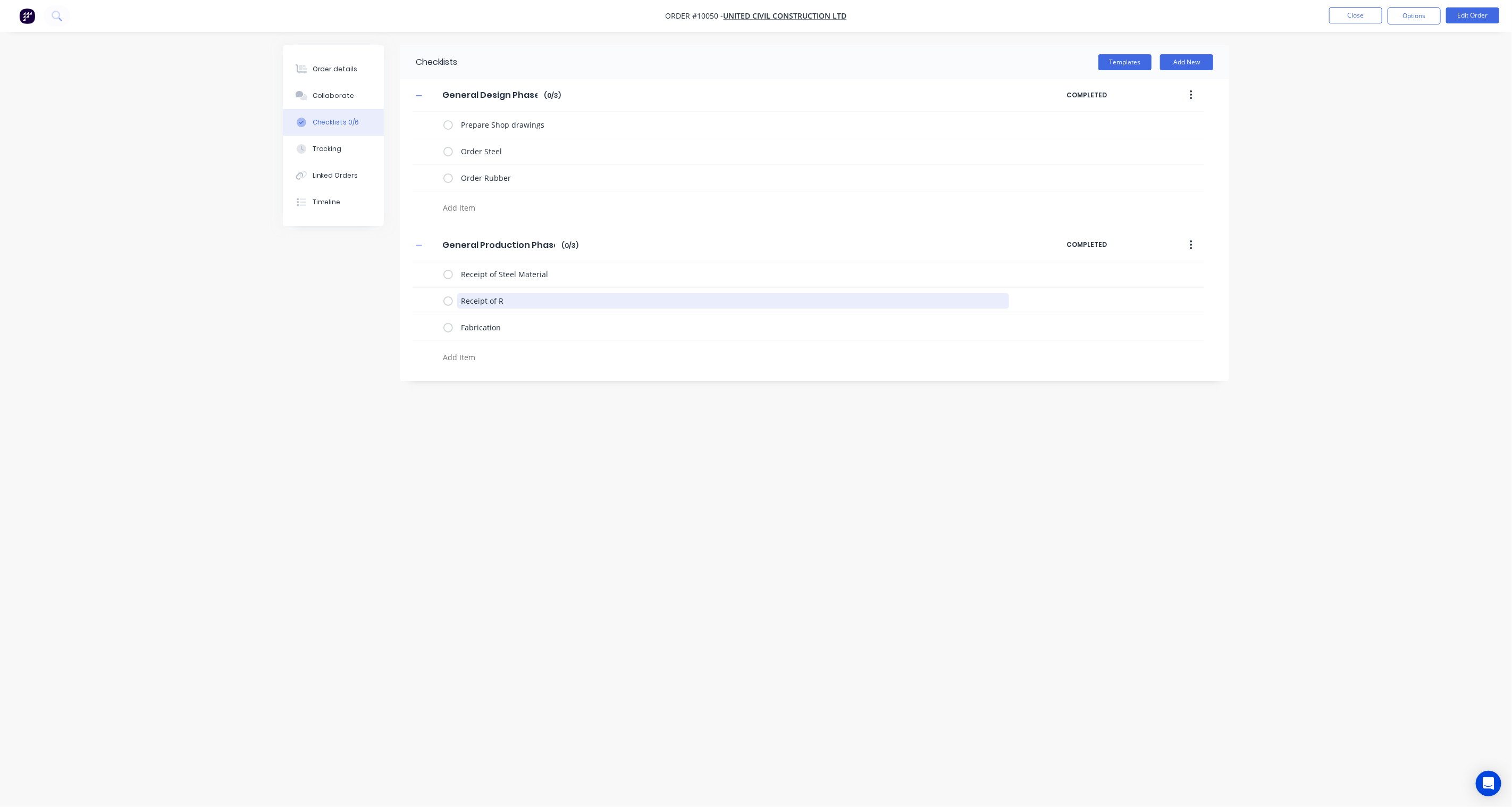
type textarea "Receipt of Ru"
type textarea "x"
type textarea "Receipt of Rub"
type textarea "x"
type textarea "Receipt of Rubb"
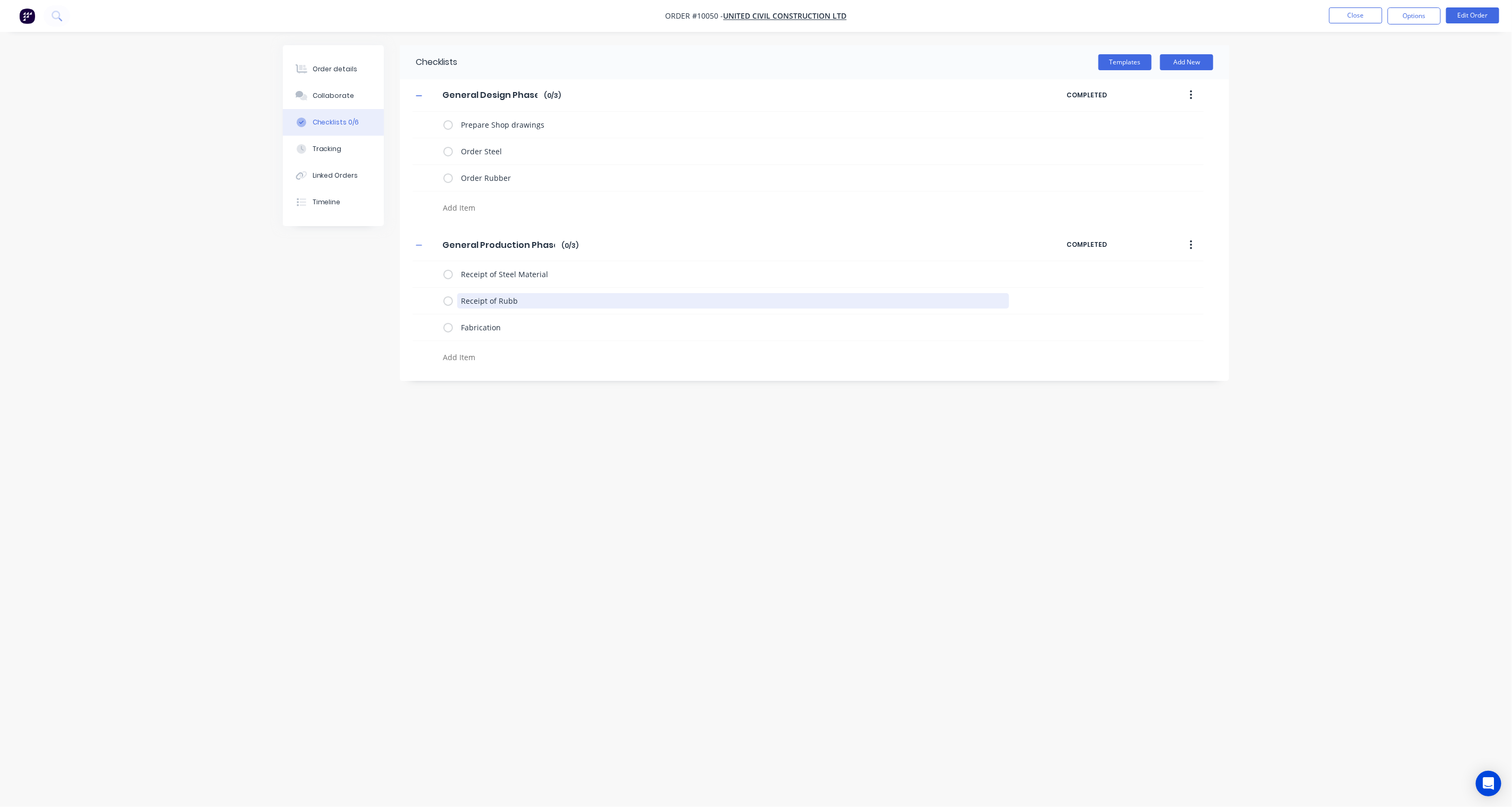
type textarea "x"
type textarea "Receipt of Rubbe"
type textarea "x"
type textarea "Receipt of Rubber"
type textarea "x"
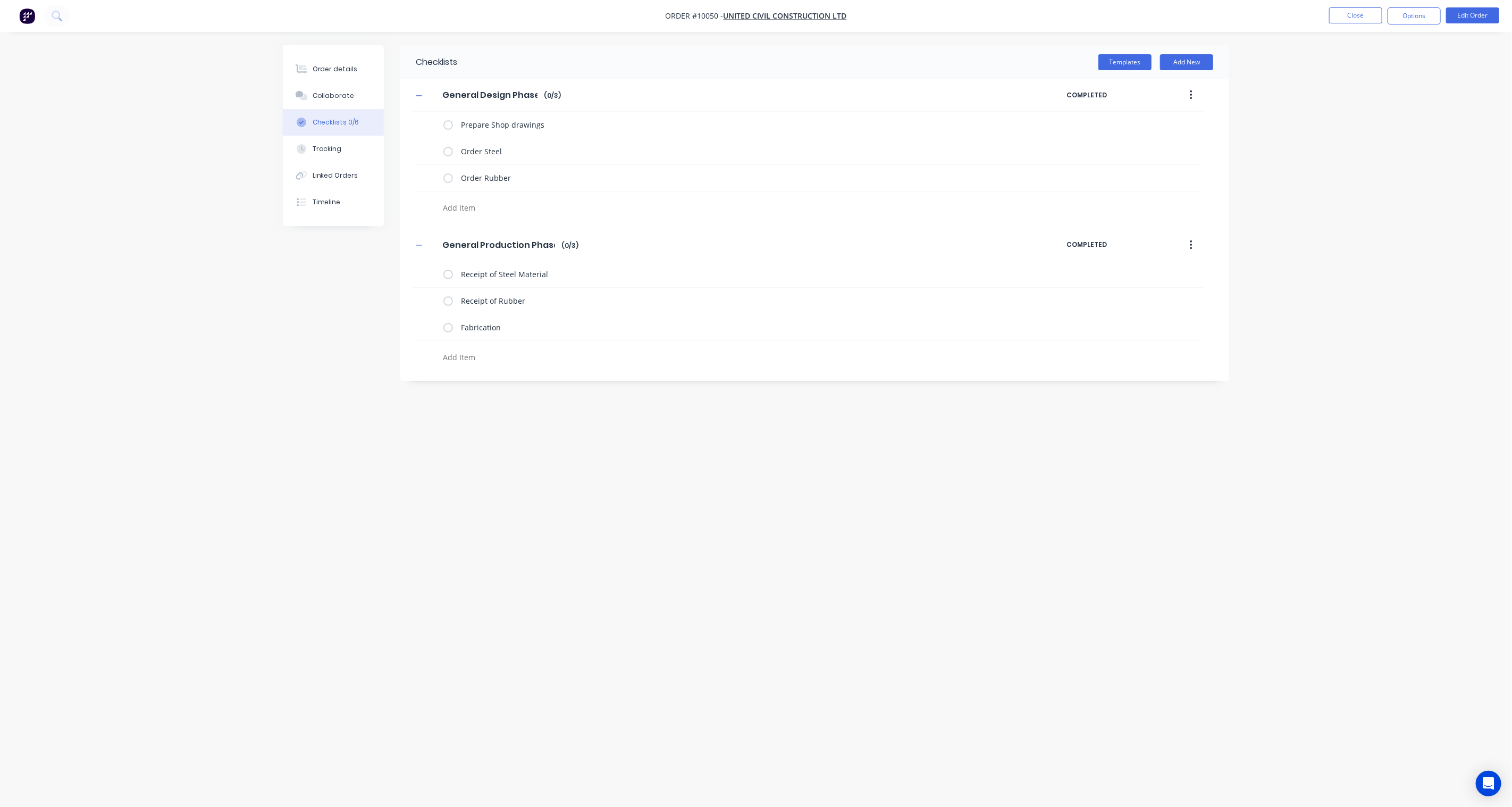
click at [571, 461] on div "Checklists Templates Add New General Design Phase General Design Phase Enter Ch…" at bounding box center [756, 383] width 946 height 677
click at [1358, 14] on button "Close" at bounding box center [1356, 15] width 53 height 16
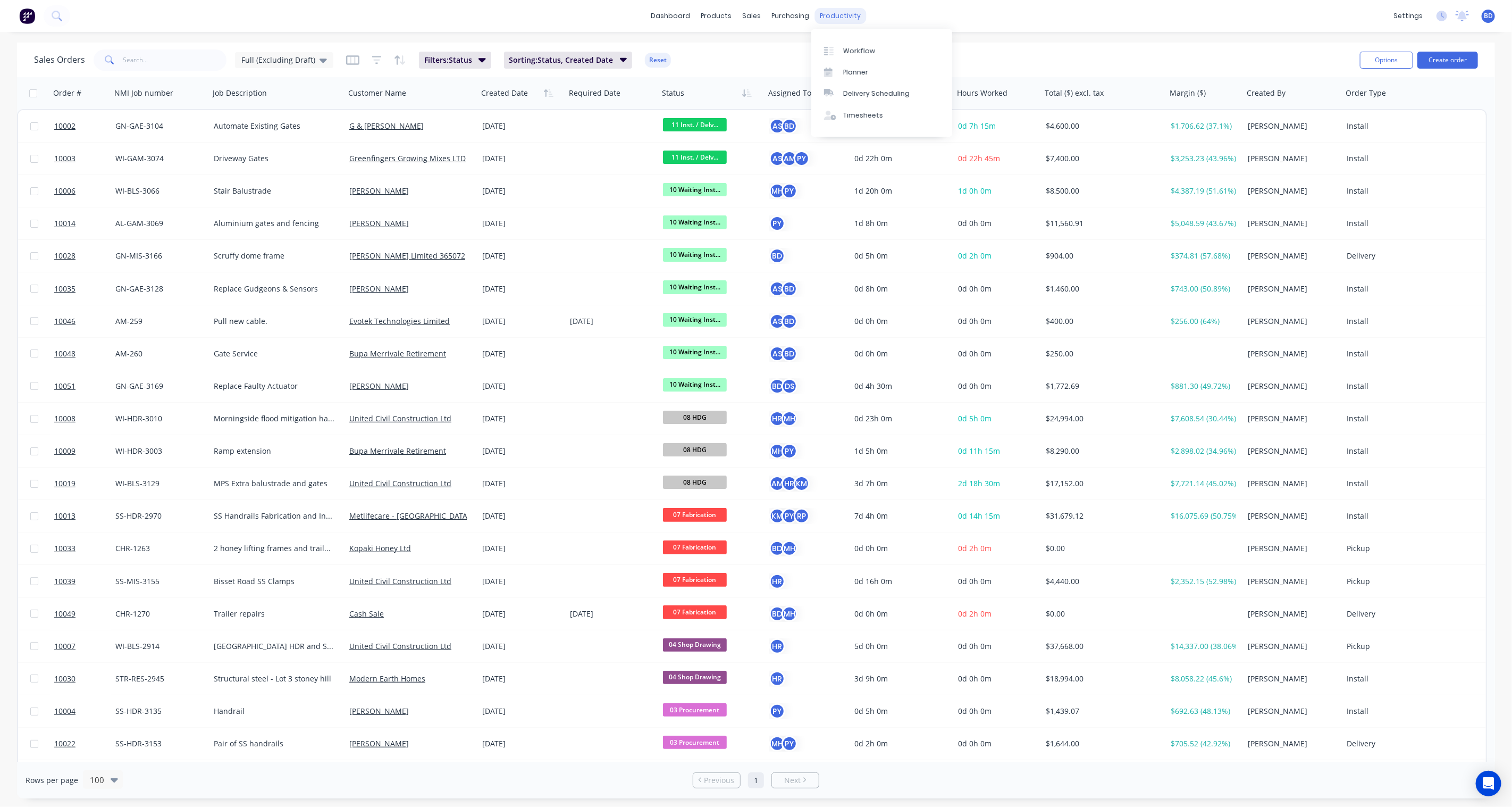
click at [832, 15] on div "productivity" at bounding box center [841, 16] width 52 height 16
click at [853, 72] on div "Planner" at bounding box center [856, 72] width 25 height 9
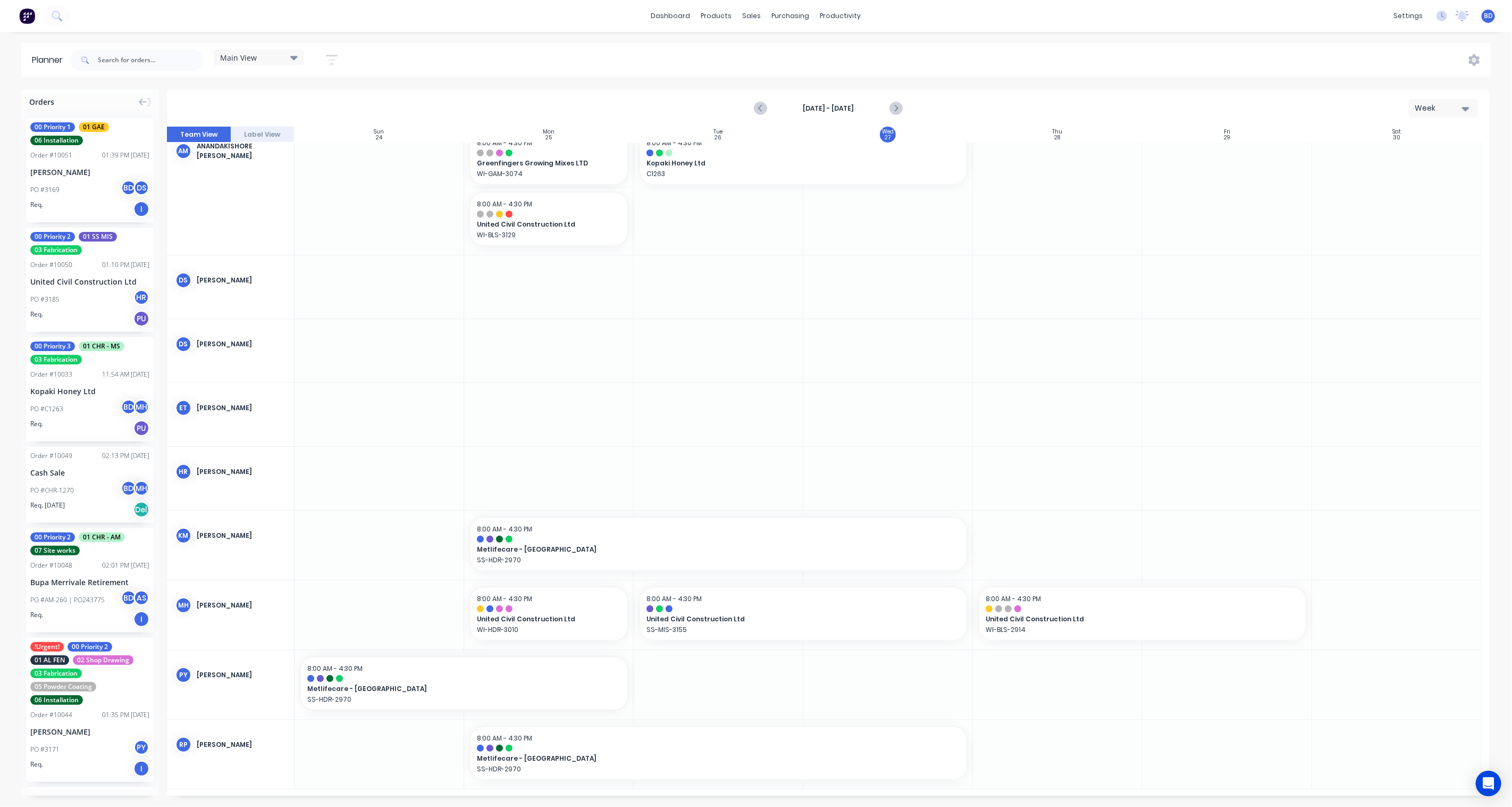
scroll to position [153, 0]
click at [115, 61] on input "text" at bounding box center [150, 59] width 105 height 21
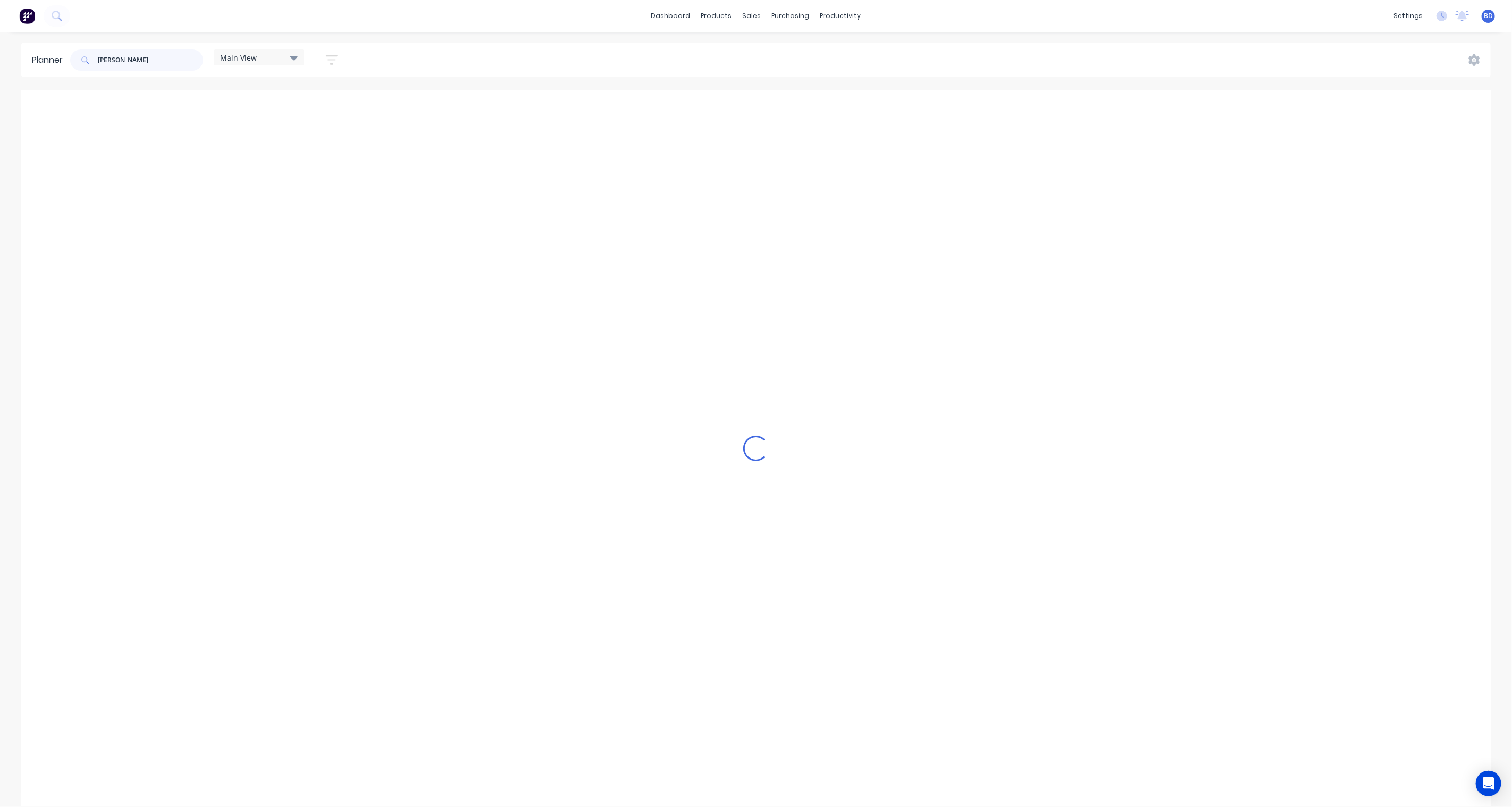
scroll to position [49, 0]
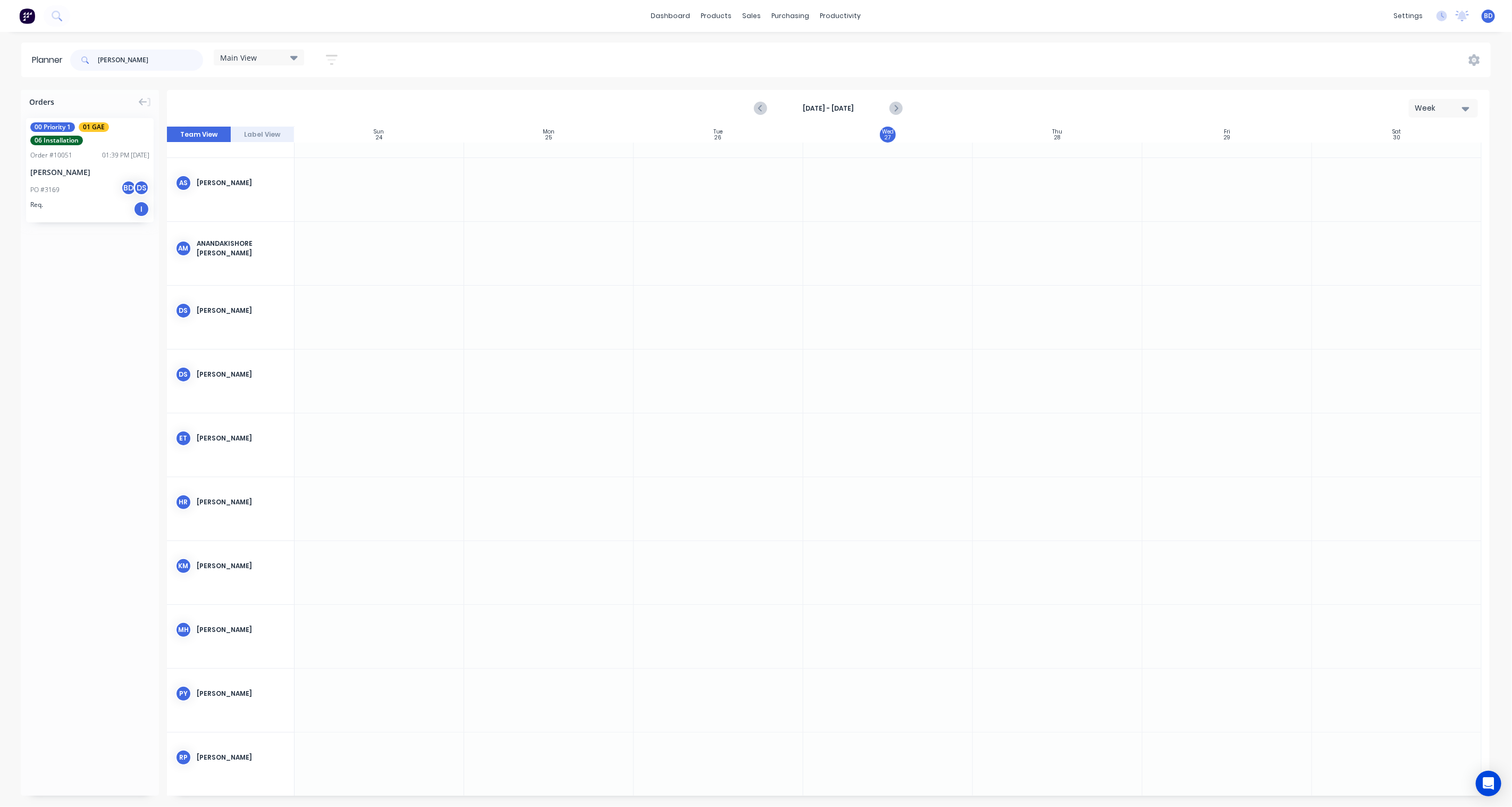
type input "richard"
drag, startPoint x: 71, startPoint y: 155, endPoint x: 997, endPoint y: 384, distance: 953.9
drag, startPoint x: 147, startPoint y: 62, endPoint x: 8, endPoint y: 50, distance: 139.5
click at [8, 50] on div "Planner richard Main View Save new view None edit Main View (Default) edit Dunc…" at bounding box center [756, 59] width 1512 height 34
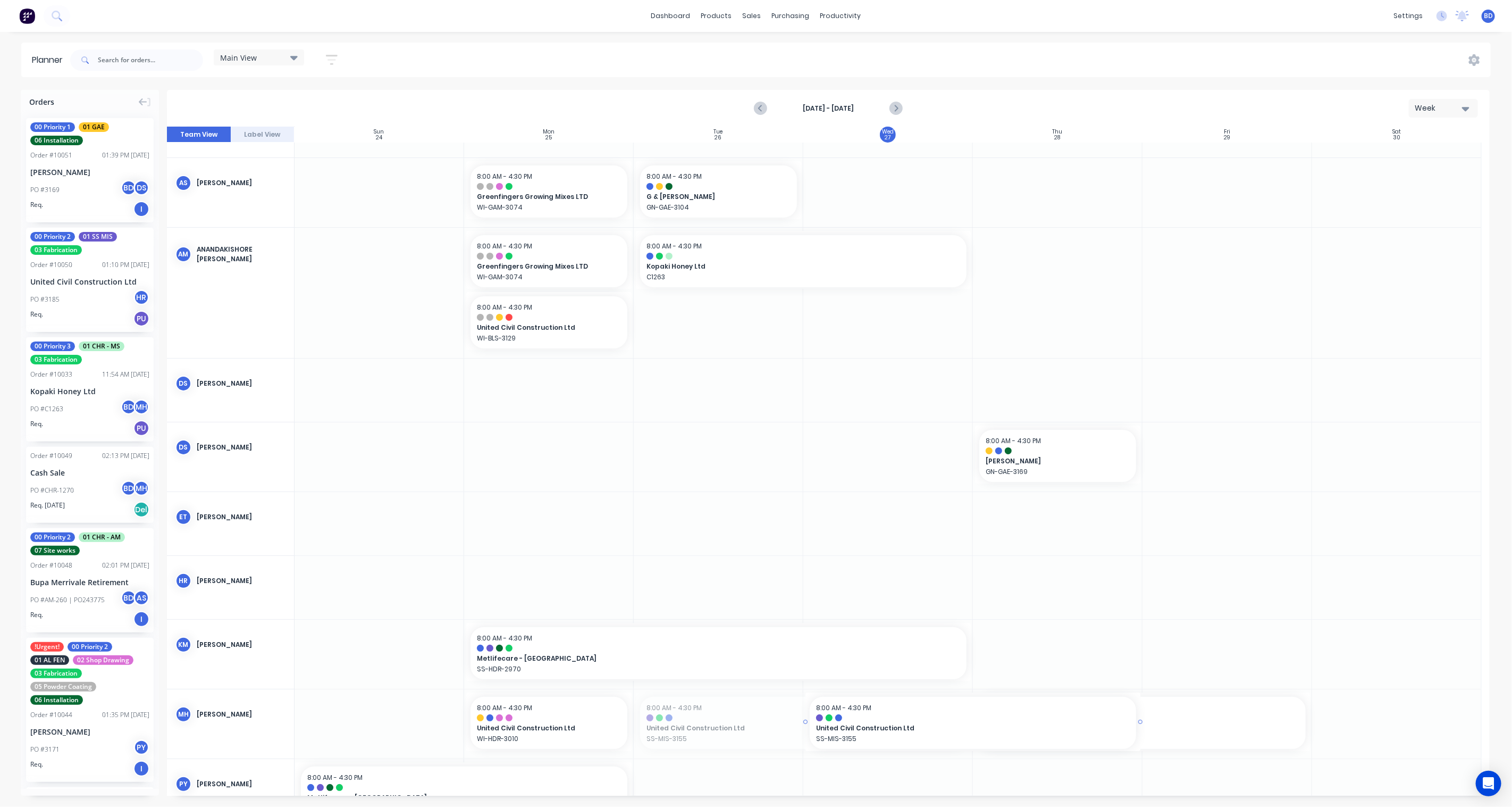
drag, startPoint x: 871, startPoint y: 736, endPoint x: 1011, endPoint y: 743, distance: 140.2
drag, startPoint x: 1142, startPoint y: 774, endPoint x: 1103, endPoint y: 773, distance: 39.0
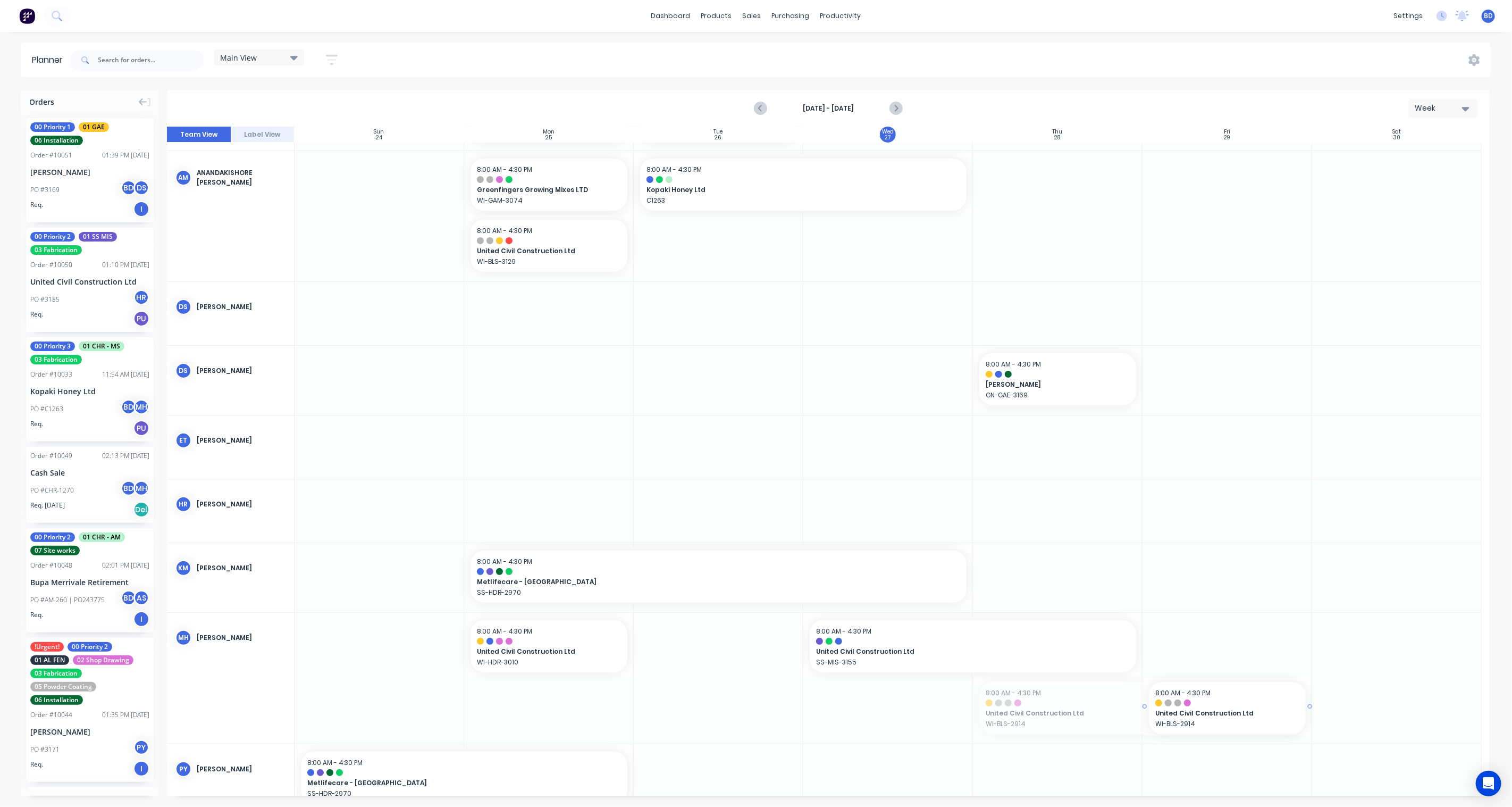
scroll to position [134, 0]
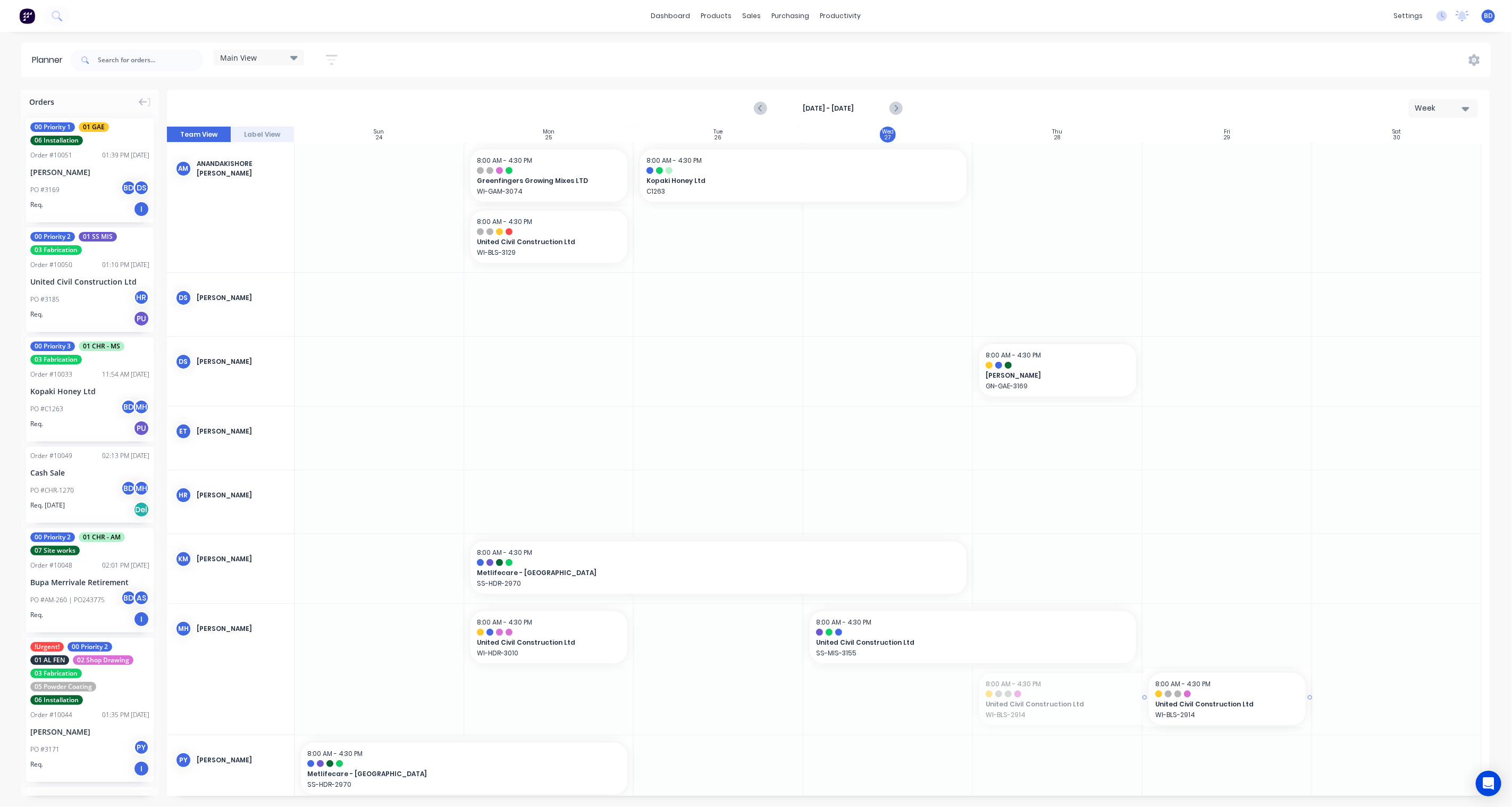
drag, startPoint x: 971, startPoint y: 783, endPoint x: 1096, endPoint y: 726, distance: 137.4
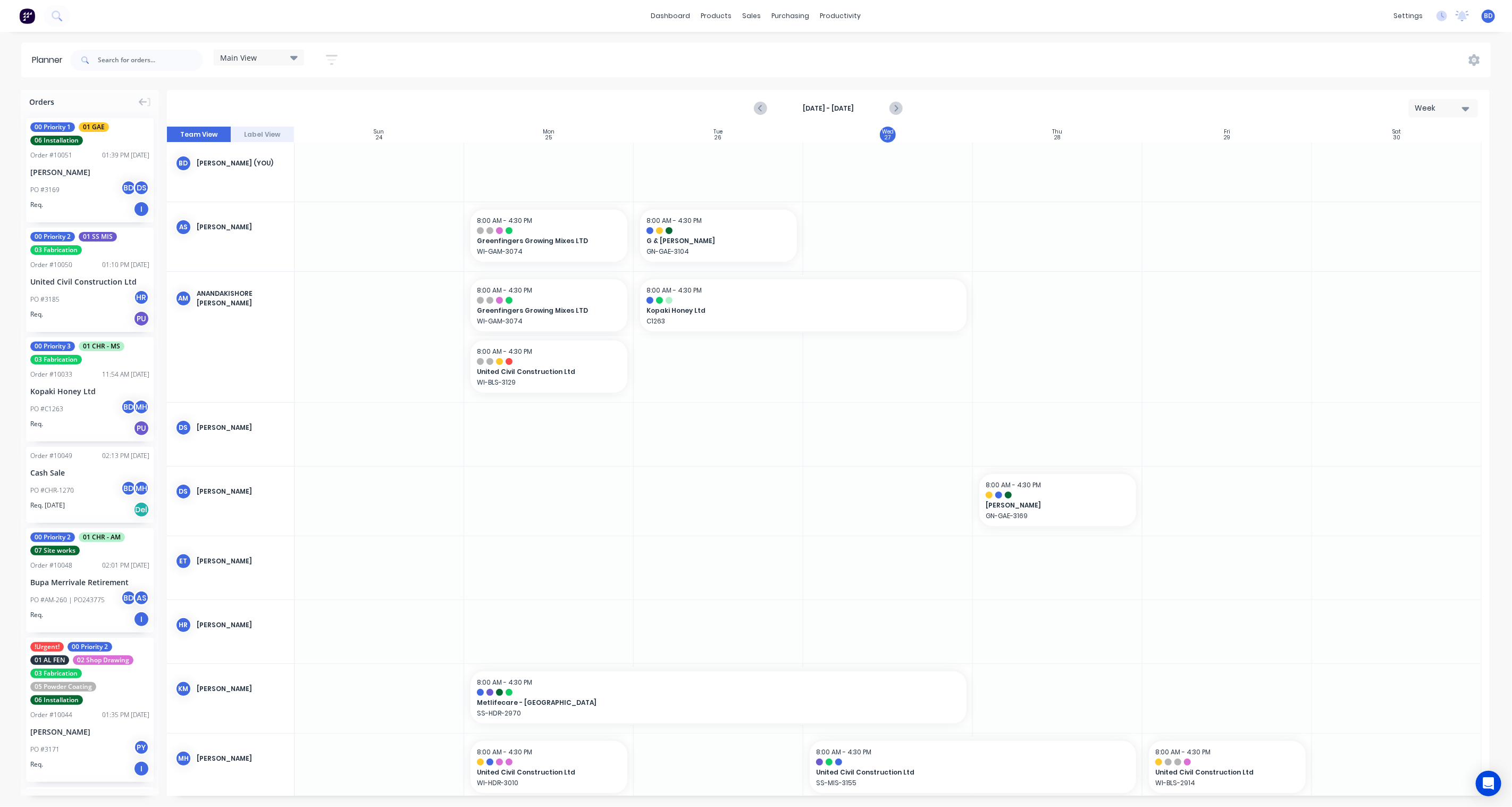
scroll to position [0, 0]
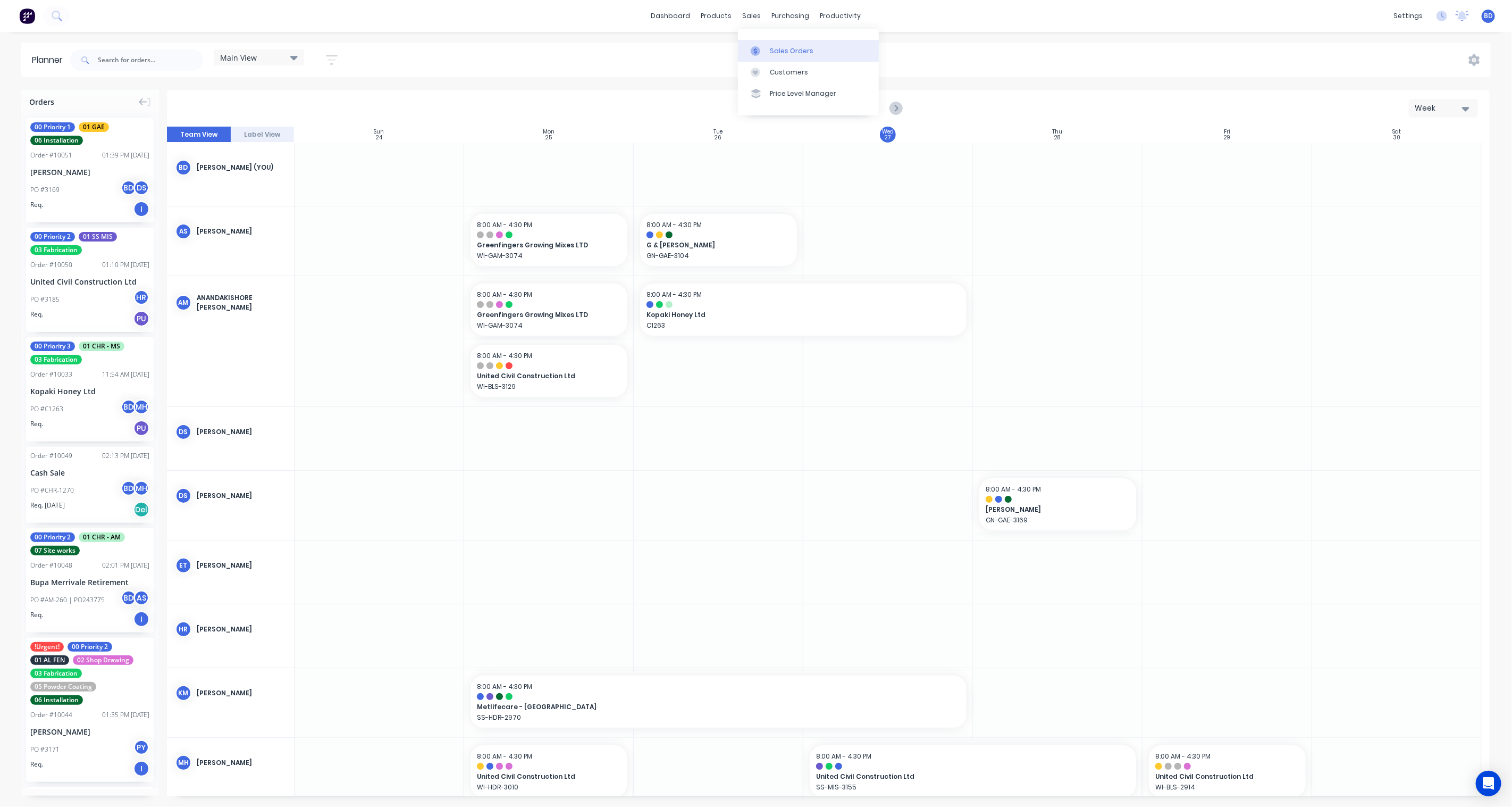
click at [782, 55] on div "Sales Orders" at bounding box center [792, 50] width 43 height 9
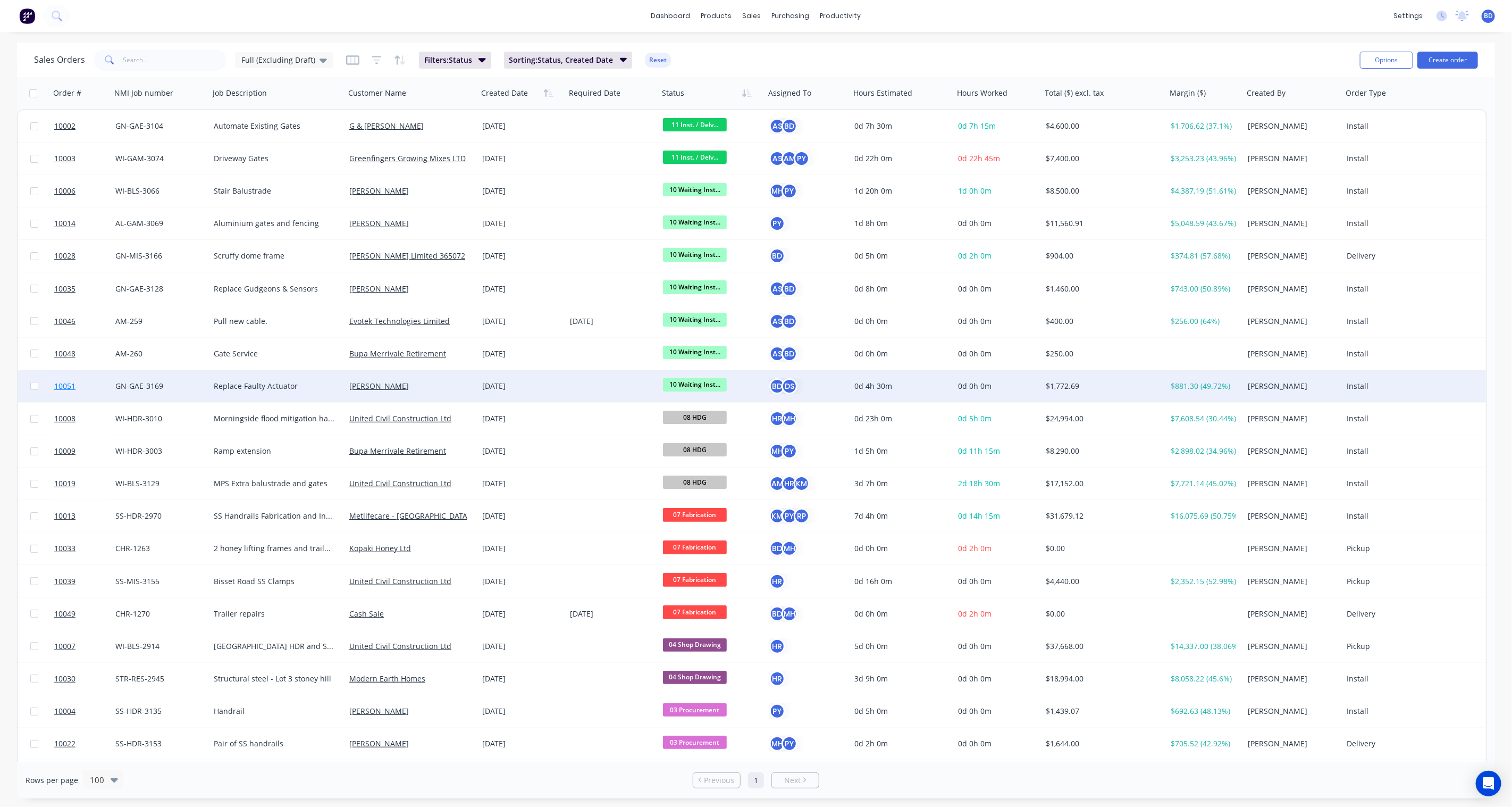
click at [62, 385] on span "10051" at bounding box center [64, 386] width 21 height 11
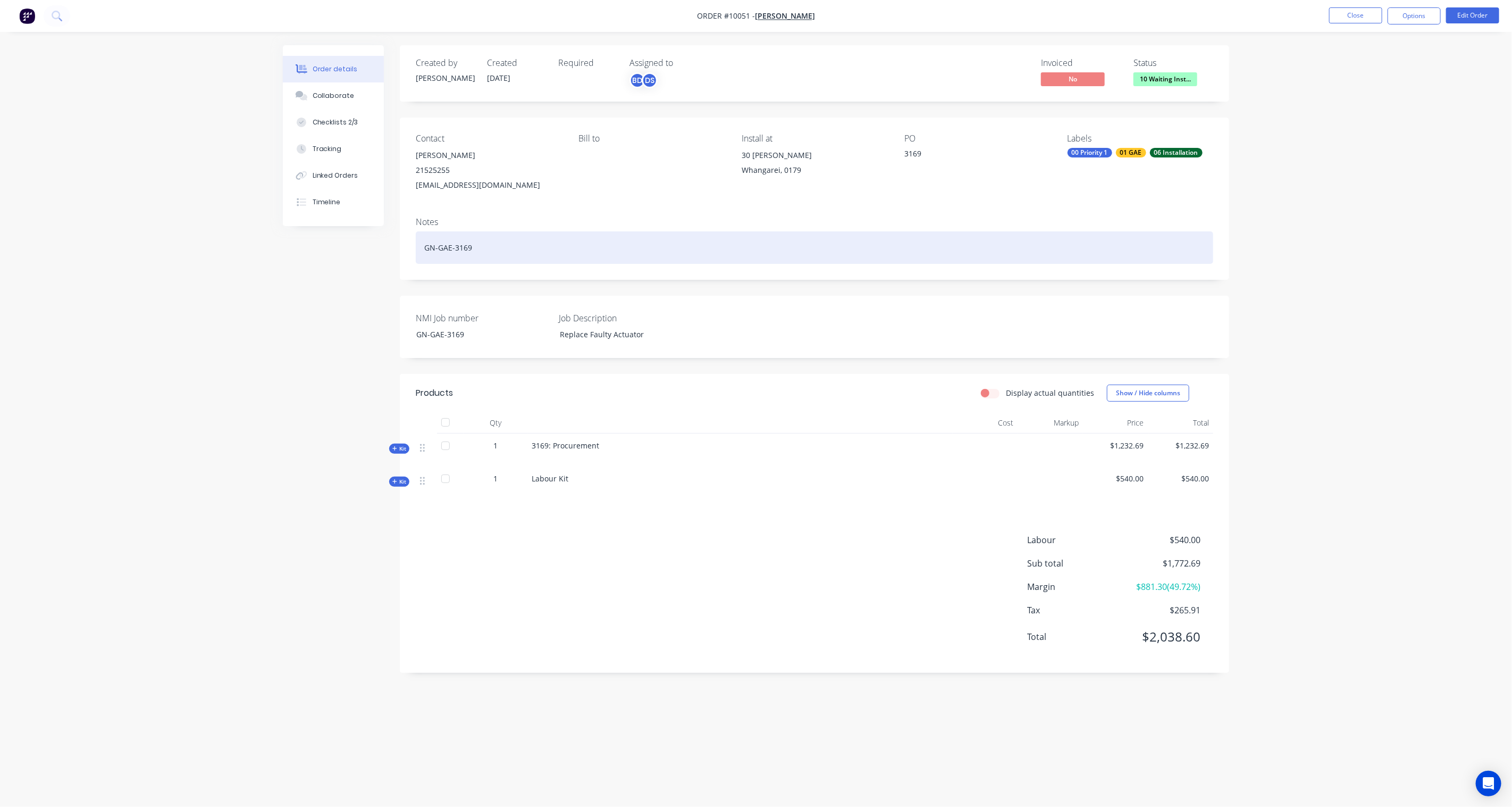
drag, startPoint x: 450, startPoint y: 257, endPoint x: 482, endPoint y: 248, distance: 33.2
click at [450, 257] on div "GN-GAE-3169" at bounding box center [815, 248] width 797 height 33
drag, startPoint x: 479, startPoint y: 247, endPoint x: 333, endPoint y: 237, distance: 146.3
click at [333, 237] on div "Created by Karl Created 25/08/25 Required Assigned to BD DS Invoiced No Status …" at bounding box center [756, 383] width 946 height 677
copy div "GN-GAE-3169"
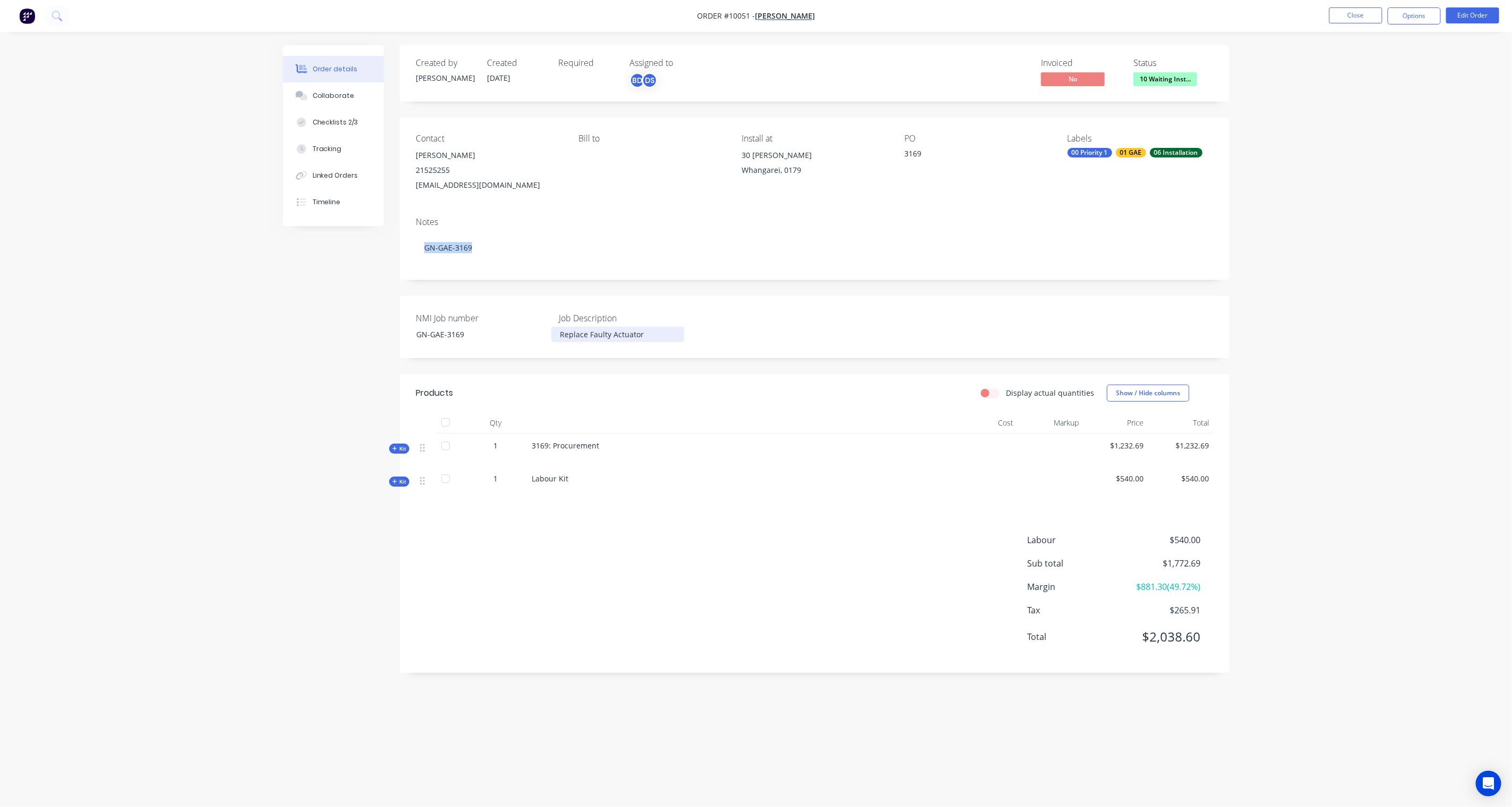
drag, startPoint x: 583, startPoint y: 329, endPoint x: 631, endPoint y: 333, distance: 48.2
click at [583, 329] on div "Replace Faulty Actuator" at bounding box center [618, 335] width 133 height 15
drag, startPoint x: 652, startPoint y: 331, endPoint x: 453, endPoint y: 321, distance: 199.3
click at [453, 321] on div "NMI Job number GN-GAE-3169 Job Description Replace Faulty Actuator" at bounding box center [814, 327] width 829 height 62
copy div "Replace Faulty Actuator"
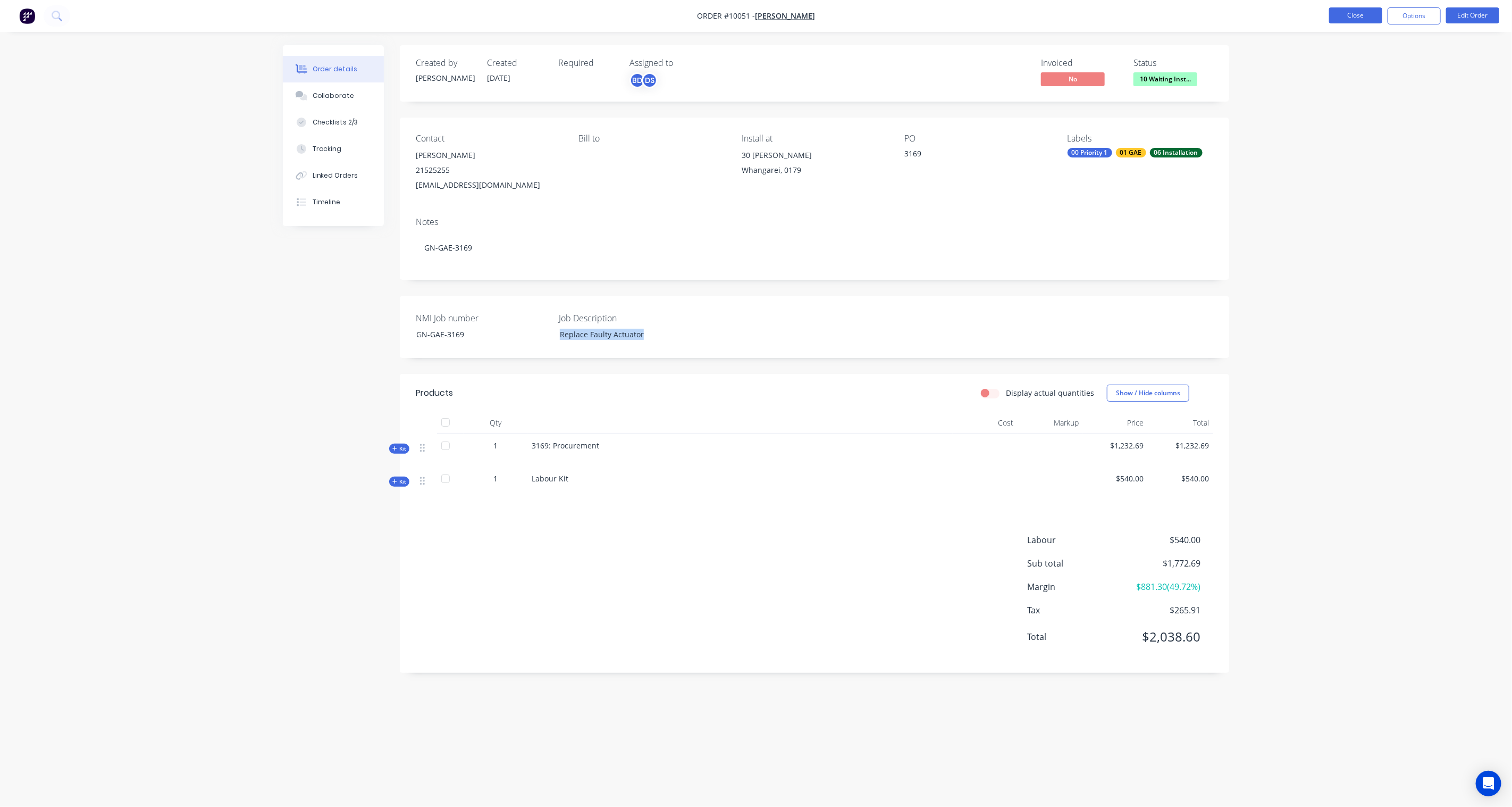
click at [1357, 18] on button "Close" at bounding box center [1356, 15] width 53 height 16
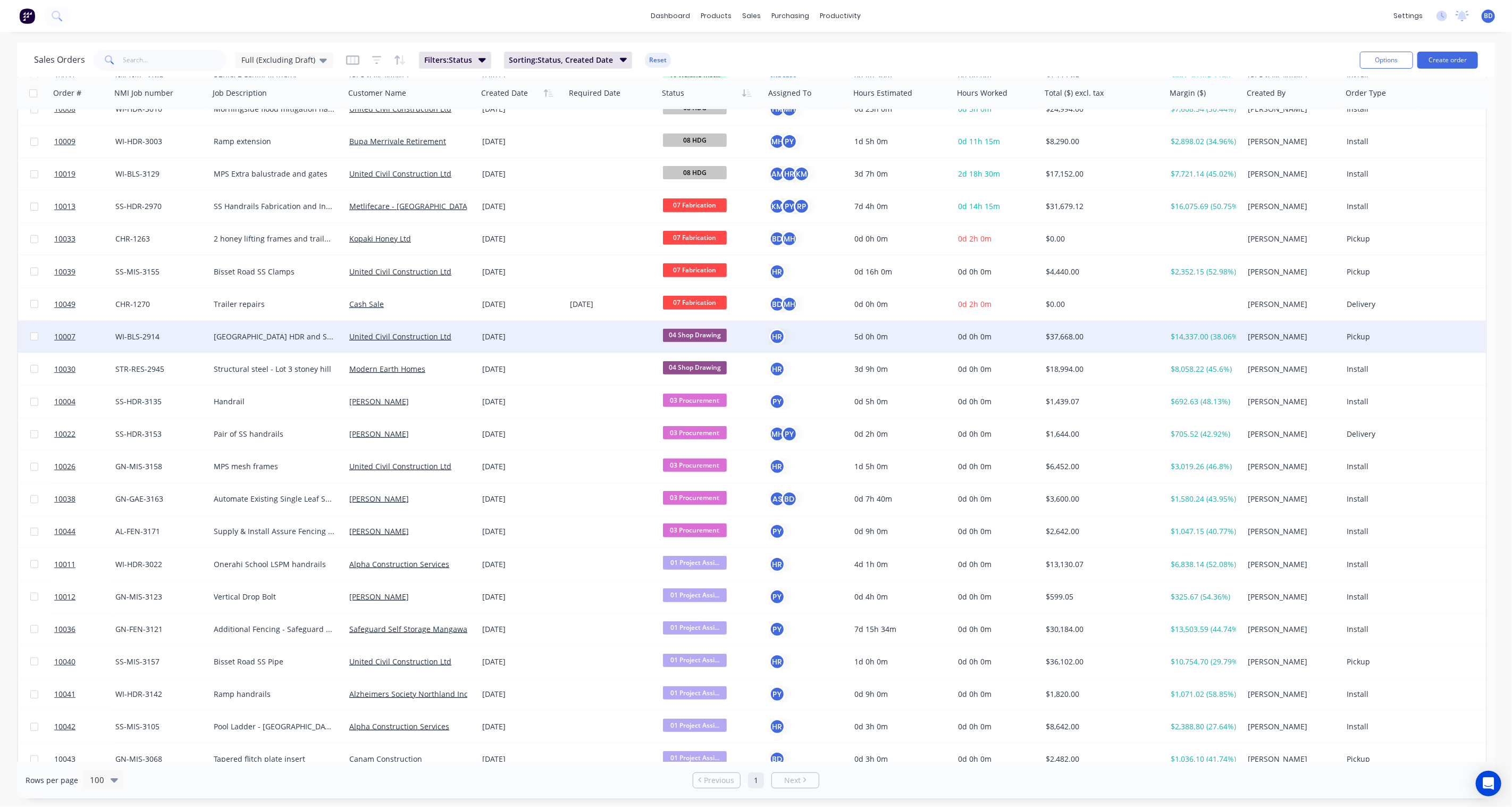
scroll to position [355, 0]
